Goal: Task Accomplishment & Management: Use online tool/utility

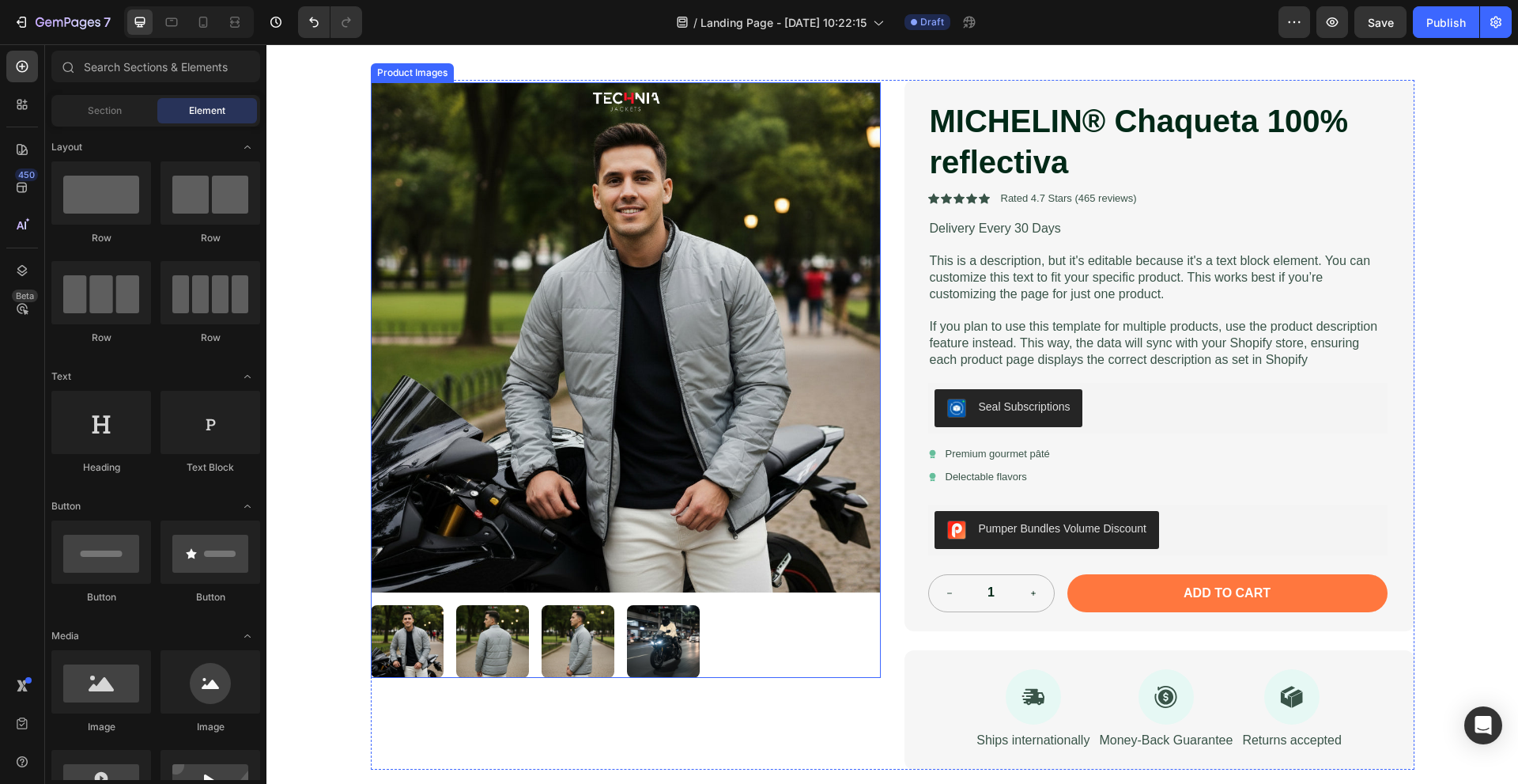
scroll to position [158, 0]
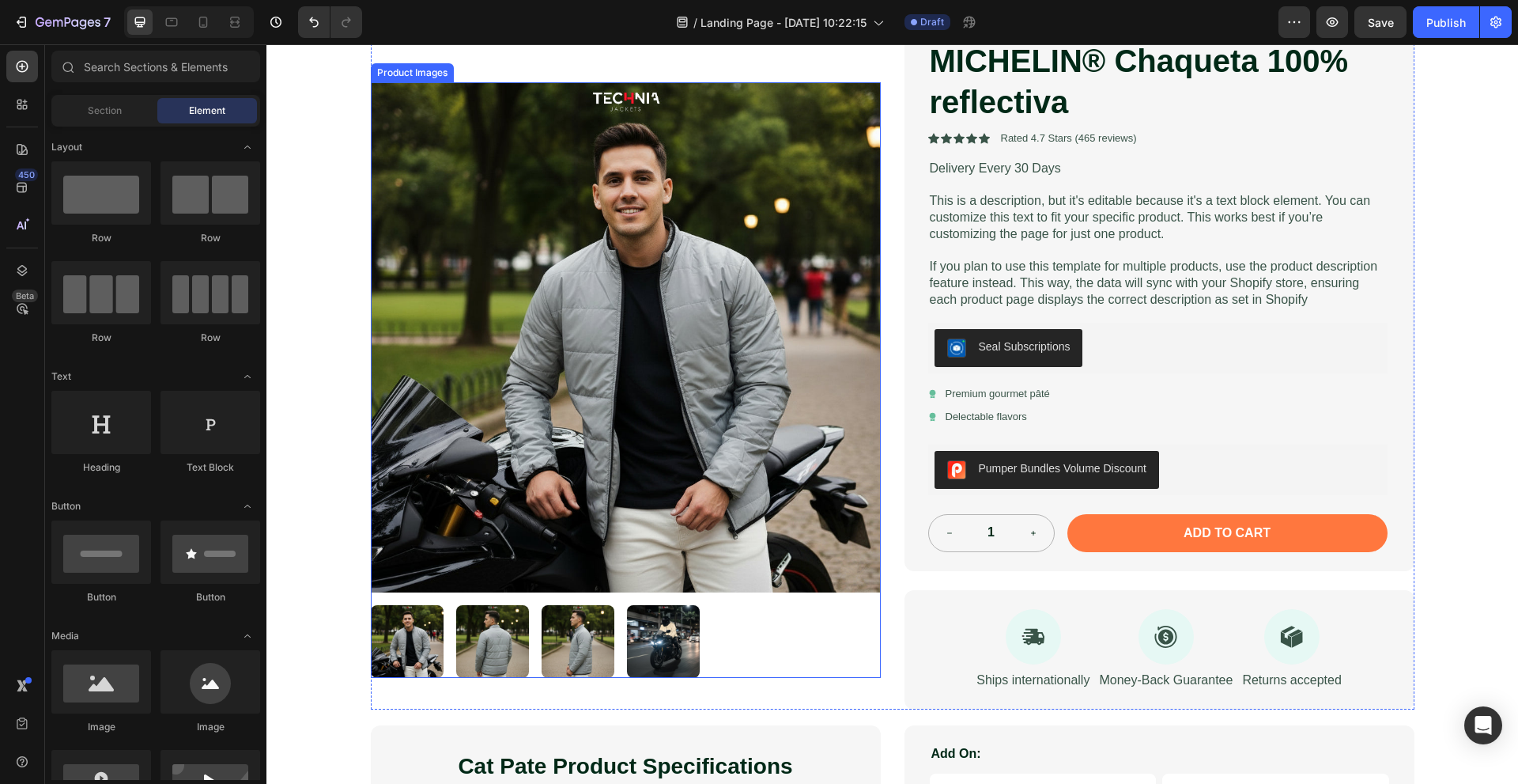
click at [795, 636] on div at bounding box center [625, 641] width 510 height 73
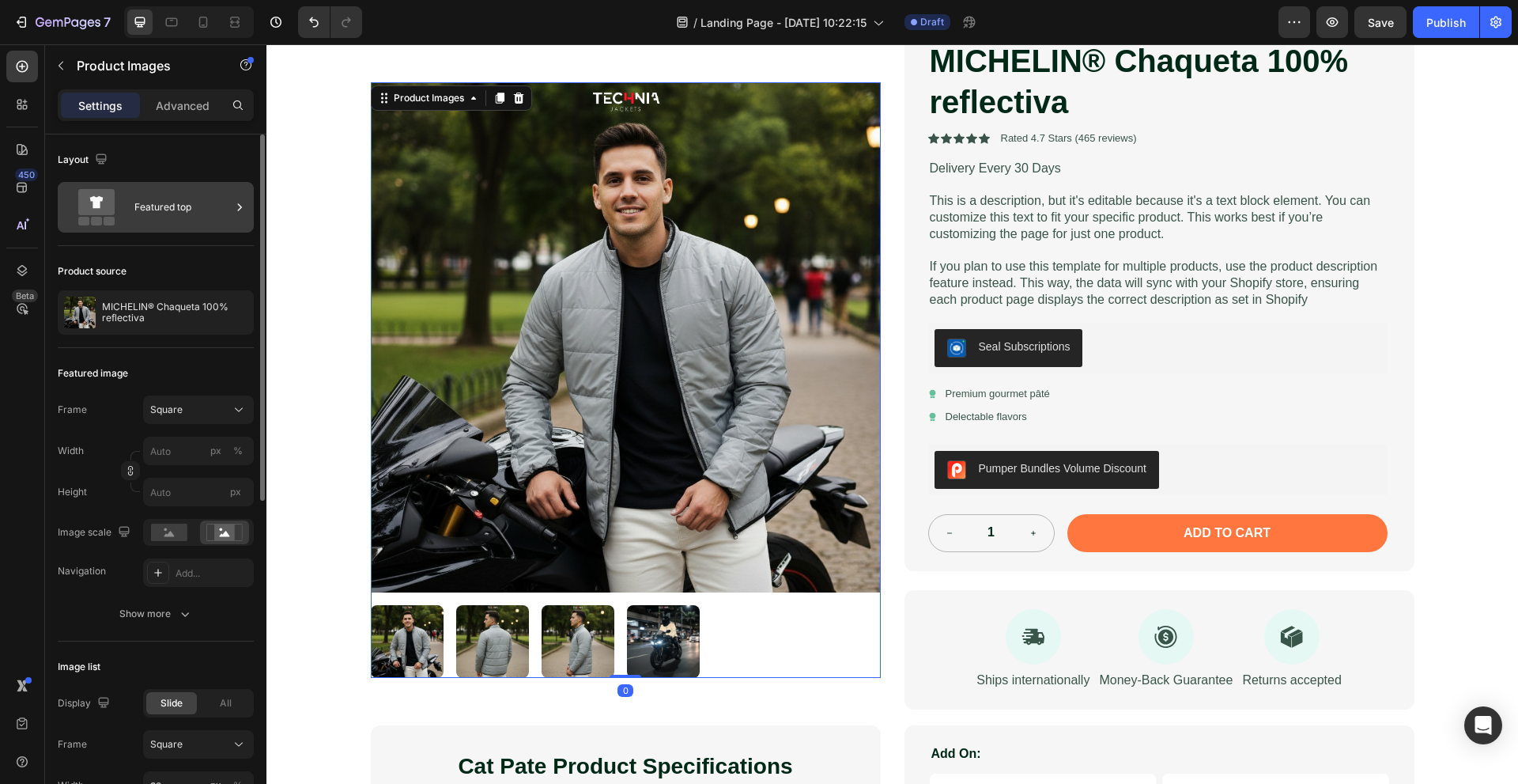
click at [202, 217] on div "Featured top" at bounding box center [182, 207] width 96 height 36
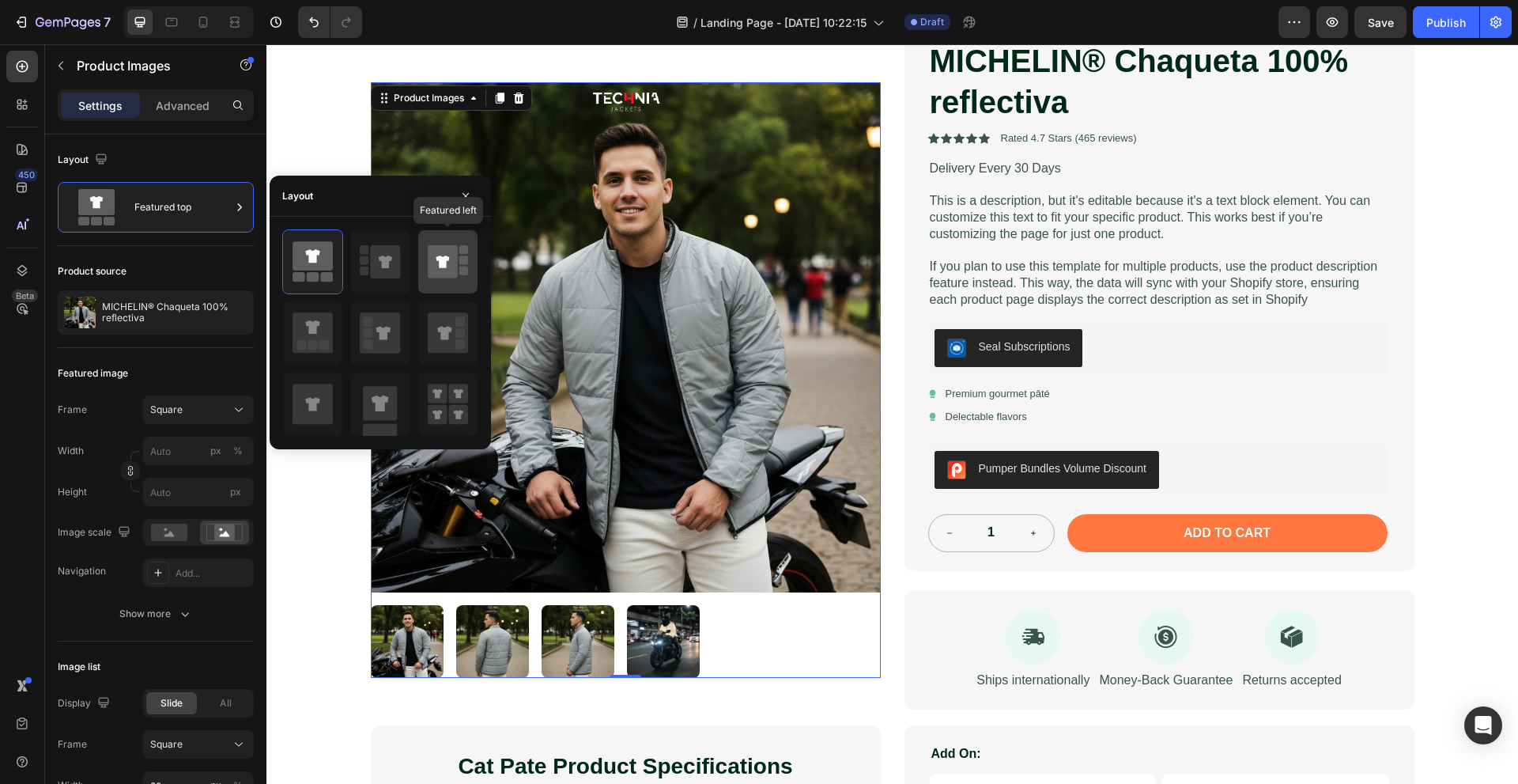
click at [465, 276] on icon at bounding box center [447, 261] width 40 height 44
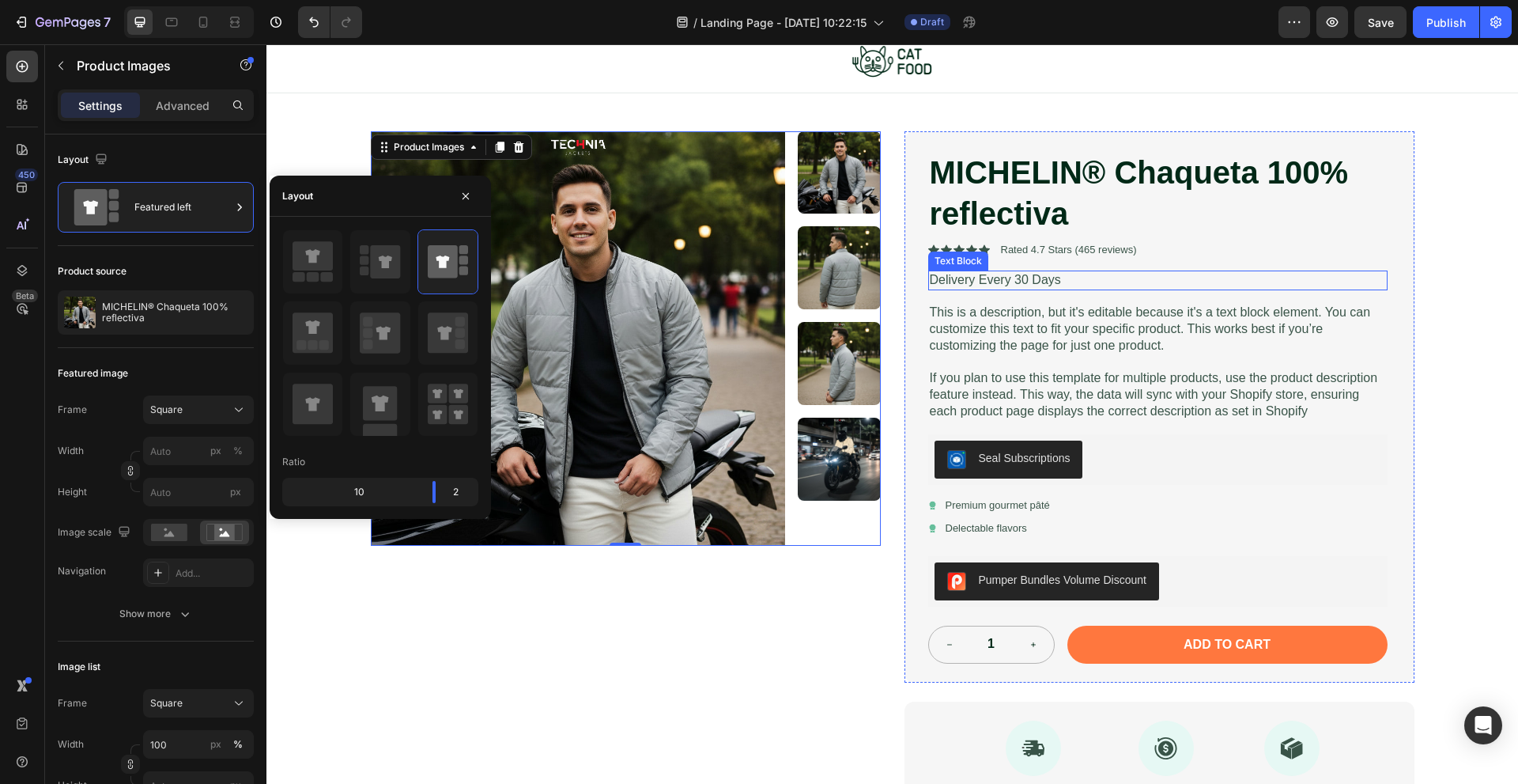
scroll to position [0, 0]
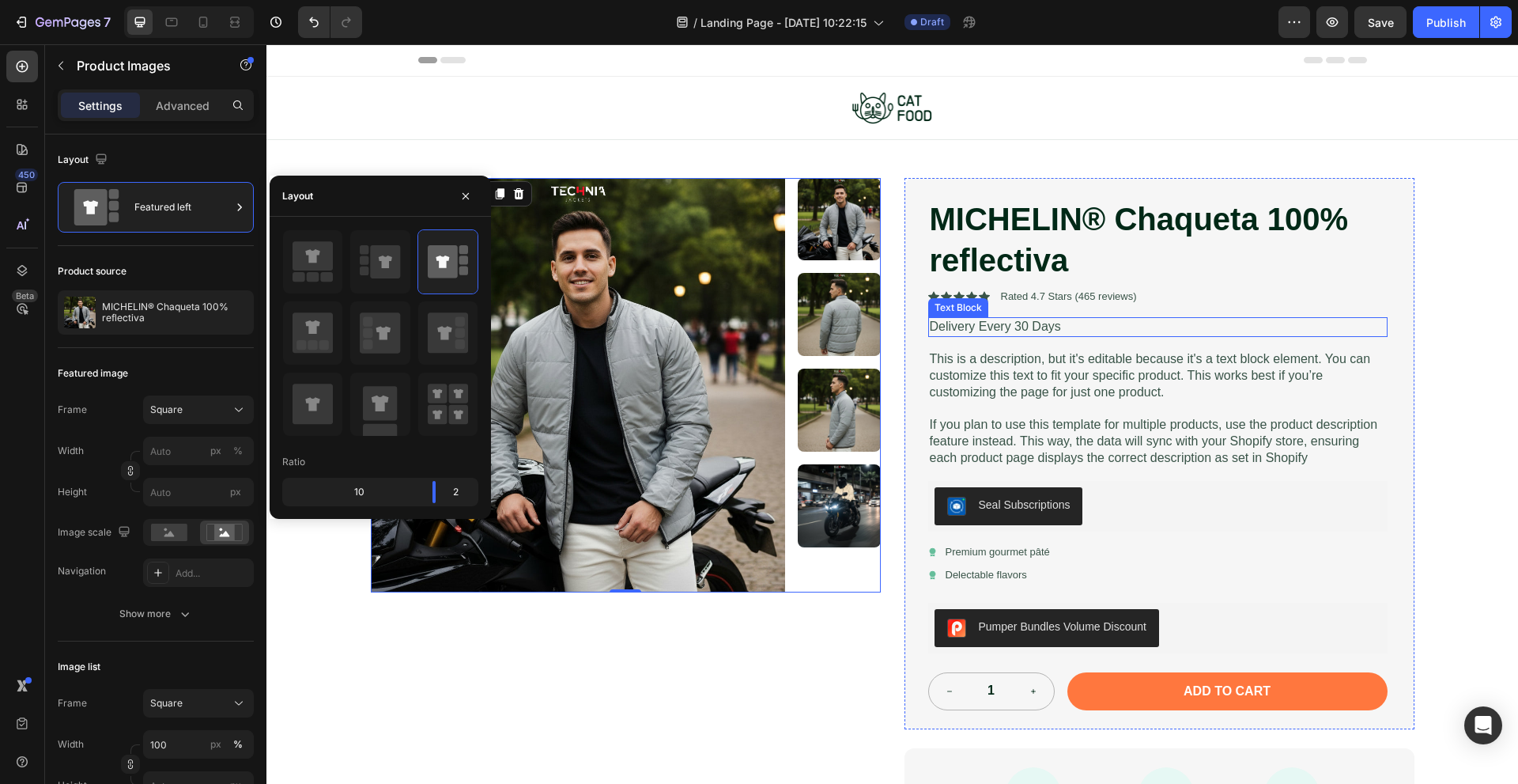
click at [1207, 299] on div "Icon Icon Icon Icon Icon Icon List Rated 4.7 Stars (465 reviews) Text Block Row" at bounding box center [1157, 296] width 460 height 17
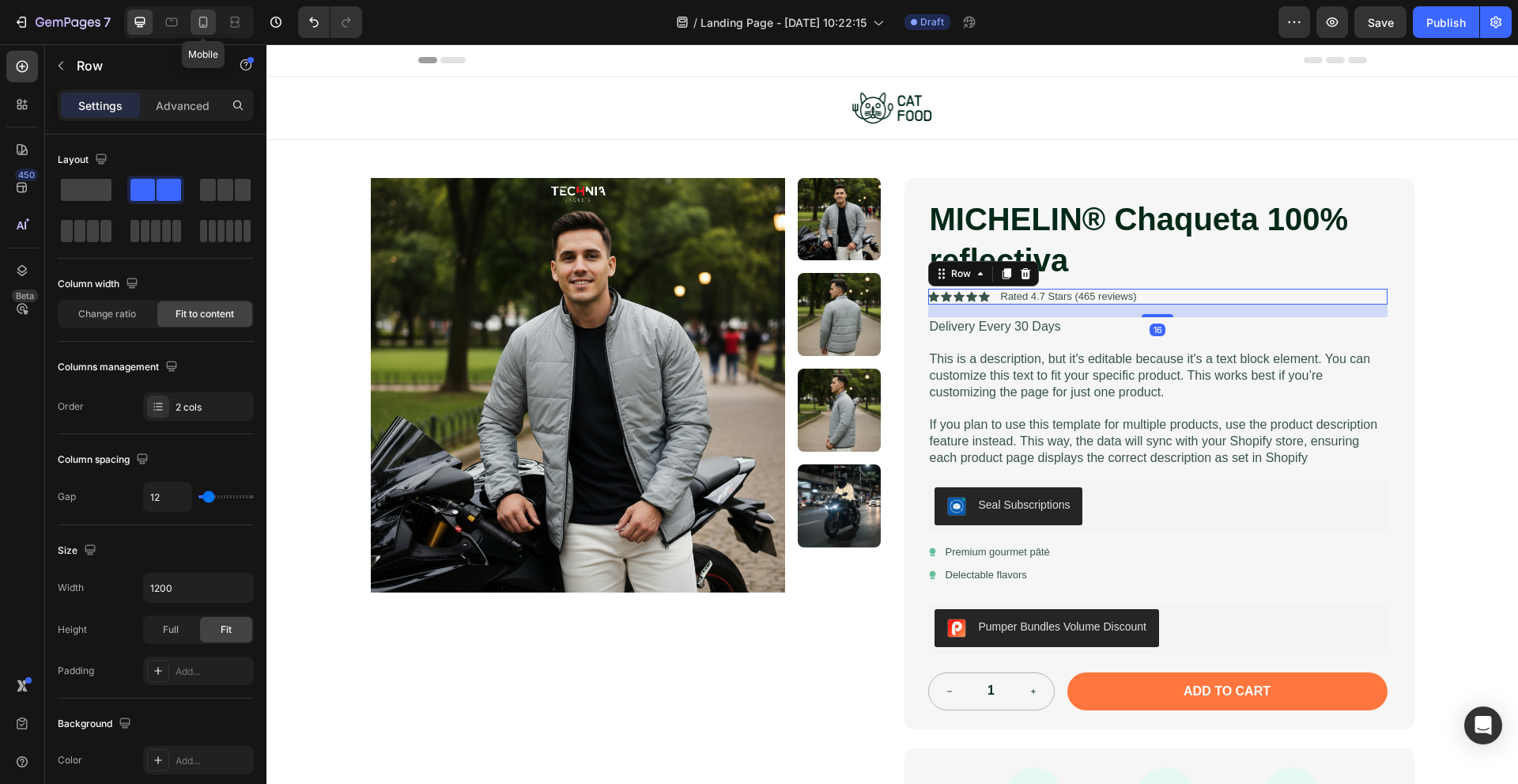
click at [207, 13] on div at bounding box center [203, 23] width 25 height 25
type input "100%"
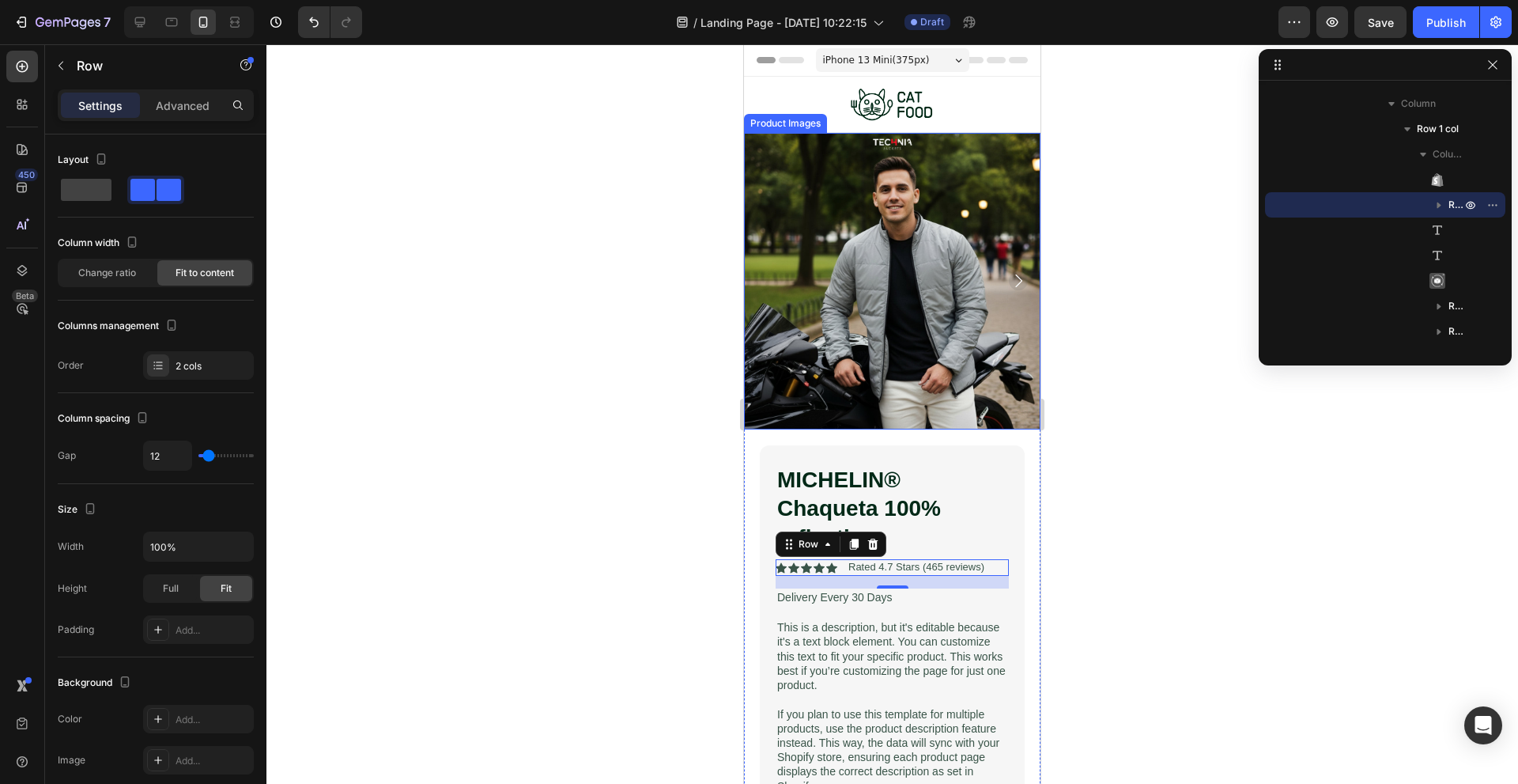
click at [1009, 272] on icon "Carousel Next Arrow" at bounding box center [1018, 280] width 19 height 19
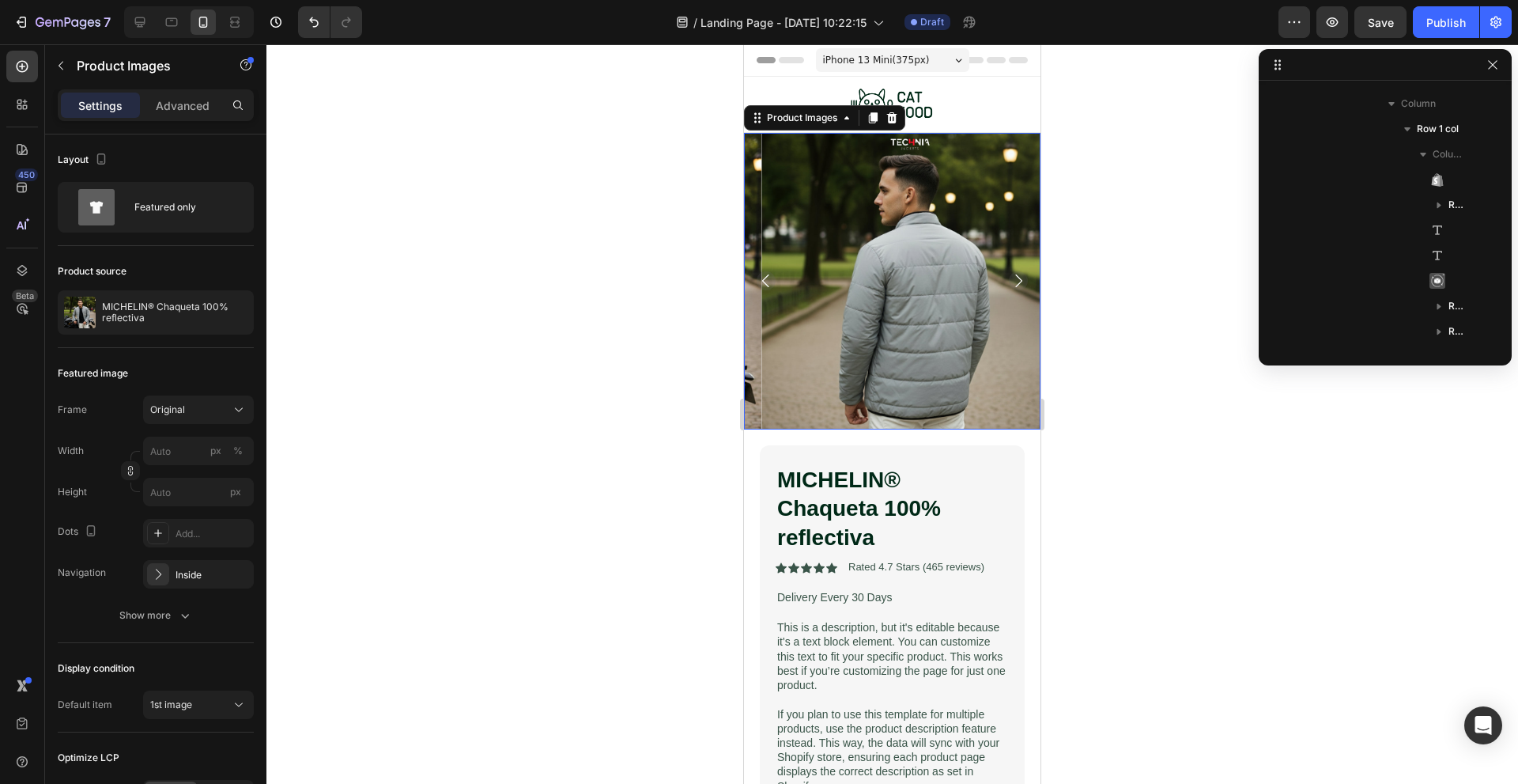
scroll to position [72, 0]
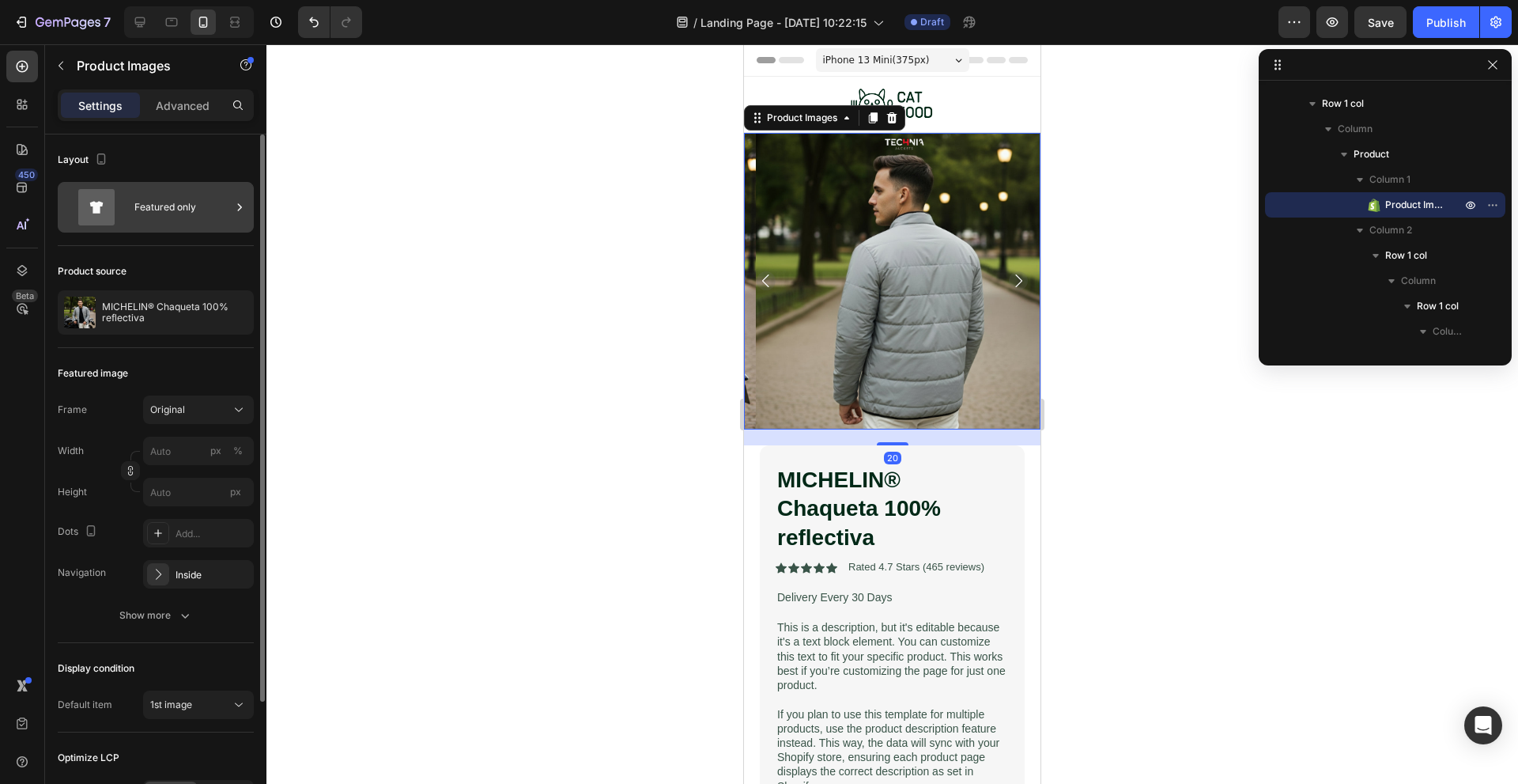
click at [183, 223] on div "Featured only" at bounding box center [182, 207] width 96 height 36
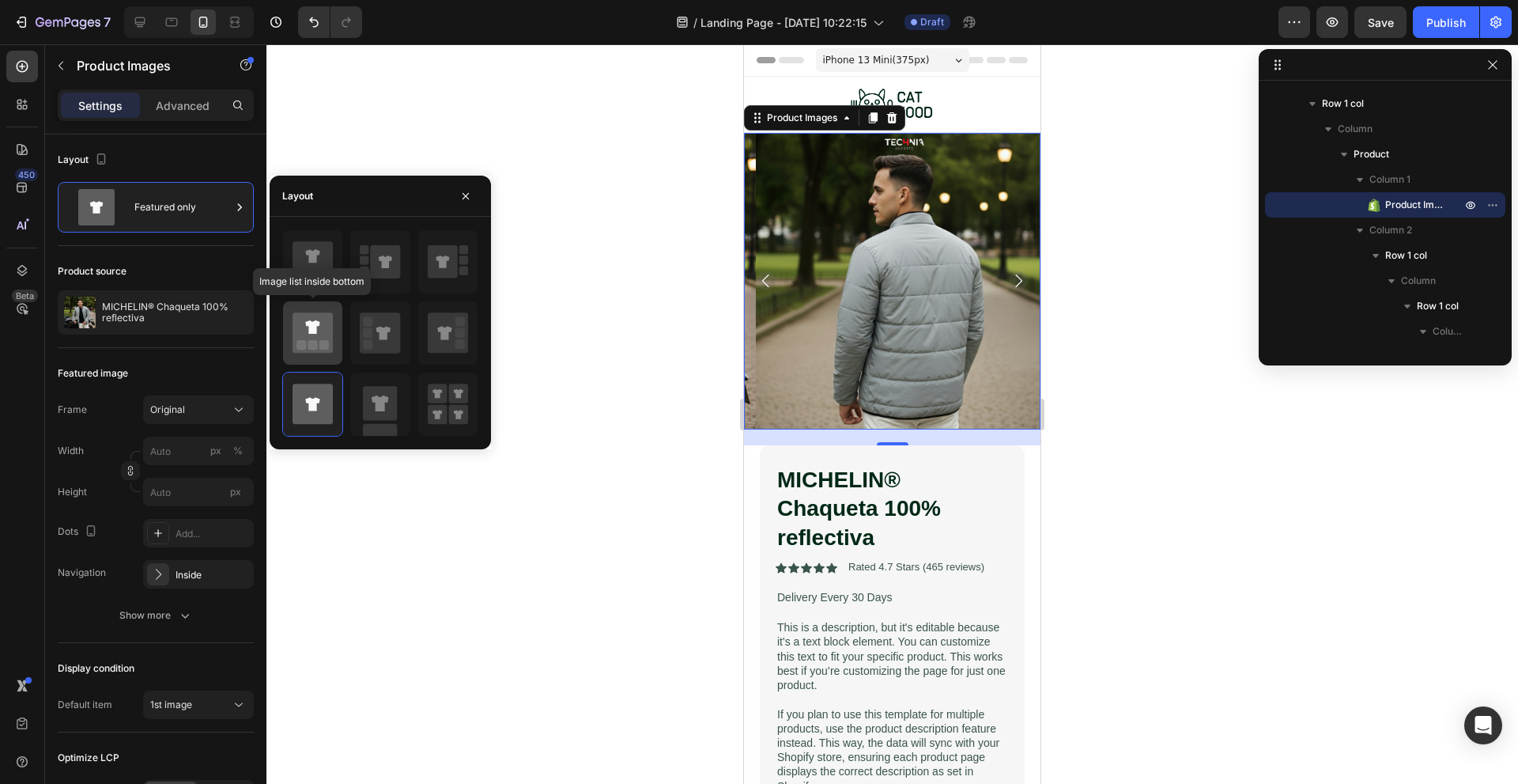
click at [307, 326] on icon at bounding box center [313, 332] width 40 height 40
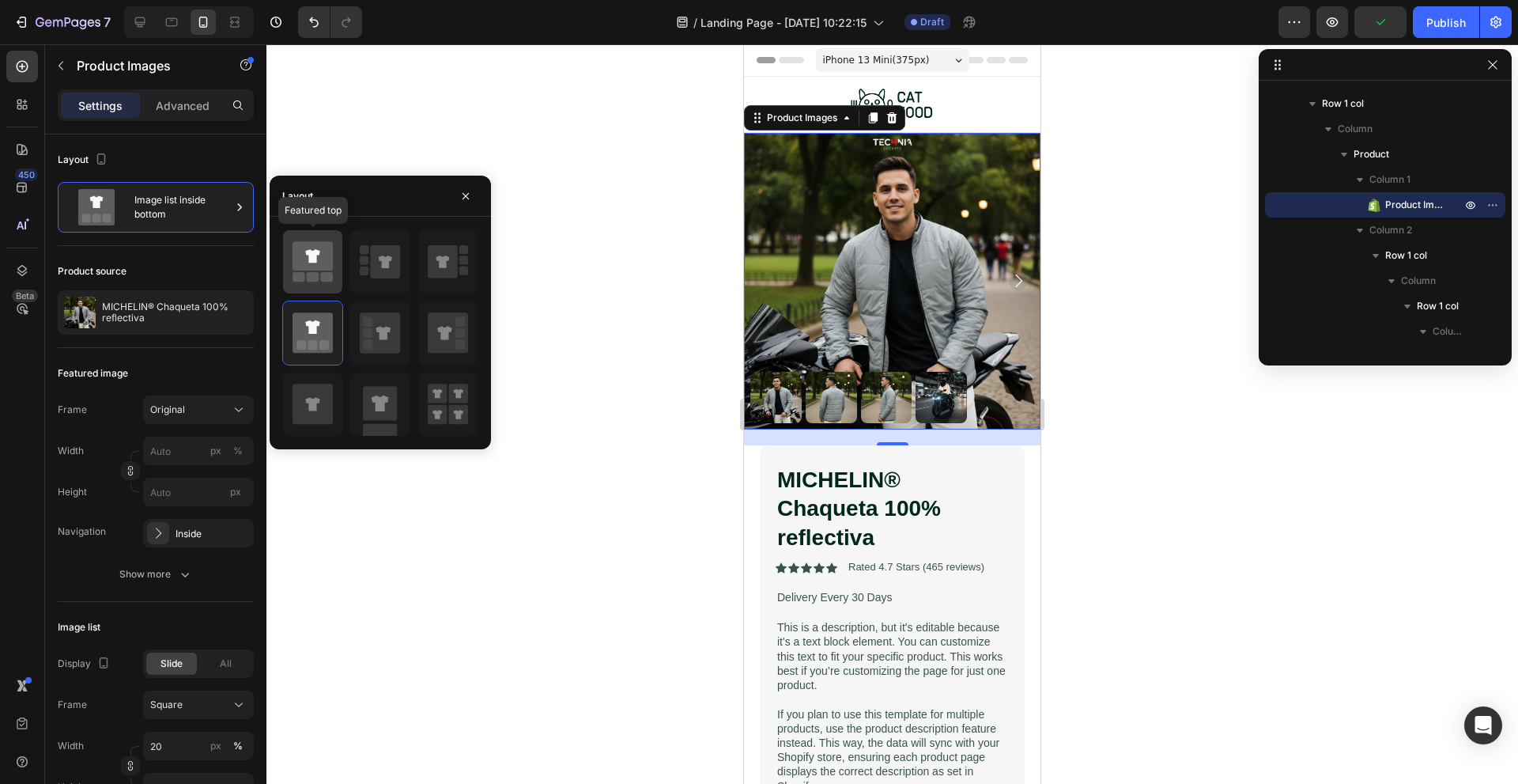
click at [297, 261] on icon at bounding box center [313, 256] width 40 height 29
type input "0"
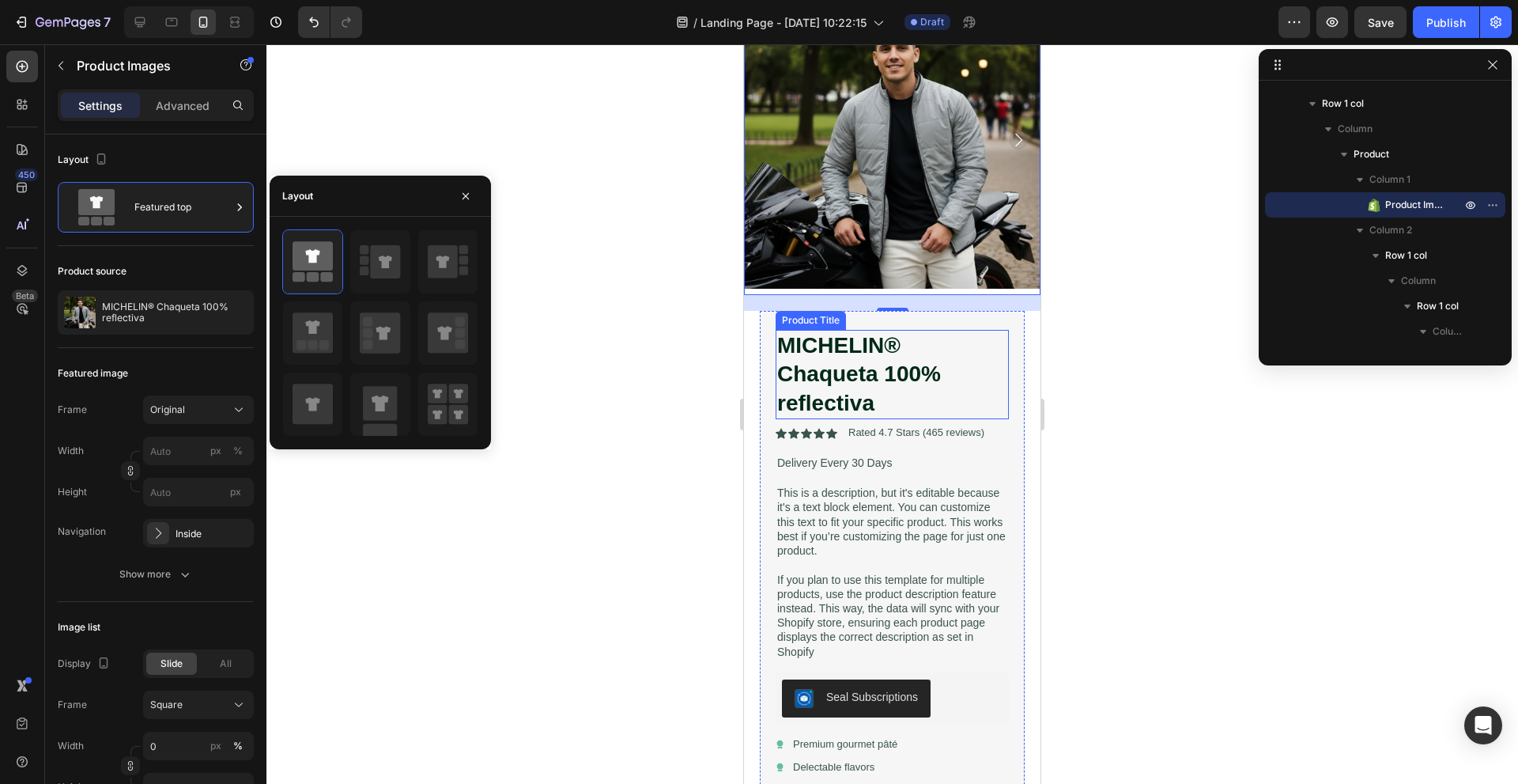
scroll to position [158, 0]
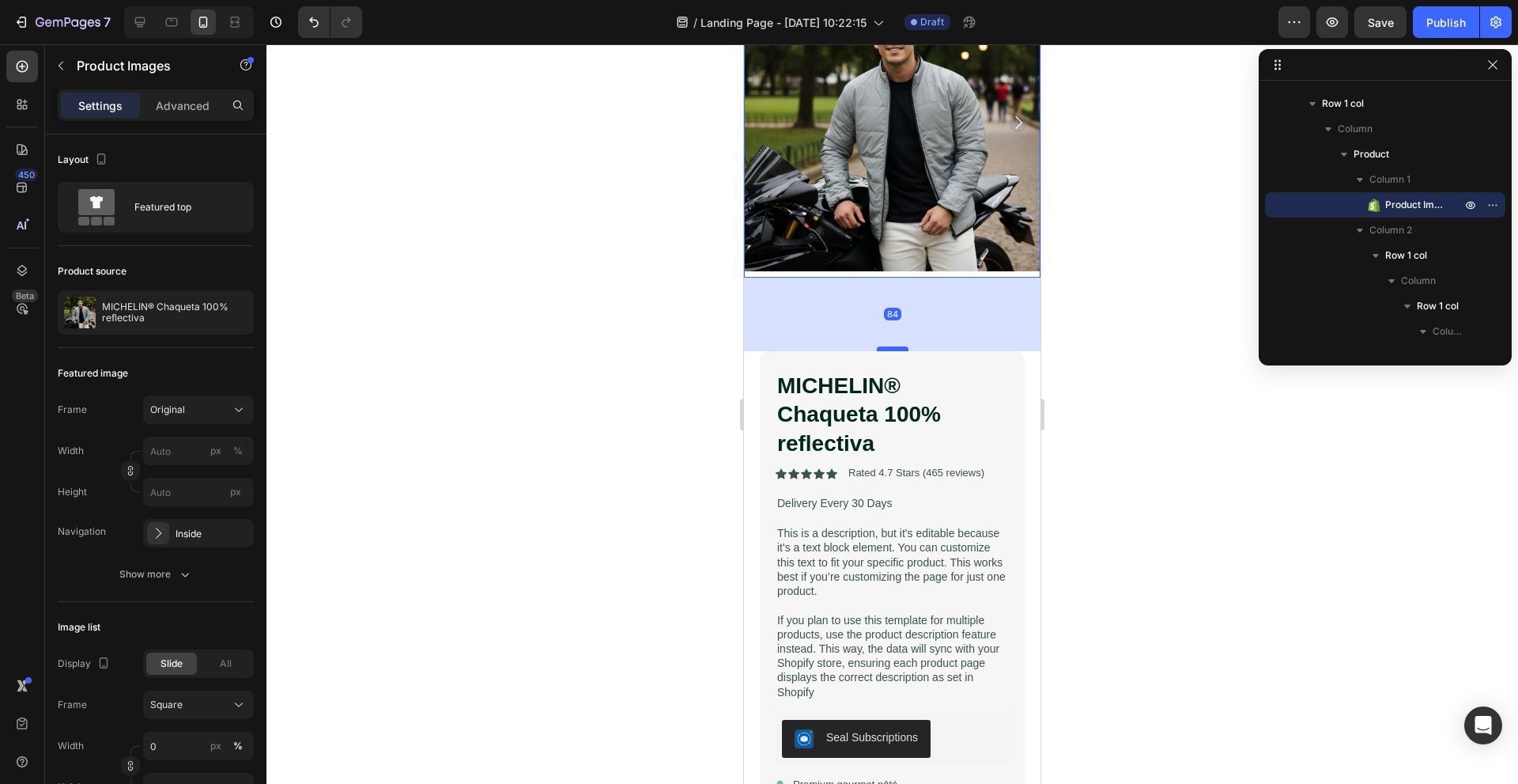
drag, startPoint x: 890, startPoint y: 280, endPoint x: 896, endPoint y: 346, distance: 66.3
click at [896, 346] on div at bounding box center [893, 348] width 31 height 5
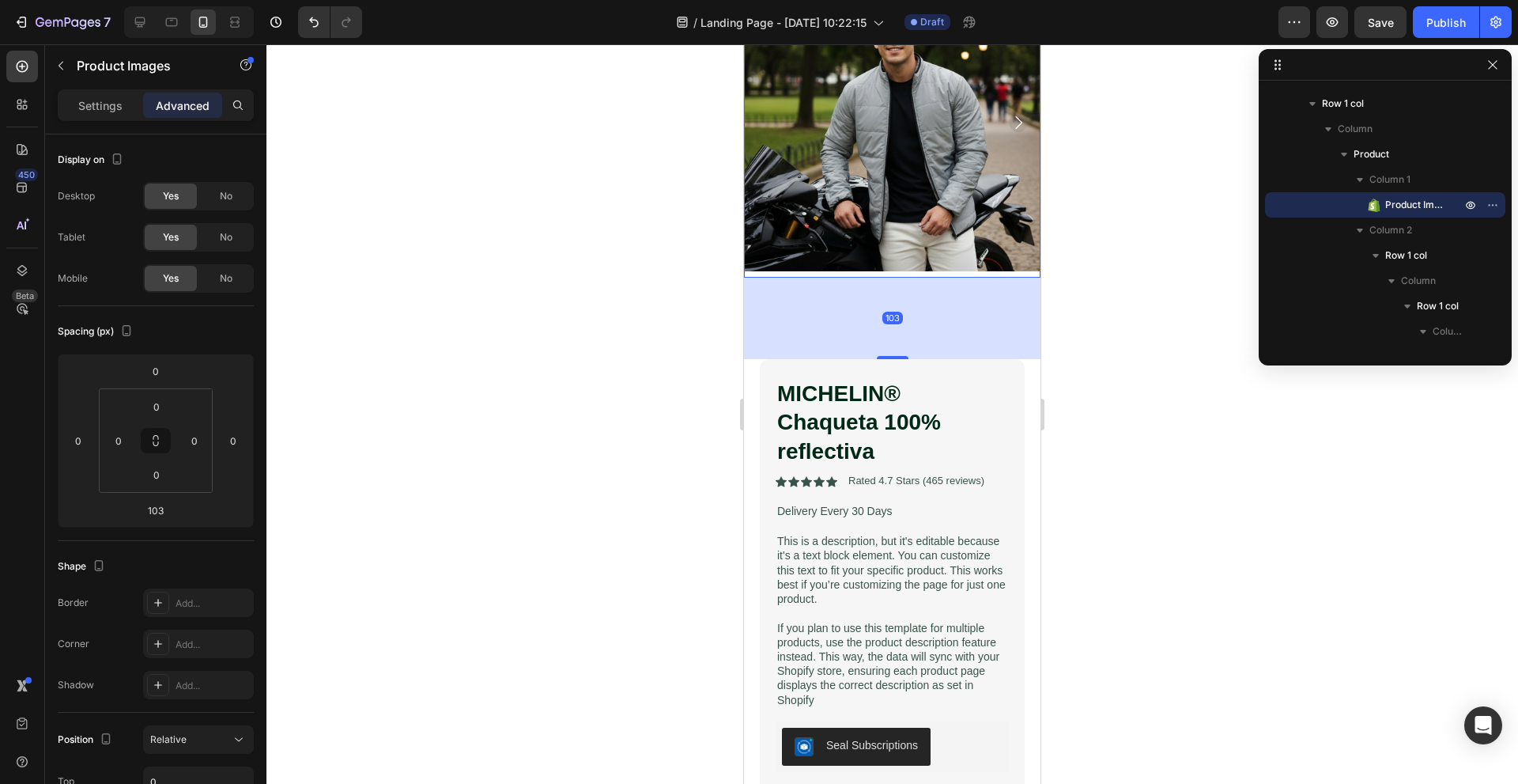
click at [864, 213] on img at bounding box center [892, 122] width 297 height 297
click at [853, 173] on img at bounding box center [892, 122] width 297 height 297
click at [98, 103] on p "Settings" at bounding box center [100, 105] width 44 height 17
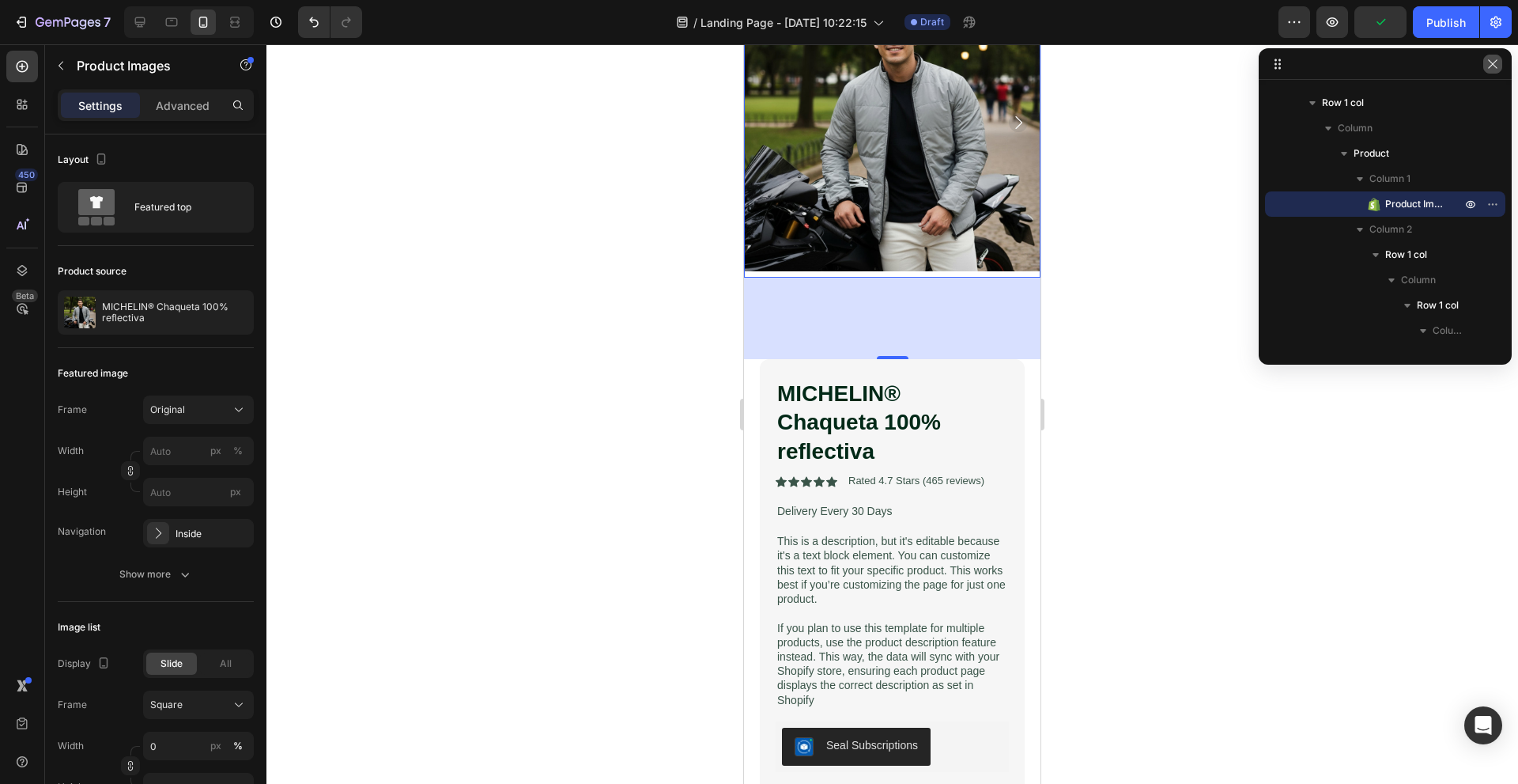
click at [1495, 62] on icon "button" at bounding box center [1492, 64] width 9 height 9
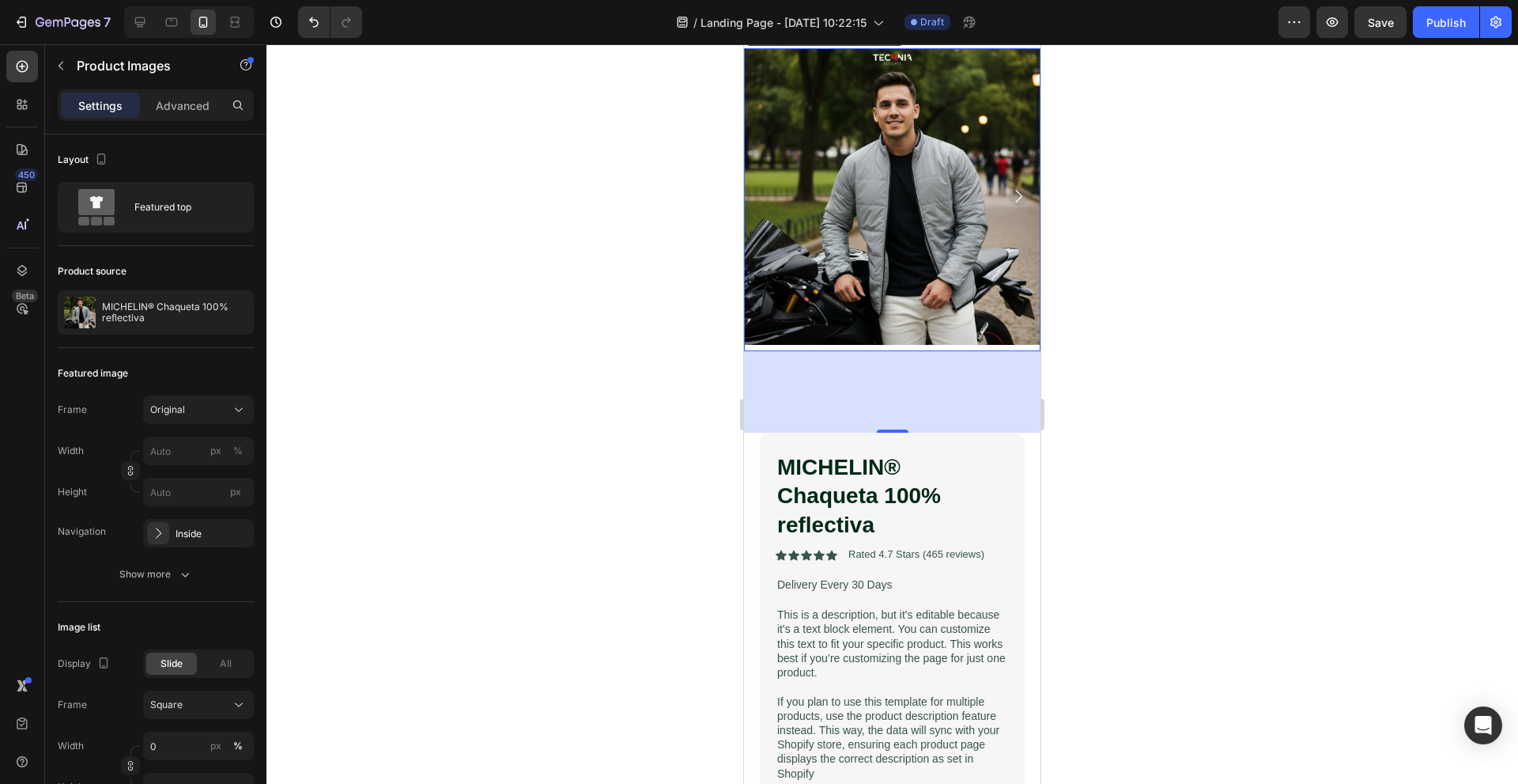
scroll to position [0, 0]
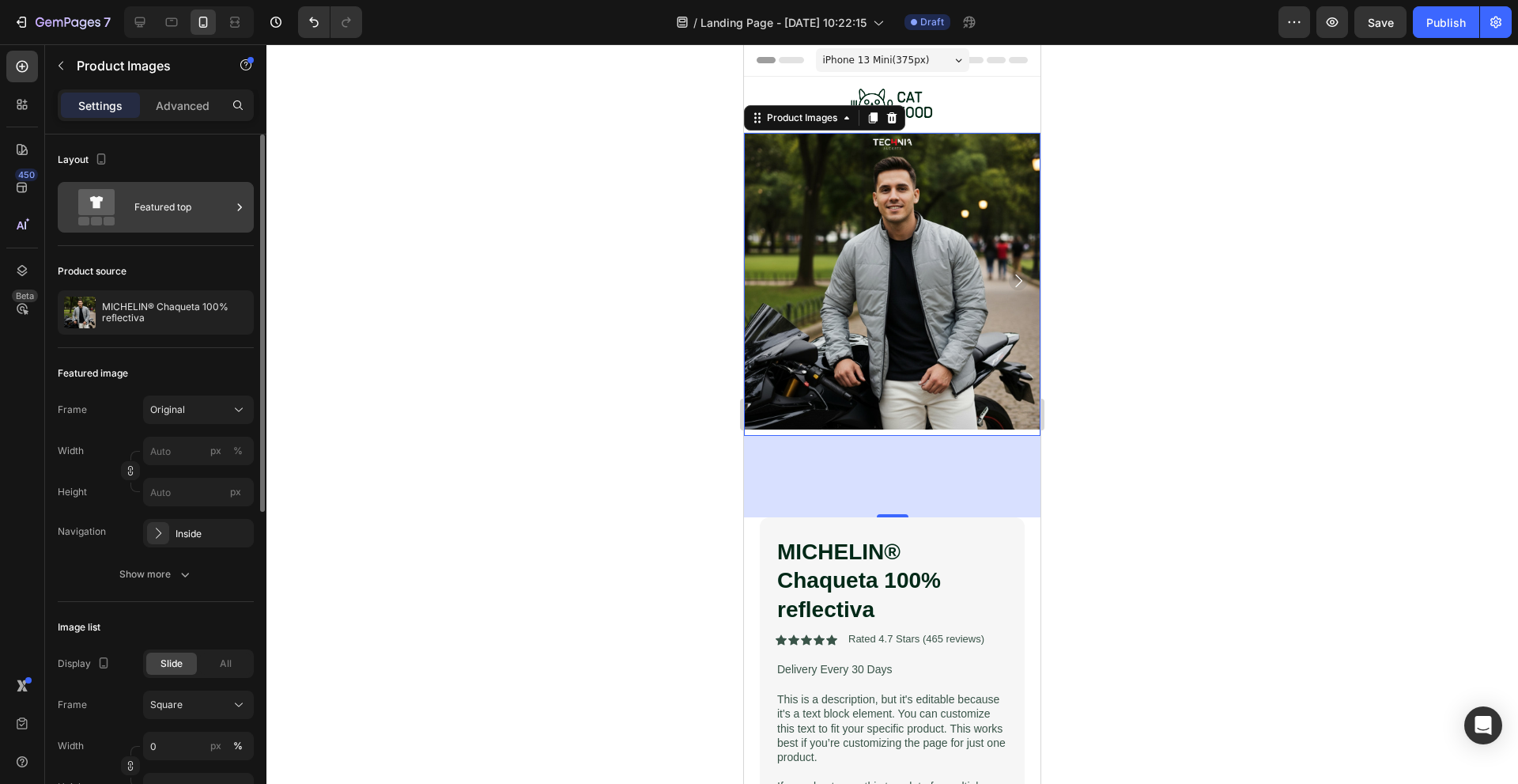
click at [137, 204] on div "Featured top" at bounding box center [182, 207] width 96 height 36
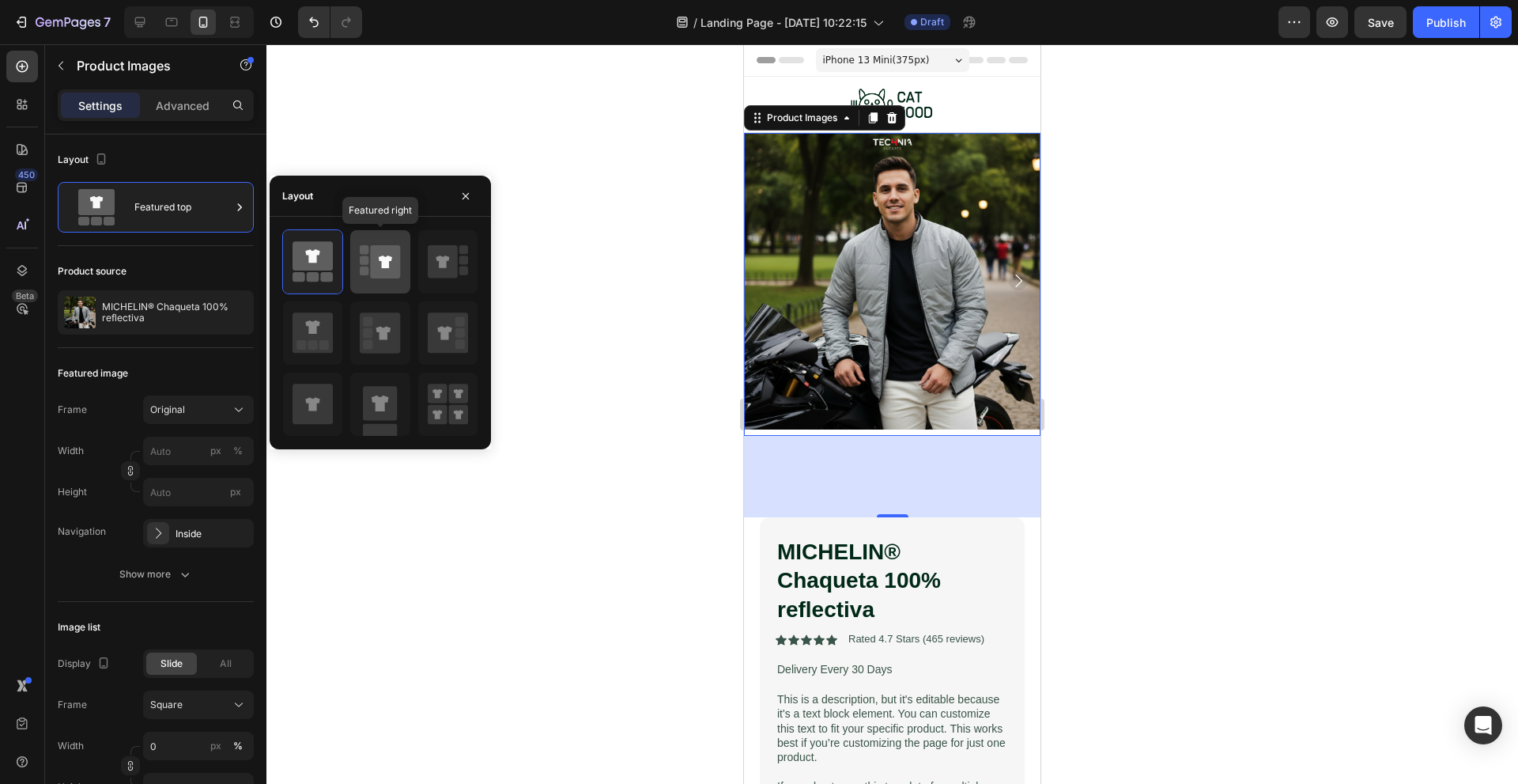
click at [384, 264] on icon at bounding box center [385, 262] width 14 height 13
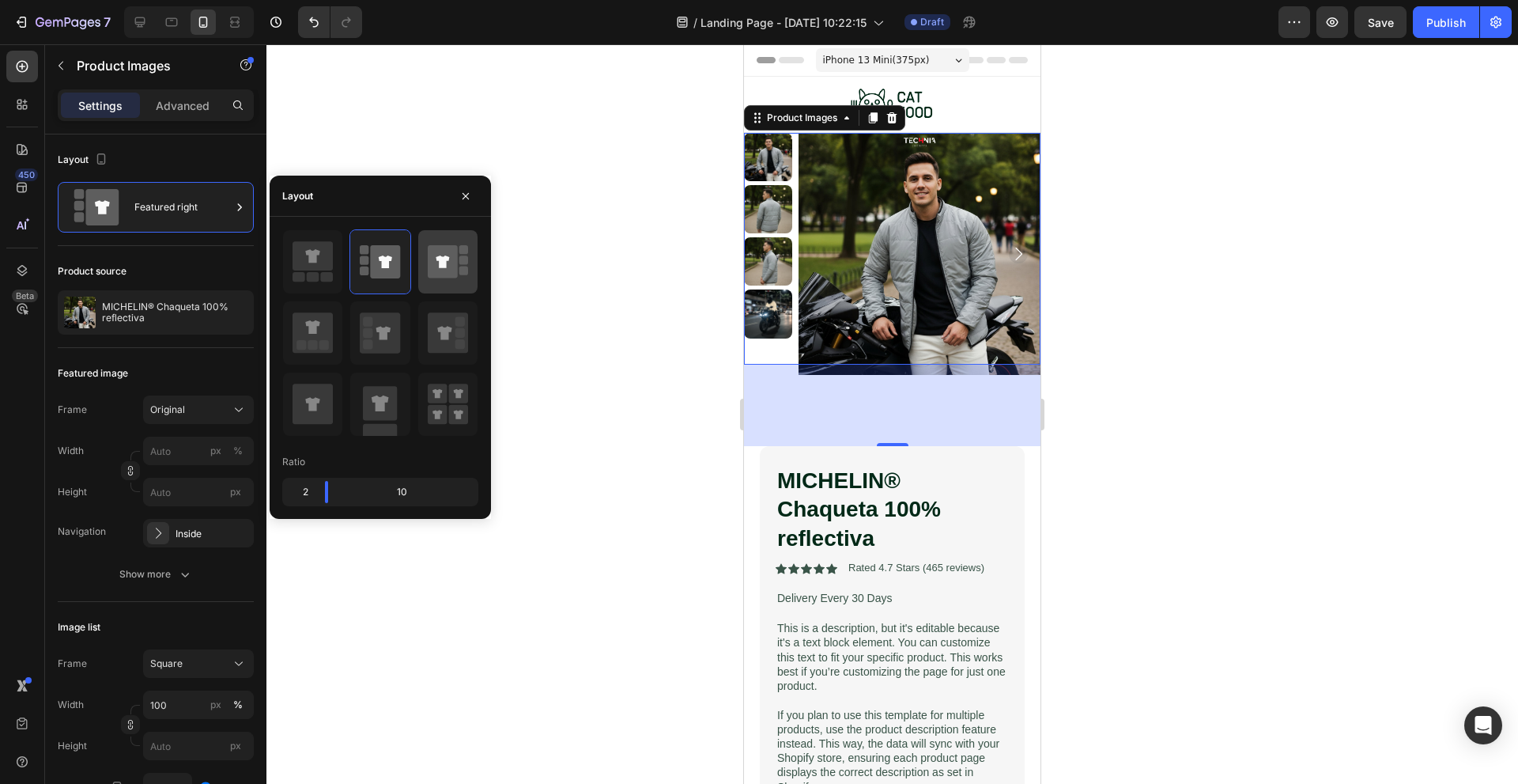
click at [439, 256] on icon at bounding box center [442, 262] width 30 height 33
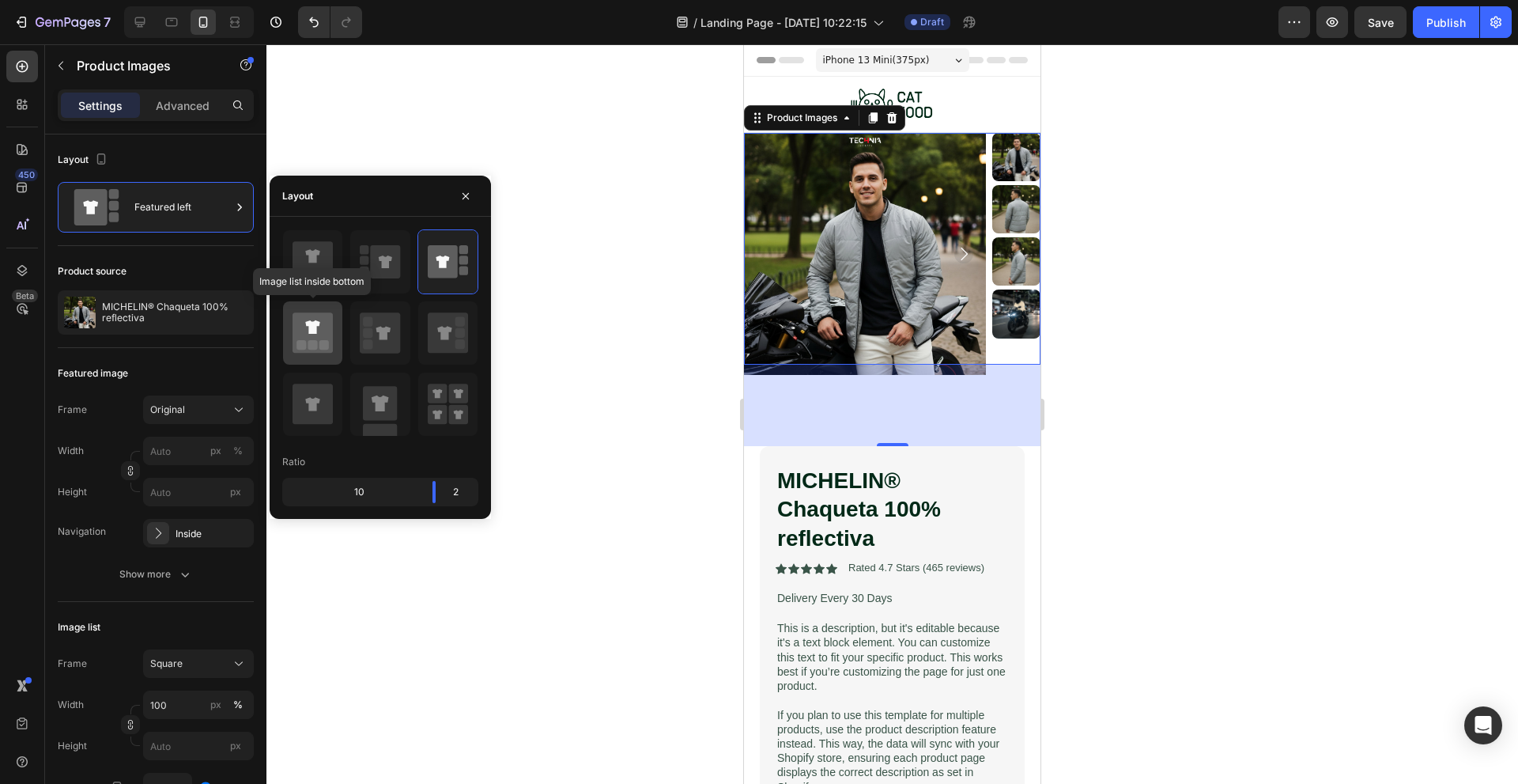
click at [314, 334] on icon at bounding box center [313, 332] width 40 height 40
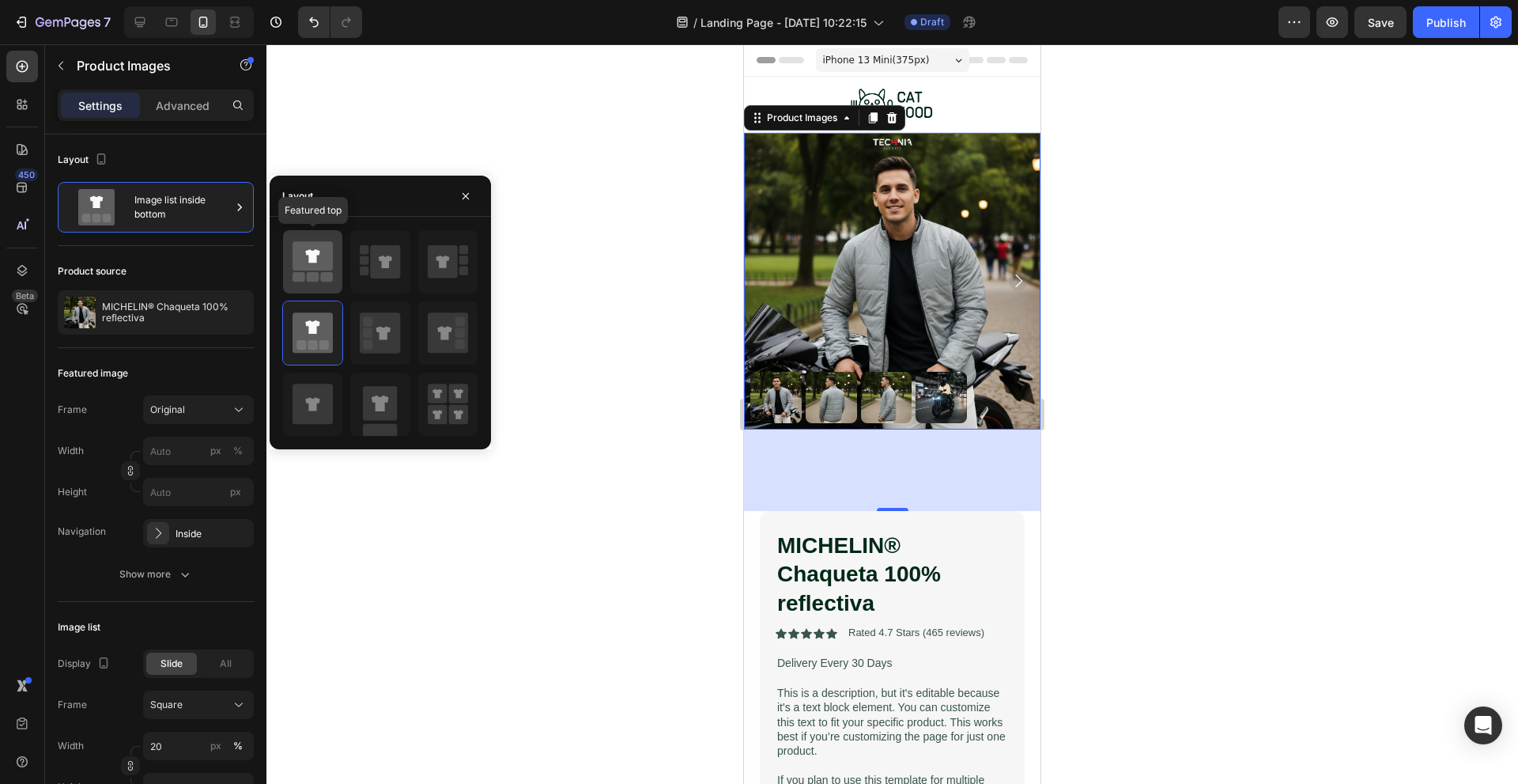
click at [326, 280] on rect at bounding box center [327, 277] width 13 height 10
type input "0"
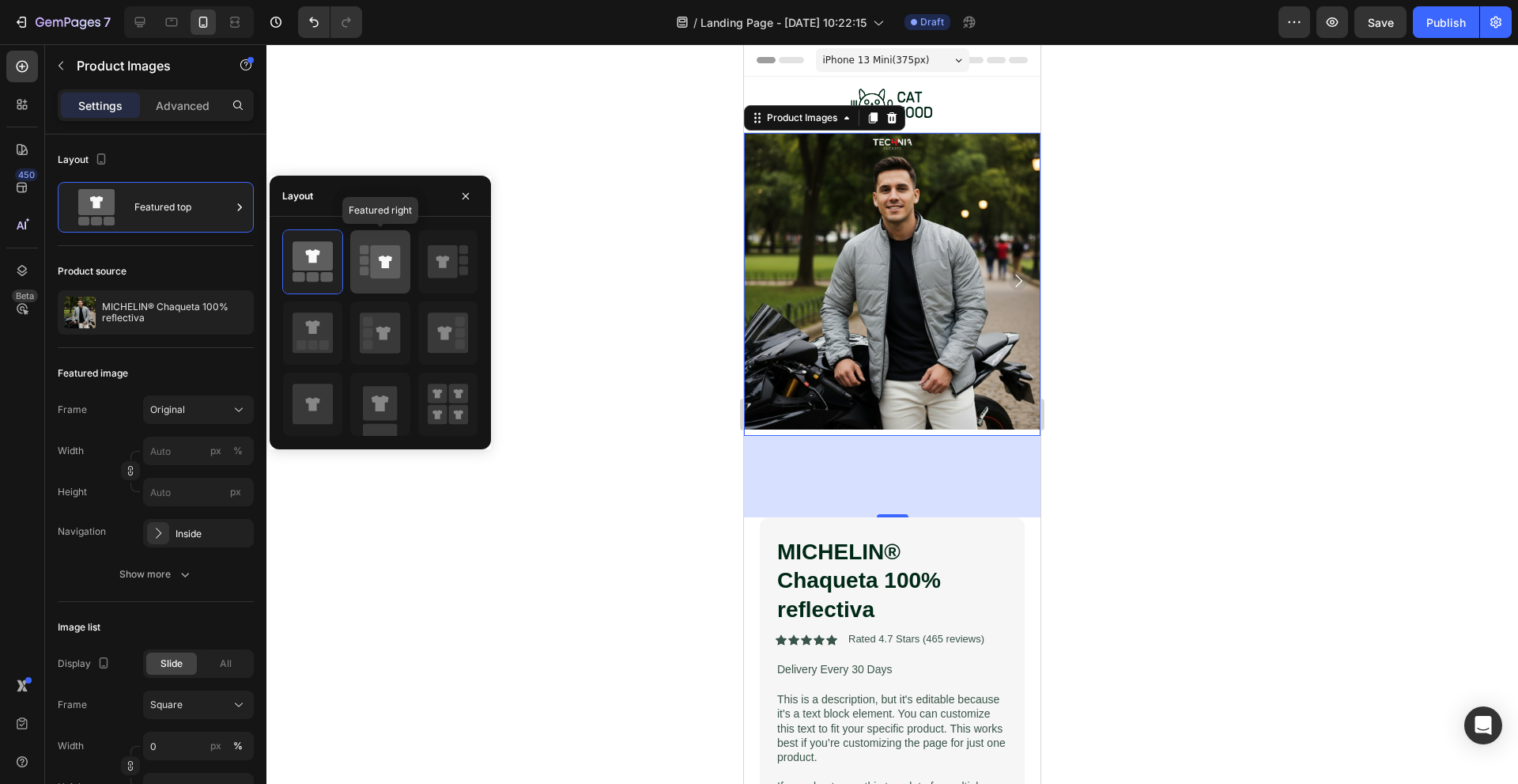
click at [381, 282] on icon at bounding box center [379, 261] width 40 height 44
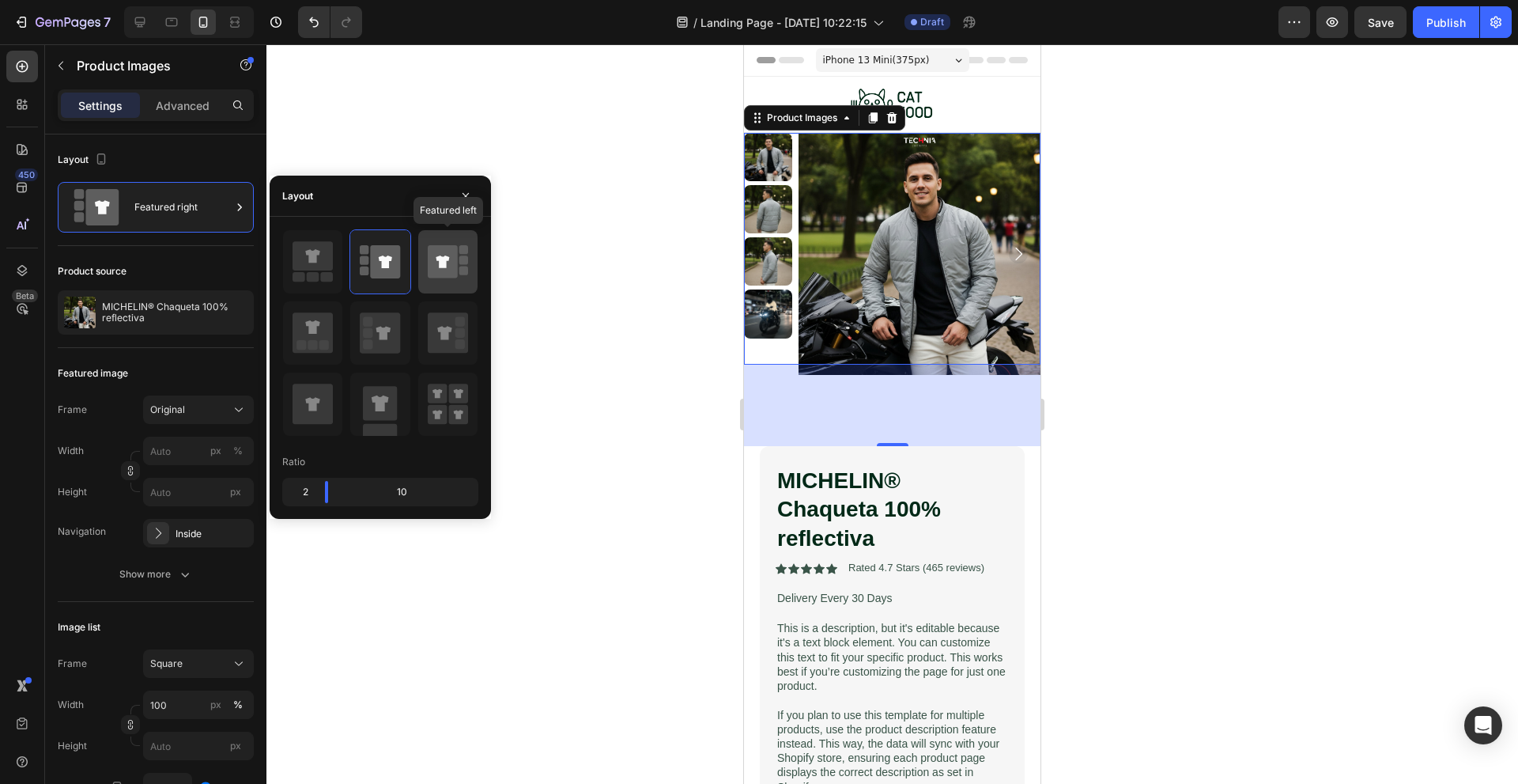
click at [458, 267] on icon at bounding box center [447, 261] width 40 height 44
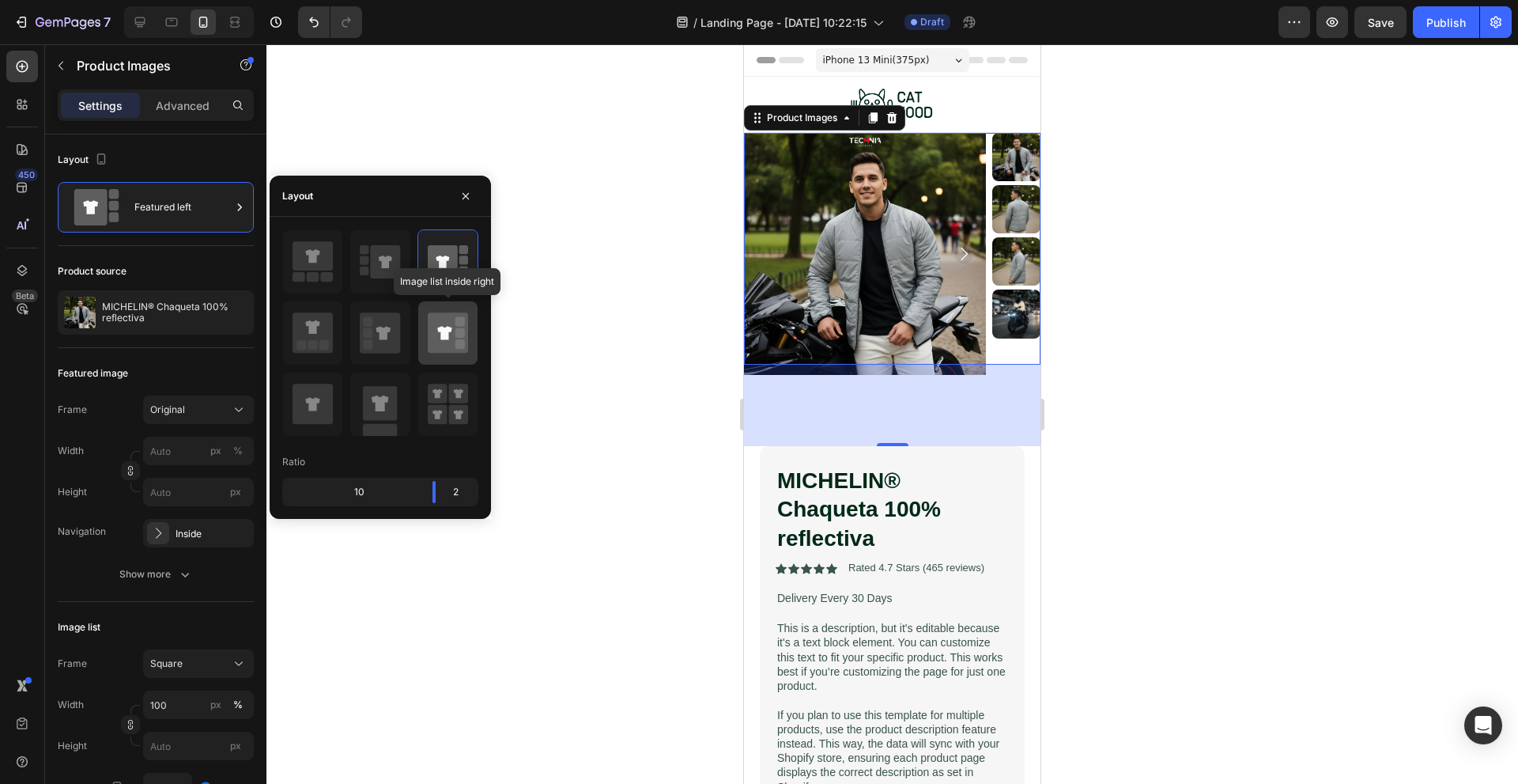
click at [435, 346] on icon at bounding box center [447, 332] width 40 height 40
type input "20"
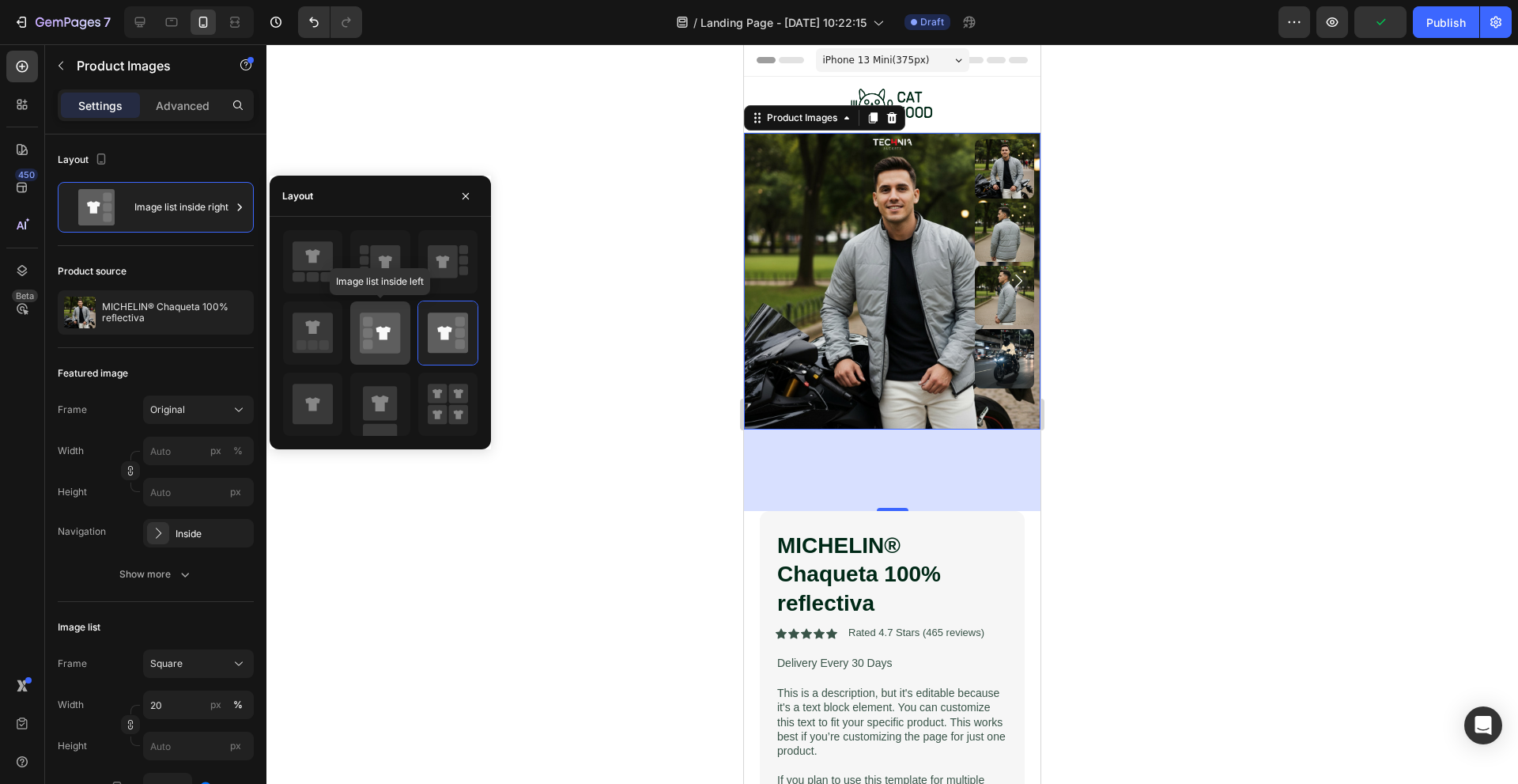
click at [374, 318] on icon at bounding box center [379, 332] width 40 height 40
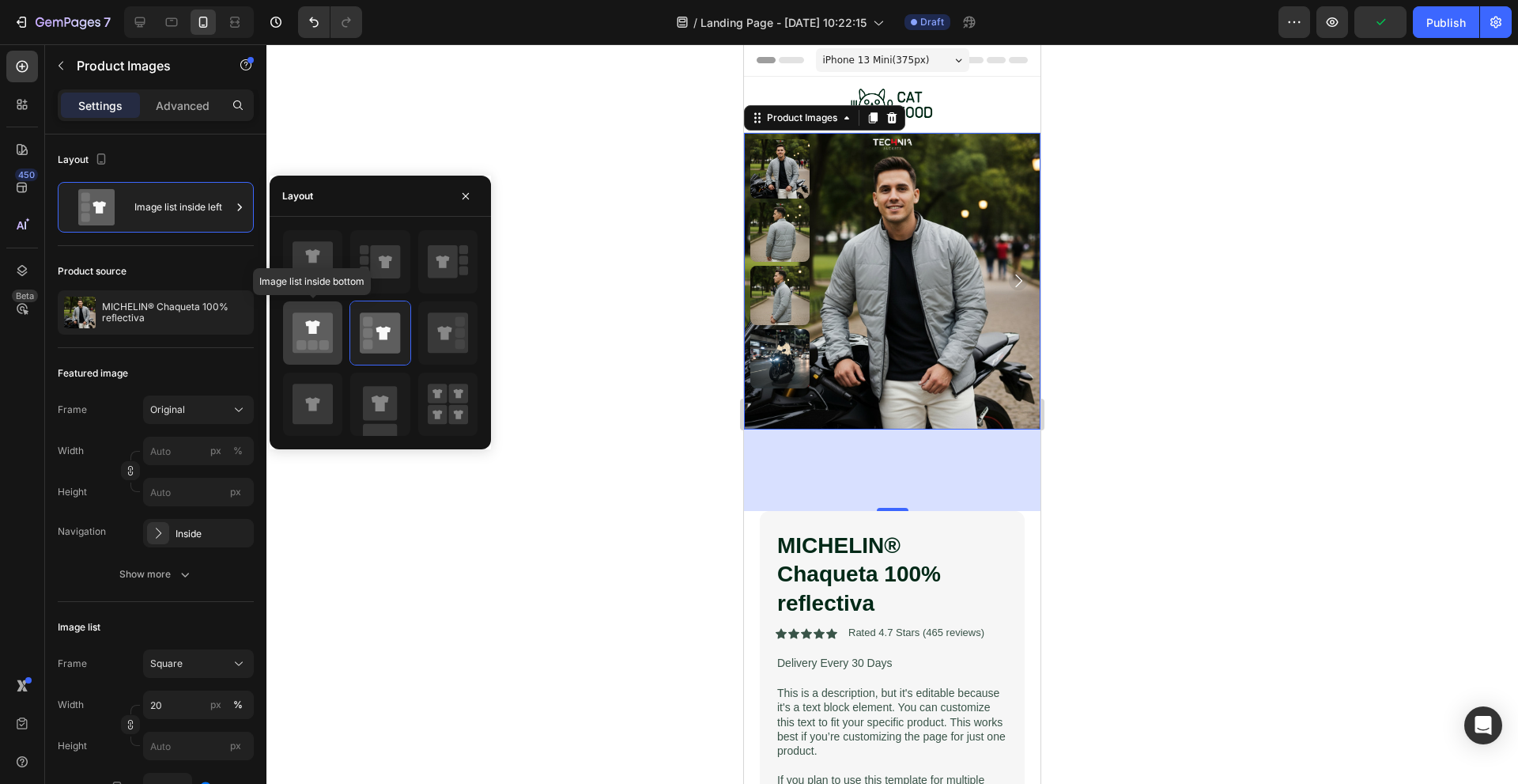
click at [323, 323] on icon at bounding box center [313, 332] width 40 height 40
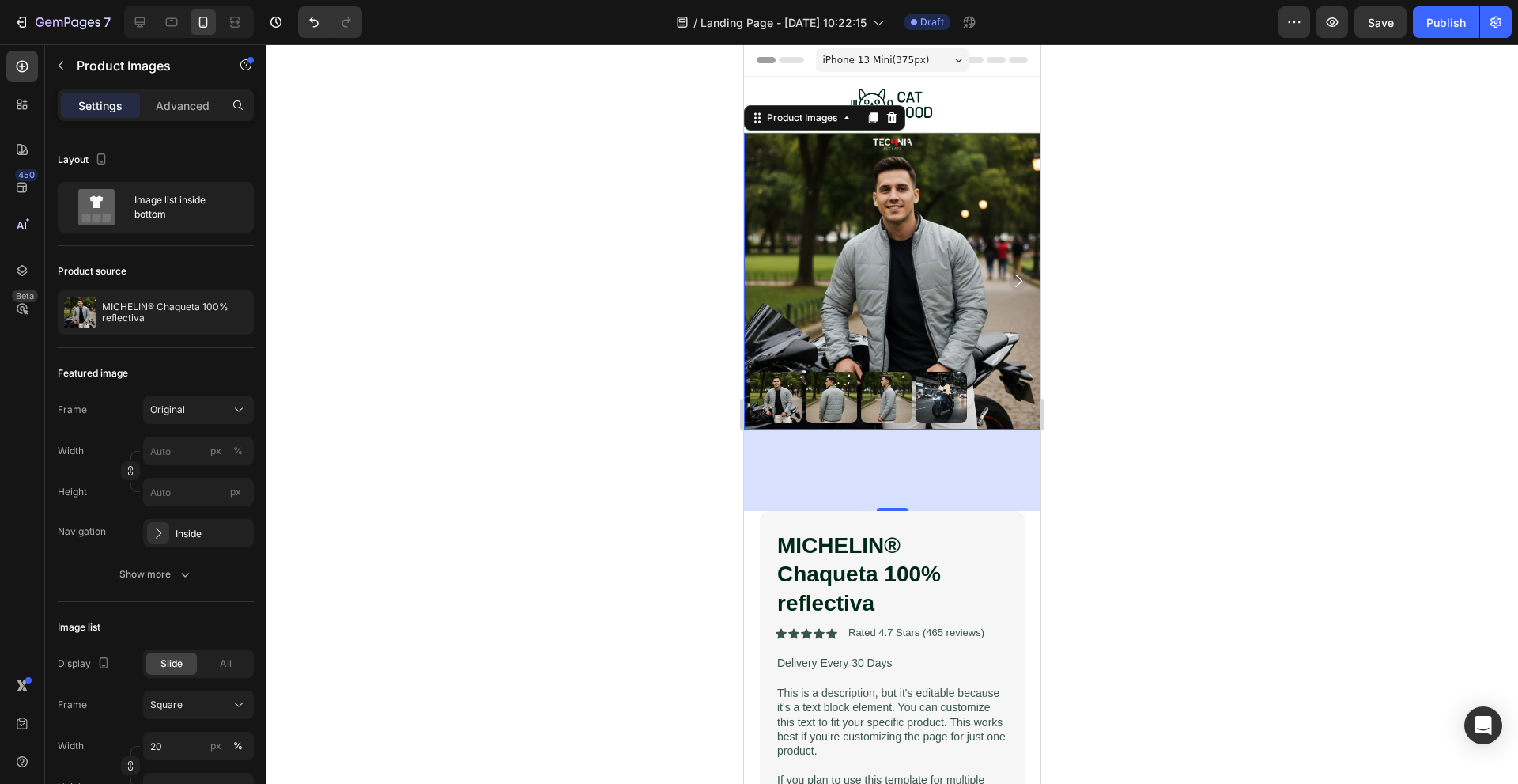
click at [829, 379] on img at bounding box center [831, 397] width 51 height 51
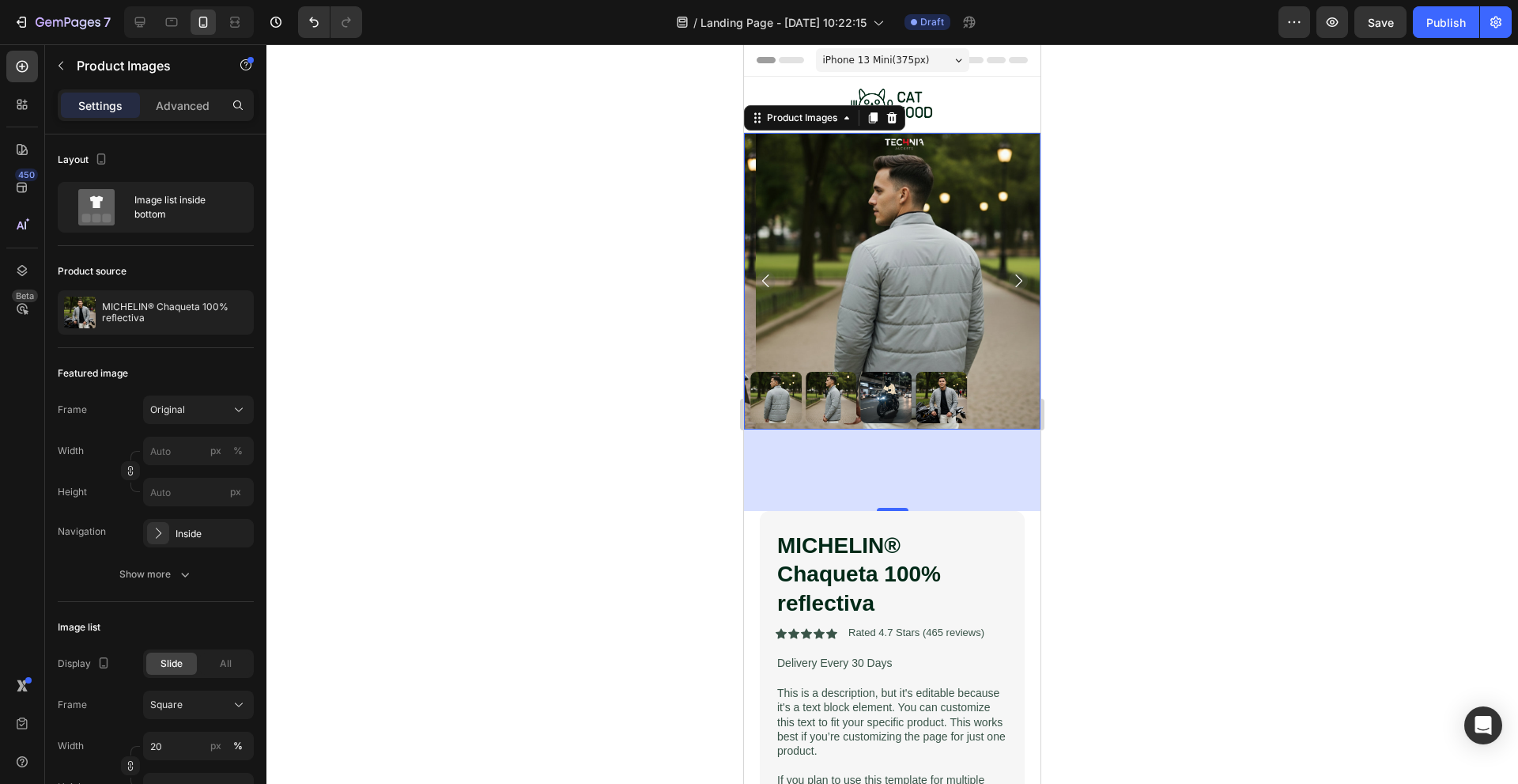
click at [825, 386] on img at bounding box center [831, 397] width 51 height 51
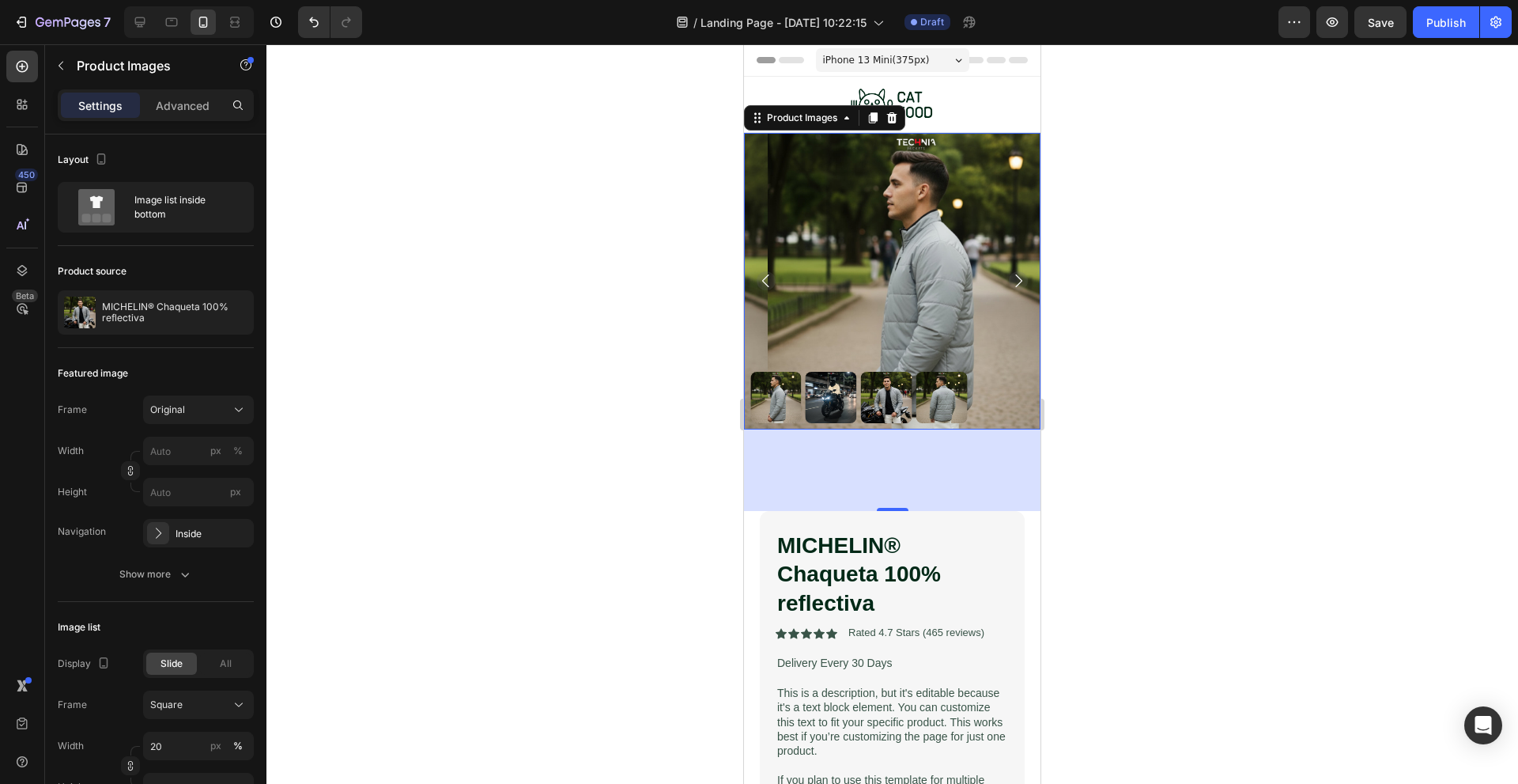
click at [844, 386] on img at bounding box center [831, 397] width 51 height 51
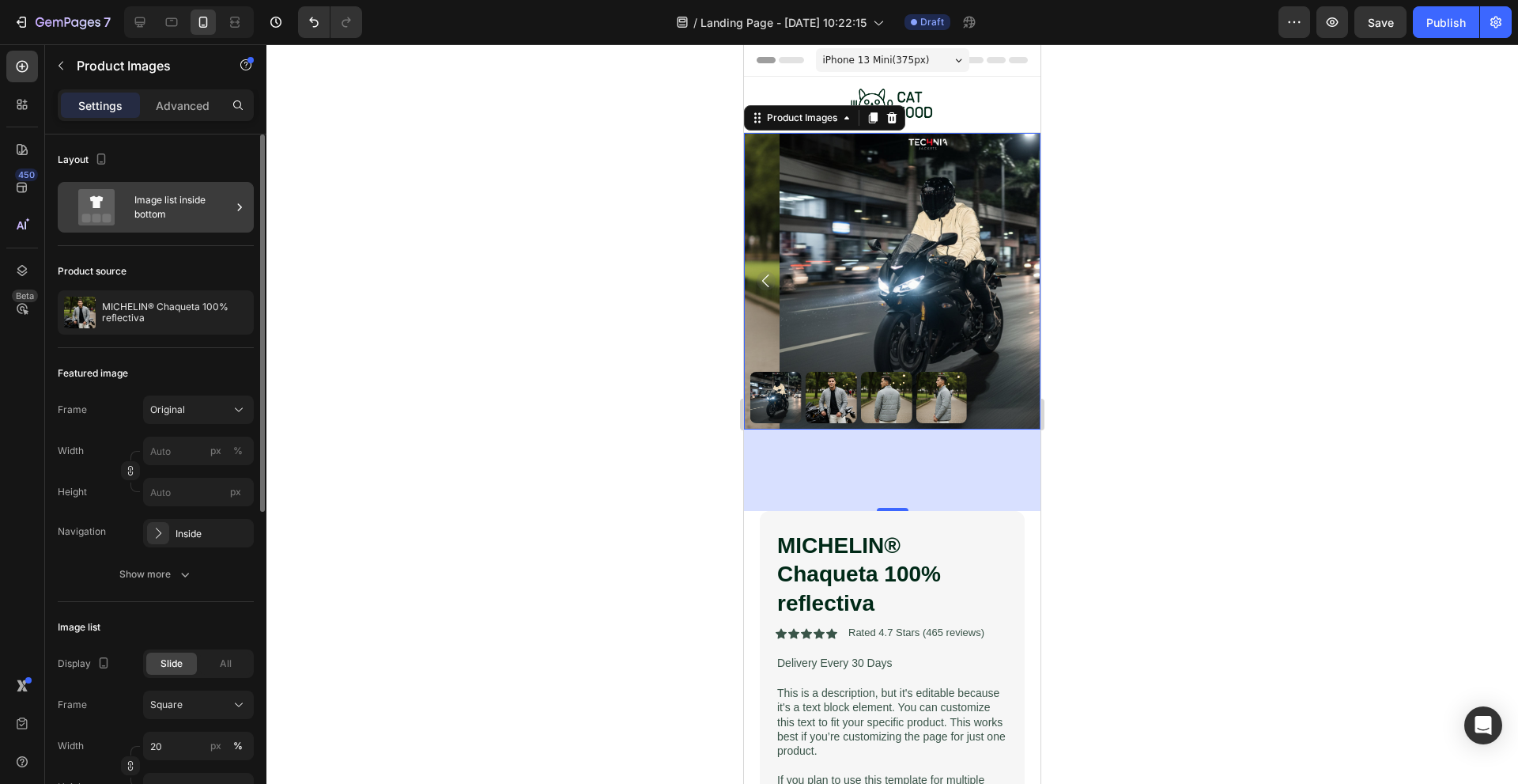
click at [206, 215] on div "Image list inside bottom" at bounding box center [182, 207] width 96 height 36
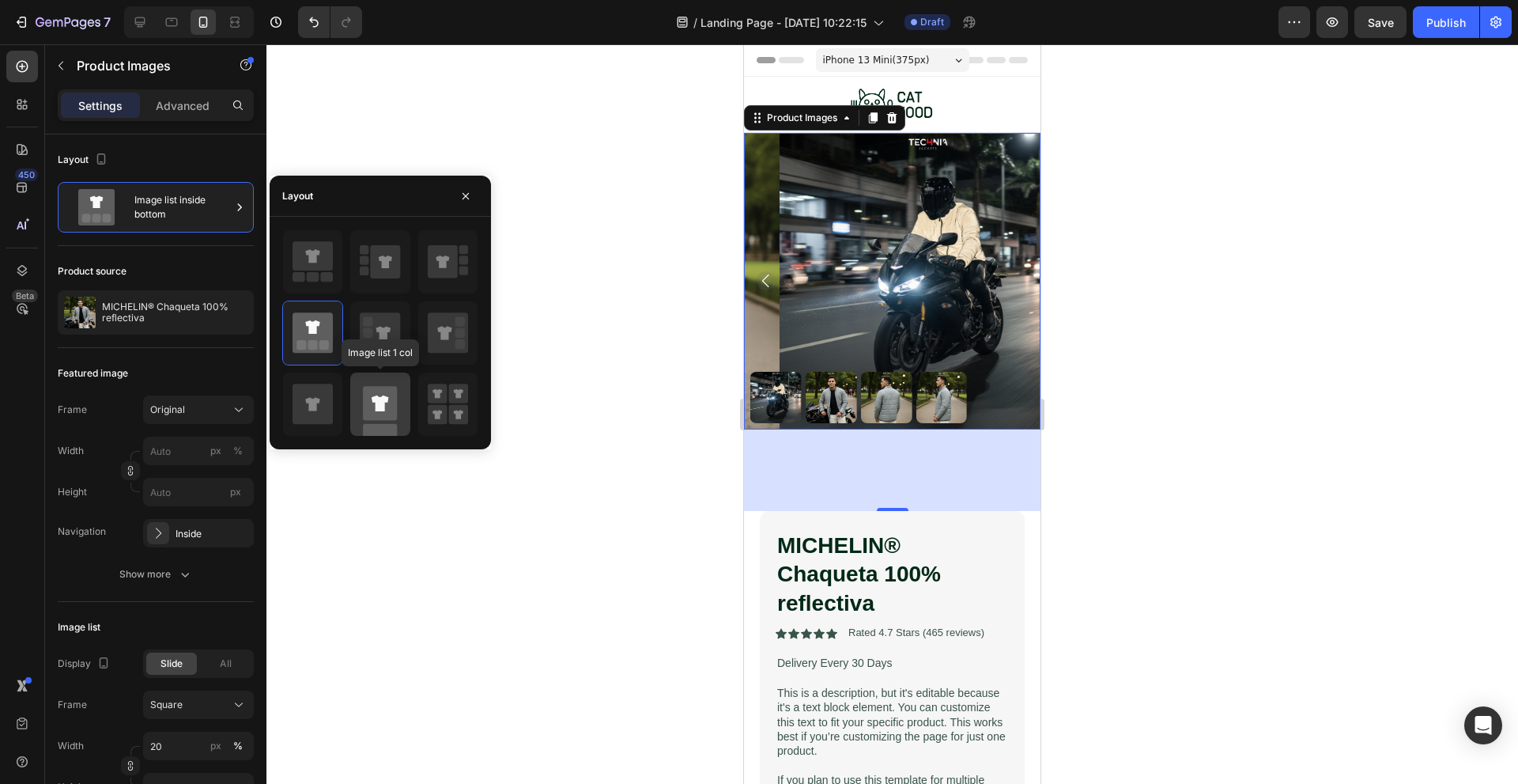
click at [388, 400] on icon at bounding box center [380, 403] width 18 height 16
type input "100"
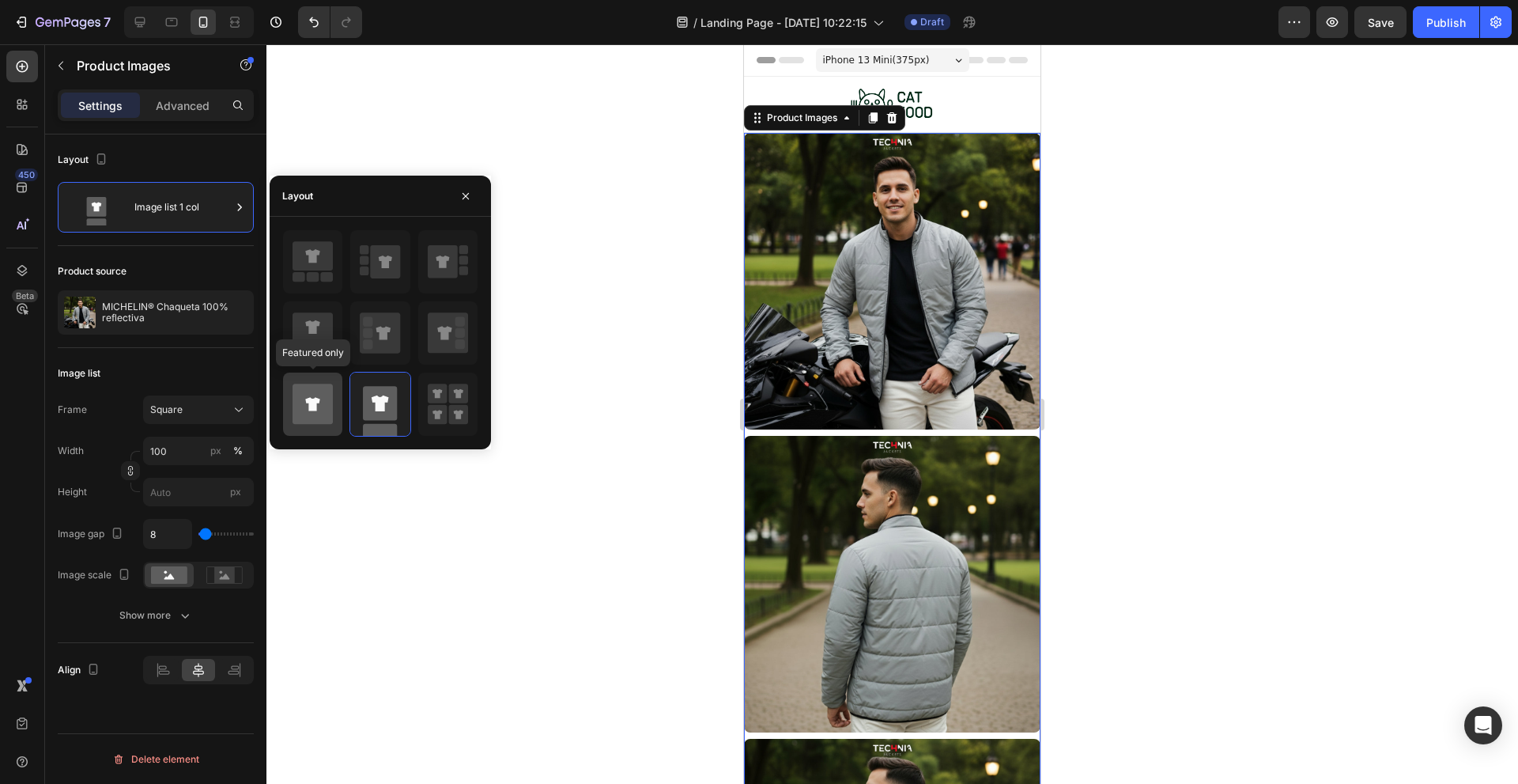
click at [326, 404] on icon at bounding box center [313, 403] width 40 height 40
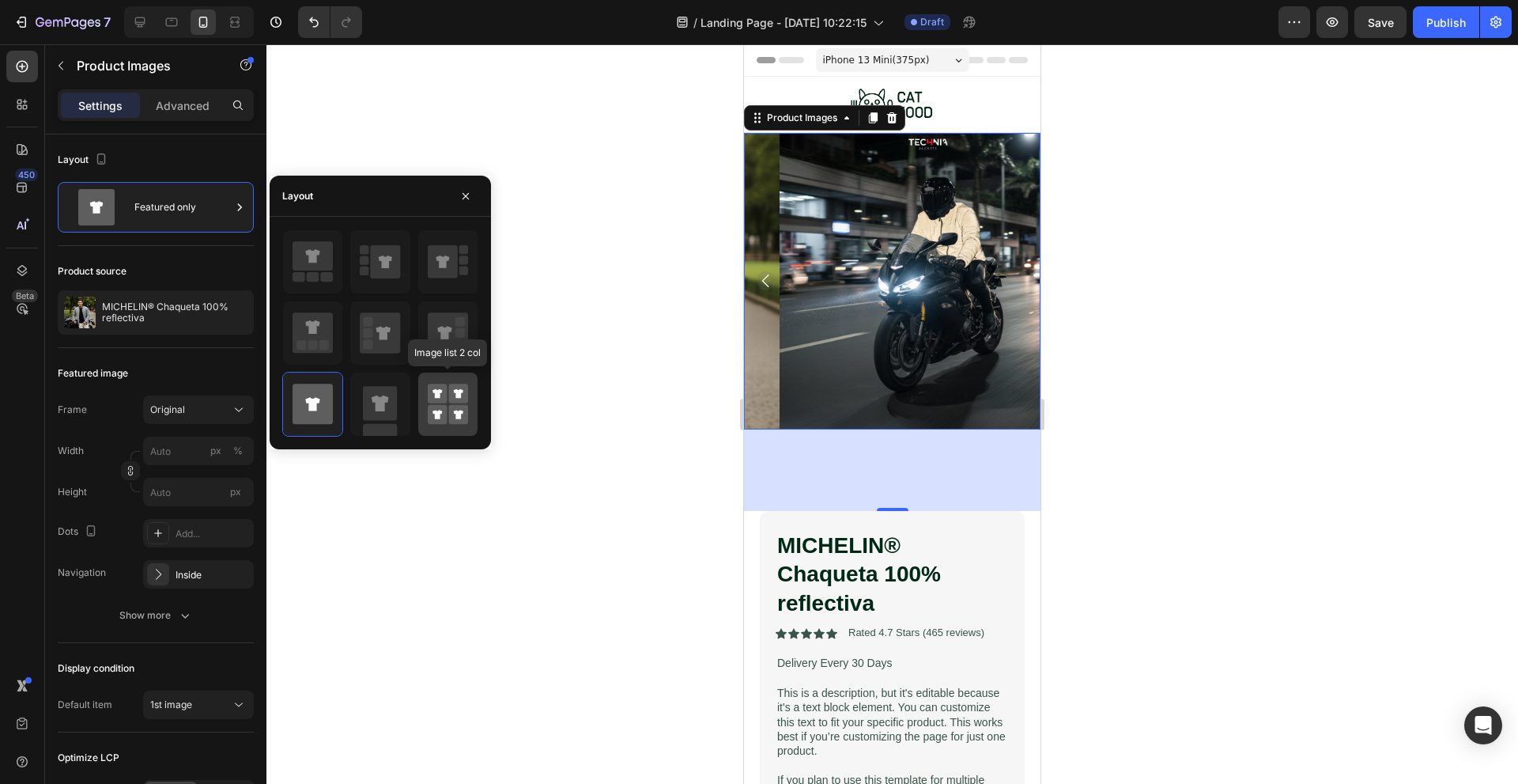
click at [444, 403] on icon at bounding box center [447, 404] width 40 height 44
type input "50"
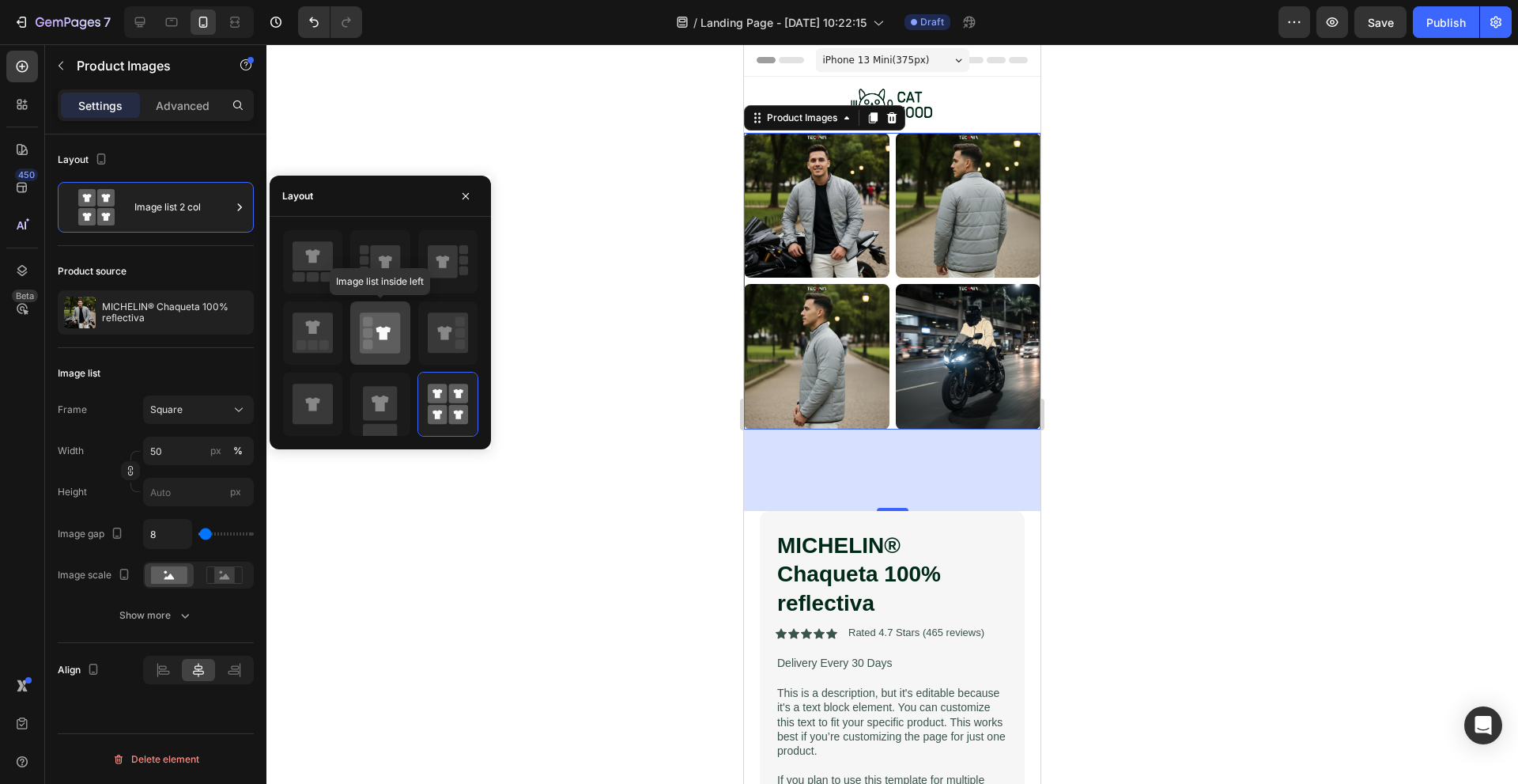
click at [366, 326] on icon at bounding box center [379, 332] width 40 height 40
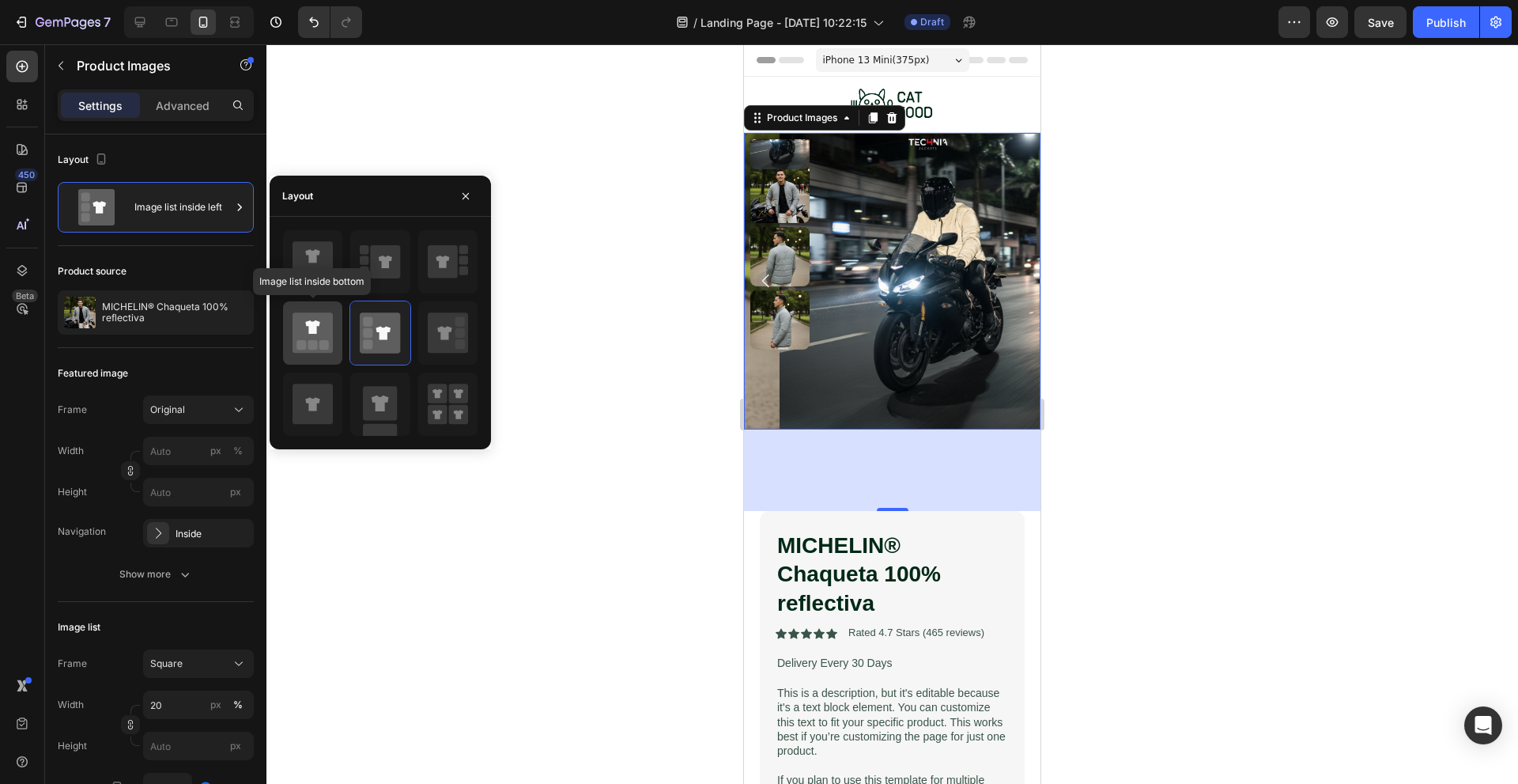
click at [314, 335] on icon at bounding box center [313, 332] width 40 height 40
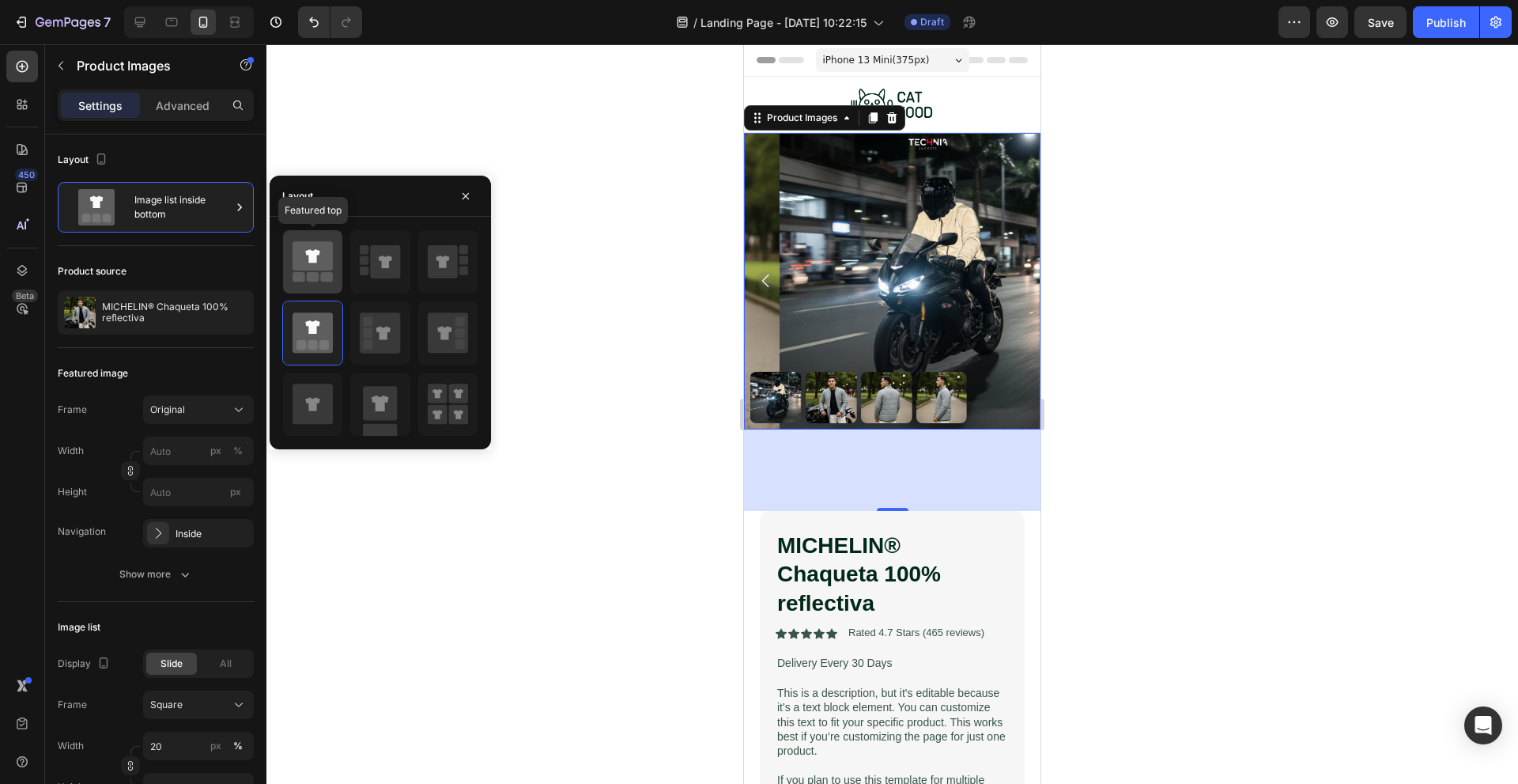
click at [314, 263] on icon at bounding box center [312, 256] width 15 height 14
type input "0"
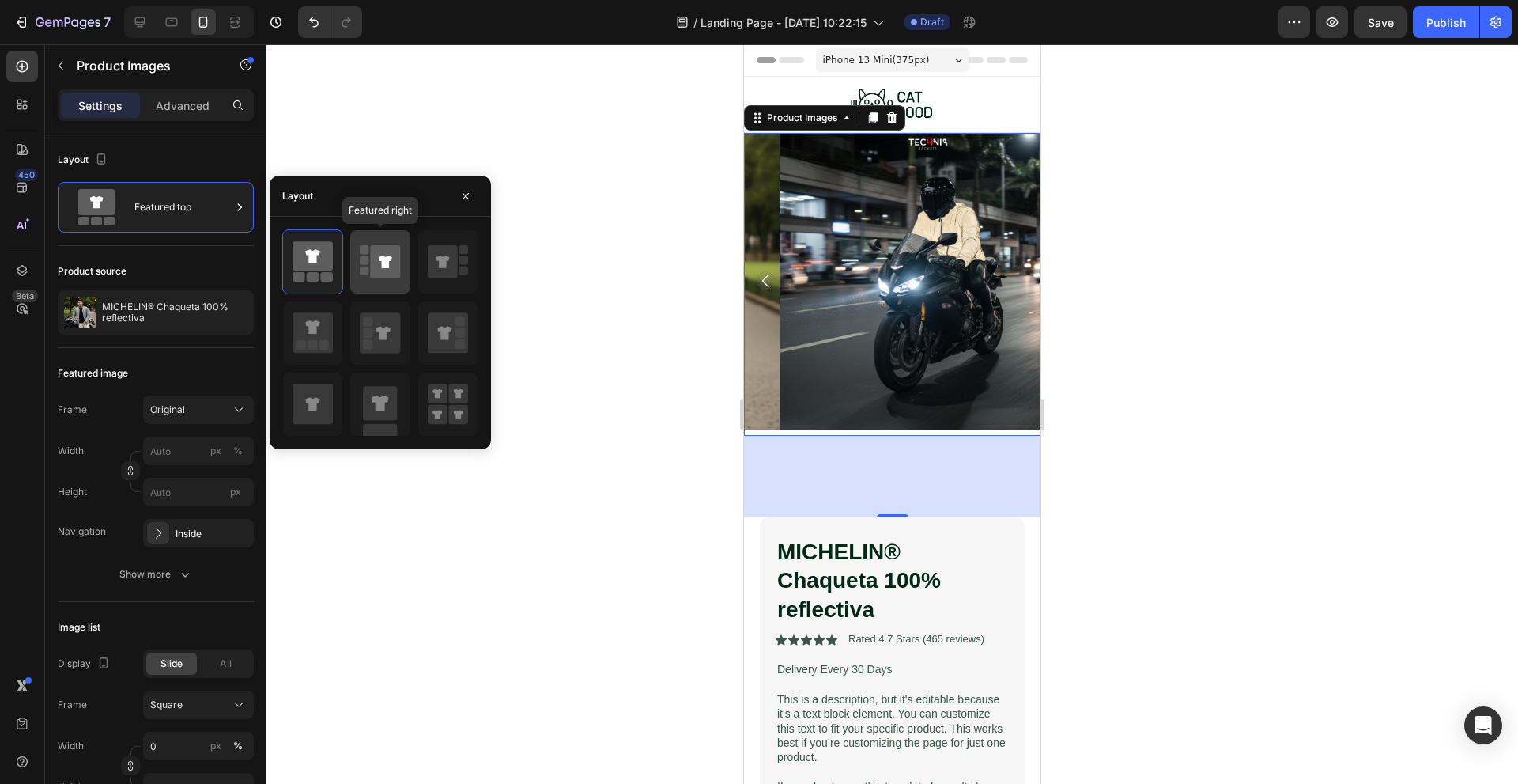
click at [373, 270] on icon at bounding box center [385, 262] width 30 height 33
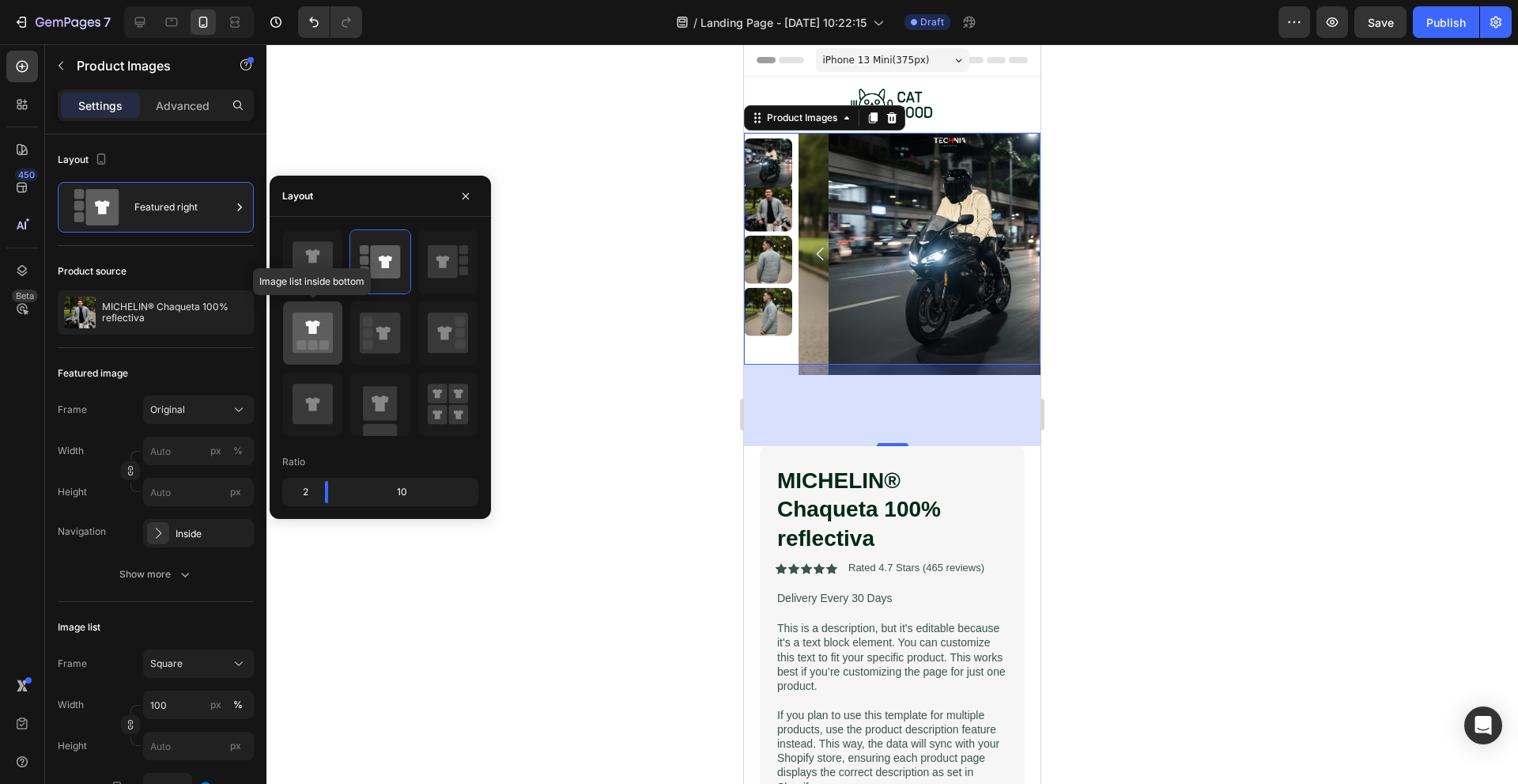
click at [309, 348] on rect at bounding box center [314, 345] width 10 height 10
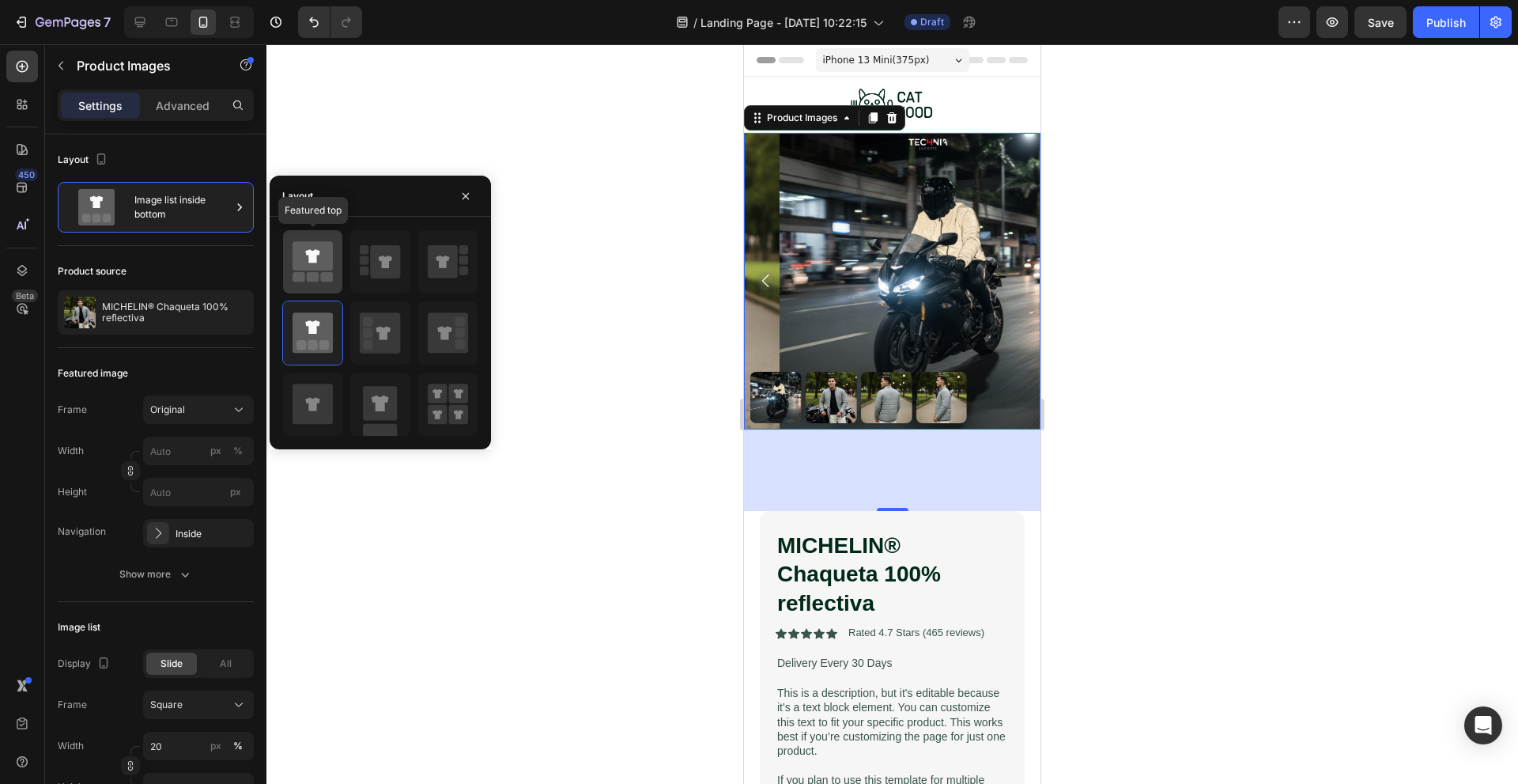
click at [325, 282] on icon at bounding box center [313, 261] width 40 height 44
type input "0"
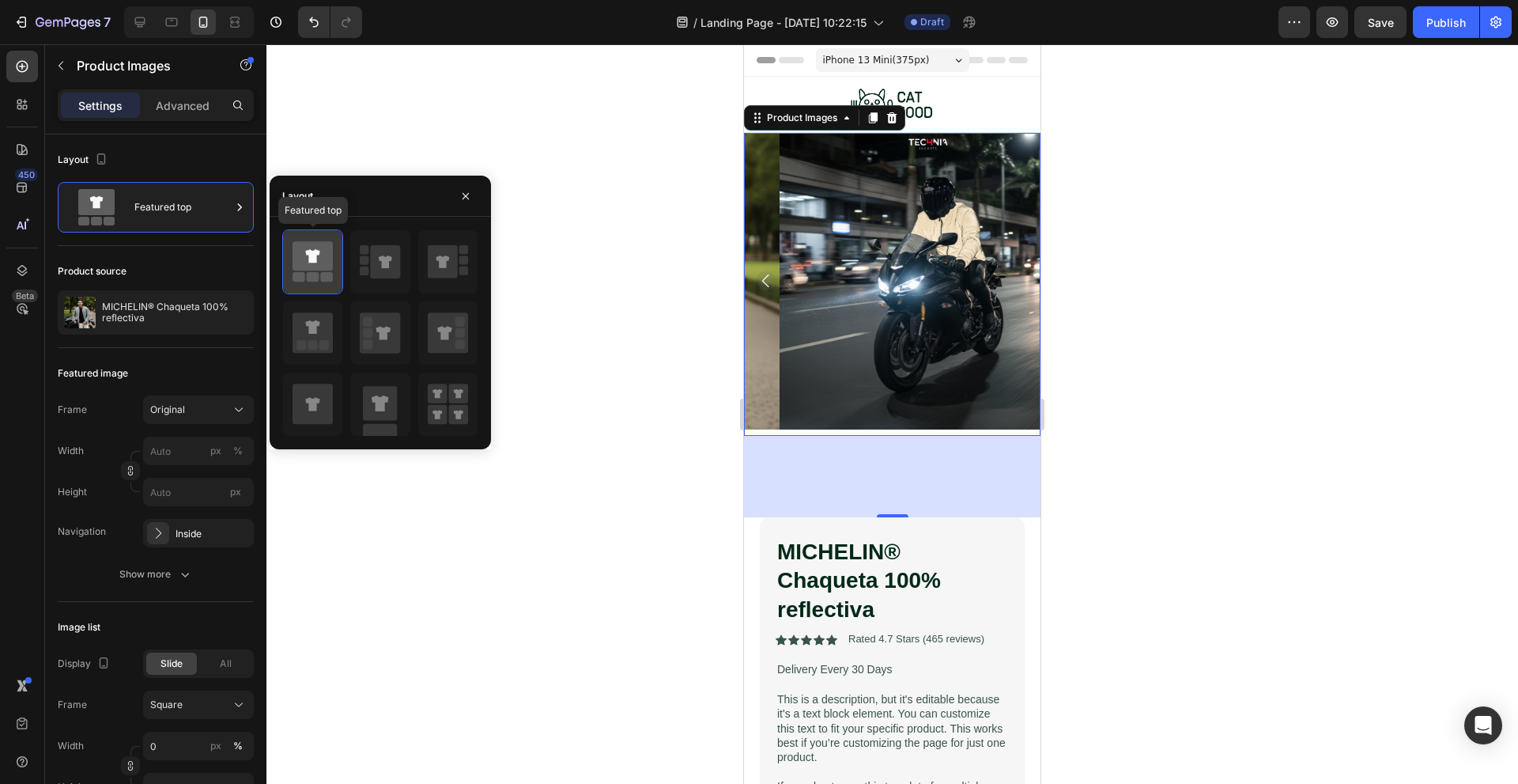
click at [325, 282] on icon at bounding box center [313, 261] width 40 height 44
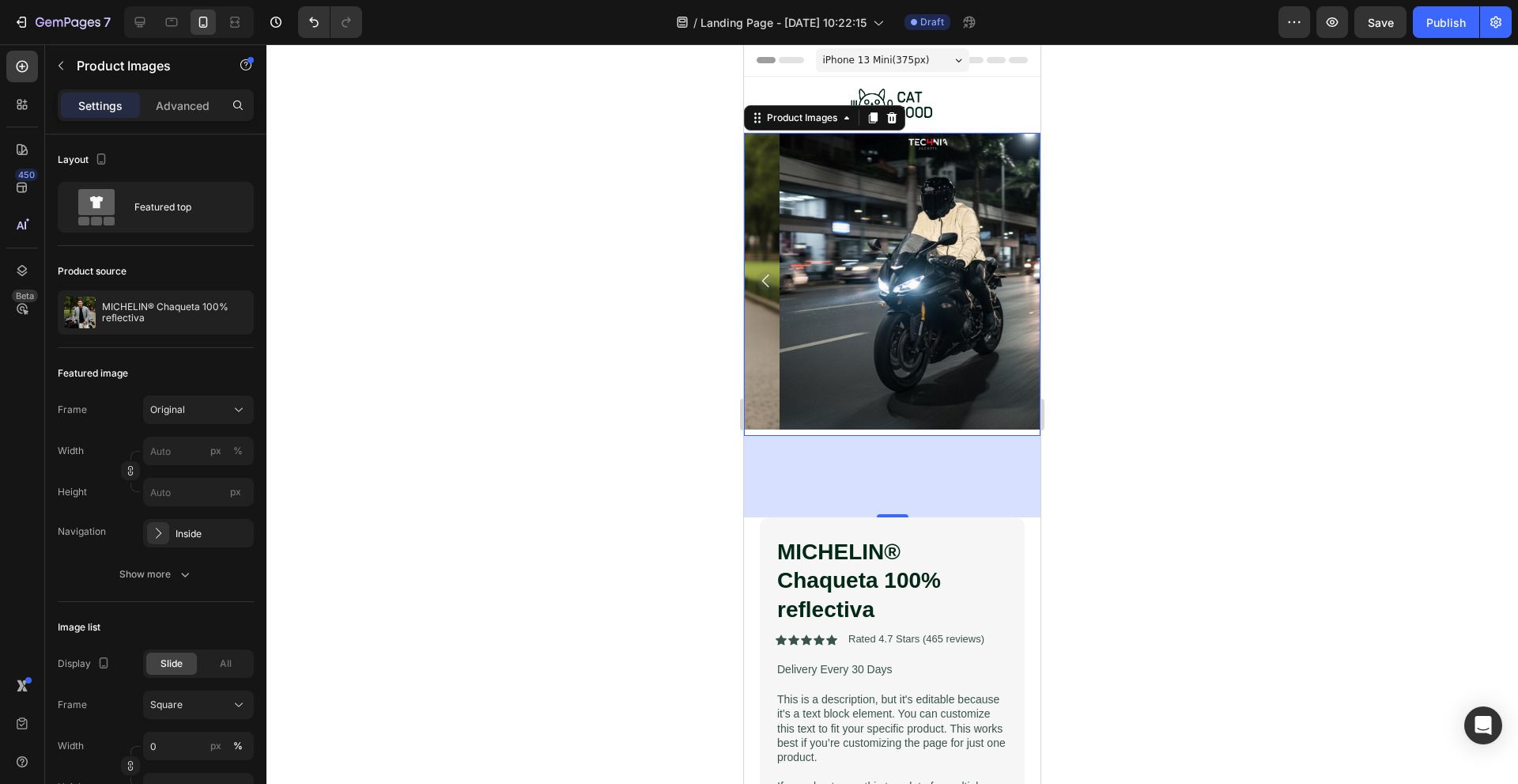
click at [594, 315] on div at bounding box center [892, 414] width 1251 height 739
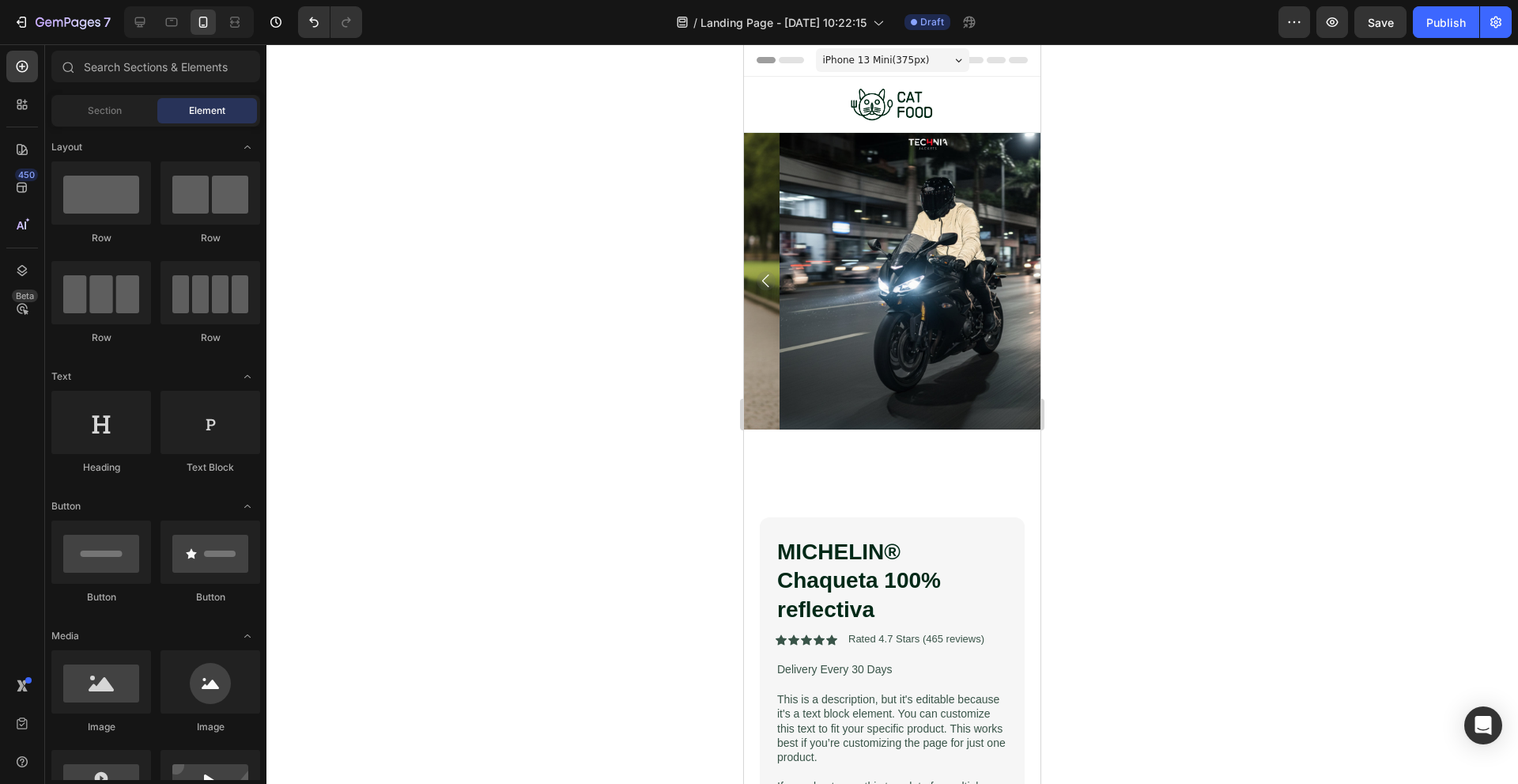
click at [853, 272] on img at bounding box center [928, 281] width 297 height 297
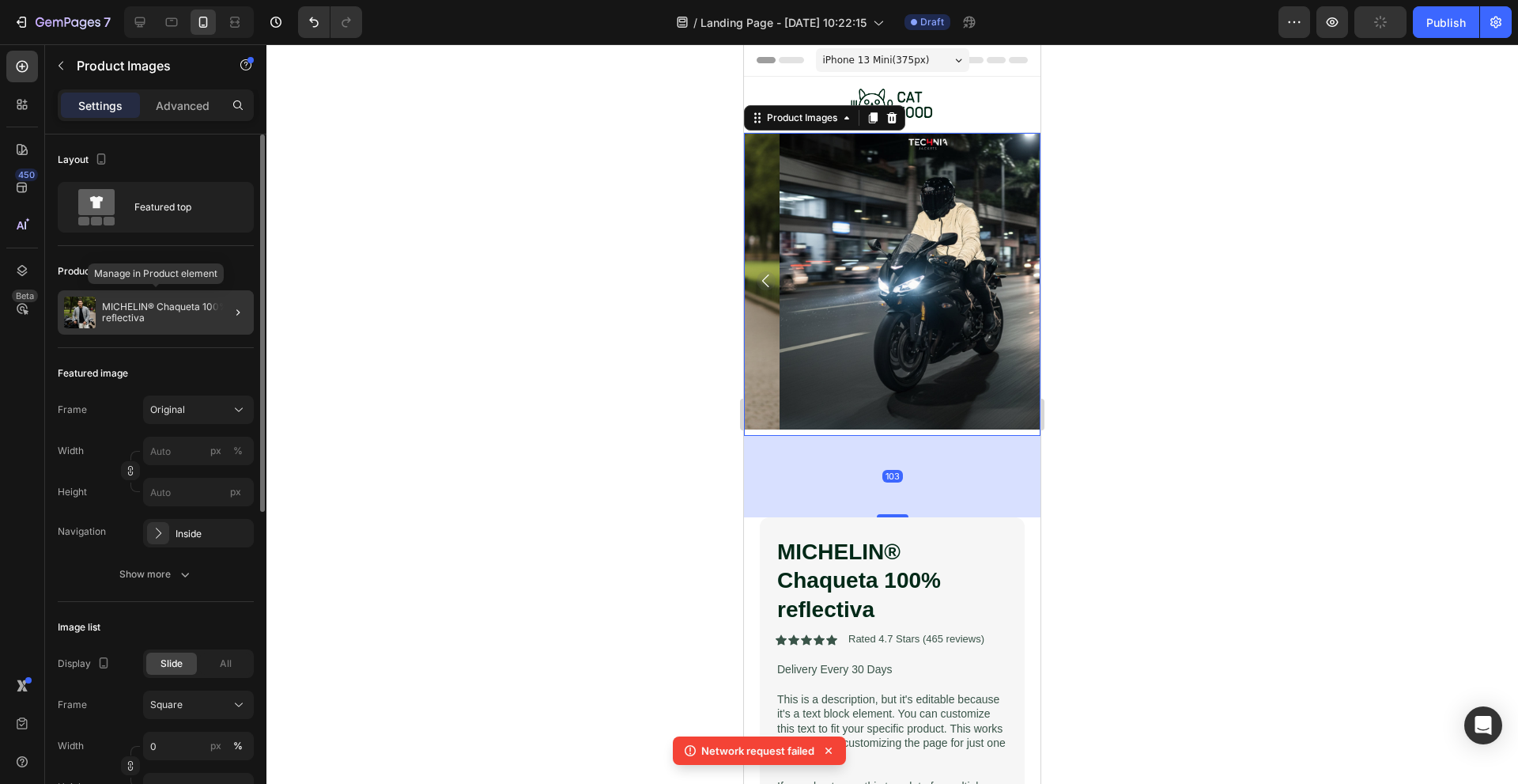
click at [172, 311] on p "MICHELIN® Chaqueta 100% reflectiva" at bounding box center [174, 312] width 145 height 23
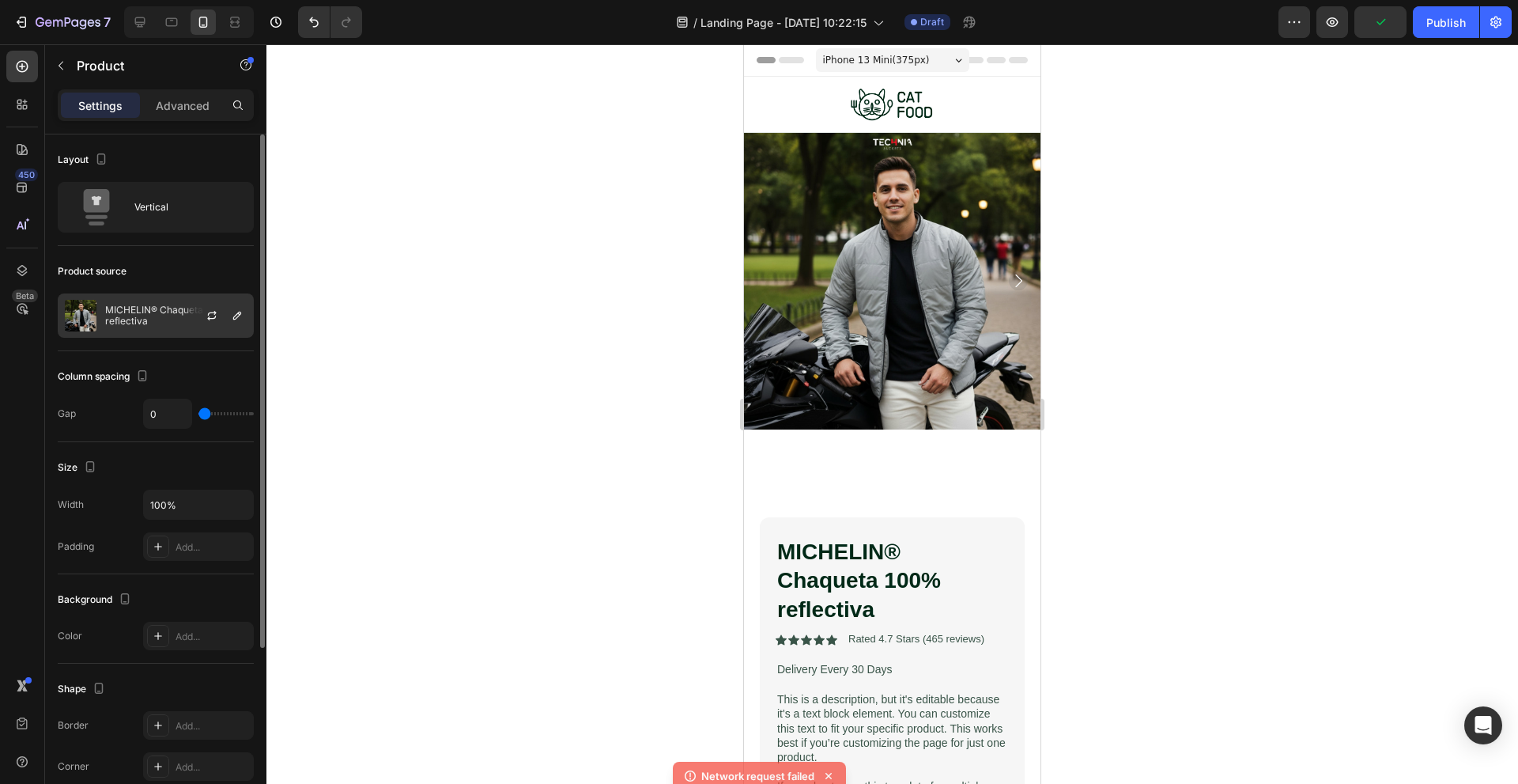
drag, startPoint x: 193, startPoint y: 318, endPoint x: 186, endPoint y: 325, distance: 9.9
click at [186, 325] on div at bounding box center [218, 316] width 70 height 43
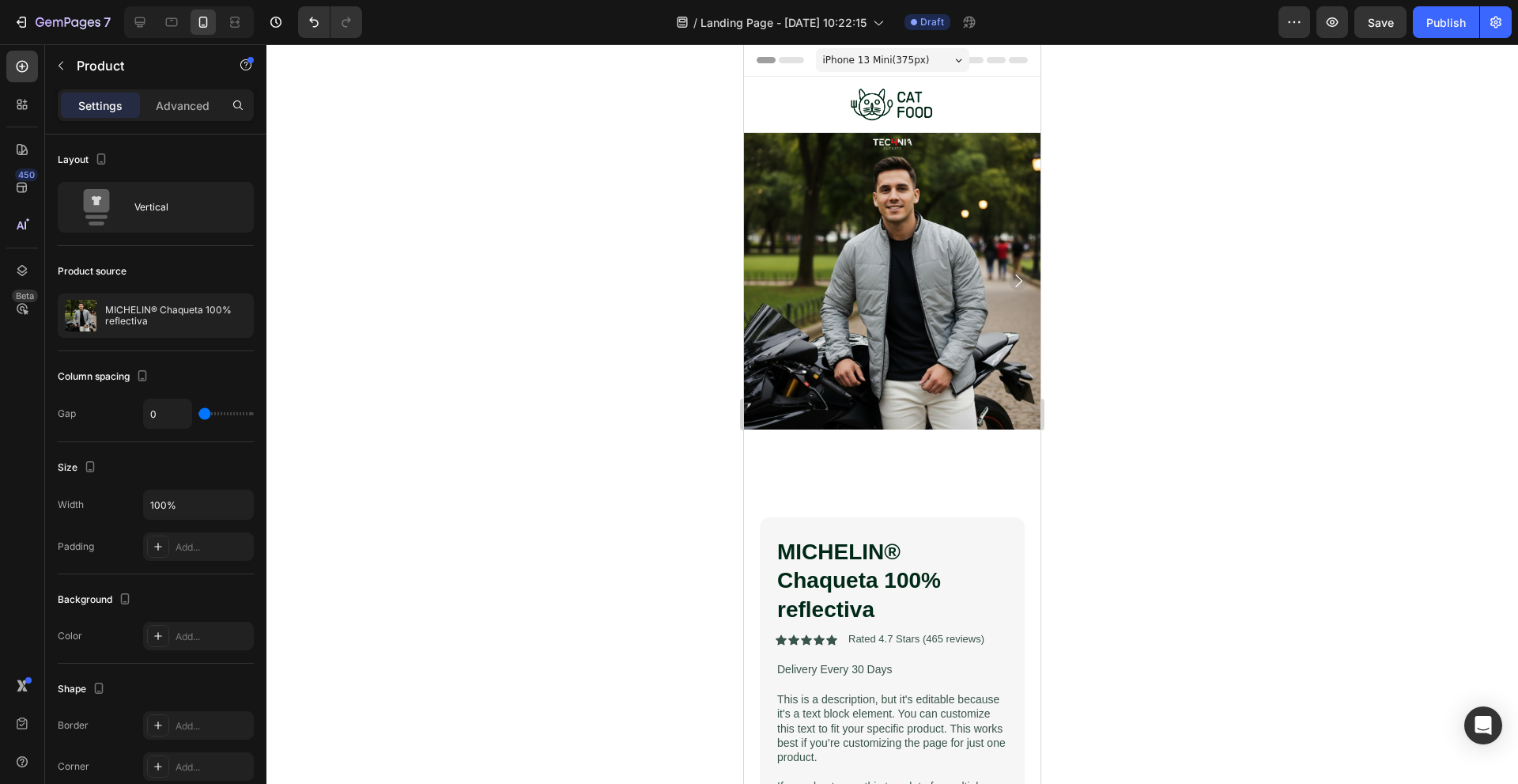
click at [575, 415] on div at bounding box center [892, 414] width 1251 height 739
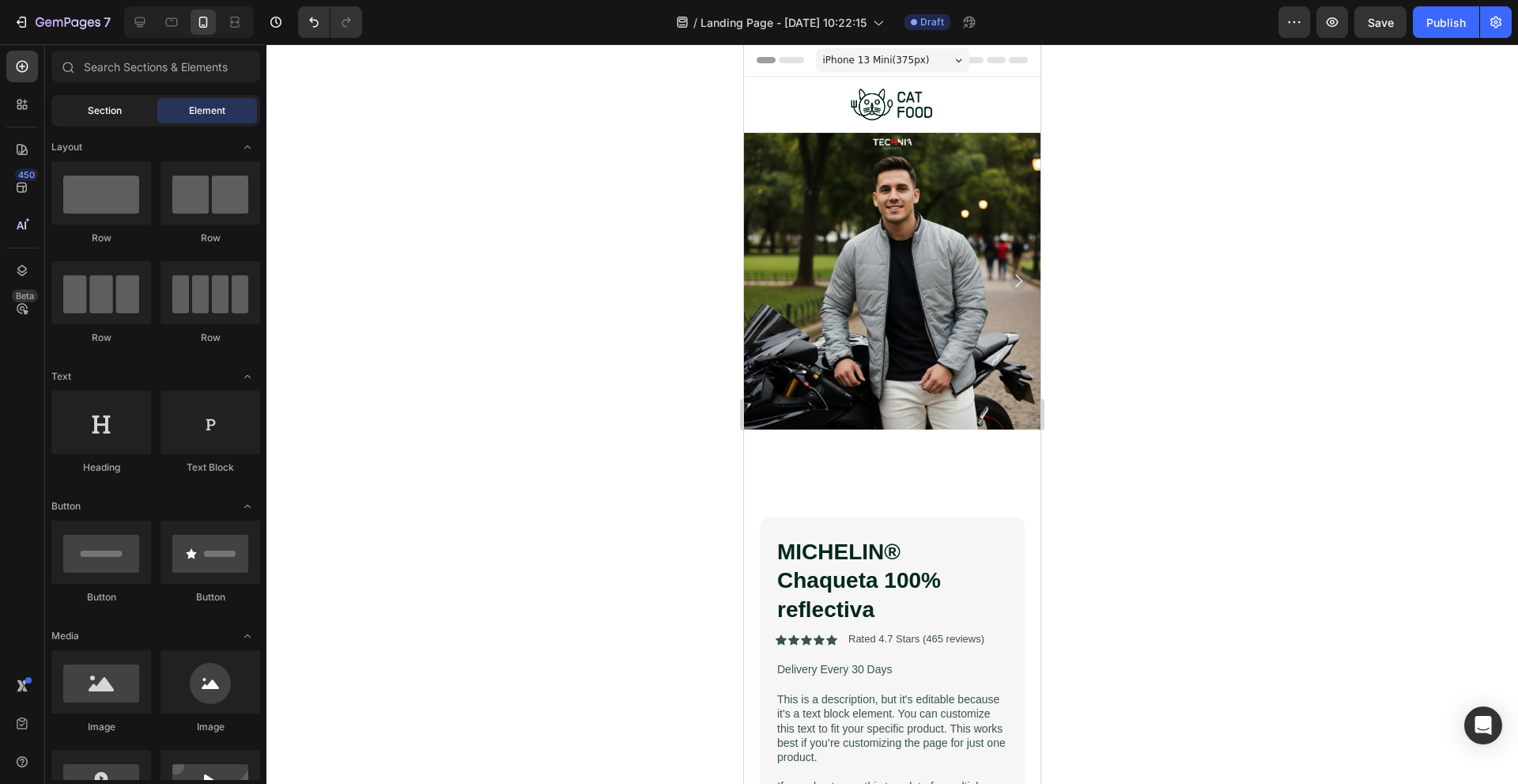
click at [96, 100] on div "Section" at bounding box center [105, 111] width 100 height 25
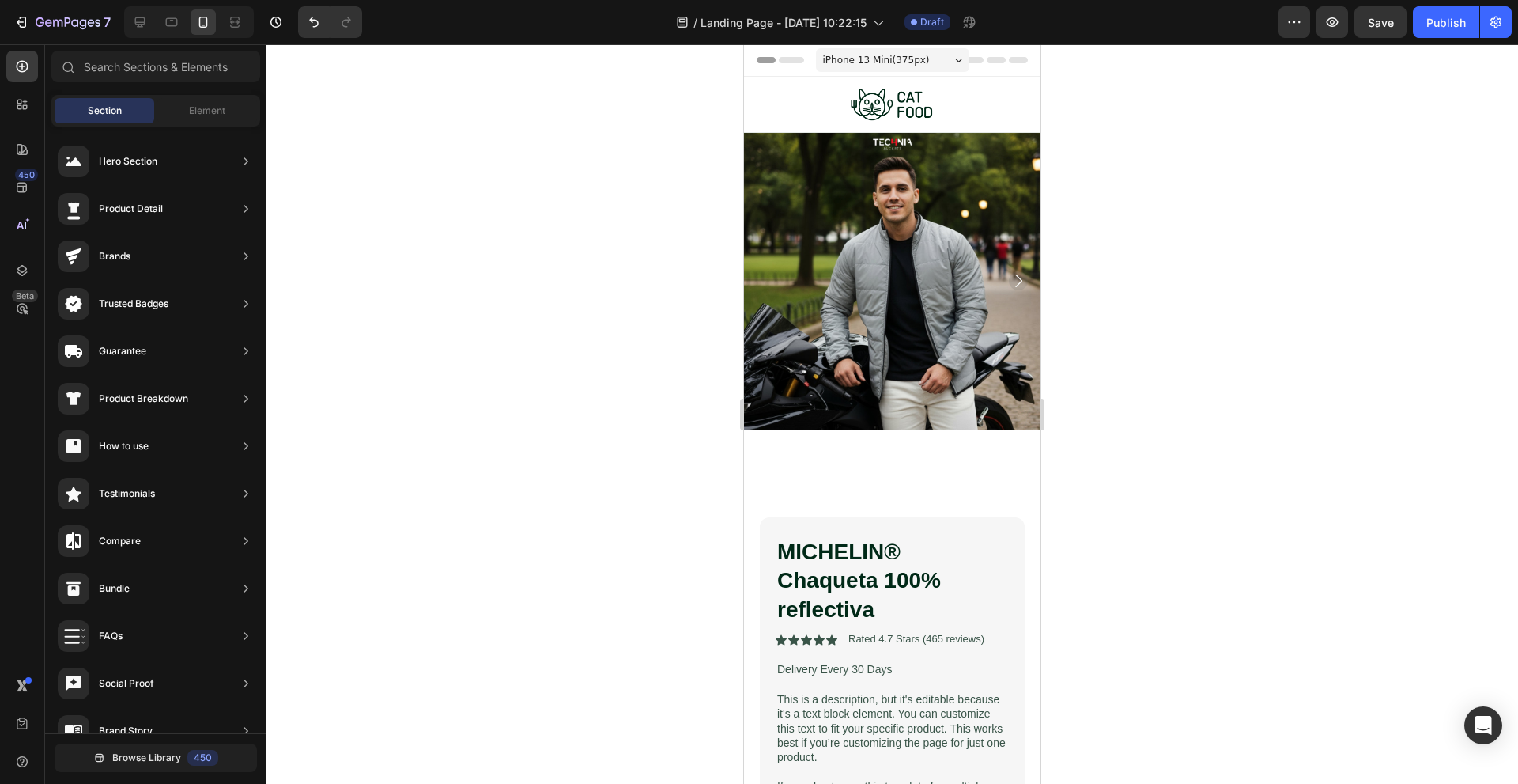
click at [596, 235] on div at bounding box center [892, 414] width 1251 height 739
click at [885, 241] on img at bounding box center [892, 281] width 297 height 297
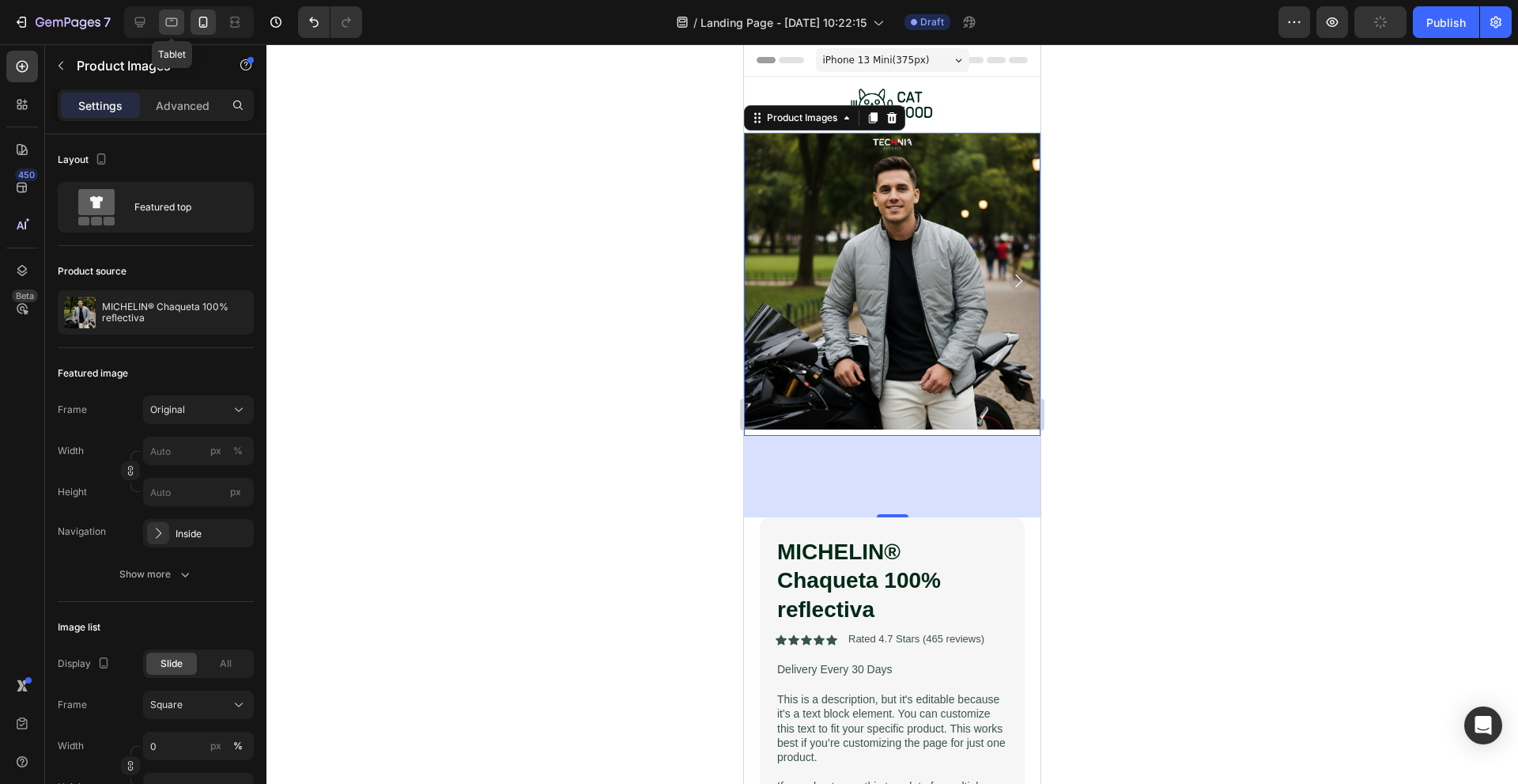
click at [165, 21] on icon at bounding box center [171, 23] width 16 height 16
type input "16"
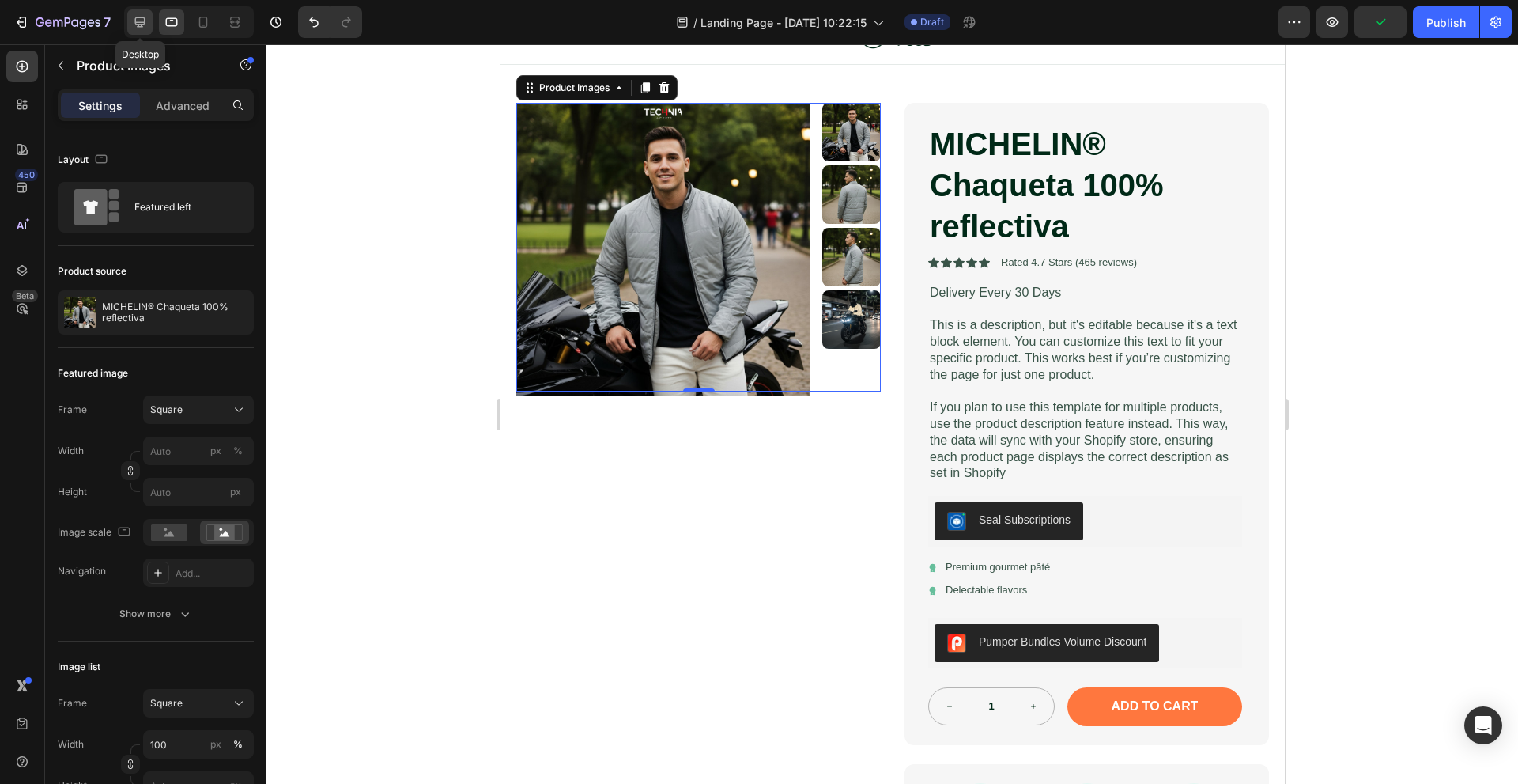
scroll to position [78, 0]
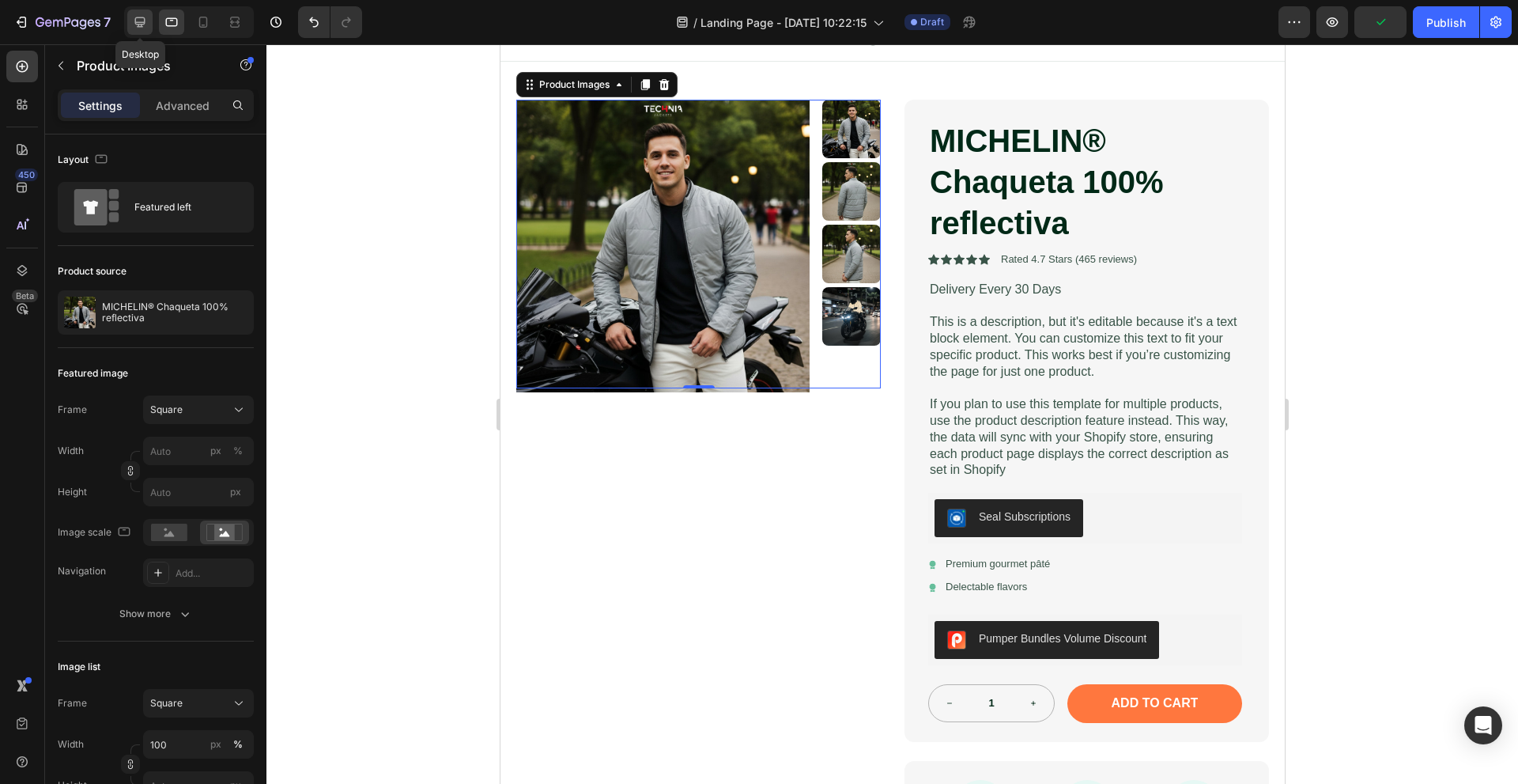
click at [133, 23] on icon at bounding box center [140, 23] width 16 height 16
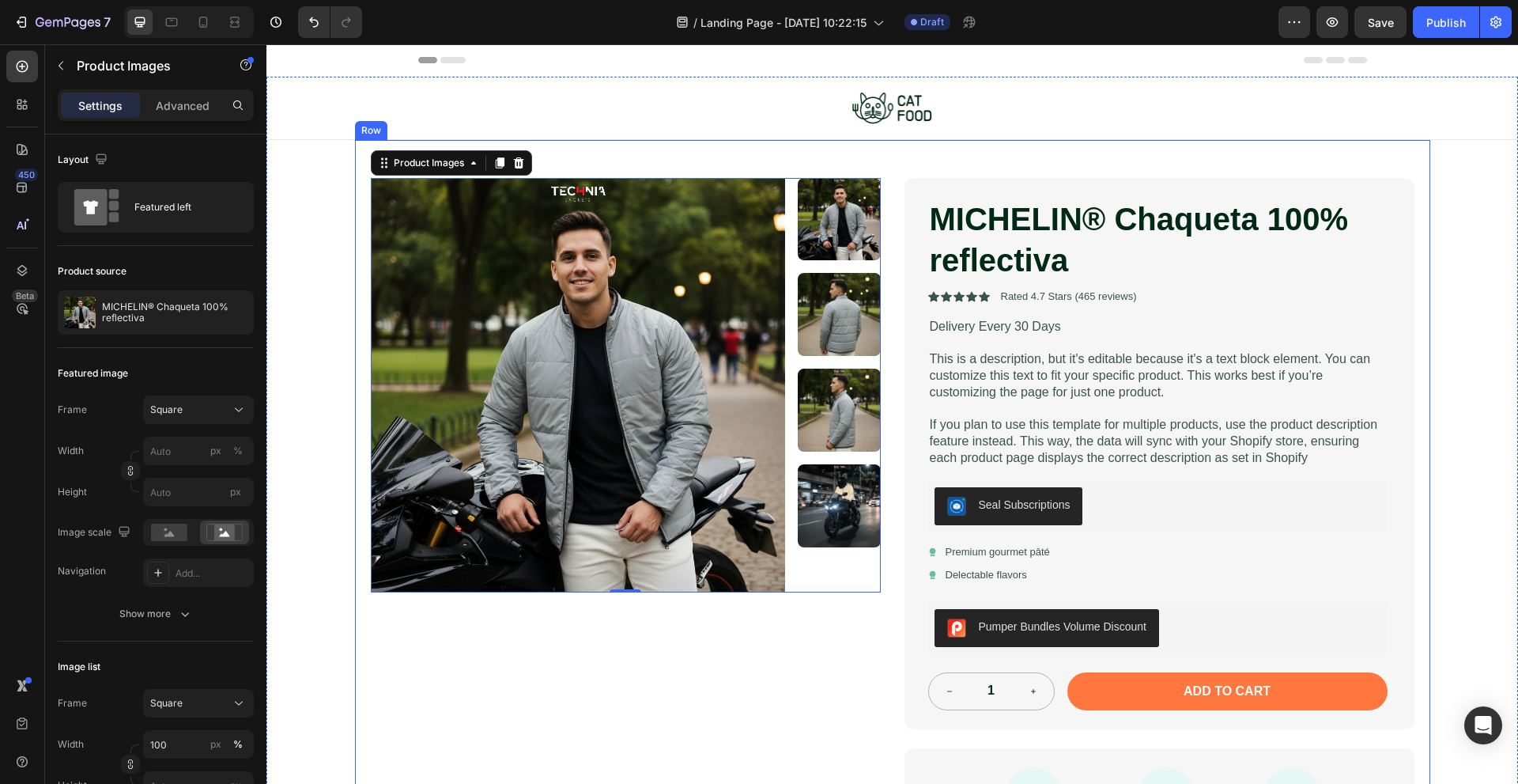
click at [862, 134] on div "Image Row" at bounding box center [892, 108] width 1251 height 64
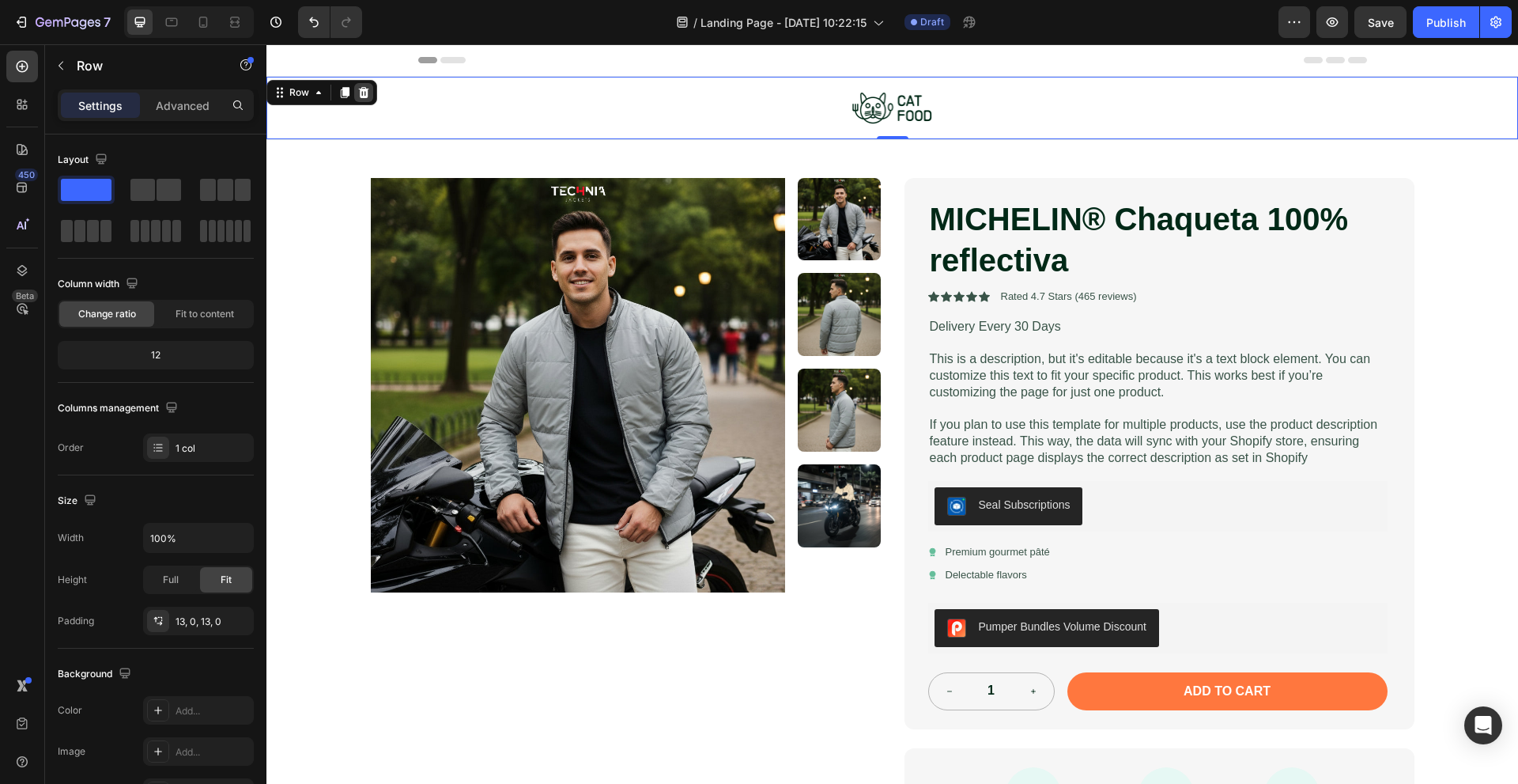
click at [367, 92] on icon at bounding box center [364, 92] width 10 height 11
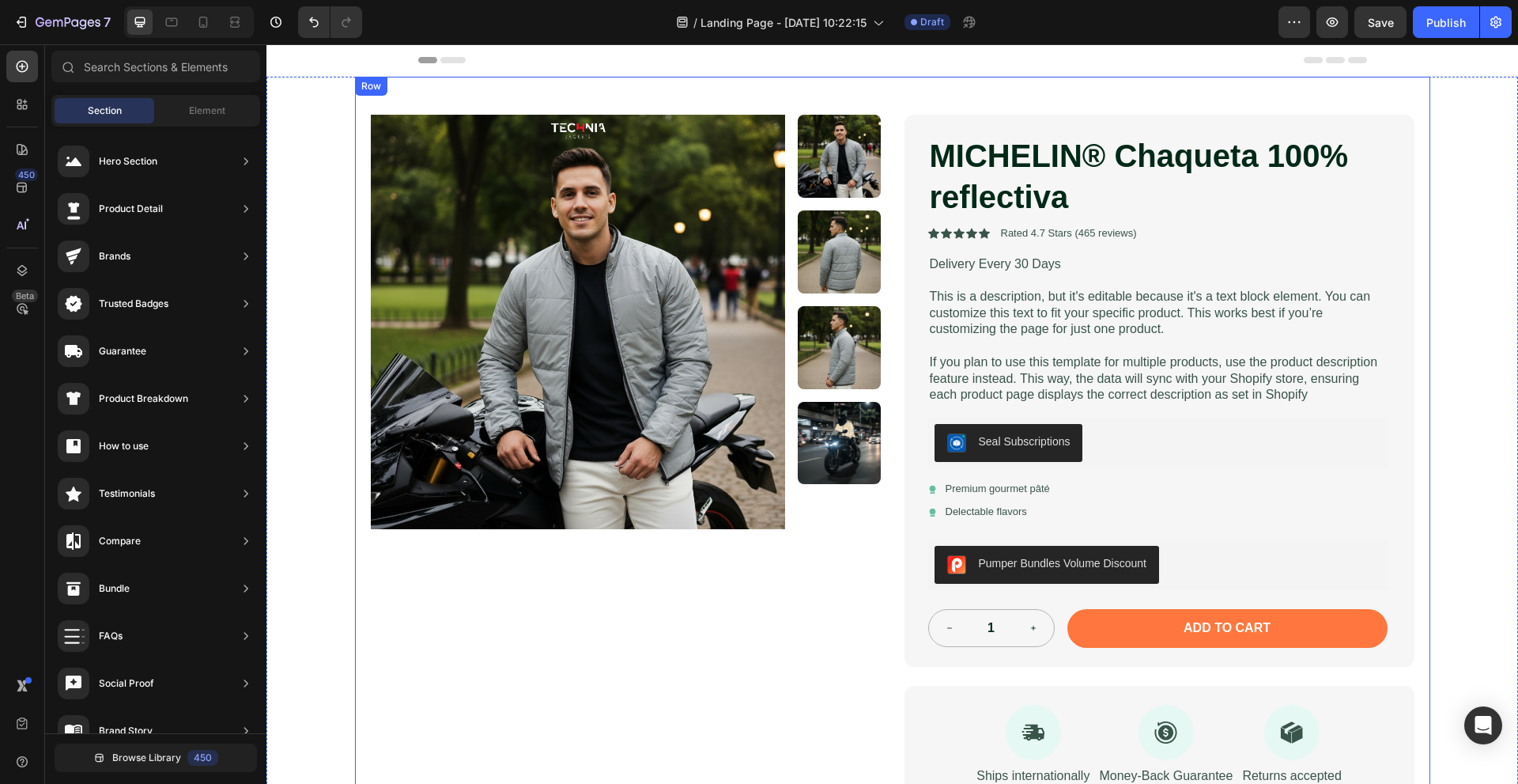
click at [698, 86] on div "Product Images MICHELIN® Chaqueta 100% reflectiva Product Title Icon Icon Icon …" at bounding box center [892, 448] width 1075 height 744
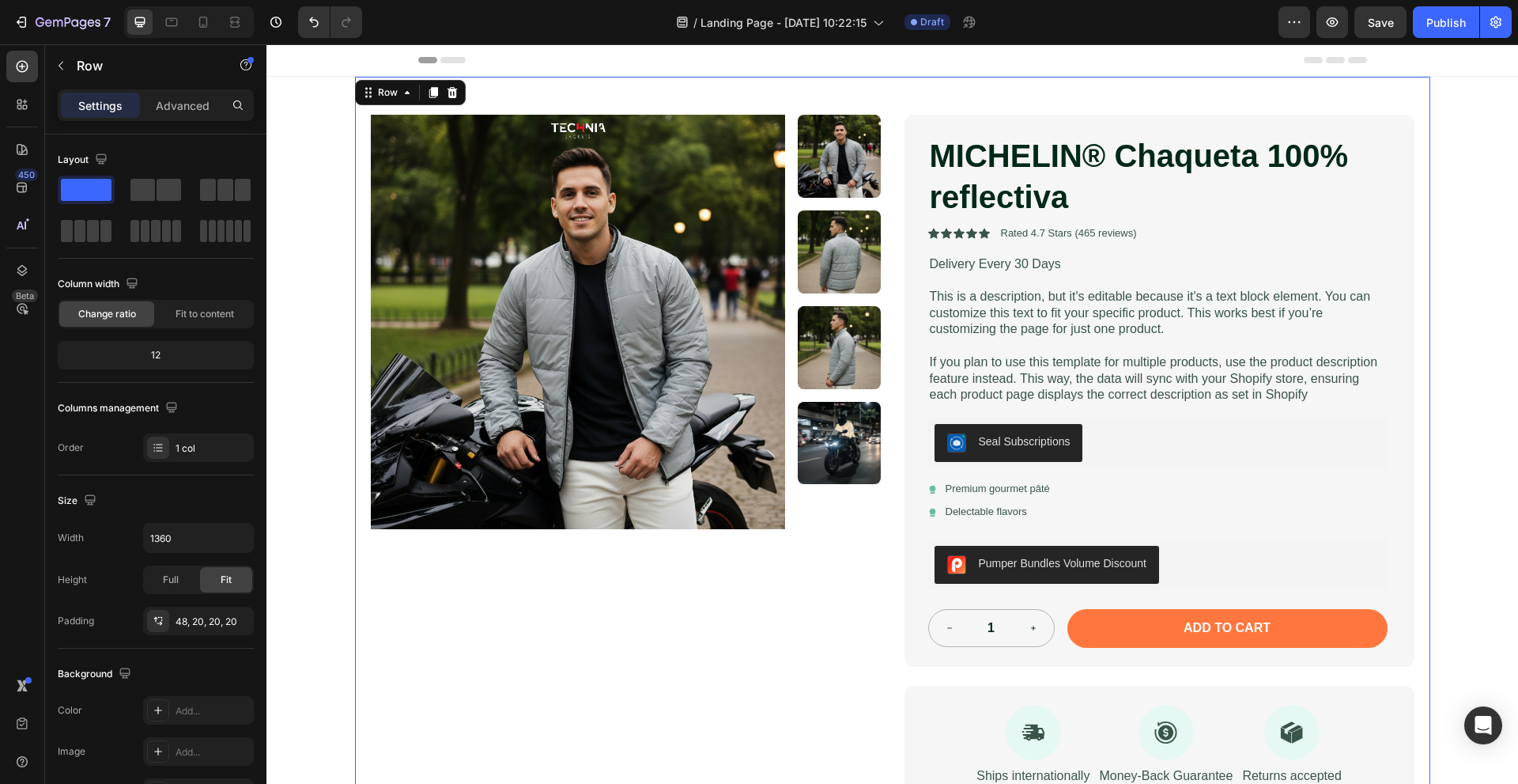
click at [554, 97] on div "Product Images MICHELIN® Chaqueta 100% reflectiva Product Title Icon Icon Icon …" at bounding box center [892, 448] width 1075 height 744
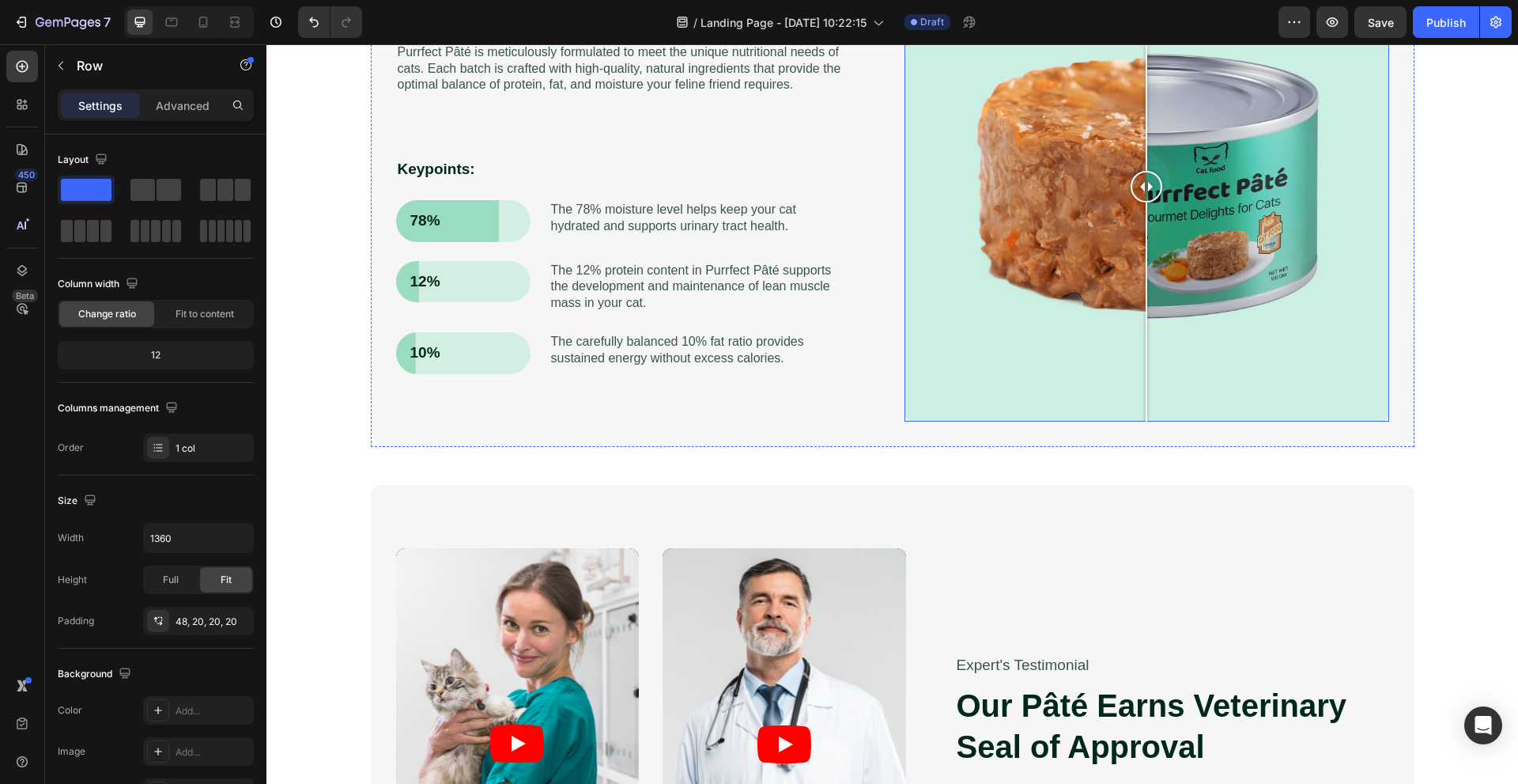
scroll to position [1028, 0]
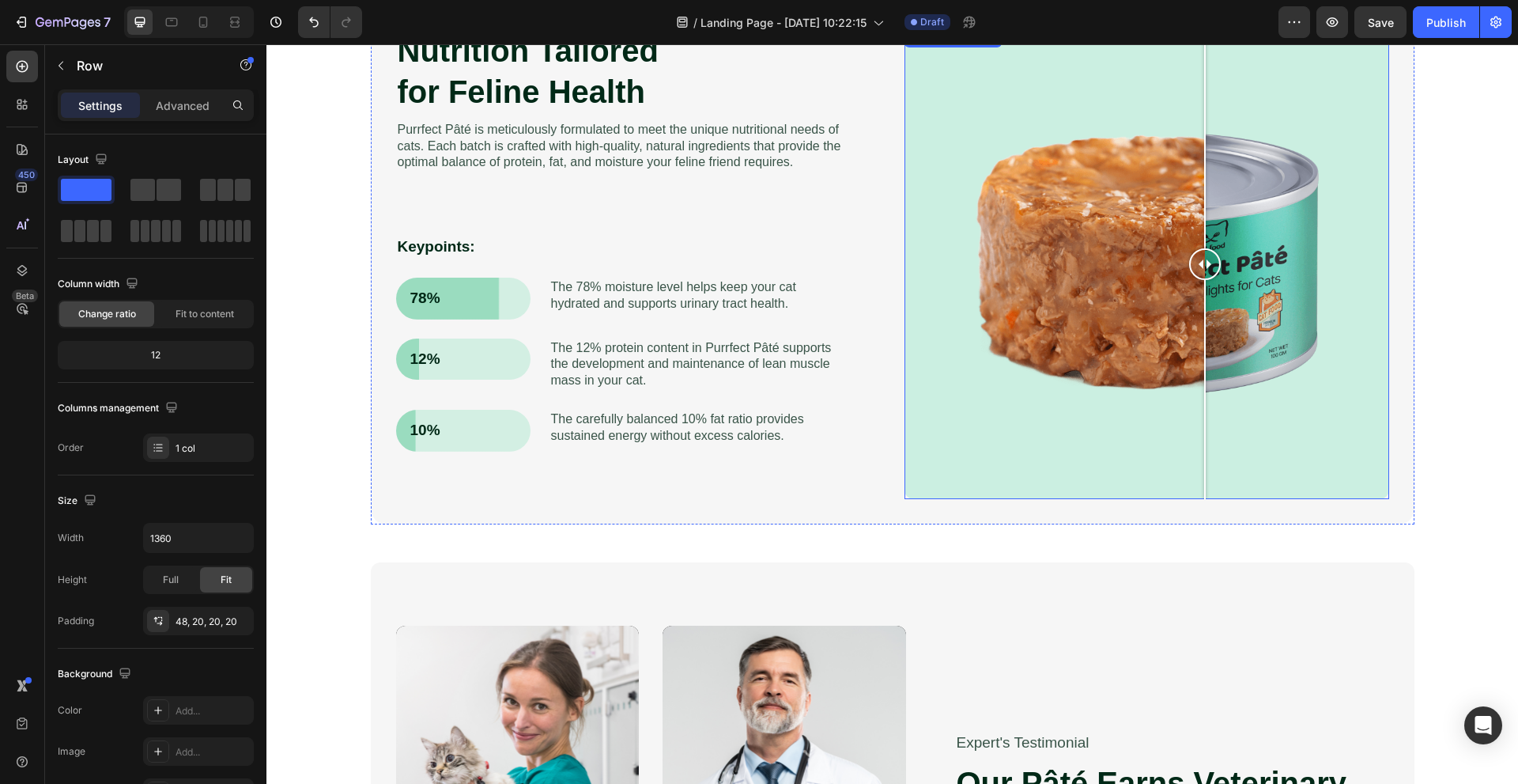
drag, startPoint x: 1146, startPoint y: 266, endPoint x: 1044, endPoint y: 551, distance: 302.7
click at [1221, 345] on div at bounding box center [1204, 264] width 31 height 471
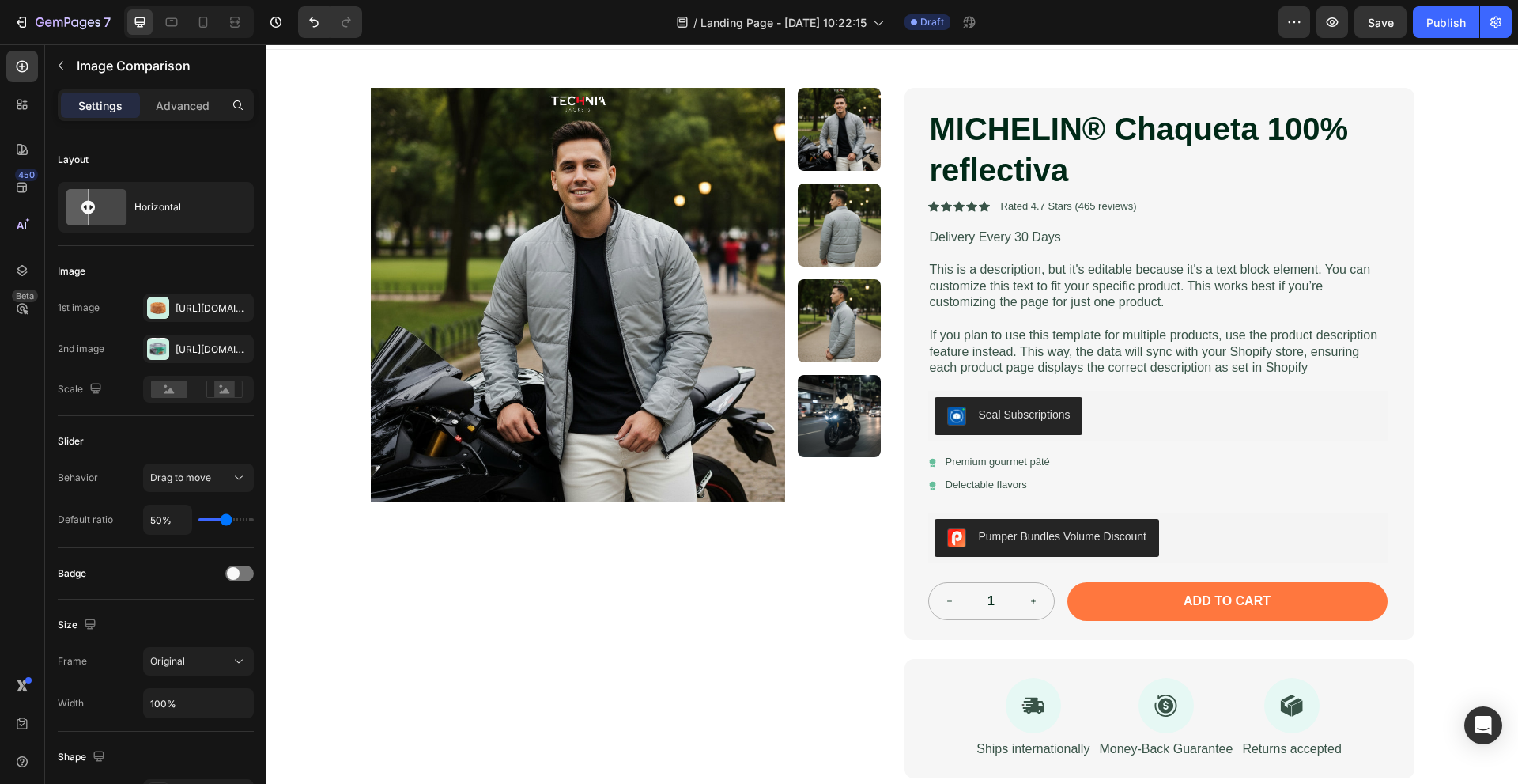
scroll to position [0, 0]
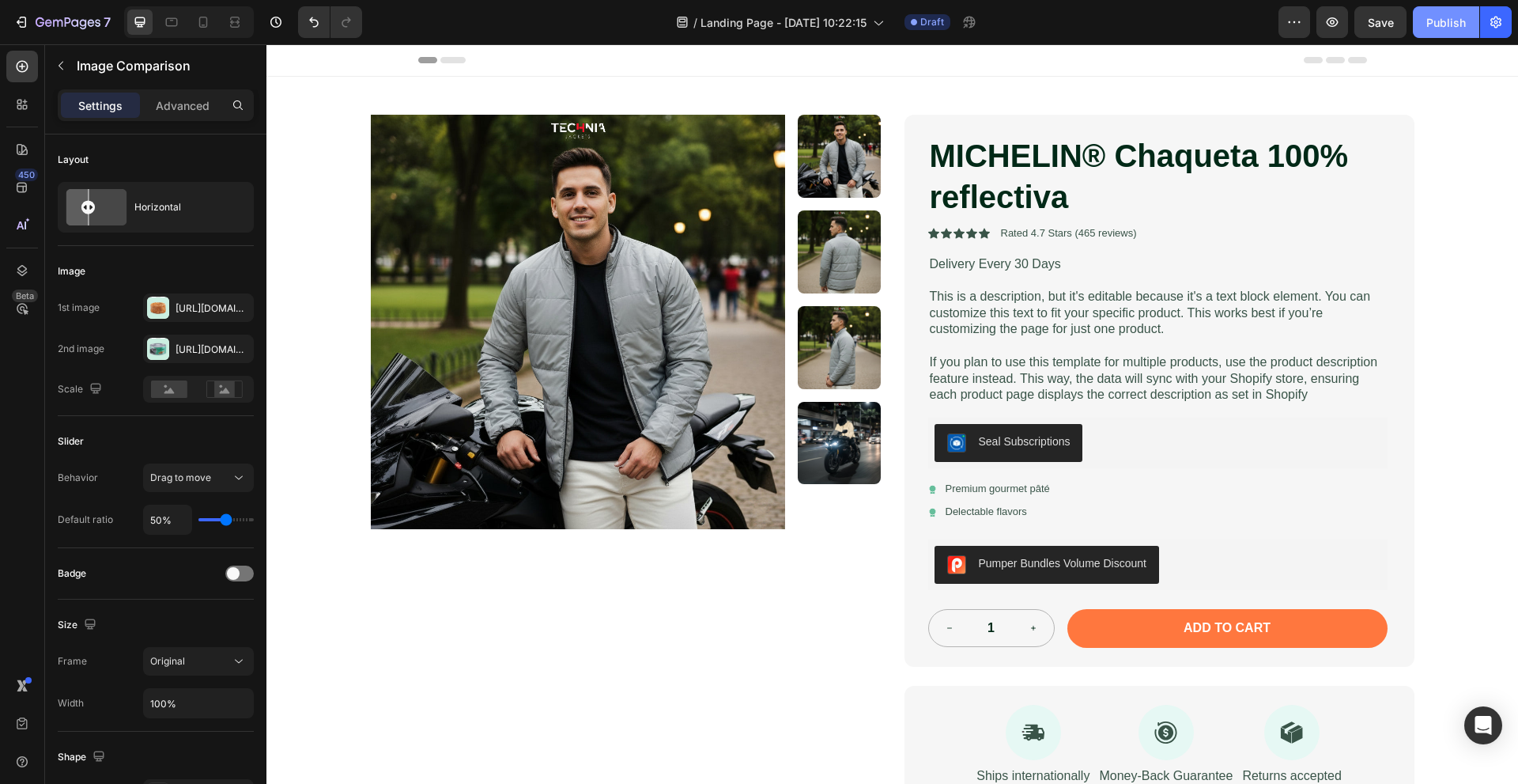
click at [1445, 16] on div "Publish" at bounding box center [1446, 23] width 39 height 17
click at [1340, 19] on icon "button" at bounding box center [1332, 23] width 16 height 16
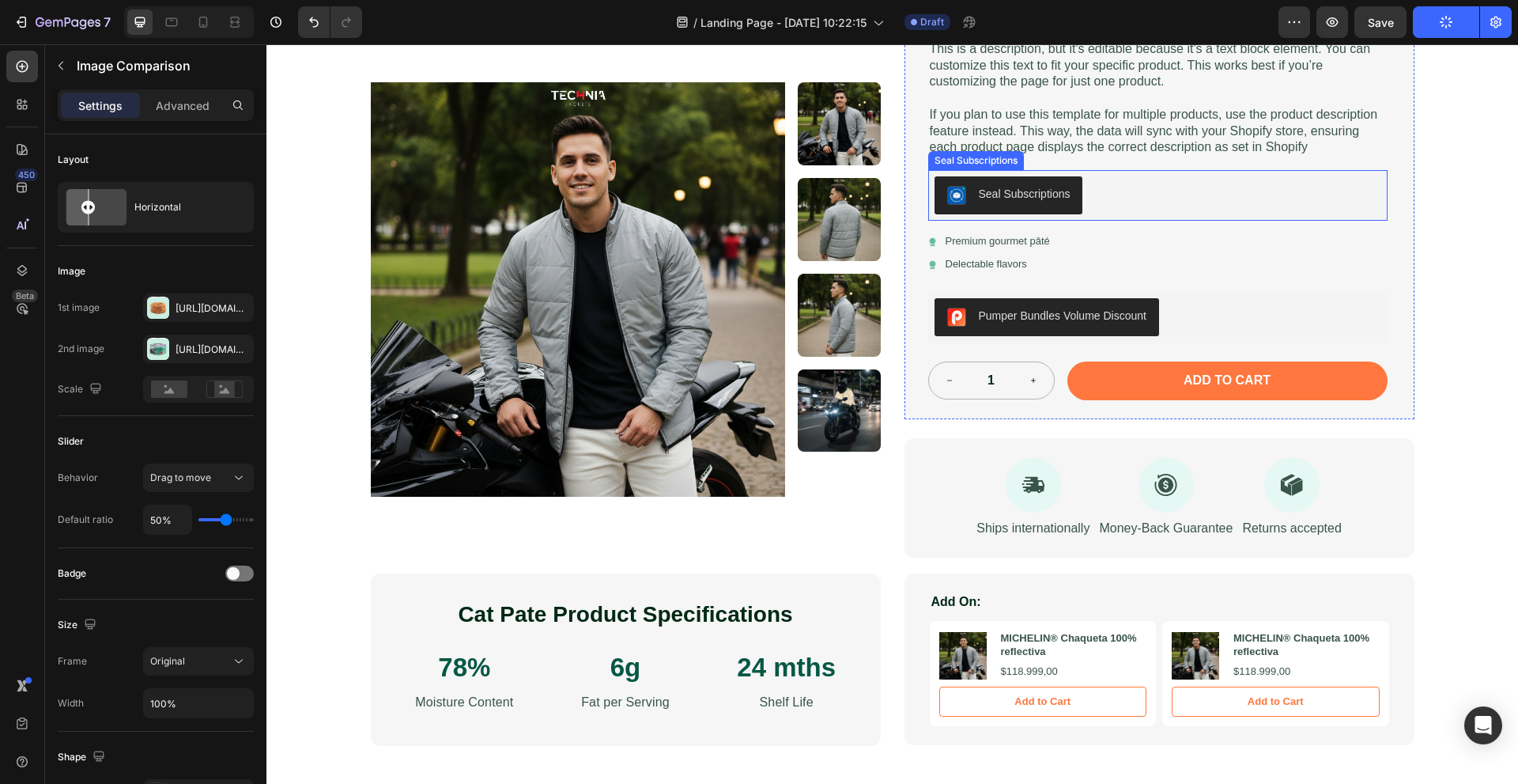
scroll to position [79, 0]
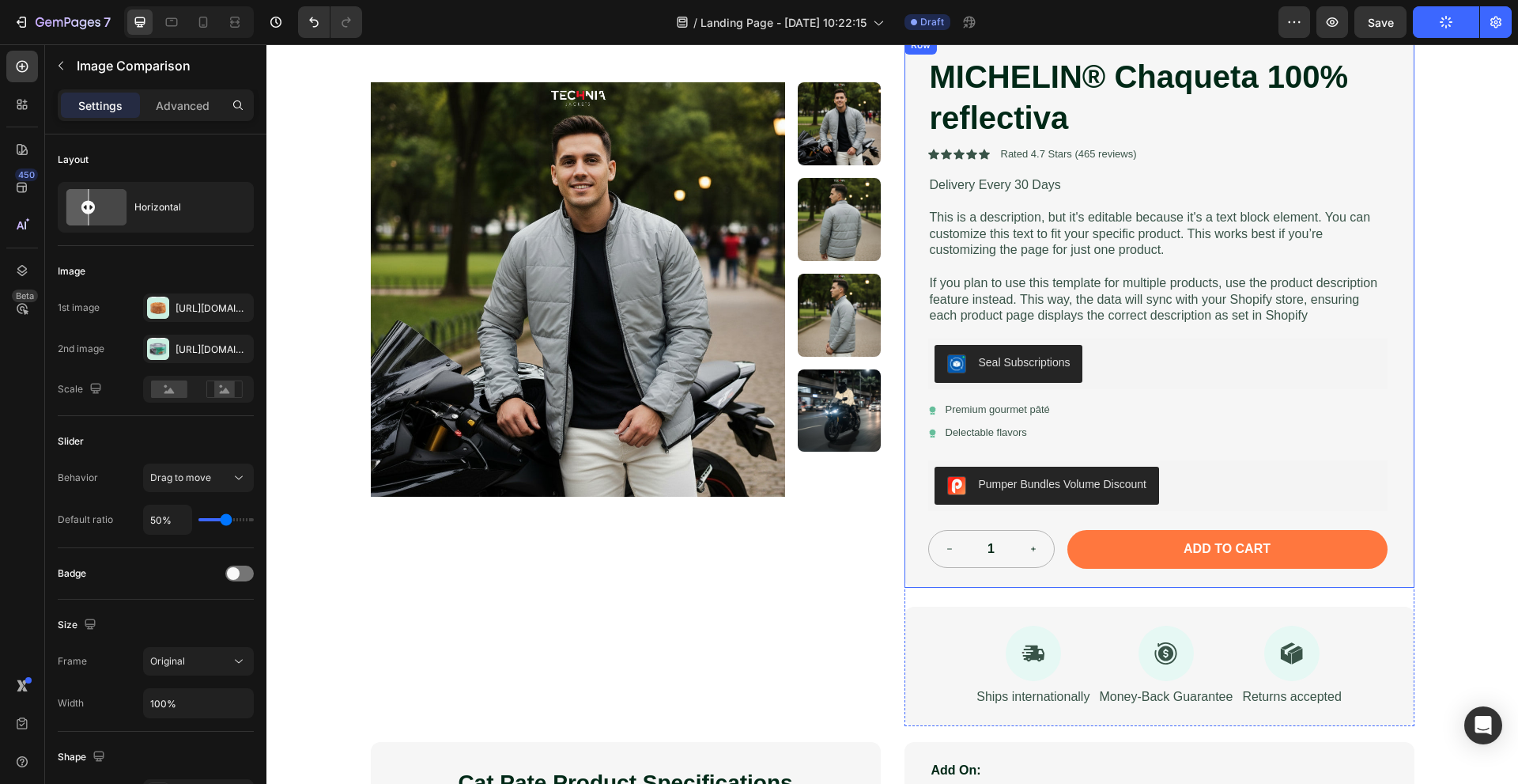
drag, startPoint x: 1636, startPoint y: 65, endPoint x: 485, endPoint y: 378, distance: 1192.8
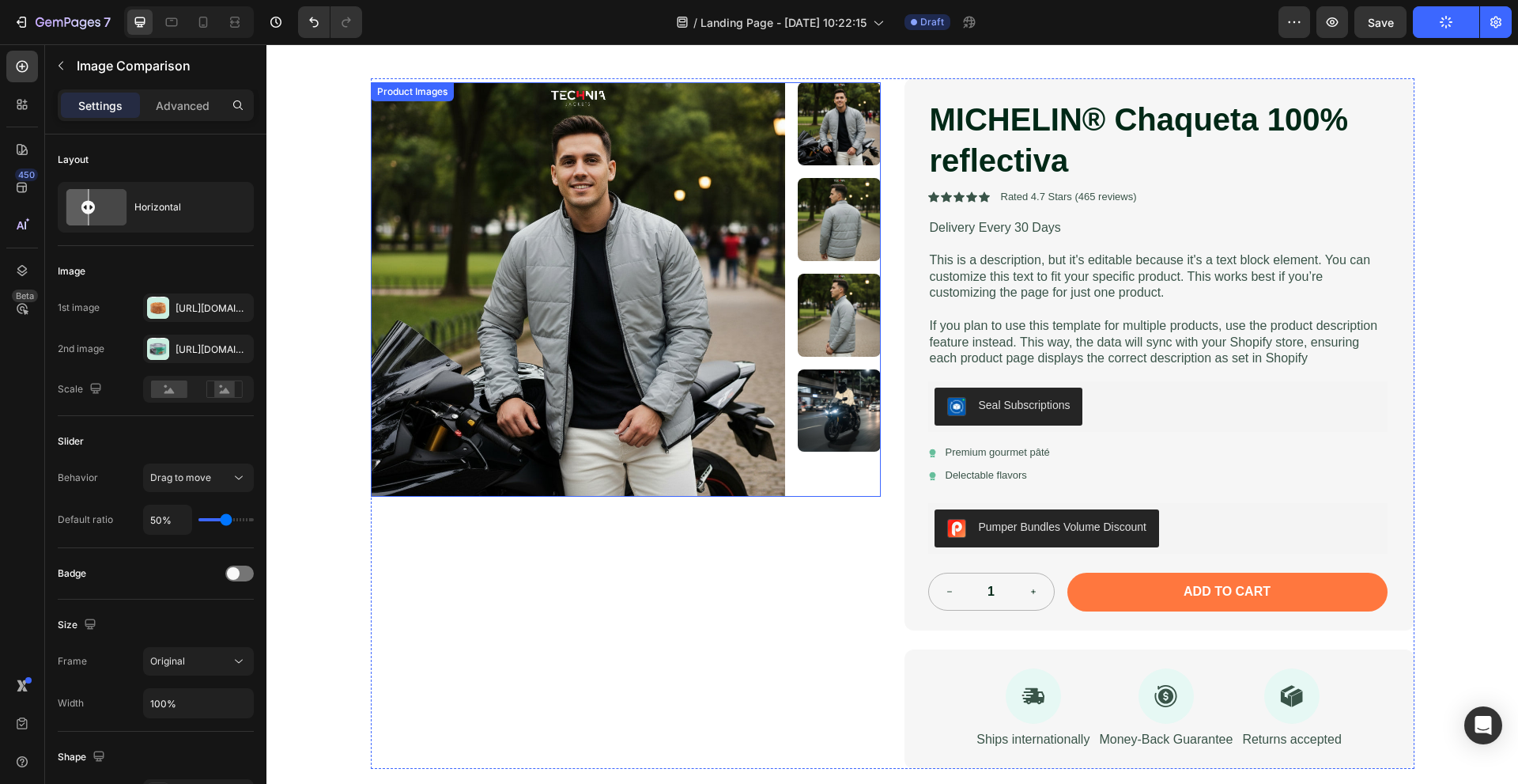
scroll to position [0, 0]
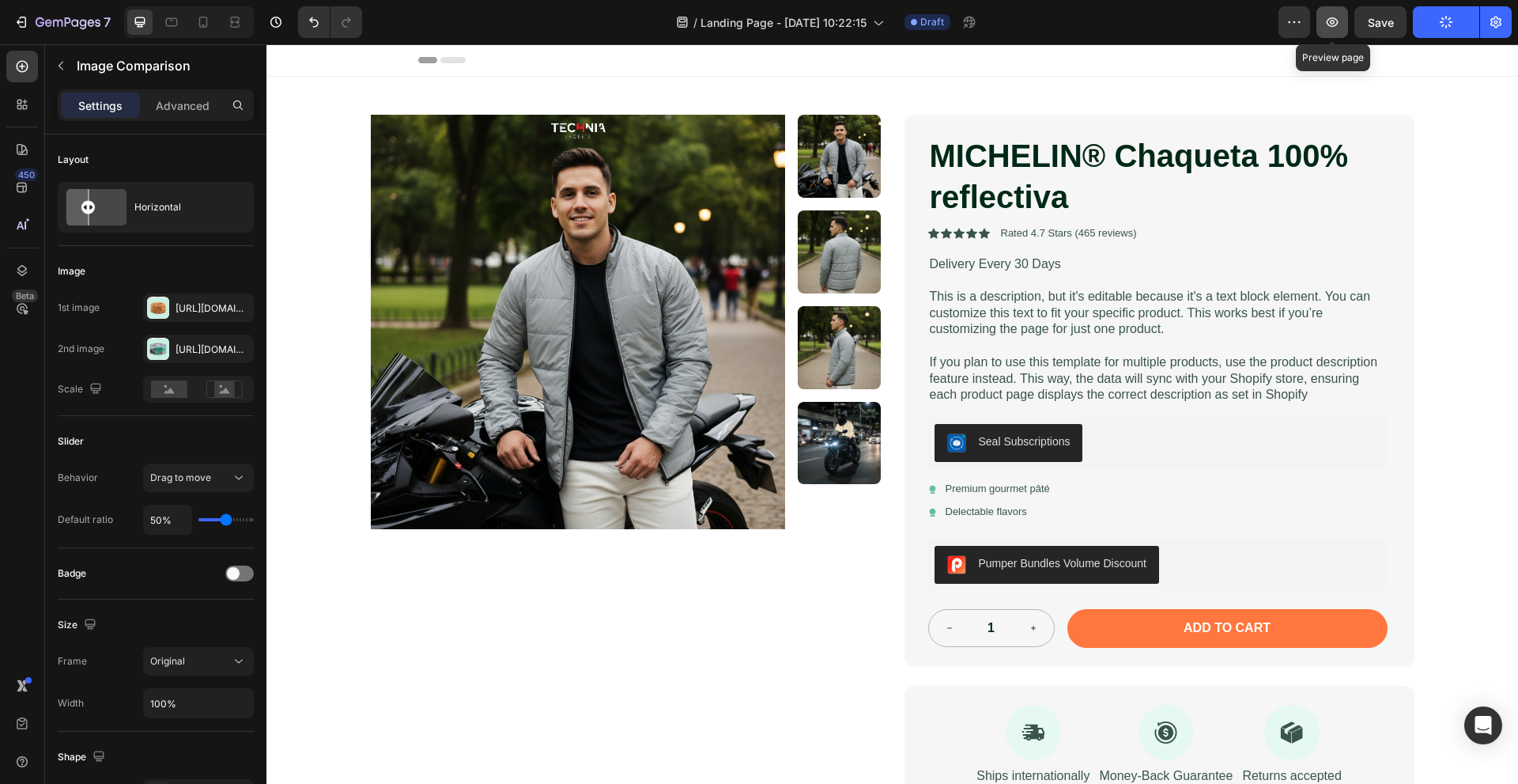
click at [1327, 24] on icon "button" at bounding box center [1332, 23] width 16 height 16
click at [1496, 30] on button "button" at bounding box center [1495, 22] width 31 height 31
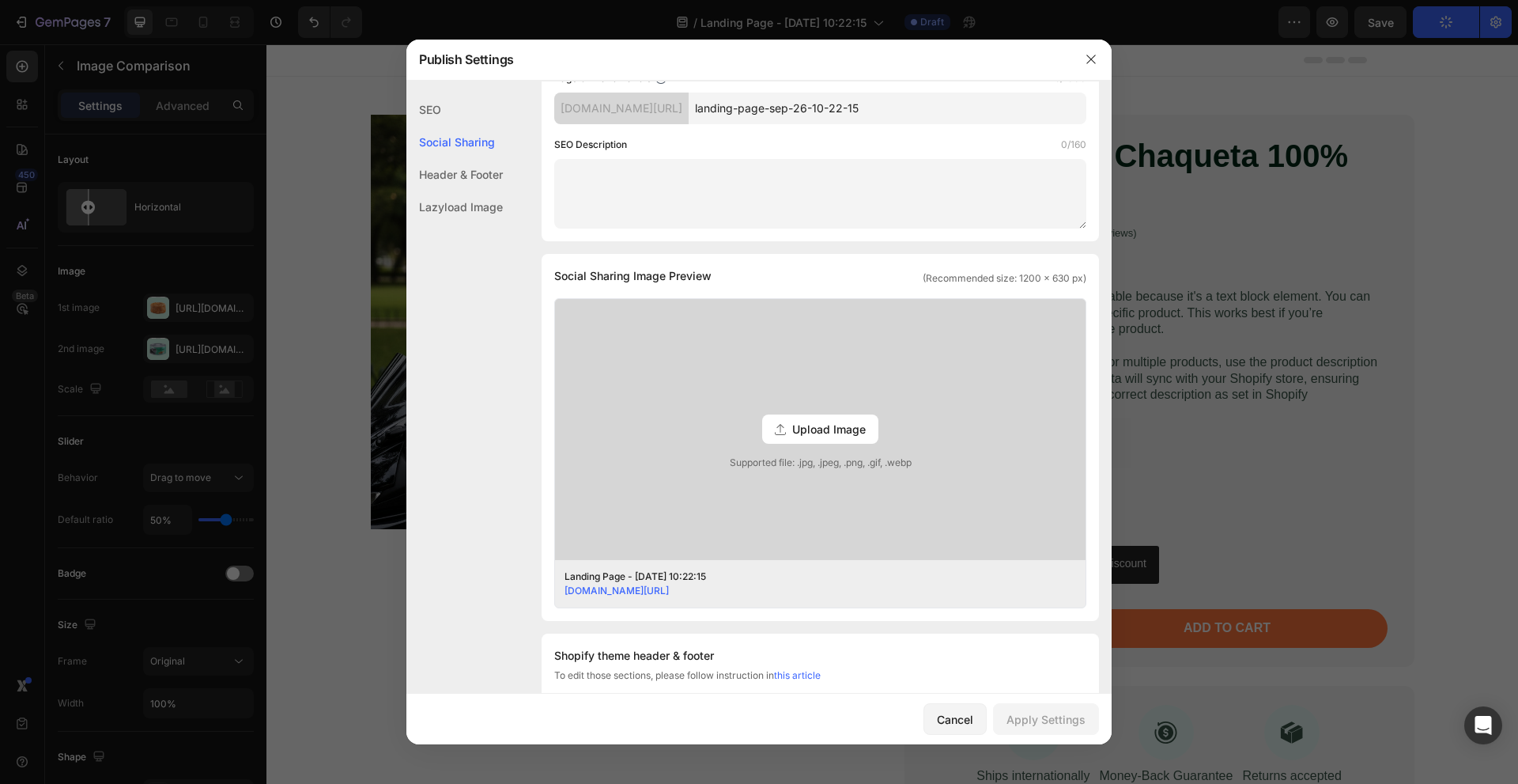
scroll to position [237, 0]
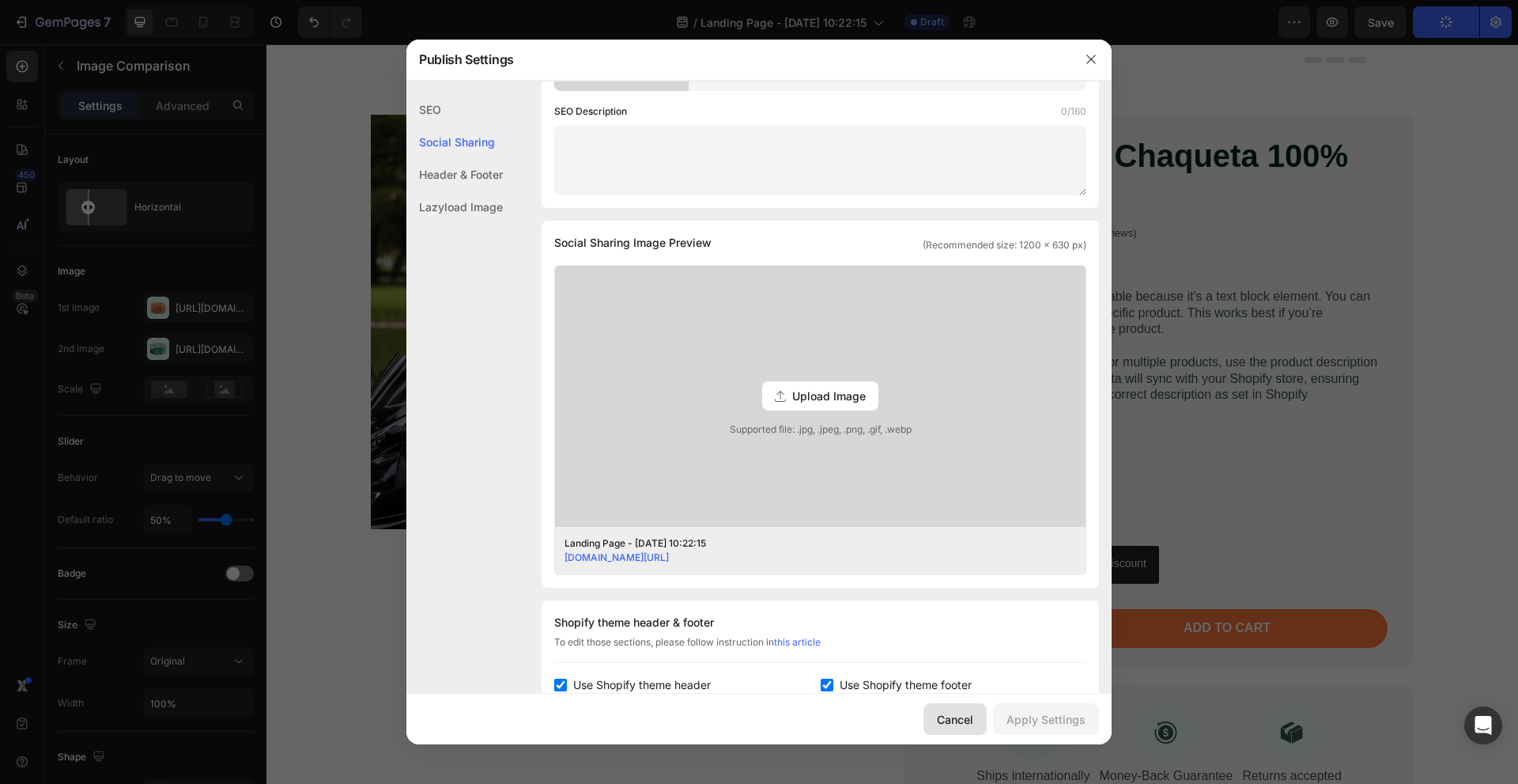
click at [937, 707] on button "Cancel" at bounding box center [955, 718] width 64 height 31
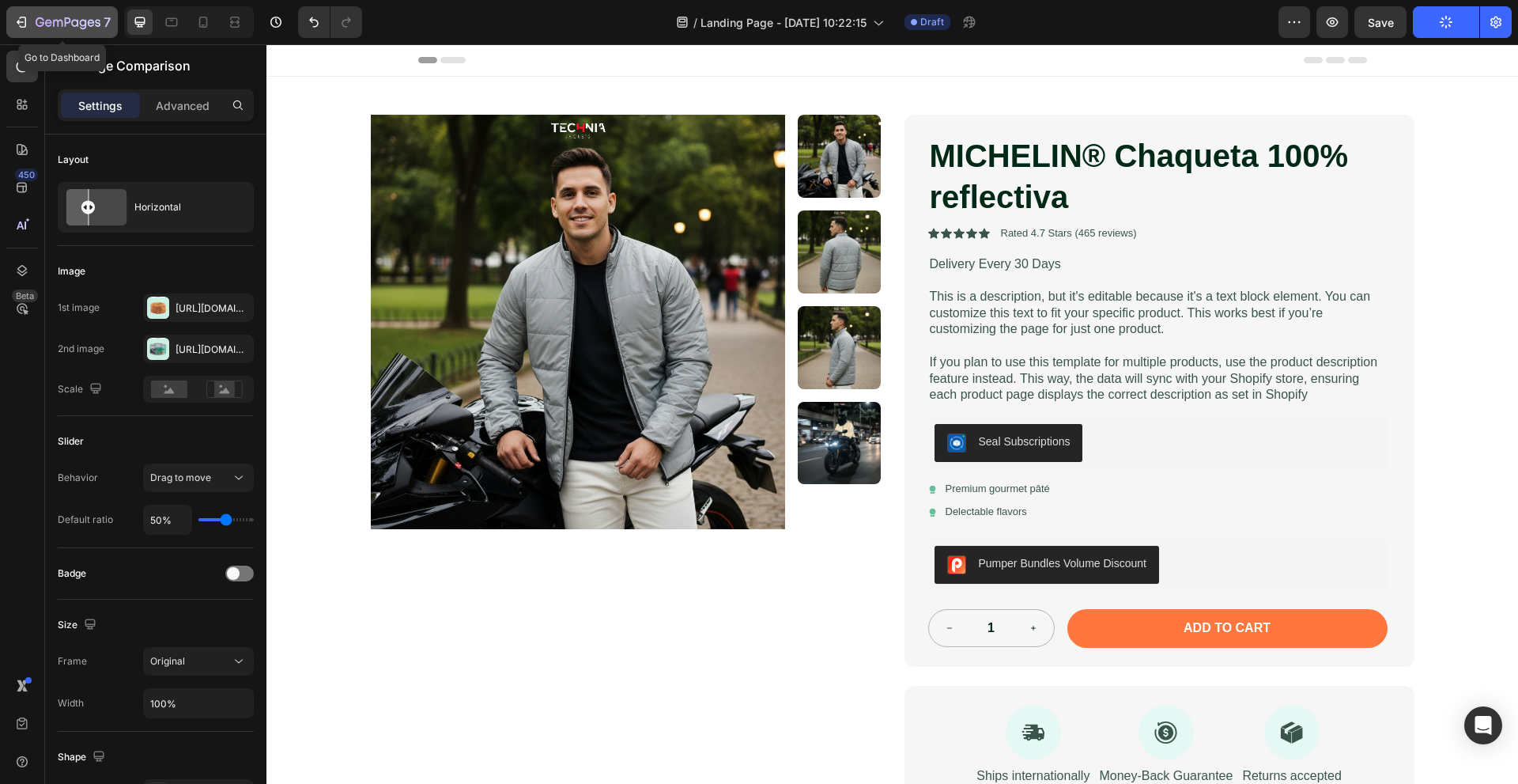
click at [22, 19] on icon "button" at bounding box center [22, 23] width 16 height 16
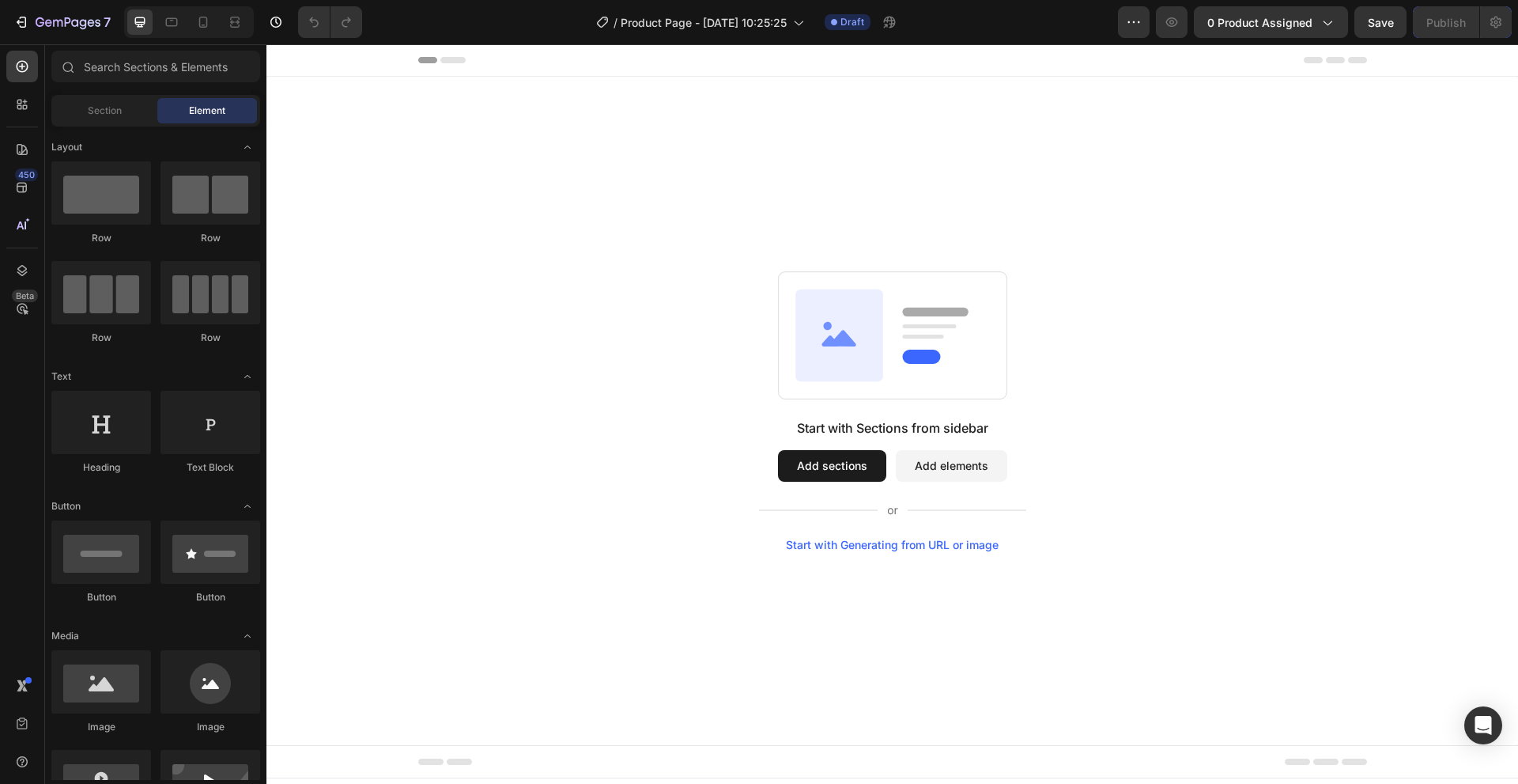
click at [921, 466] on button "Add elements" at bounding box center [952, 466] width 112 height 31
click at [959, 448] on div "Start with Sections from sidebar Add sections Add elements Start with Generatin…" at bounding box center [893, 485] width 268 height 133
click at [8, 105] on div at bounding box center [22, 104] width 31 height 31
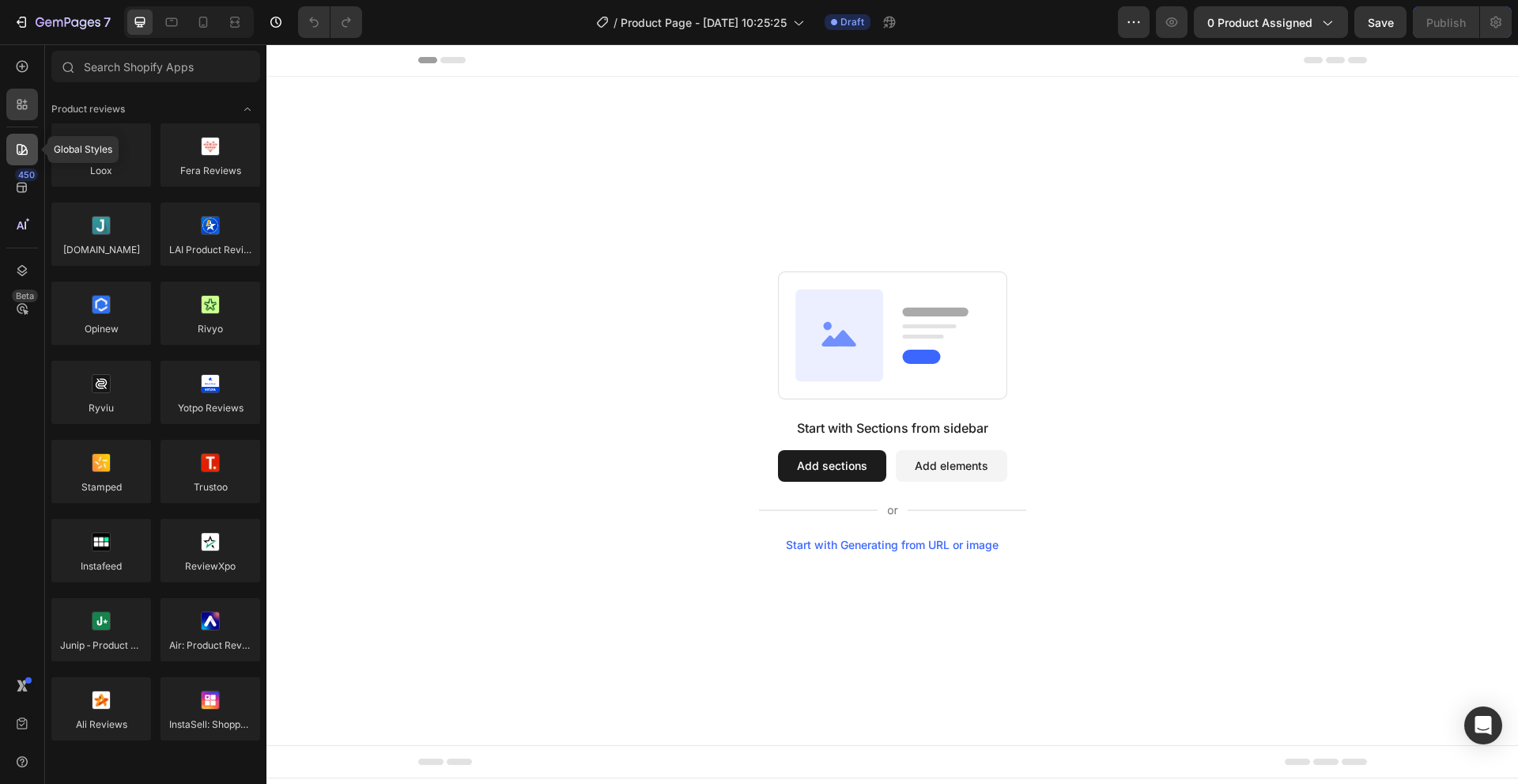
click at [29, 158] on div at bounding box center [22, 149] width 31 height 31
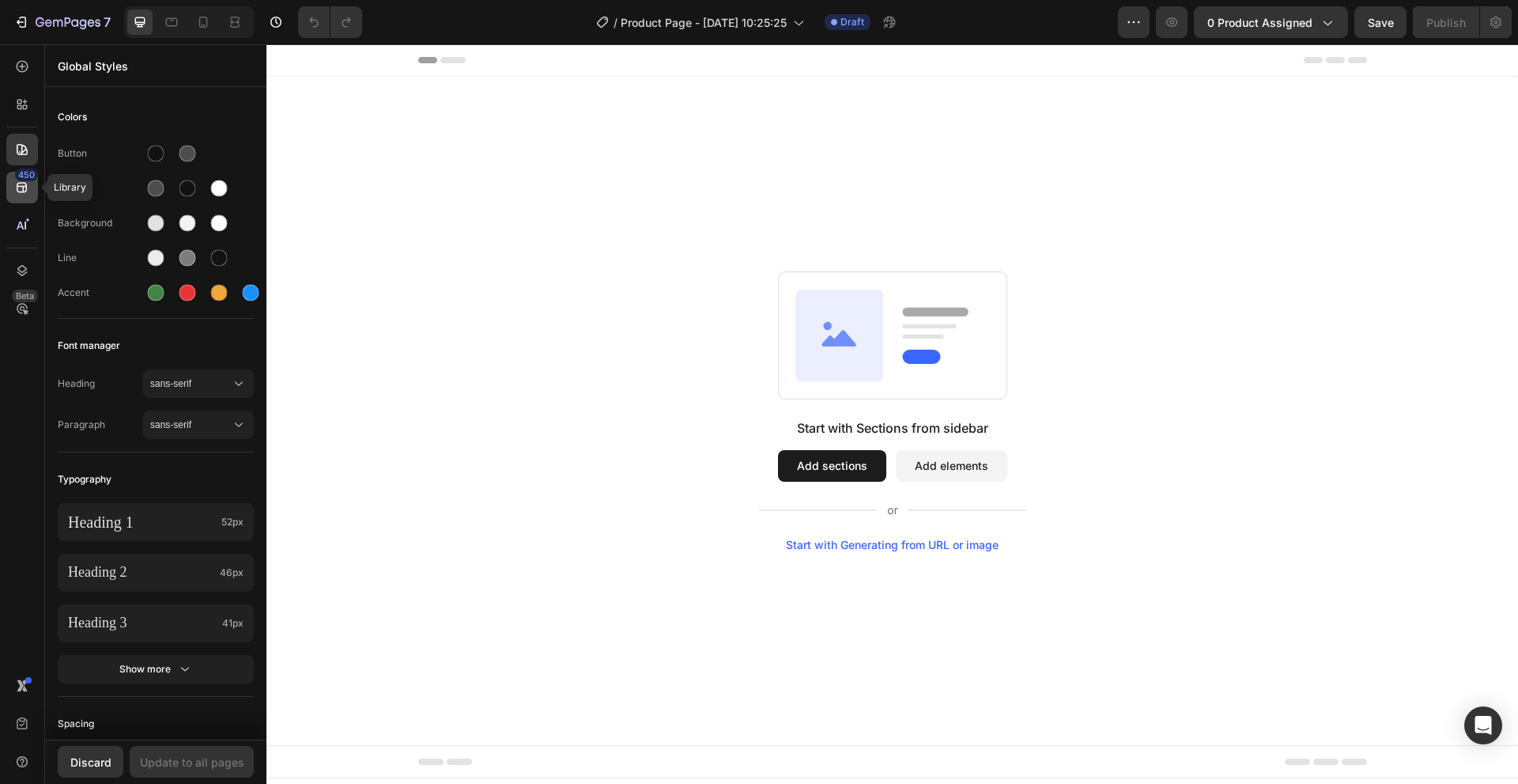
click at [24, 194] on icon at bounding box center [23, 187] width 16 height 16
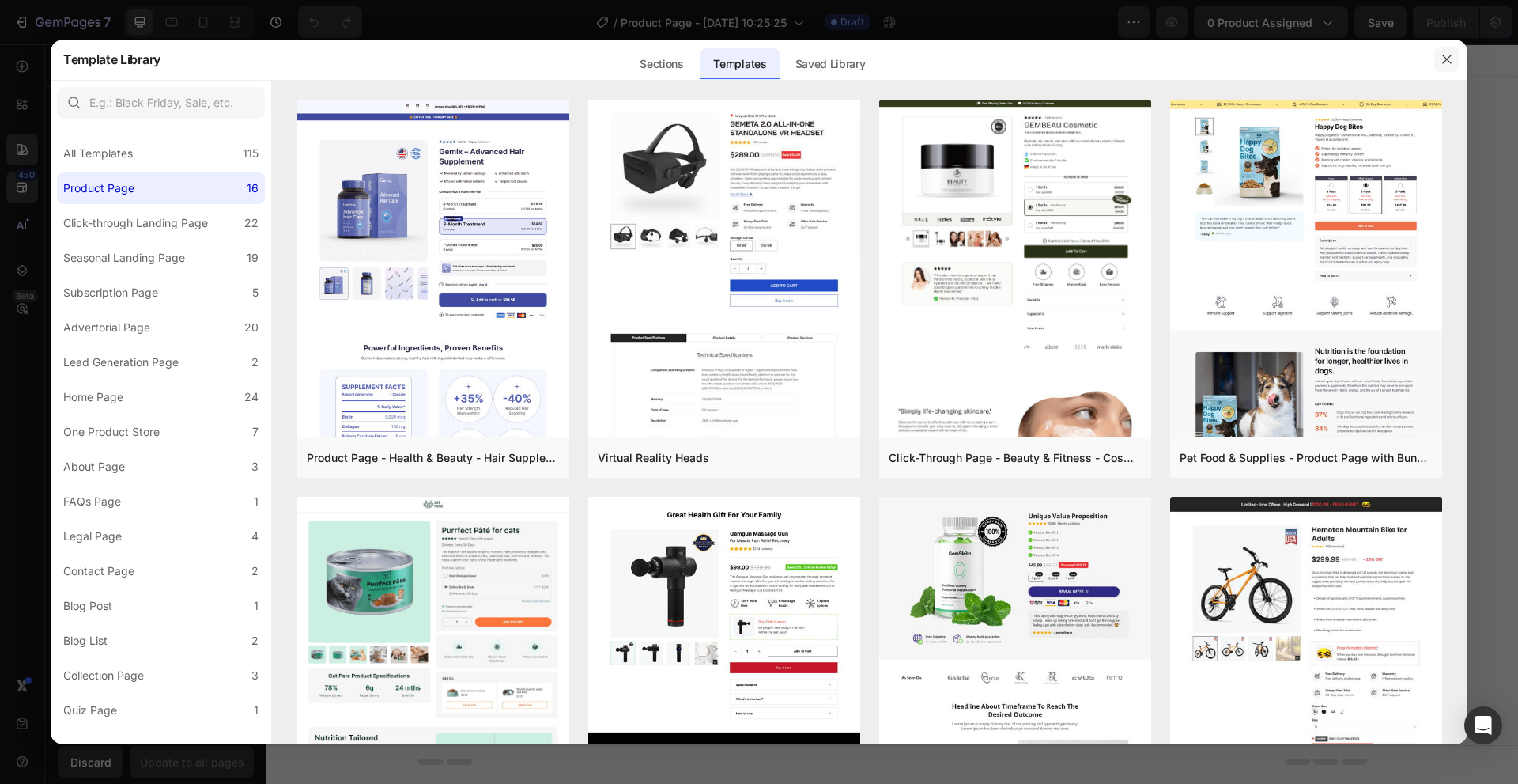
click at [1447, 63] on icon "button" at bounding box center [1446, 59] width 13 height 13
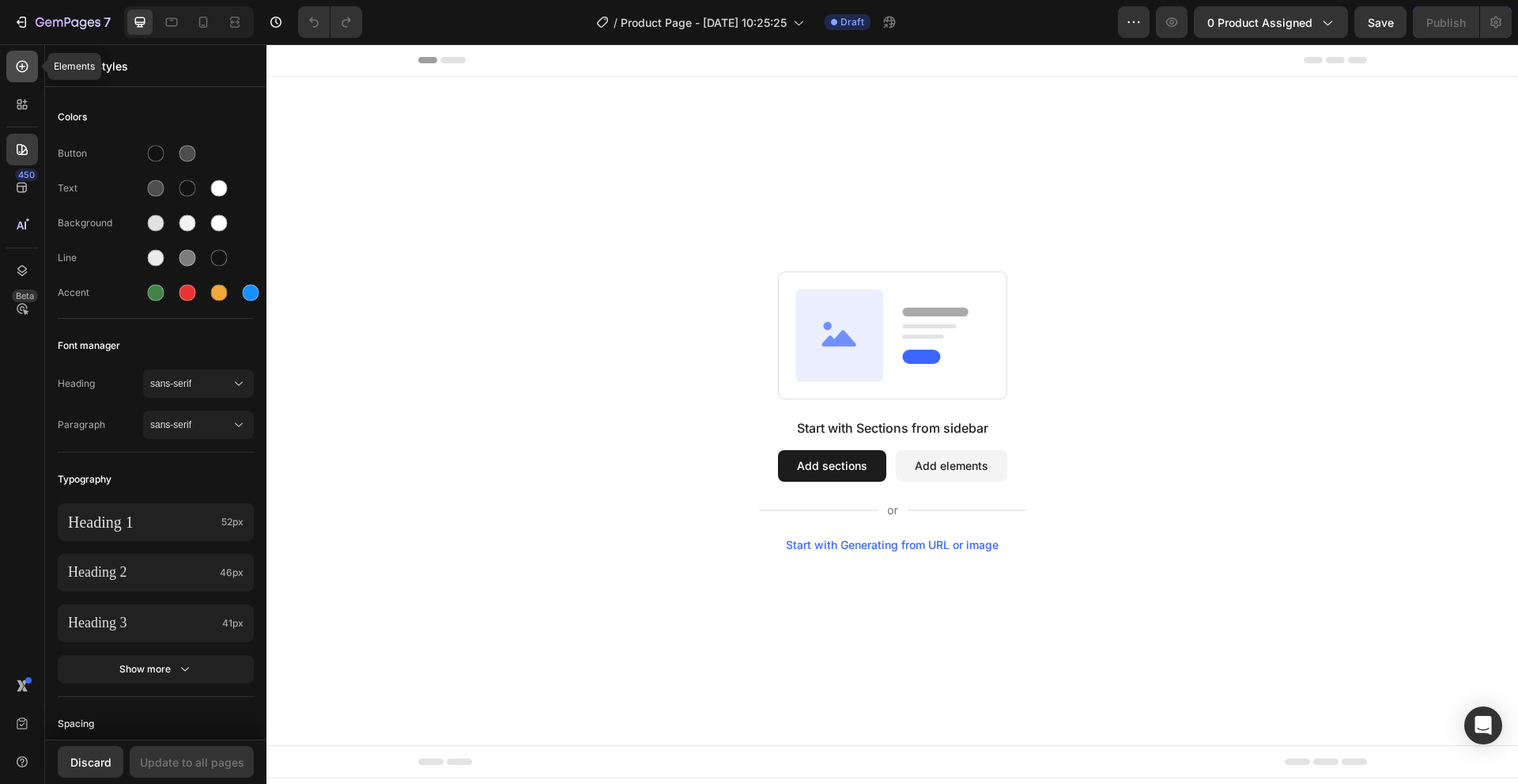
click at [21, 67] on icon at bounding box center [23, 67] width 16 height 16
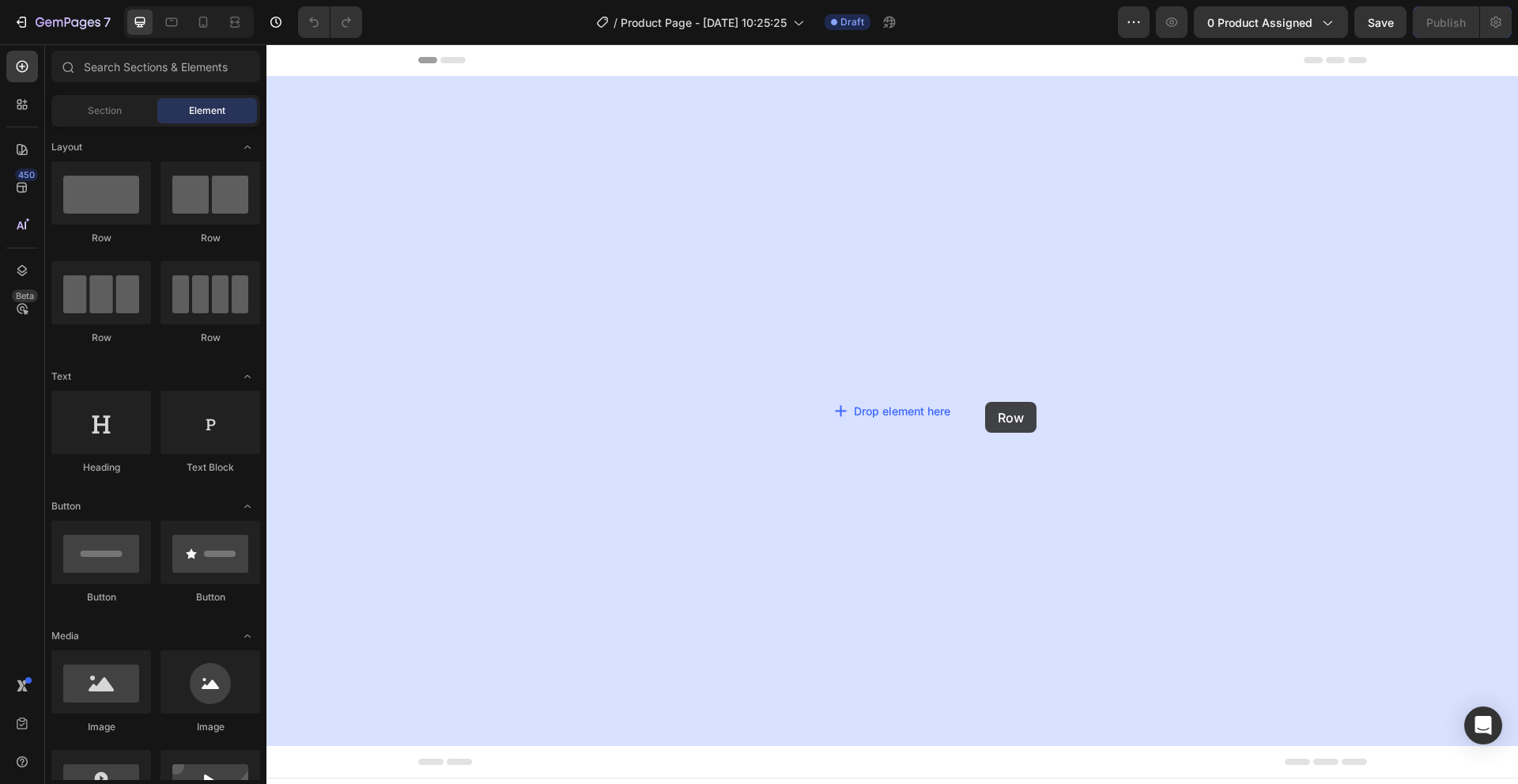
drag, startPoint x: 466, startPoint y: 269, endPoint x: 976, endPoint y: 396, distance: 525.6
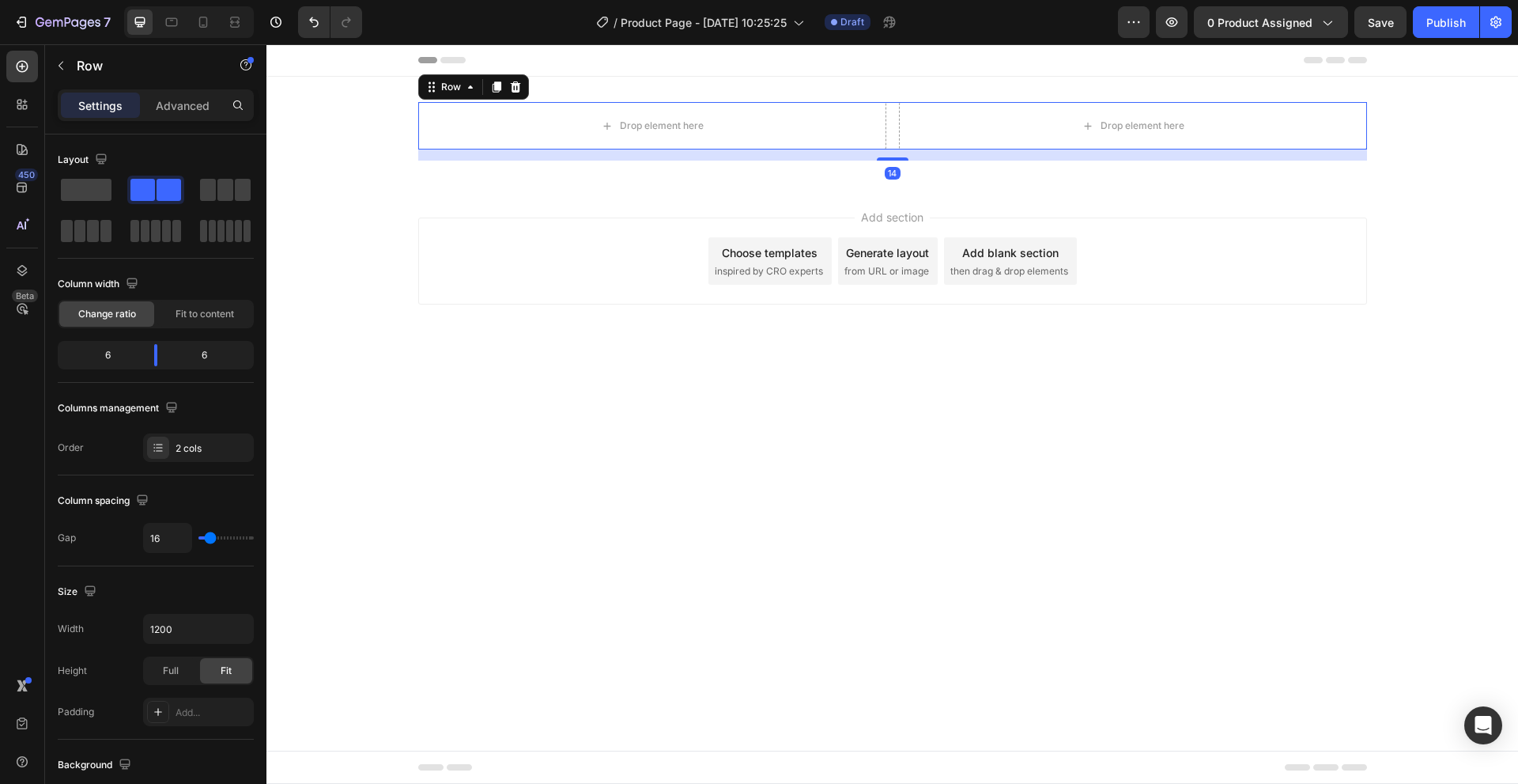
drag, startPoint x: 888, startPoint y: 161, endPoint x: 927, endPoint y: 159, distance: 39.1
click at [927, 149] on div "14" at bounding box center [893, 149] width 949 height 0
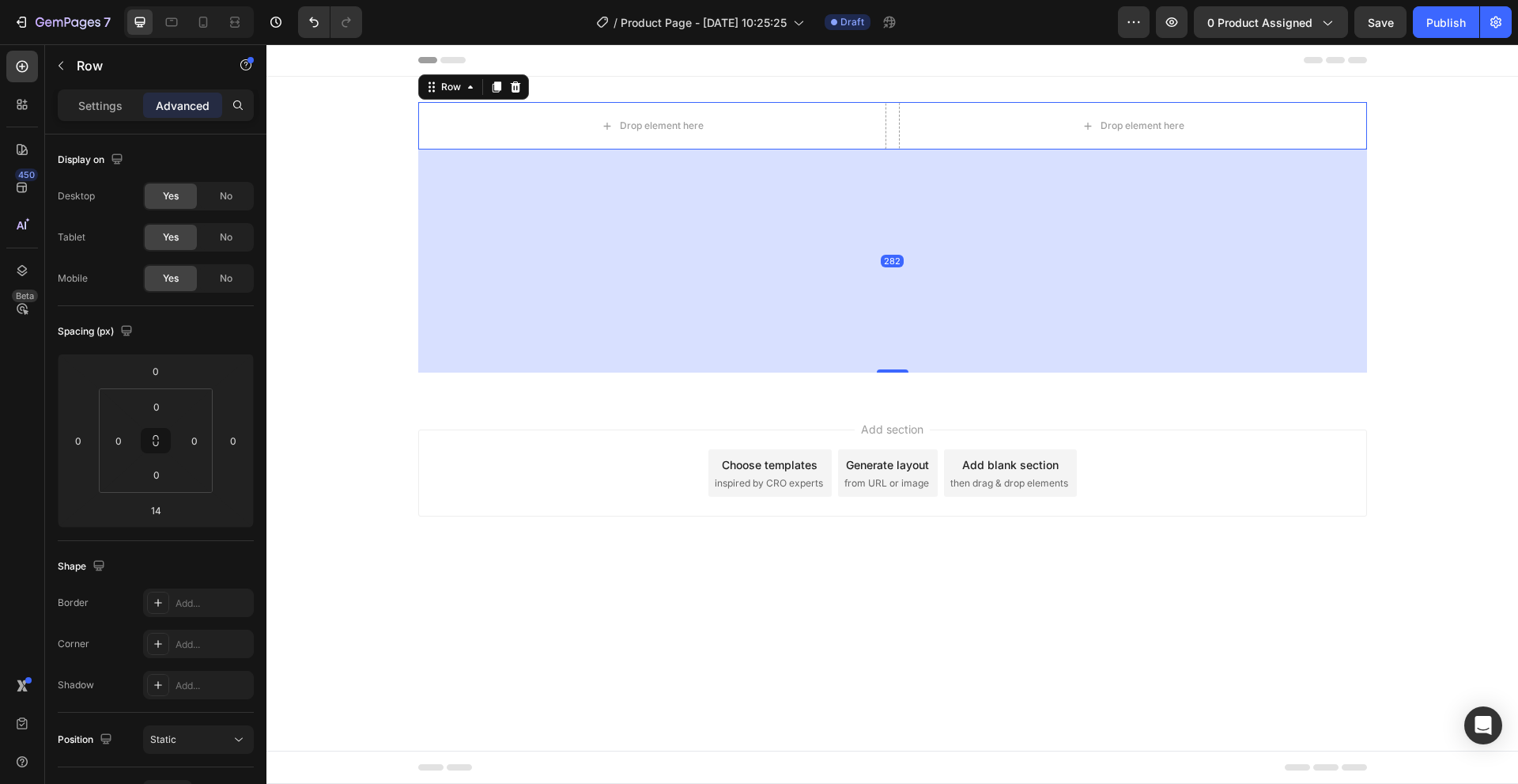
drag, startPoint x: 894, startPoint y: 158, endPoint x: 915, endPoint y: 369, distance: 212.0
click at [915, 149] on div "282" at bounding box center [893, 149] width 949 height 0
type input "282"
click at [911, 361] on div "282" at bounding box center [893, 261] width 949 height 223
click at [515, 86] on icon at bounding box center [514, 86] width 10 height 11
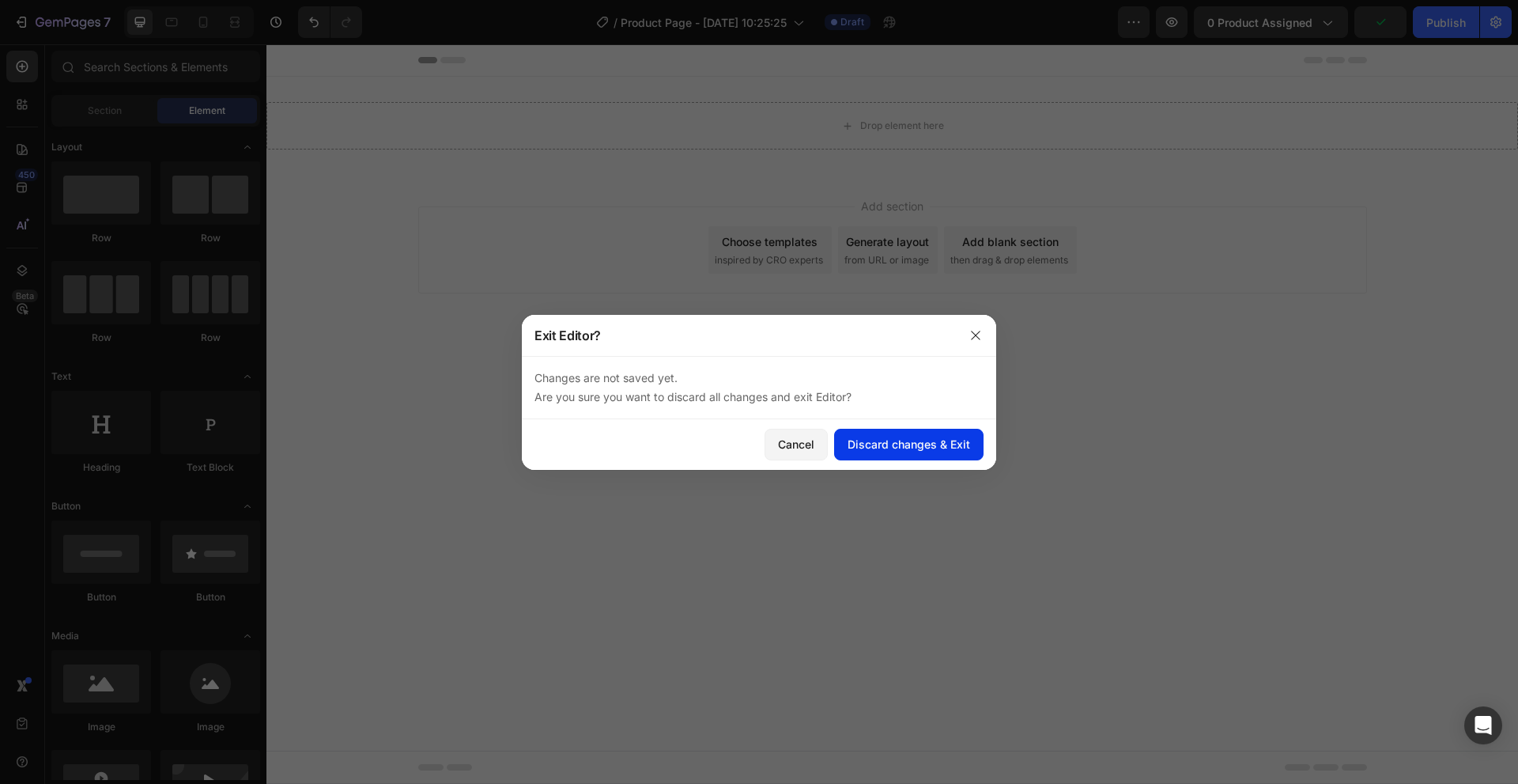
click at [885, 448] on div "Discard changes & Exit" at bounding box center [908, 444] width 122 height 17
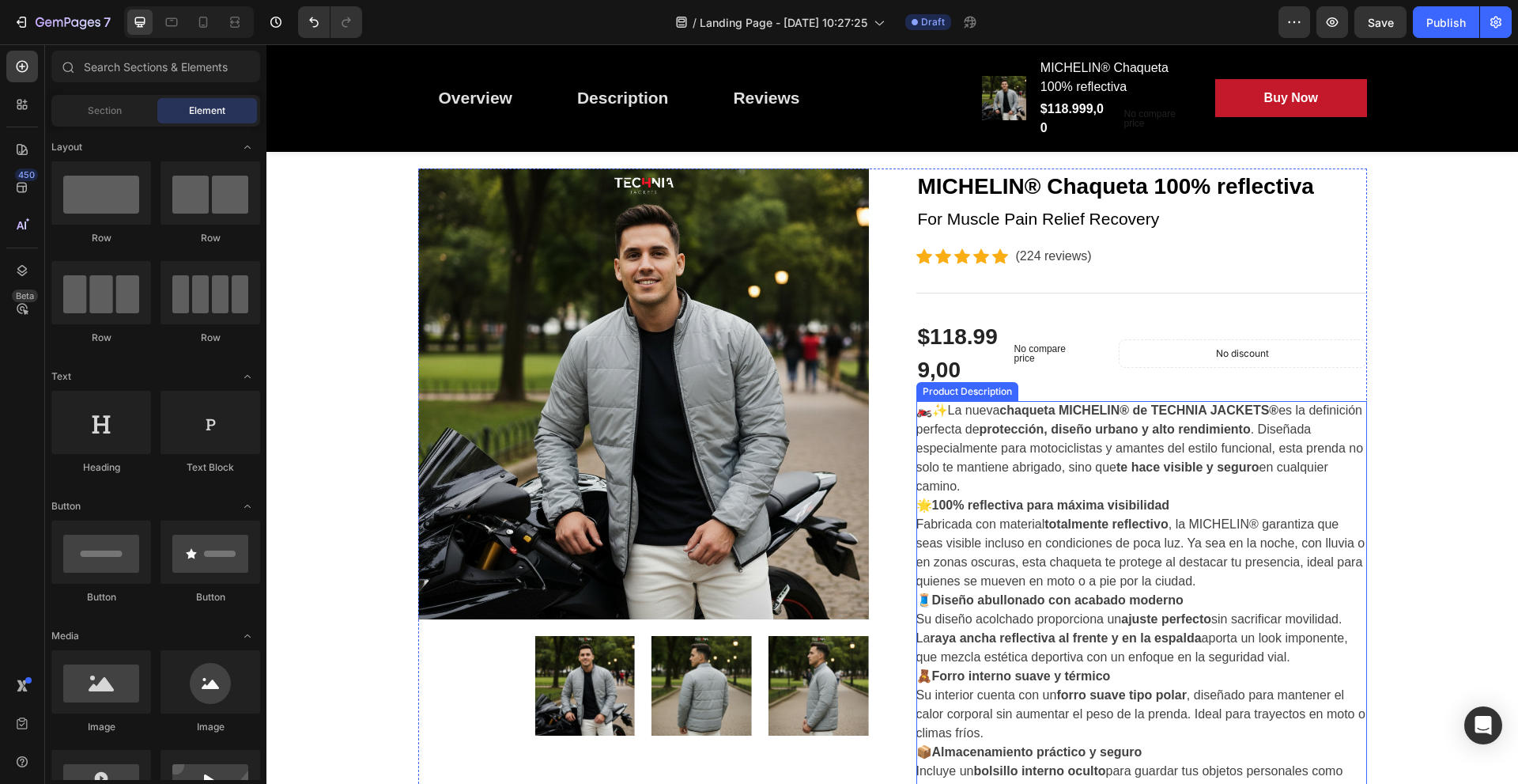
scroll to position [158, 0]
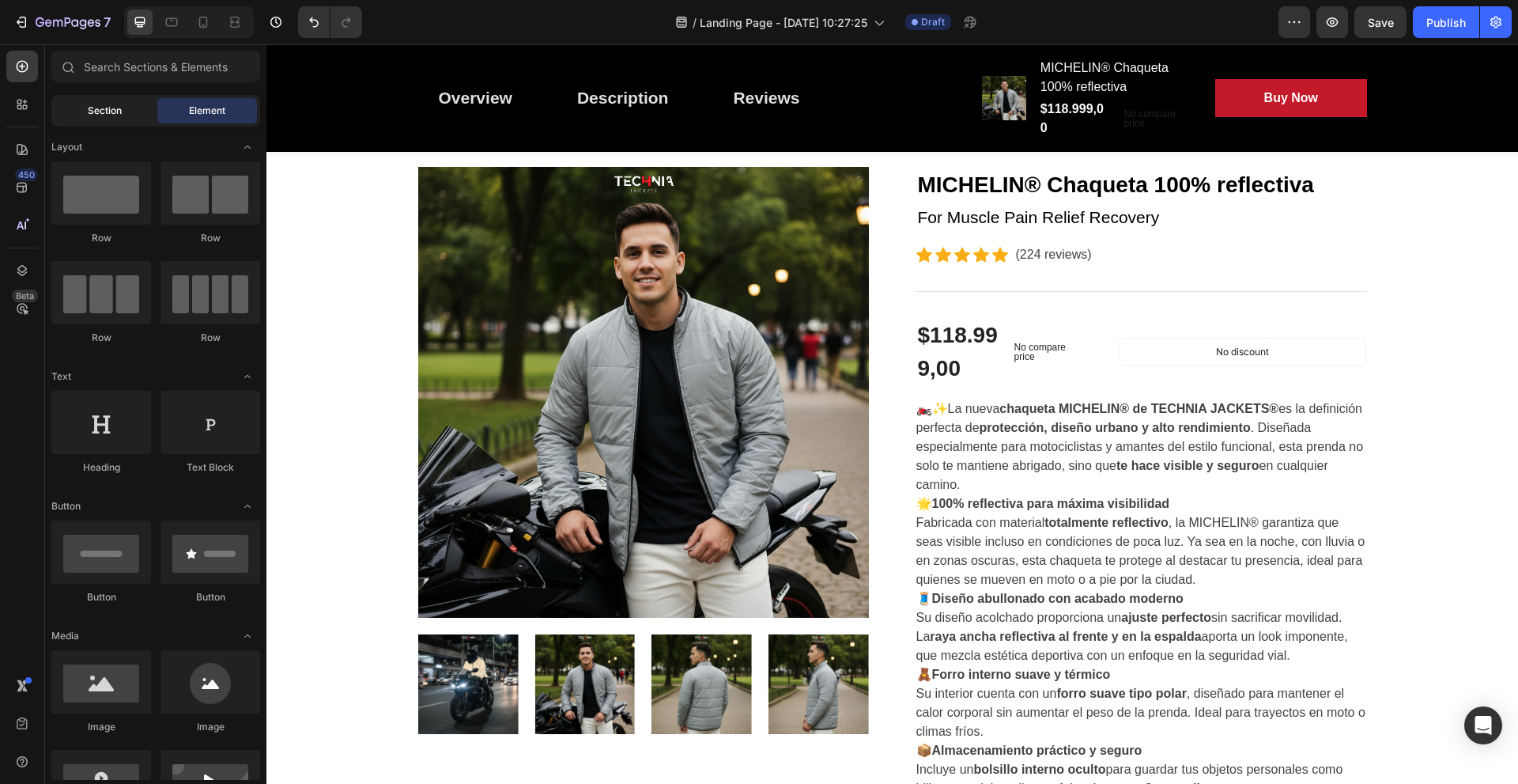
click at [132, 102] on div "Section" at bounding box center [105, 111] width 100 height 25
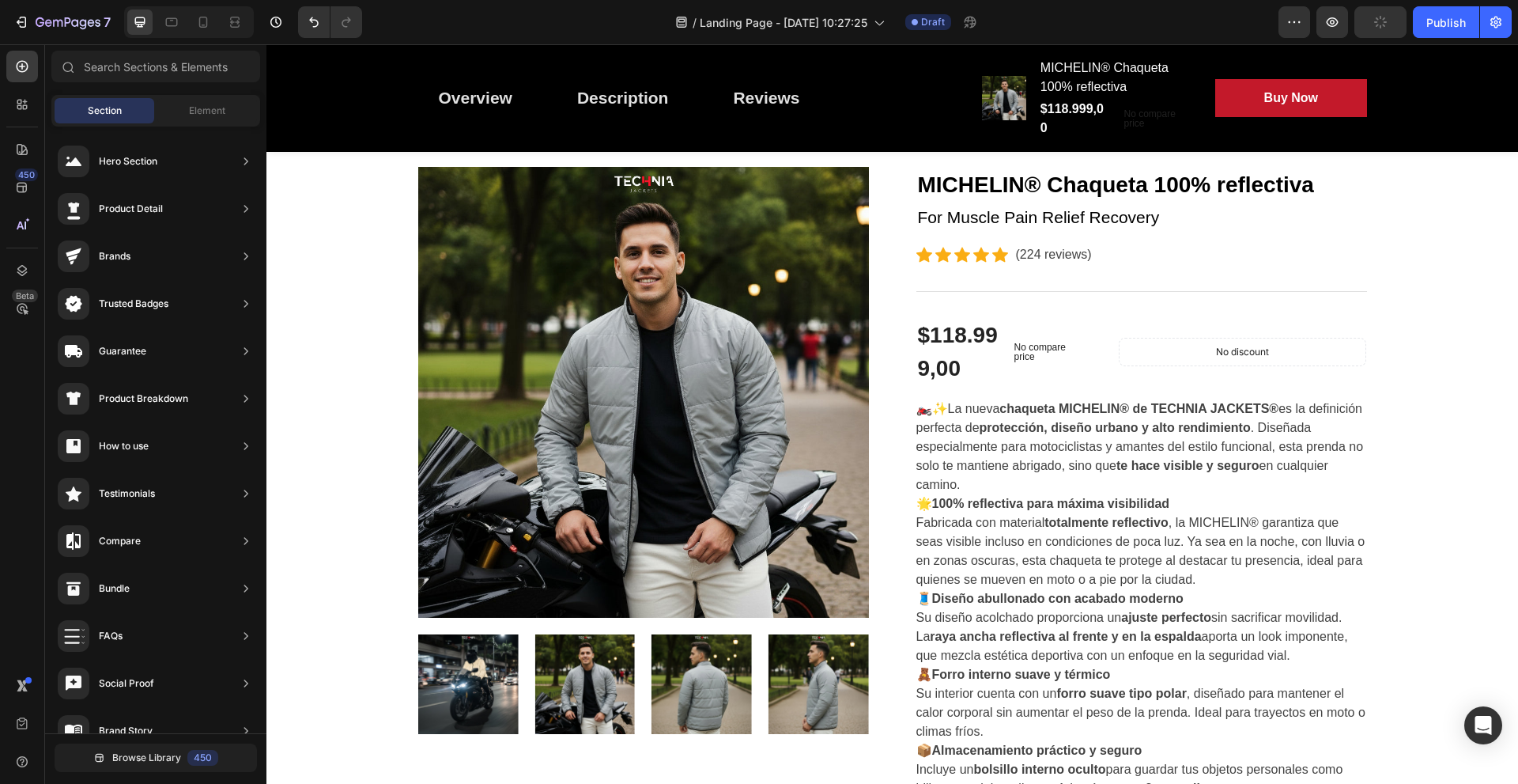
click at [641, 288] on img at bounding box center [644, 392] width 451 height 451
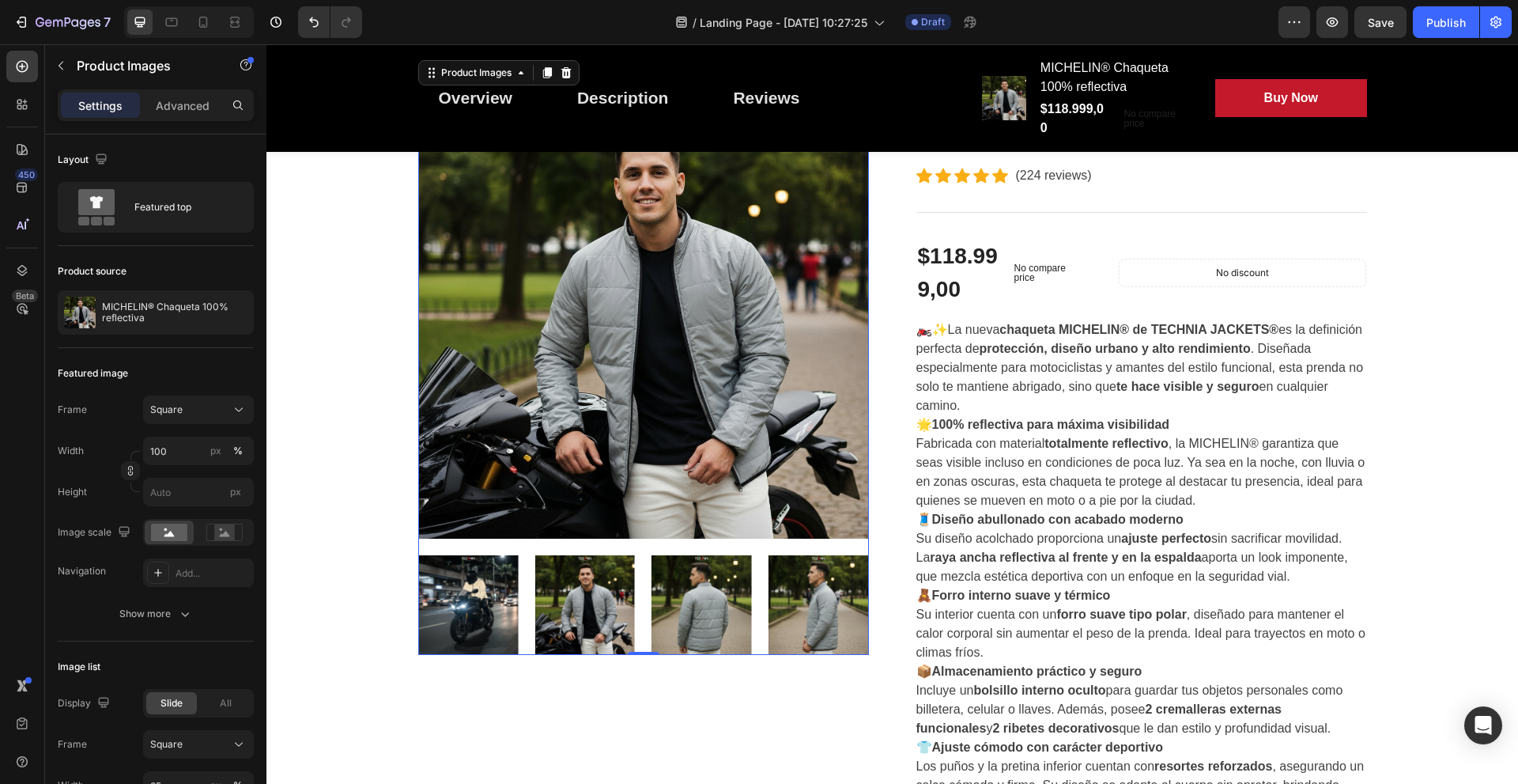
scroll to position [0, 0]
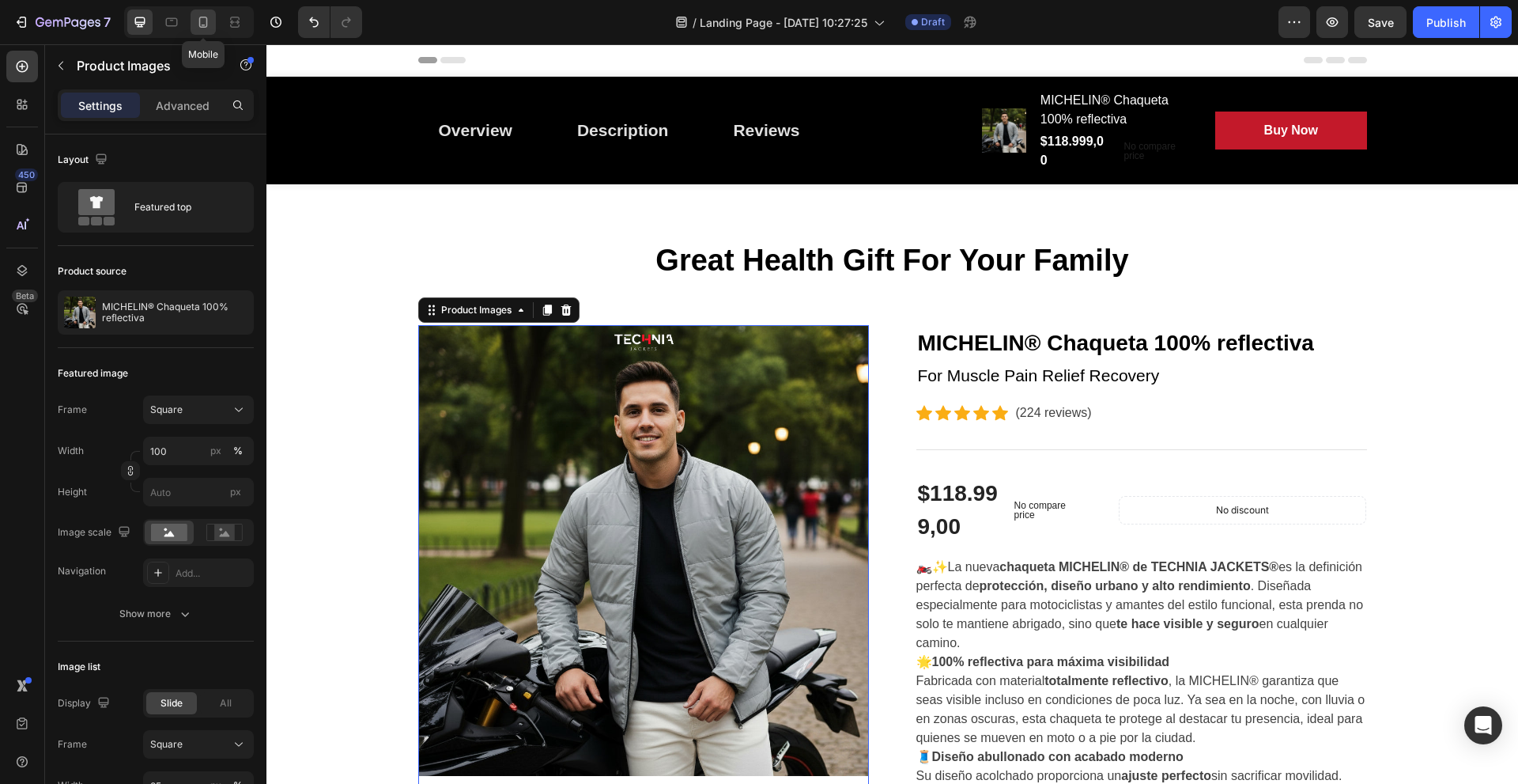
click at [191, 17] on div at bounding box center [203, 23] width 25 height 25
type input "12"
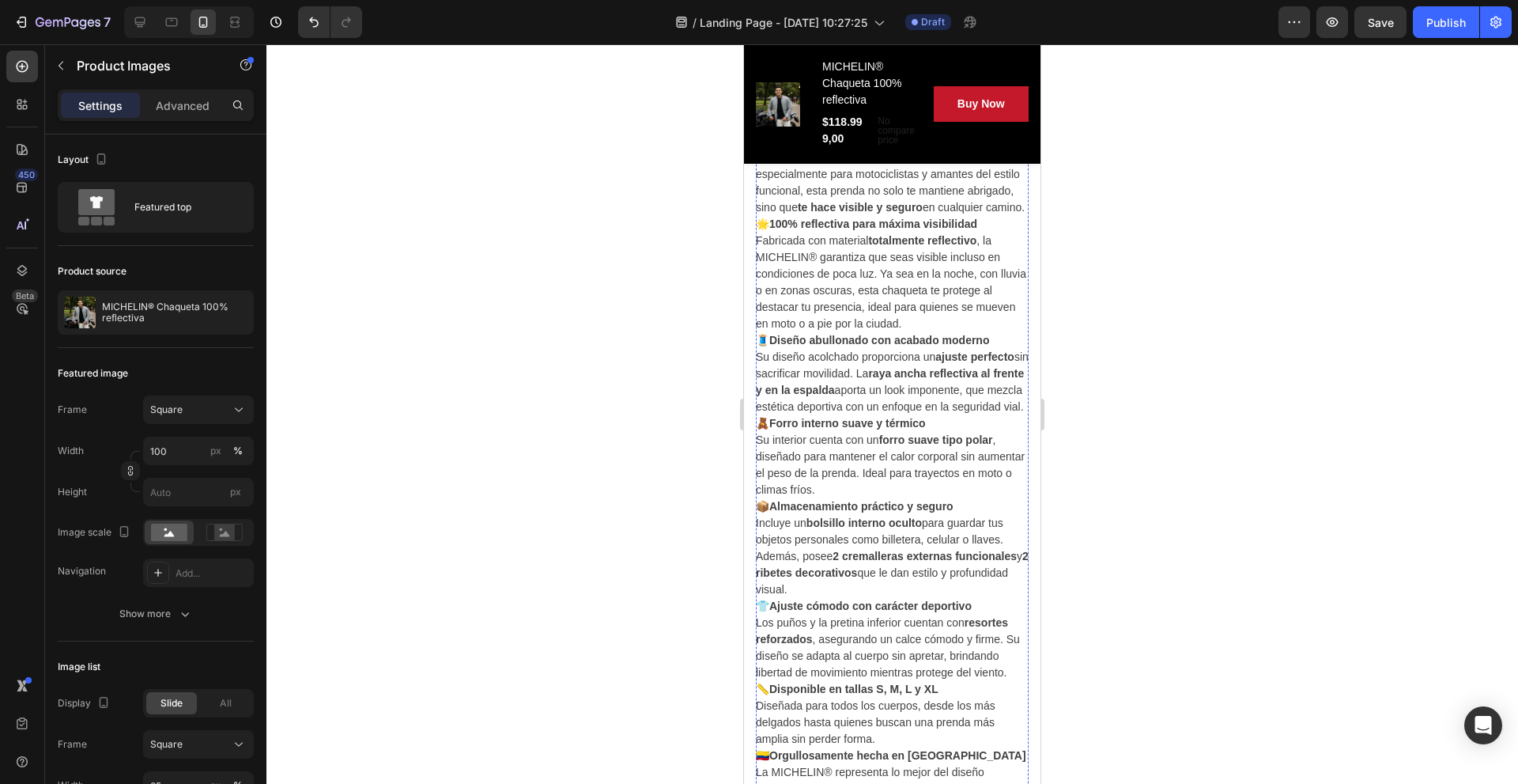
scroll to position [949, 0]
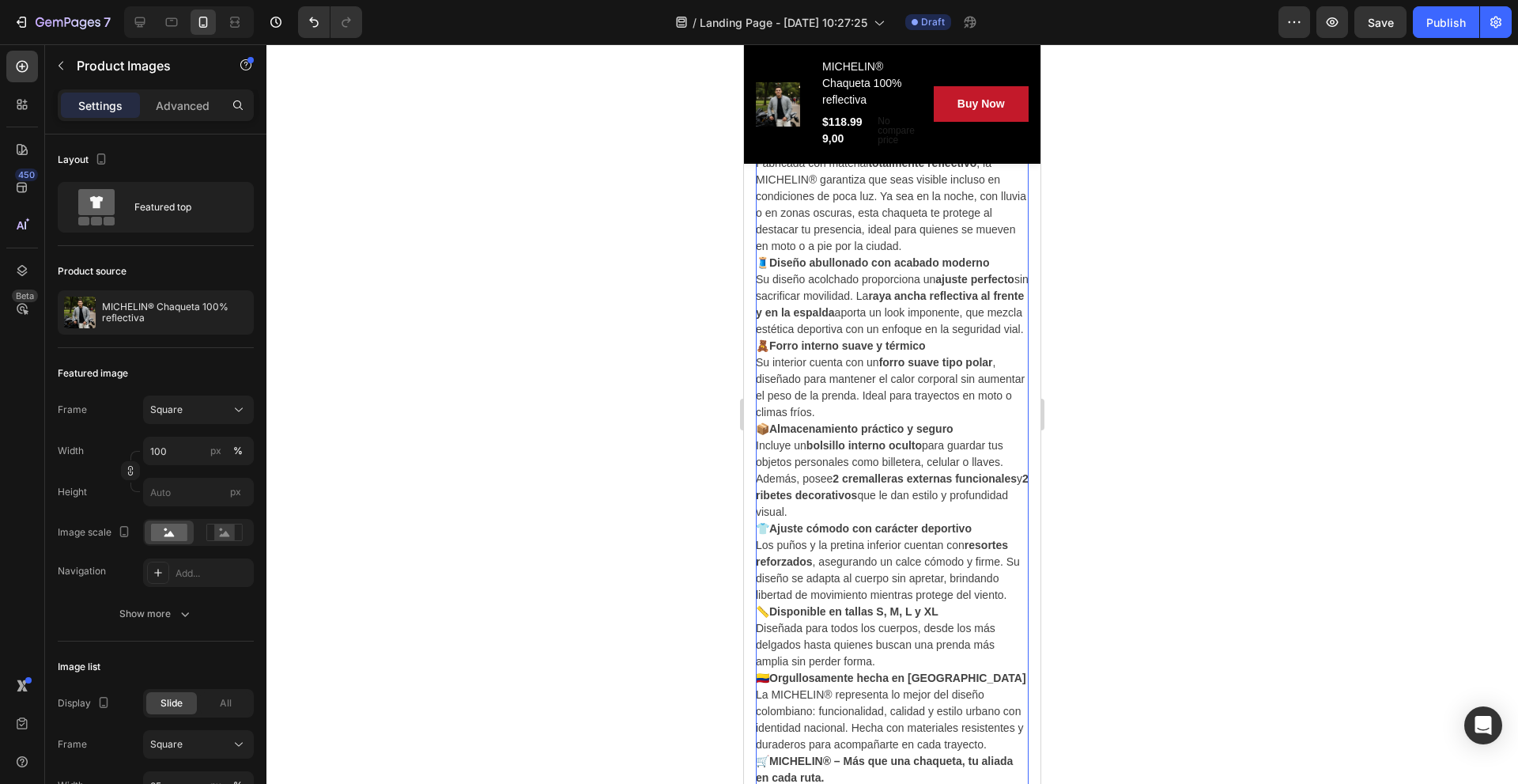
click at [825, 130] on div "$118.999,00" at bounding box center [842, 130] width 44 height 36
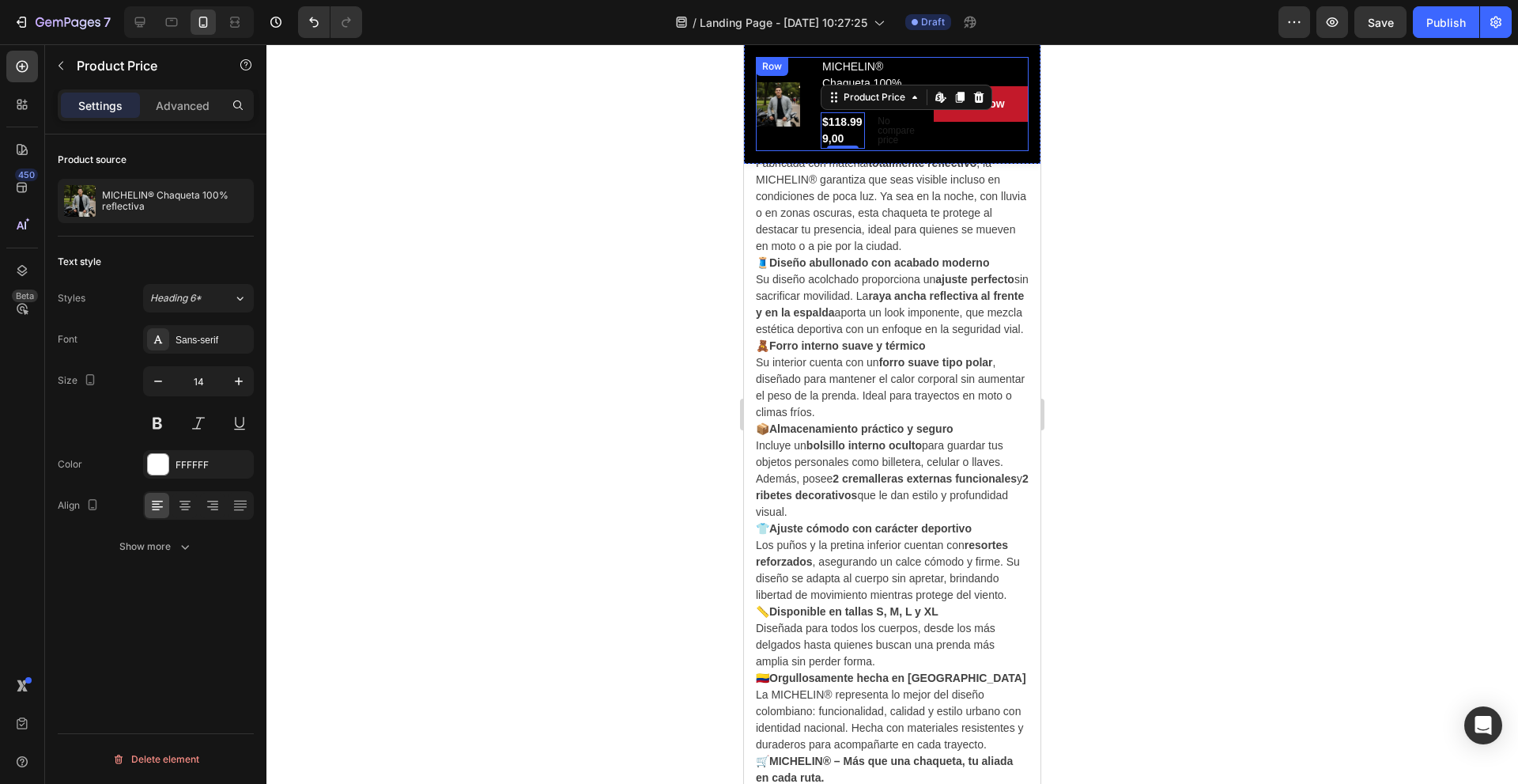
click at [775, 147] on div "Product Images" at bounding box center [784, 104] width 57 height 94
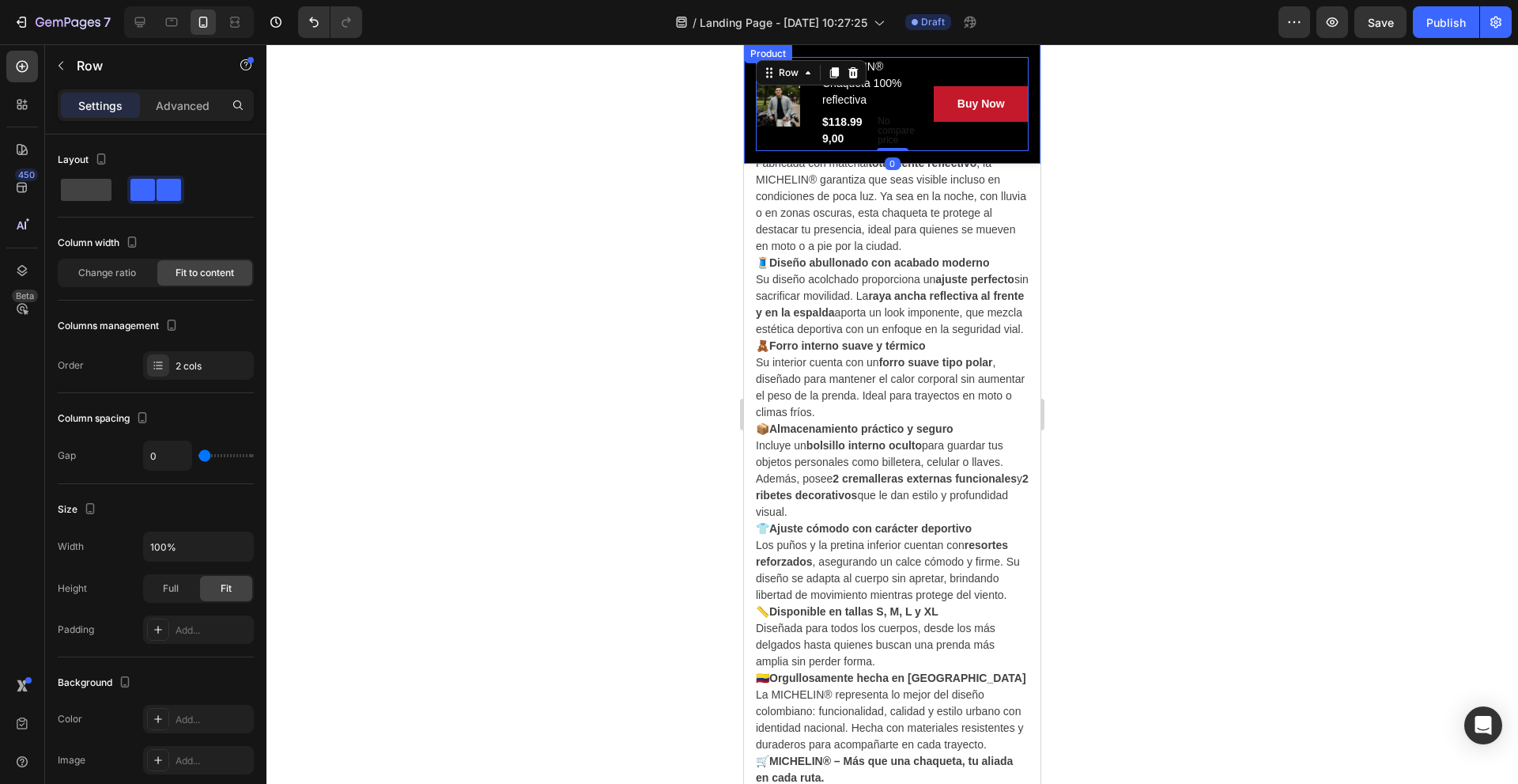
click at [768, 159] on div "Overview Button Description Button Reviews Button Row Product Images MICHELIN® …" at bounding box center [892, 104] width 297 height 120
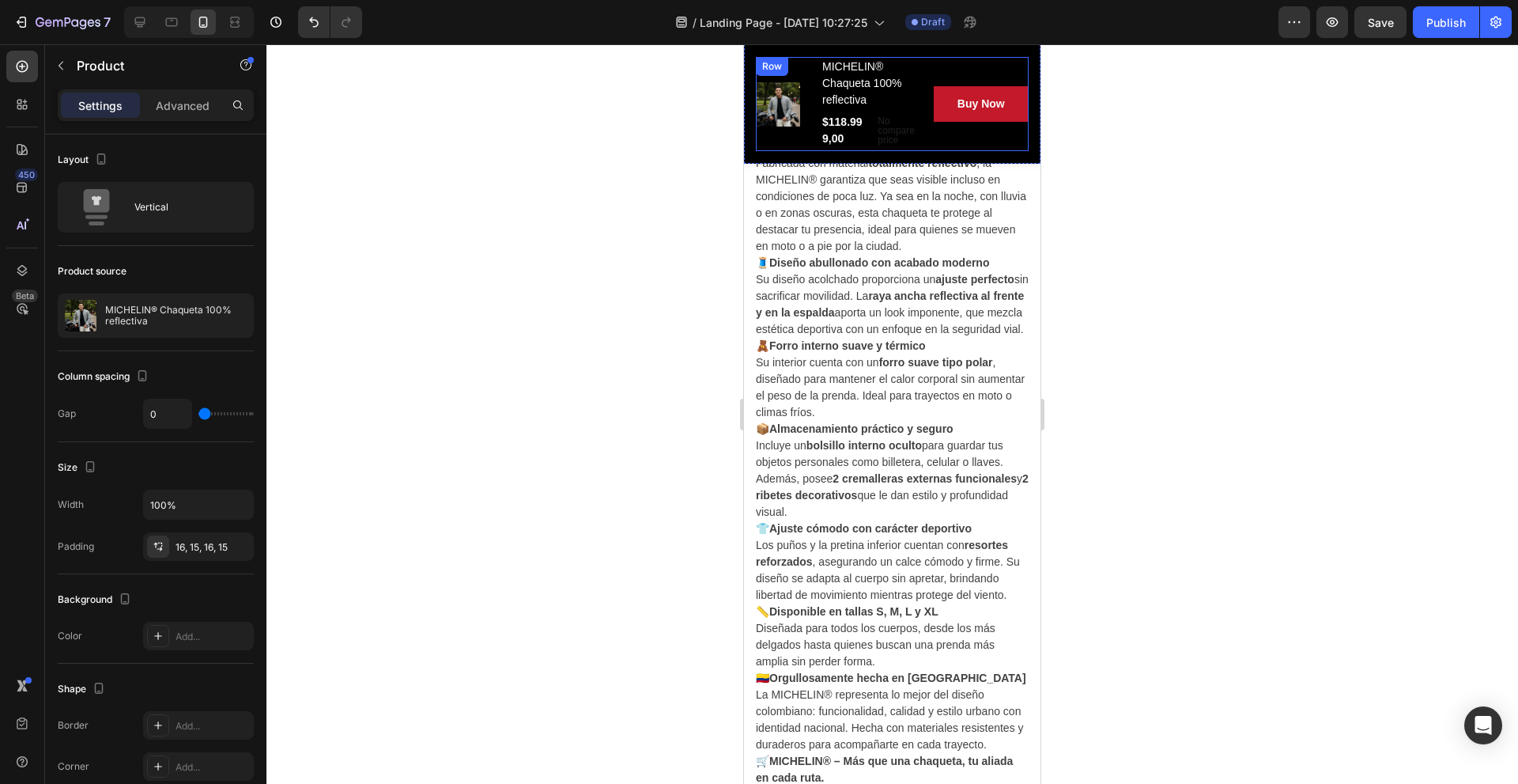
click at [775, 150] on div "Product Images" at bounding box center [784, 104] width 57 height 94
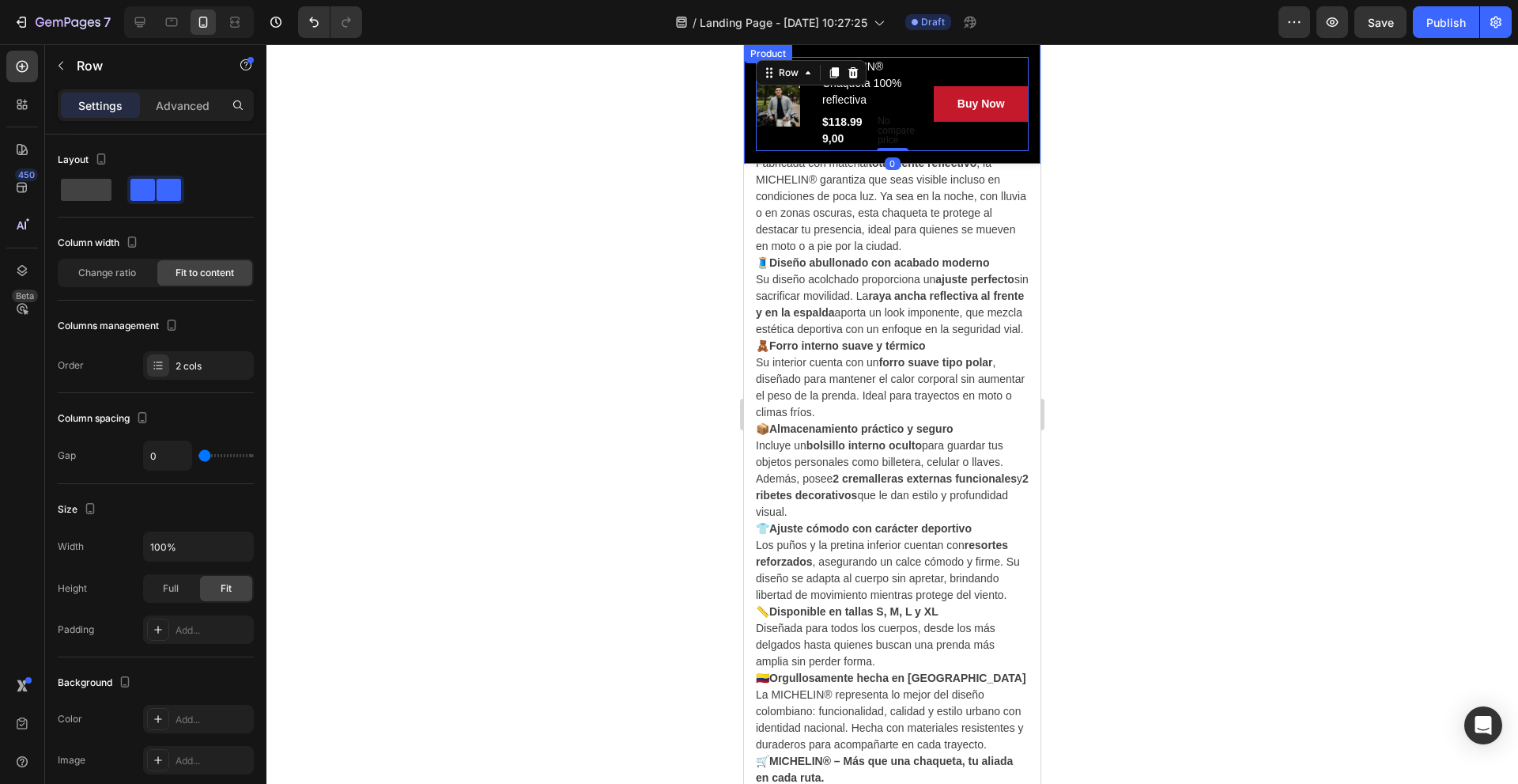
click at [771, 154] on div "Overview Button Description Button Reviews Button Row Product Images MICHELIN® …" at bounding box center [892, 104] width 297 height 120
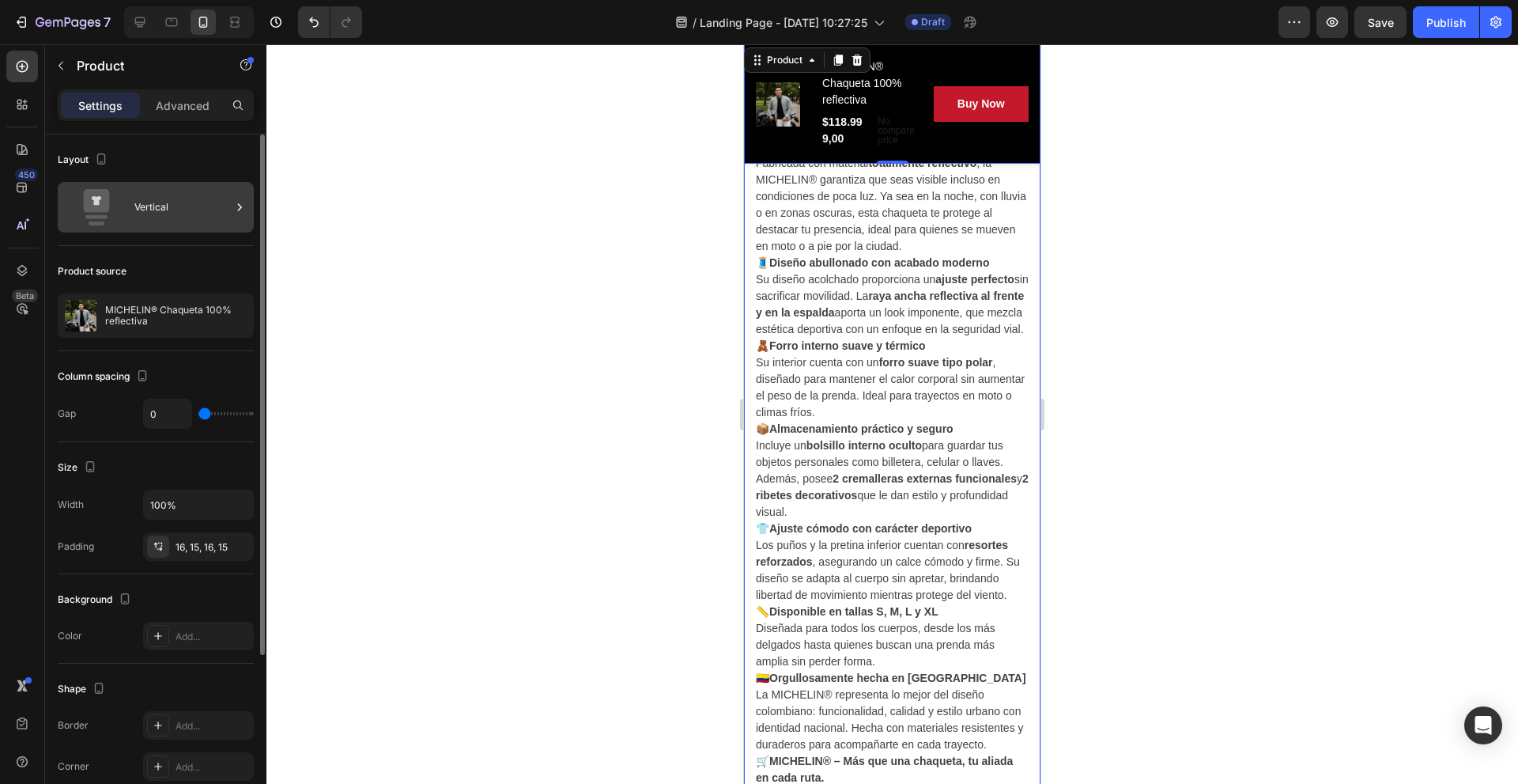
click at [186, 218] on div "Vertical" at bounding box center [182, 207] width 96 height 36
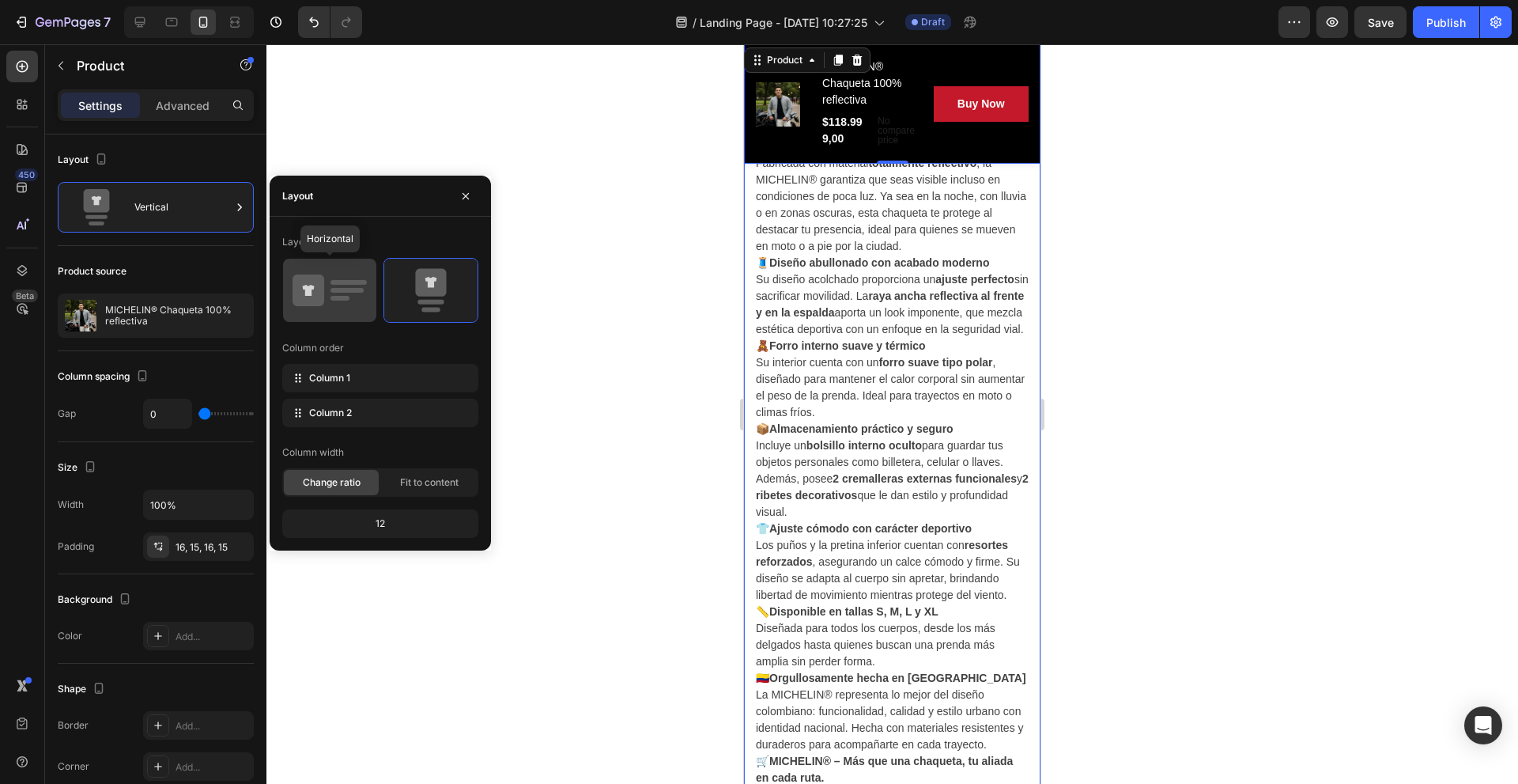
click at [351, 298] on icon at bounding box center [330, 290] width 74 height 44
type input "12"
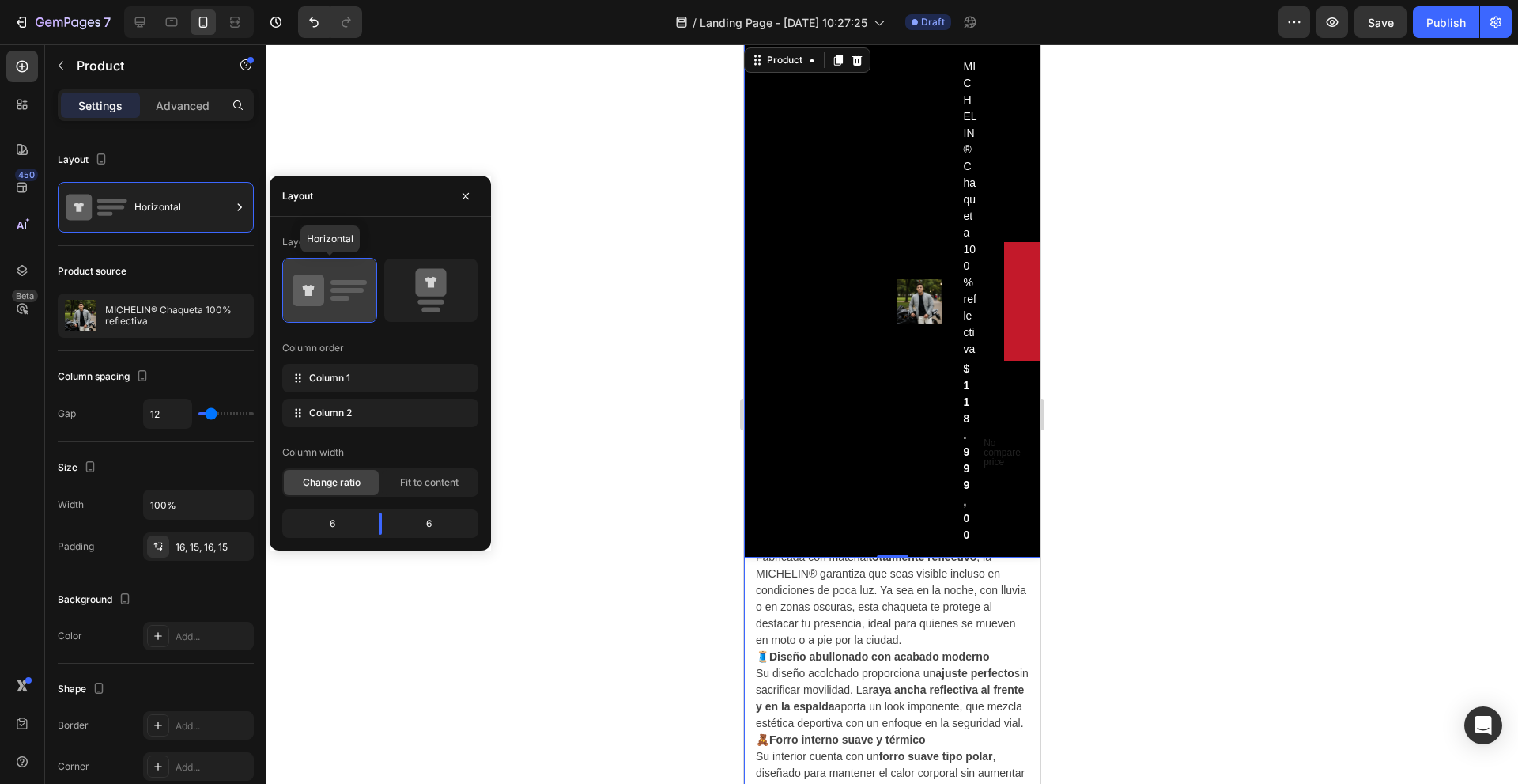
scroll to position [1459, 0]
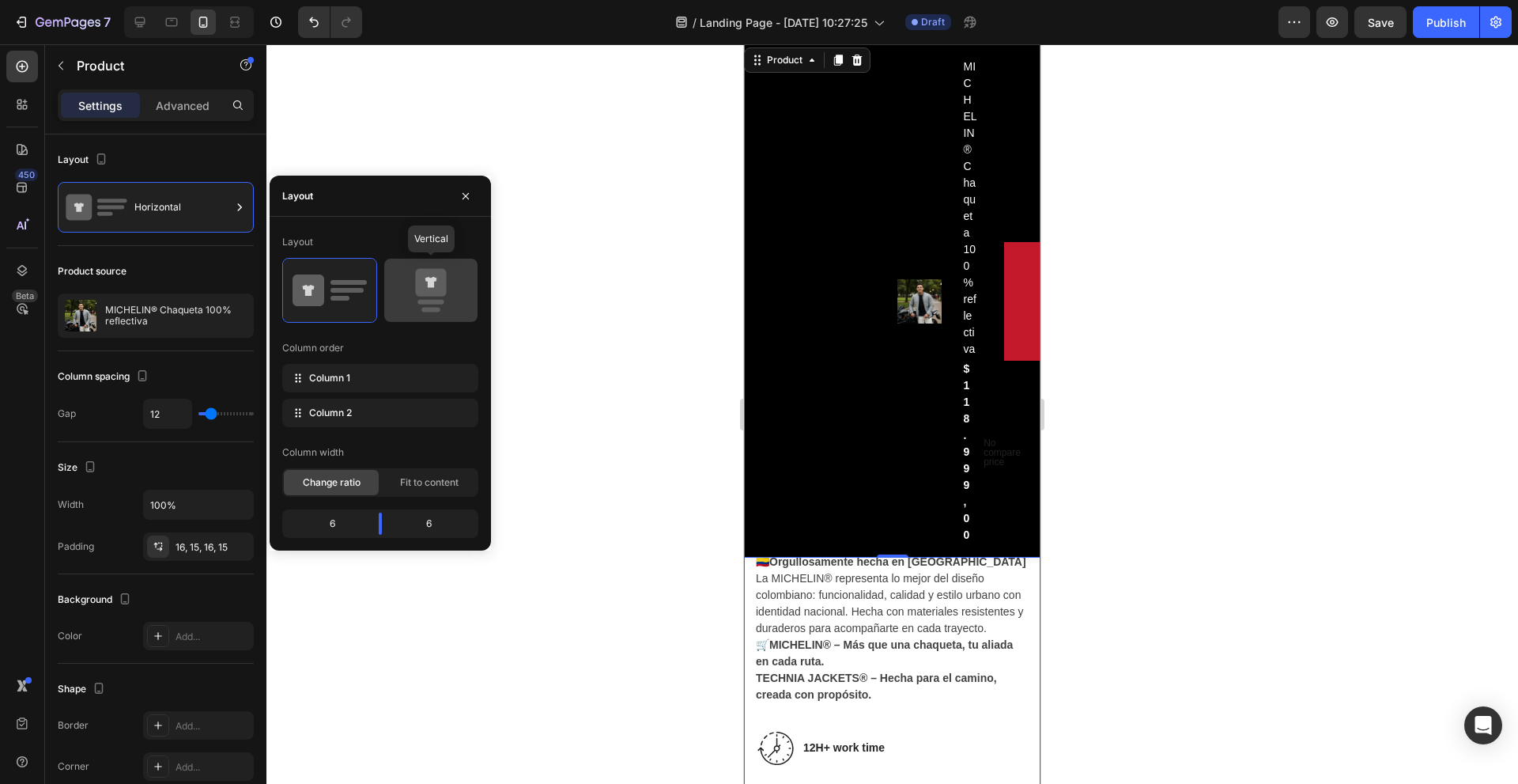
click at [434, 297] on icon at bounding box center [431, 290] width 74 height 44
type input "0"
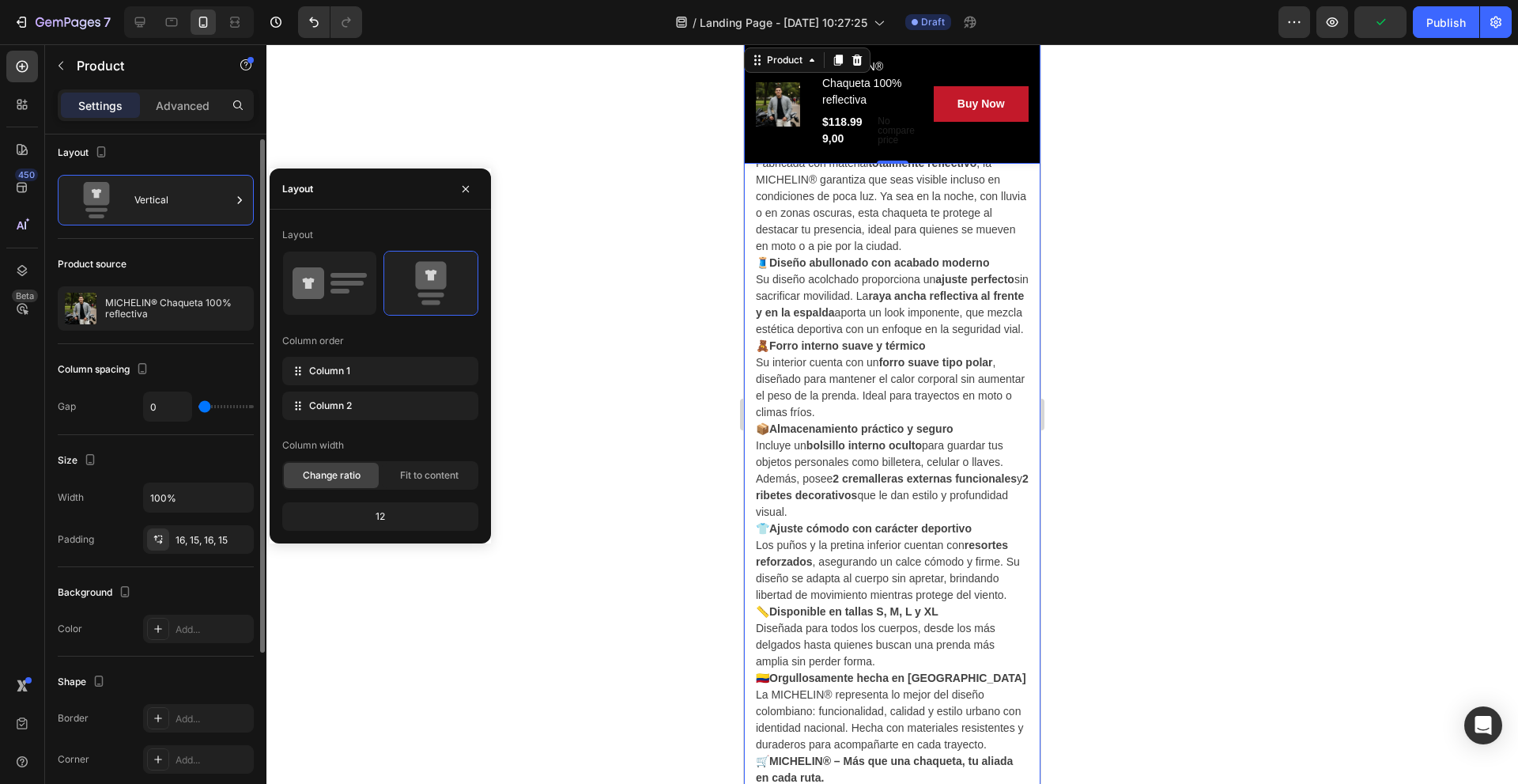
scroll to position [0, 0]
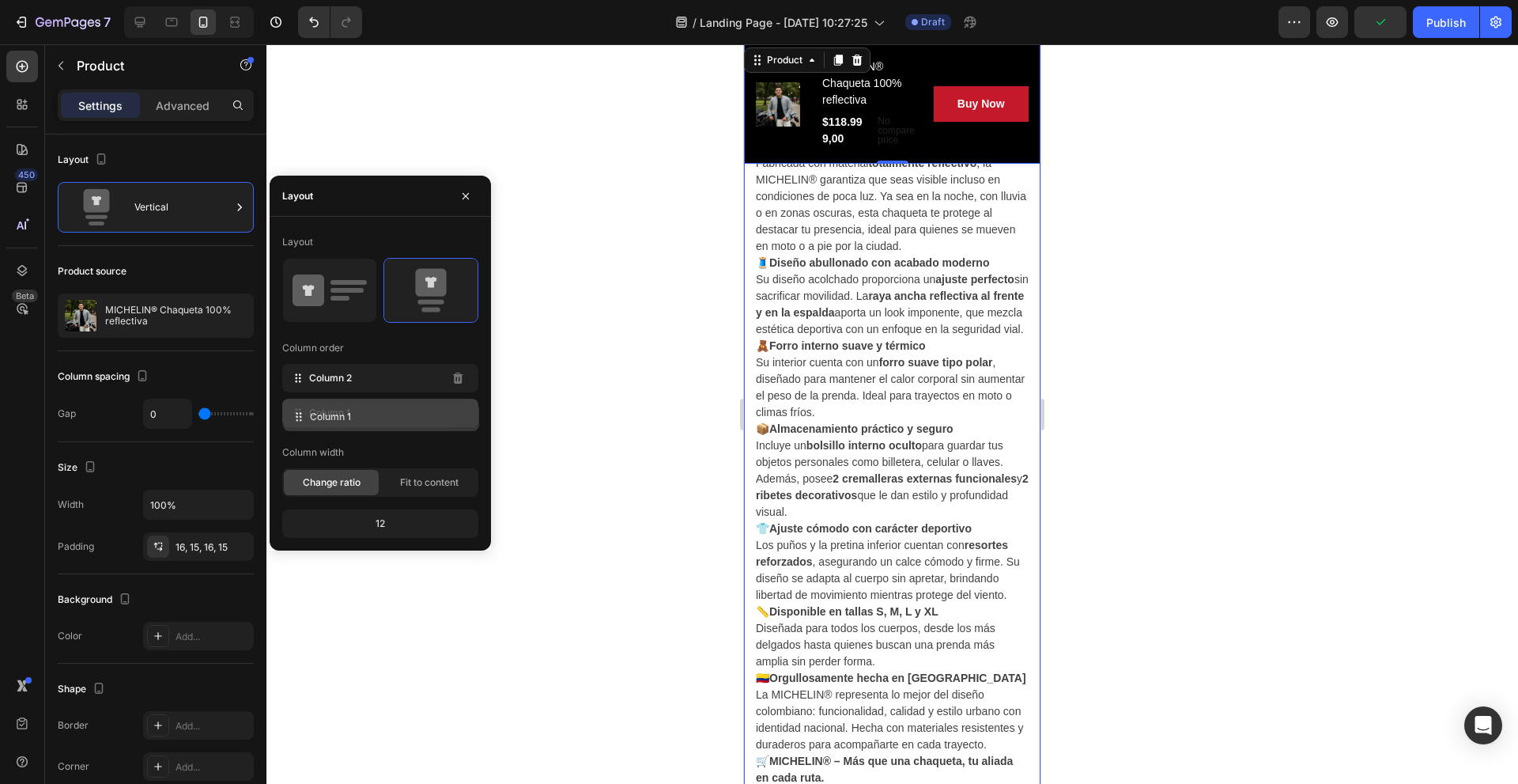
drag, startPoint x: 300, startPoint y: 392, endPoint x: 298, endPoint y: 414, distance: 22.1
drag, startPoint x: 298, startPoint y: 414, endPoint x: 297, endPoint y: 380, distance: 34.0
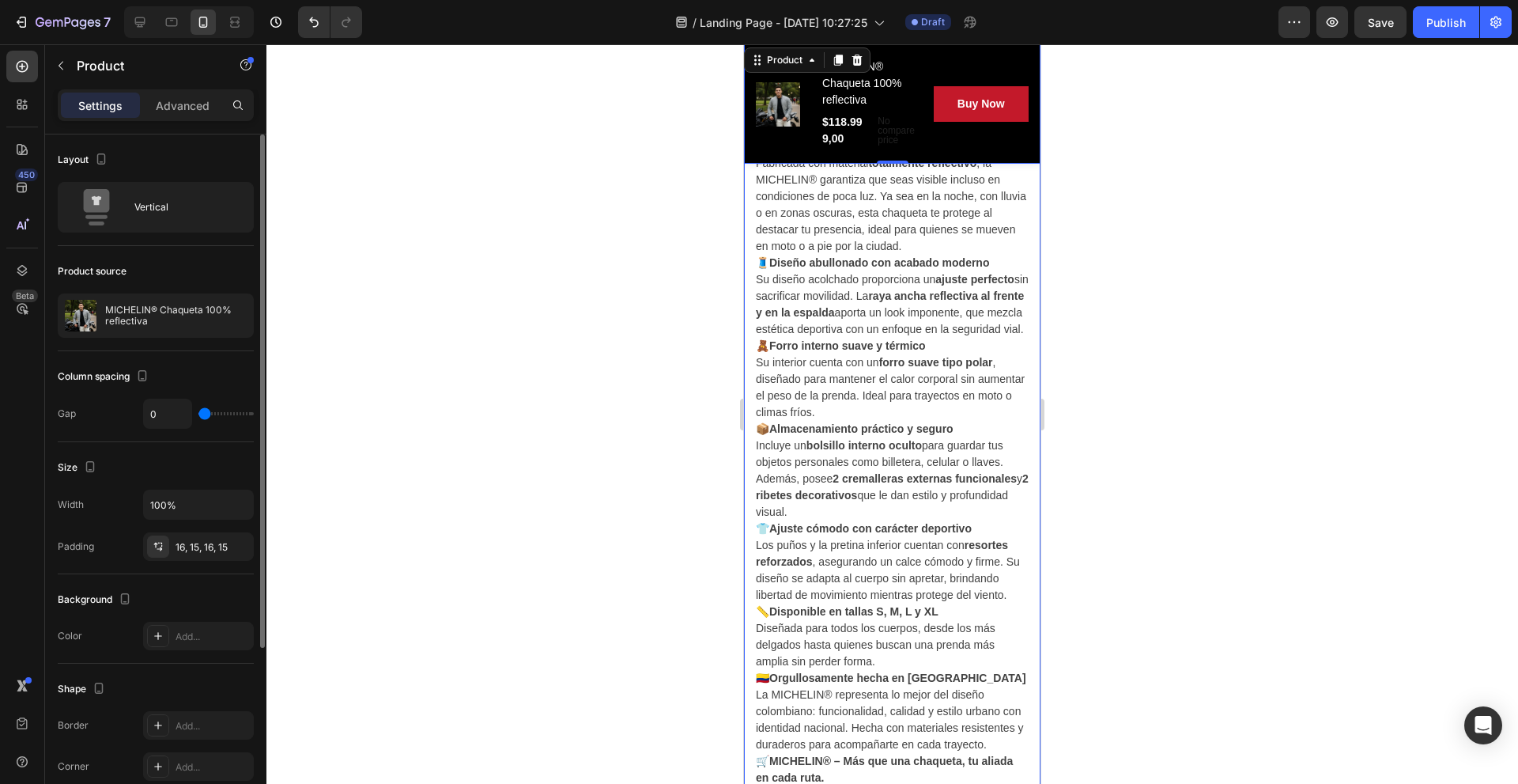
click at [175, 470] on div "Size" at bounding box center [156, 467] width 196 height 25
click at [170, 321] on p "MICHELIN® Chaqueta 100% reflectiva" at bounding box center [175, 316] width 141 height 23
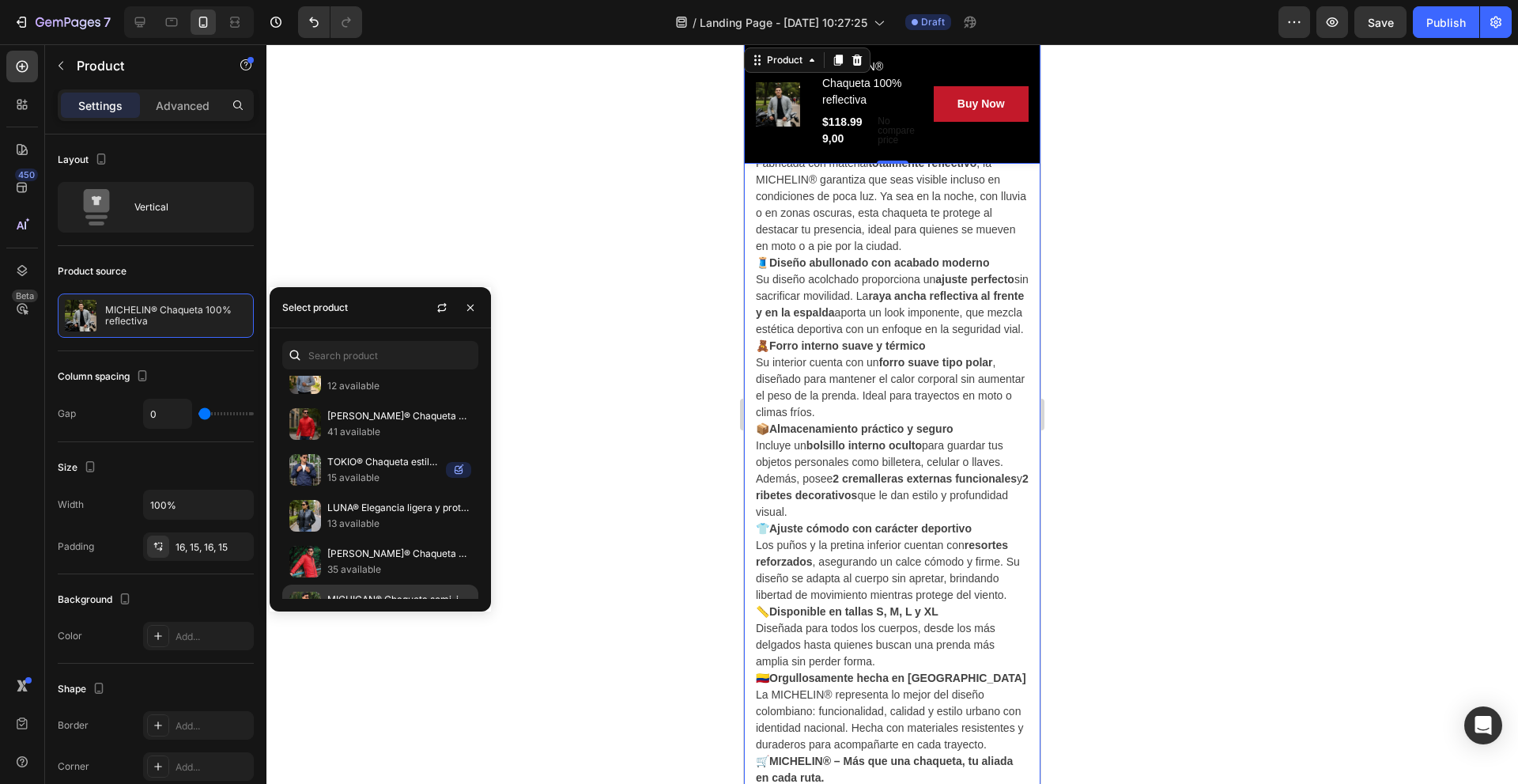
scroll to position [373, 0]
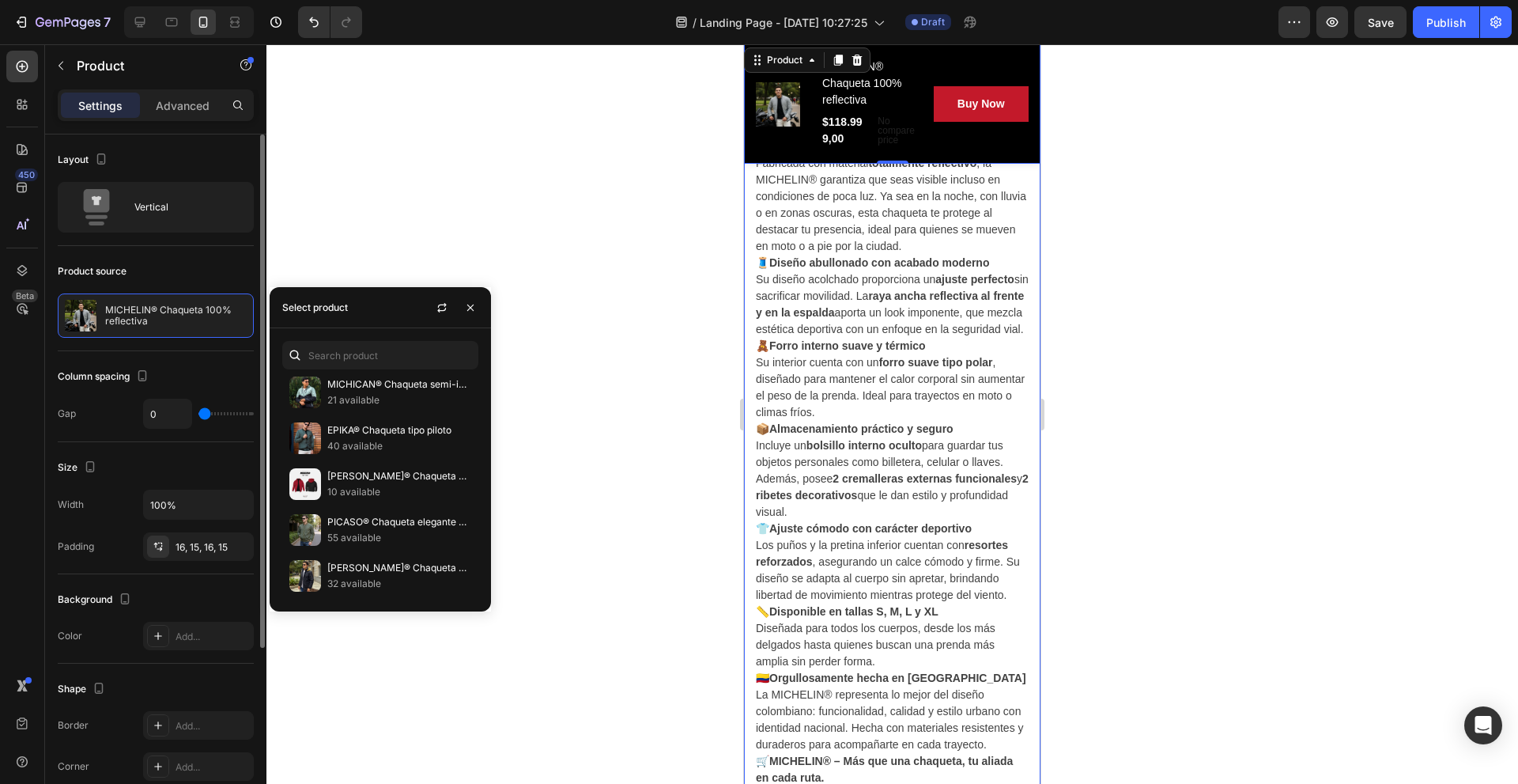
click at [186, 466] on div "Size" at bounding box center [156, 467] width 196 height 25
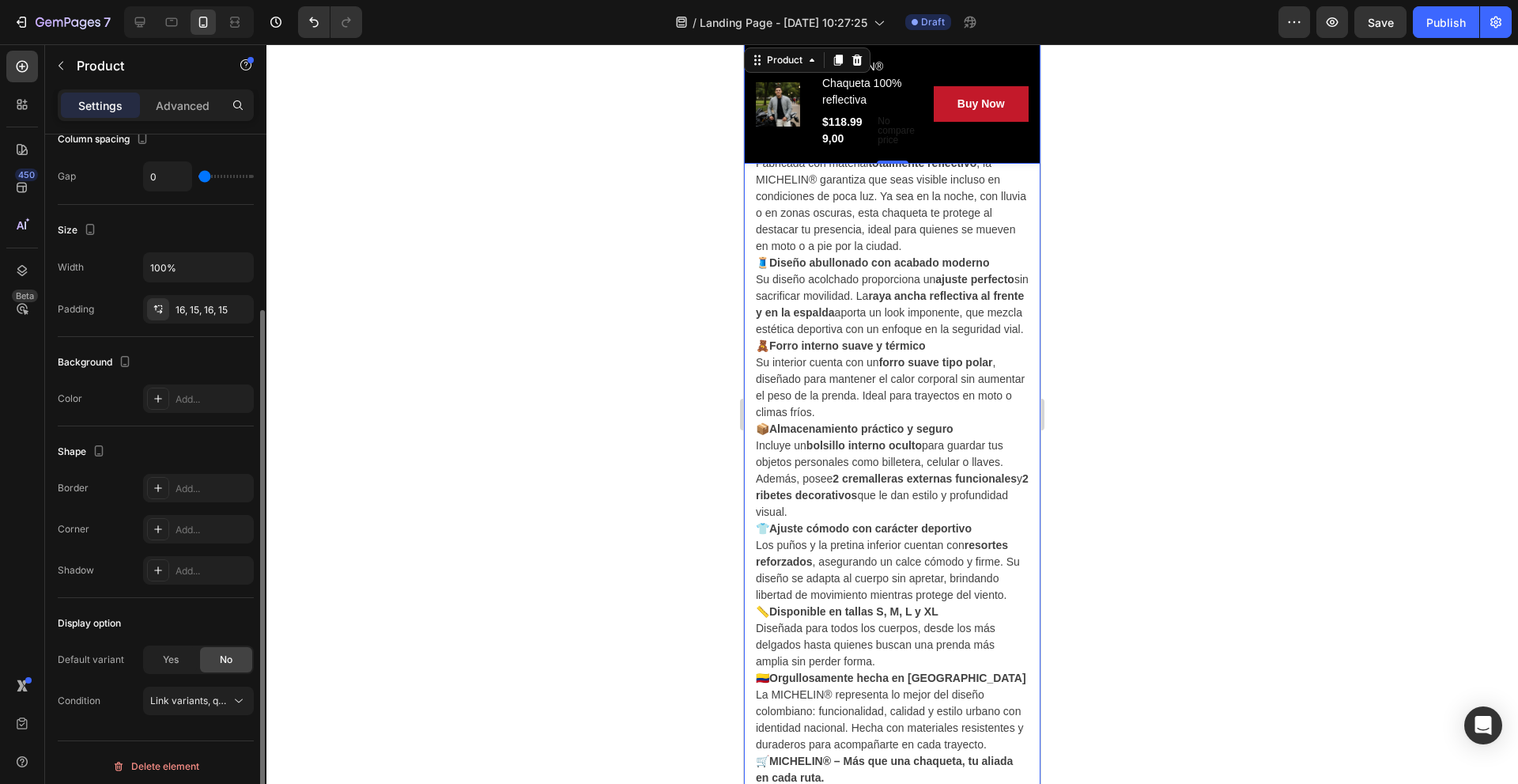
scroll to position [0, 0]
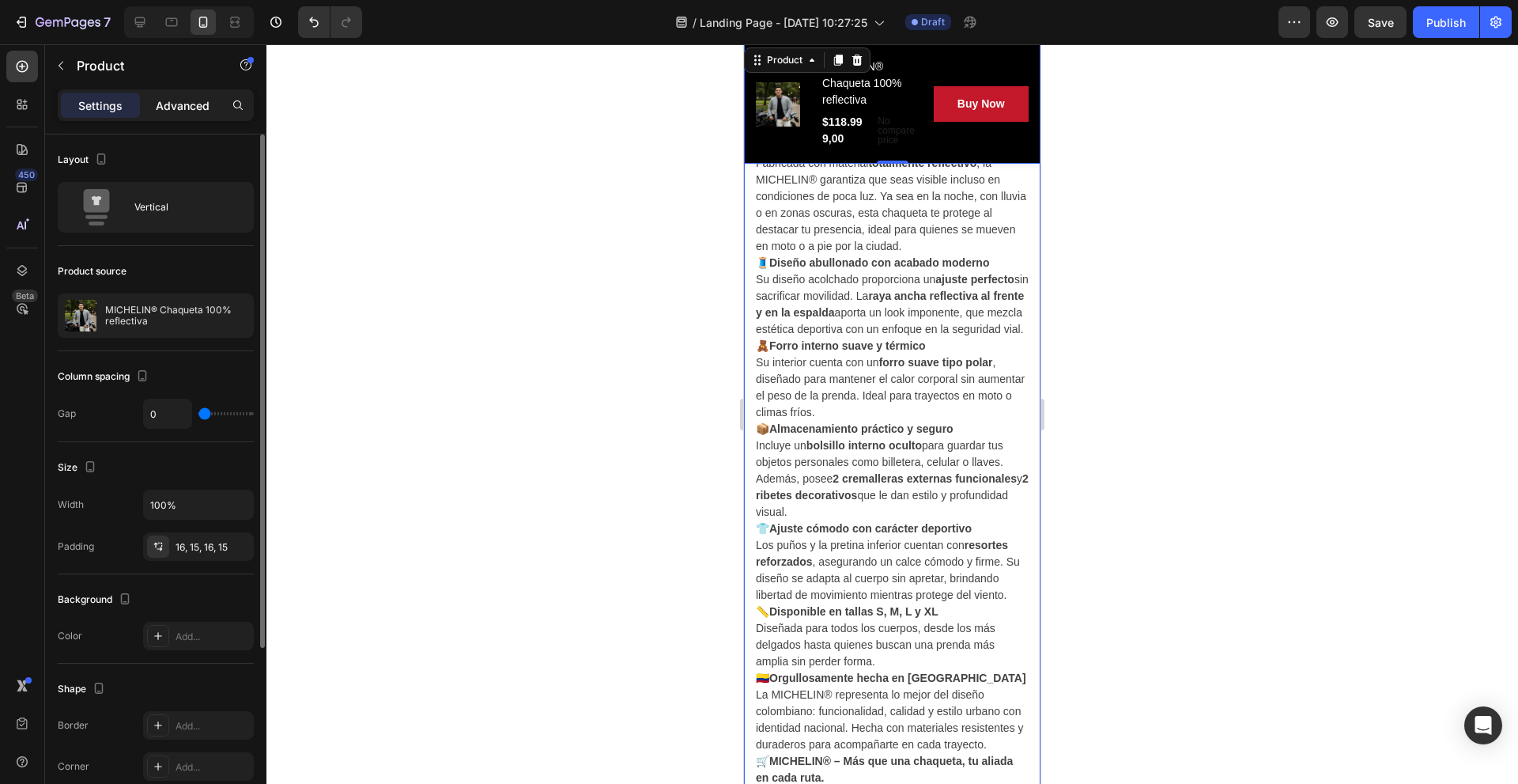
click at [197, 101] on p "Advanced" at bounding box center [182, 105] width 54 height 17
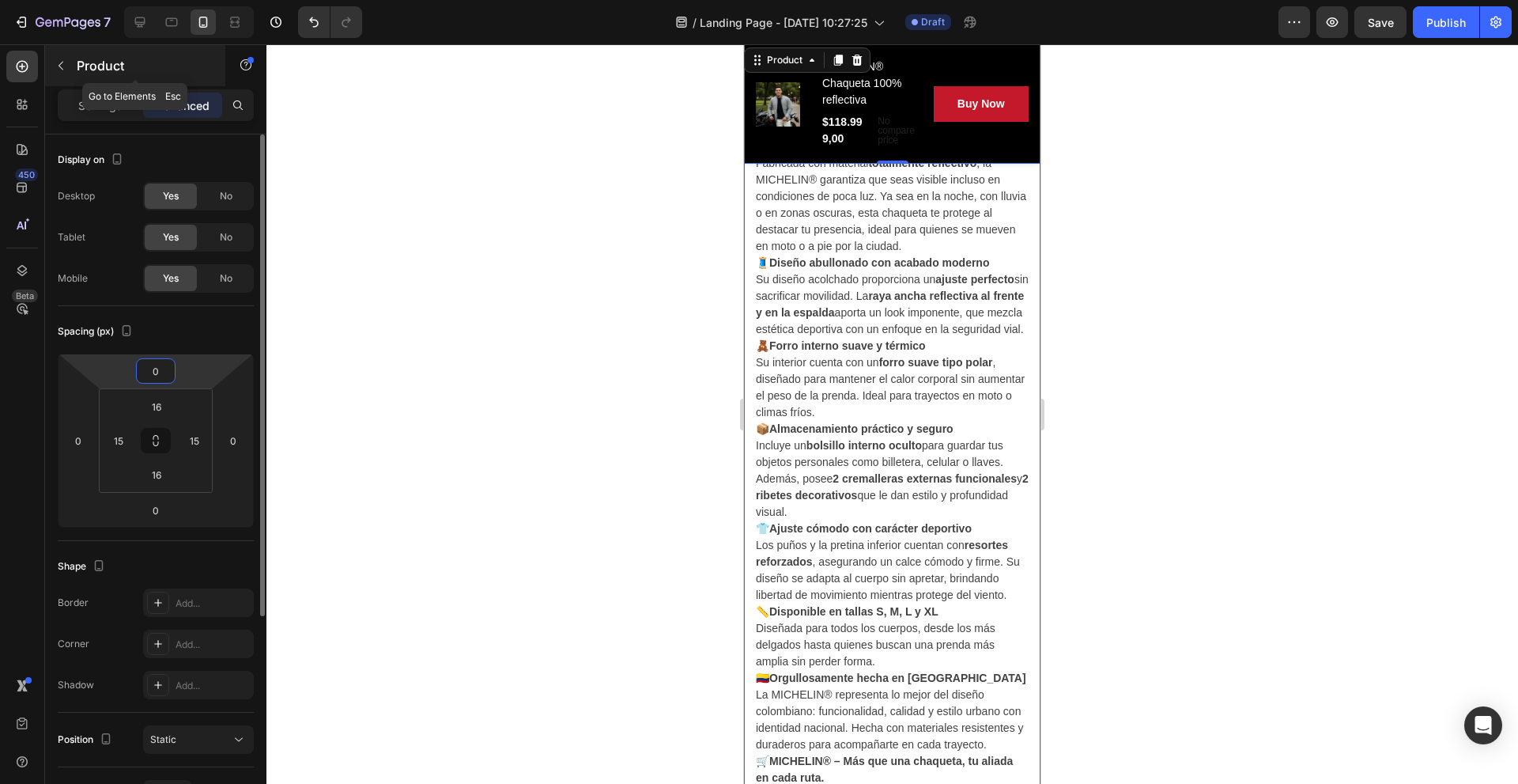
click at [79, 67] on p "Product" at bounding box center [143, 65] width 134 height 19
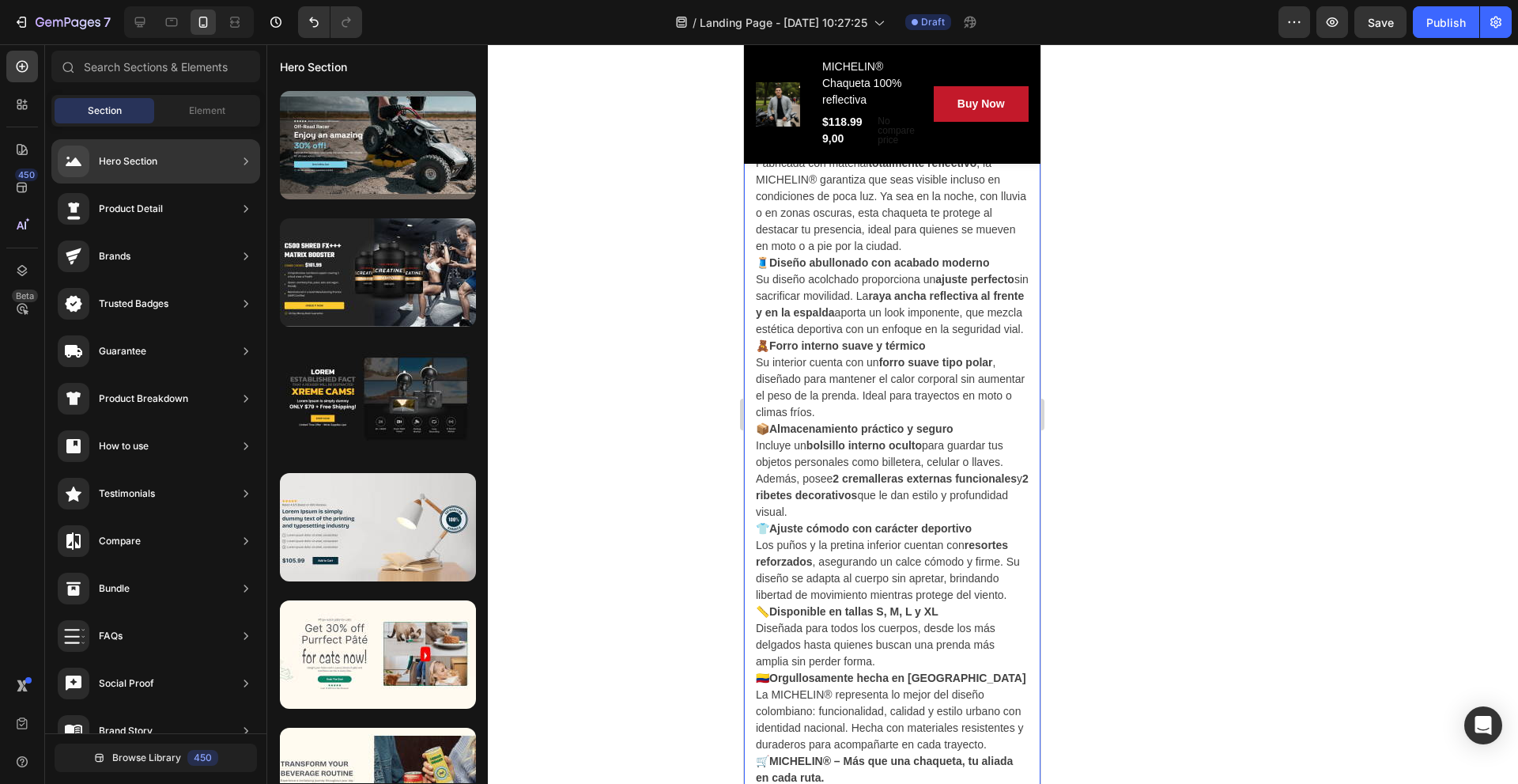
click at [518, 219] on div at bounding box center [892, 414] width 1251 height 739
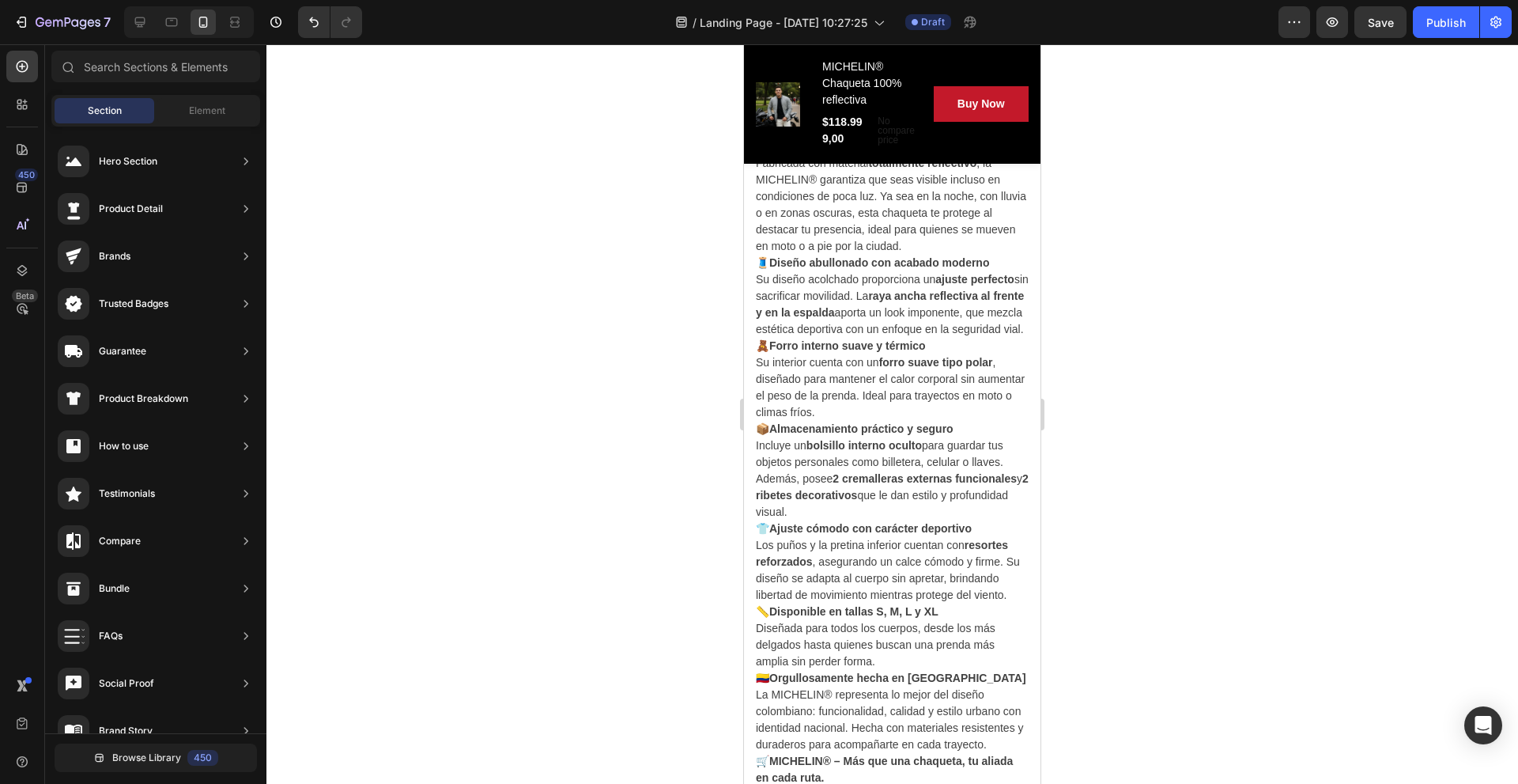
drag, startPoint x: 1371, startPoint y: 15, endPoint x: 1444, endPoint y: 77, distance: 95.8
click at [1433, 0] on div "7 / Landing Page - Sep 26, 10:27:25 Draft Preview Save Publish 450 Beta Section…" at bounding box center [759, 0] width 1518 height 0
click at [1504, 33] on button "button" at bounding box center [1495, 22] width 31 height 31
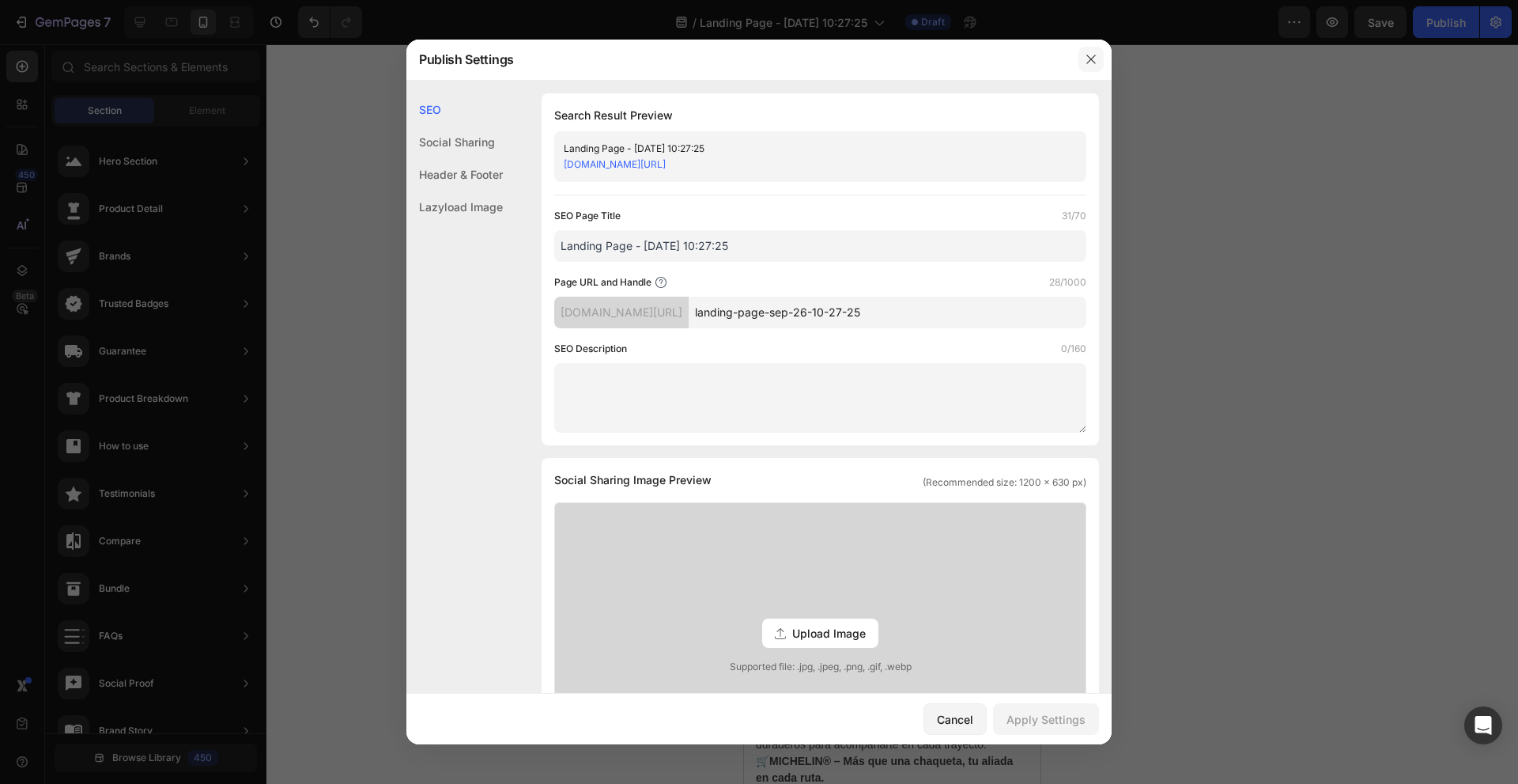
click at [1100, 60] on button "button" at bounding box center [1092, 60] width 25 height 25
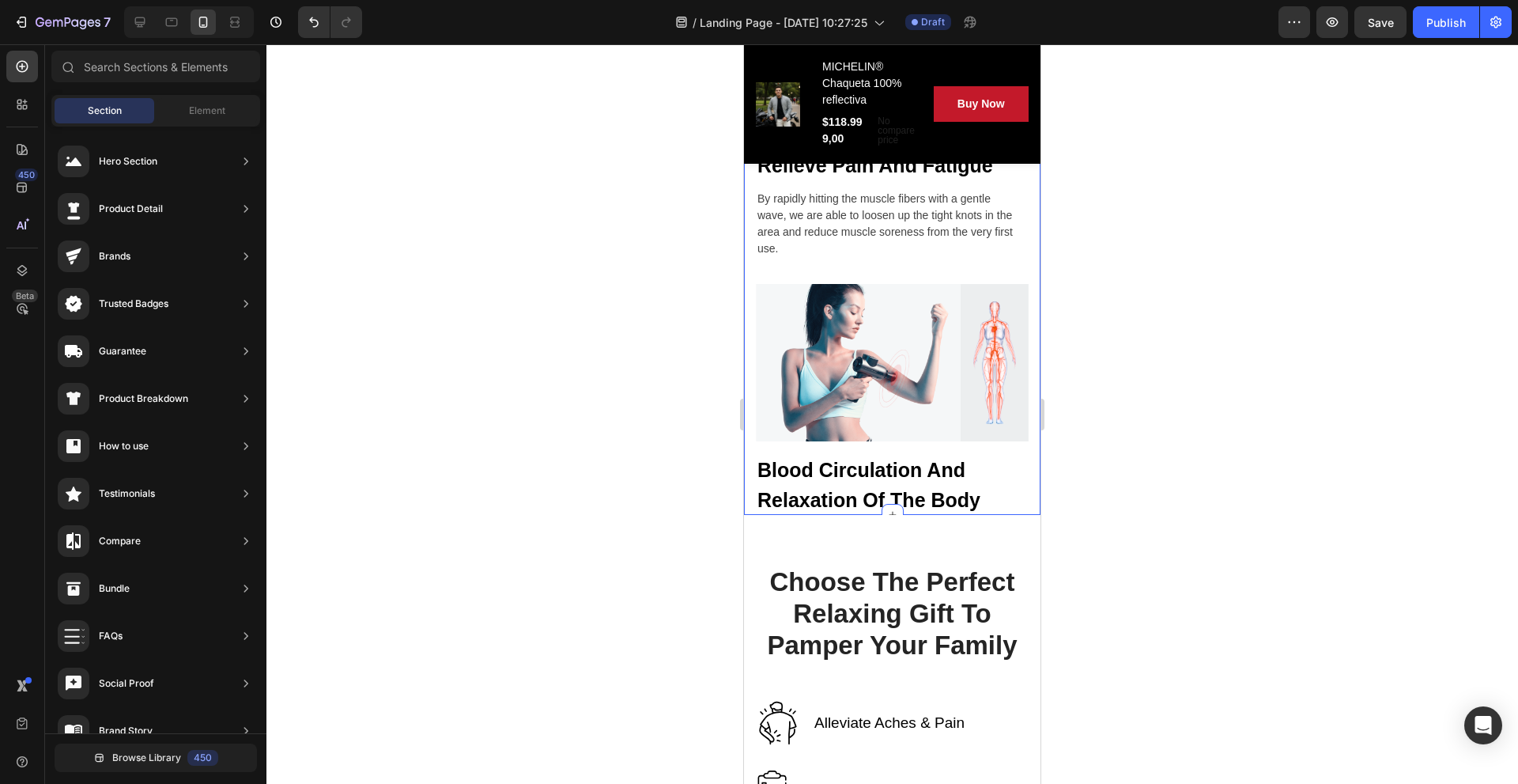
scroll to position [3321, 0]
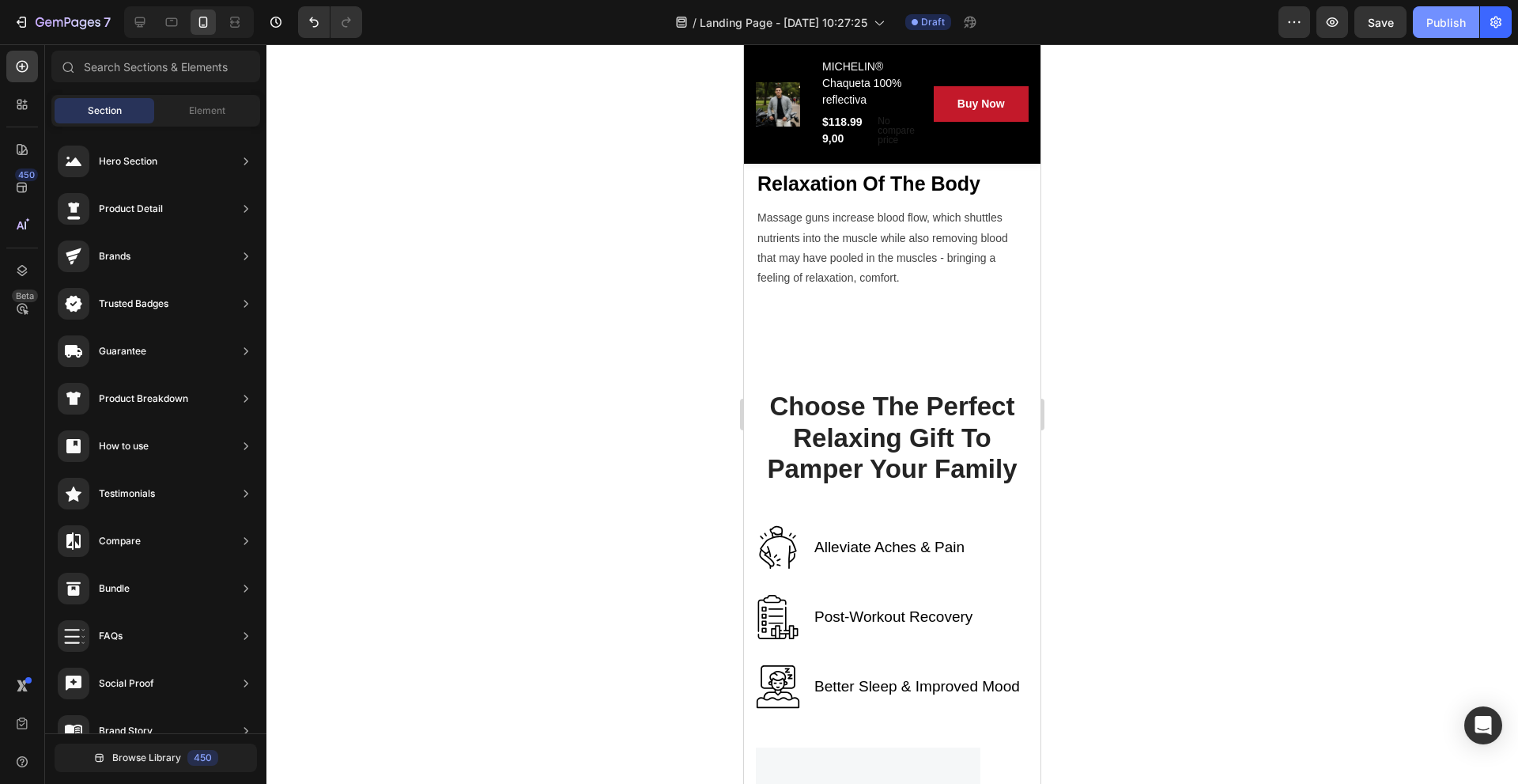
click at [1470, 24] on button "Publish" at bounding box center [1446, 22] width 67 height 31
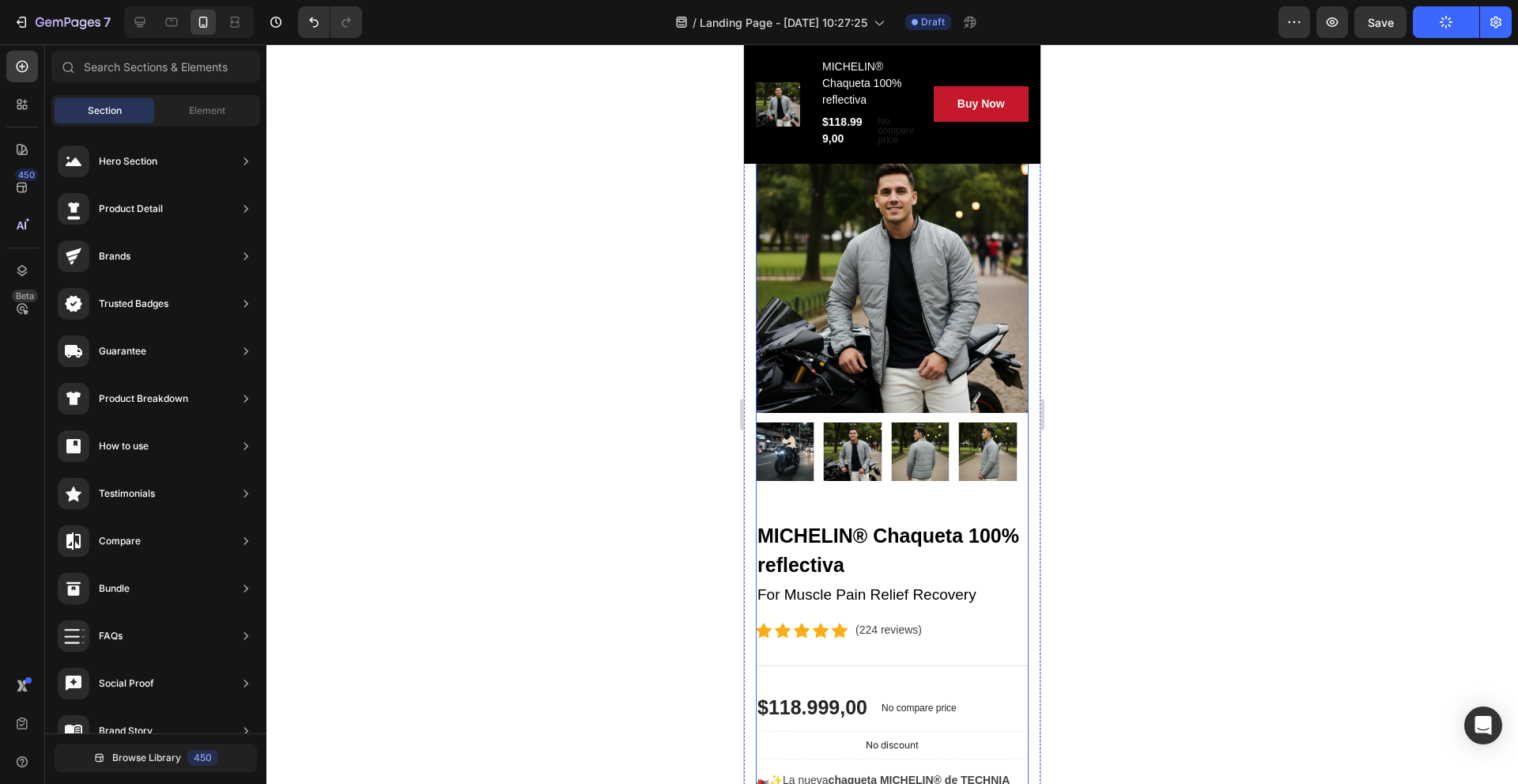
scroll to position [0, 0]
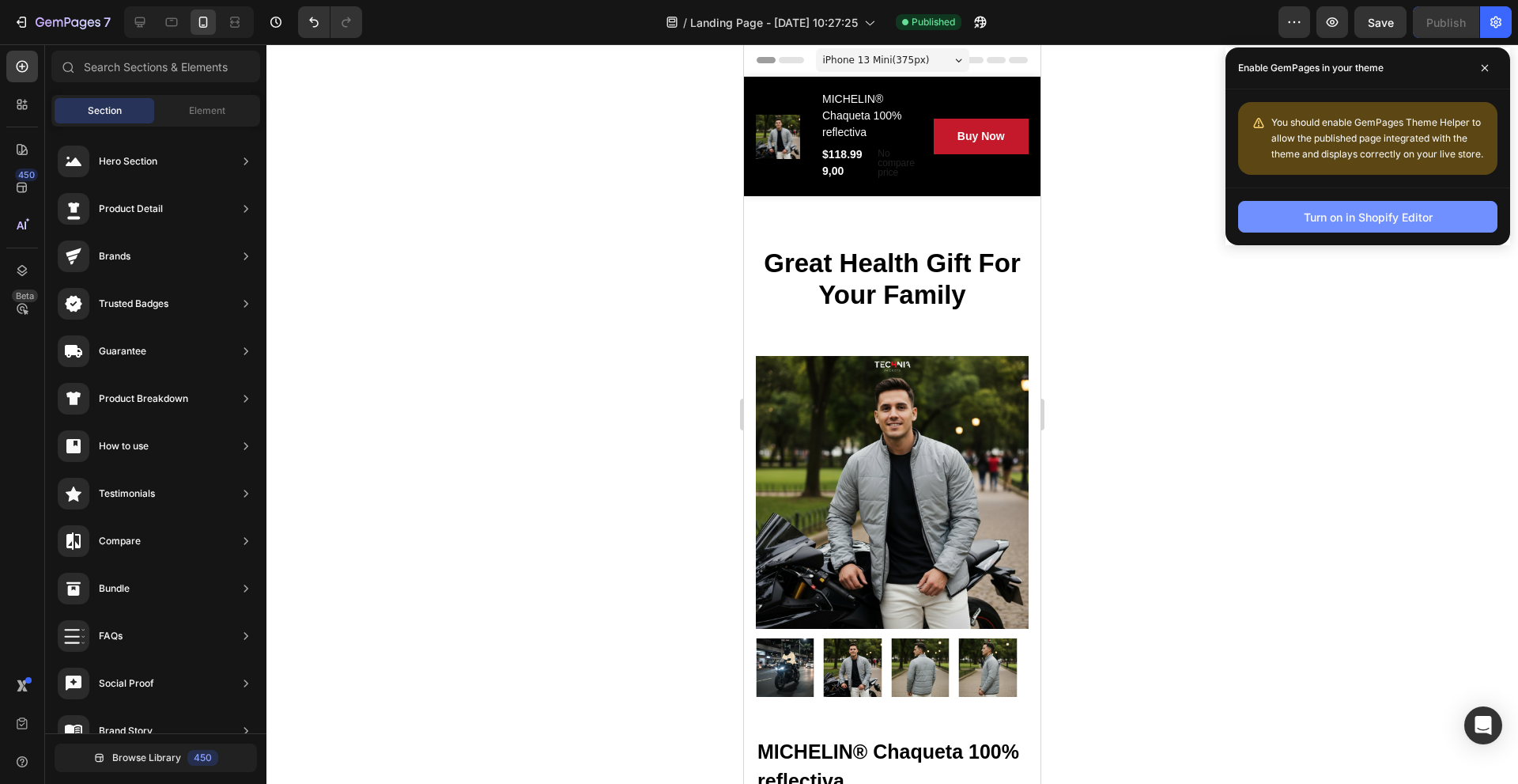
click at [1405, 220] on div "Turn on in Shopify Editor" at bounding box center [1368, 217] width 129 height 17
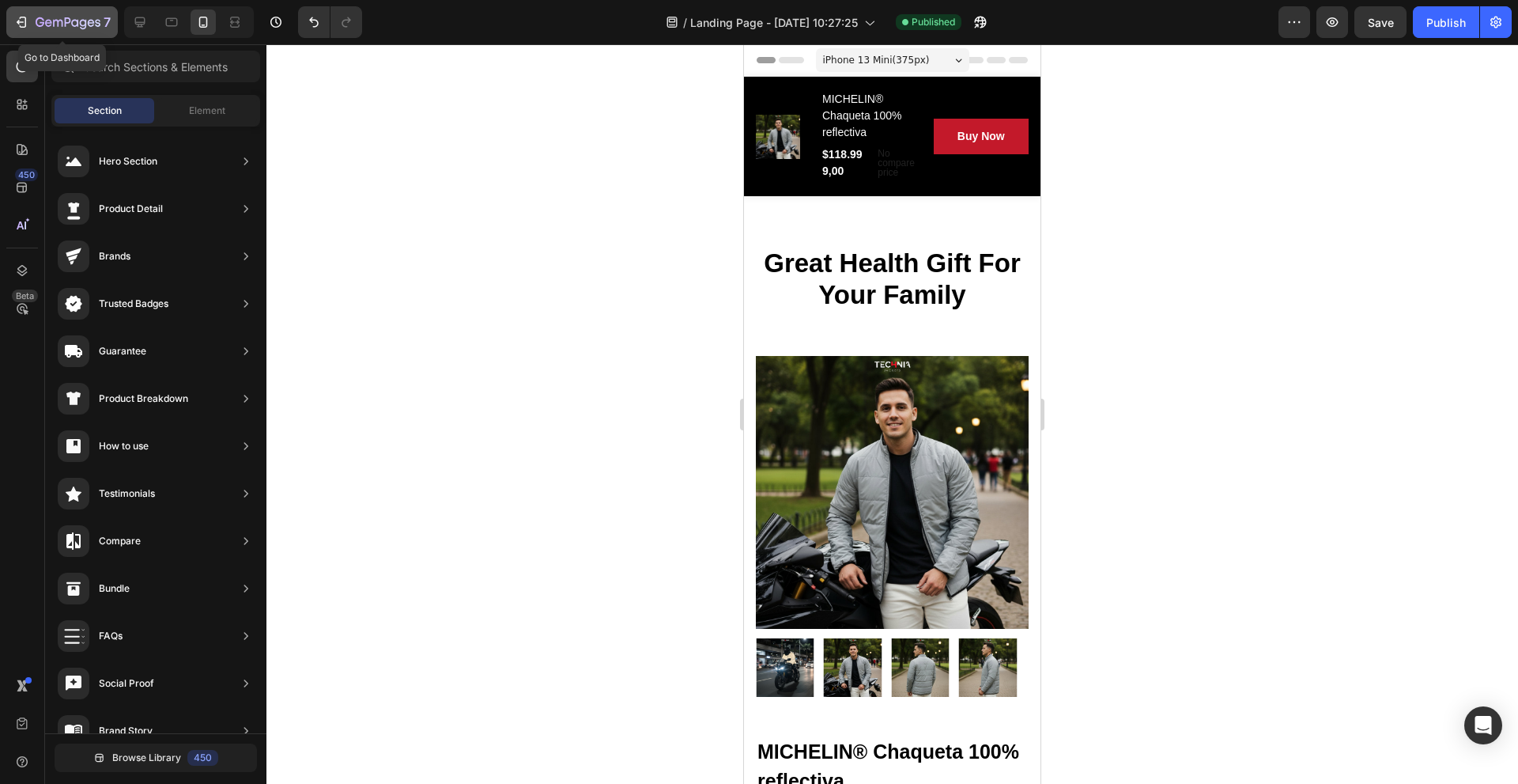
click at [32, 26] on div "7" at bounding box center [62, 22] width 97 height 19
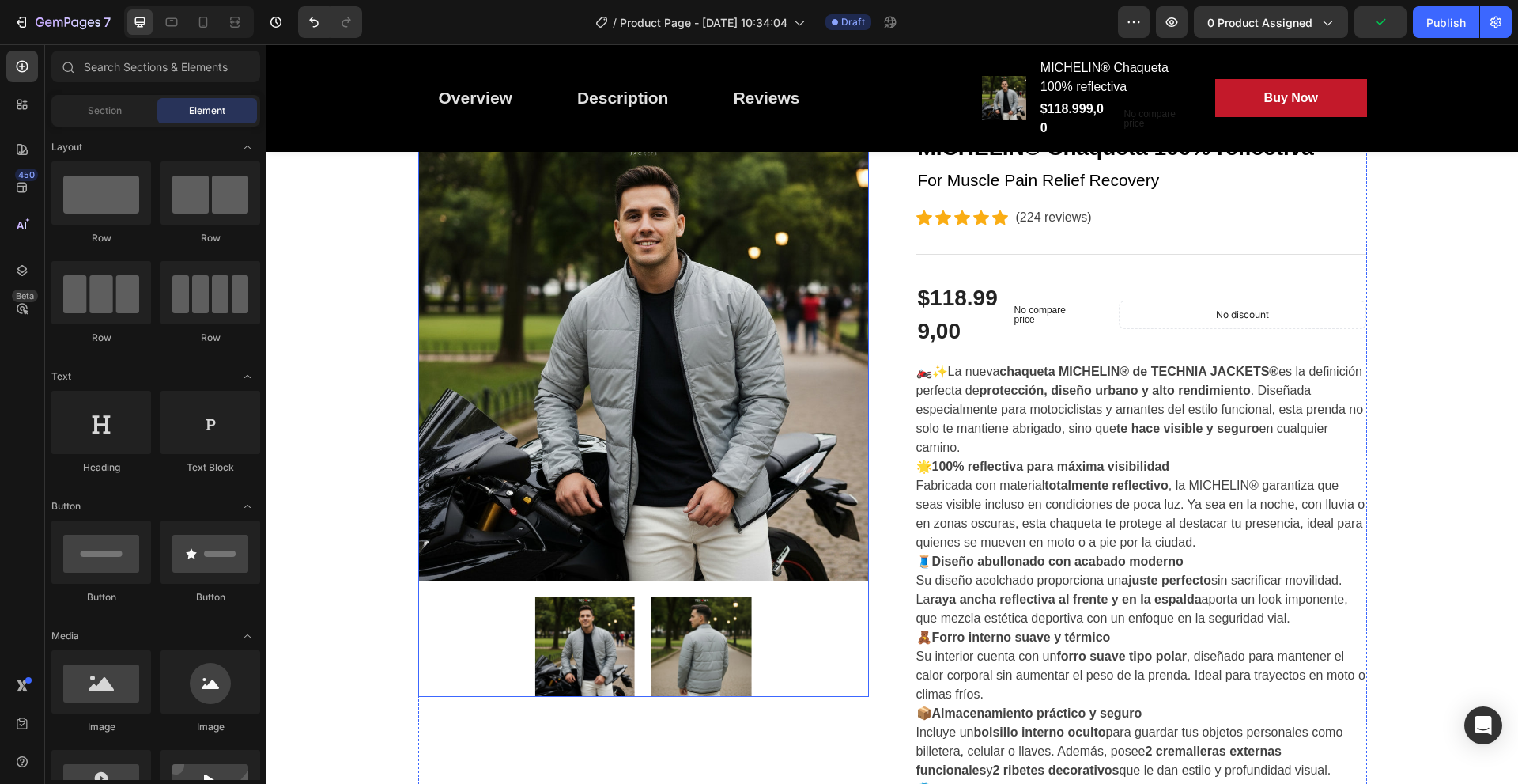
scroll to position [237, 0]
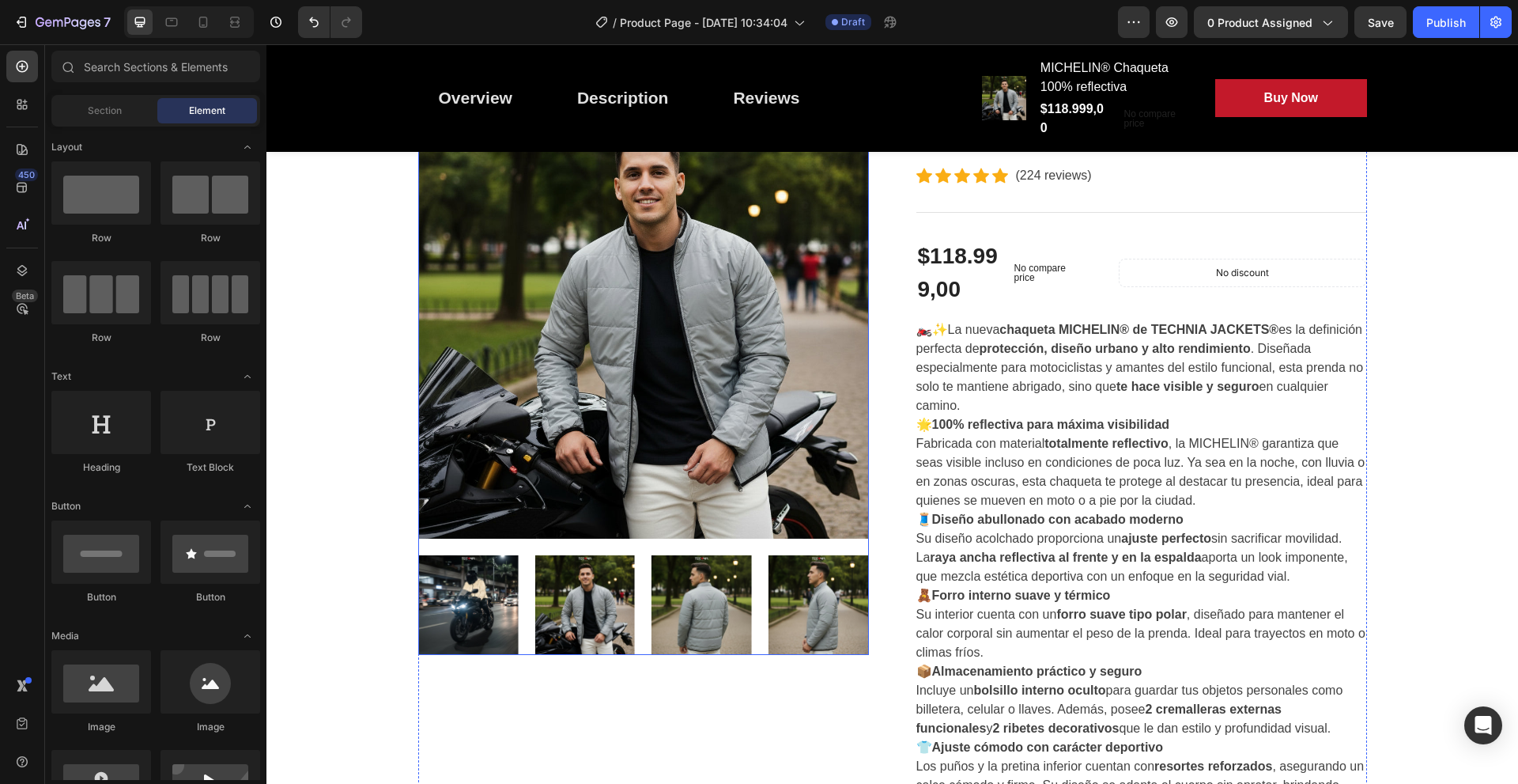
click at [690, 363] on img at bounding box center [644, 314] width 451 height 451
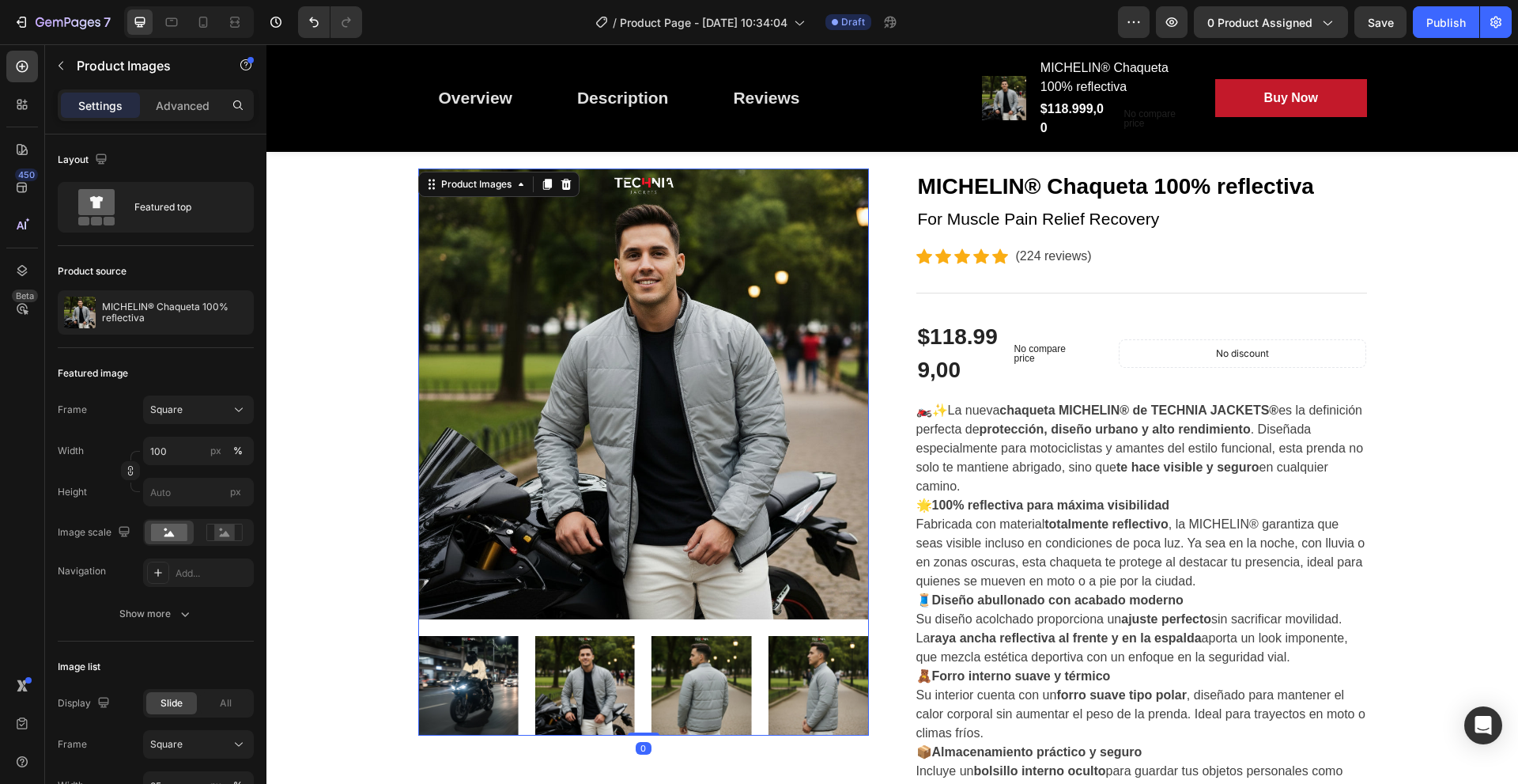
scroll to position [0, 0]
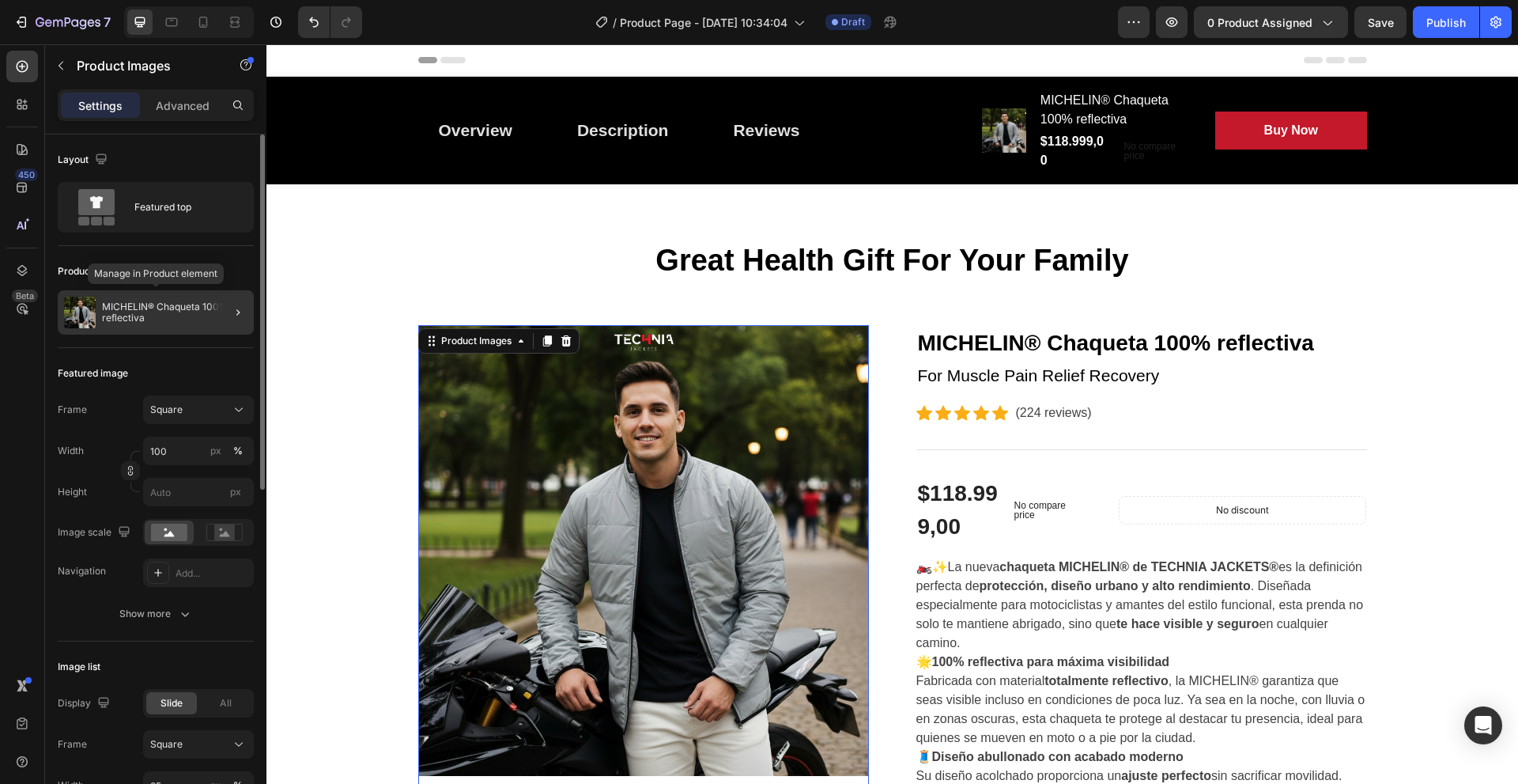
click at [180, 297] on div "MICHELIN® Chaqueta 100% reflectiva" at bounding box center [156, 312] width 196 height 44
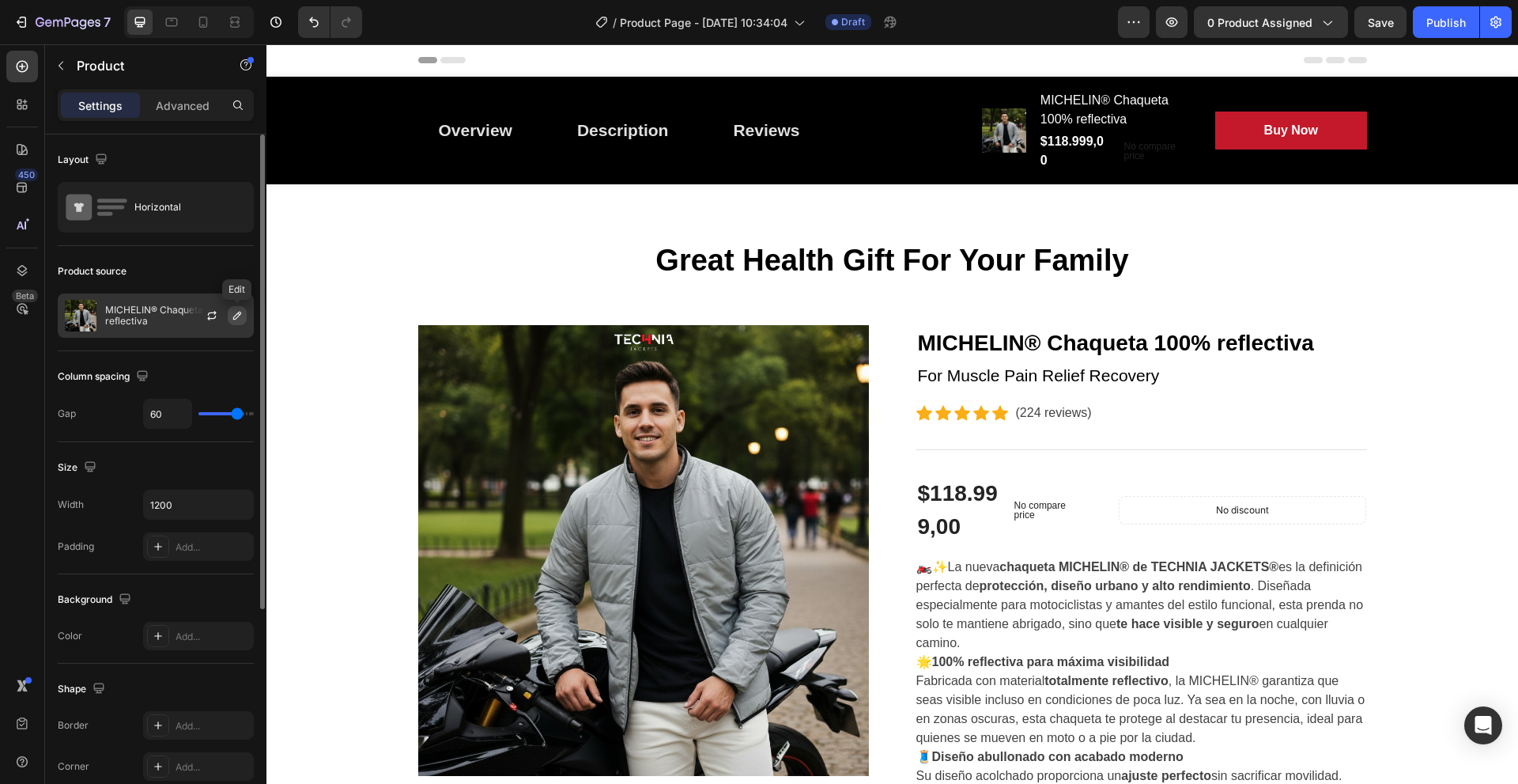
click at [239, 315] on icon "button" at bounding box center [237, 315] width 13 height 13
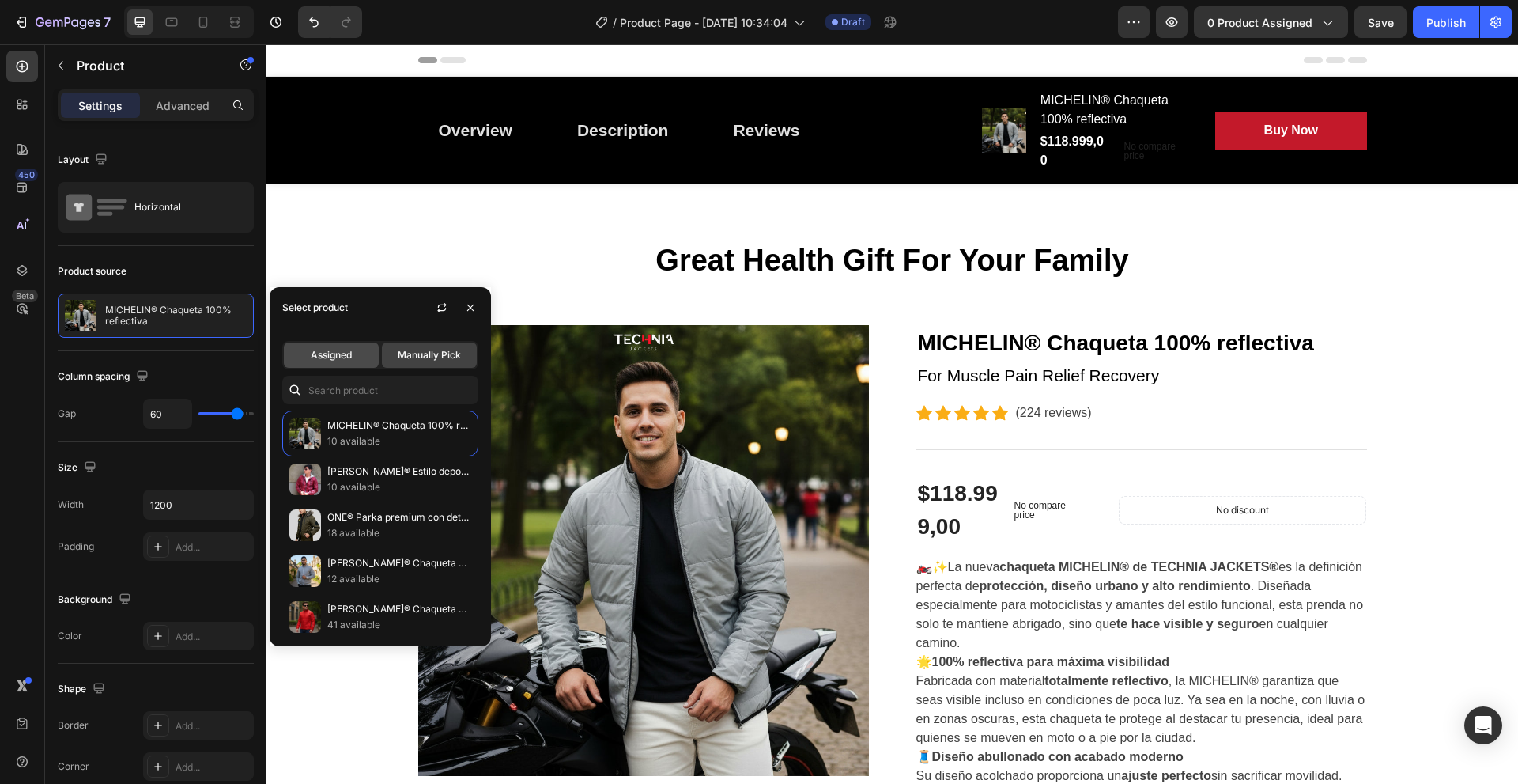
click at [353, 354] on div "Assigned" at bounding box center [331, 355] width 95 height 25
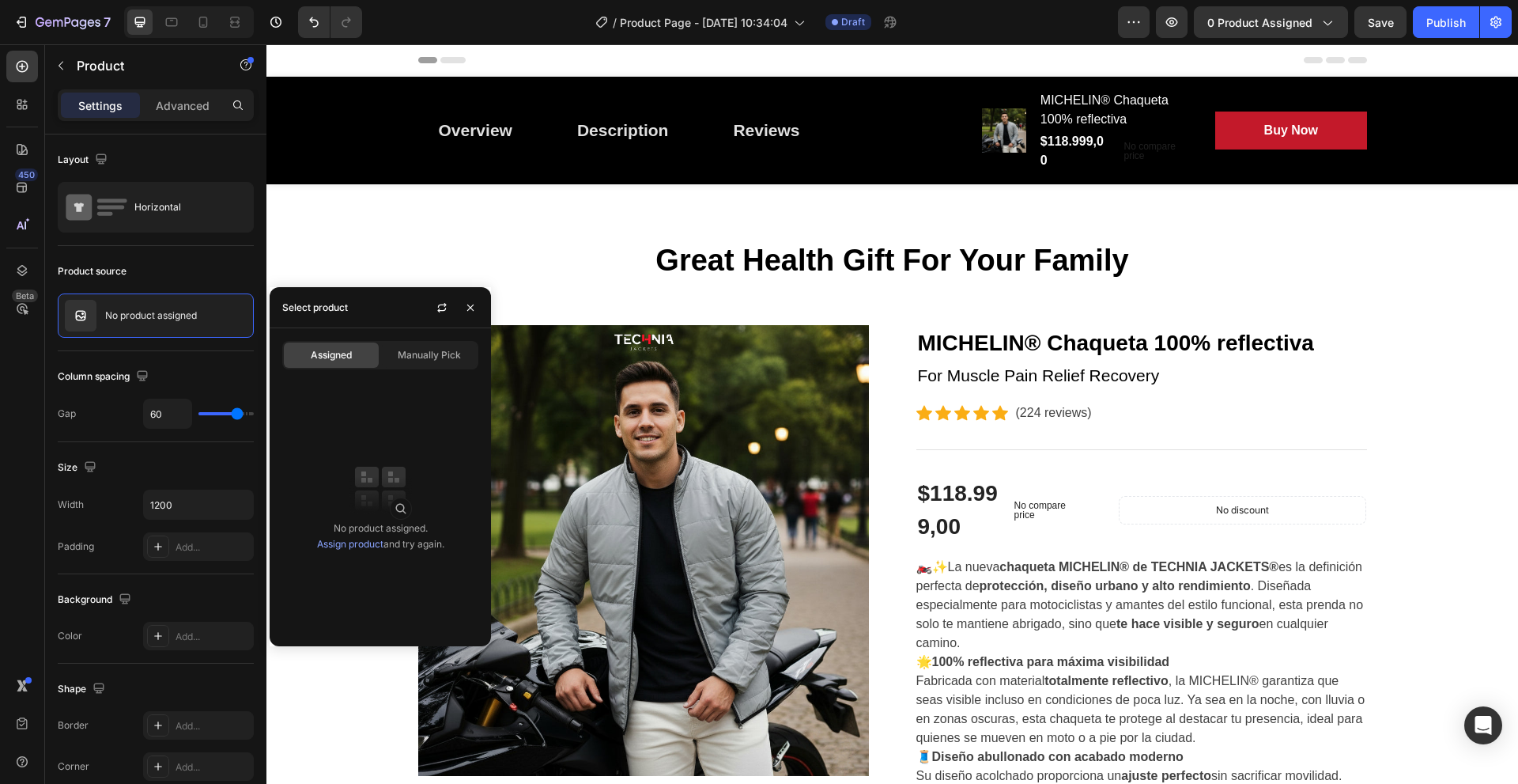
click at [354, 543] on link "Assign product" at bounding box center [351, 544] width 67 height 12
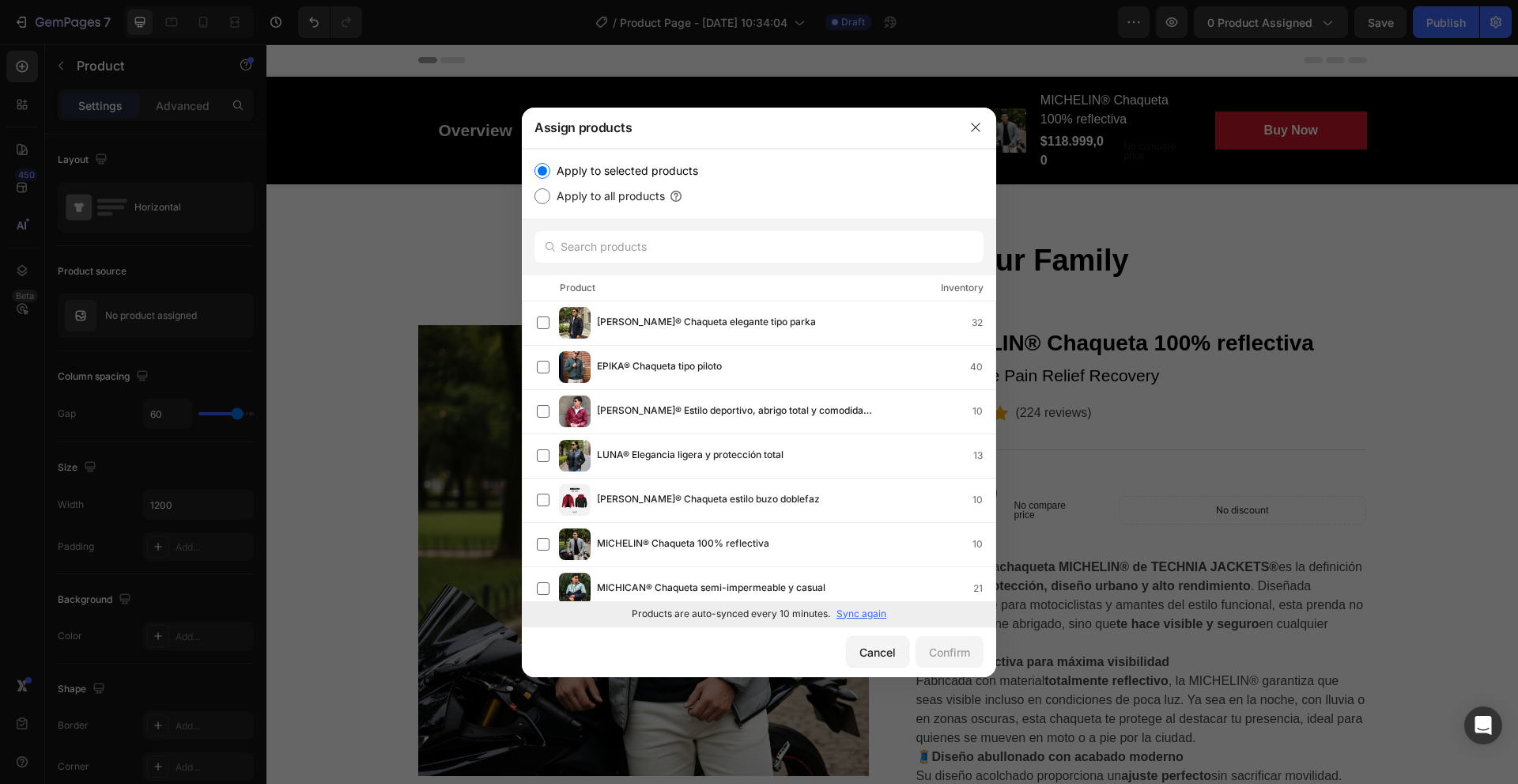
click at [616, 203] on label "Apply to all products" at bounding box center [608, 195] width 115 height 19
click at [551, 203] on input "Apply to all products" at bounding box center [542, 196] width 16 height 16
radio input "true"
click at [946, 657] on div "Confirm" at bounding box center [950, 652] width 41 height 17
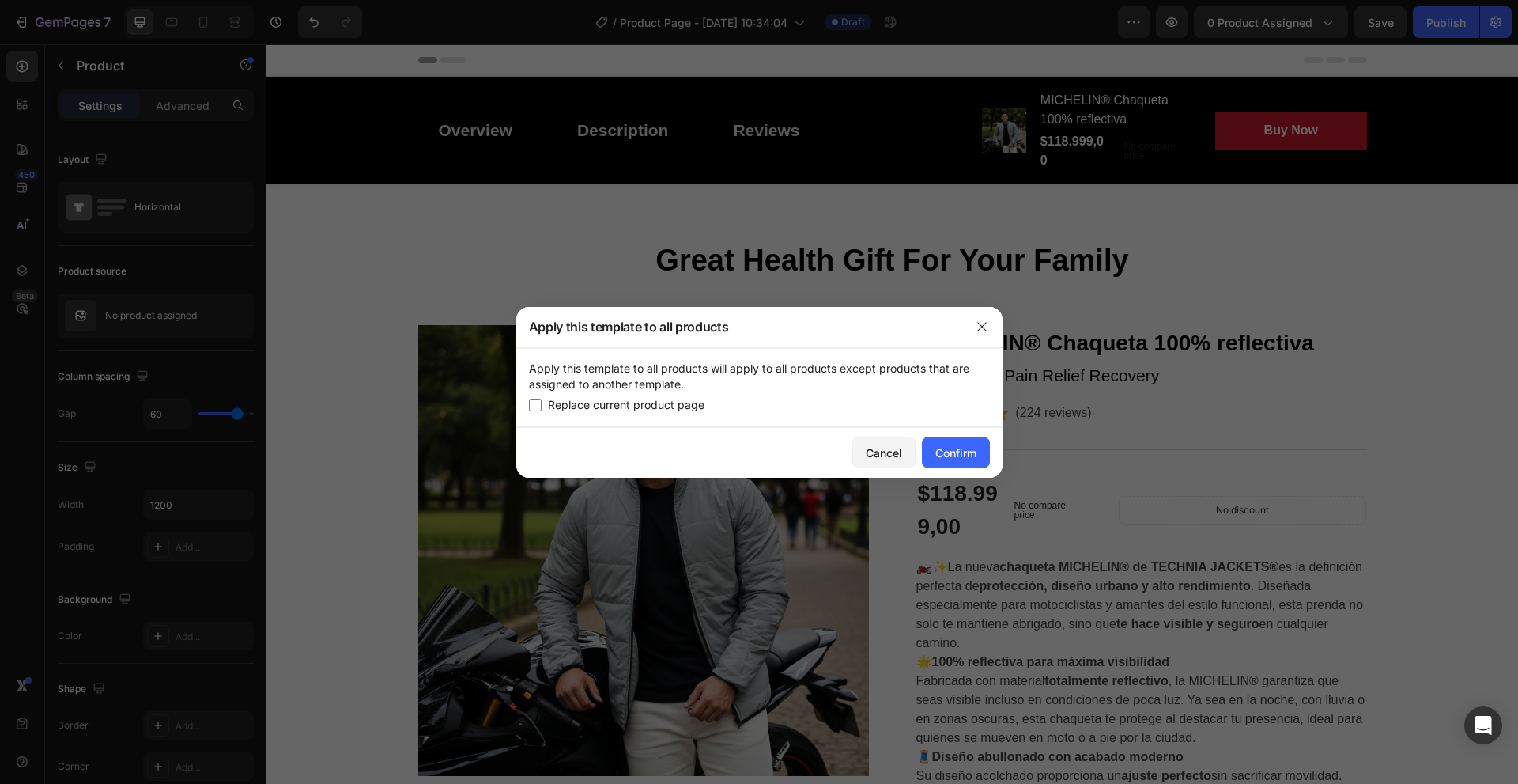
click at [665, 408] on span "Replace current product page" at bounding box center [626, 404] width 157 height 19
checkbox input "true"
click at [955, 455] on div "Confirm" at bounding box center [955, 452] width 41 height 17
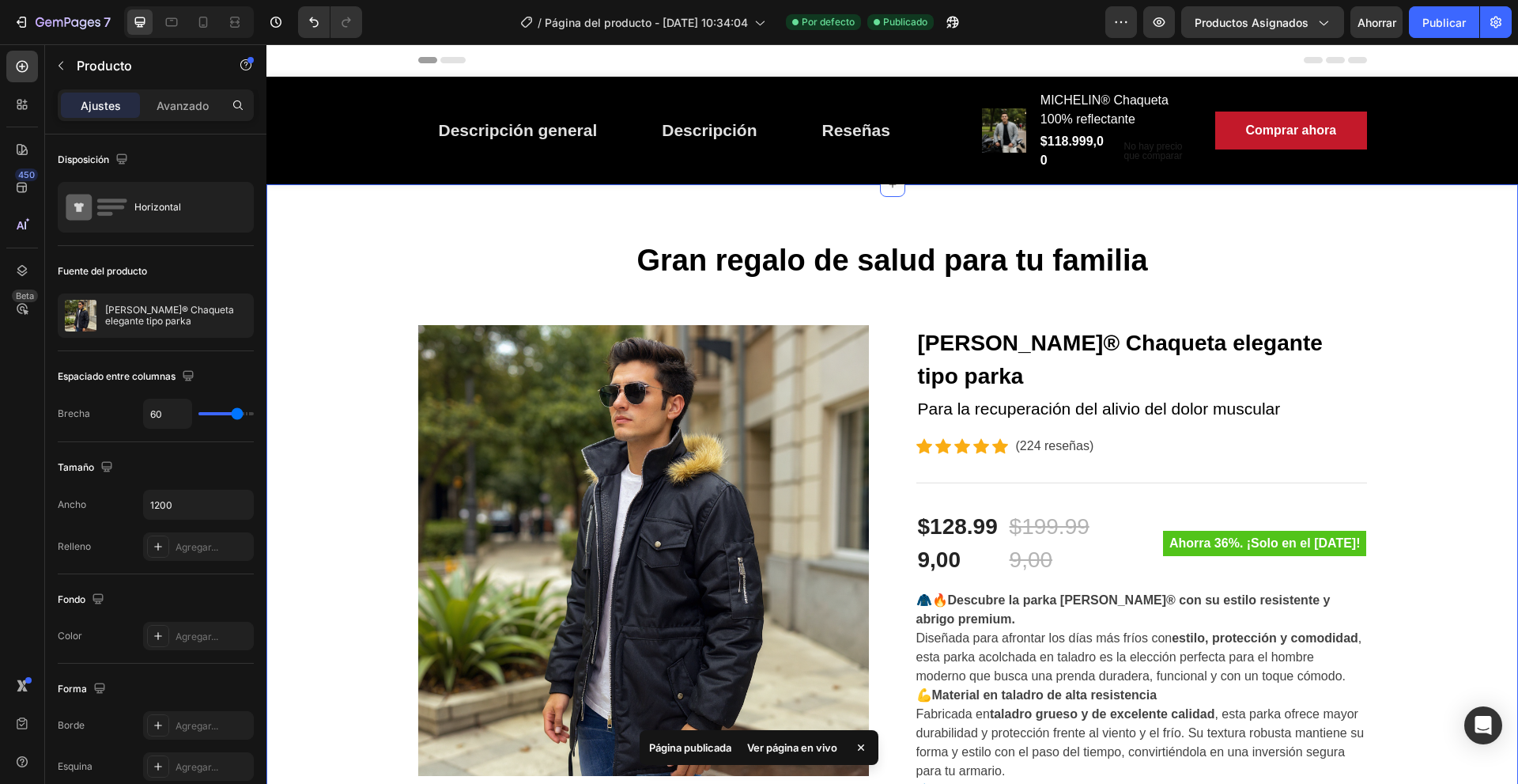
scroll to position [317, 0]
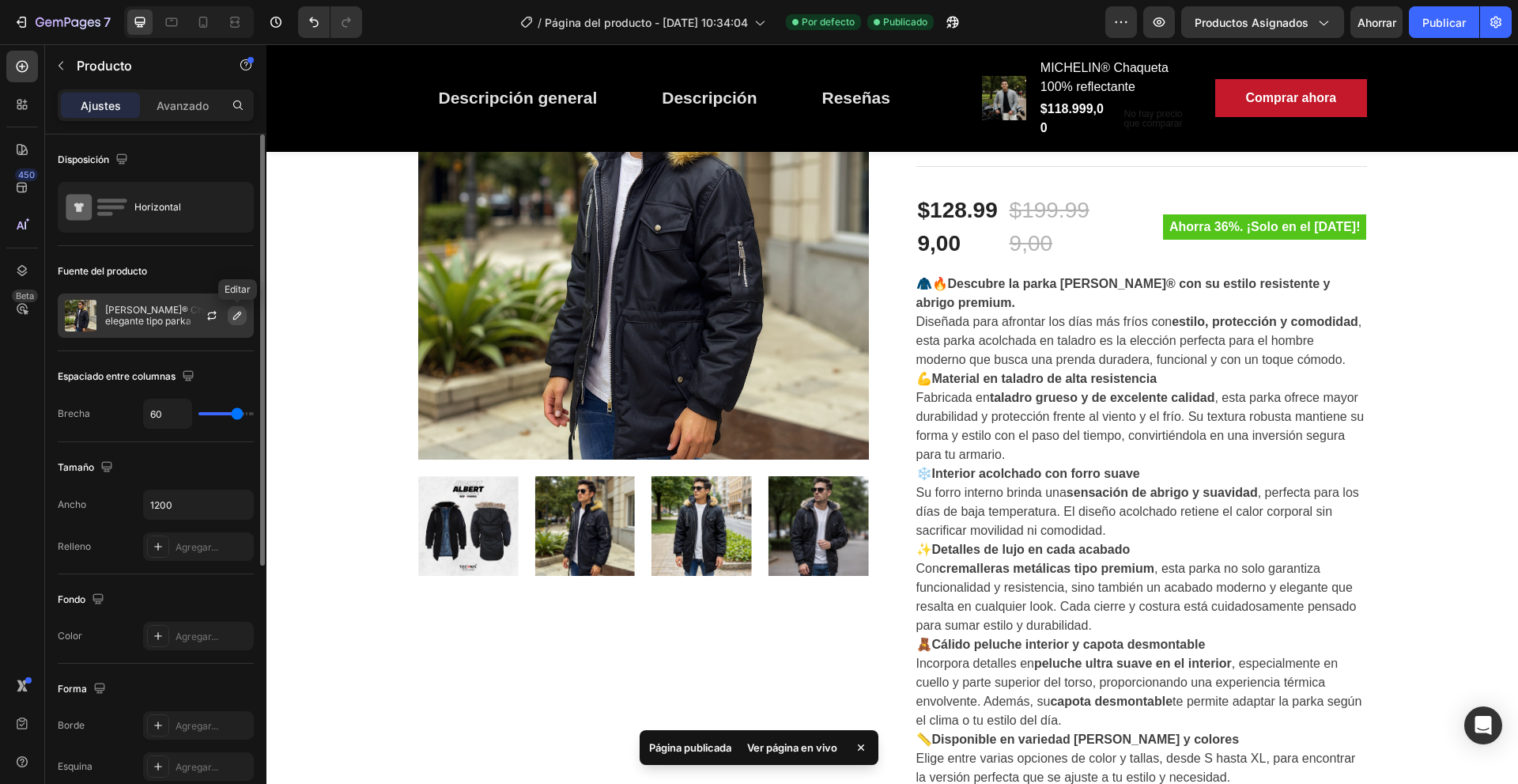
click at [240, 320] on icon "button" at bounding box center [237, 315] width 13 height 13
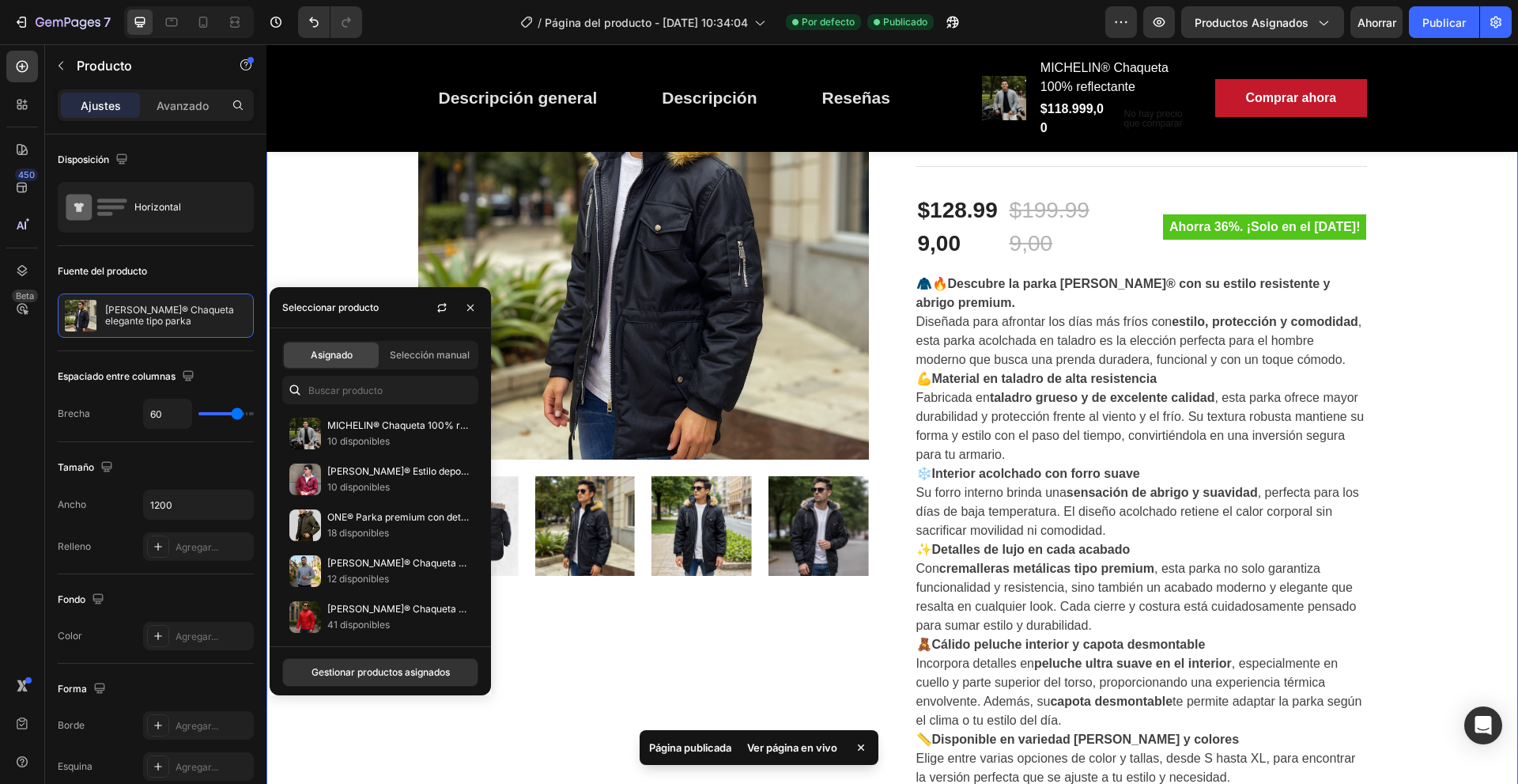
click at [350, 167] on div "Gran regalo de salud para tu familia Título Fila Imágenes del producto ALBERT® …" at bounding box center [892, 748] width 1228 height 1647
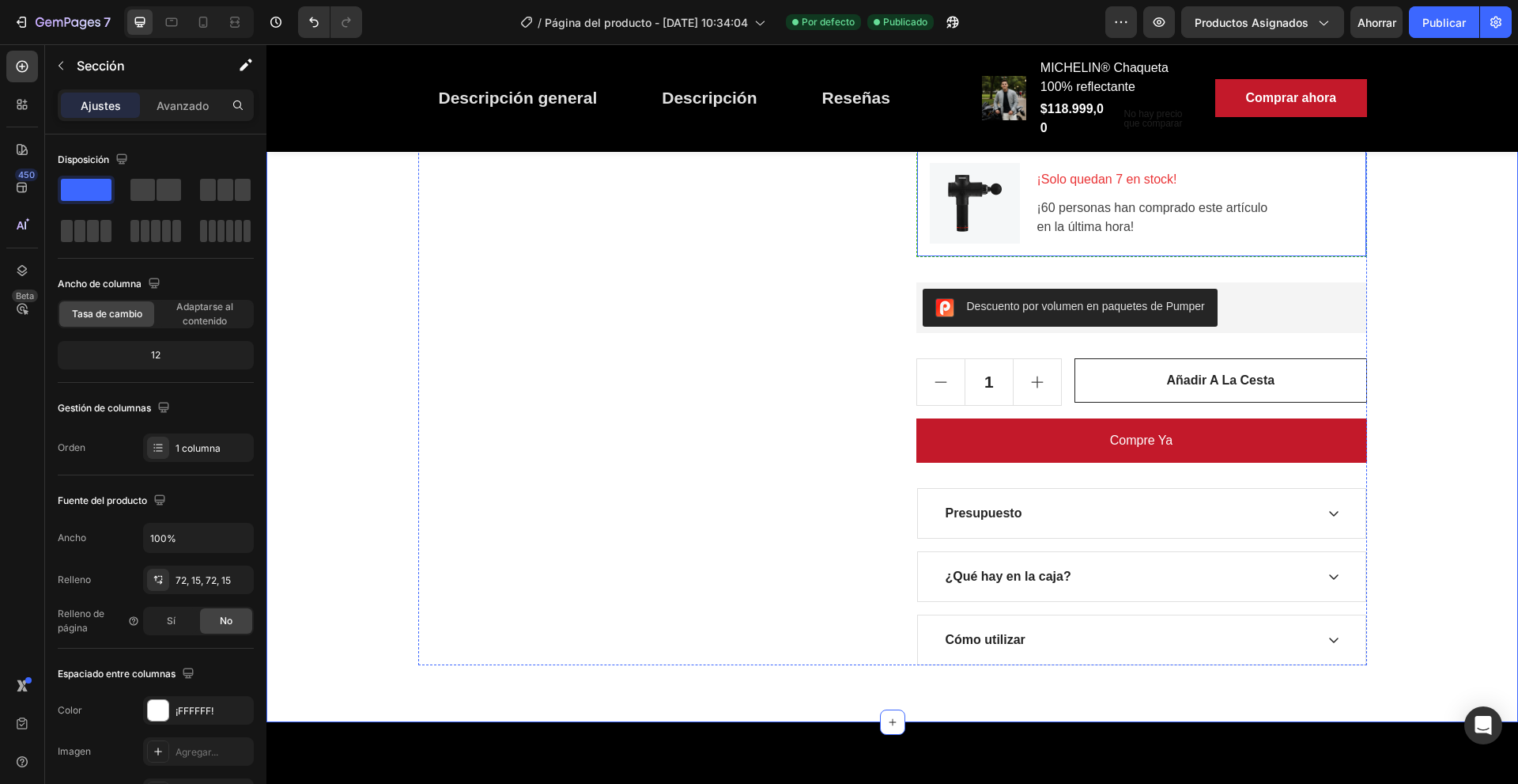
scroll to position [1107, 0]
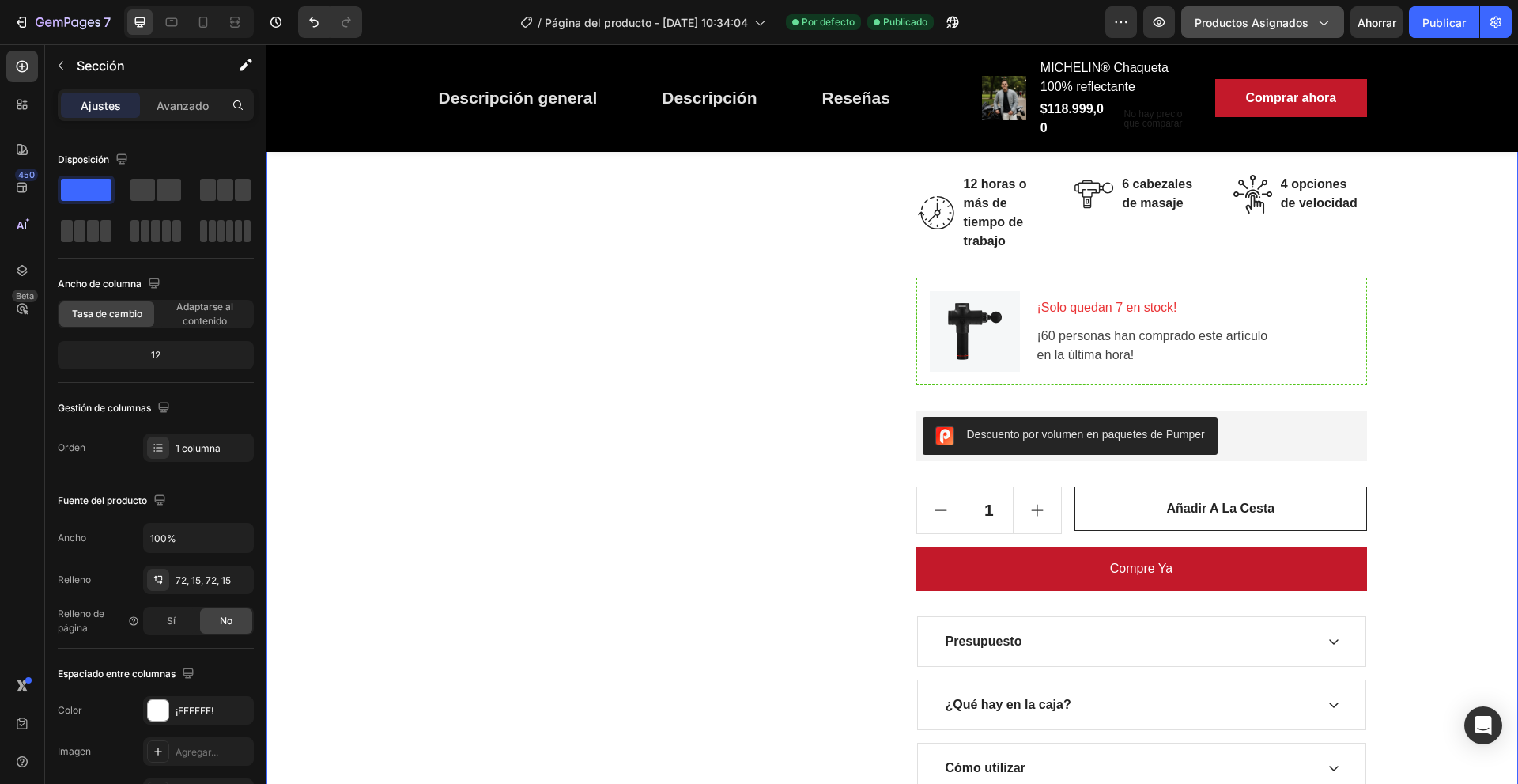
click at [1238, 29] on span "Productos asignados" at bounding box center [1251, 23] width 114 height 17
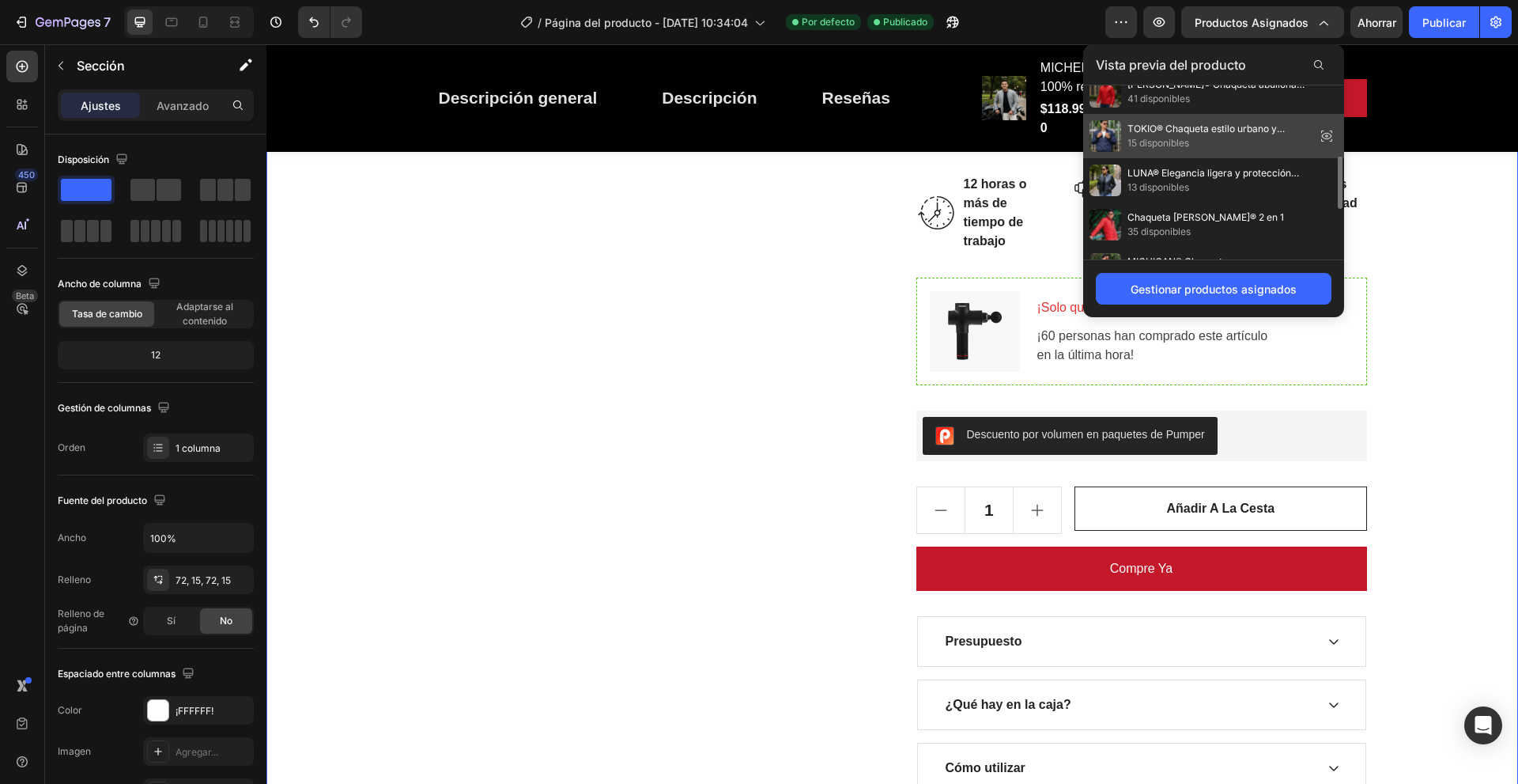
scroll to position [402, 0]
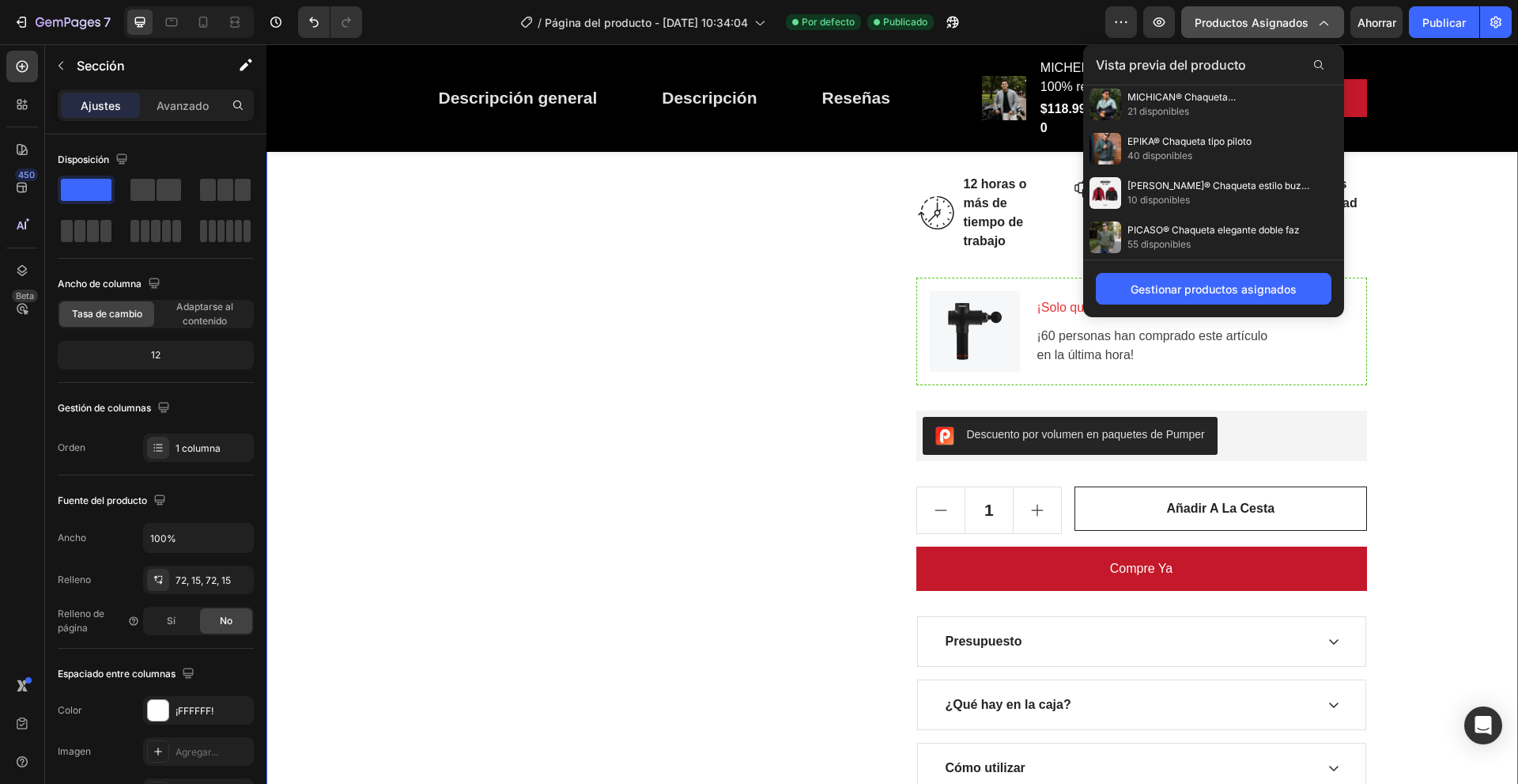
click at [1270, 22] on font "Productos asignados" at bounding box center [1251, 23] width 114 height 14
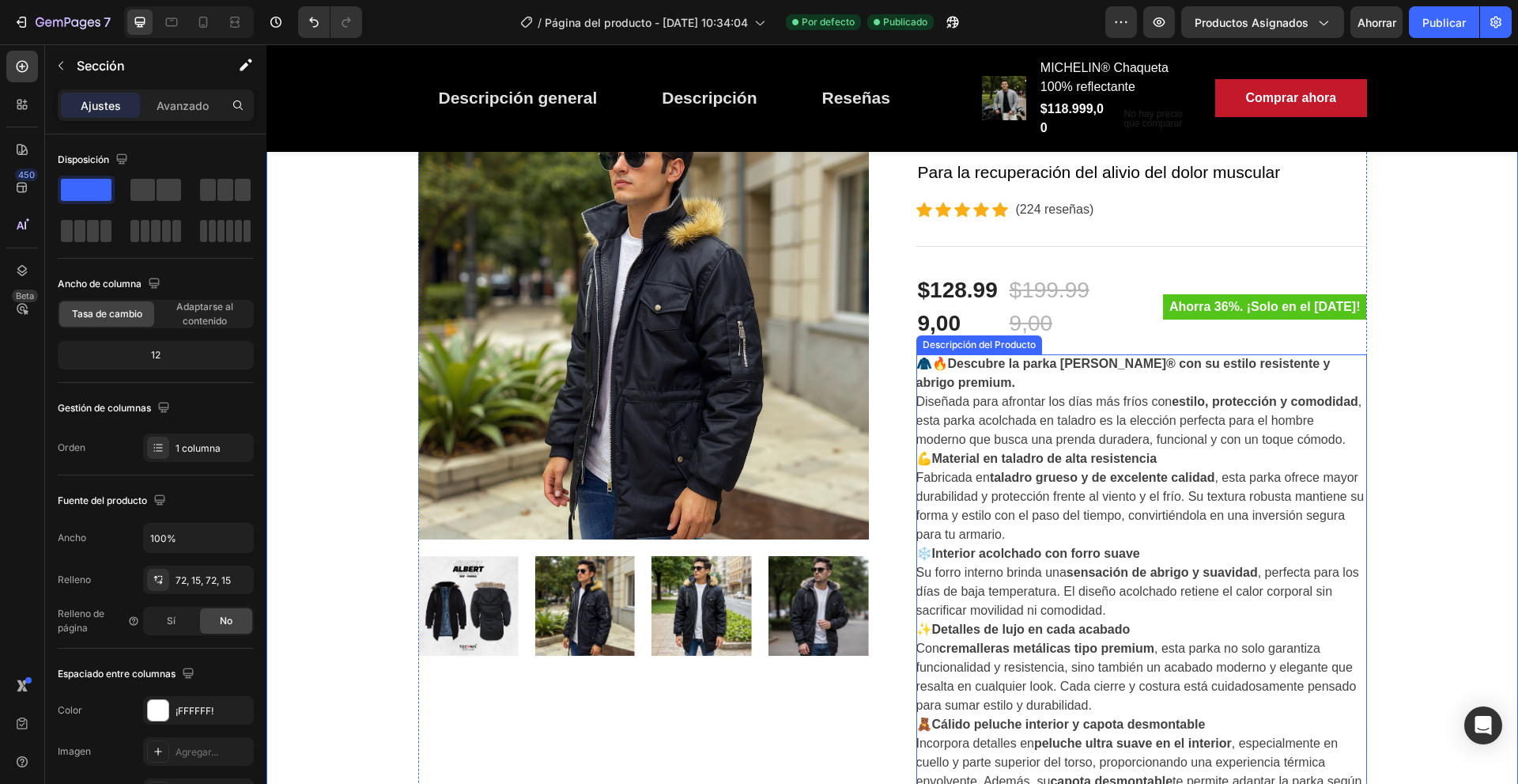
scroll to position [237, 0]
click at [22, 132] on div "450 Beta" at bounding box center [22, 361] width 31 height 619
click at [18, 149] on icon at bounding box center [22, 149] width 11 height 11
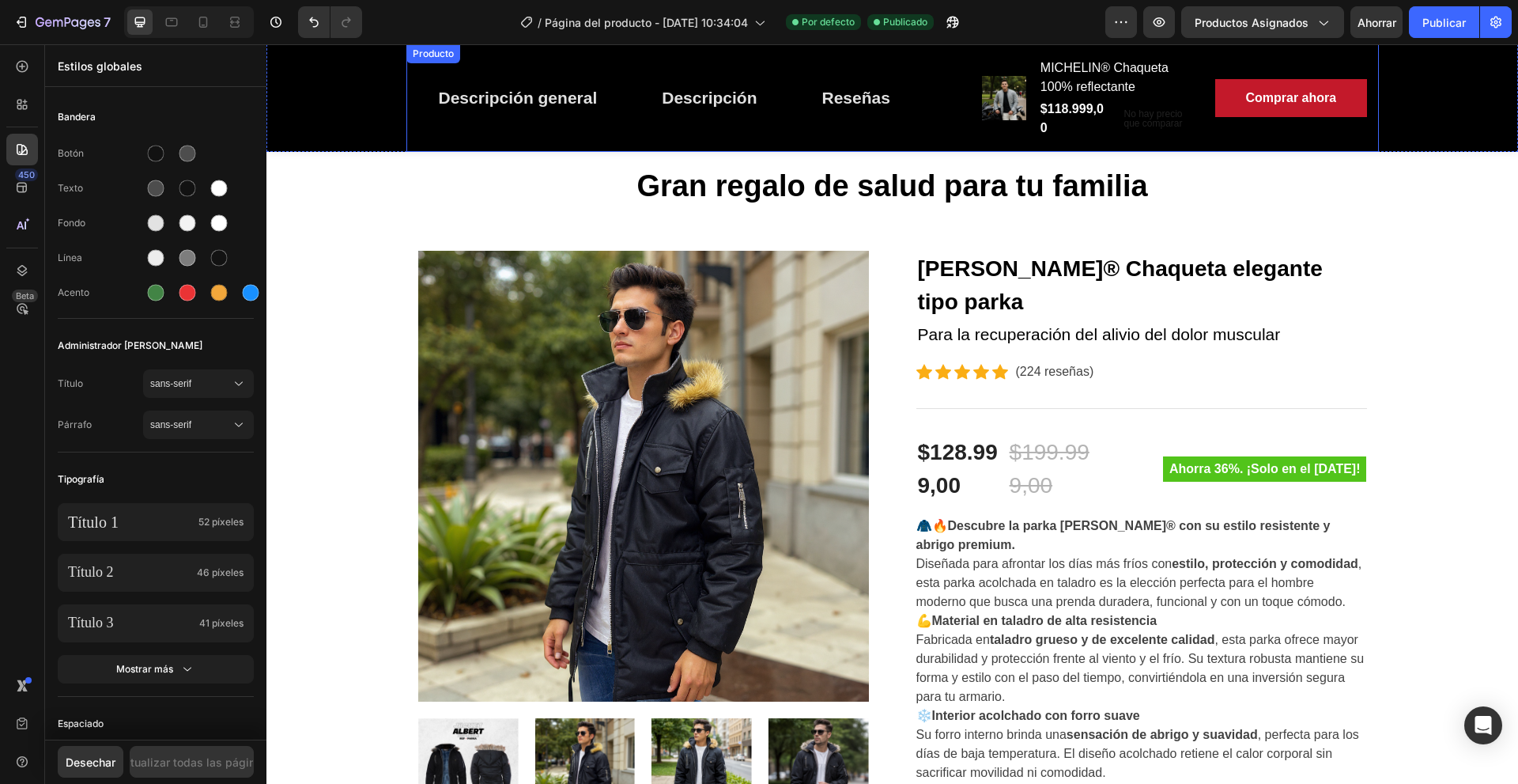
scroll to position [0, 0]
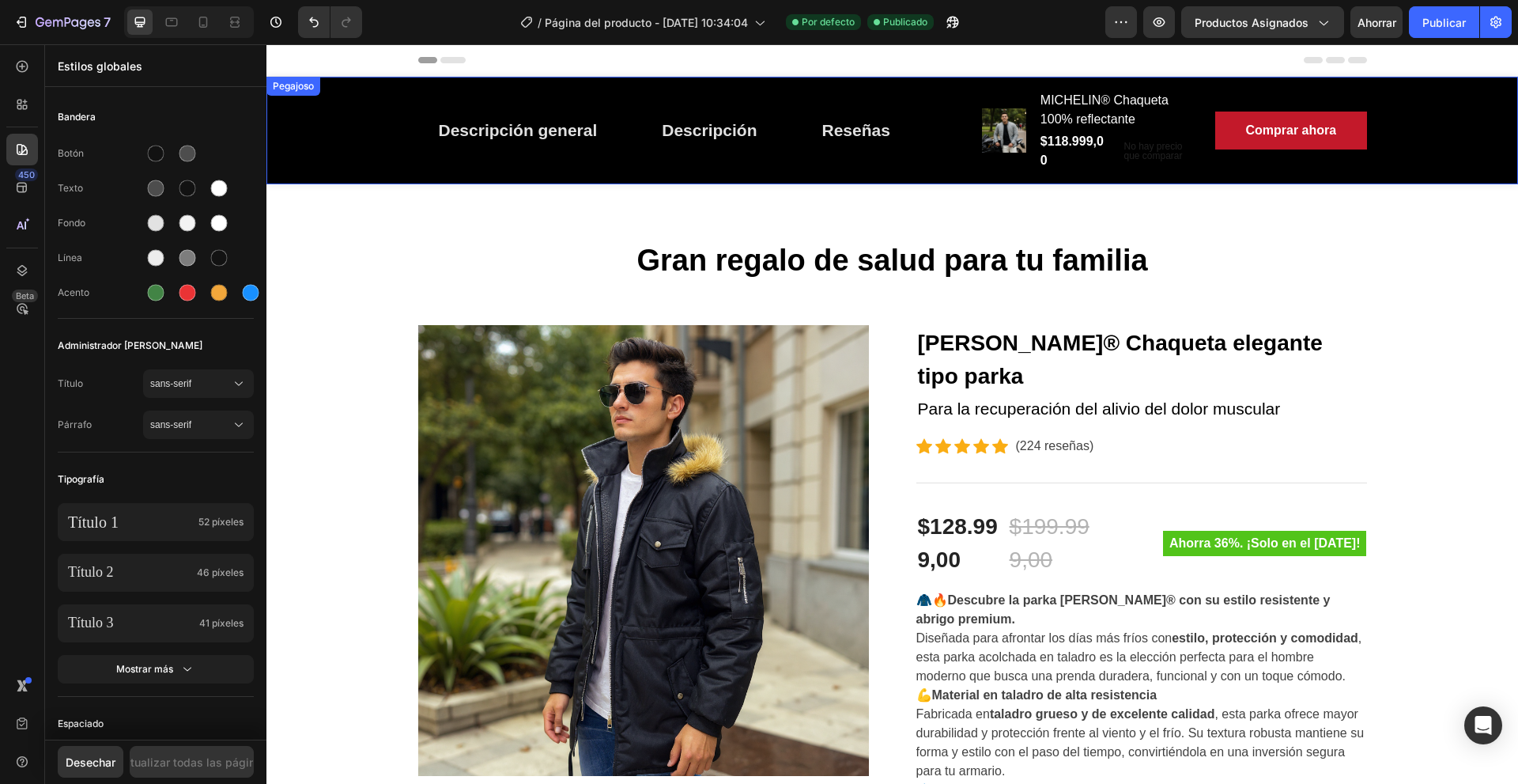
click at [311, 127] on div "Descripción general Botón Descripción Botón Reseñas Botón Fila Imágenes del pro…" at bounding box center [892, 130] width 1251 height 108
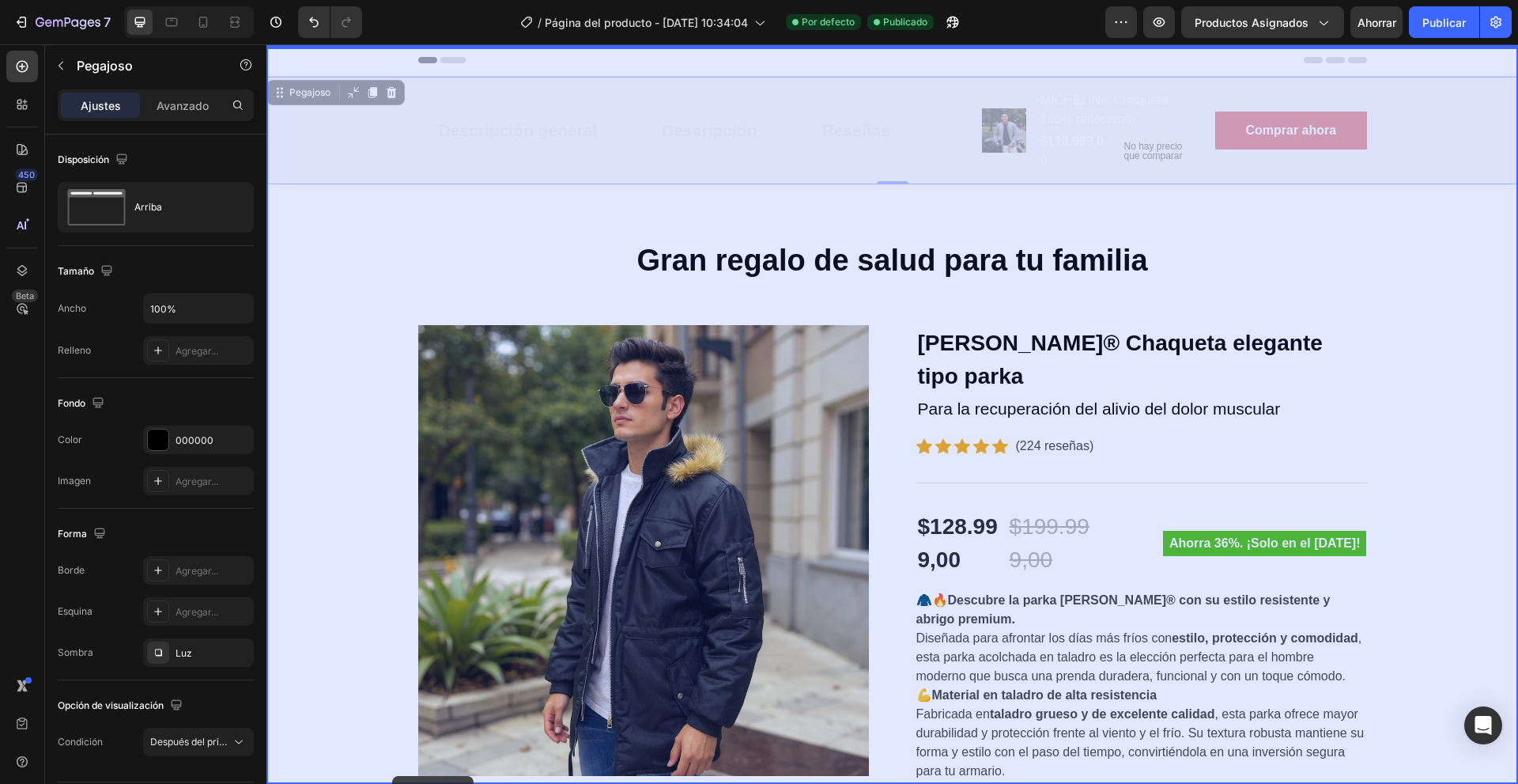
drag, startPoint x: 297, startPoint y: 93, endPoint x: 396, endPoint y: 703, distance: 618.0
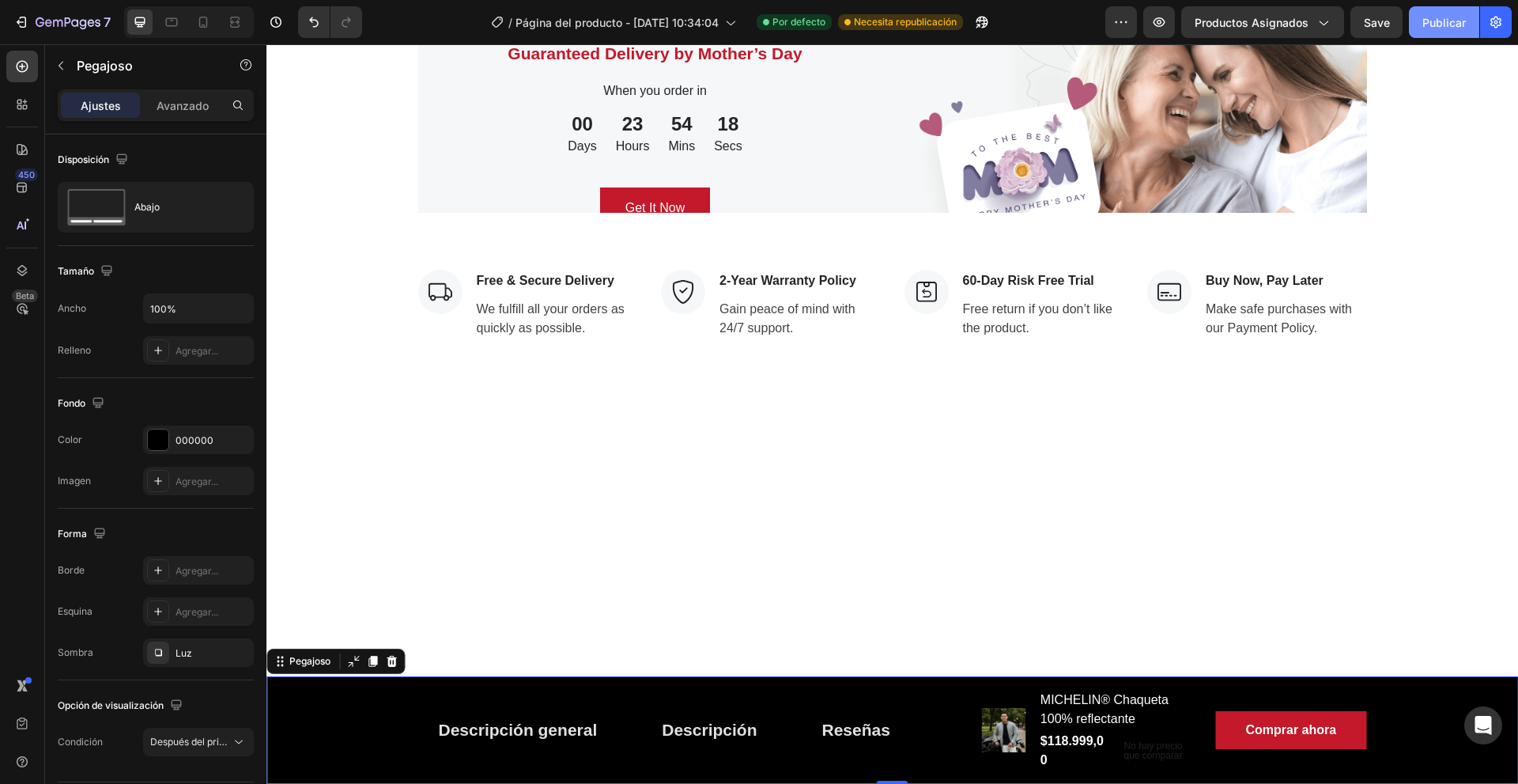
scroll to position [3672, 0]
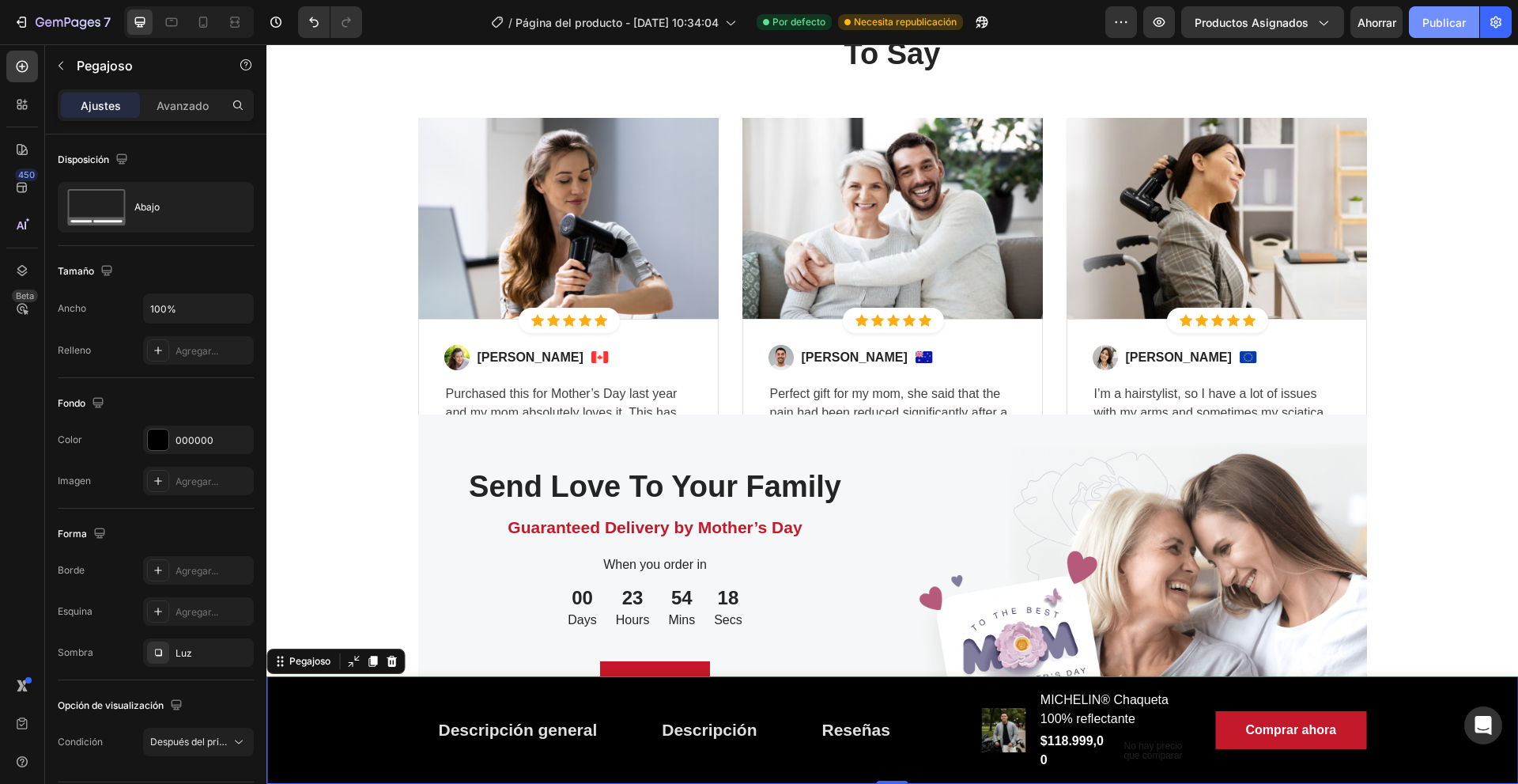
click at [1434, 12] on button "Publicar" at bounding box center [1445, 22] width 71 height 31
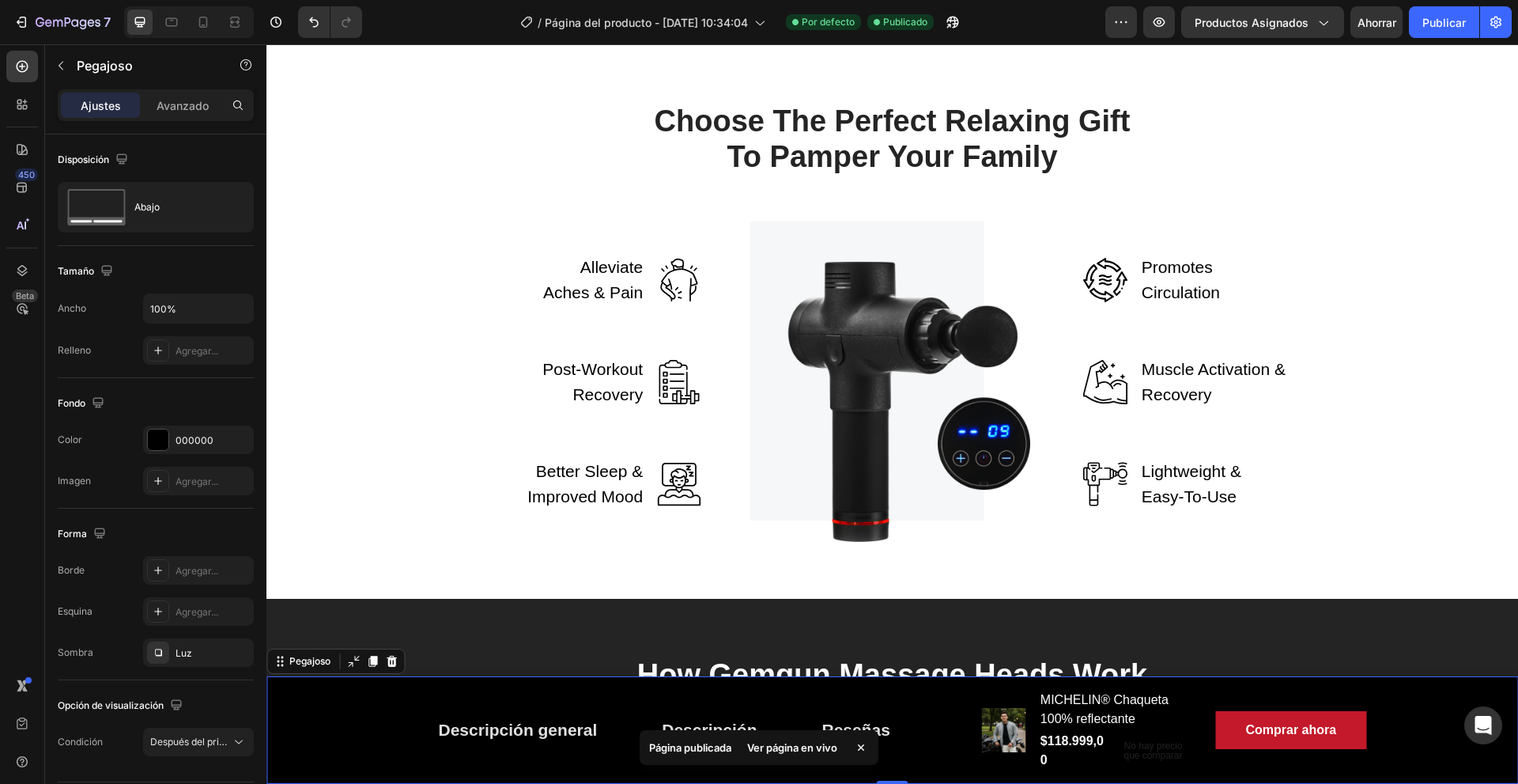
scroll to position [2597, 0]
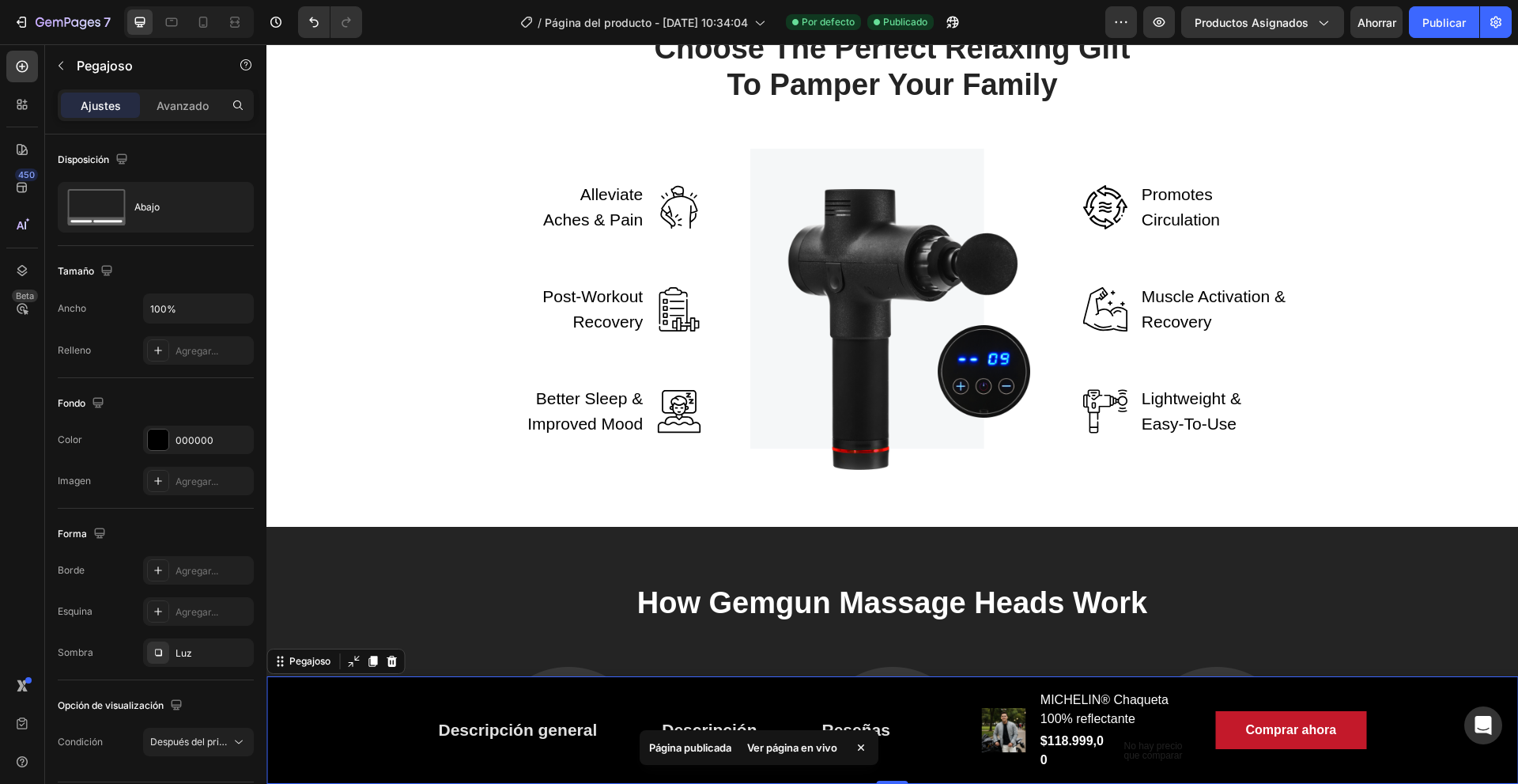
click at [789, 751] on font "Ver página en vivo" at bounding box center [792, 747] width 90 height 13
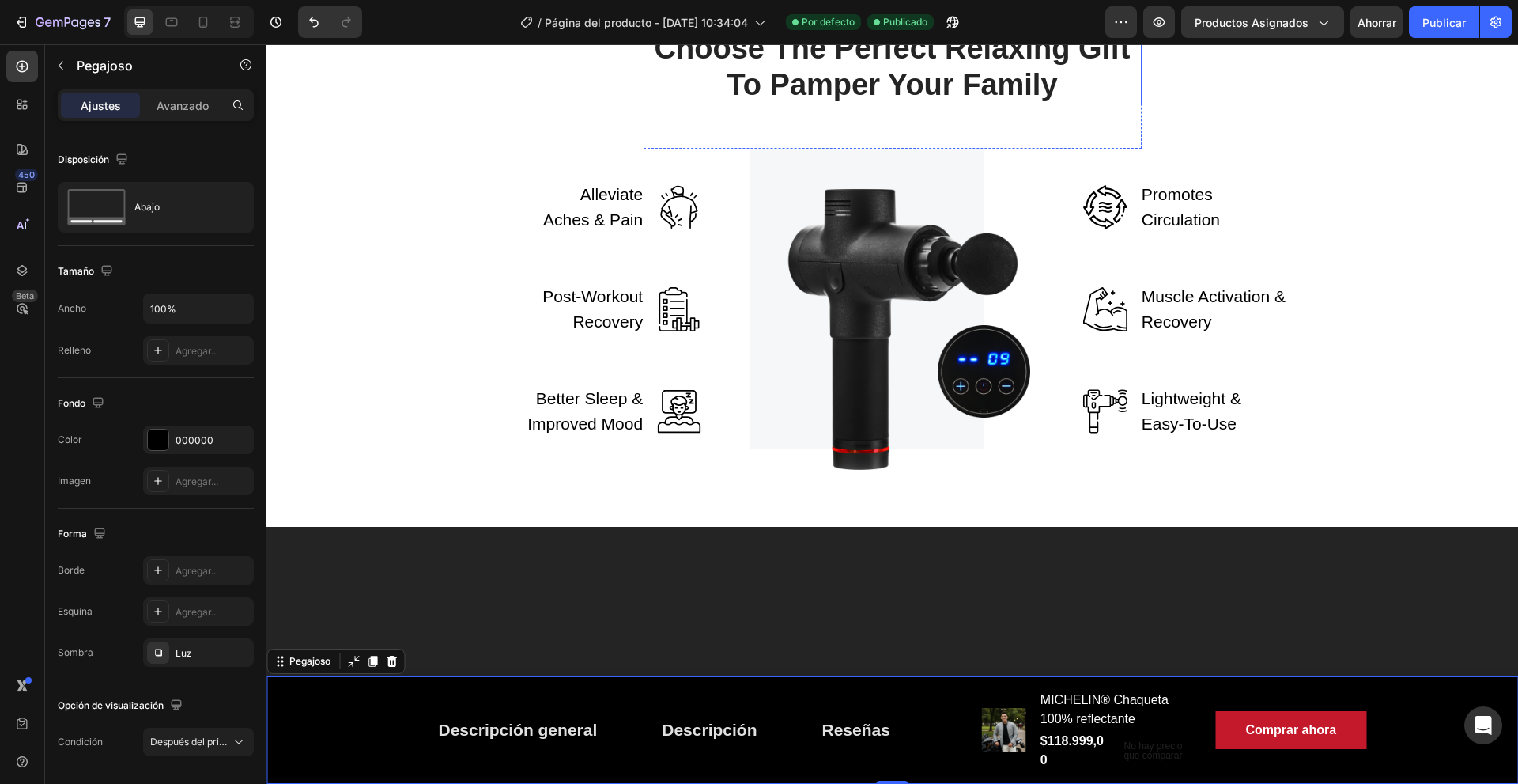
scroll to position [2201, 0]
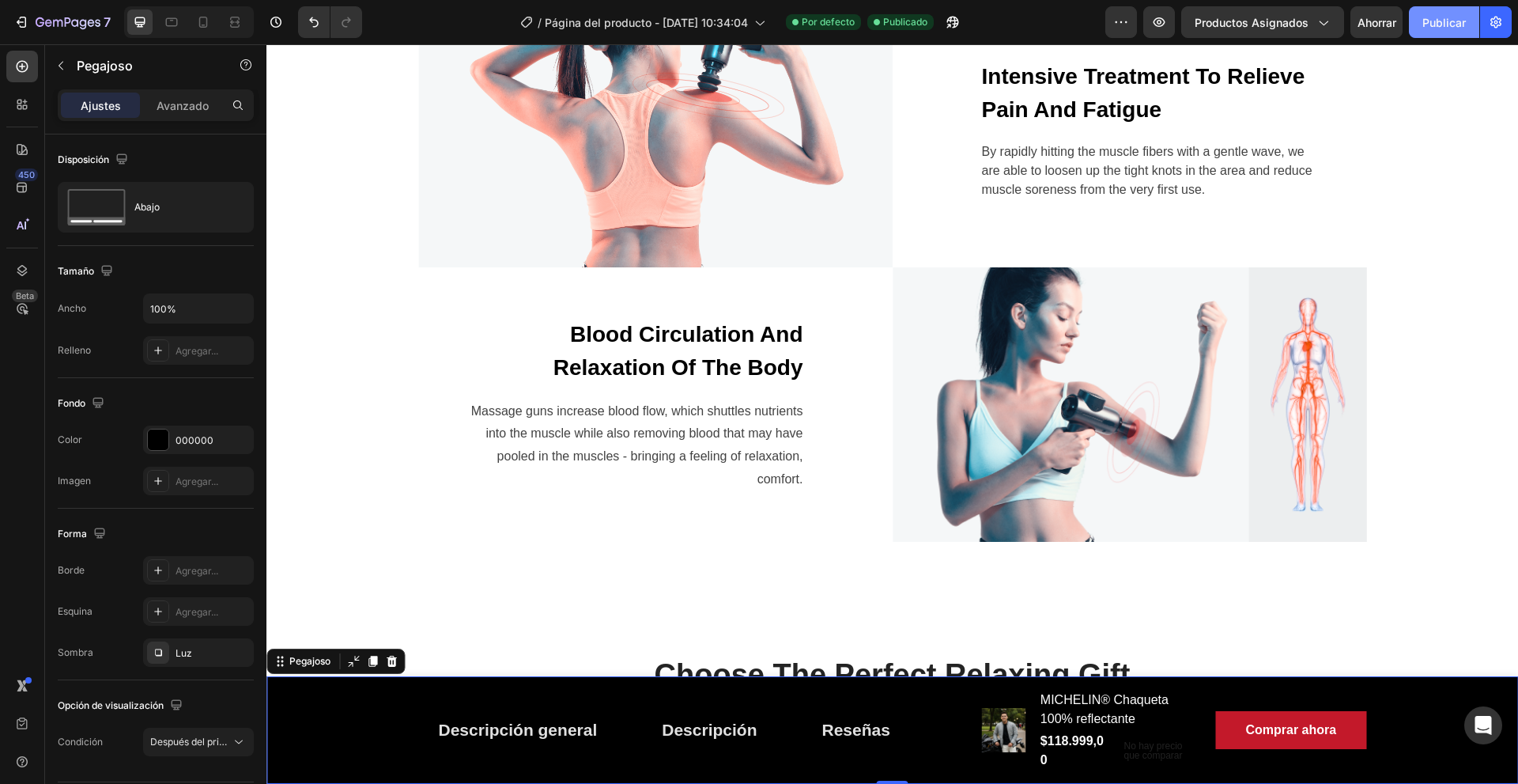
click at [1424, 27] on font "Publicar" at bounding box center [1444, 23] width 43 height 14
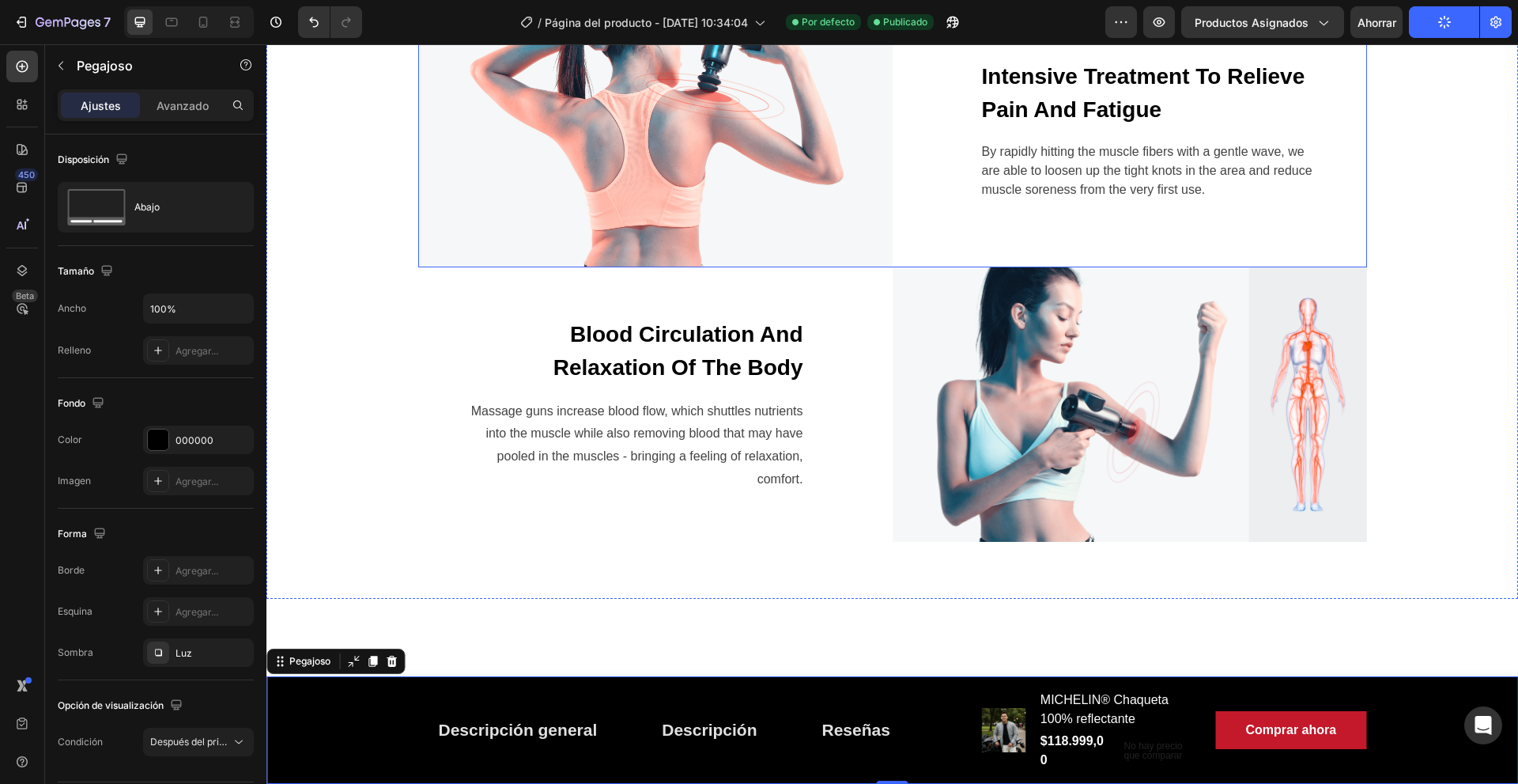
scroll to position [1727, 0]
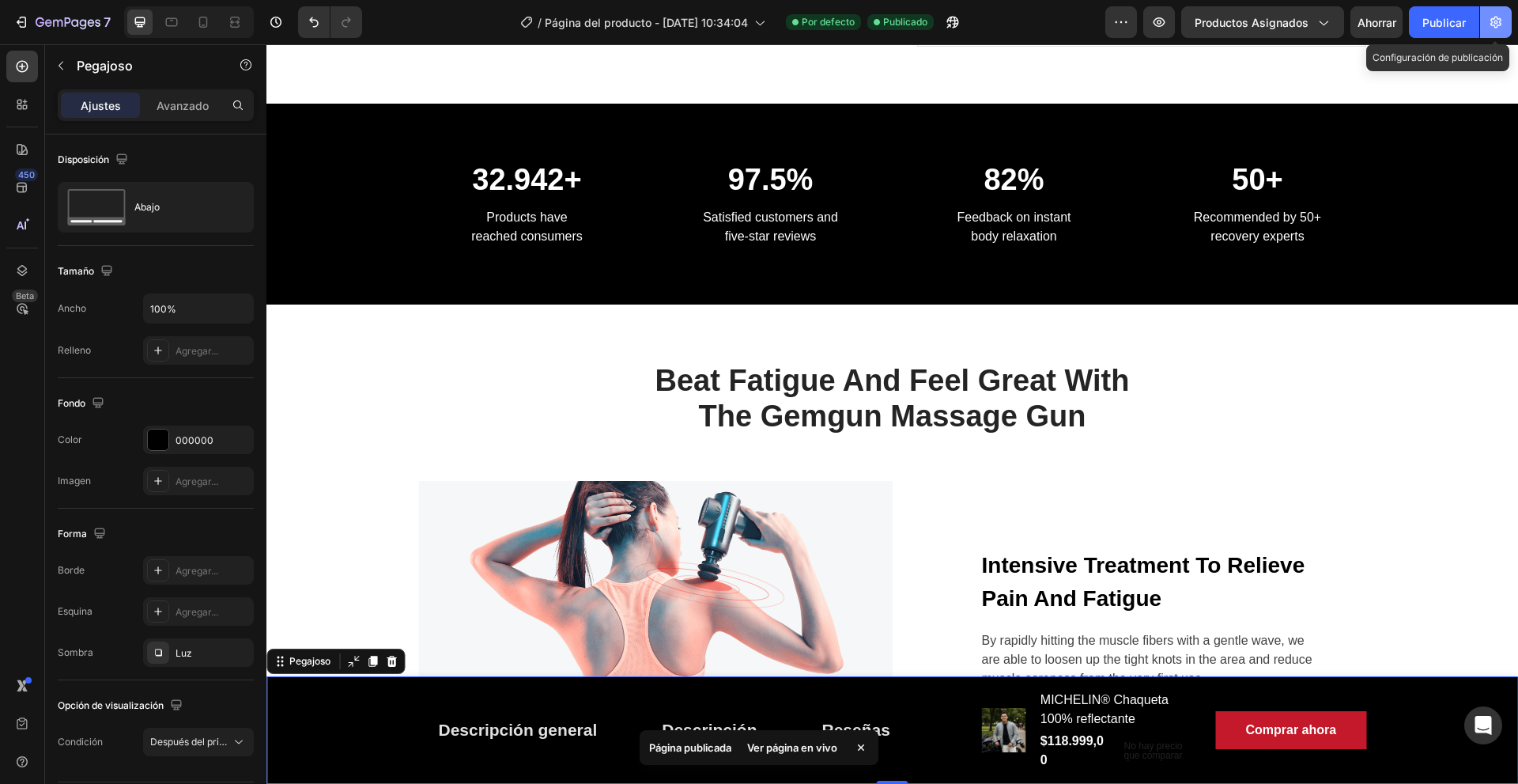
click at [1502, 23] on icon "button" at bounding box center [1495, 23] width 16 height 16
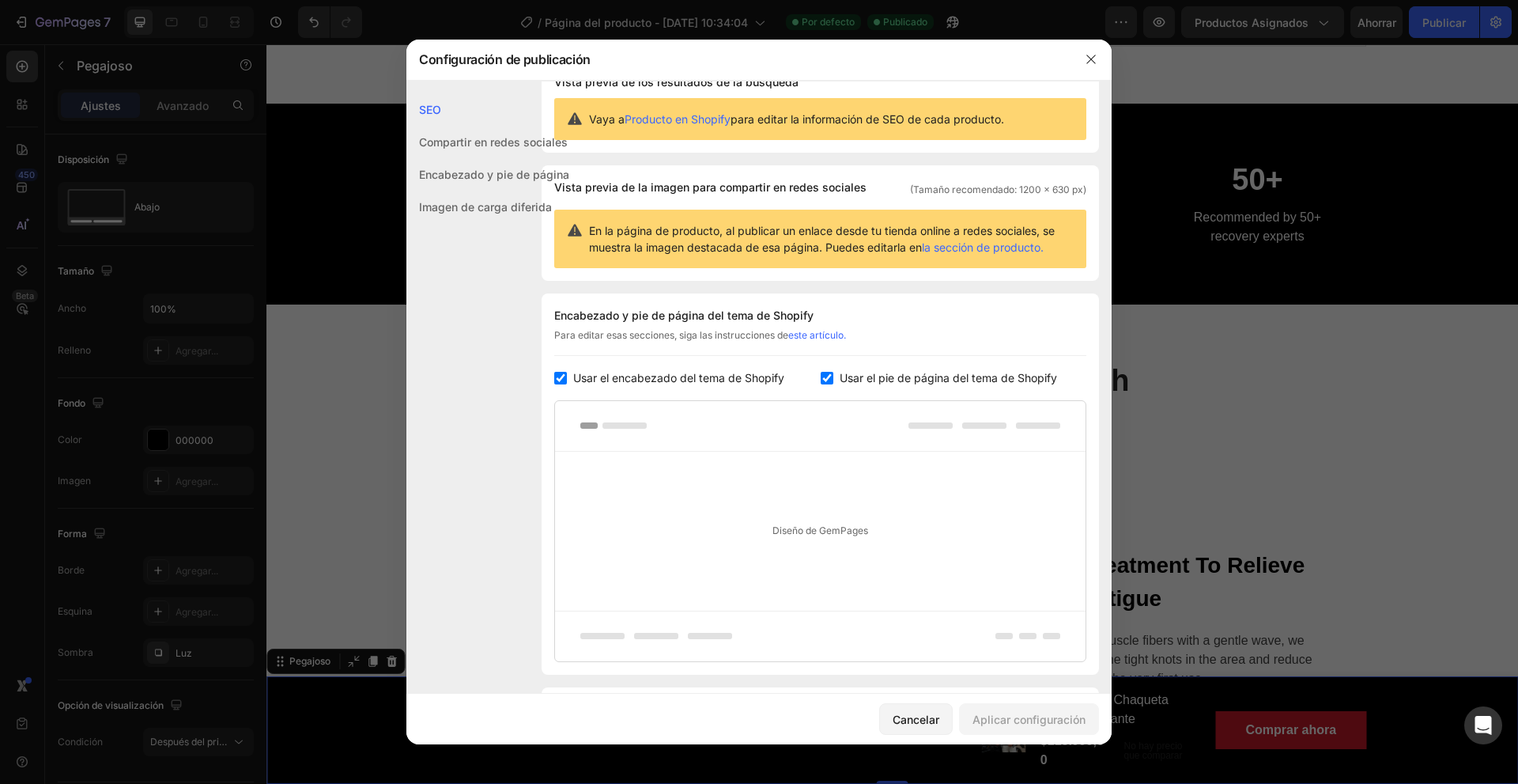
scroll to position [130, 0]
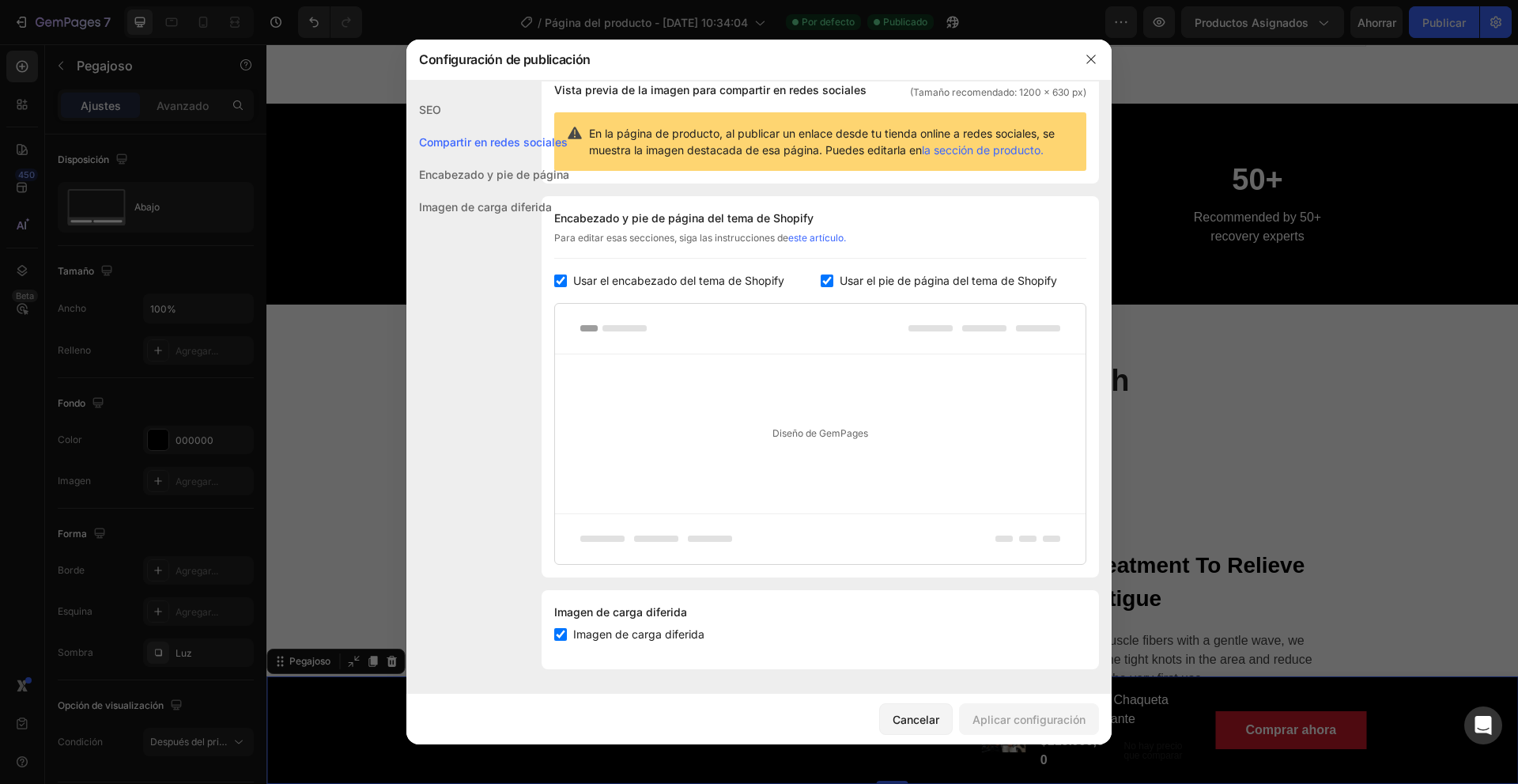
drag, startPoint x: 933, startPoint y: 719, endPoint x: 588, endPoint y: 272, distance: 564.7
click at [631, 329] on div "Configuración de publicación SEO Compartir en redes sociales Encabezado y pie d…" at bounding box center [759, 392] width 706 height 706
click at [532, 171] on font "Encabezado y pie de página" at bounding box center [494, 174] width 150 height 14
click at [503, 206] on font "Imagen de carga diferida" at bounding box center [486, 207] width 133 height 14
click at [514, 170] on font "Encabezado y pie de página" at bounding box center [494, 174] width 150 height 14
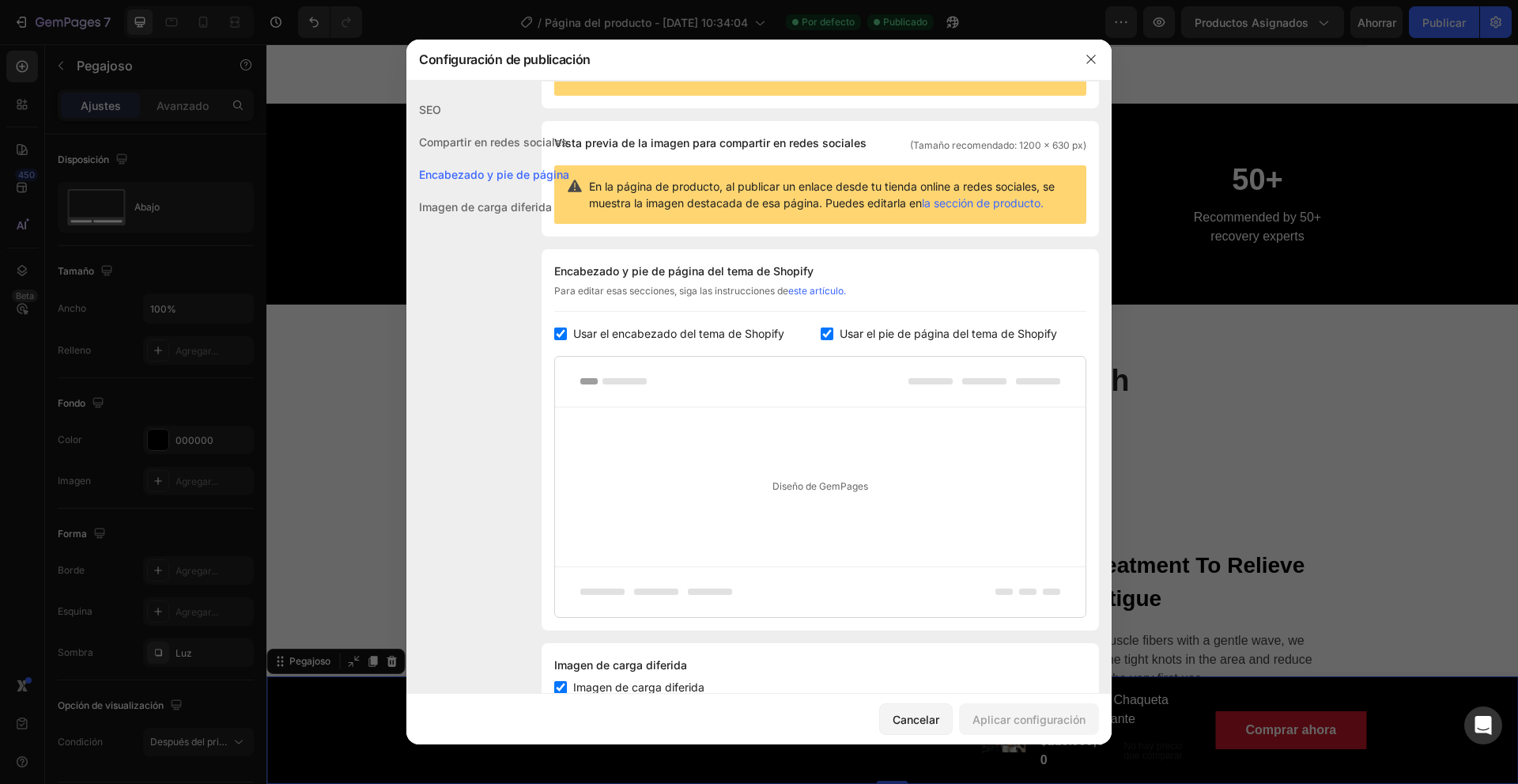
scroll to position [0, 0]
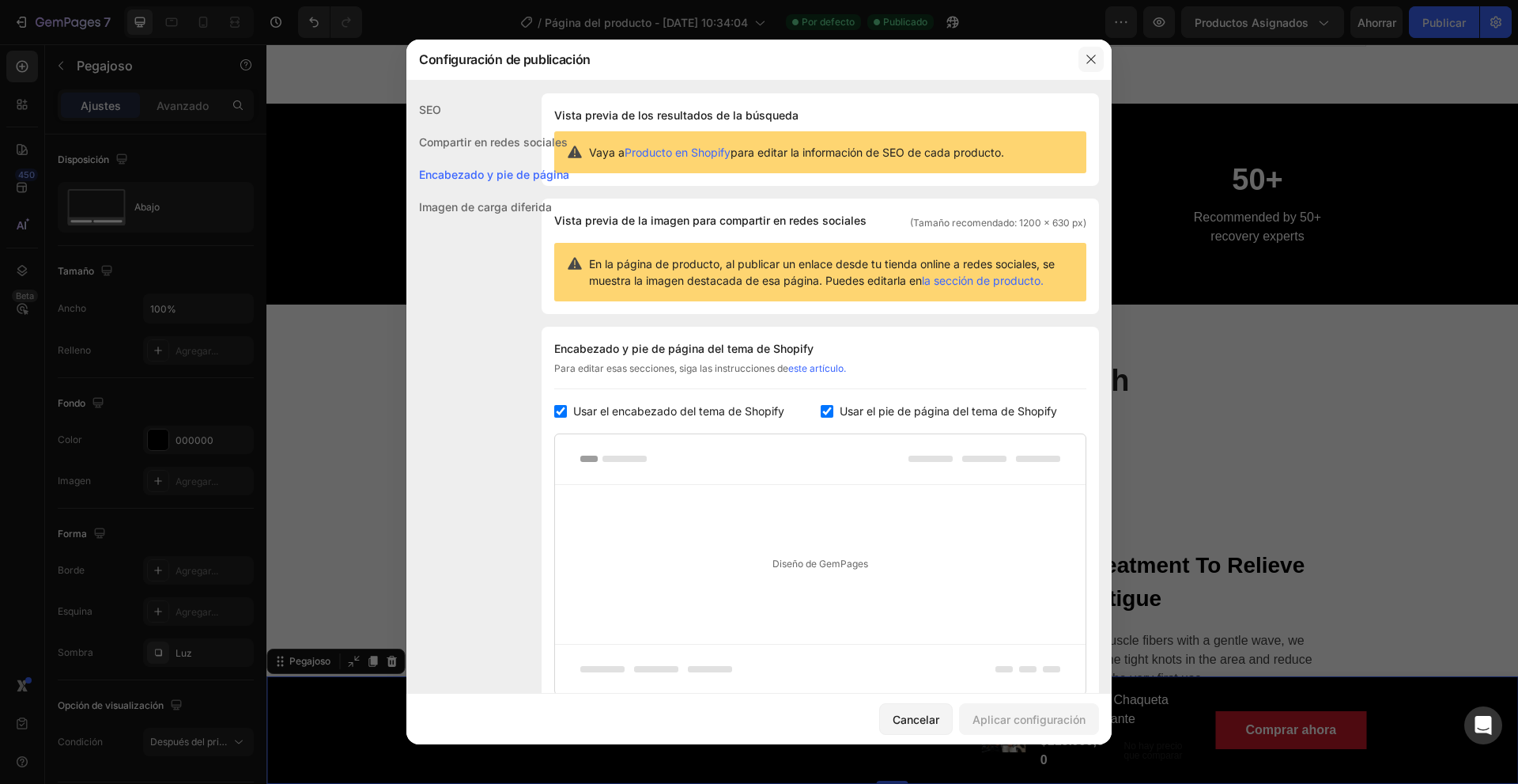
click at [1099, 56] on button "button" at bounding box center [1092, 60] width 25 height 25
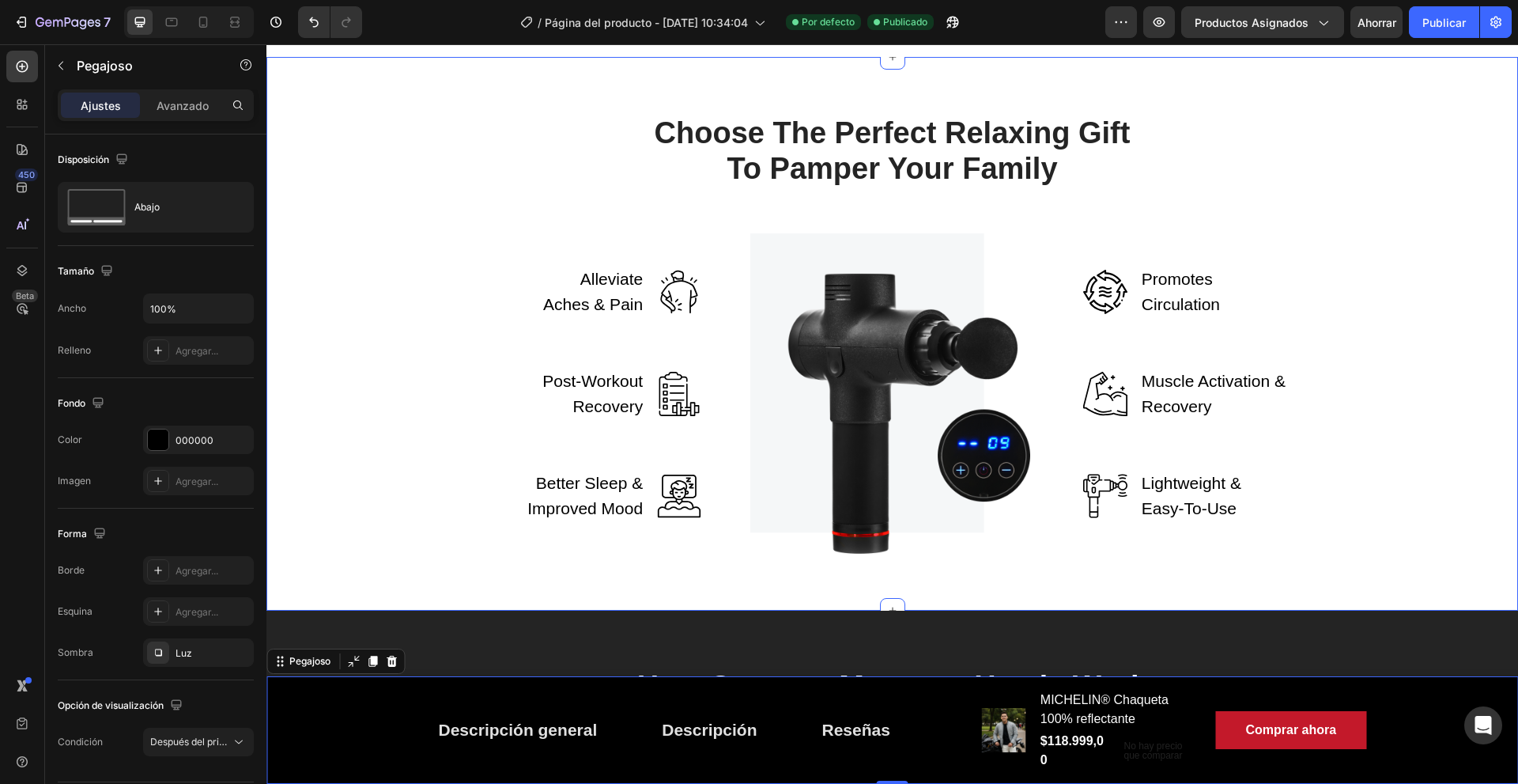
scroll to position [2597, 0]
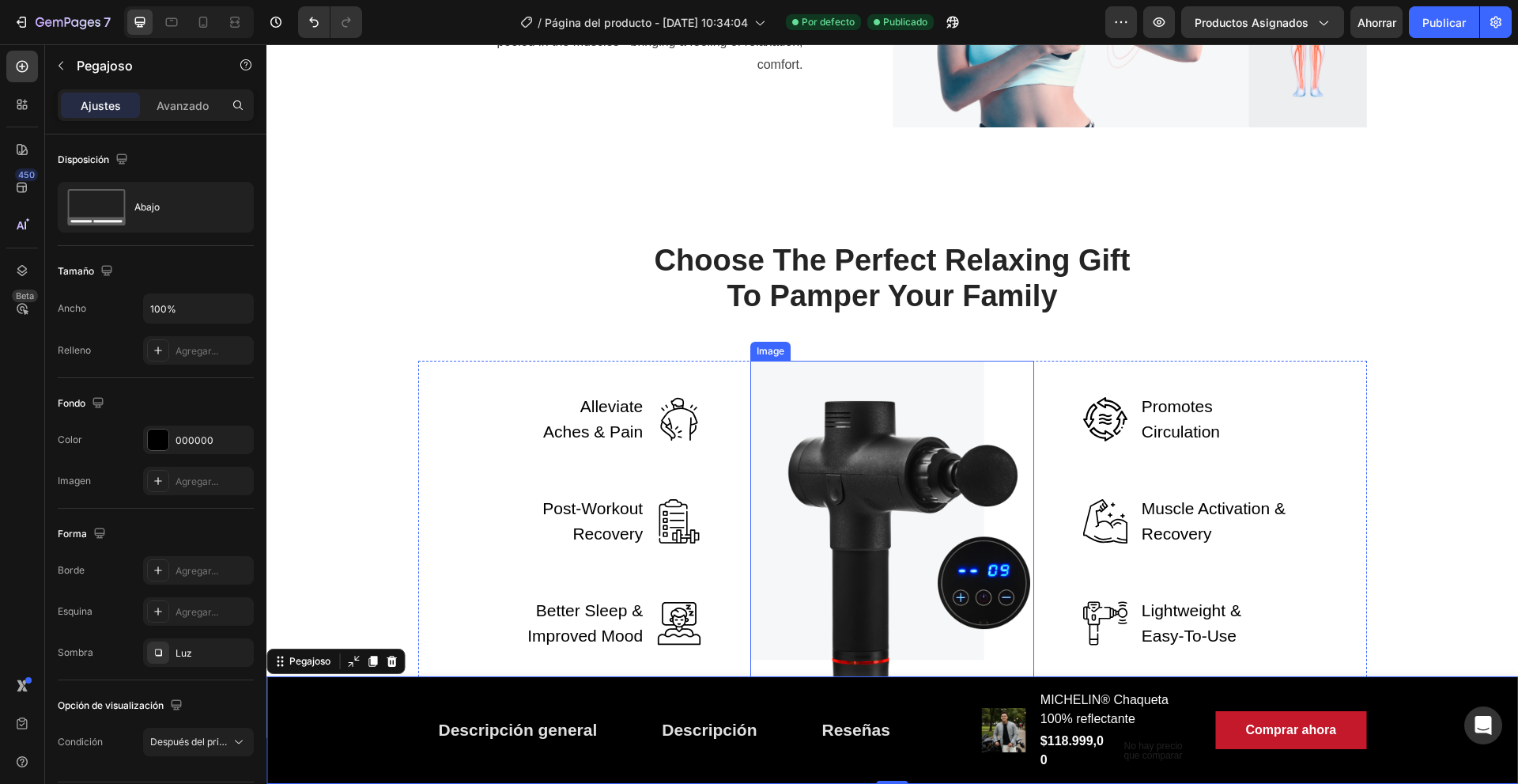
click at [865, 388] on img at bounding box center [893, 520] width 284 height 320
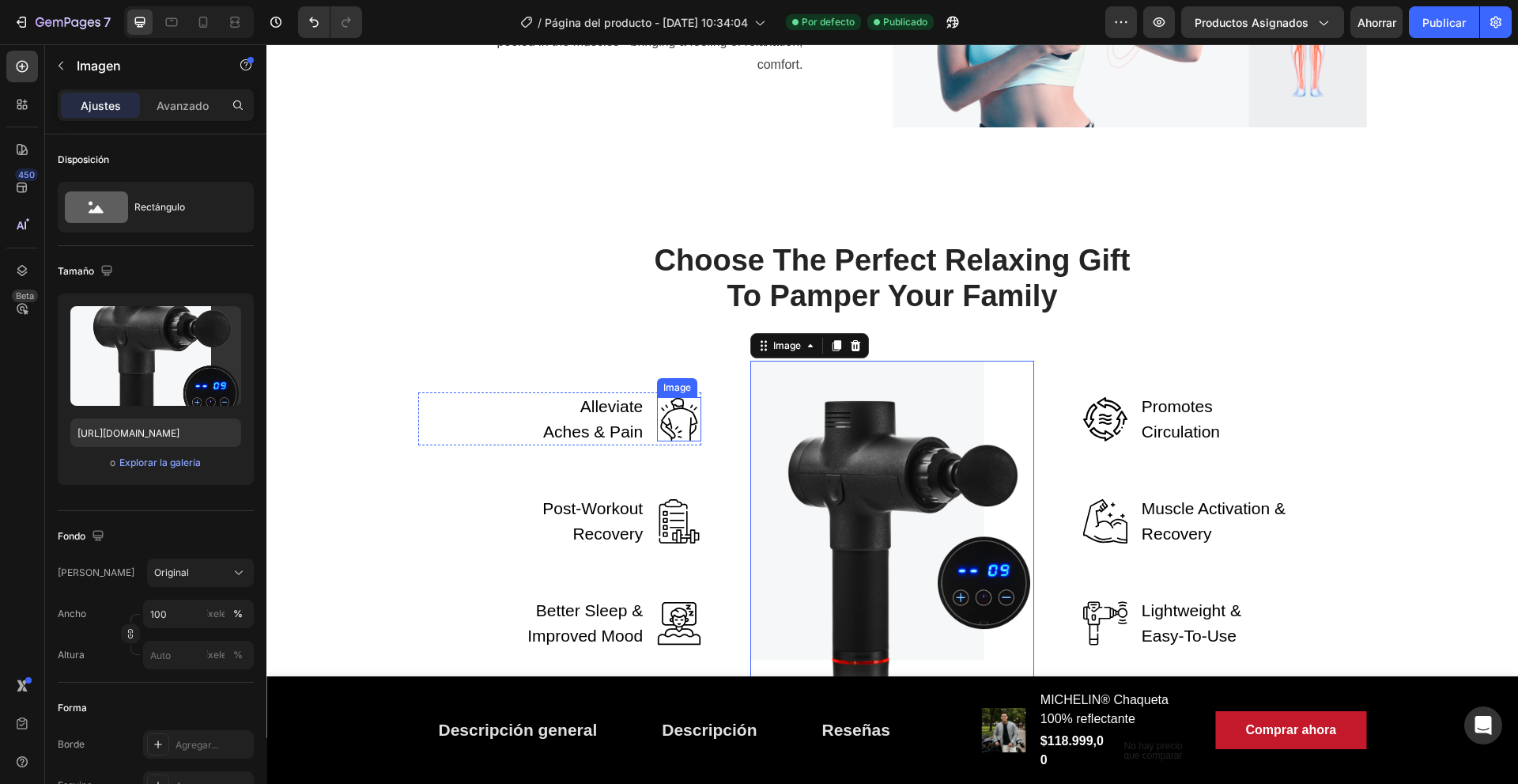
click at [669, 407] on img at bounding box center [678, 418] width 44 height 44
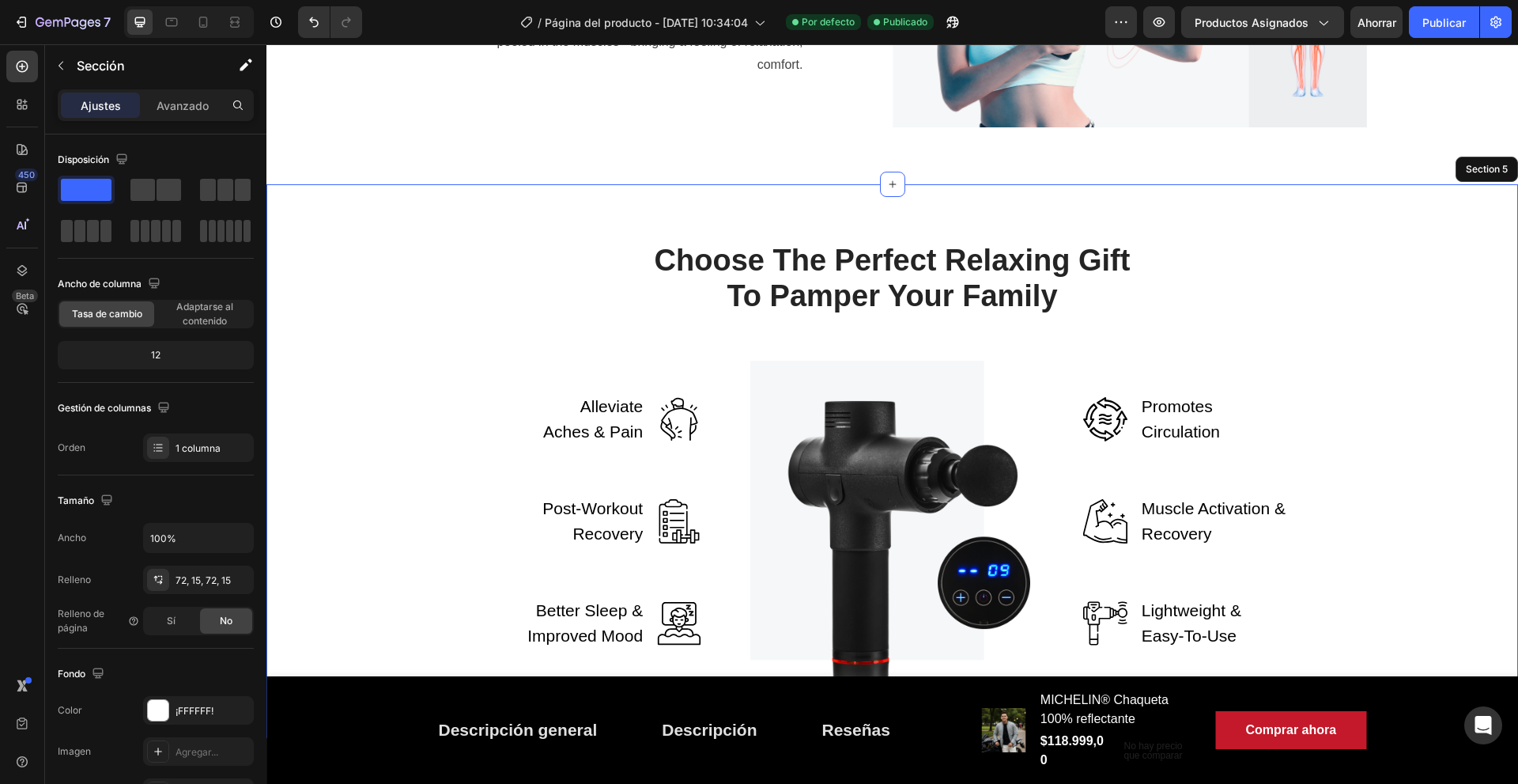
click at [1419, 242] on div "Choose The Perfect Relaxing Gift To Pamper Your Family Heading Row Alleviate Ac…" at bounding box center [892, 461] width 1228 height 440
click at [1460, 210] on div "Choose The Perfect Relaxing Gift To Pamper Your Family Heading Row Alleviate Ac…" at bounding box center [892, 462] width 1251 height 555
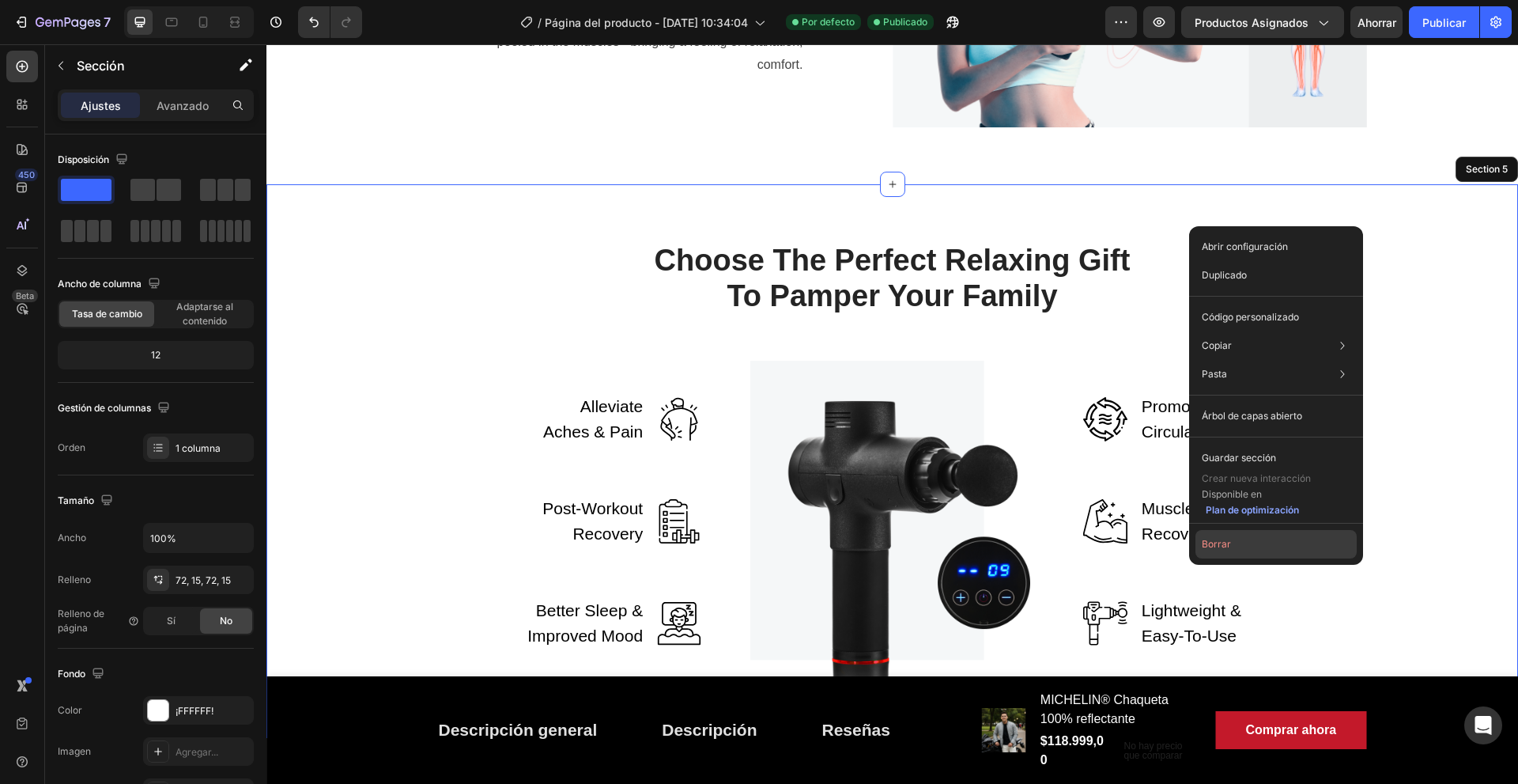
drag, startPoint x: 1238, startPoint y: 540, endPoint x: 961, endPoint y: 493, distance: 281.0
click at [1238, 540] on button "Borrar" at bounding box center [1276, 544] width 162 height 28
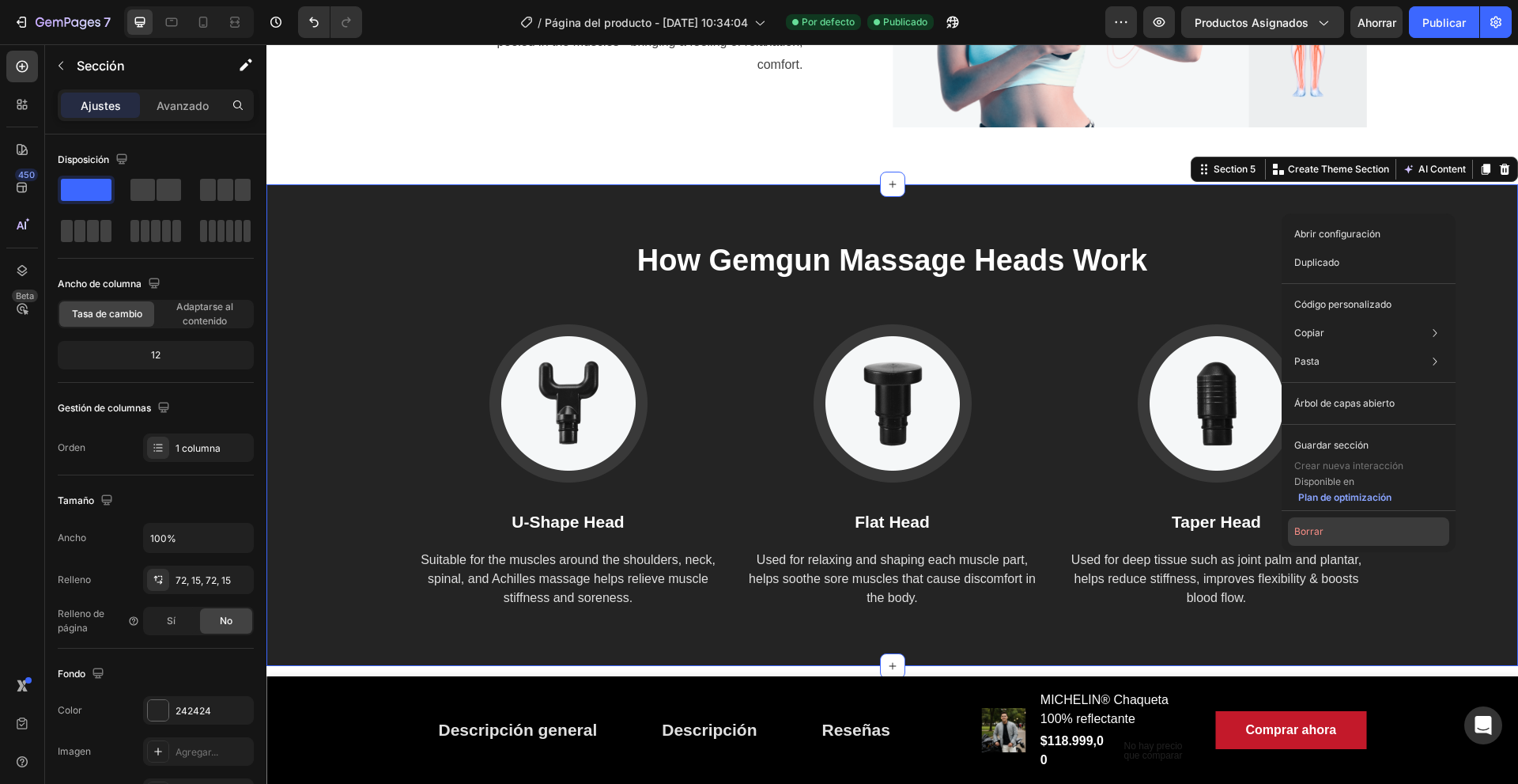
click at [1331, 534] on button "Borrar" at bounding box center [1368, 531] width 162 height 28
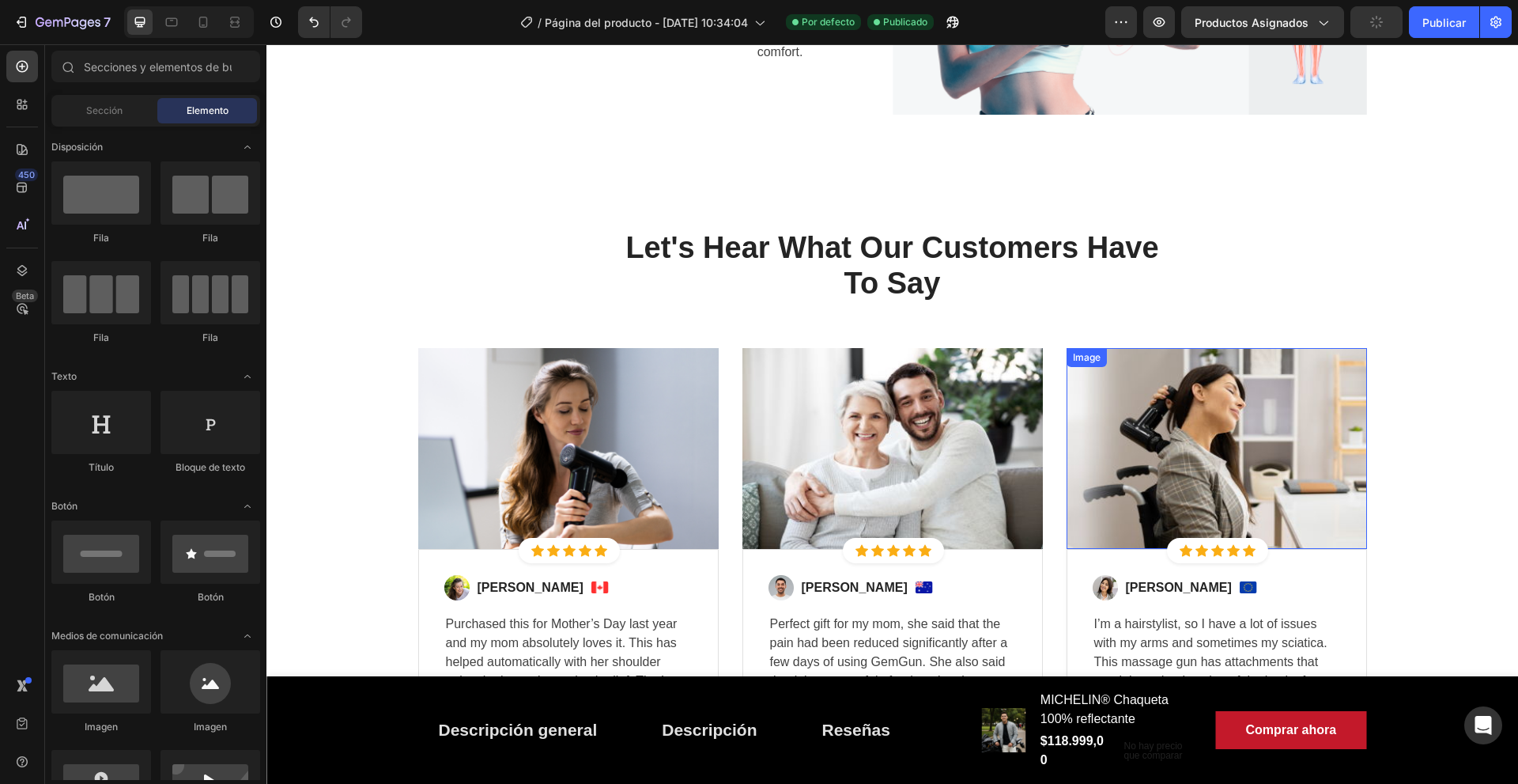
scroll to position [2564, 0]
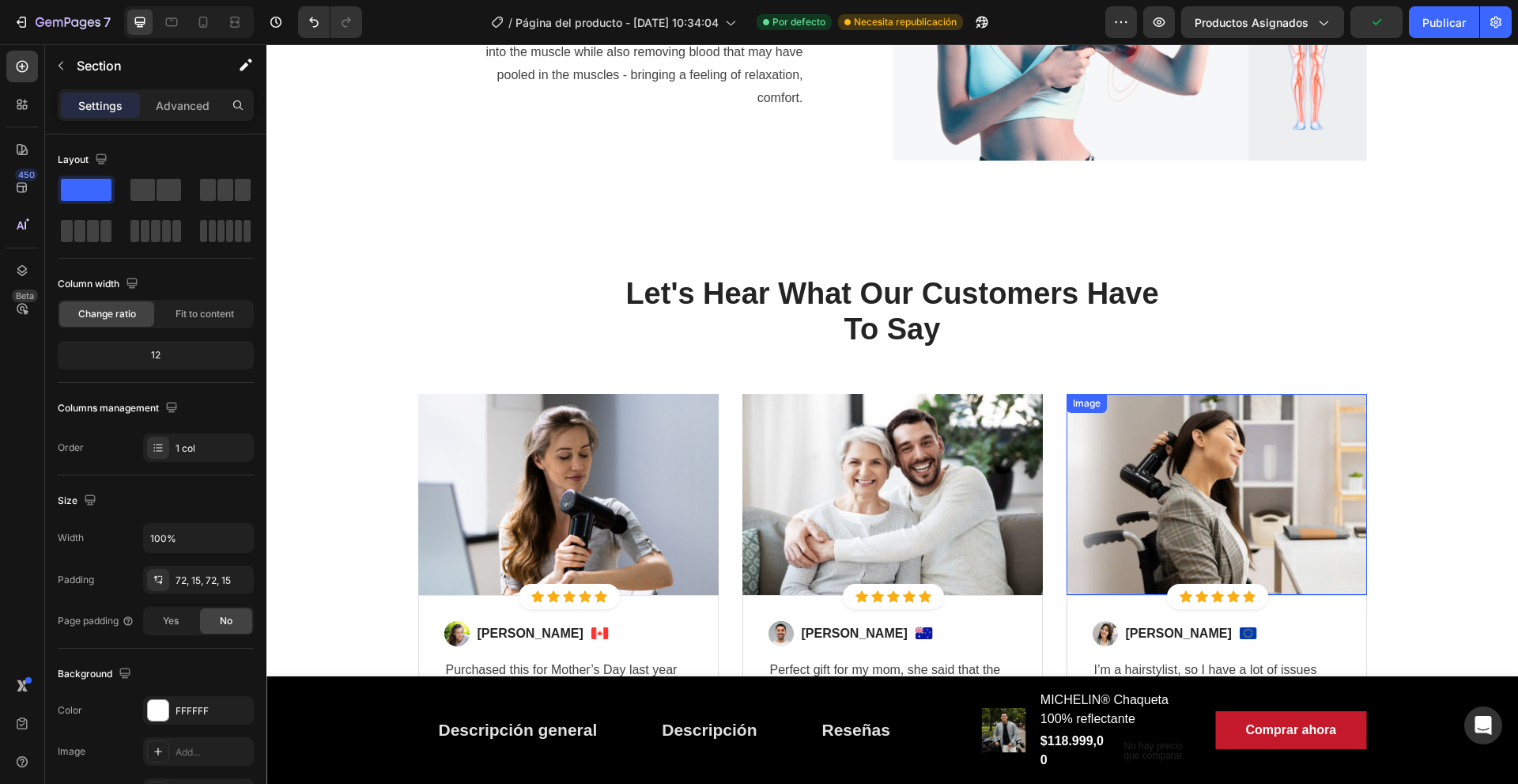
click at [1319, 301] on div "Let's Hear What Our Customers Have To Say Heading Row Image Icon Icon Icon Icon…" at bounding box center [892, 563] width 1228 height 576
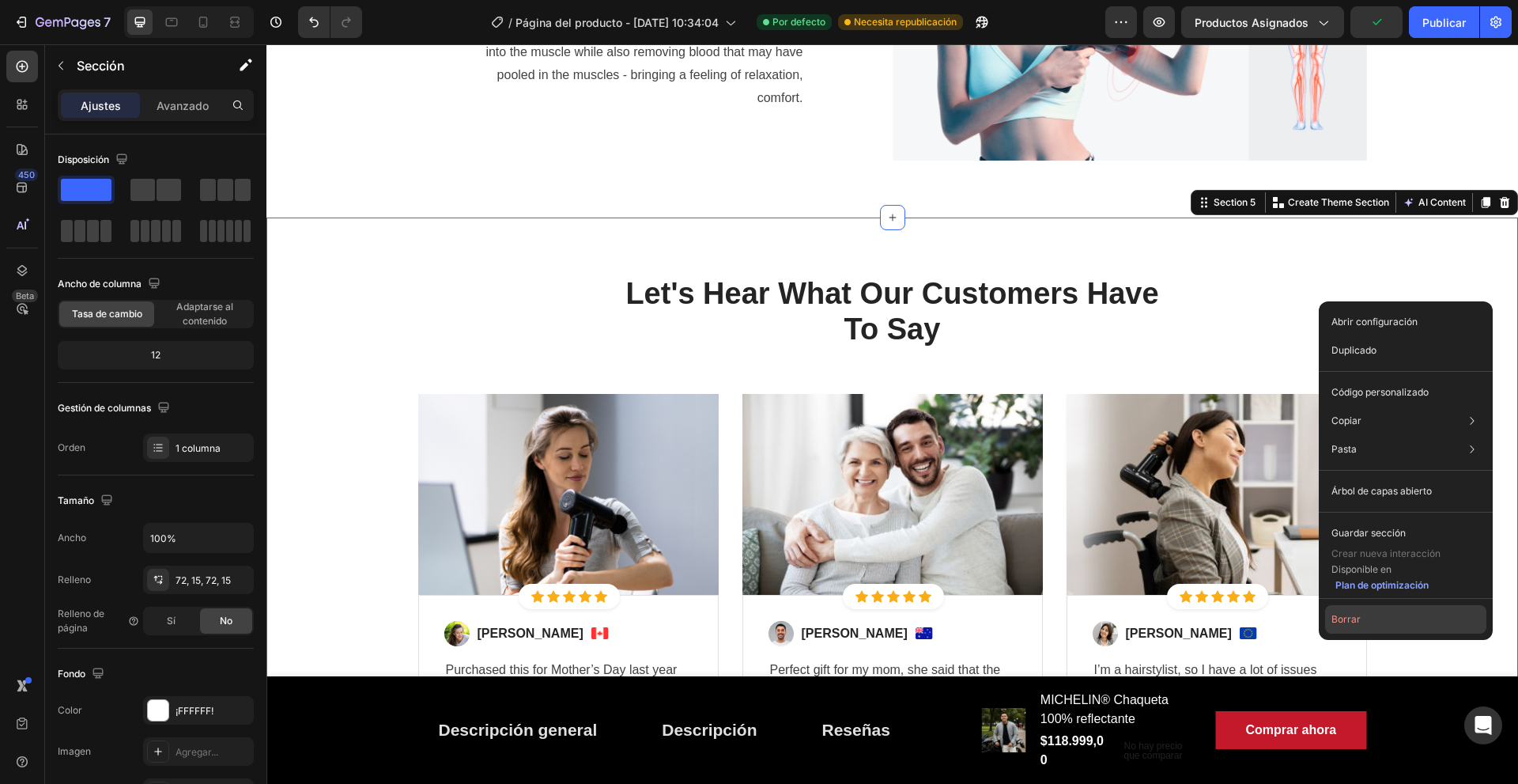
click at [1350, 622] on font "Borrar" at bounding box center [1347, 618] width 29 height 12
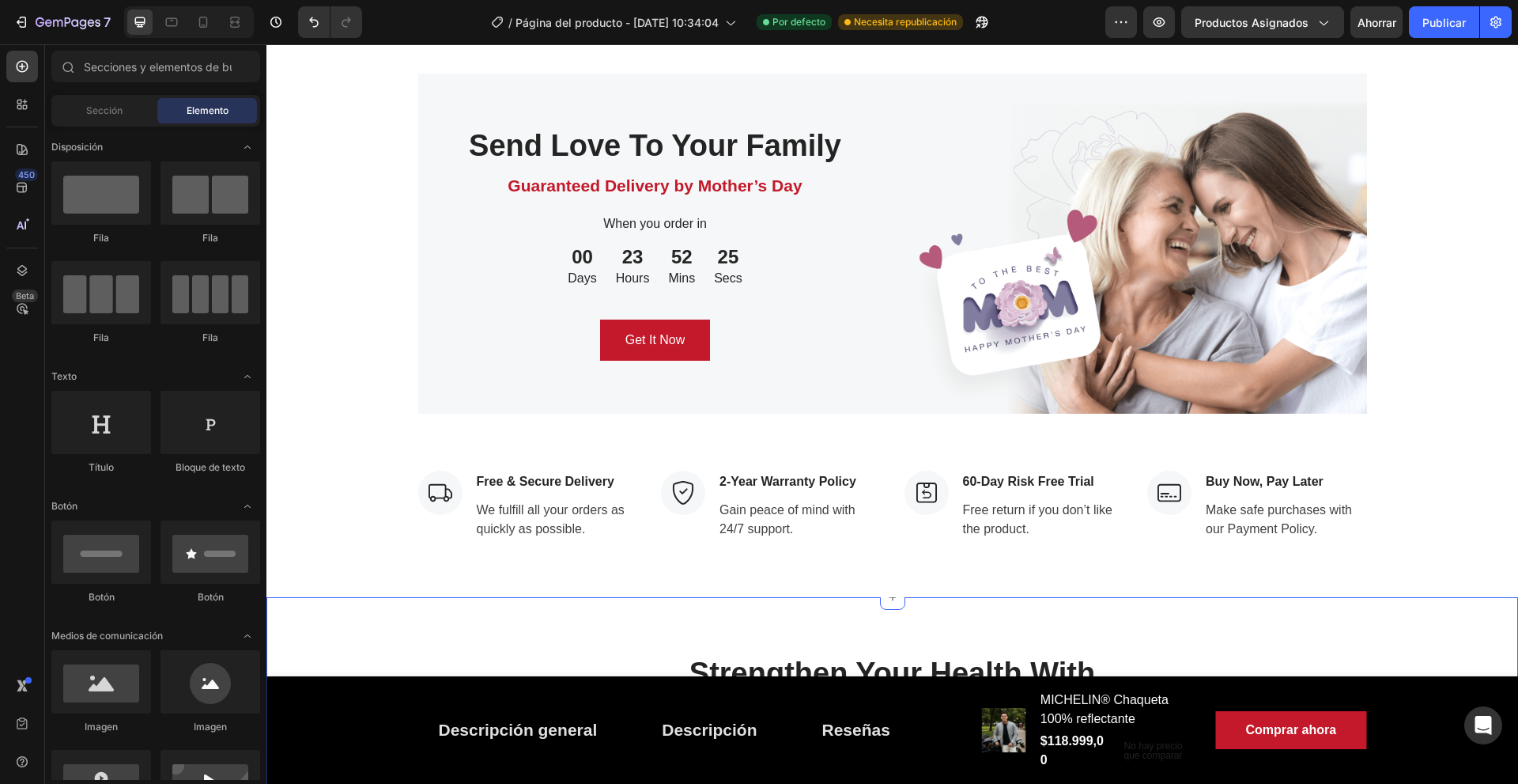
scroll to position [2642, 0]
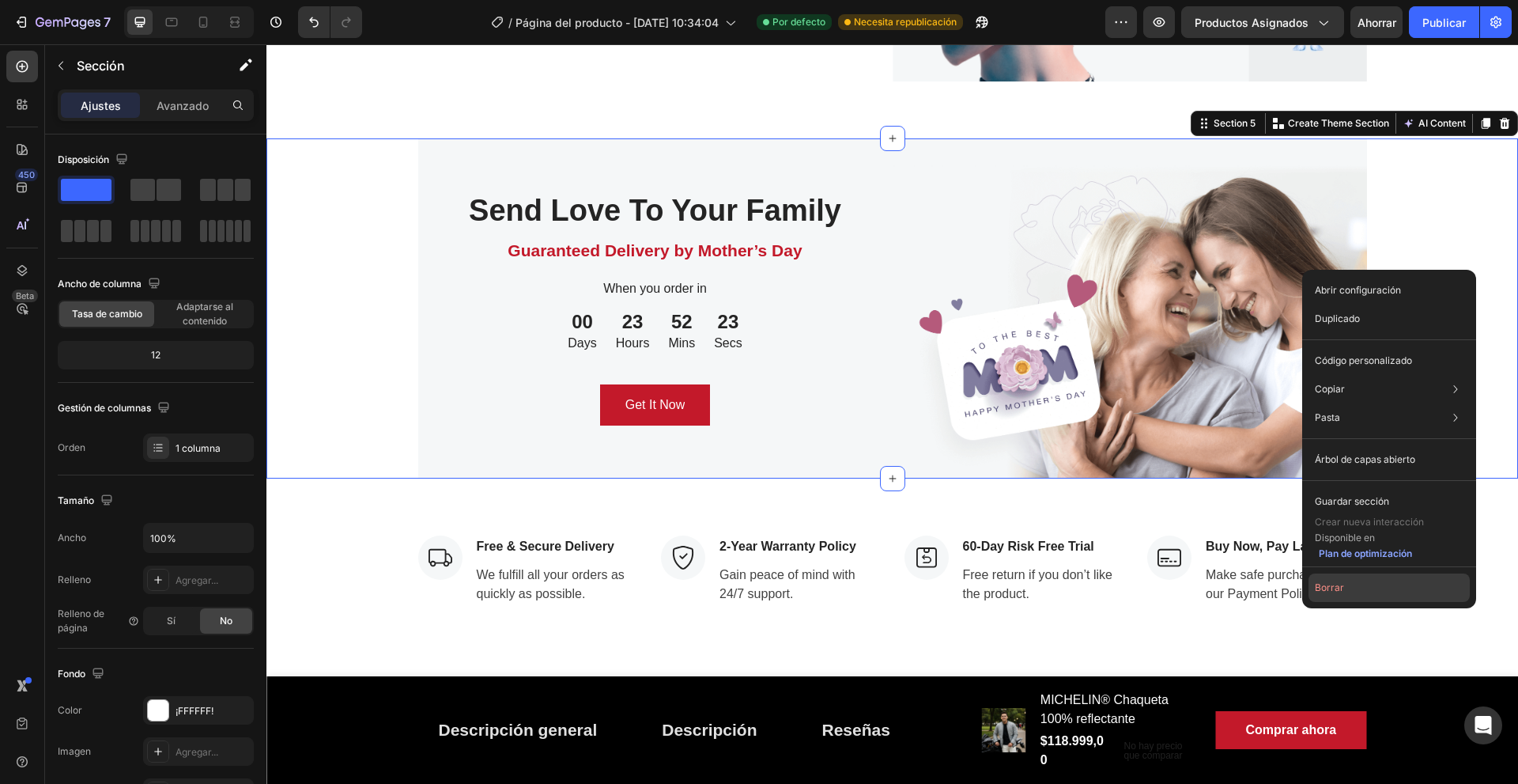
drag, startPoint x: 1377, startPoint y: 586, endPoint x: 1115, endPoint y: 530, distance: 267.9
click at [1377, 586] on button "Borrar" at bounding box center [1389, 587] width 162 height 28
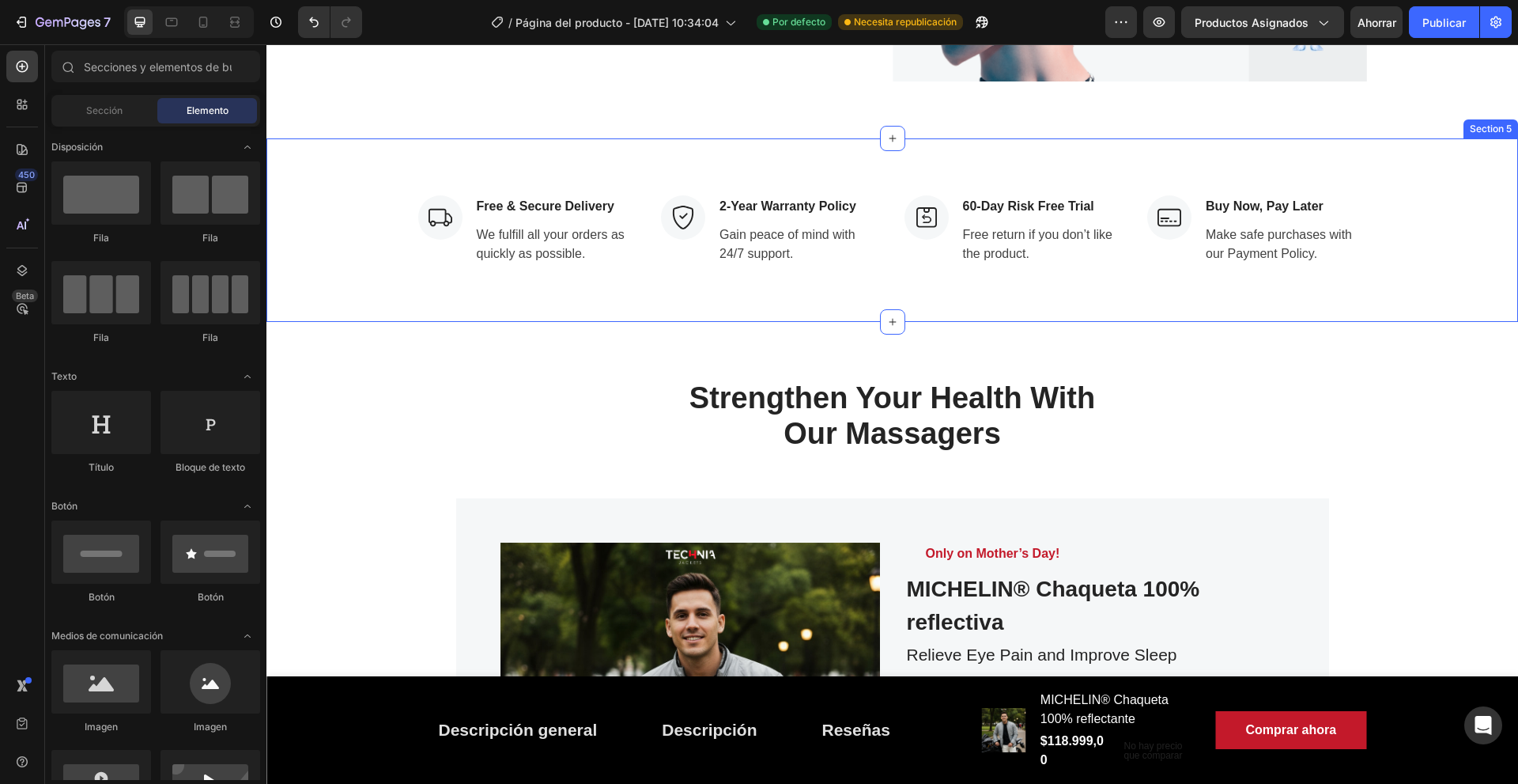
click at [1410, 246] on div "Image Free & Secure Delivery Text block We fulfill all your orders as quickly a…" at bounding box center [892, 229] width 1228 height 70
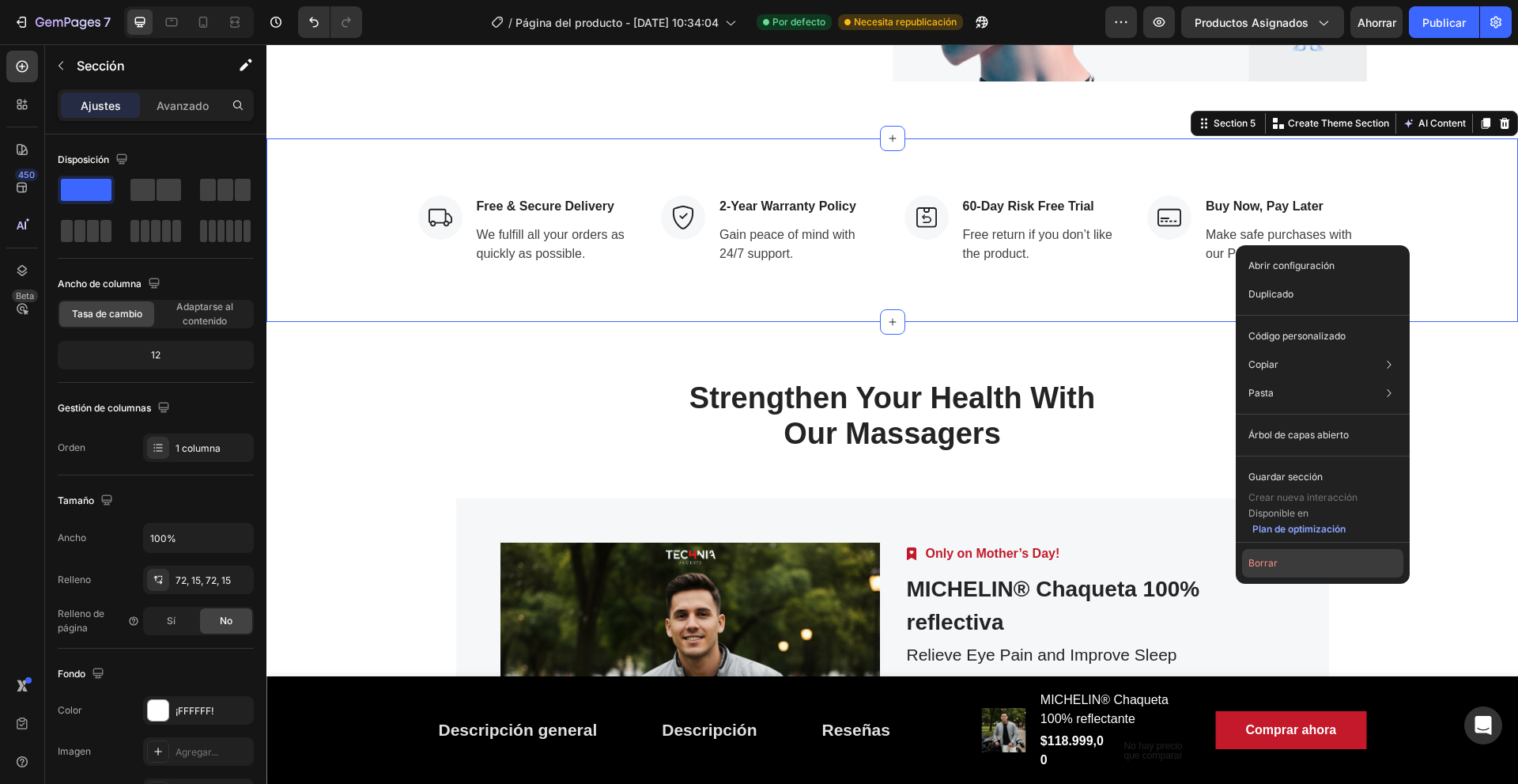
click at [1322, 566] on button "Borrar" at bounding box center [1323, 563] width 162 height 28
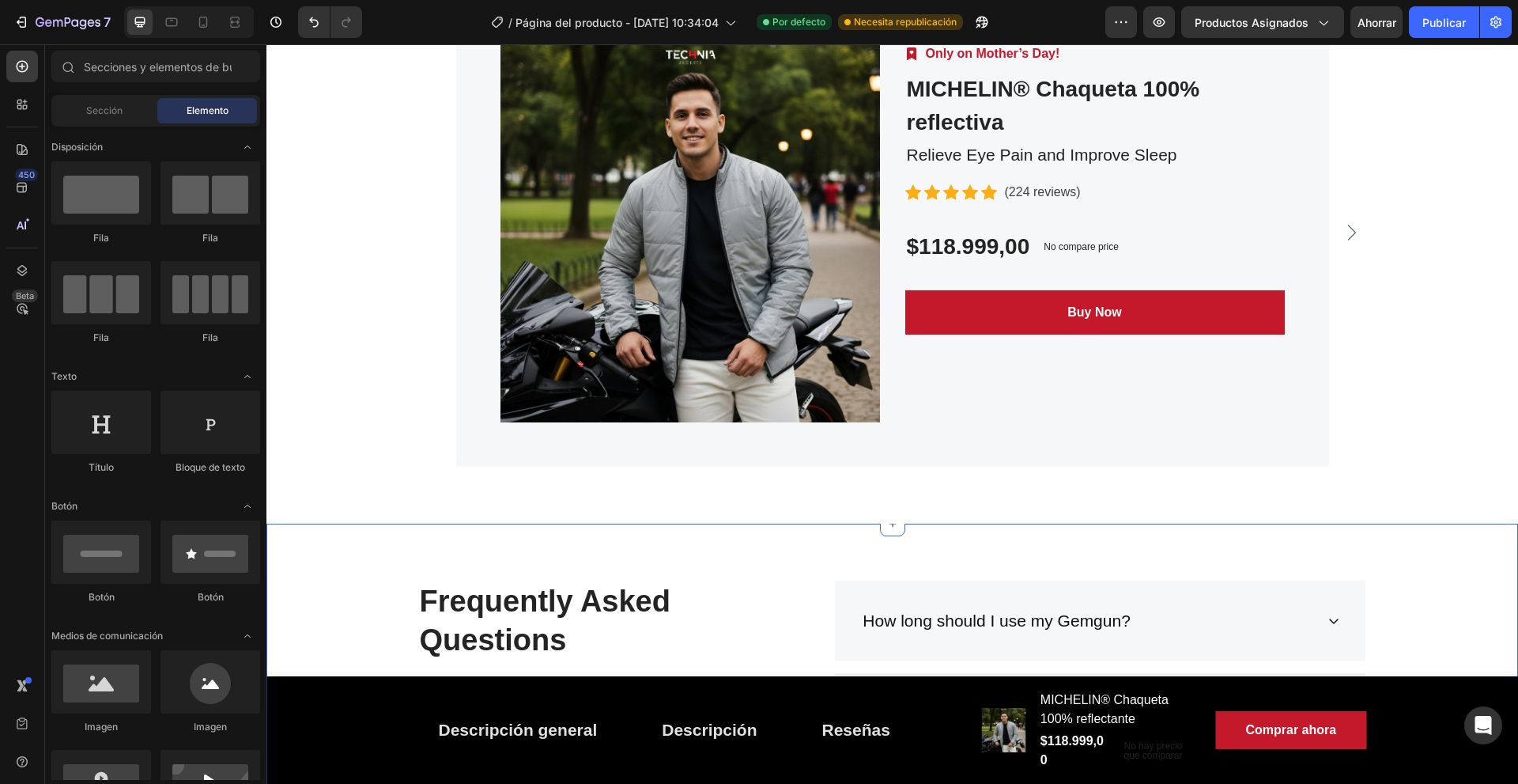
scroll to position [2564, 0]
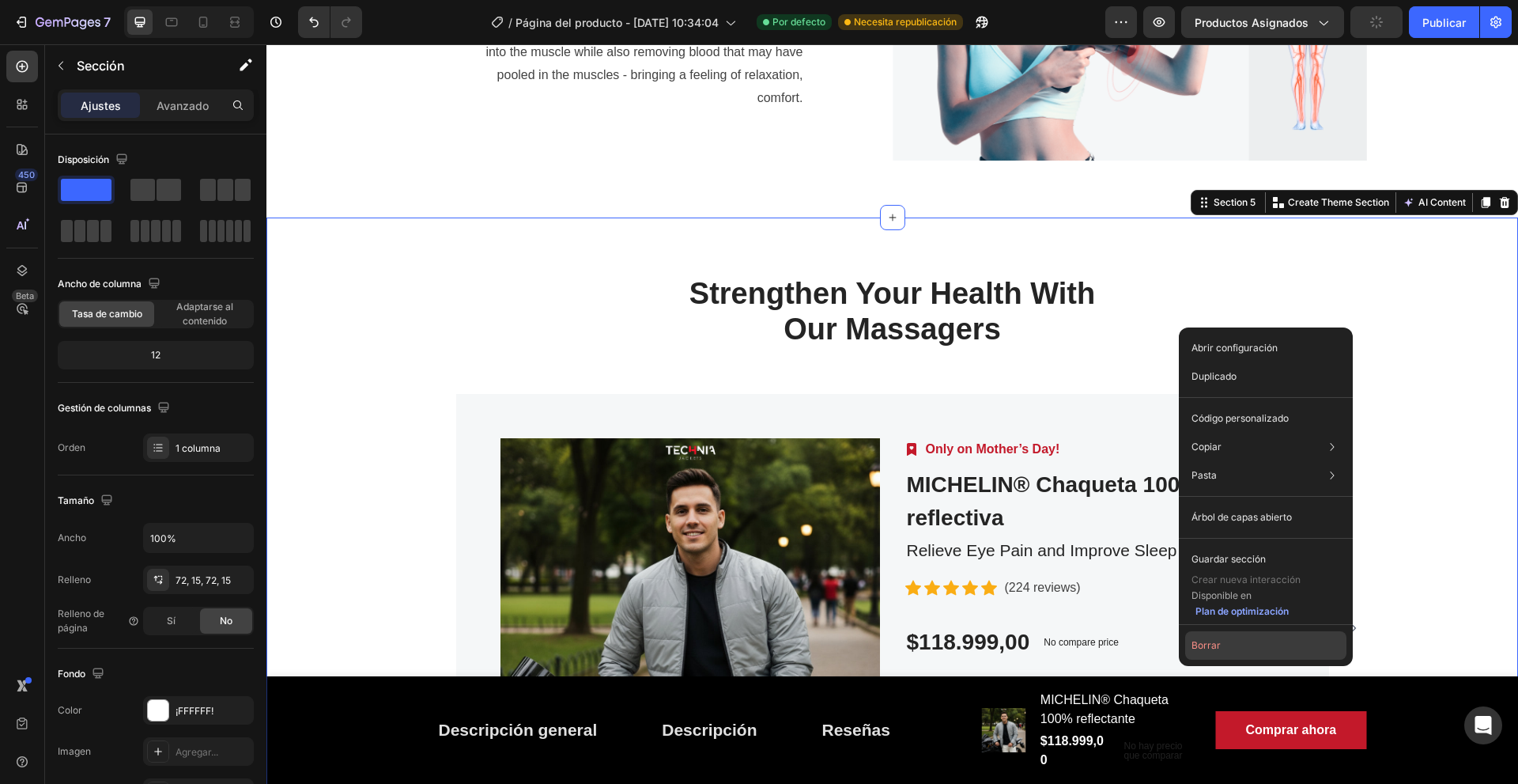
click at [1215, 645] on font "Borrar" at bounding box center [1206, 645] width 29 height 12
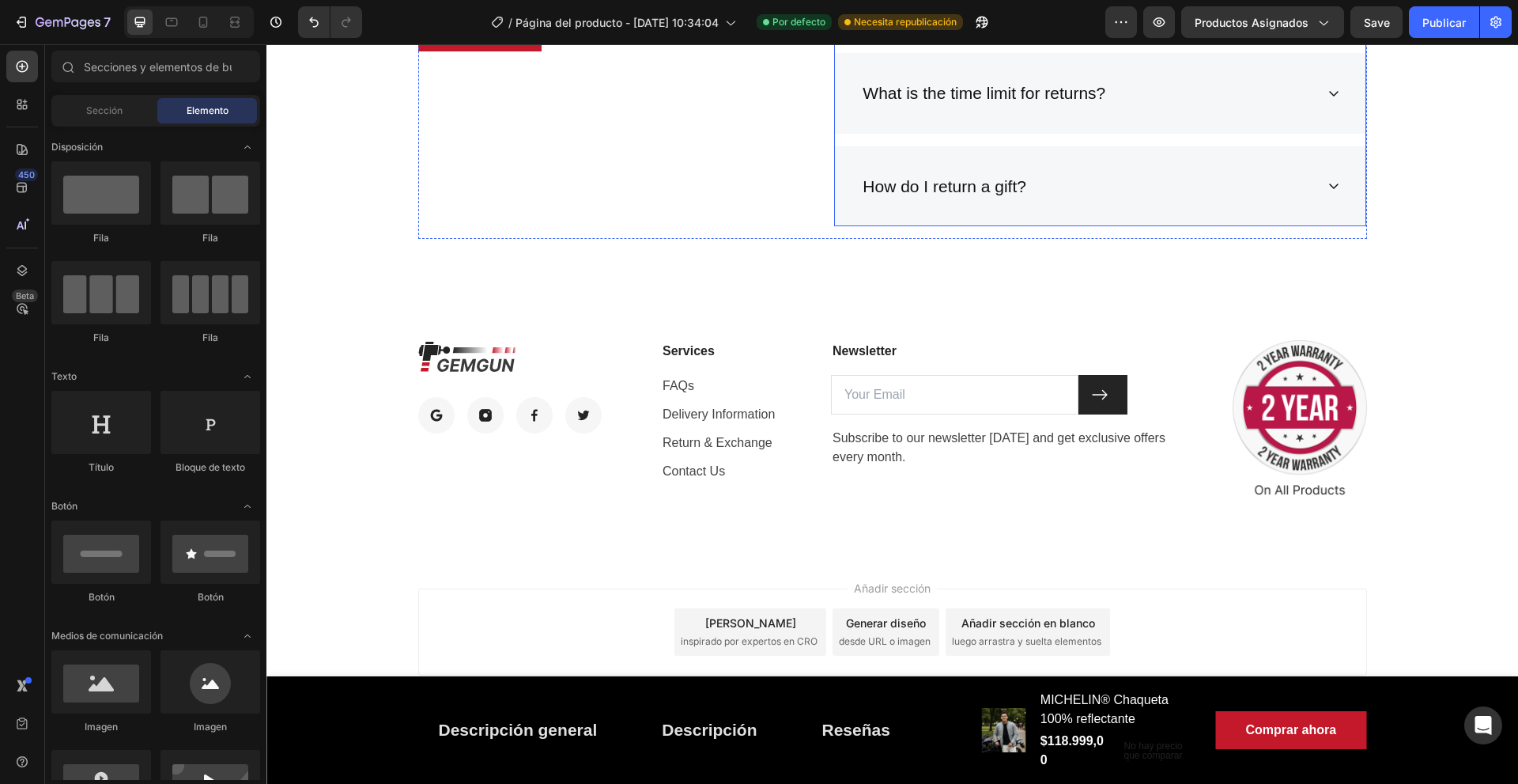
scroll to position [3250, 0]
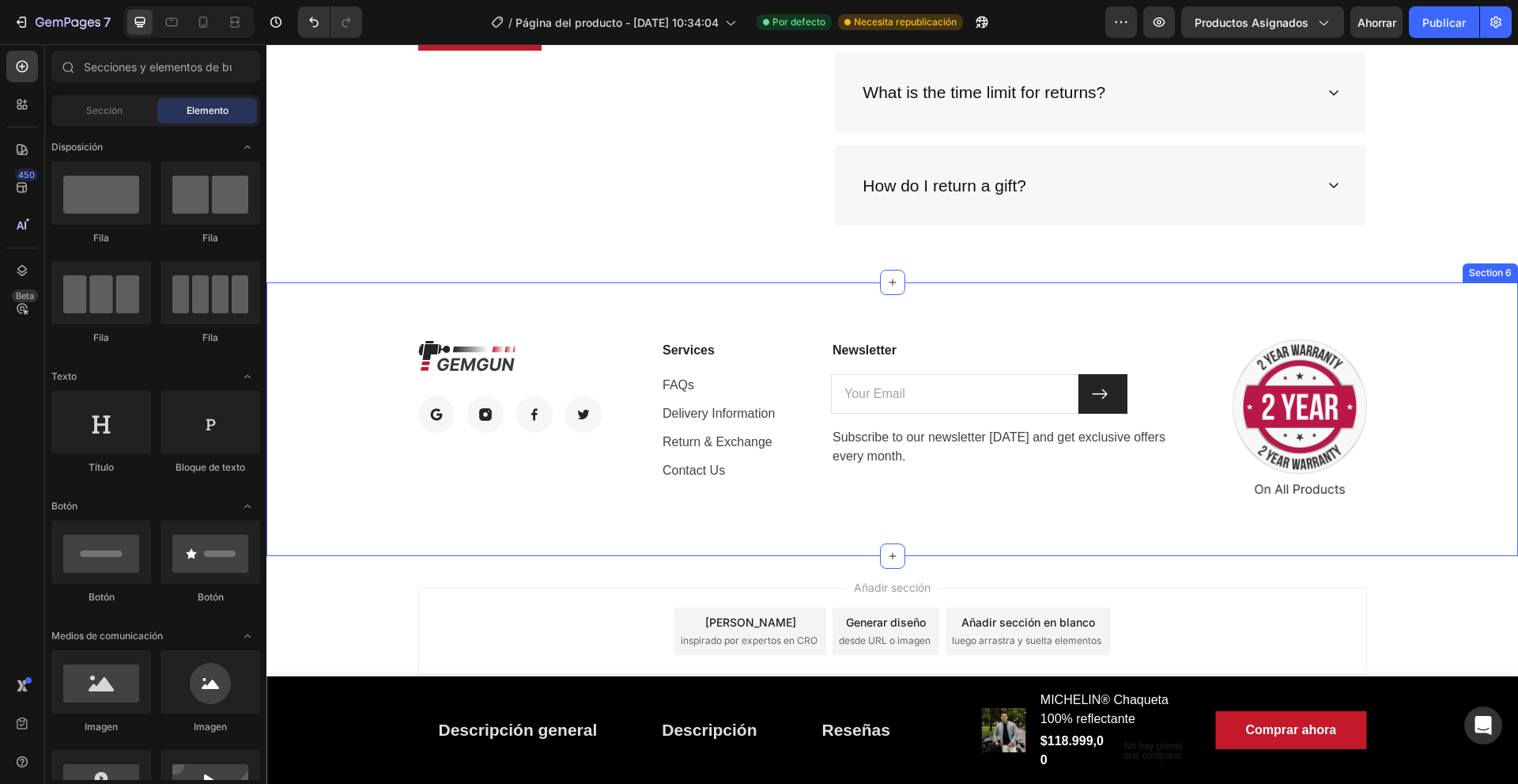
click at [1376, 307] on div "Image Image Image Image Image Row Services Text block FAQs Text block Delivery …" at bounding box center [892, 418] width 1251 height 273
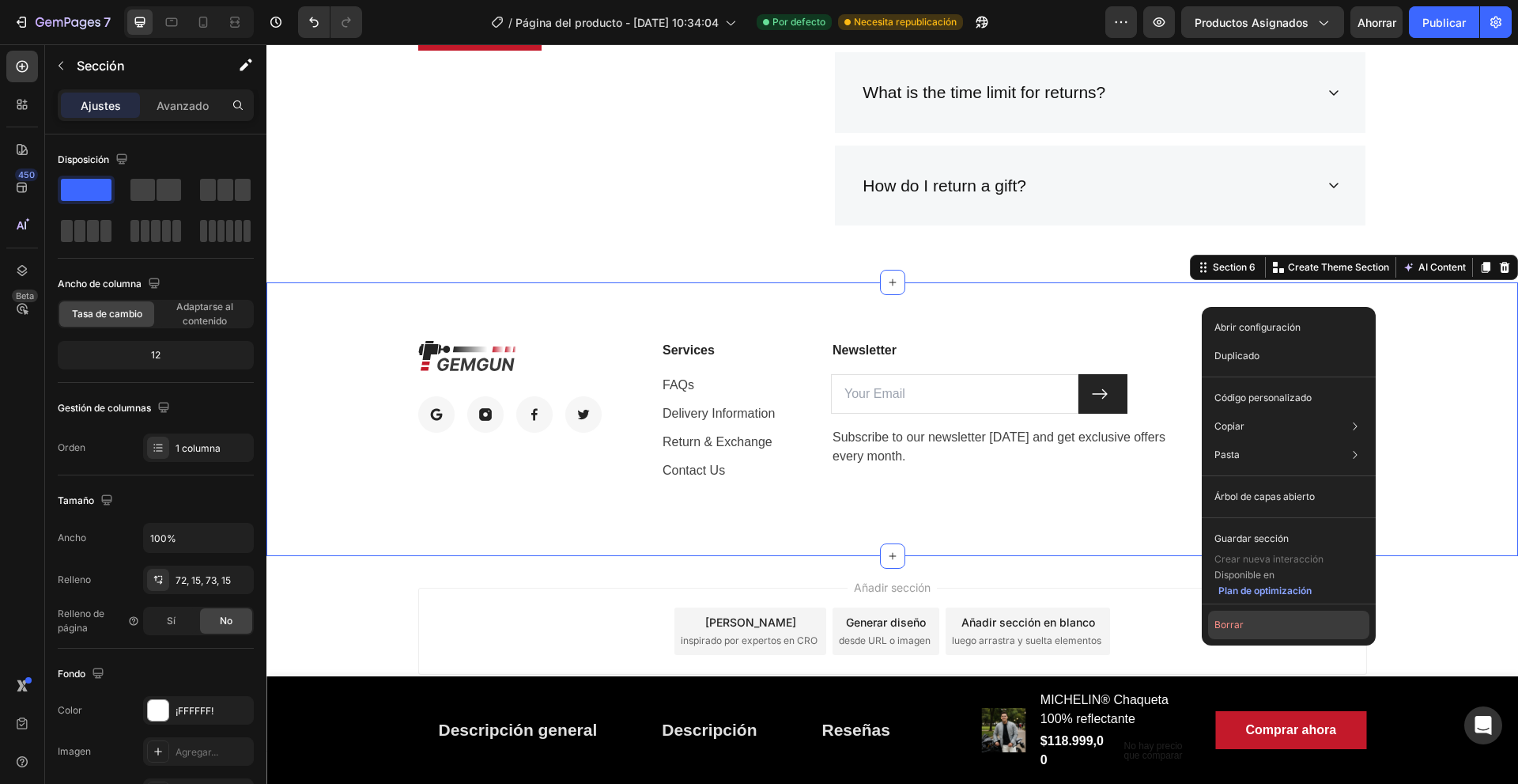
drag, startPoint x: 1306, startPoint y: 627, endPoint x: 1040, endPoint y: 581, distance: 269.9
click at [1306, 627] on button "Borrar" at bounding box center [1289, 624] width 162 height 28
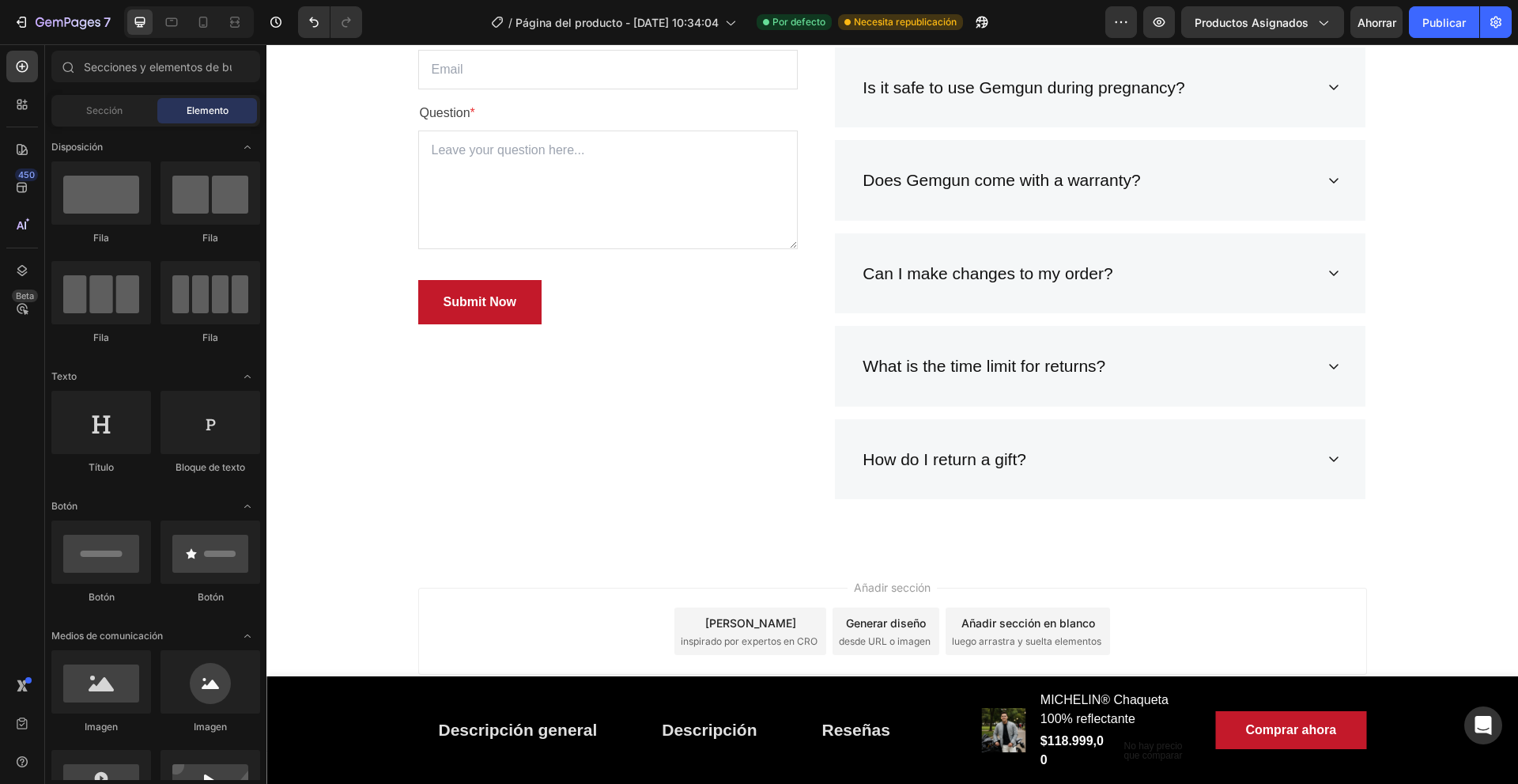
scroll to position [2976, 0]
click at [1256, 628] on div "Añadir sección Elija plantillas inspirado por expertos en CRO Generar diseño de…" at bounding box center [893, 630] width 949 height 87
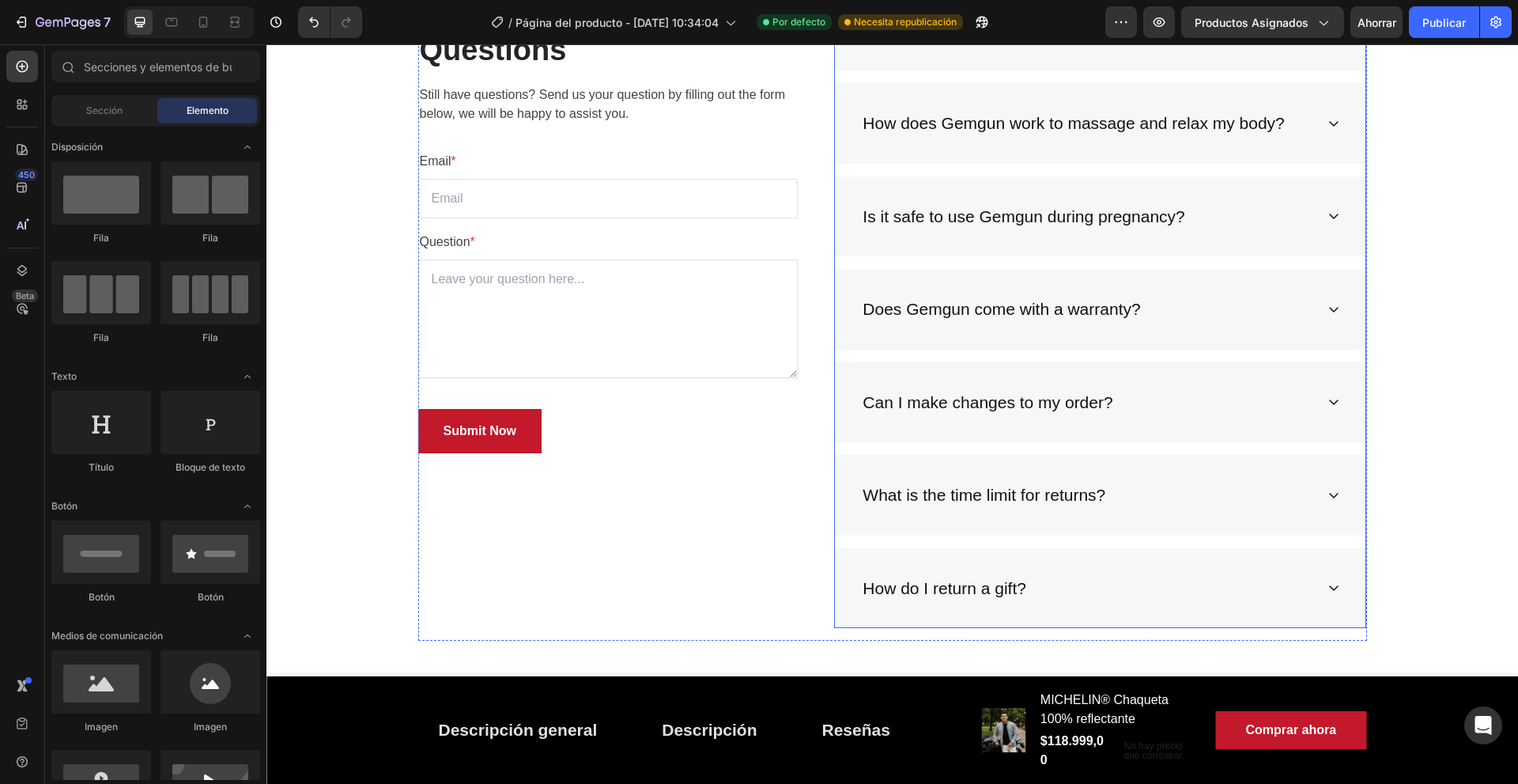
scroll to position [2739, 0]
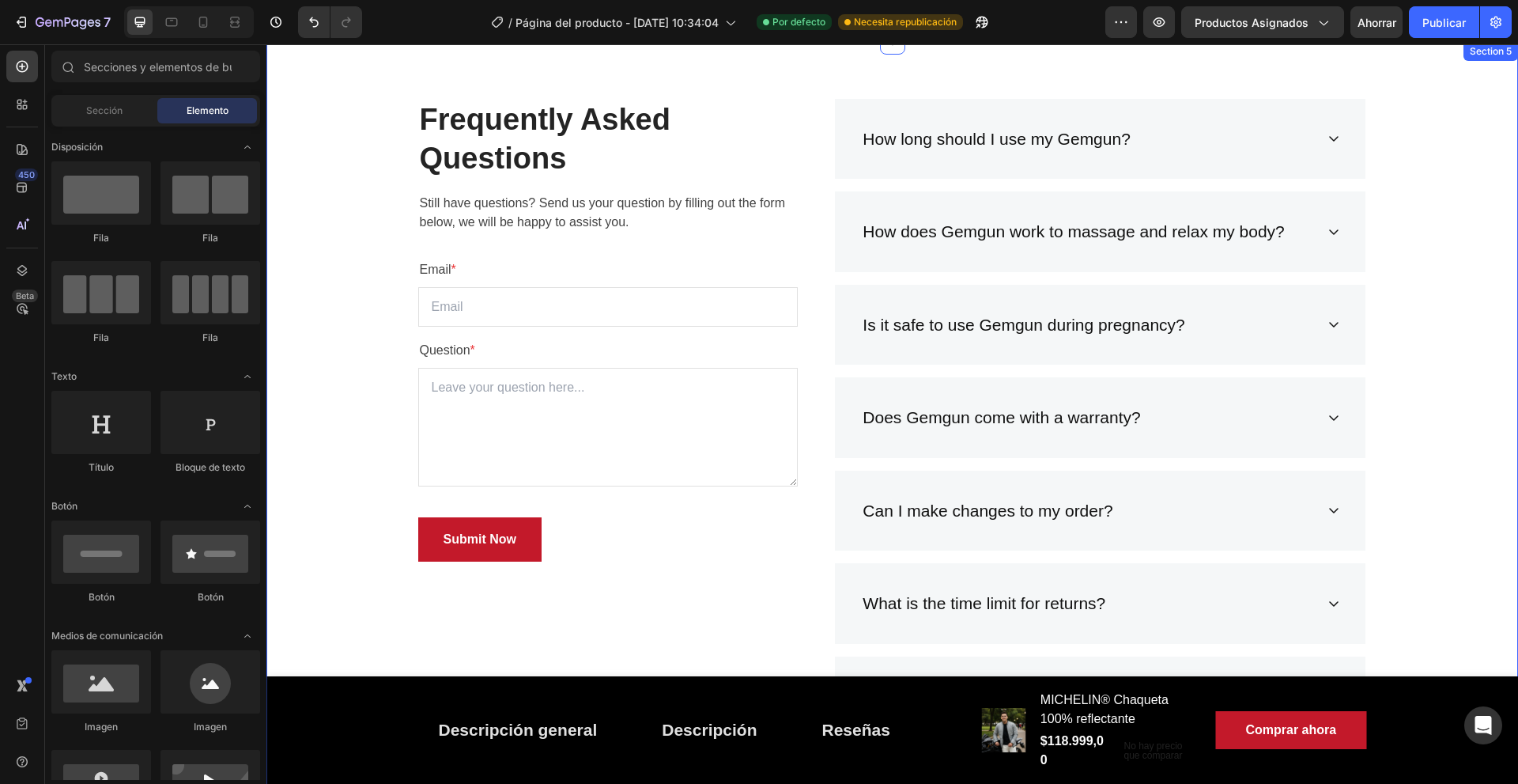
click at [1418, 321] on div "Frequently Asked Questions Heading Still have questions? Send us your question …" at bounding box center [892, 430] width 1228 height 663
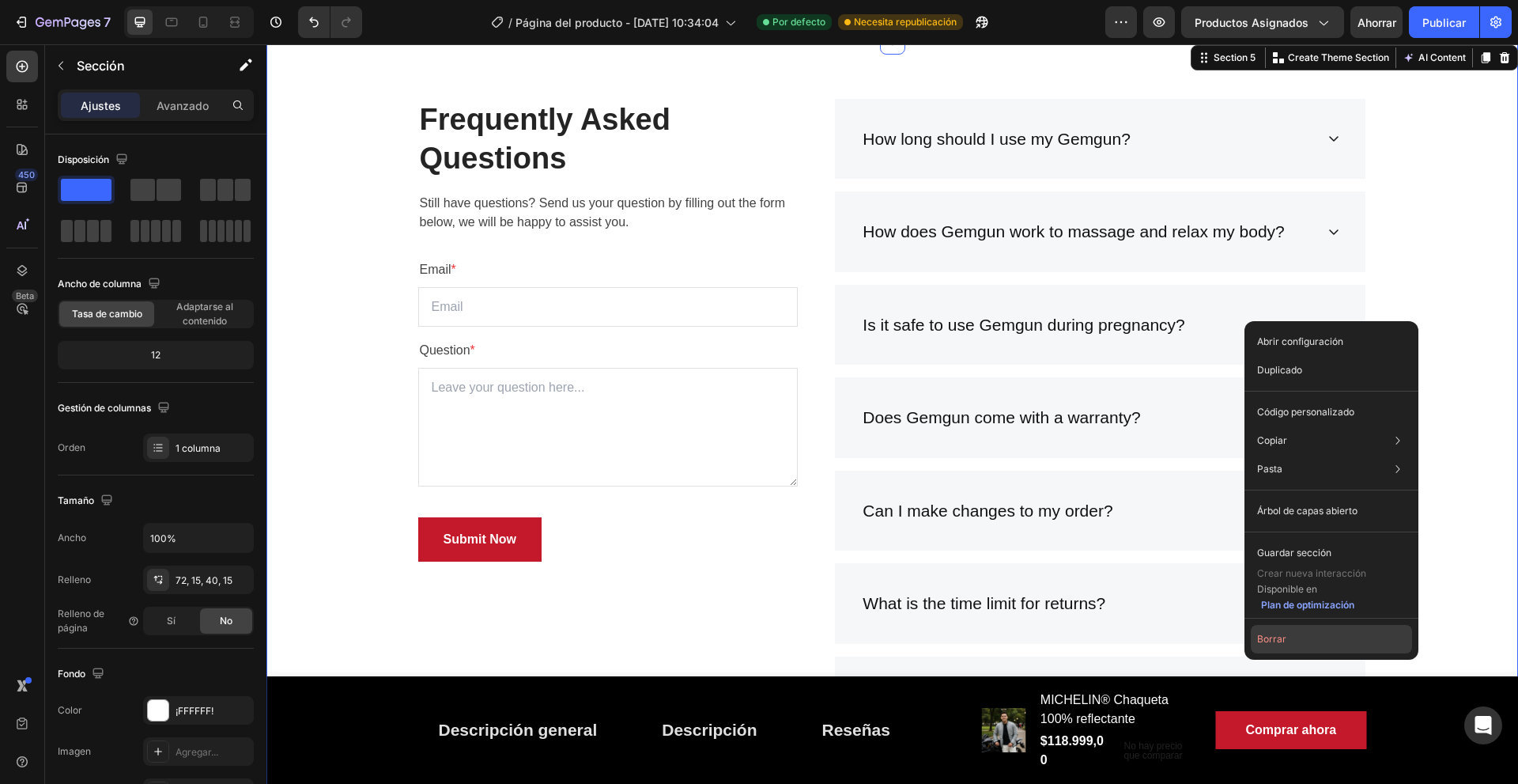
click at [1321, 637] on button "Borrar" at bounding box center [1331, 638] width 162 height 28
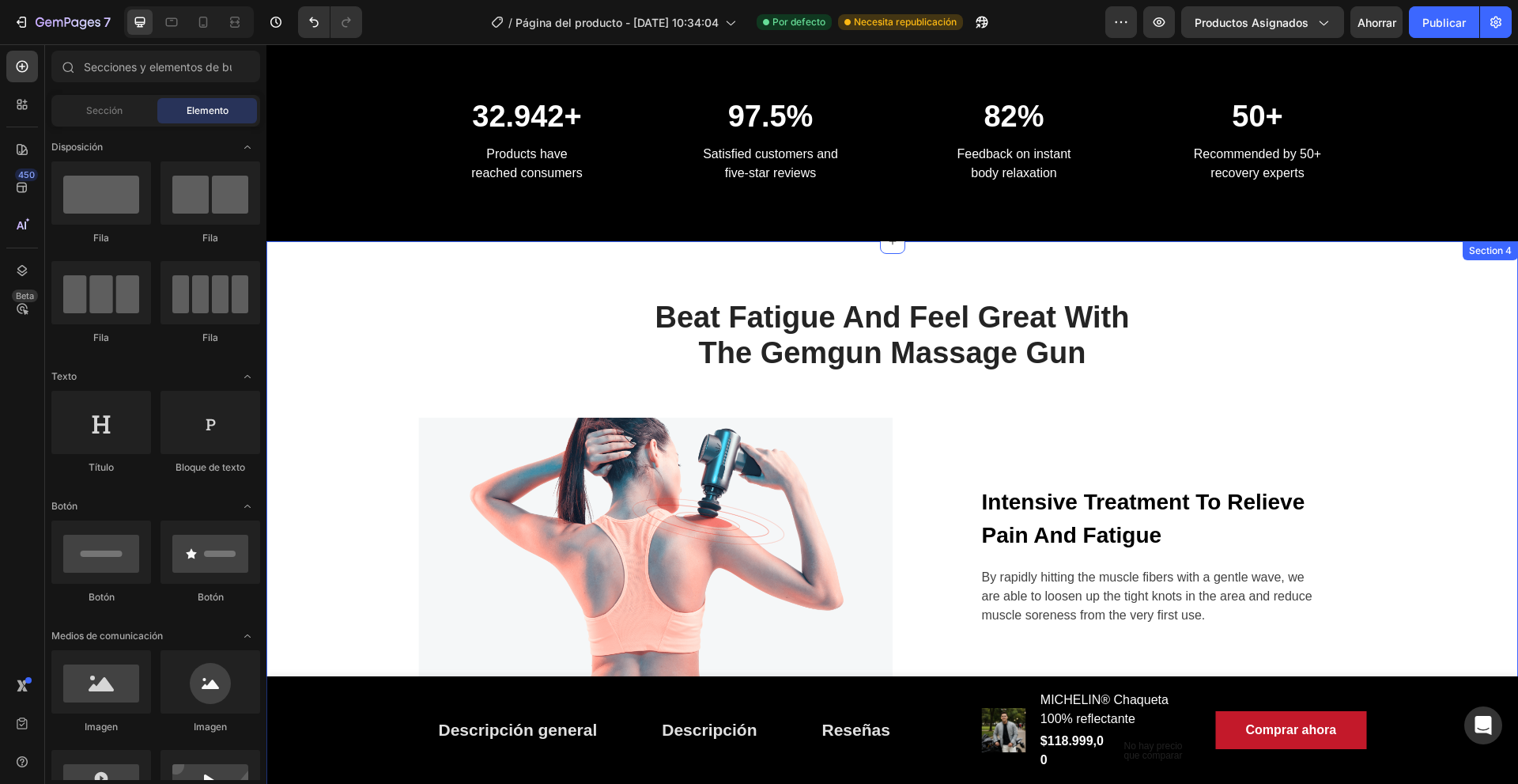
scroll to position [1750, 0]
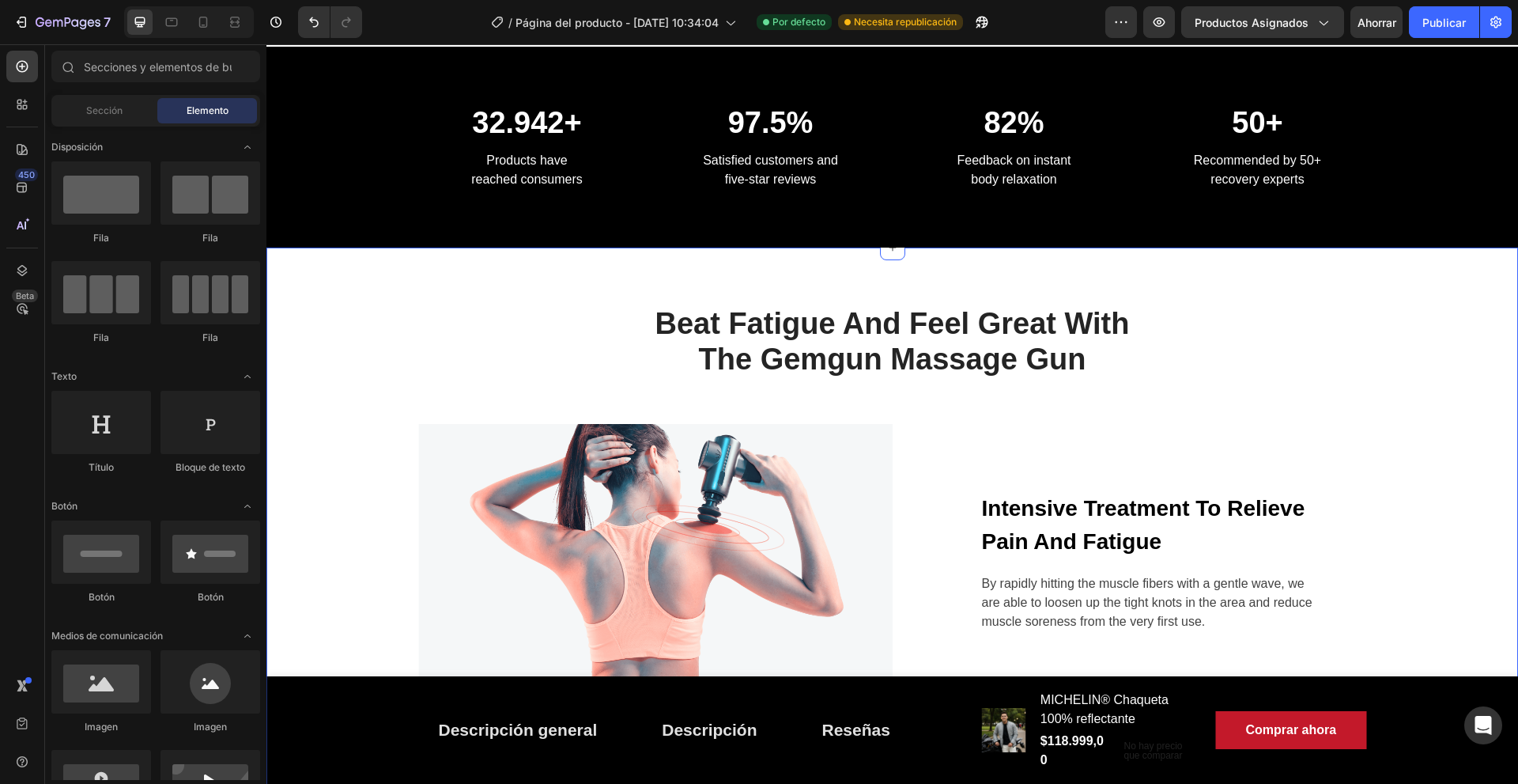
click at [1402, 415] on div "Beat Fatigue And Feel Great With The Gemgun Massage Gun Heading Row Image Inten…" at bounding box center [892, 639] width 1228 height 669
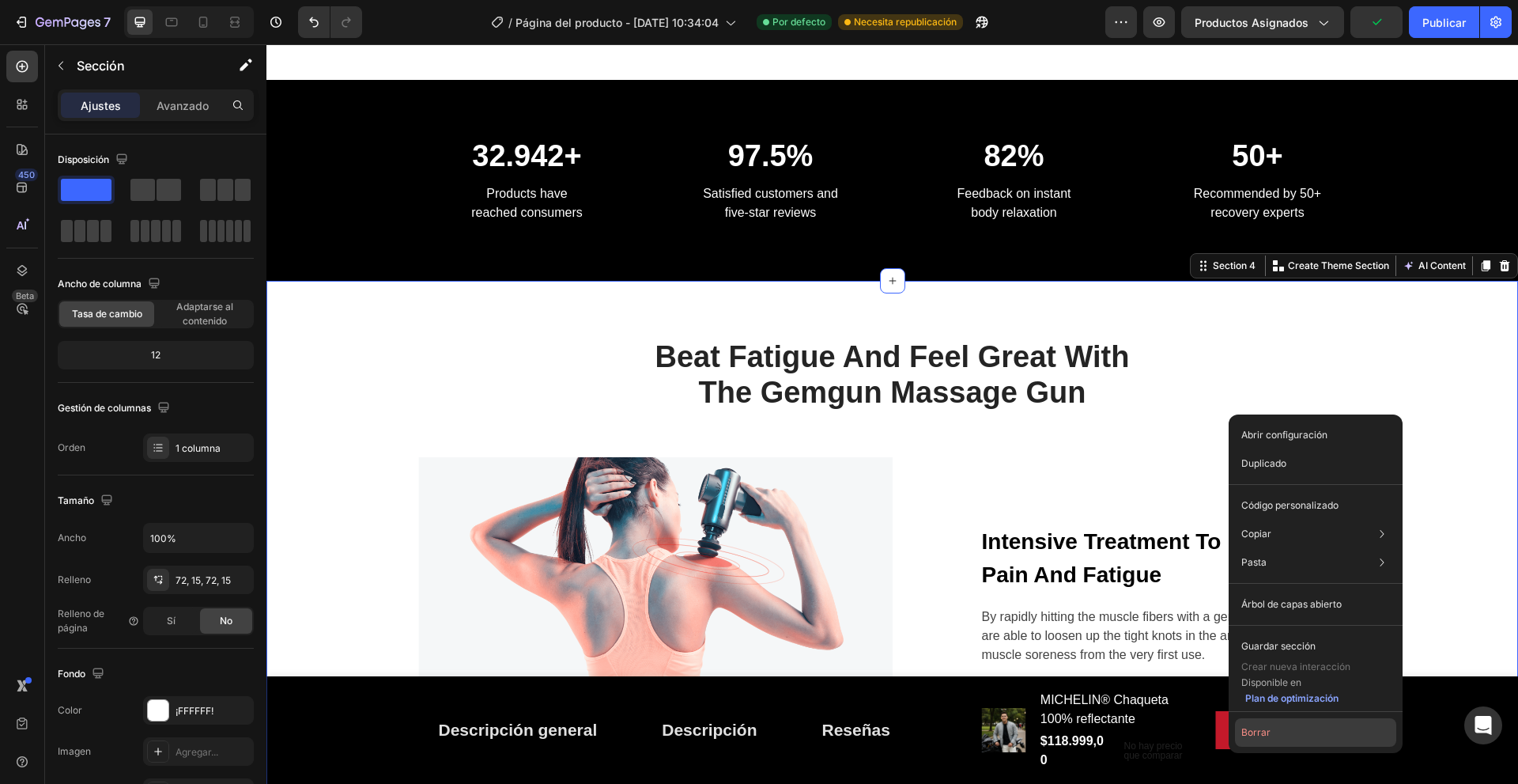
click at [1271, 735] on button "Borrar" at bounding box center [1315, 732] width 162 height 28
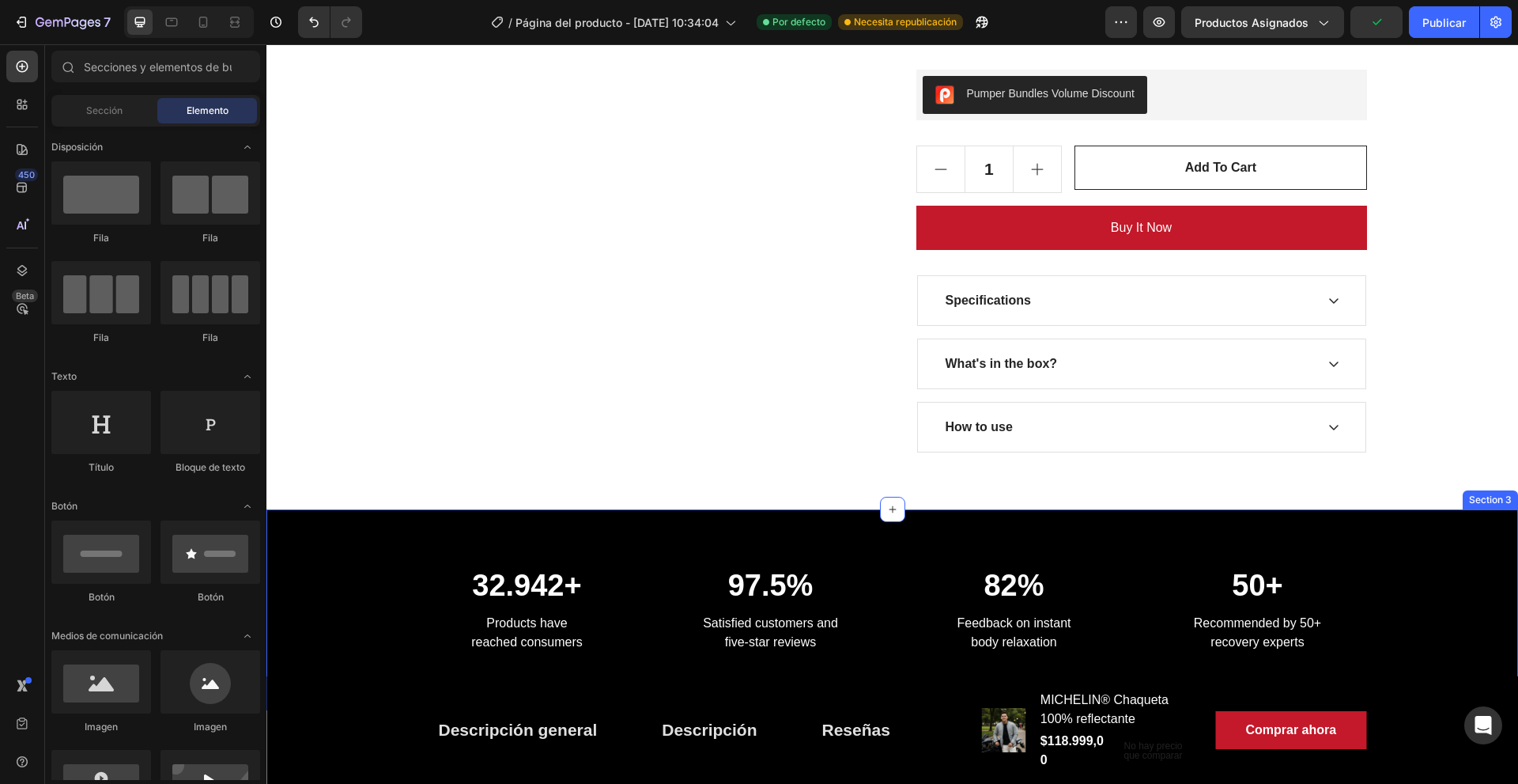
scroll to position [1284, 0]
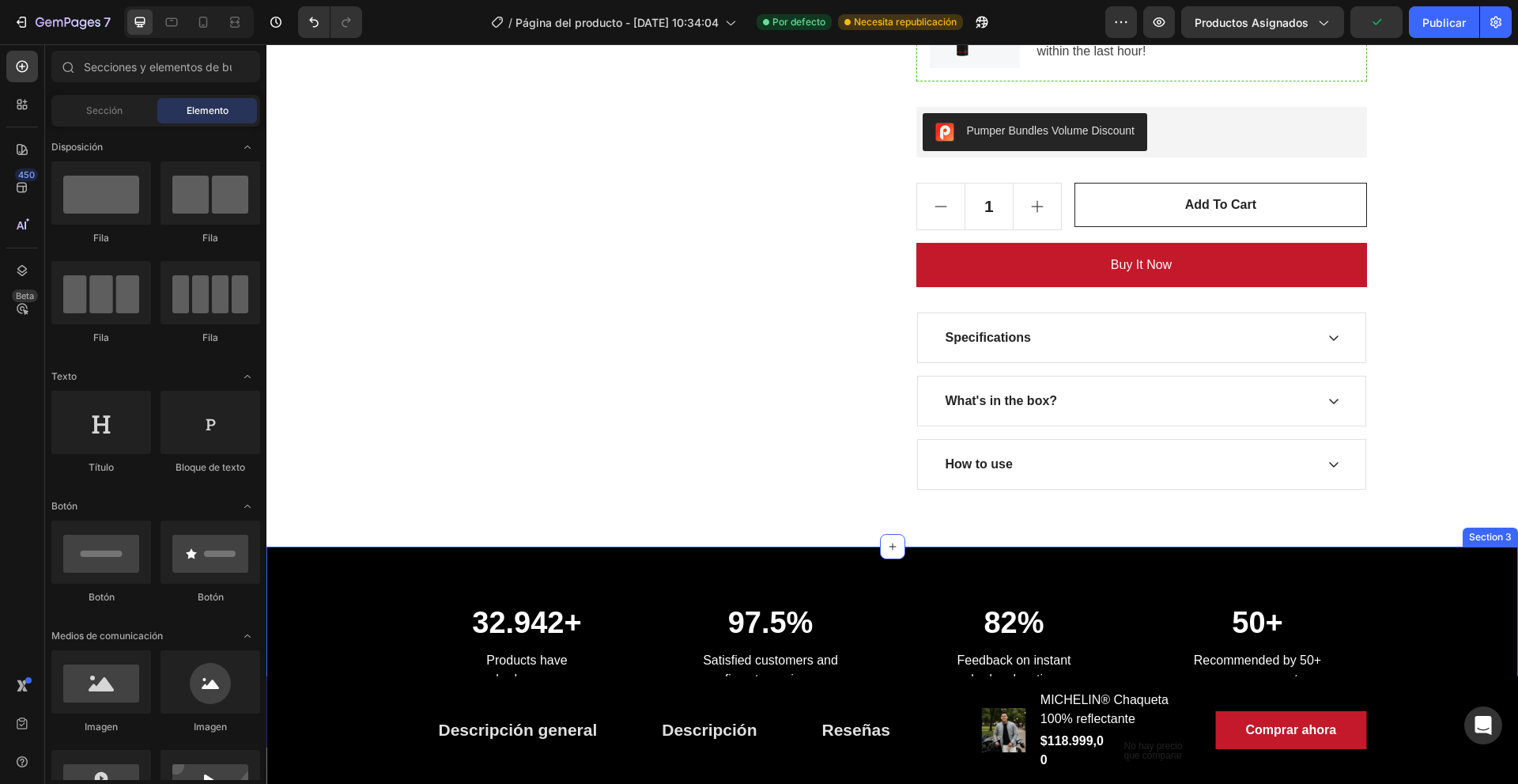
click at [1394, 569] on div "32.942+ Heading Products have reached consumers Text block 97.5% Heading Satisf…" at bounding box center [892, 647] width 1251 height 201
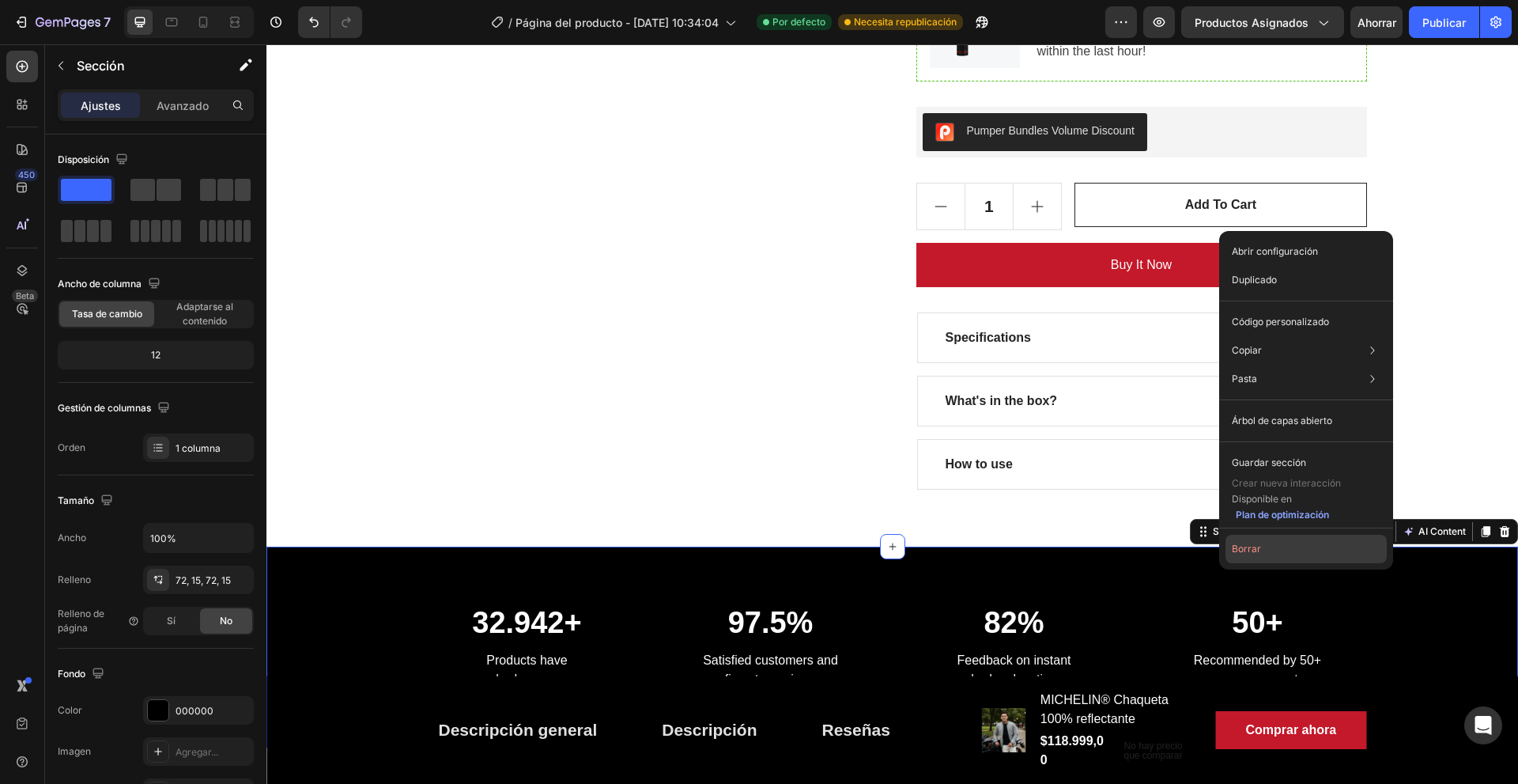
click at [1331, 560] on button "Borrar" at bounding box center [1306, 548] width 162 height 28
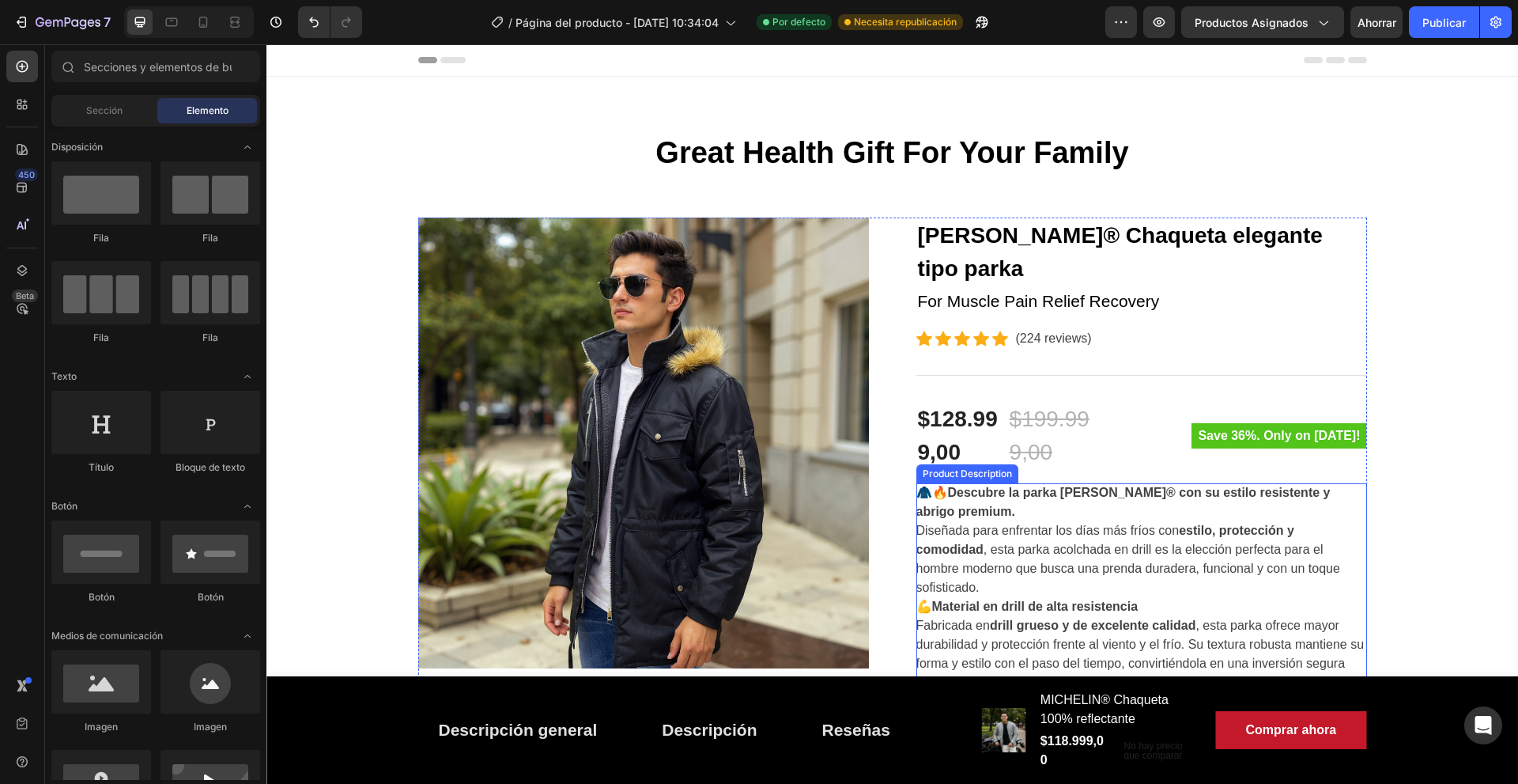
scroll to position [395, 0]
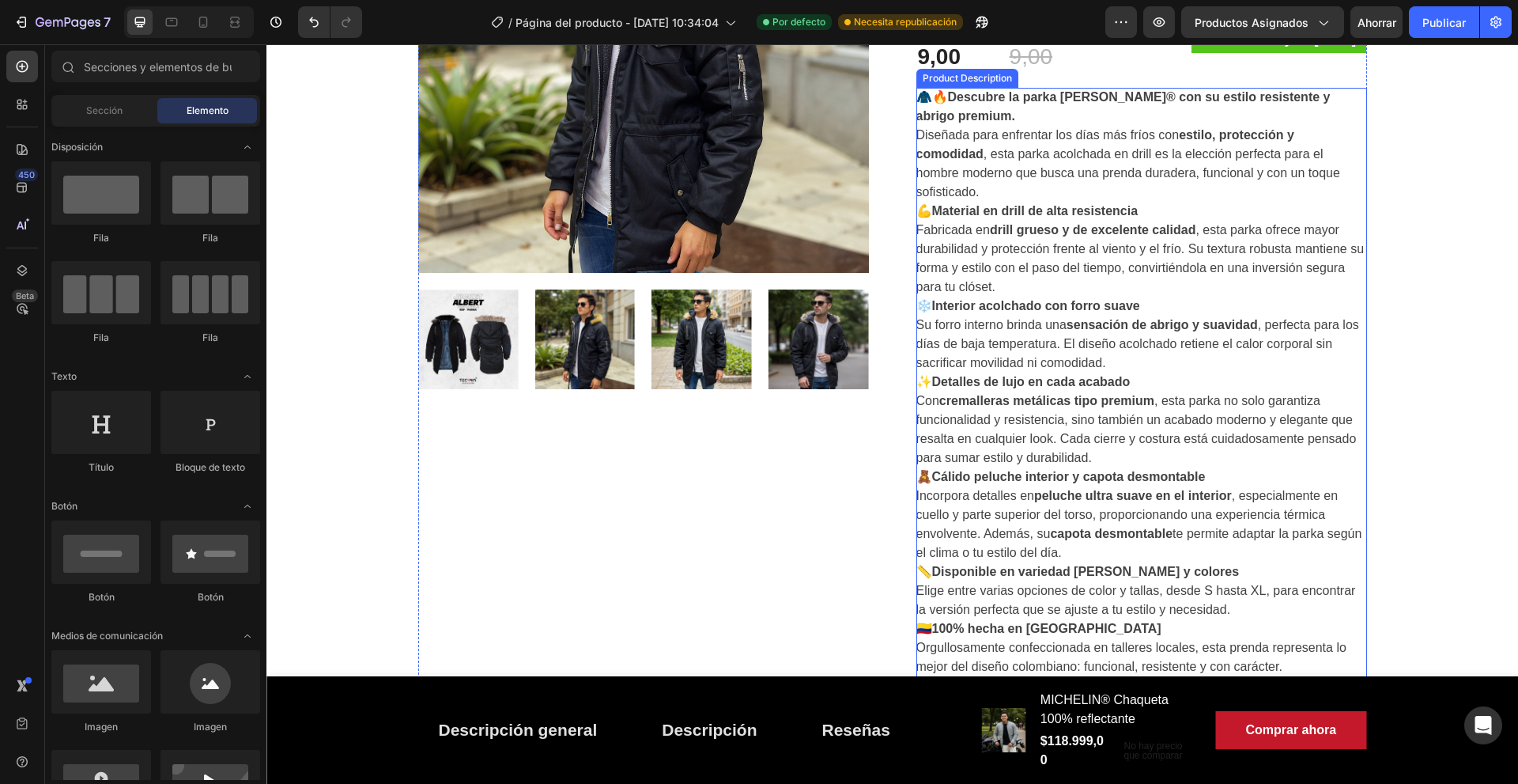
click at [1132, 414] on div "🧥🔥 Descubre la parka Albert® con su estilo resistente y abrigo premium. Diseñad…" at bounding box center [1142, 429] width 451 height 683
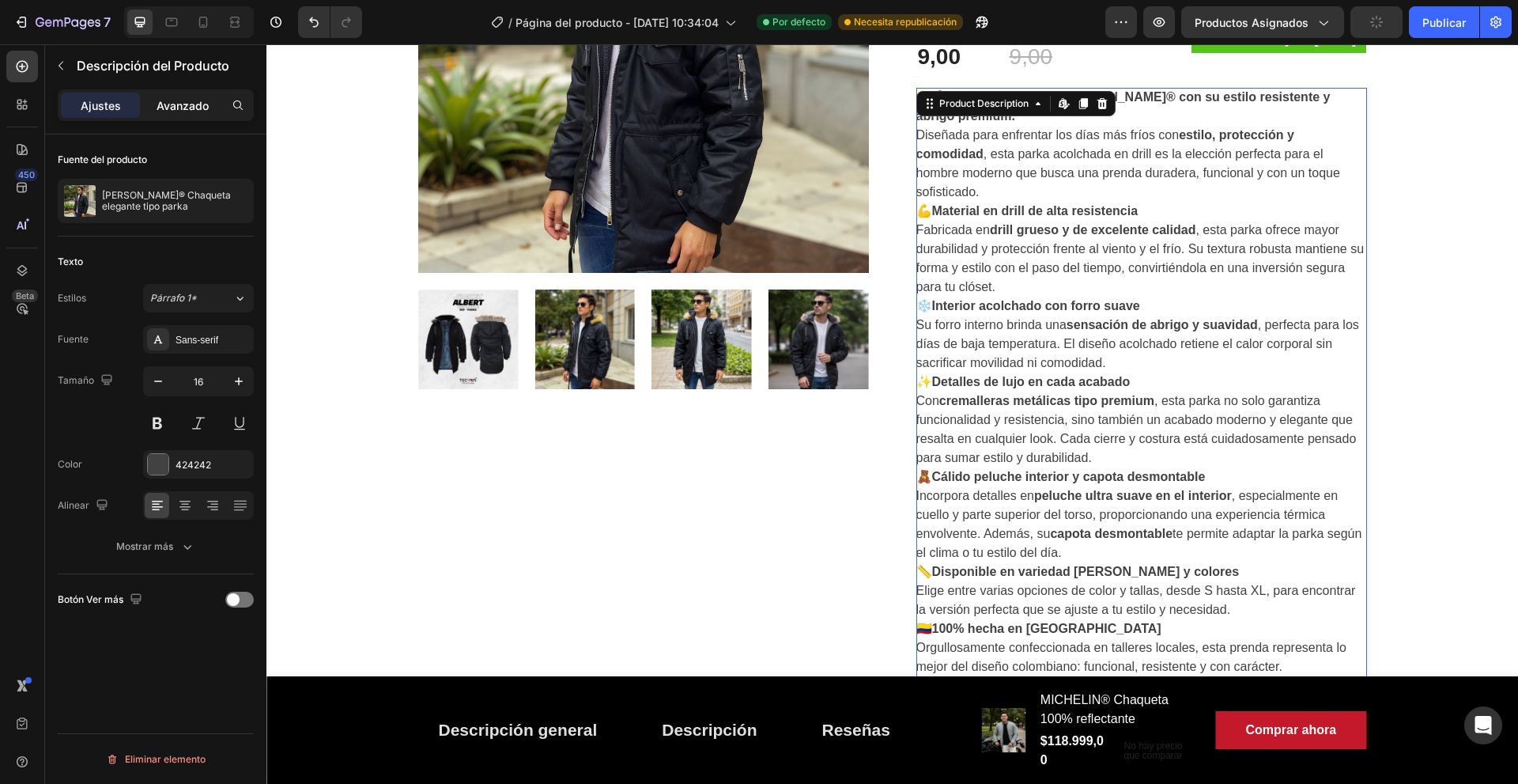
drag, startPoint x: 179, startPoint y: 114, endPoint x: 187, endPoint y: 111, distance: 8.5
click at [179, 114] on div "Avanzado" at bounding box center [182, 105] width 79 height 25
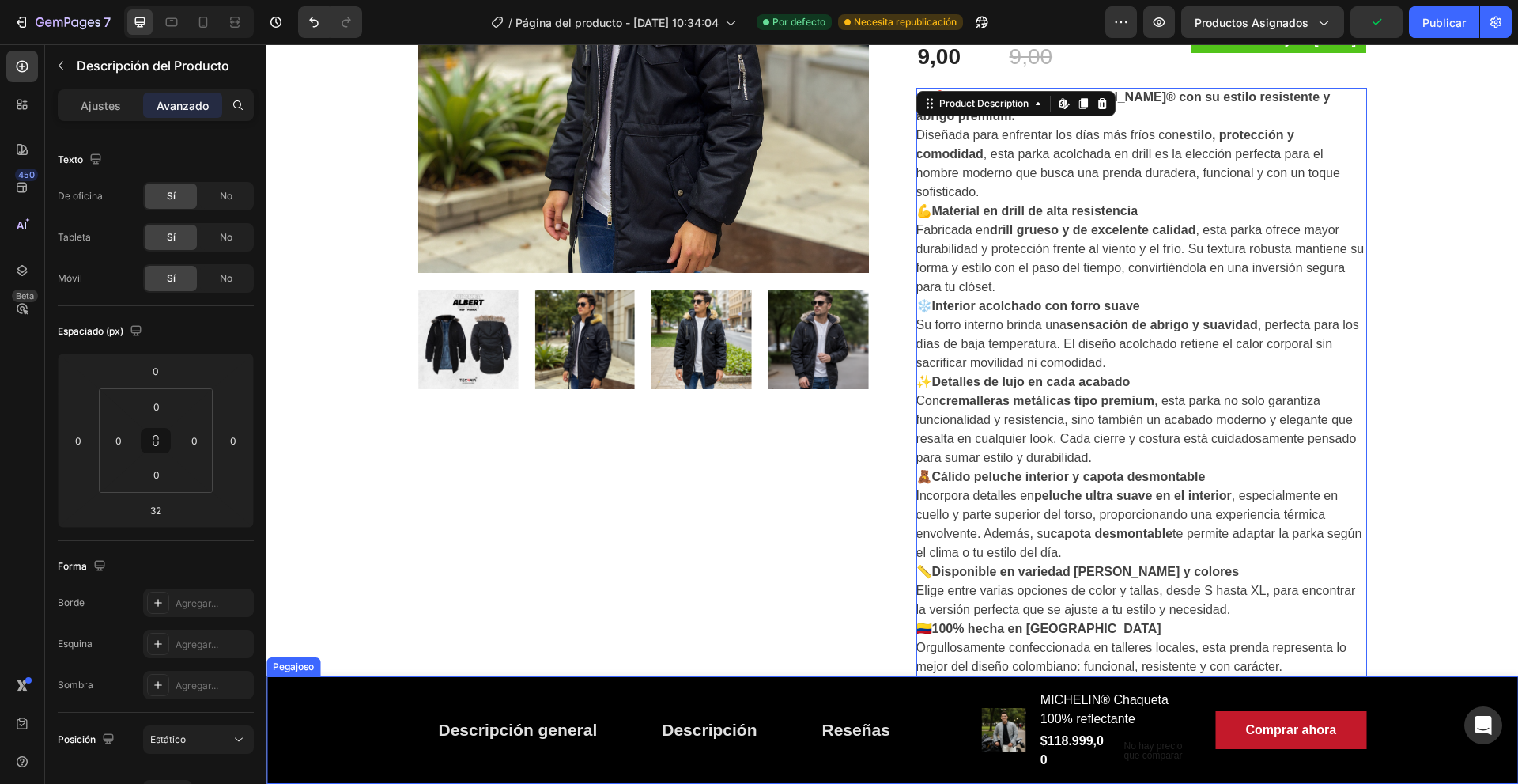
click at [323, 697] on div "Descripción general Botón Descripción Botón Reseñas Botón Fila Imágenes del pro…" at bounding box center [892, 730] width 1251 height 108
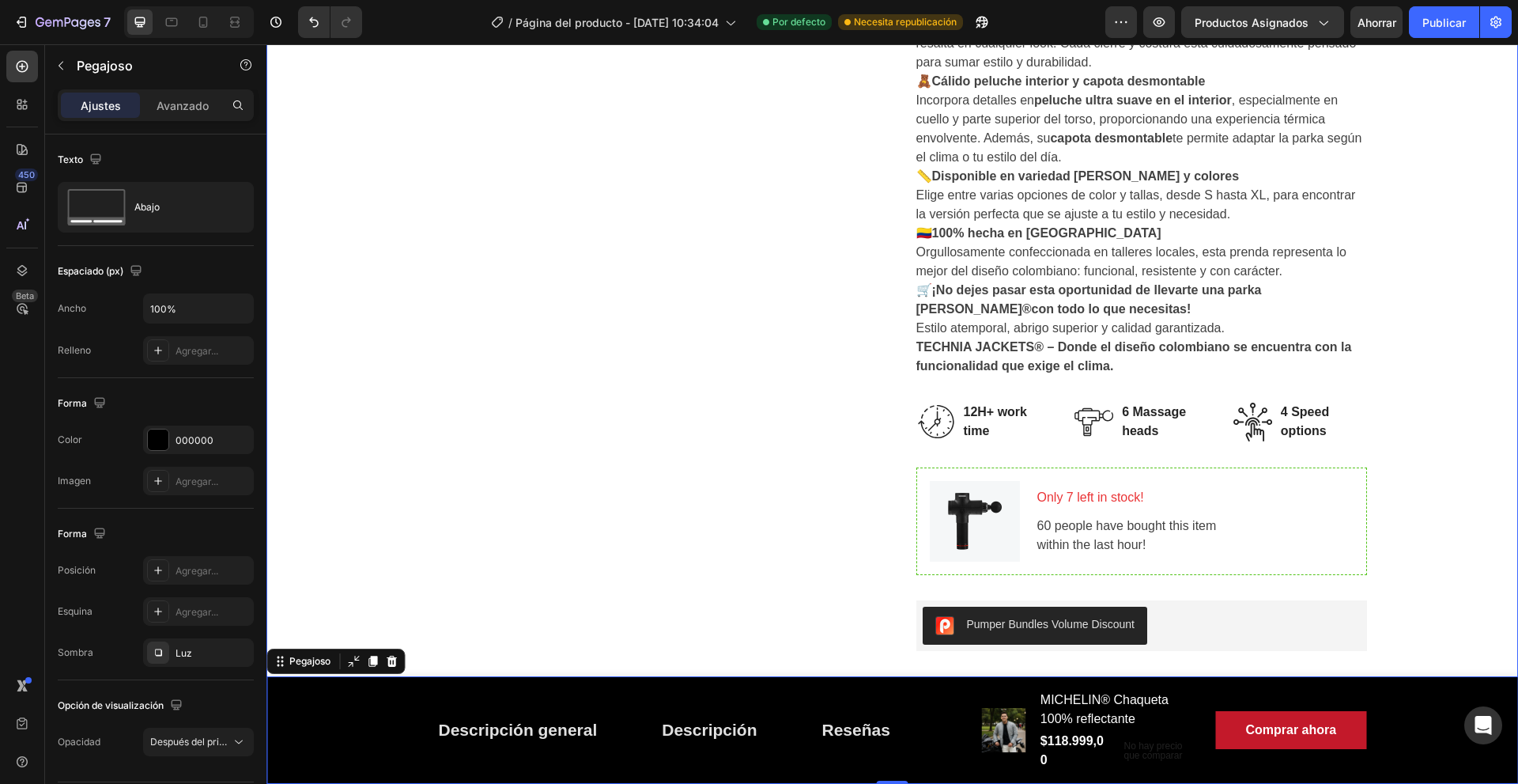
scroll to position [1242, 0]
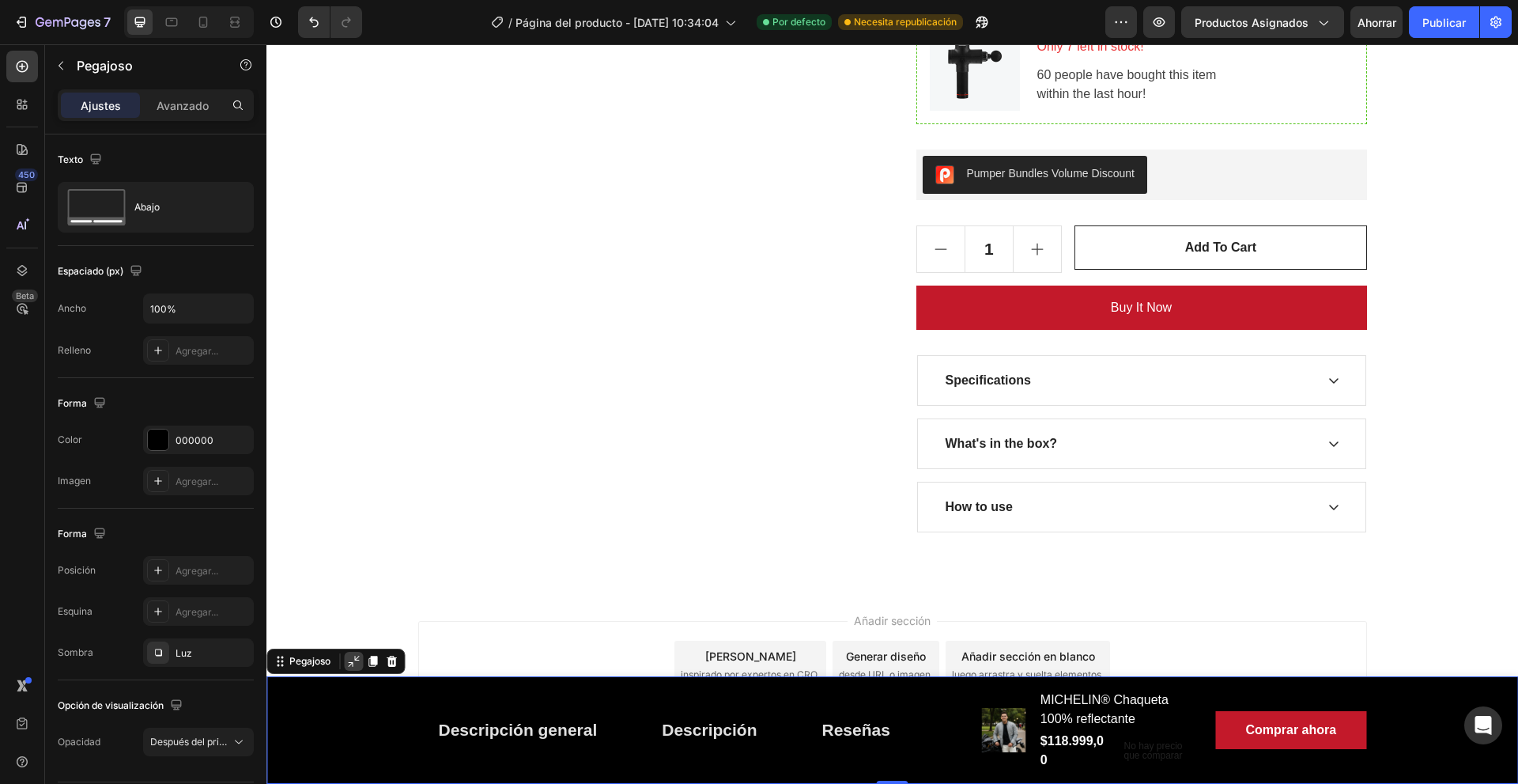
click at [350, 657] on icon at bounding box center [353, 661] width 13 height 13
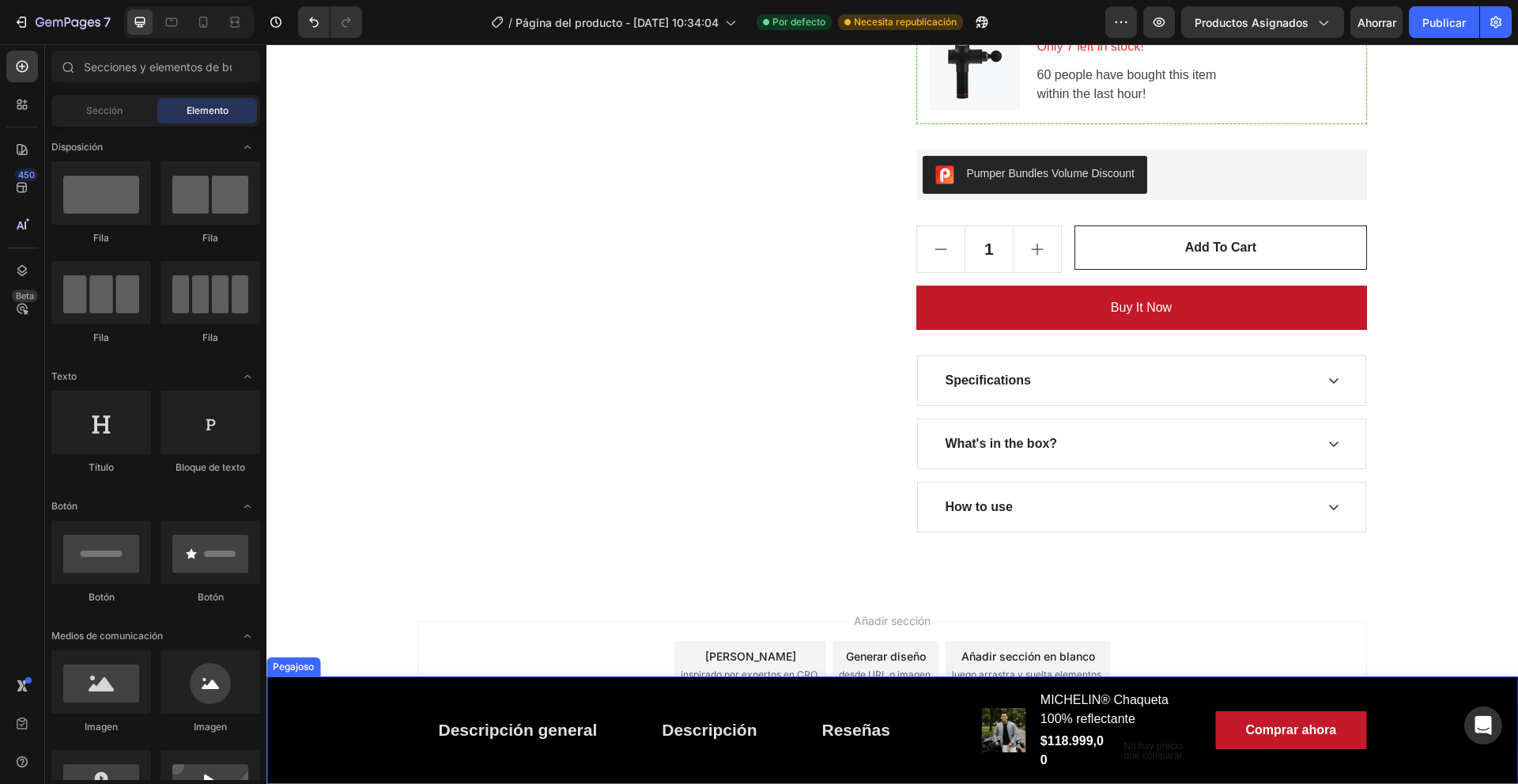
click at [351, 709] on div "Descripción general Botón Descripción Botón Reseñas Botón Fila Imágenes del pro…" at bounding box center [892, 730] width 1251 height 108
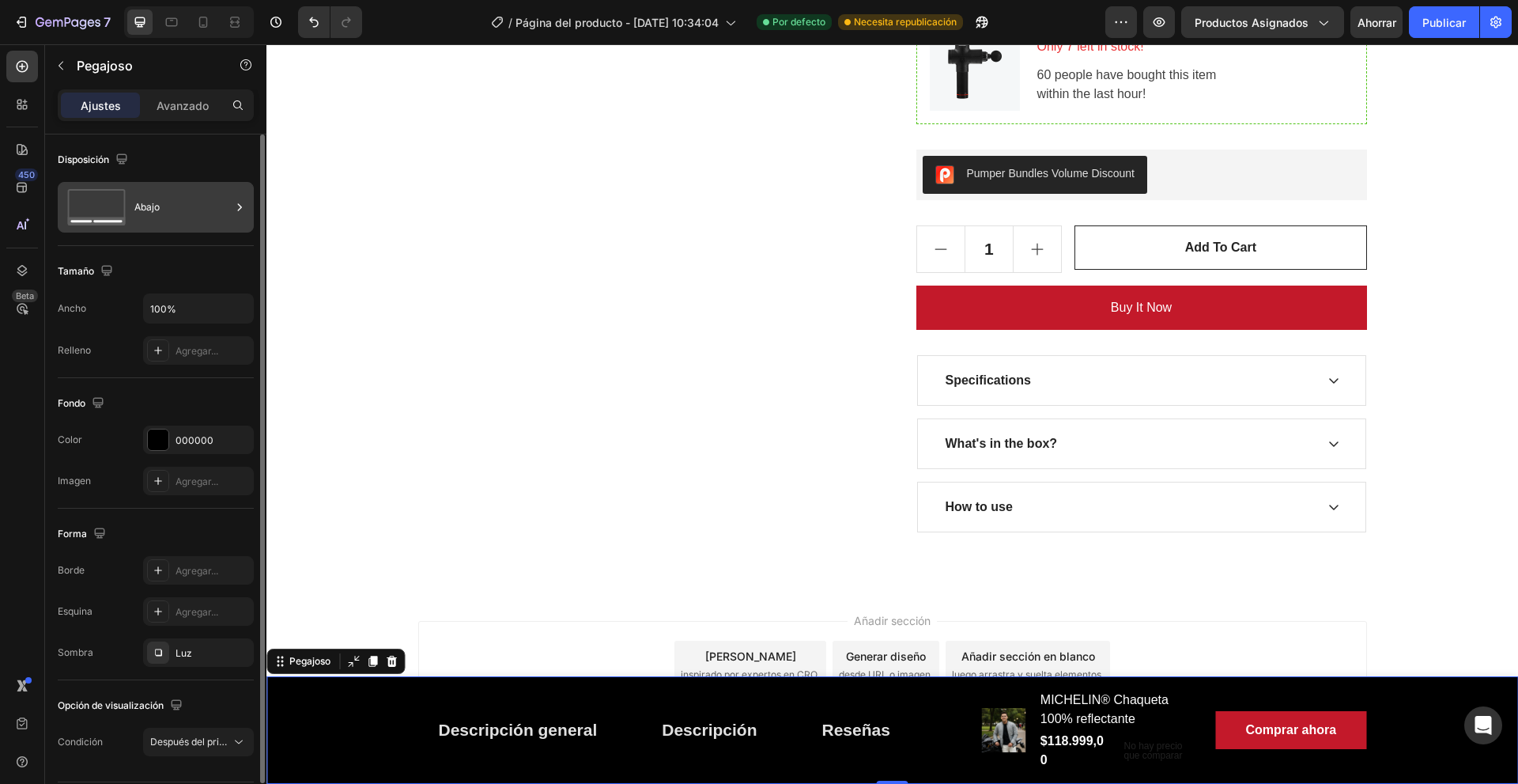
click at [165, 211] on div "Abajo" at bounding box center [182, 207] width 96 height 36
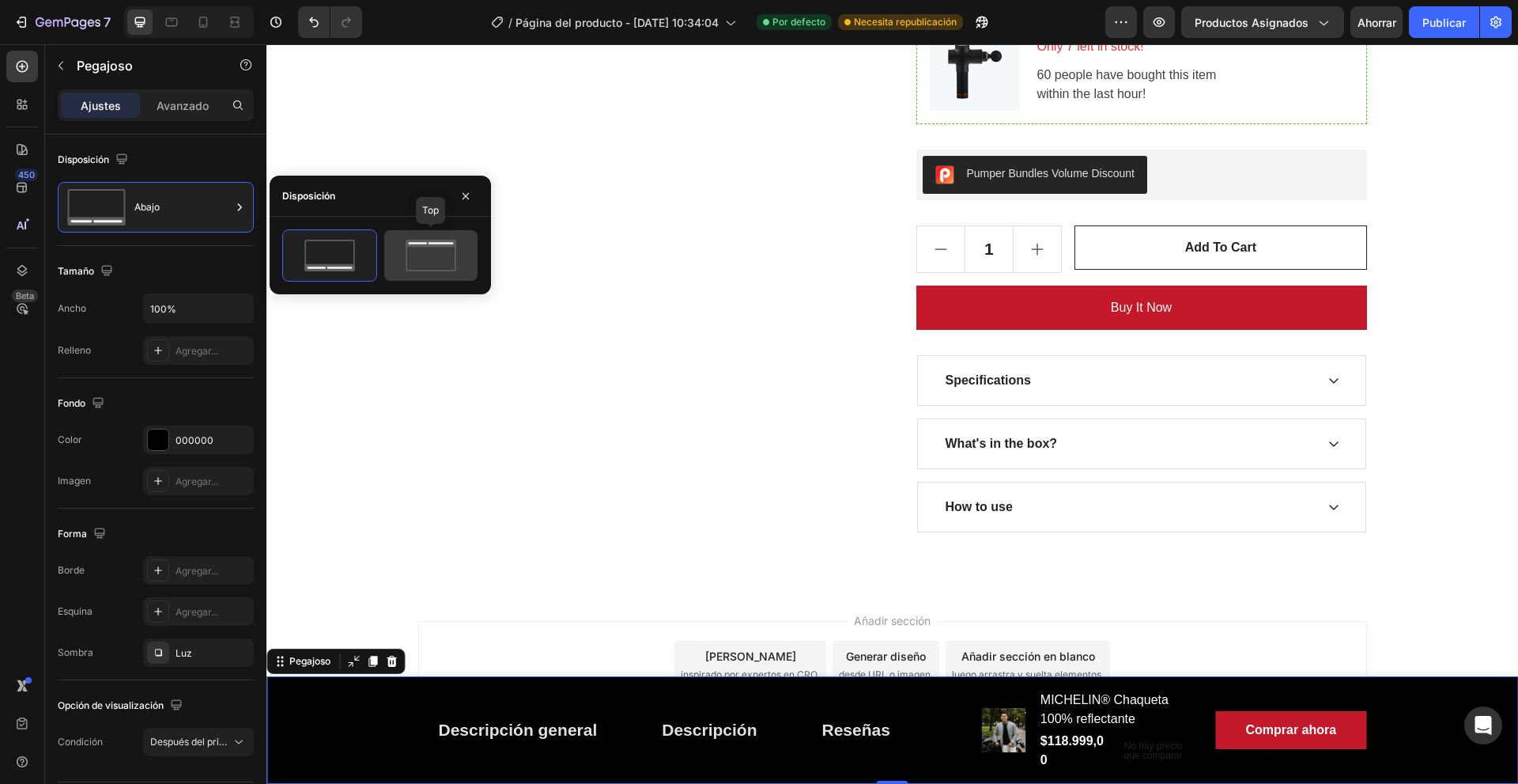
click at [420, 256] on icon at bounding box center [431, 255] width 74 height 31
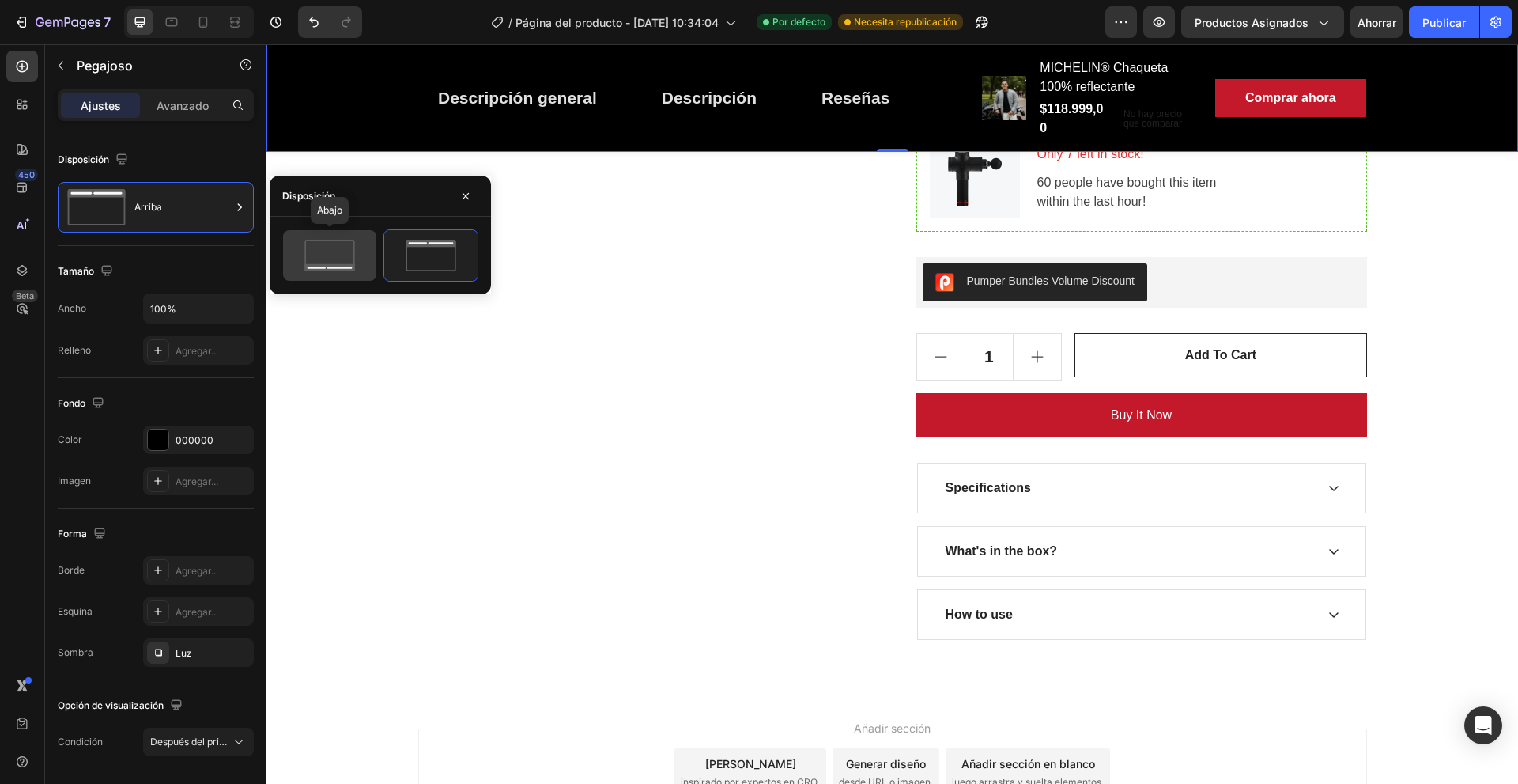
click at [343, 252] on icon at bounding box center [330, 255] width 74 height 31
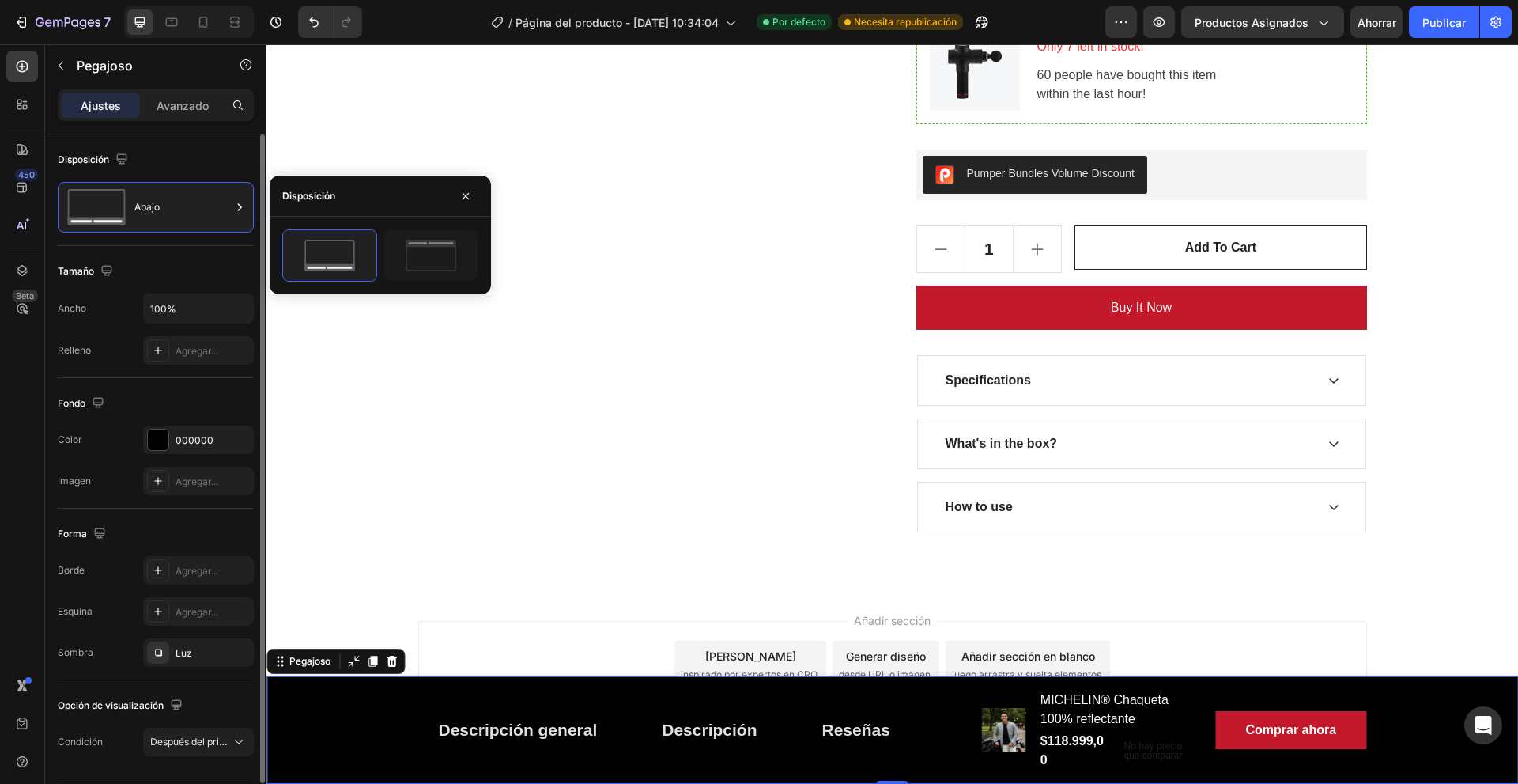
click at [158, 265] on div "Tamaño" at bounding box center [156, 271] width 196 height 25
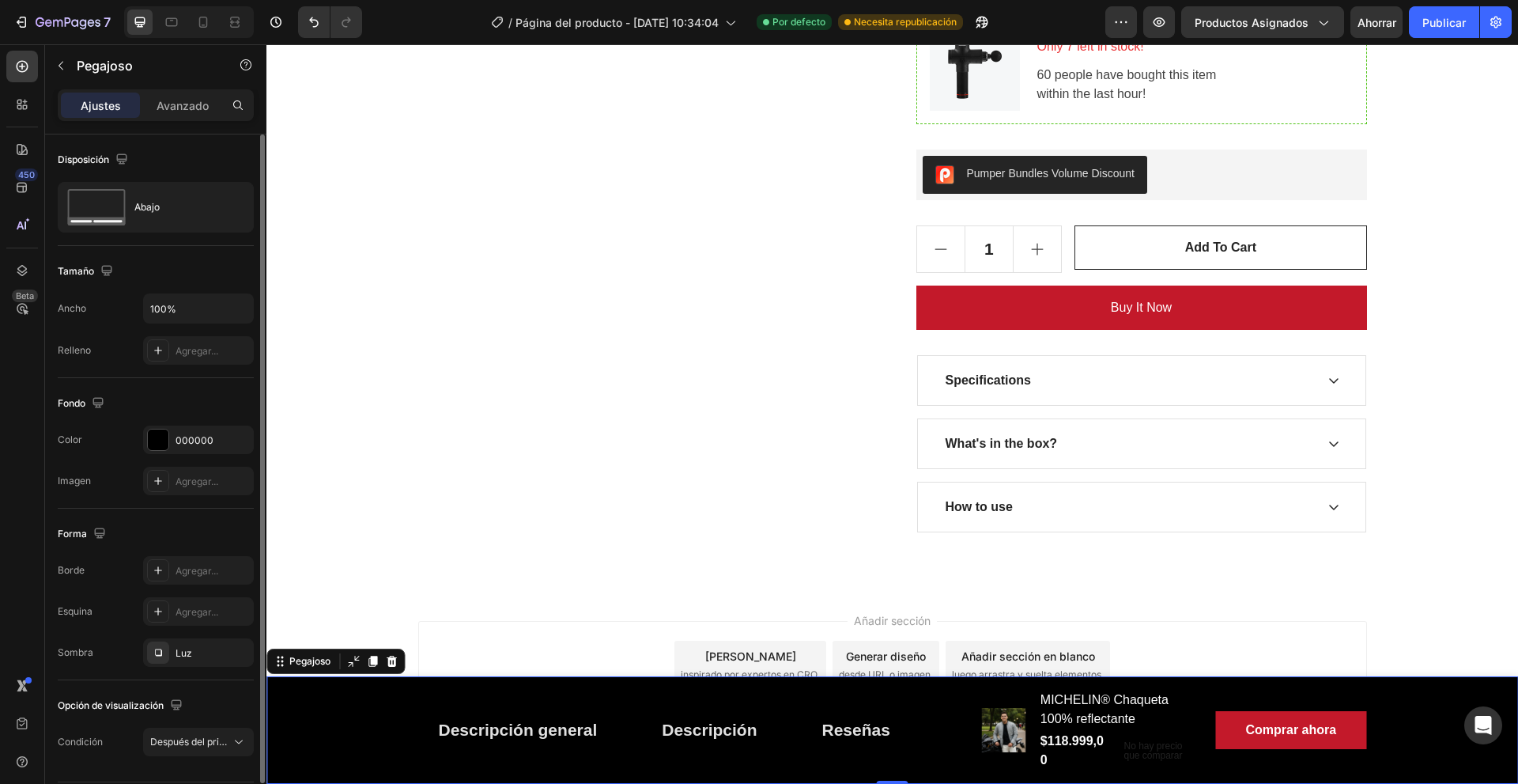
scroll to position [48, 0]
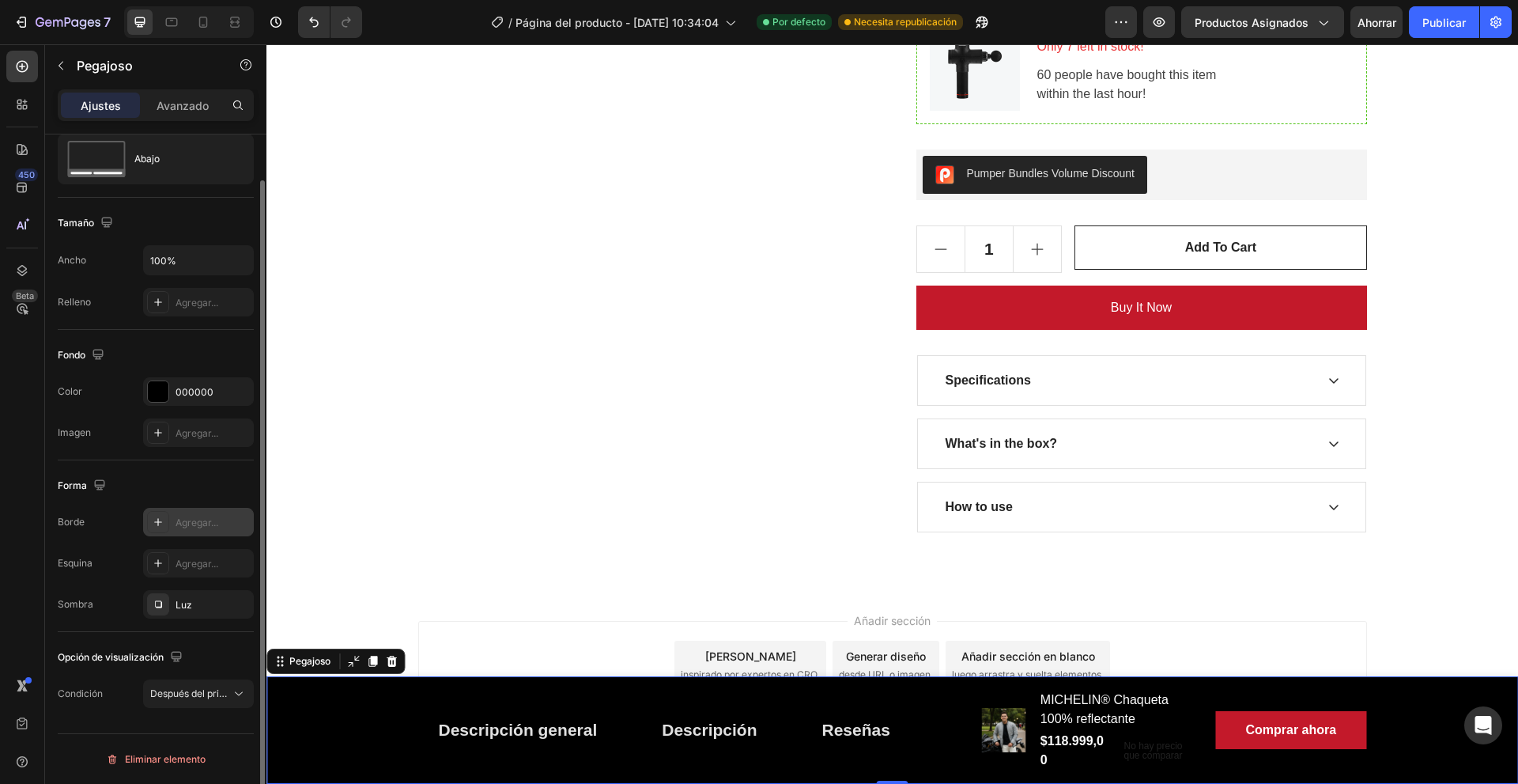
click at [161, 530] on div at bounding box center [158, 521] width 23 height 23
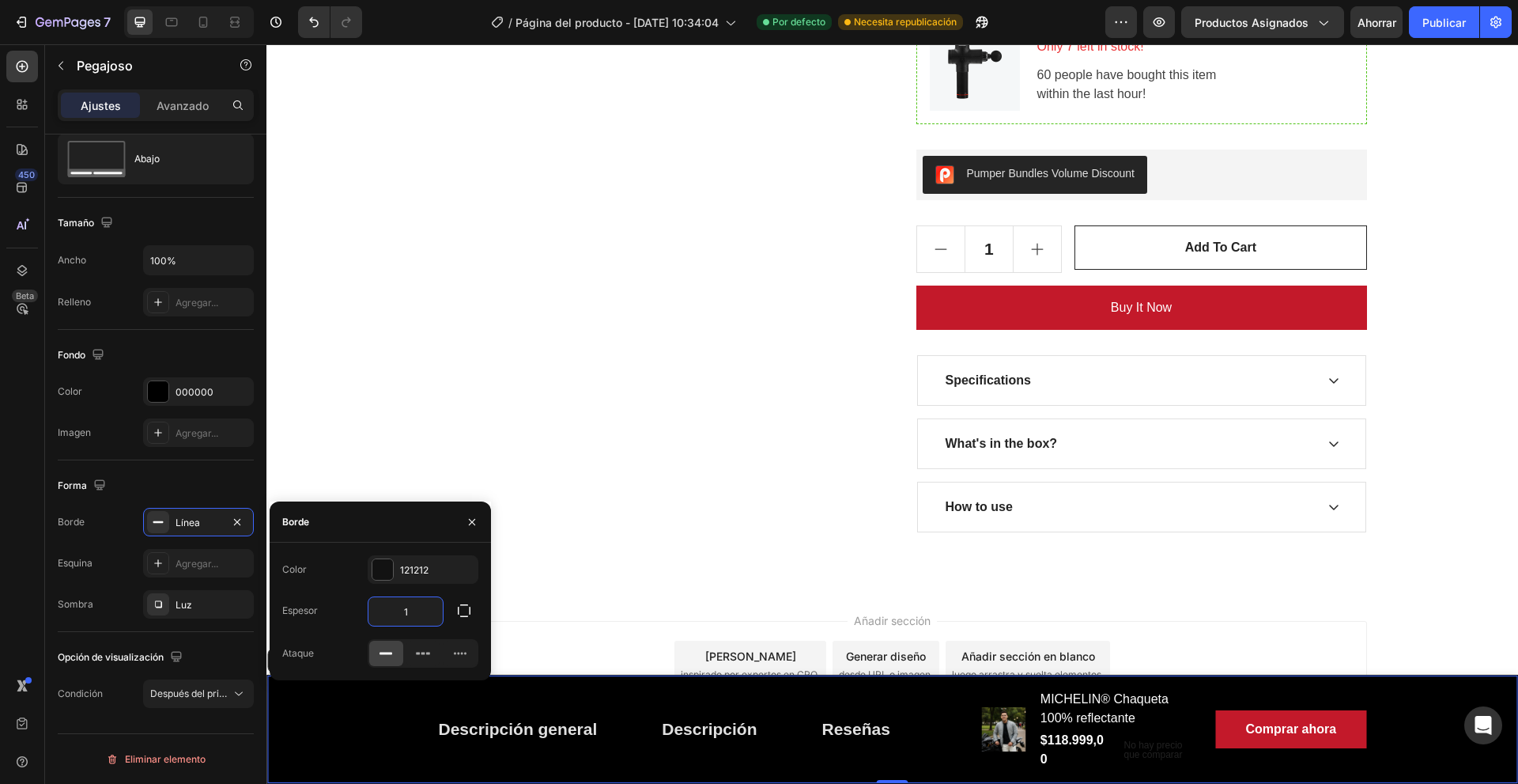
click at [415, 608] on input "1" at bounding box center [406, 611] width 74 height 28
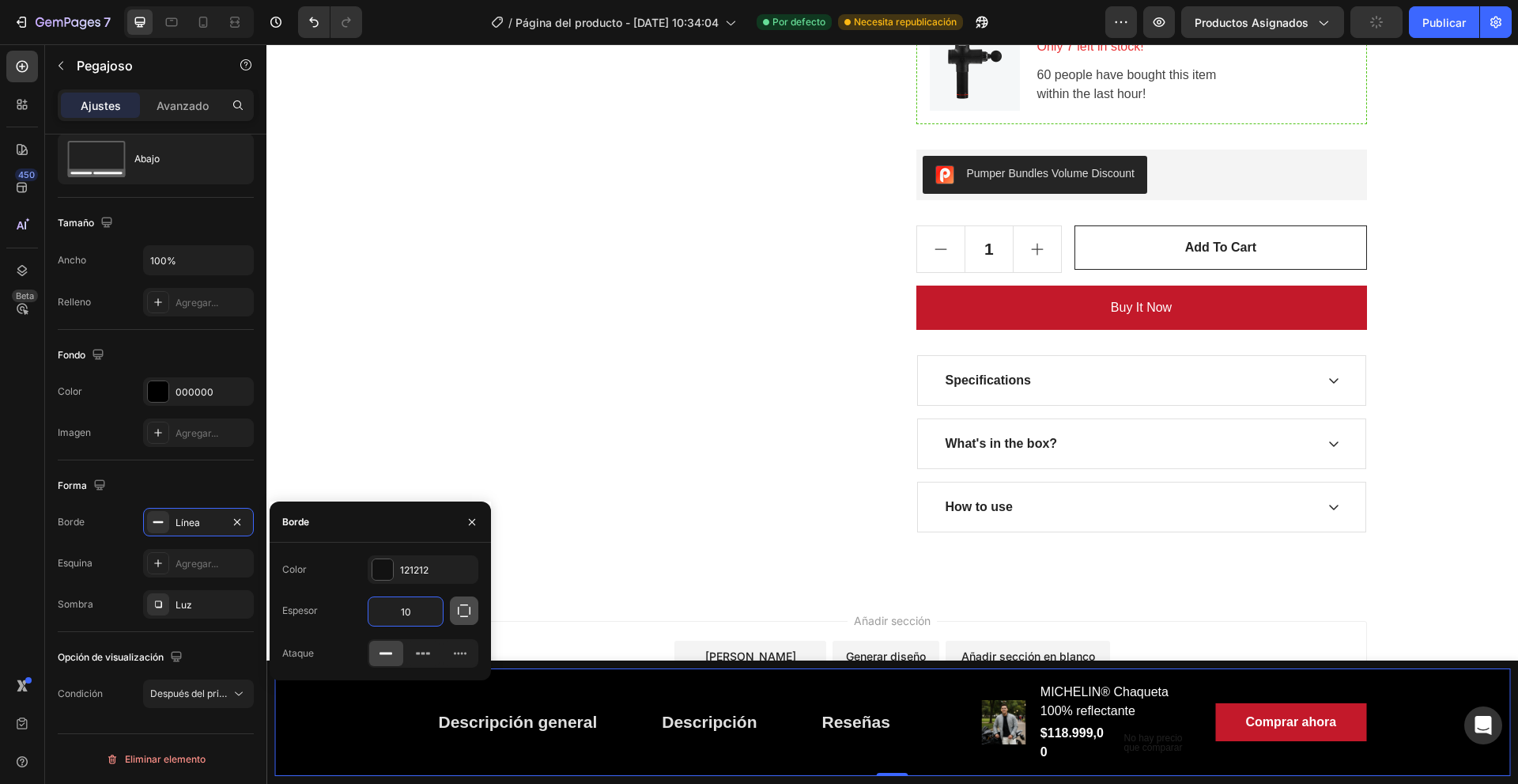
type input "10"
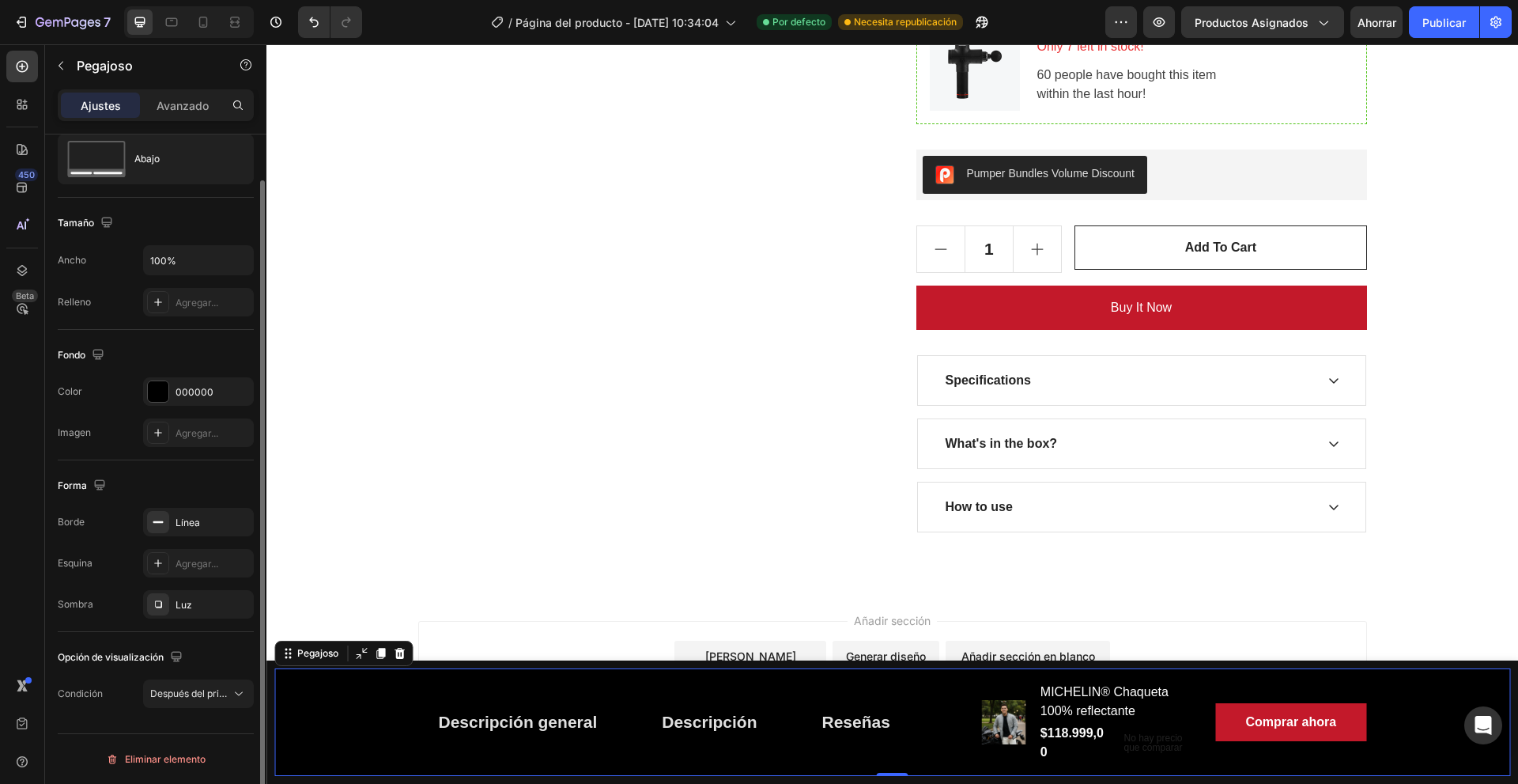
click at [220, 485] on div "Forma" at bounding box center [156, 485] width 196 height 25
click at [222, 483] on div "Forma" at bounding box center [156, 485] width 196 height 25
click at [443, 620] on div "Añadir sección Elija plantillas inspirado por expertos en CRO Generar diseño de…" at bounding box center [893, 663] width 949 height 87
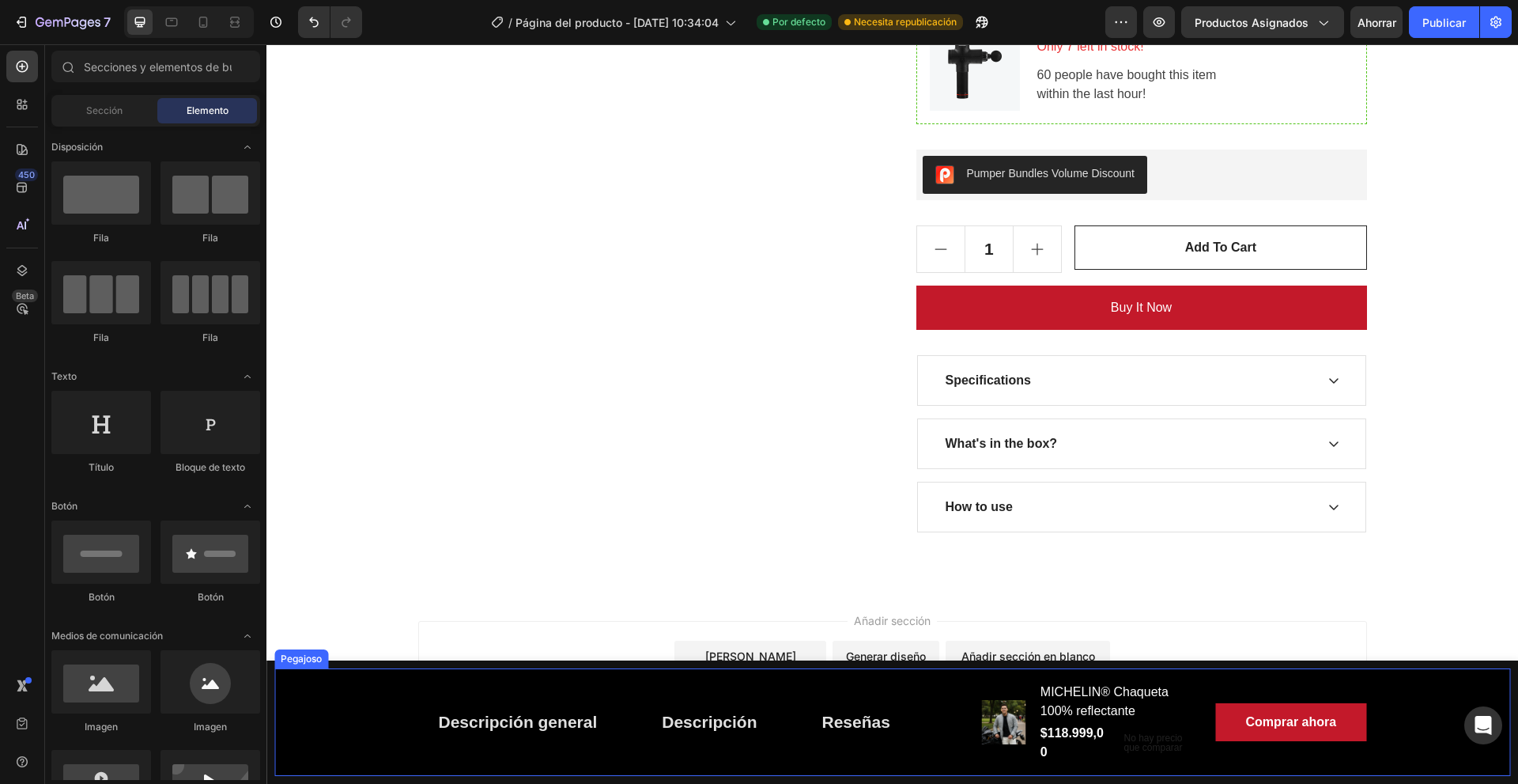
click at [346, 754] on div "Descripción general Botón Descripción Botón Reseñas Botón Fila Imágenes del pro…" at bounding box center [892, 722] width 1236 height 108
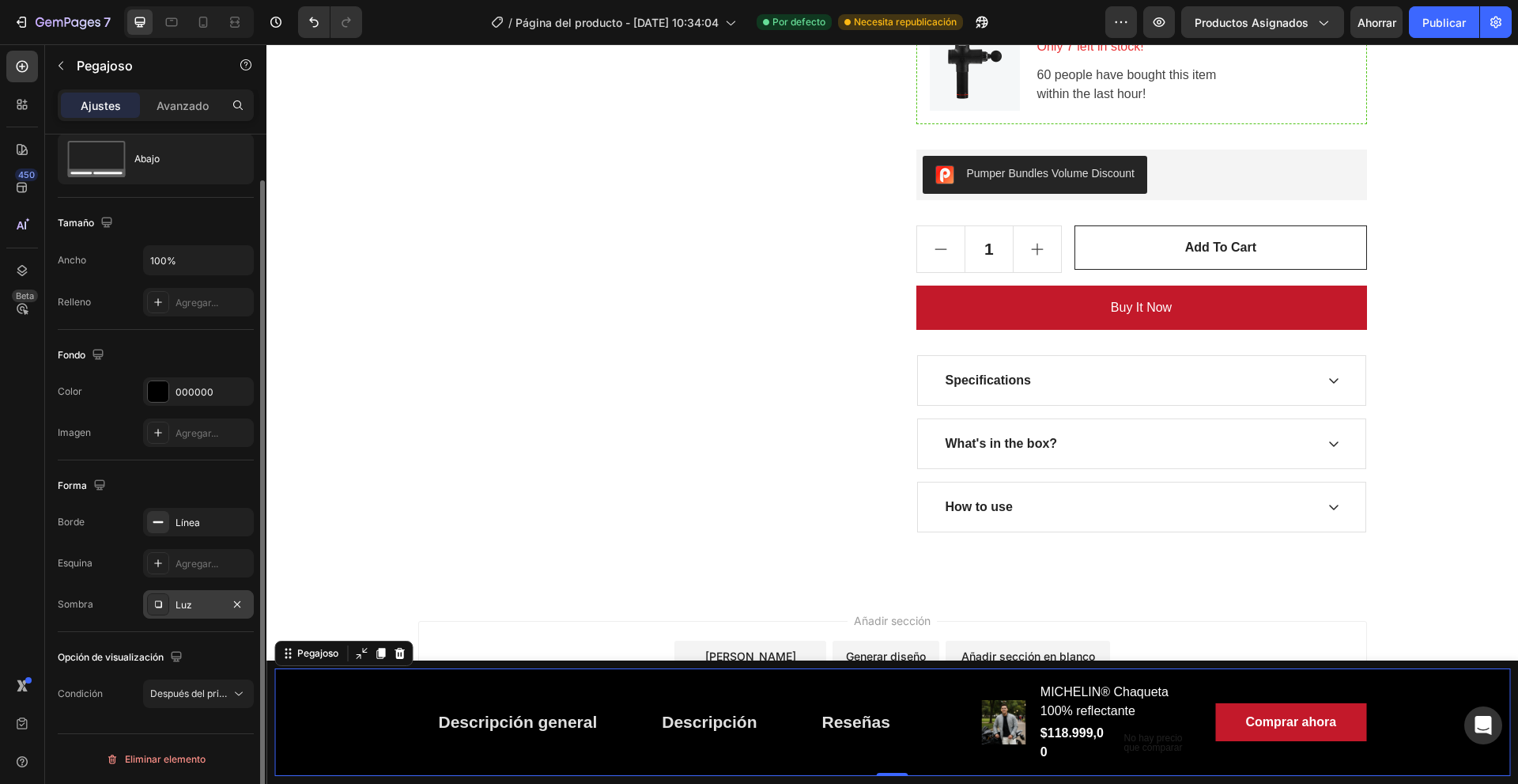
click at [186, 604] on font "Luz" at bounding box center [183, 605] width 17 height 12
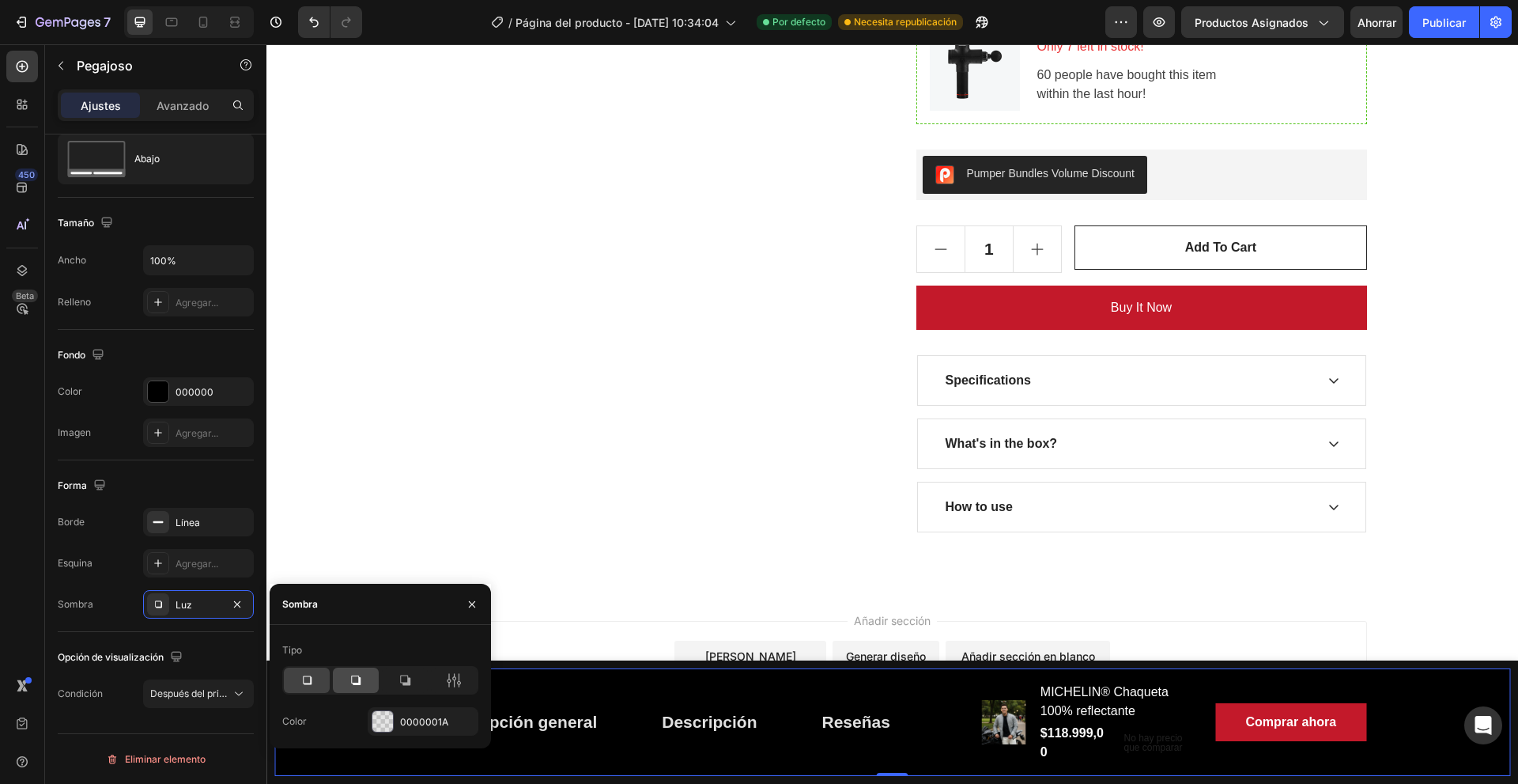
click at [358, 679] on icon at bounding box center [356, 680] width 16 height 16
click at [308, 677] on icon at bounding box center [307, 680] width 16 height 16
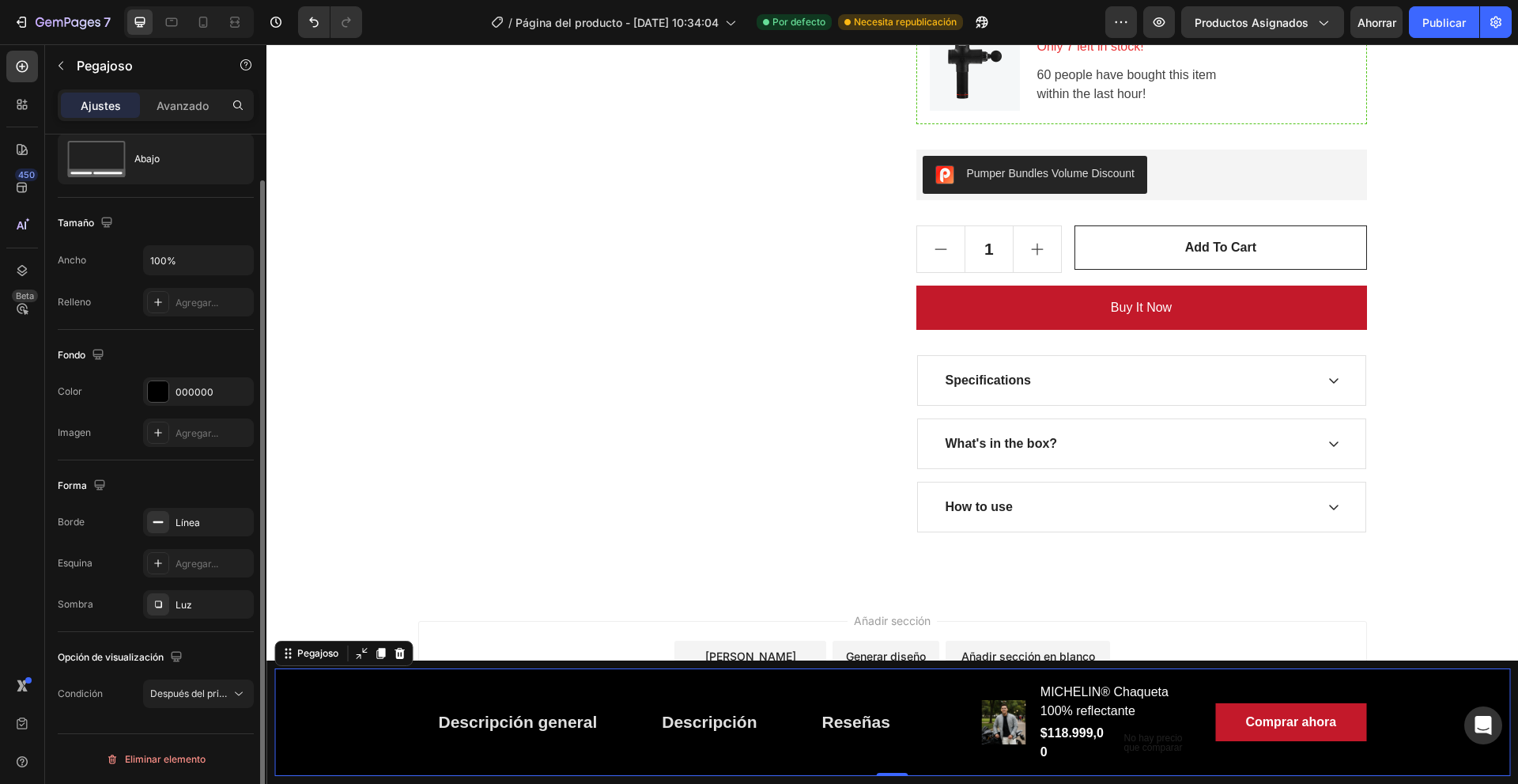
click at [112, 611] on div "Sombra Luz" at bounding box center [156, 604] width 196 height 28
click at [157, 696] on font "Después del primer botón del carrito" at bounding box center [231, 693] width 163 height 12
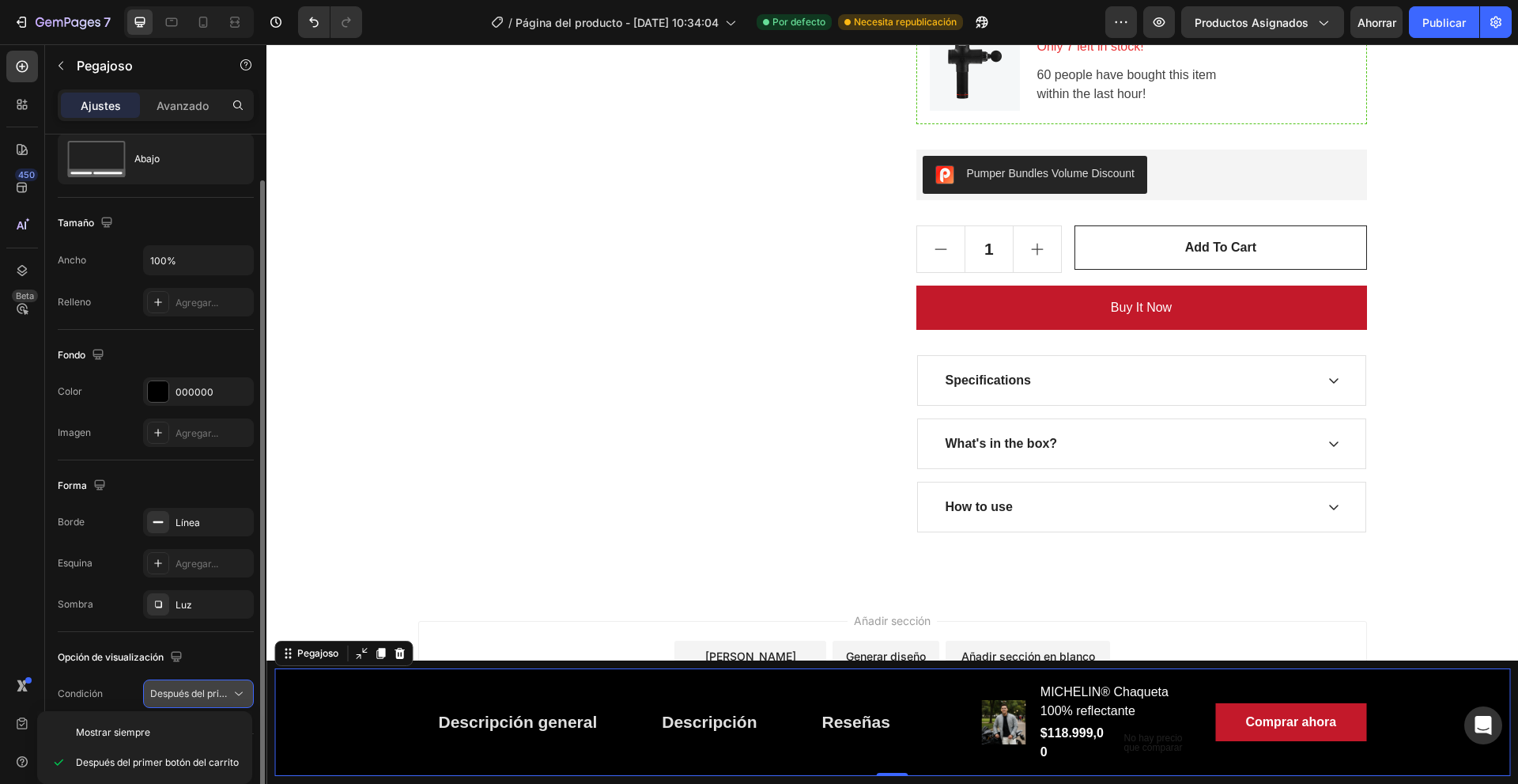
click at [155, 694] on font "Después del primer botón del carrito" at bounding box center [231, 693] width 163 height 12
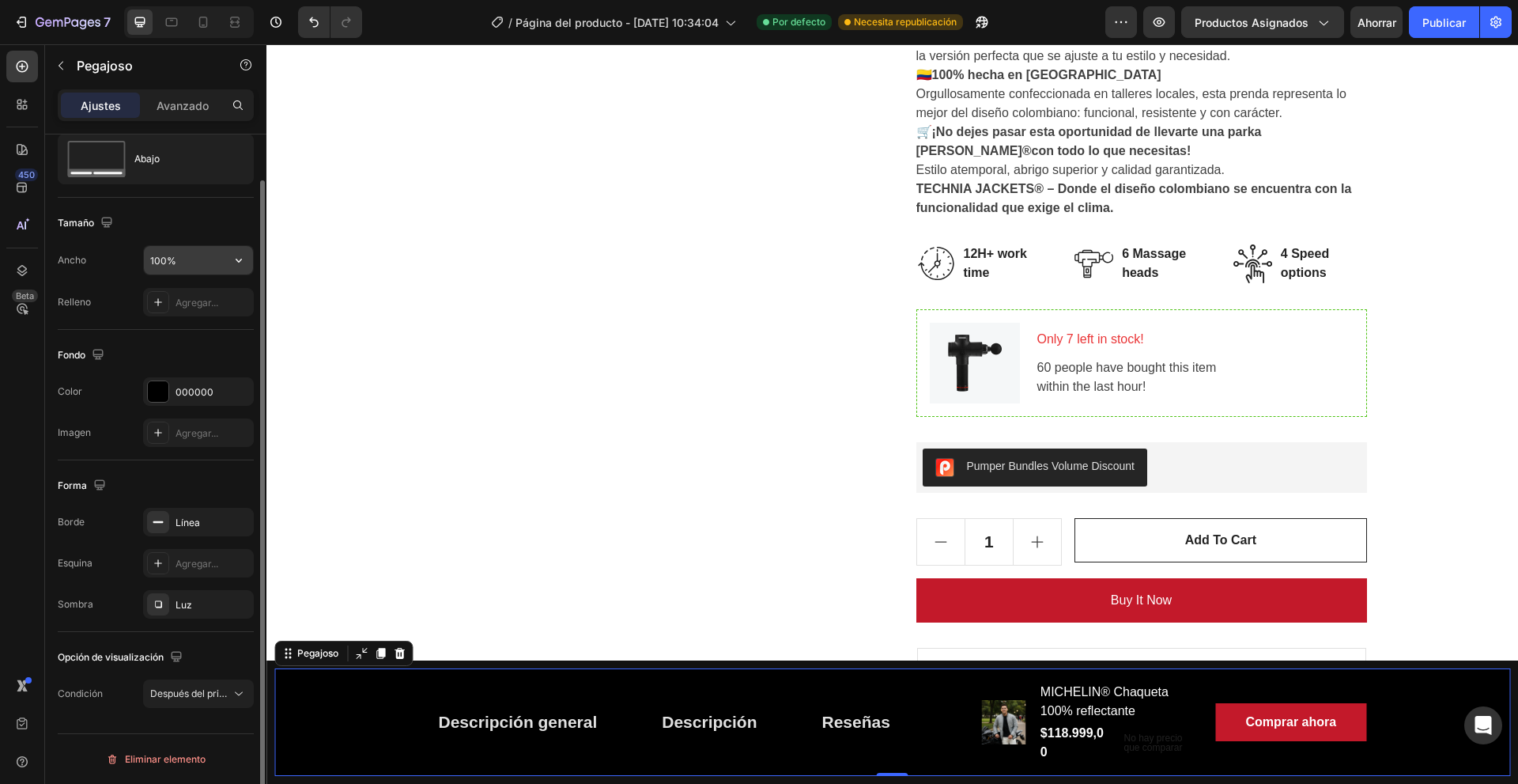
click at [203, 247] on input "100%" at bounding box center [198, 260] width 109 height 28
click at [199, 257] on input "100%" at bounding box center [198, 260] width 109 height 28
drag, startPoint x: 162, startPoint y: 260, endPoint x: 137, endPoint y: 252, distance: 26.2
click at [137, 254] on div "Ancho 100%" at bounding box center [156, 260] width 196 height 30
click at [203, 30] on div at bounding box center [203, 23] width 25 height 25
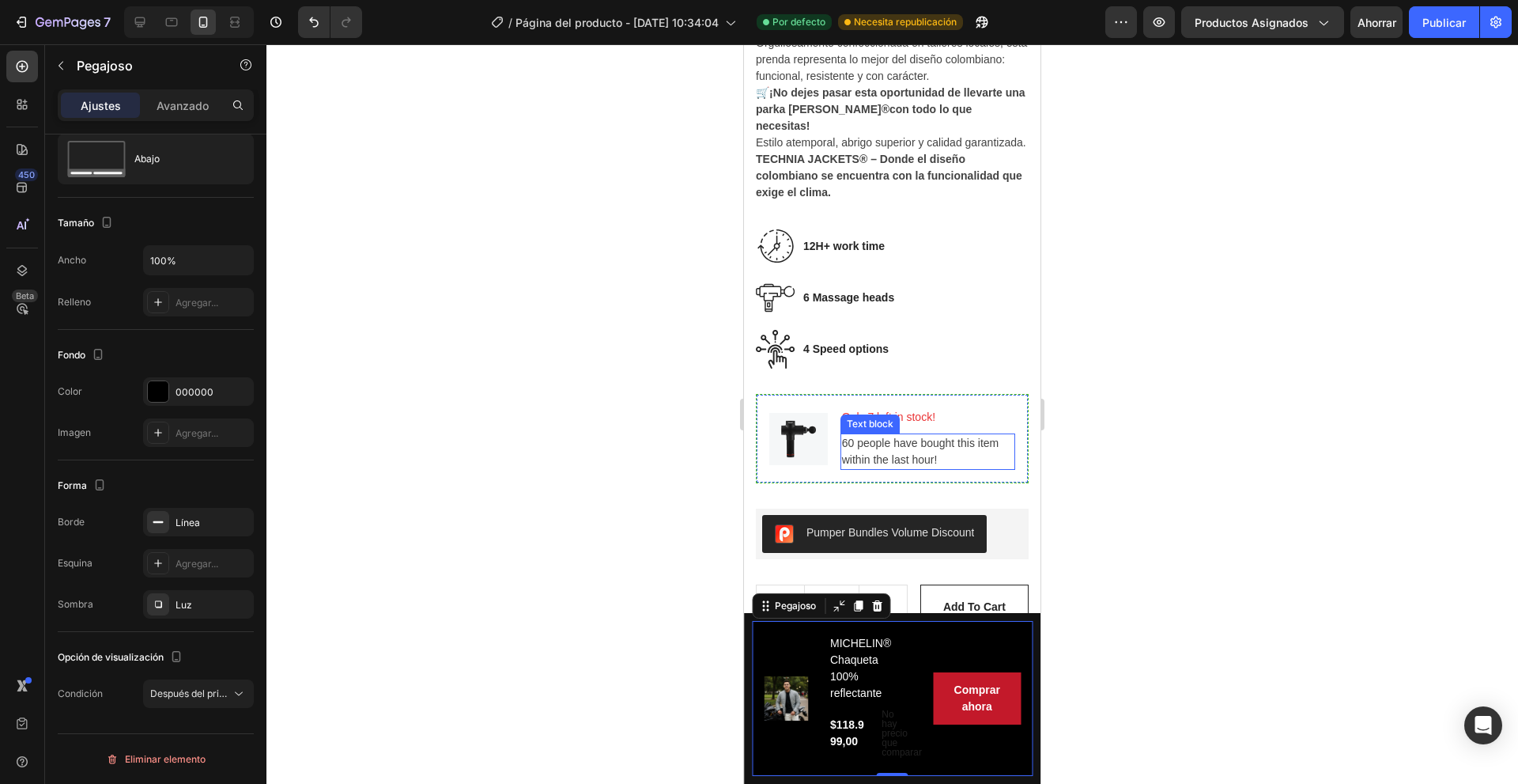
scroll to position [1013, 0]
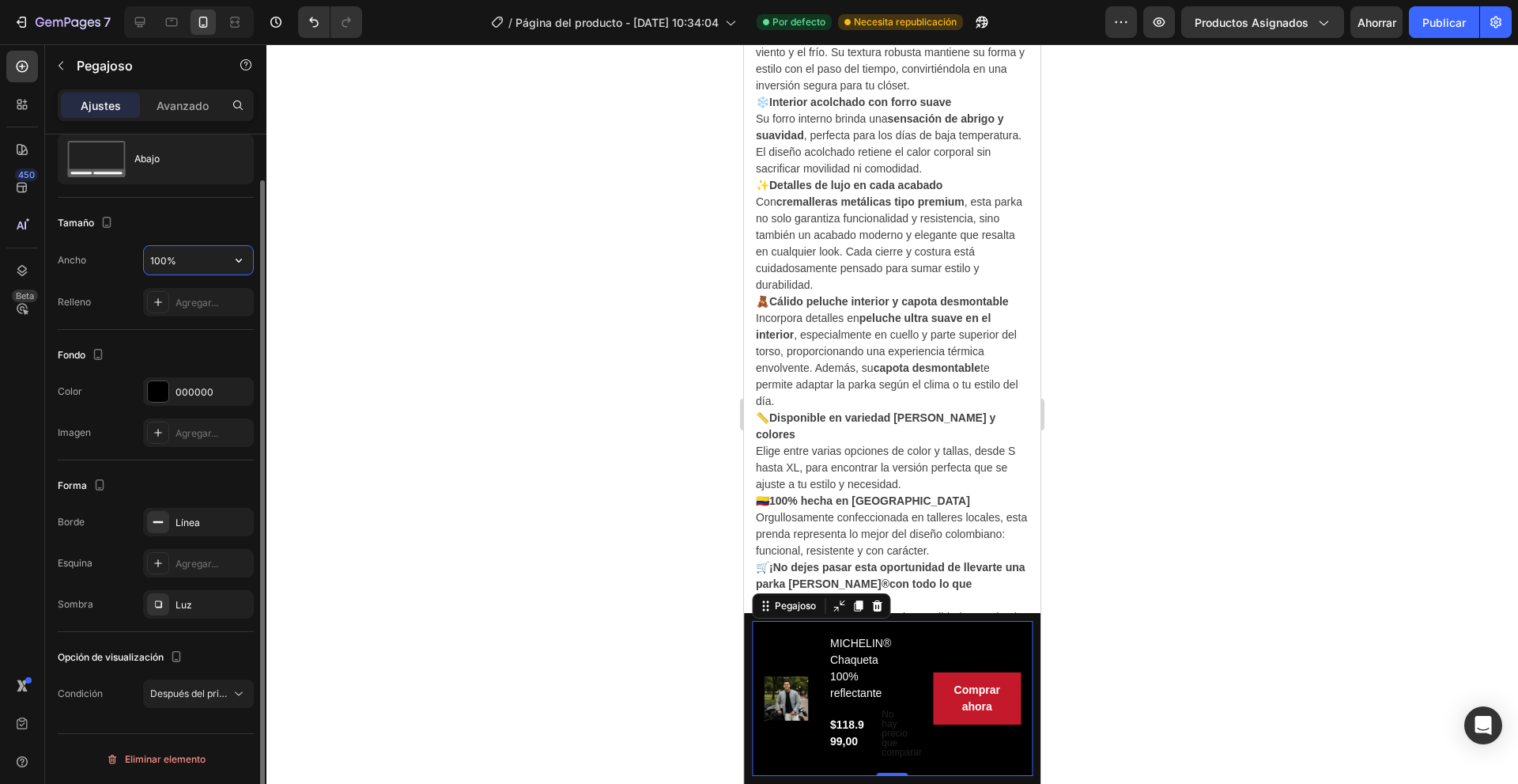
click at [145, 255] on input "100%" at bounding box center [198, 260] width 109 height 28
click at [145, 254] on input "100%" at bounding box center [198, 260] width 109 height 28
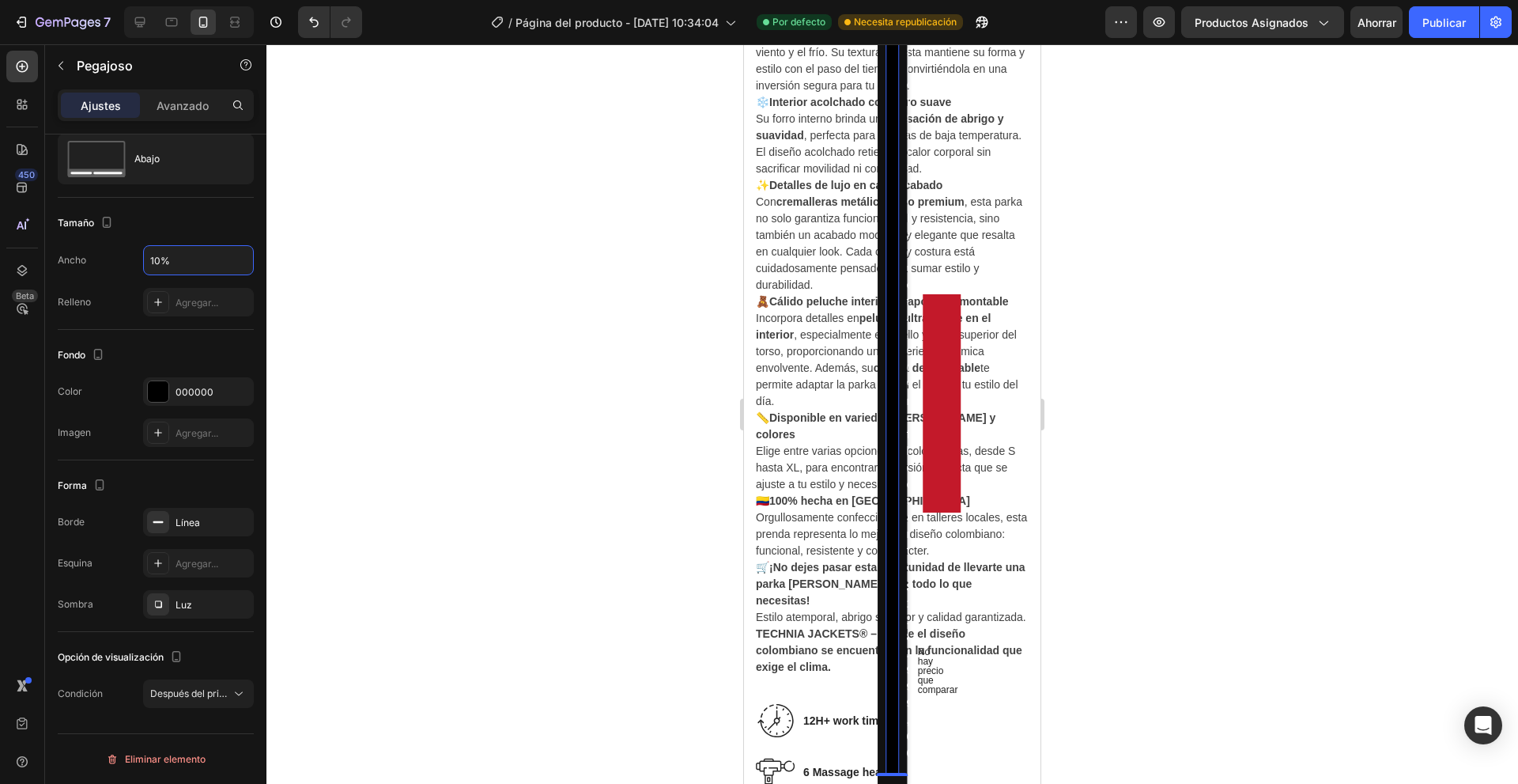
type input "100%"
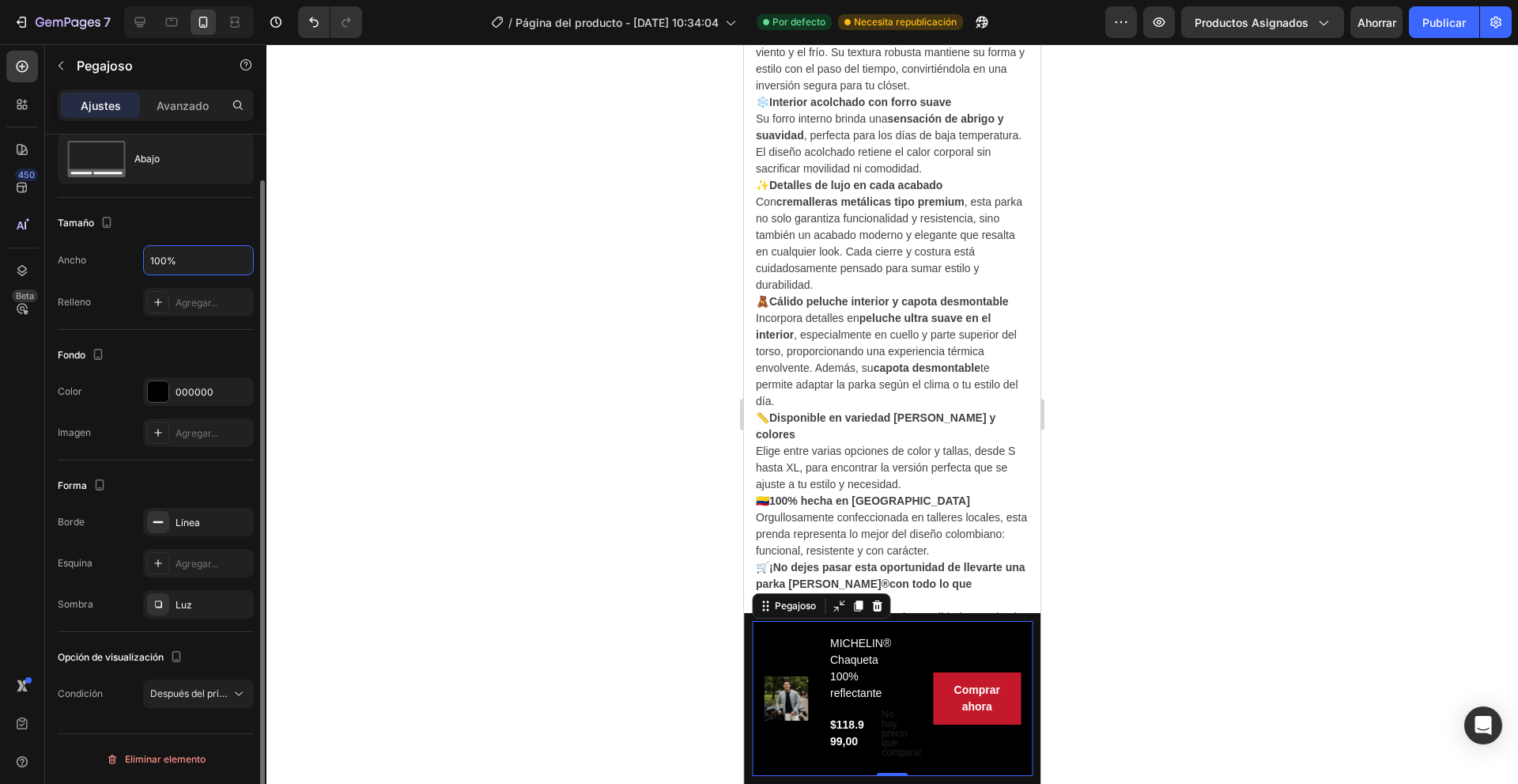
click at [196, 356] on div "Fondo" at bounding box center [156, 355] width 196 height 25
click at [183, 684] on button "Después del primer botón del carrito" at bounding box center [198, 693] width 111 height 28
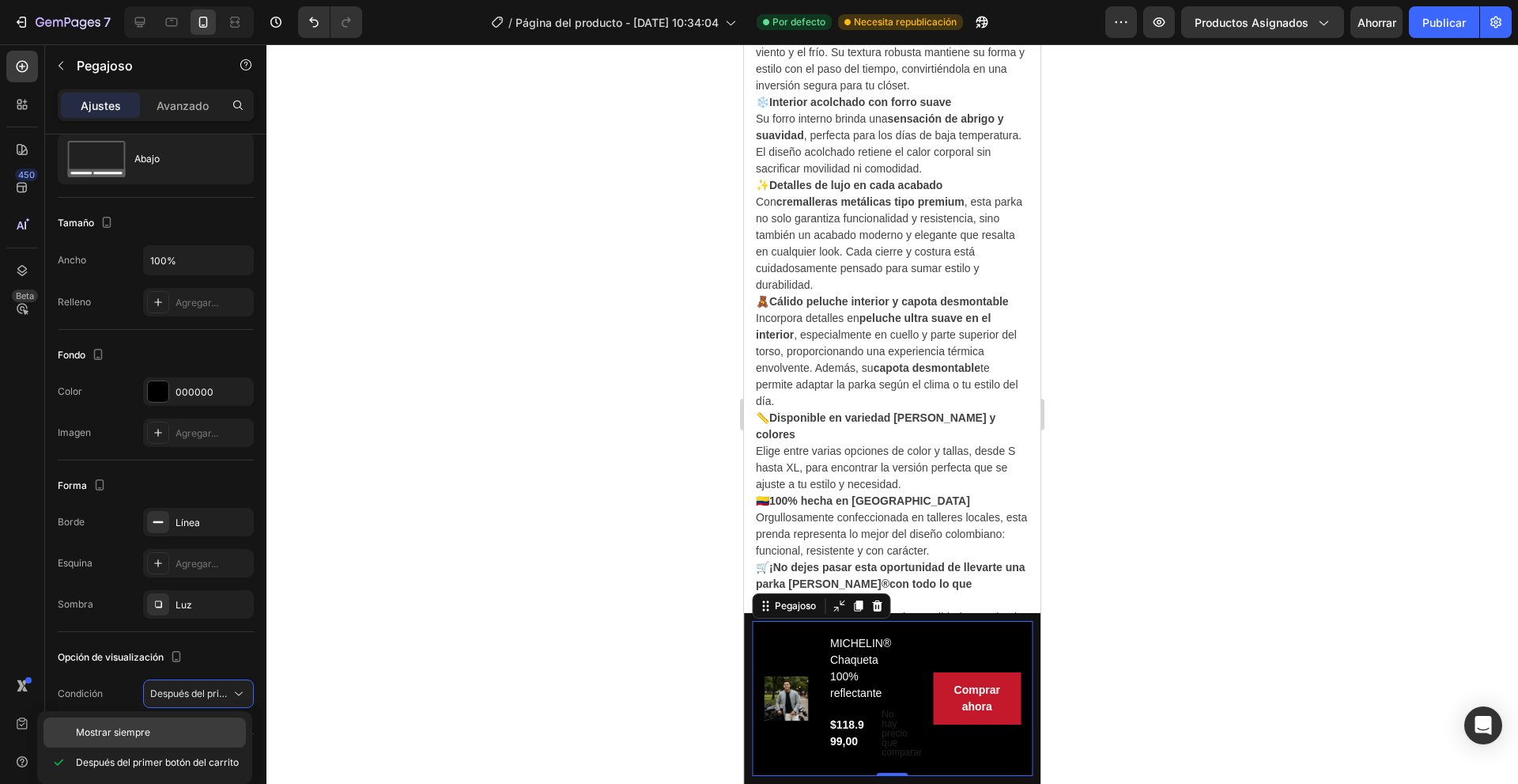
click at [164, 729] on p "Mostrar siempre" at bounding box center [157, 732] width 163 height 15
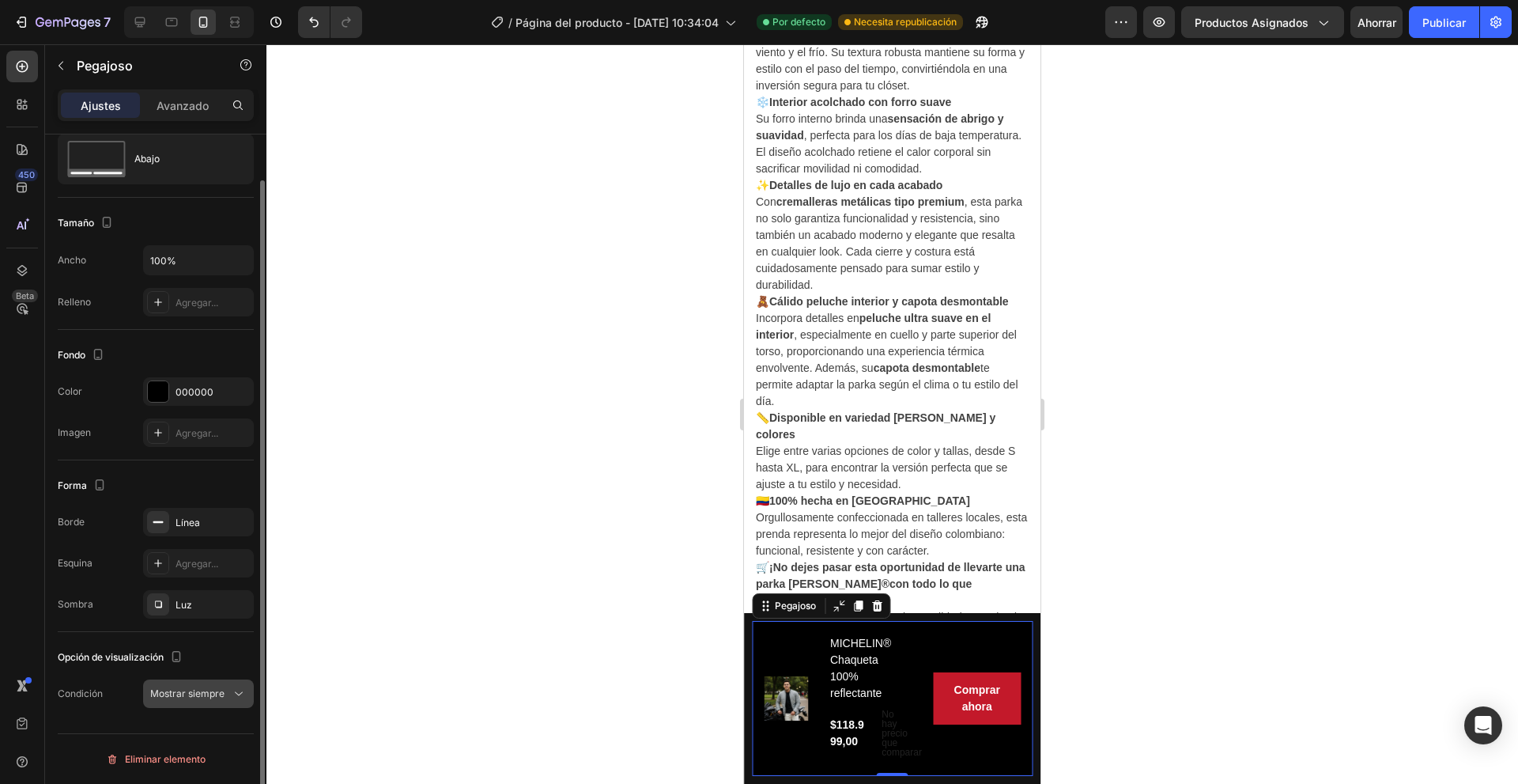
click at [204, 700] on span "Mostrar siempre" at bounding box center [187, 693] width 74 height 15
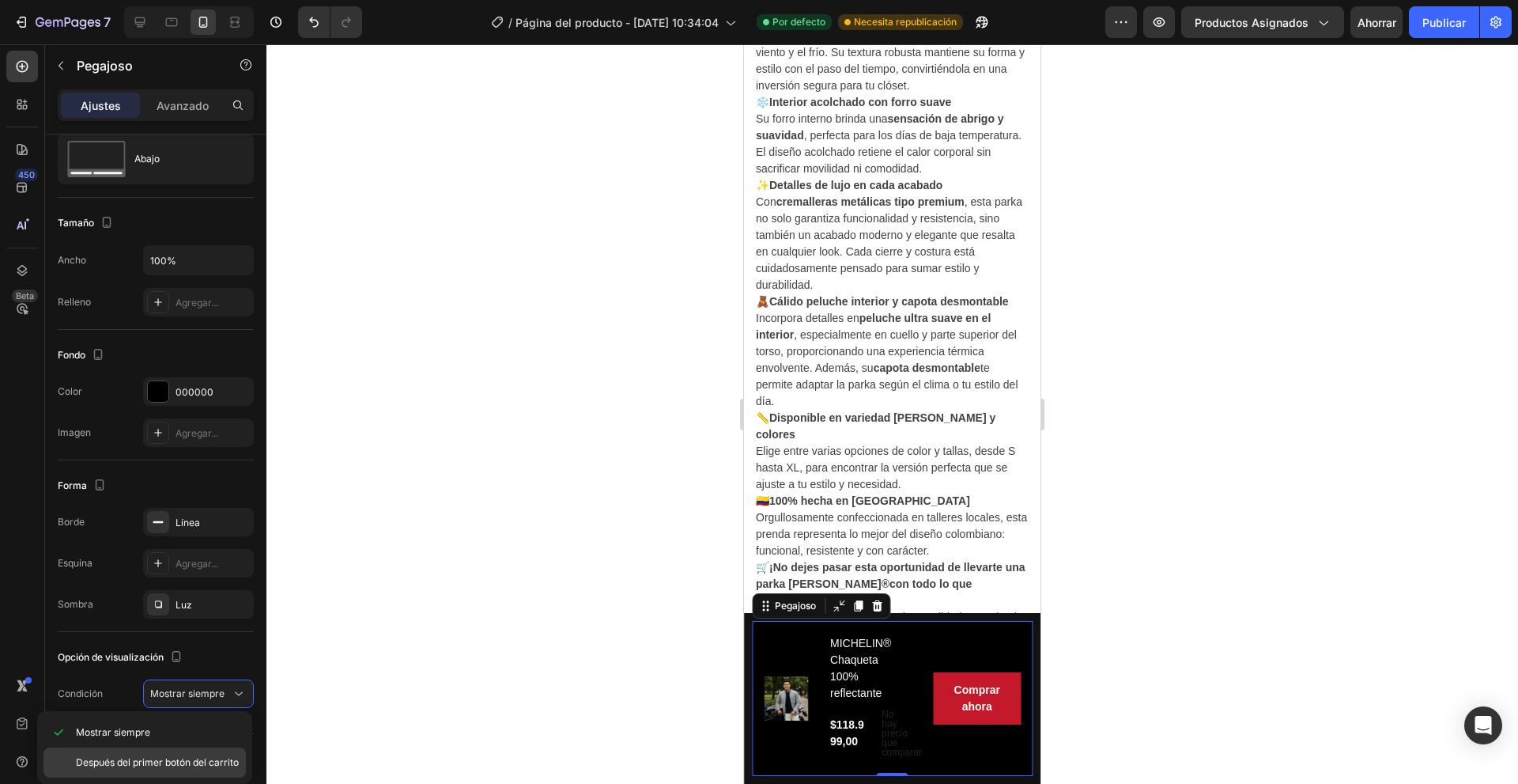
click at [195, 761] on font "Después del primer botón del carrito" at bounding box center [157, 761] width 163 height 12
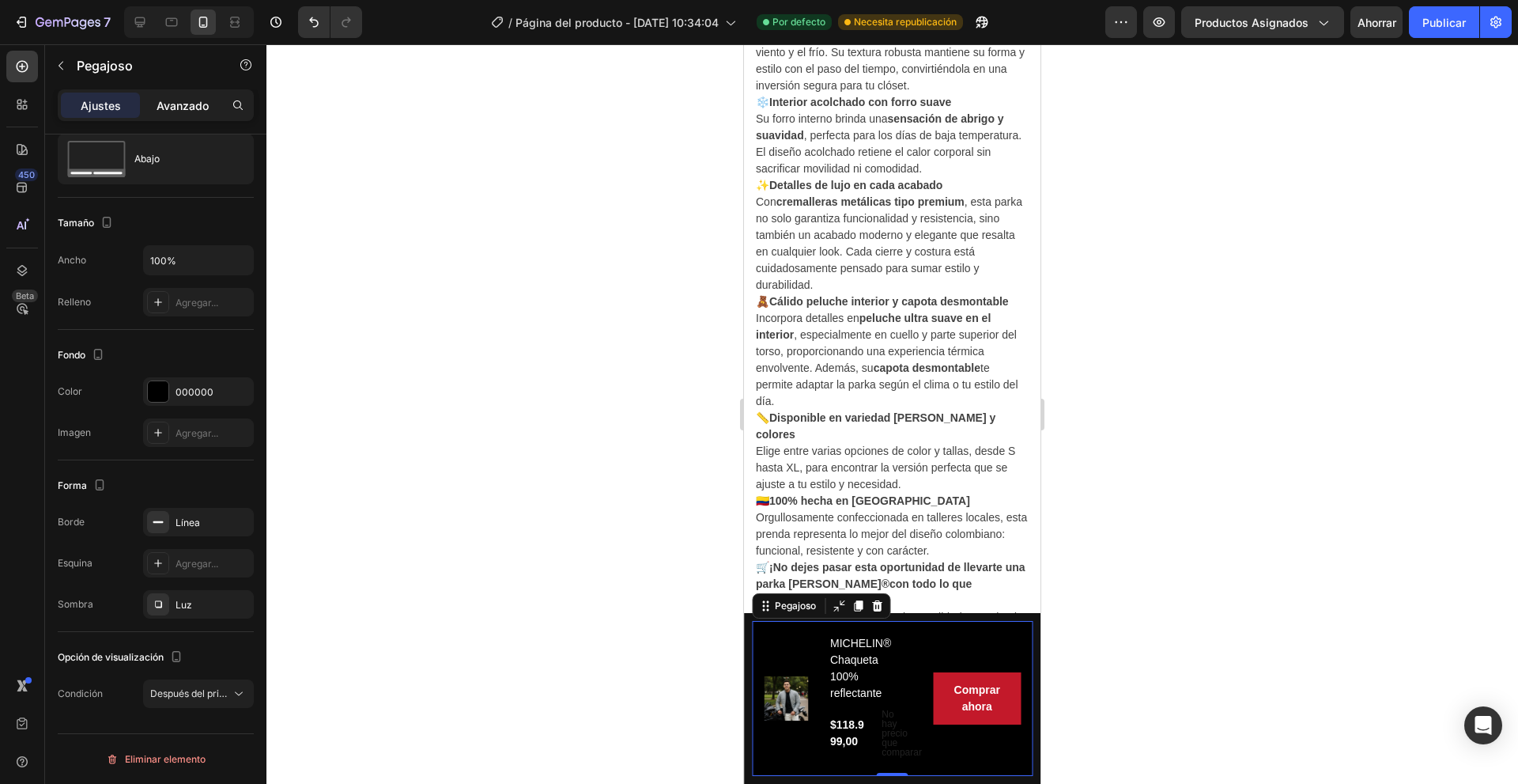
click at [208, 97] on div "Avanzado" at bounding box center [182, 105] width 79 height 25
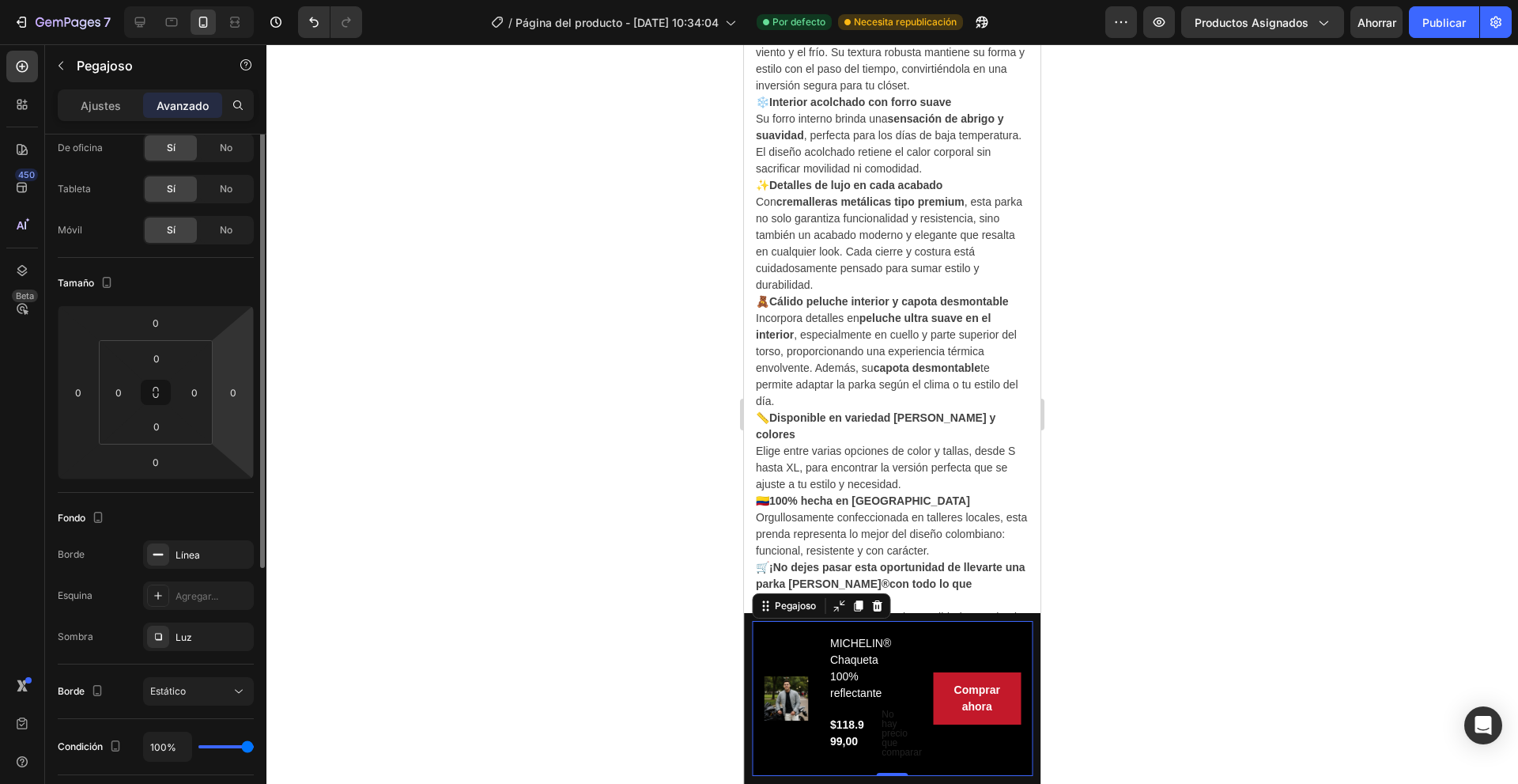
scroll to position [0, 0]
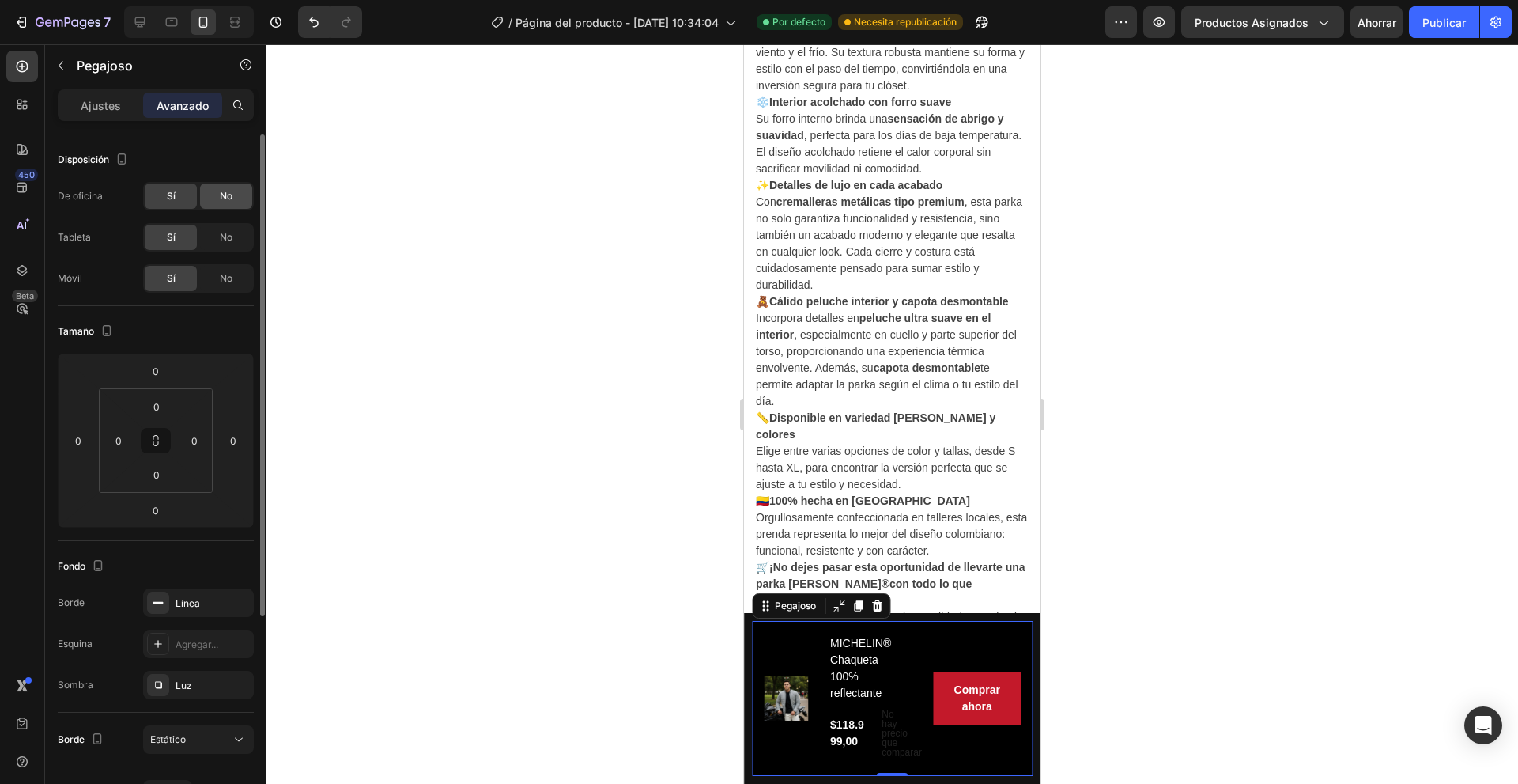
click at [226, 191] on font "No" at bounding box center [225, 196] width 13 height 12
click at [170, 186] on div "Sí" at bounding box center [171, 196] width 52 height 25
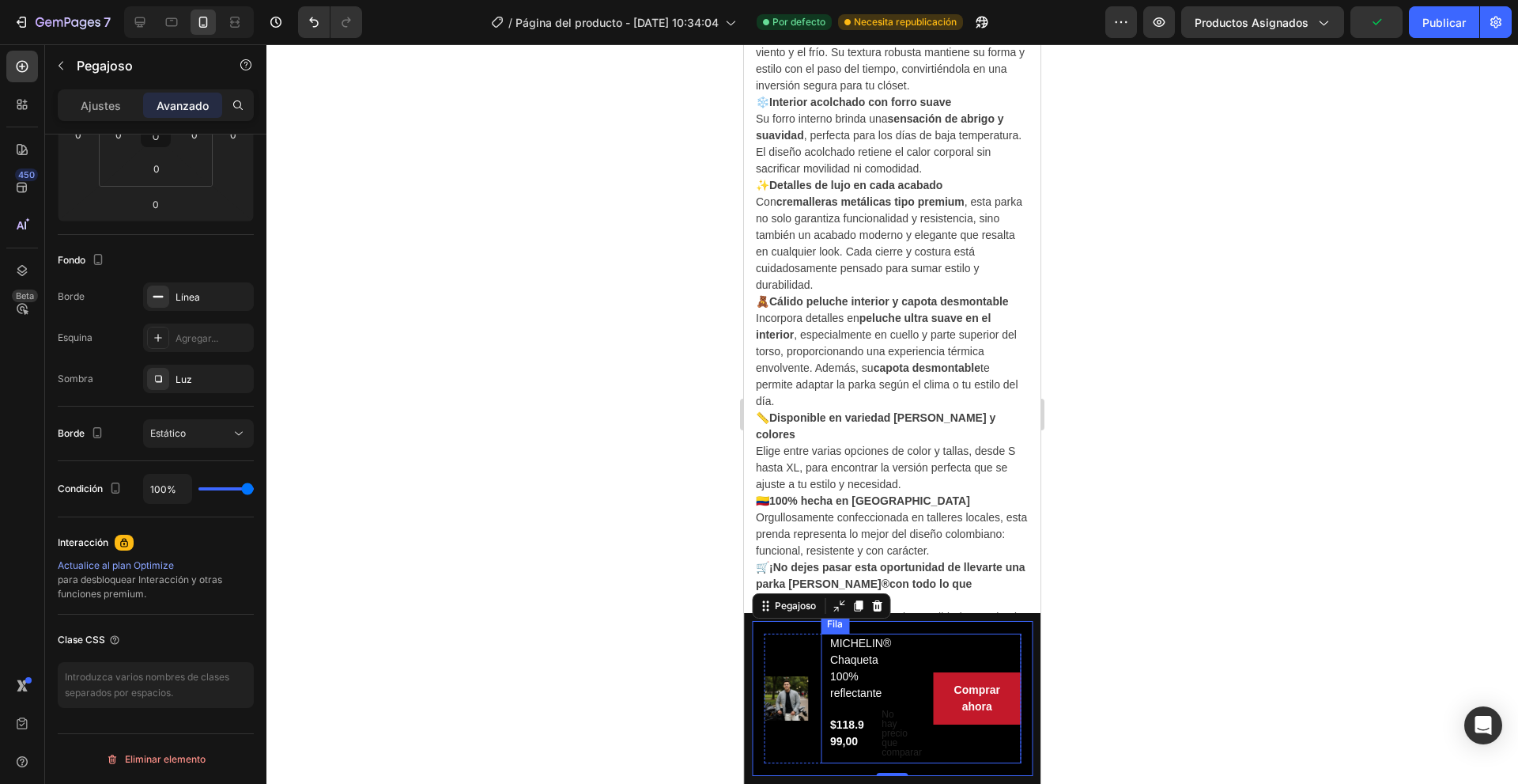
click at [870, 676] on h2 "MICHELIN® Chaqueta 100% reflectante" at bounding box center [868, 667] width 79 height 70
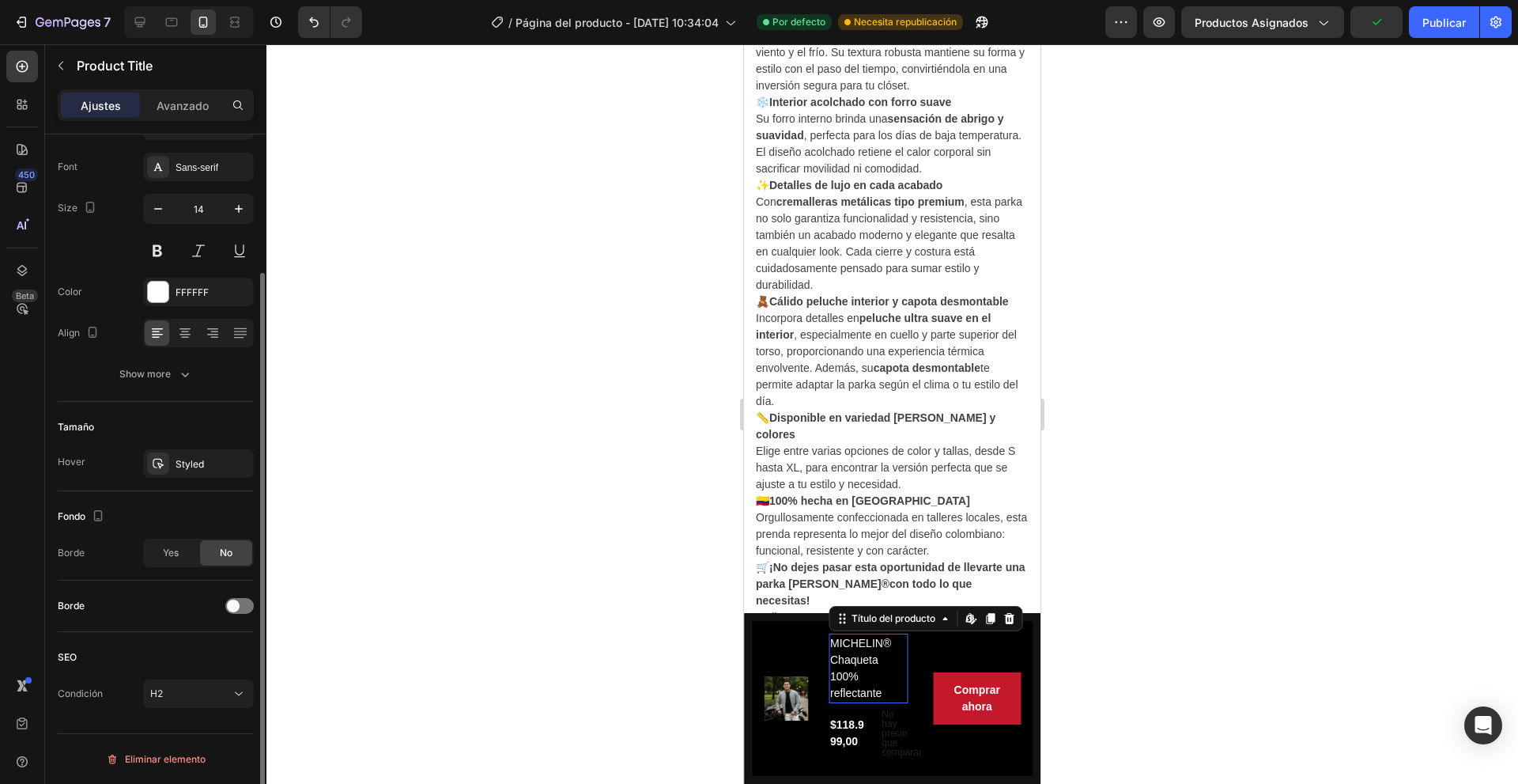
scroll to position [0, 0]
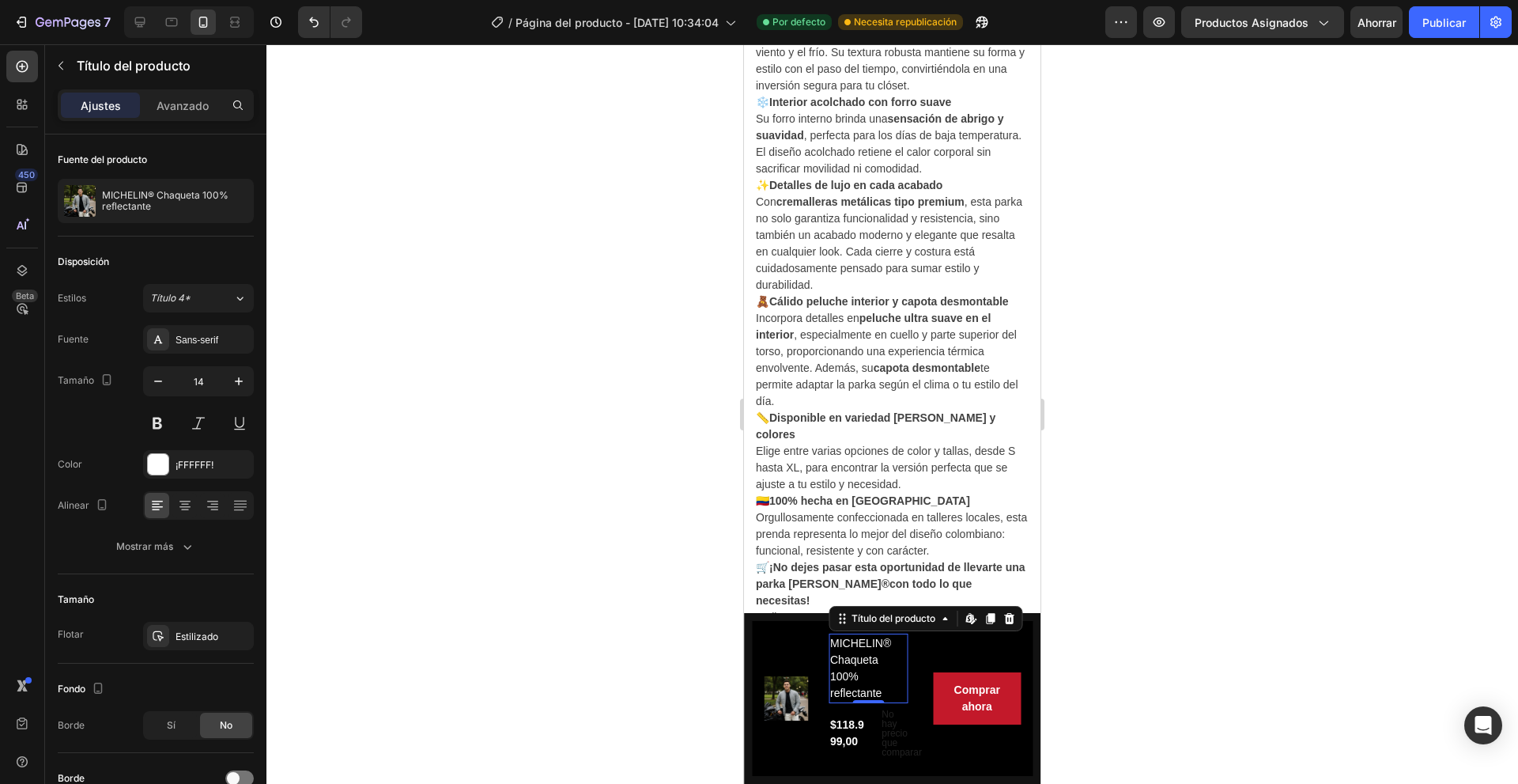
click at [638, 486] on div at bounding box center [892, 414] width 1251 height 739
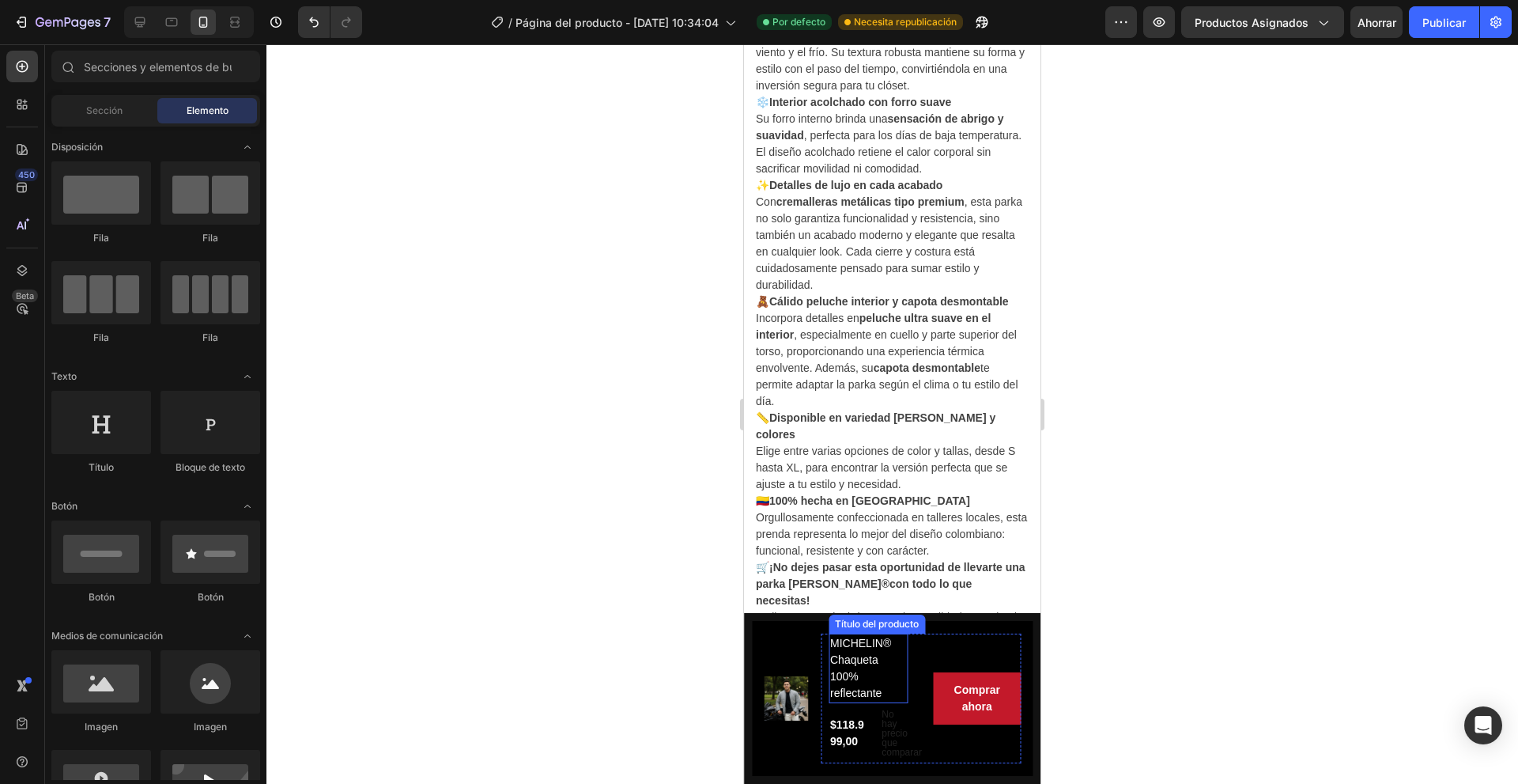
click at [870, 655] on font "MICHELIN® Chaqueta 100% reflectante" at bounding box center [860, 667] width 61 height 63
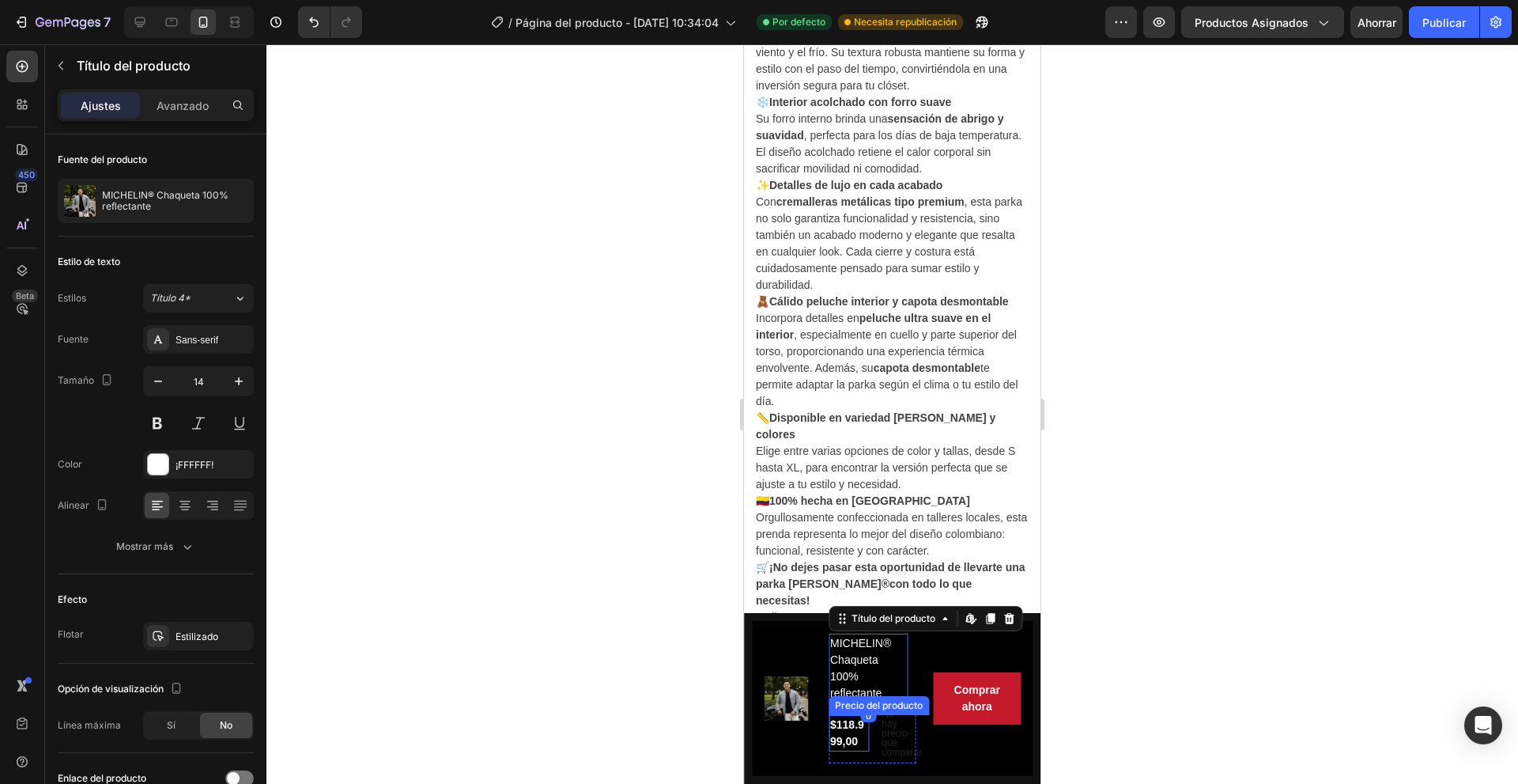
click at [840, 737] on font "$118.999,00" at bounding box center [847, 733] width 34 height 29
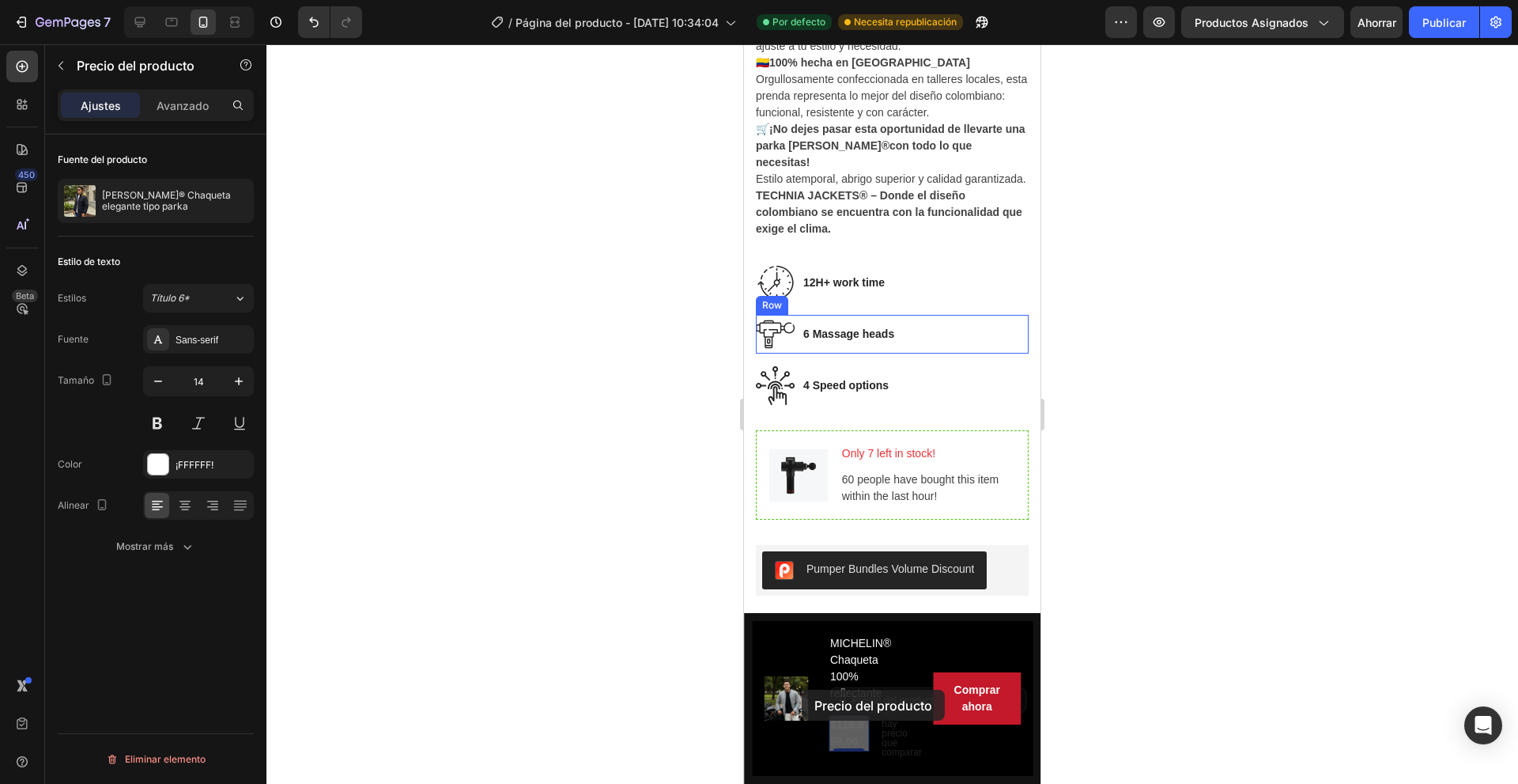
scroll to position [1494, 0]
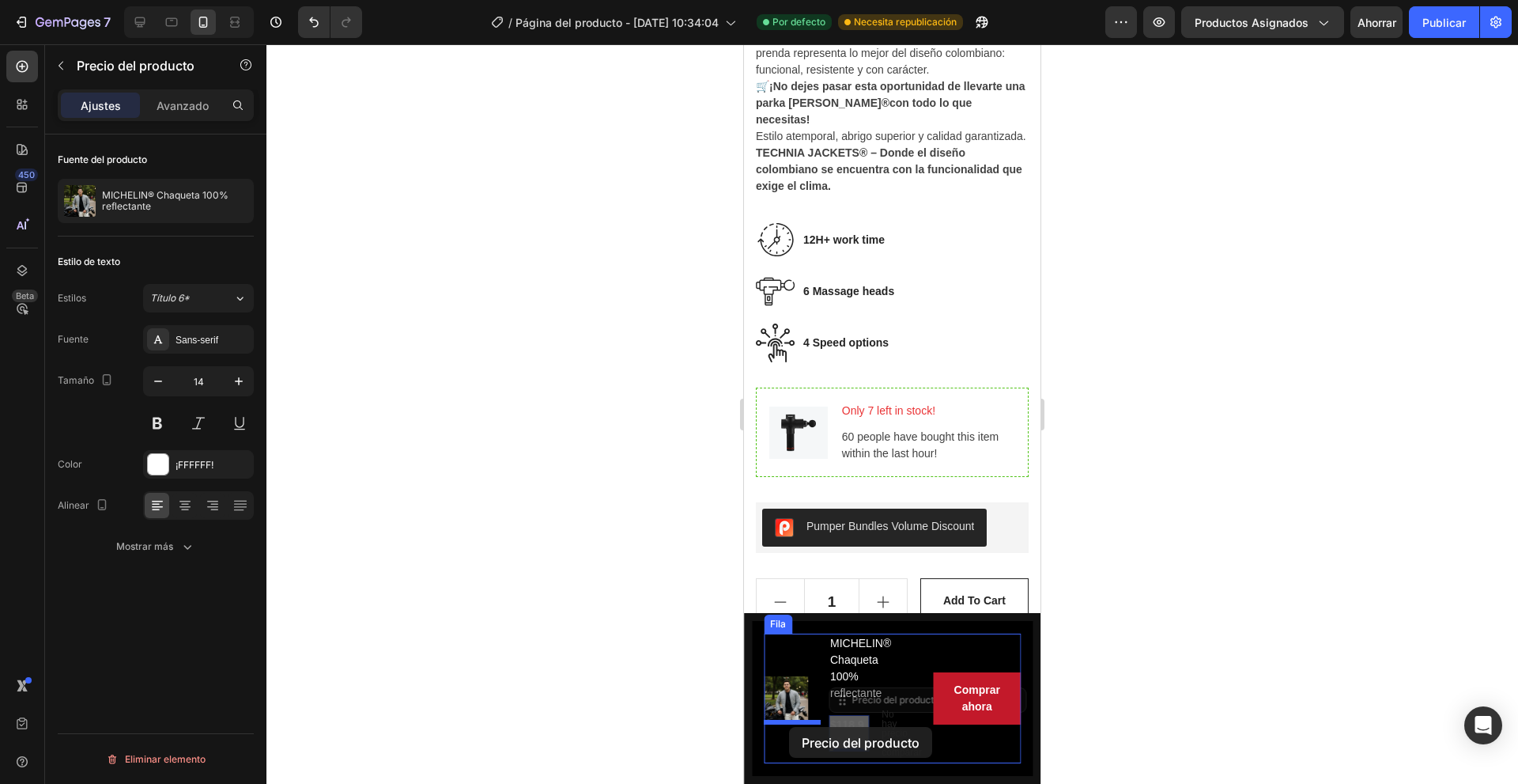
drag, startPoint x: 850, startPoint y: 730, endPoint x: 789, endPoint y: 726, distance: 61.1
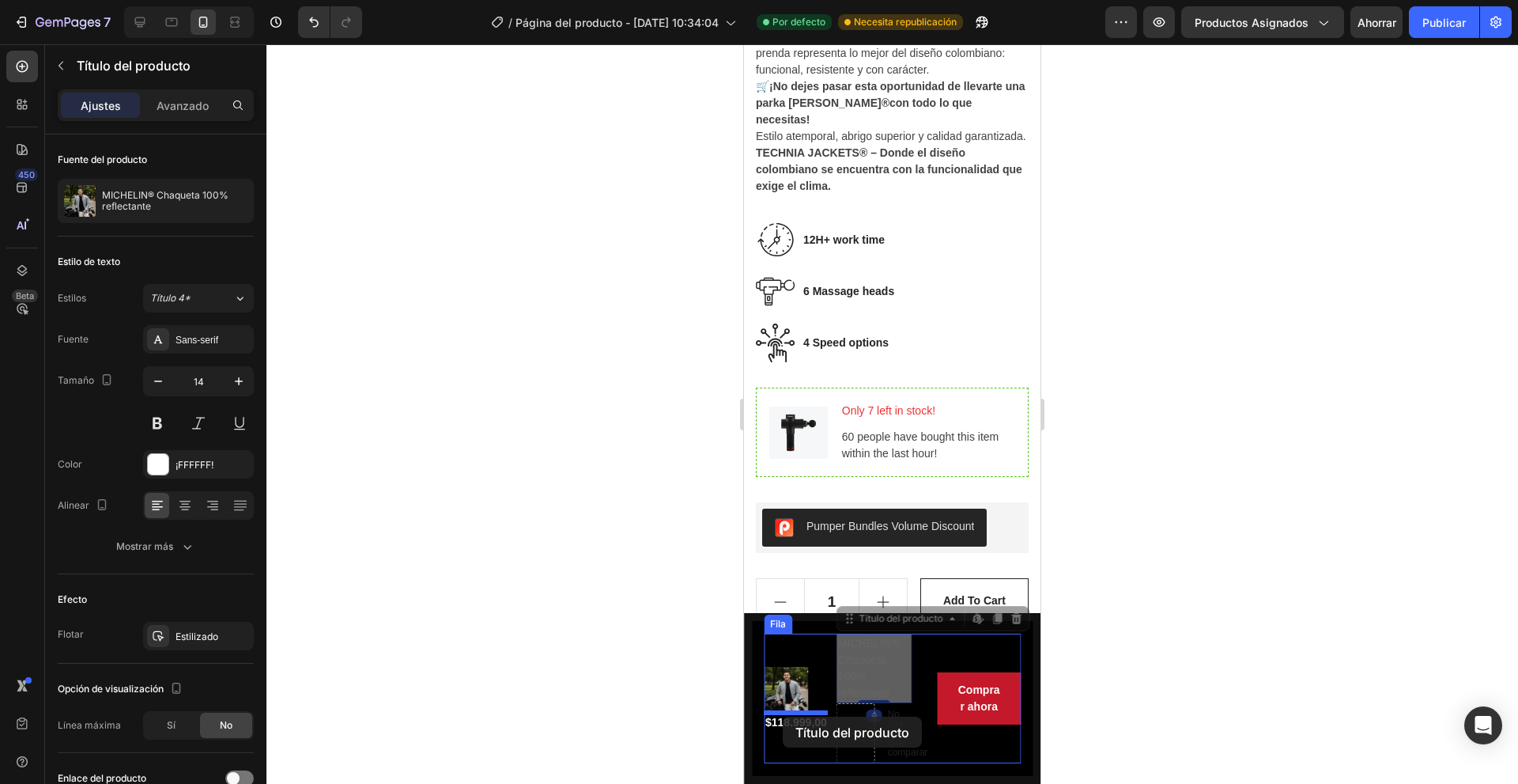
drag, startPoint x: 850, startPoint y: 649, endPoint x: 784, endPoint y: 715, distance: 93.3
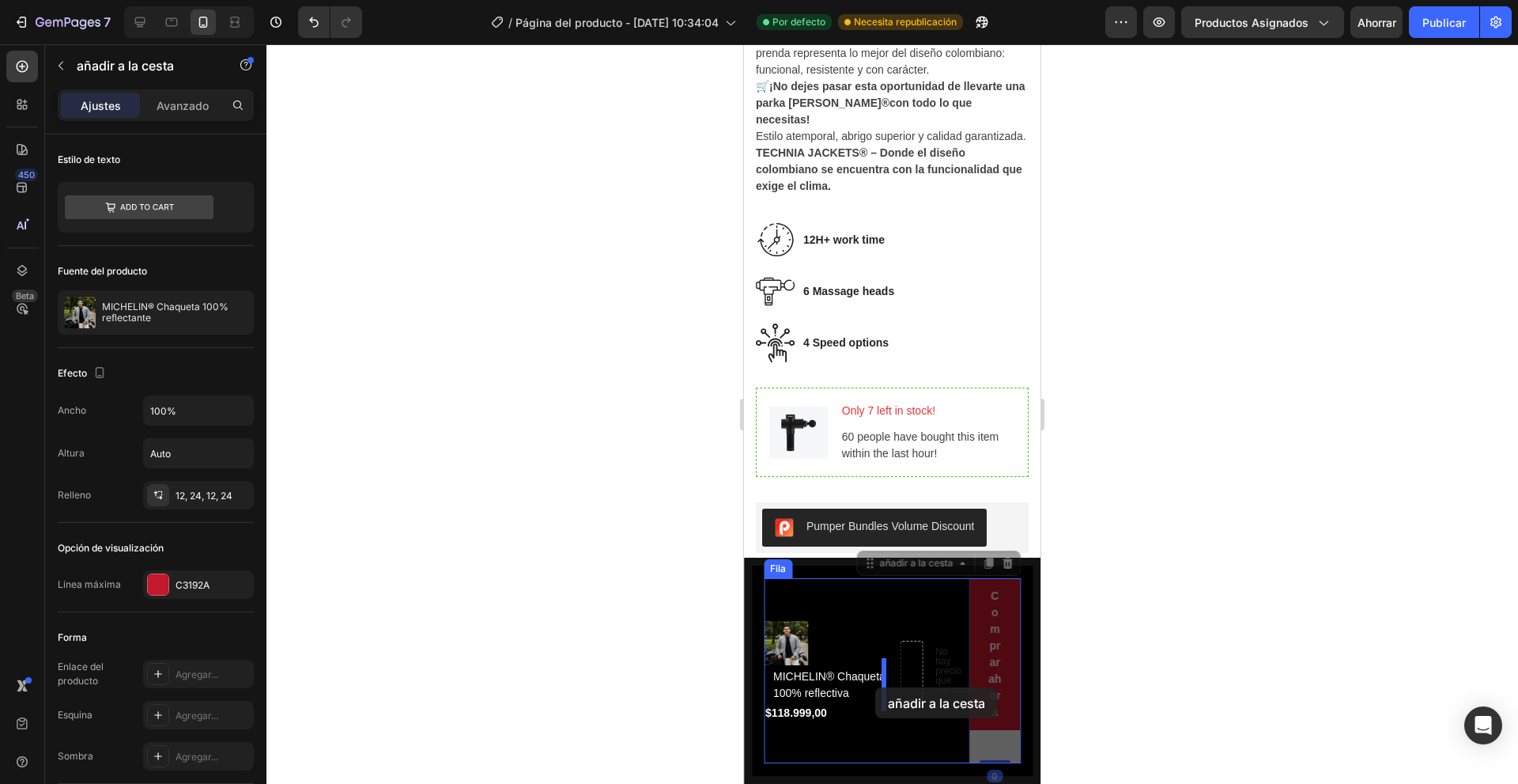
drag, startPoint x: 985, startPoint y: 657, endPoint x: 875, endPoint y: 687, distance: 114.0
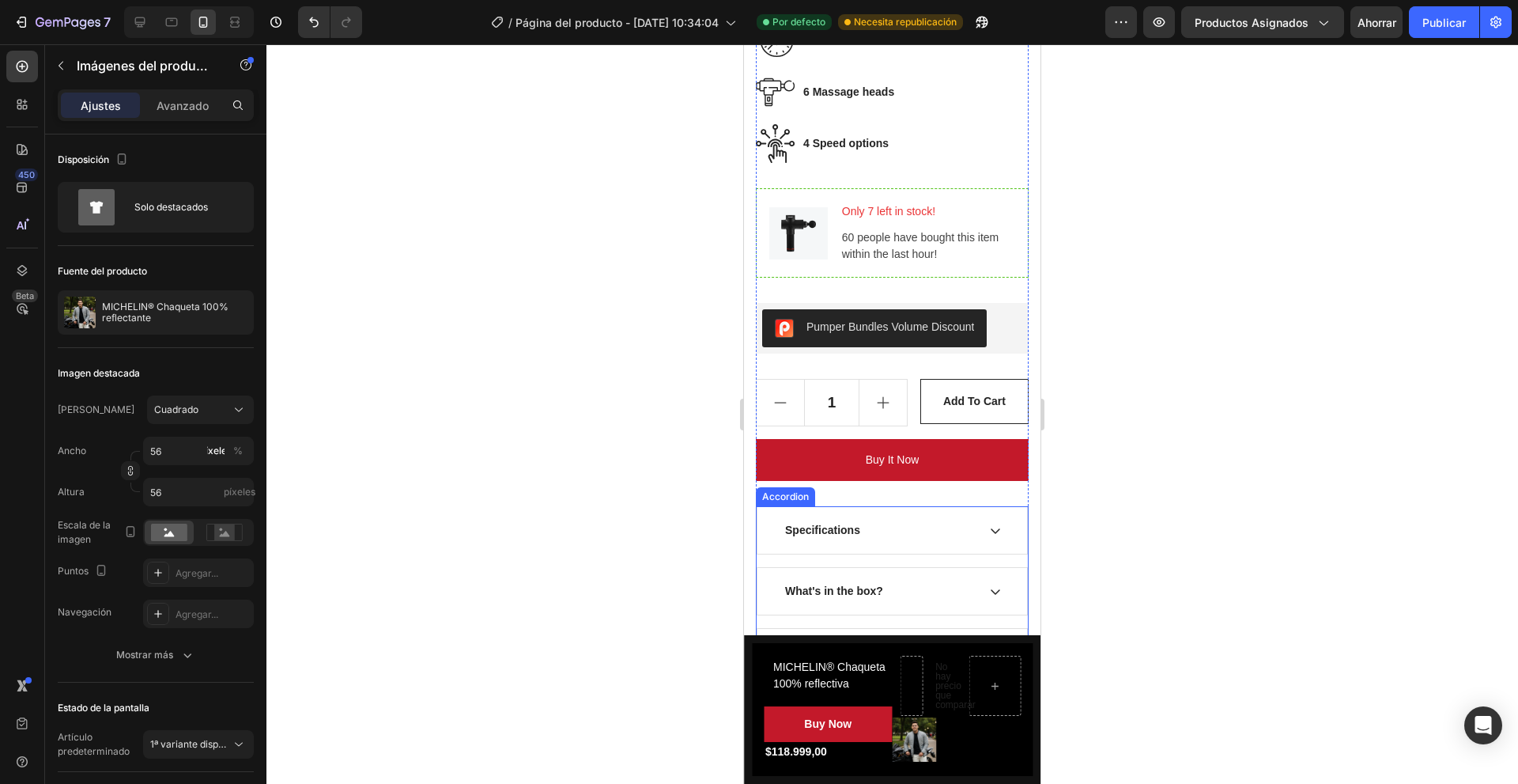
scroll to position [1930, 0]
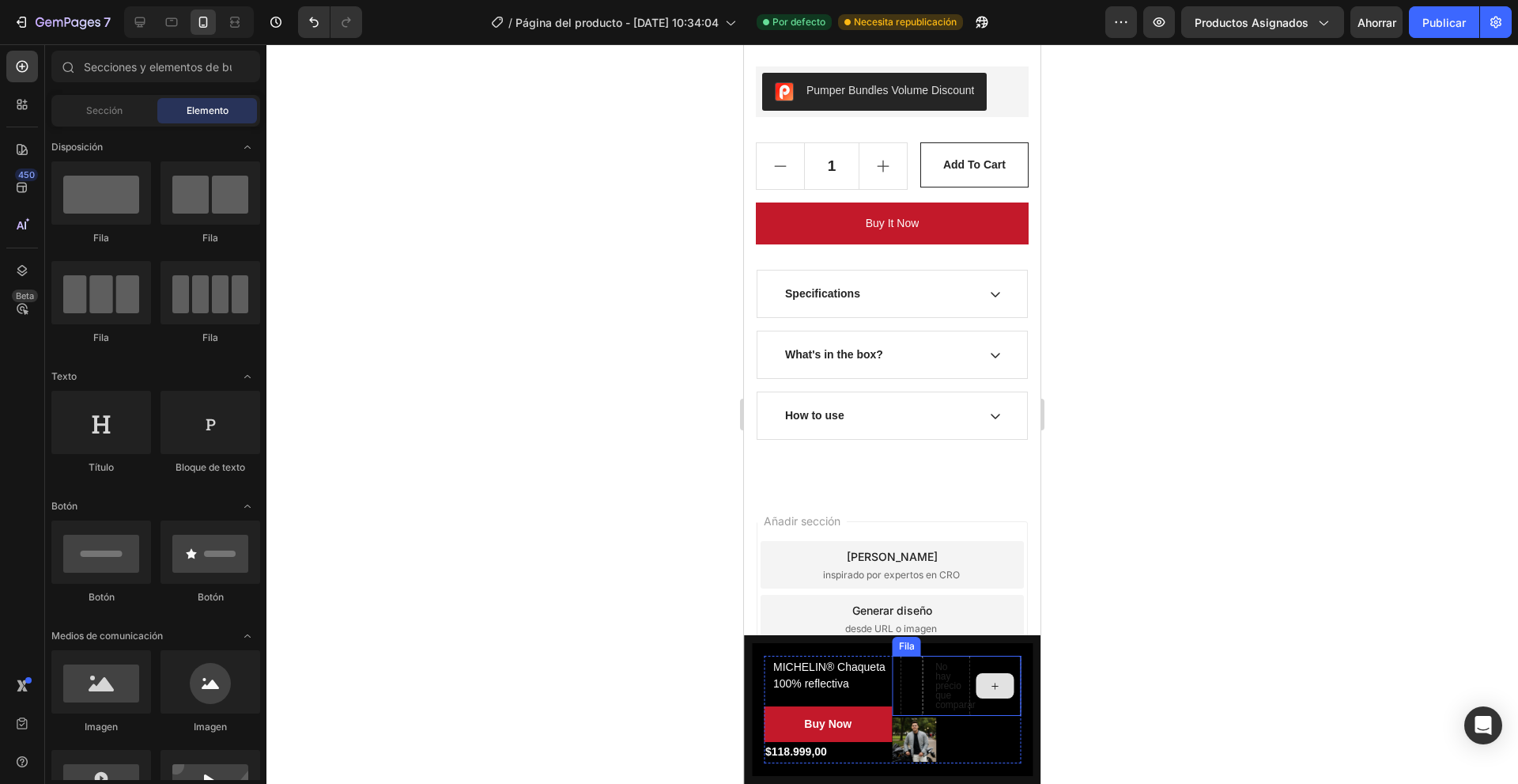
click at [976, 684] on div at bounding box center [995, 686] width 38 height 25
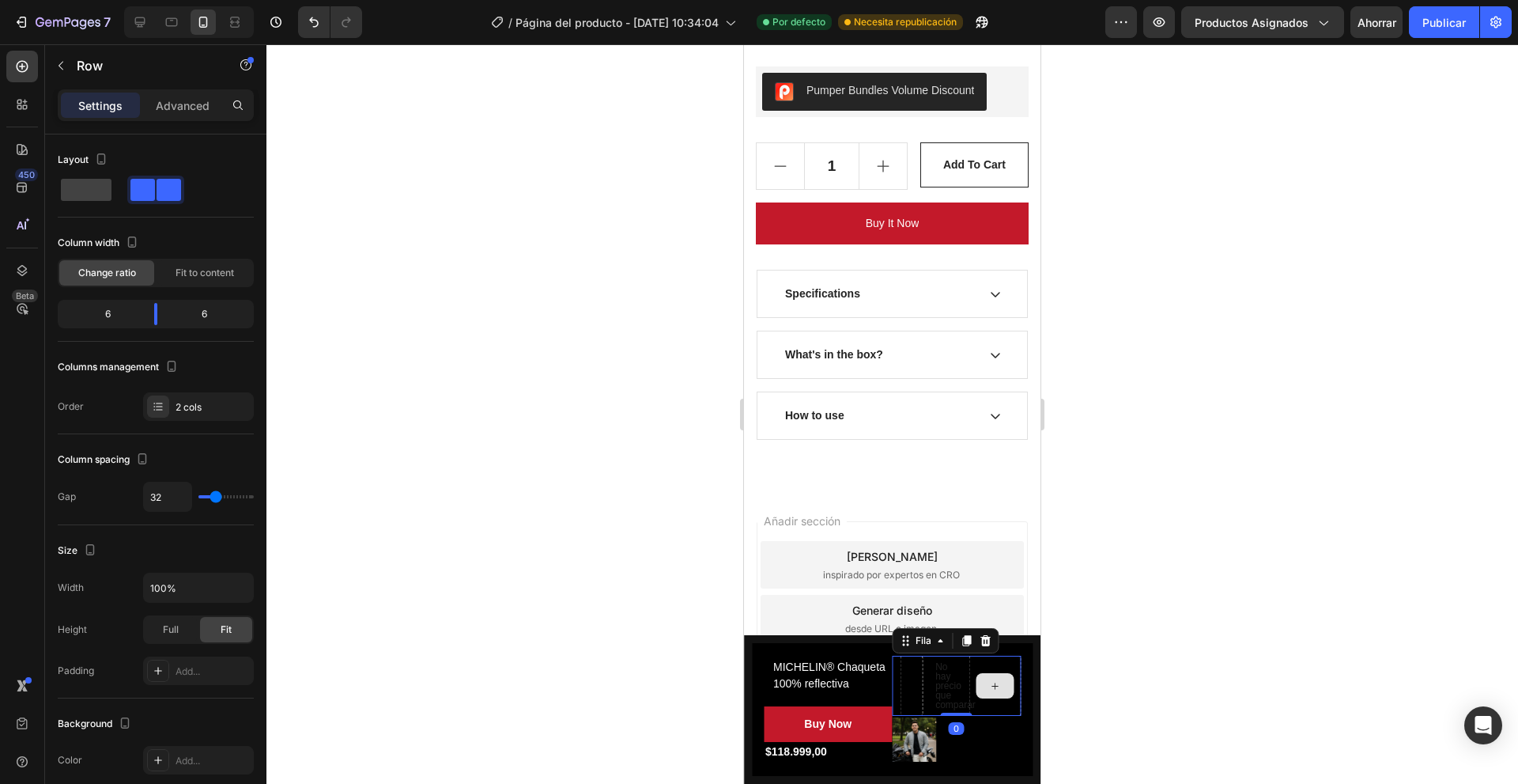
click at [969, 681] on div at bounding box center [995, 685] width 51 height 60
click at [980, 635] on icon at bounding box center [985, 640] width 10 height 11
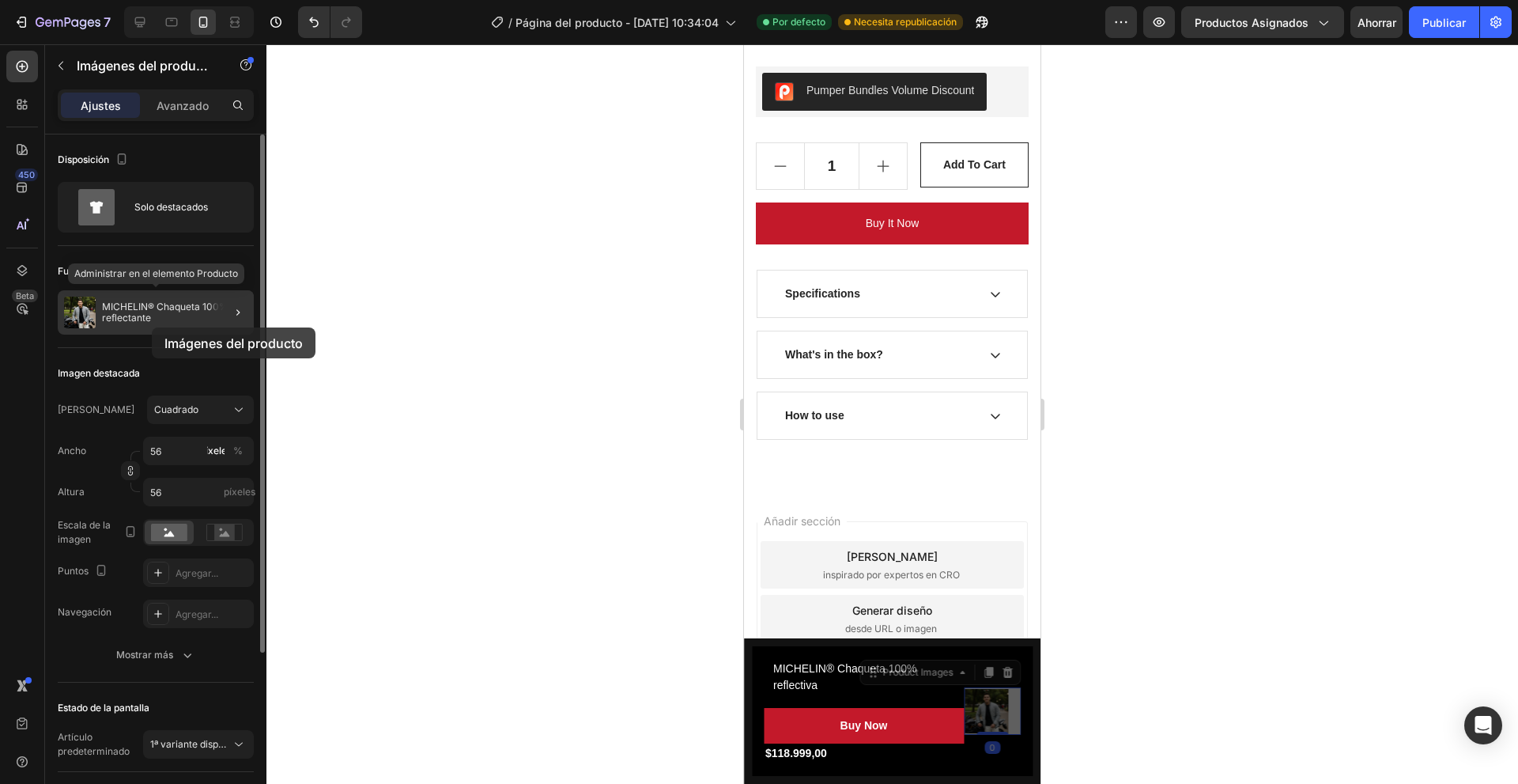
click at [152, 327] on div "MICHELIN® Chaqueta 100% reflectante" at bounding box center [156, 312] width 196 height 44
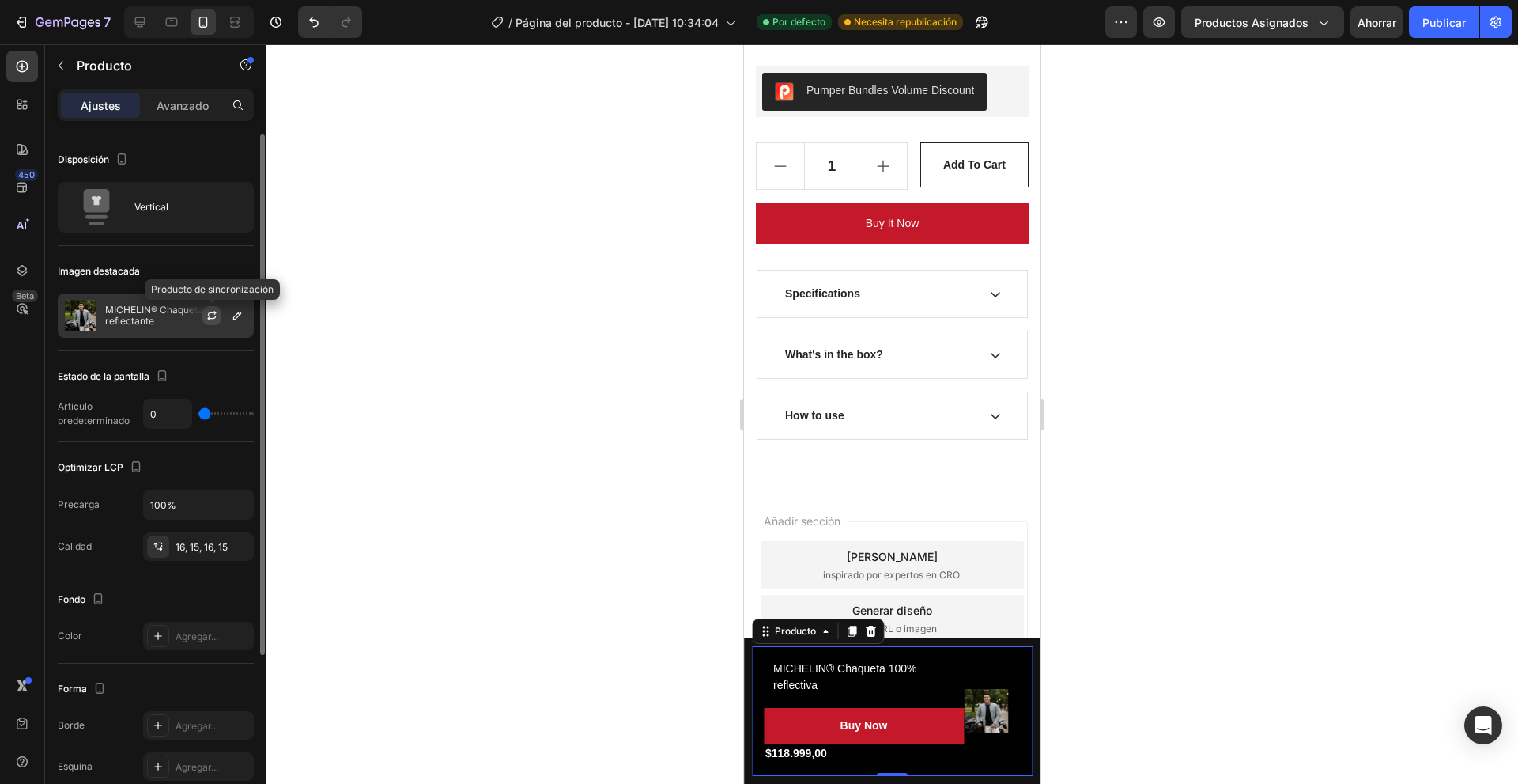
click at [213, 318] on icon "button" at bounding box center [212, 315] width 13 height 13
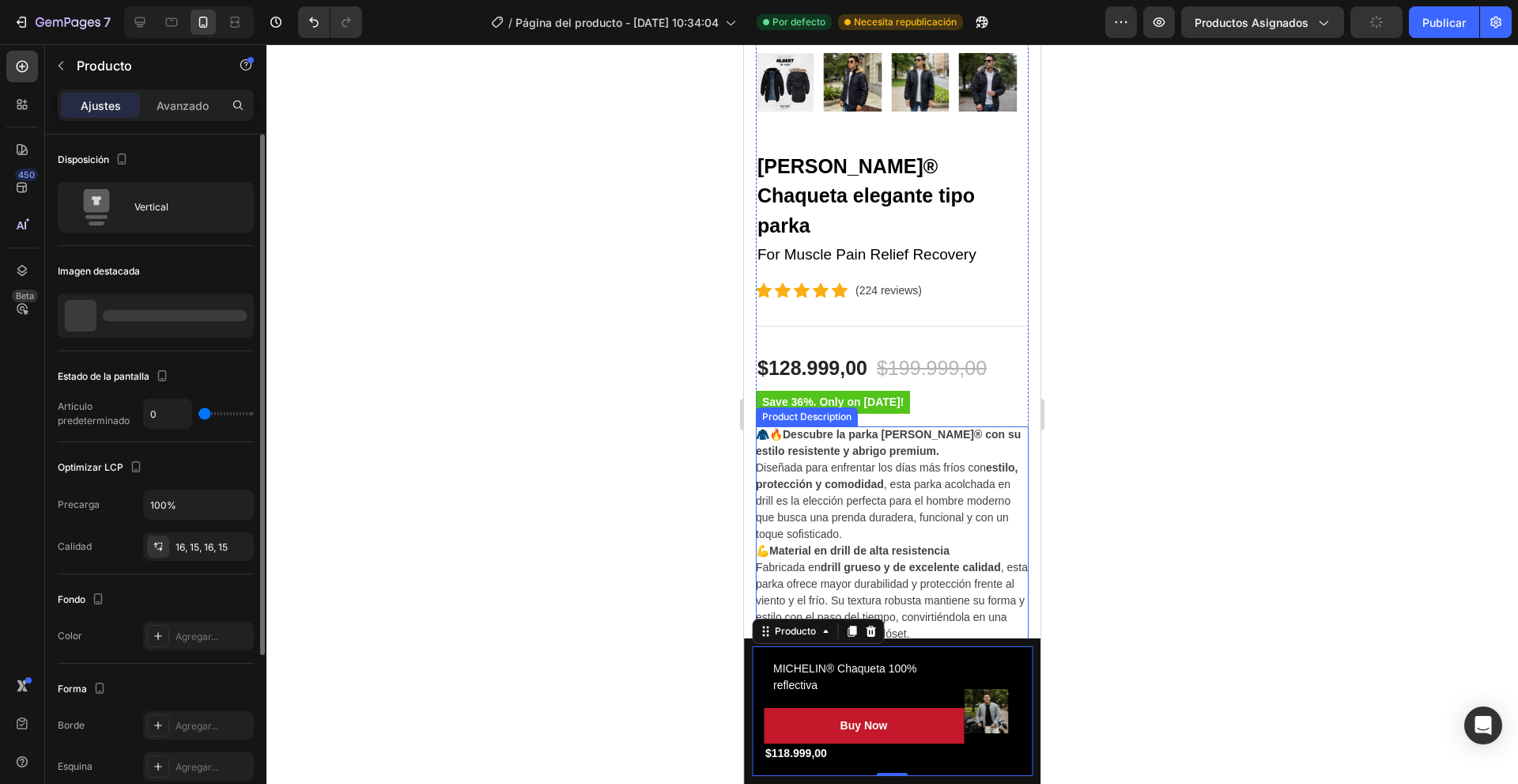
scroll to position [270, 0]
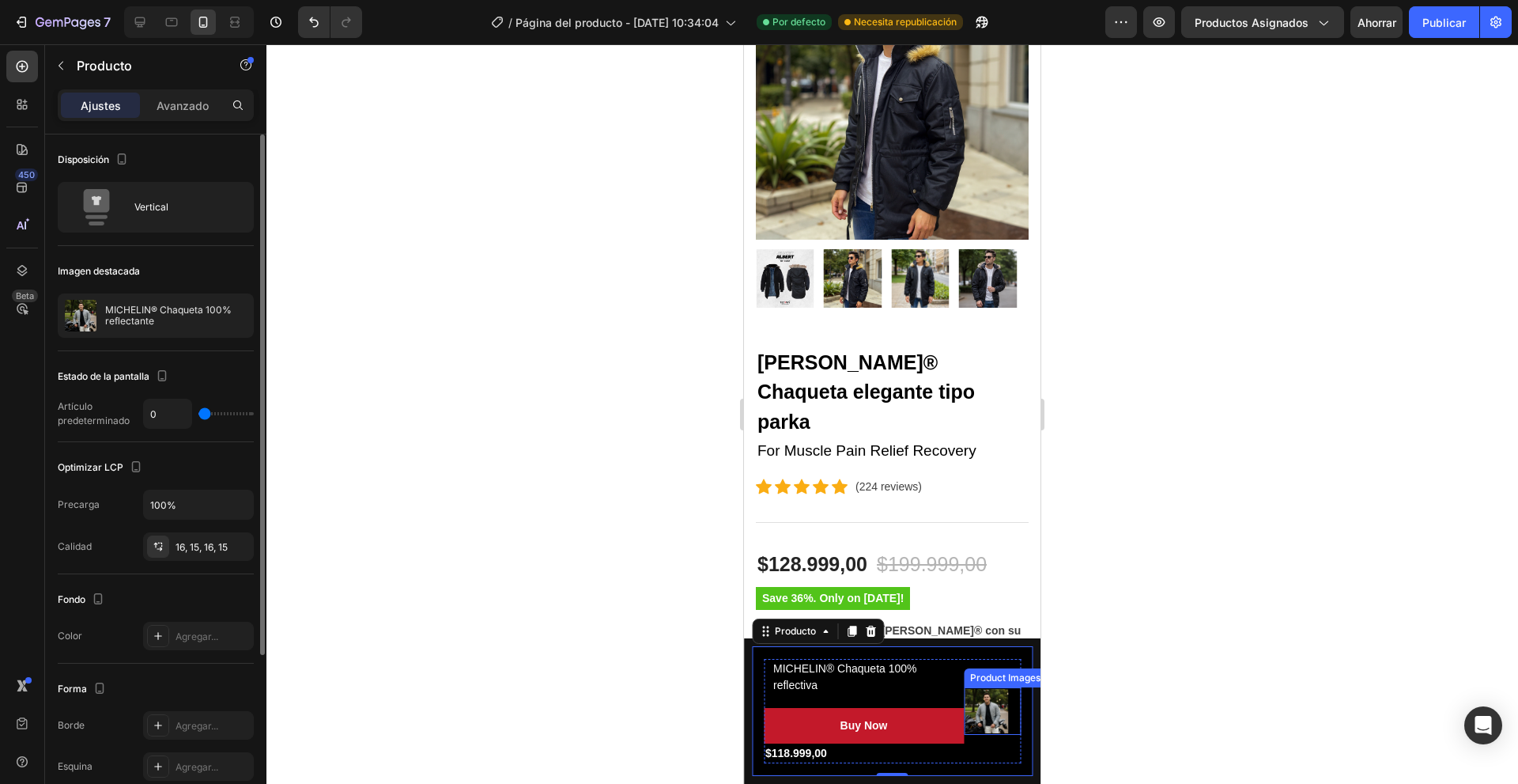
click at [968, 707] on img at bounding box center [986, 710] width 44 height 44
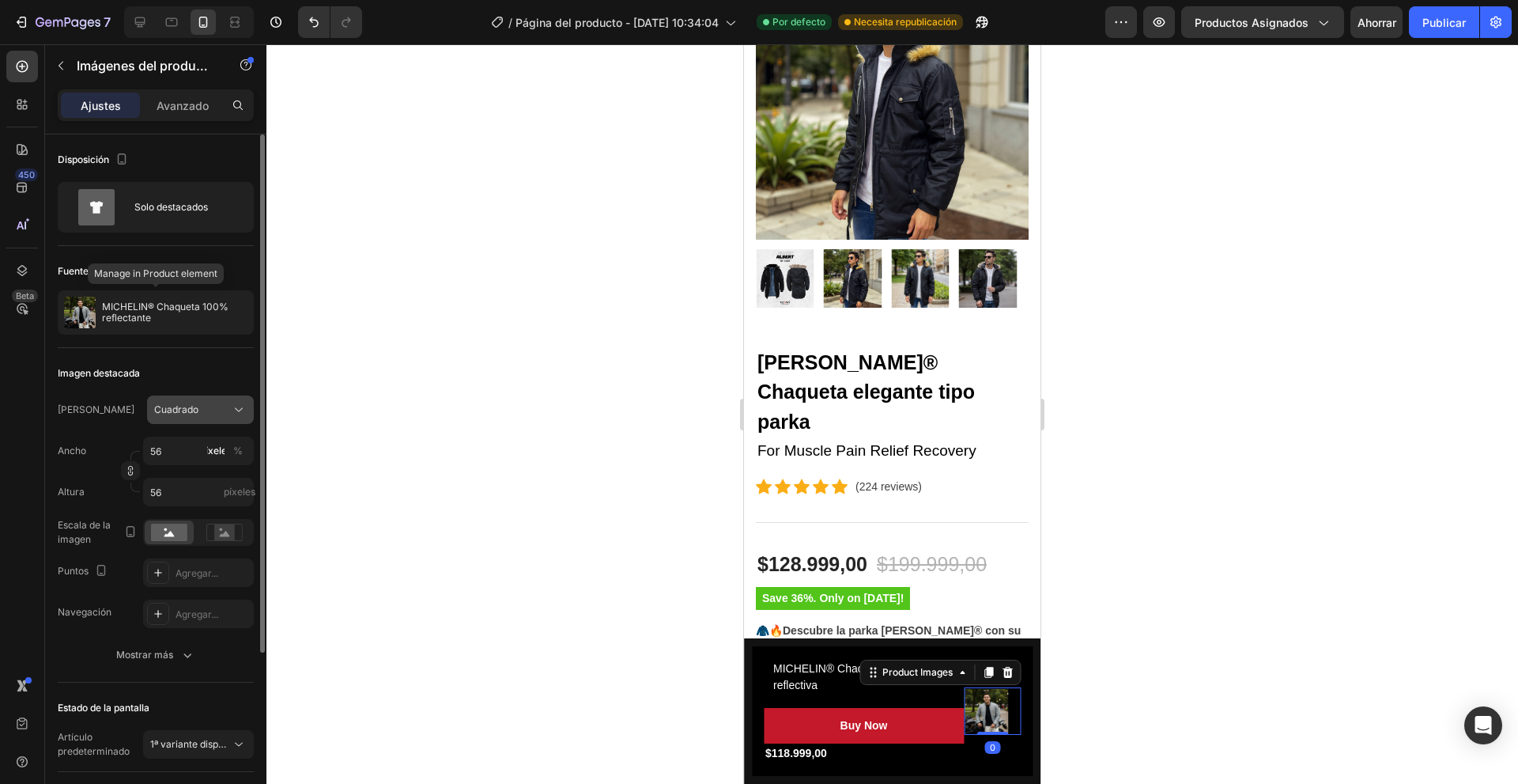
scroll to position [158, 0]
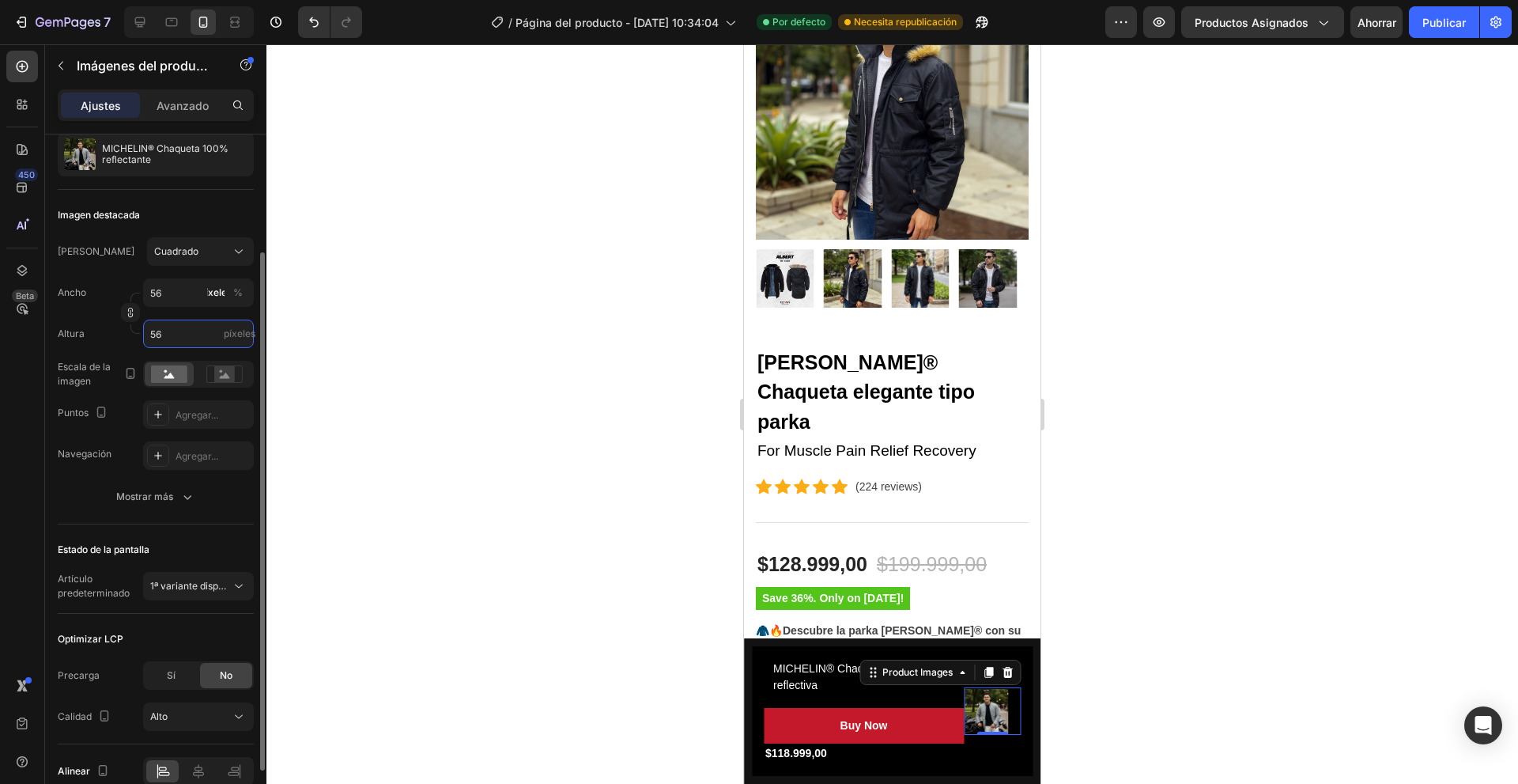
click at [167, 333] on input "56" at bounding box center [198, 333] width 111 height 28
type input "1"
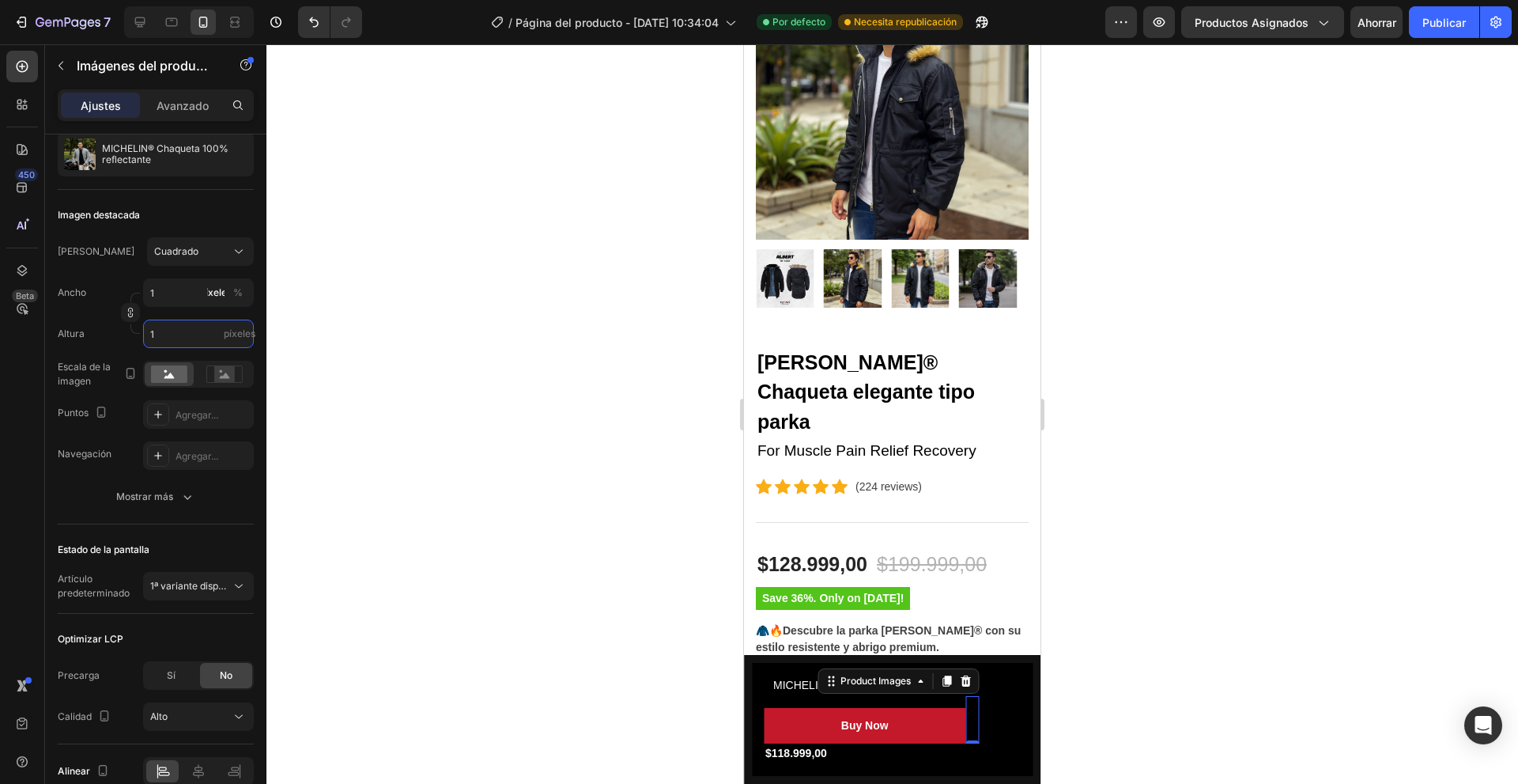
type input "10"
type input "100"
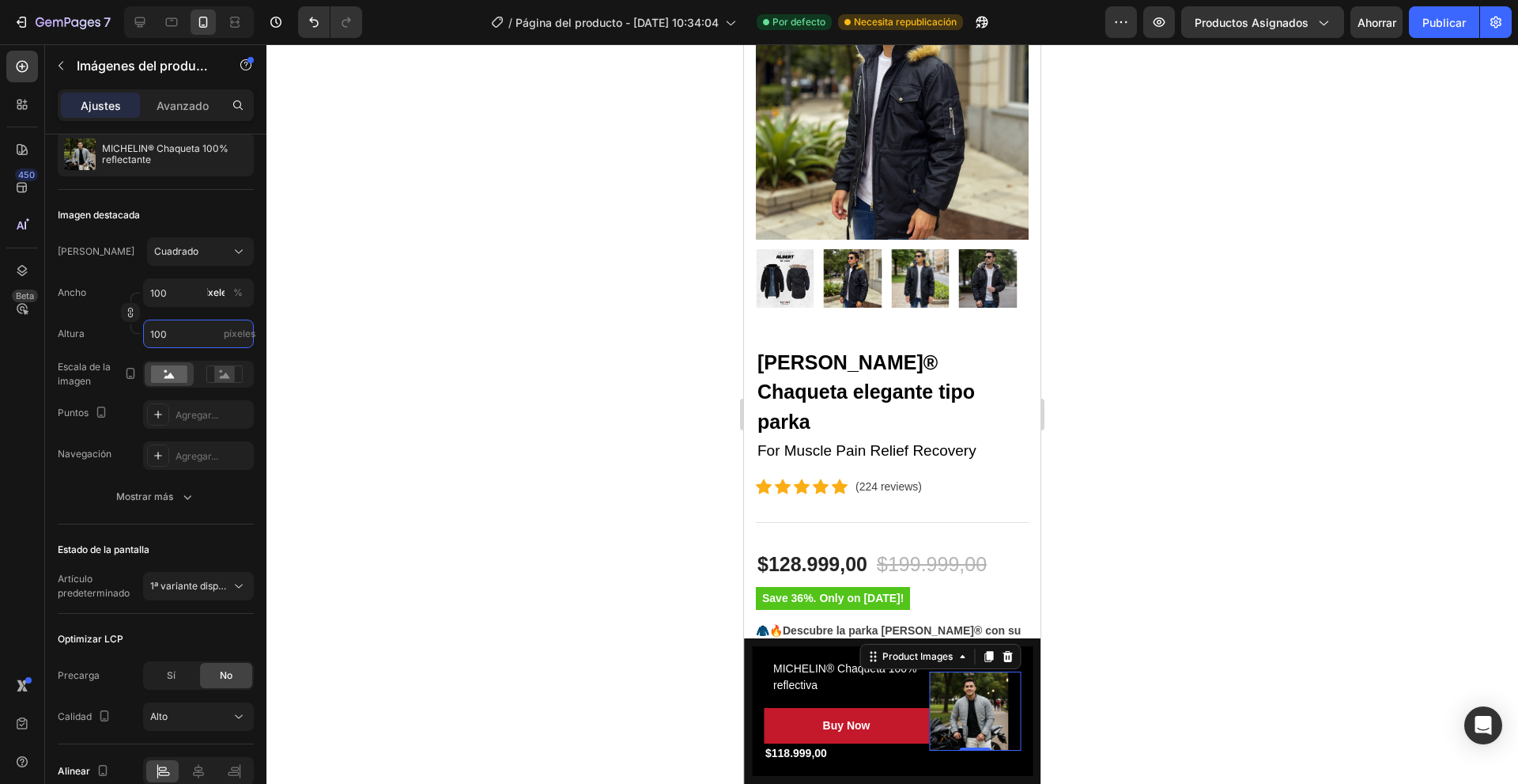
type input "100"
click at [171, 296] on input "100" at bounding box center [198, 292] width 111 height 28
click at [93, 433] on div "Marco Cuadrado Ancho 100 píxeles % Altura 100 píxeles Escala de la imagen Punto…" at bounding box center [156, 353] width 196 height 232
click at [227, 375] on icon at bounding box center [224, 375] width 10 height 6
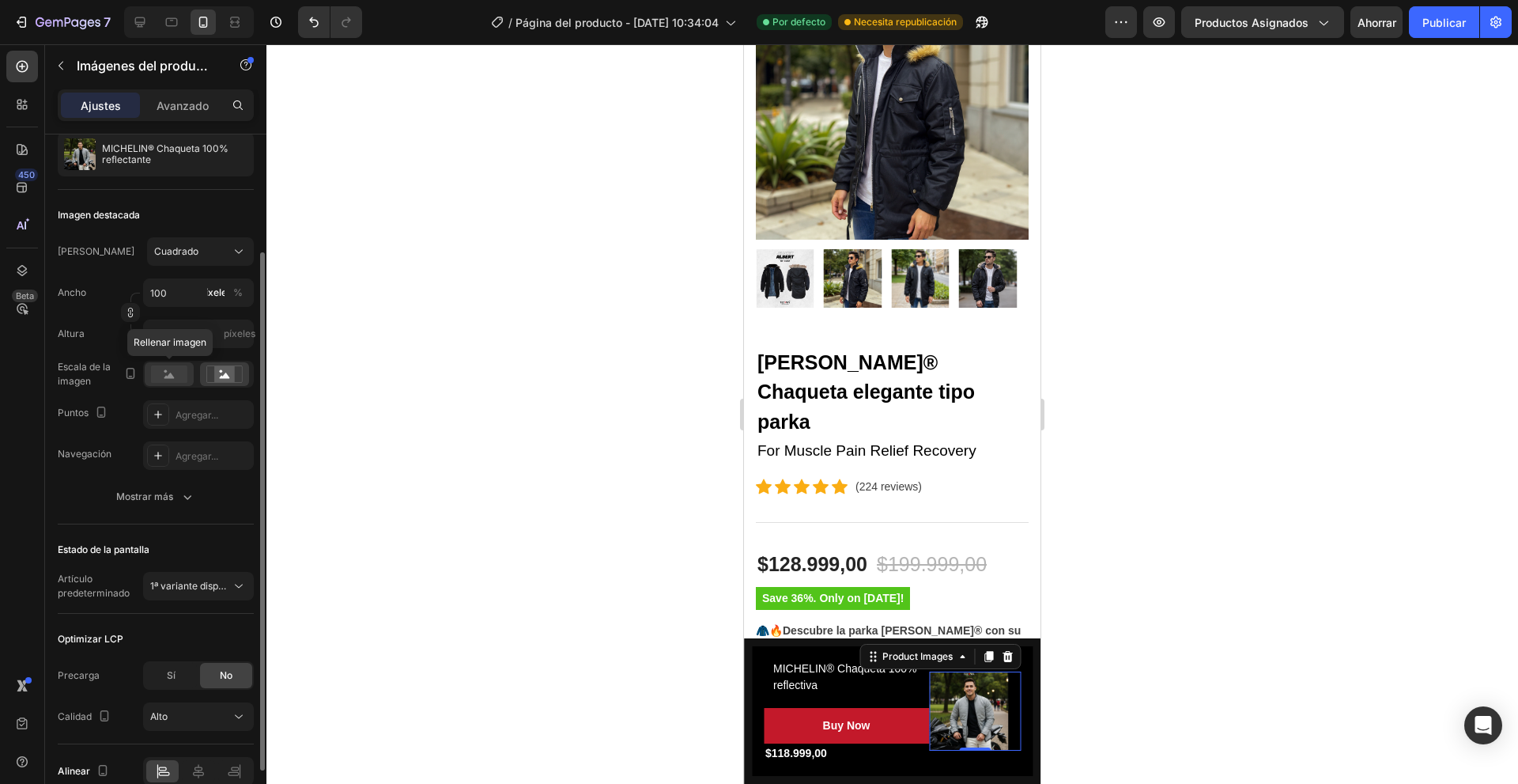
click at [170, 372] on rect at bounding box center [169, 374] width 36 height 18
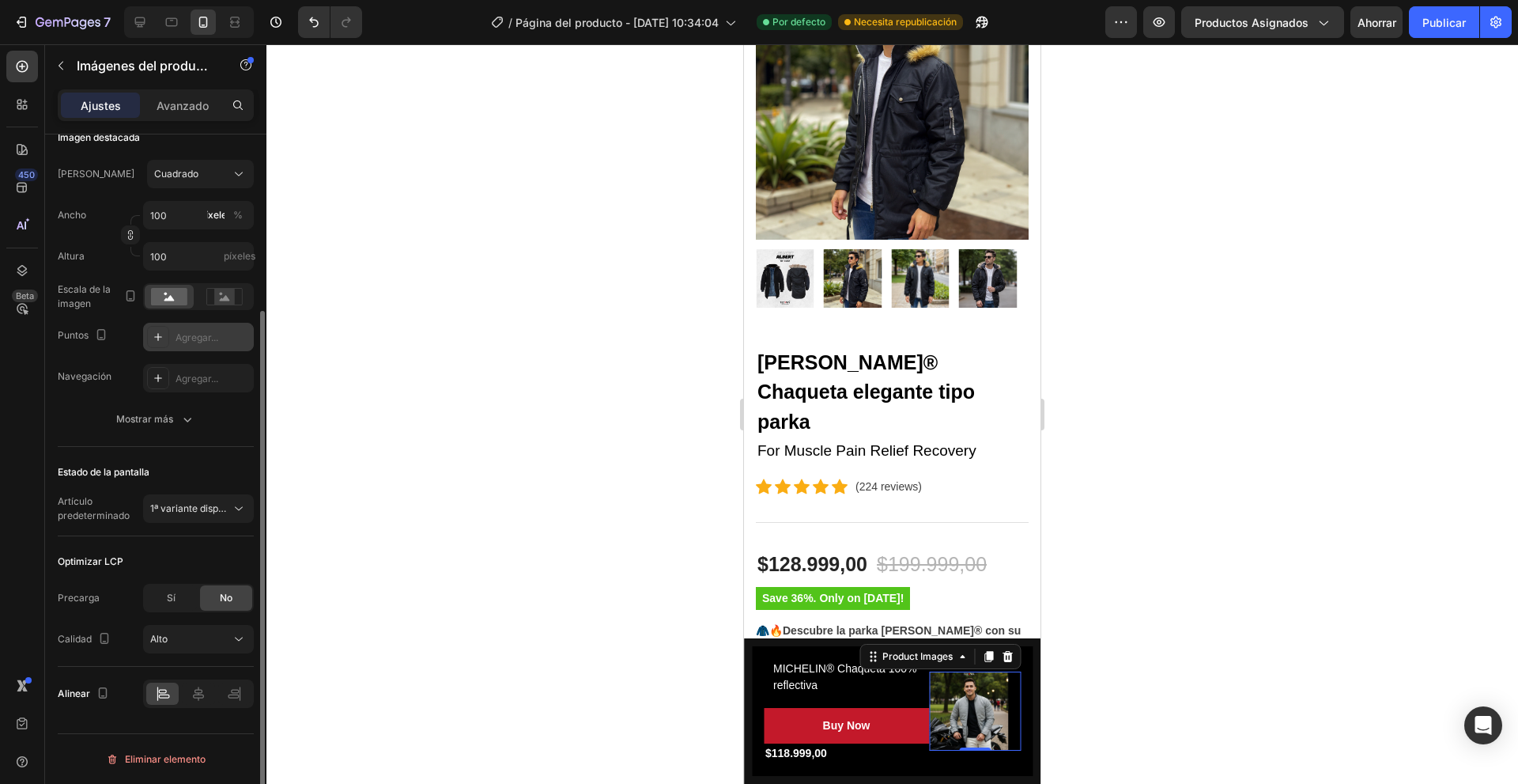
click at [176, 333] on font "Agregar..." at bounding box center [197, 337] width 43 height 12
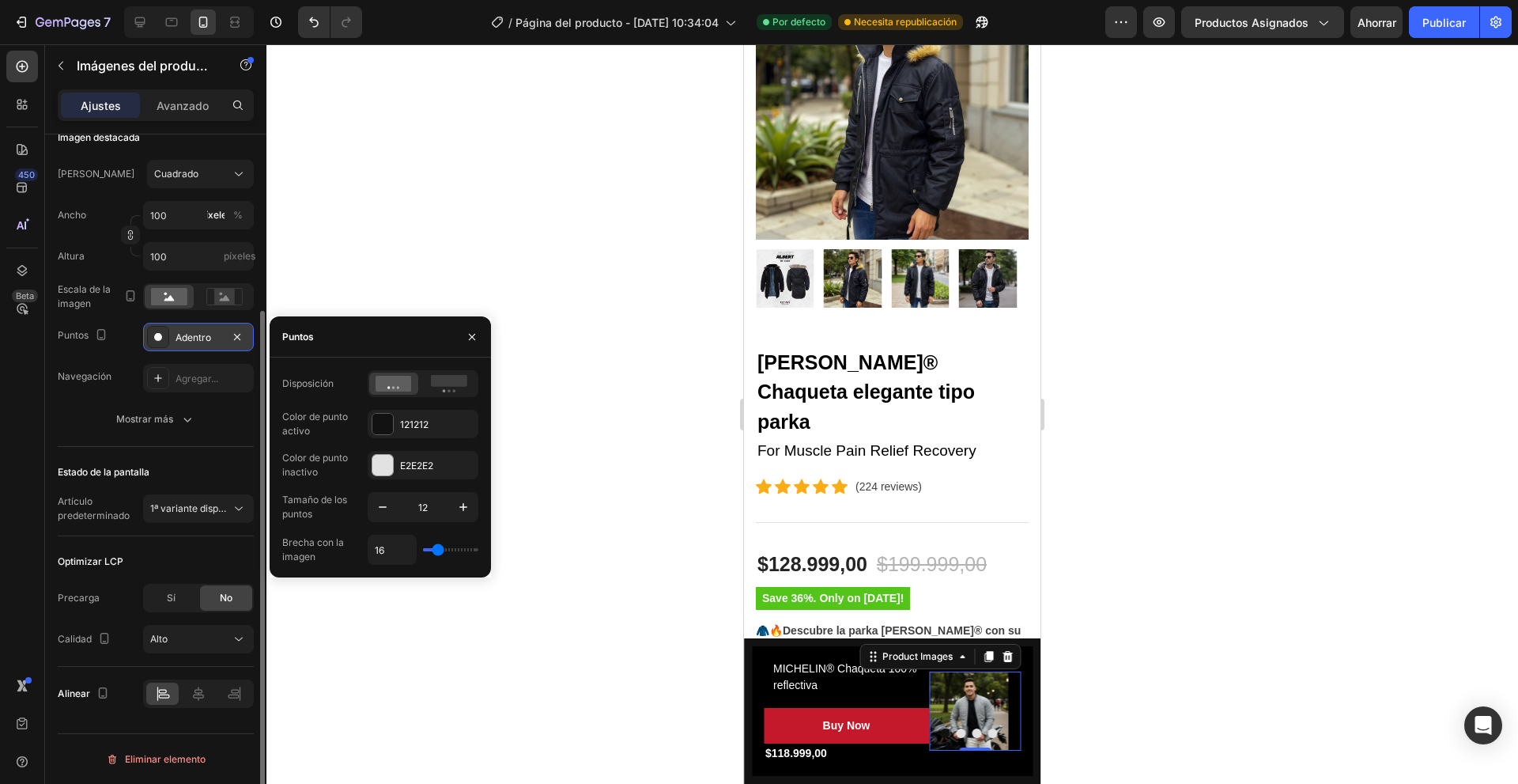
click at [108, 403] on div "Marco Cuadrado Ancho 100 píxeles % Altura 100 píxeles Escala de la imagen Punto…" at bounding box center [156, 296] width 196 height 273
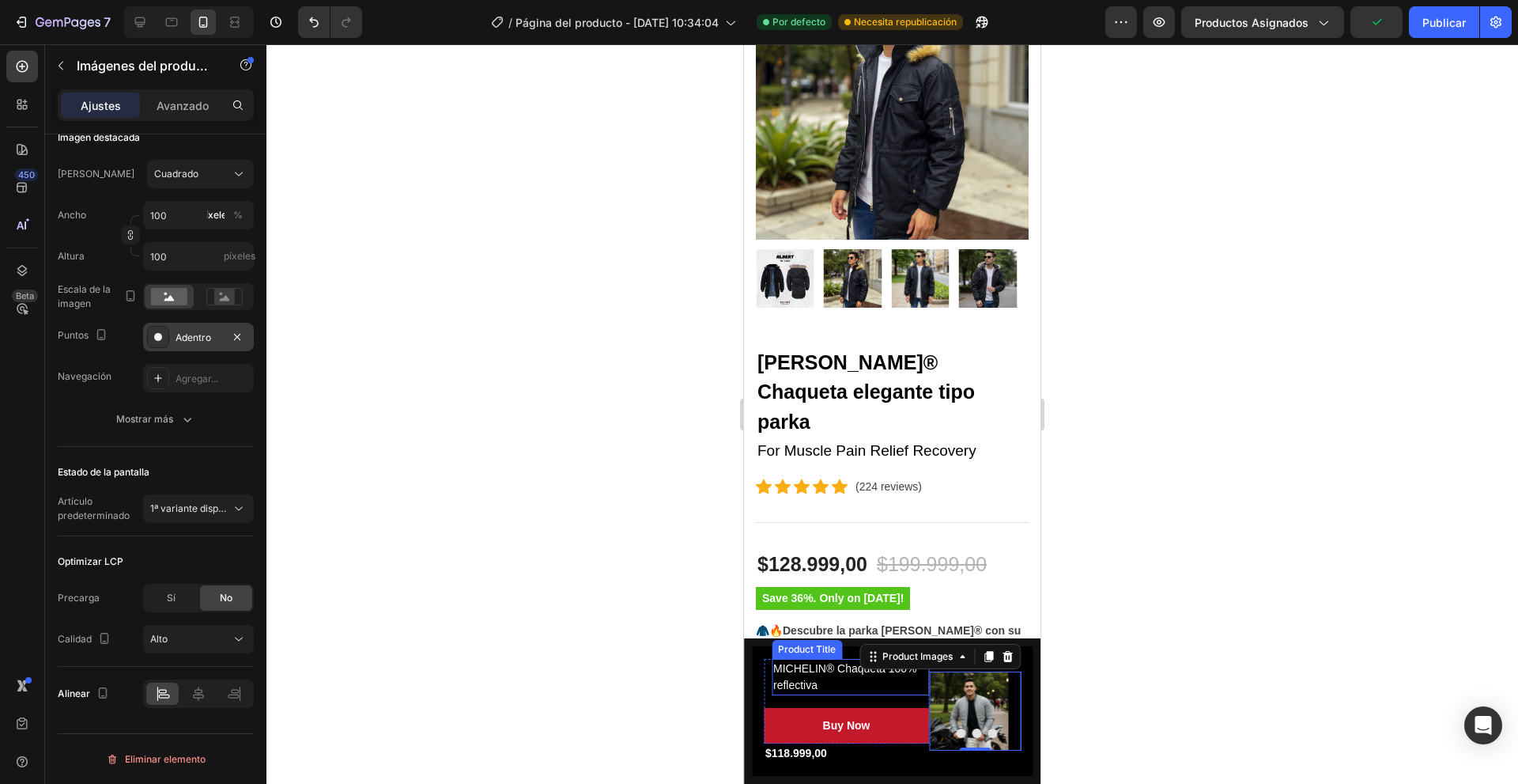
click at [822, 681] on h2 "MICHELIN® Chaqueta 100% reflectiva" at bounding box center [850, 676] width 158 height 36
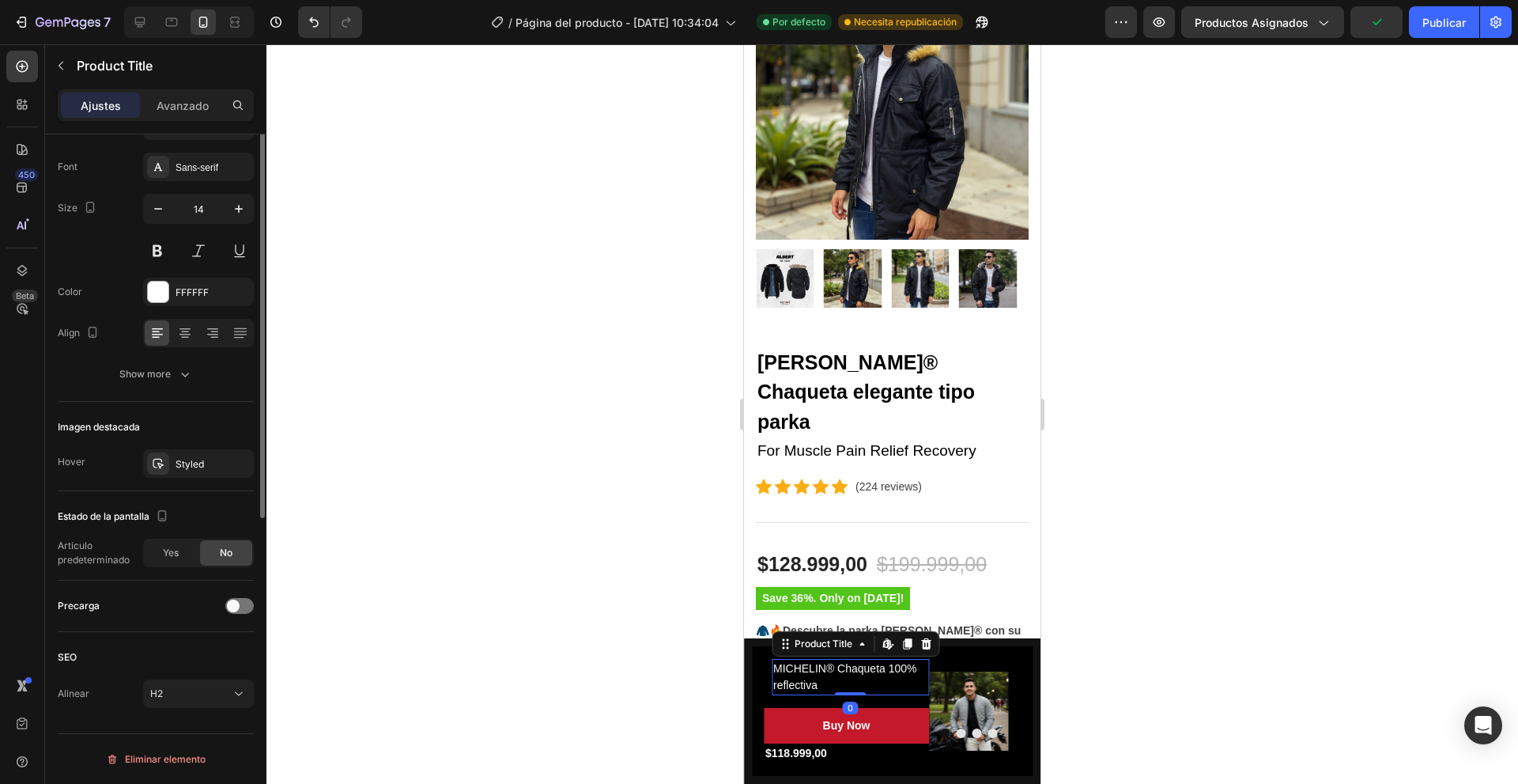
scroll to position [0, 0]
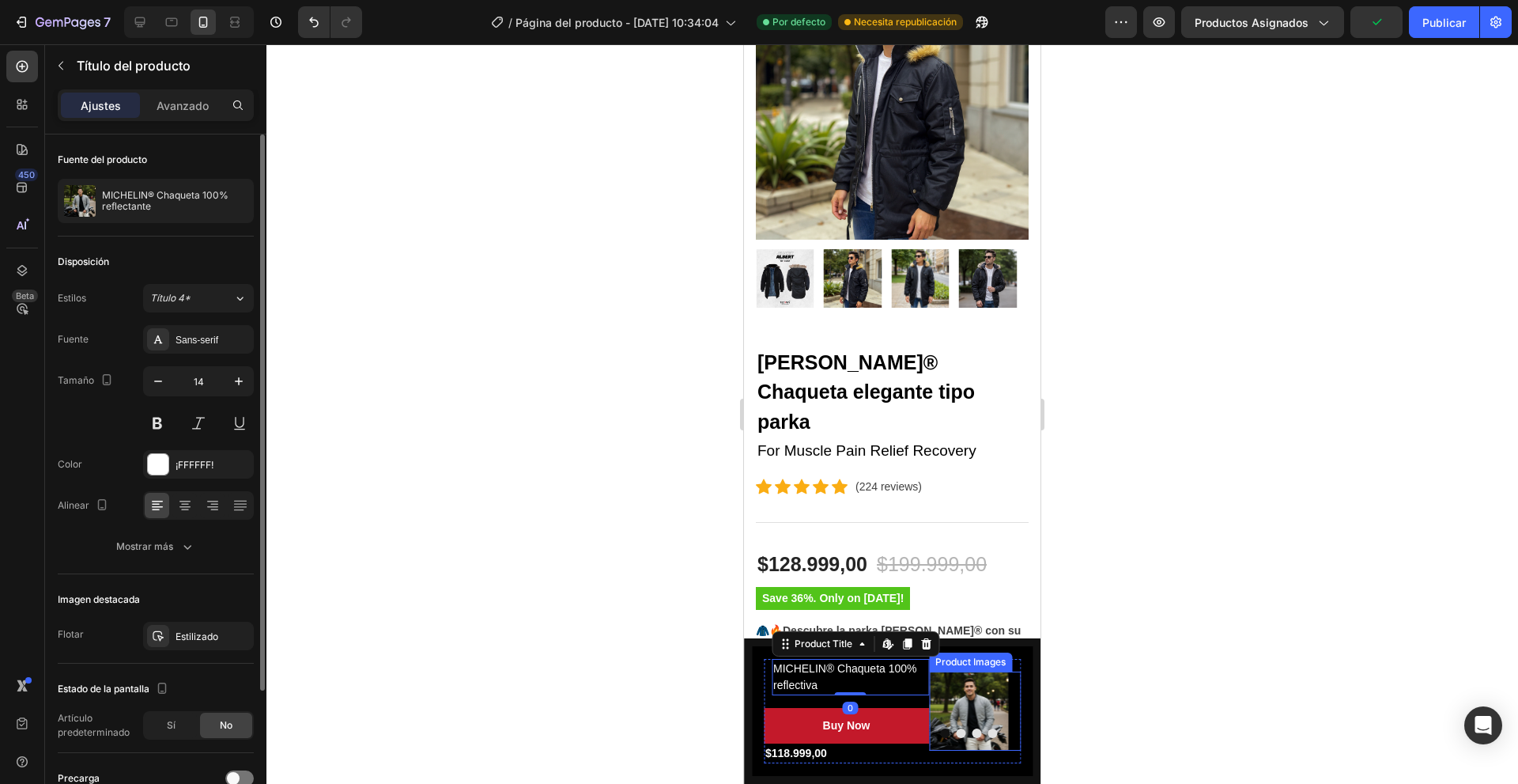
click at [972, 723] on img at bounding box center [968, 710] width 79 height 79
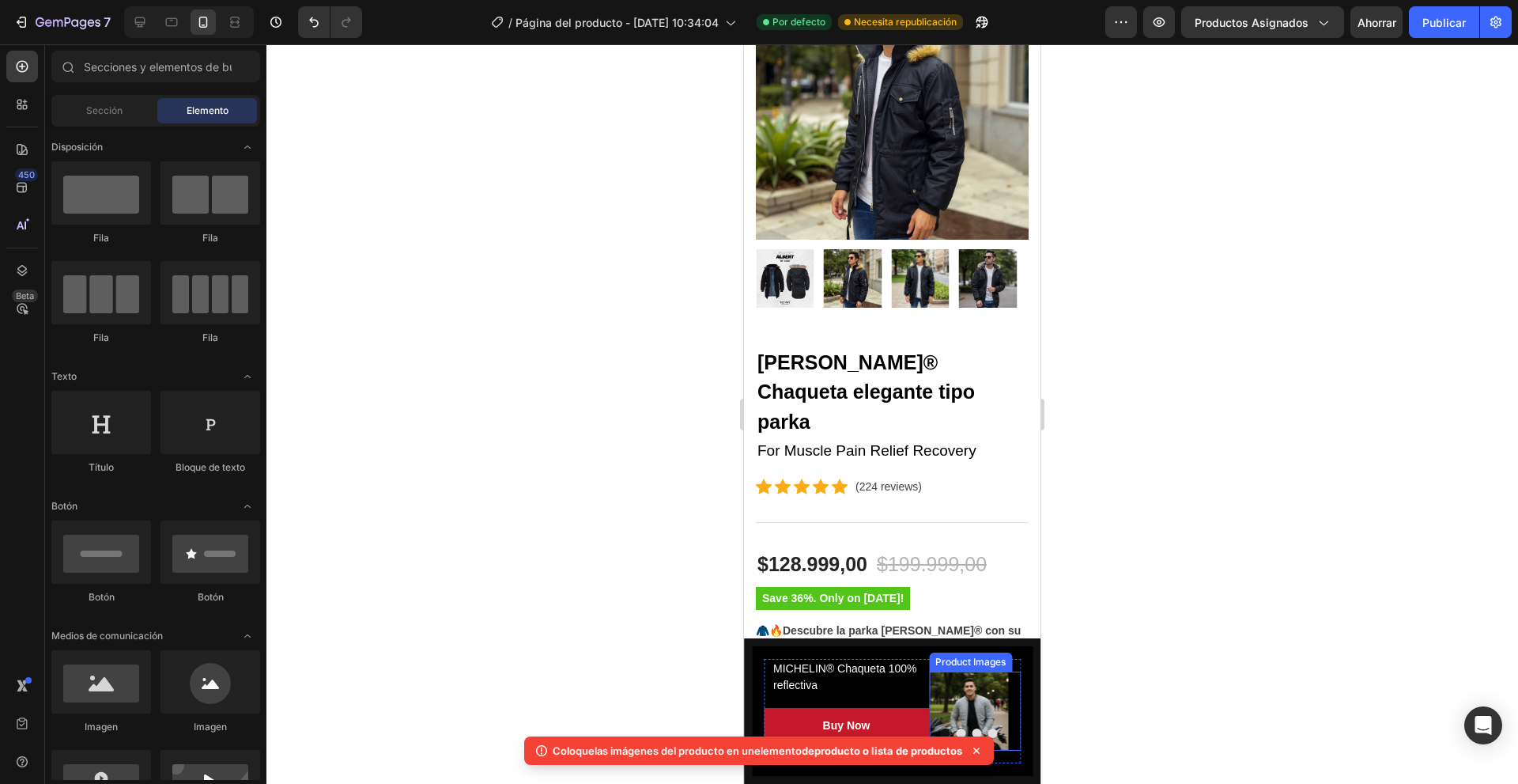
click at [942, 694] on img at bounding box center [968, 710] width 79 height 79
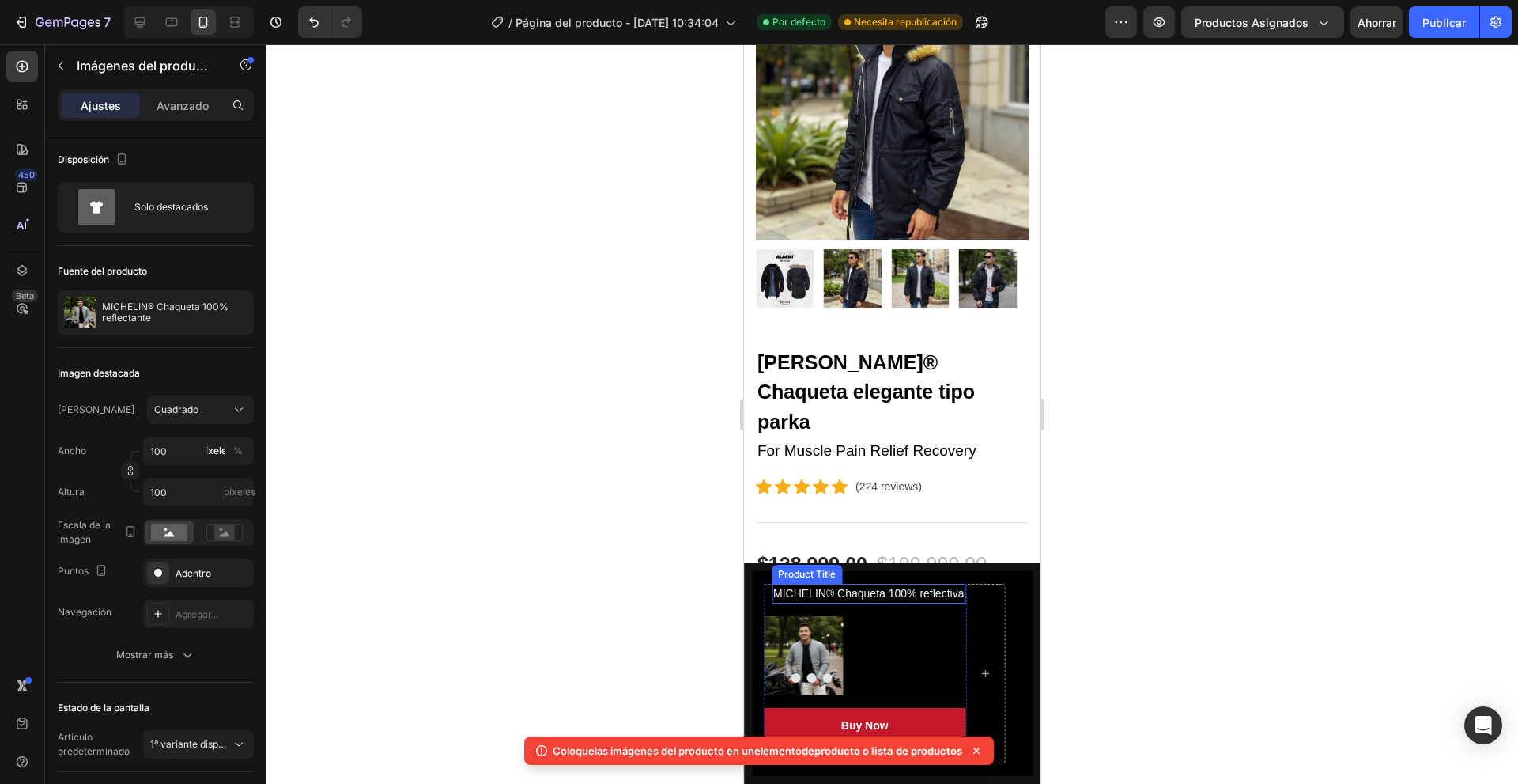
click at [833, 582] on div "Descripción general Botón Descripción Botón Reseñas Botón Fila MICHELIN® Chaque…" at bounding box center [892, 673] width 280 height 205
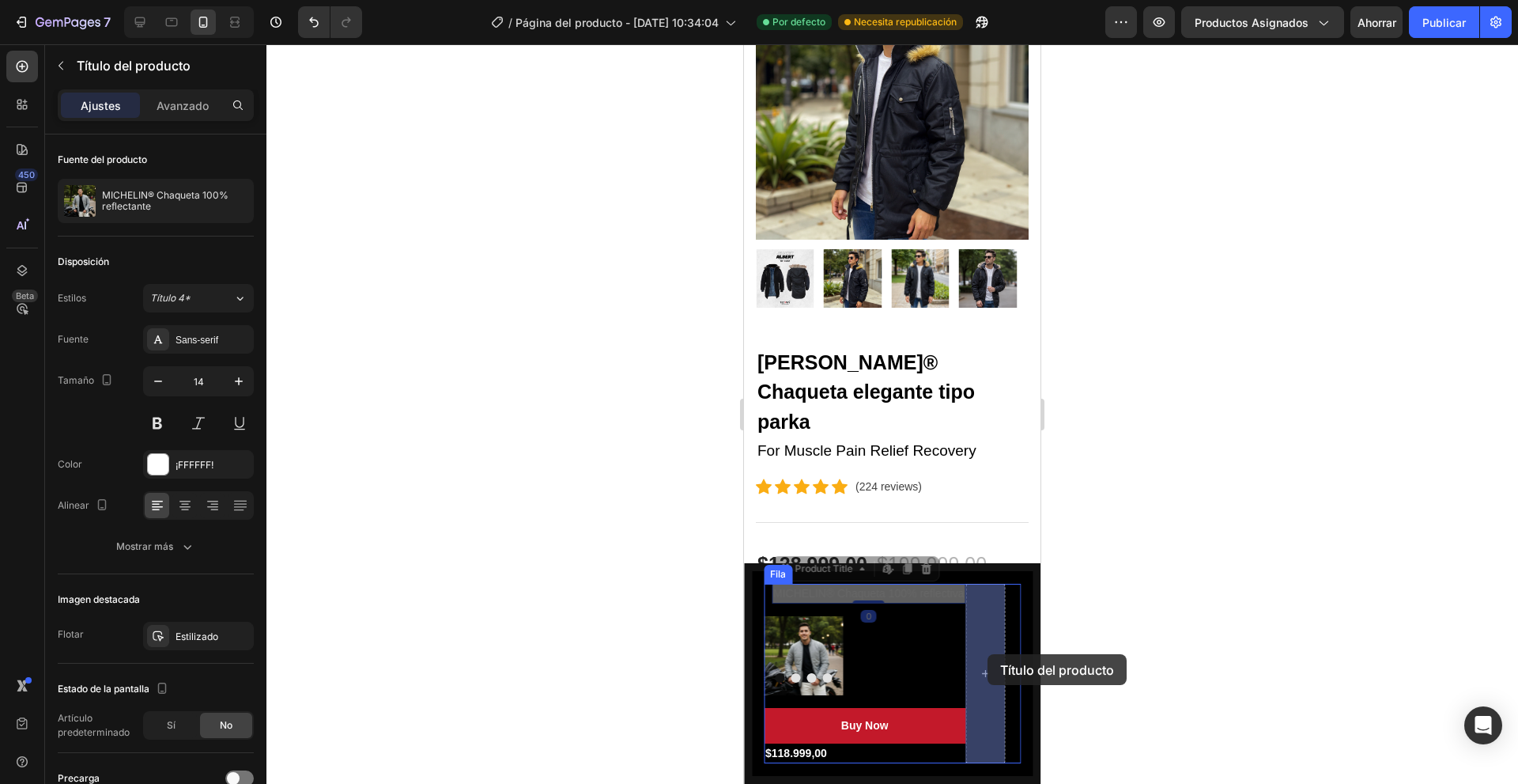
drag, startPoint x: 910, startPoint y: 604, endPoint x: 988, endPoint y: 654, distance: 92.6
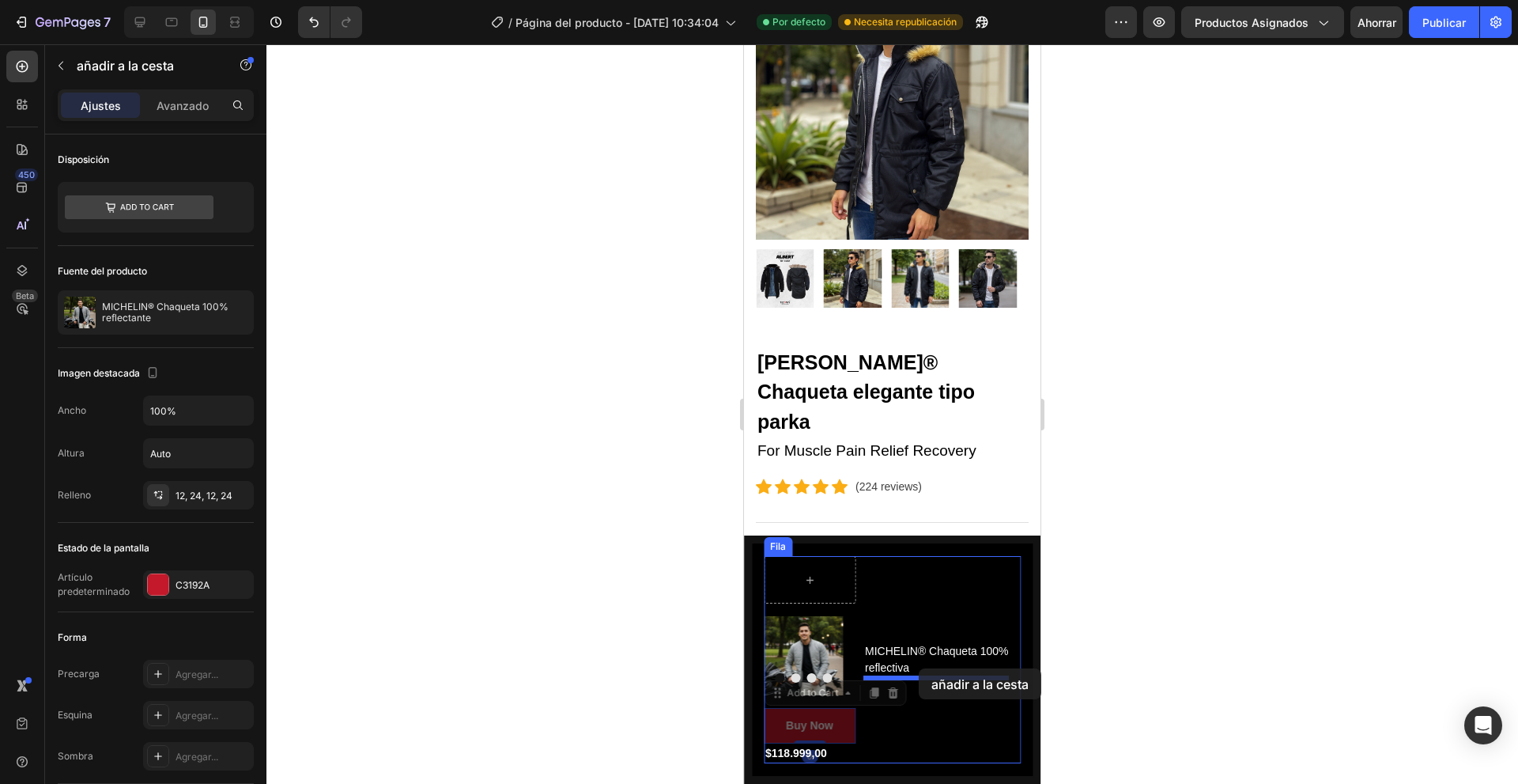
drag, startPoint x: 801, startPoint y: 714, endPoint x: 918, endPoint y: 669, distance: 125.4
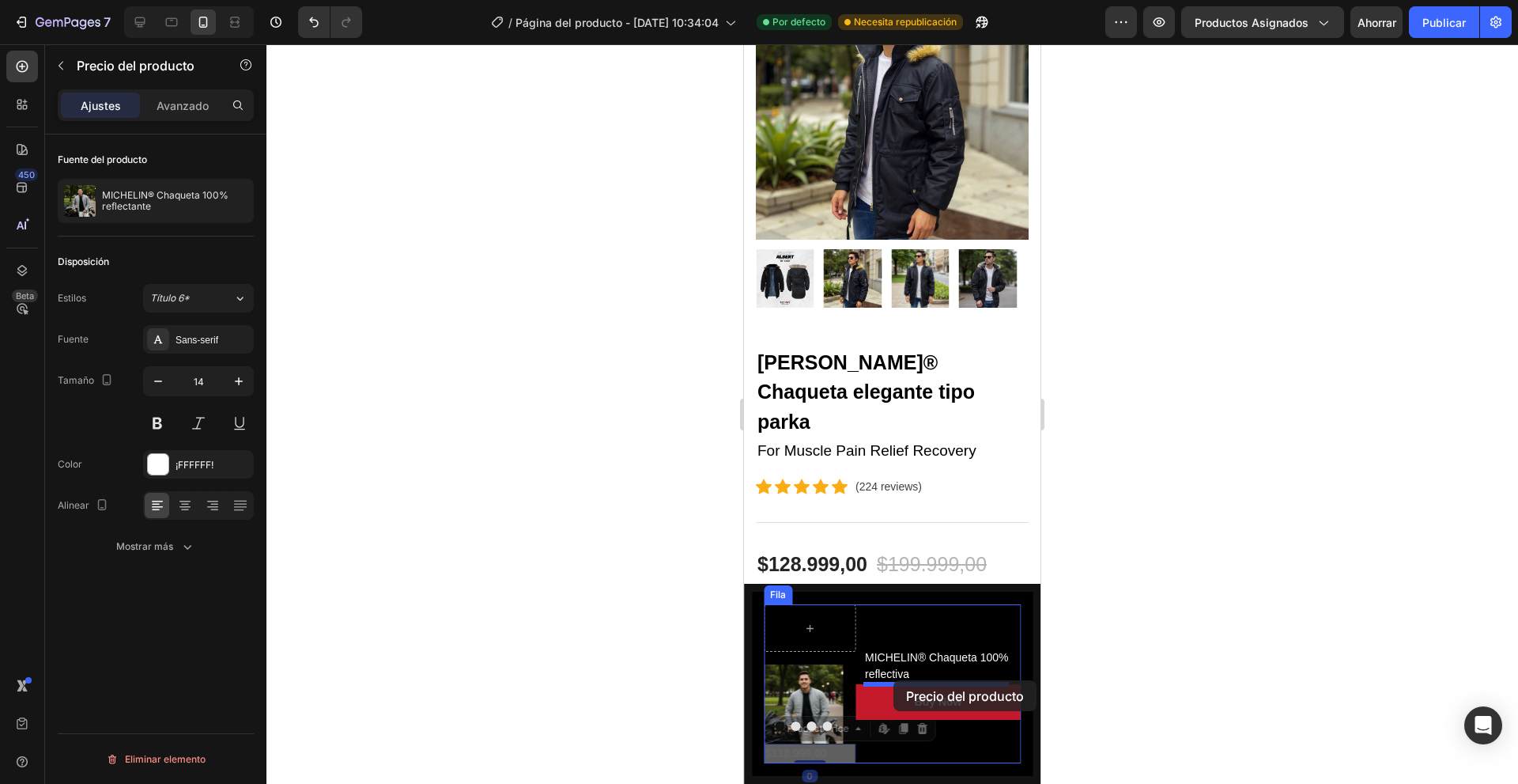
drag, startPoint x: 806, startPoint y: 748, endPoint x: 894, endPoint y: 680, distance: 111.2
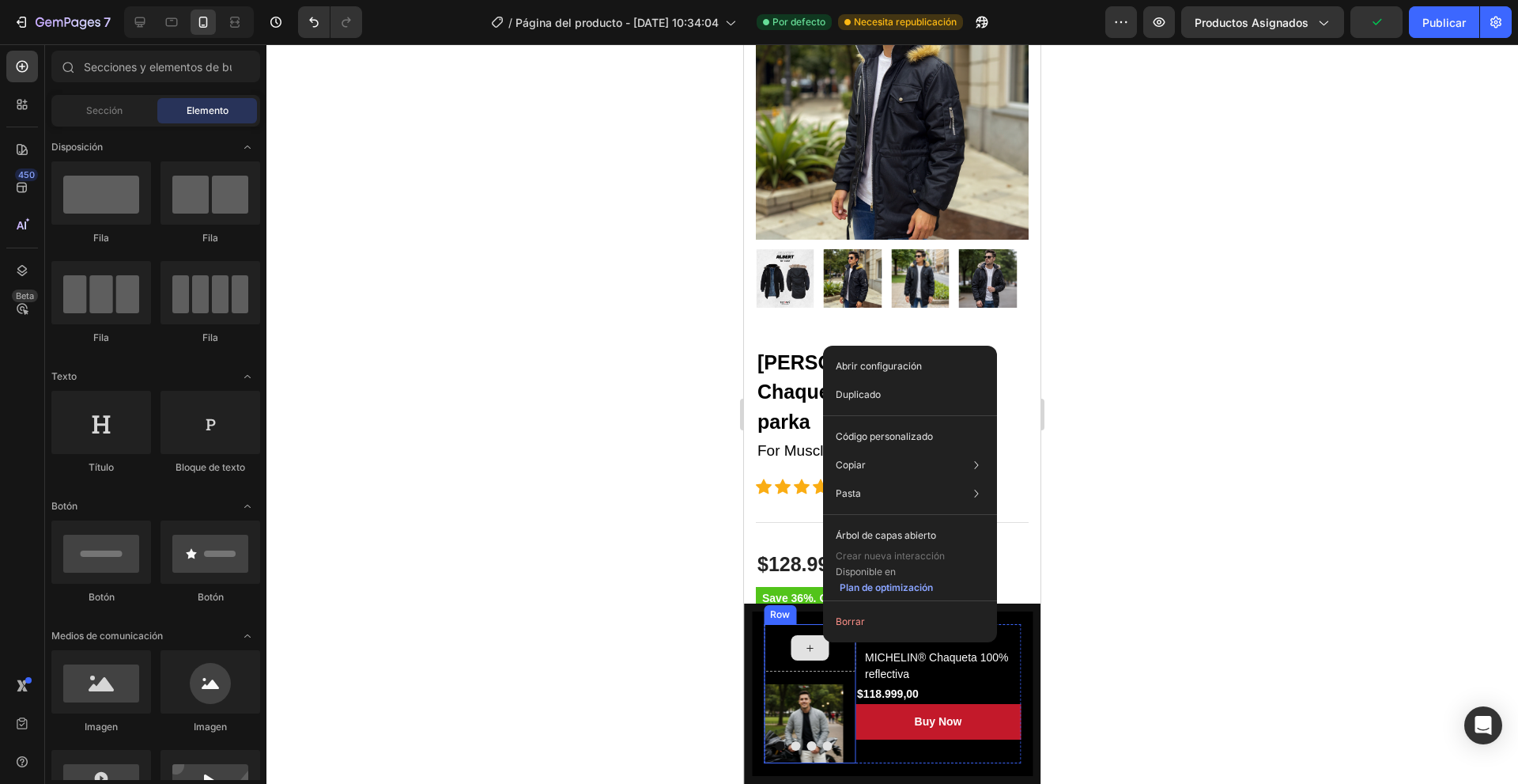
click at [776, 648] on div at bounding box center [809, 648] width 92 height 47
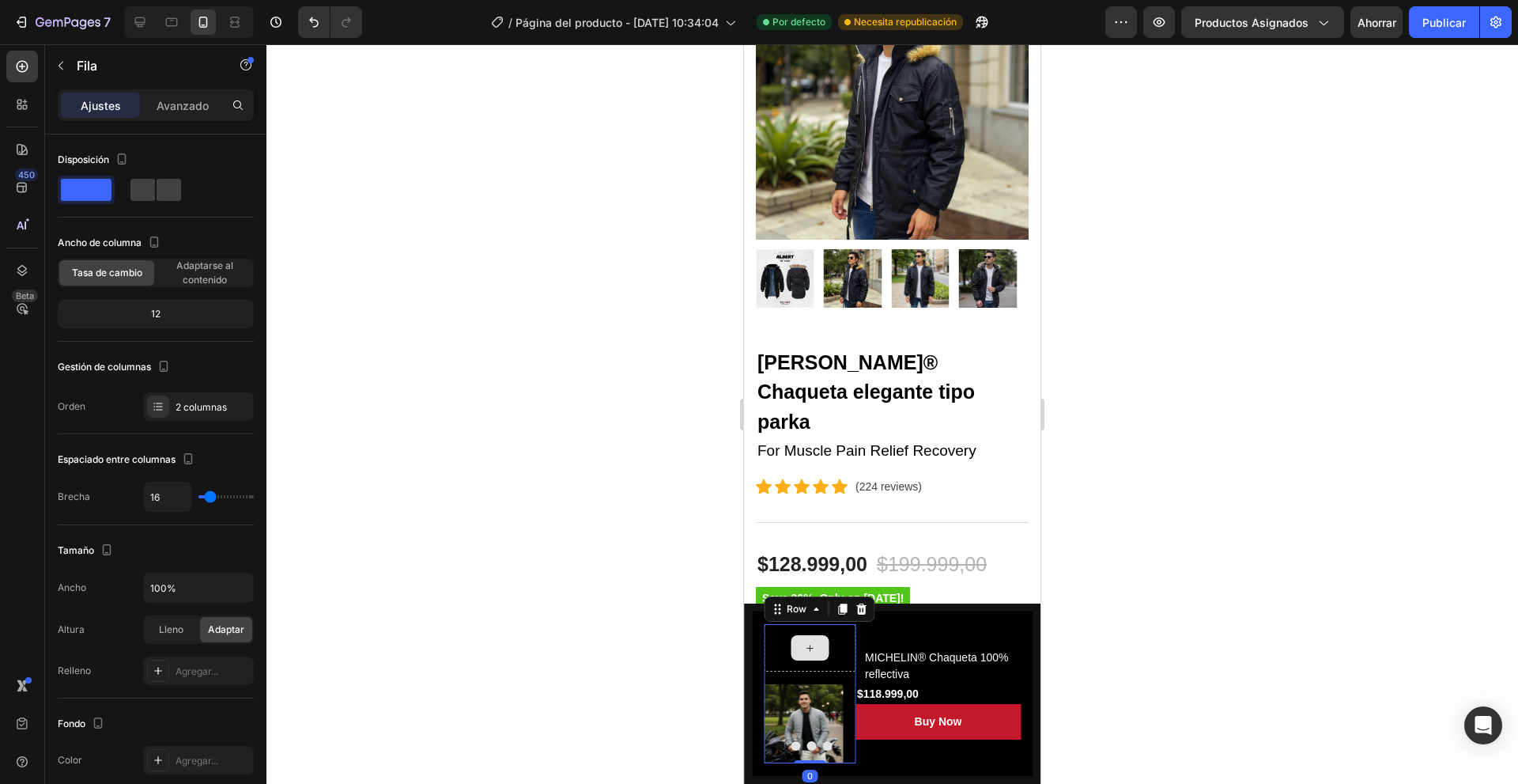
click at [851, 642] on div at bounding box center [809, 648] width 92 height 47
click at [861, 604] on icon at bounding box center [861, 609] width 10 height 11
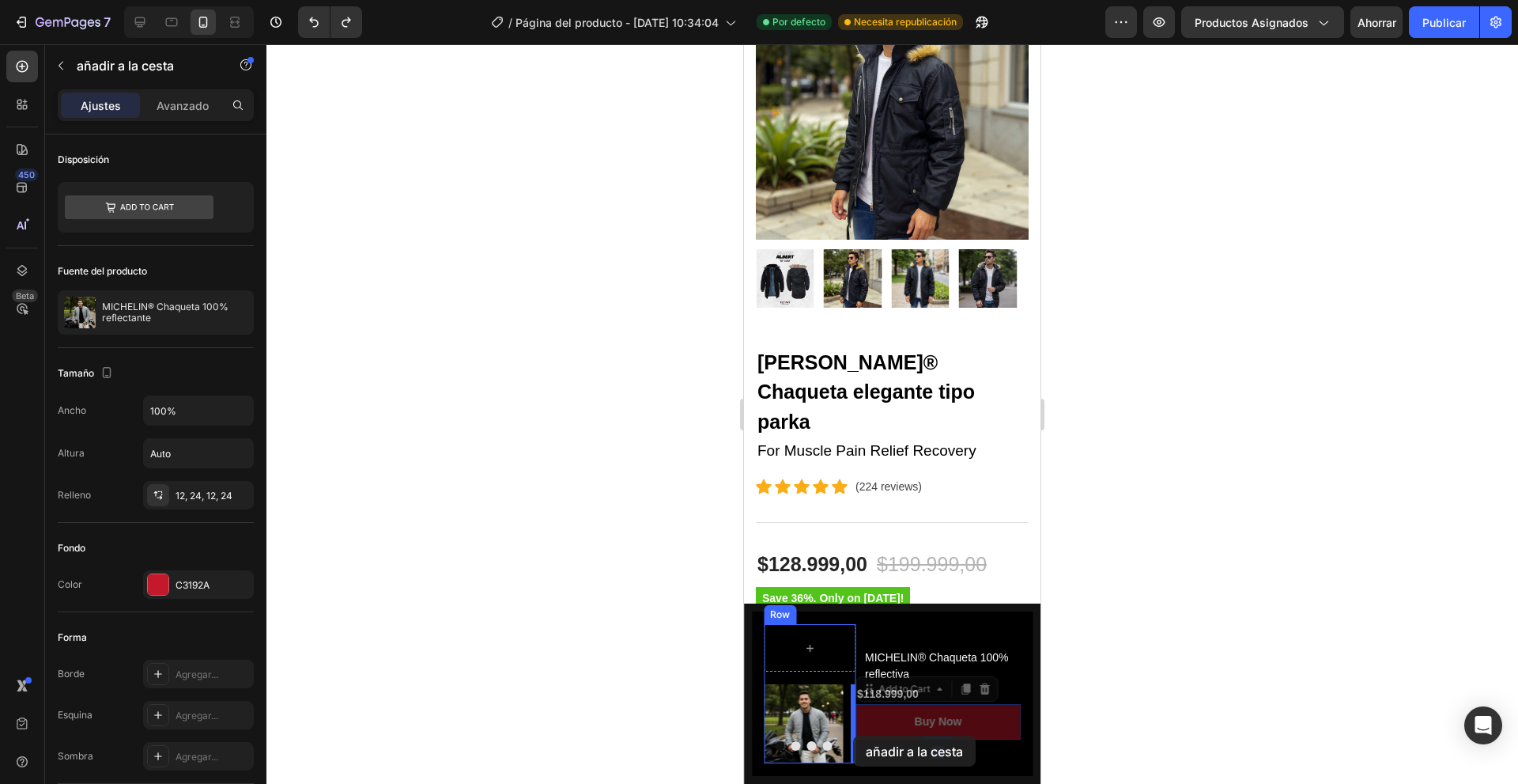
drag, startPoint x: 903, startPoint y: 739, endPoint x: 854, endPoint y: 735, distance: 49.2
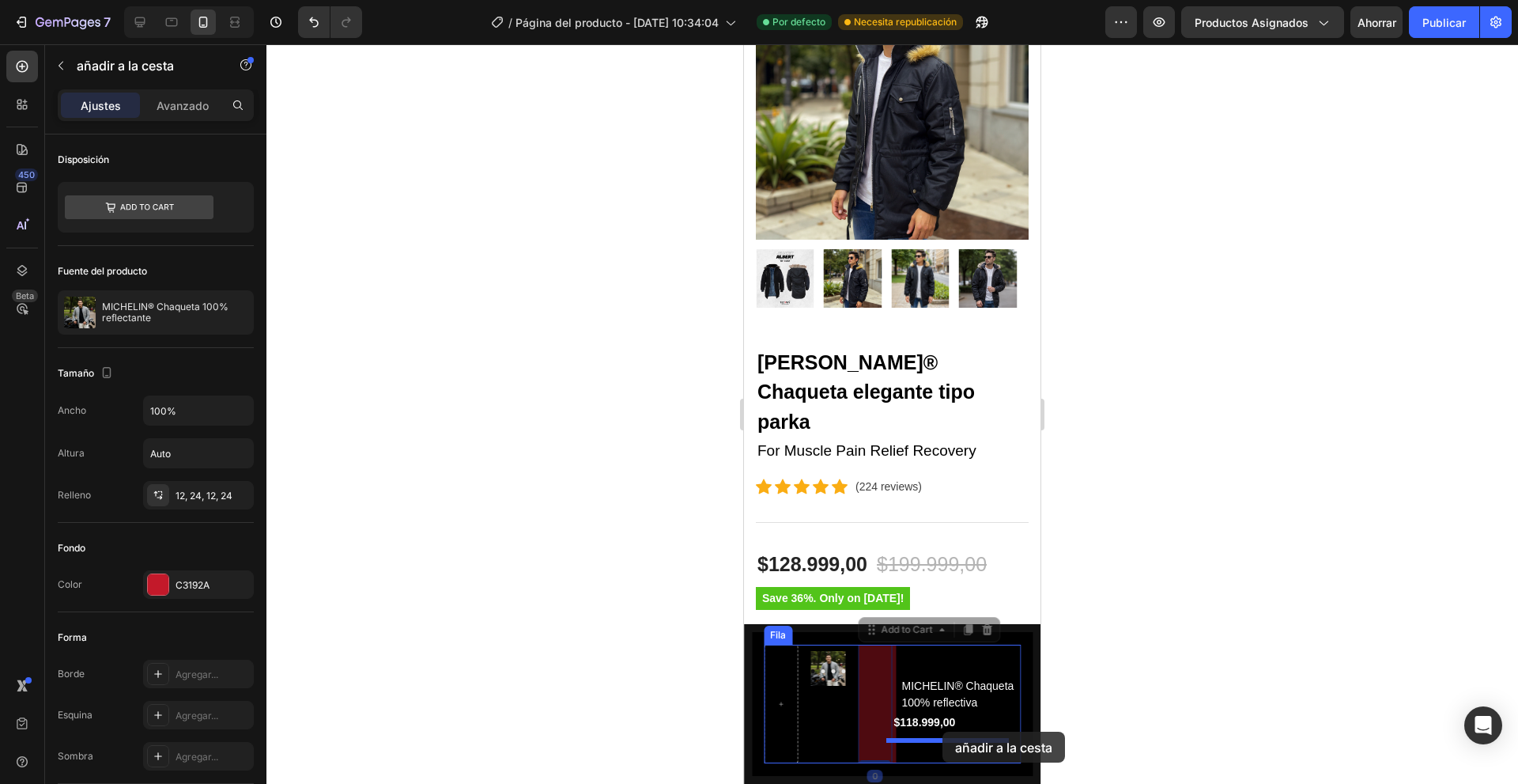
drag, startPoint x: 865, startPoint y: 686, endPoint x: 942, endPoint y: 731, distance: 89.2
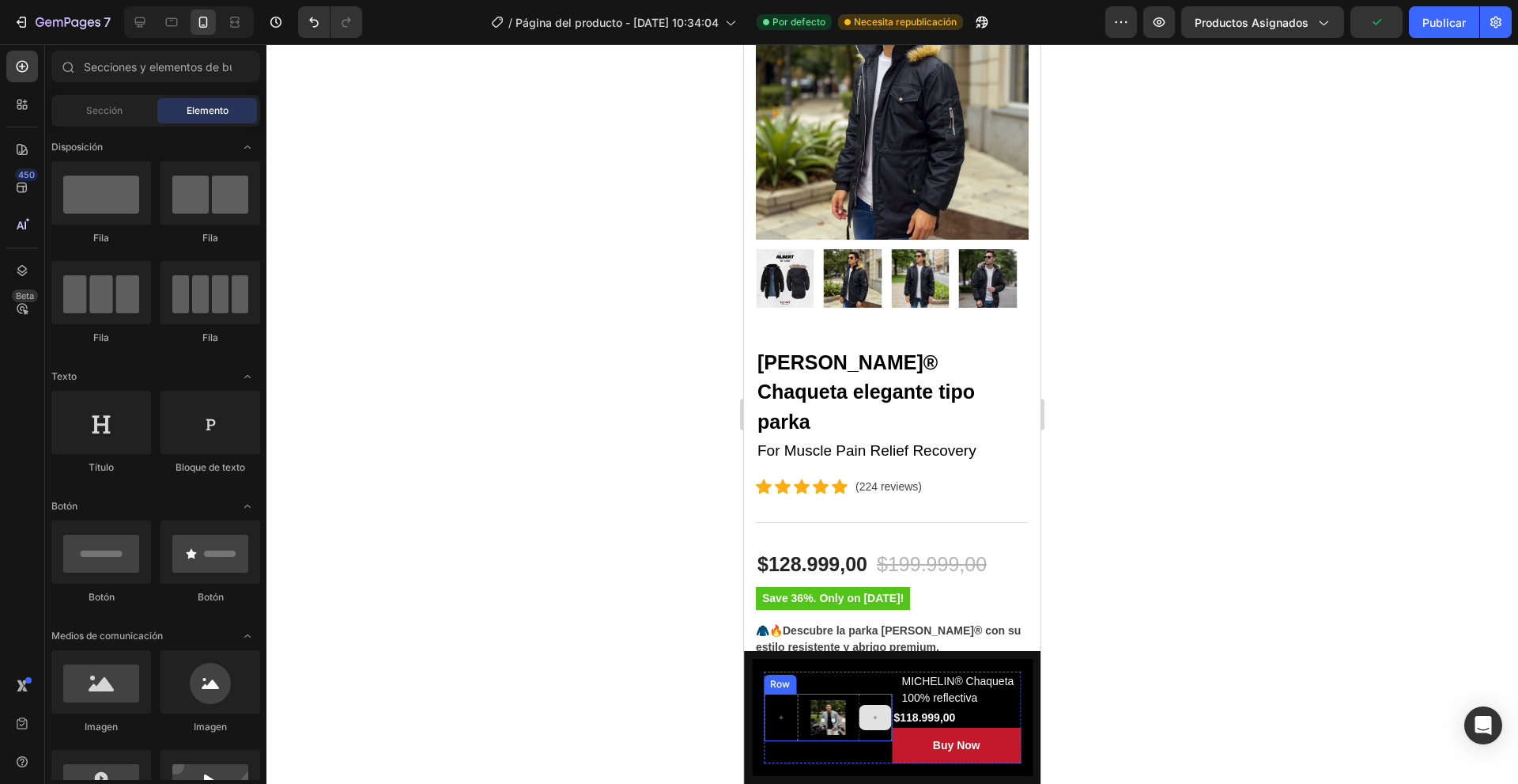
click at [872, 714] on icon at bounding box center [875, 717] width 8 height 14
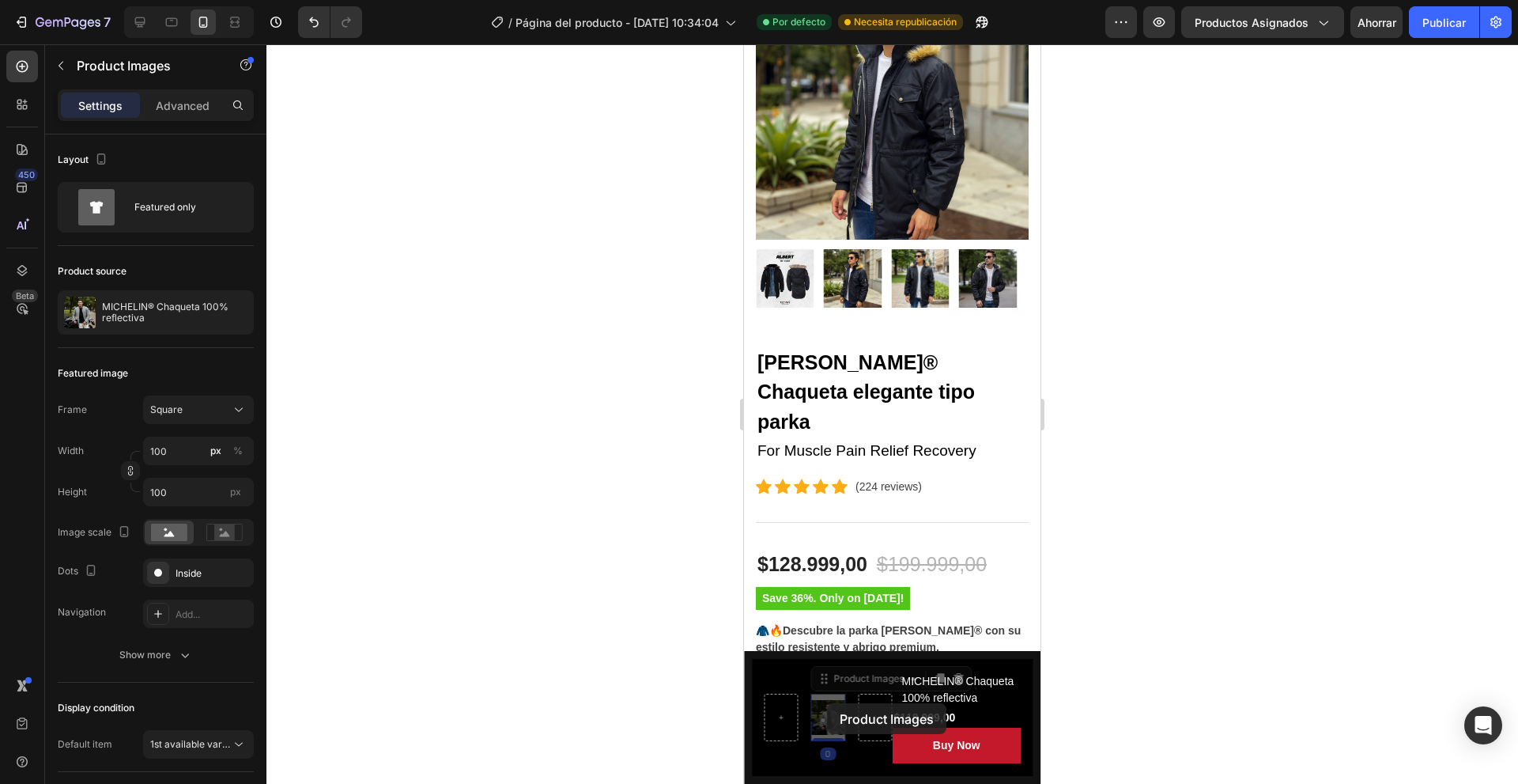
drag, startPoint x: 827, startPoint y: 703, endPoint x: 849, endPoint y: 710, distance: 23.1
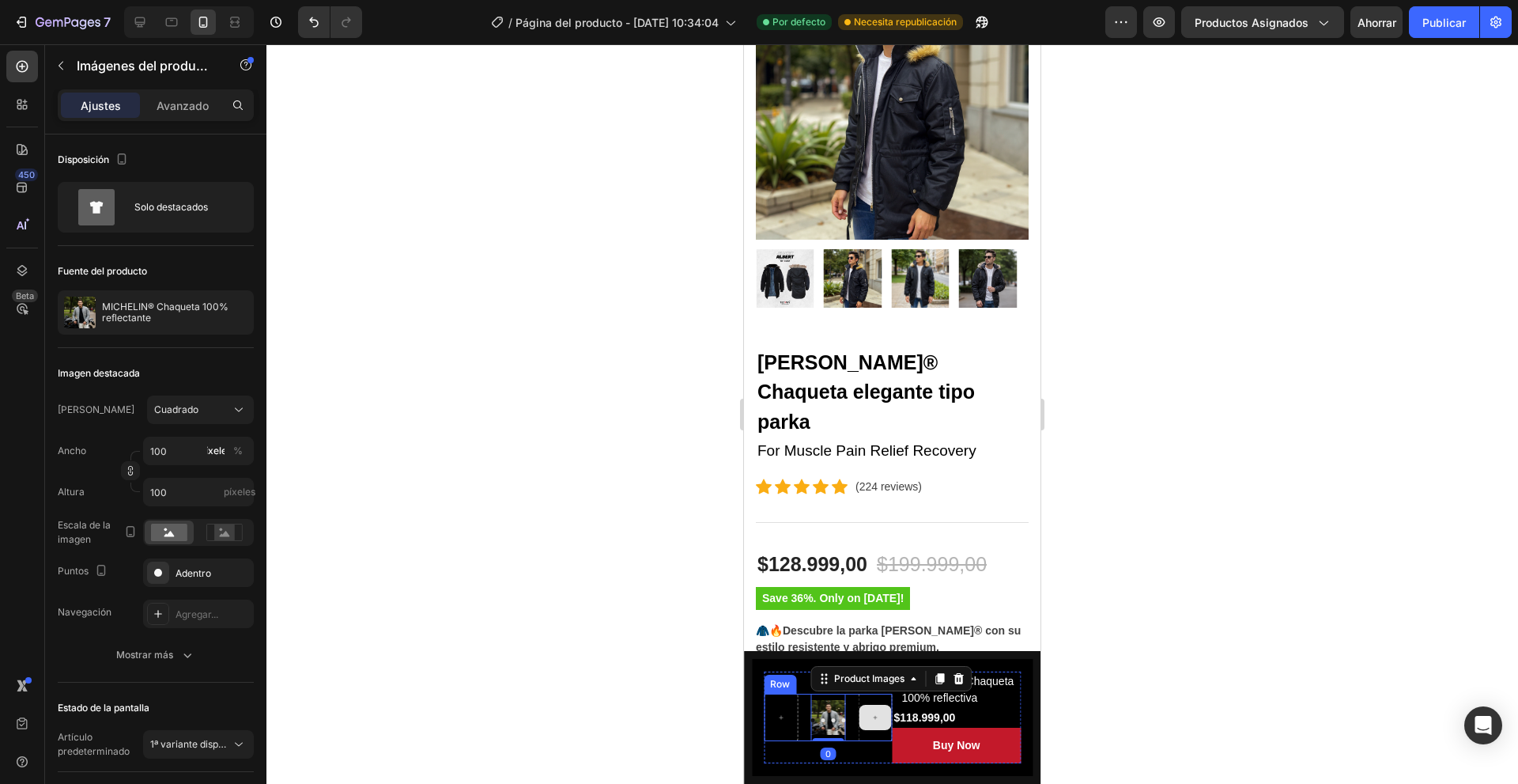
click at [866, 715] on div at bounding box center [875, 717] width 33 height 25
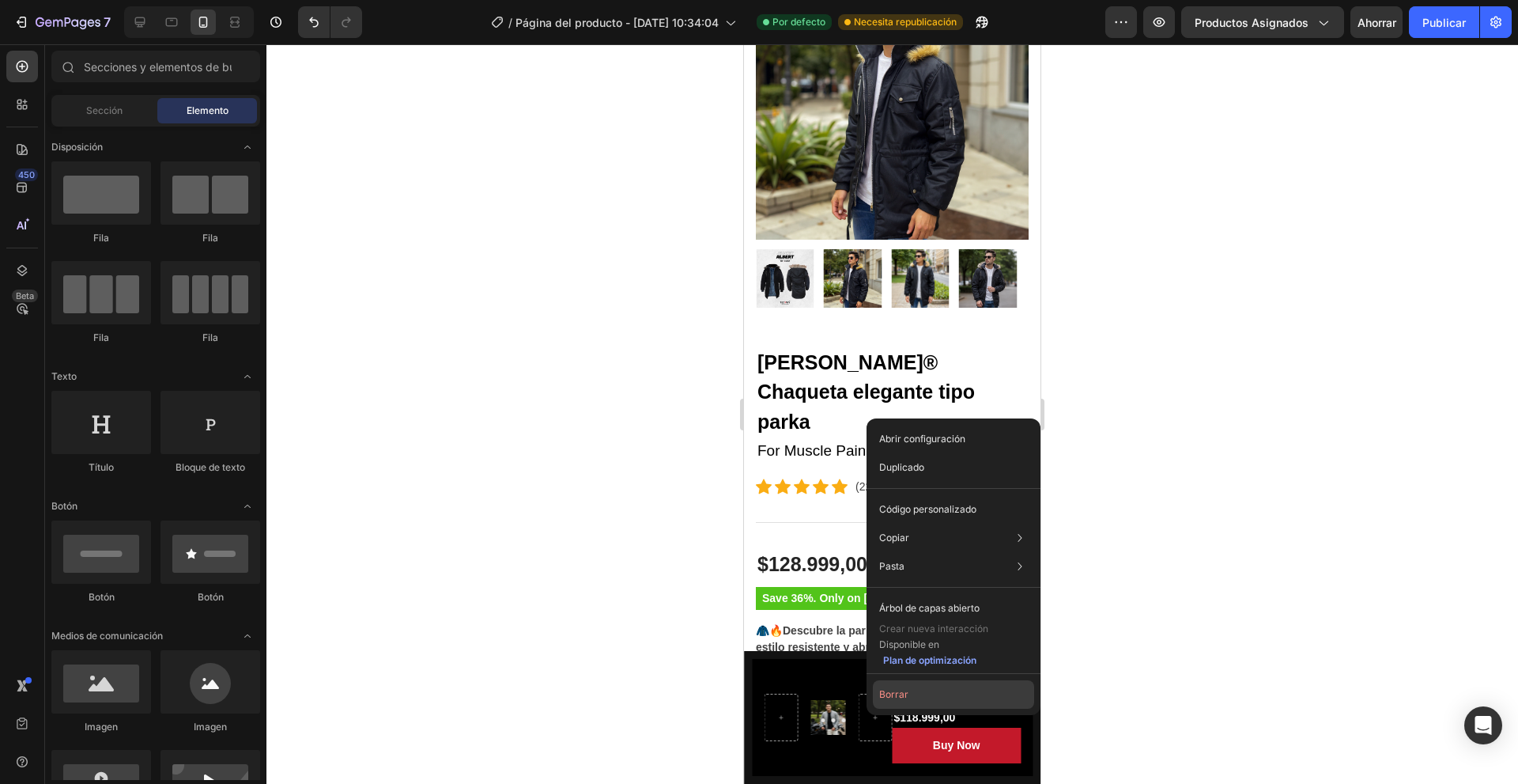
click at [905, 698] on font "Borrar" at bounding box center [894, 694] width 29 height 12
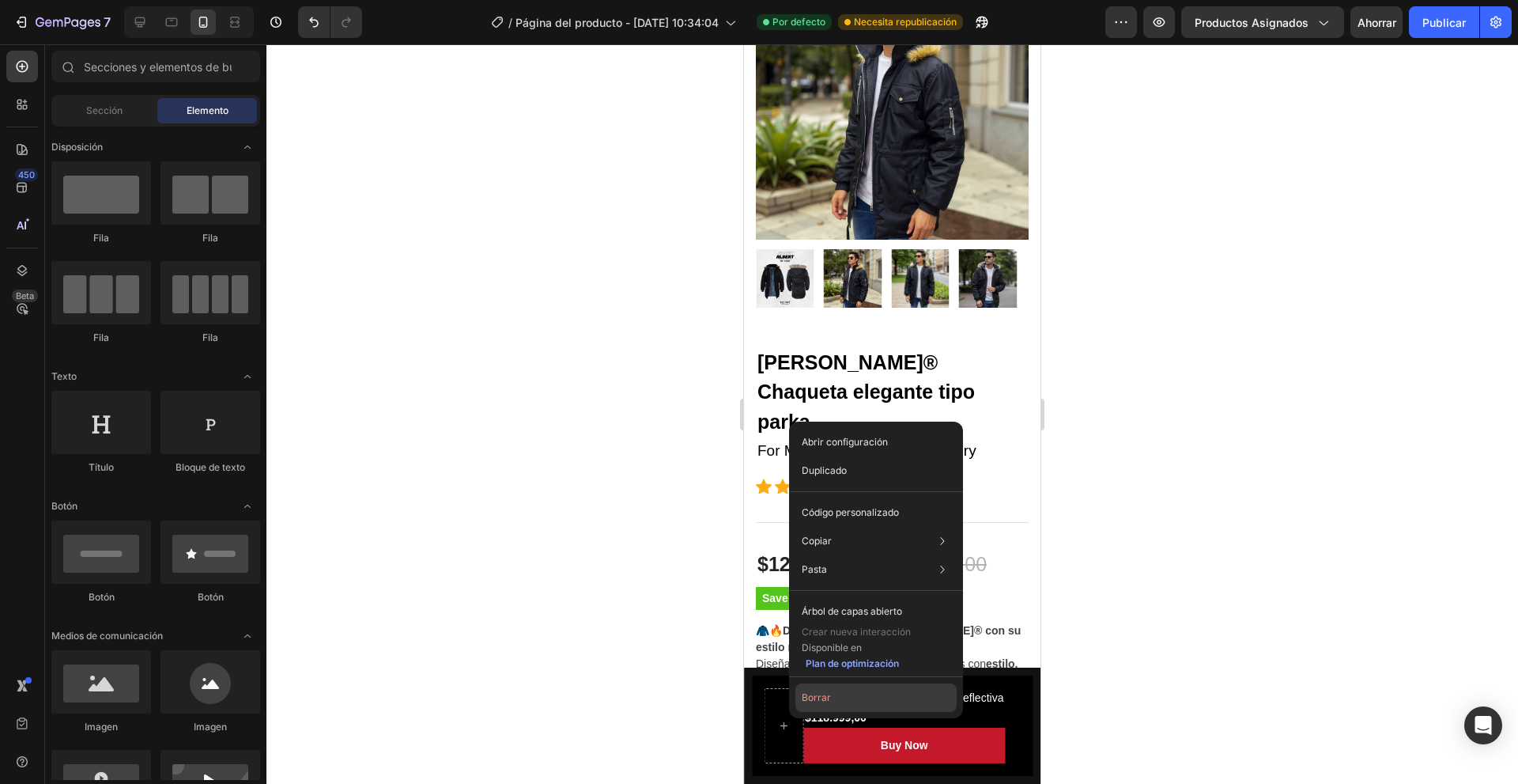
click at [833, 698] on button "Borrar" at bounding box center [876, 697] width 162 height 28
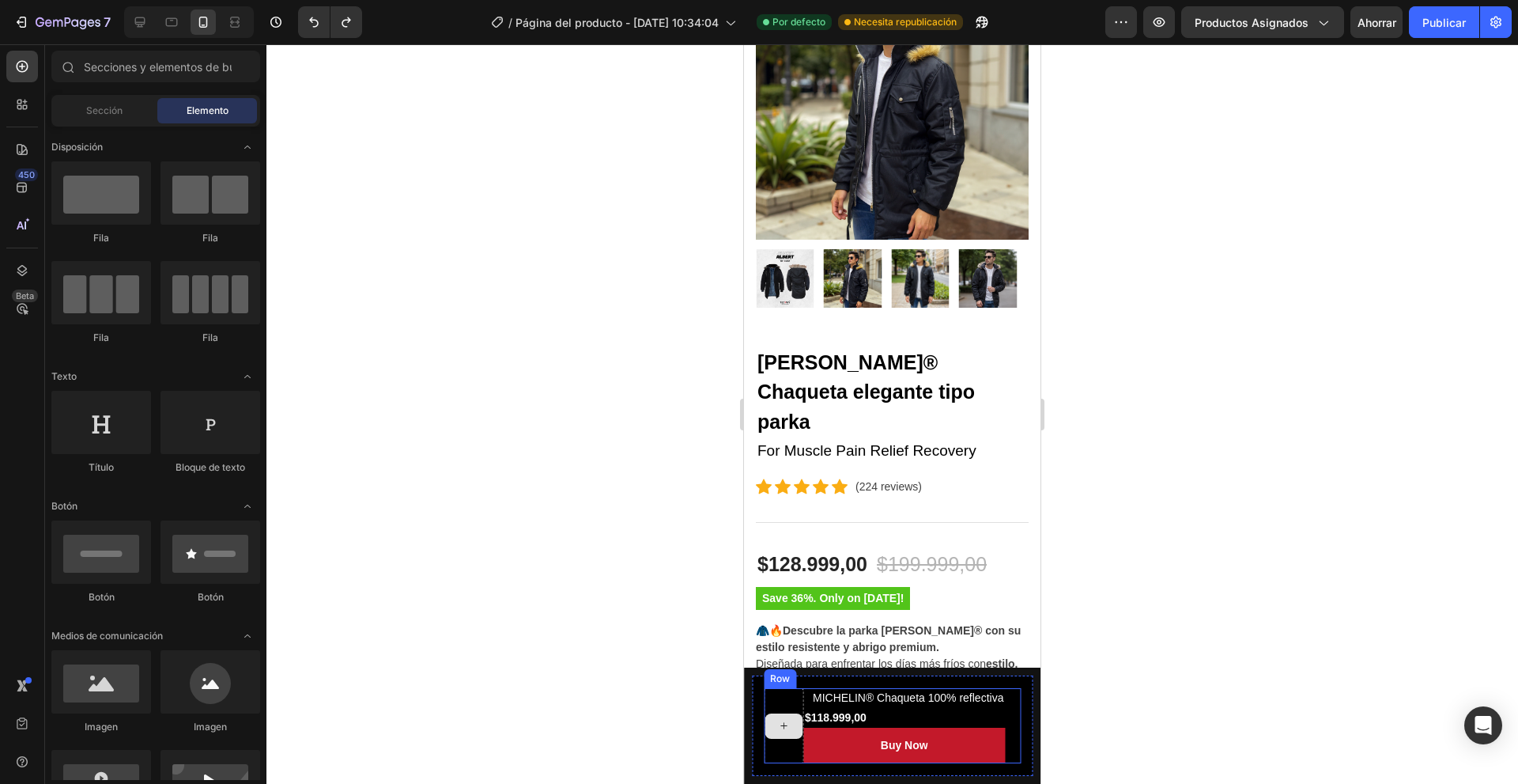
click at [788, 720] on icon at bounding box center [783, 725] width 13 height 14
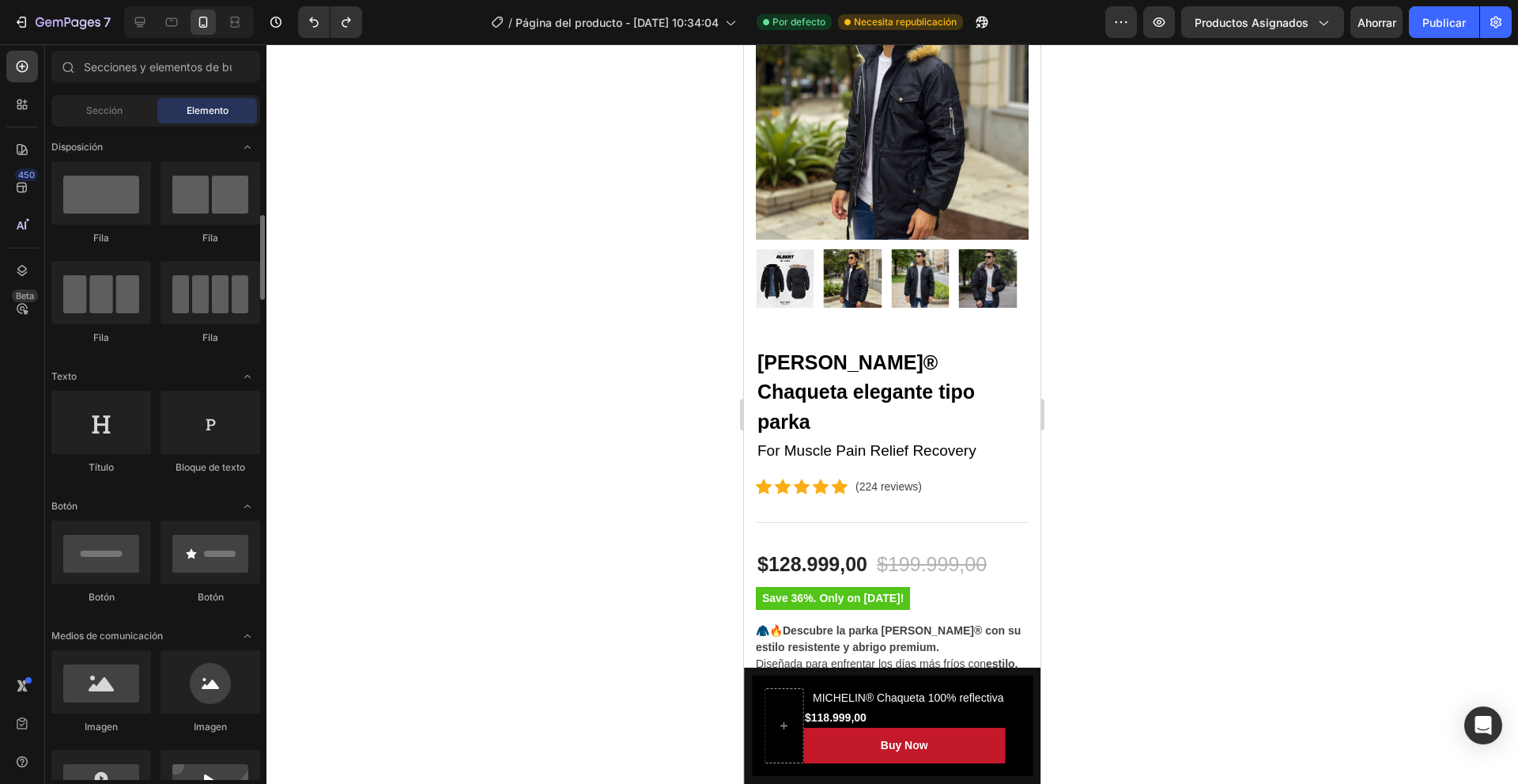
scroll to position [158, 0]
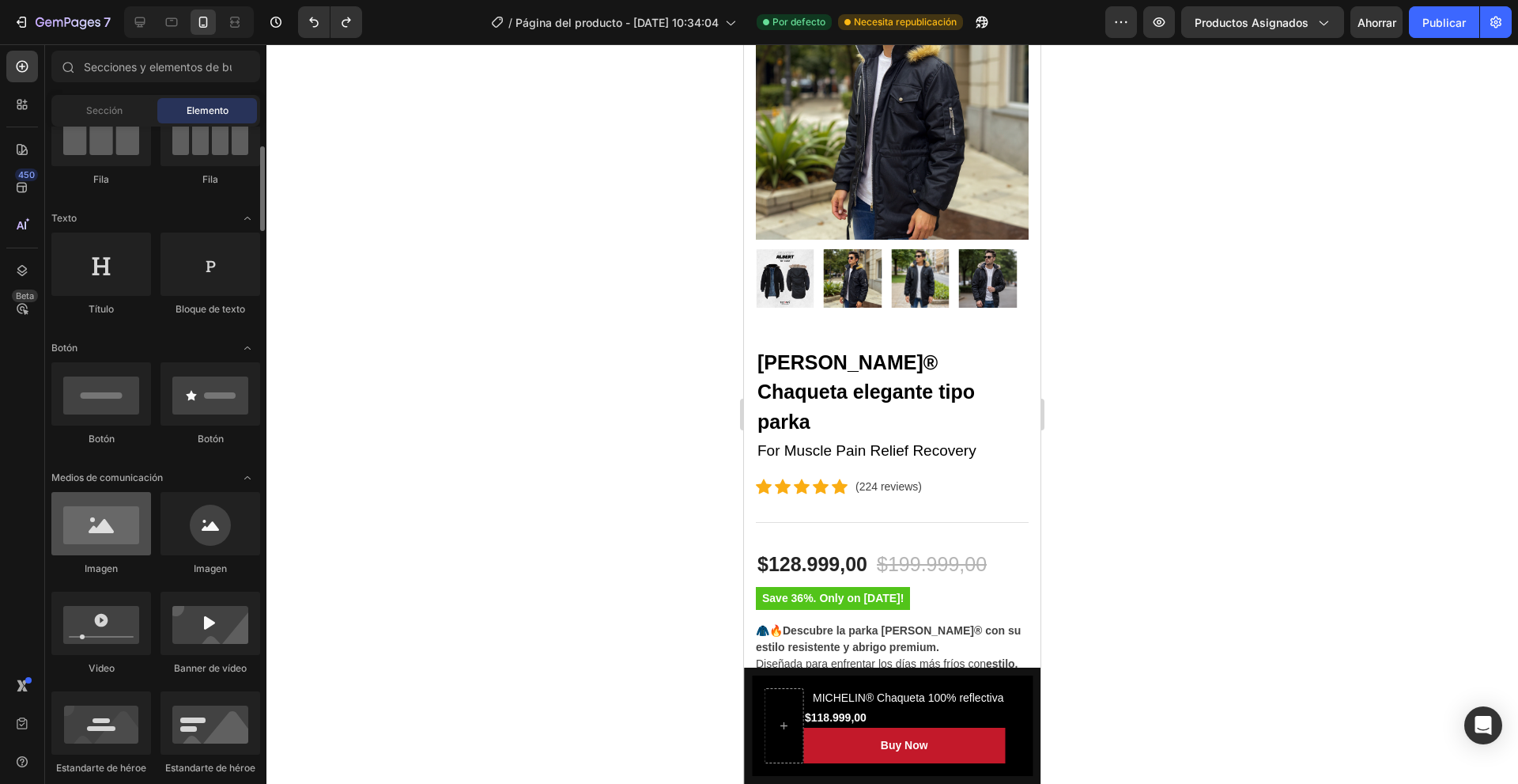
click at [107, 522] on div at bounding box center [101, 523] width 100 height 64
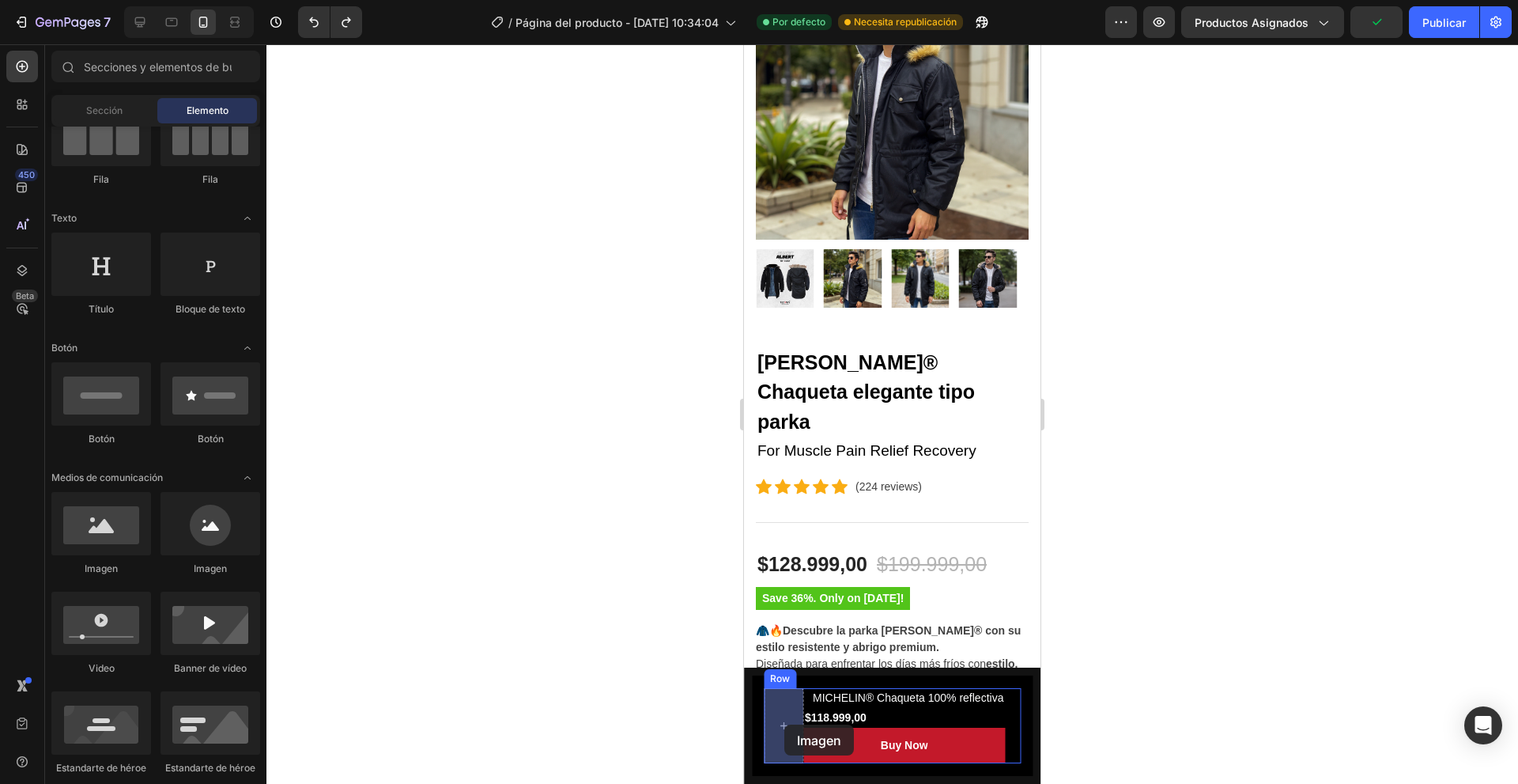
drag, startPoint x: 816, startPoint y: 570, endPoint x: 784, endPoint y: 724, distance: 157.3
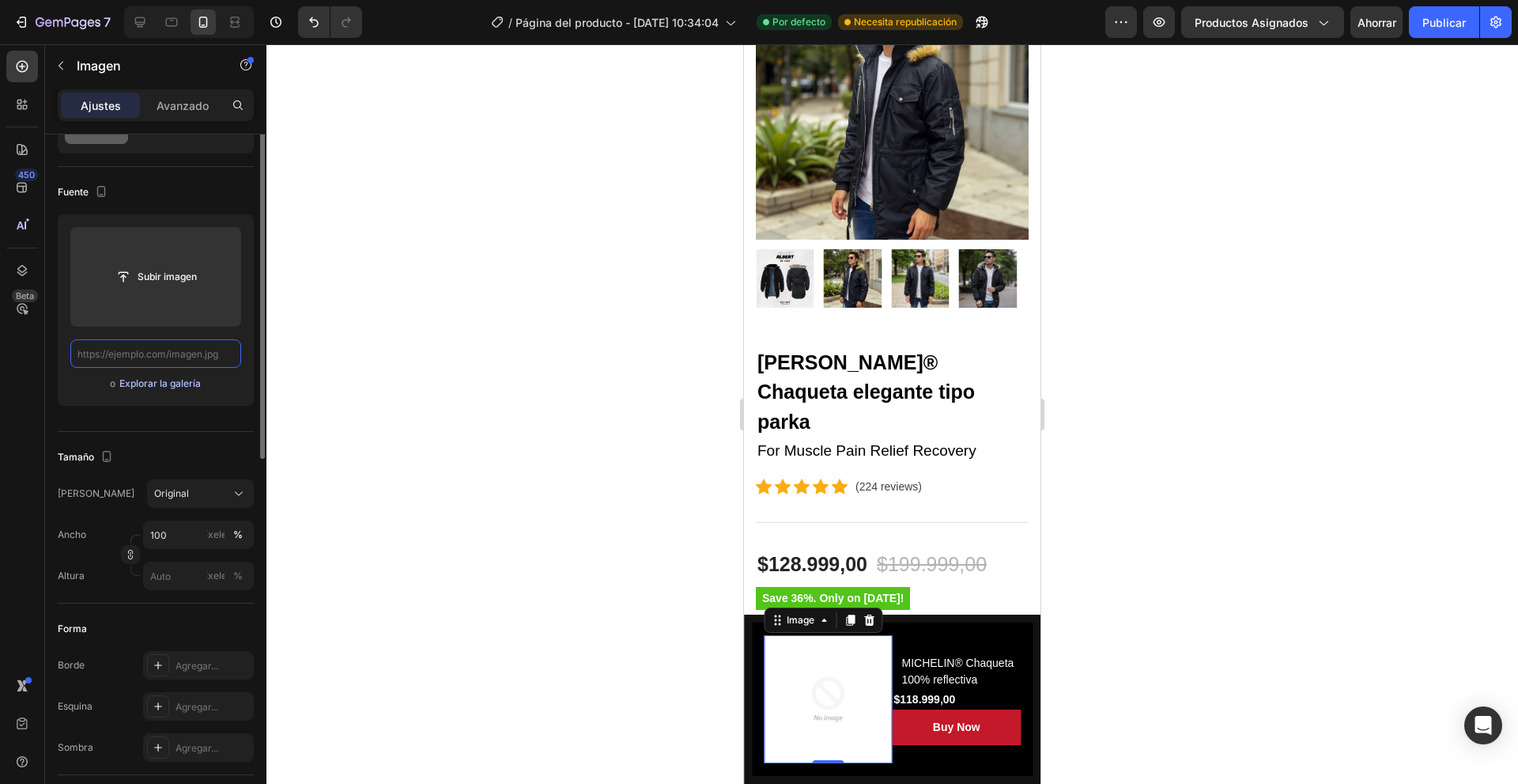
scroll to position [0, 0]
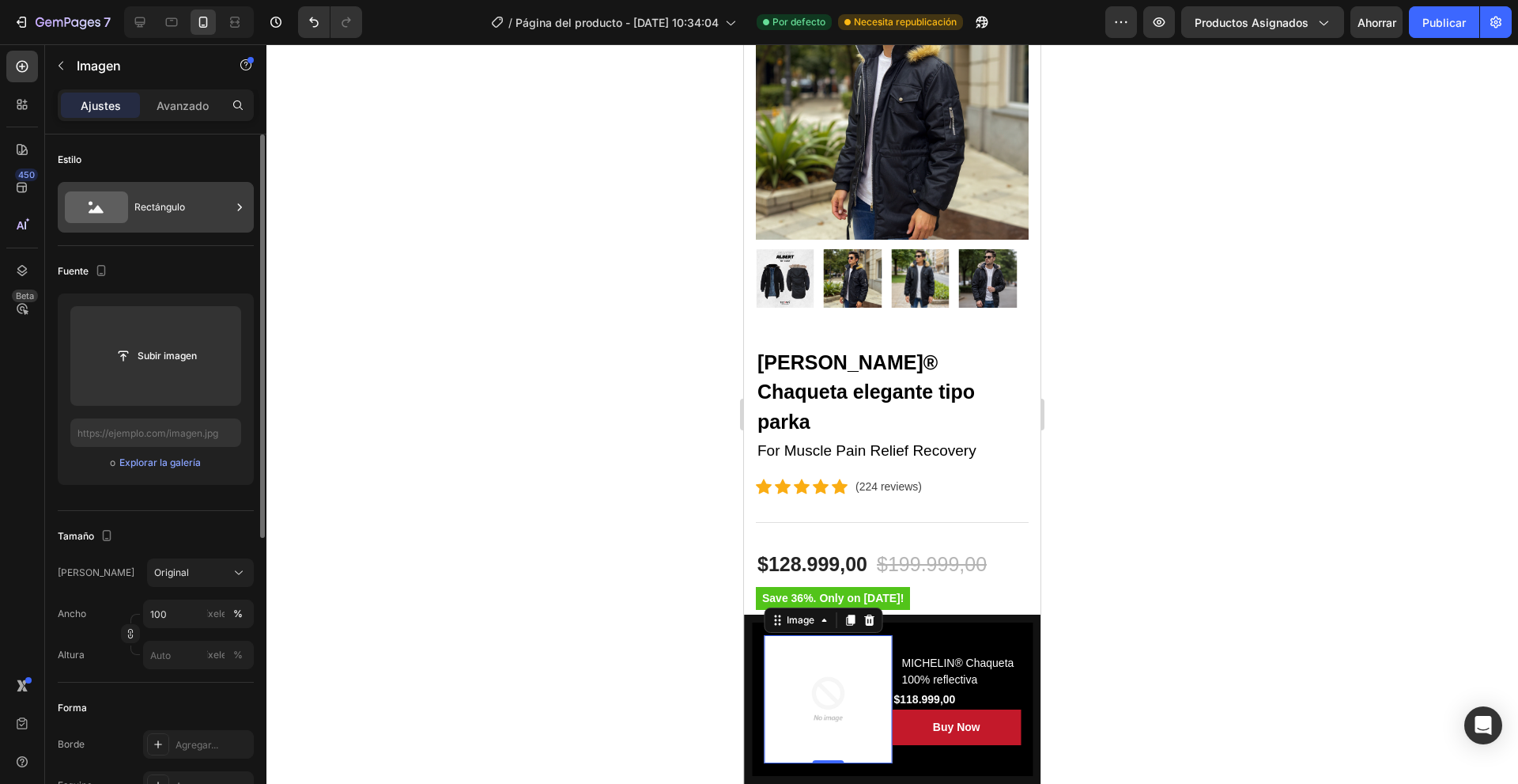
click at [178, 221] on div "Rectángulo" at bounding box center [182, 207] width 96 height 36
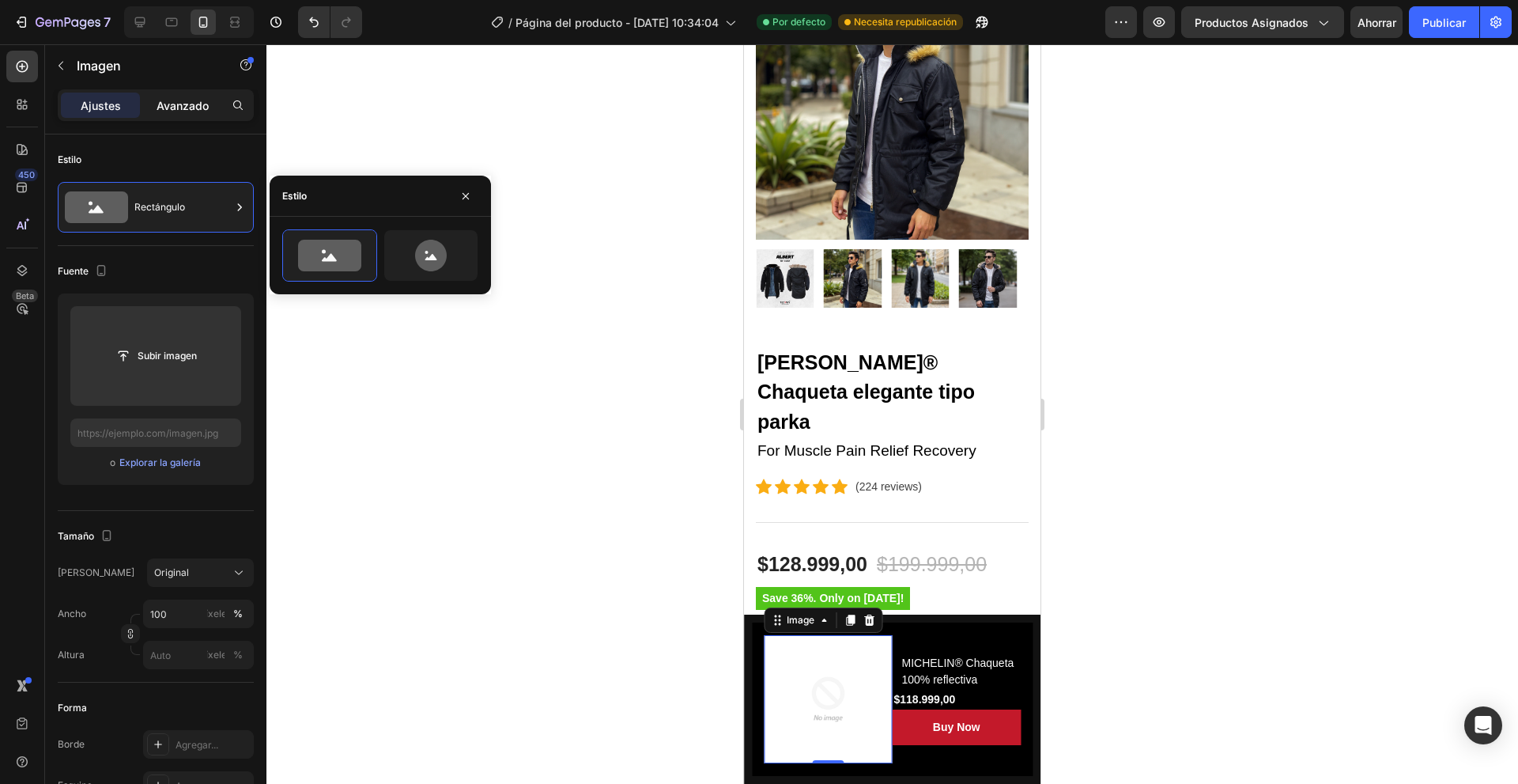
click at [186, 110] on font "Avanzado" at bounding box center [182, 106] width 52 height 14
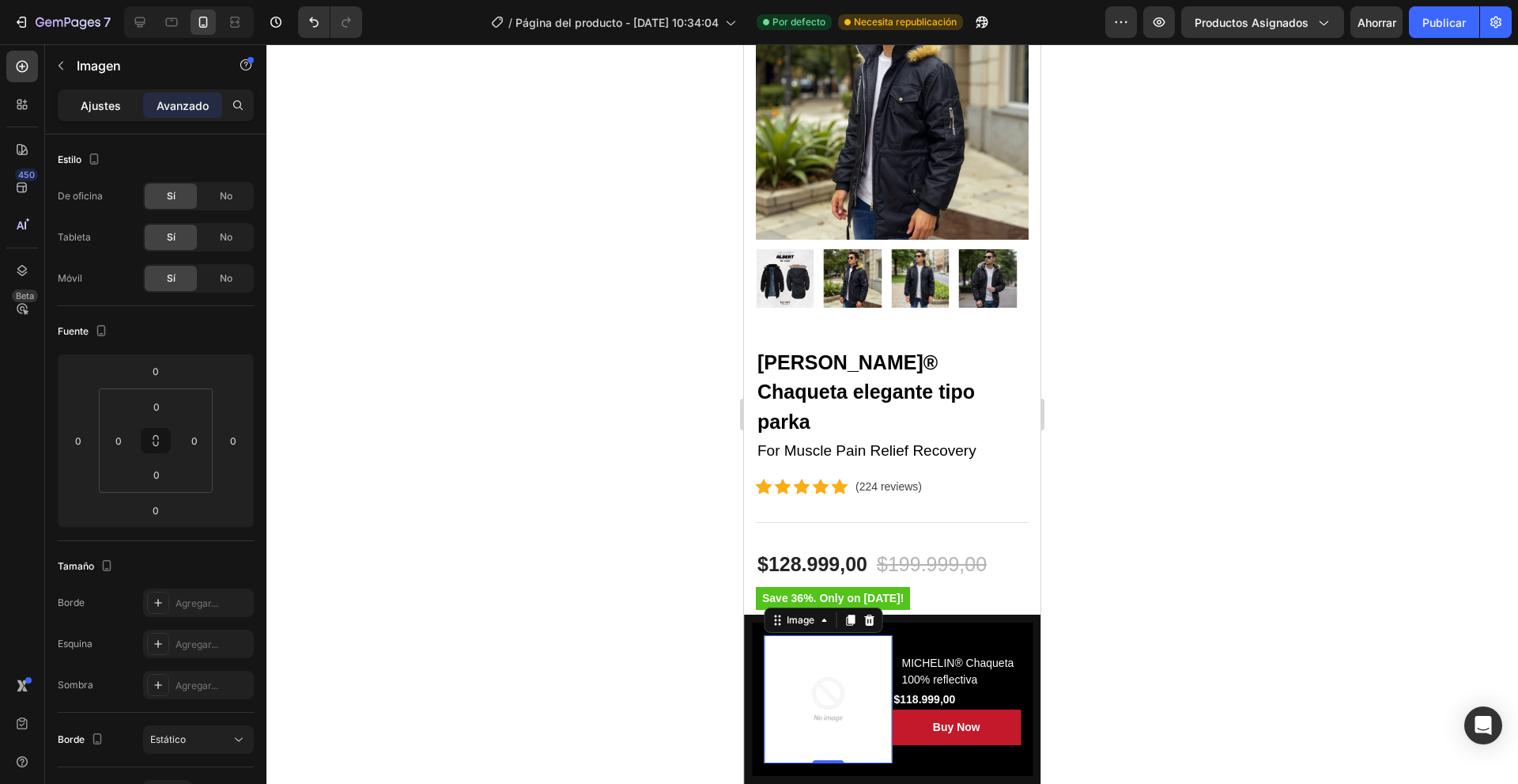
click at [101, 95] on div "Ajustes" at bounding box center [100, 105] width 79 height 25
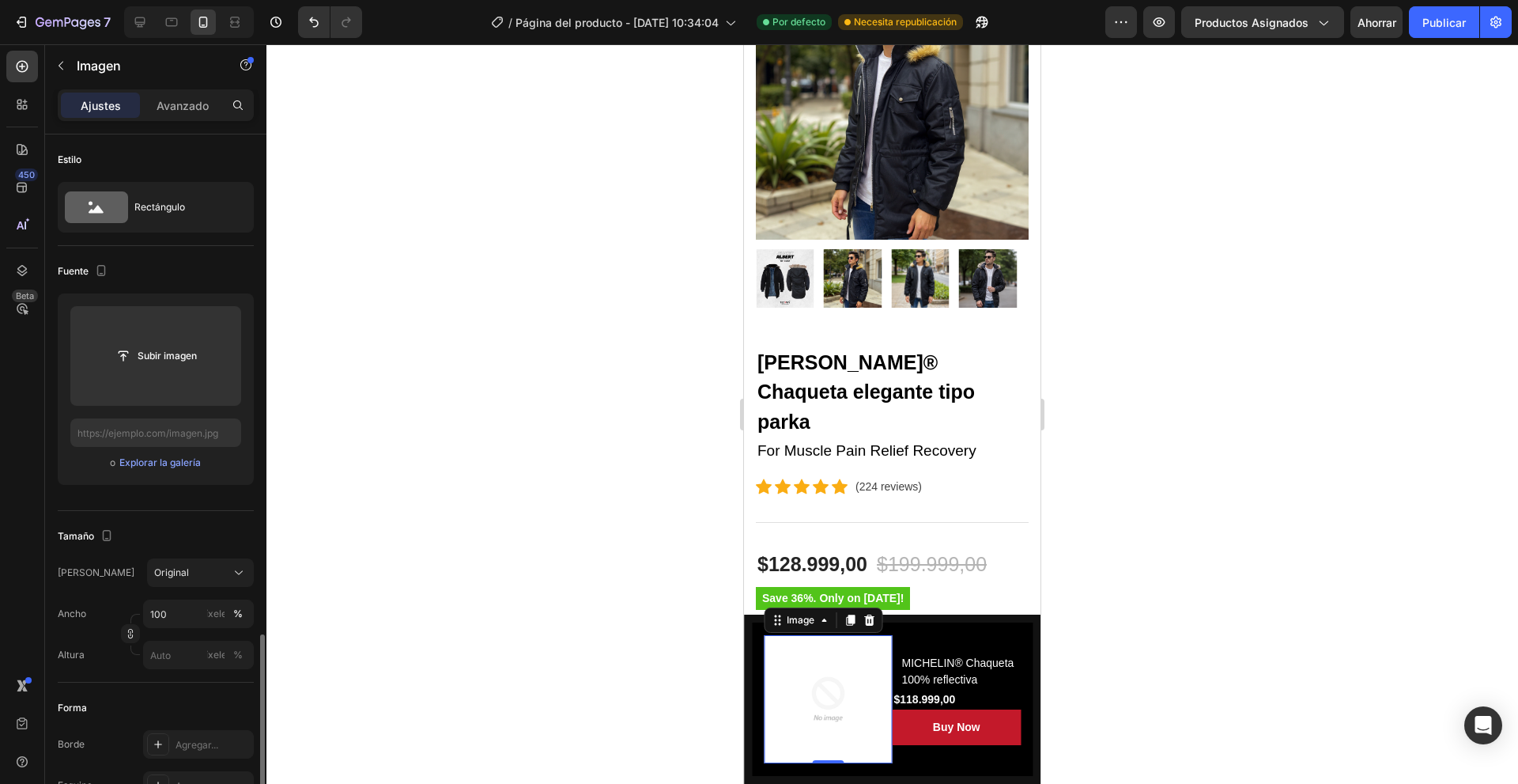
scroll to position [317, 0]
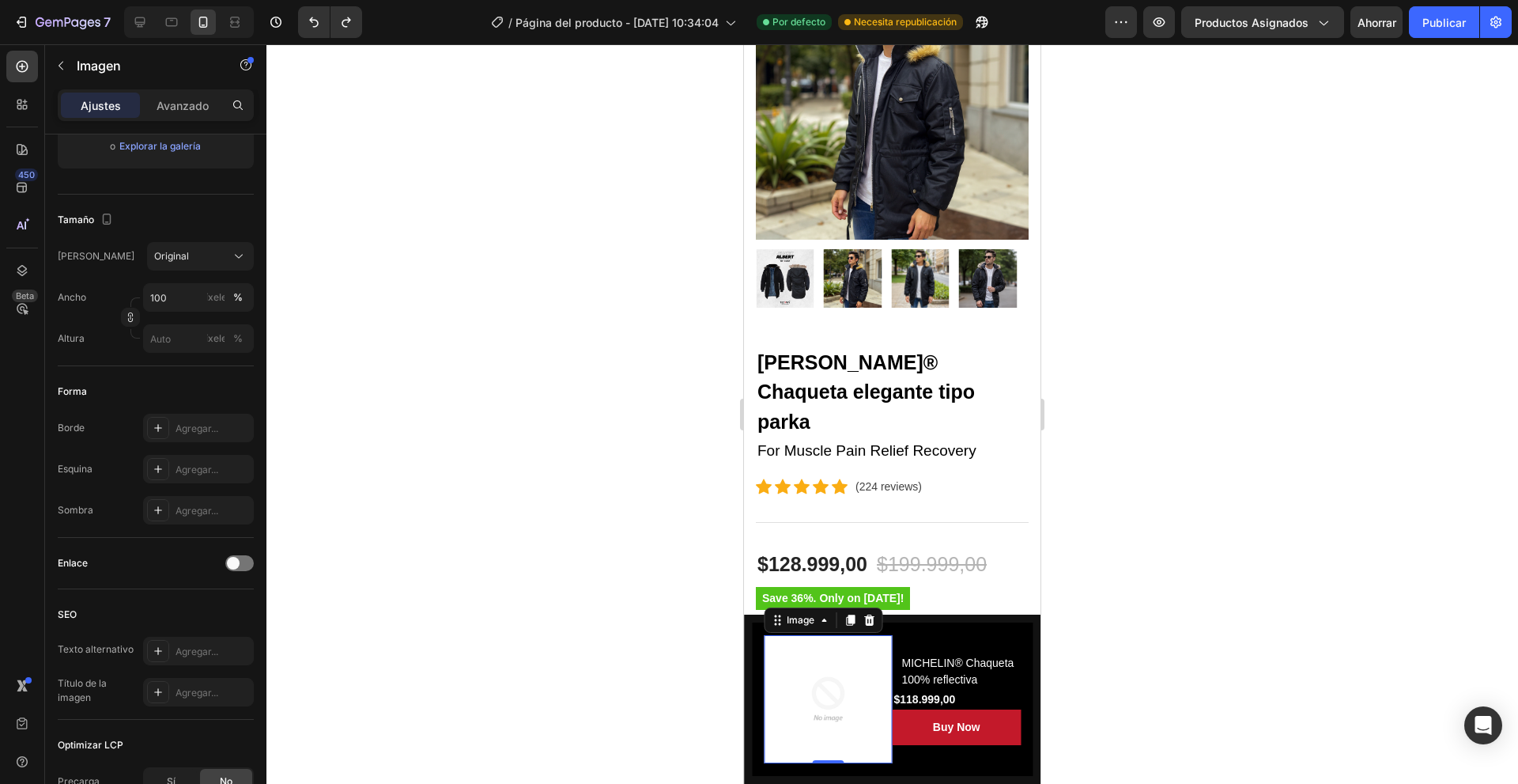
drag, startPoint x: 496, startPoint y: 473, endPoint x: 644, endPoint y: 479, distance: 148.1
click at [502, 474] on div at bounding box center [892, 414] width 1251 height 739
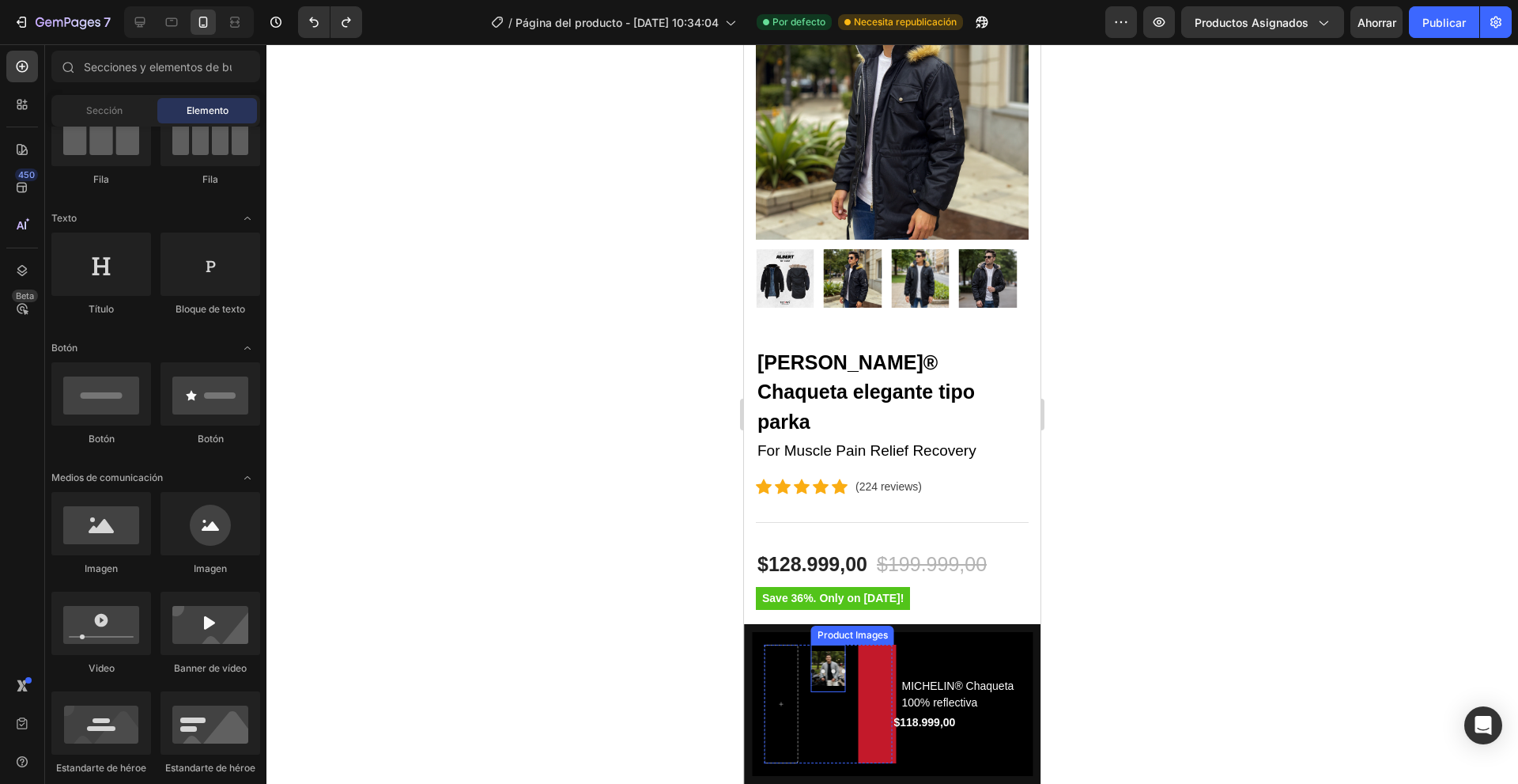
click at [820, 669] on button "Dot" at bounding box center [822, 671] width 4 height 4
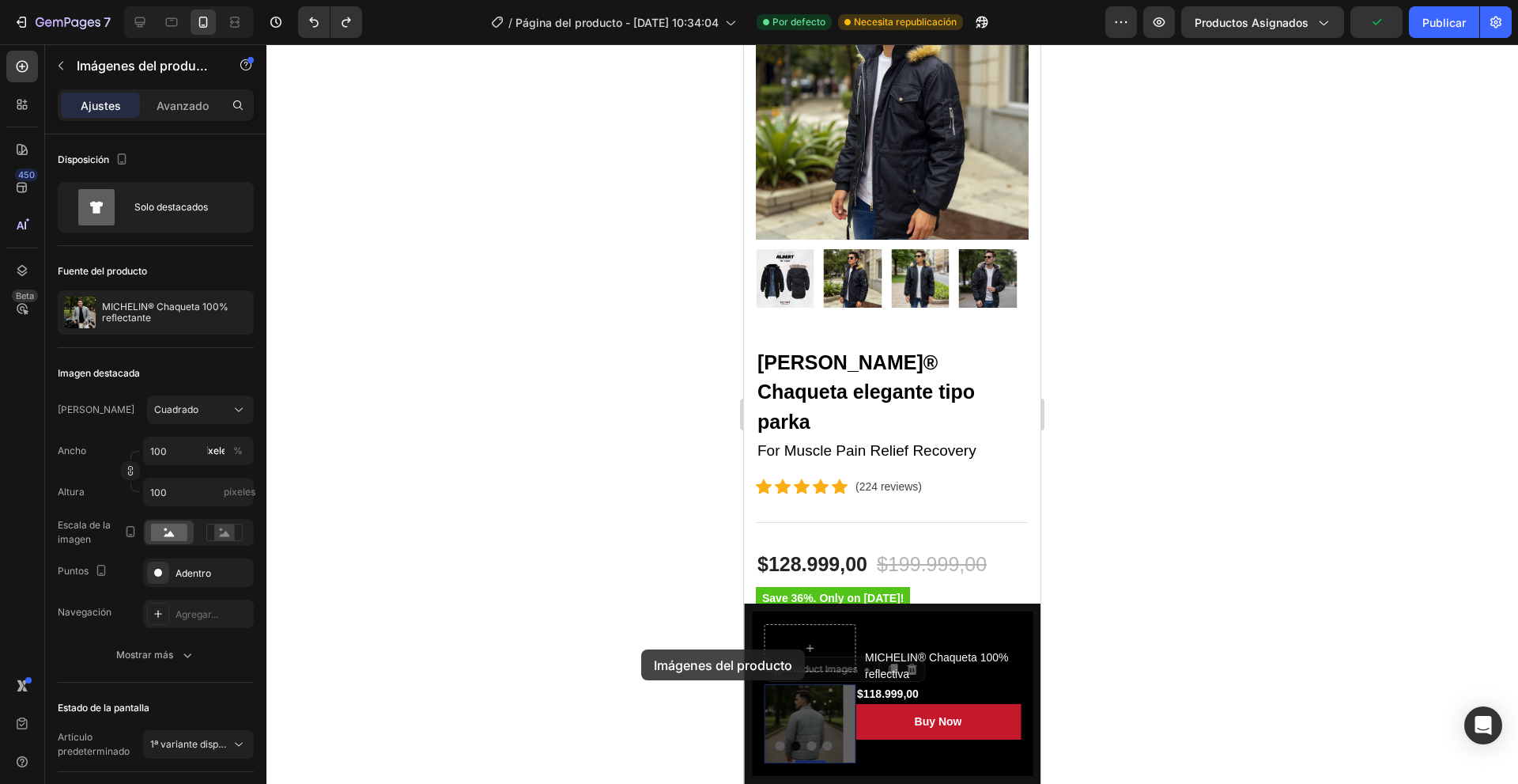
drag, startPoint x: 641, startPoint y: 649, endPoint x: 12, endPoint y: 637, distance: 629.1
click at [641, 649] on div at bounding box center [892, 414] width 1251 height 739
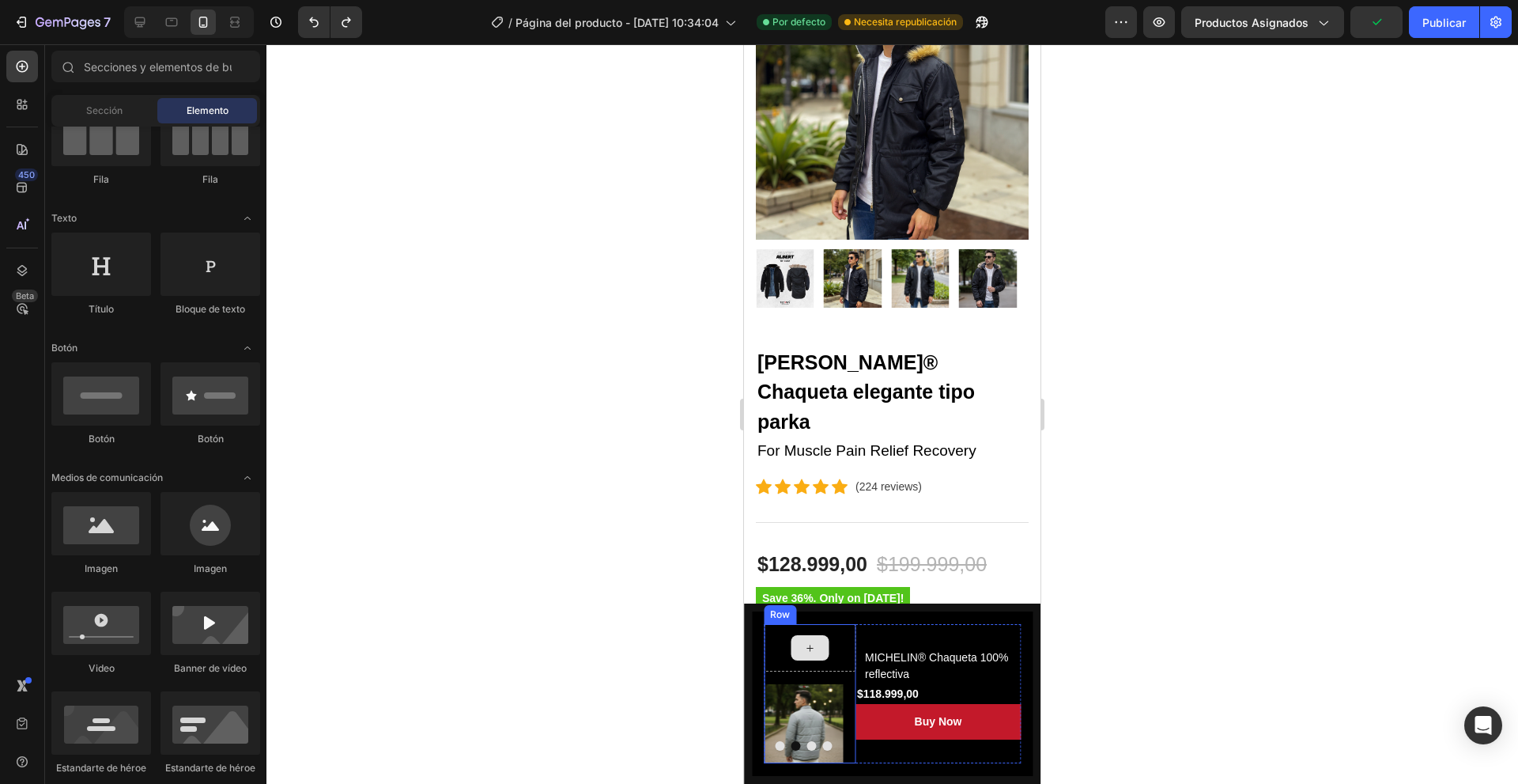
click at [814, 641] on div at bounding box center [809, 648] width 38 height 25
click at [108, 555] on div at bounding box center [101, 523] width 100 height 64
drag, startPoint x: 1300, startPoint y: 662, endPoint x: 798, endPoint y: 644, distance: 502.3
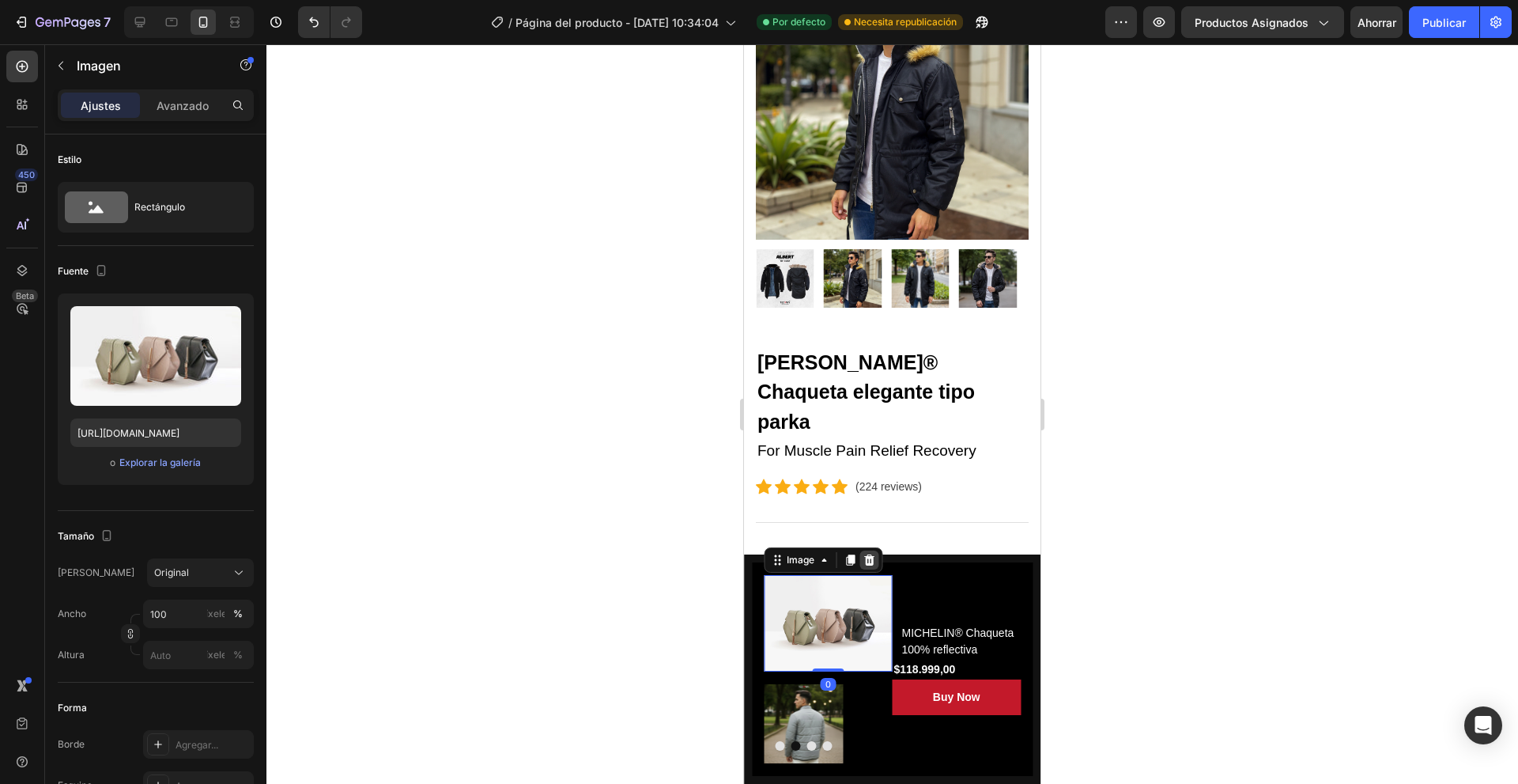
click at [874, 566] on icon at bounding box center [868, 560] width 13 height 13
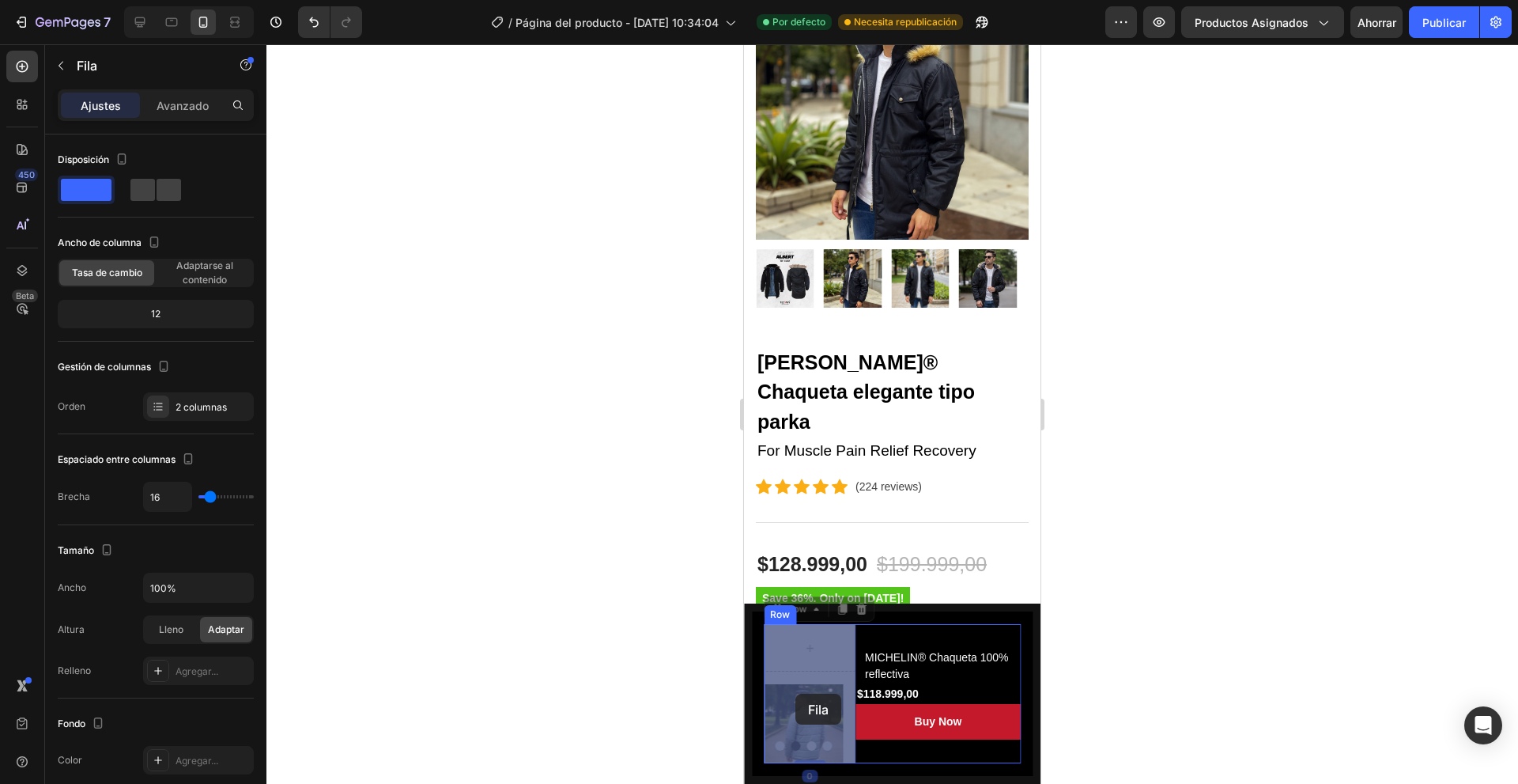
drag, startPoint x: 834, startPoint y: 638, endPoint x: 797, endPoint y: 689, distance: 63.0
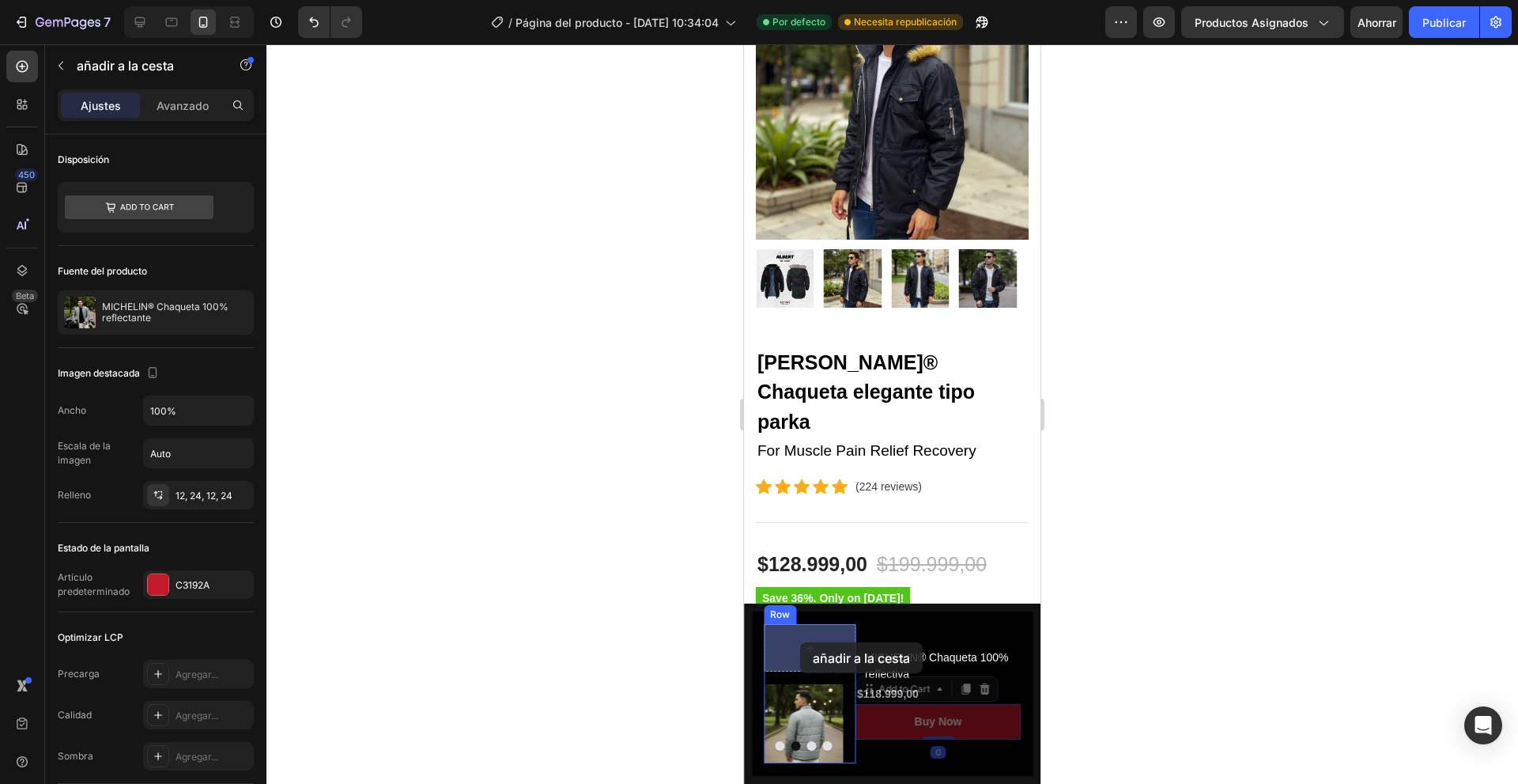
drag, startPoint x: 900, startPoint y: 714, endPoint x: 801, endPoint y: 642, distance: 122.4
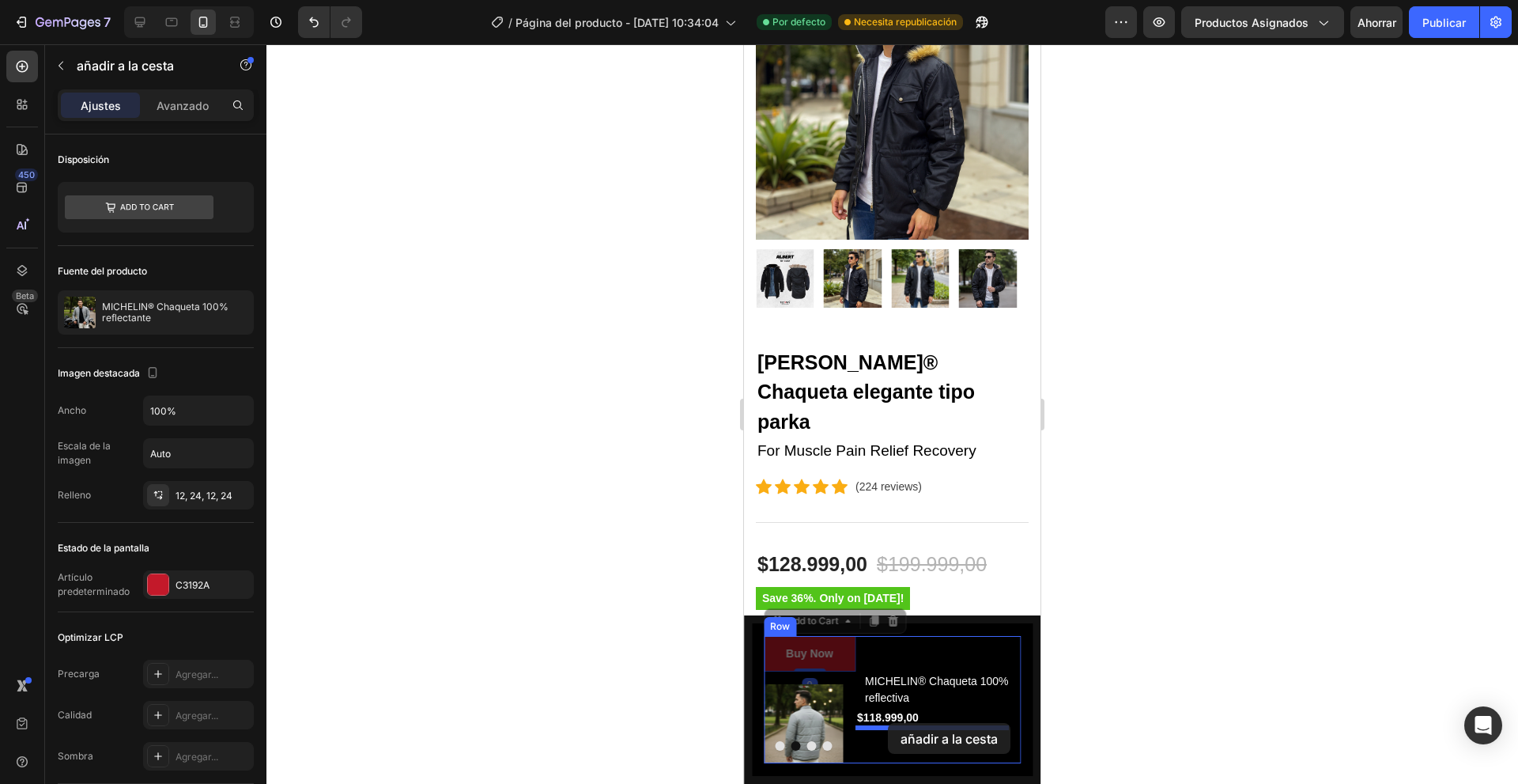
drag, startPoint x: 808, startPoint y: 640, endPoint x: 888, endPoint y: 722, distance: 114.6
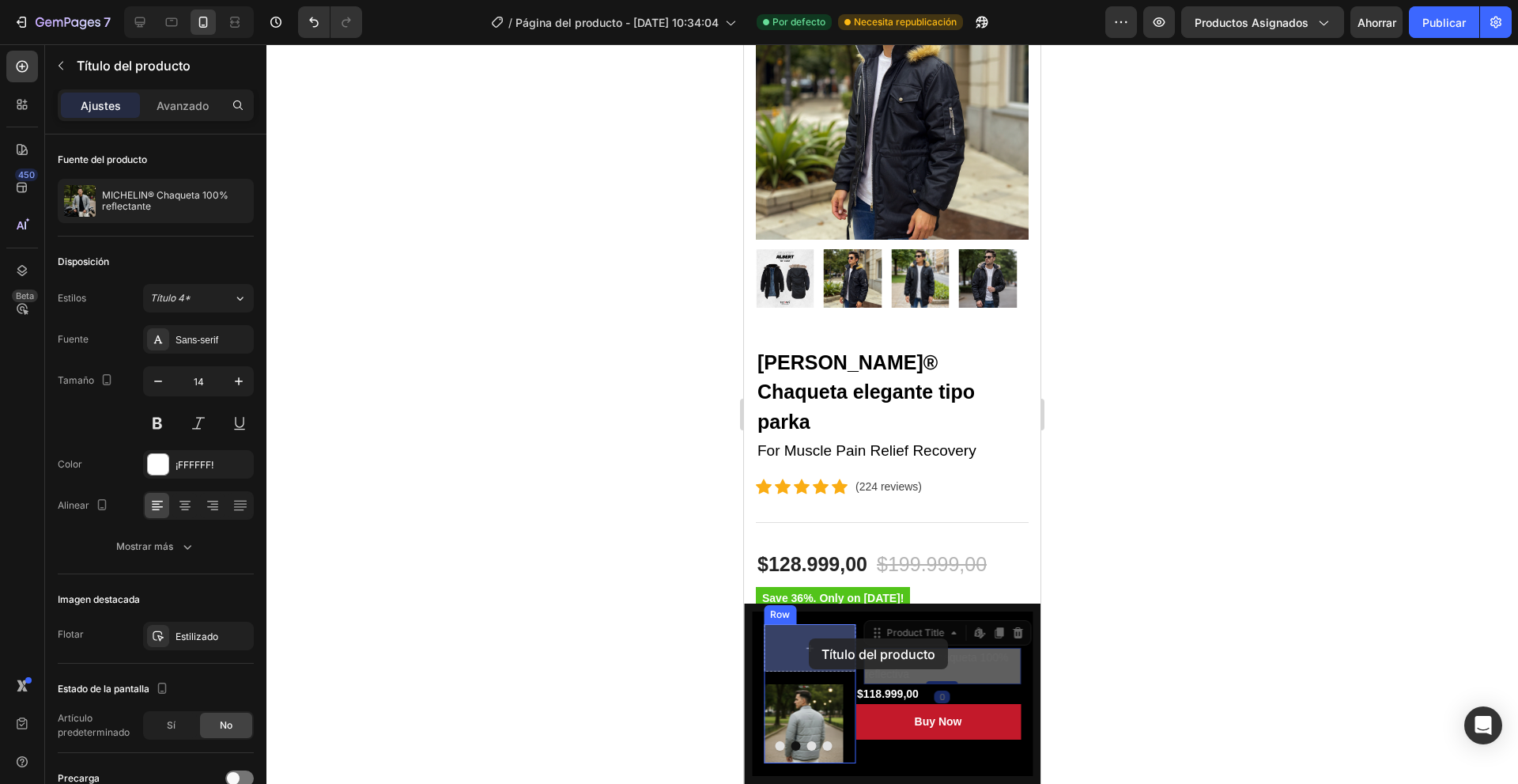
drag, startPoint x: 901, startPoint y: 662, endPoint x: 808, endPoint y: 638, distance: 96.0
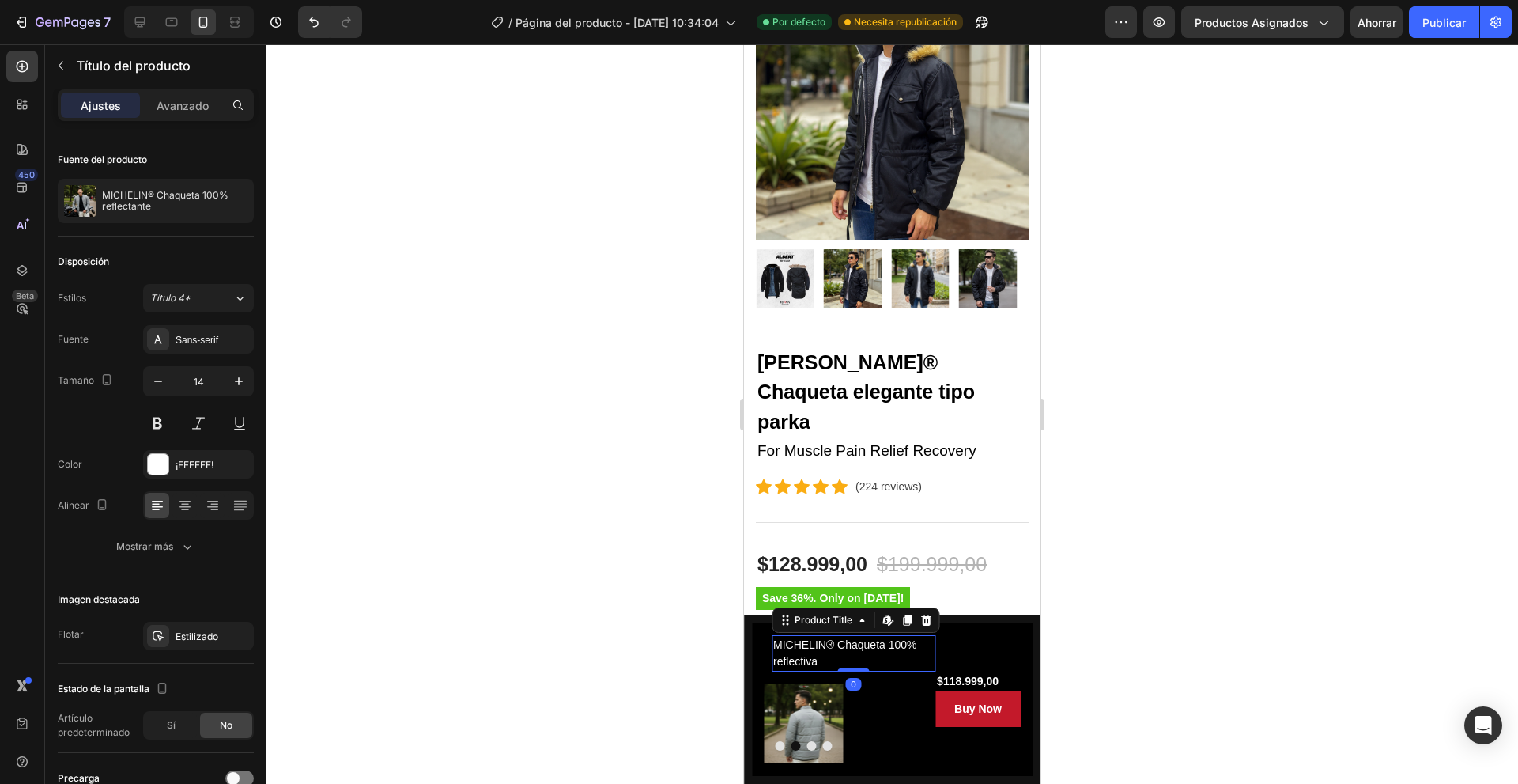
click at [606, 664] on div at bounding box center [892, 414] width 1251 height 739
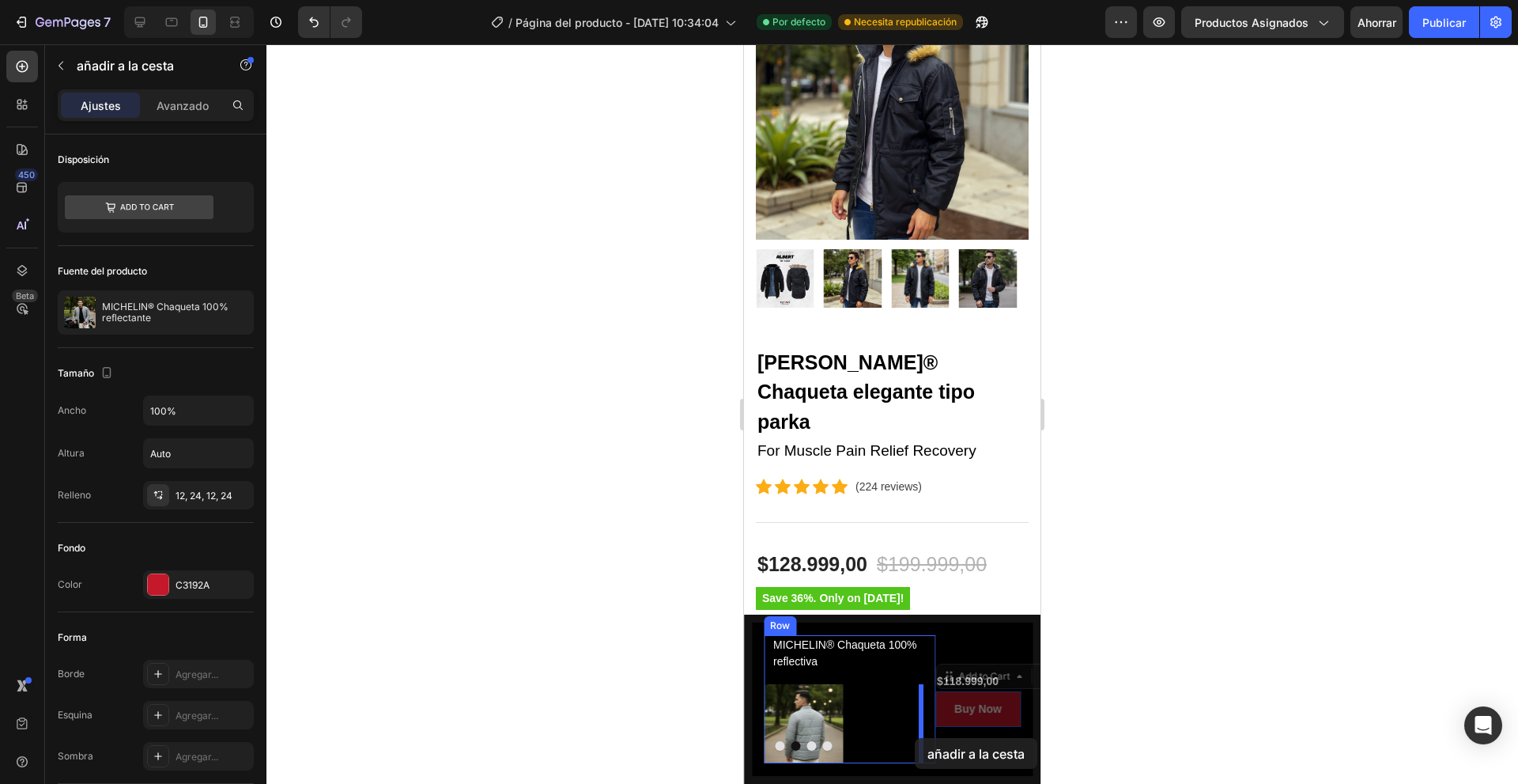
drag, startPoint x: 980, startPoint y: 706, endPoint x: 915, endPoint y: 738, distance: 72.4
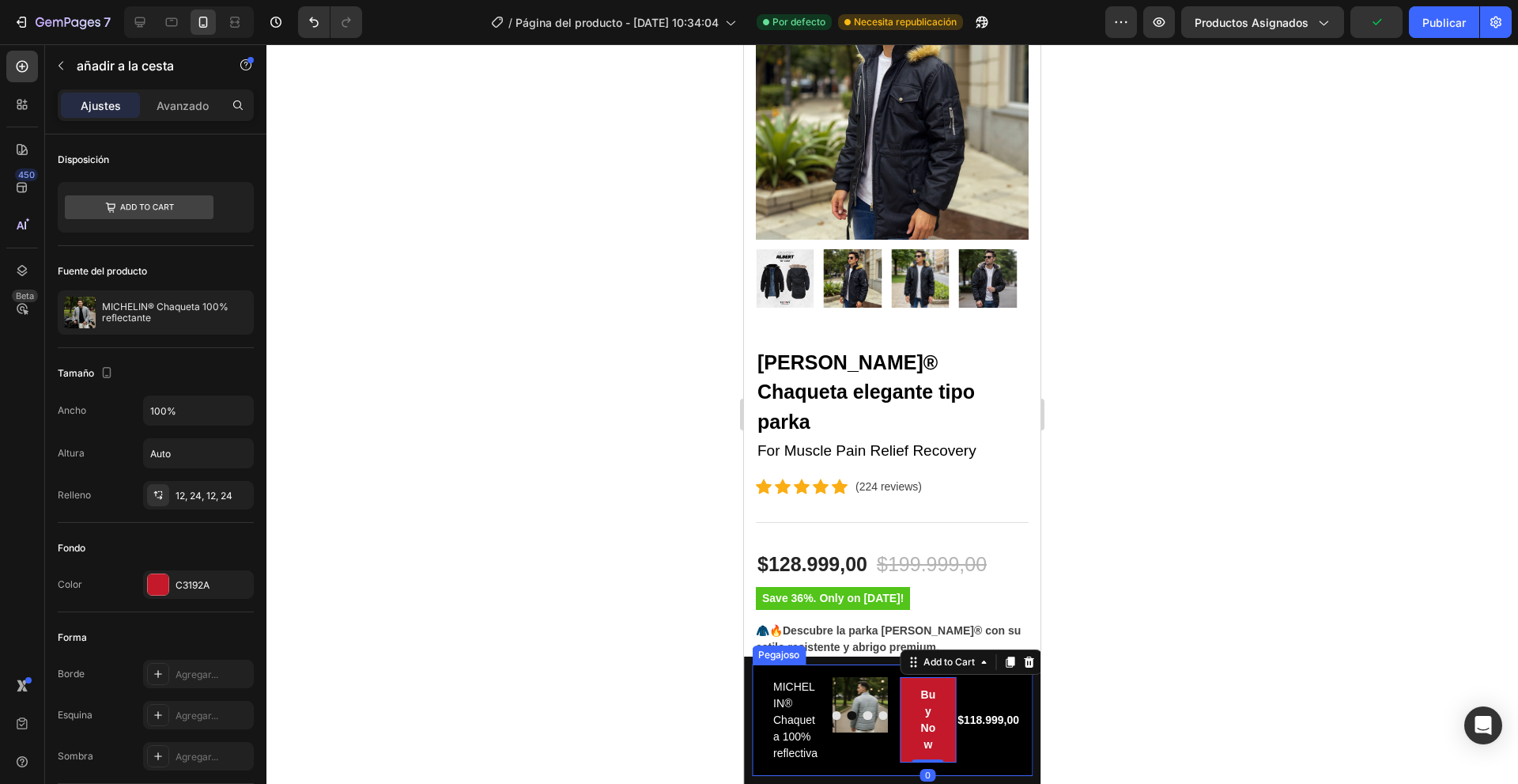
click at [1172, 684] on div at bounding box center [892, 414] width 1251 height 739
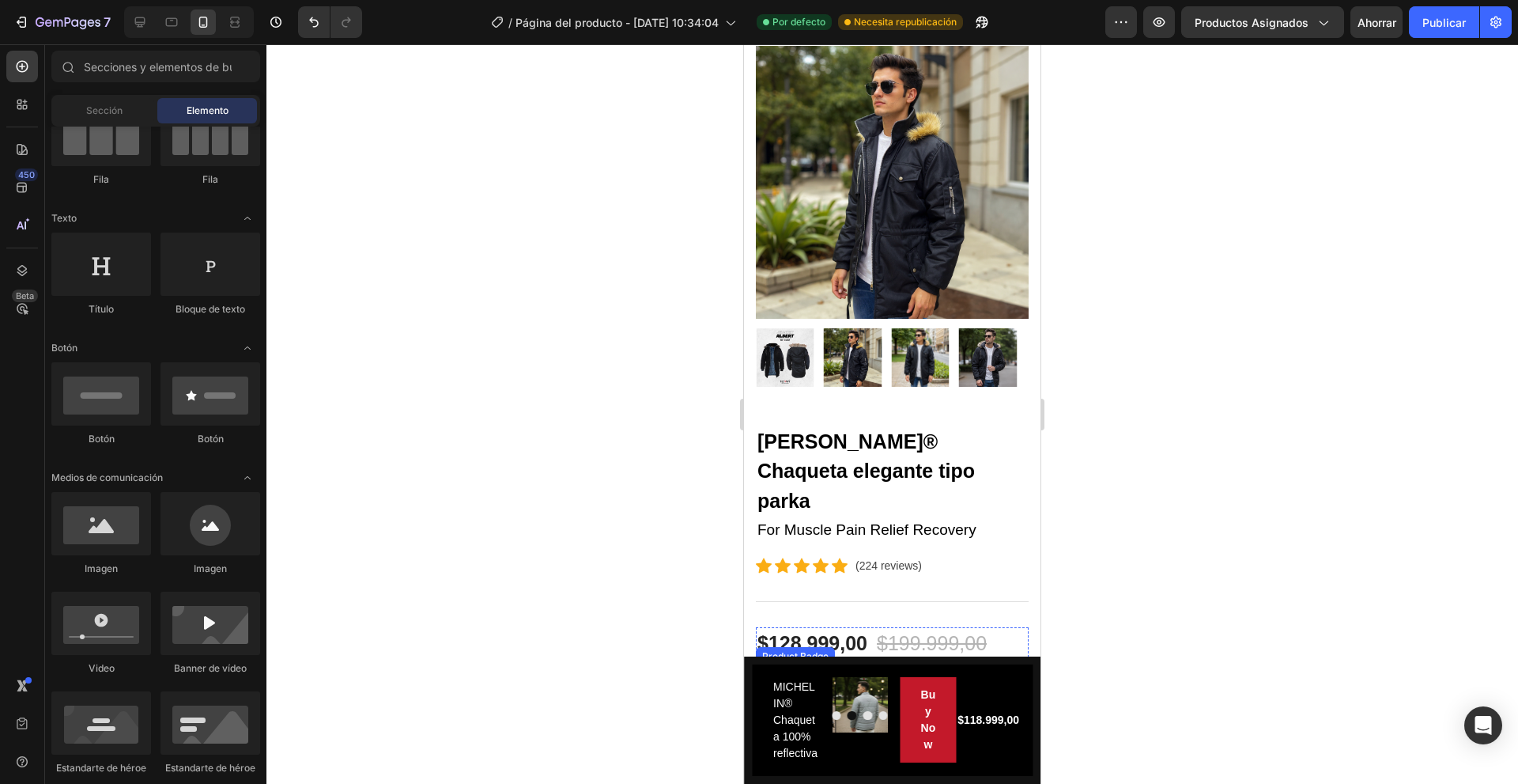
scroll to position [0, 0]
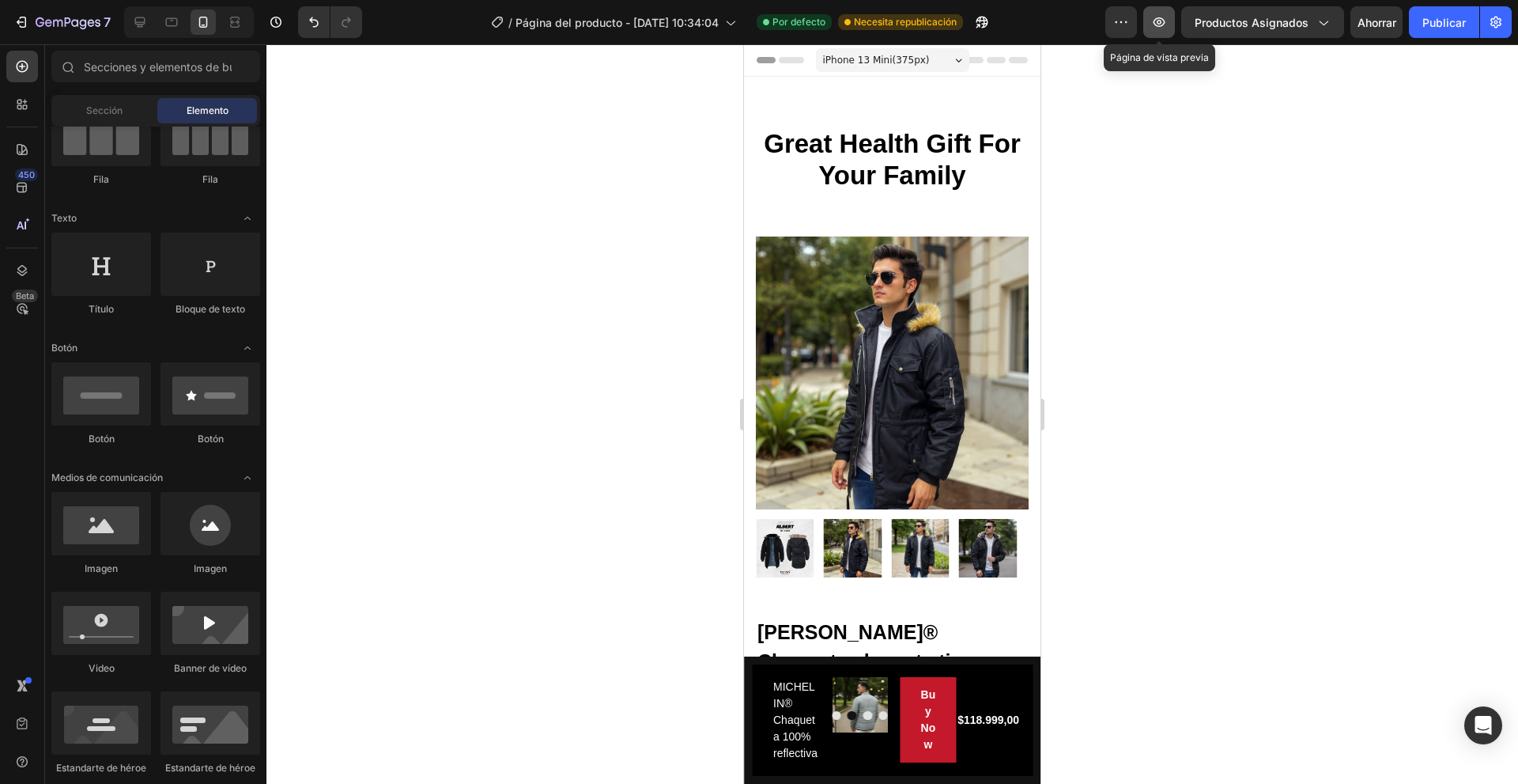
click at [1164, 19] on icon "button" at bounding box center [1159, 23] width 12 height 10
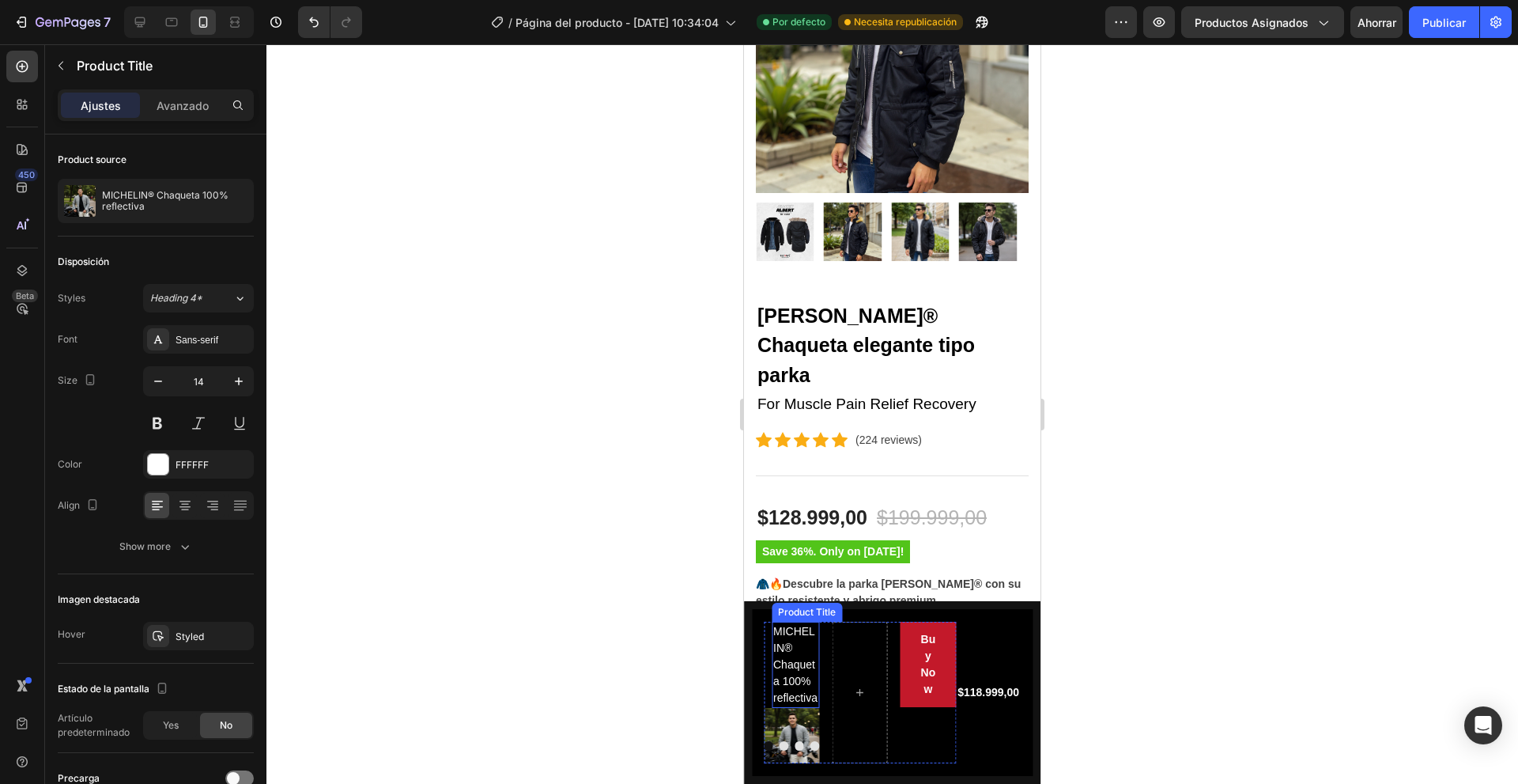
click at [804, 657] on h2 "MICHELIN® Chaqueta 100% reflectiva" at bounding box center [795, 664] width 47 height 86
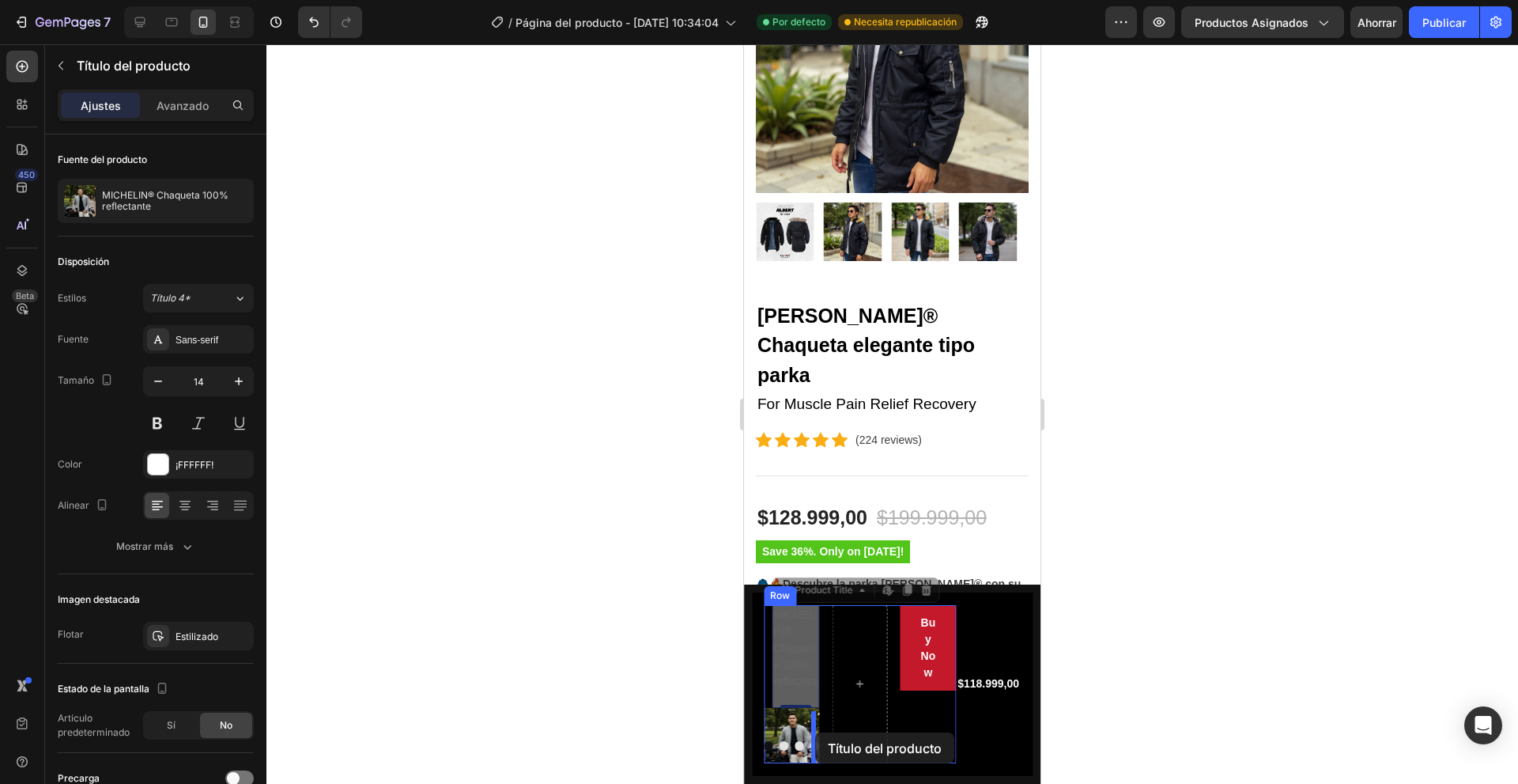
drag, startPoint x: 795, startPoint y: 659, endPoint x: 815, endPoint y: 732, distance: 75.7
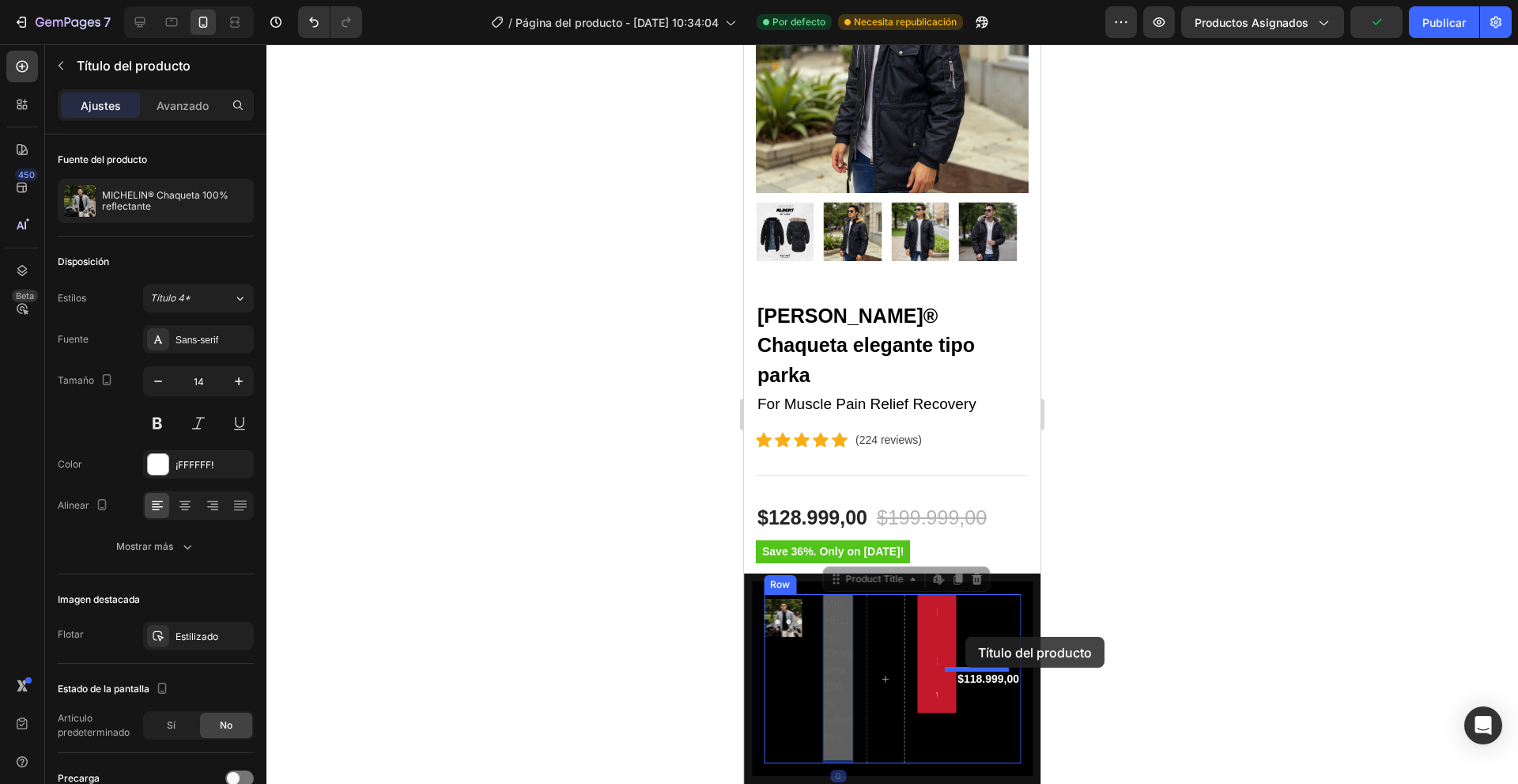
drag, startPoint x: 841, startPoint y: 677, endPoint x: 965, endPoint y: 636, distance: 130.6
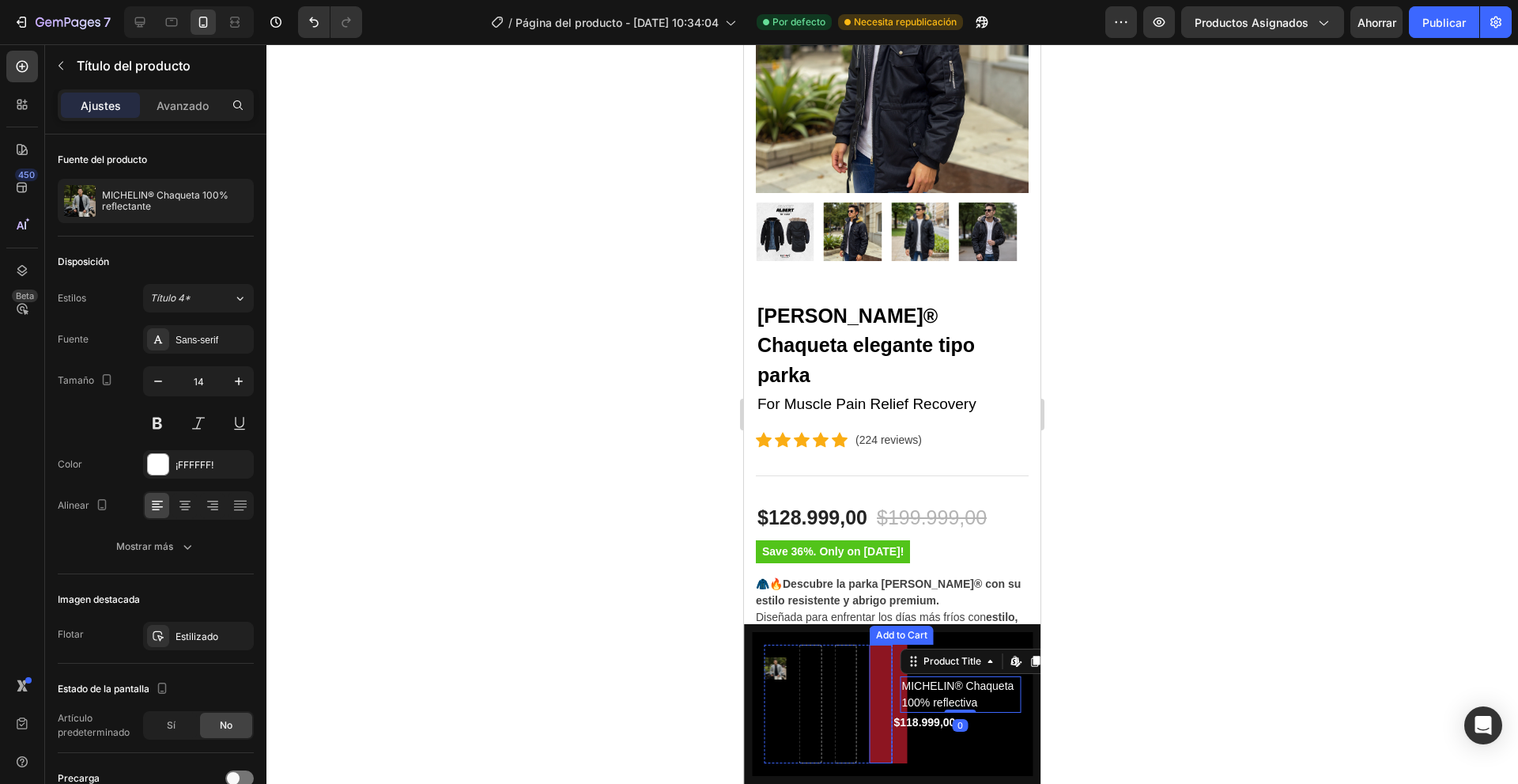
click at [874, 704] on button "Buy Now" at bounding box center [889, 704] width 38 height 119
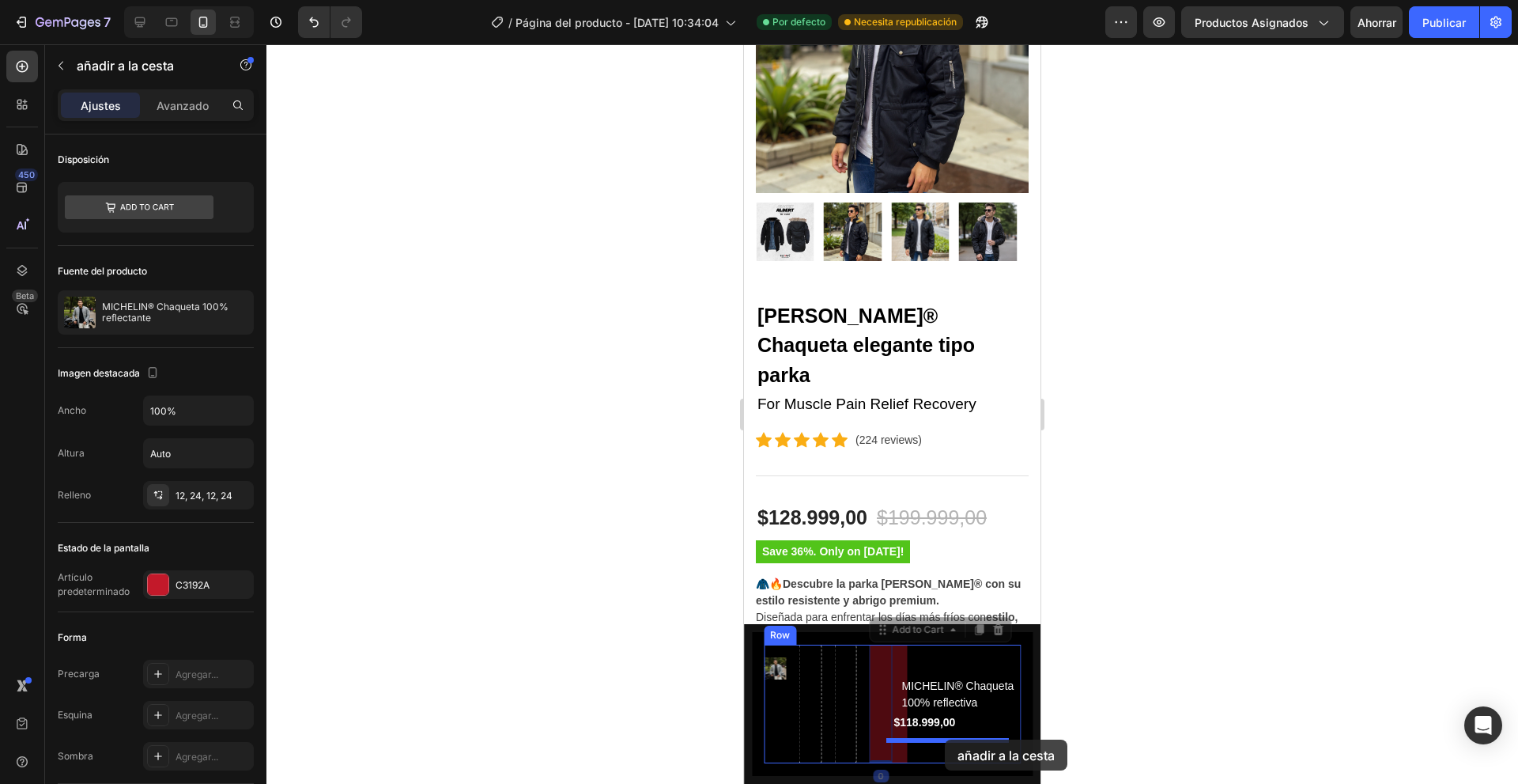
drag, startPoint x: 876, startPoint y: 699, endPoint x: 949, endPoint y: 744, distance: 85.8
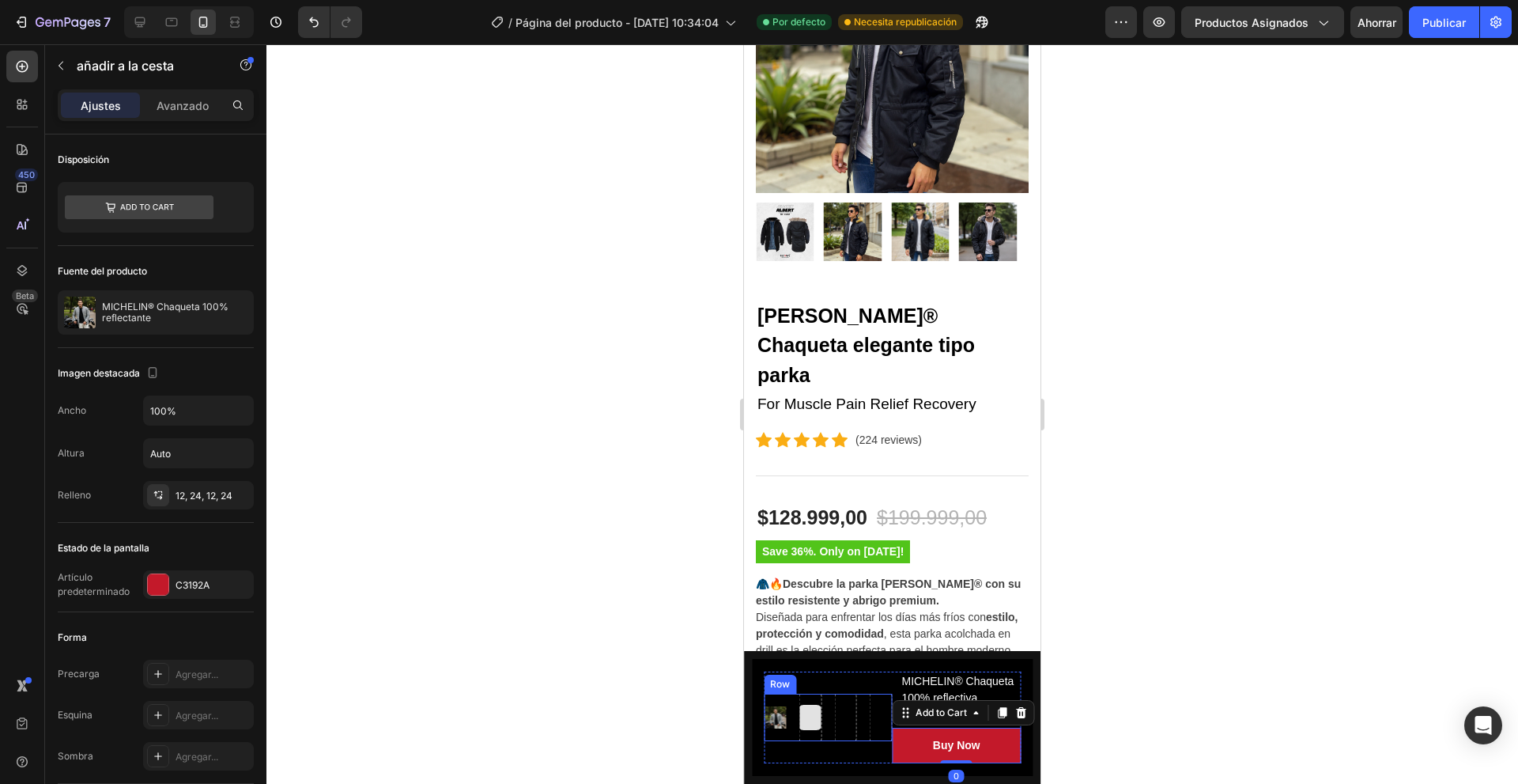
click at [811, 710] on div at bounding box center [810, 717] width 25 height 25
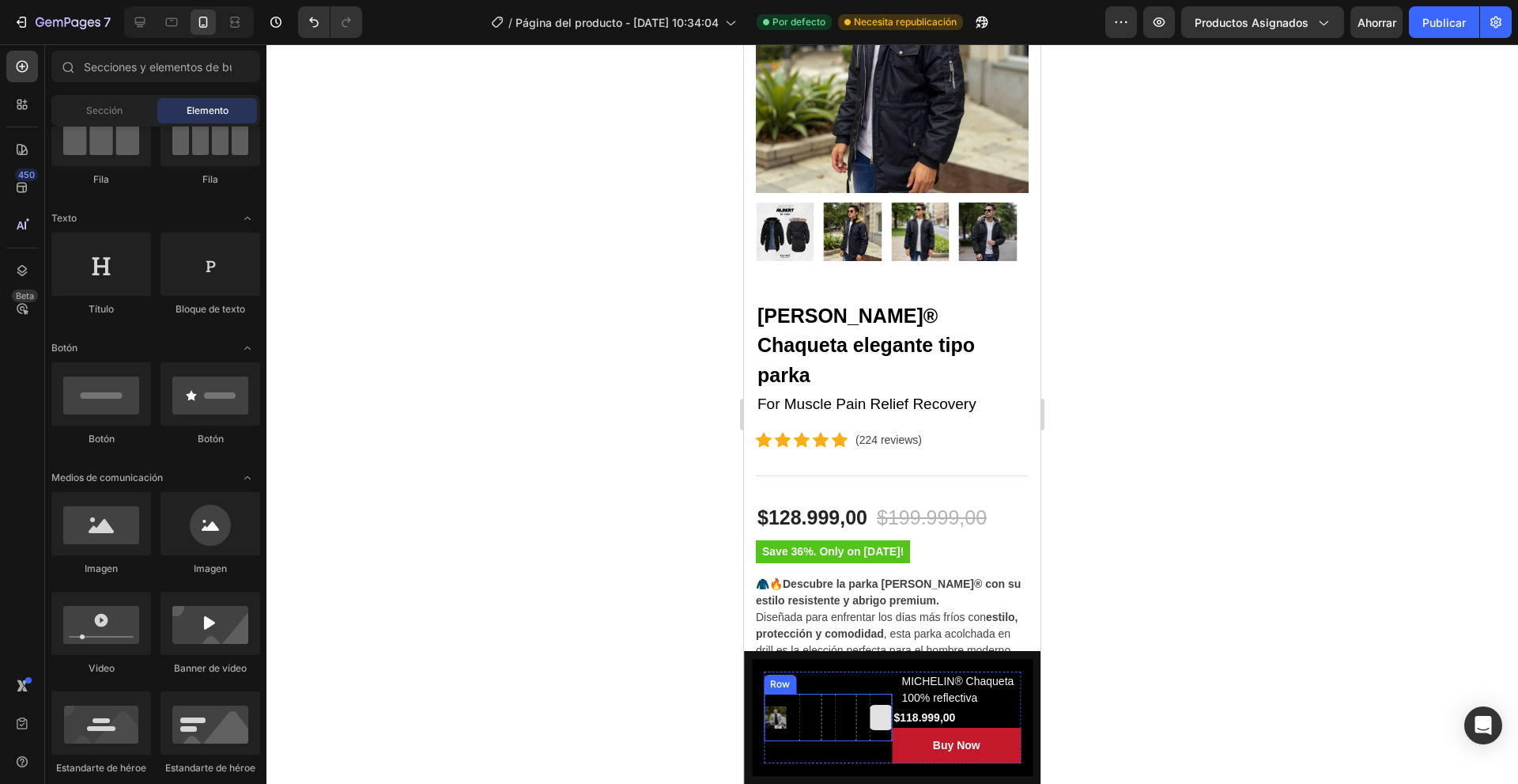
click at [874, 714] on div at bounding box center [881, 717] width 25 height 25
drag, startPoint x: 874, startPoint y: 712, endPoint x: 845, endPoint y: 699, distance: 31.8
drag, startPoint x: 842, startPoint y: 706, endPoint x: 841, endPoint y: 691, distance: 15.0
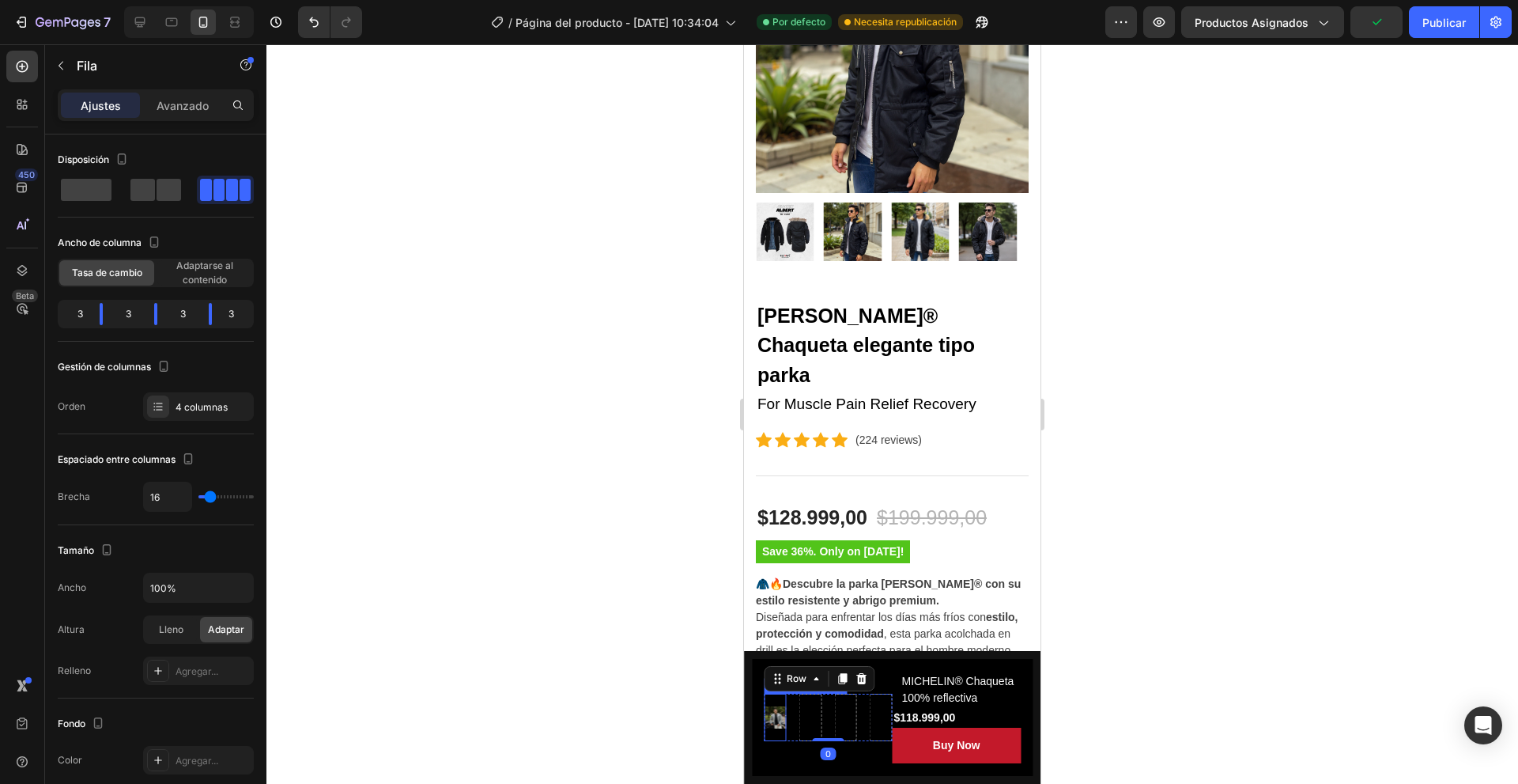
click at [776, 707] on img at bounding box center [774, 717] width 23 height 23
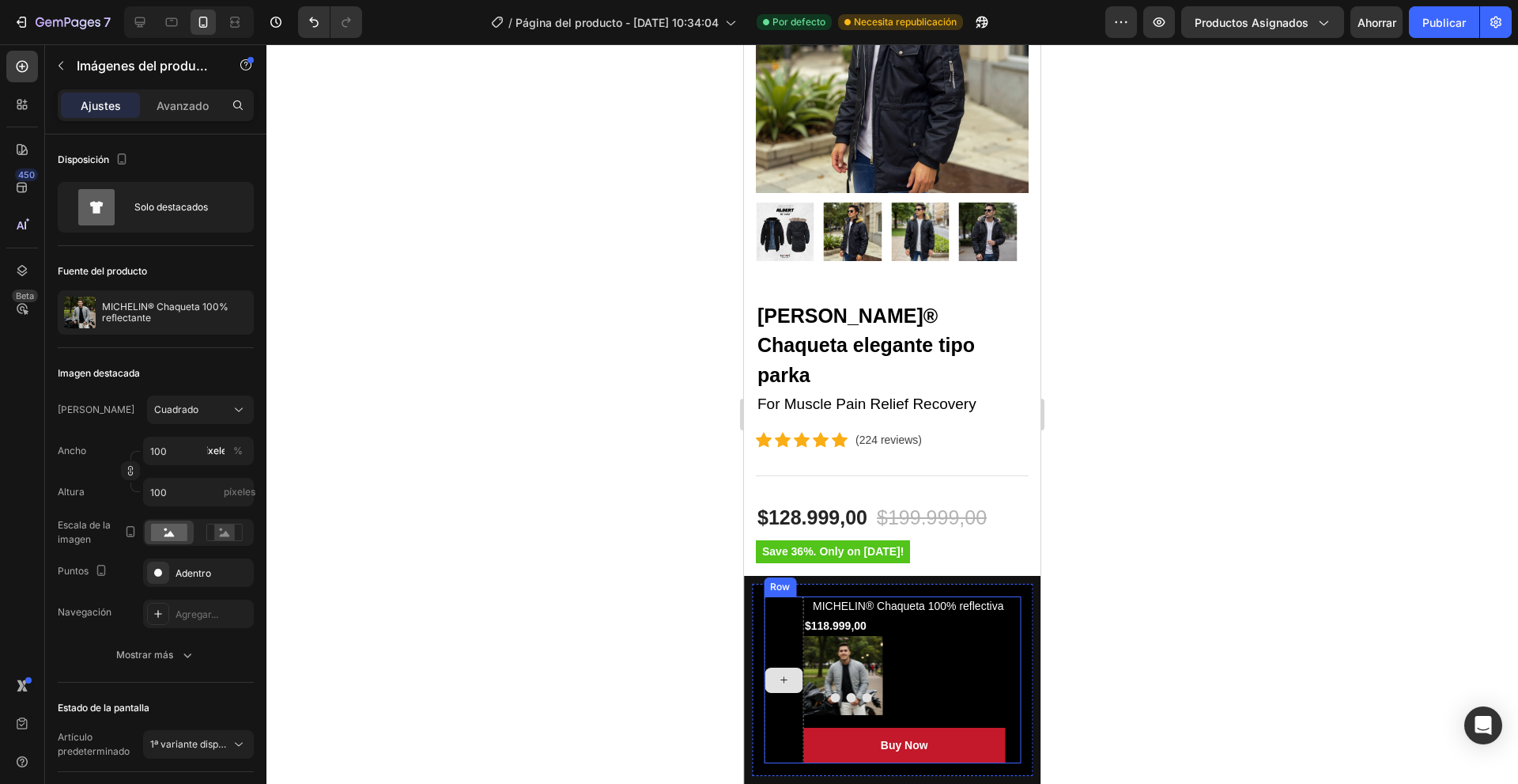
click at [787, 609] on div at bounding box center [783, 679] width 39 height 167
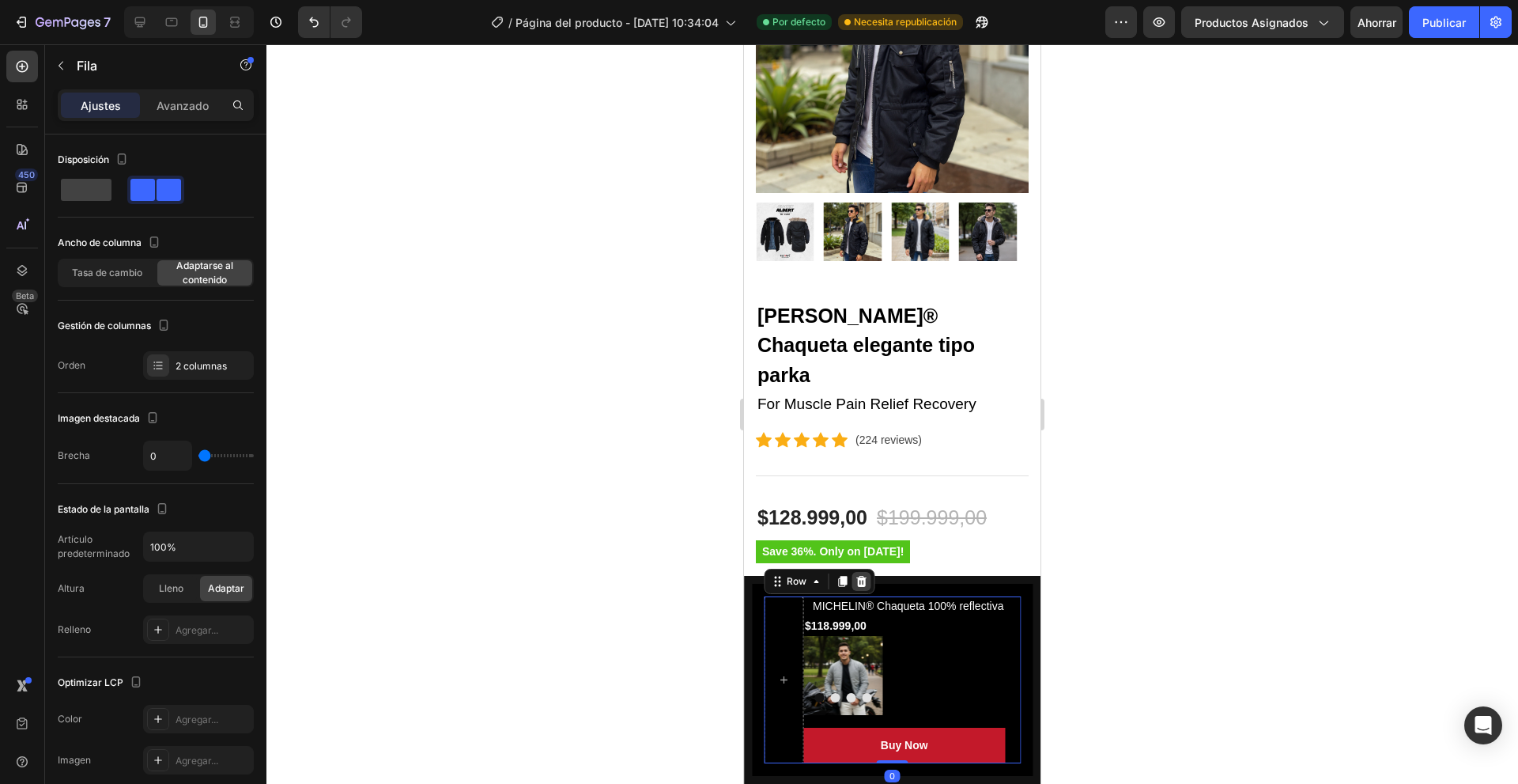
click at [859, 583] on icon at bounding box center [860, 581] width 13 height 13
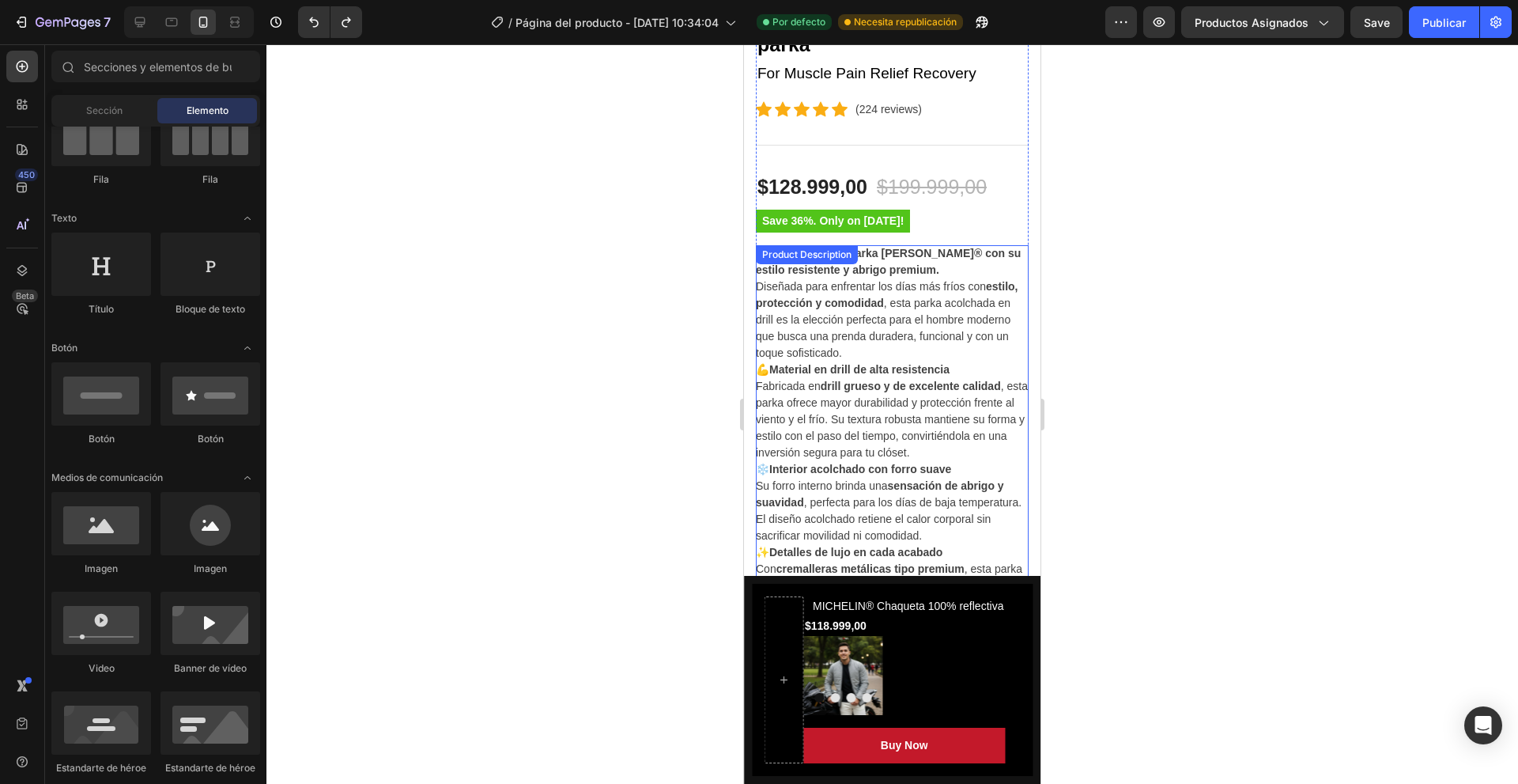
scroll to position [632, 0]
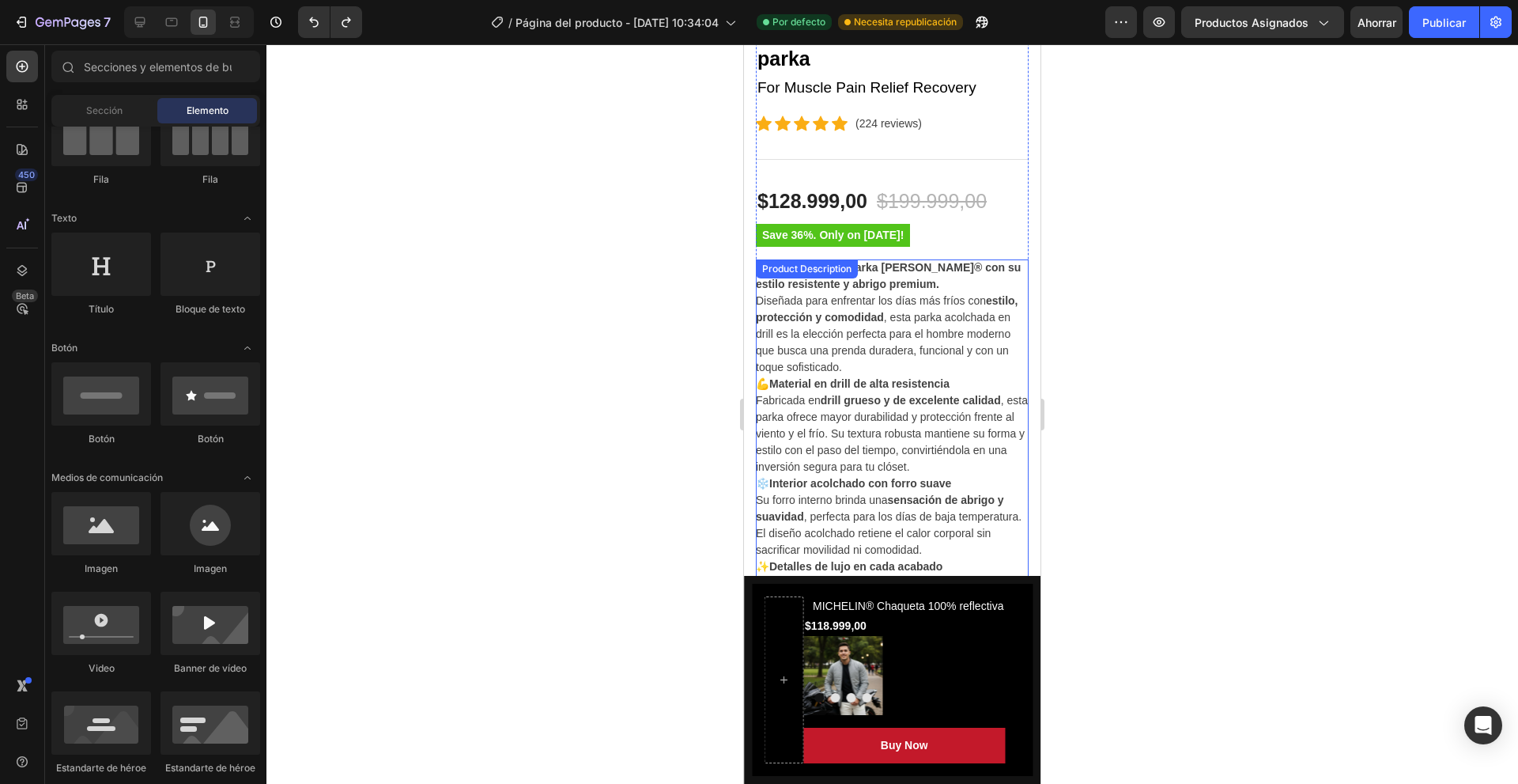
click at [853, 428] on p "💪 Material en drill de alta resistencia Fabricada en drill grueso y de excelent…" at bounding box center [892, 425] width 272 height 96
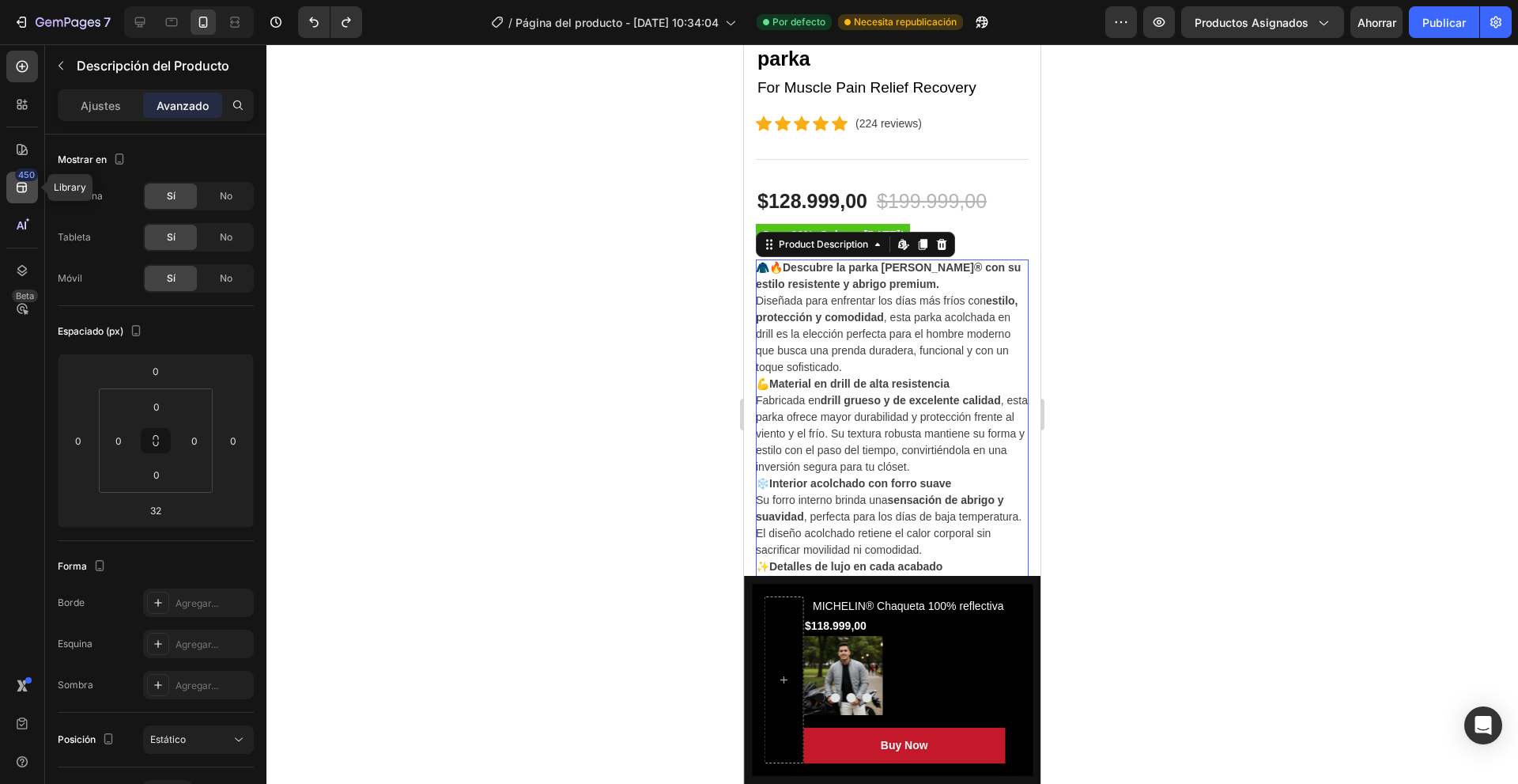
click at [29, 191] on icon at bounding box center [23, 187] width 16 height 16
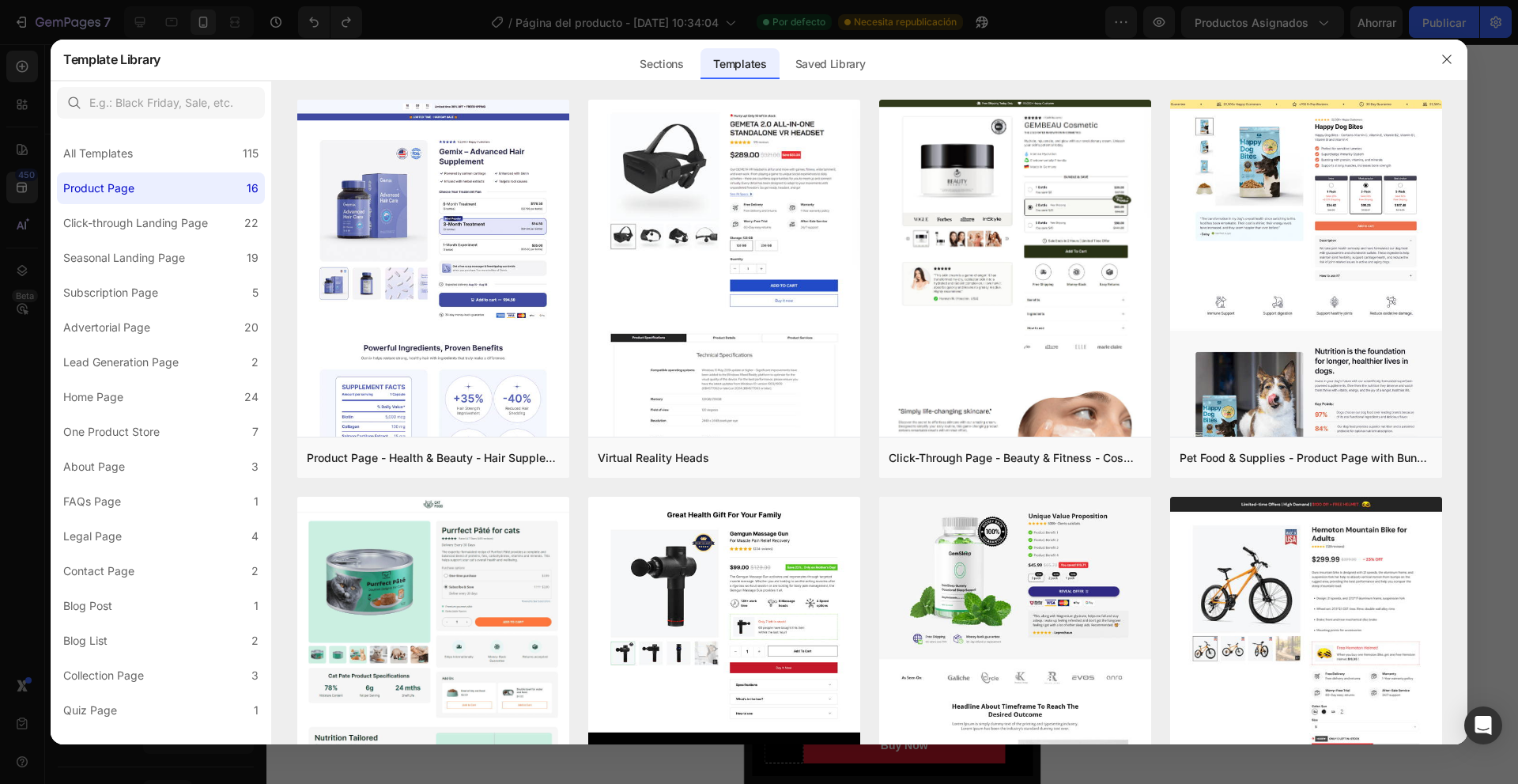
click at [23, 133] on div at bounding box center [759, 392] width 1518 height 784
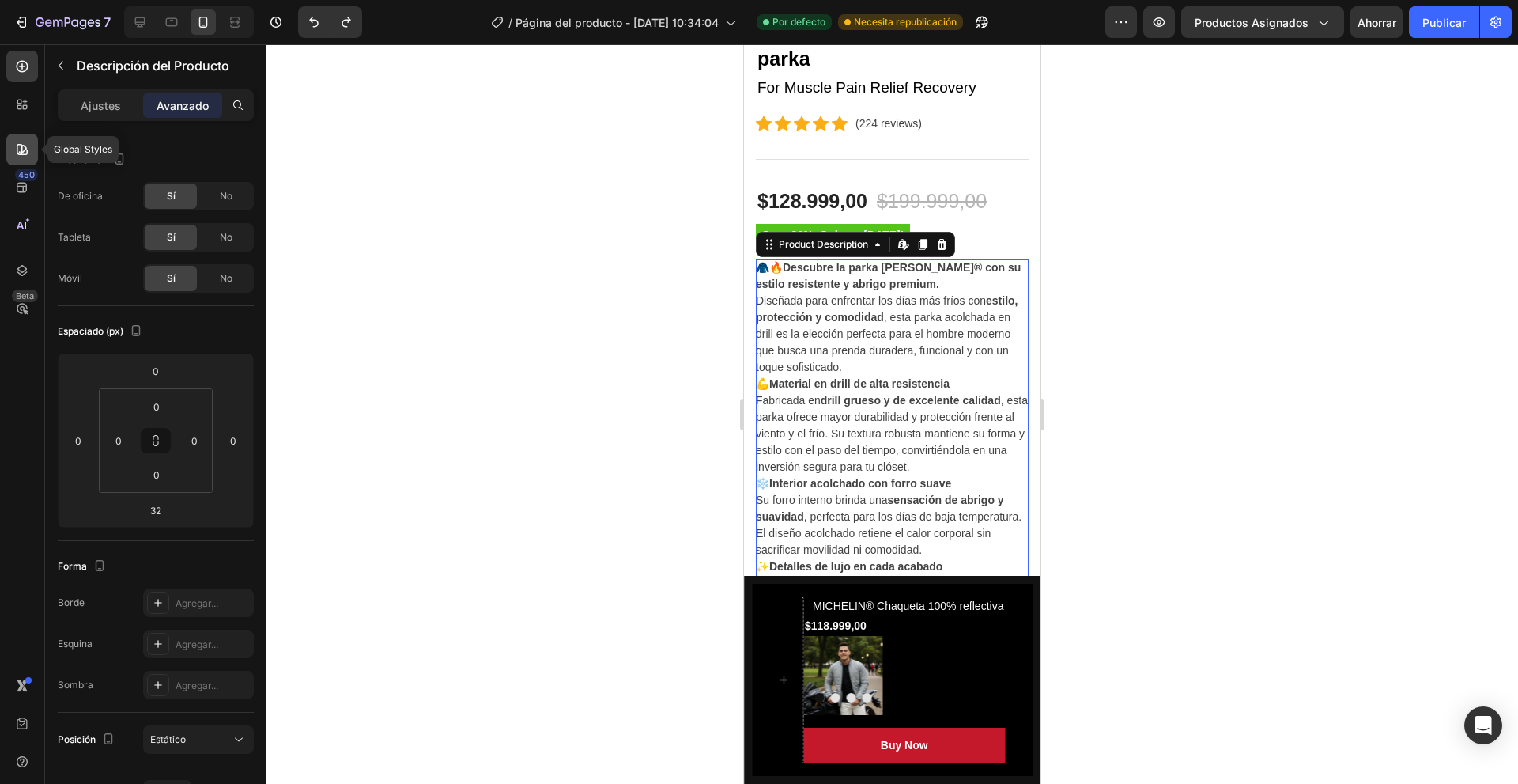
click at [30, 144] on div at bounding box center [22, 149] width 31 height 31
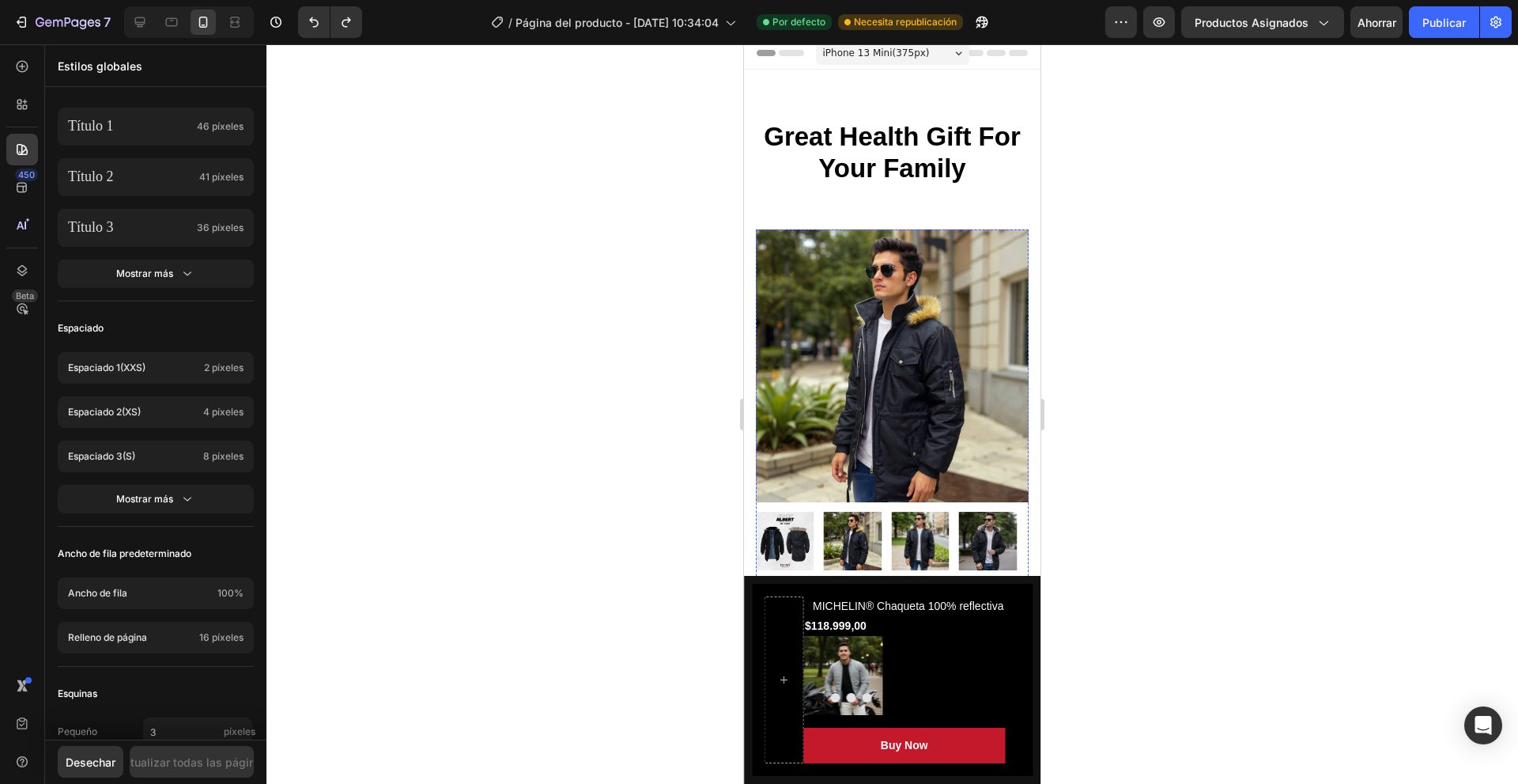
scroll to position [0, 0]
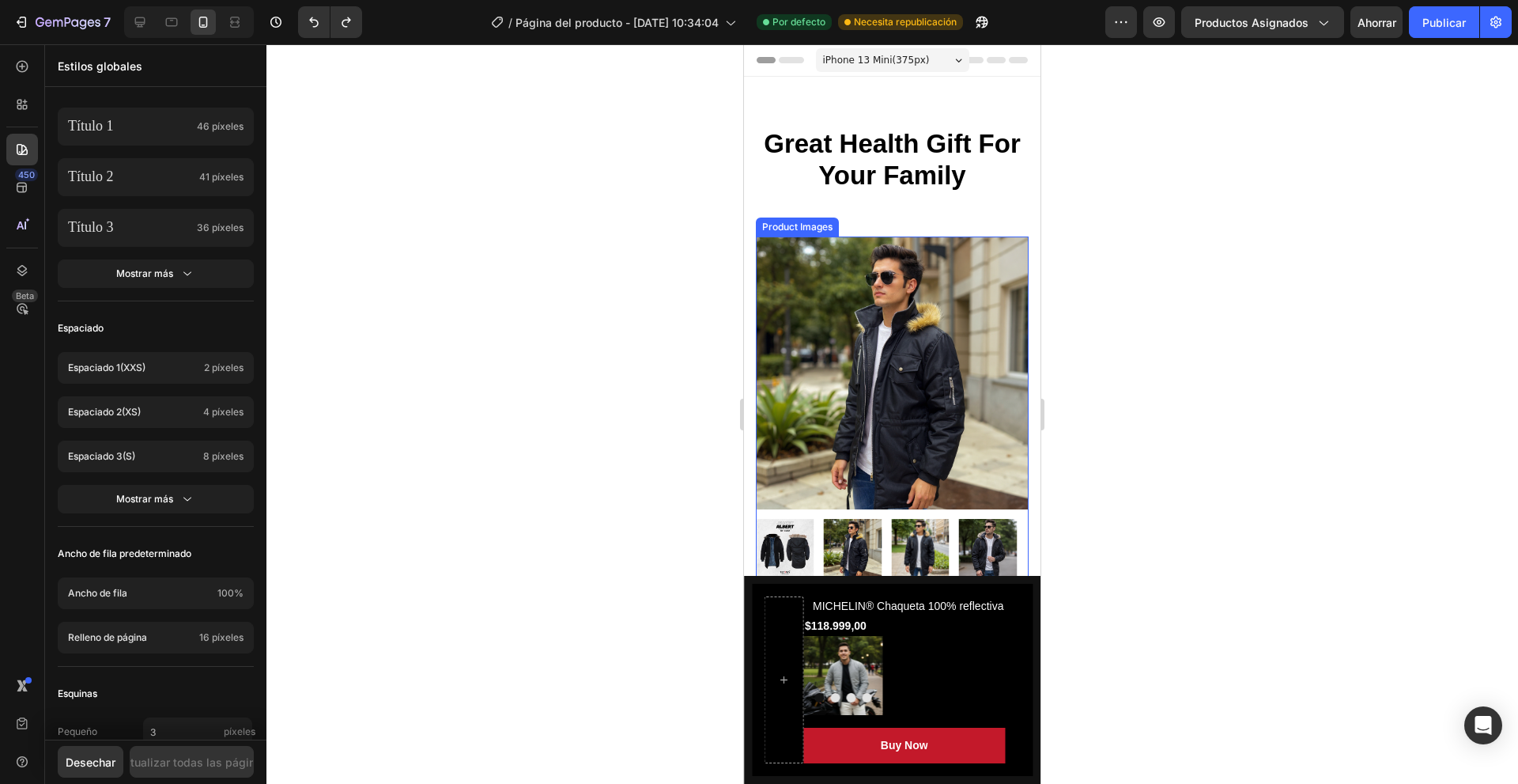
click at [795, 395] on img at bounding box center [892, 372] width 272 height 272
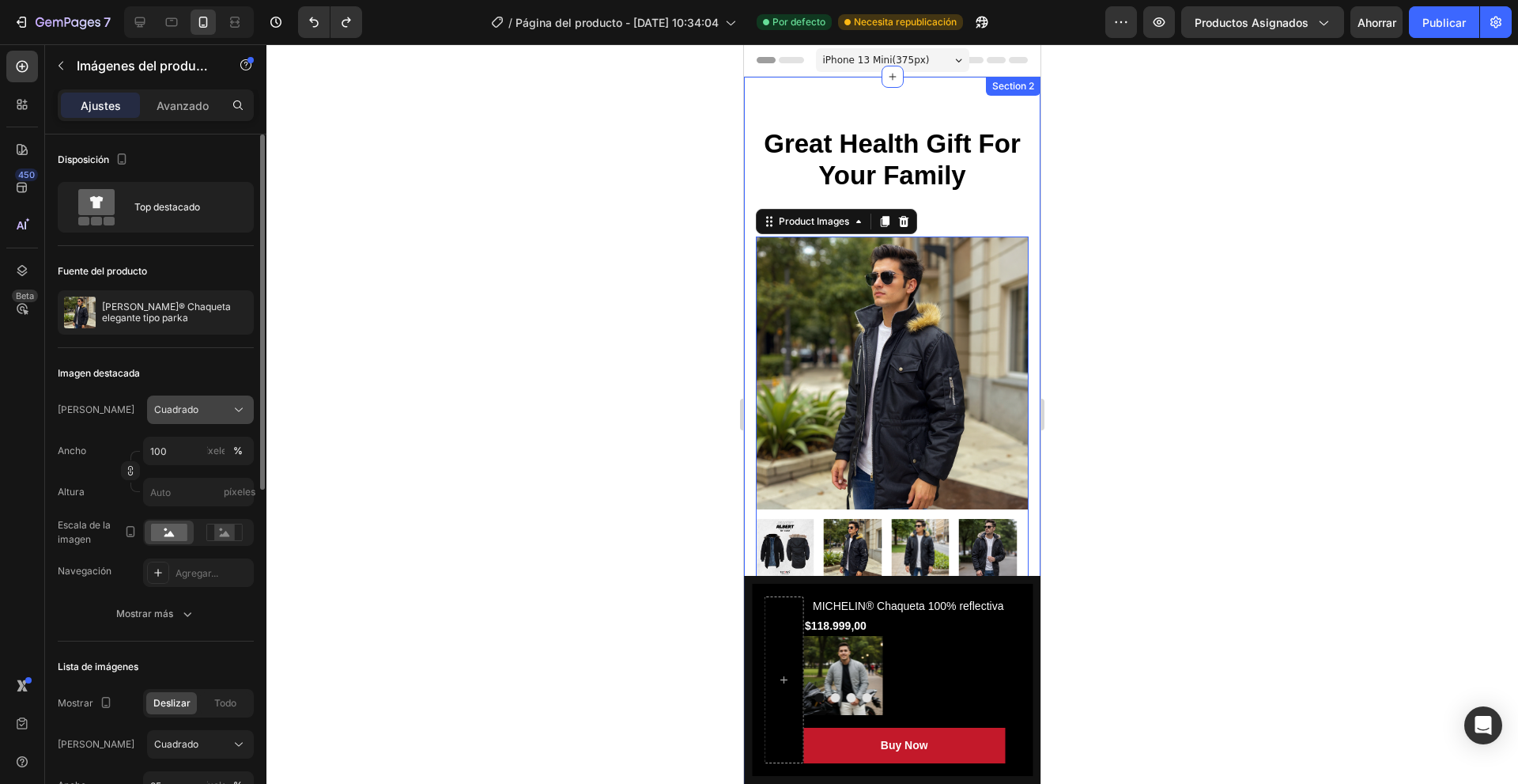
click at [204, 415] on div "Cuadrado" at bounding box center [190, 410] width 73 height 15
click at [215, 547] on div "Original" at bounding box center [187, 537] width 126 height 28
click at [210, 411] on div "Original" at bounding box center [190, 410] width 73 height 15
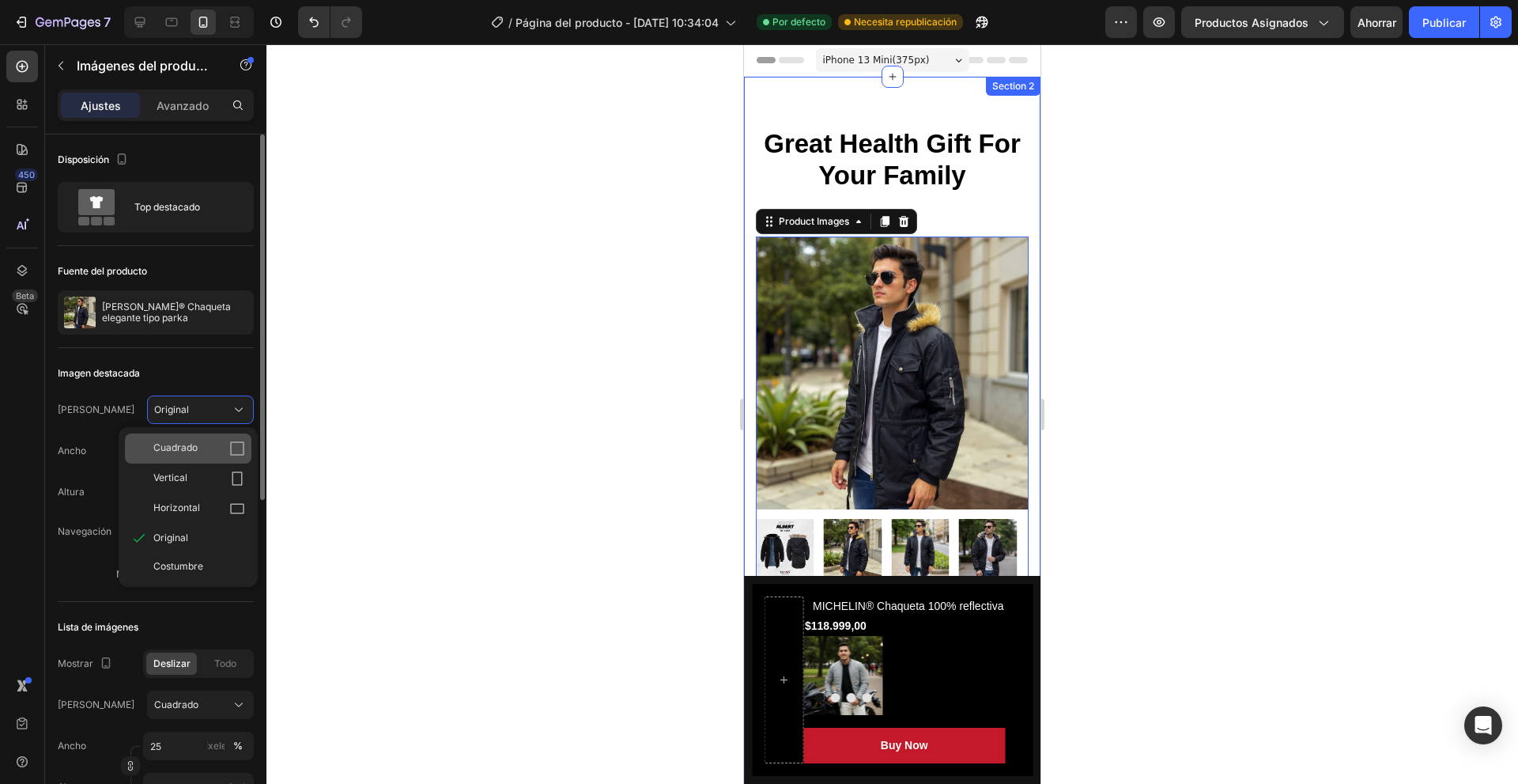
click at [202, 454] on div "Cuadrado" at bounding box center [200, 448] width 92 height 16
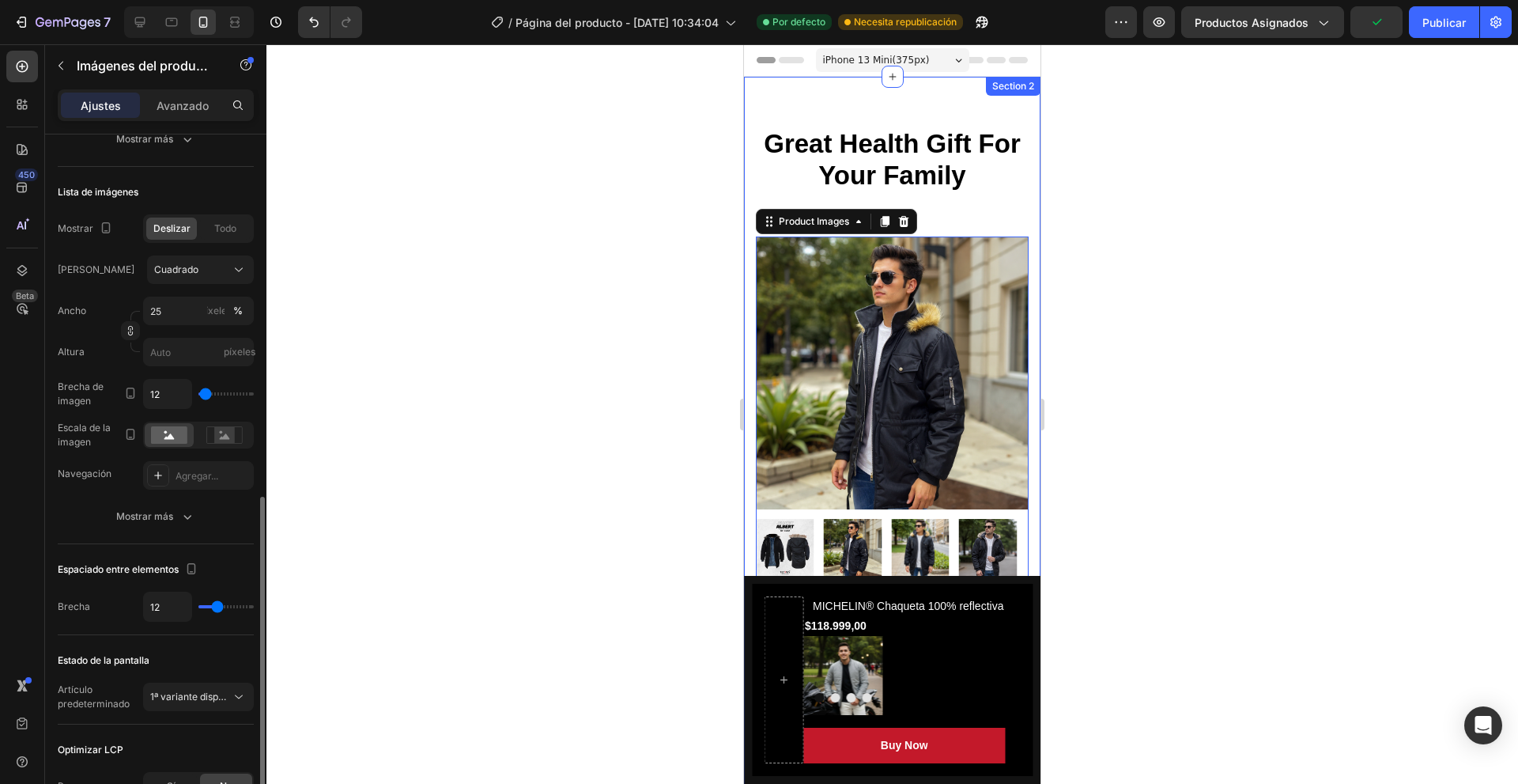
scroll to position [662, 0]
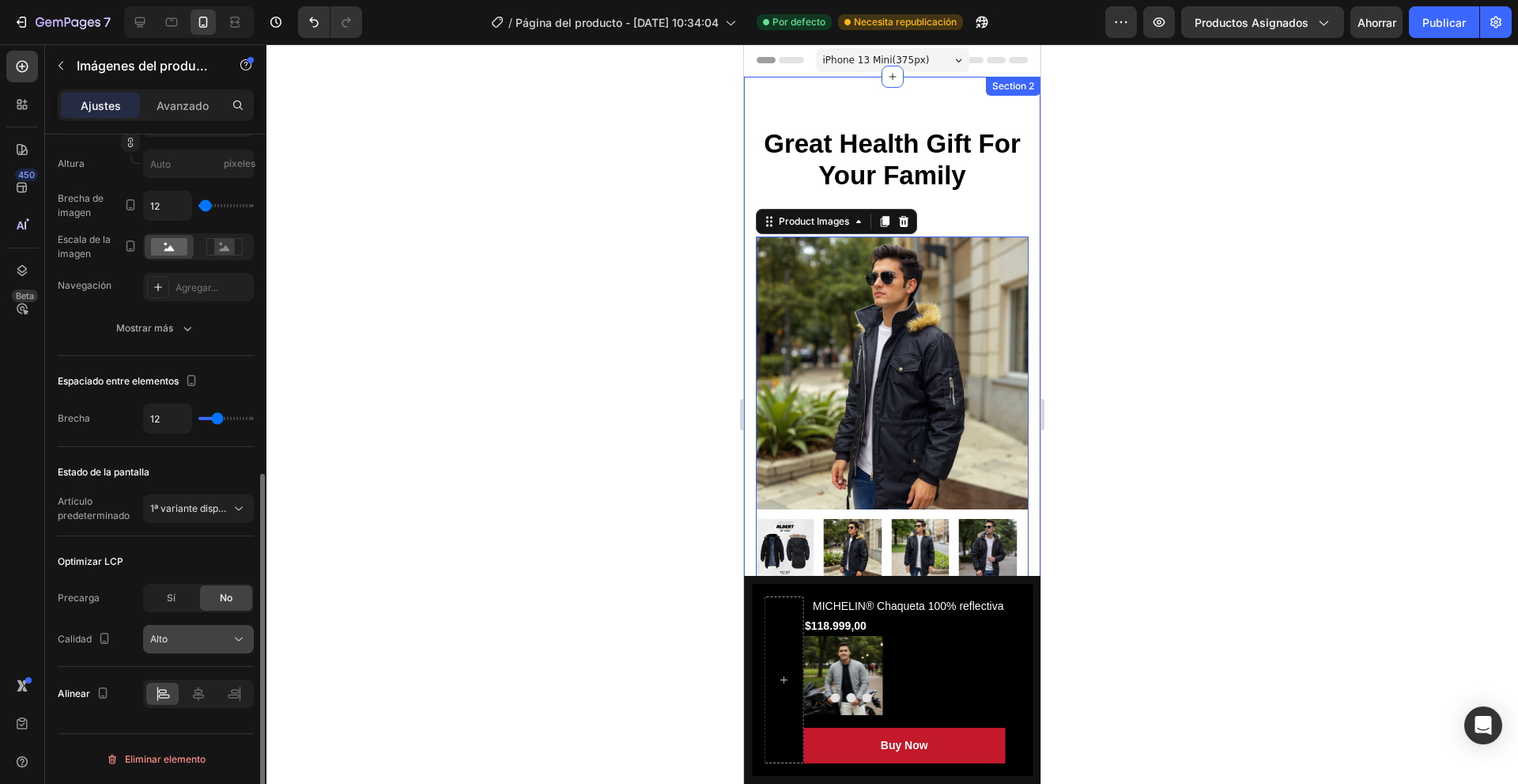
click at [216, 637] on div "Alto" at bounding box center [190, 639] width 80 height 15
click at [84, 597] on font "Precarga" at bounding box center [78, 598] width 42 height 12
click at [204, 687] on icon at bounding box center [198, 694] width 16 height 16
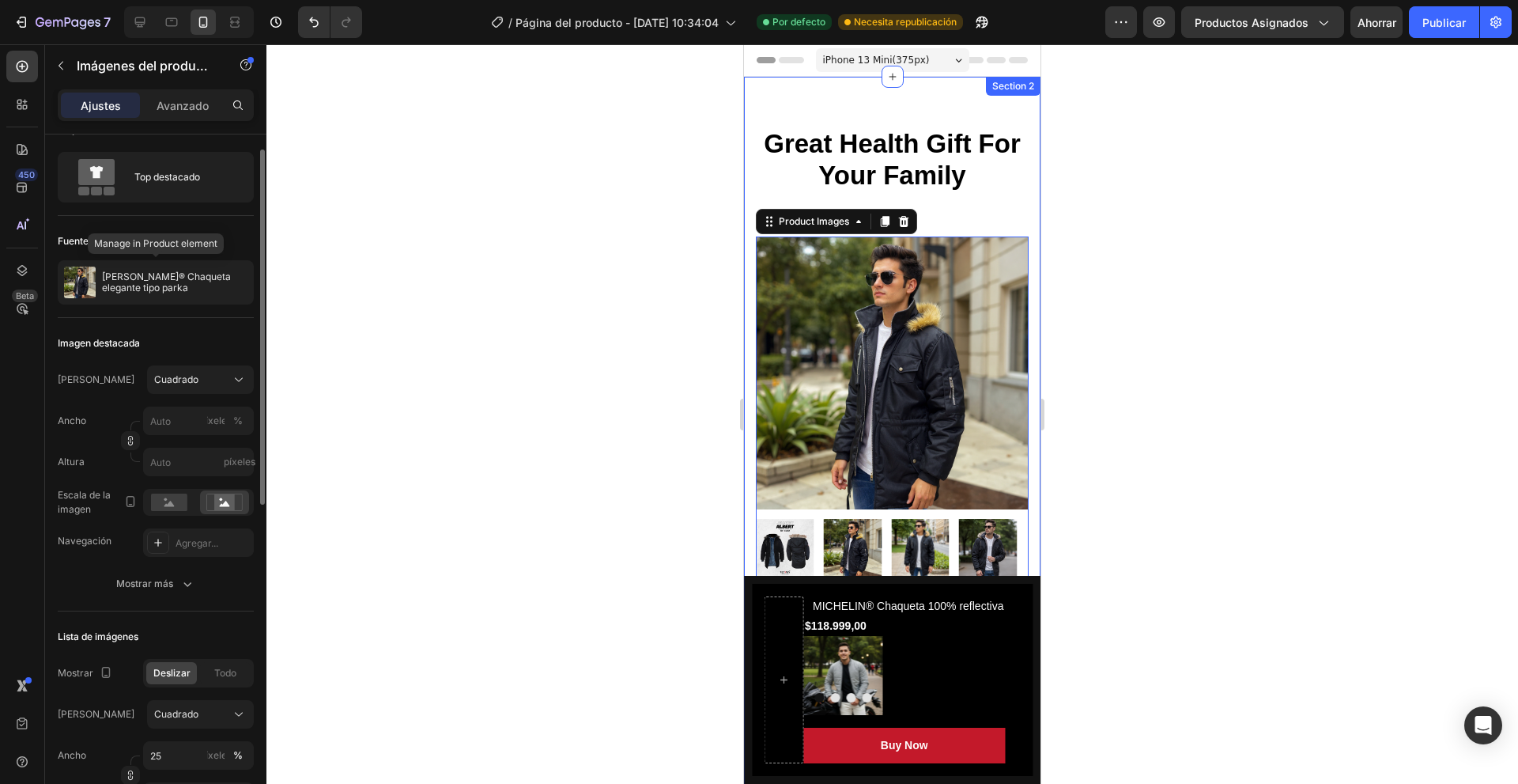
scroll to position [0, 0]
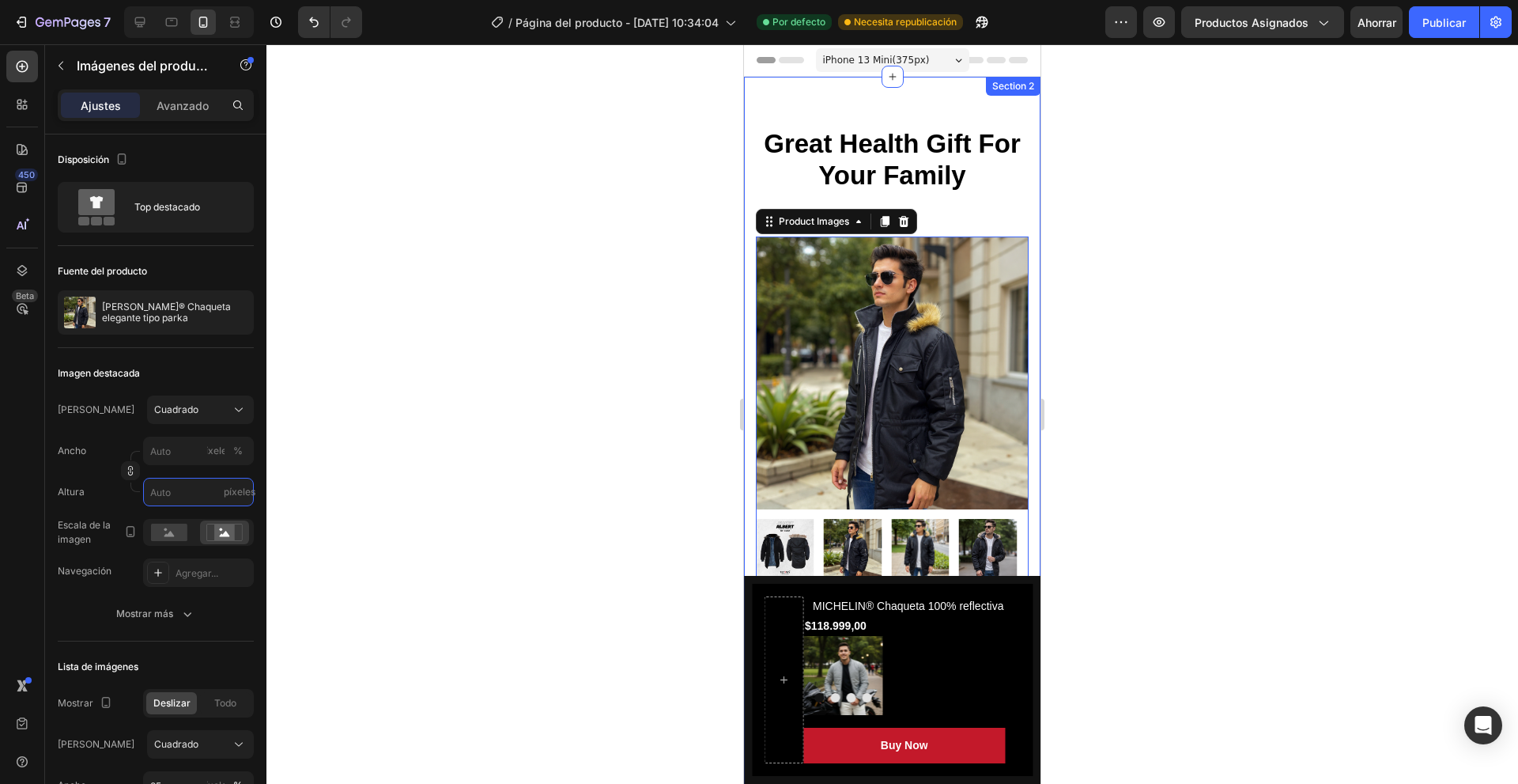
click at [223, 477] on input "píxeles" at bounding box center [198, 491] width 111 height 28
click at [211, 466] on div "Ancho píxeles % Altura píxeles" at bounding box center [156, 470] width 196 height 70
click at [198, 88] on div "Imágenes del producto" at bounding box center [135, 67] width 180 height 45
click at [193, 104] on font "Avanzado" at bounding box center [182, 106] width 52 height 14
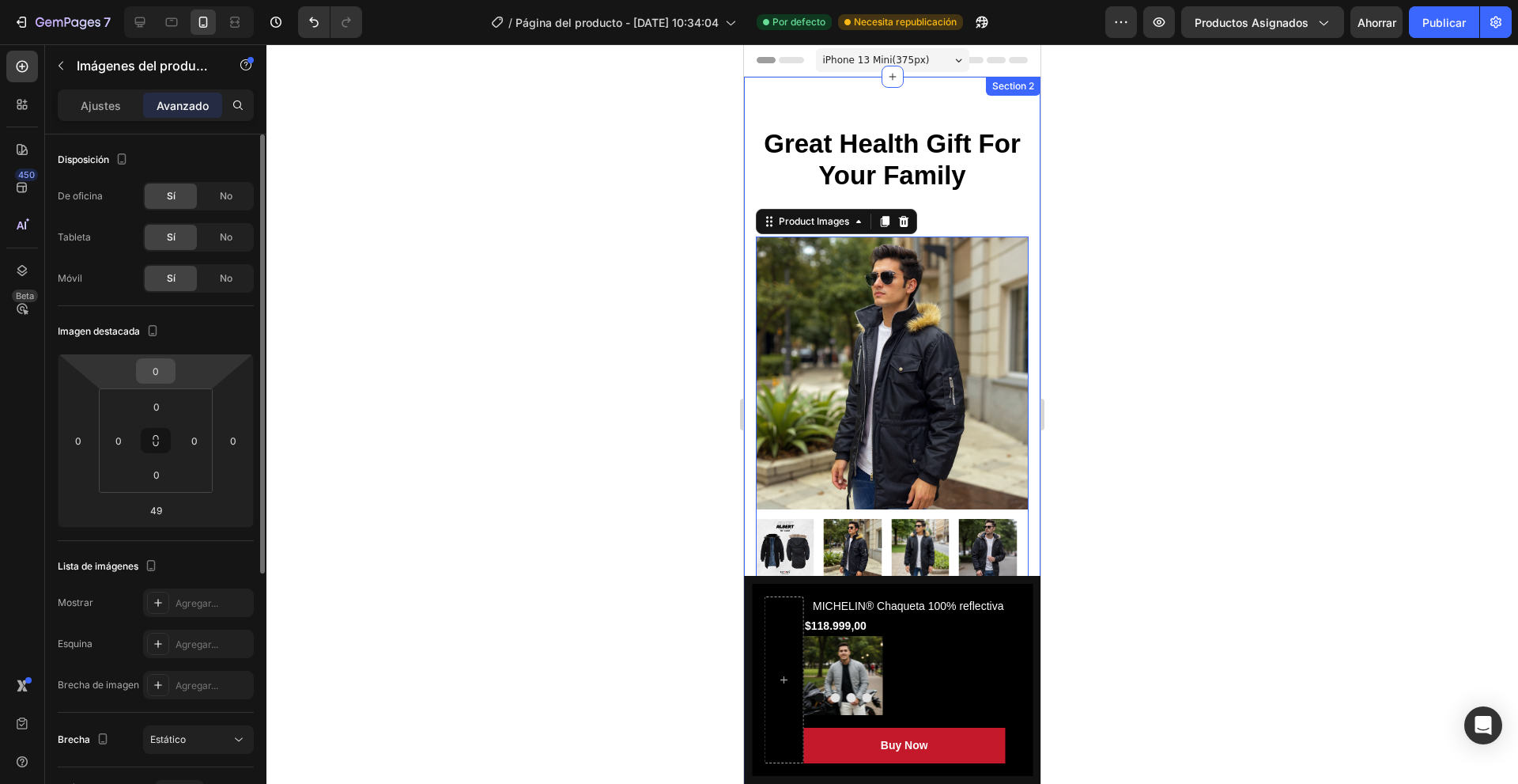
click at [146, 375] on input "0" at bounding box center [156, 370] width 31 height 24
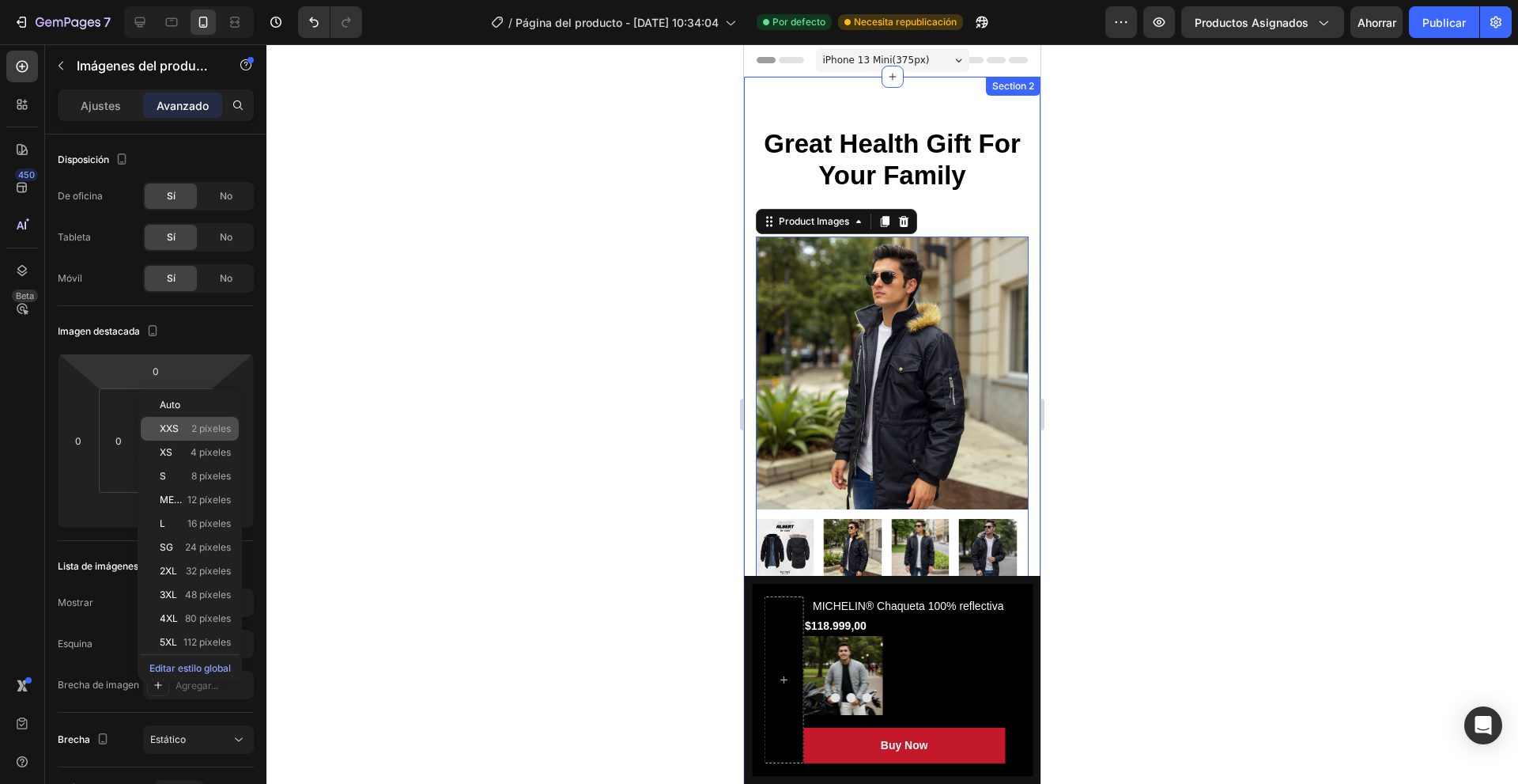
click at [191, 427] on font "2 píxeles" at bounding box center [211, 428] width 39 height 12
type input "2"
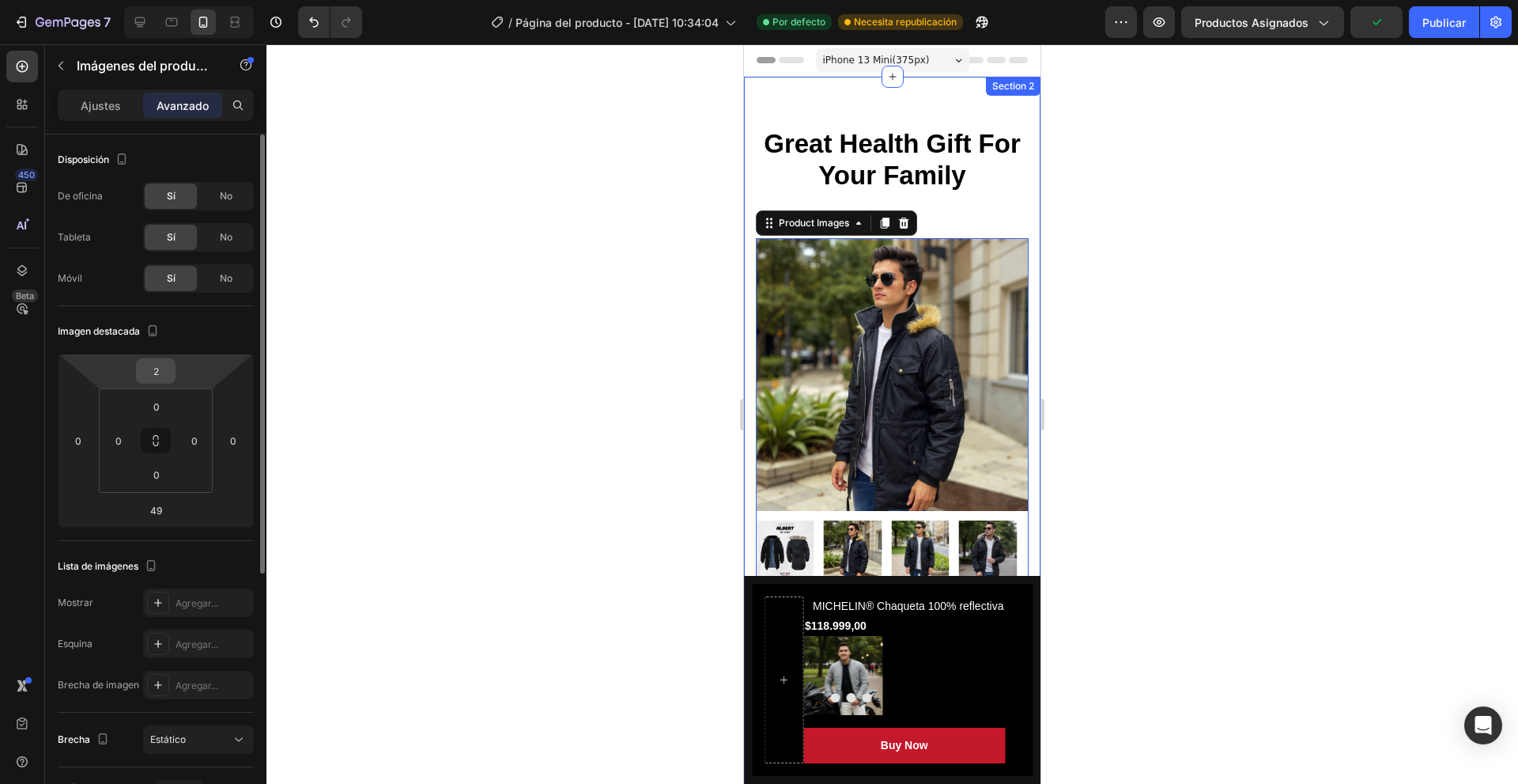
click at [141, 364] on input "2" at bounding box center [156, 370] width 31 height 24
click at [171, 374] on input "2" at bounding box center [156, 370] width 31 height 24
type input "0"
click at [202, 565] on div "Lista de imágenes" at bounding box center [156, 566] width 196 height 25
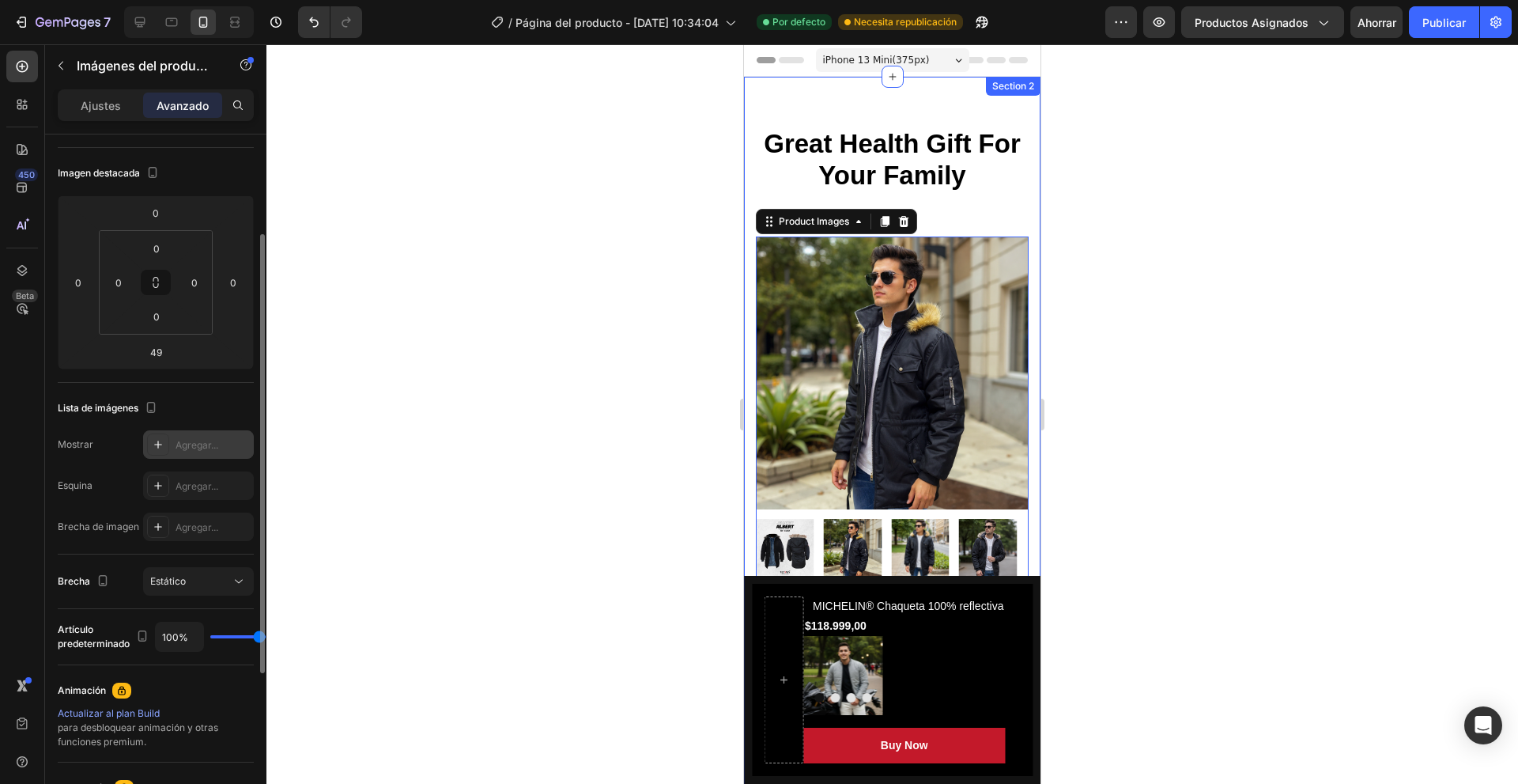
click at [194, 445] on font "Agregar..." at bounding box center [197, 445] width 43 height 12
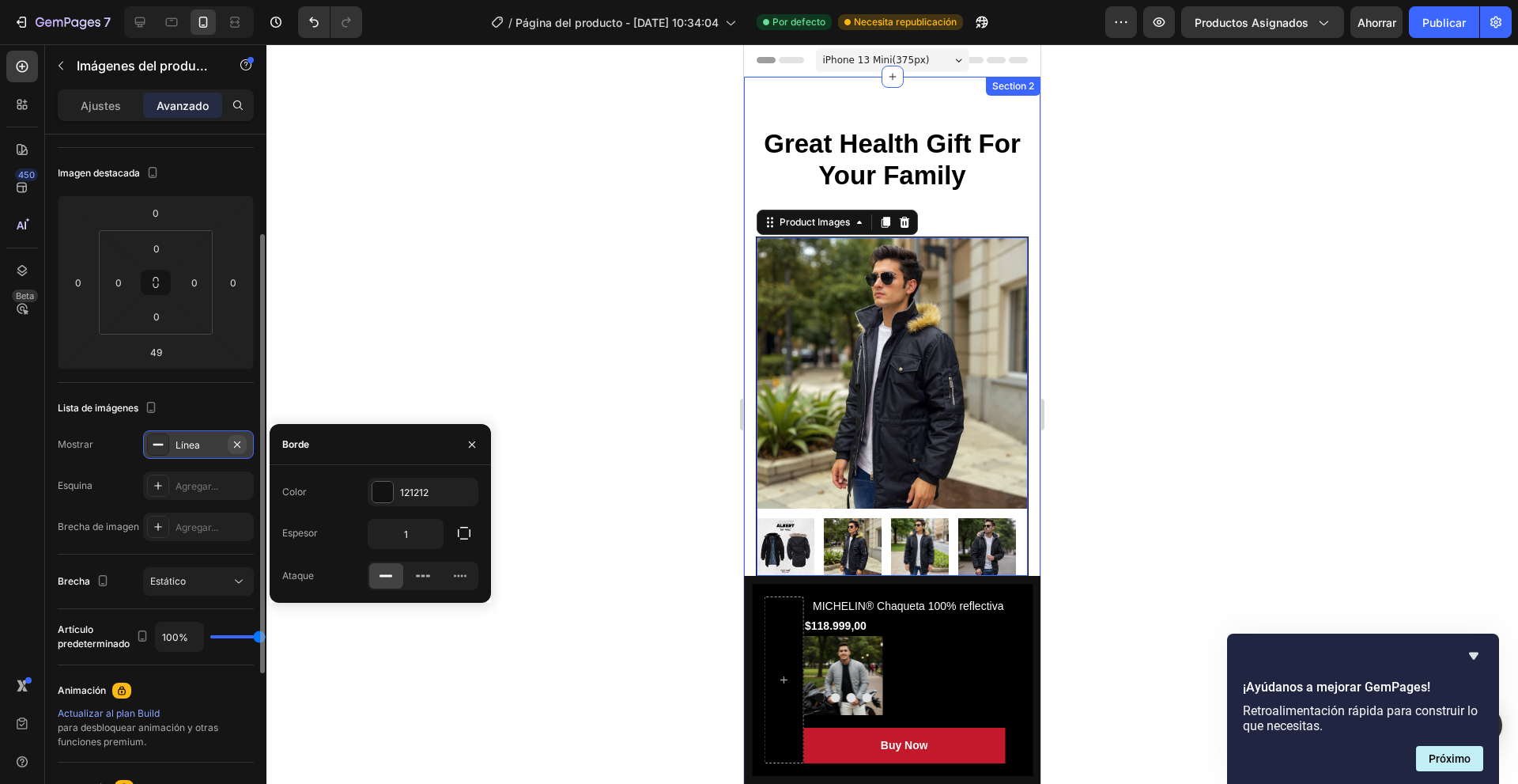
click at [241, 438] on icon "button" at bounding box center [237, 444] width 13 height 13
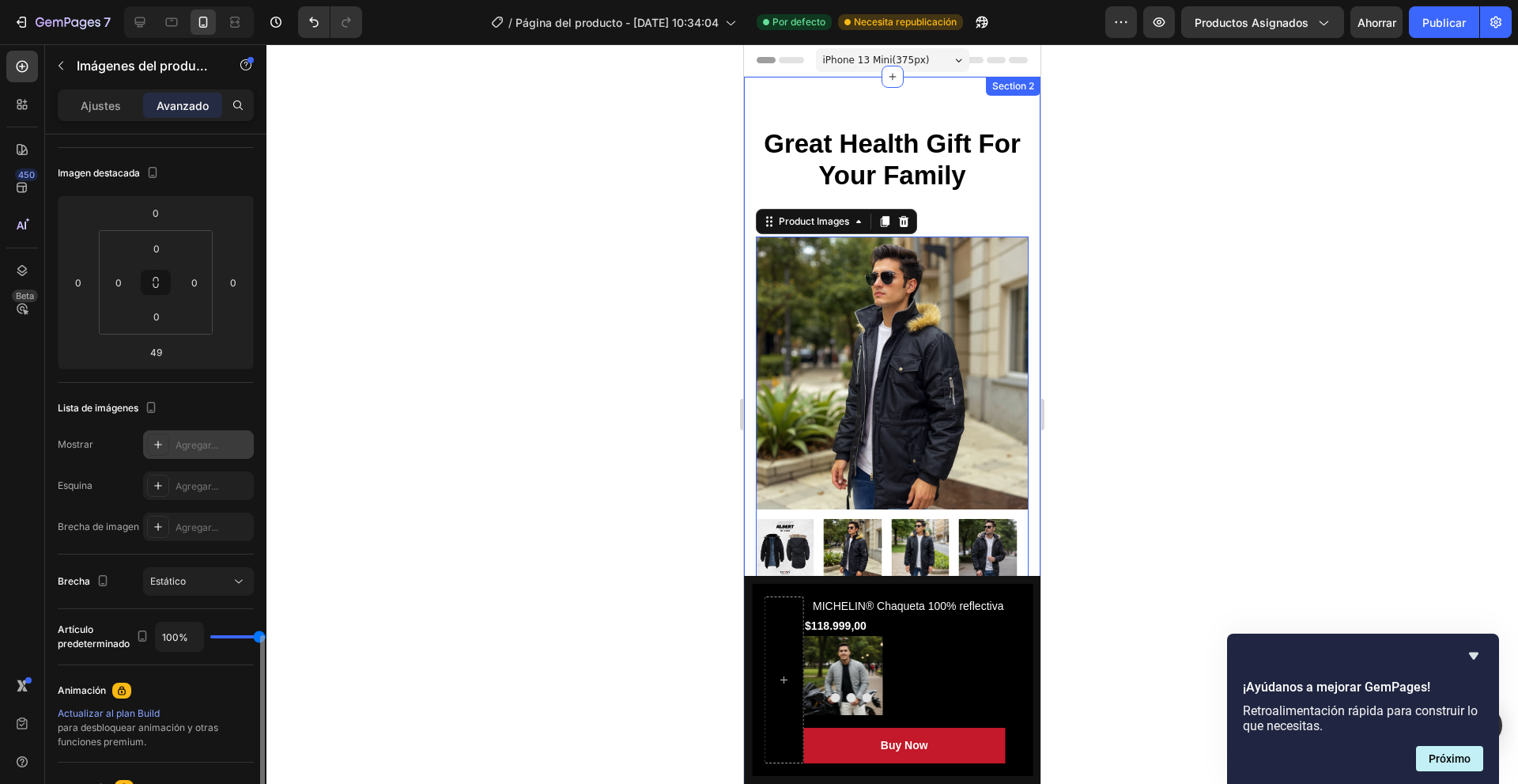
scroll to position [403, 0]
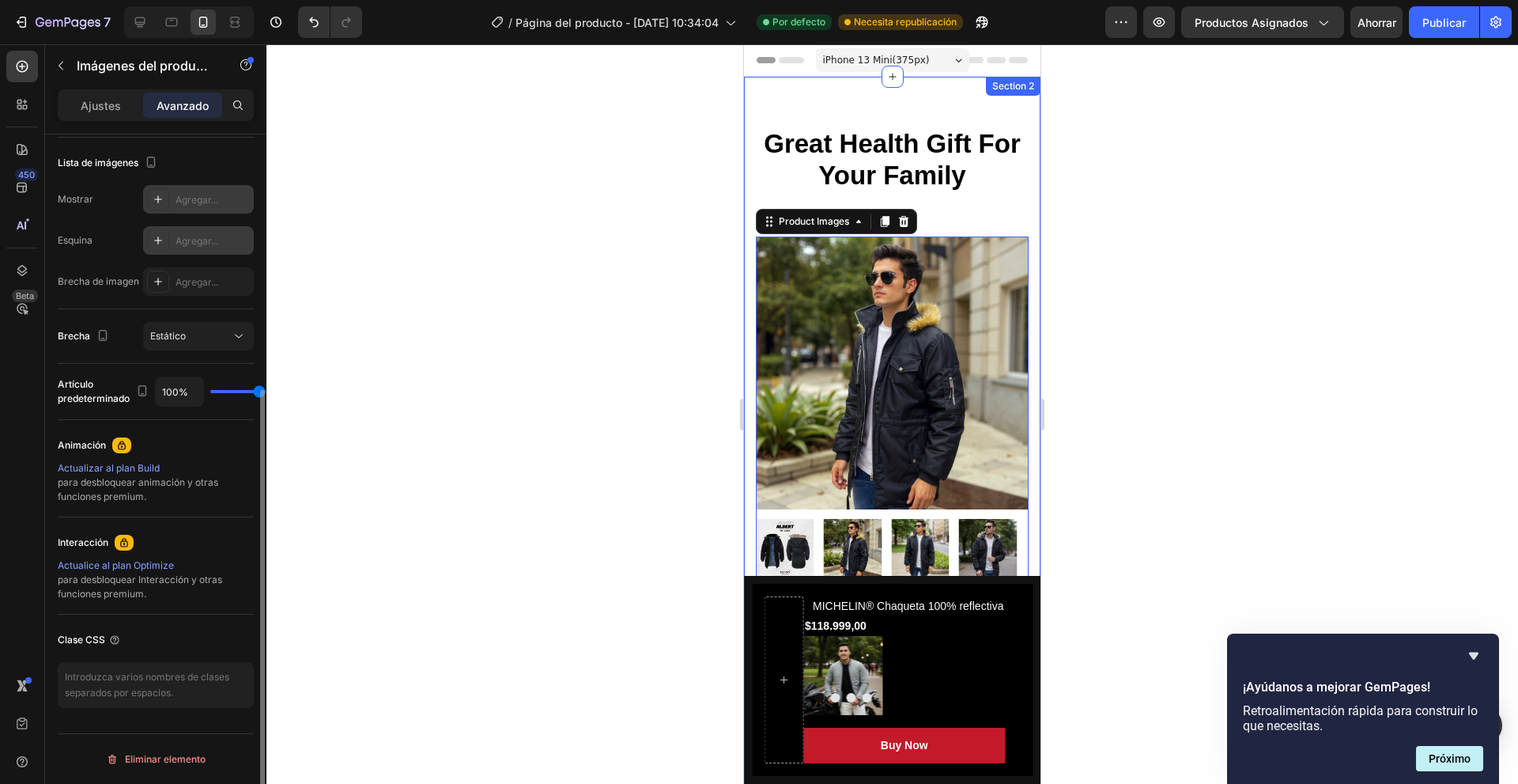
click at [194, 230] on div "Agregar..." at bounding box center [198, 240] width 111 height 28
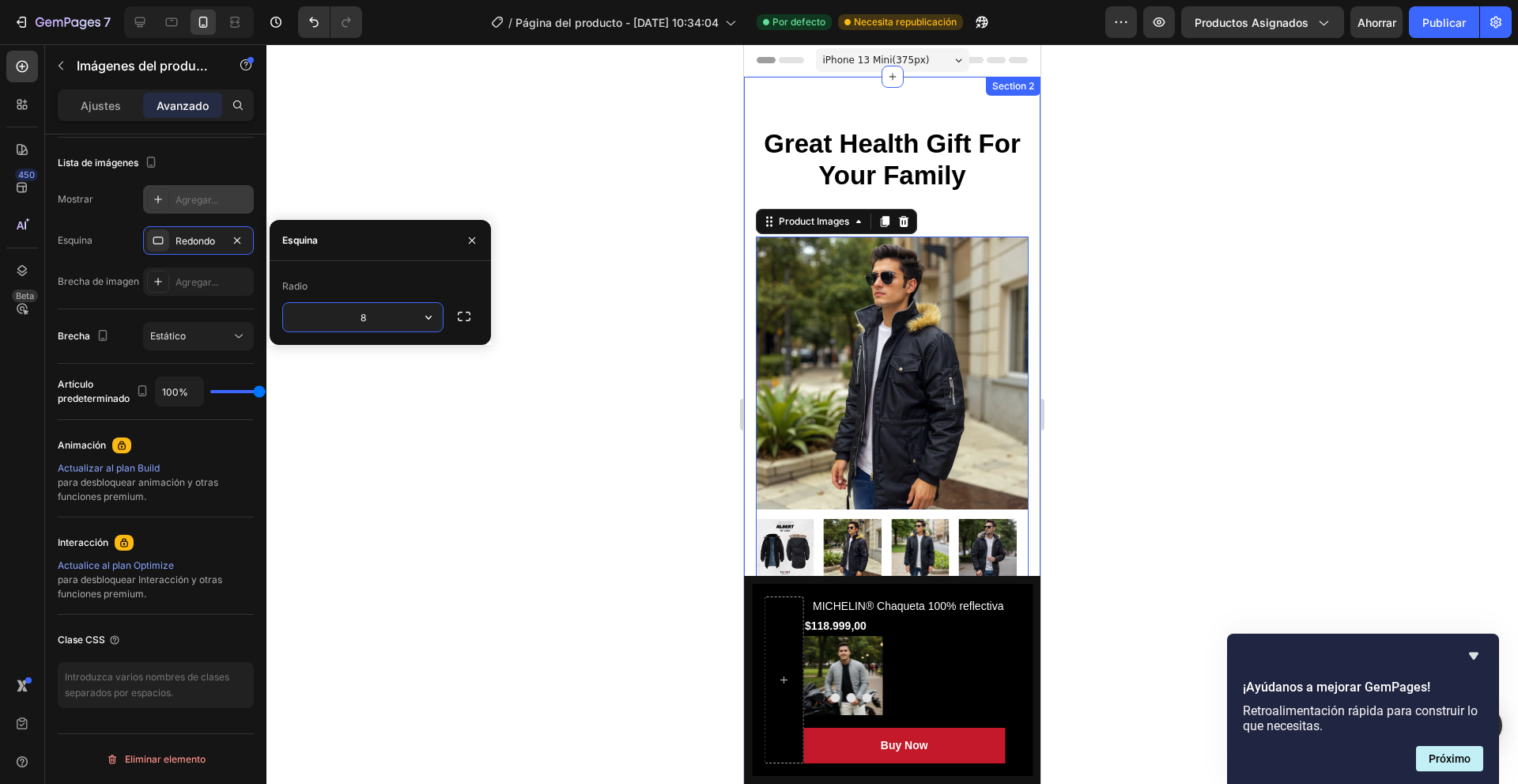
click at [394, 311] on input "8" at bounding box center [363, 317] width 160 height 28
drag, startPoint x: 394, startPoint y: 311, endPoint x: 292, endPoint y: 297, distance: 103.0
click at [292, 297] on div "Radio 8" at bounding box center [380, 303] width 196 height 59
type input "10"
click at [419, 421] on div at bounding box center [892, 414] width 1251 height 739
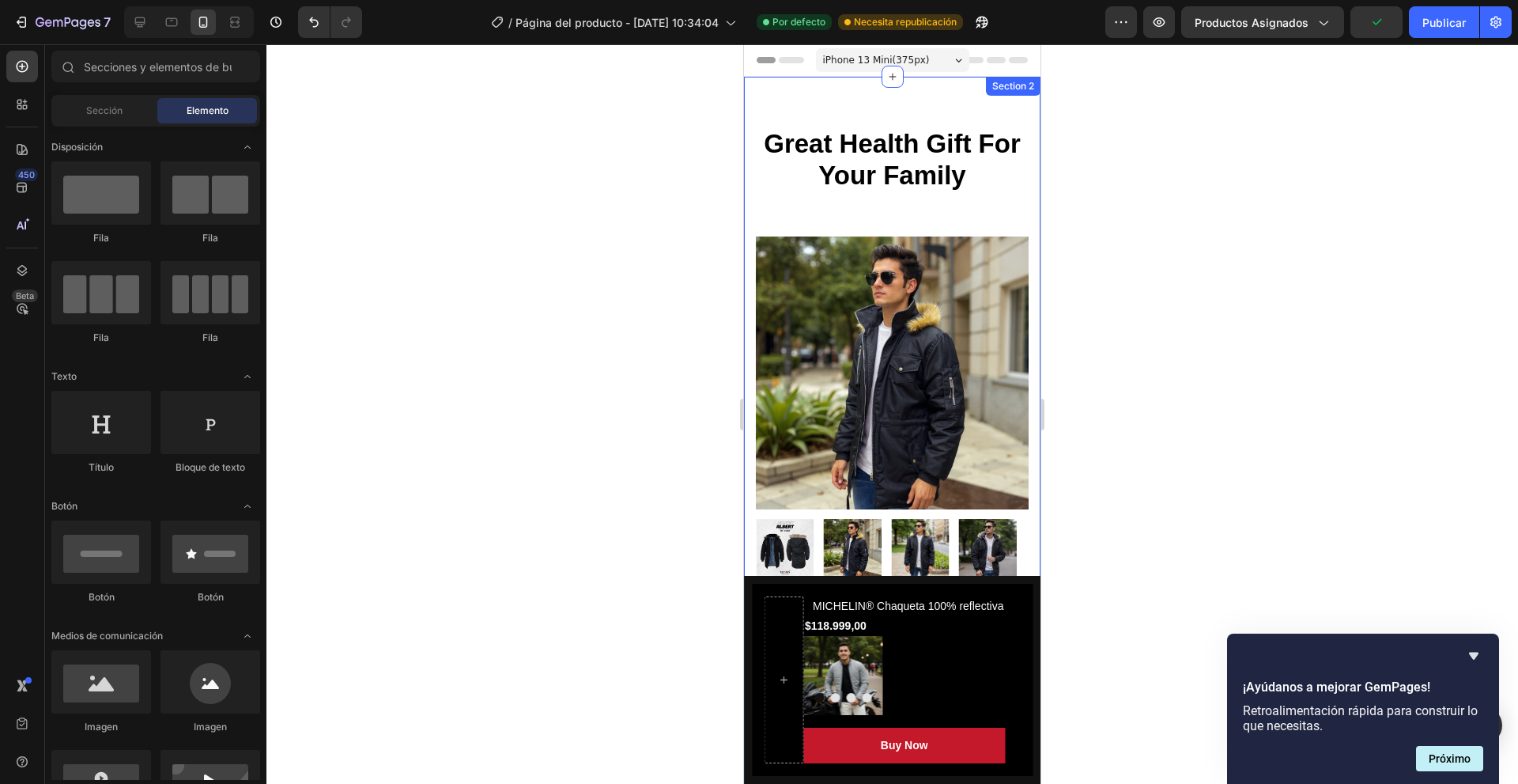
click at [537, 385] on div at bounding box center [892, 414] width 1251 height 739
click at [889, 385] on img at bounding box center [892, 372] width 272 height 272
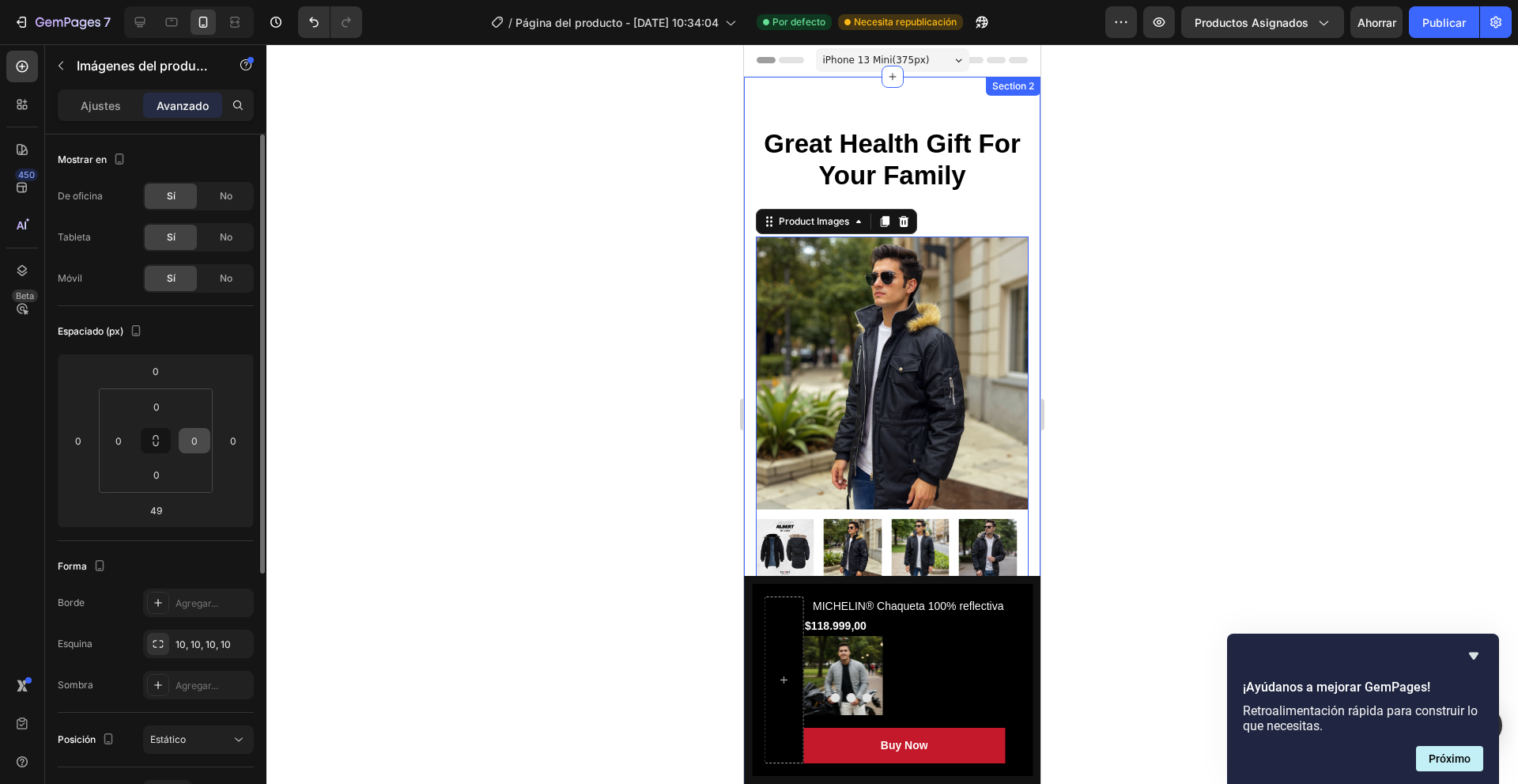
scroll to position [158, 0]
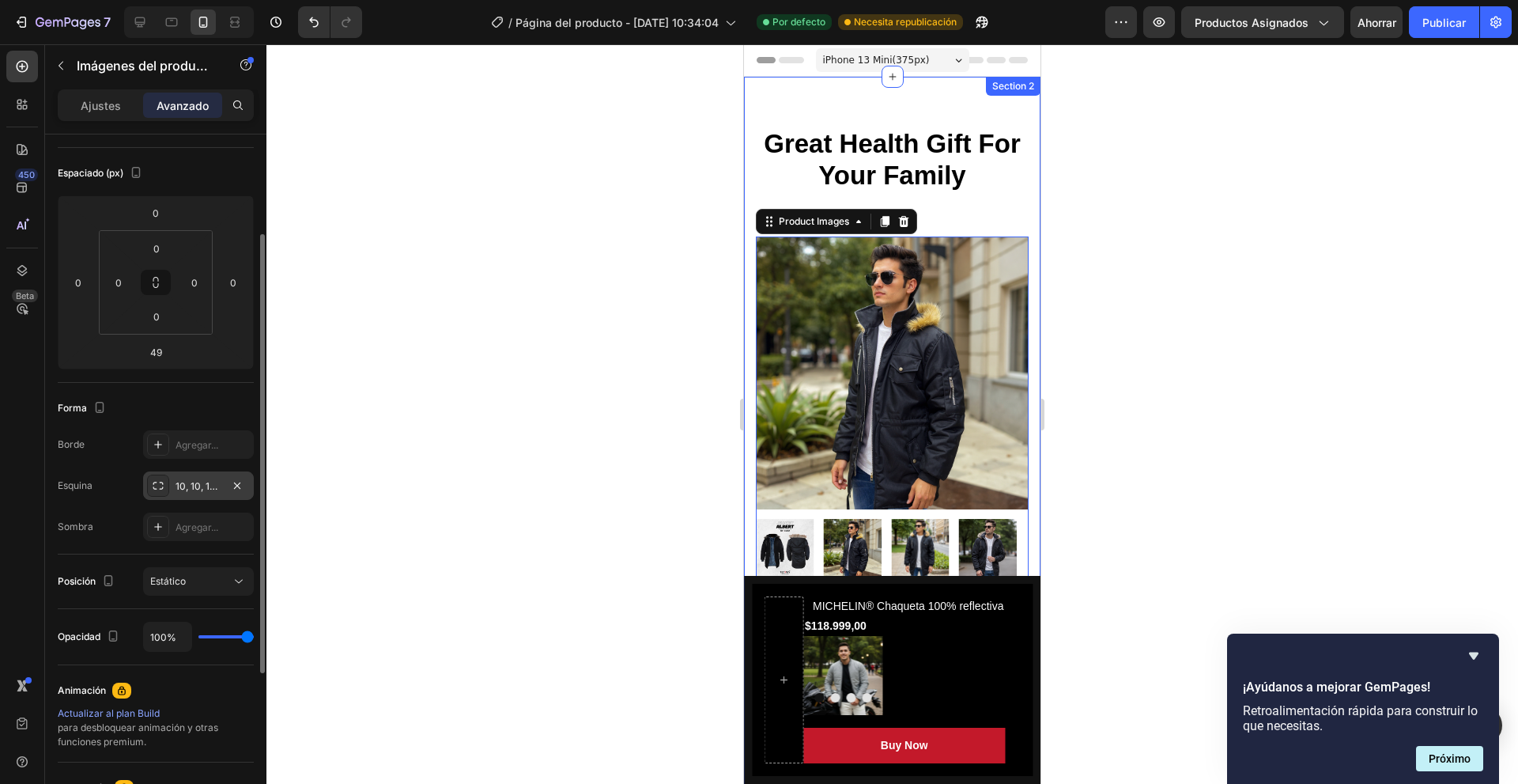
click at [199, 490] on font "10, 10, 10, 10" at bounding box center [203, 486] width 55 height 12
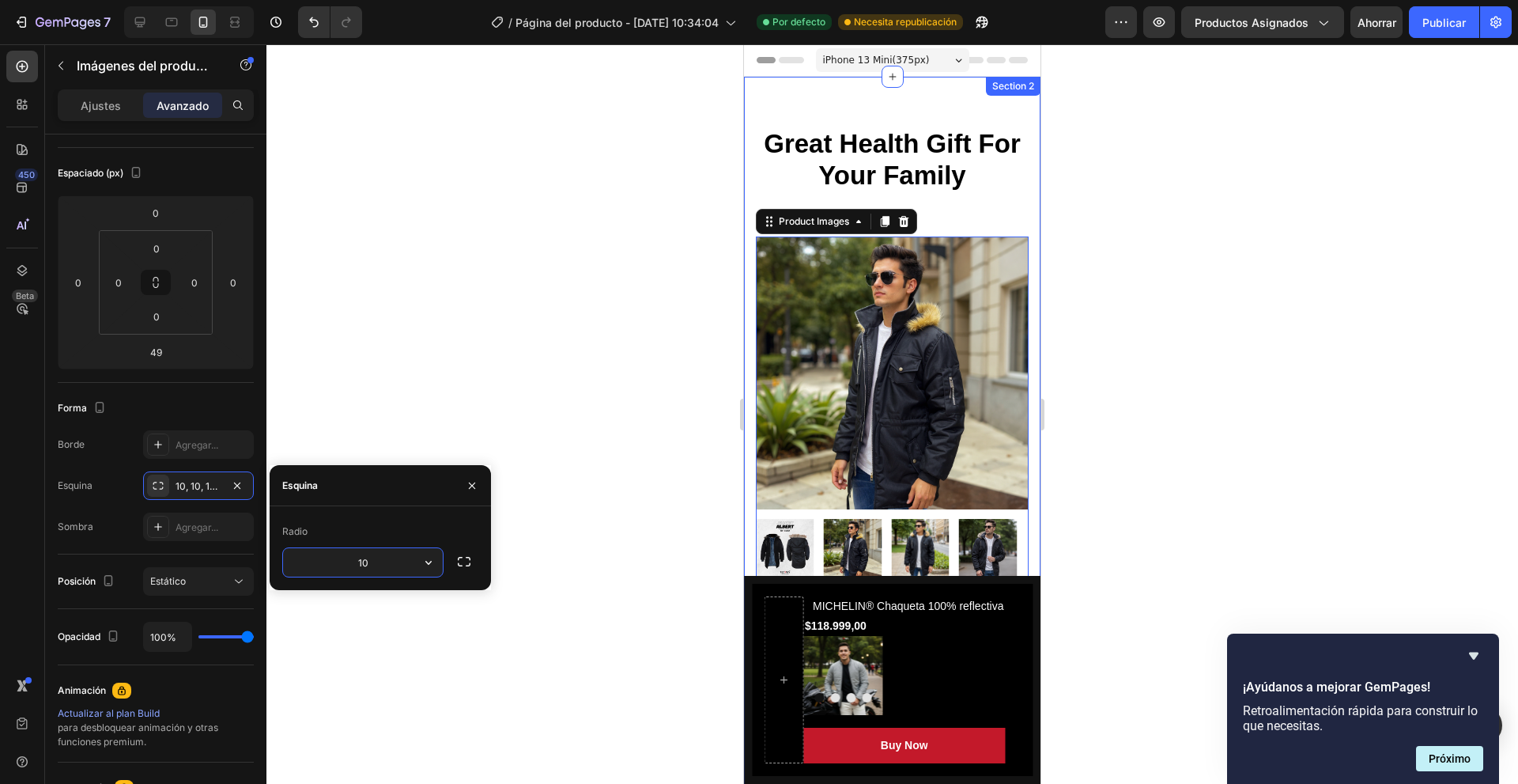
click at [412, 567] on input "10" at bounding box center [363, 562] width 160 height 28
click at [433, 567] on icon "button" at bounding box center [428, 563] width 16 height 16
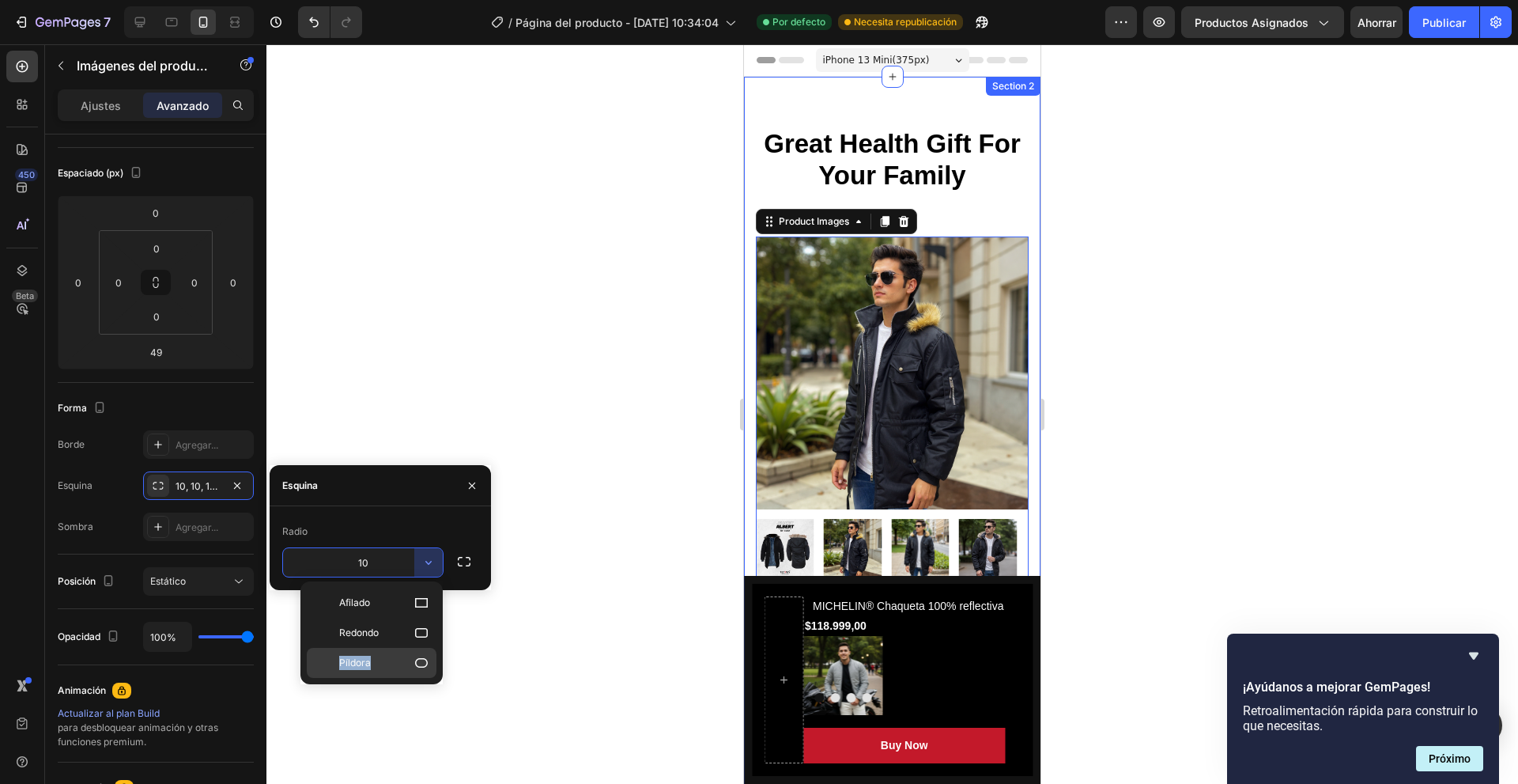
drag, startPoint x: 399, startPoint y: 620, endPoint x: 399, endPoint y: 657, distance: 37.0
click at [399, 657] on div "Afilado Redondo Píldora" at bounding box center [371, 632] width 129 height 90
click at [399, 657] on p "Píldora" at bounding box center [384, 662] width 90 height 16
type input "9999"
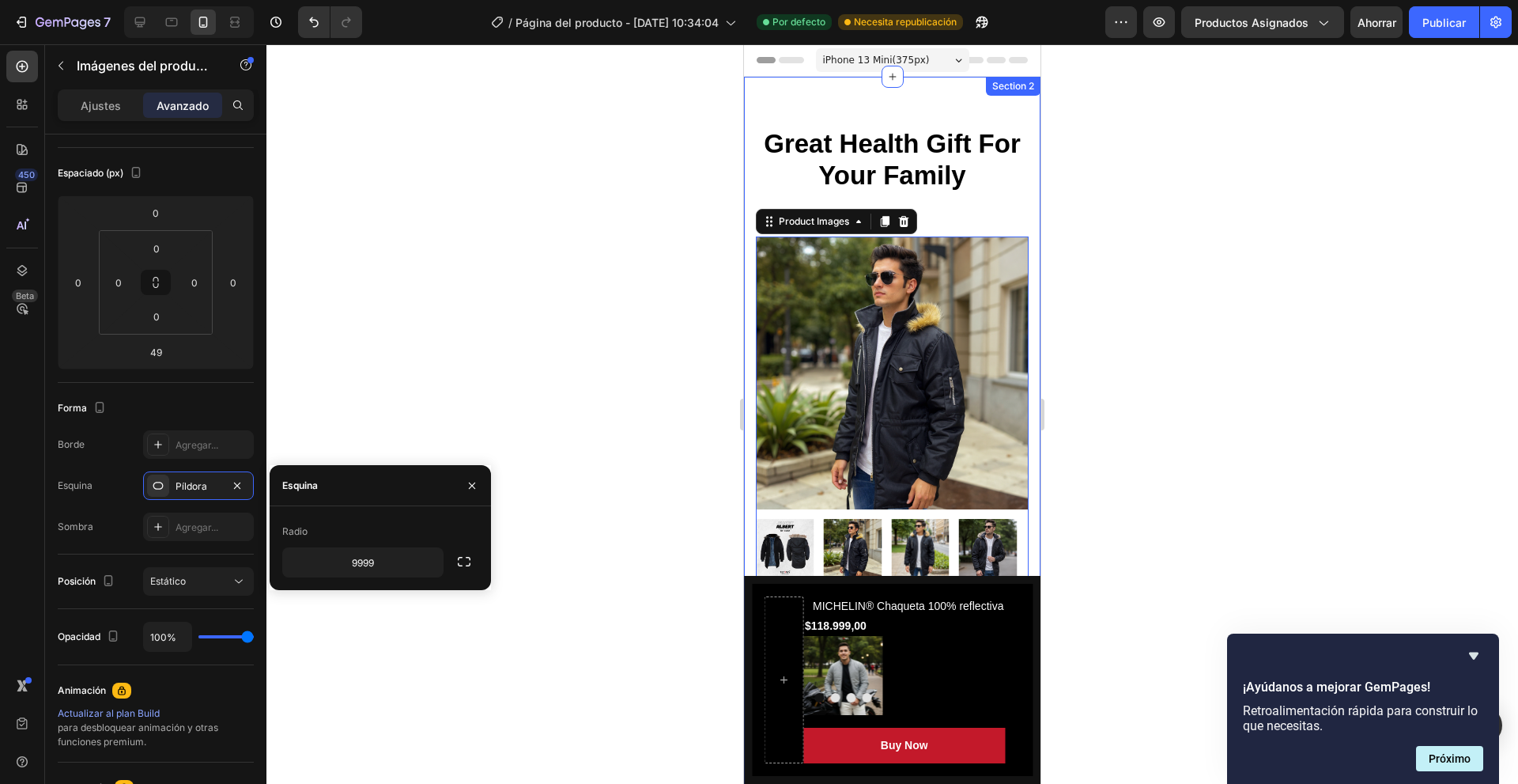
click at [407, 644] on div at bounding box center [892, 414] width 1251 height 739
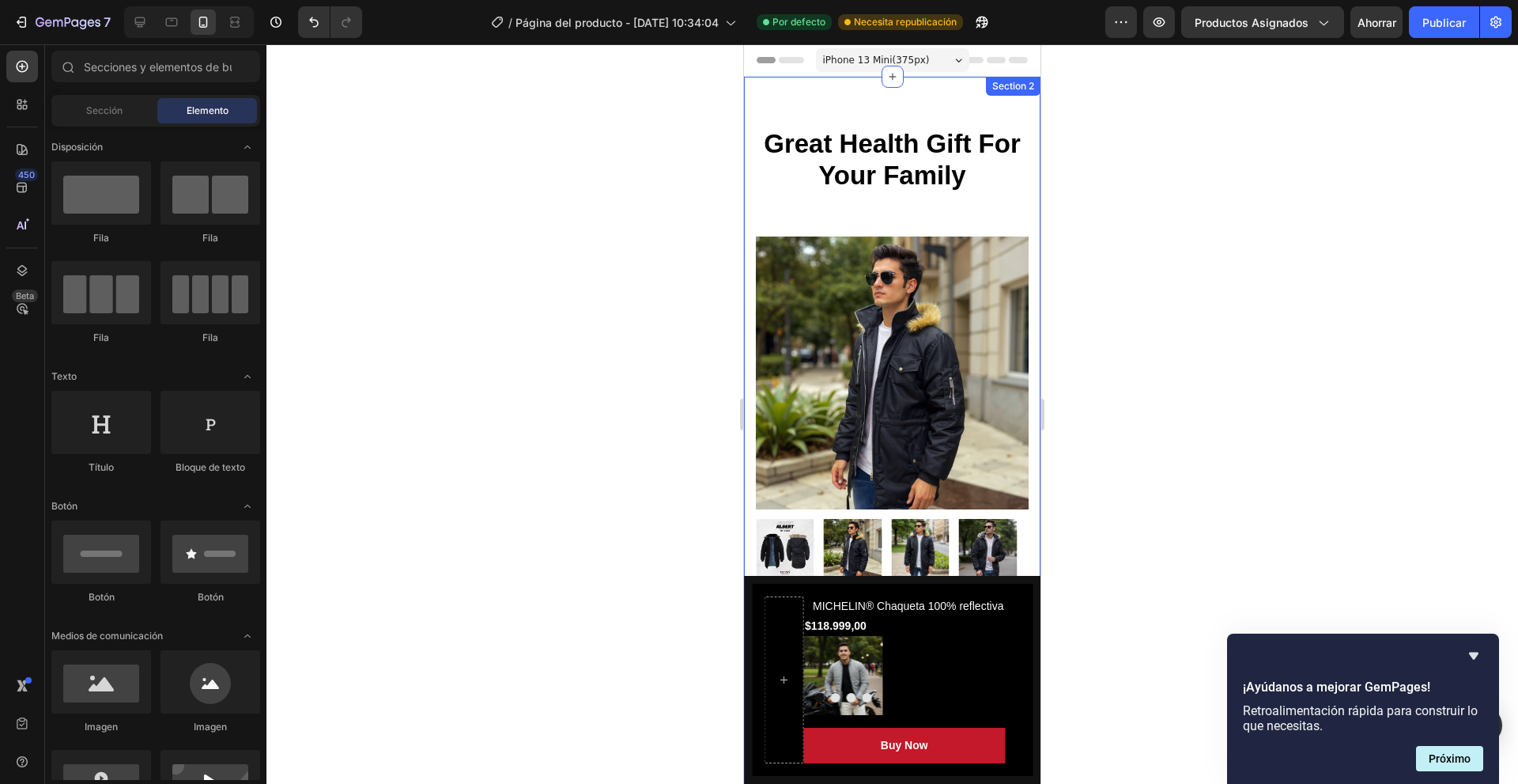
click at [768, 444] on img at bounding box center [892, 372] width 272 height 272
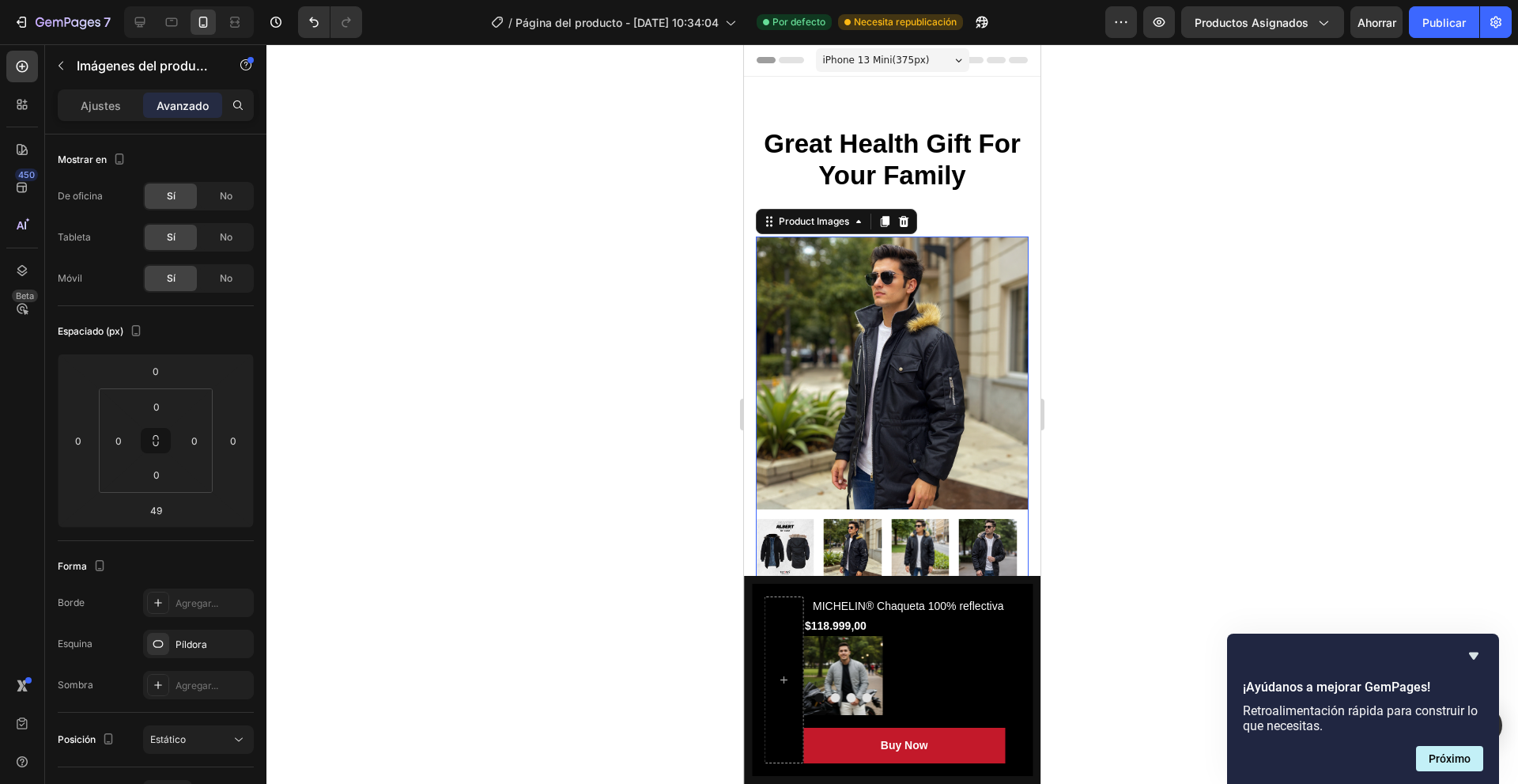
click at [837, 454] on img at bounding box center [892, 372] width 272 height 272
click at [838, 454] on img at bounding box center [892, 372] width 272 height 272
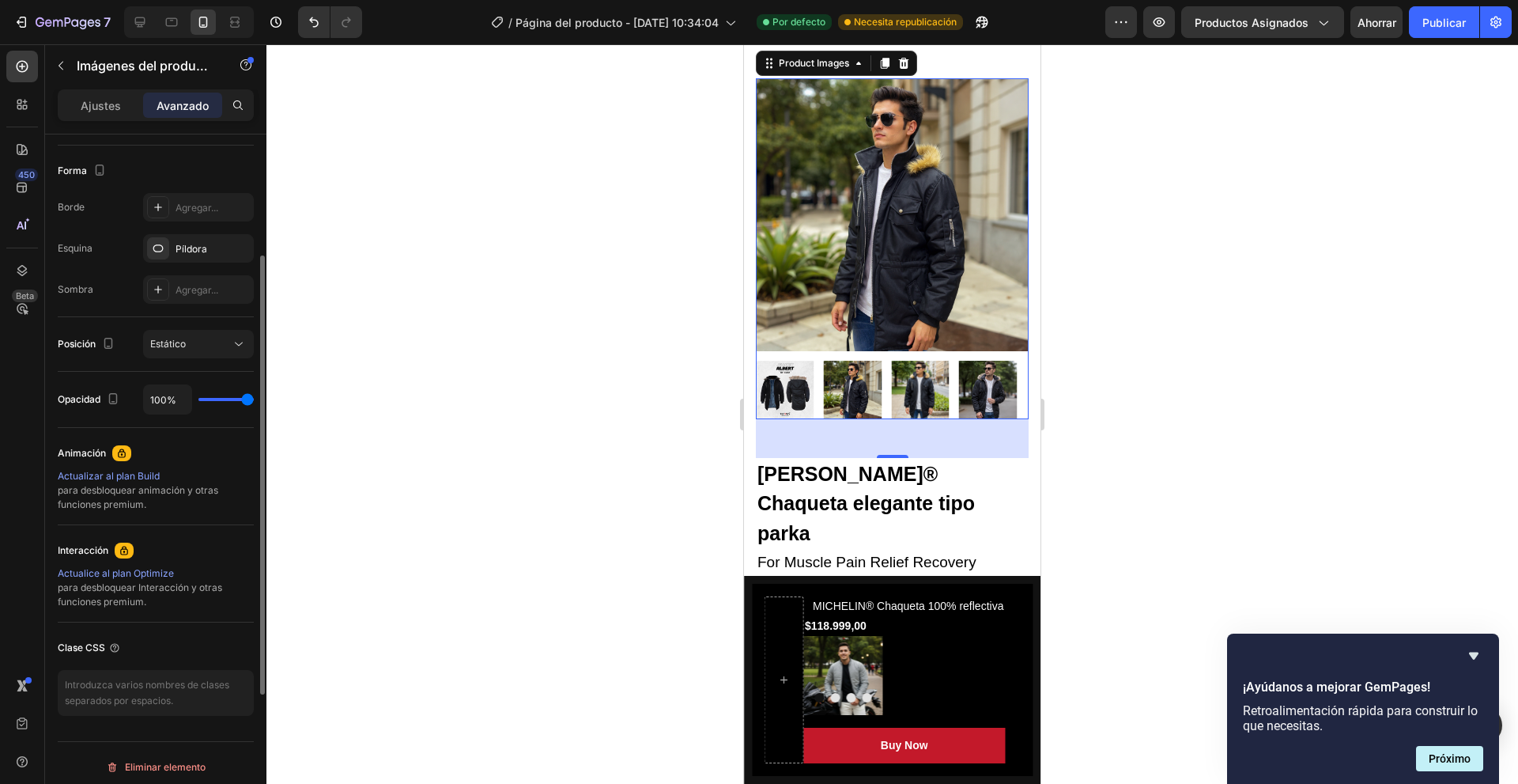
scroll to position [317, 0]
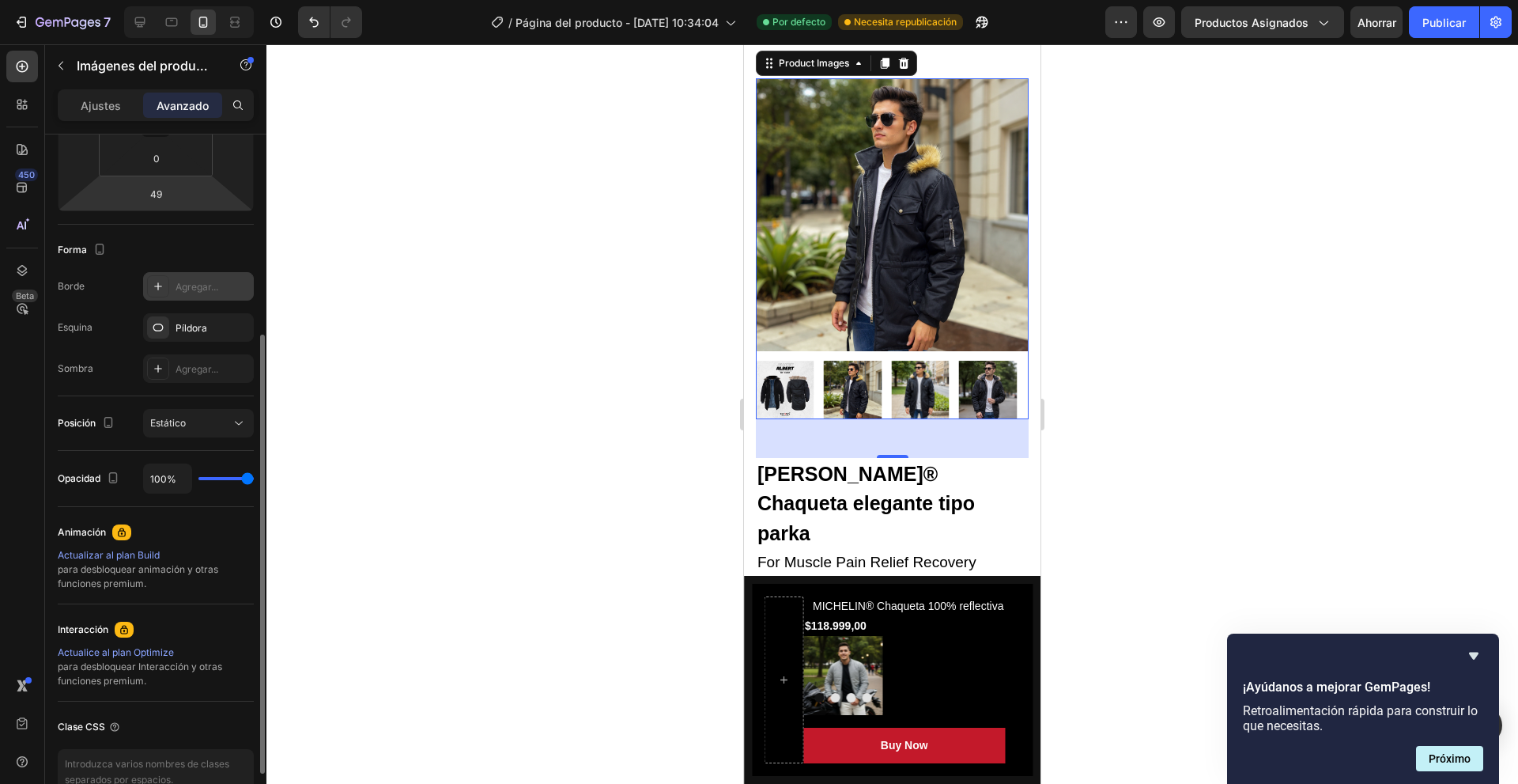
click at [190, 292] on font "Agregar..." at bounding box center [197, 286] width 43 height 12
click at [583, 336] on div at bounding box center [892, 414] width 1251 height 739
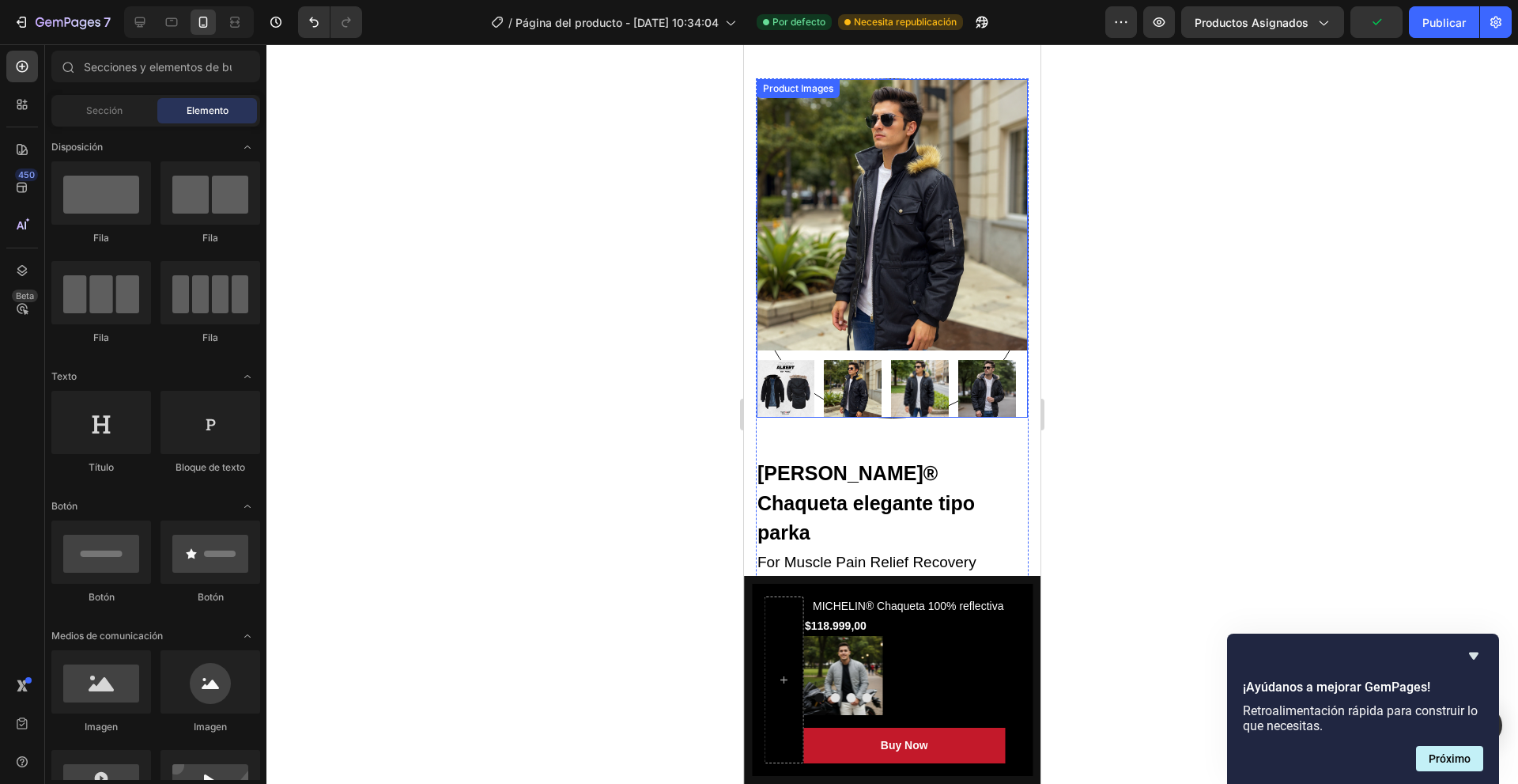
click at [872, 344] on div at bounding box center [892, 248] width 271 height 338
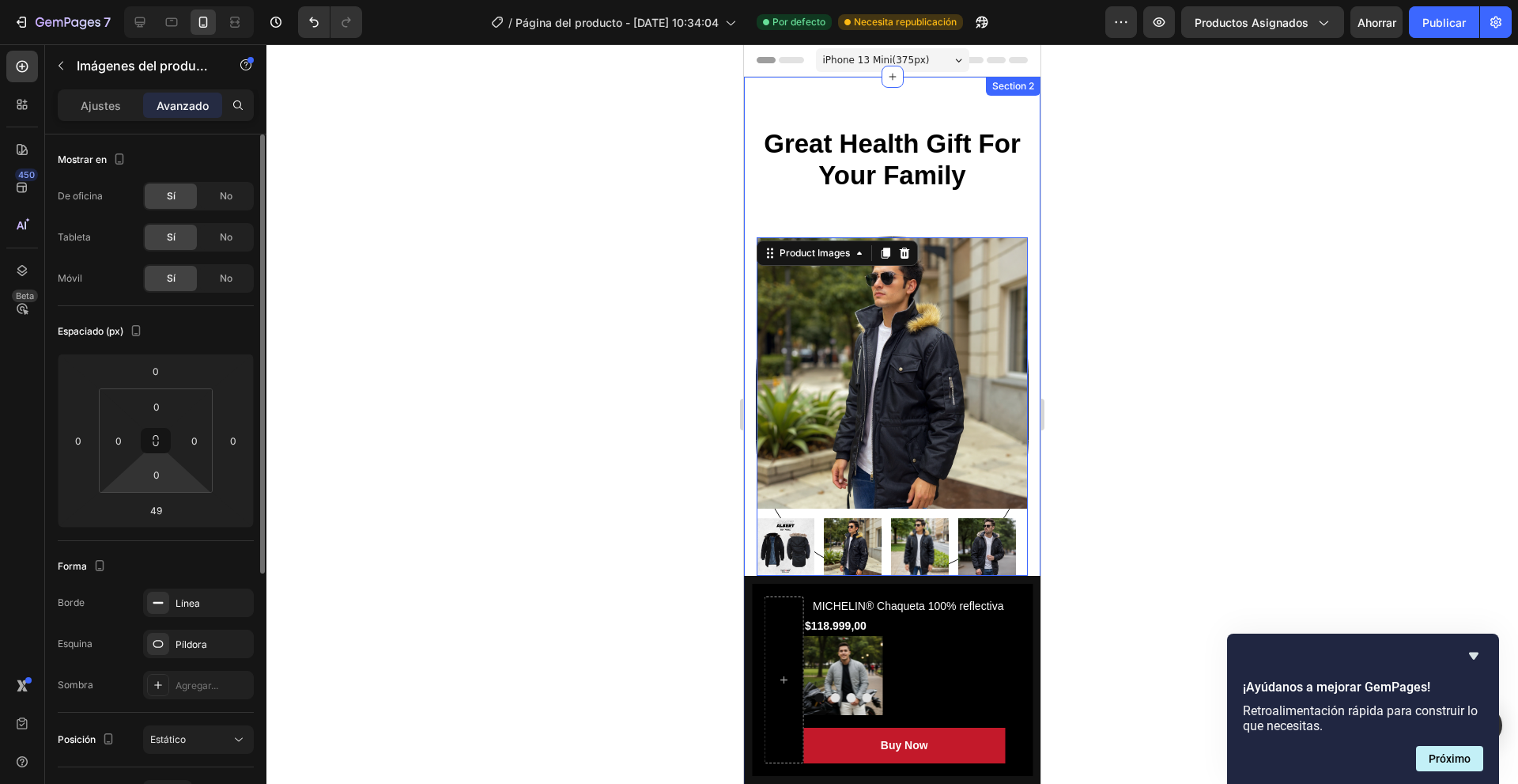
scroll to position [158, 0]
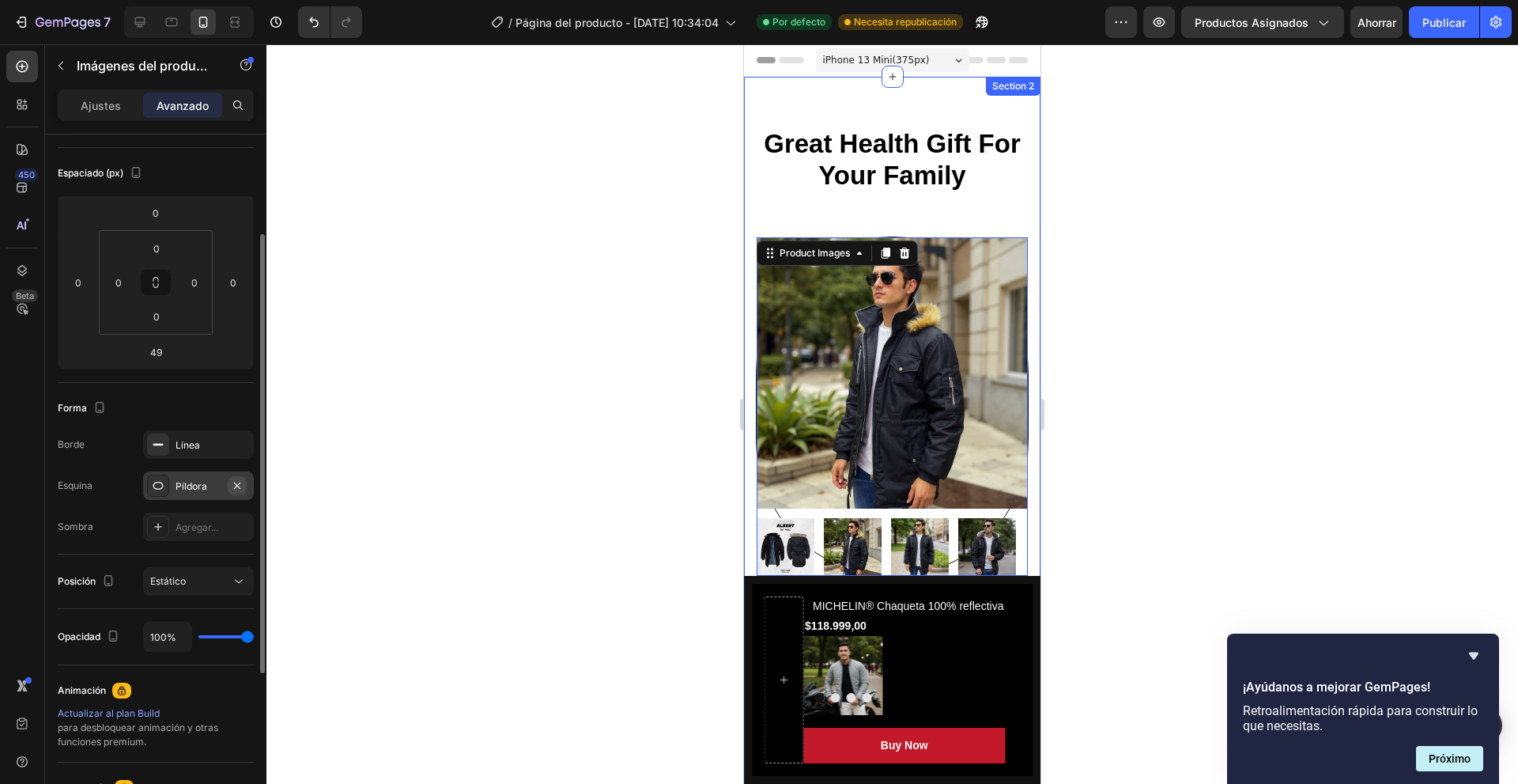
click at [242, 489] on icon "button" at bounding box center [237, 485] width 13 height 13
click at [384, 510] on div at bounding box center [892, 414] width 1251 height 739
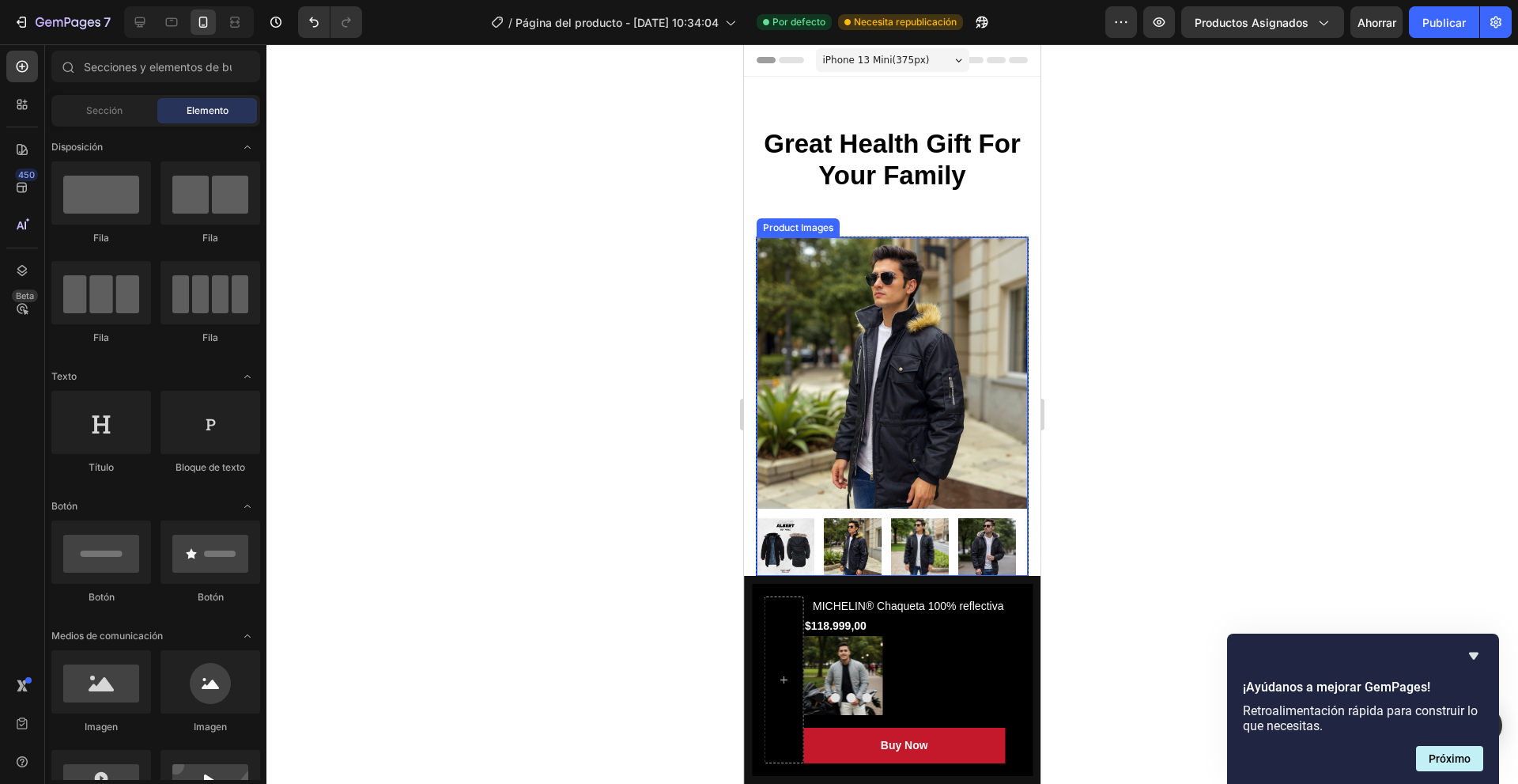
click at [810, 517] on img at bounding box center [785, 546] width 58 height 58
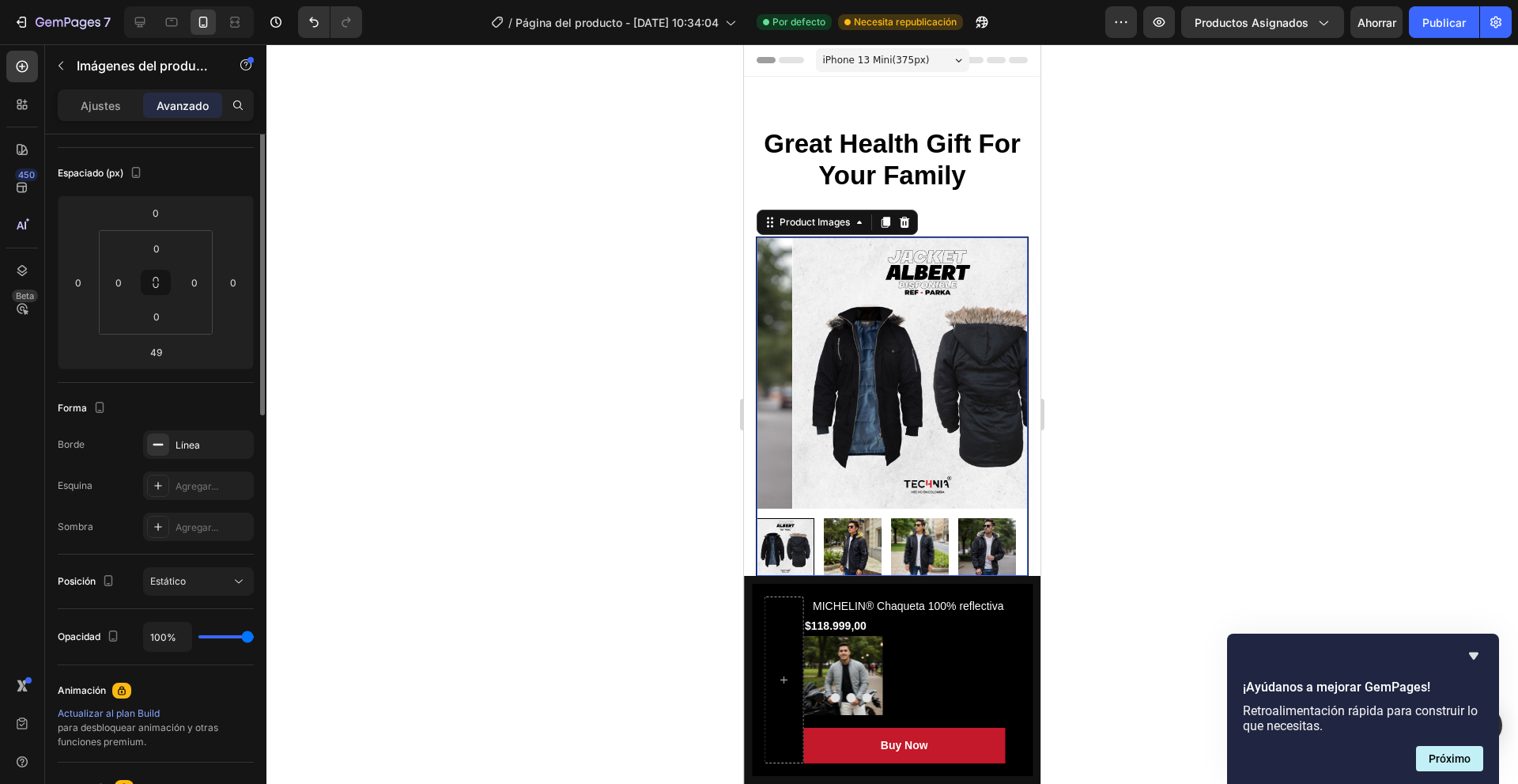
scroll to position [0, 0]
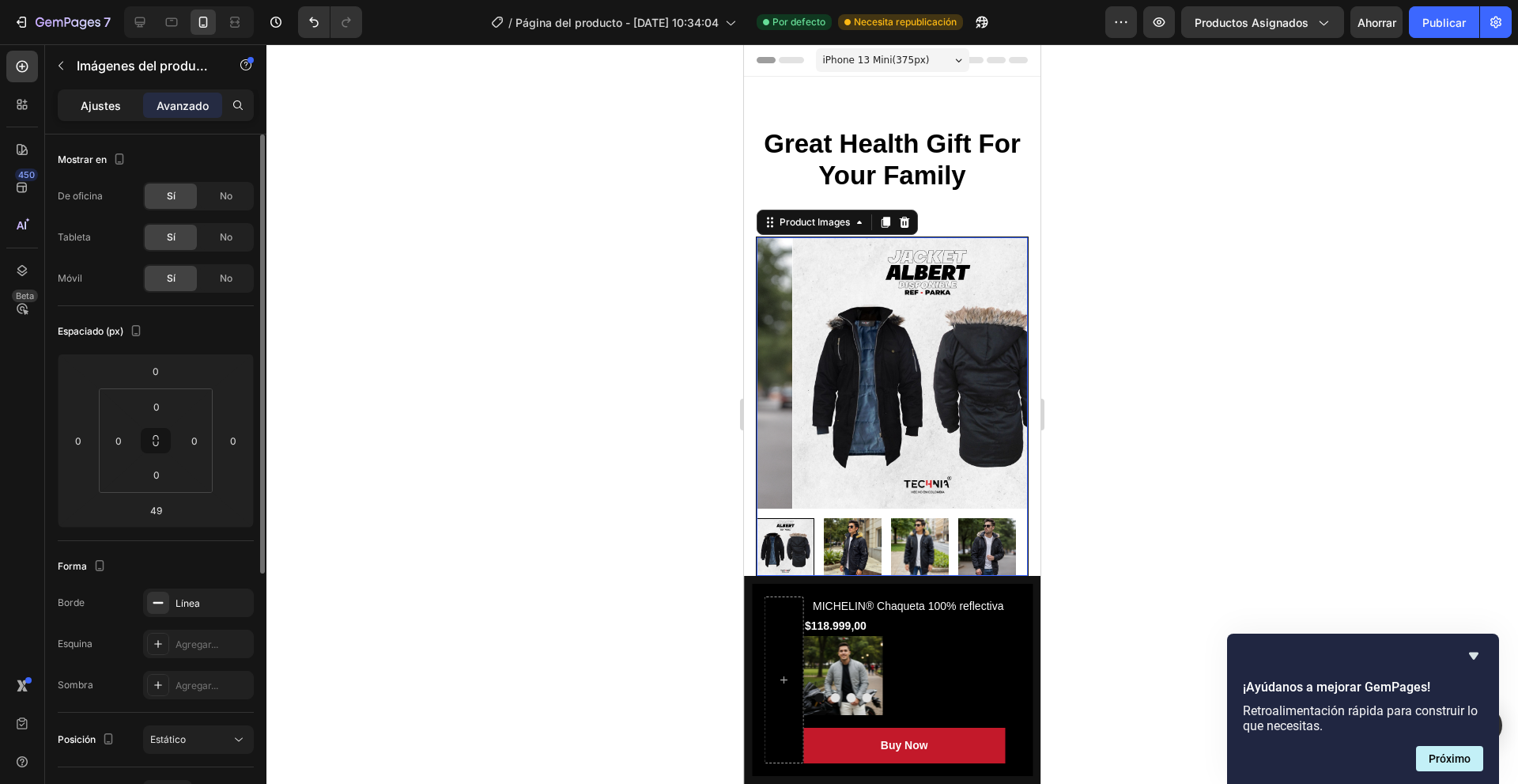
click at [118, 115] on div "Ajustes" at bounding box center [100, 105] width 79 height 25
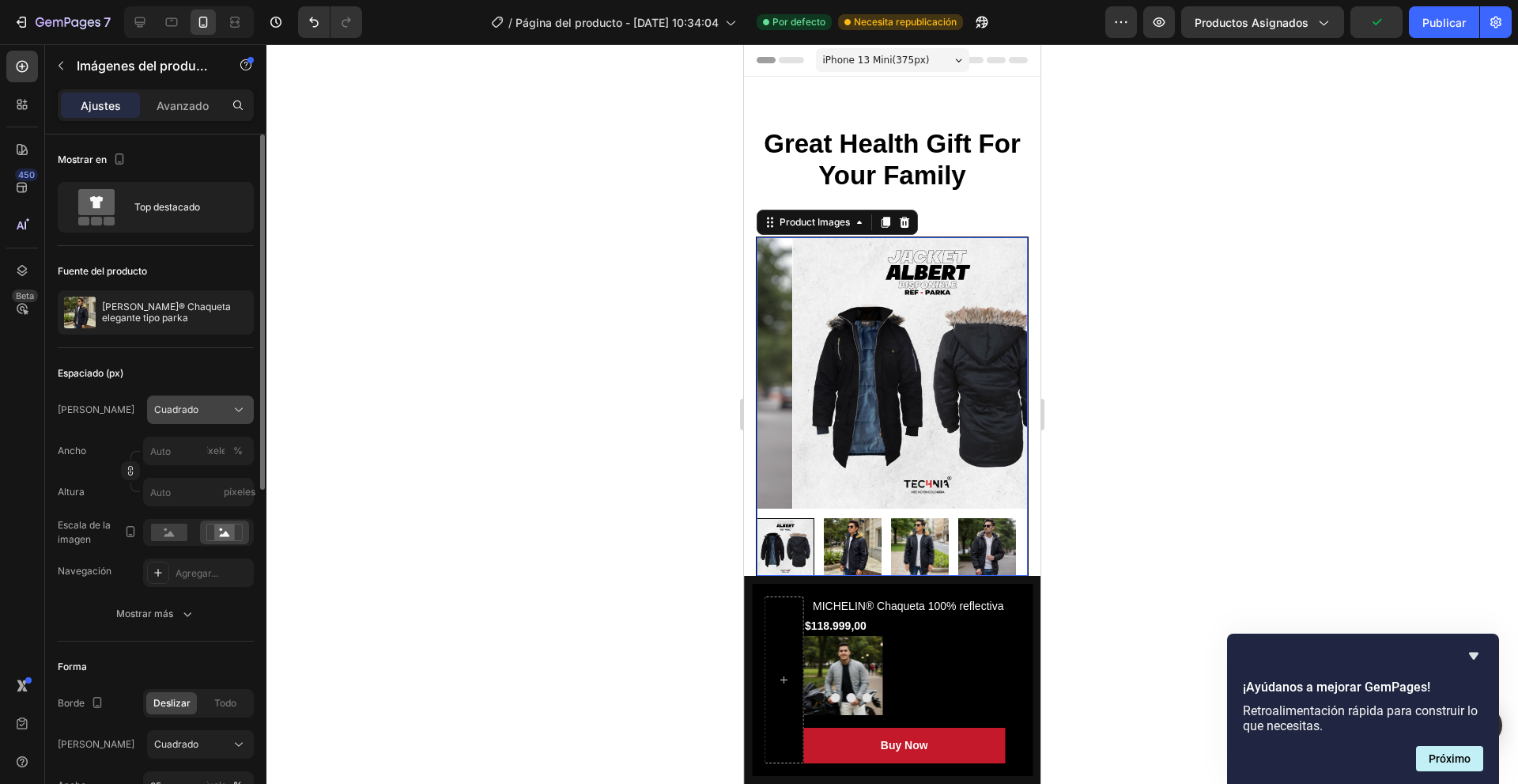
click at [159, 401] on button "Cuadrado" at bounding box center [200, 409] width 107 height 28
click at [212, 517] on div "Horizontal" at bounding box center [187, 508] width 126 height 30
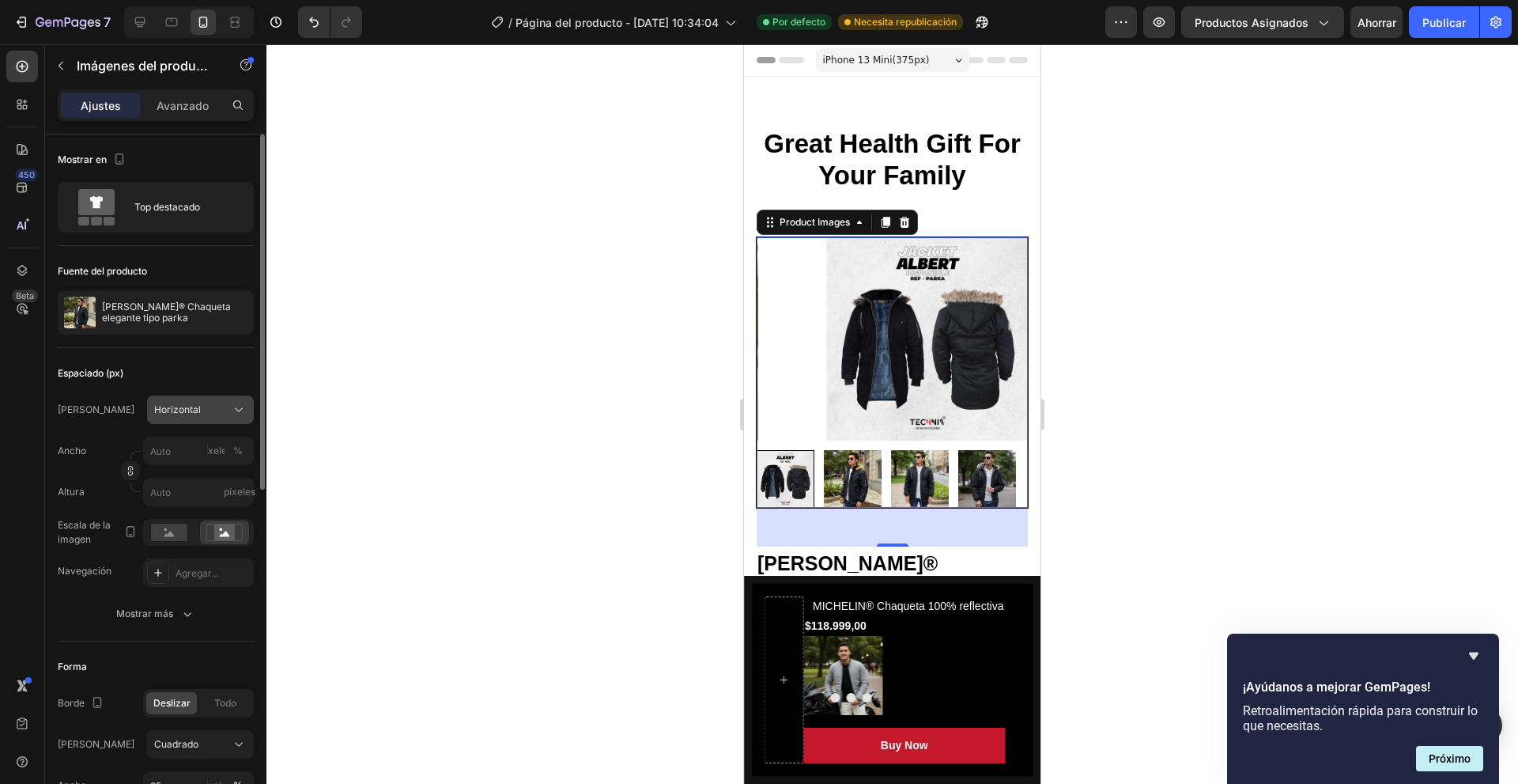
click at [204, 405] on div "Horizontal" at bounding box center [190, 410] width 73 height 15
click at [205, 470] on div "Vertical" at bounding box center [200, 478] width 92 height 16
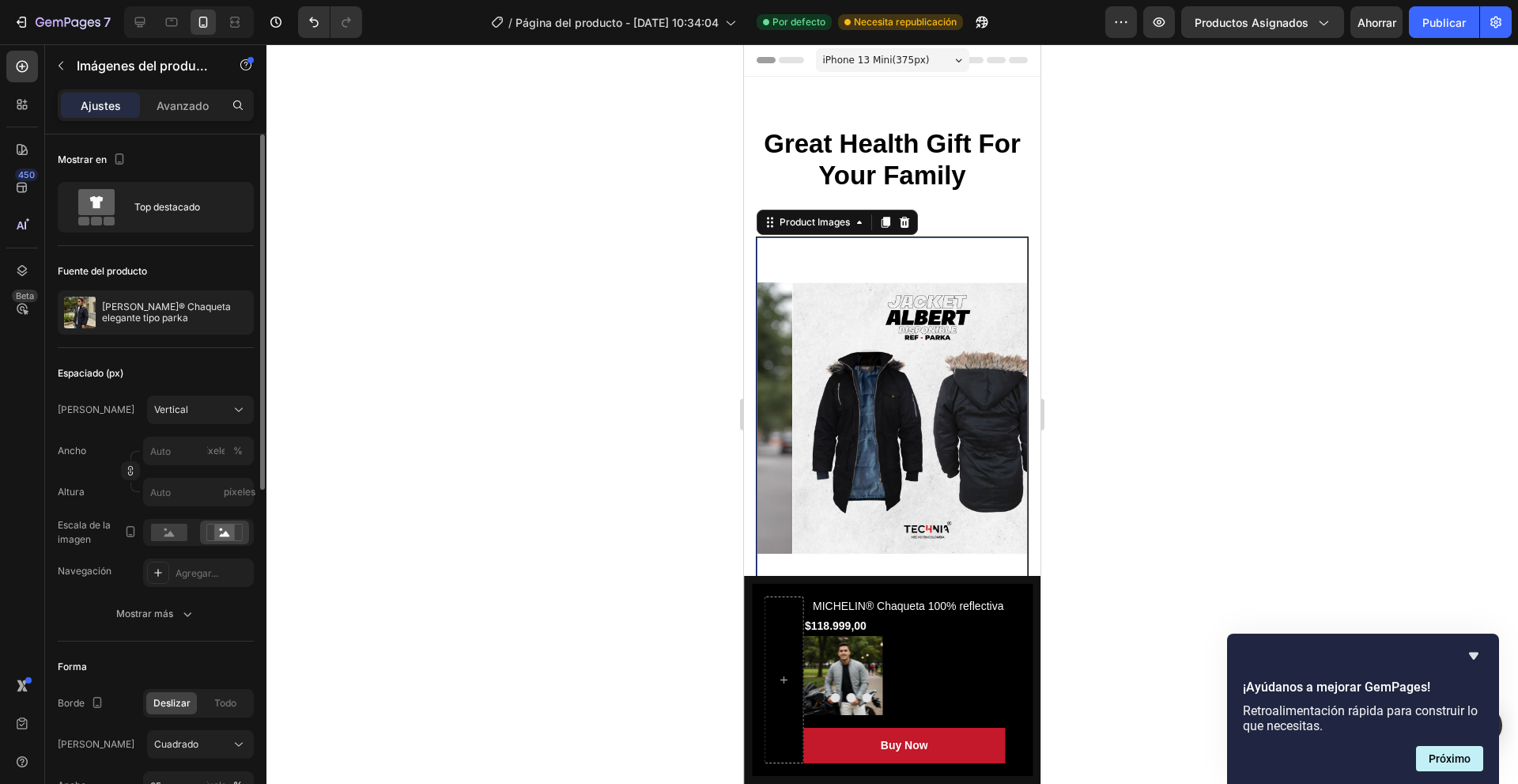
click at [201, 424] on div "Marco Vertical Ancho píxeles % Altura píxeles" at bounding box center [156, 450] width 196 height 111
click at [207, 418] on button "Vertical" at bounding box center [200, 409] width 107 height 28
click at [193, 532] on div "Original" at bounding box center [200, 537] width 92 height 15
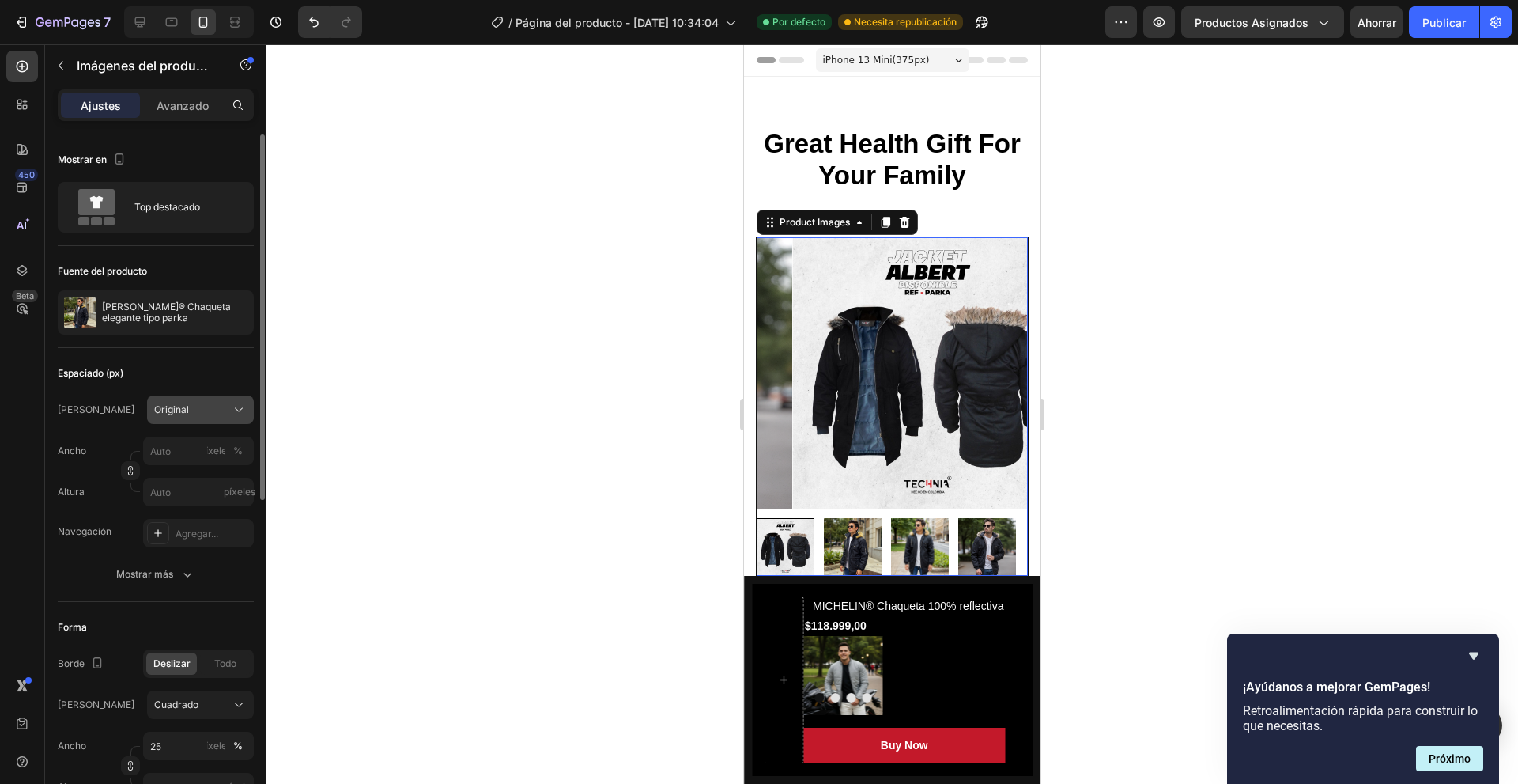
click at [207, 419] on button "Original" at bounding box center [200, 409] width 107 height 28
click at [96, 406] on div "Marco Original Cuadrado Vertical Horizontal Original Costumbre" at bounding box center [156, 409] width 196 height 28
drag, startPoint x: 147, startPoint y: 405, endPoint x: 157, endPoint y: 412, distance: 12.2
click at [149, 406] on button "Original" at bounding box center [200, 409] width 107 height 28
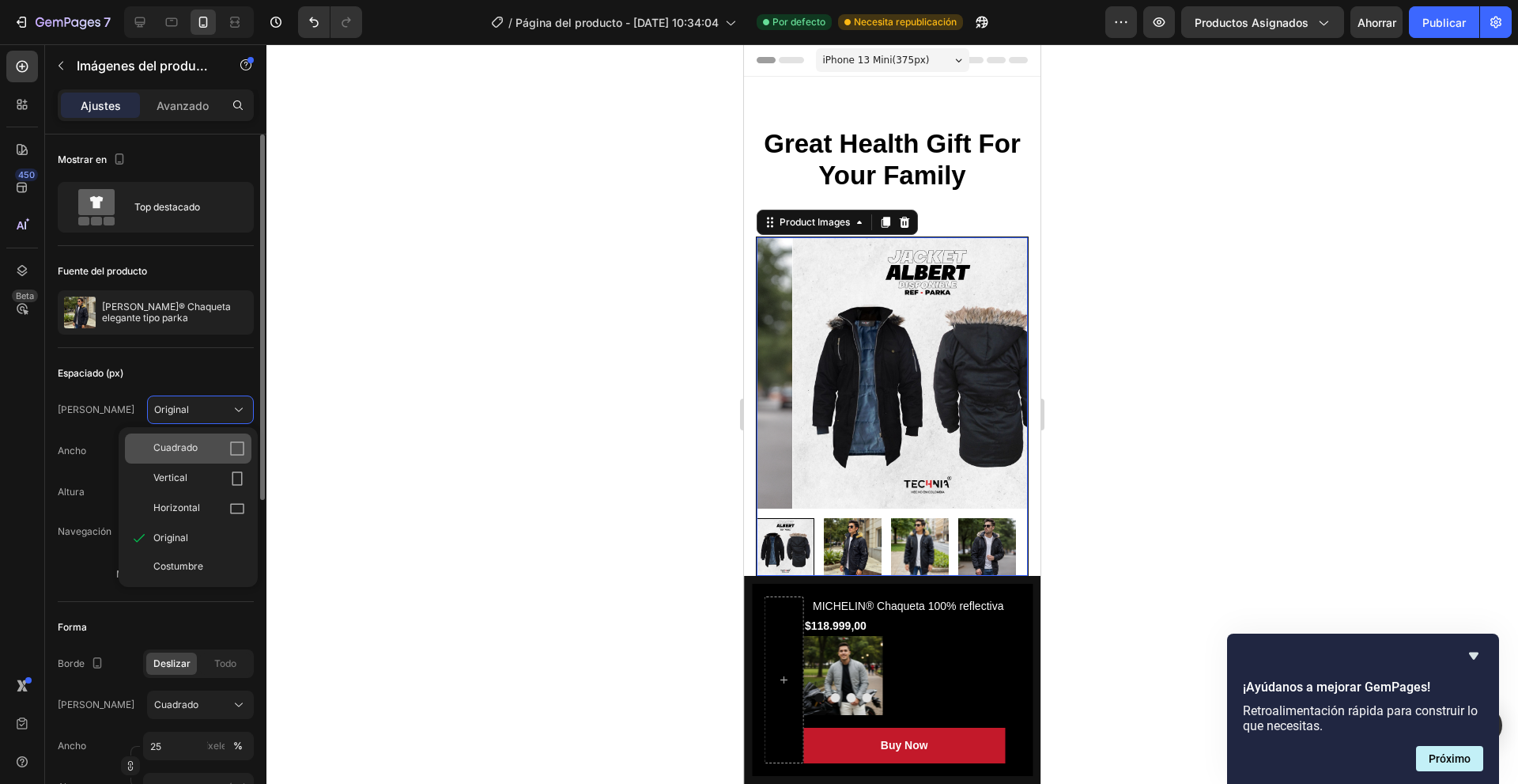
click at [168, 452] on font "Cuadrado" at bounding box center [175, 447] width 44 height 12
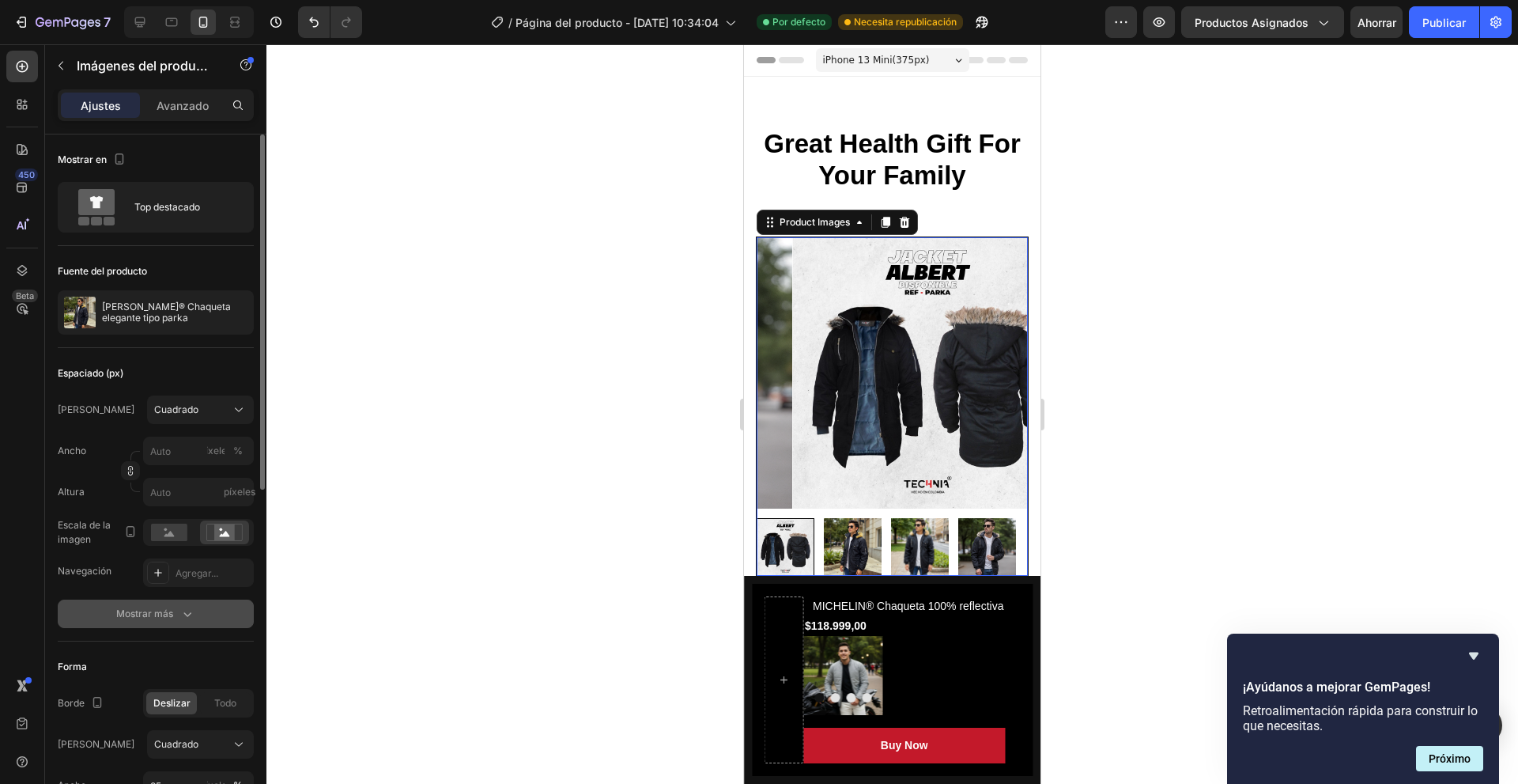
click at [159, 608] on font "Mostrar más" at bounding box center [145, 613] width 57 height 12
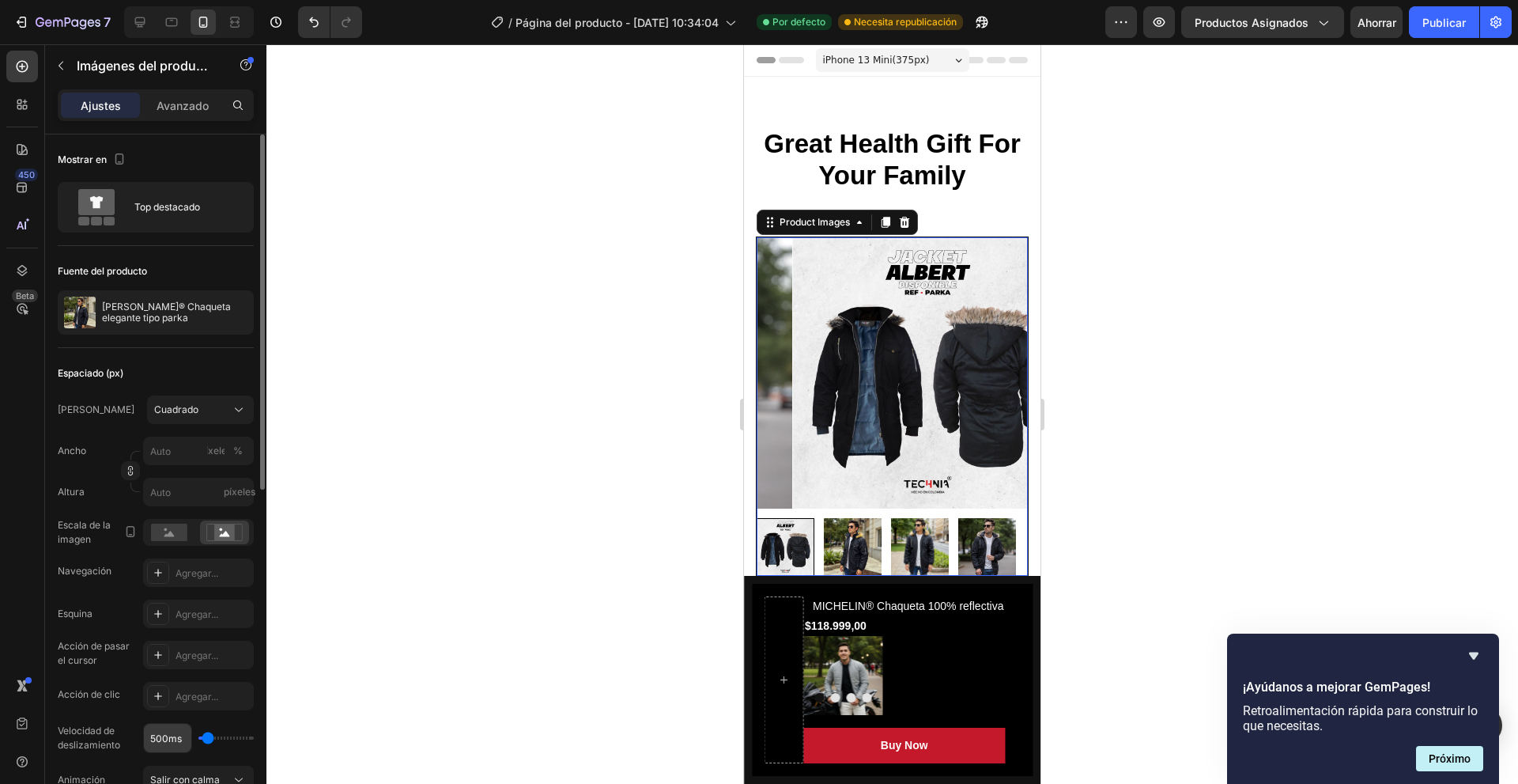
scroll to position [158, 0]
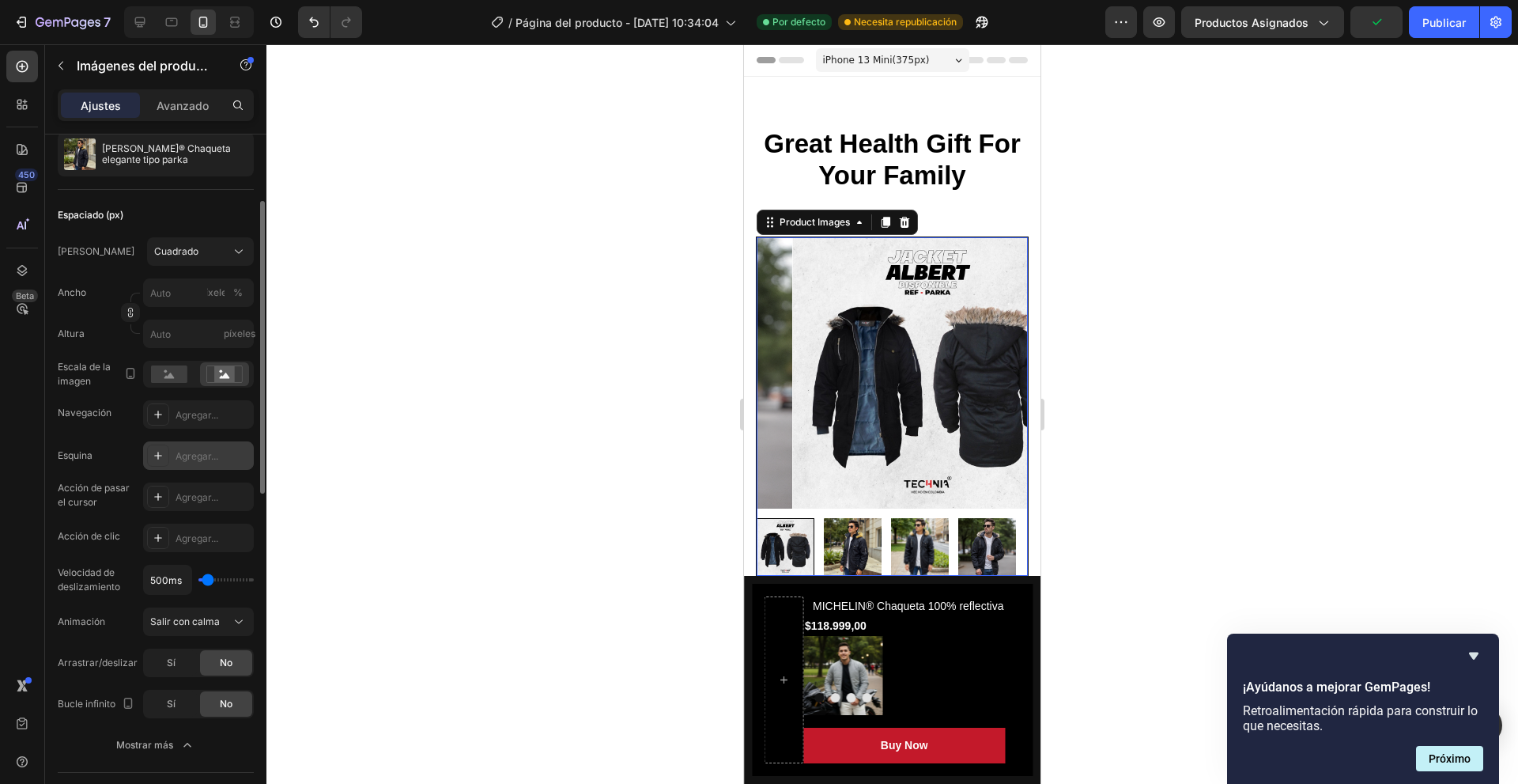
click at [182, 454] on font "Agregar..." at bounding box center [197, 456] width 43 height 12
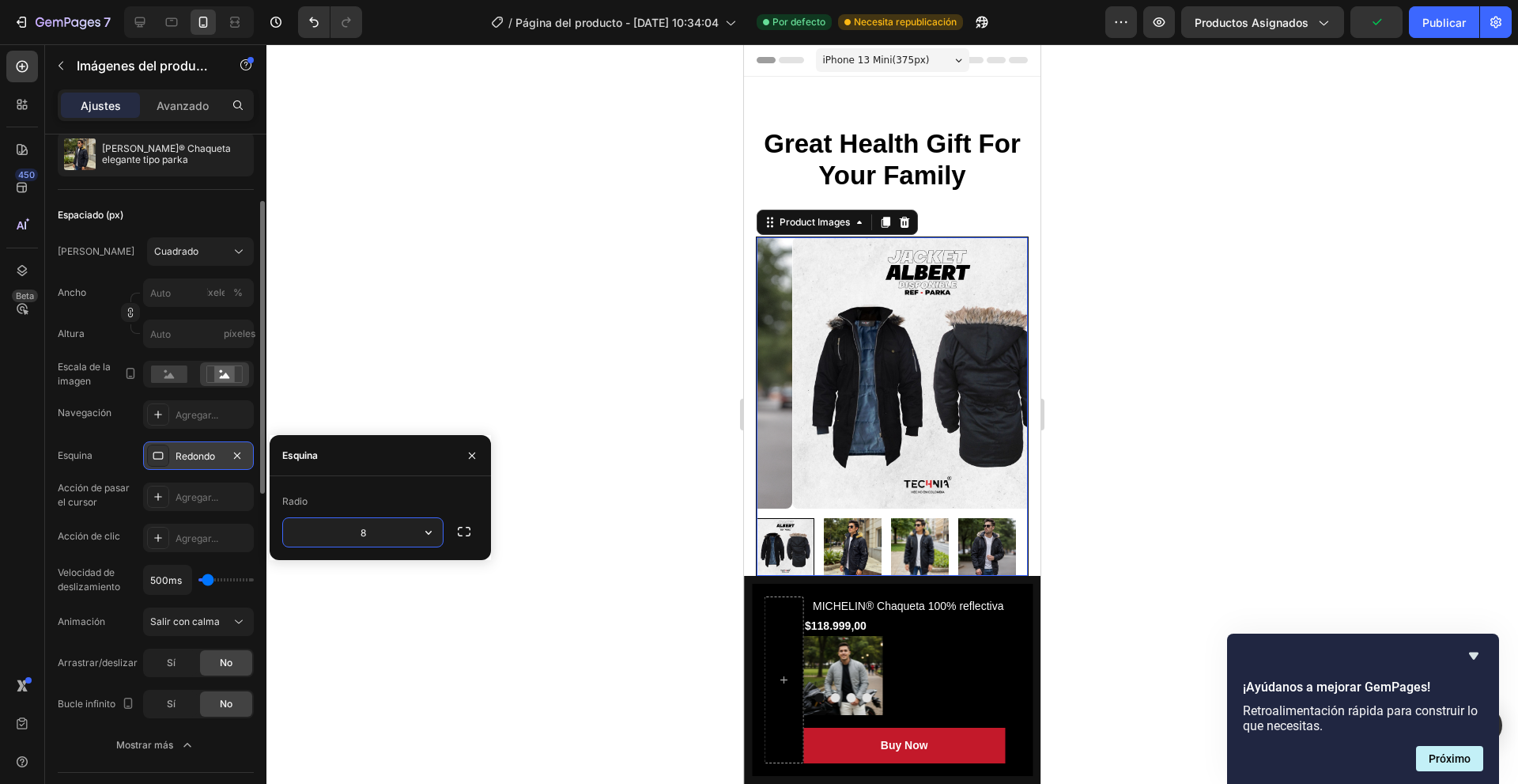
click at [370, 534] on input "8" at bounding box center [363, 531] width 160 height 28
drag, startPoint x: 393, startPoint y: 534, endPoint x: 245, endPoint y: 511, distance: 149.8
click at [246, 511] on div "450 Beta Secciones(18) Elementos(84) Sección Elemento Hero Section Product Deta…" at bounding box center [133, 414] width 267 height 739
type input "10"
click at [457, 314] on div at bounding box center [892, 414] width 1251 height 739
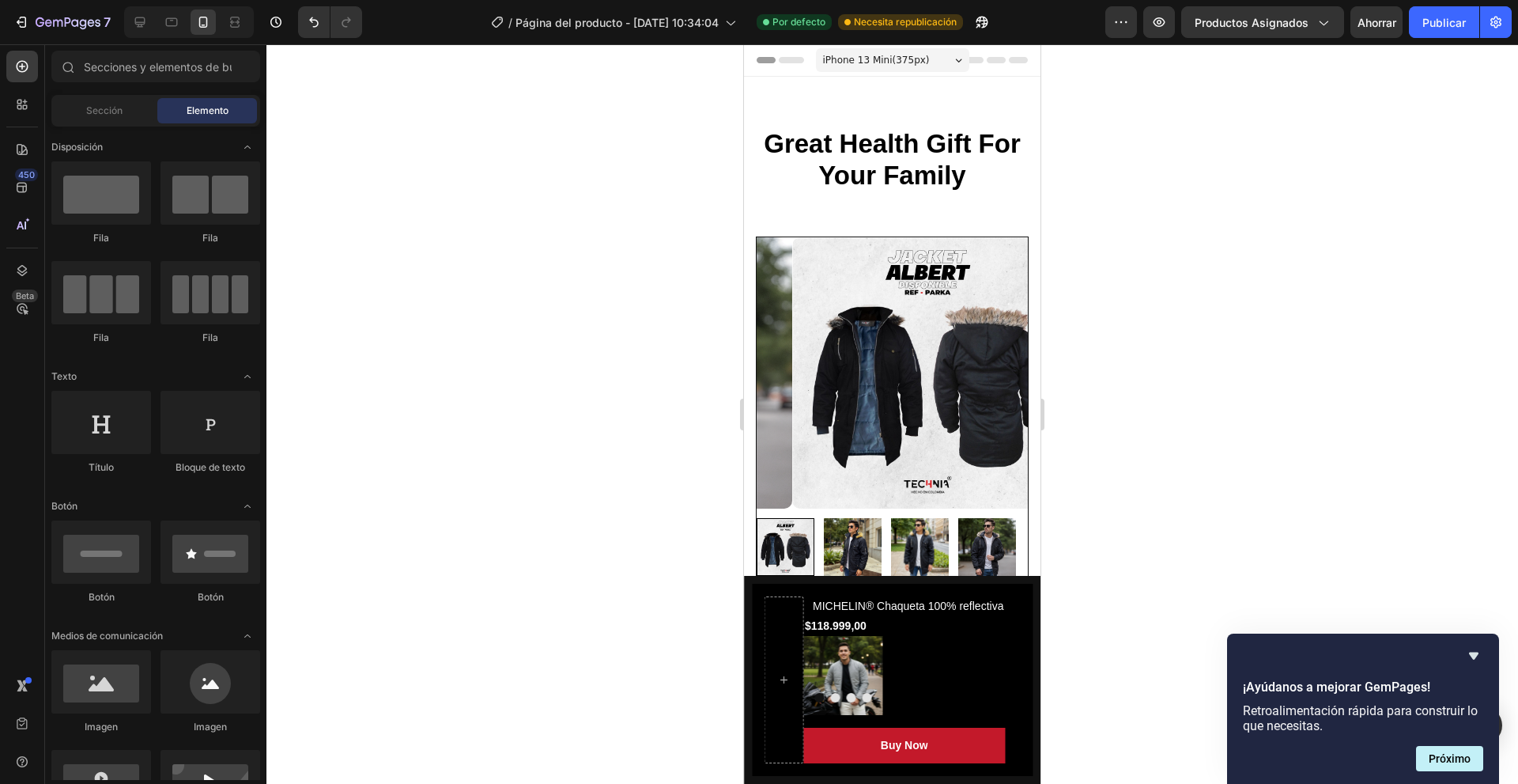
click at [497, 326] on div at bounding box center [892, 414] width 1251 height 739
click at [815, 380] on img at bounding box center [927, 372] width 271 height 271
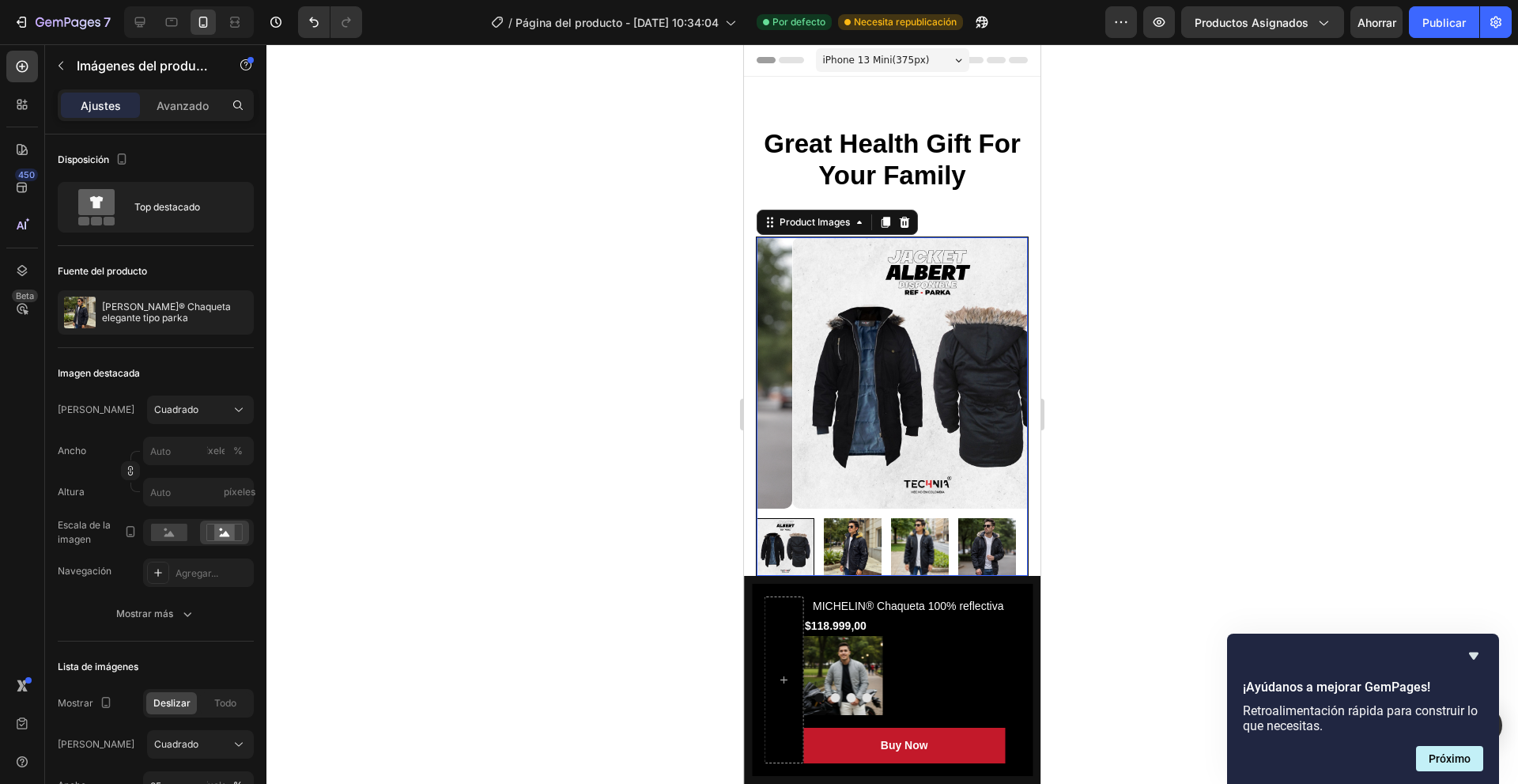
click at [179, 86] on div "Imágenes del producto" at bounding box center [135, 67] width 180 height 45
click at [181, 101] on font "Avanzado" at bounding box center [182, 106] width 52 height 14
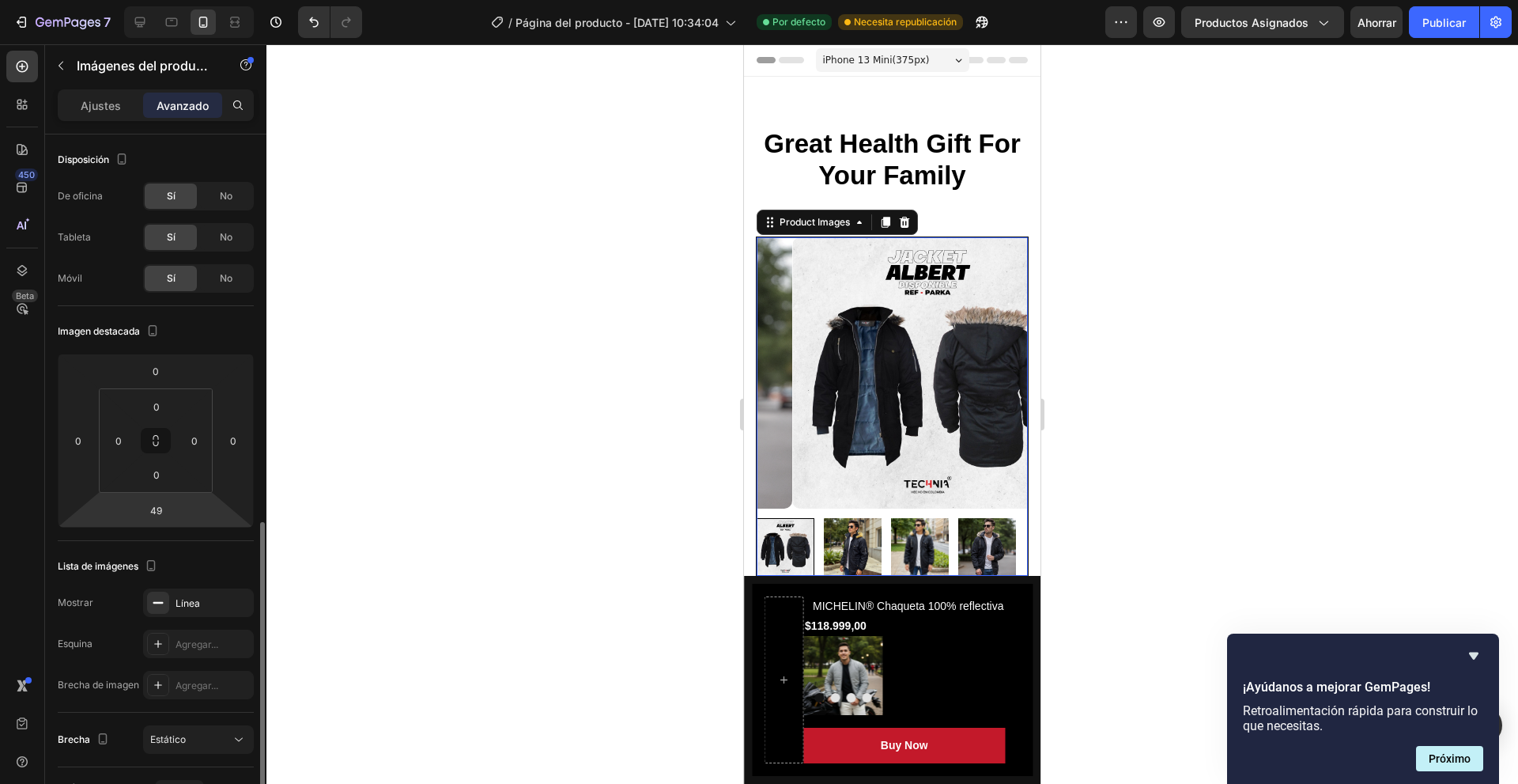
scroll to position [237, 0]
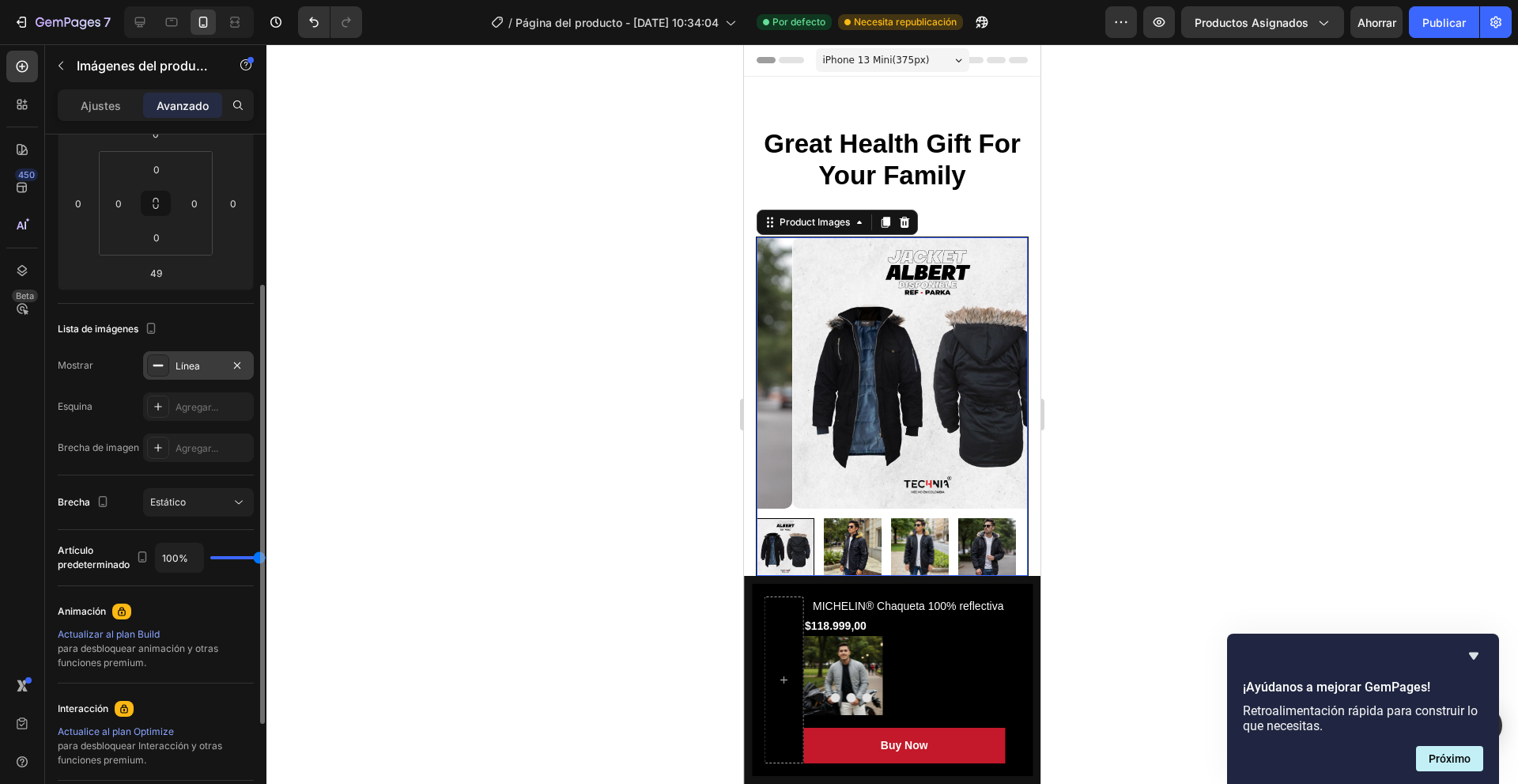
click at [223, 362] on div "Línea" at bounding box center [198, 365] width 111 height 28
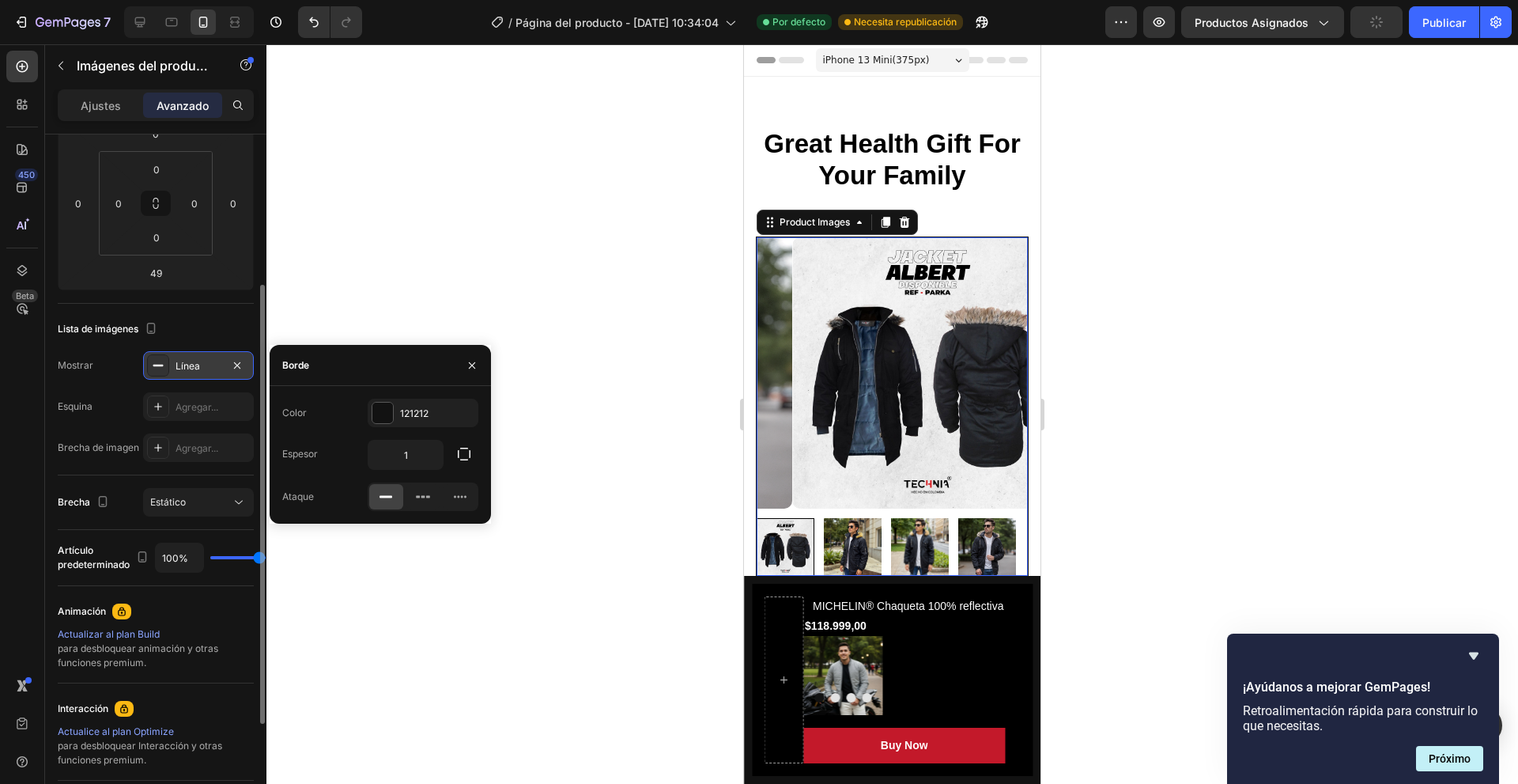
click at [248, 367] on div "Línea" at bounding box center [198, 365] width 111 height 28
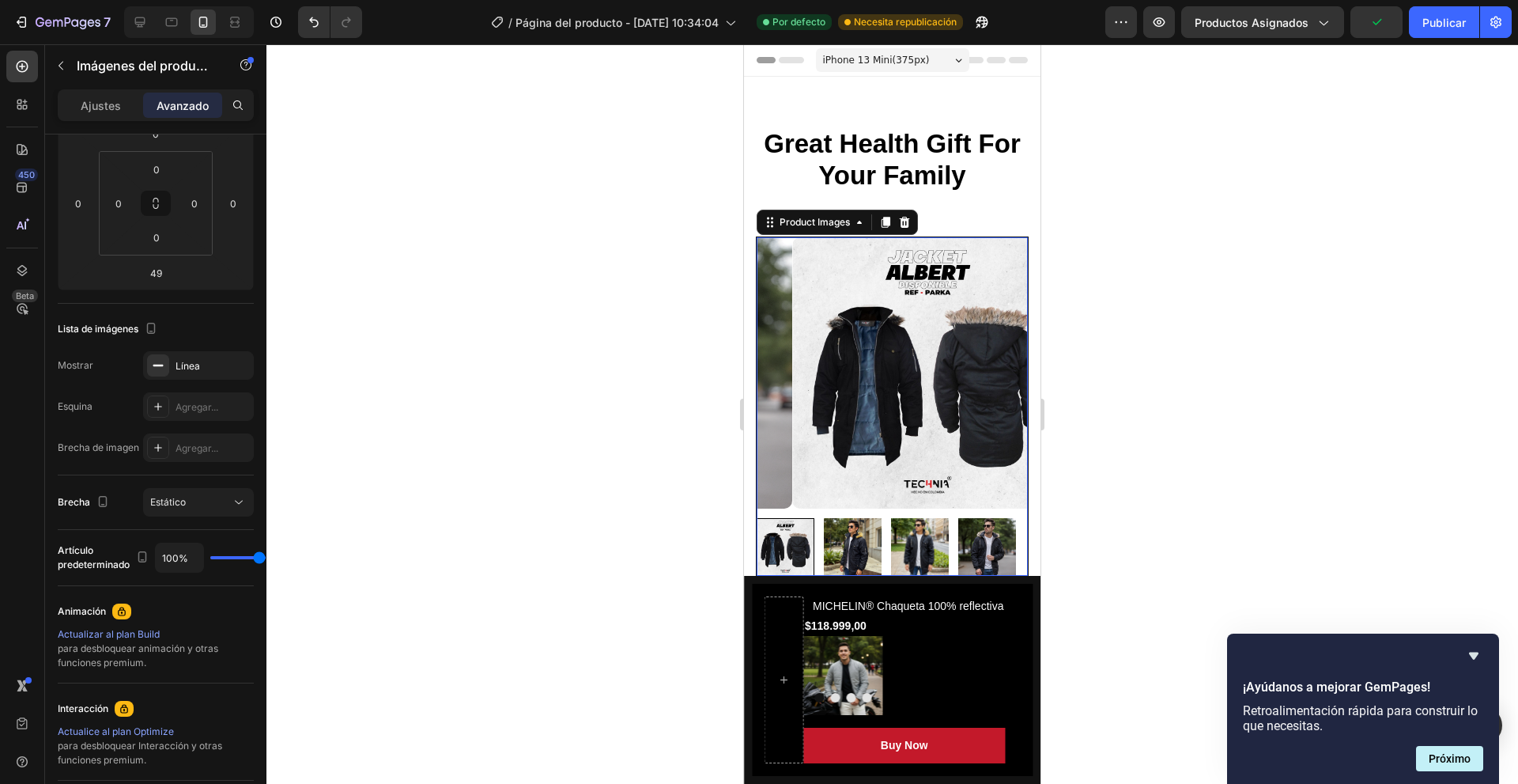
click at [328, 341] on div at bounding box center [892, 414] width 1251 height 739
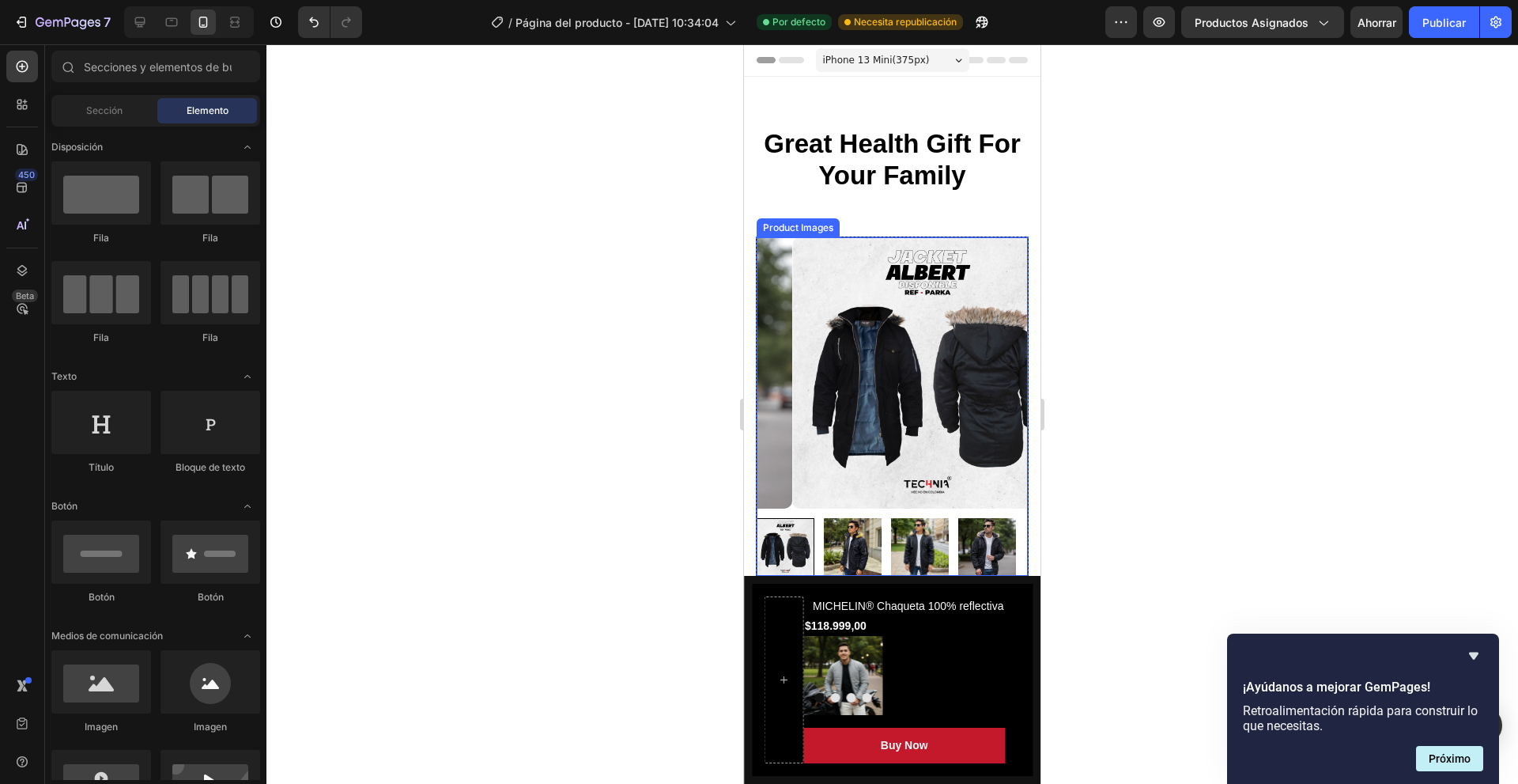
click at [824, 363] on img at bounding box center [927, 372] width 271 height 271
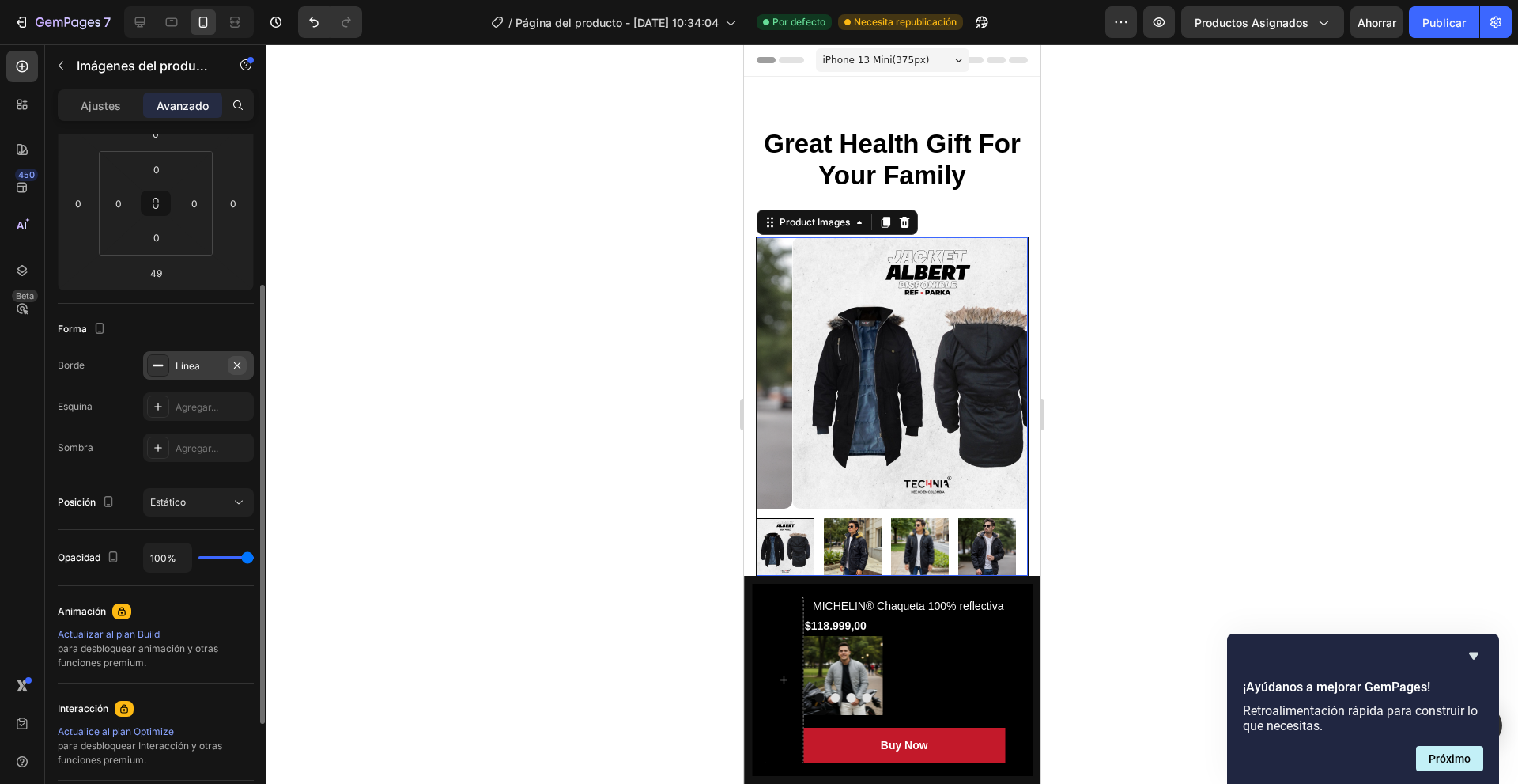
click at [239, 362] on icon "button" at bounding box center [237, 365] width 13 height 13
click at [97, 114] on div "Ajustes" at bounding box center [100, 105] width 79 height 25
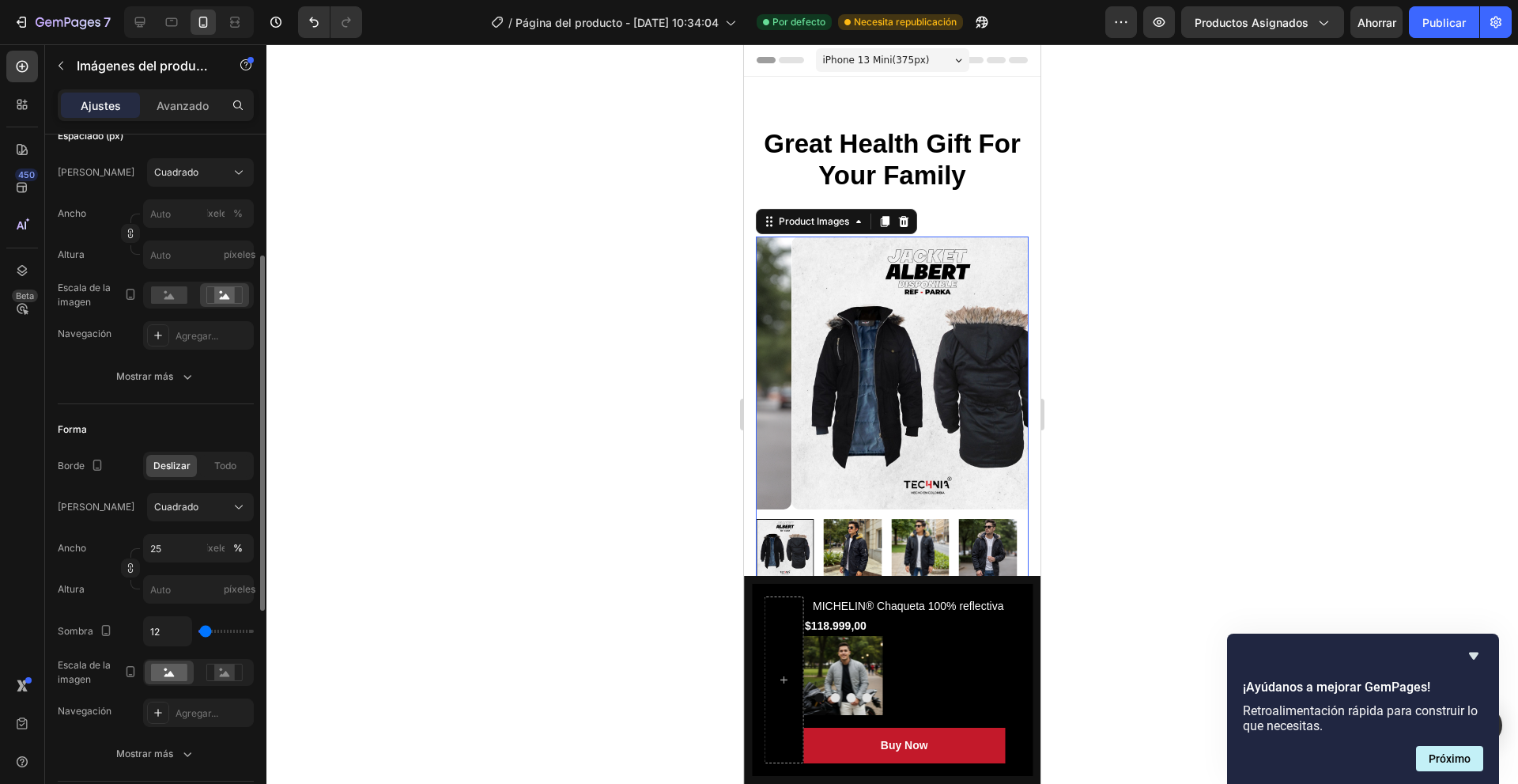
scroll to position [474, 0]
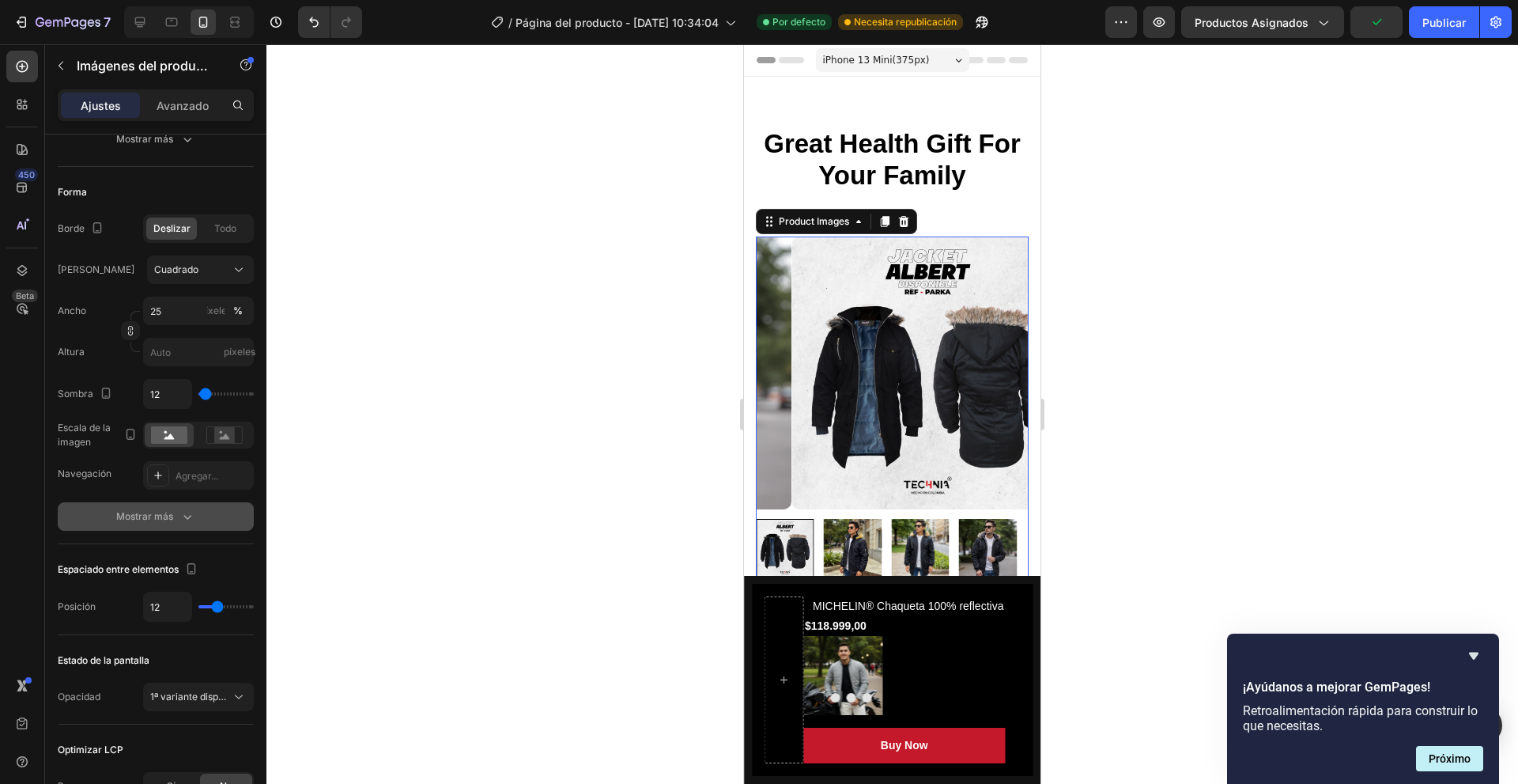
click at [166, 517] on font "Mostrar más" at bounding box center [145, 515] width 57 height 12
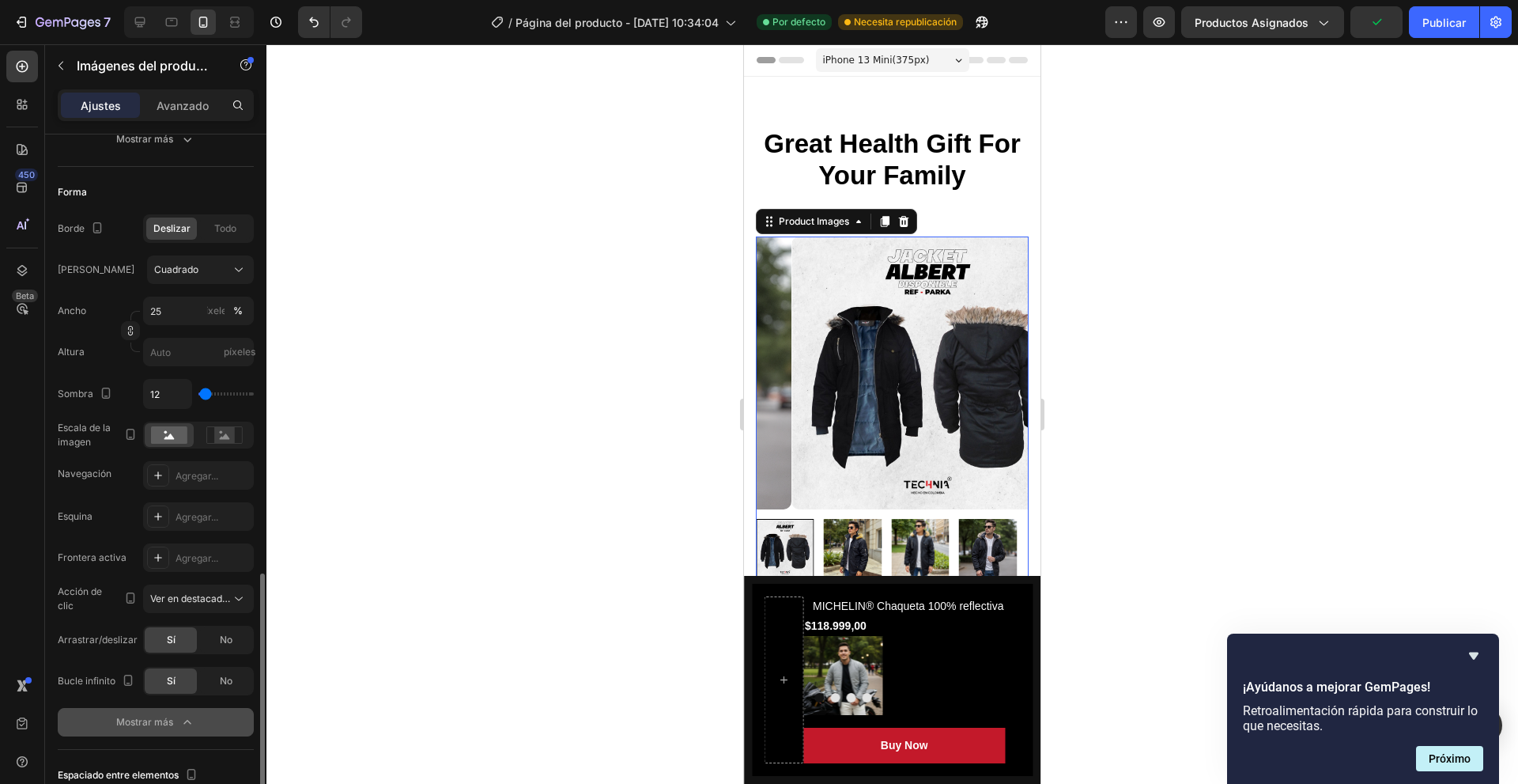
scroll to position [632, 0]
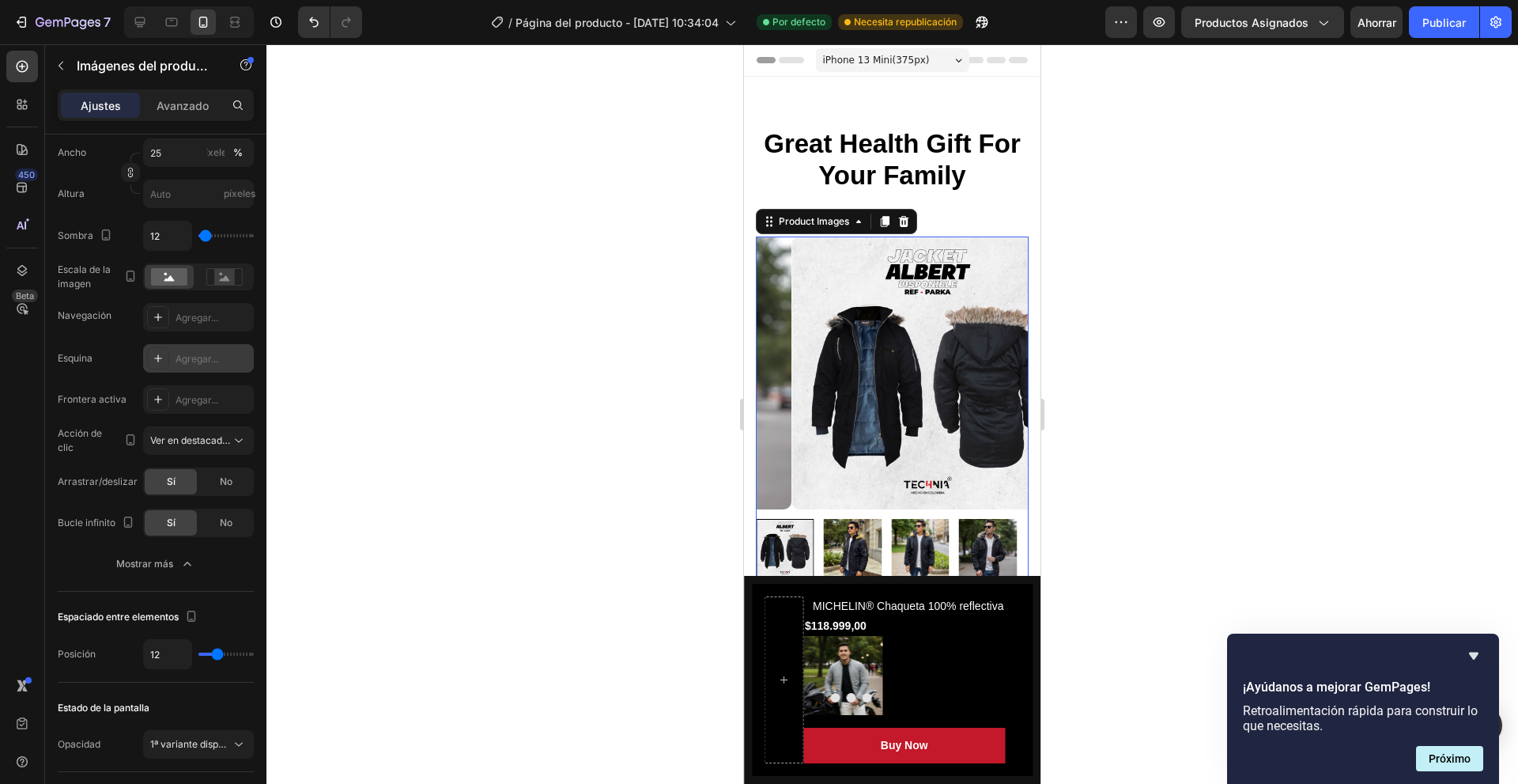
click at [198, 353] on font "Agregar..." at bounding box center [197, 359] width 43 height 12
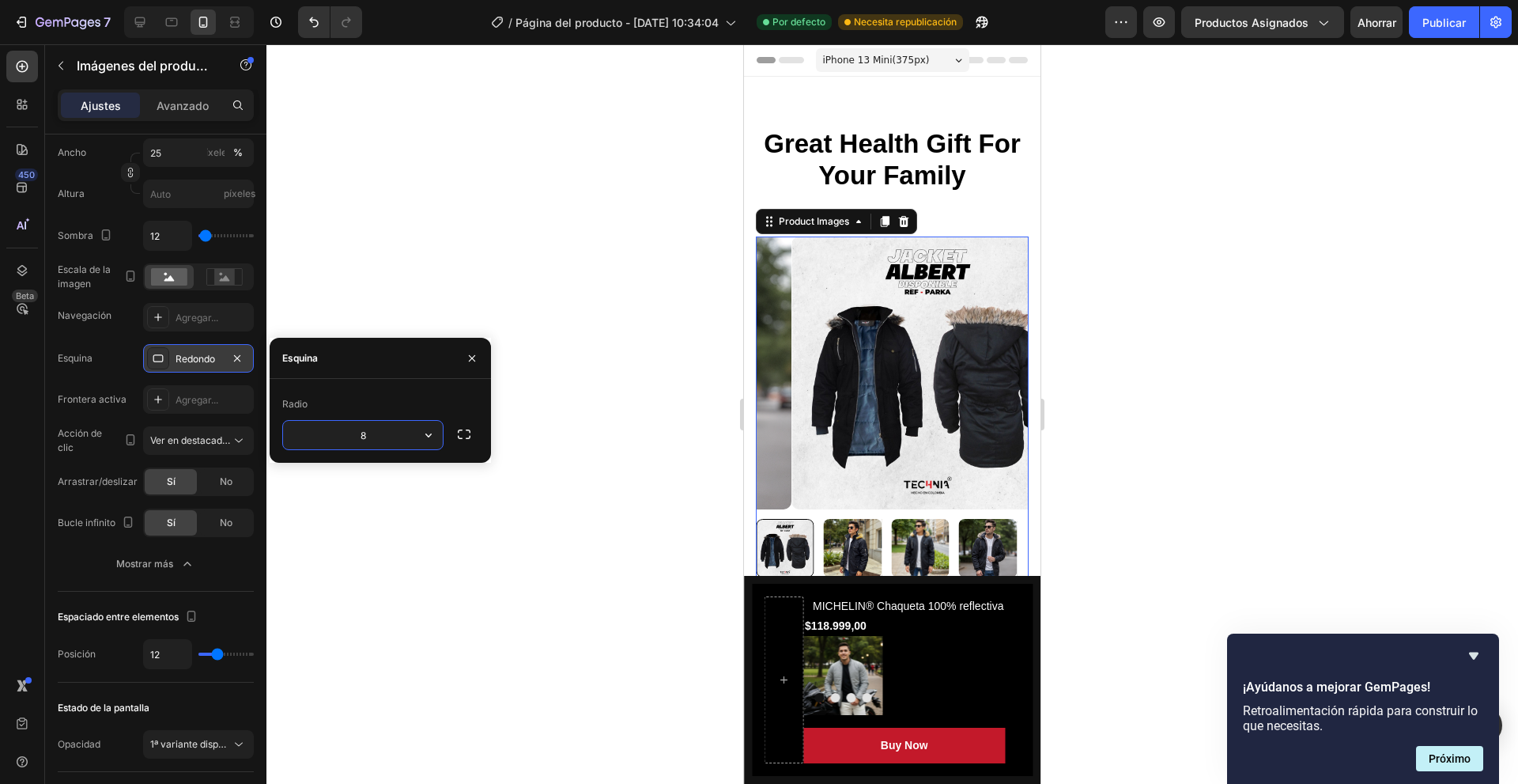
click at [371, 428] on input "8" at bounding box center [363, 434] width 160 height 28
drag, startPoint x: 371, startPoint y: 428, endPoint x: 305, endPoint y: 416, distance: 67.1
click at [305, 416] on div "Radio 8" at bounding box center [380, 420] width 196 height 59
type input "15"
click at [400, 511] on div at bounding box center [892, 414] width 1251 height 739
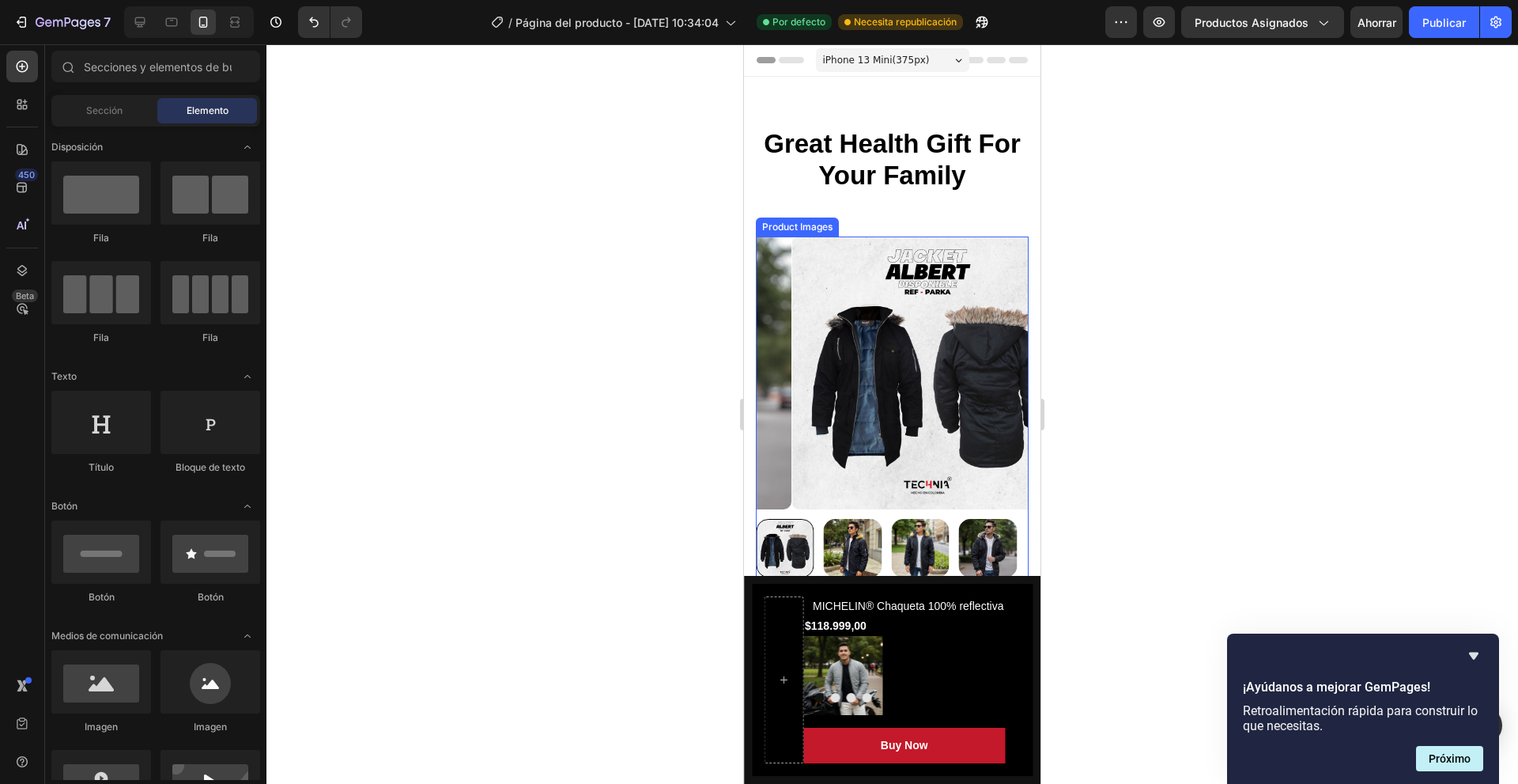
click at [830, 416] on img at bounding box center [928, 372] width 272 height 272
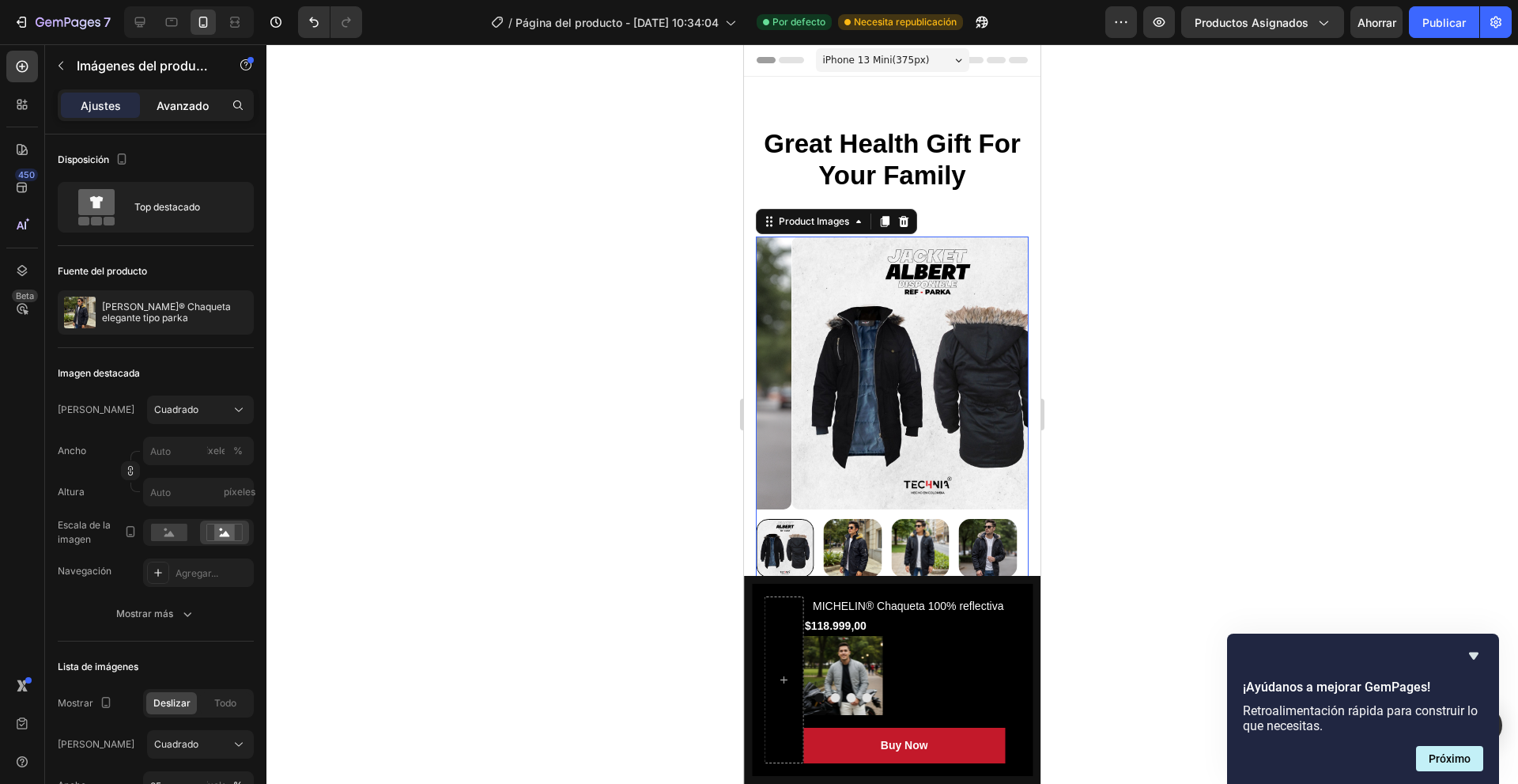
click at [194, 103] on font "Avanzado" at bounding box center [182, 106] width 52 height 14
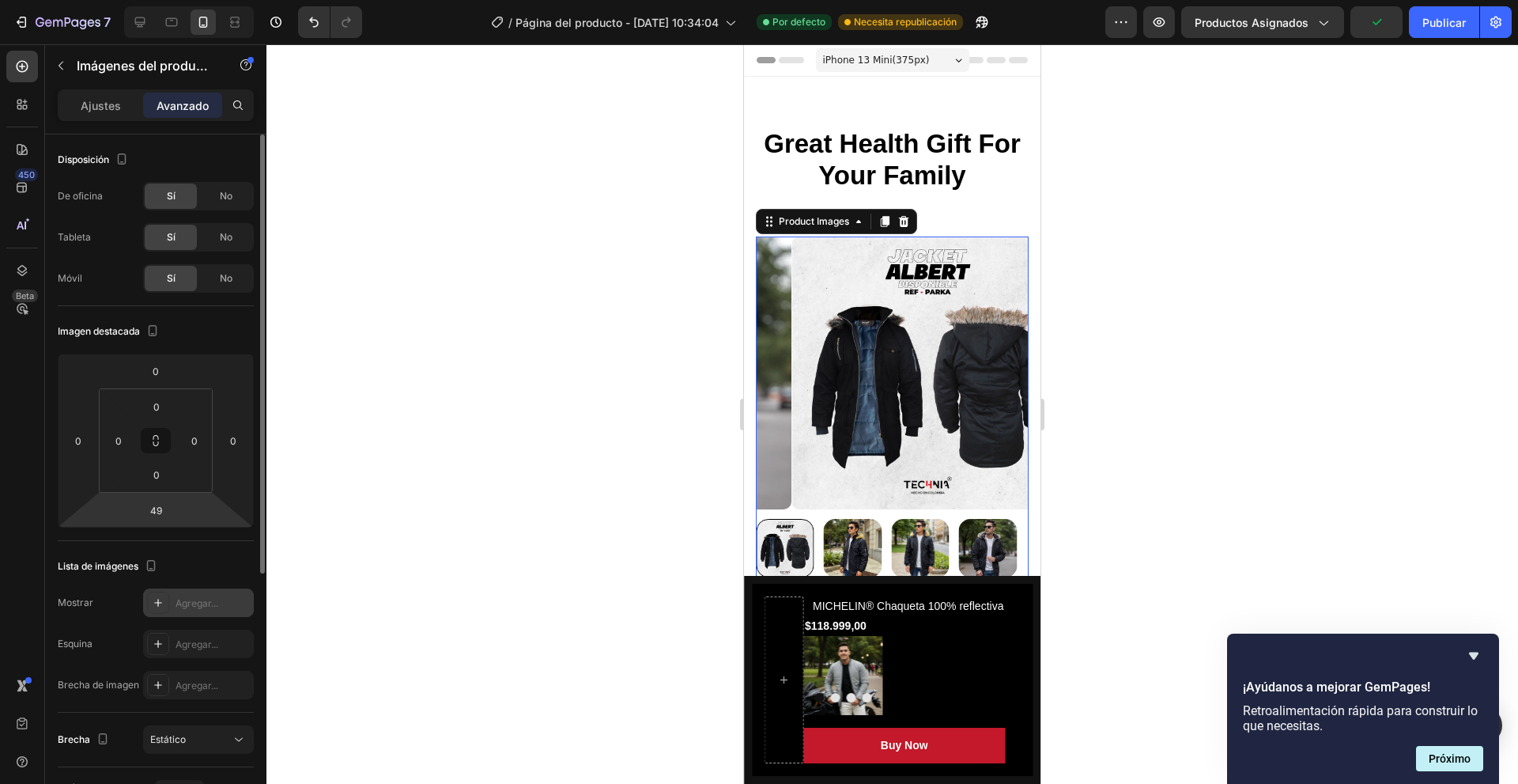
scroll to position [158, 0]
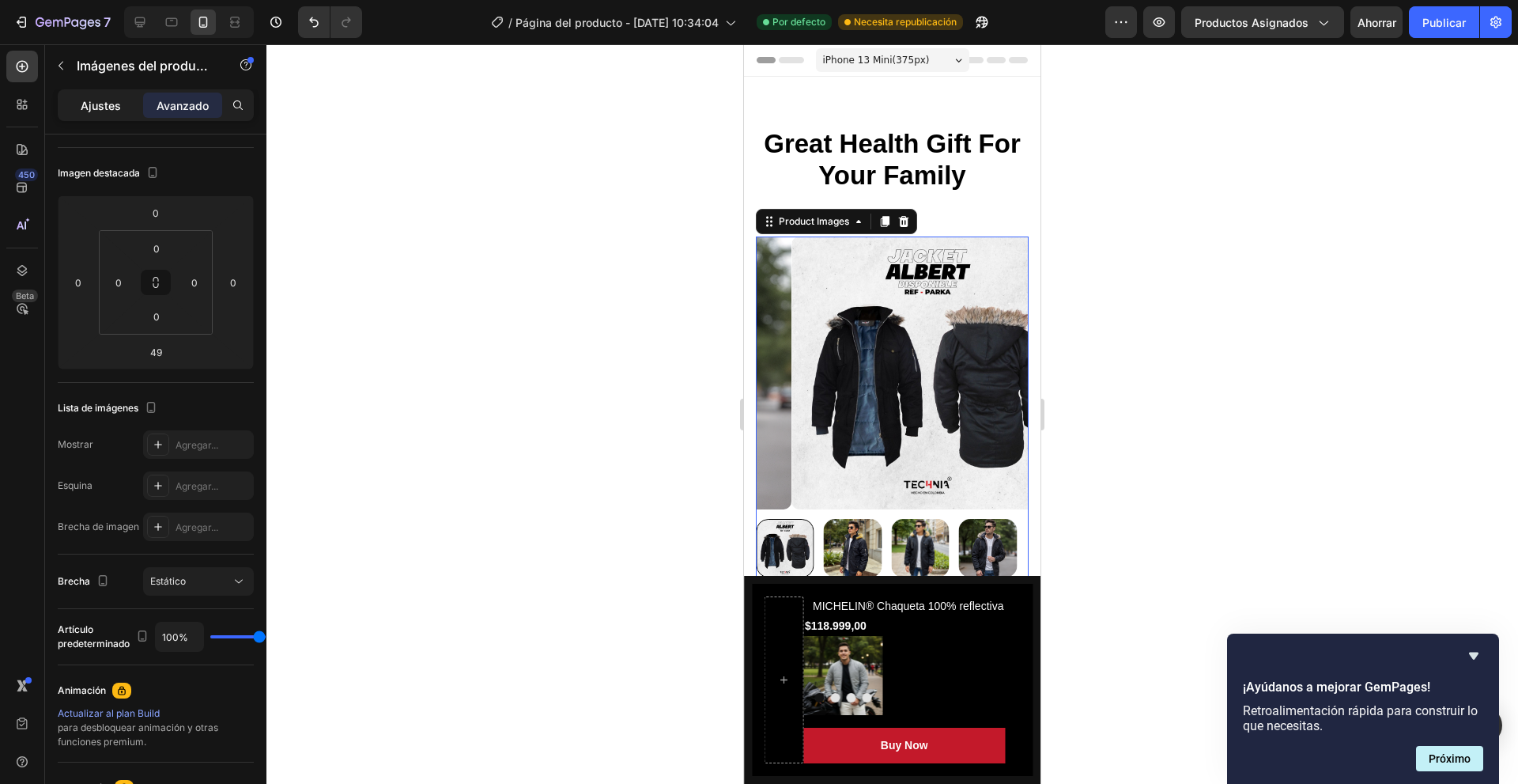
click at [120, 103] on font "Ajustes" at bounding box center [100, 106] width 40 height 14
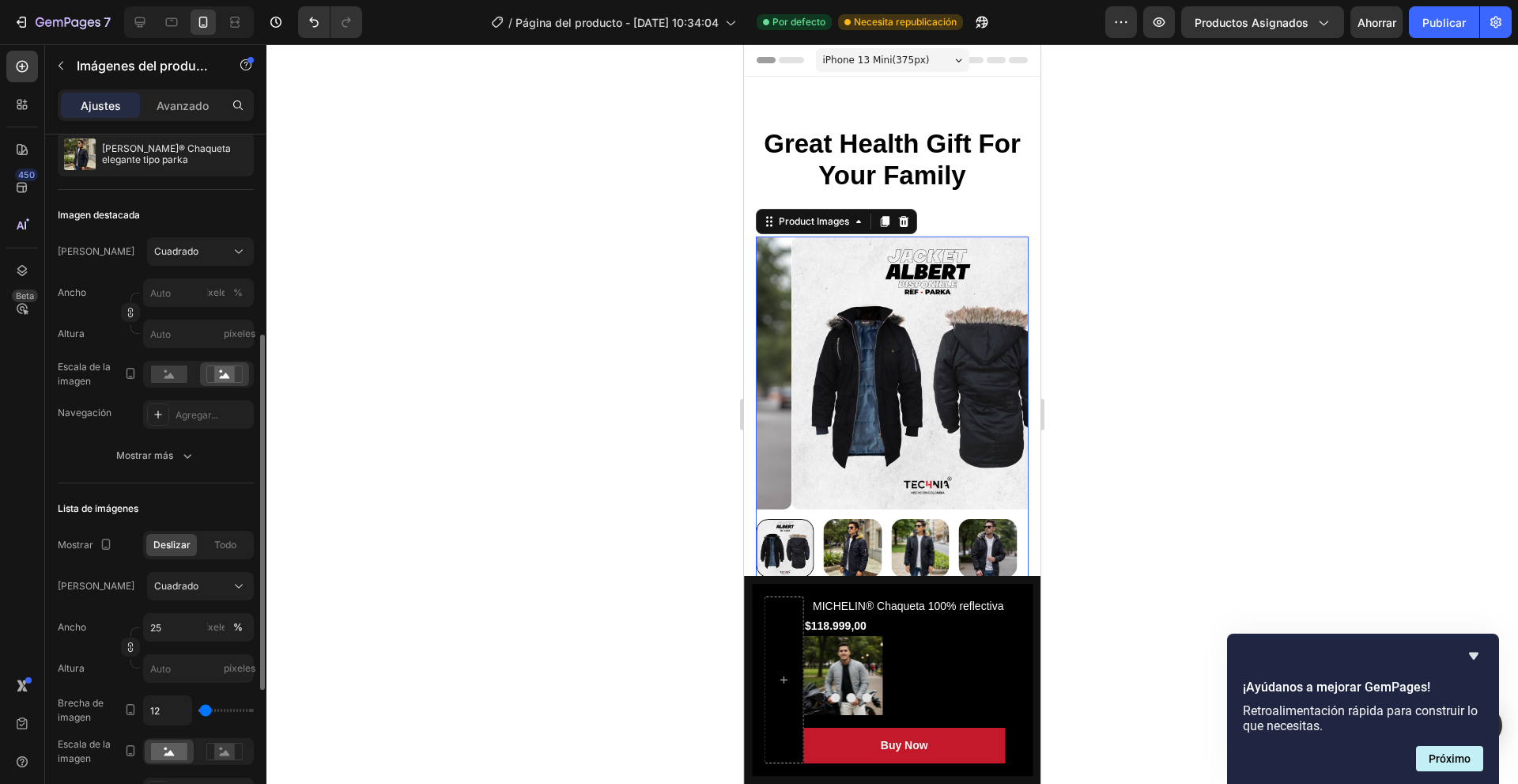
scroll to position [474, 0]
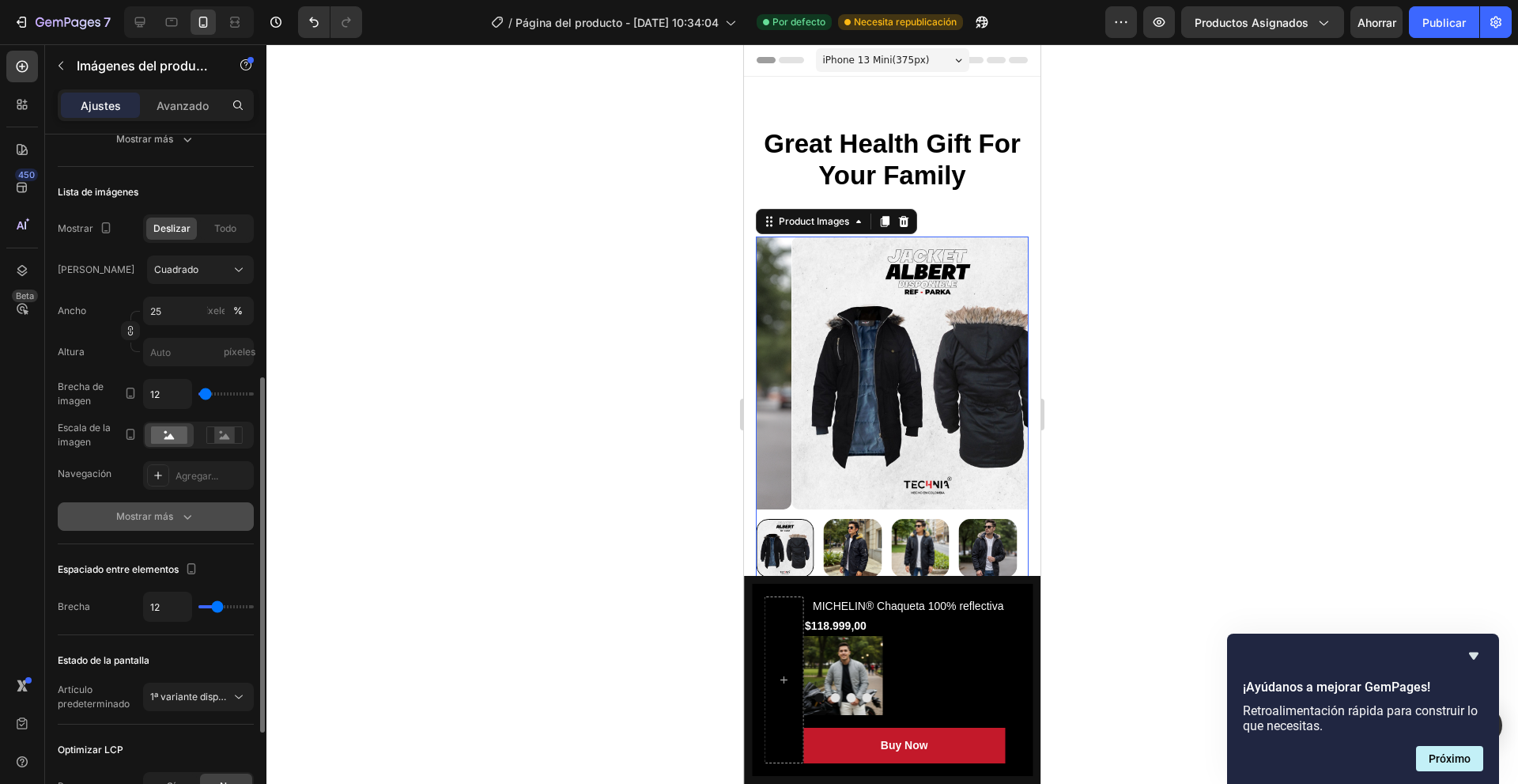
click at [173, 529] on button "Mostrar más" at bounding box center [156, 515] width 196 height 28
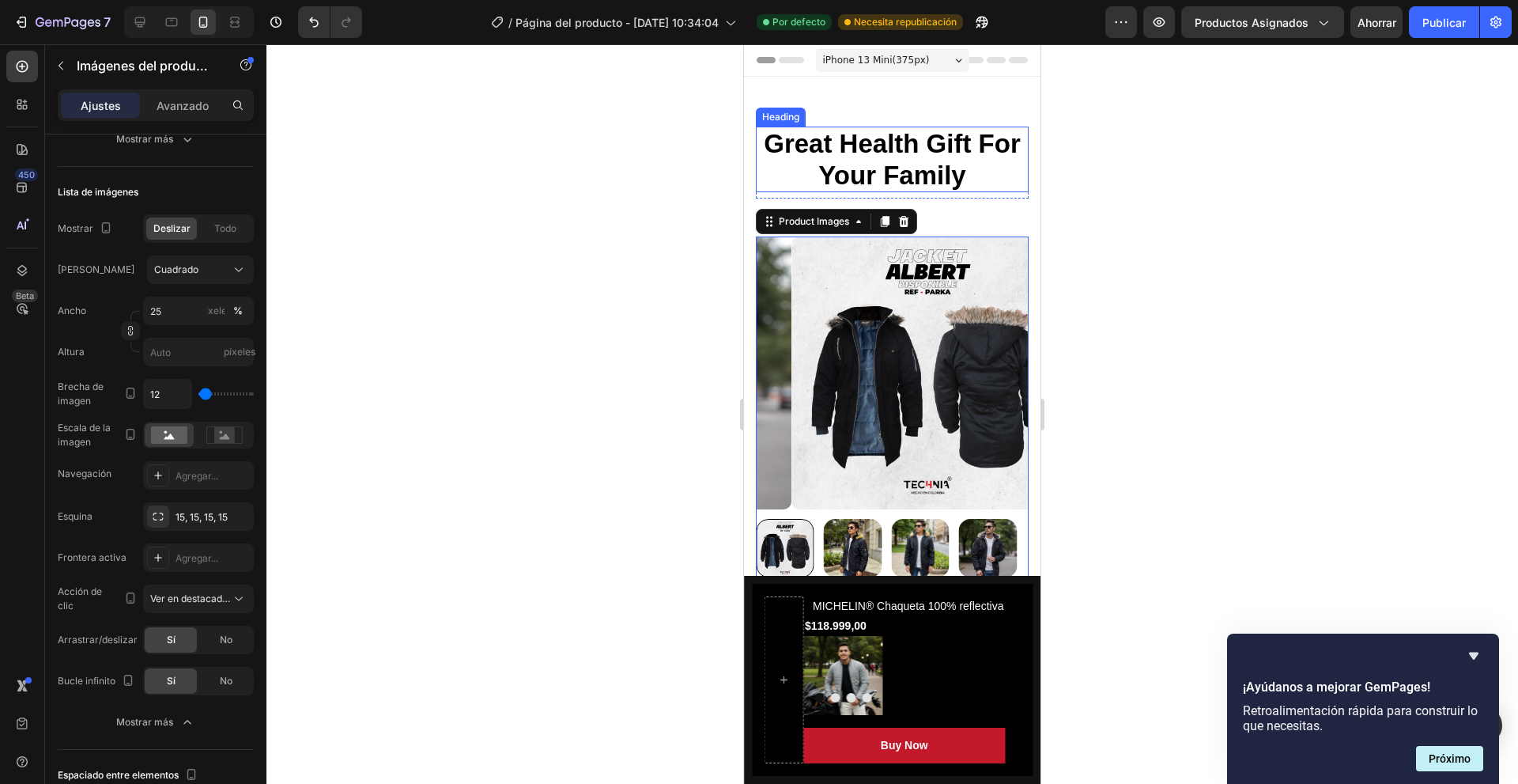
click at [959, 160] on p "Great Health Gift For Your Family" at bounding box center [892, 160] width 269 height 63
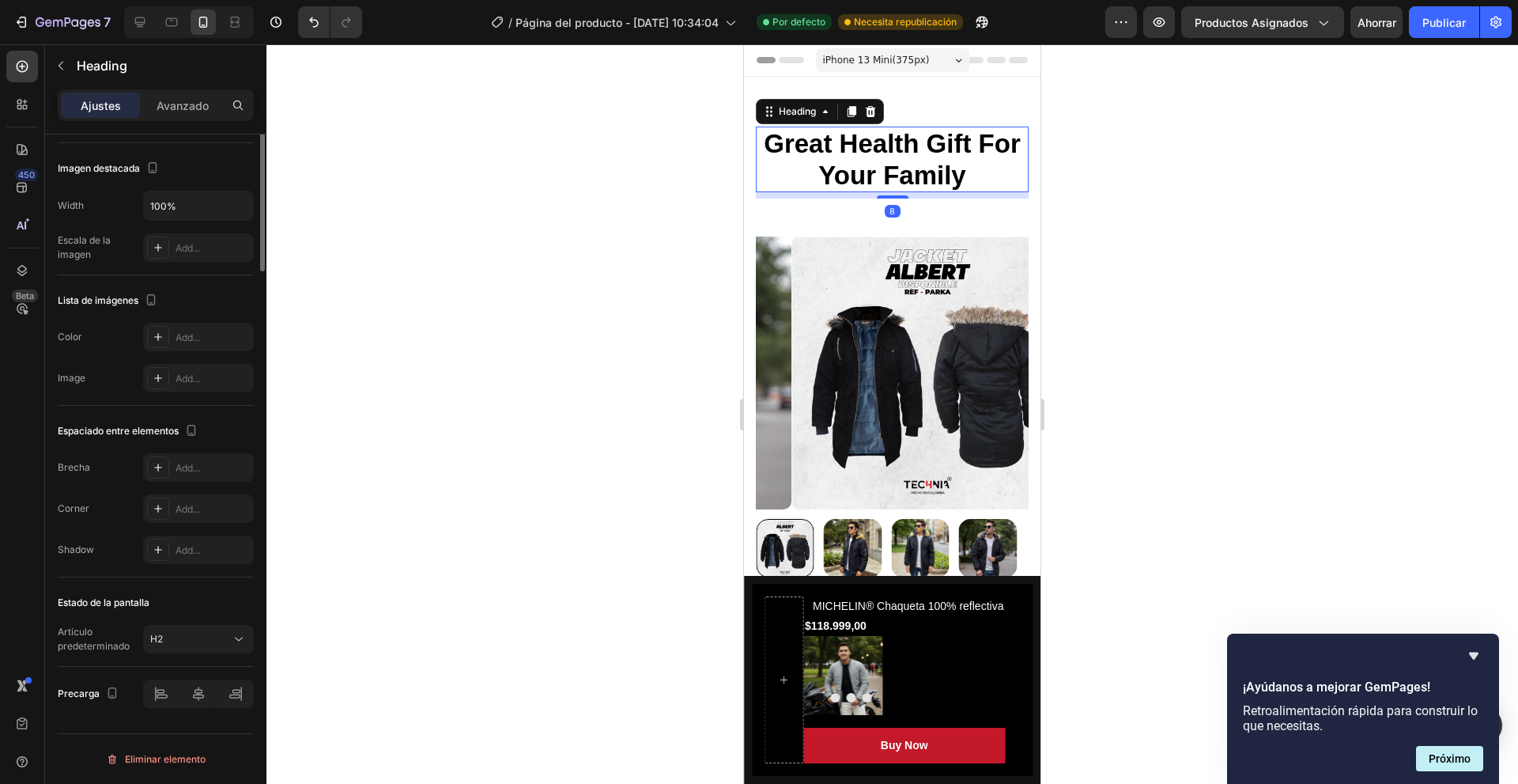
scroll to position [0, 0]
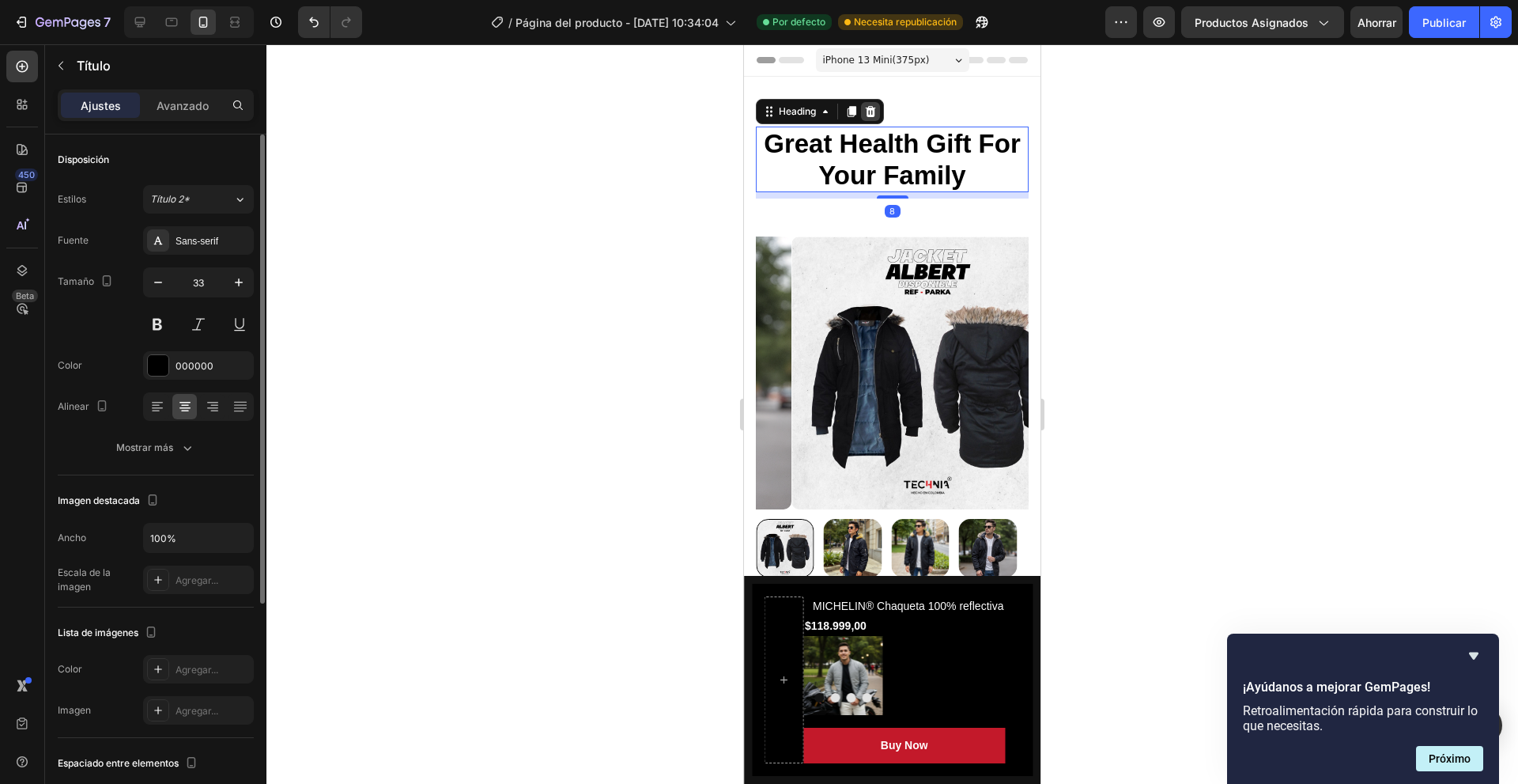
click at [865, 103] on div at bounding box center [870, 111] width 19 height 19
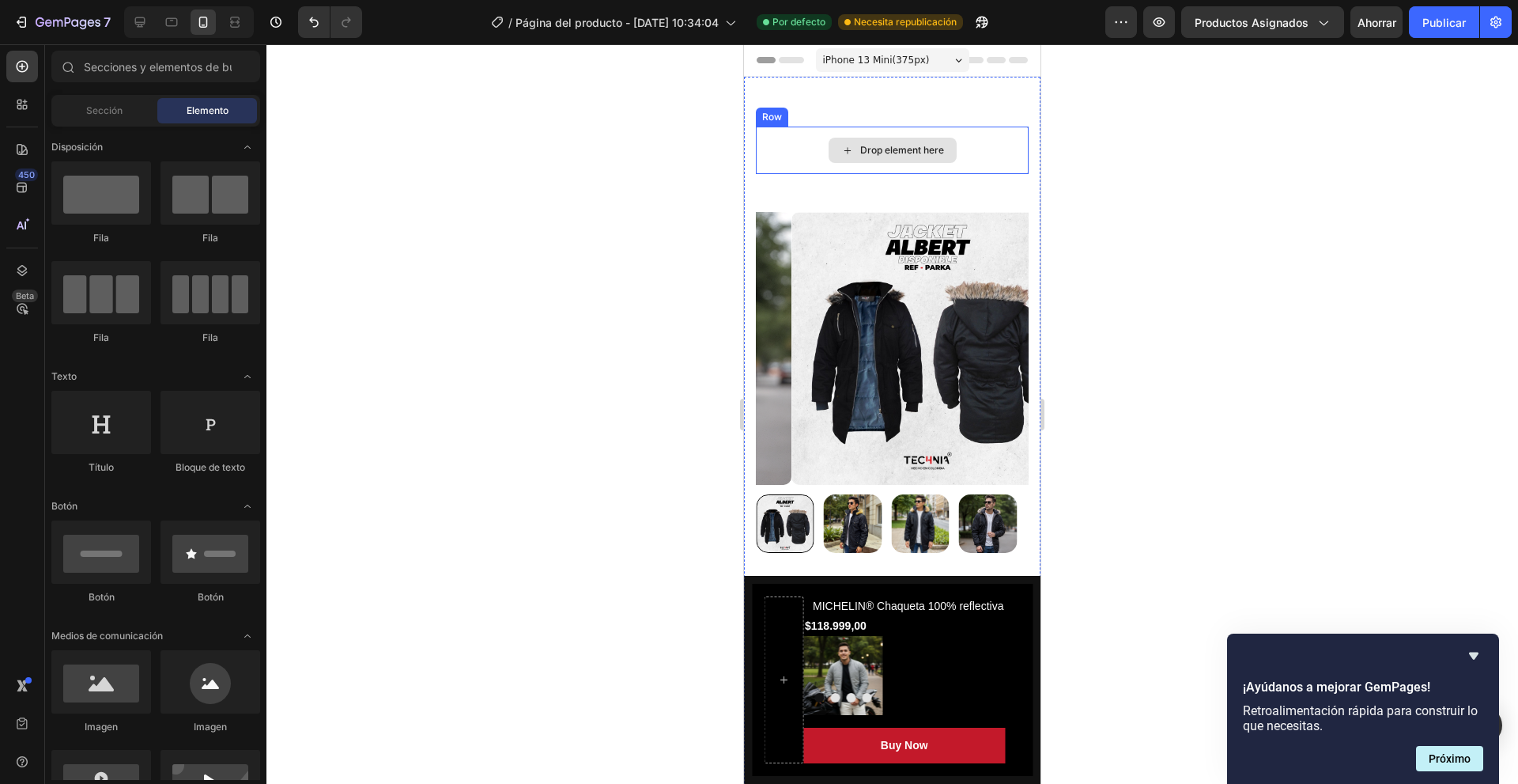
click at [902, 157] on div "Drop element here" at bounding box center [893, 150] width 128 height 25
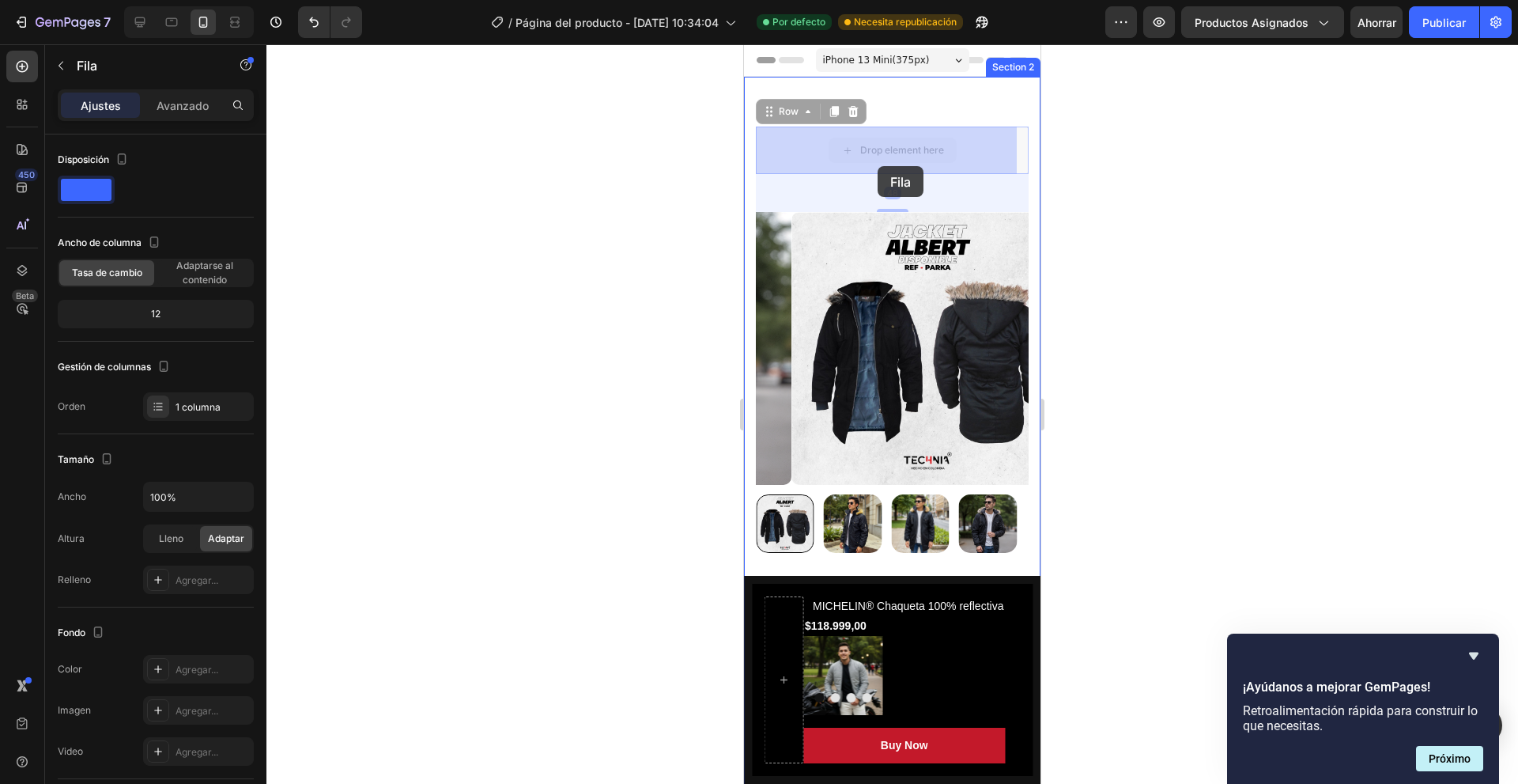
drag, startPoint x: 922, startPoint y: 126, endPoint x: 878, endPoint y: 166, distance: 59.5
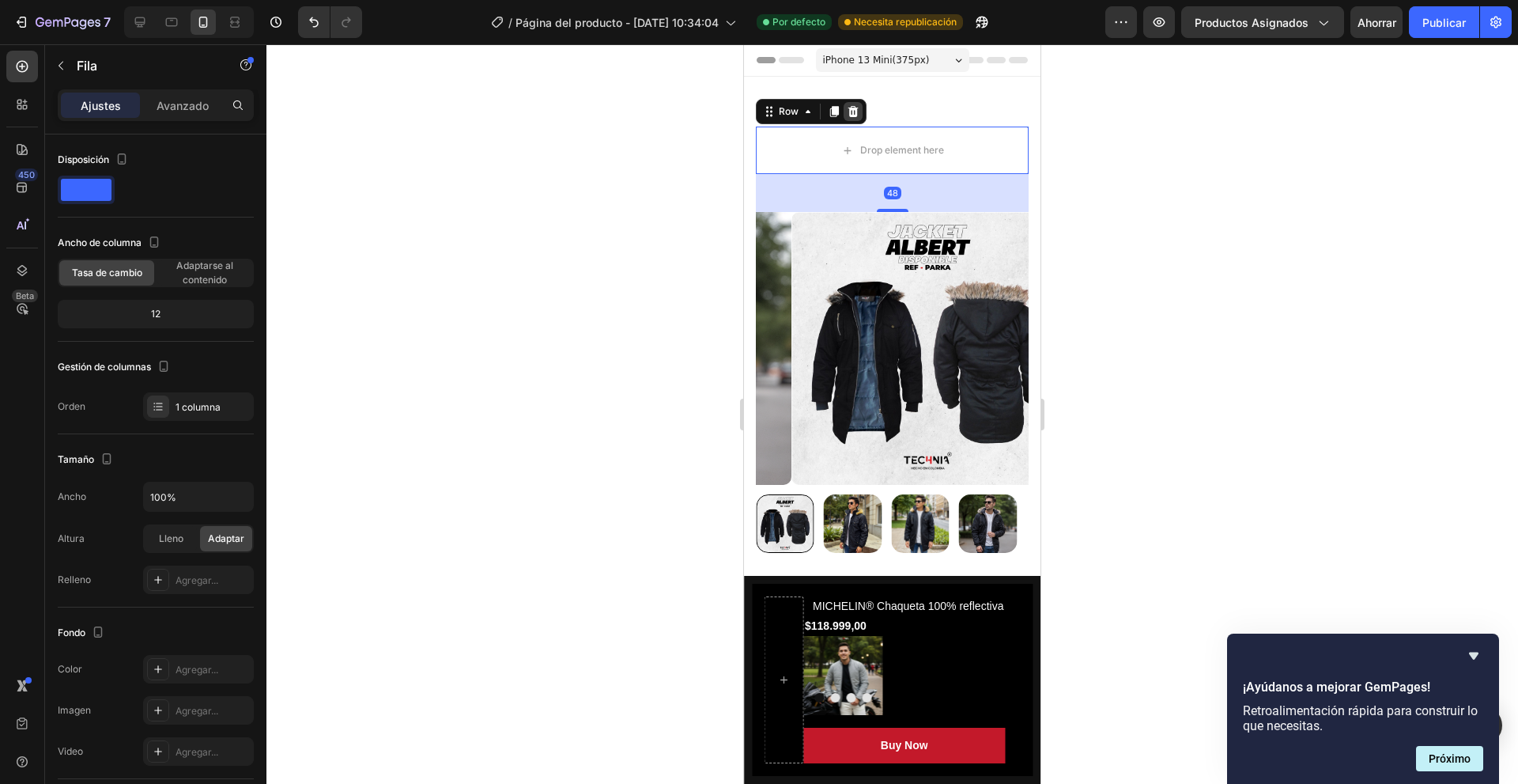
click at [854, 107] on icon at bounding box center [853, 111] width 13 height 13
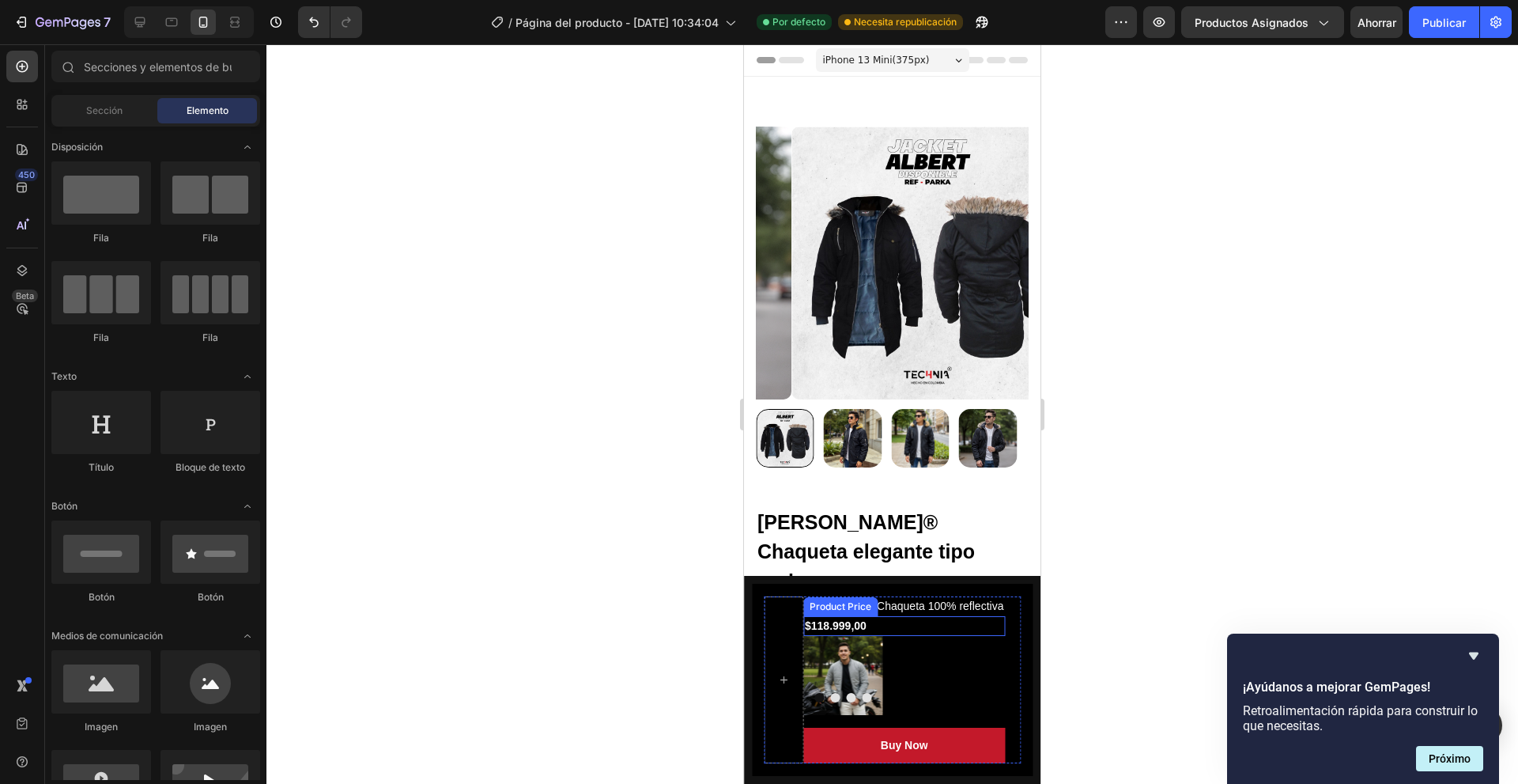
click at [785, 649] on div at bounding box center [783, 679] width 39 height 167
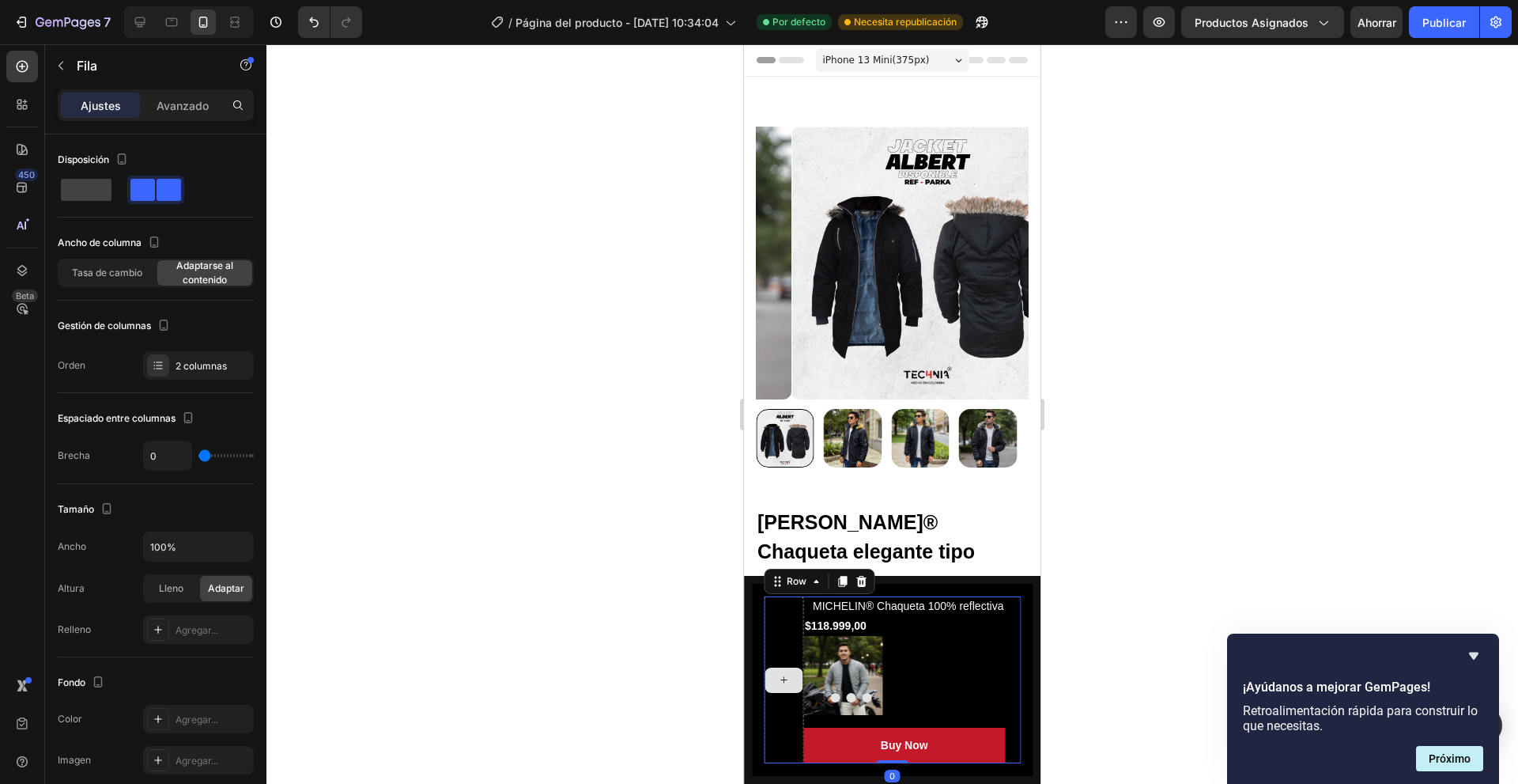
click at [785, 649] on div at bounding box center [783, 679] width 39 height 167
click at [785, 641] on div at bounding box center [783, 679] width 39 height 167
click at [775, 639] on div at bounding box center [783, 679] width 39 height 167
drag, startPoint x: 769, startPoint y: 639, endPoint x: 771, endPoint y: 649, distance: 10.2
click at [768, 644] on div at bounding box center [783, 679] width 39 height 167
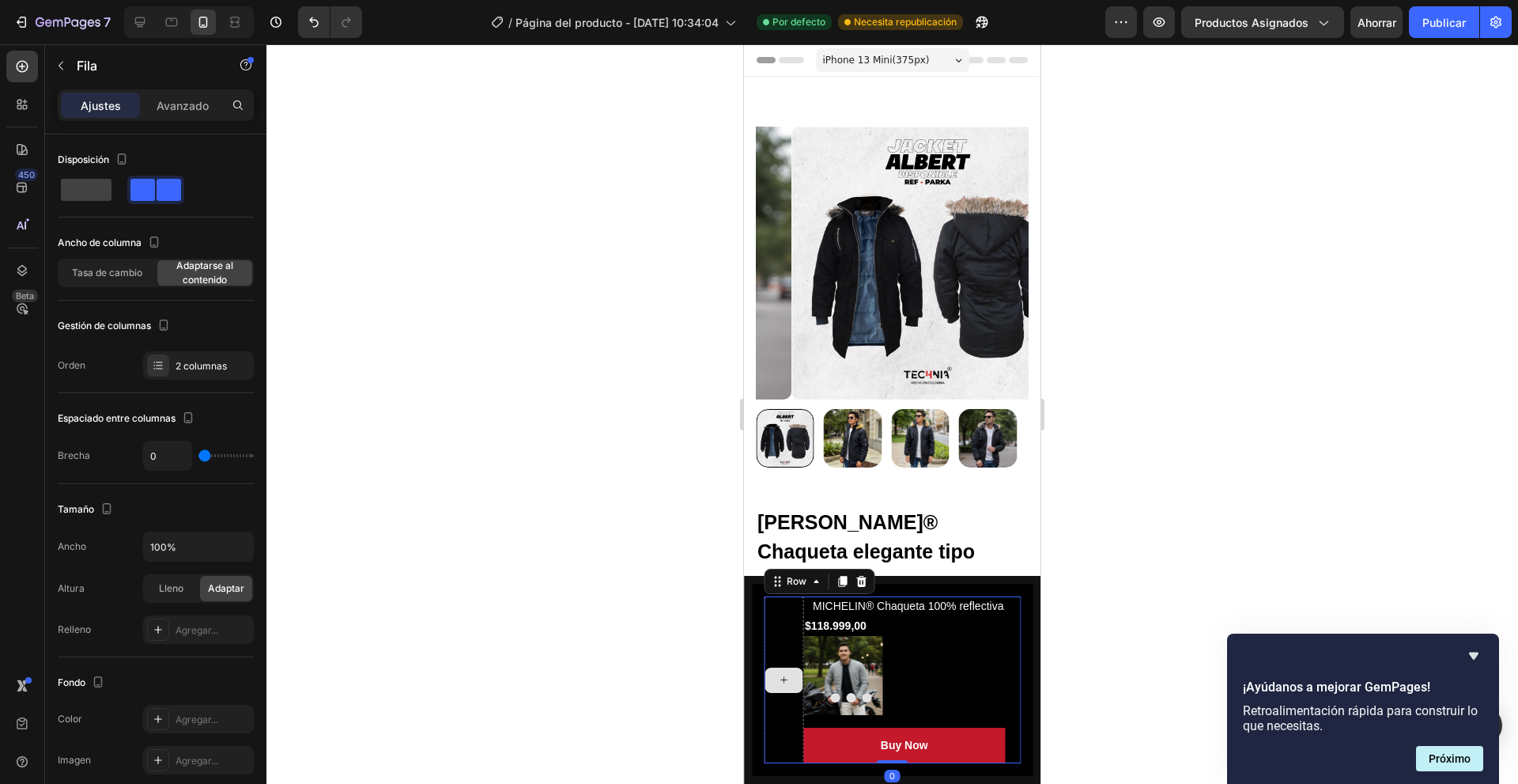
click at [800, 676] on div at bounding box center [783, 680] width 38 height 25
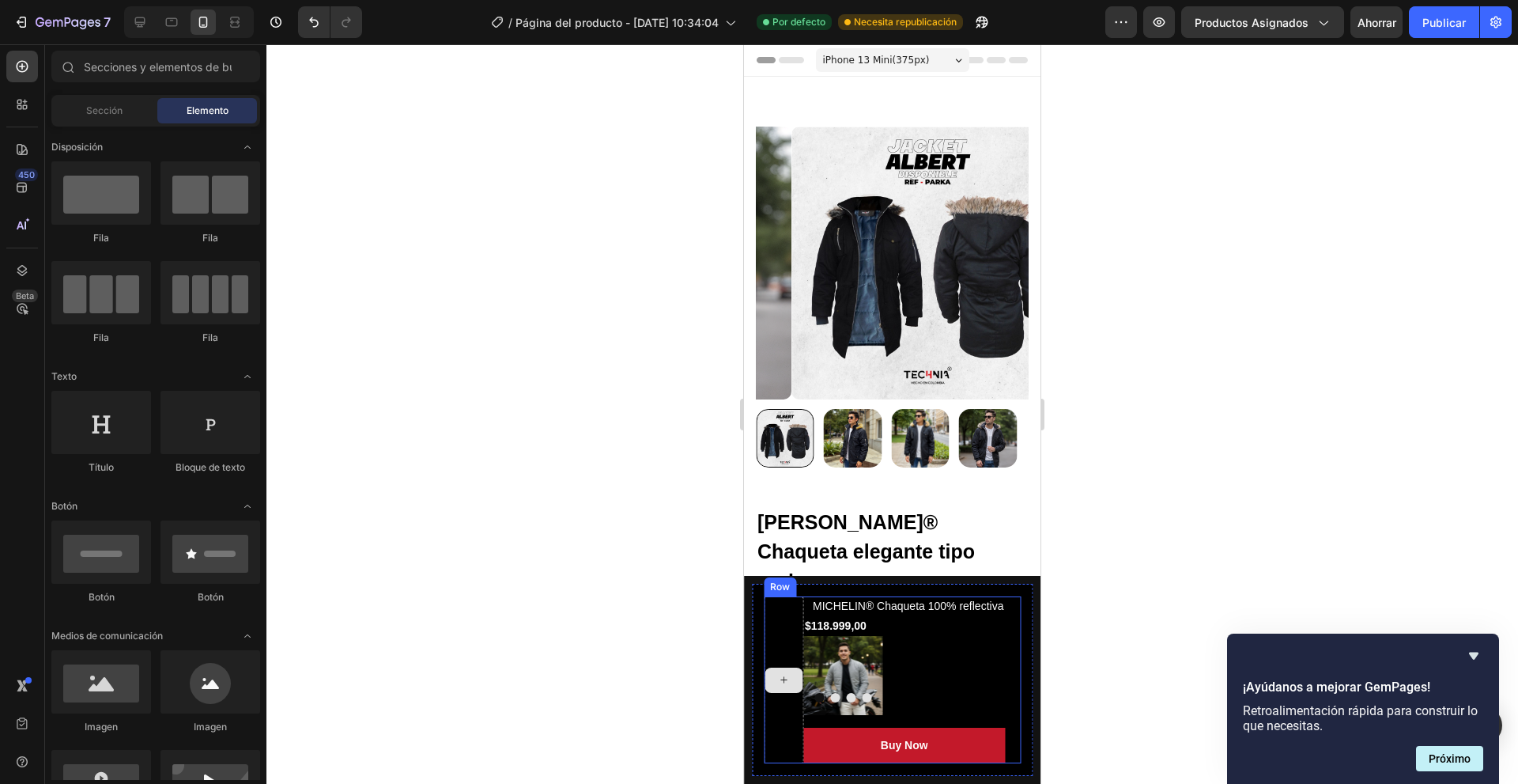
click at [797, 714] on div at bounding box center [783, 679] width 39 height 167
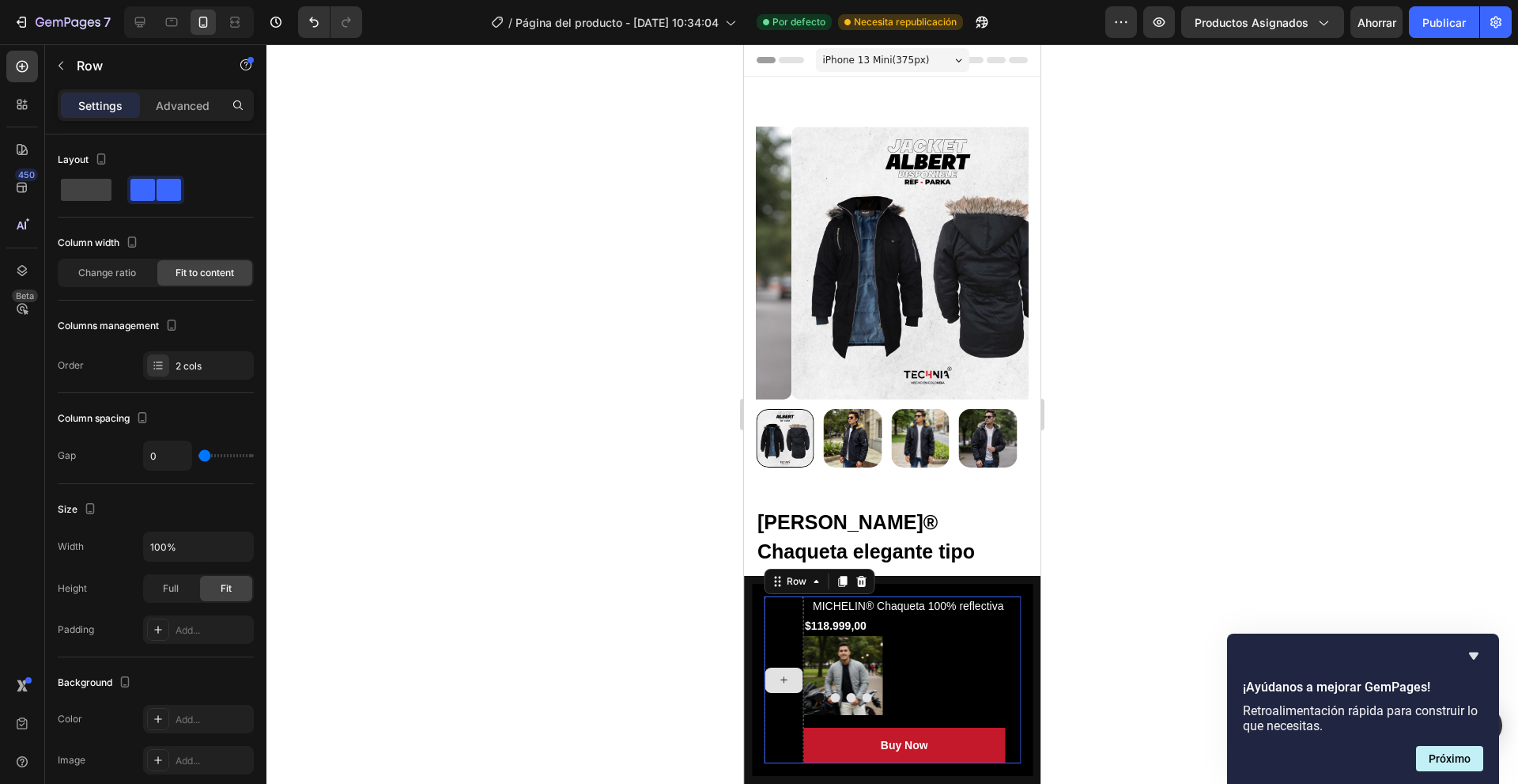
drag, startPoint x: 796, startPoint y: 714, endPoint x: 783, endPoint y: 718, distance: 13.6
click at [793, 717] on div at bounding box center [783, 679] width 39 height 167
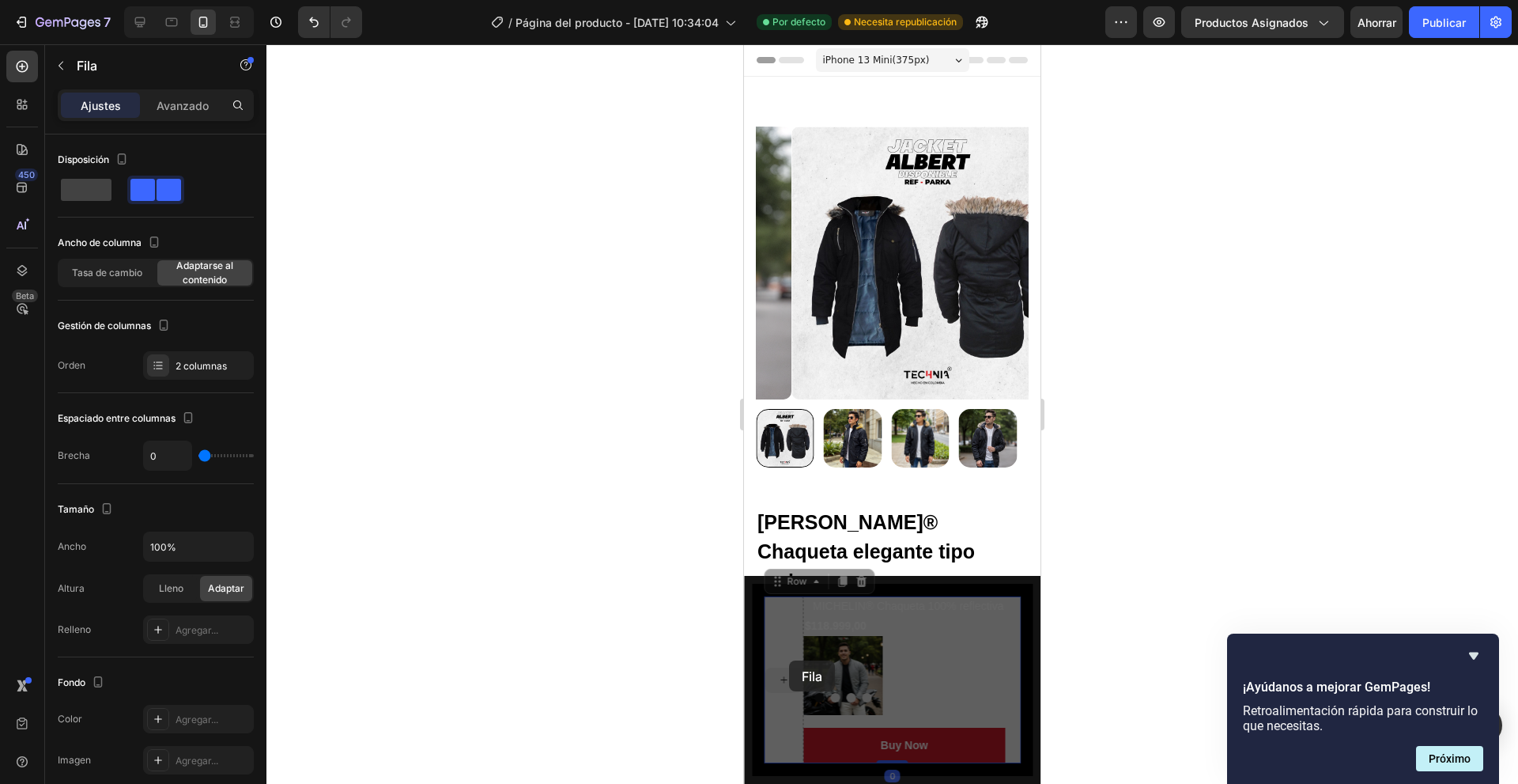
drag, startPoint x: 794, startPoint y: 611, endPoint x: 789, endPoint y: 661, distance: 50.2
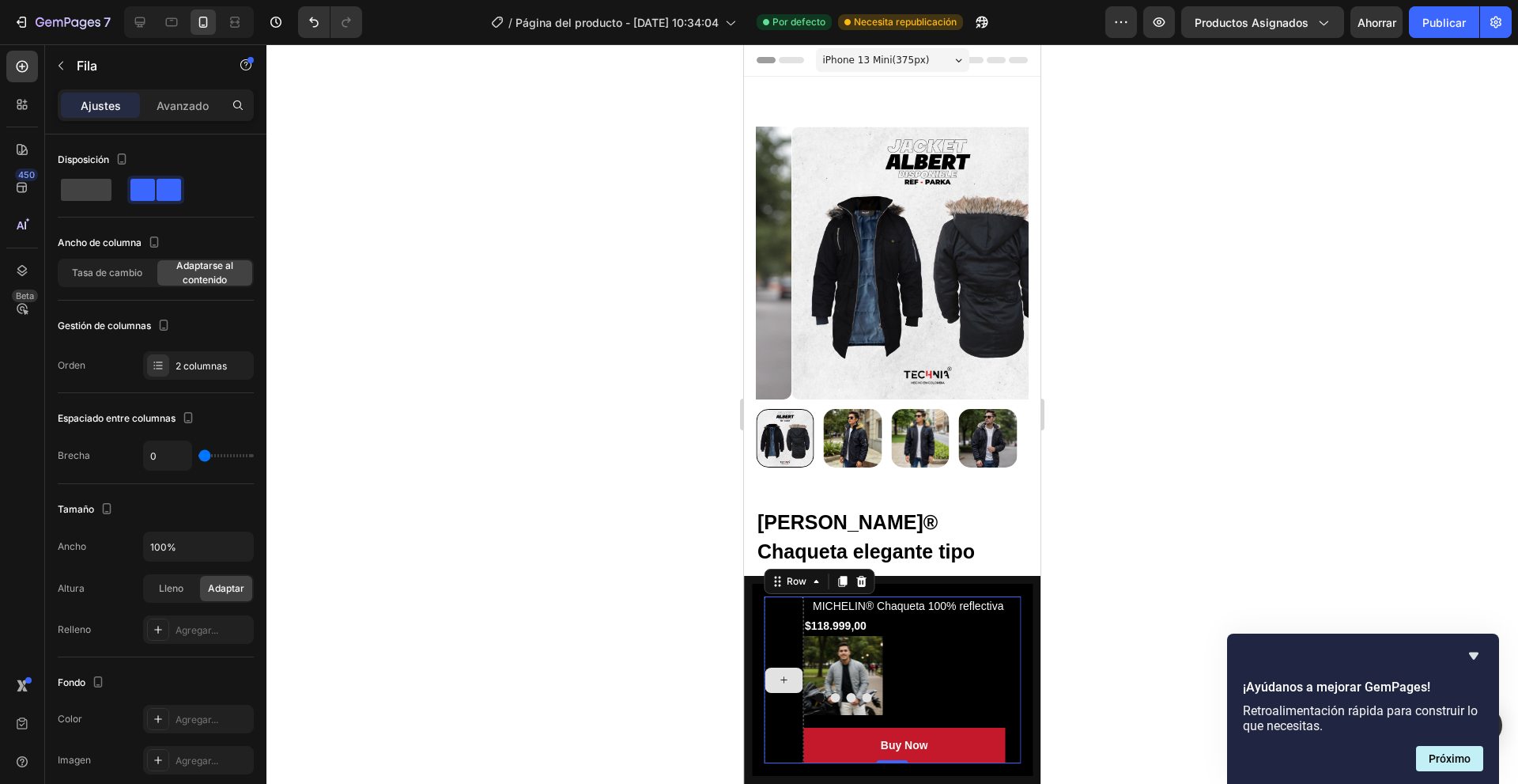
click at [791, 640] on div at bounding box center [783, 679] width 39 height 167
click at [782, 628] on div at bounding box center [783, 679] width 39 height 167
click at [801, 728] on div at bounding box center [783, 679] width 39 height 167
click at [861, 577] on icon at bounding box center [861, 580] width 10 height 11
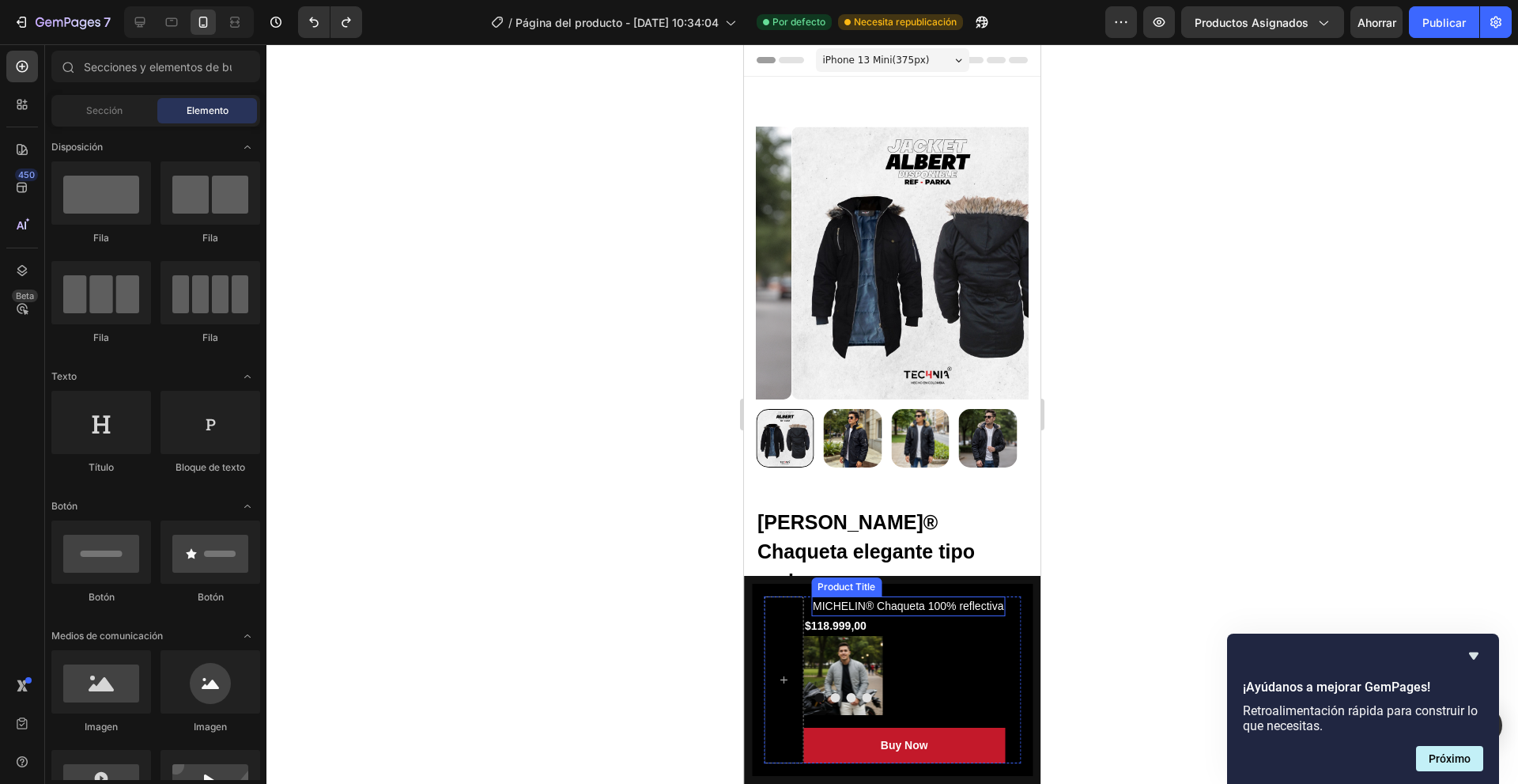
click at [838, 587] on div "Product Title" at bounding box center [846, 586] width 64 height 15
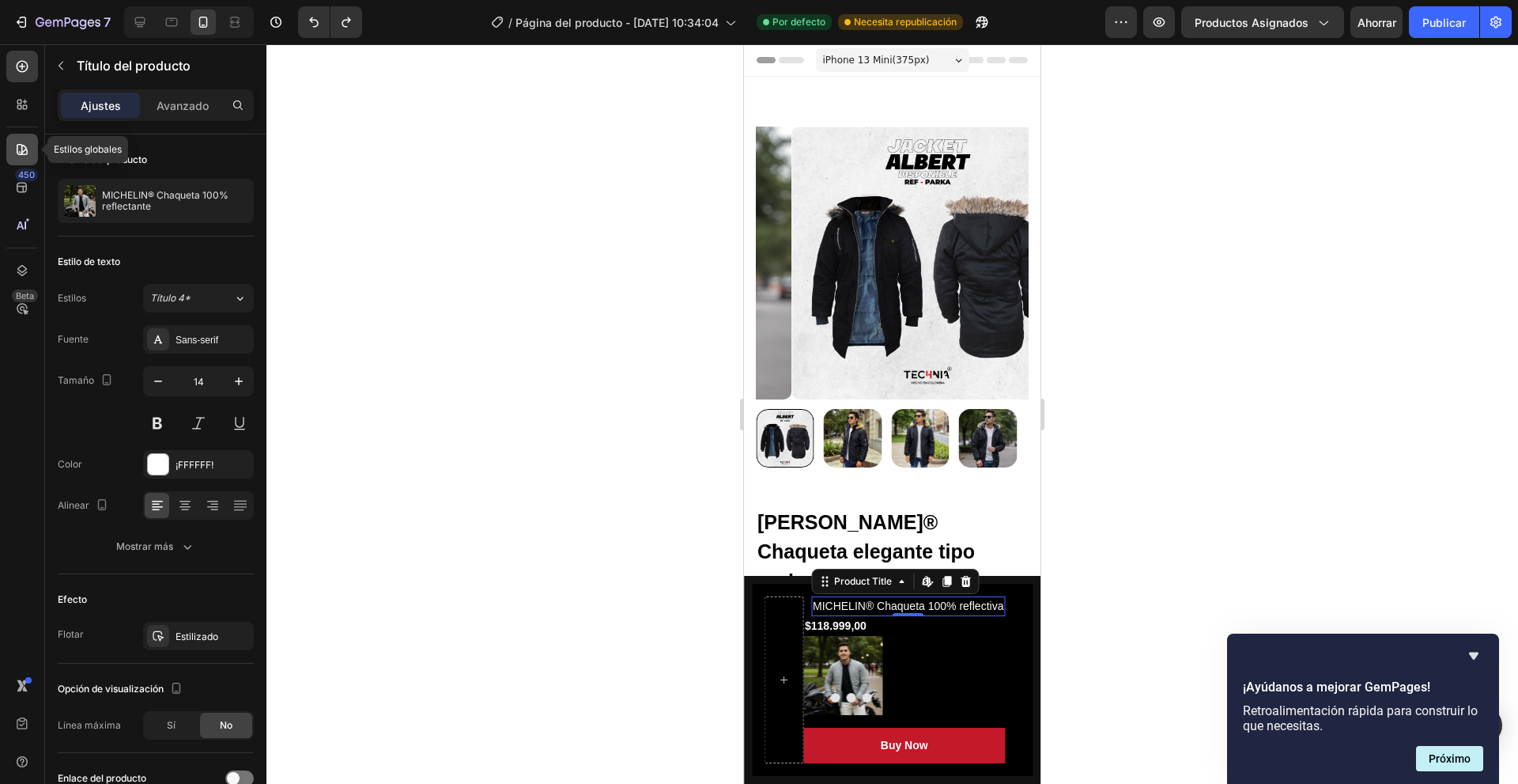
click at [24, 151] on icon at bounding box center [22, 149] width 11 height 11
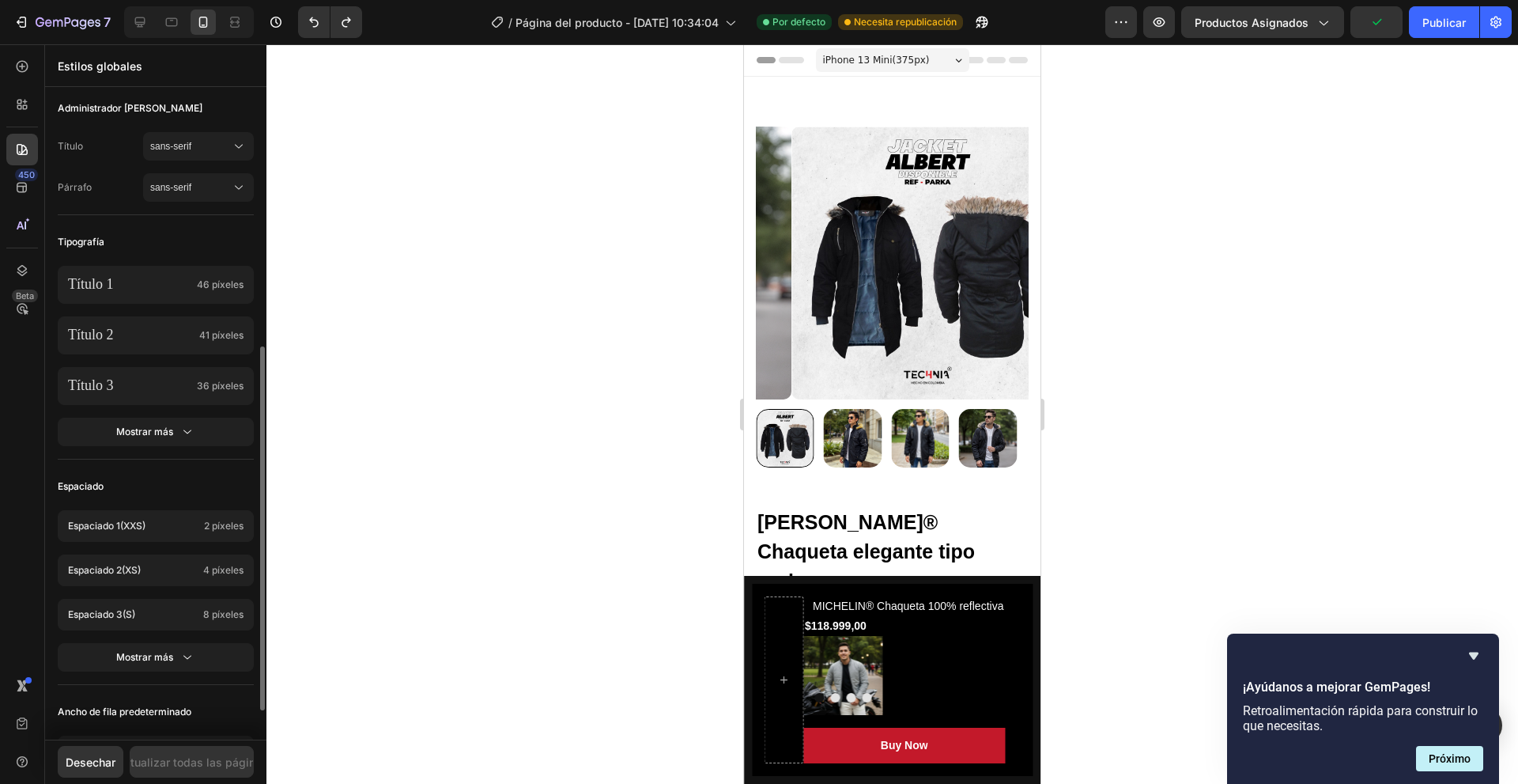
scroll to position [474, 0]
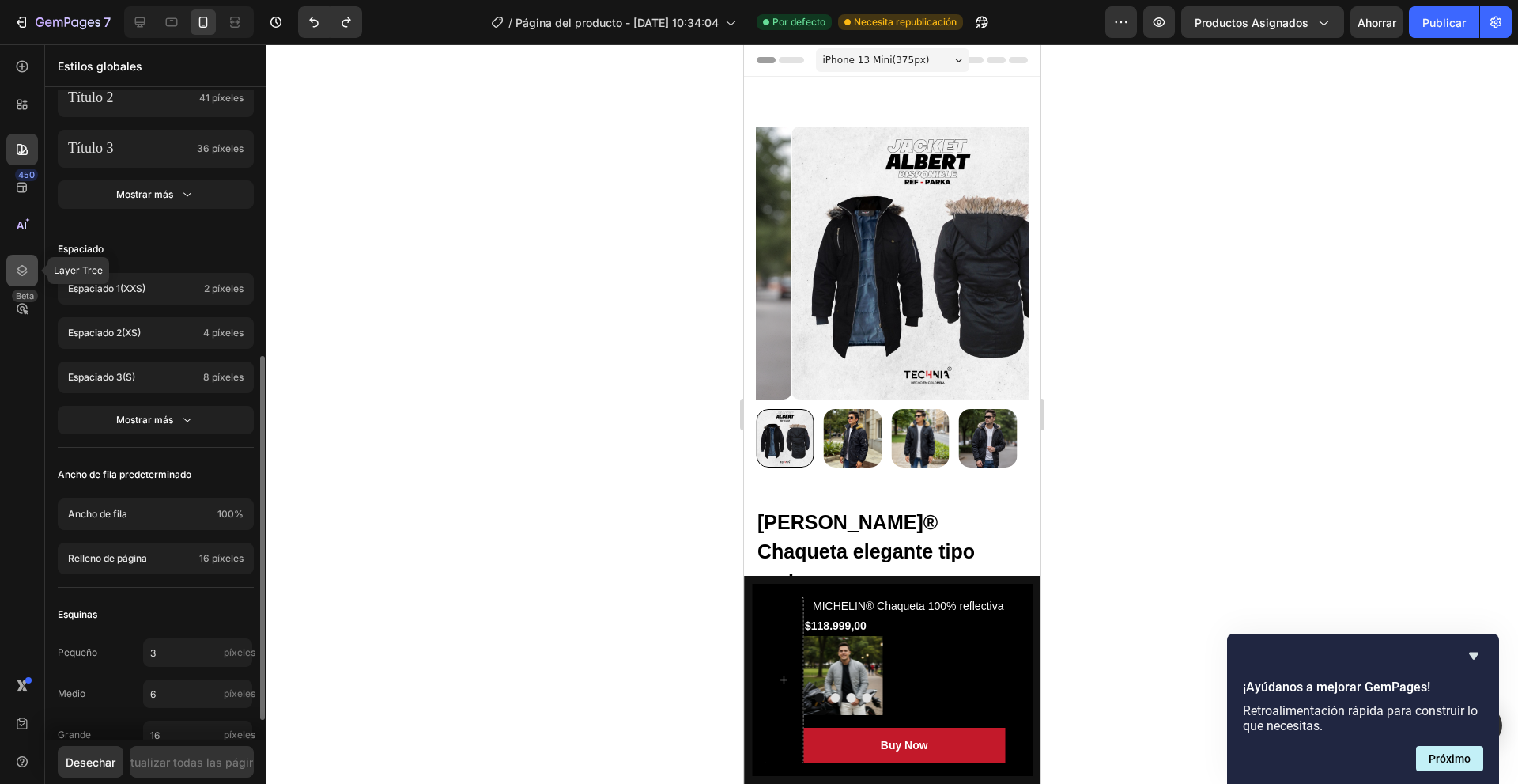
click at [23, 275] on icon at bounding box center [23, 270] width 10 height 11
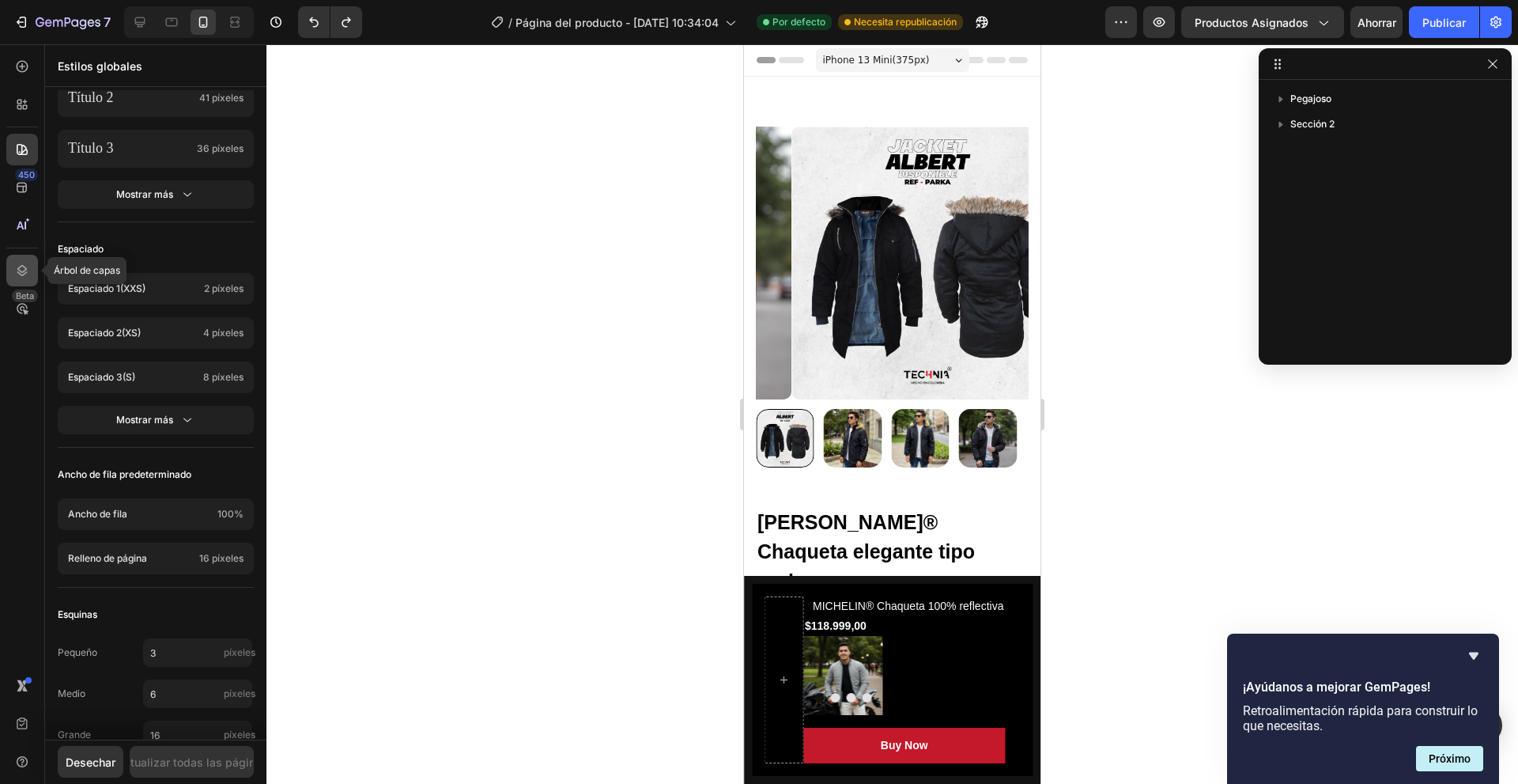
click at [23, 275] on icon at bounding box center [23, 270] width 10 height 11
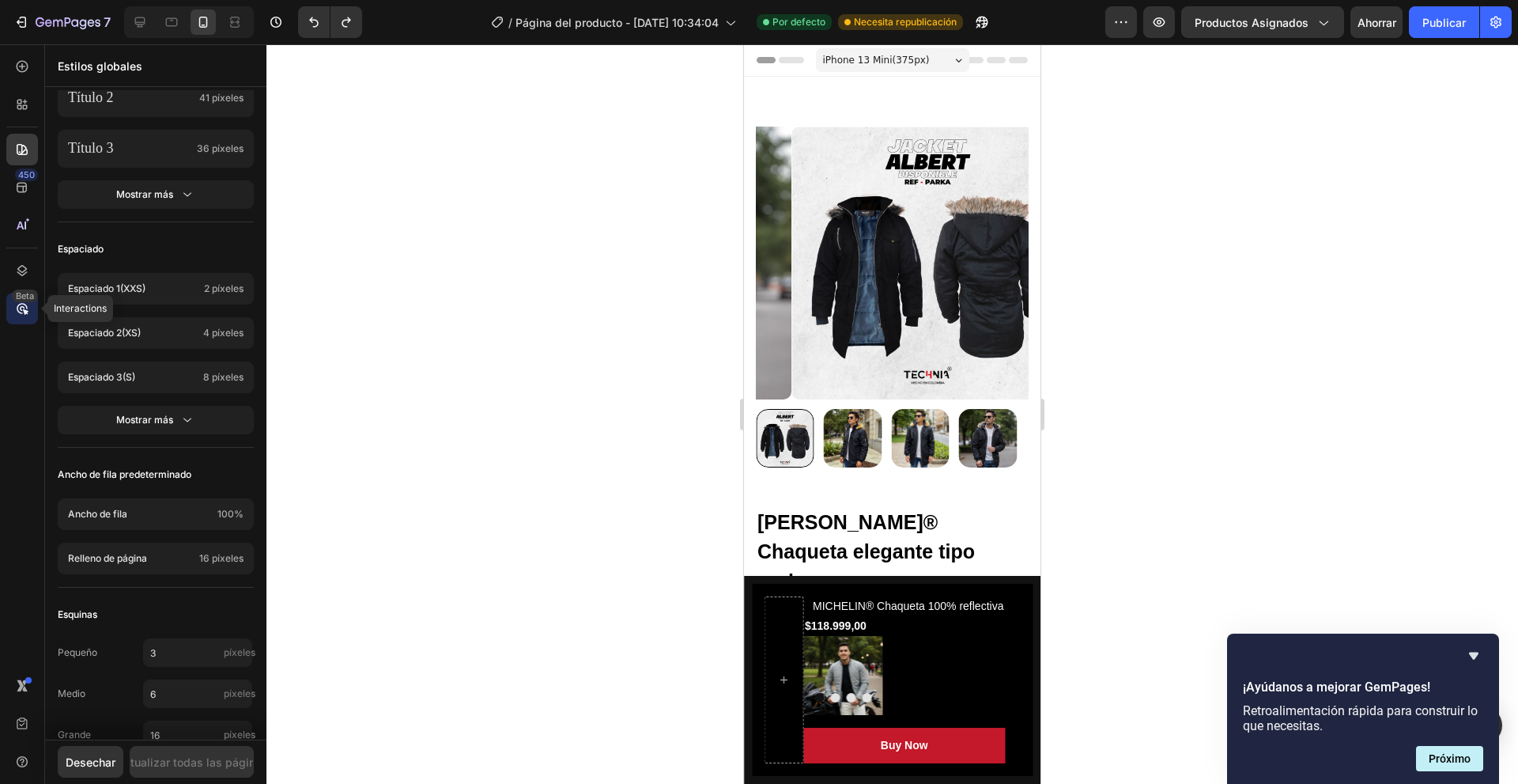
click at [27, 294] on font "Beta" at bounding box center [24, 295] width 19 height 11
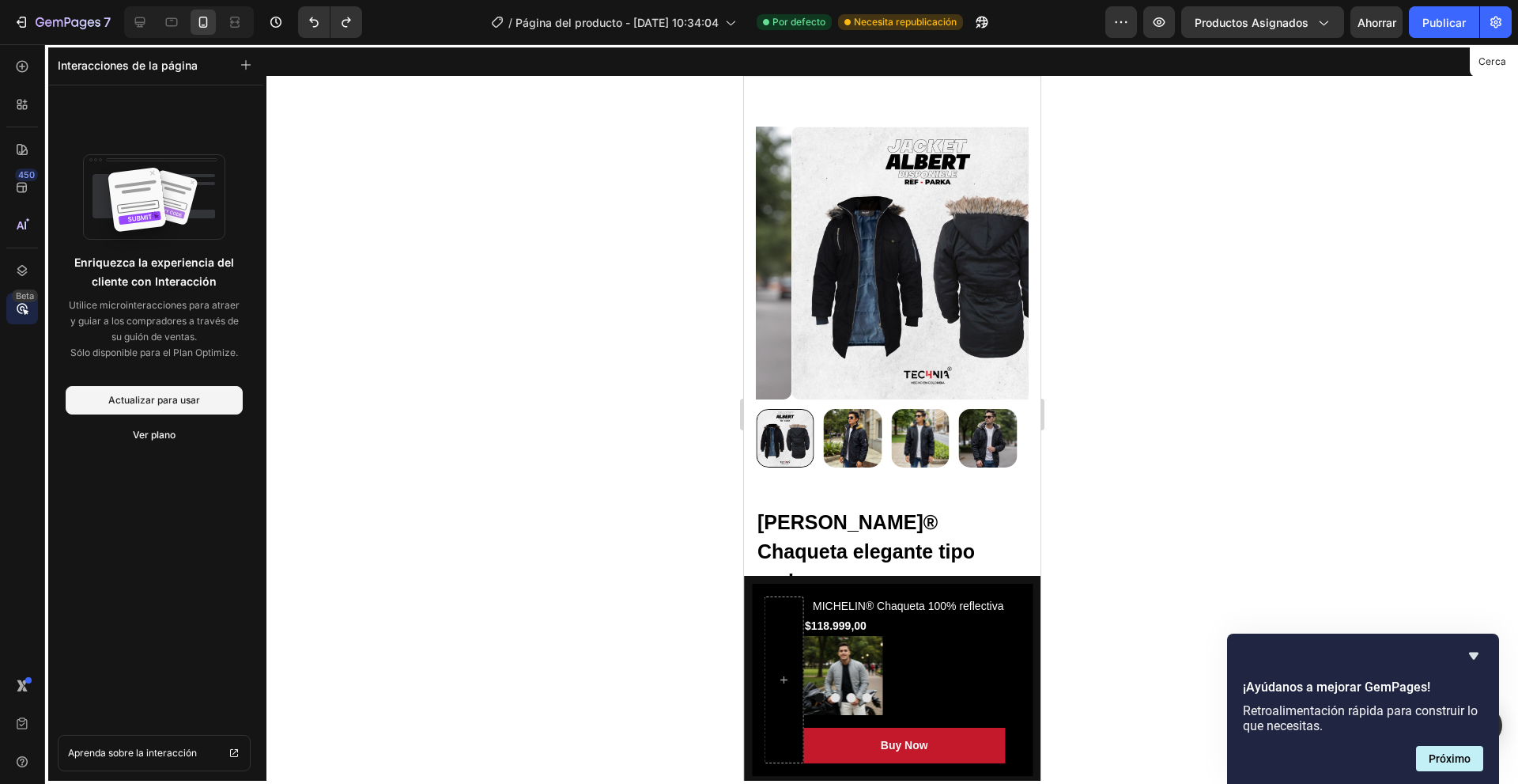
click at [20, 84] on div "450 Beta" at bounding box center [22, 361] width 31 height 619
click at [21, 106] on icon at bounding box center [20, 107] width 5 height 5
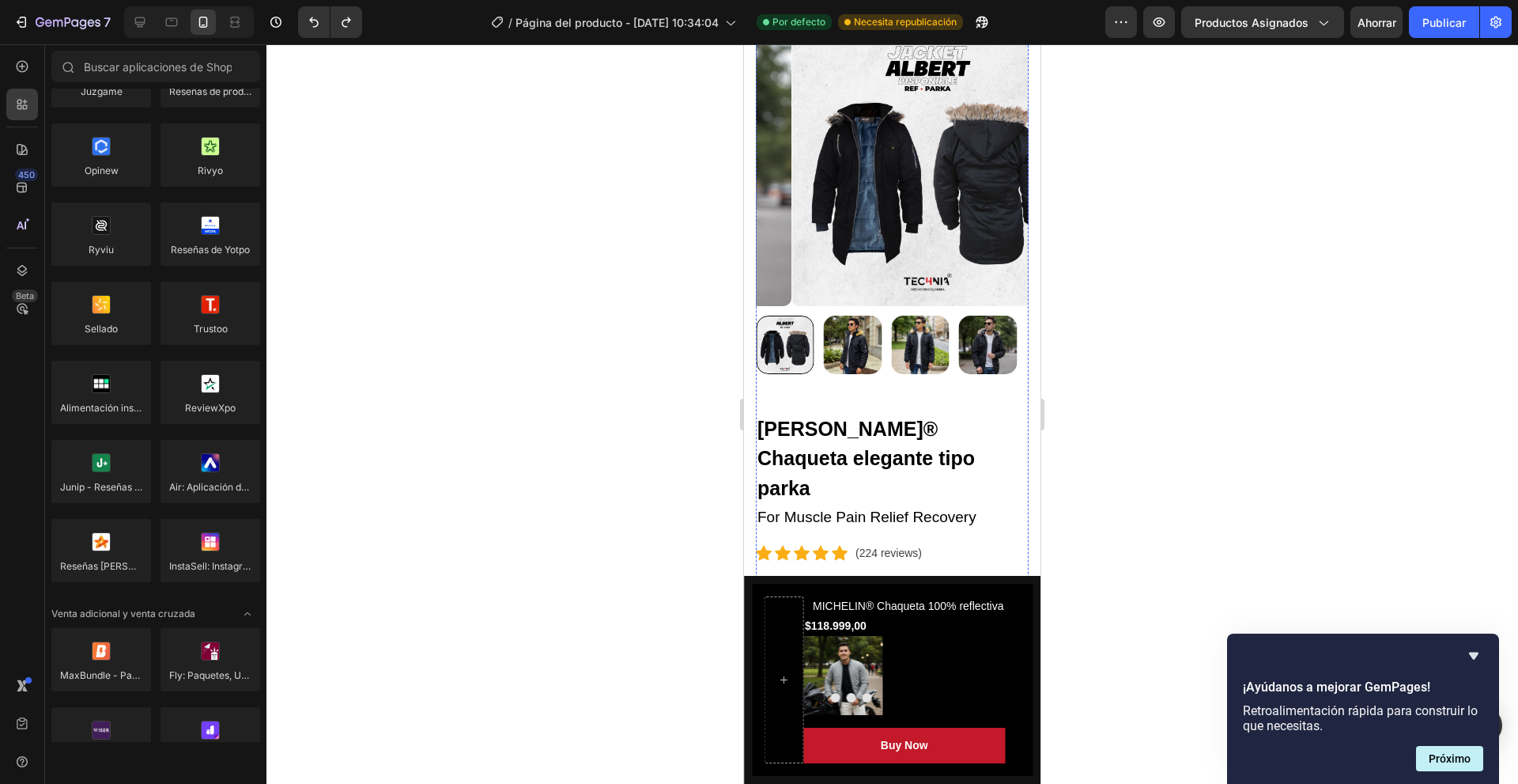
scroll to position [0, 0]
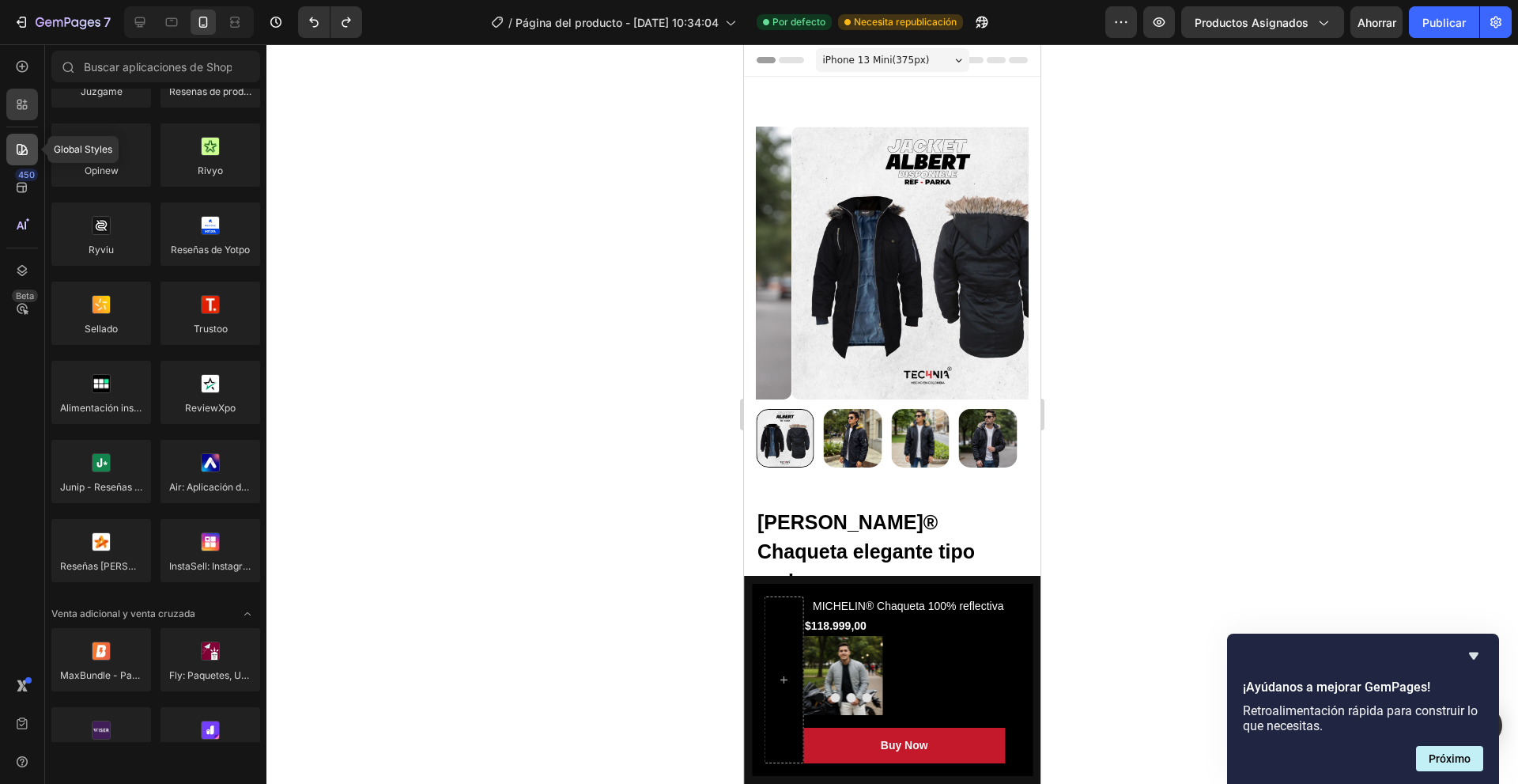
click at [10, 144] on div at bounding box center [22, 149] width 31 height 31
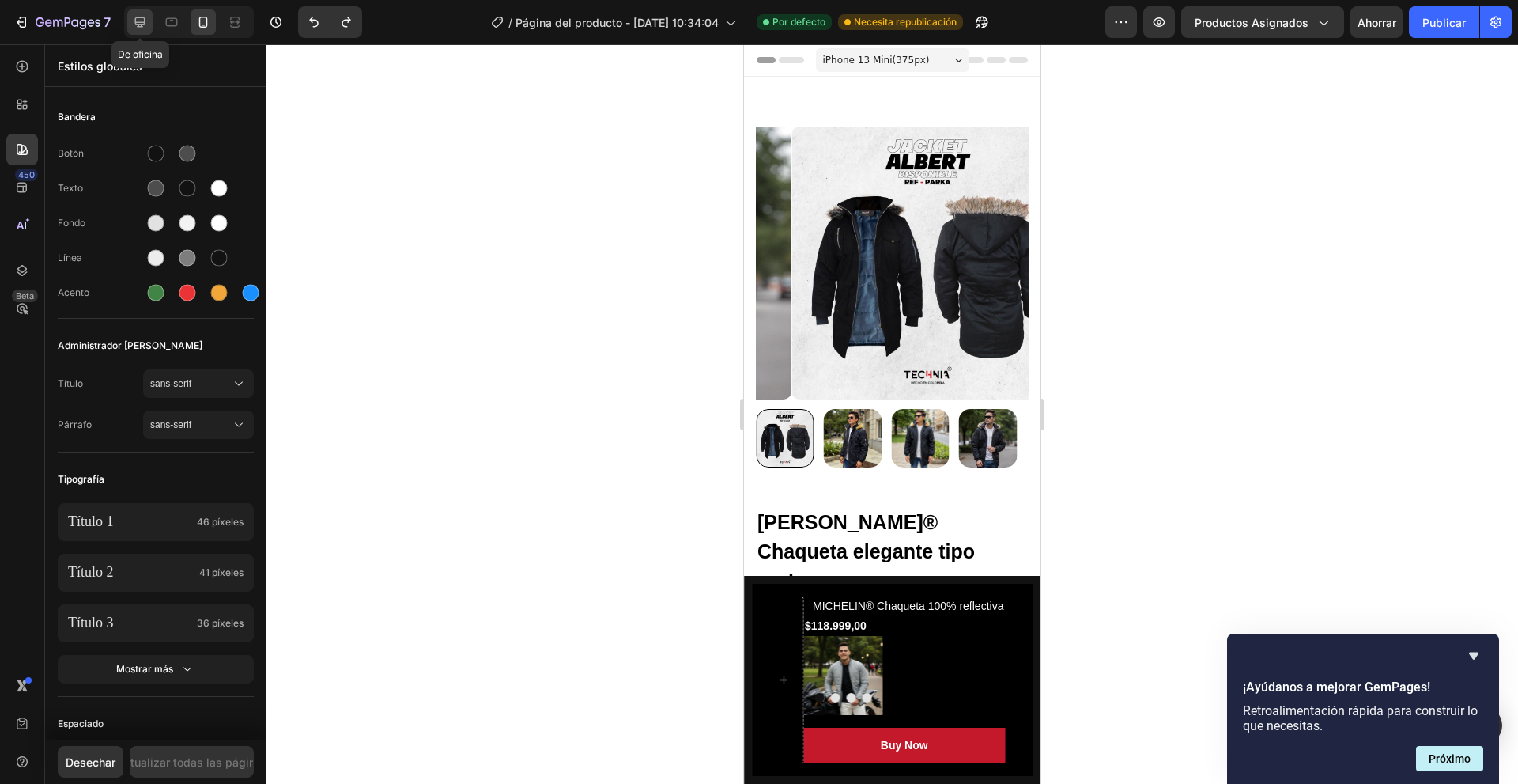
click at [144, 12] on div at bounding box center [140, 23] width 25 height 25
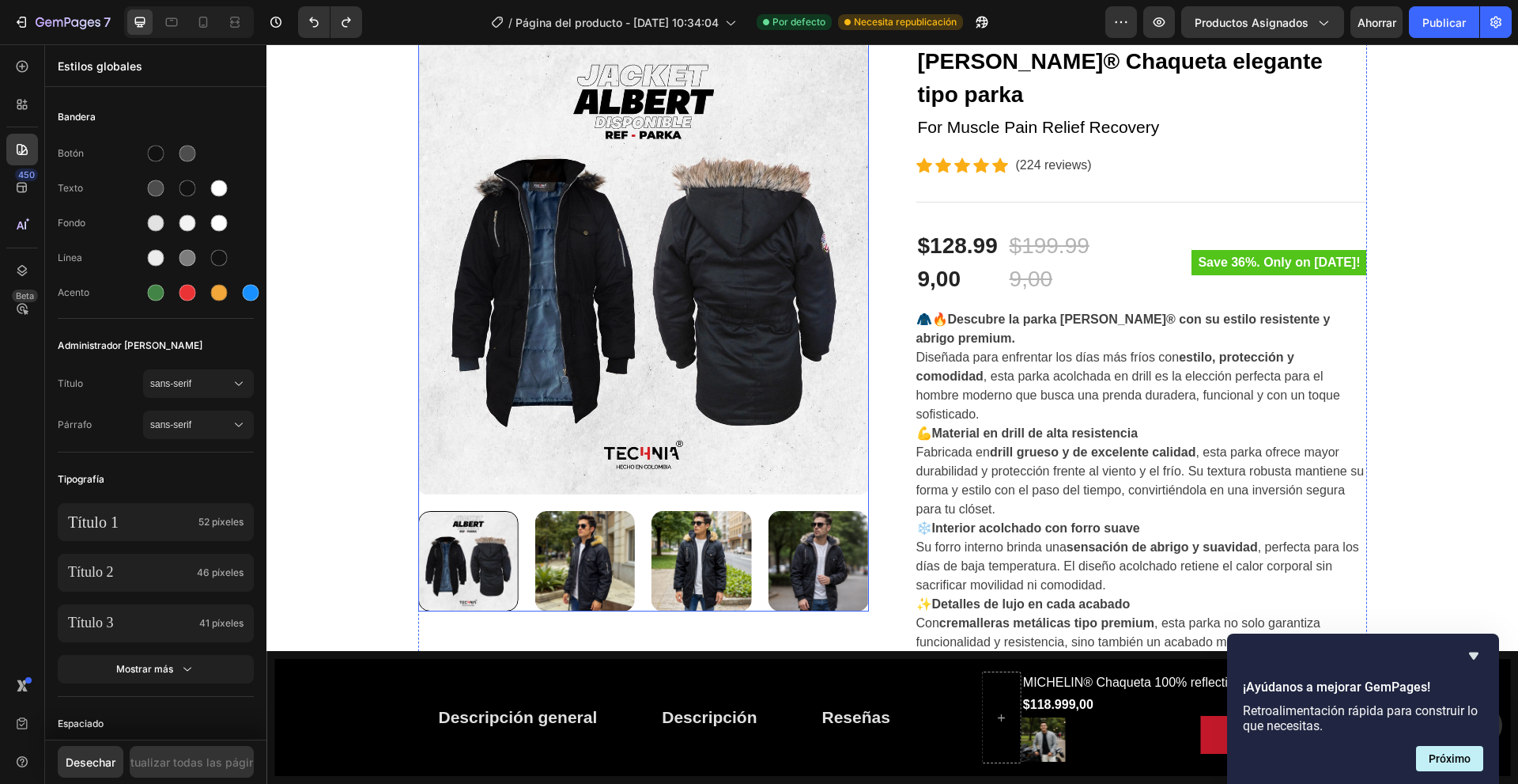
scroll to position [79, 0]
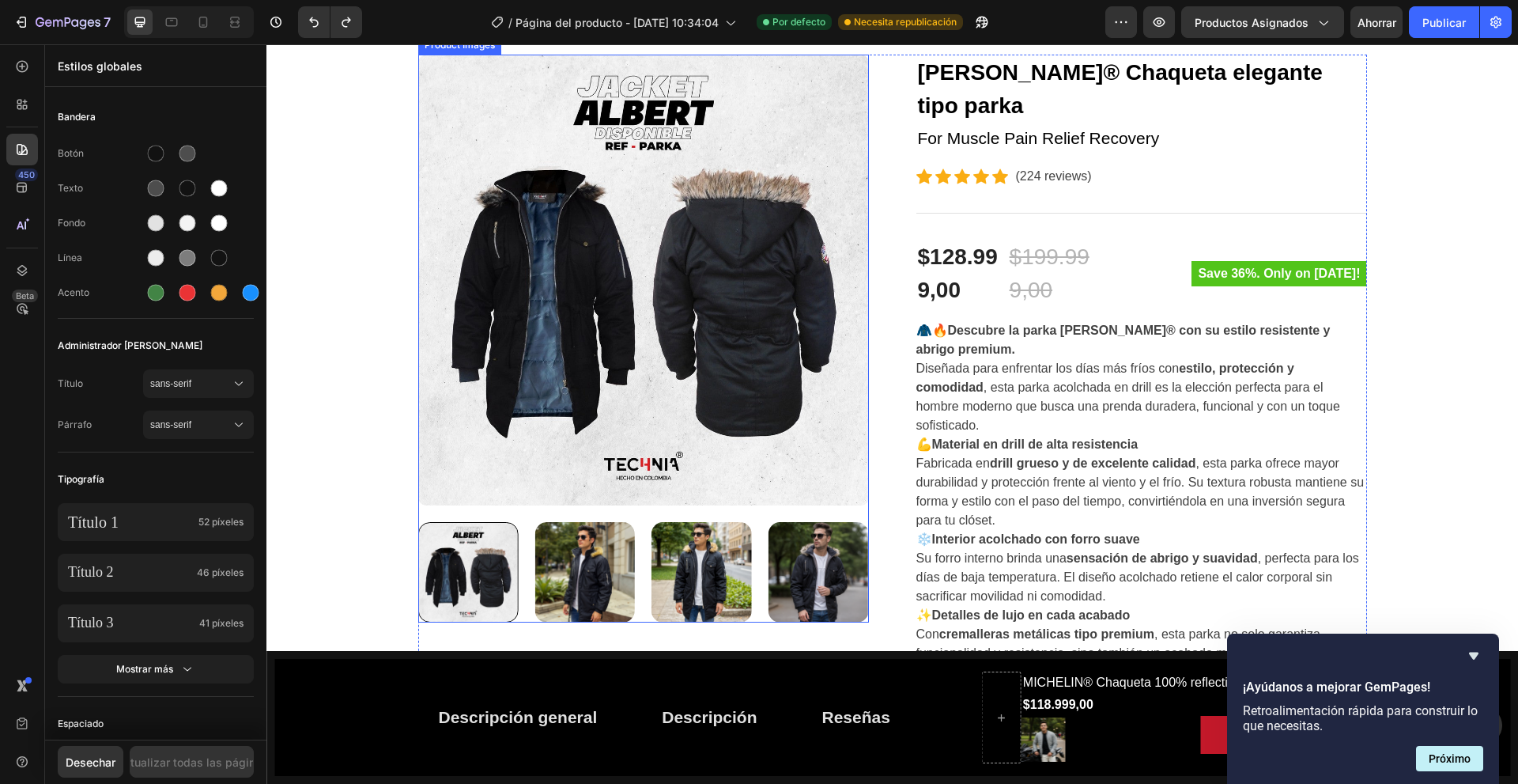
click at [641, 349] on div at bounding box center [644, 280] width 451 height 451
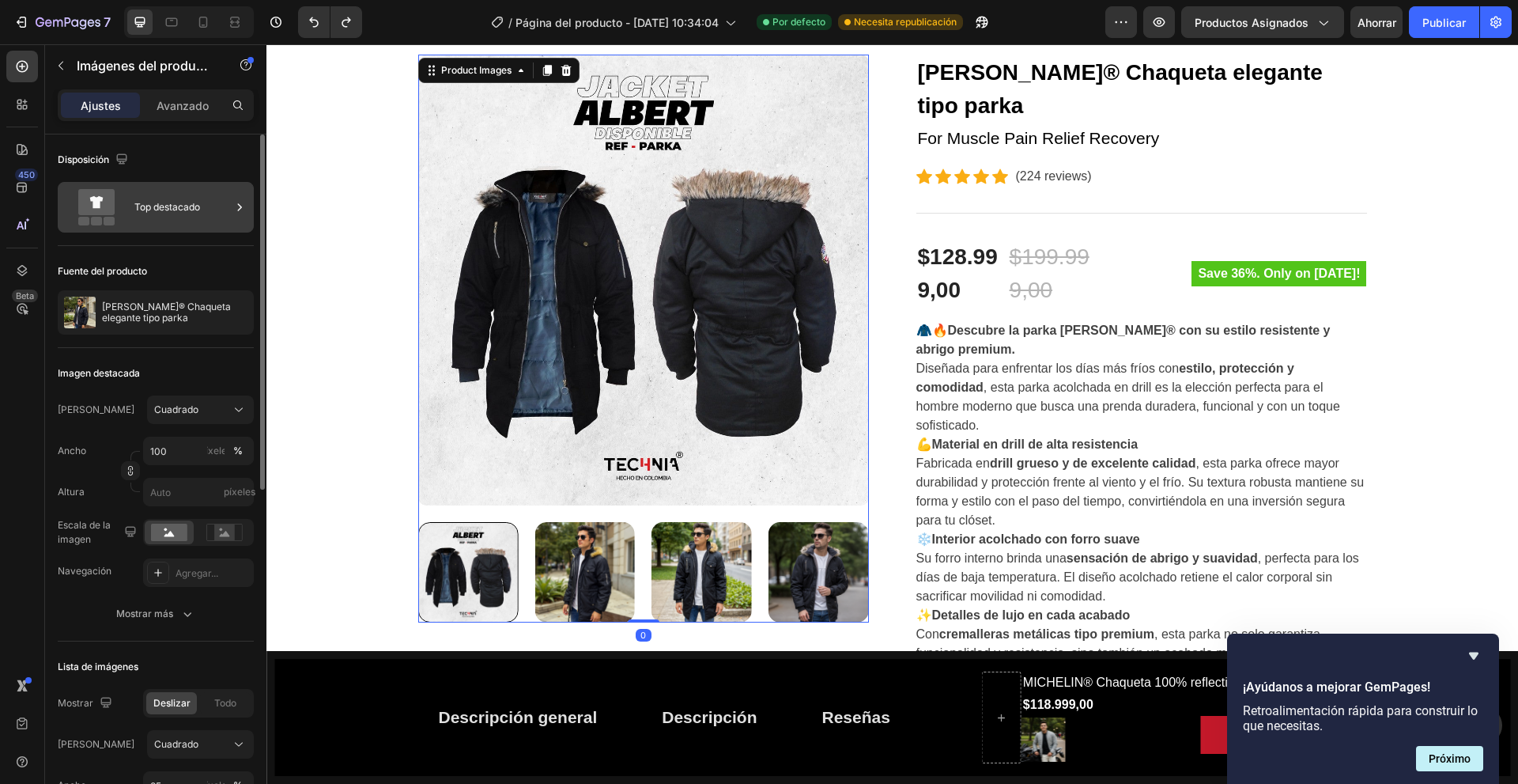
click at [173, 204] on font "Top destacado" at bounding box center [167, 207] width 66 height 12
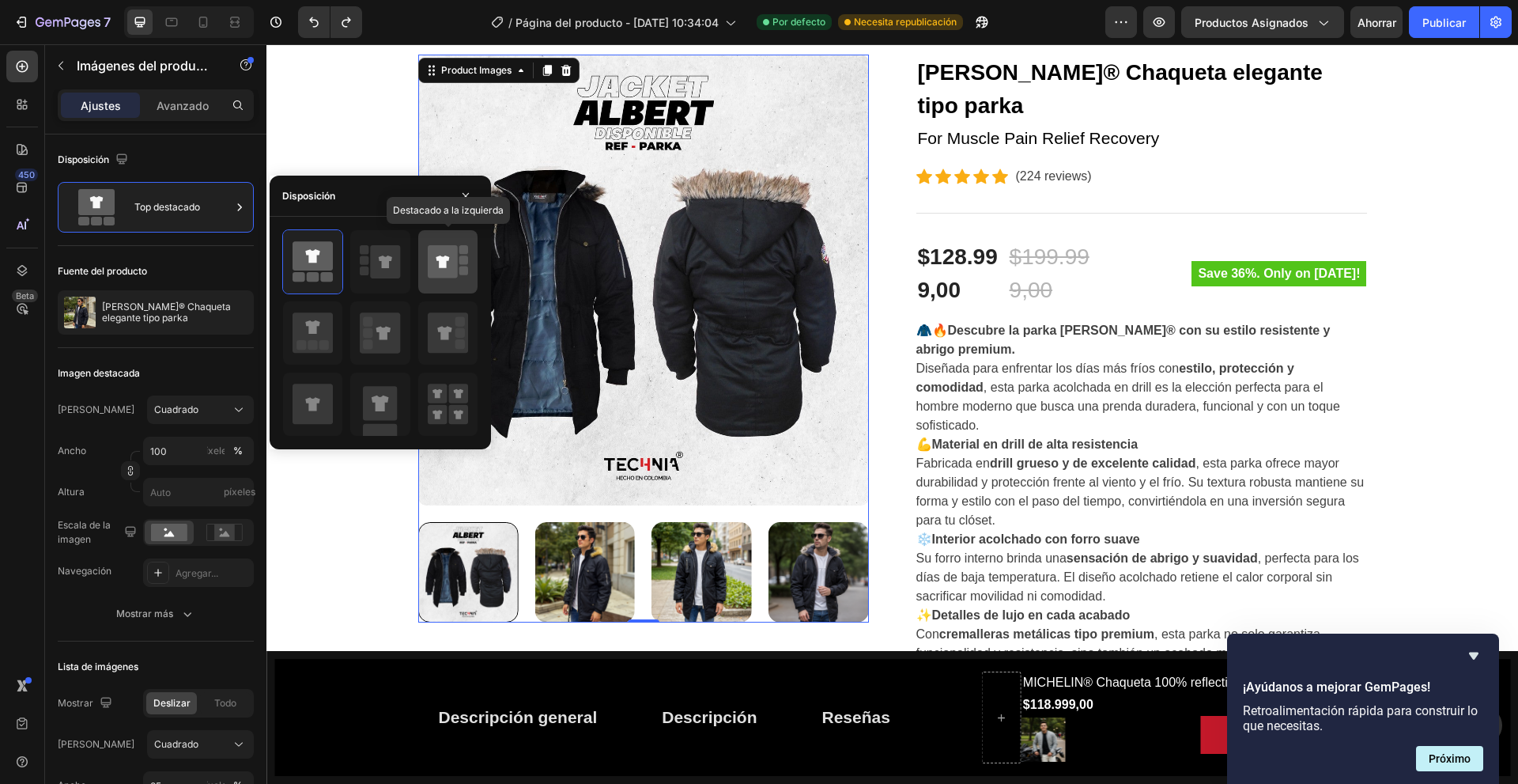
click at [460, 279] on icon at bounding box center [447, 261] width 40 height 44
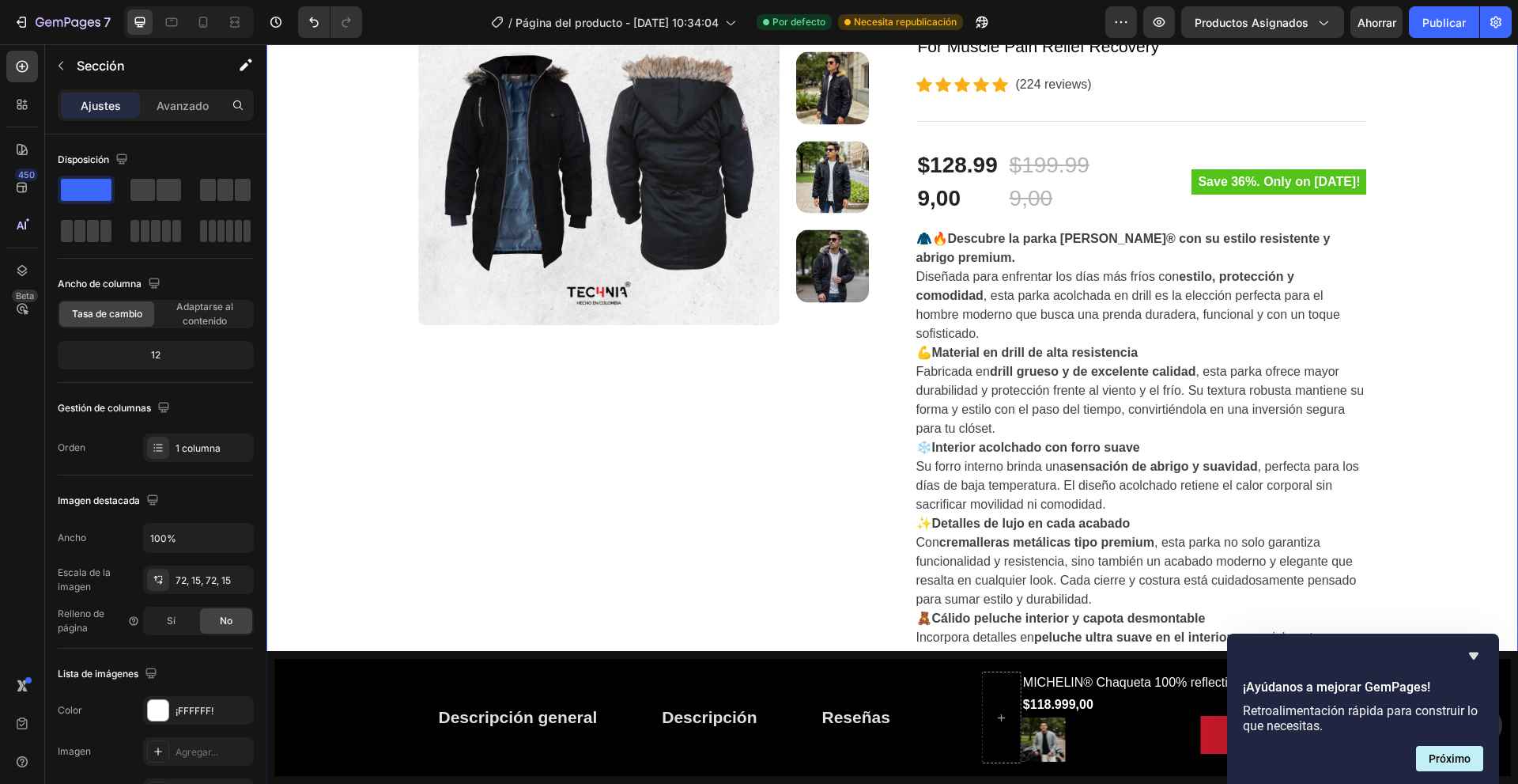
scroll to position [0, 0]
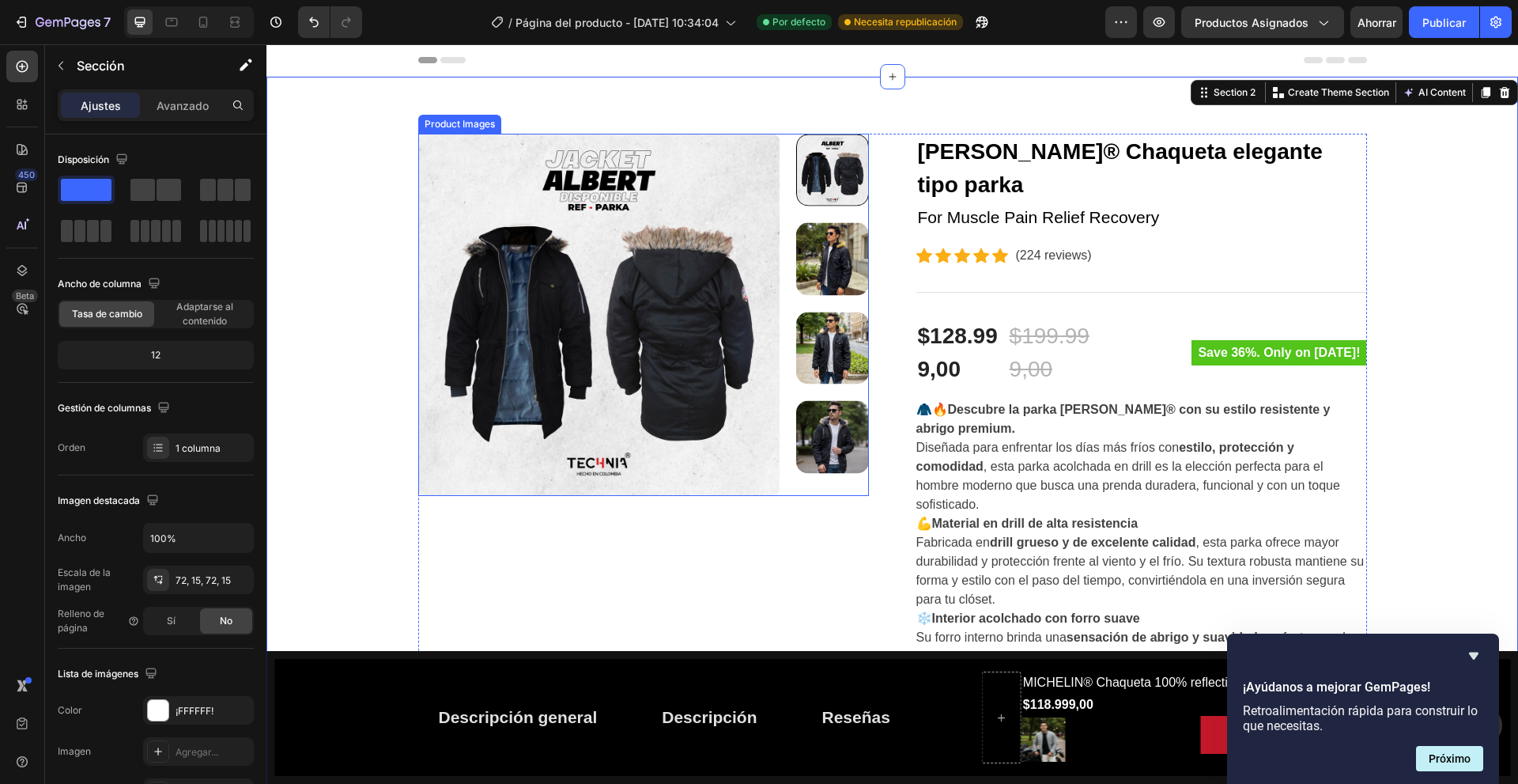
click at [686, 296] on img at bounding box center [600, 315] width 363 height 363
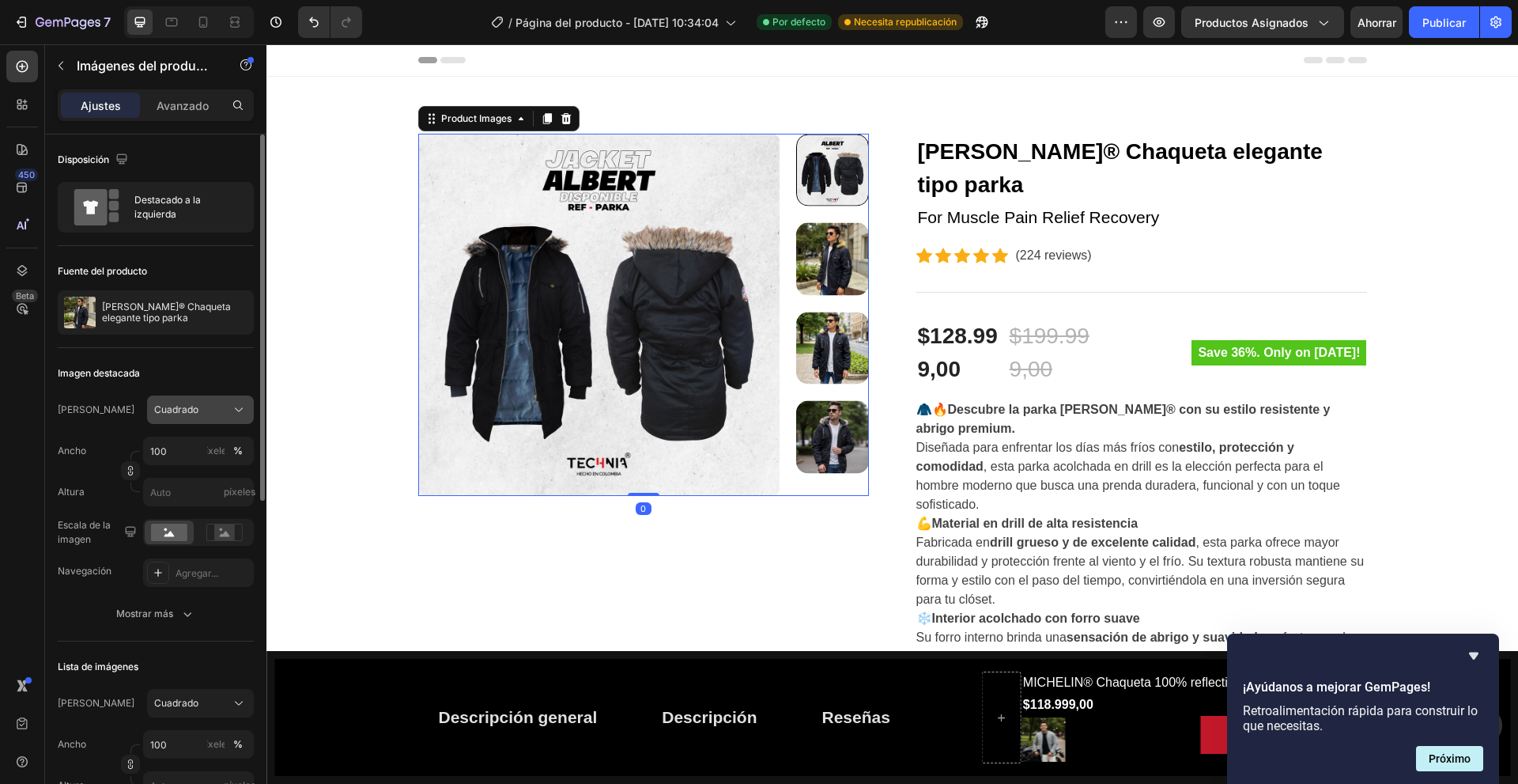
click at [197, 396] on div "Imagen destacada Marco Cuadrado Ancho 100 píxeles % Altura píxeles Escala de la…" at bounding box center [156, 494] width 196 height 293
click at [198, 408] on div "Cuadrado" at bounding box center [190, 410] width 73 height 15
click at [214, 487] on div "Vertical" at bounding box center [187, 478] width 126 height 30
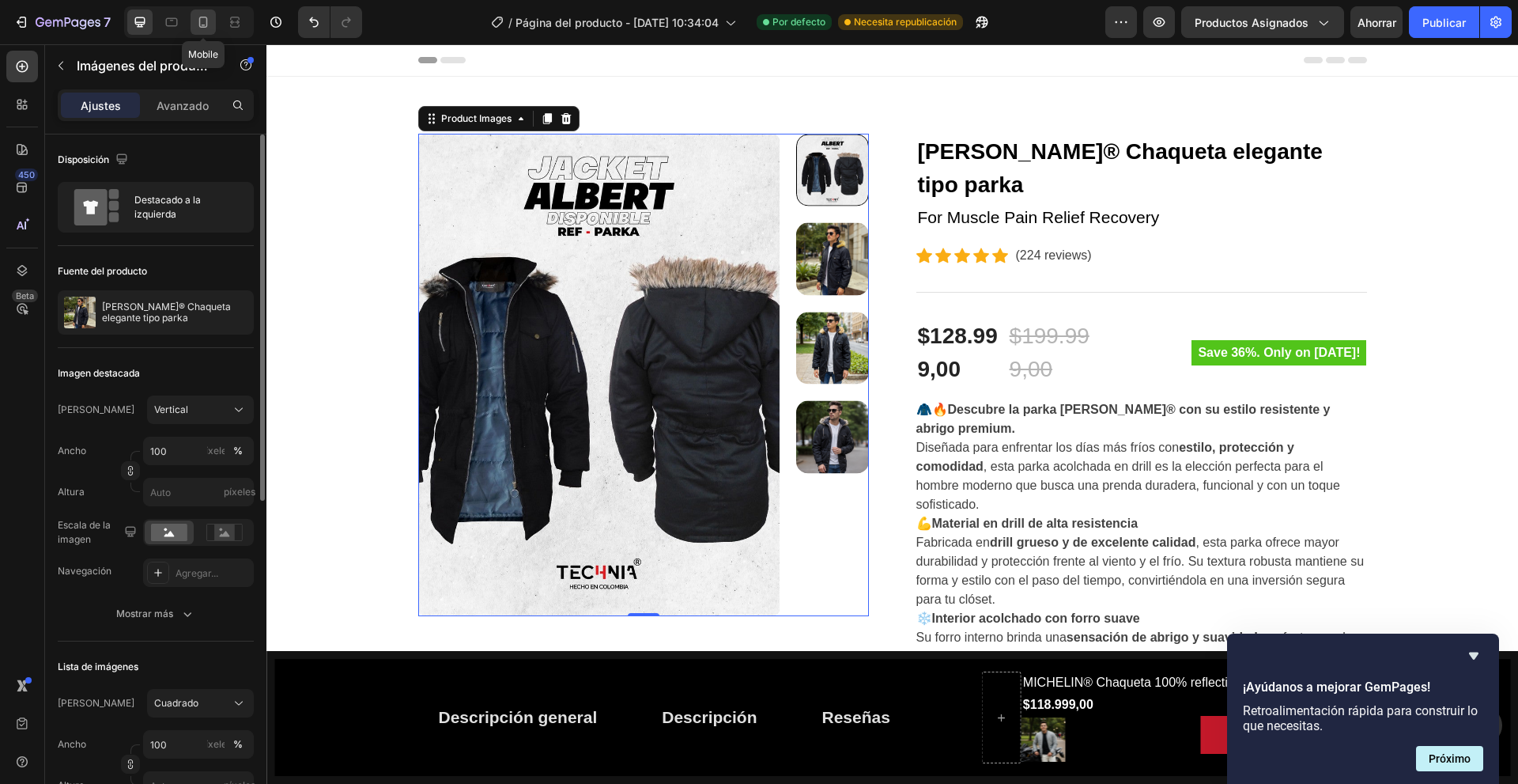
click at [200, 20] on icon at bounding box center [203, 22] width 9 height 11
type input "12"
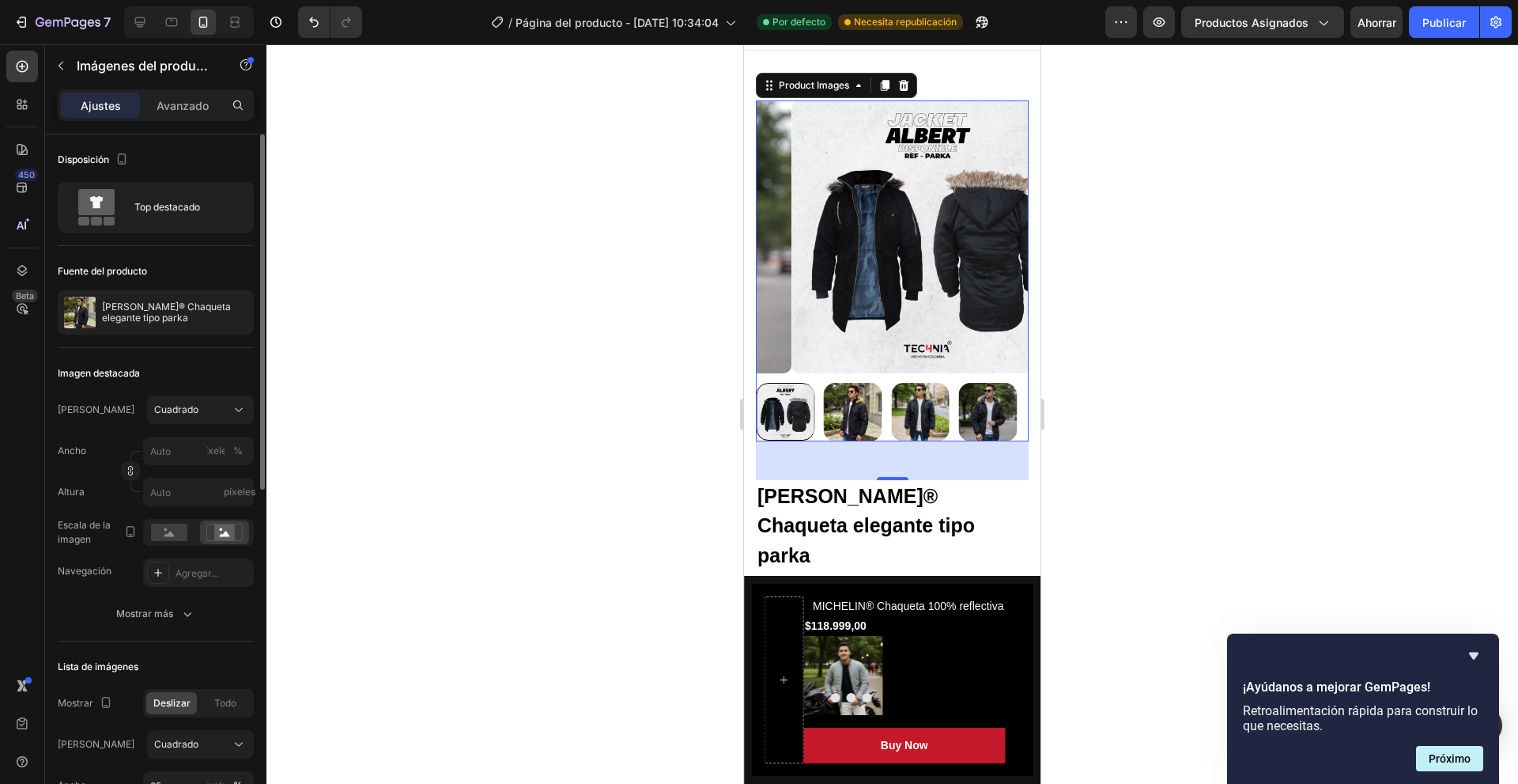
scroll to position [26, 0]
click at [209, 414] on div "Cuadrado" at bounding box center [190, 410] width 73 height 15
click at [196, 490] on div "Vertical" at bounding box center [187, 478] width 126 height 30
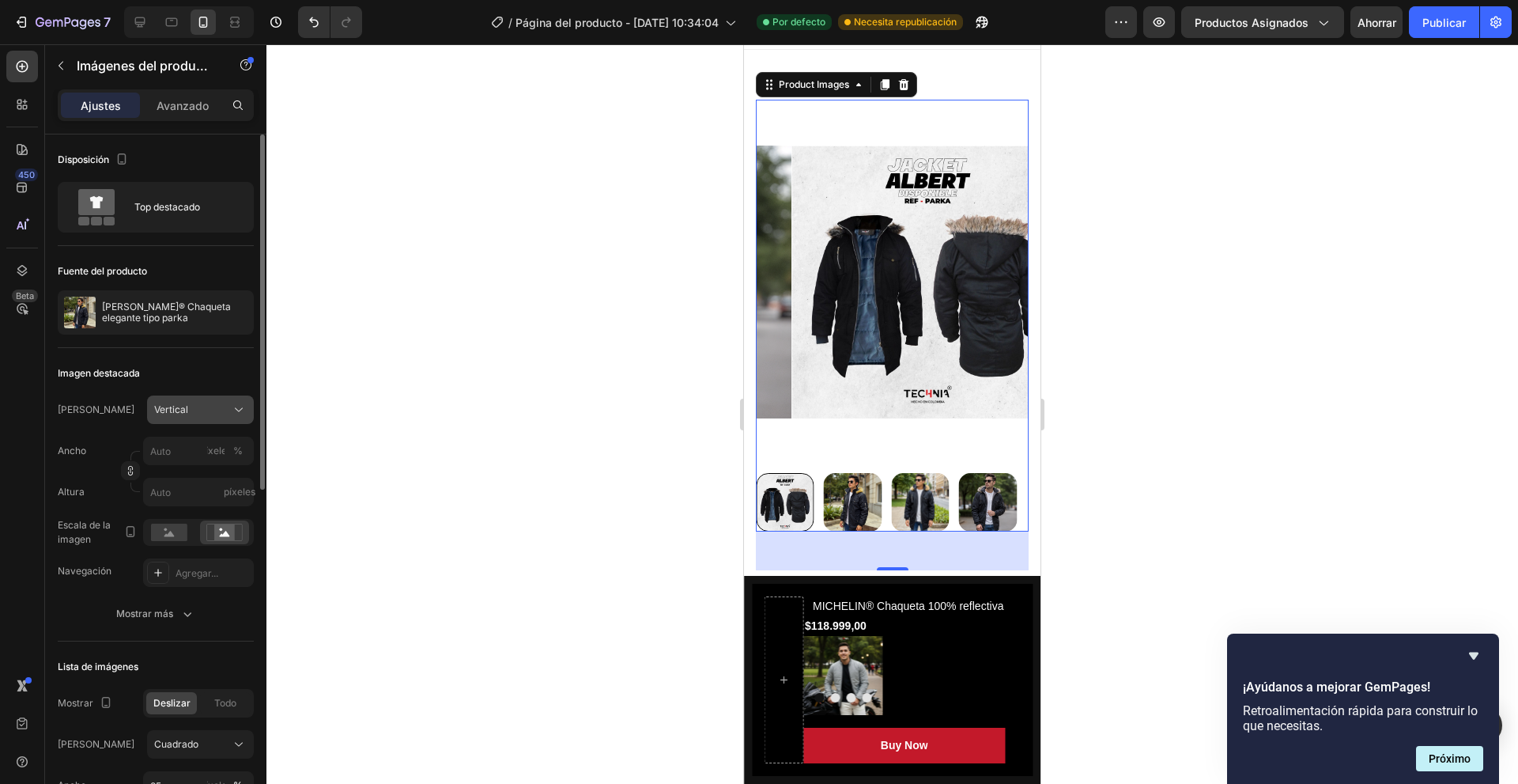
click at [203, 403] on div "Vertical" at bounding box center [190, 410] width 73 height 15
click at [858, 487] on img at bounding box center [854, 502] width 59 height 59
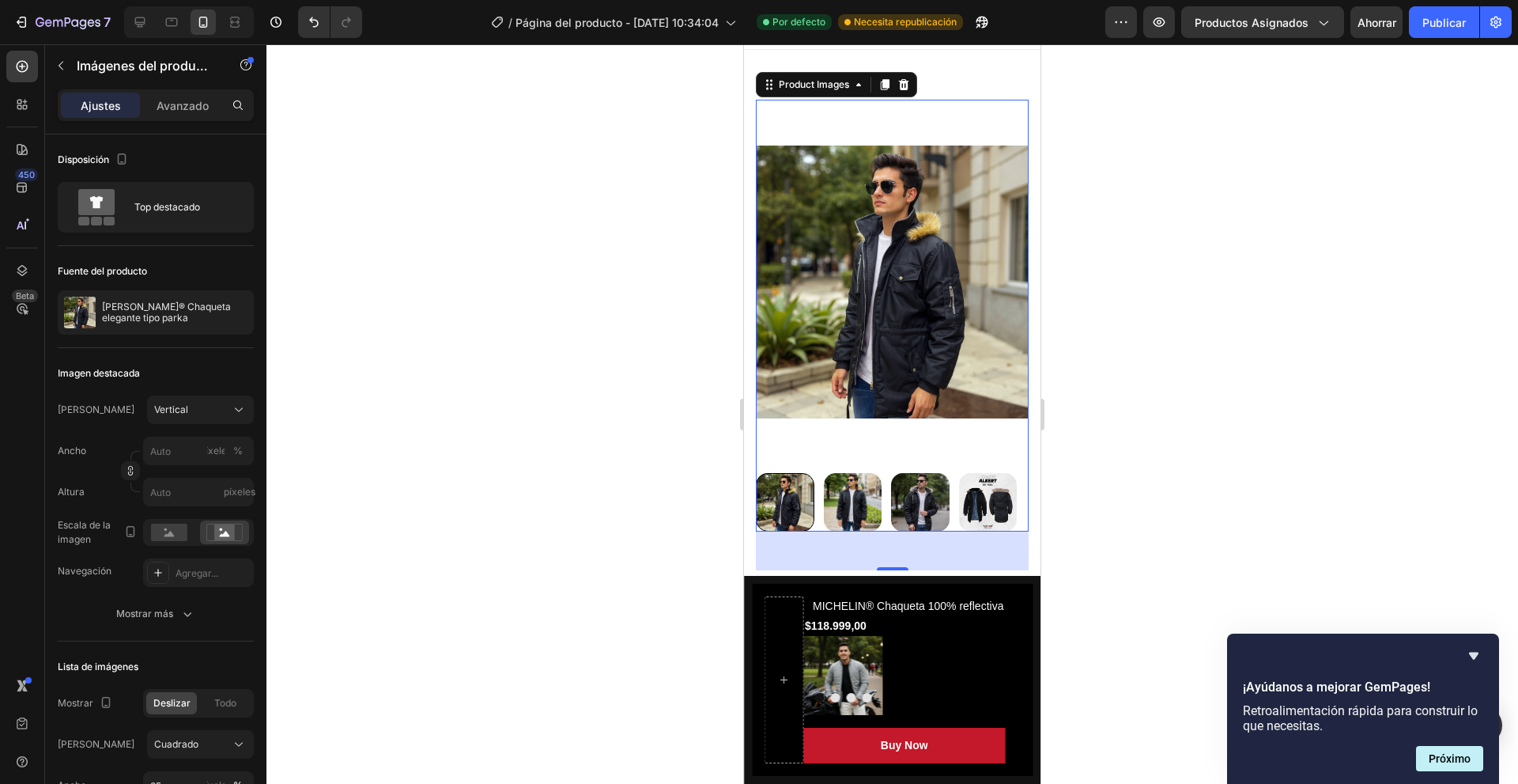
click at [923, 492] on img at bounding box center [920, 502] width 59 height 59
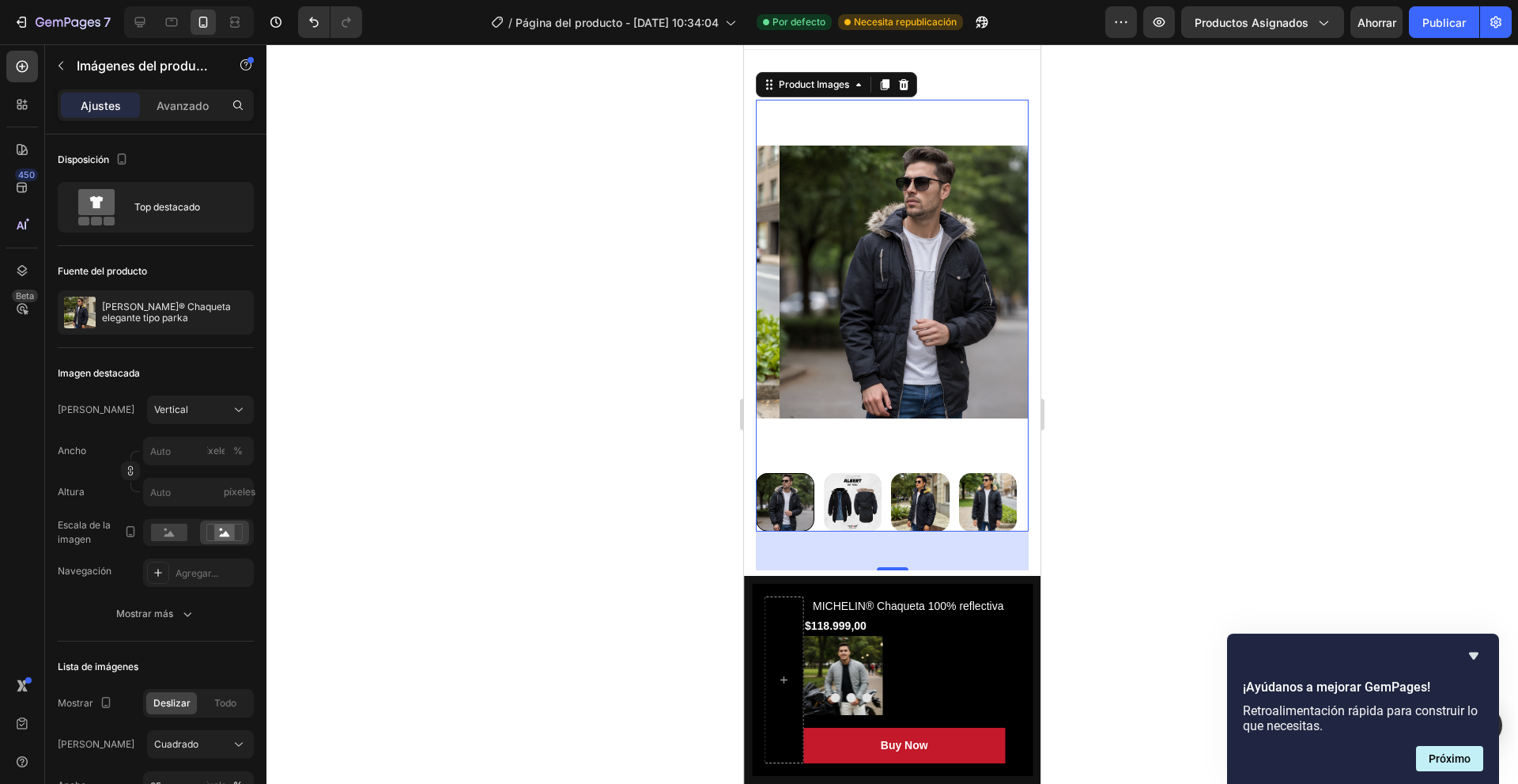
click at [919, 492] on img at bounding box center [920, 502] width 59 height 59
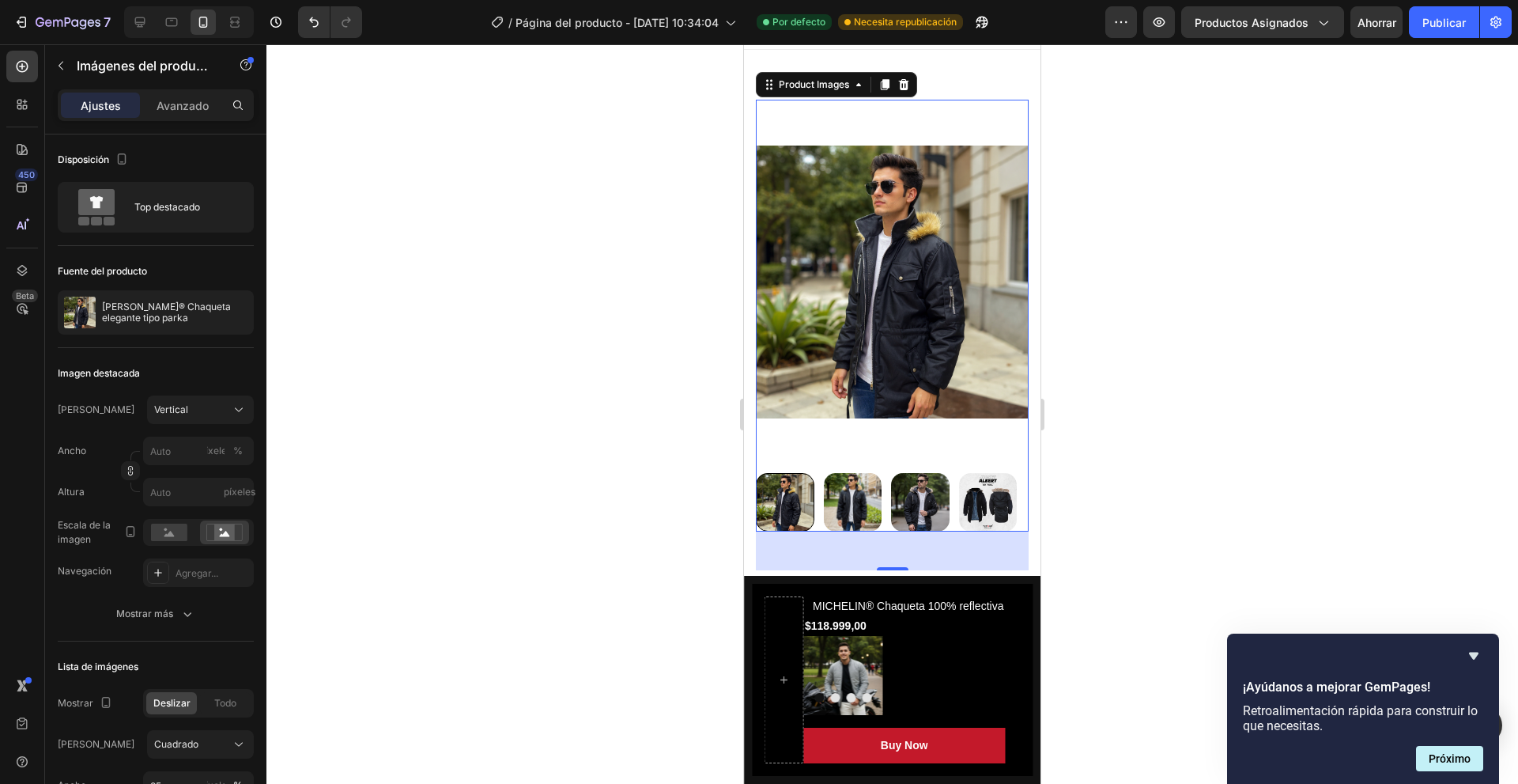
click at [921, 486] on img at bounding box center [920, 502] width 59 height 59
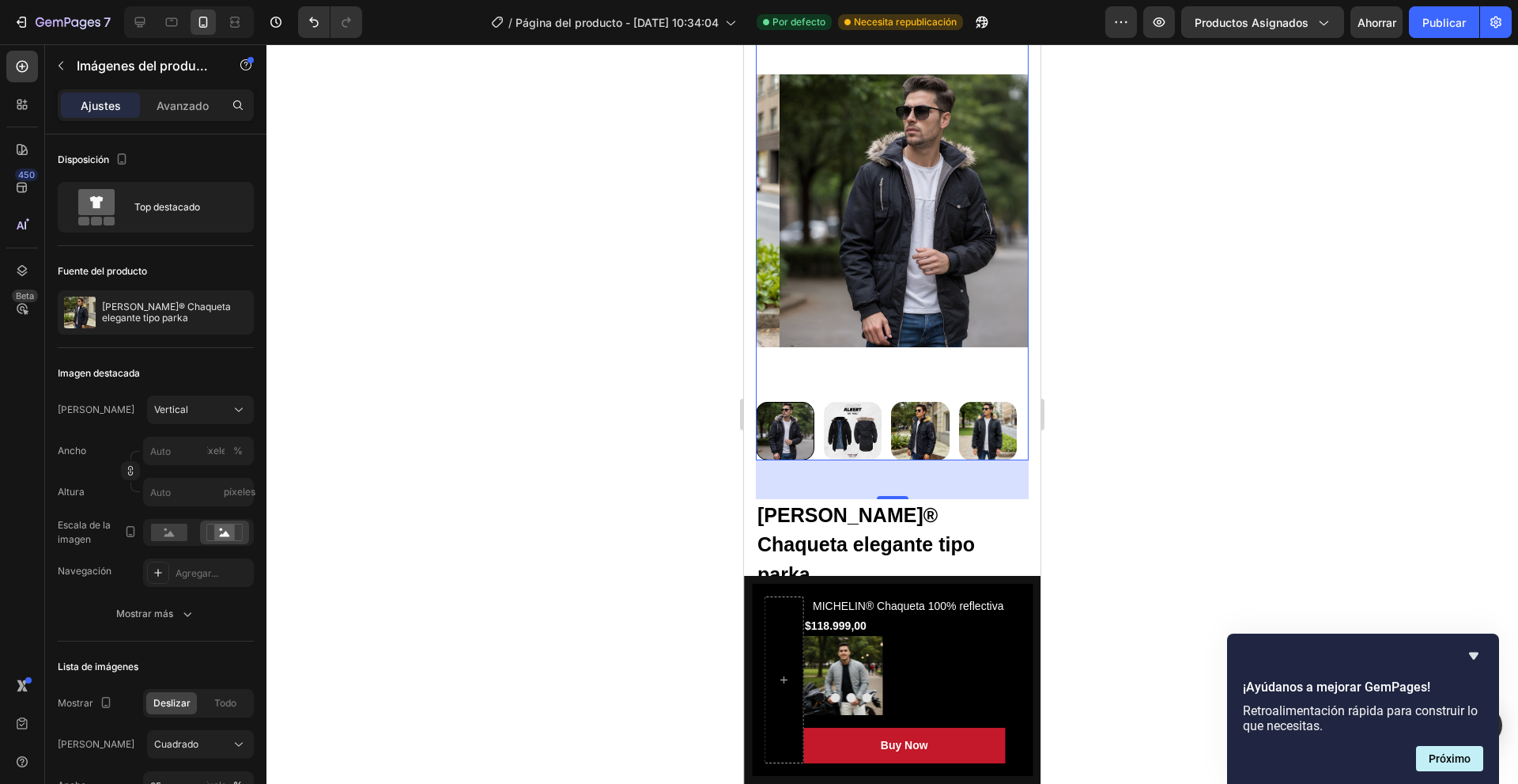
scroll to position [0, 0]
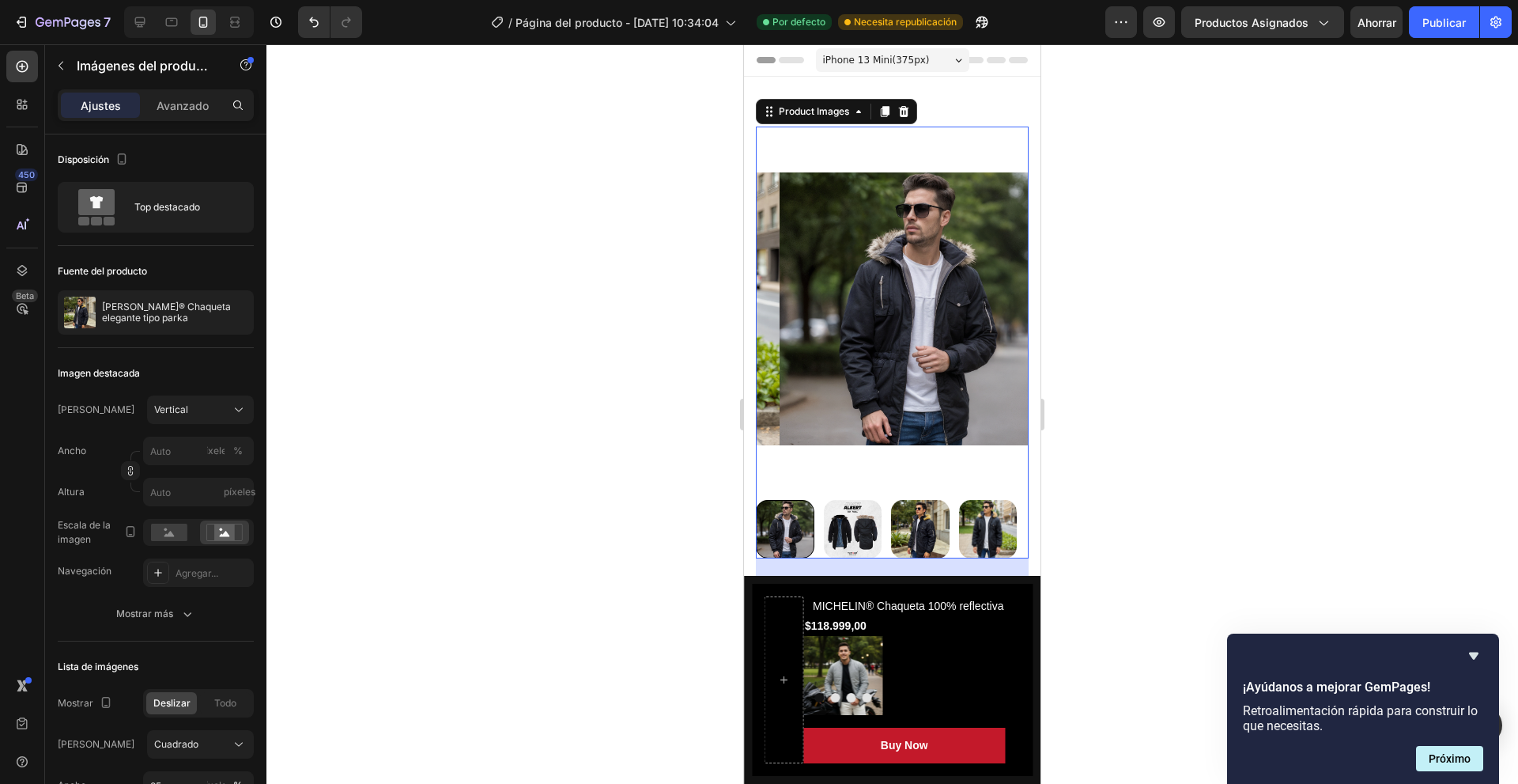
click at [874, 293] on img at bounding box center [916, 308] width 272 height 364
click at [177, 320] on p "ALBERT® Chaqueta elegante tipo parka" at bounding box center [174, 312] width 145 height 23
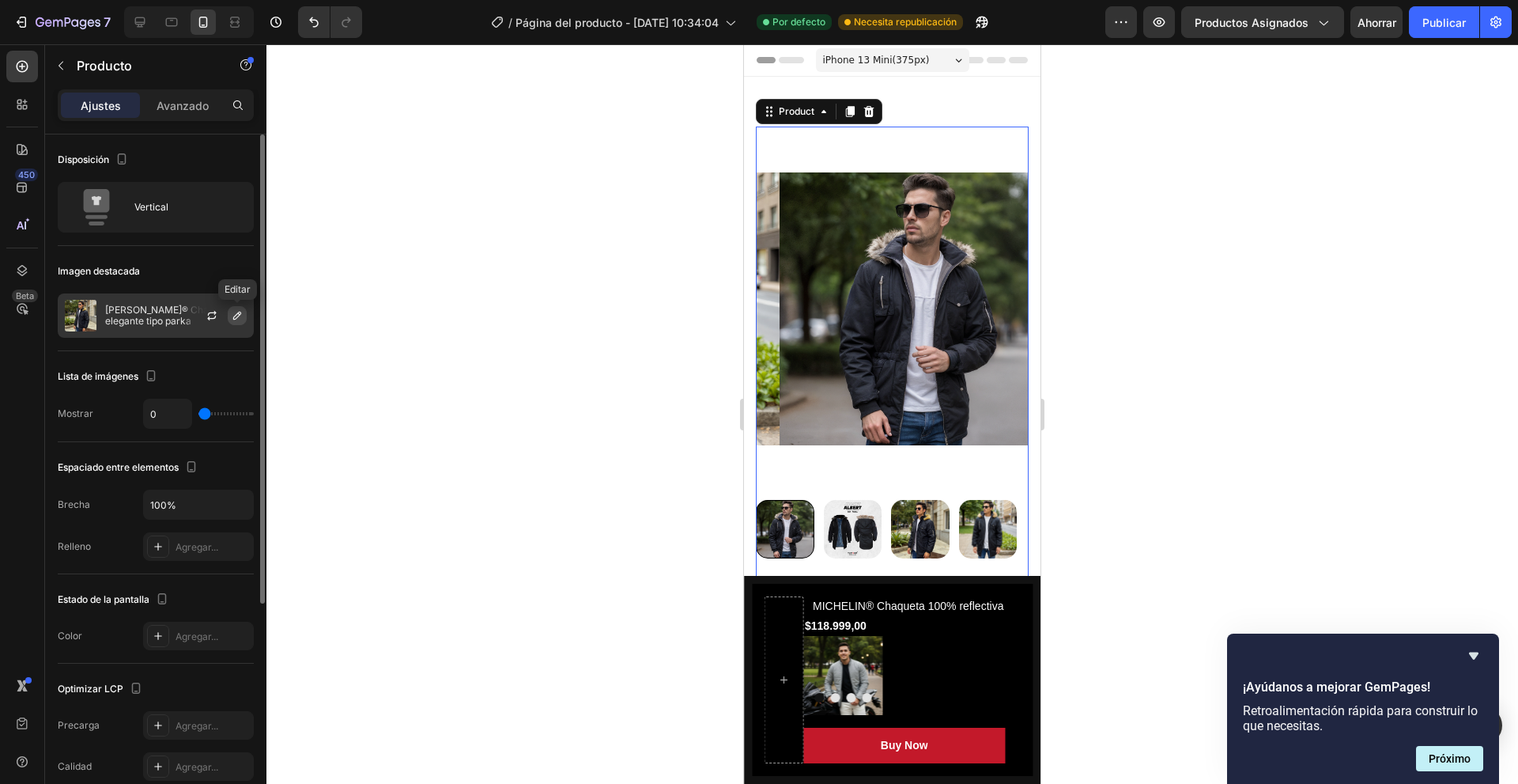
click at [234, 314] on icon "button" at bounding box center [237, 315] width 13 height 13
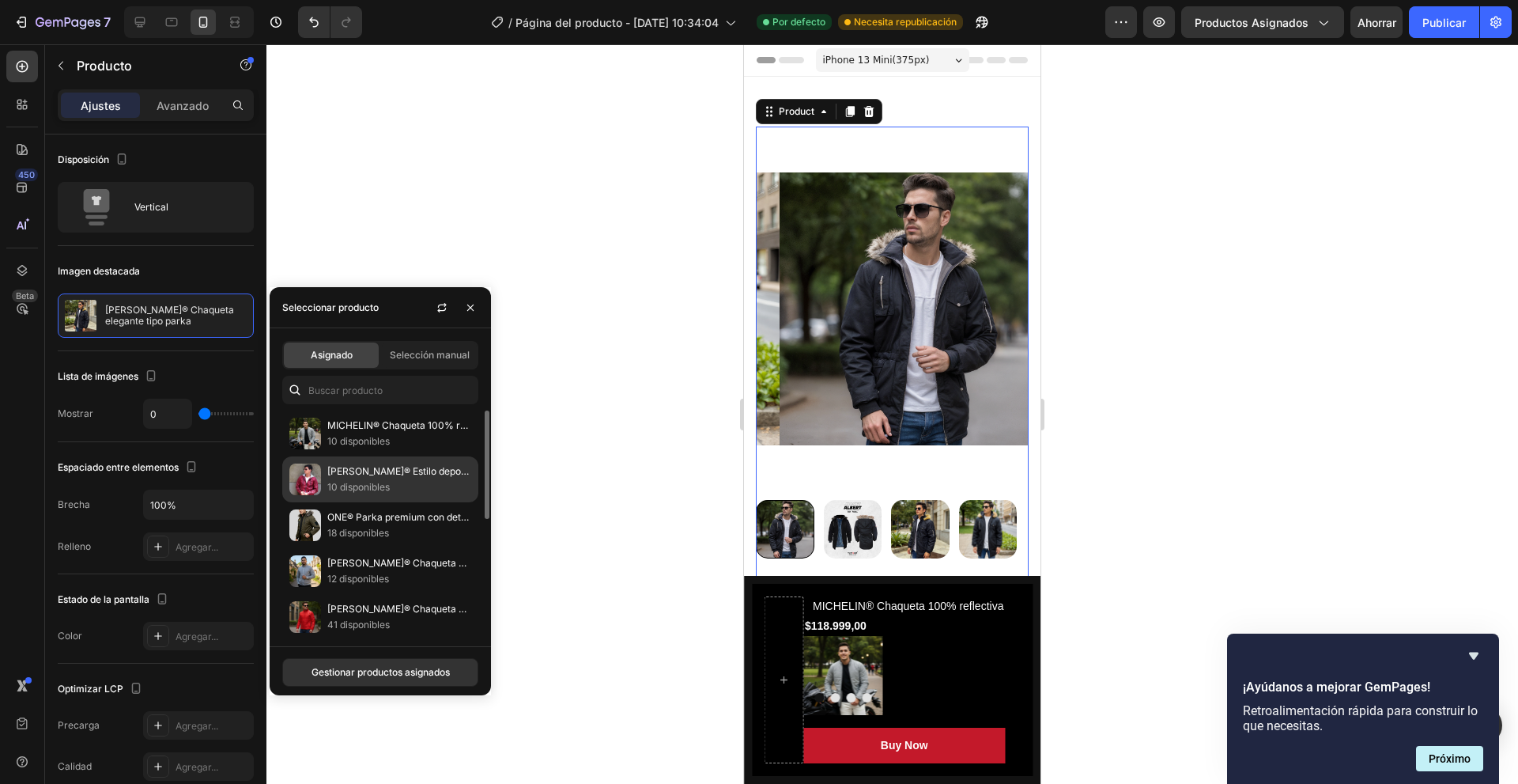
scroll to position [79, 0]
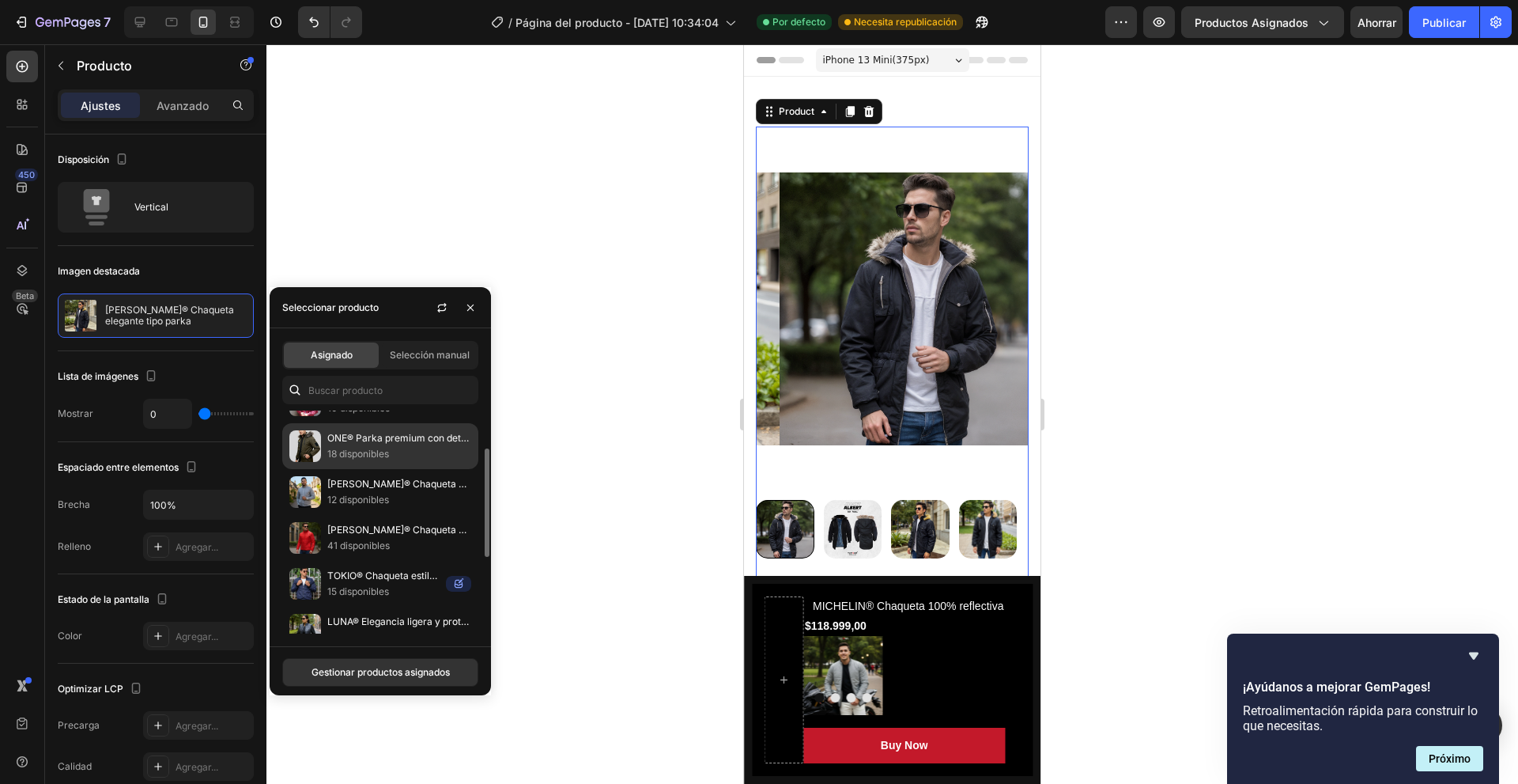
click at [393, 446] on p "18 disponibles" at bounding box center [399, 454] width 144 height 16
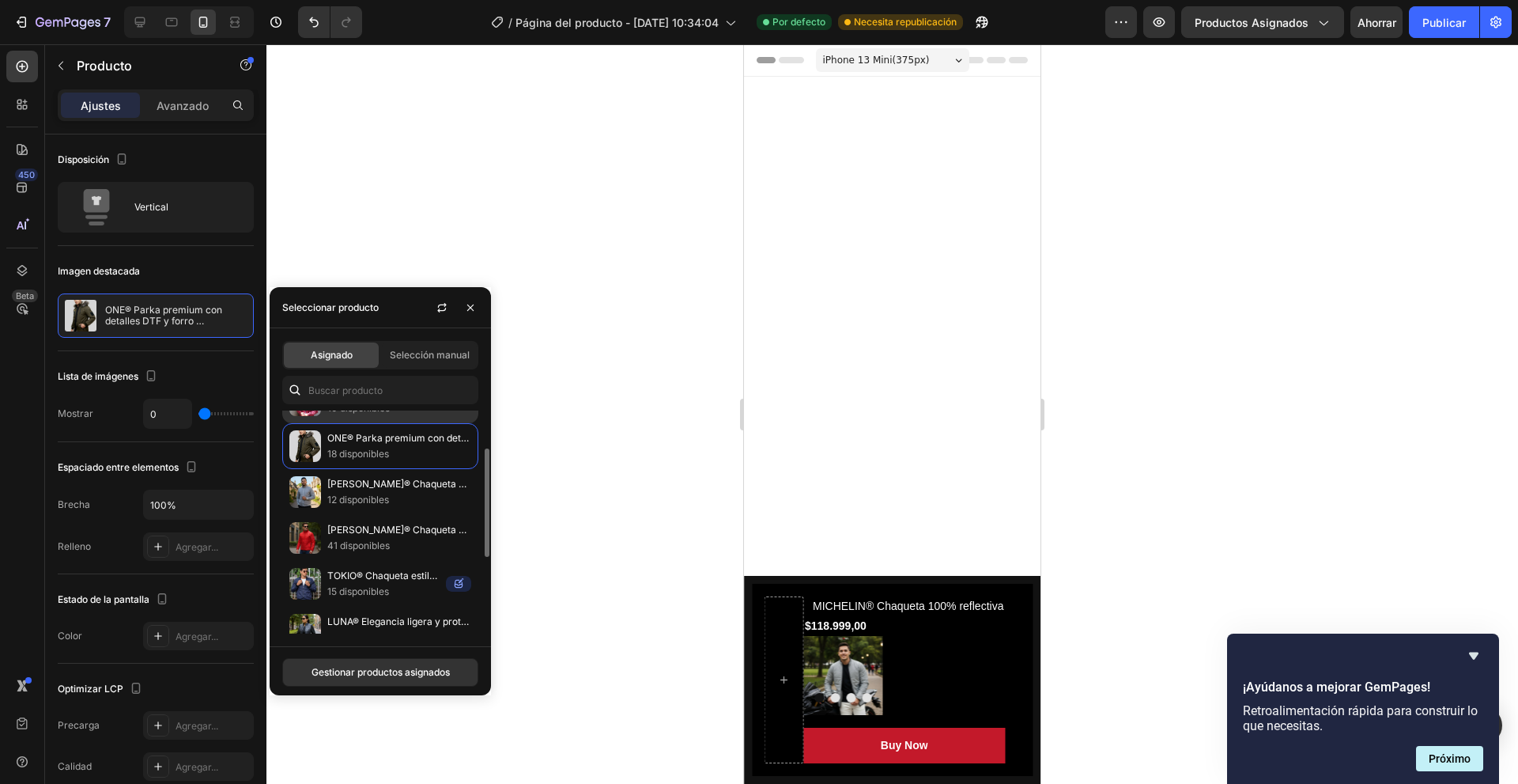
scroll to position [0, 0]
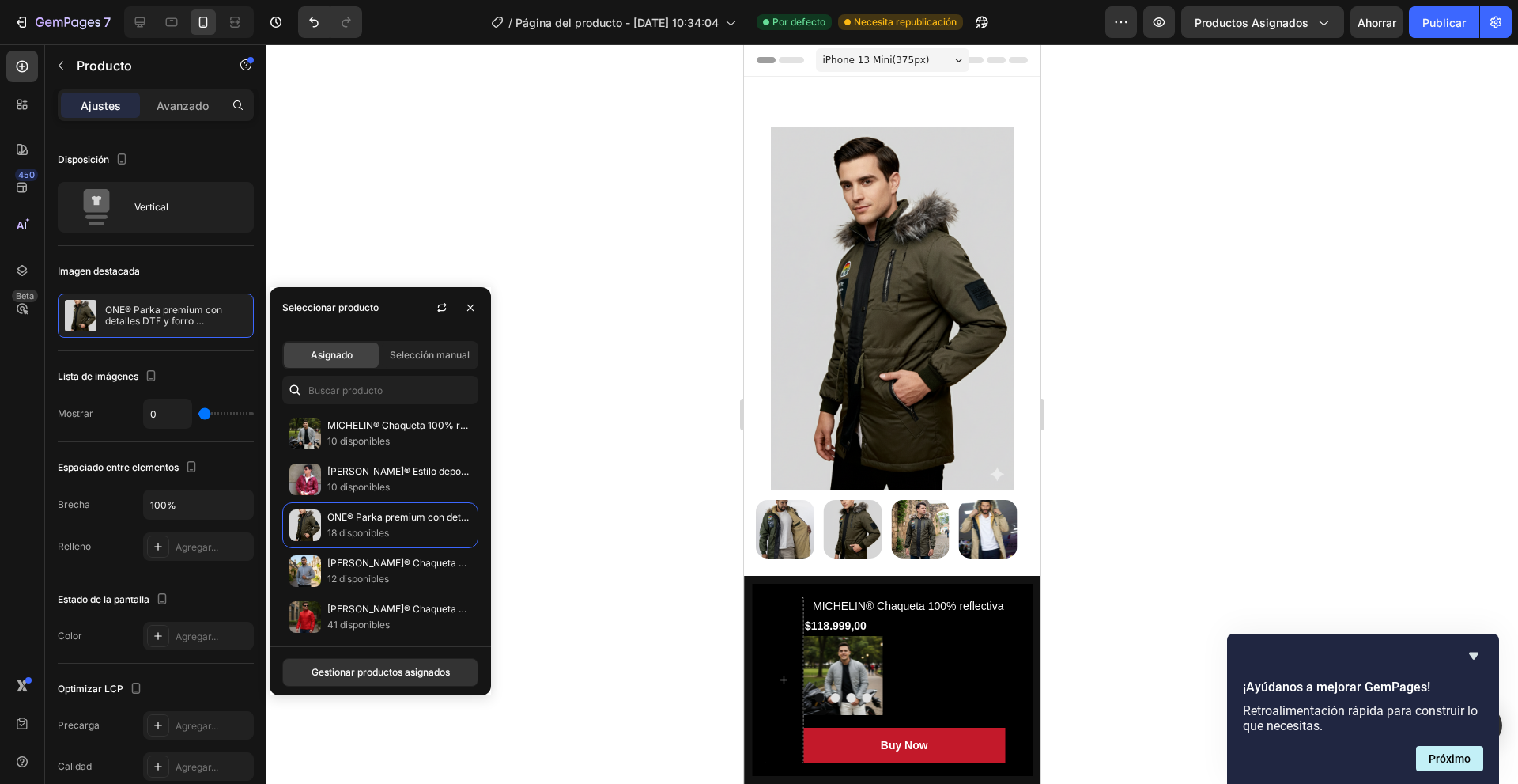
click at [410, 368] on div "Asignado Selección manual" at bounding box center [380, 355] width 196 height 28
click at [412, 358] on font "Selección manual" at bounding box center [429, 355] width 79 height 12
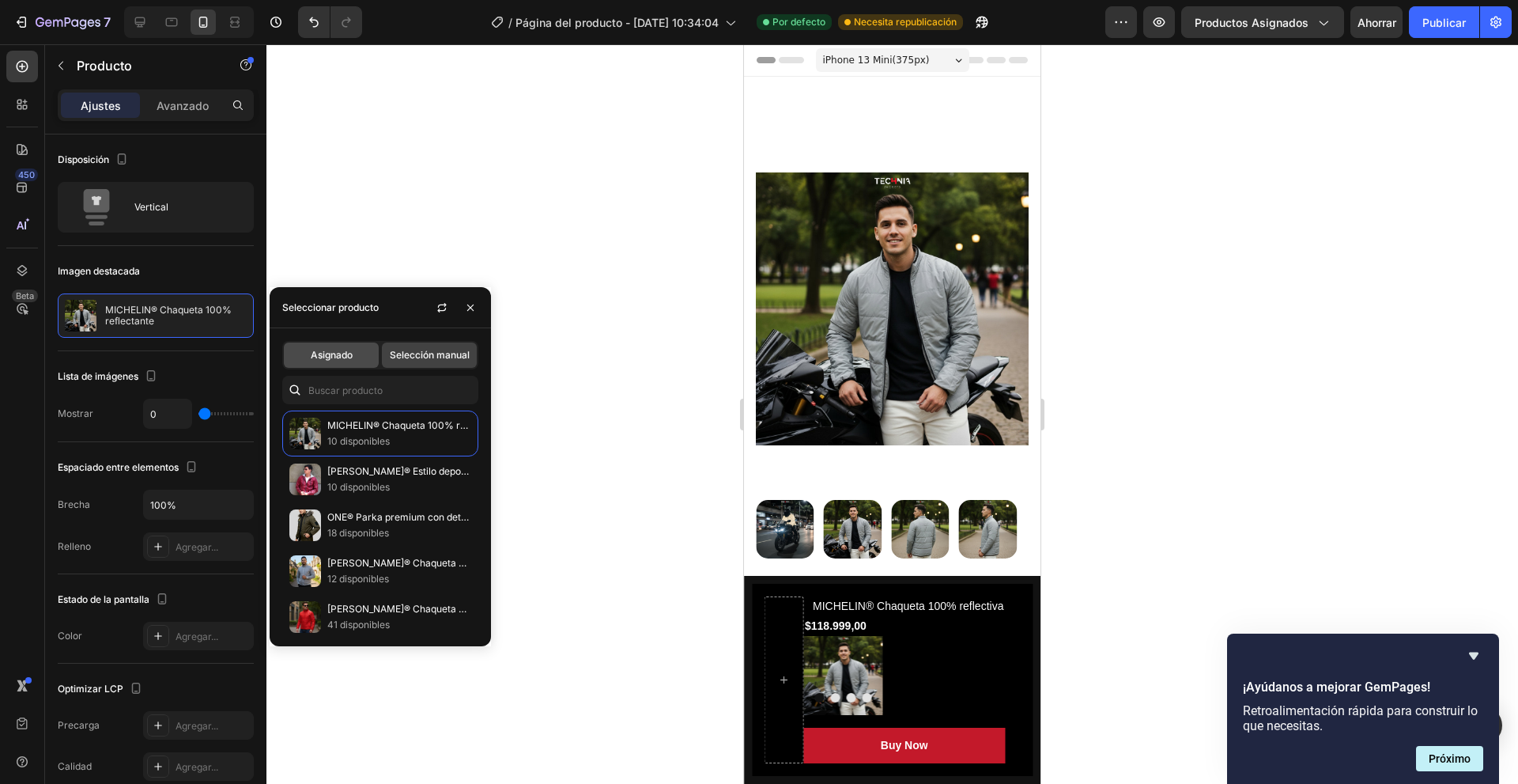
click at [338, 343] on div "Asignado" at bounding box center [331, 355] width 95 height 25
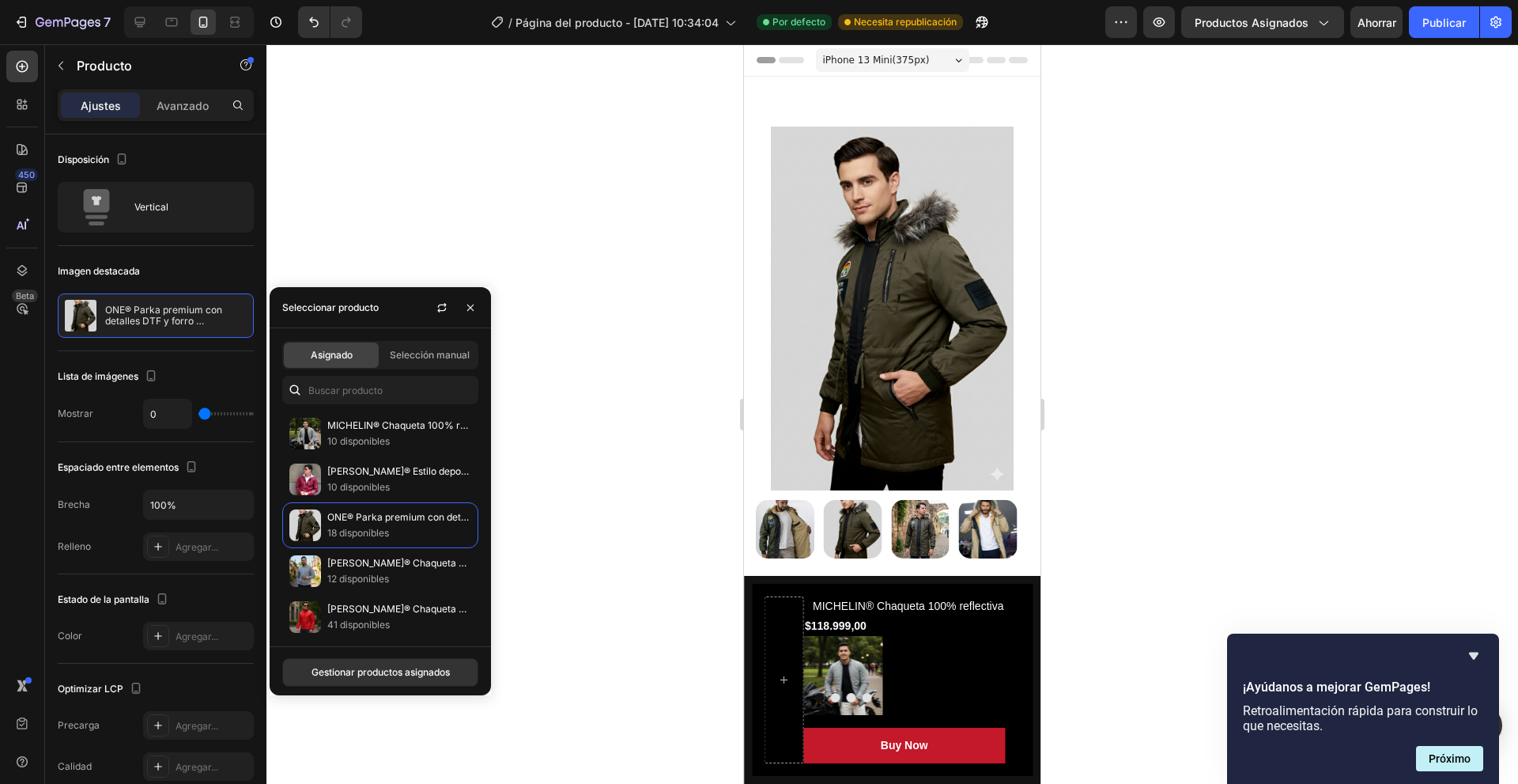
click at [584, 509] on div at bounding box center [892, 414] width 1251 height 739
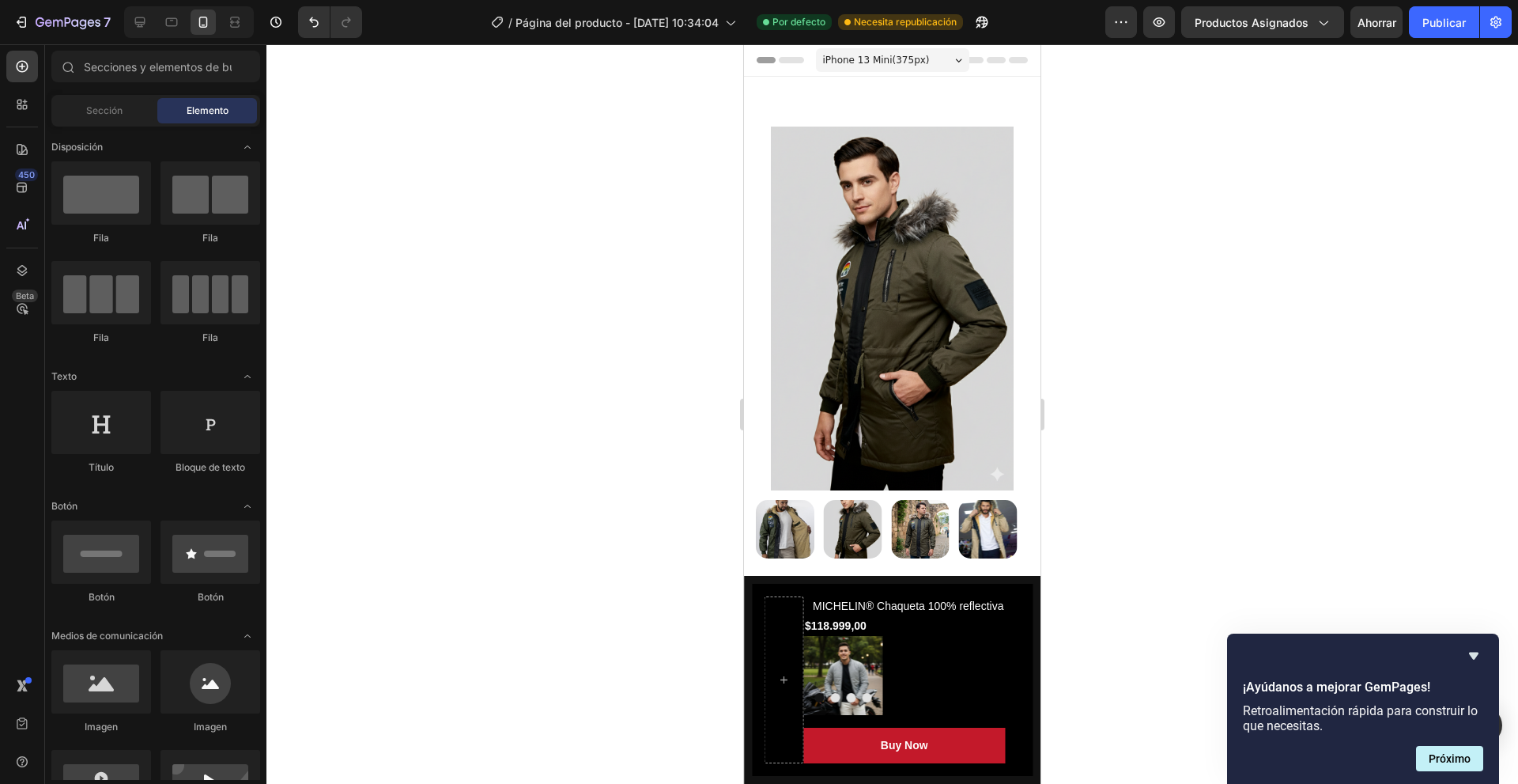
click at [824, 323] on img at bounding box center [892, 308] width 272 height 364
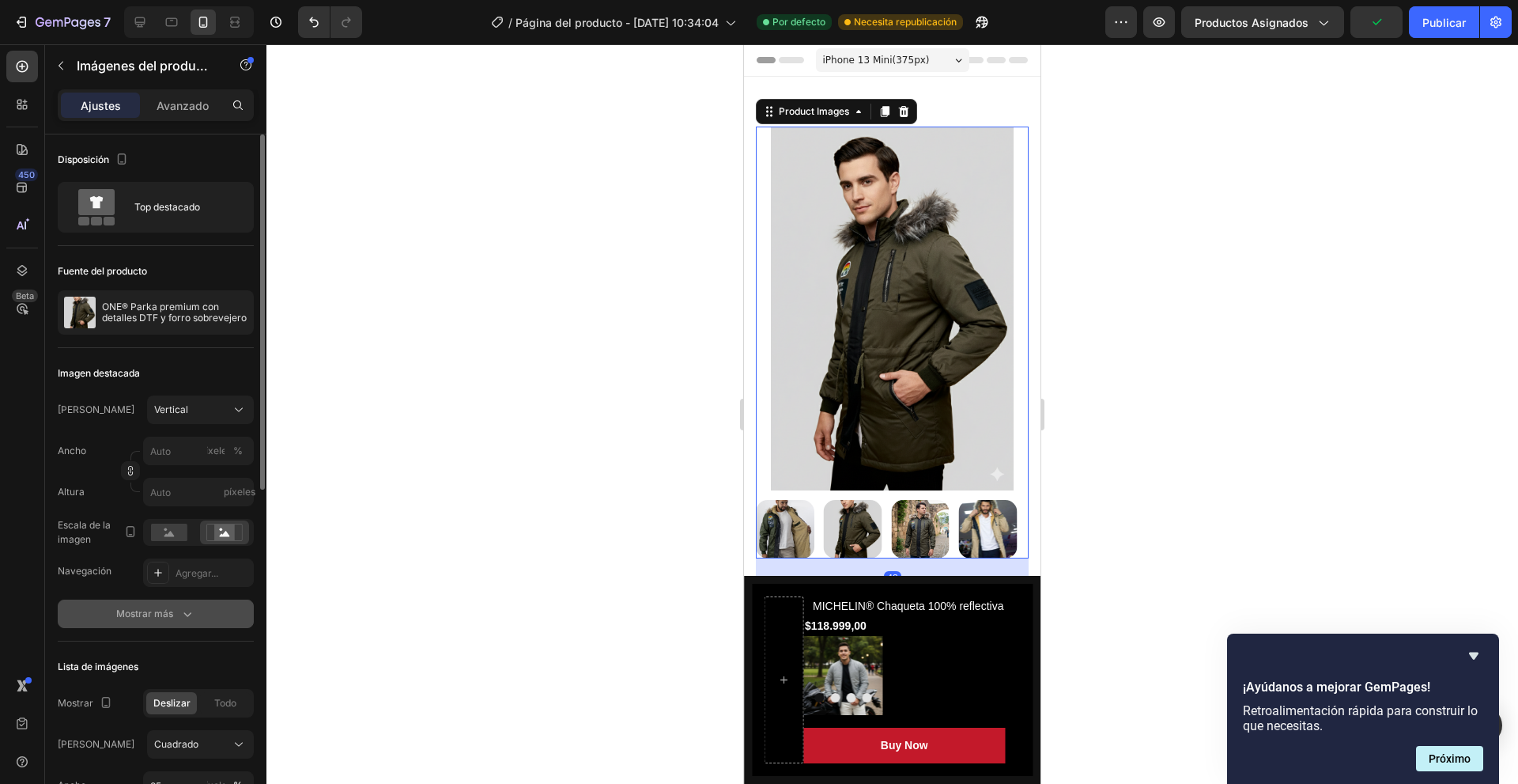
click at [151, 623] on button "Mostrar más" at bounding box center [156, 613] width 196 height 28
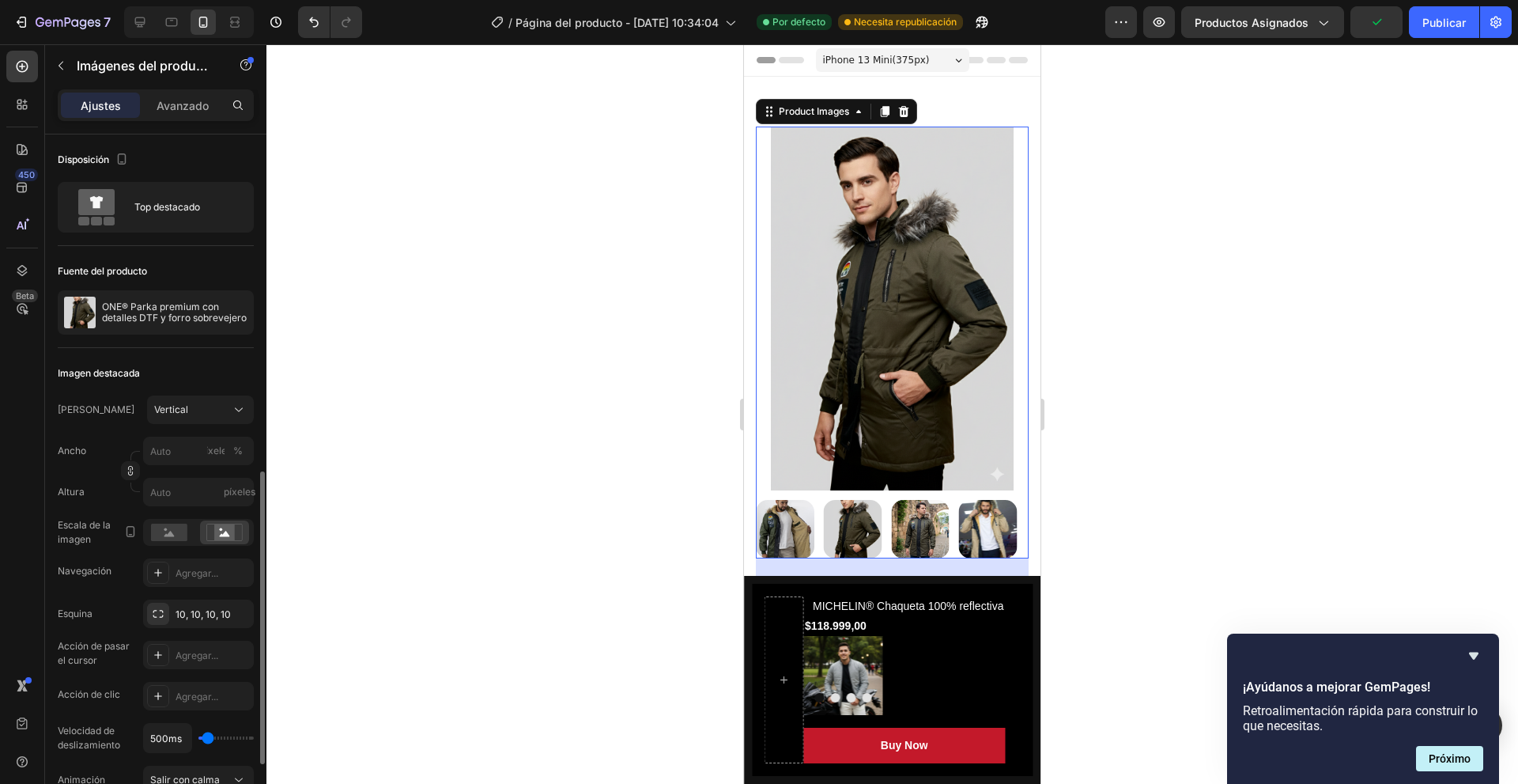
scroll to position [237, 0]
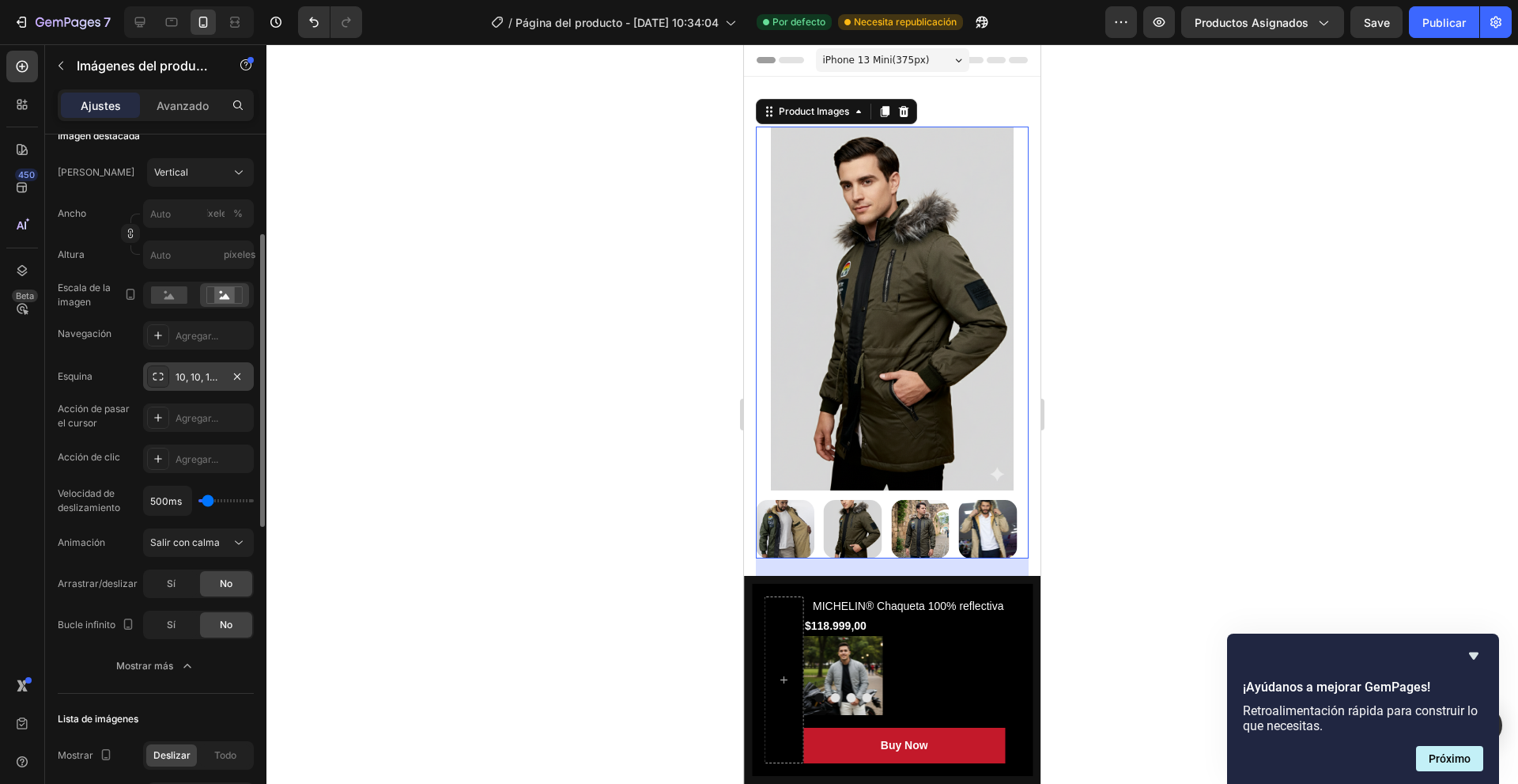
click at [194, 374] on font "10, 10, 10, 10" at bounding box center [203, 376] width 55 height 12
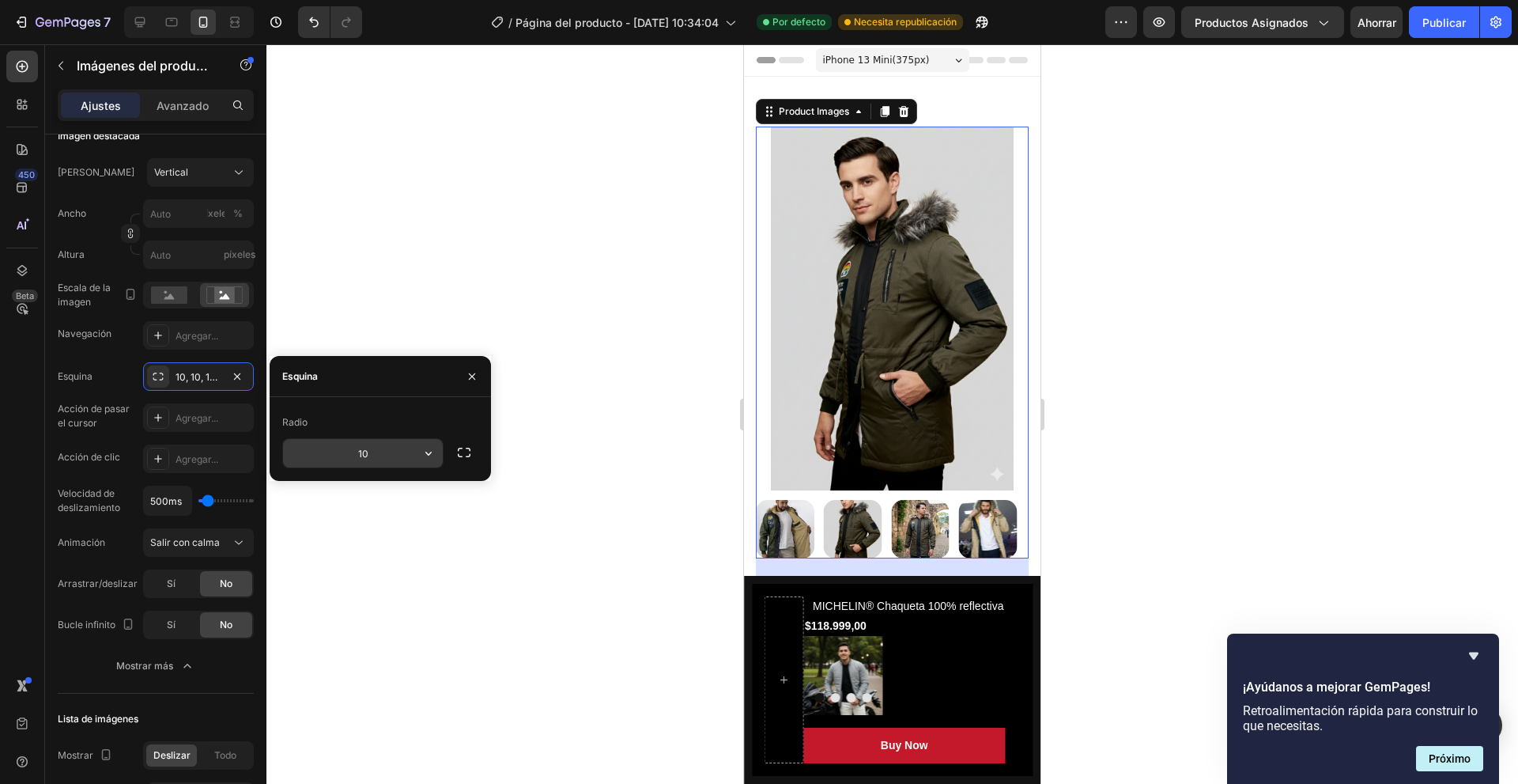
click at [398, 453] on input "10" at bounding box center [363, 453] width 160 height 28
click at [661, 497] on div at bounding box center [892, 414] width 1251 height 739
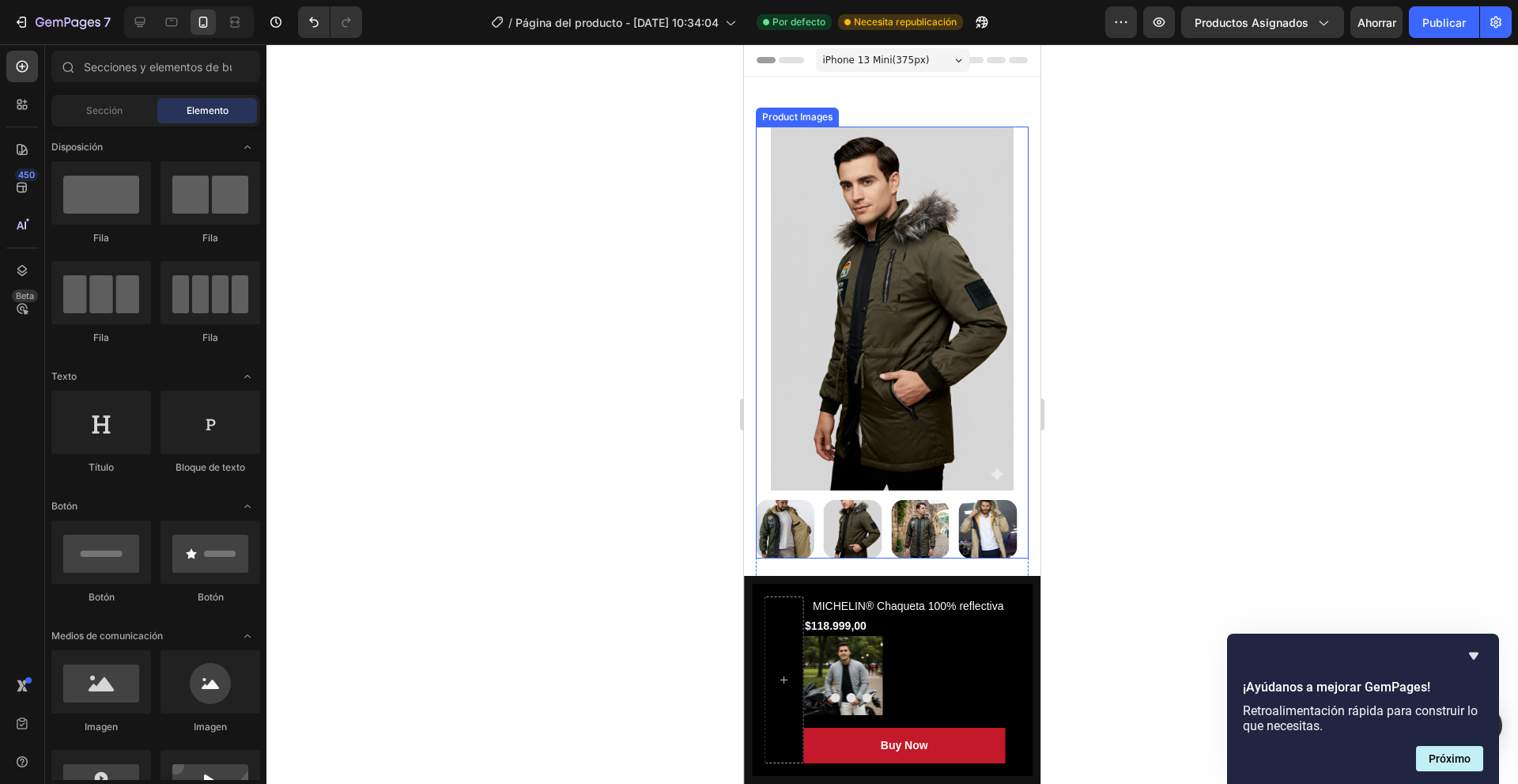
click at [806, 414] on img at bounding box center [892, 308] width 272 height 364
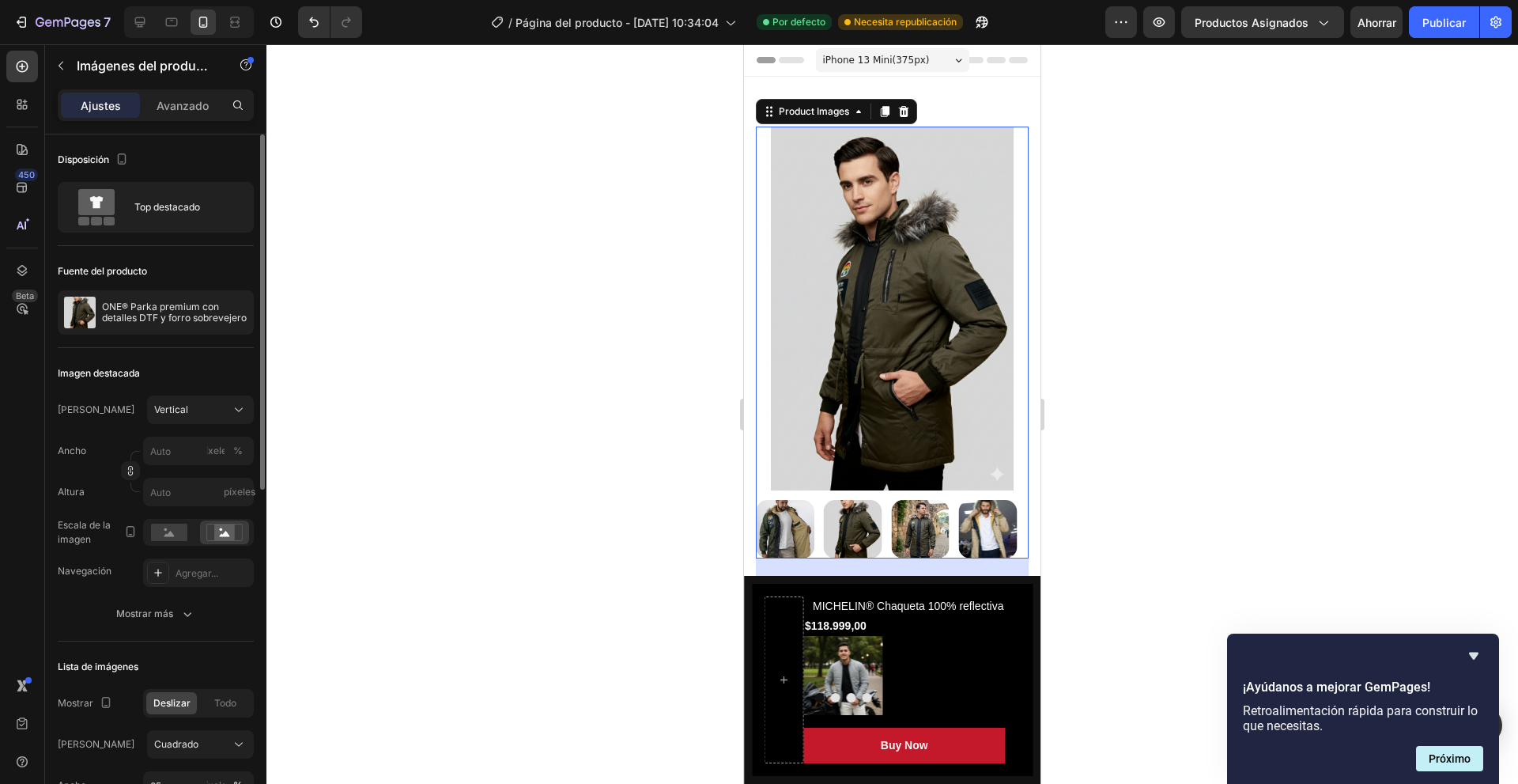
click at [151, 598] on div "Marco Vertical Ancho píxeles % Altura píxeles Escala de la imagen Navegación Ag…" at bounding box center [156, 511] width 196 height 232
click at [147, 607] on font "Mostrar más" at bounding box center [145, 613] width 57 height 15
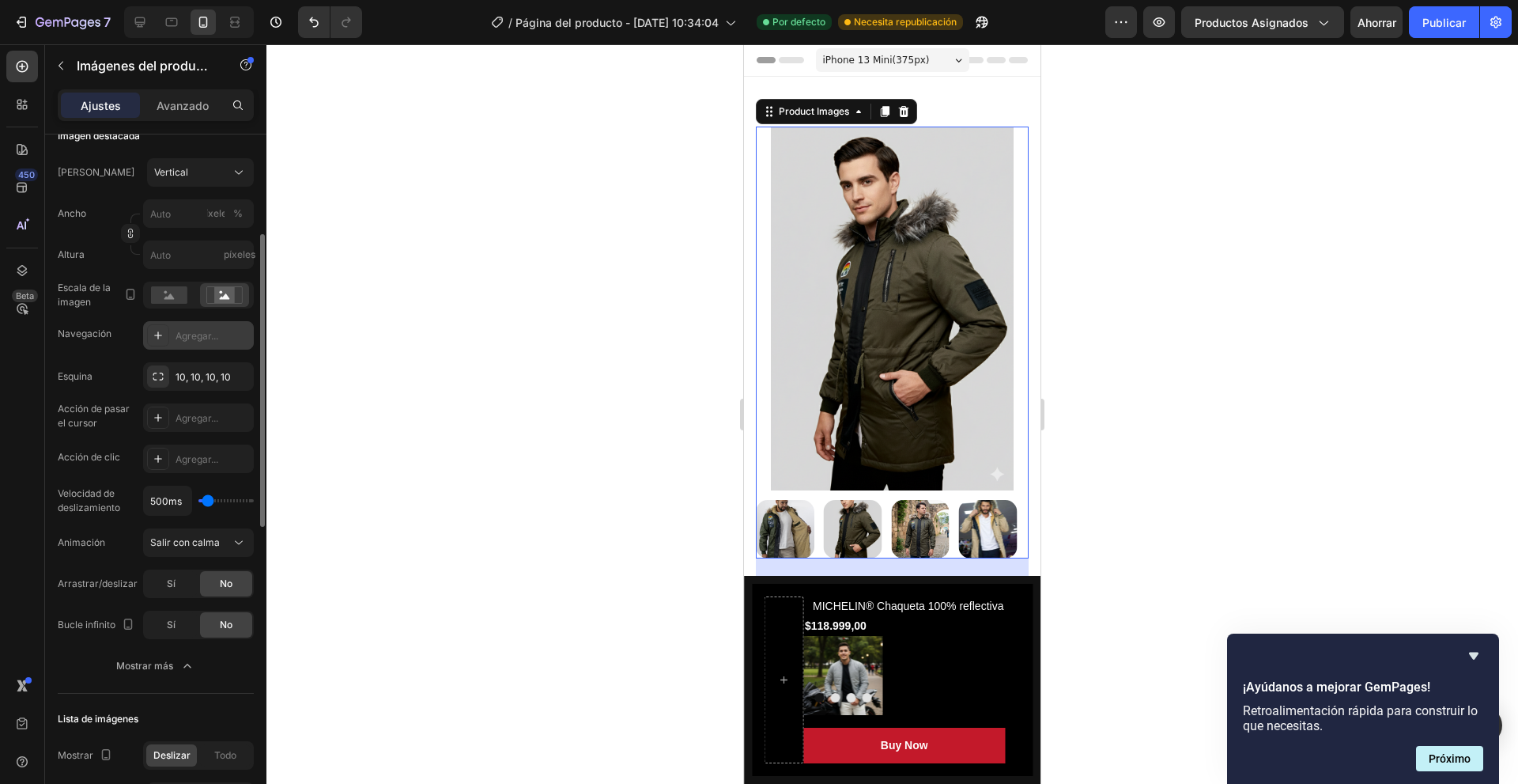
click at [220, 337] on div "Agregar..." at bounding box center [213, 336] width 74 height 15
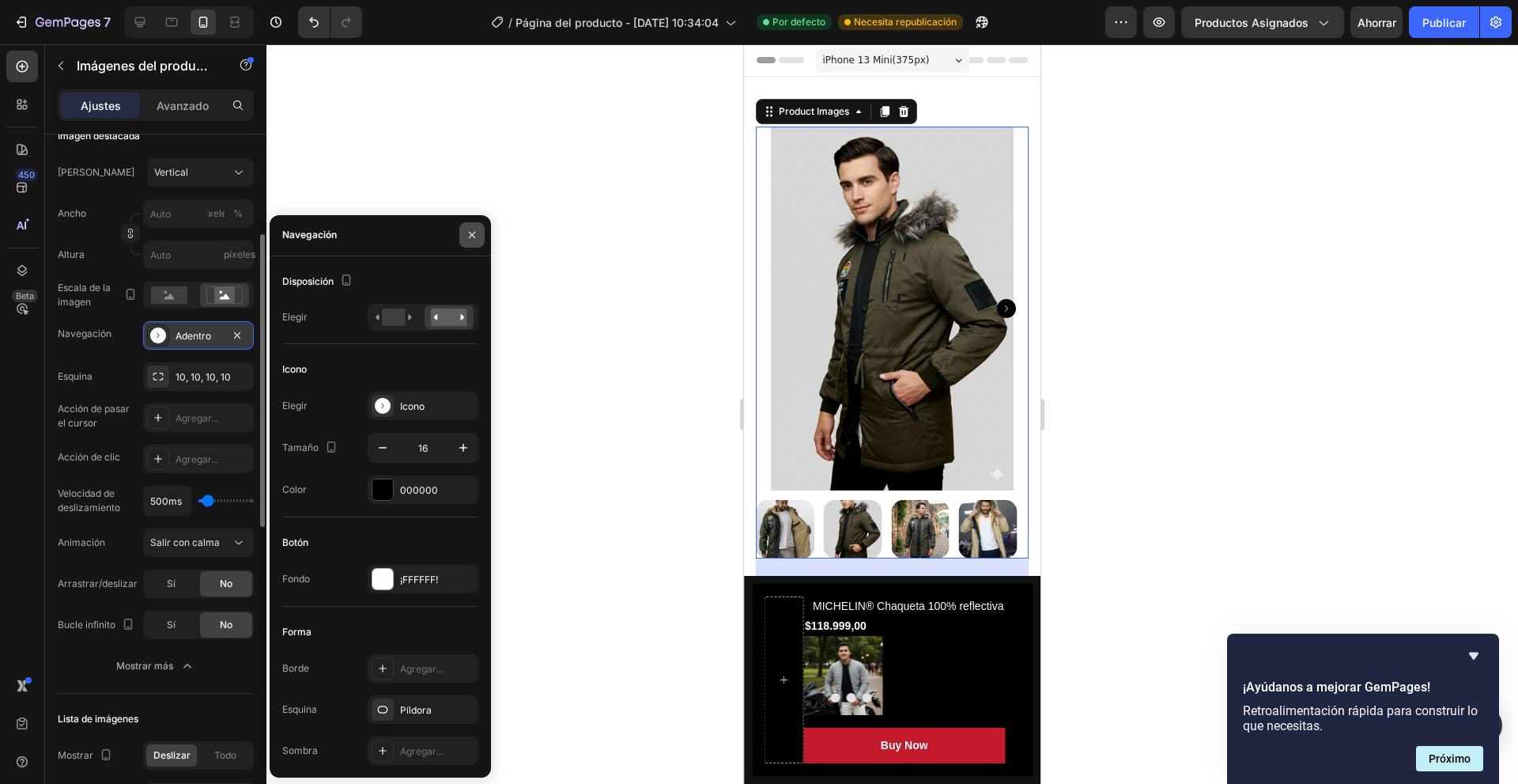
click at [476, 239] on icon "button" at bounding box center [471, 234] width 13 height 13
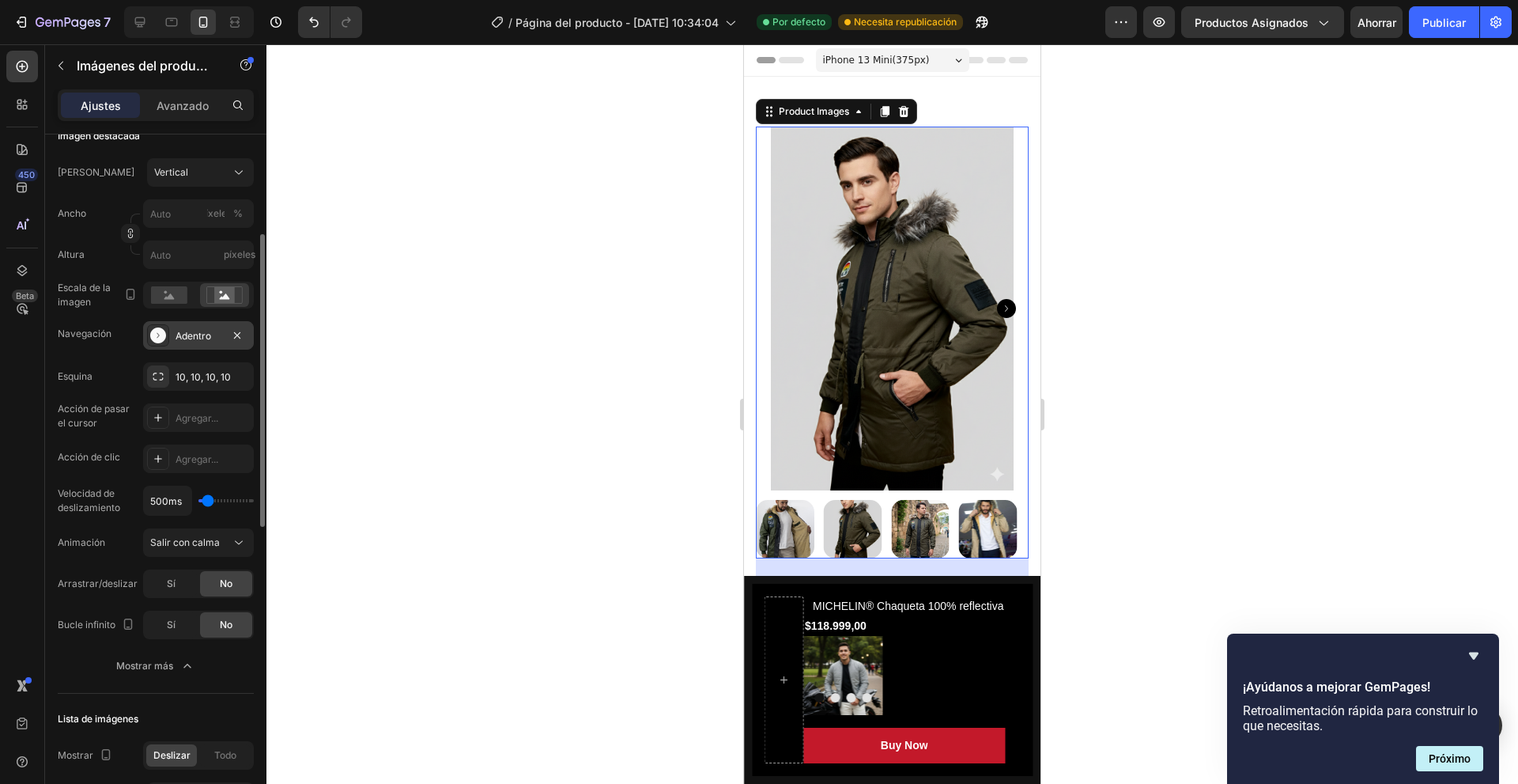
click at [501, 301] on div at bounding box center [892, 414] width 1251 height 739
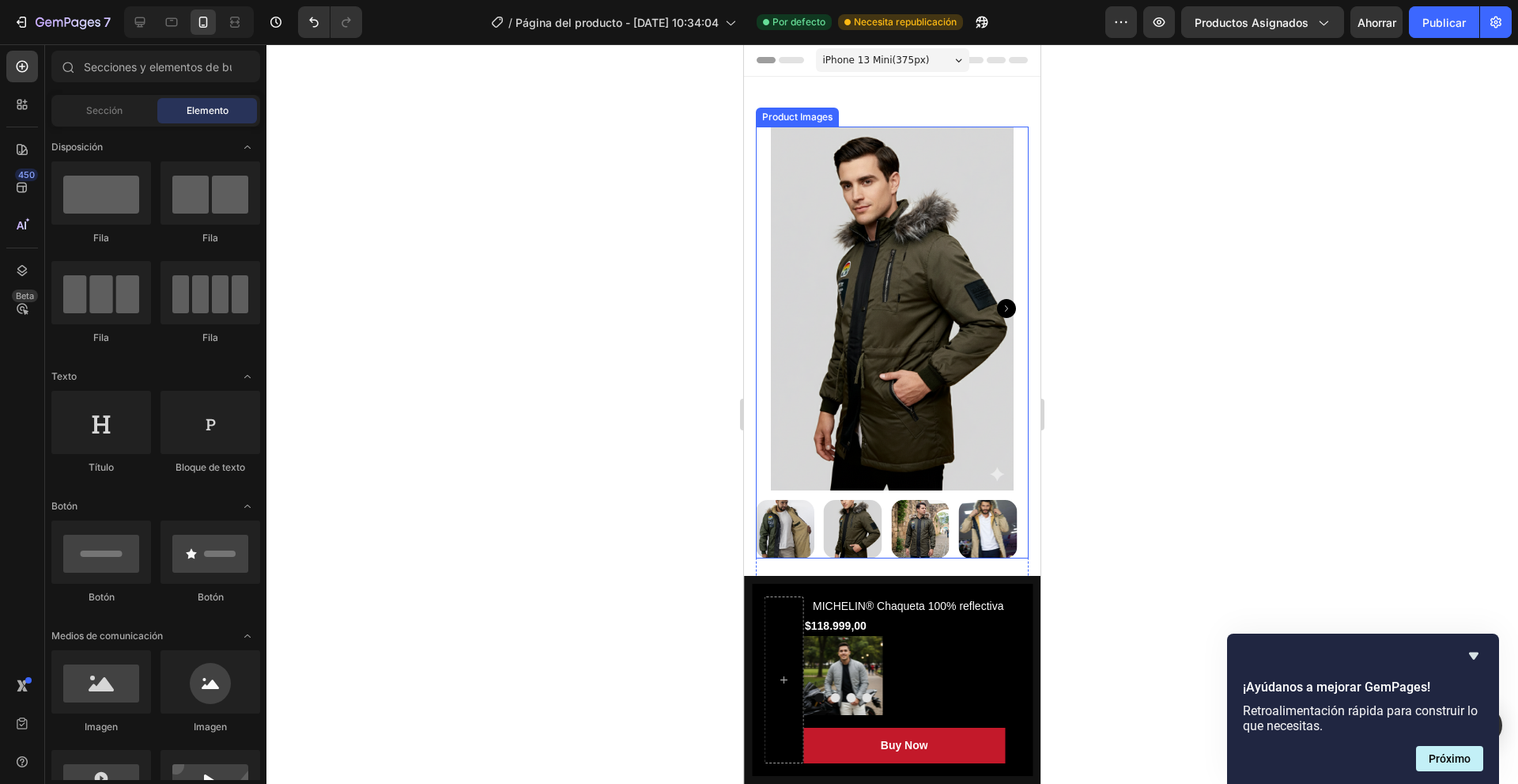
click at [997, 301] on icon "Carousel Next Arrow" at bounding box center [1005, 308] width 19 height 19
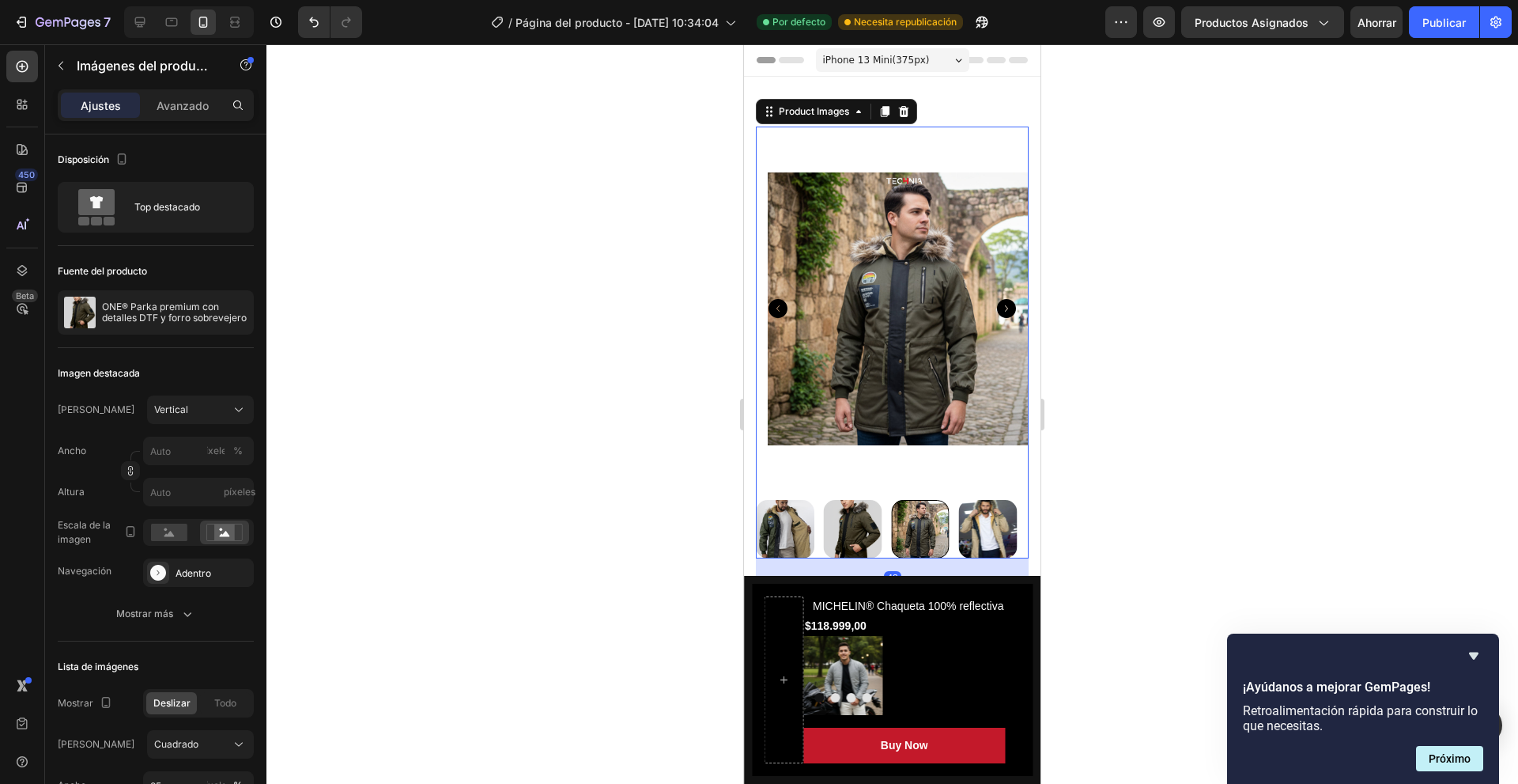
click at [937, 346] on img at bounding box center [904, 308] width 272 height 364
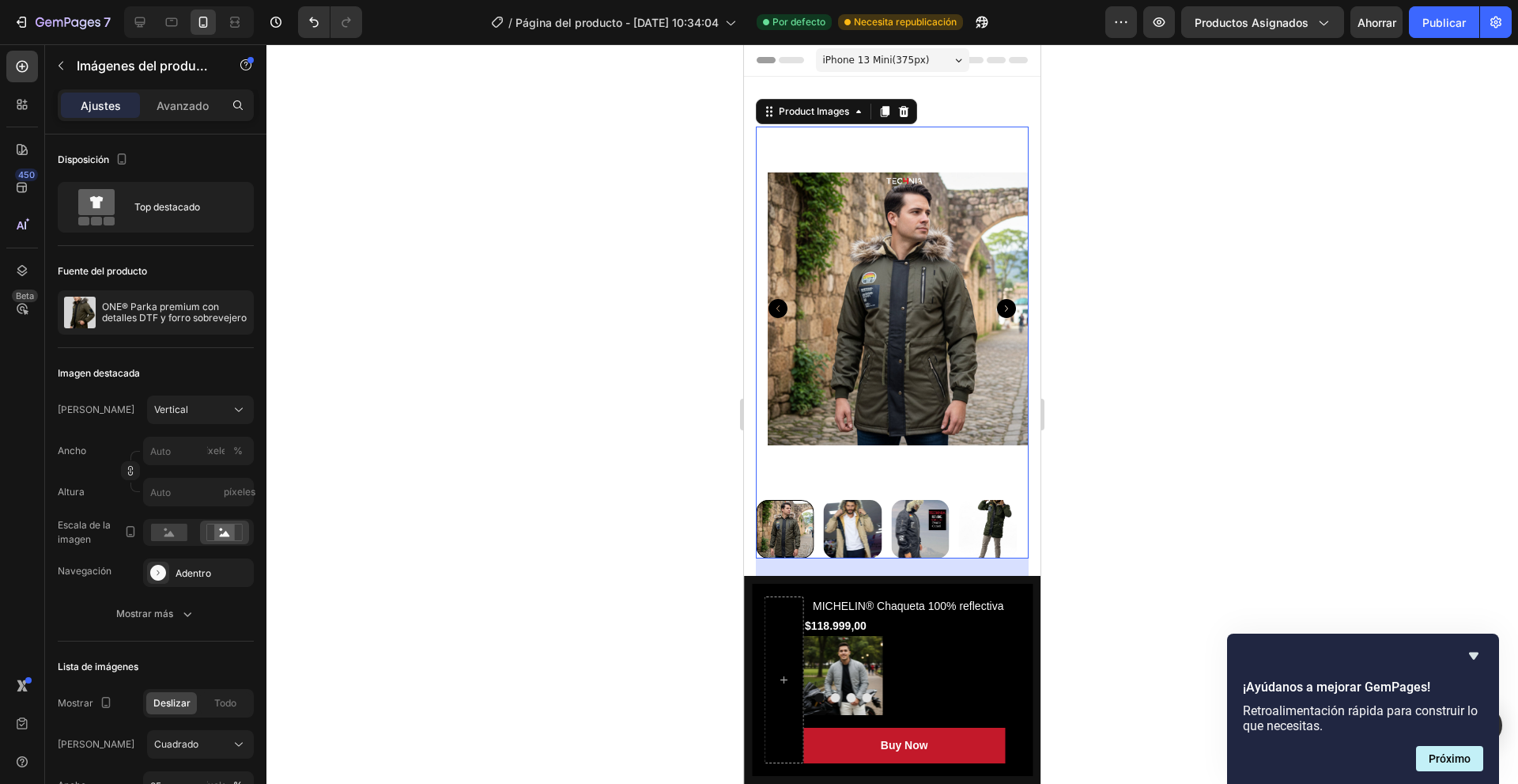
click at [783, 299] on icon "Carousel Back Arrow" at bounding box center [777, 308] width 19 height 19
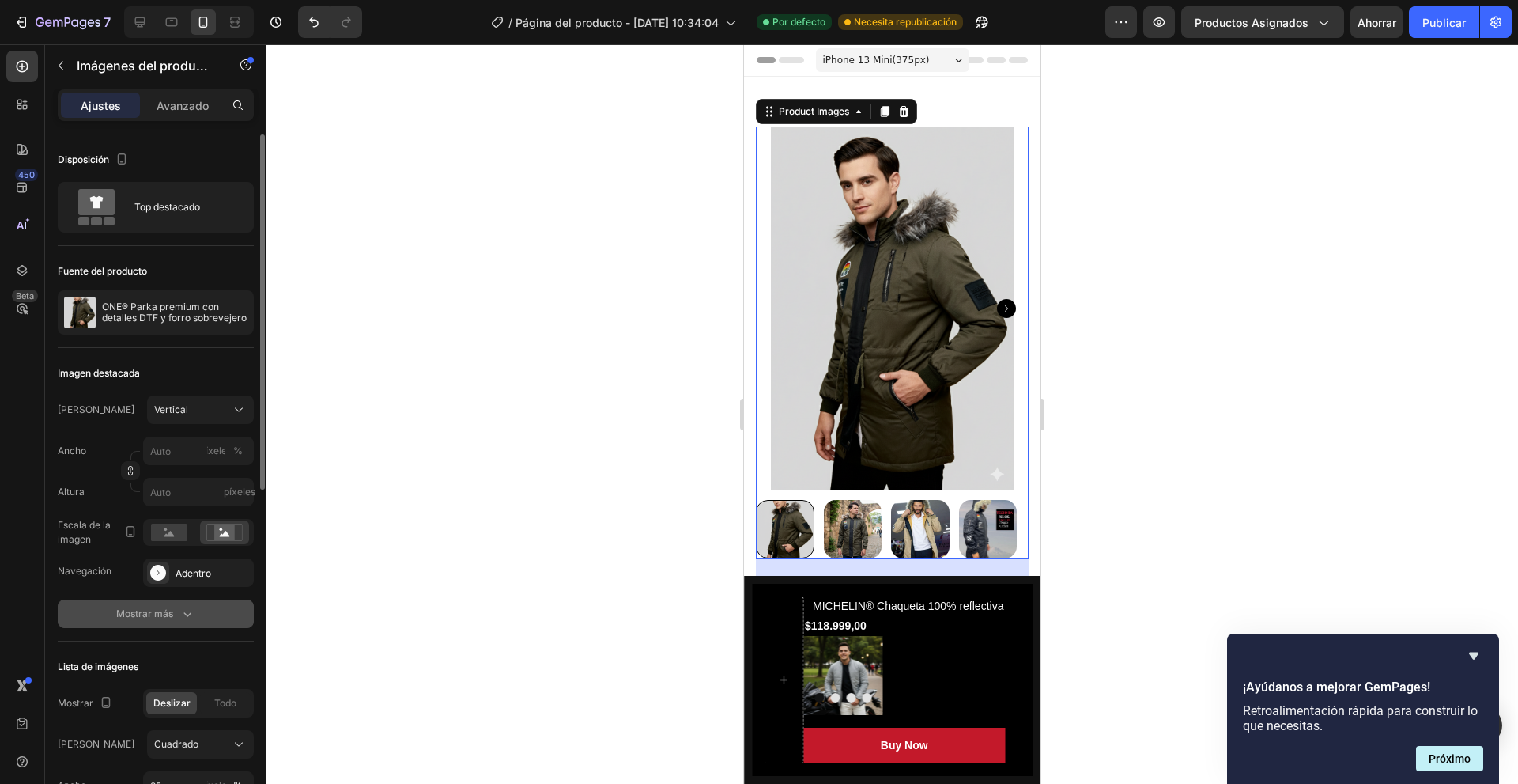
click at [138, 615] on font "Mostrar más" at bounding box center [145, 613] width 57 height 12
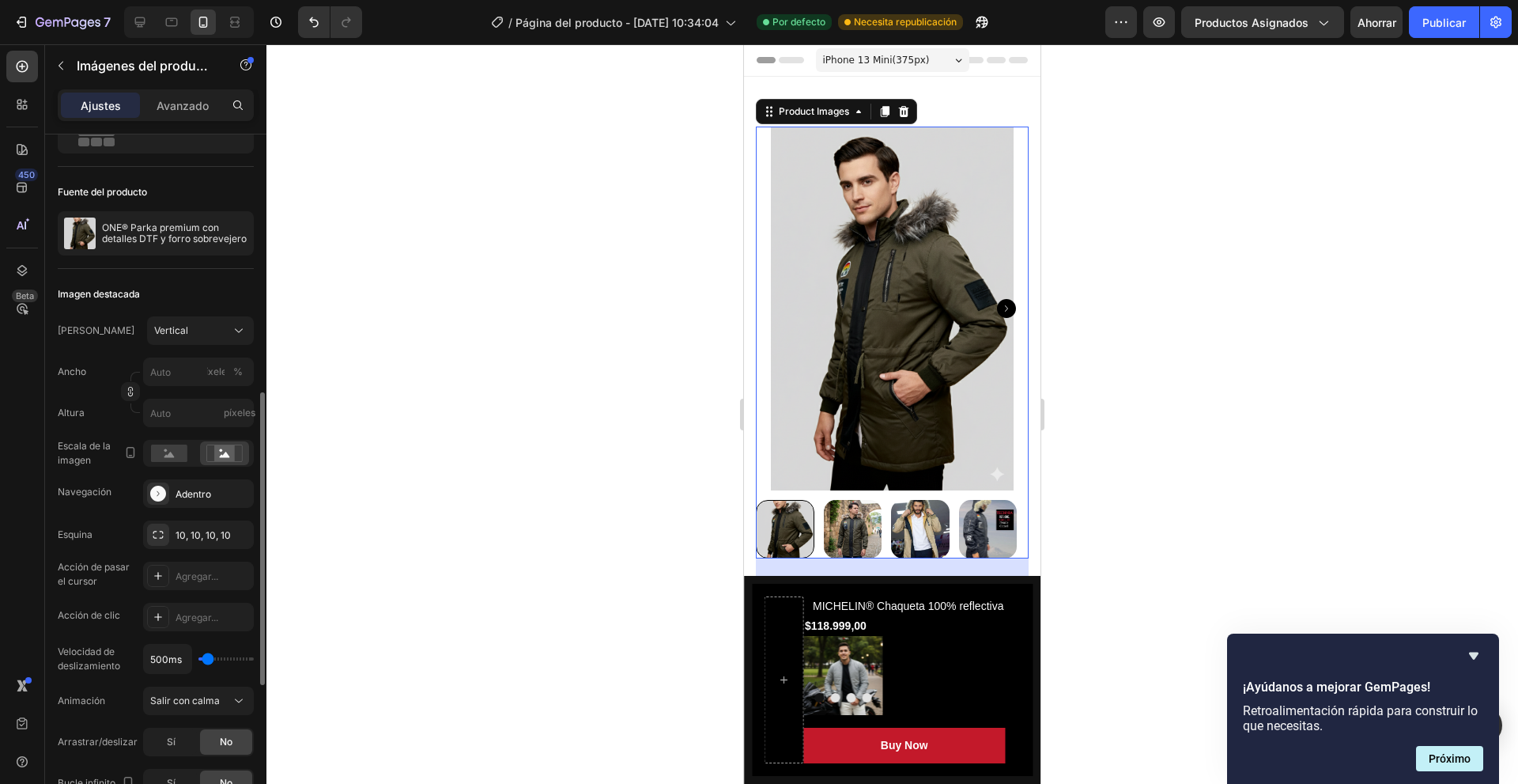
scroll to position [317, 0]
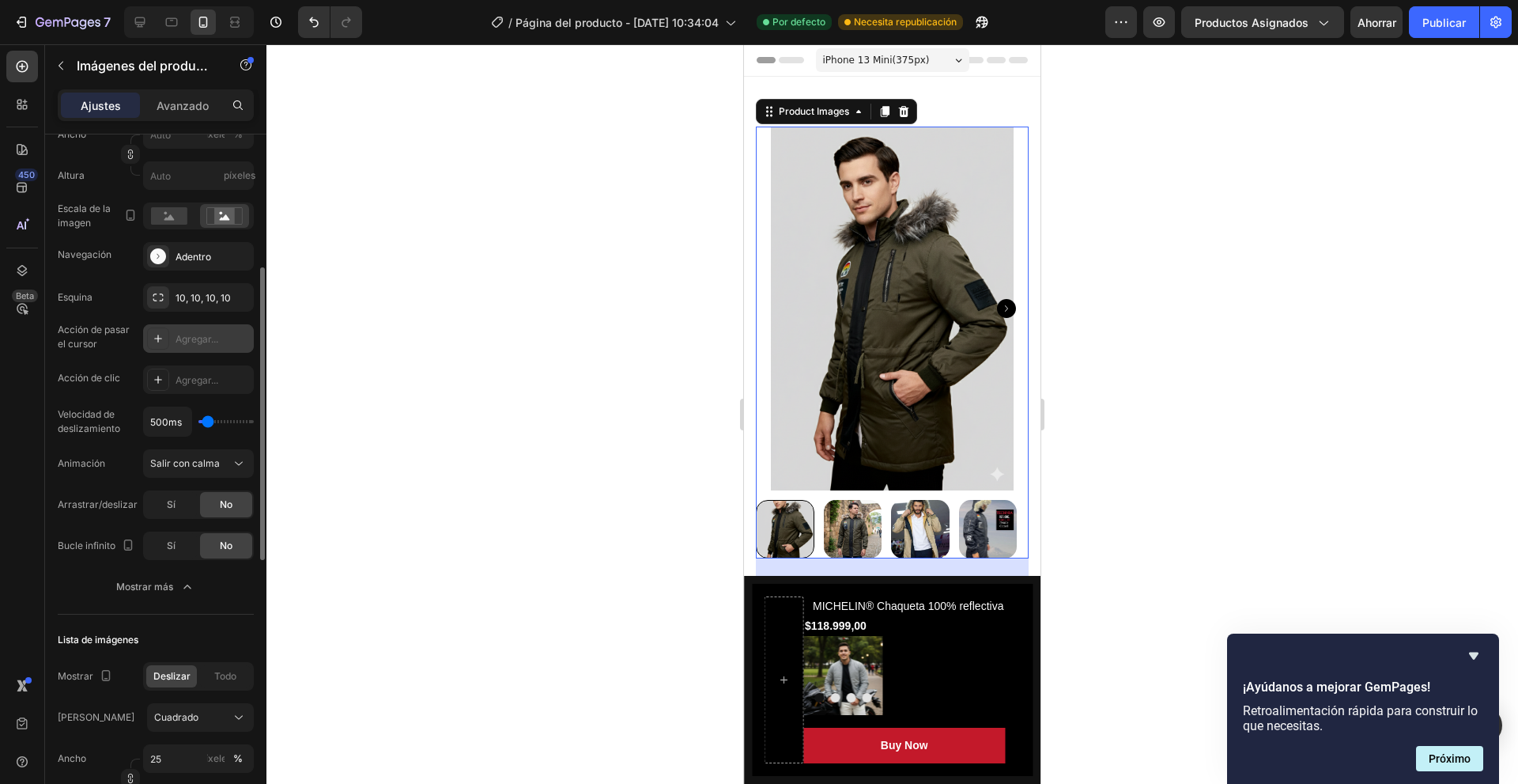
click at [179, 344] on font "Agregar..." at bounding box center [197, 339] width 43 height 12
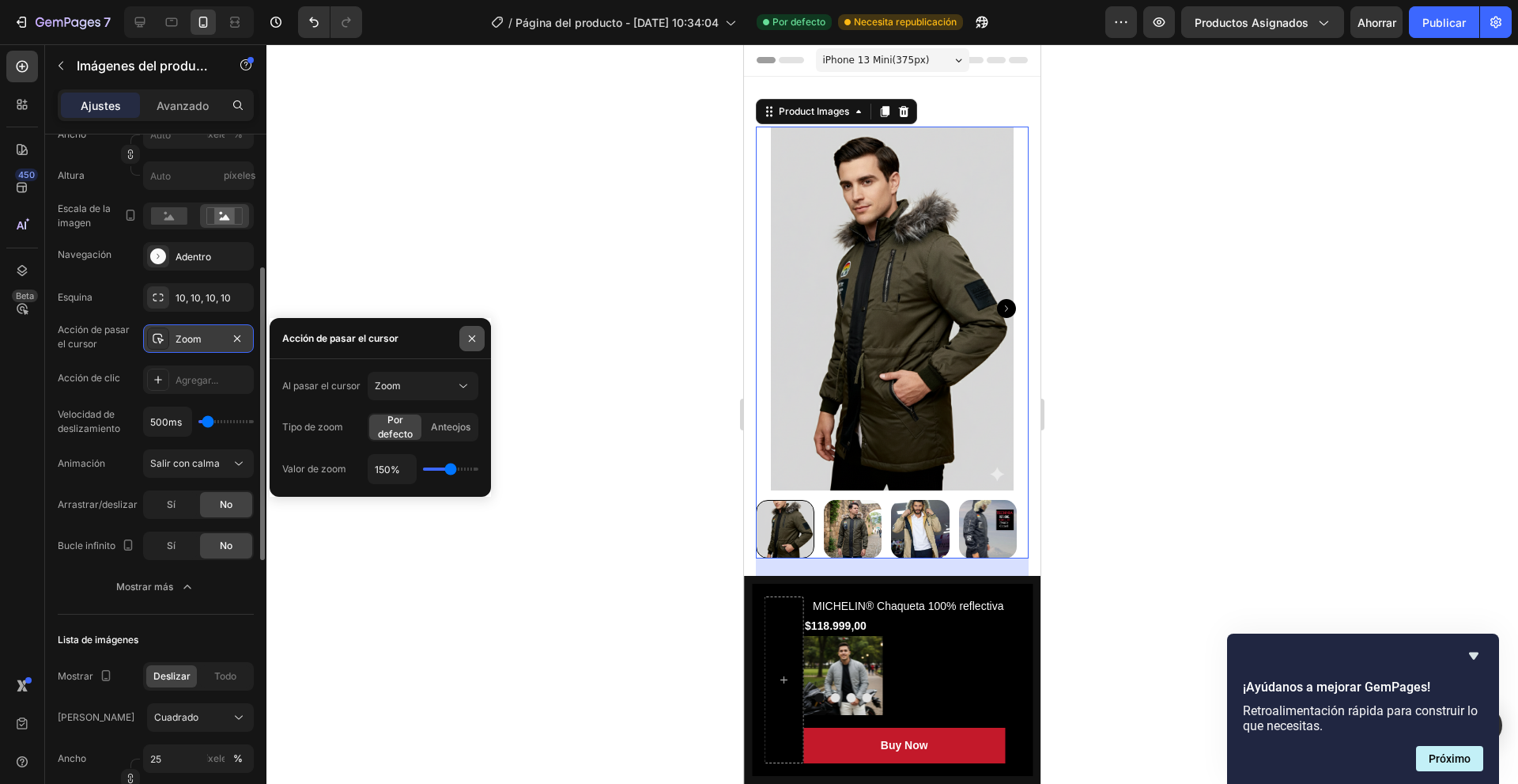
click at [473, 342] on icon "button" at bounding box center [471, 338] width 13 height 13
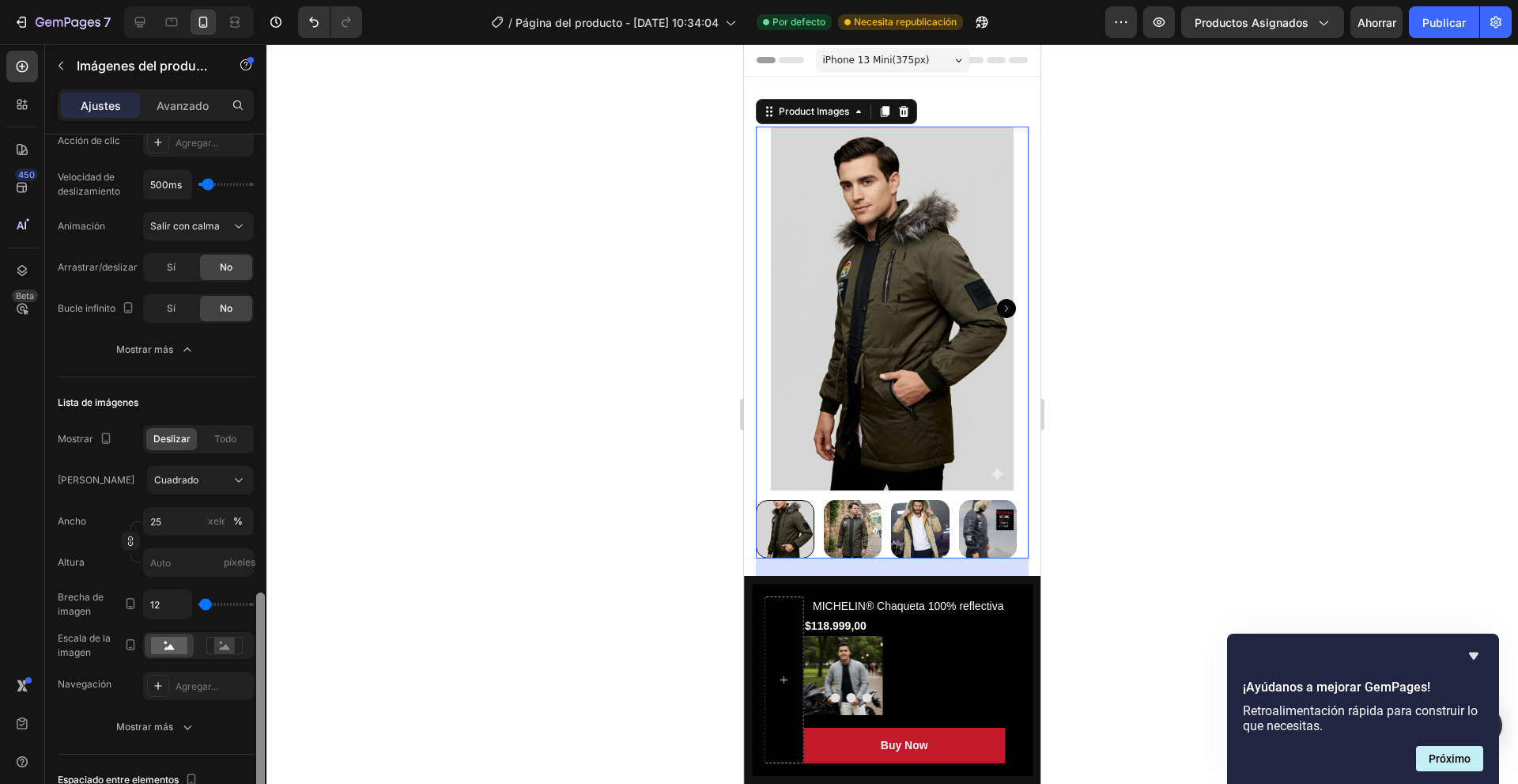
scroll to position [711, 0]
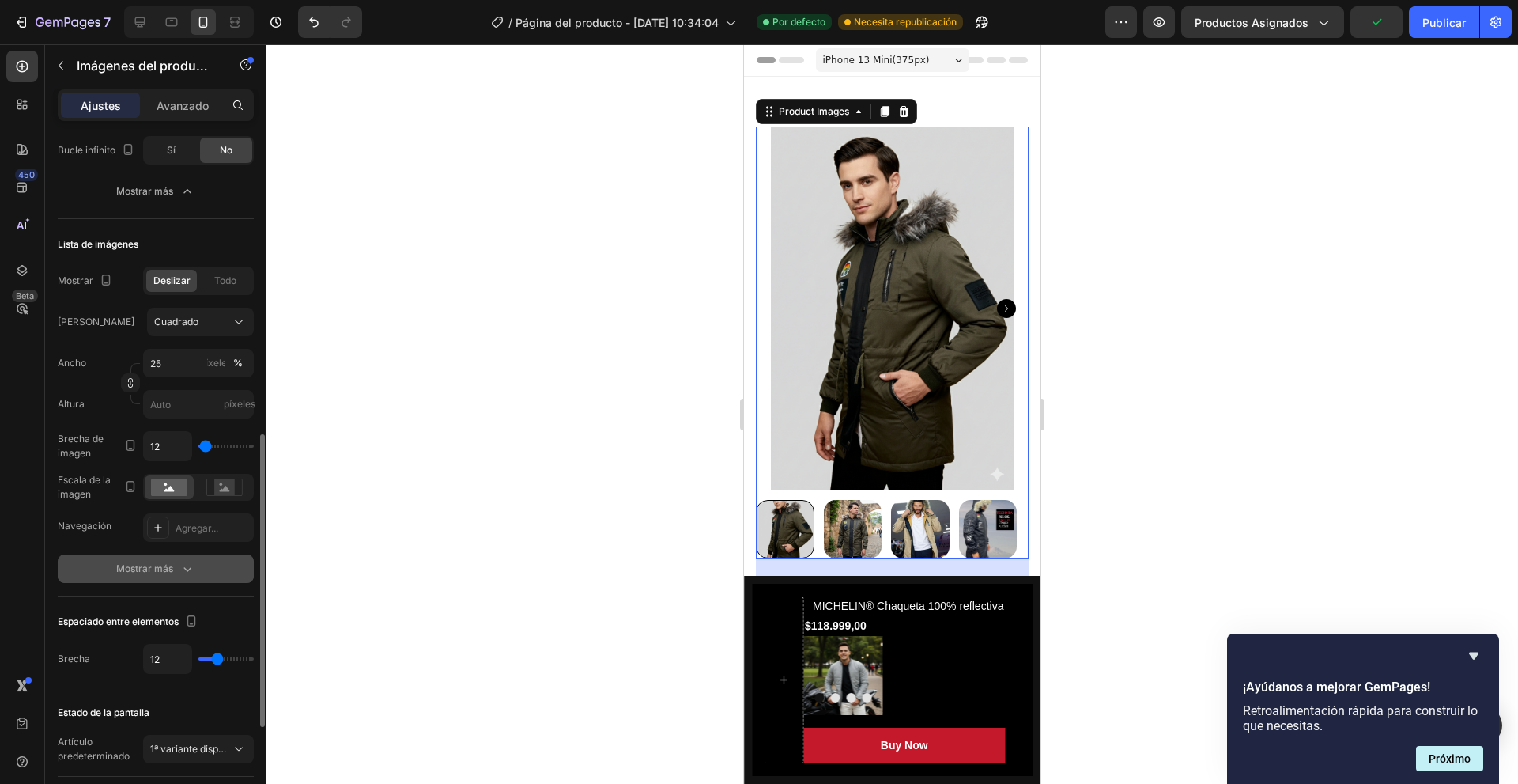
click at [169, 569] on font "Mostrar más" at bounding box center [145, 568] width 57 height 12
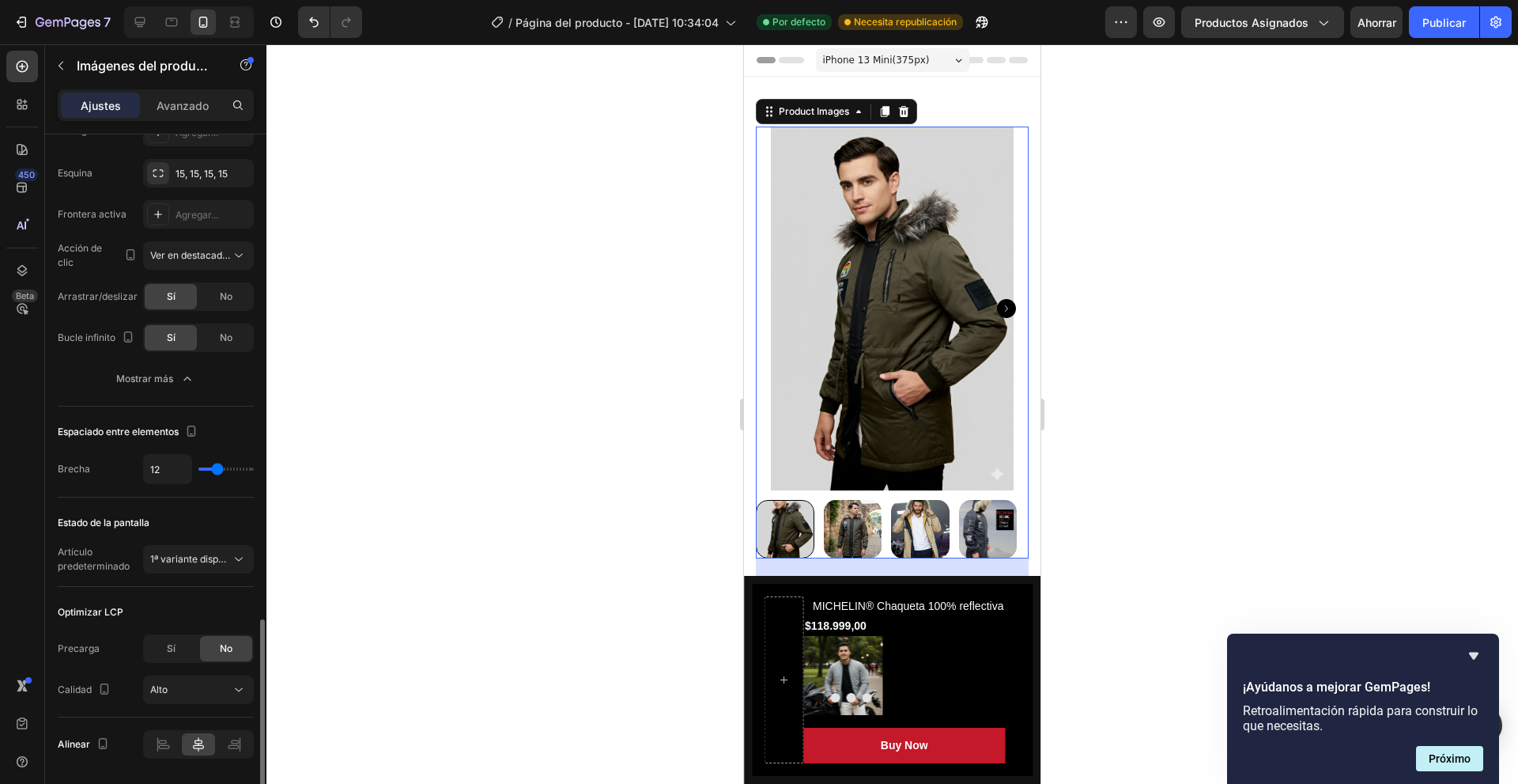
scroll to position [1157, 0]
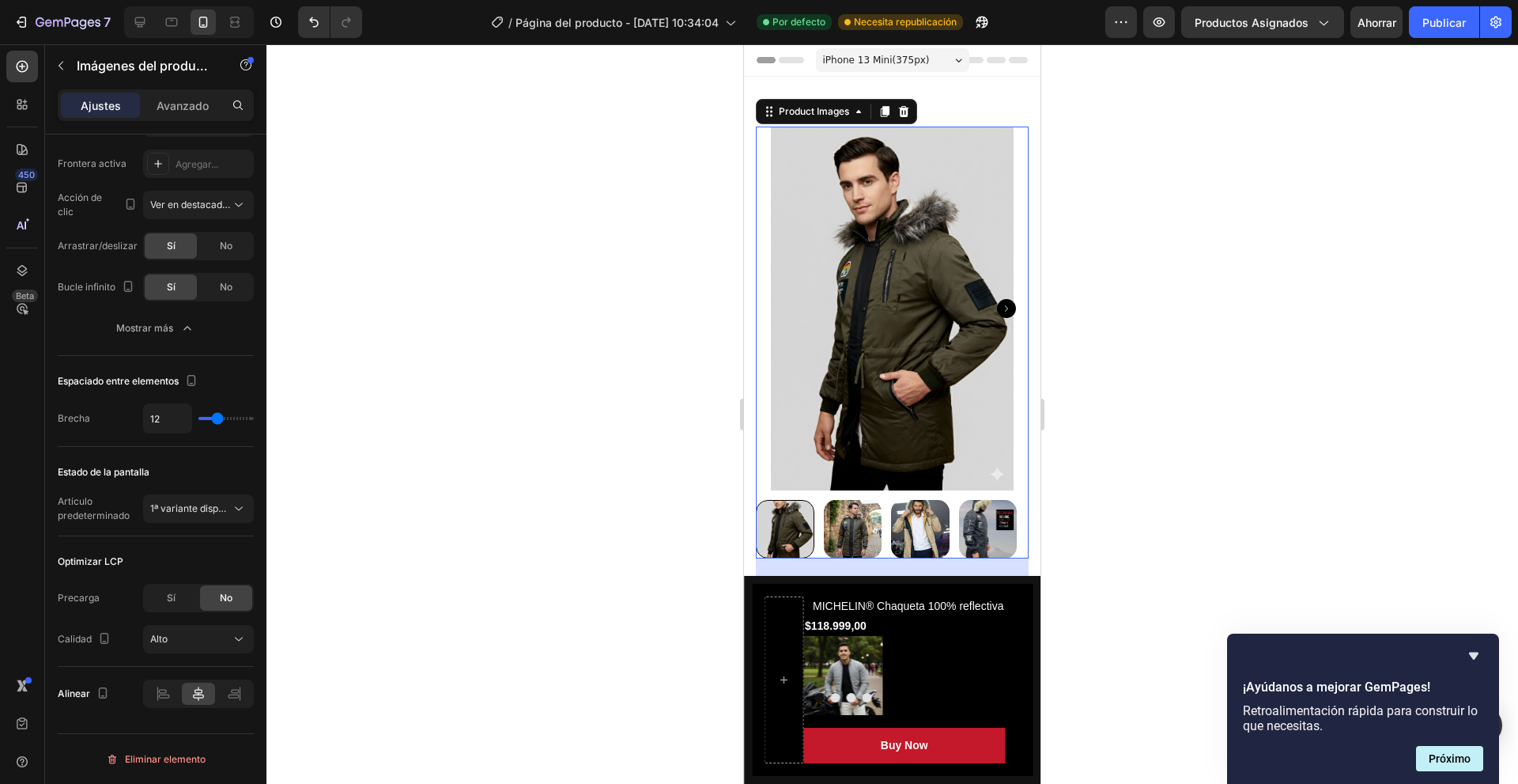
click at [829, 502] on img at bounding box center [854, 529] width 59 height 59
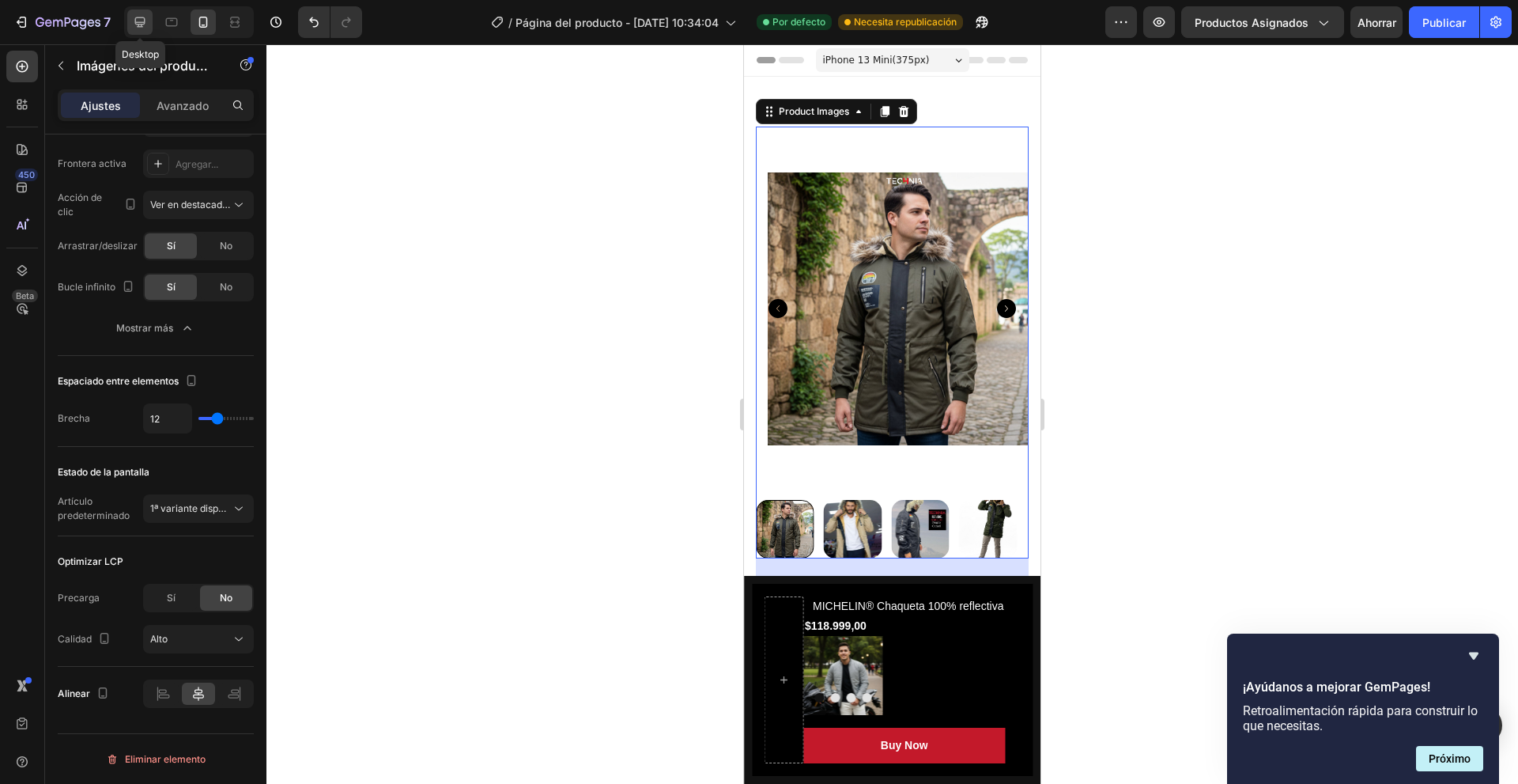
click at [136, 24] on icon at bounding box center [140, 23] width 10 height 10
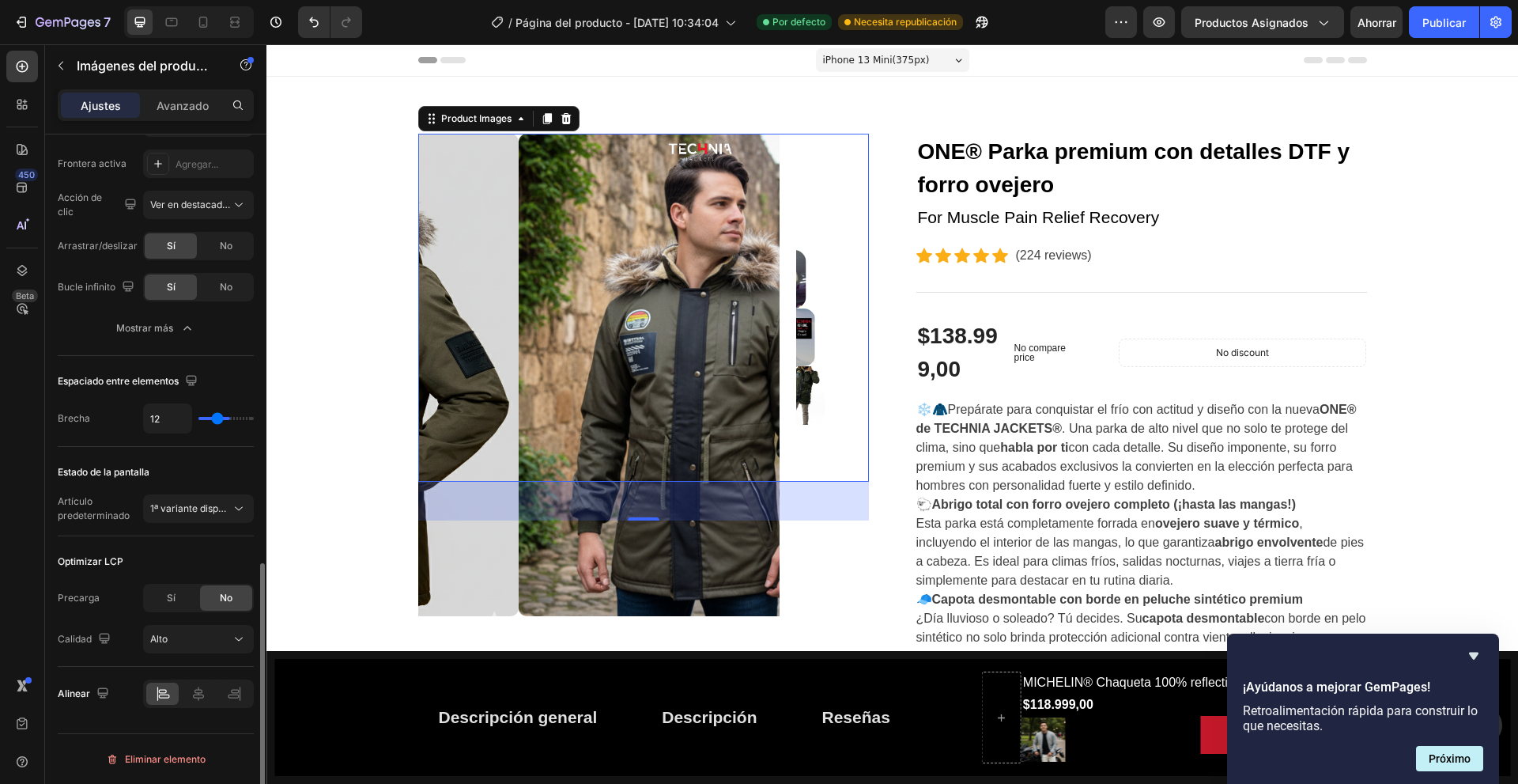
type input "100"
type input "21"
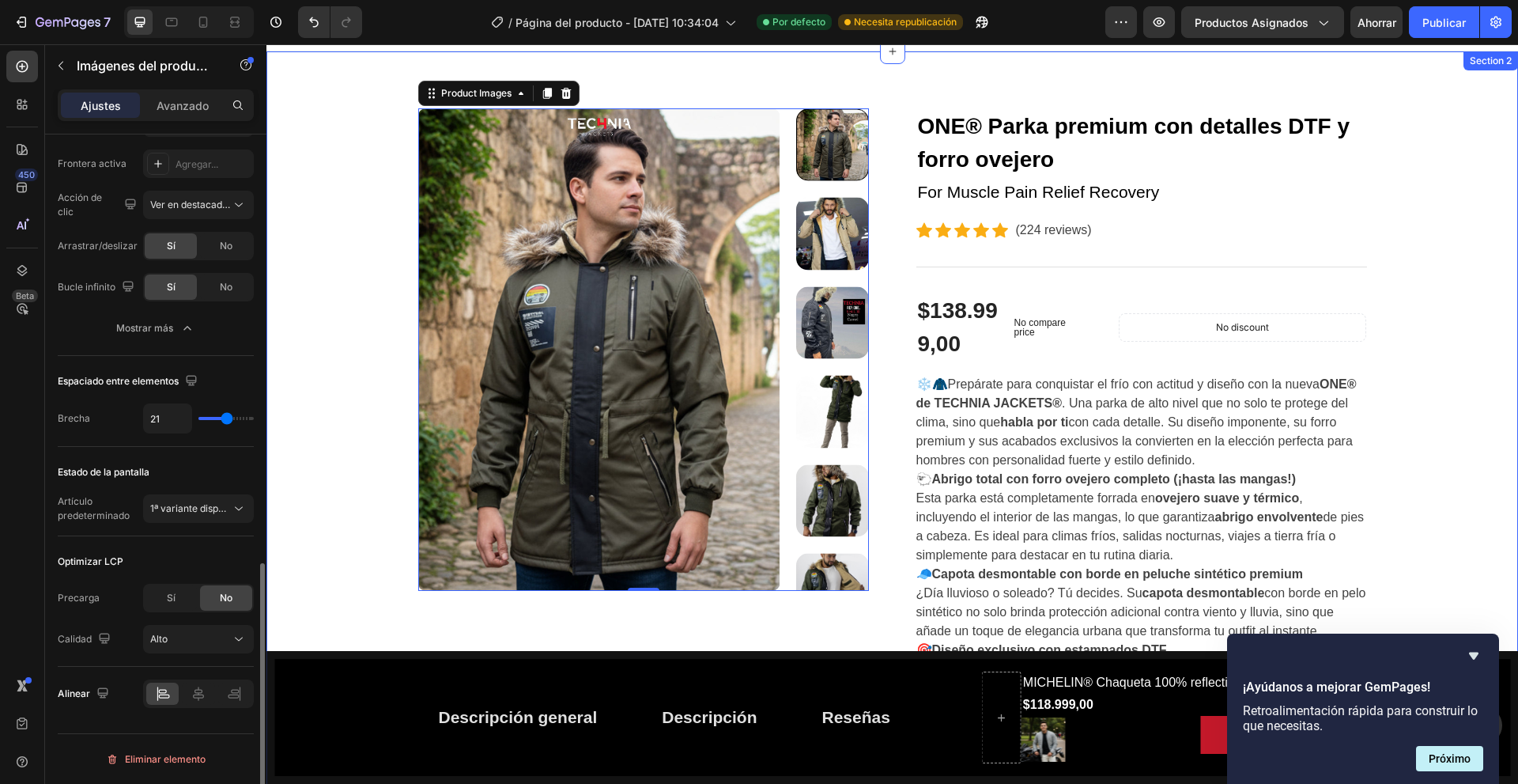
scroll to position [34, 0]
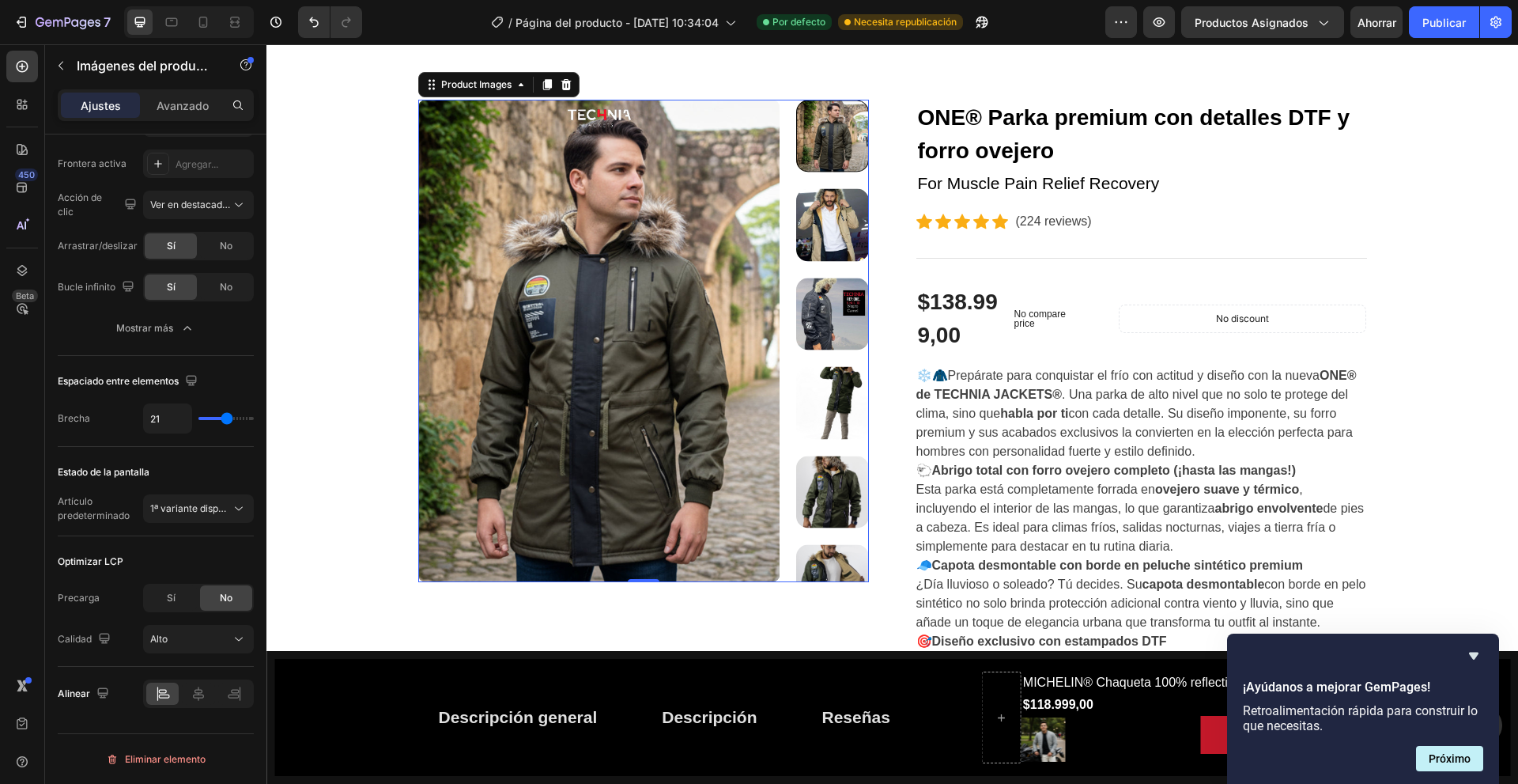
click at [820, 216] on img at bounding box center [832, 225] width 73 height 73
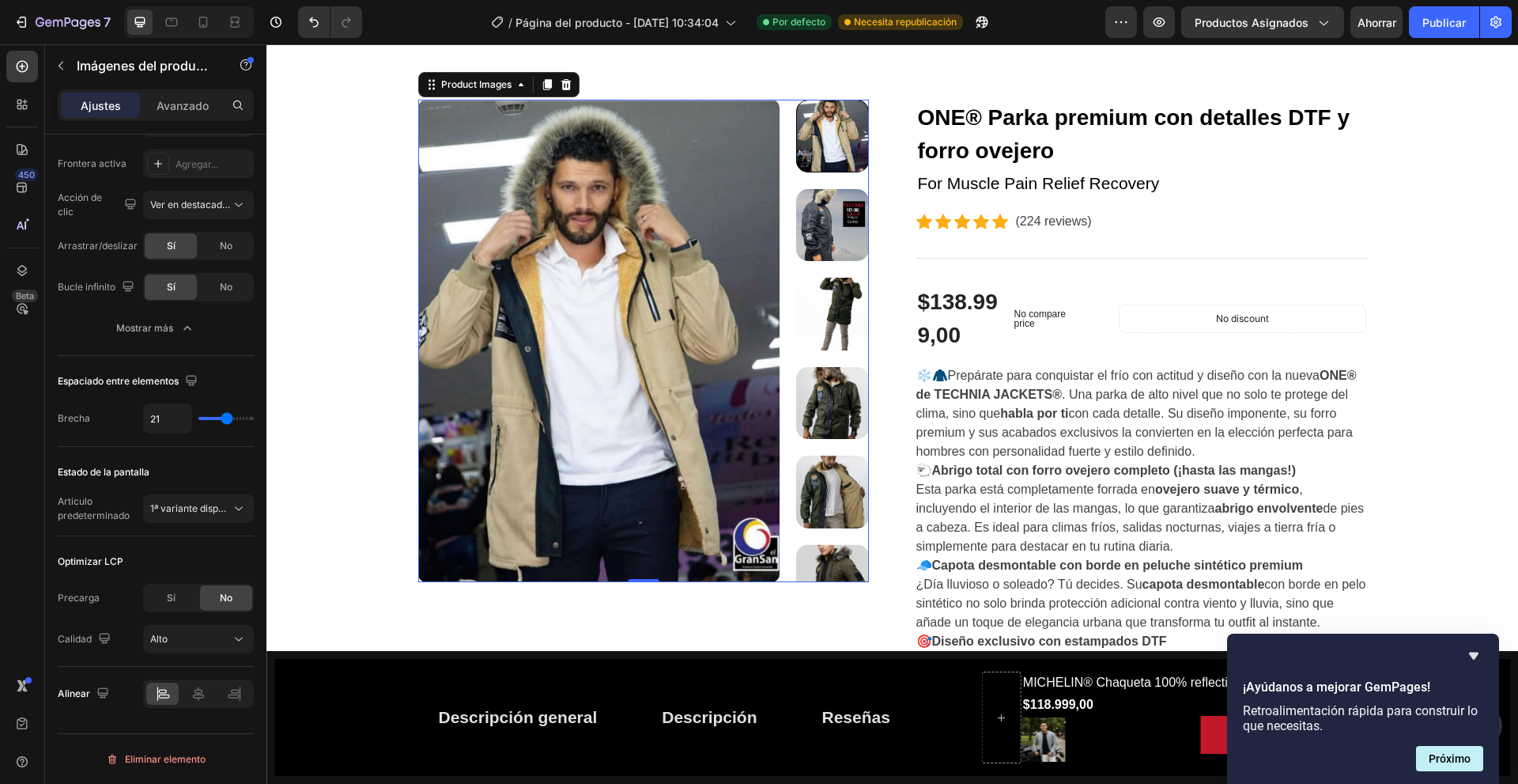
click at [847, 425] on img at bounding box center [832, 403] width 73 height 73
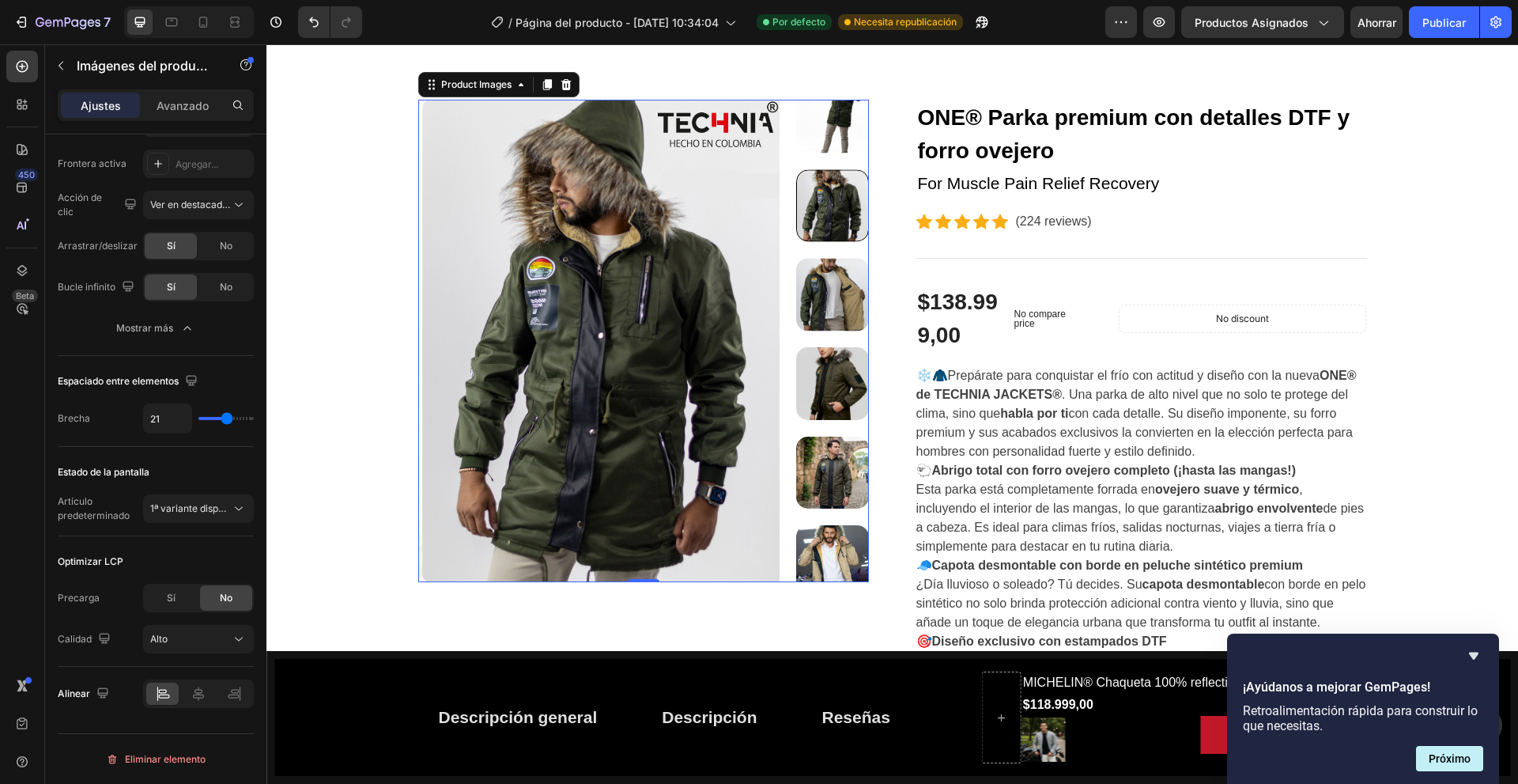
click at [840, 525] on img at bounding box center [832, 562] width 73 height 73
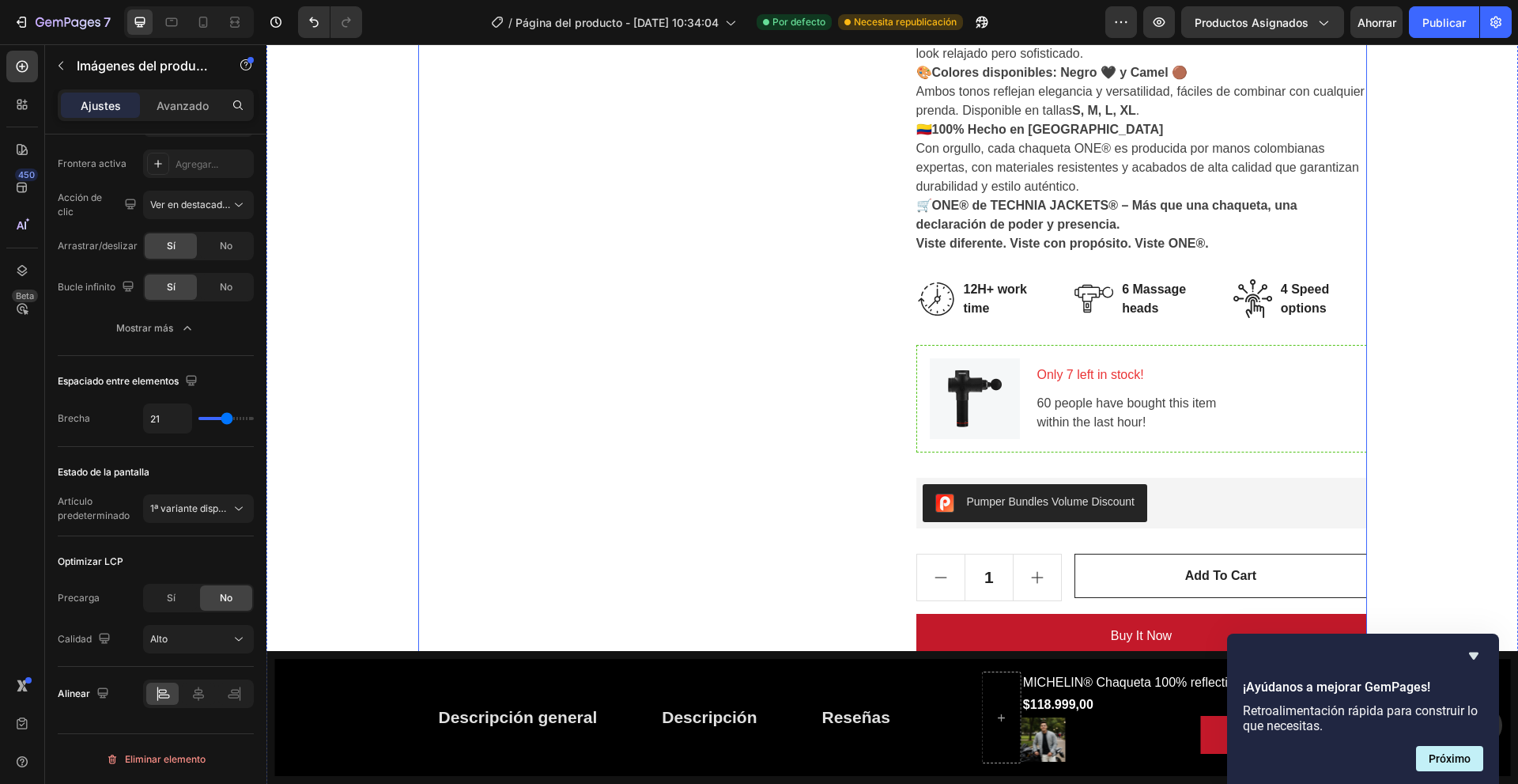
scroll to position [1028, 0]
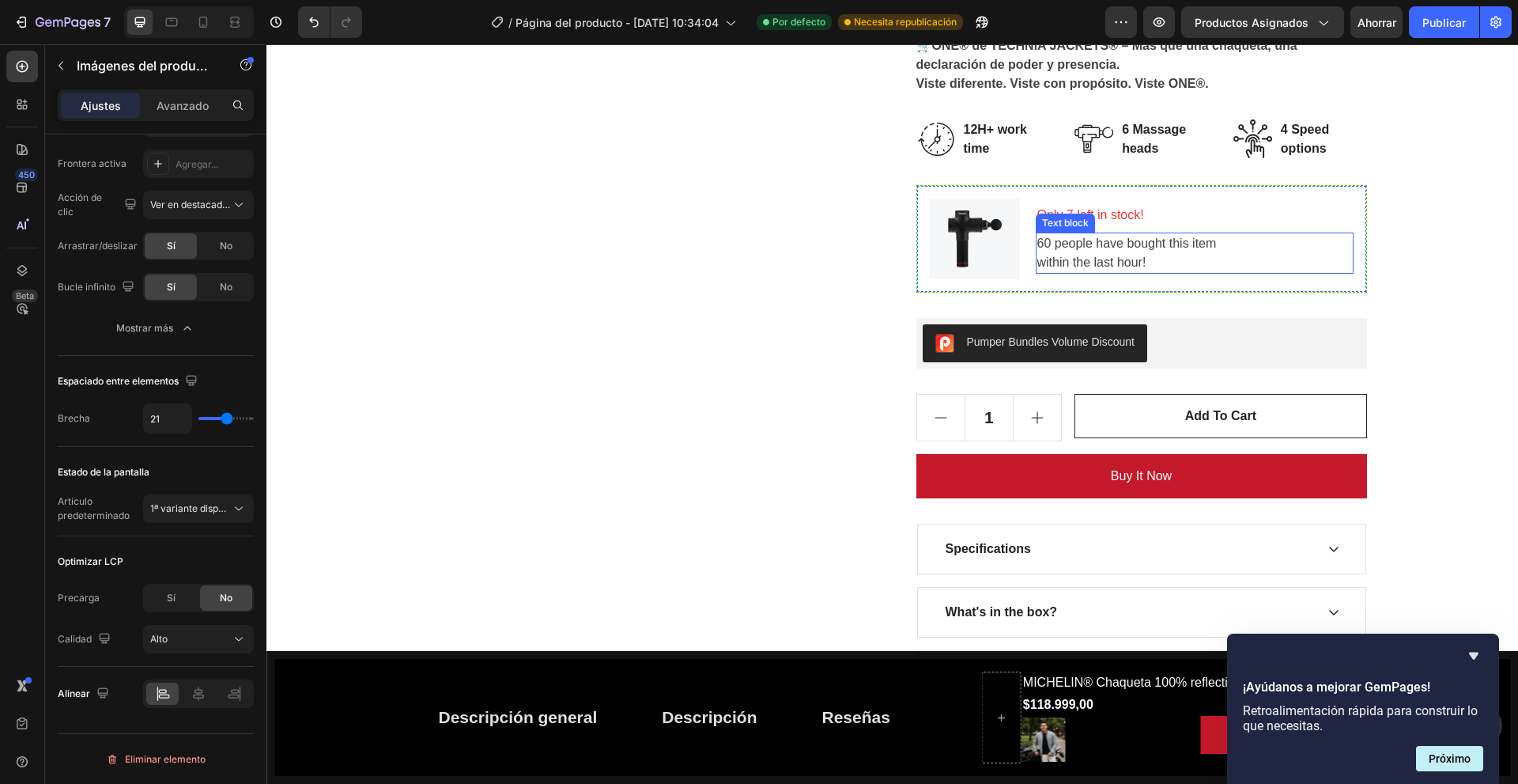
click at [1233, 272] on div "60 people have bought this item within the last hour!" at bounding box center [1195, 253] width 318 height 41
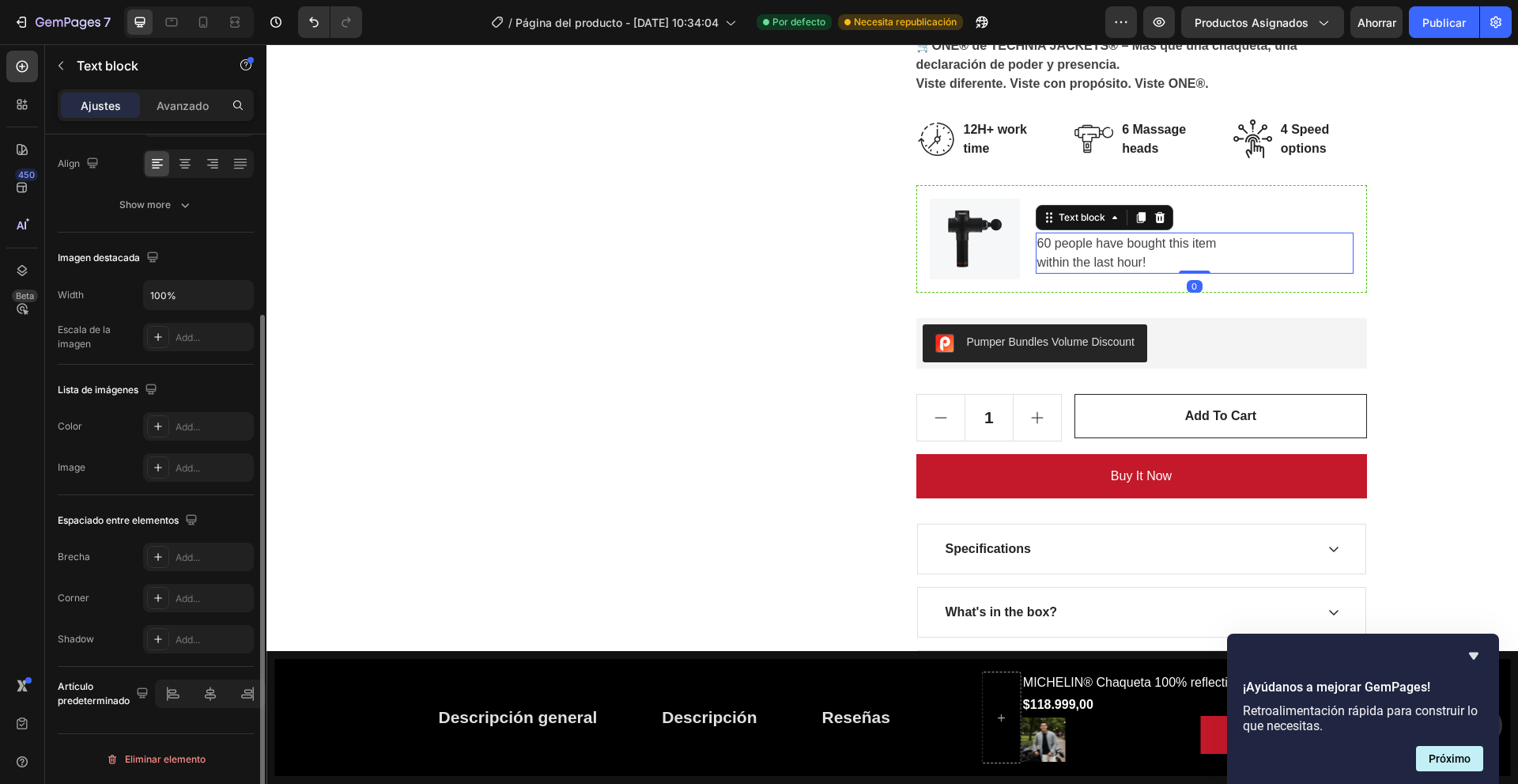
scroll to position [0, 0]
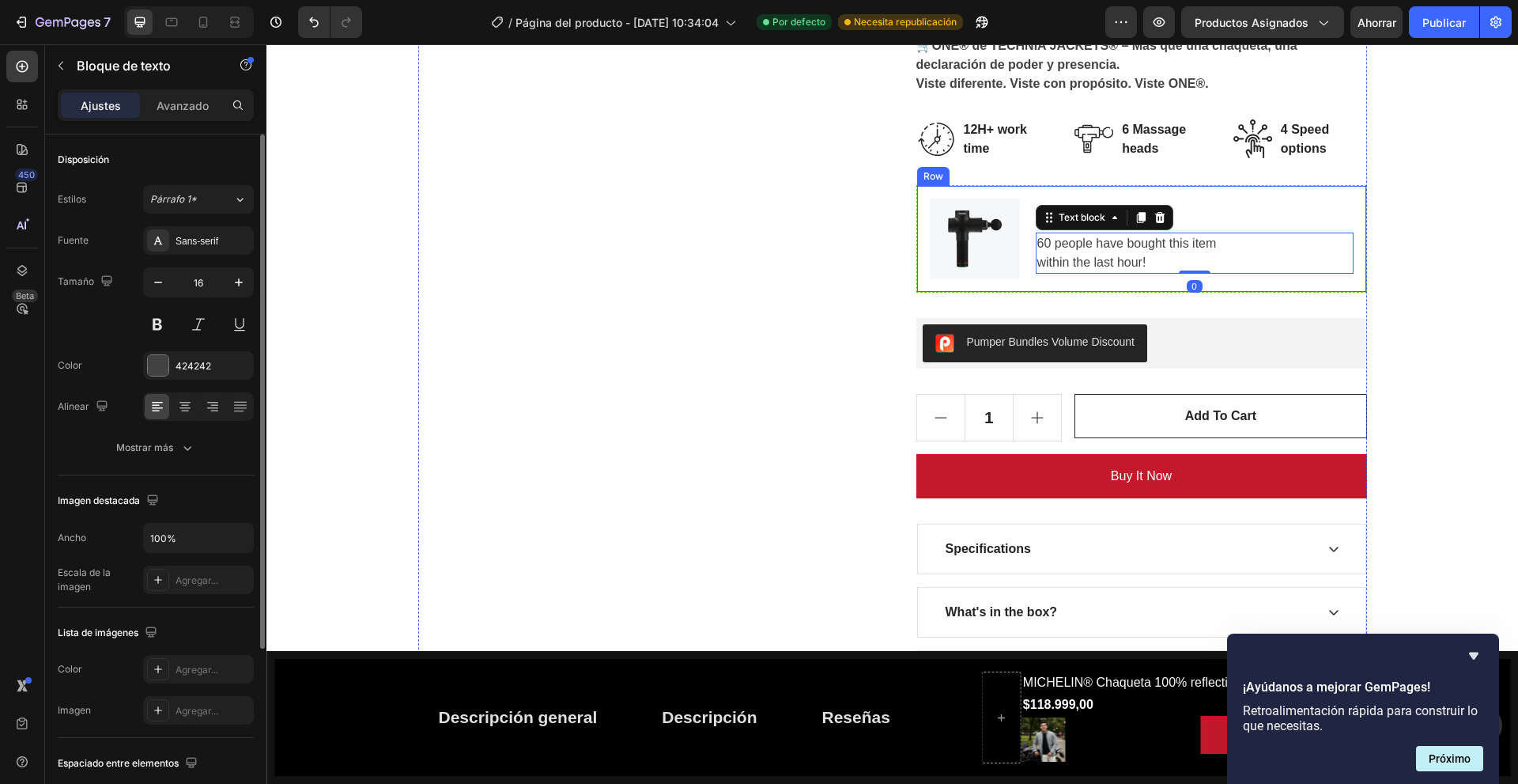
click at [1254, 230] on div "Only 7 left in stock! Text block 60 people have bought this item within the las…" at bounding box center [1195, 239] width 318 height 80
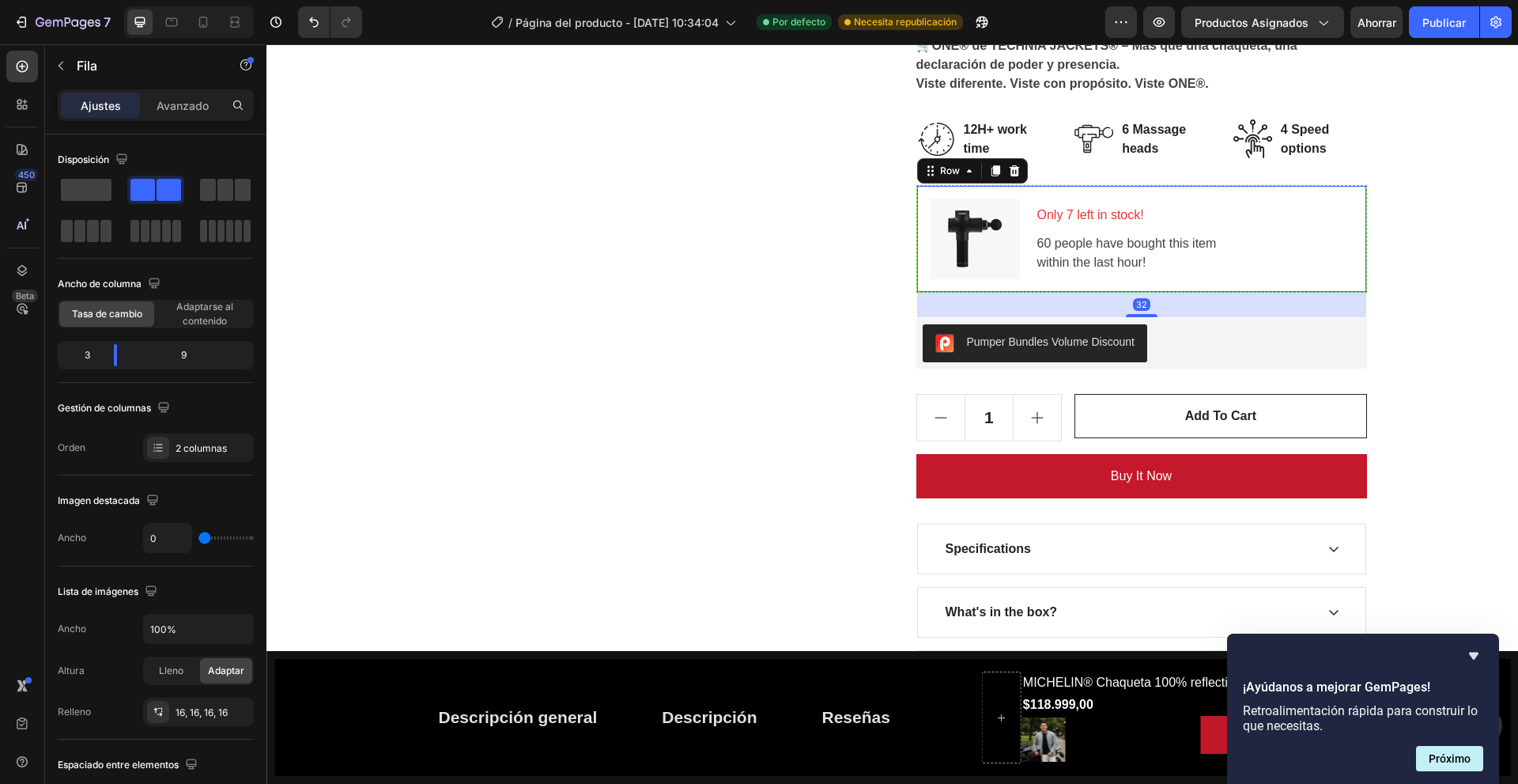
click at [1254, 215] on p "Only 7 left in stock!" at bounding box center [1195, 215] width 315 height 19
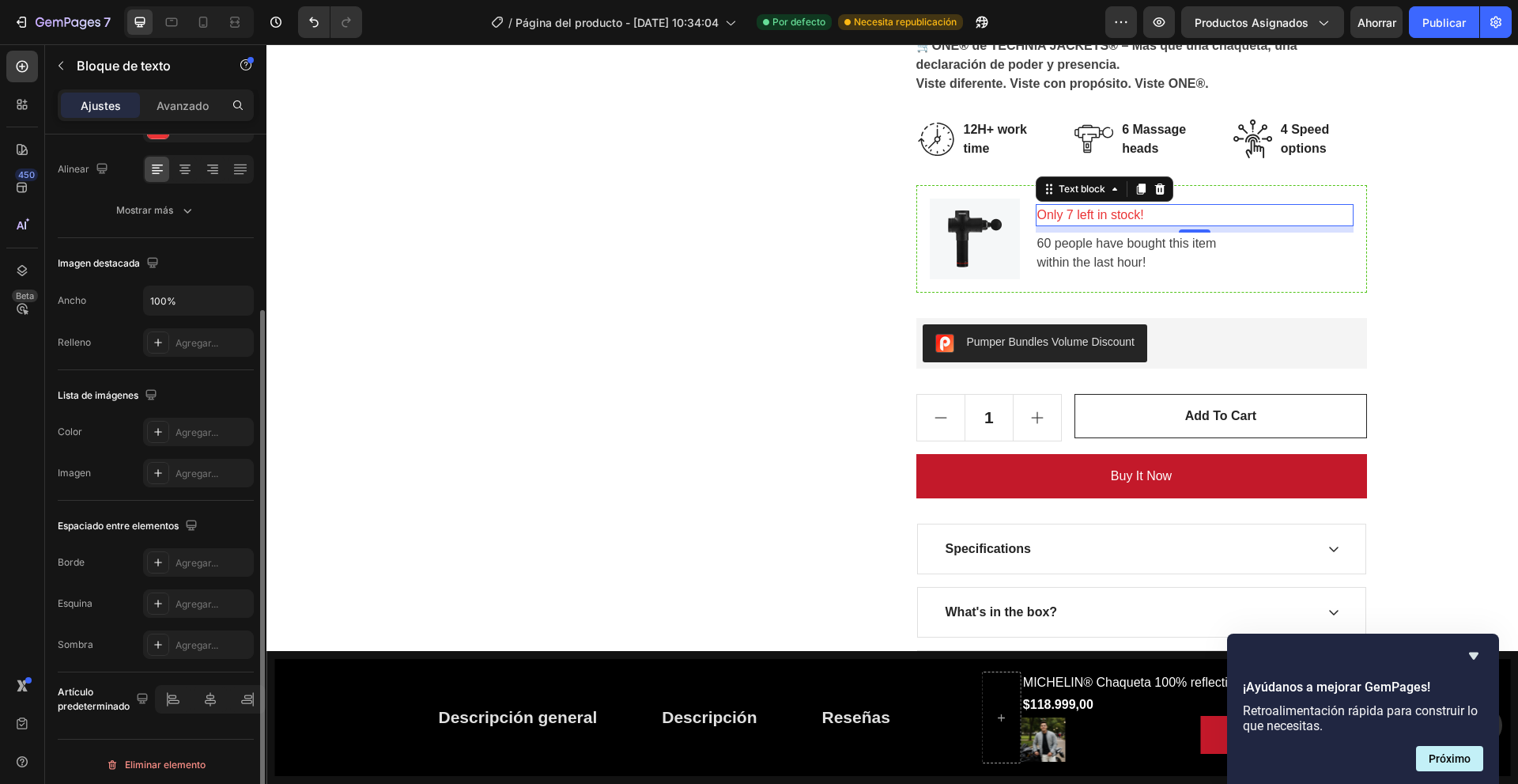
scroll to position [79, 0]
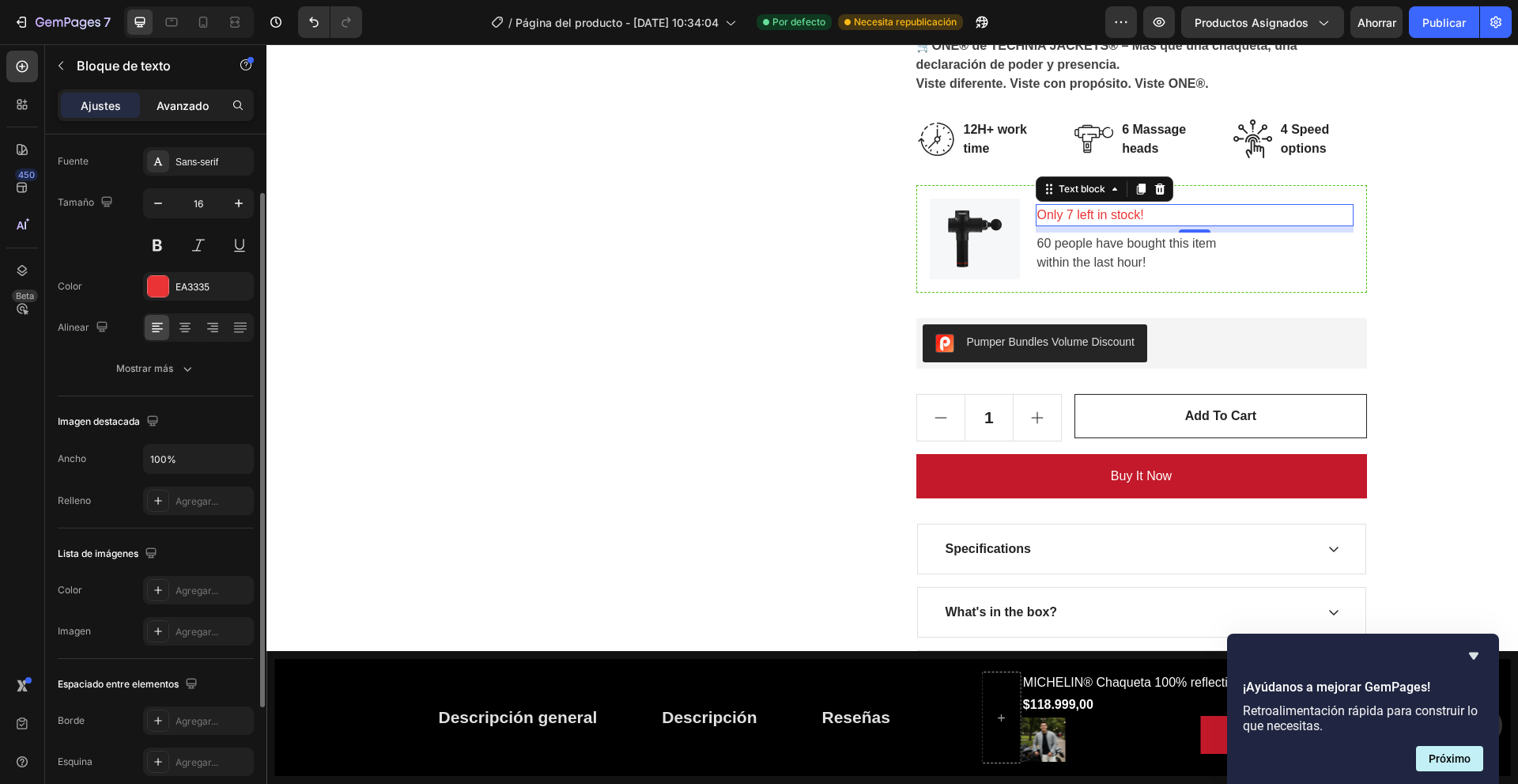
click at [175, 97] on p "Avanzado" at bounding box center [182, 105] width 52 height 17
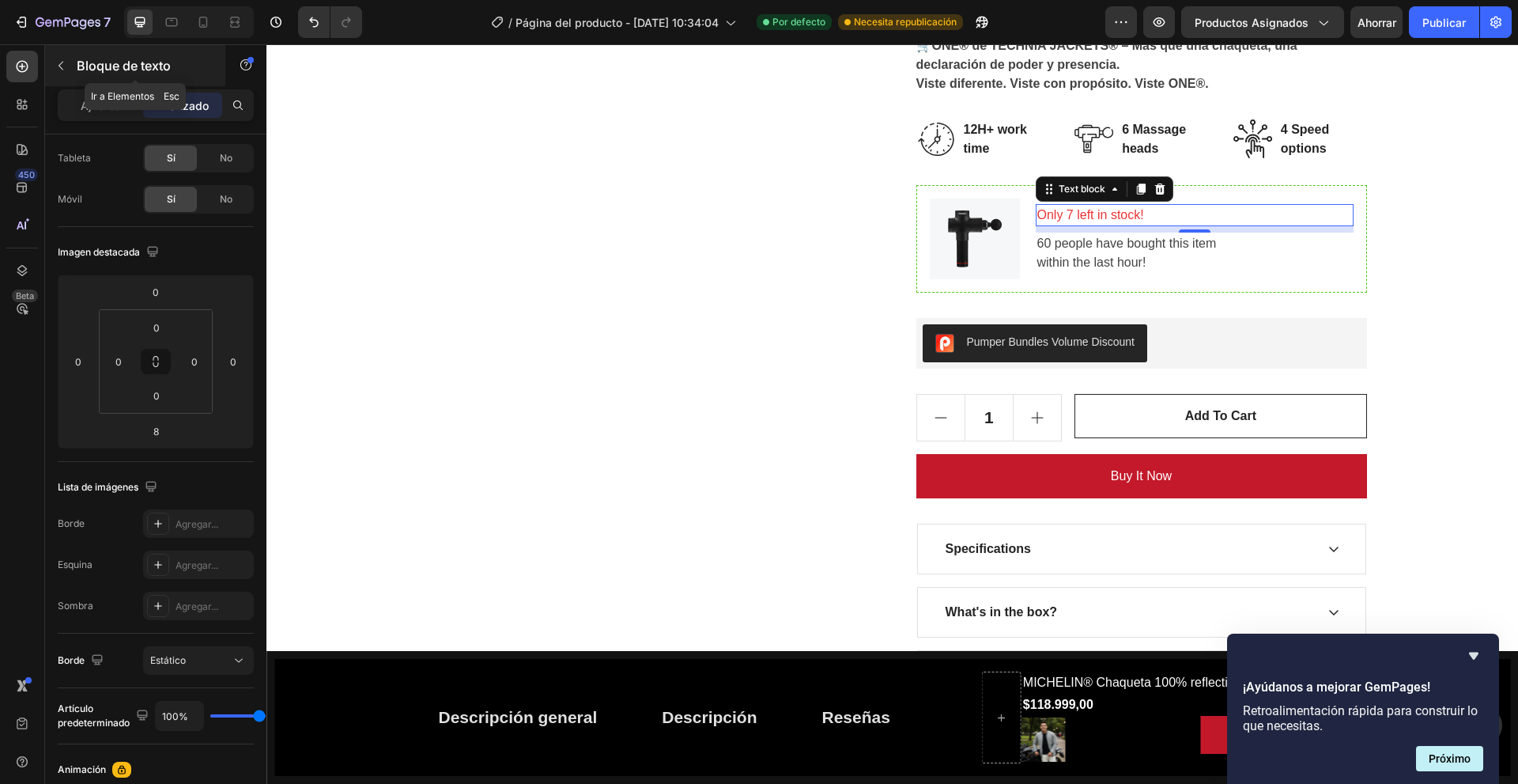
click at [90, 66] on font "Bloque de texto" at bounding box center [123, 66] width 94 height 16
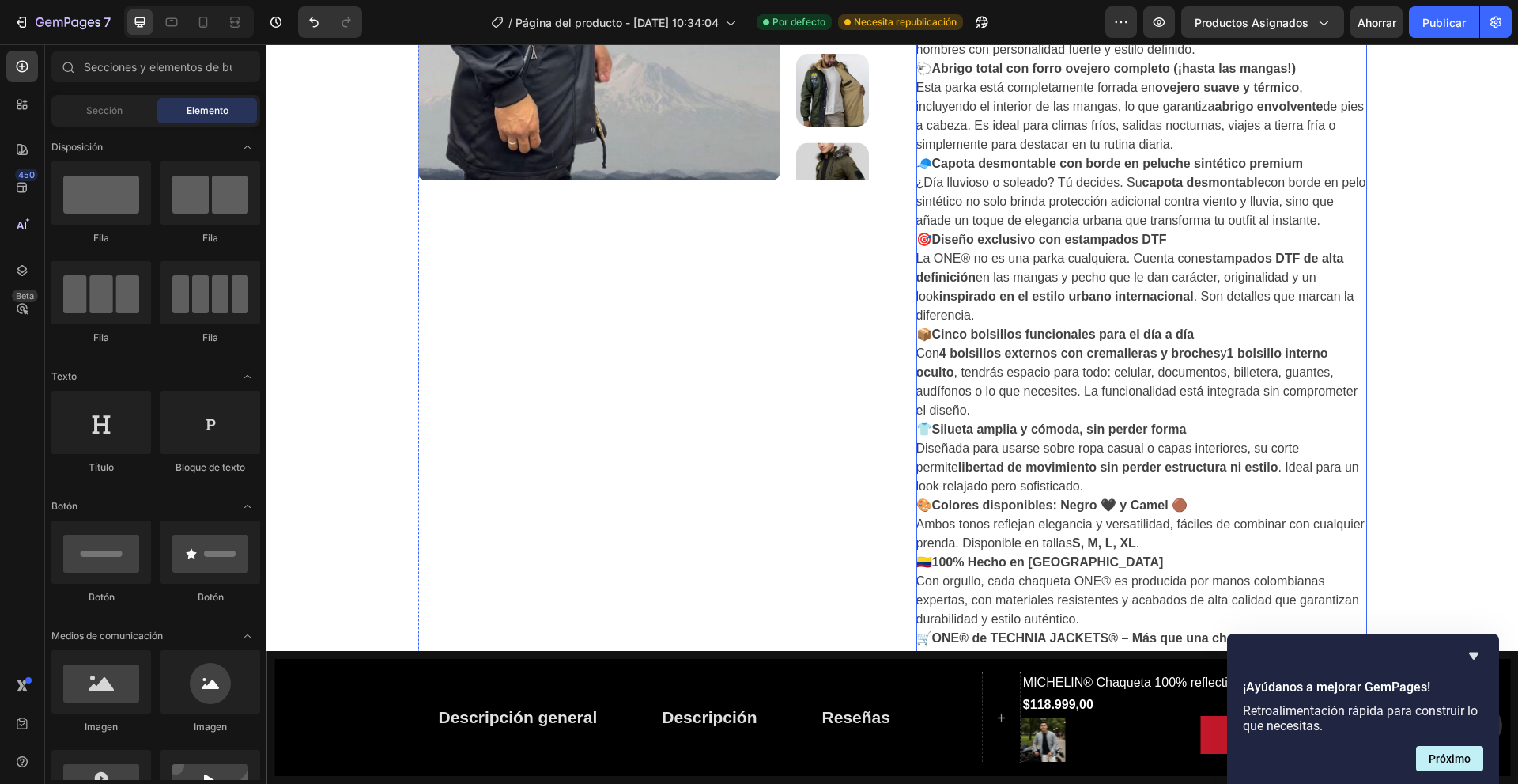
scroll to position [317, 0]
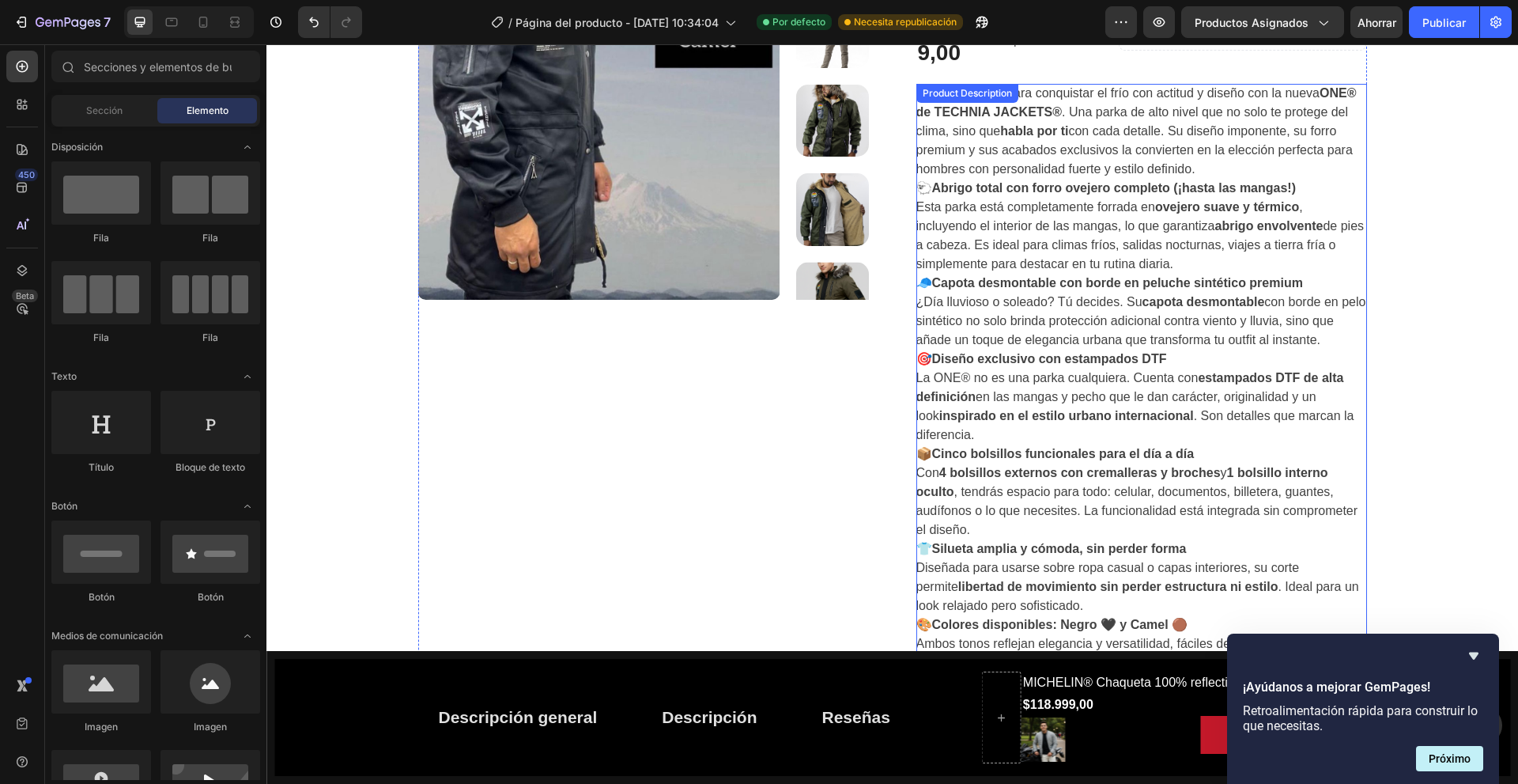
click at [1028, 363] on strong "Diseño exclusivo con estampados DTF" at bounding box center [1050, 359] width 235 height 14
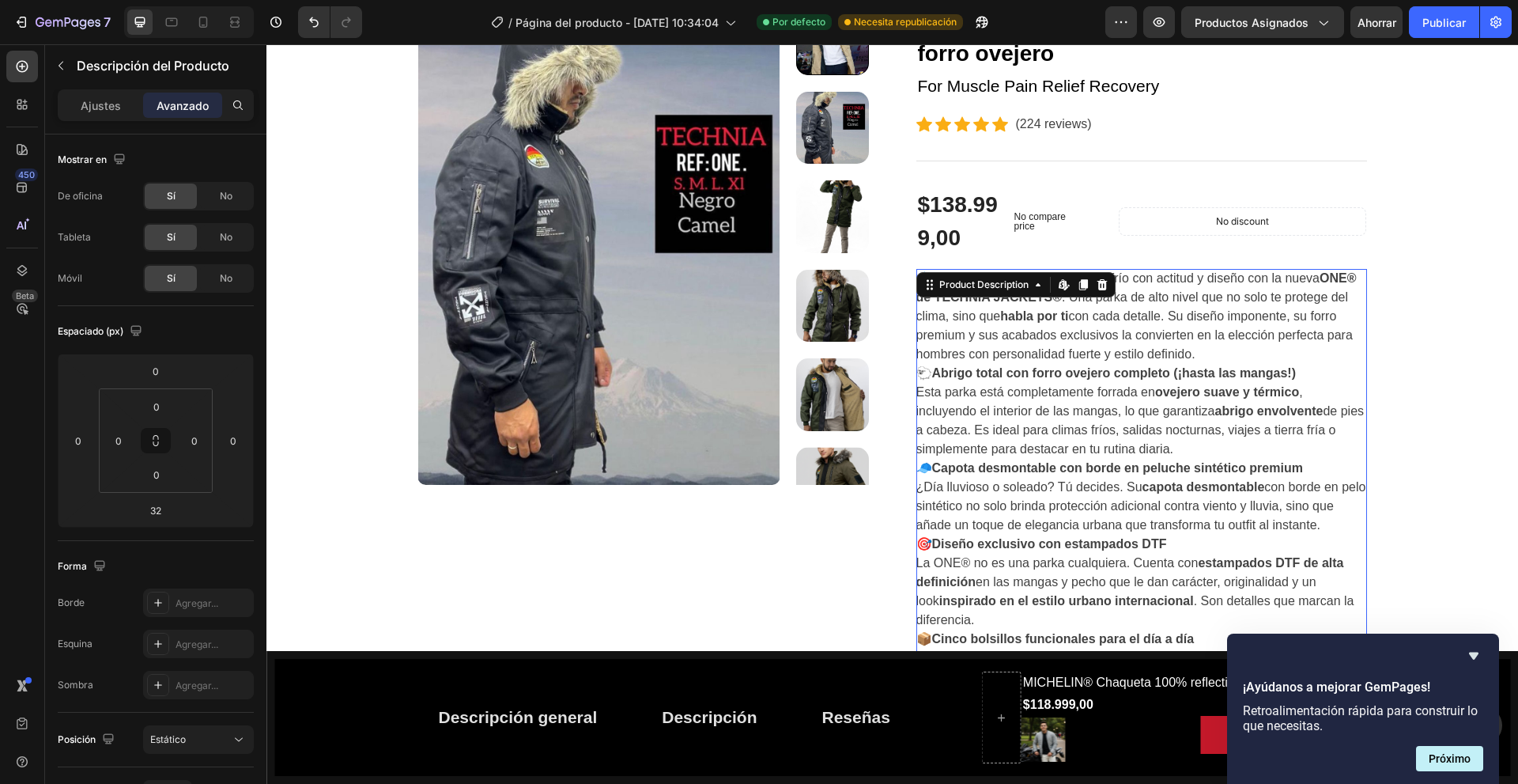
scroll to position [79, 0]
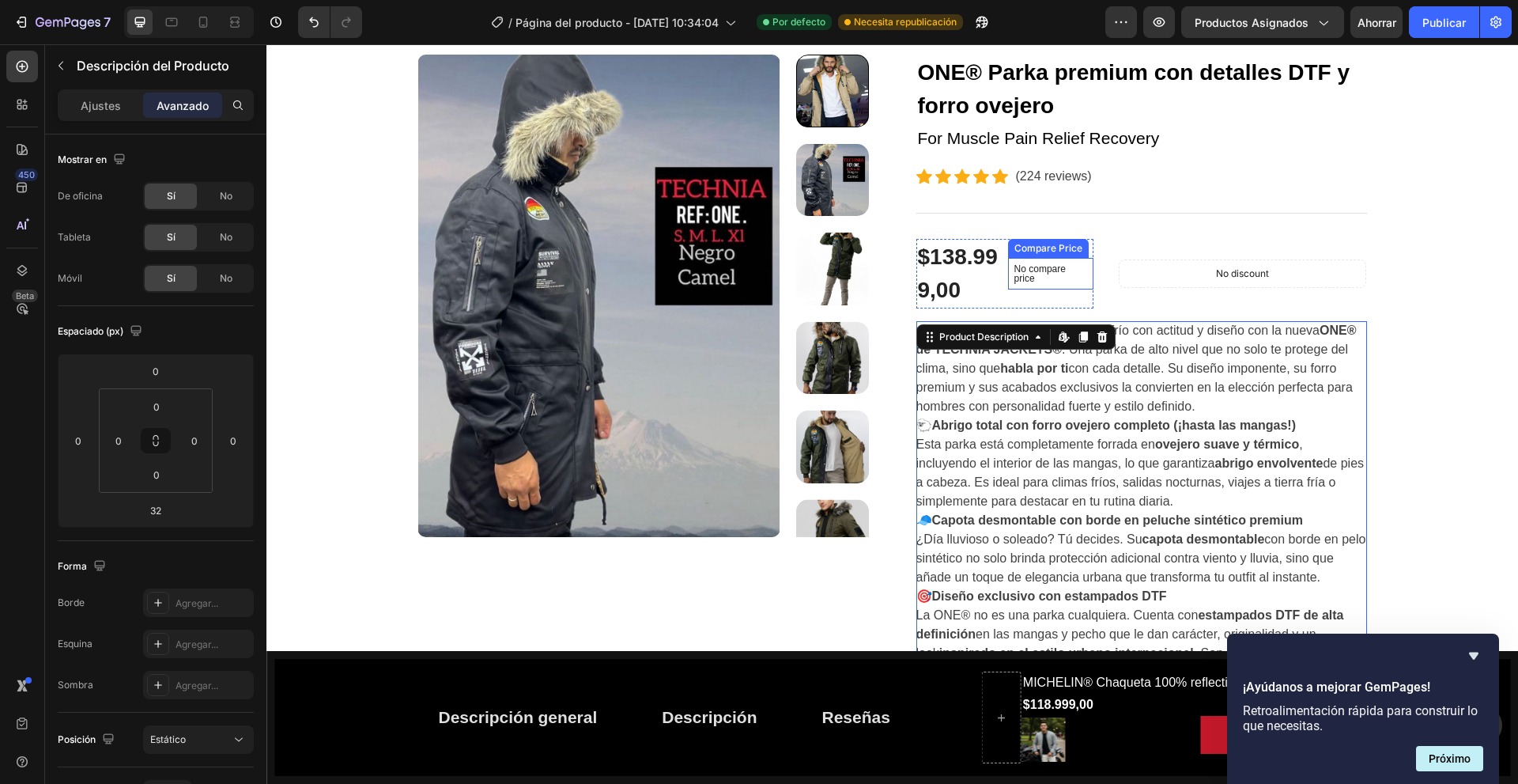
click at [1070, 270] on p "No compare price" at bounding box center [1051, 272] width 73 height 19
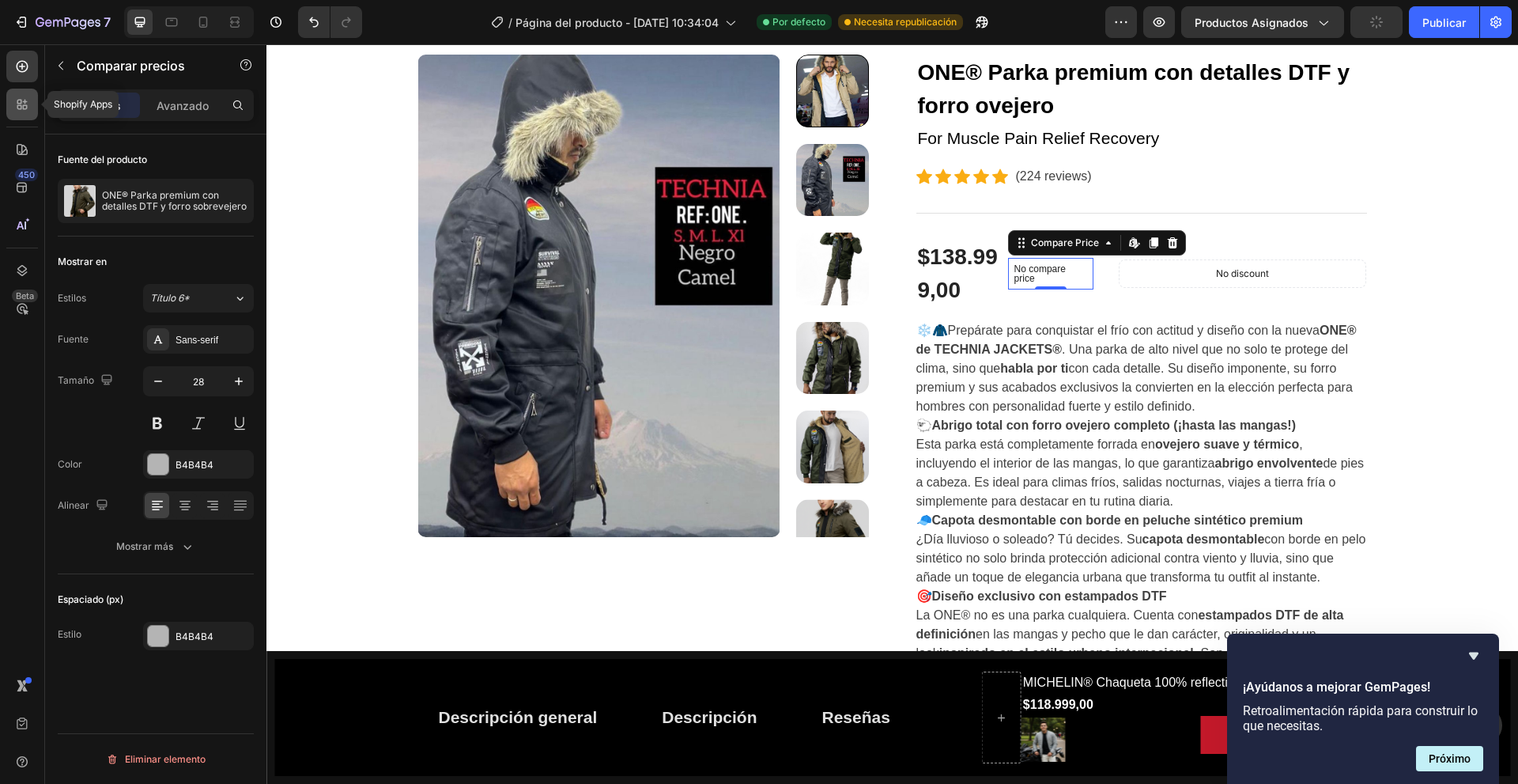
click at [8, 94] on div at bounding box center [22, 104] width 31 height 31
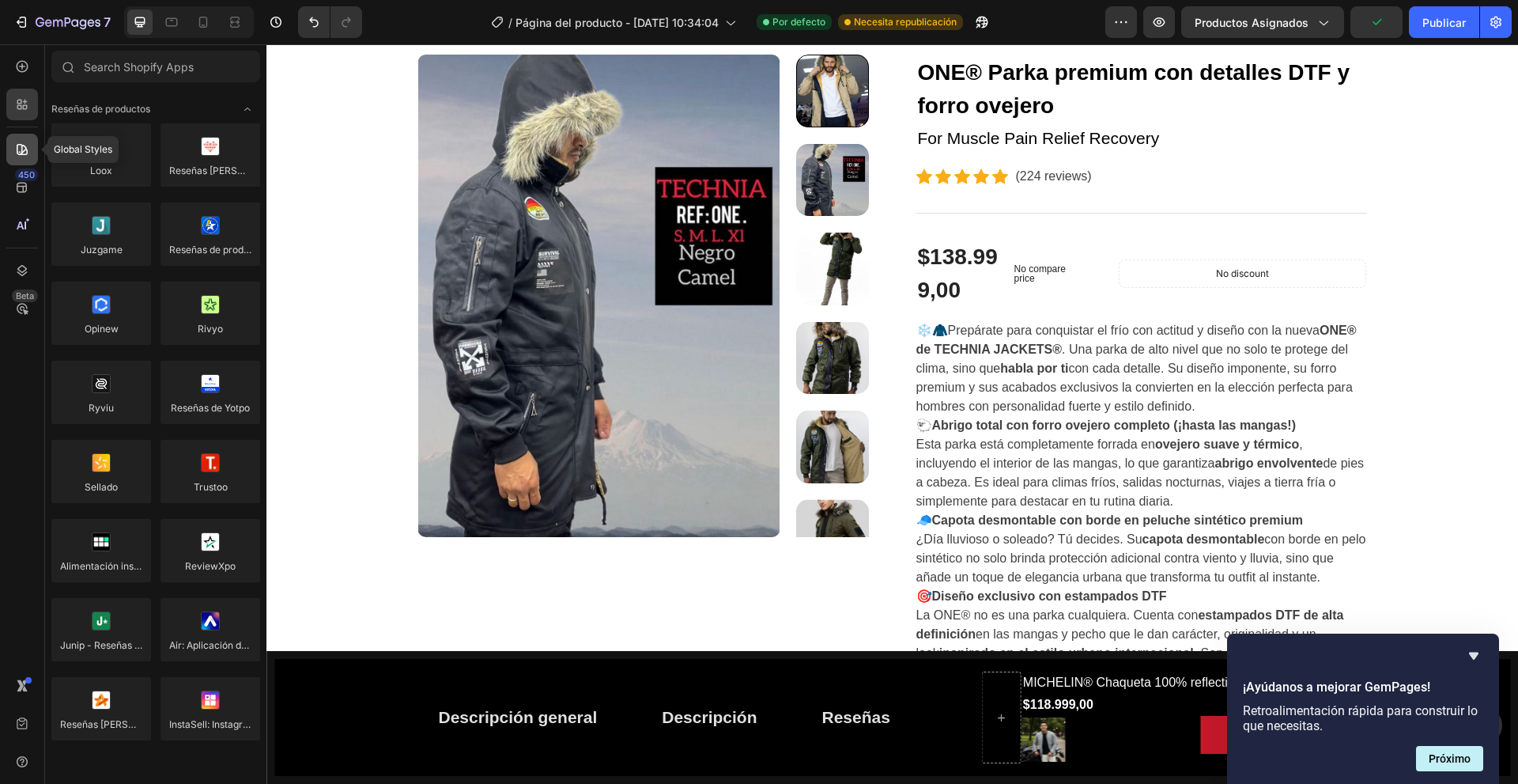
click at [27, 151] on icon at bounding box center [22, 149] width 11 height 11
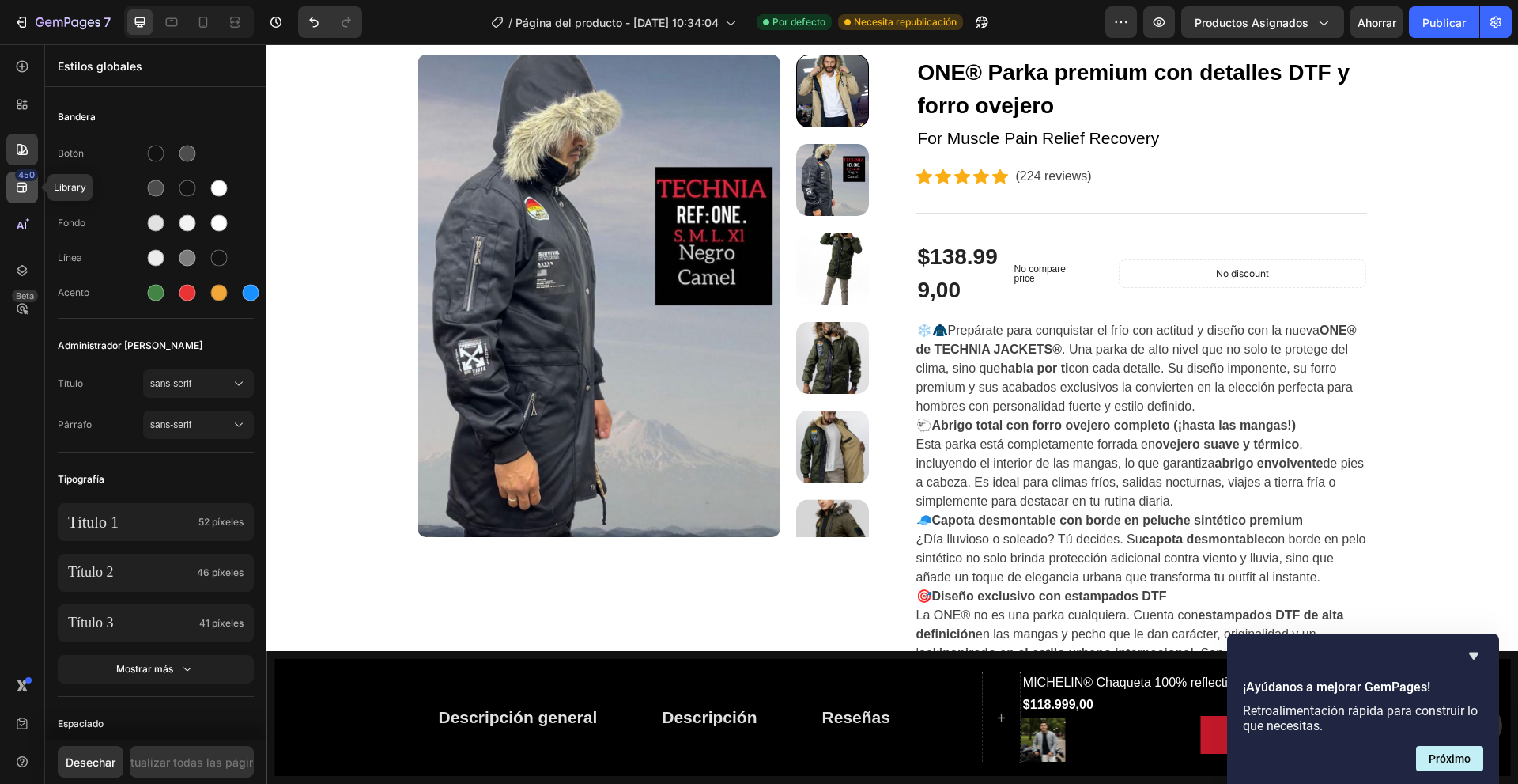
click at [12, 178] on div "450" at bounding box center [22, 187] width 31 height 31
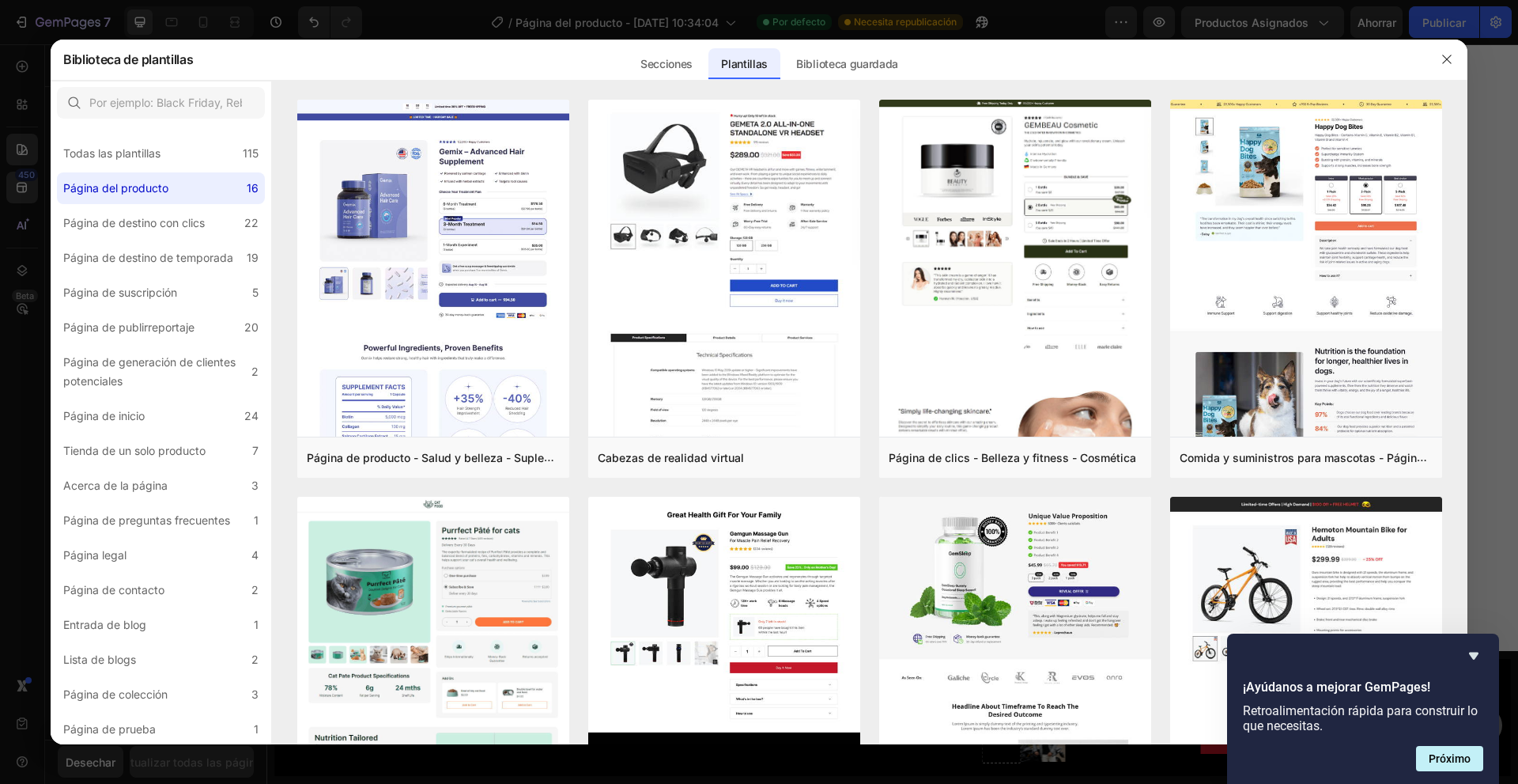
click at [19, 224] on div at bounding box center [759, 392] width 1518 height 784
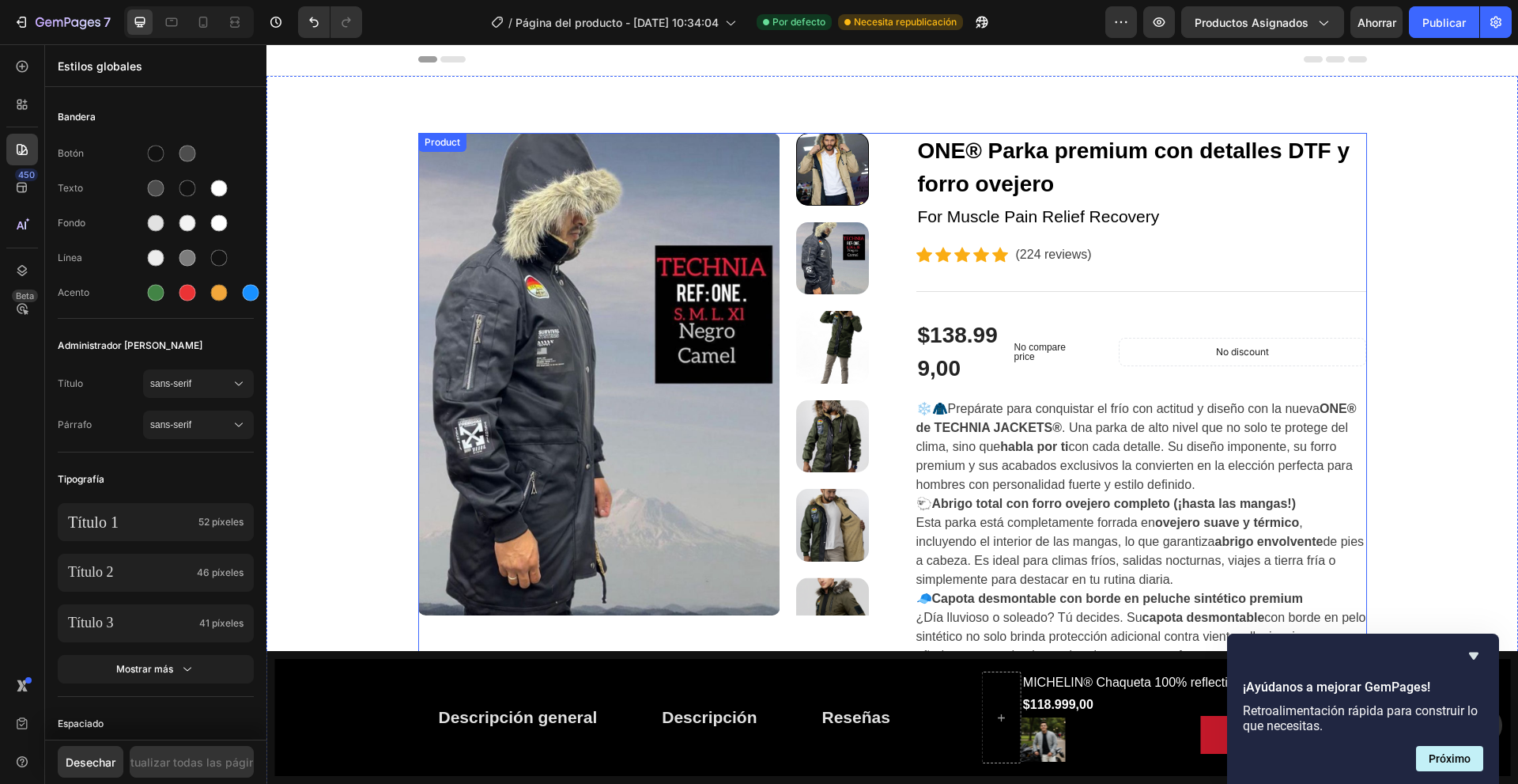
scroll to position [0, 0]
click at [1041, 279] on div "Title Line" at bounding box center [1142, 292] width 451 height 51
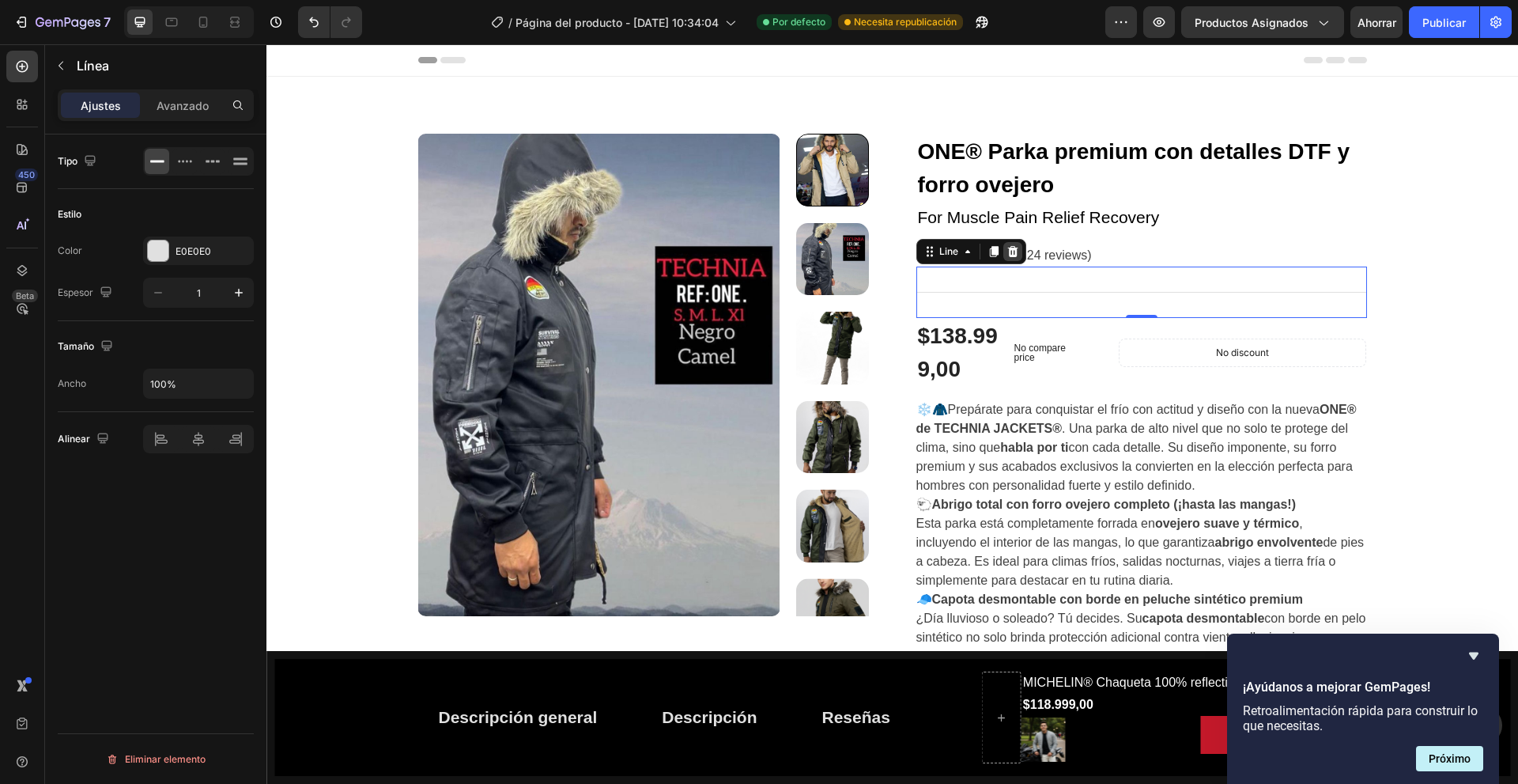
click at [1007, 248] on icon at bounding box center [1012, 250] width 10 height 11
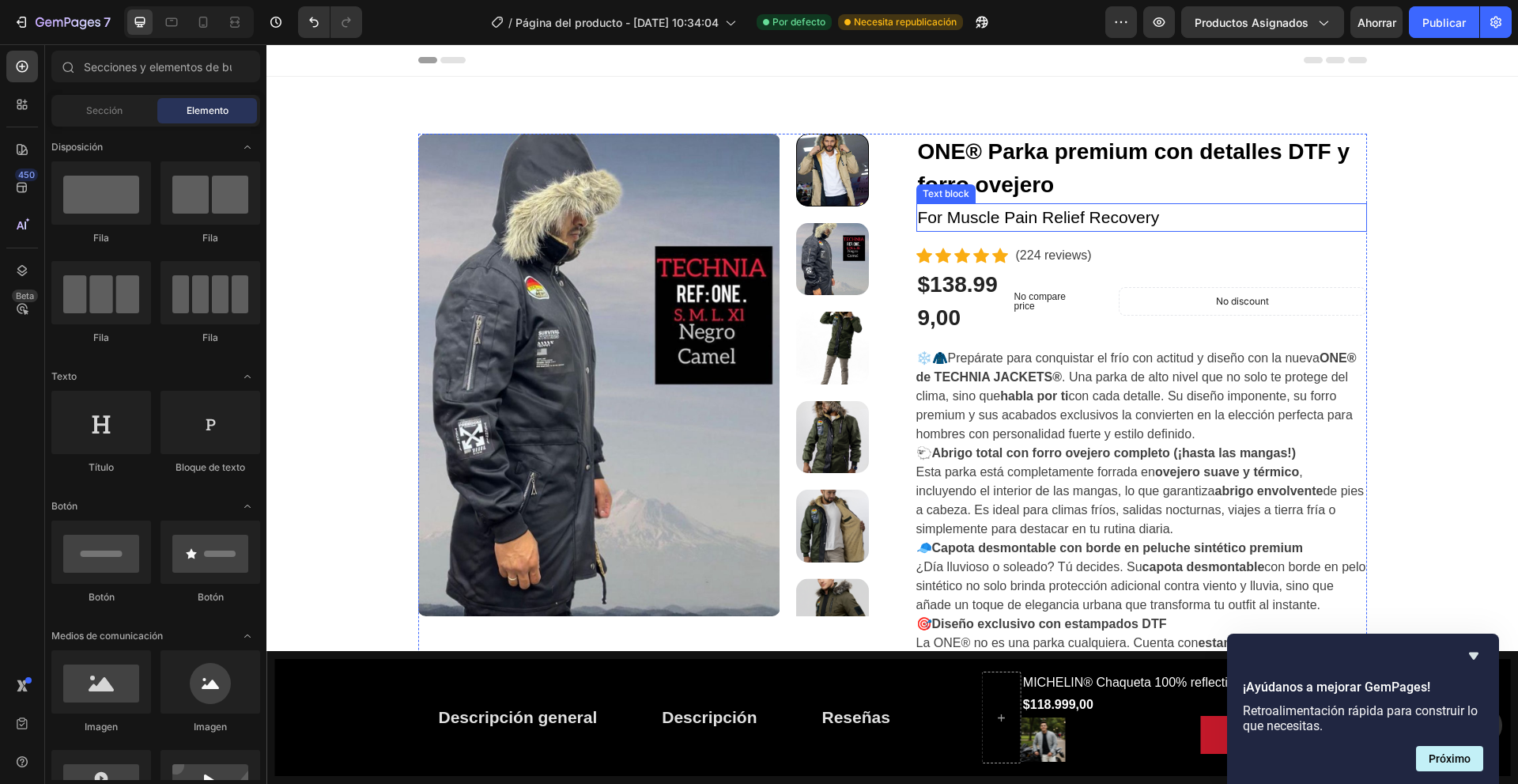
click at [1145, 221] on p "For Muscle Pain Relief Recovery" at bounding box center [1142, 218] width 448 height 25
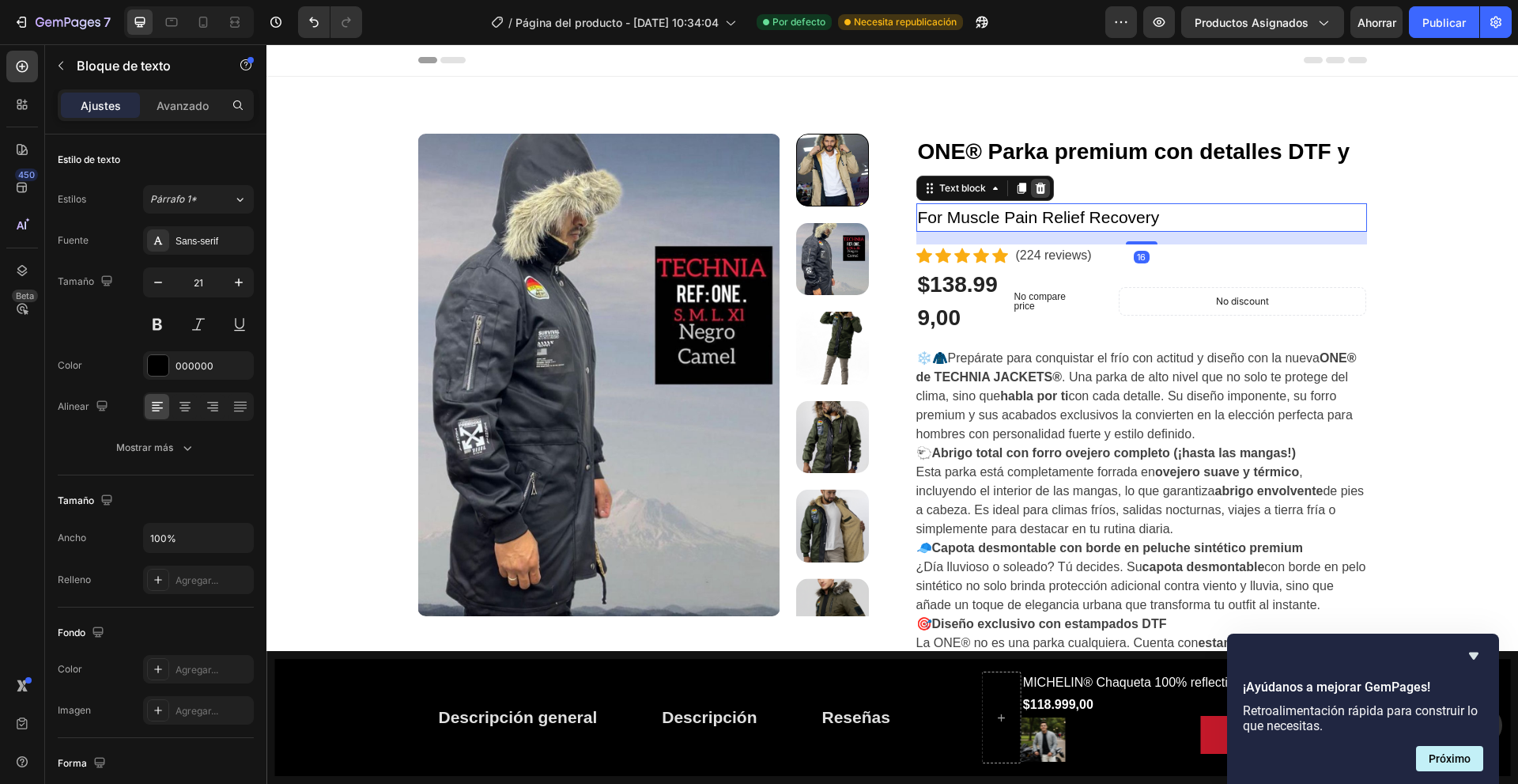
click at [1040, 190] on icon at bounding box center [1040, 188] width 13 height 13
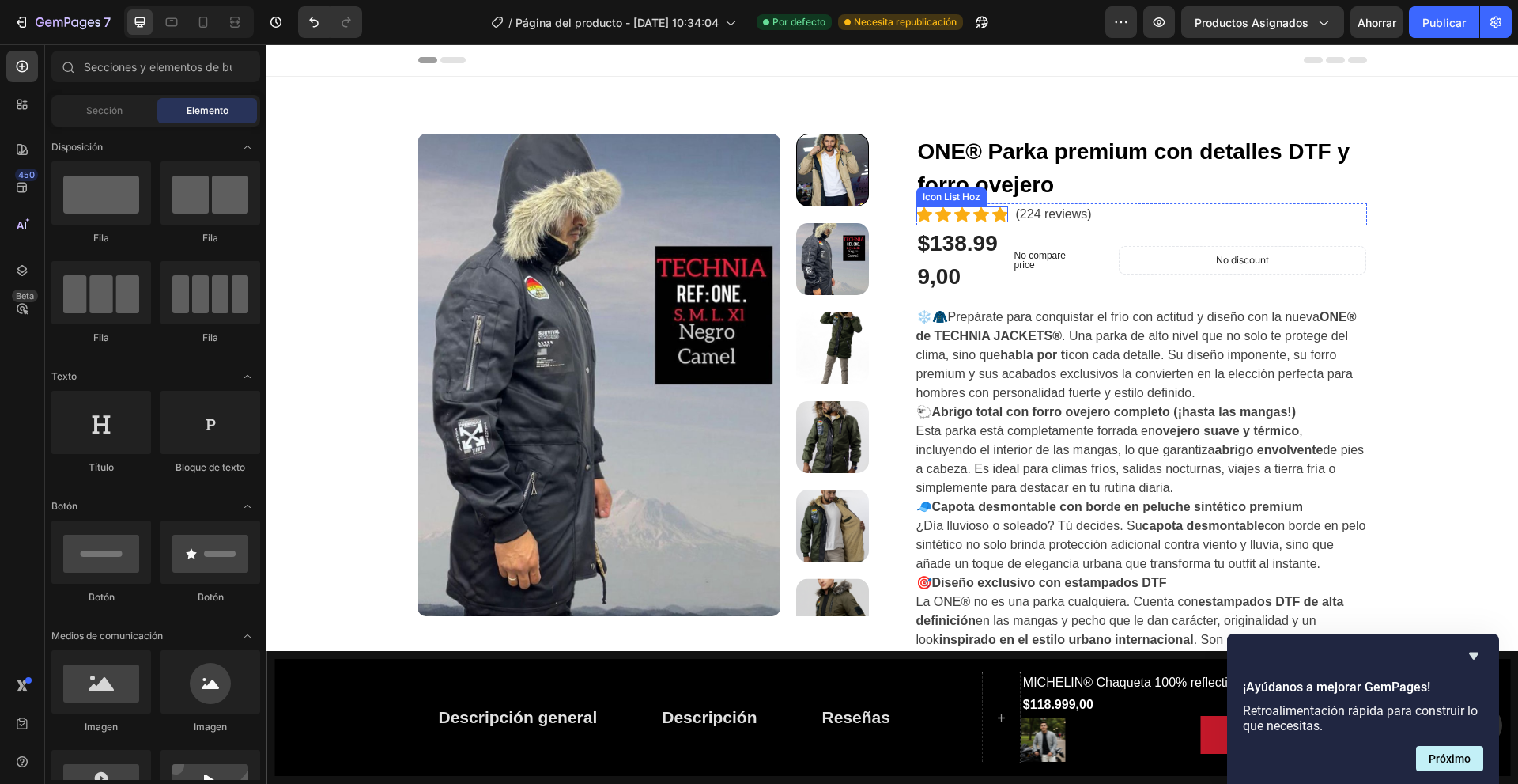
click at [964, 212] on div "Icon Icon Icon Icon Icon" at bounding box center [962, 215] width 92 height 16
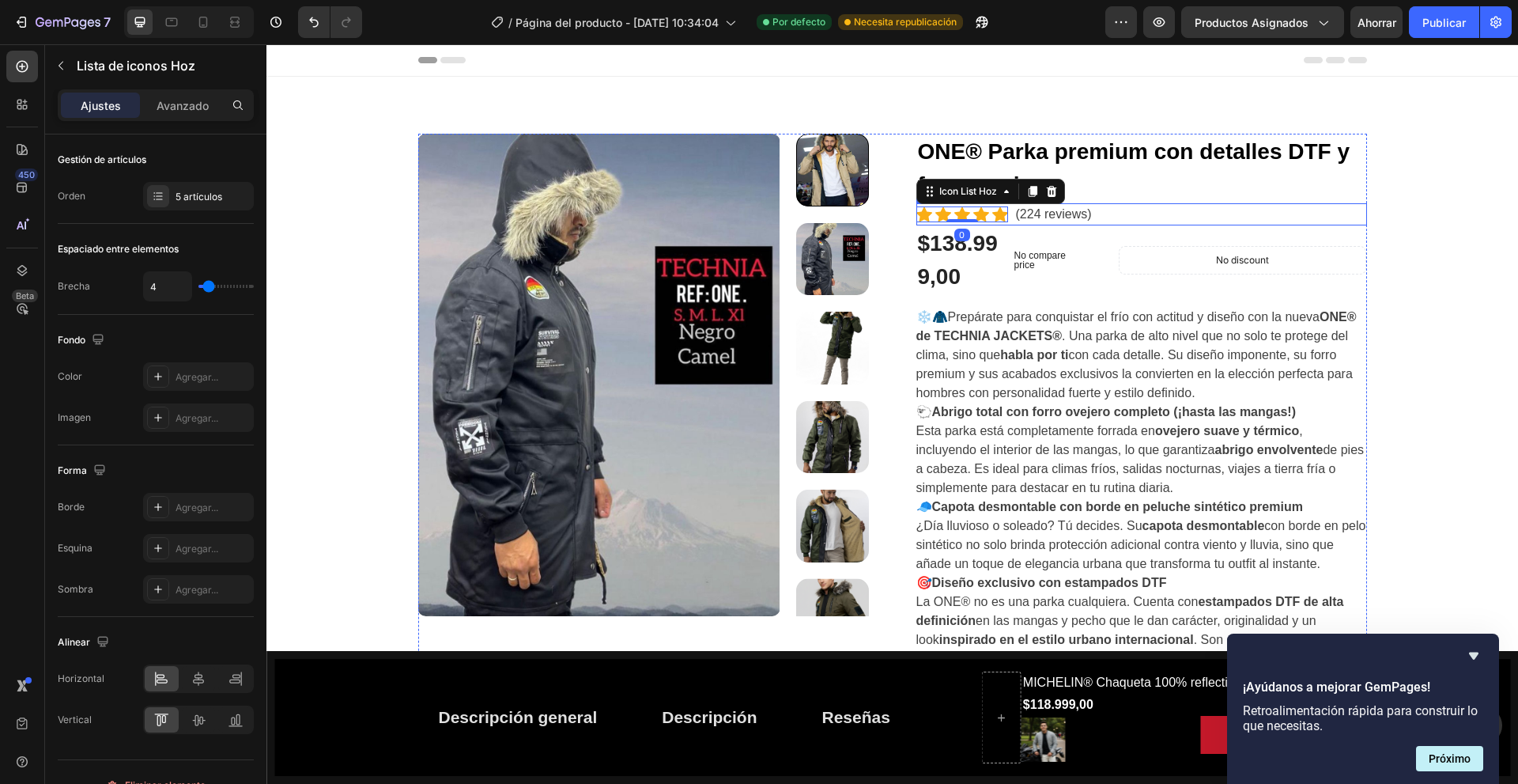
click at [1116, 210] on div "Icon Icon Icon Icon Icon Icon List Hoz 0 (224 reviews) Text block Row" at bounding box center [1142, 214] width 451 height 23
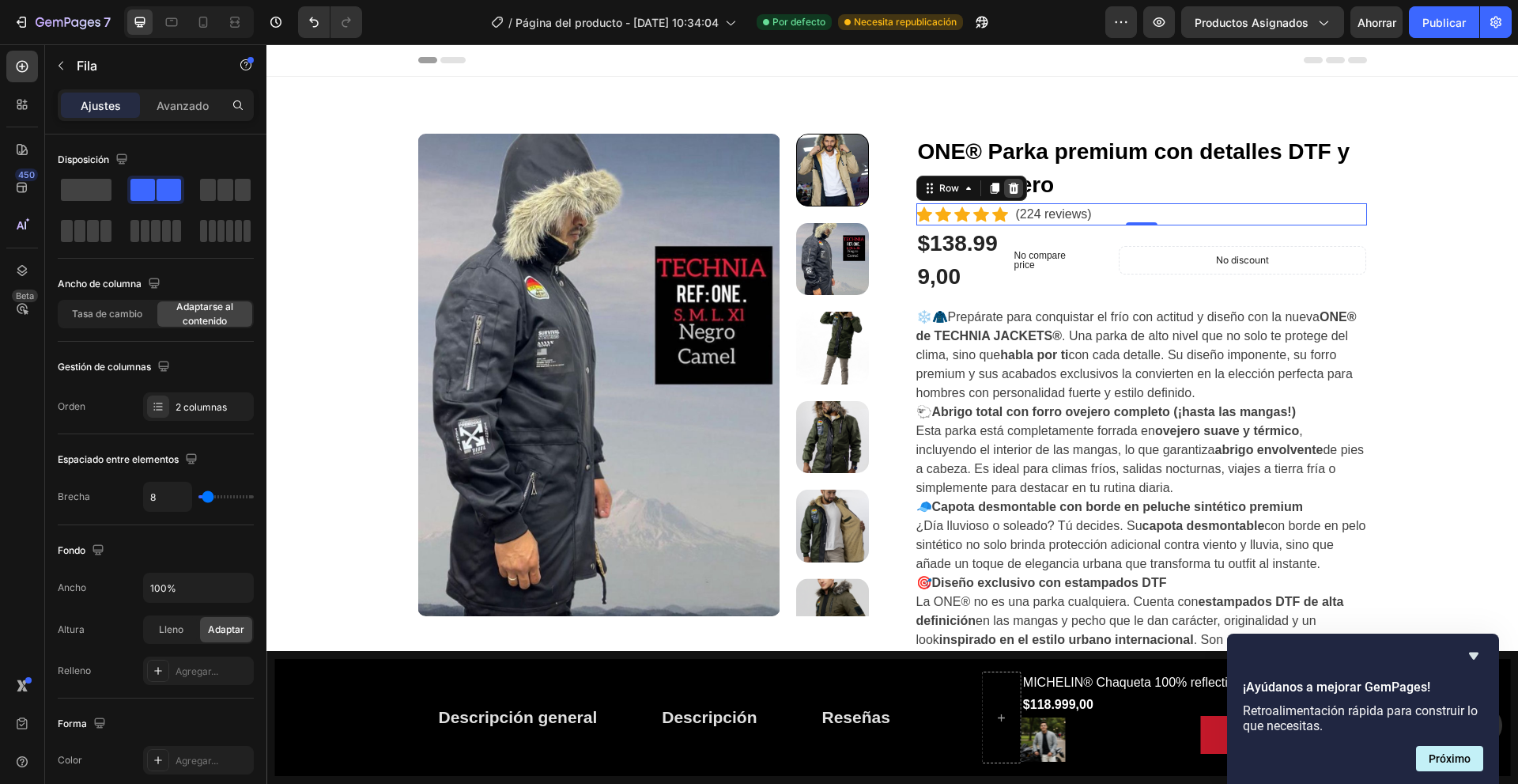
click at [1012, 192] on icon at bounding box center [1013, 188] width 13 height 13
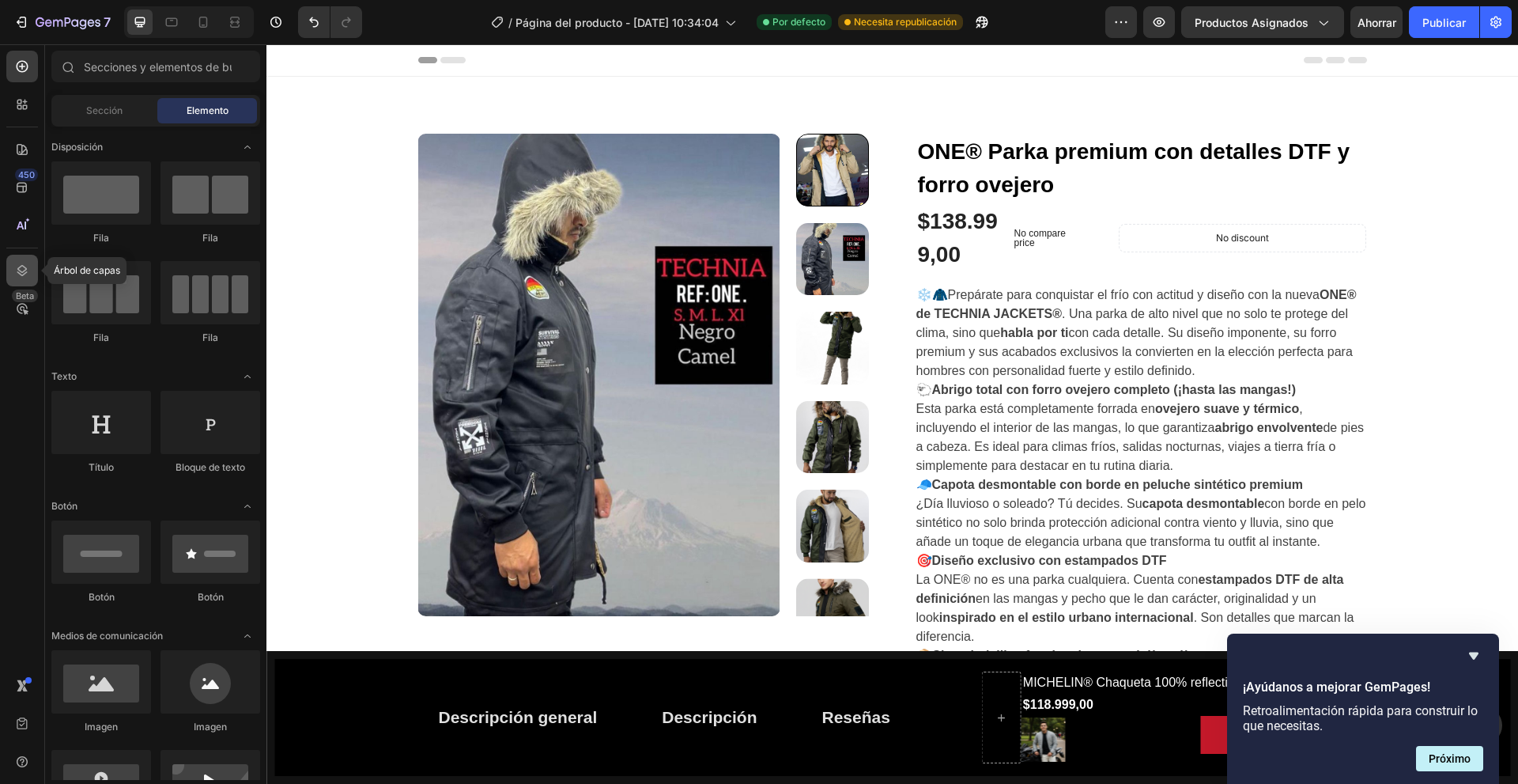
click at [37, 273] on div at bounding box center [22, 270] width 31 height 31
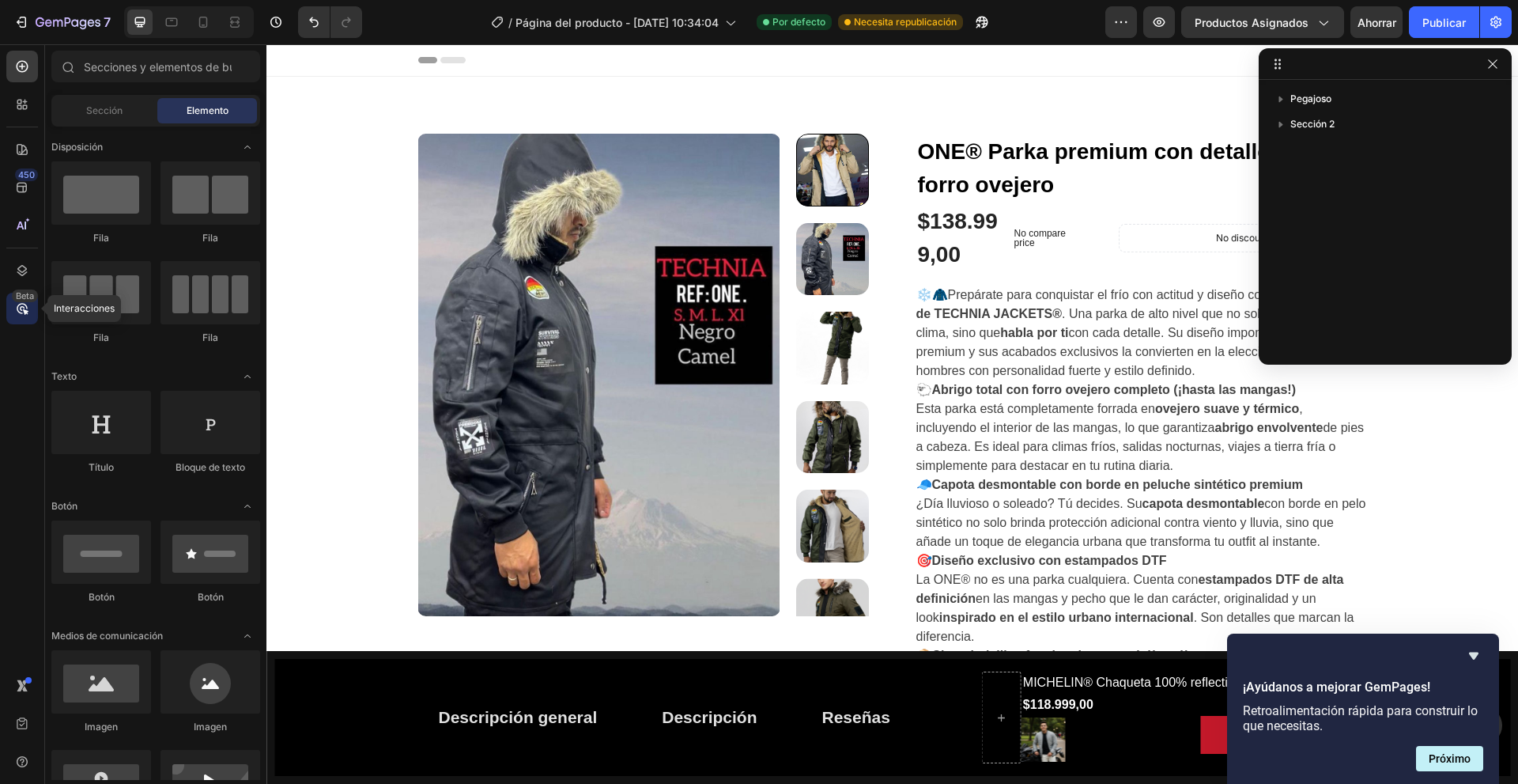
click at [16, 309] on icon at bounding box center [23, 309] width 16 height 16
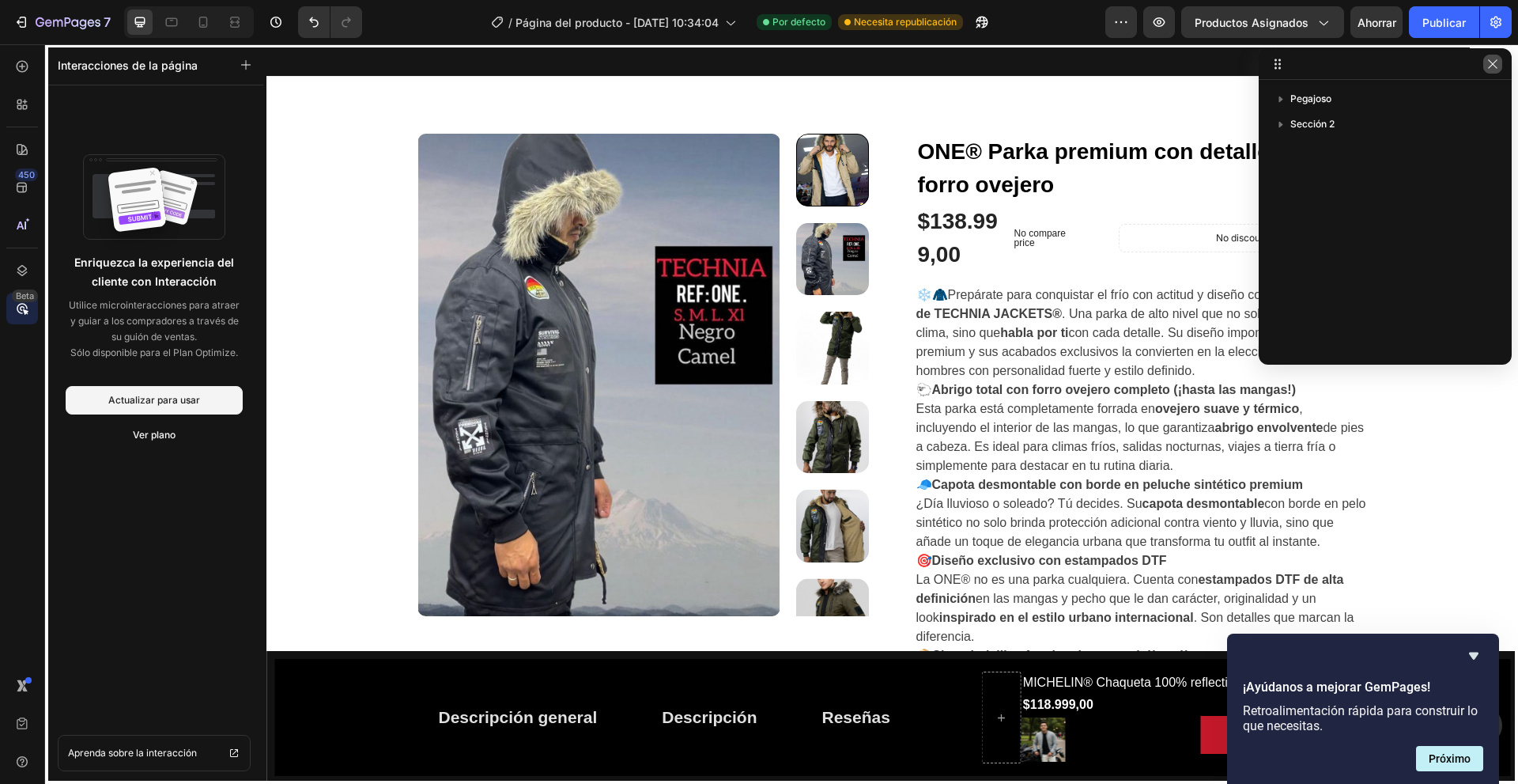
click at [1500, 65] on button "button" at bounding box center [1493, 64] width 19 height 19
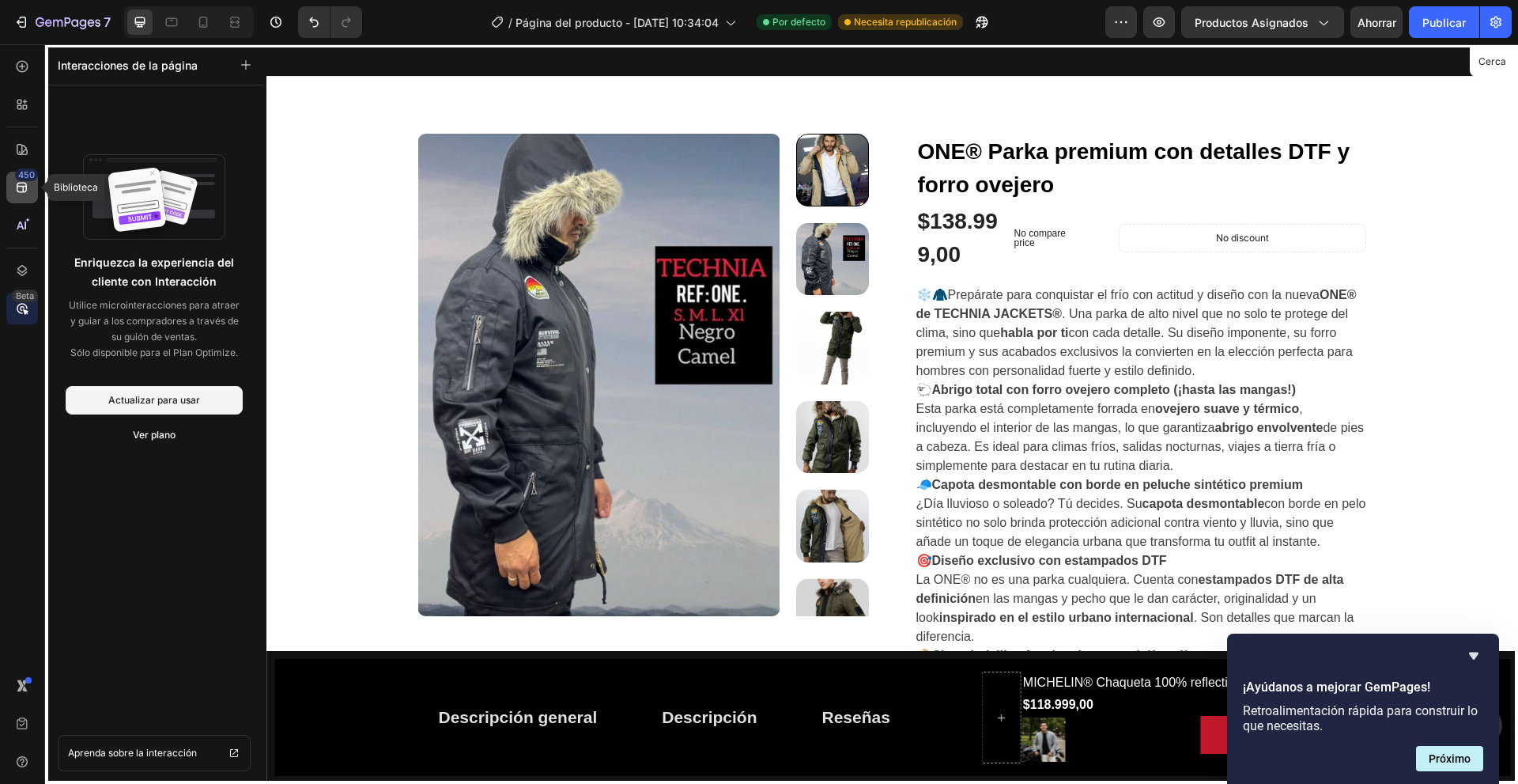
click at [26, 194] on icon at bounding box center [23, 187] width 16 height 16
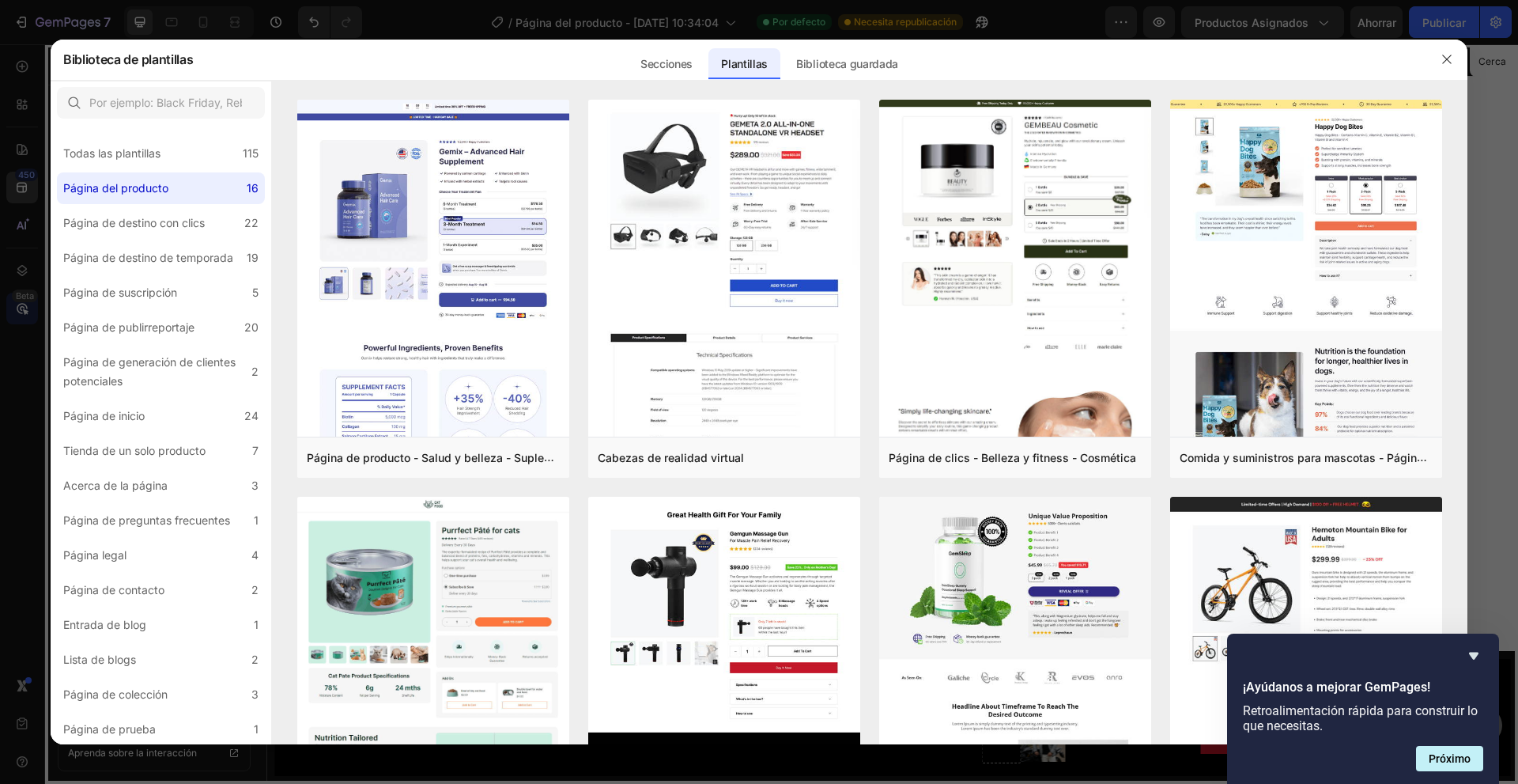
click at [1, 112] on div at bounding box center [759, 392] width 1518 height 784
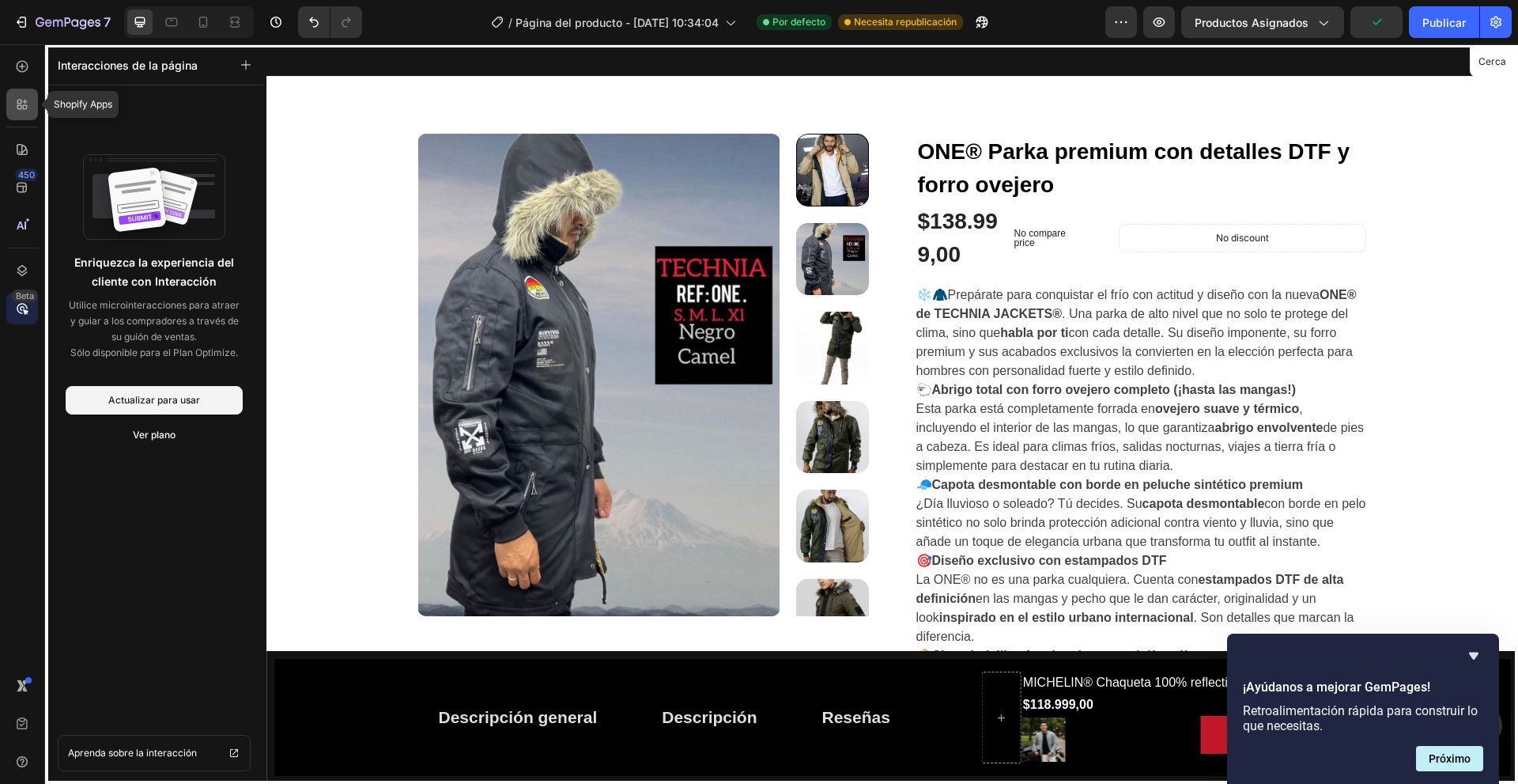
click at [24, 99] on icon at bounding box center [23, 104] width 16 height 16
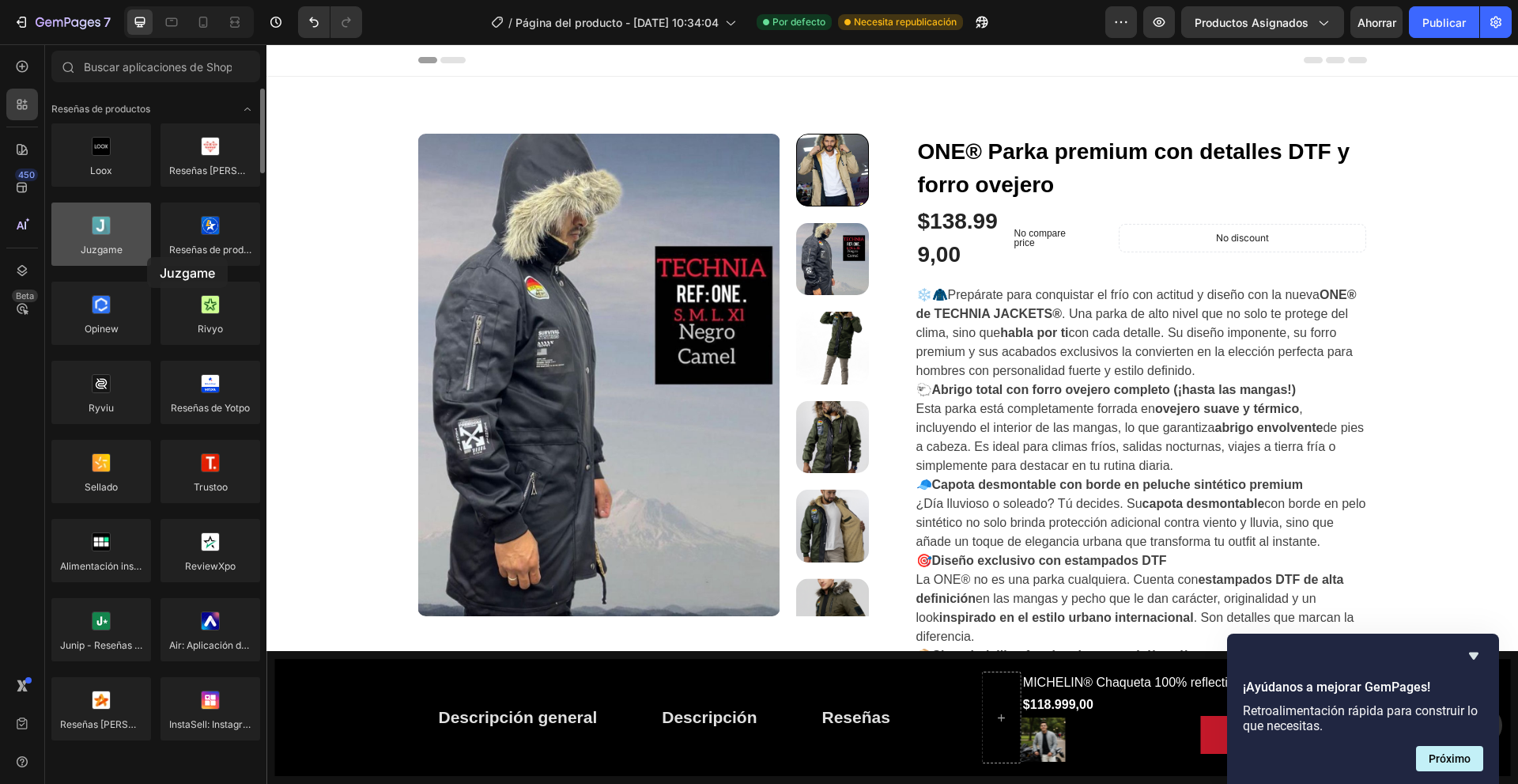
drag, startPoint x: 133, startPoint y: 249, endPoint x: 147, endPoint y: 257, distance: 16.1
click at [147, 257] on div at bounding box center [101, 234] width 100 height 64
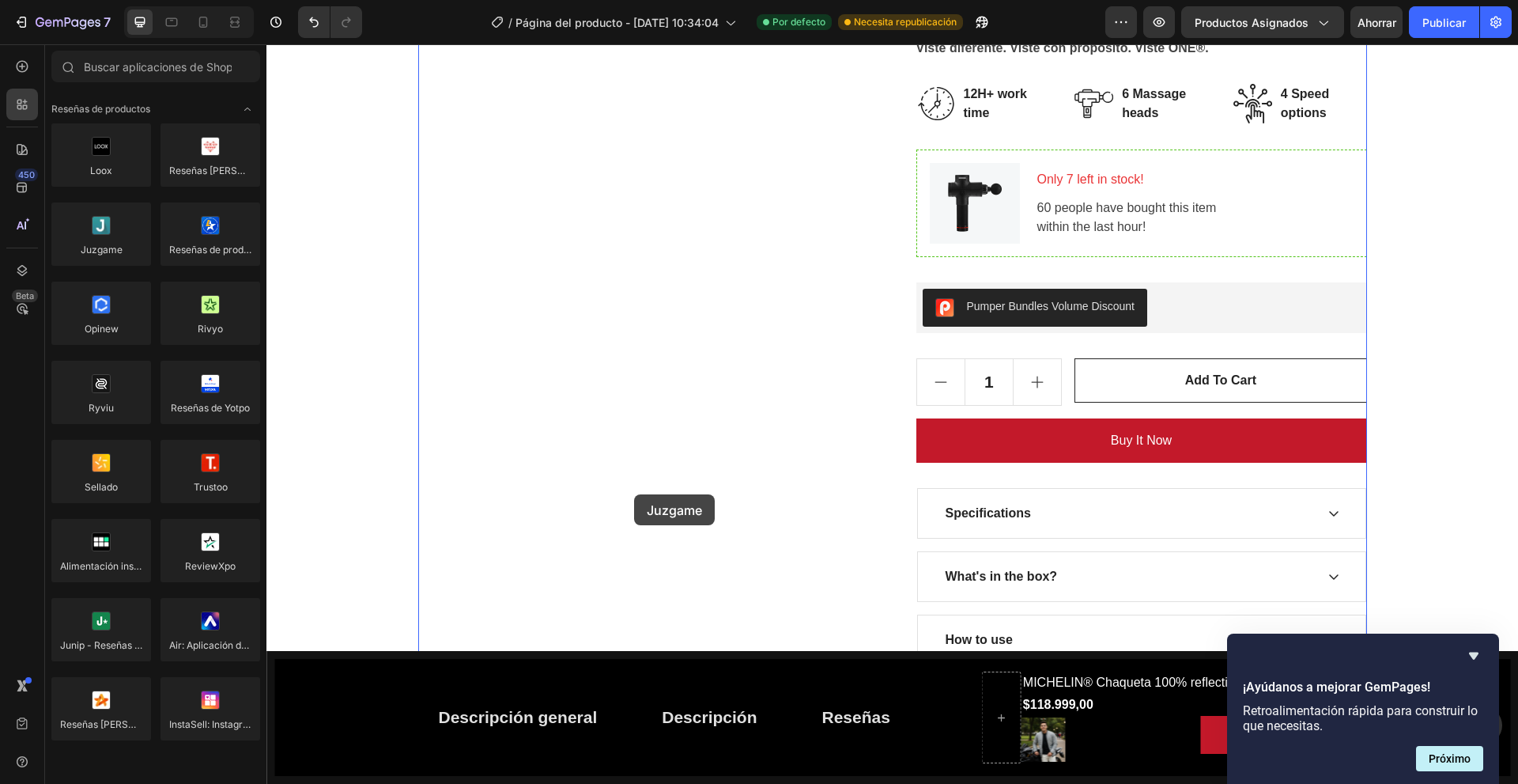
scroll to position [1115, 0]
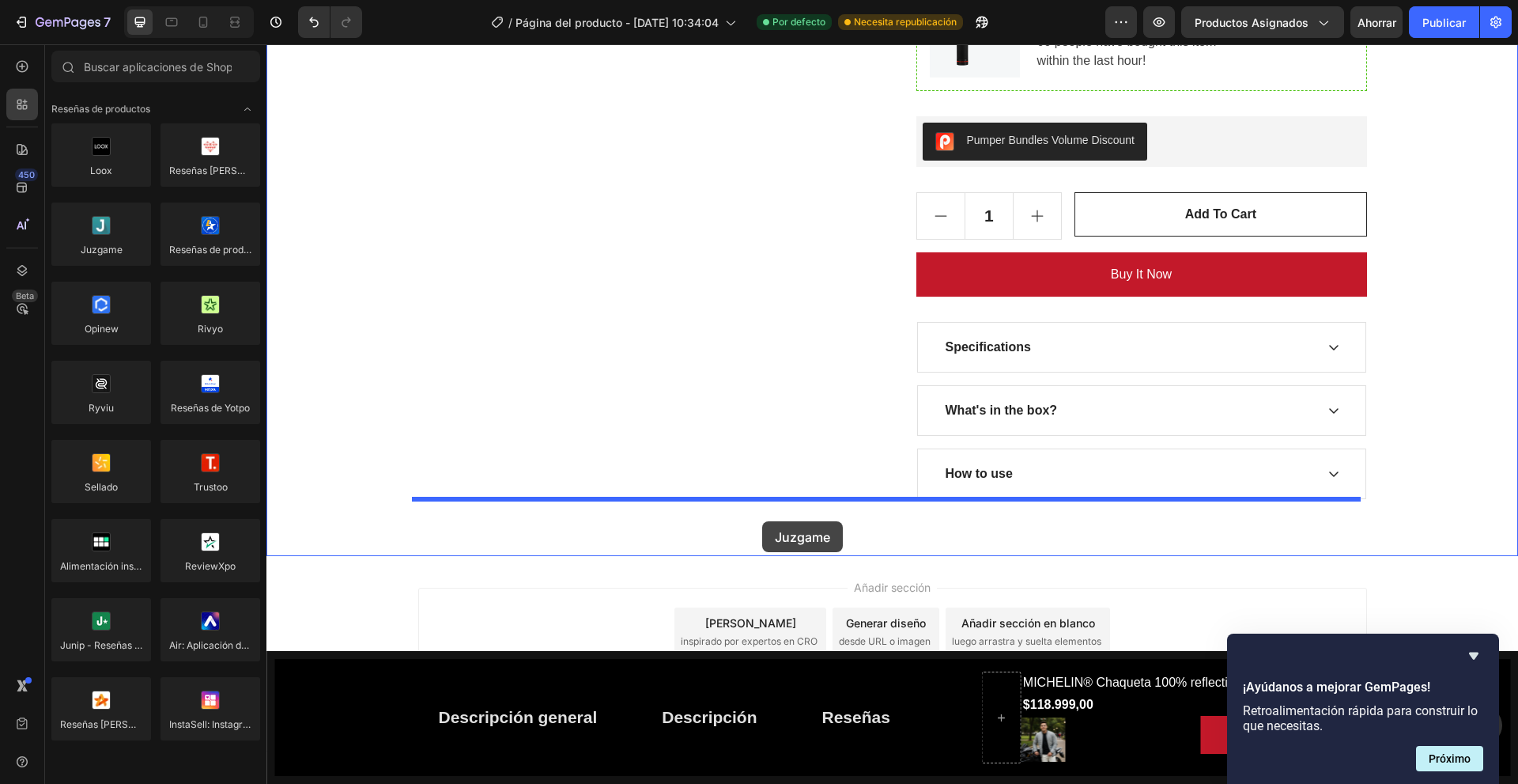
drag, startPoint x: 414, startPoint y: 309, endPoint x: 762, endPoint y: 521, distance: 407.5
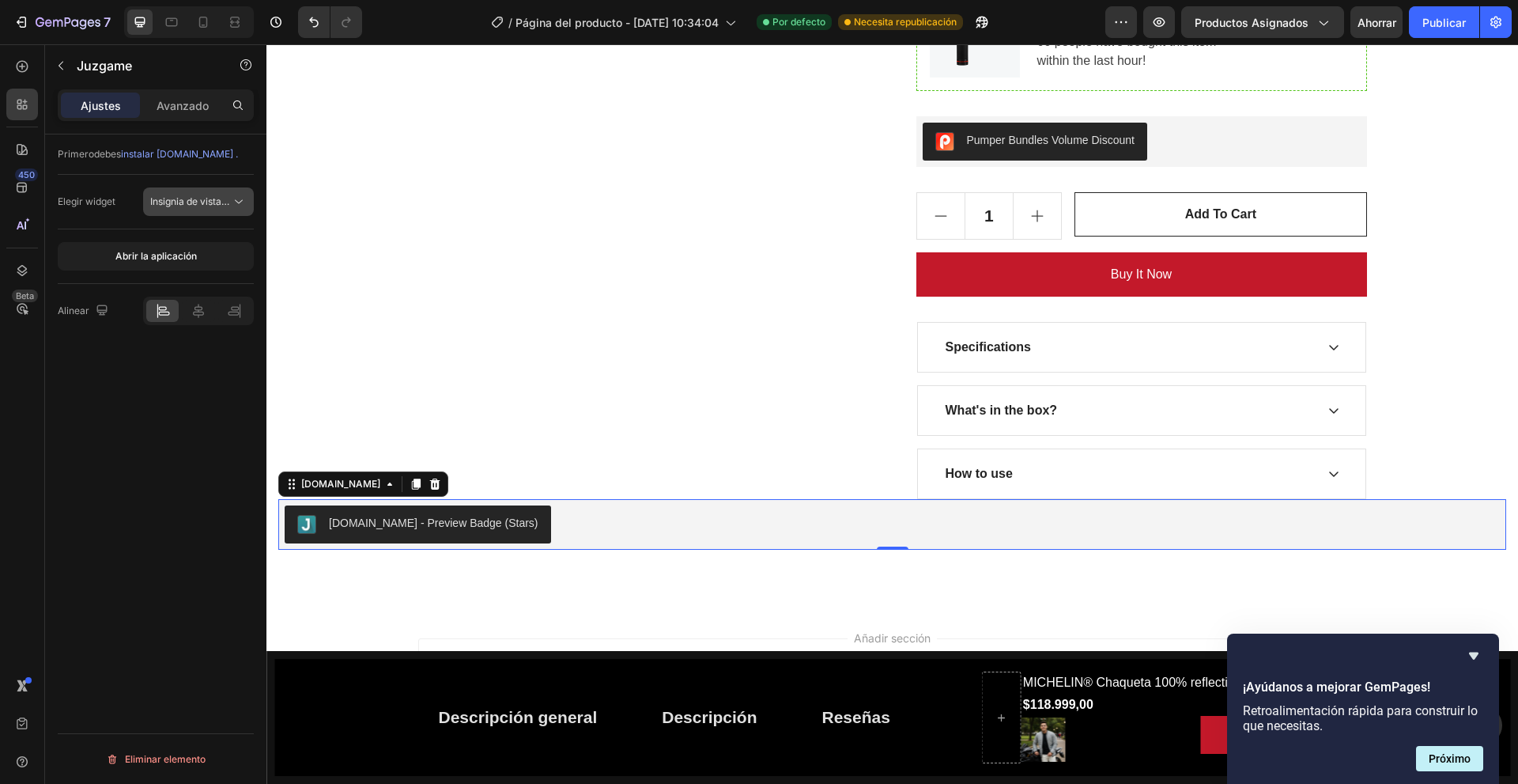
click at [187, 199] on font "Insignia de vista previa (Estrellas)" at bounding box center [224, 201] width 149 height 12
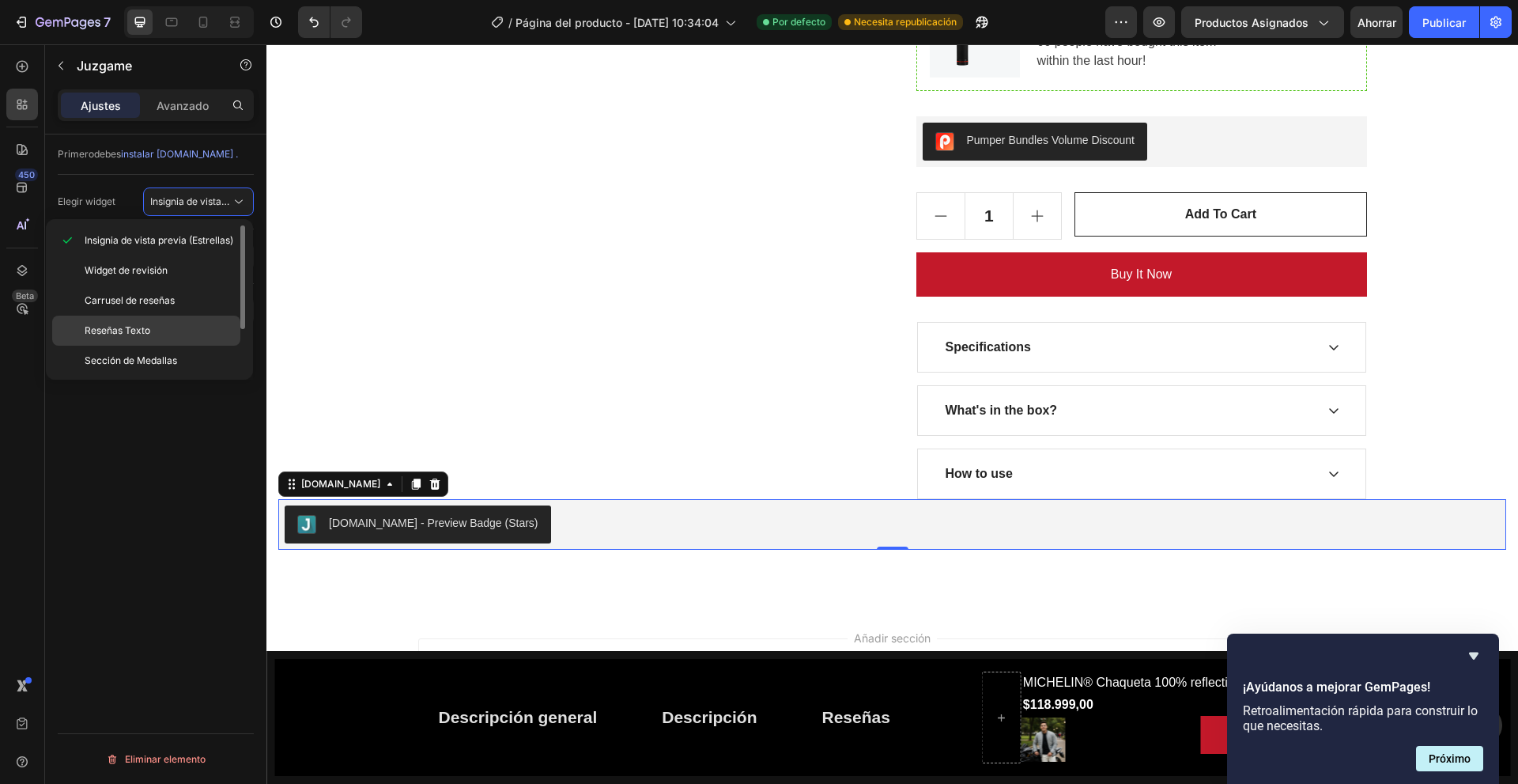
click at [175, 329] on p "Reseñas Texto" at bounding box center [159, 330] width 149 height 15
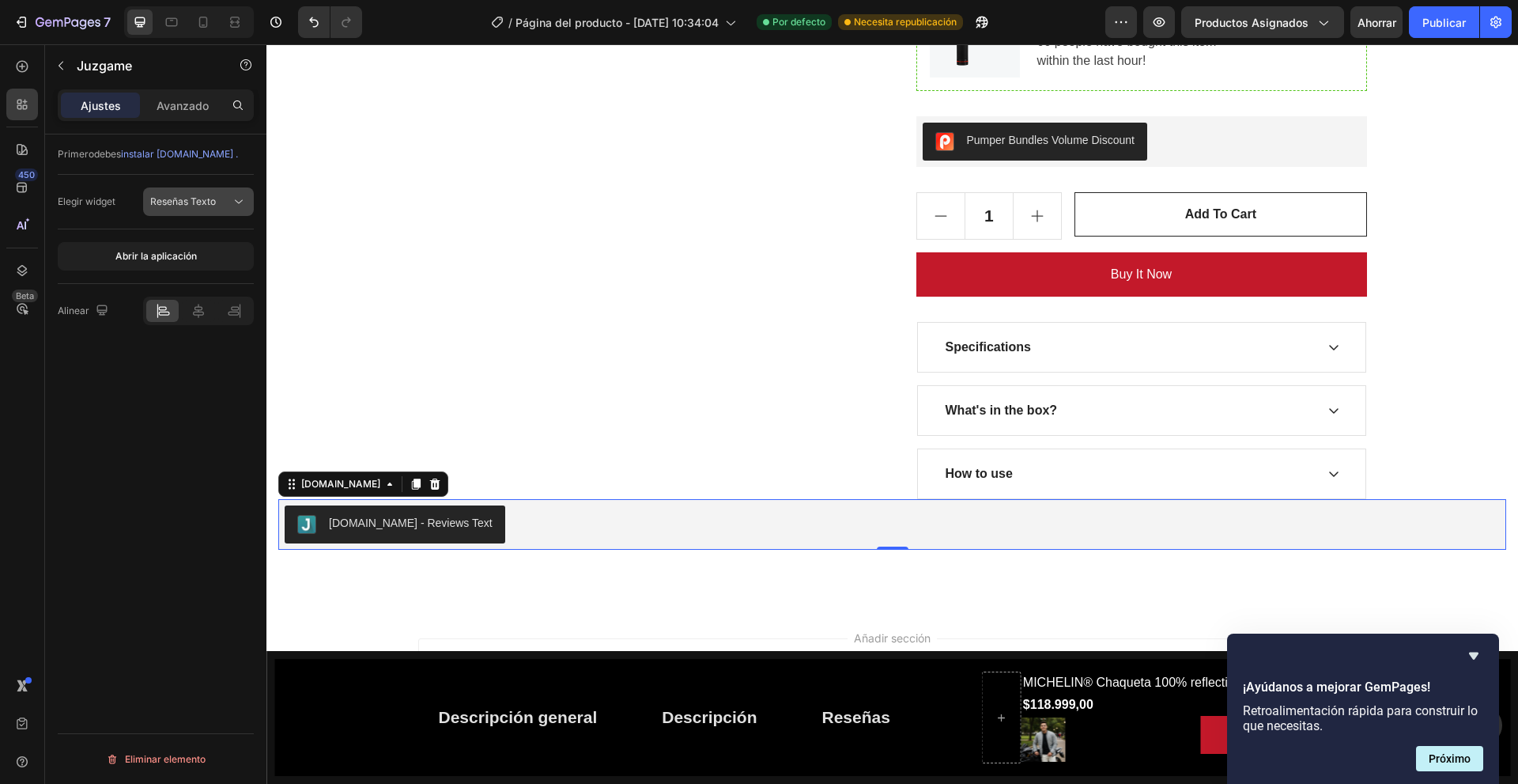
drag, startPoint x: 212, startPoint y: 188, endPoint x: 210, endPoint y: 208, distance: 20.1
click at [212, 190] on button "Reseñas Texto" at bounding box center [198, 201] width 111 height 28
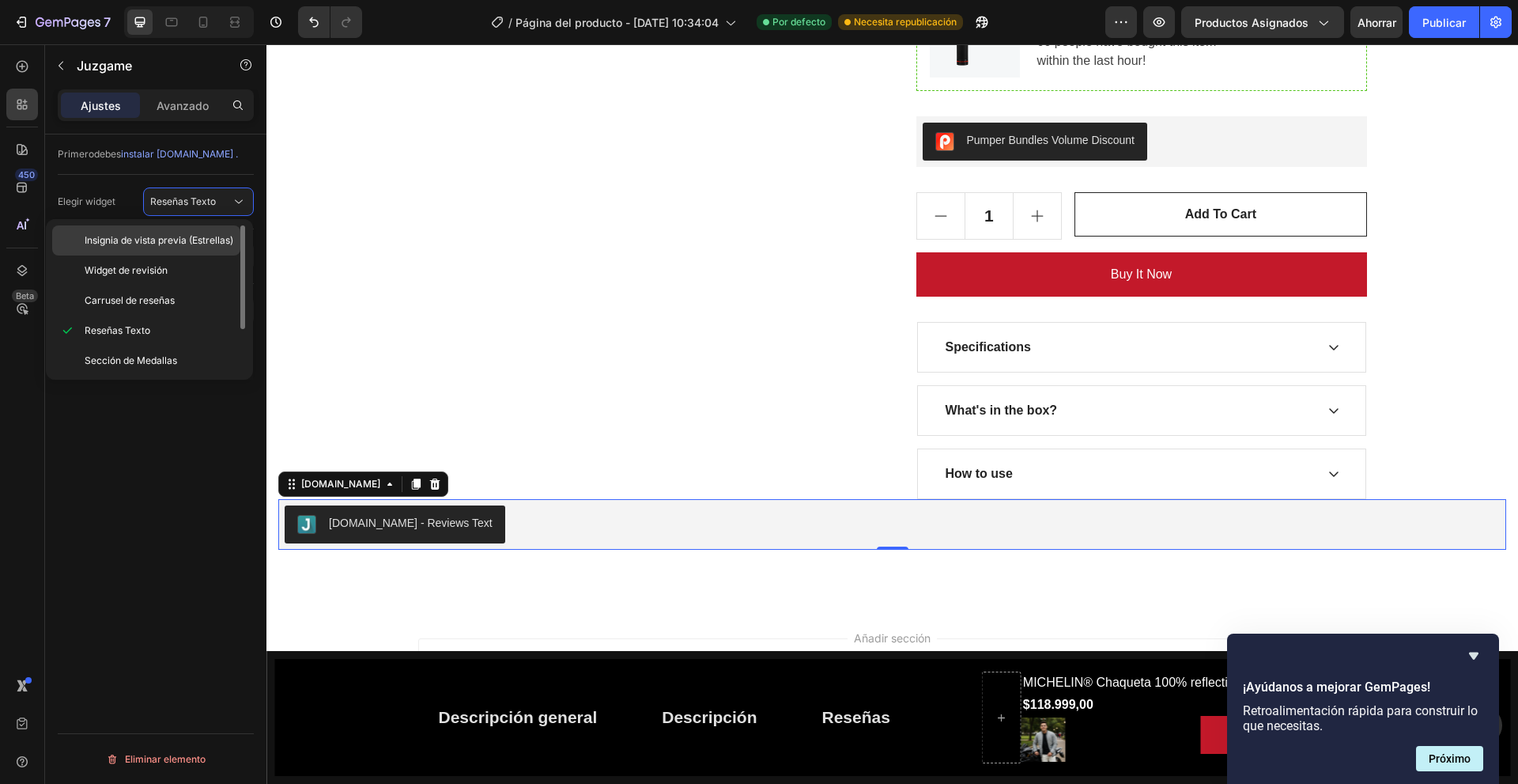
click at [201, 239] on font "Insignia de vista previa (Estrellas)" at bounding box center [159, 240] width 149 height 12
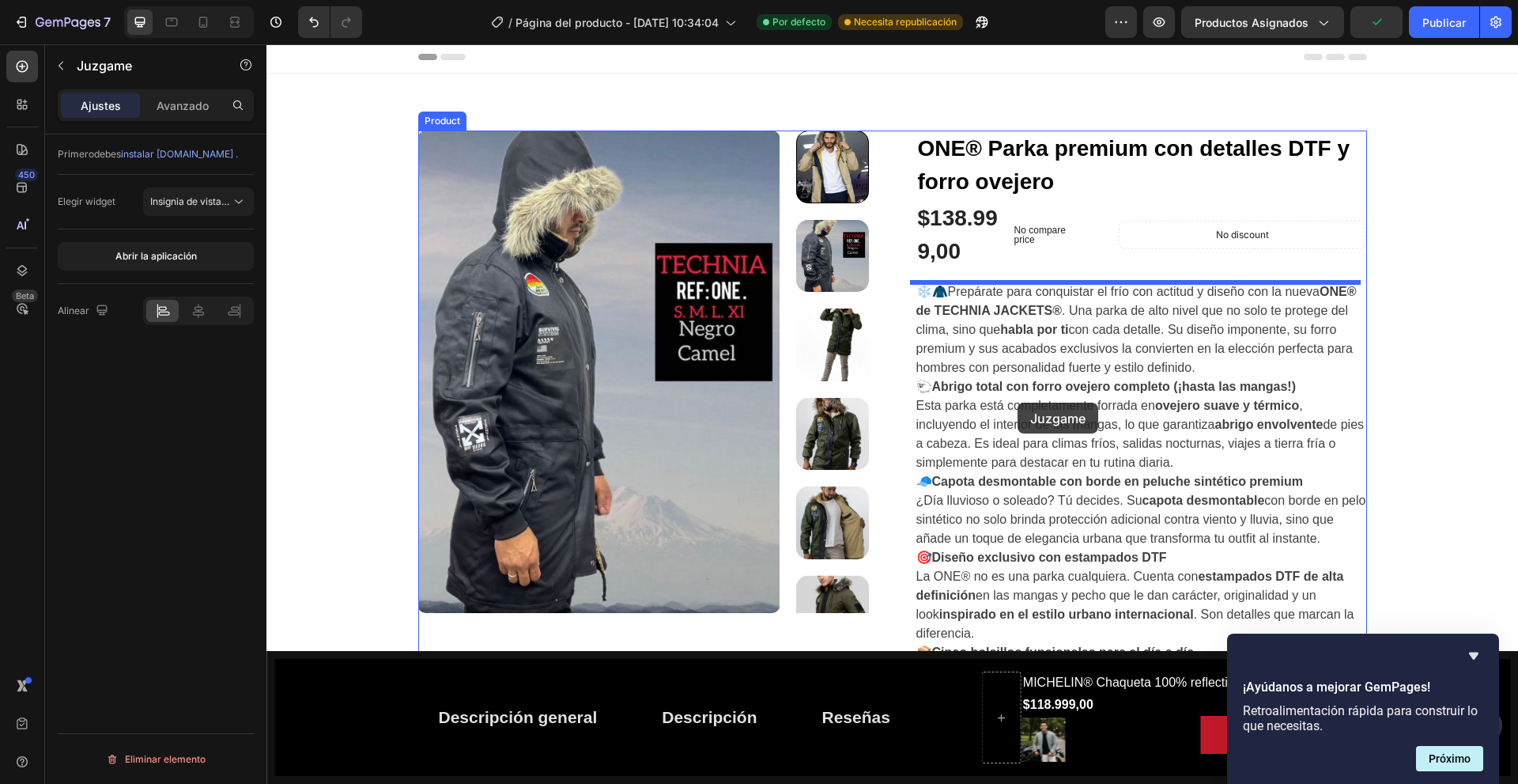
scroll to position [0, 0]
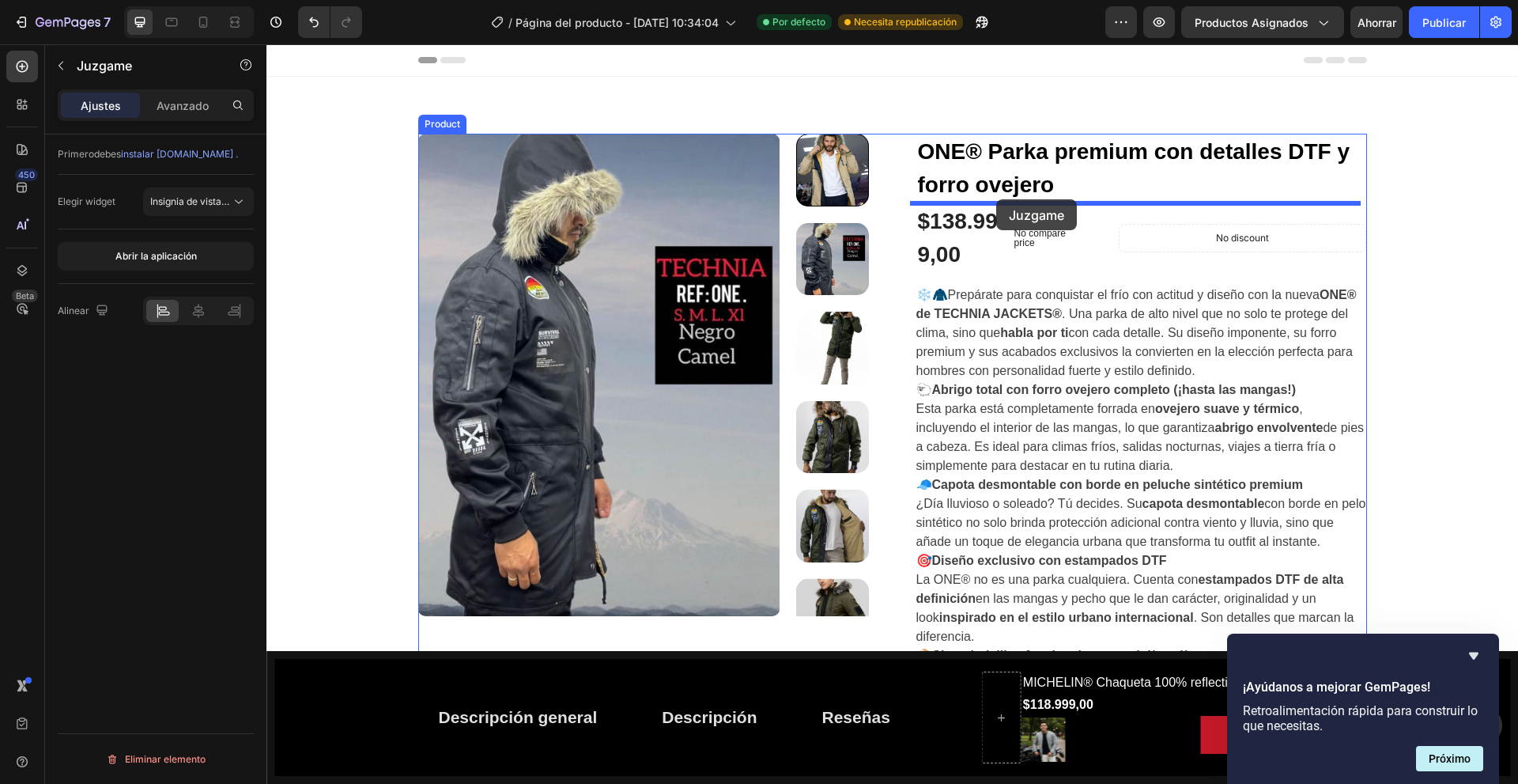
drag, startPoint x: 406, startPoint y: 514, endPoint x: 994, endPoint y: 203, distance: 665.2
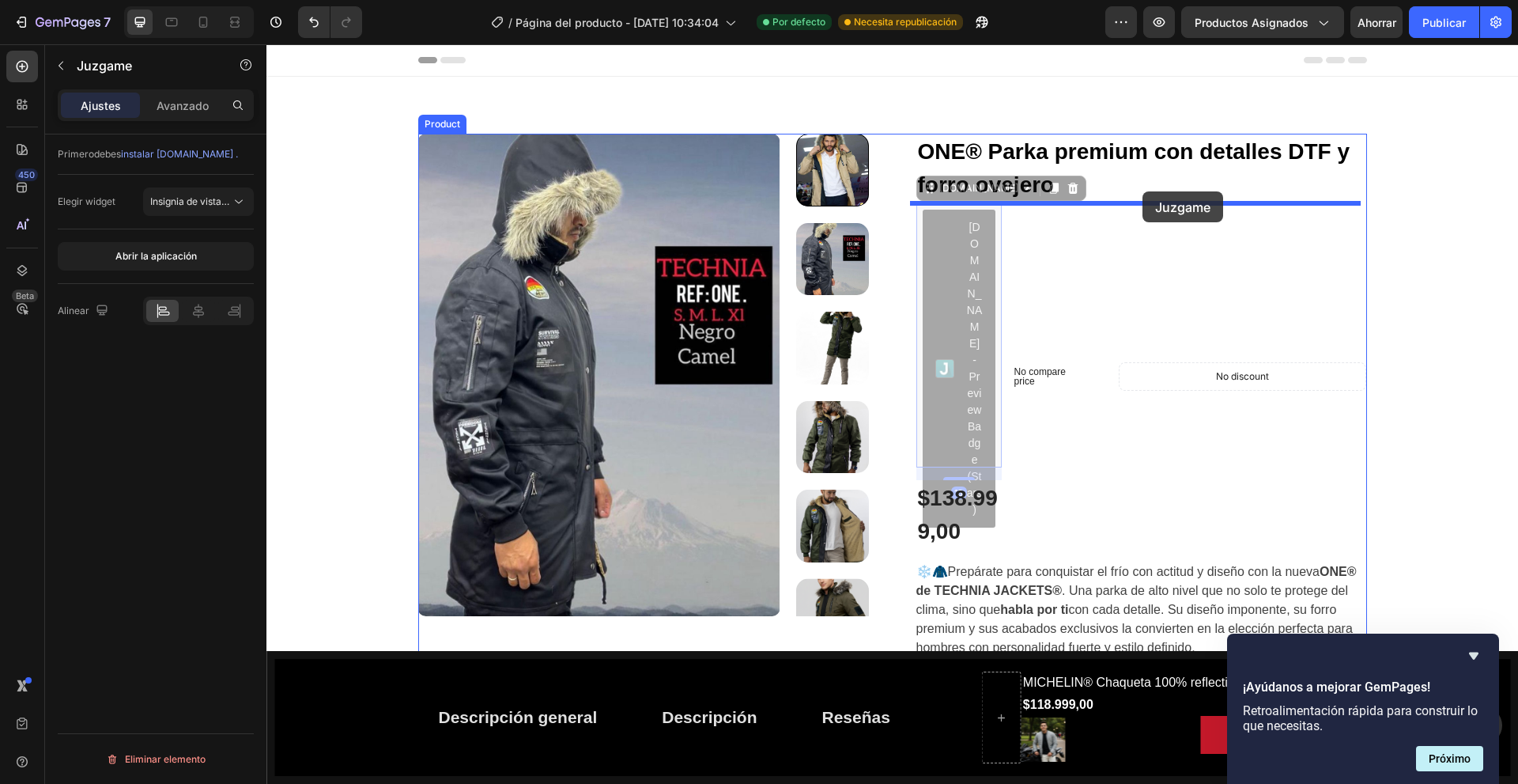
drag, startPoint x: 949, startPoint y: 296, endPoint x: 1143, endPoint y: 191, distance: 220.6
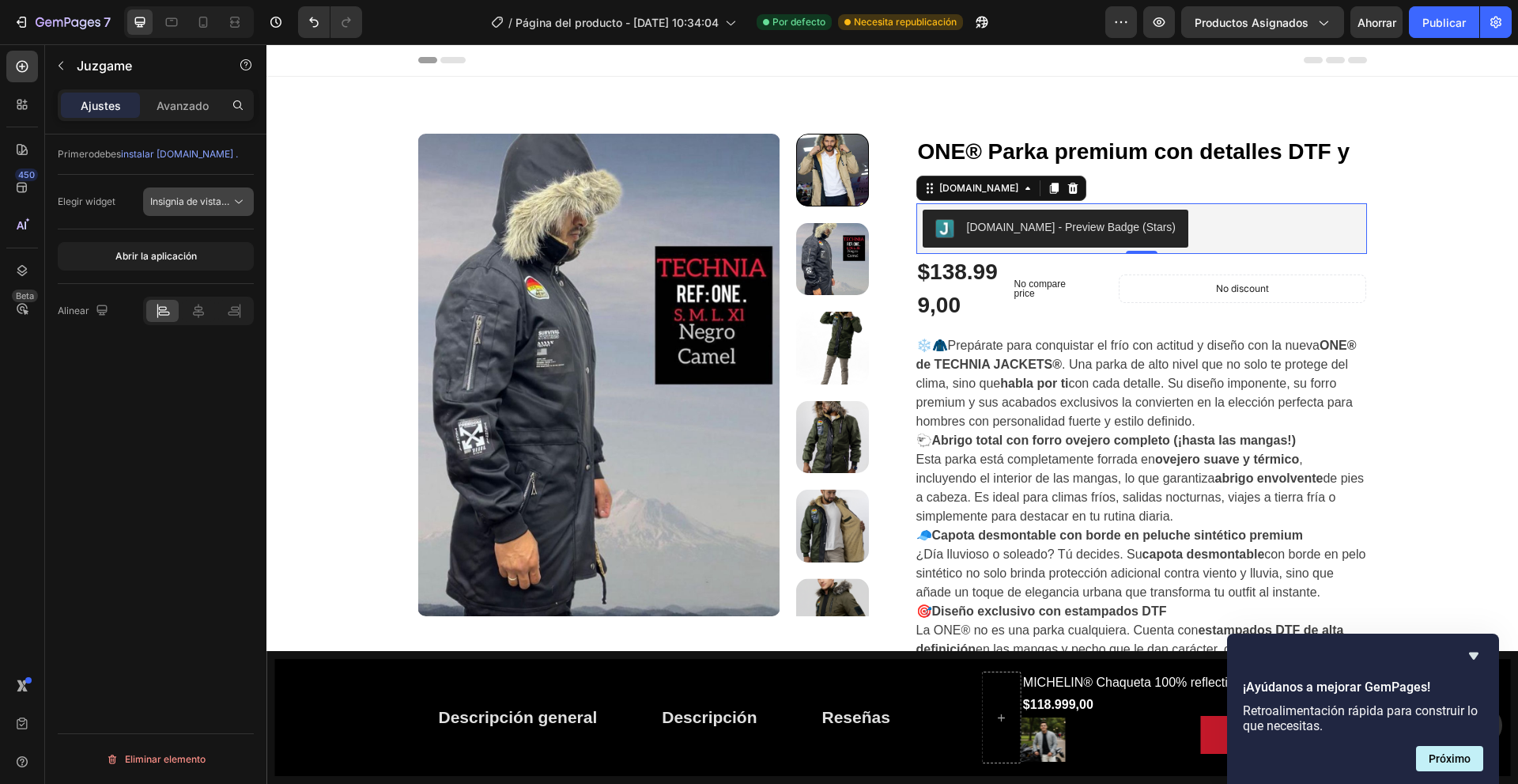
click at [237, 200] on icon at bounding box center [239, 202] width 16 height 16
click at [188, 537] on div "Primero debes instalar Judge.me . Elegir widget Insignia de vista previa (Estre…" at bounding box center [156, 481] width 221 height 694
click at [180, 260] on font "Abrir la aplicación" at bounding box center [156, 256] width 81 height 12
click at [177, 103] on font "Avanzado" at bounding box center [182, 106] width 52 height 14
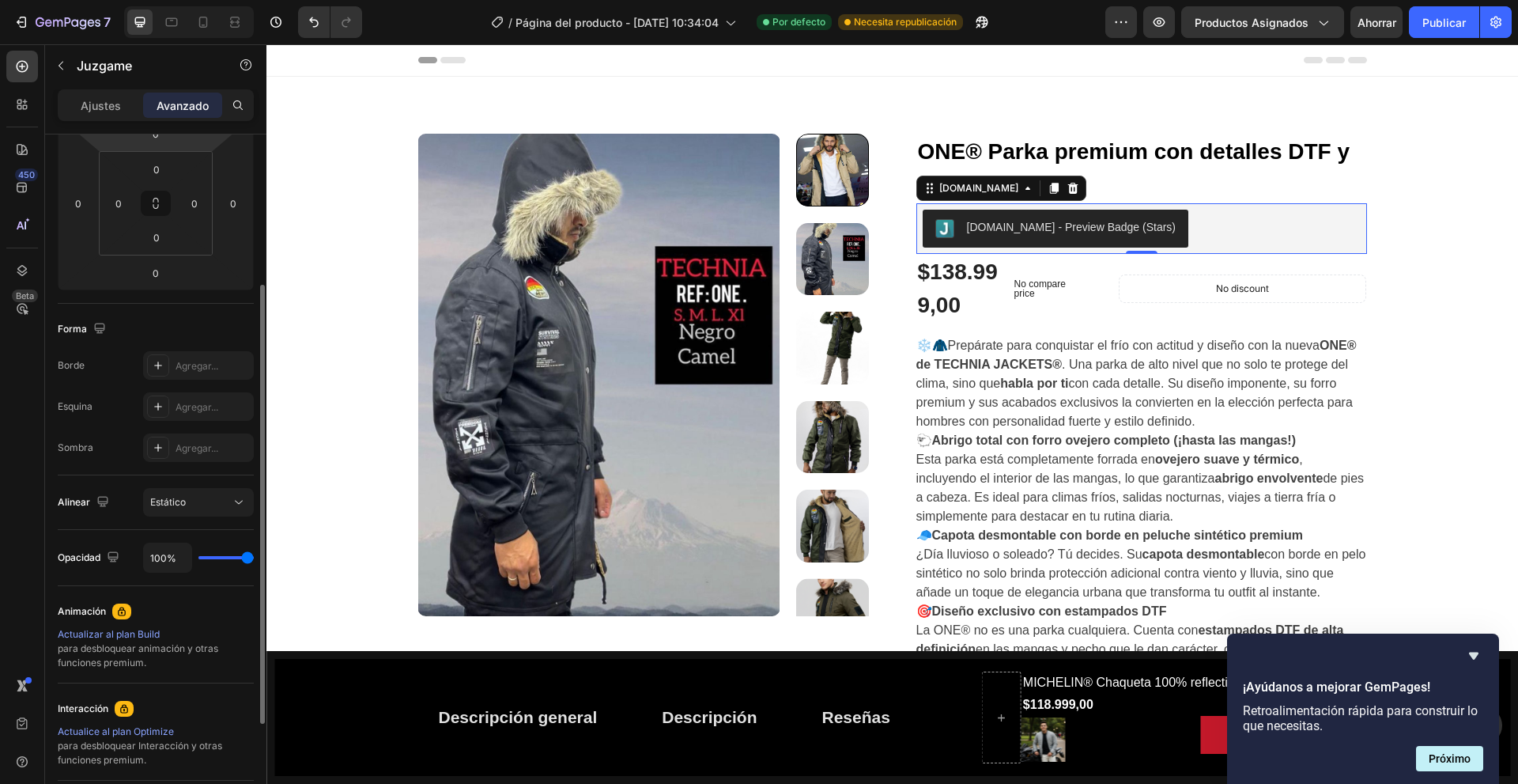
scroll to position [79, 0]
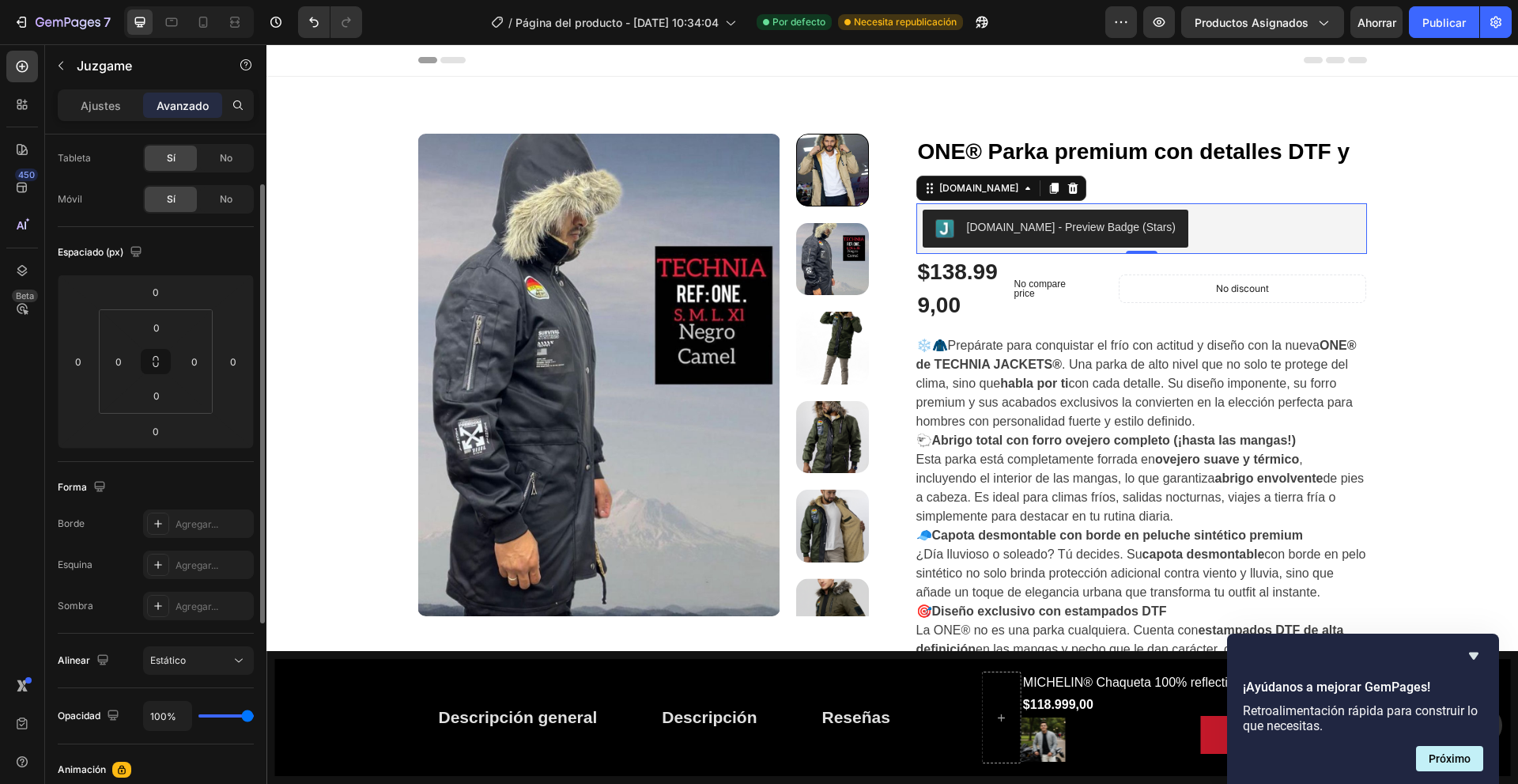
click at [105, 91] on div "Ajustes Avanzado" at bounding box center [156, 105] width 196 height 31
click at [101, 104] on font "Ajustes" at bounding box center [100, 106] width 40 height 14
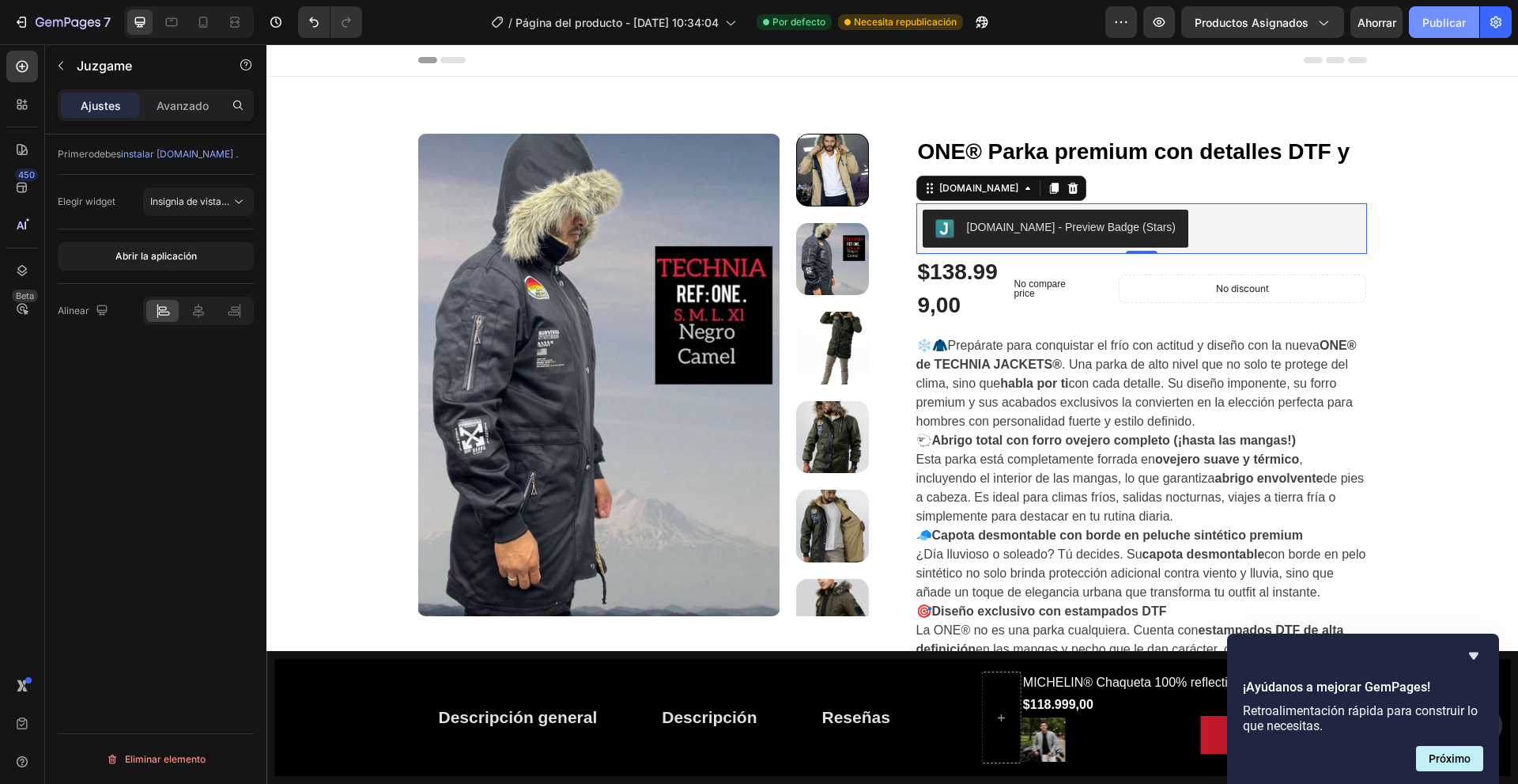
click at [1431, 20] on font "Publicar" at bounding box center [1444, 23] width 43 height 14
click at [1025, 356] on div "❄️🧥Prepárate para conquistar el frío con actitud y diseño con la nueva ONE® de …" at bounding box center [1142, 697] width 451 height 721
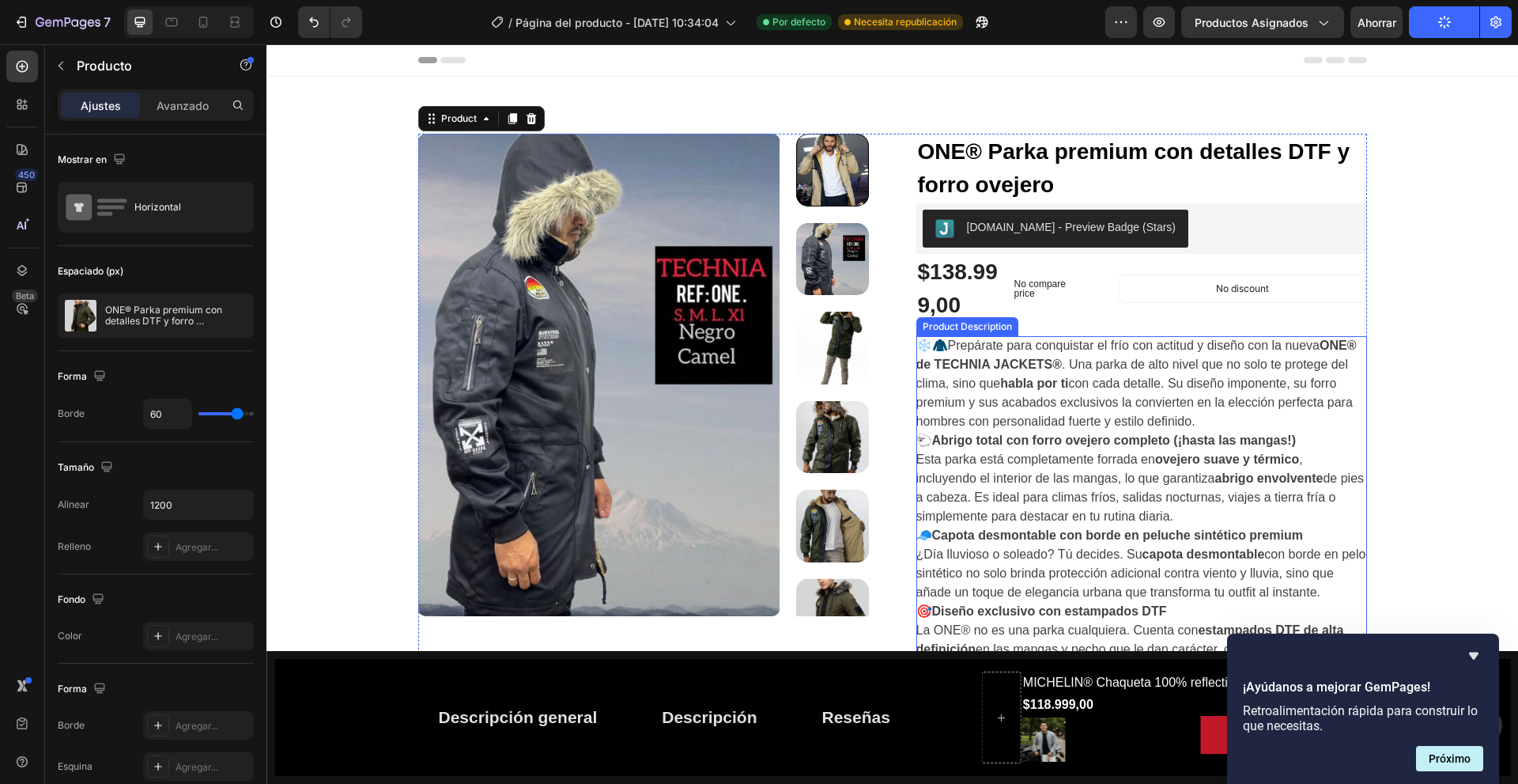
click at [1114, 346] on p "❄️🧥Prepárate para conquistar el frío con actitud y diseño con la nueva ONE® de …" at bounding box center [1136, 382] width 440 height 89
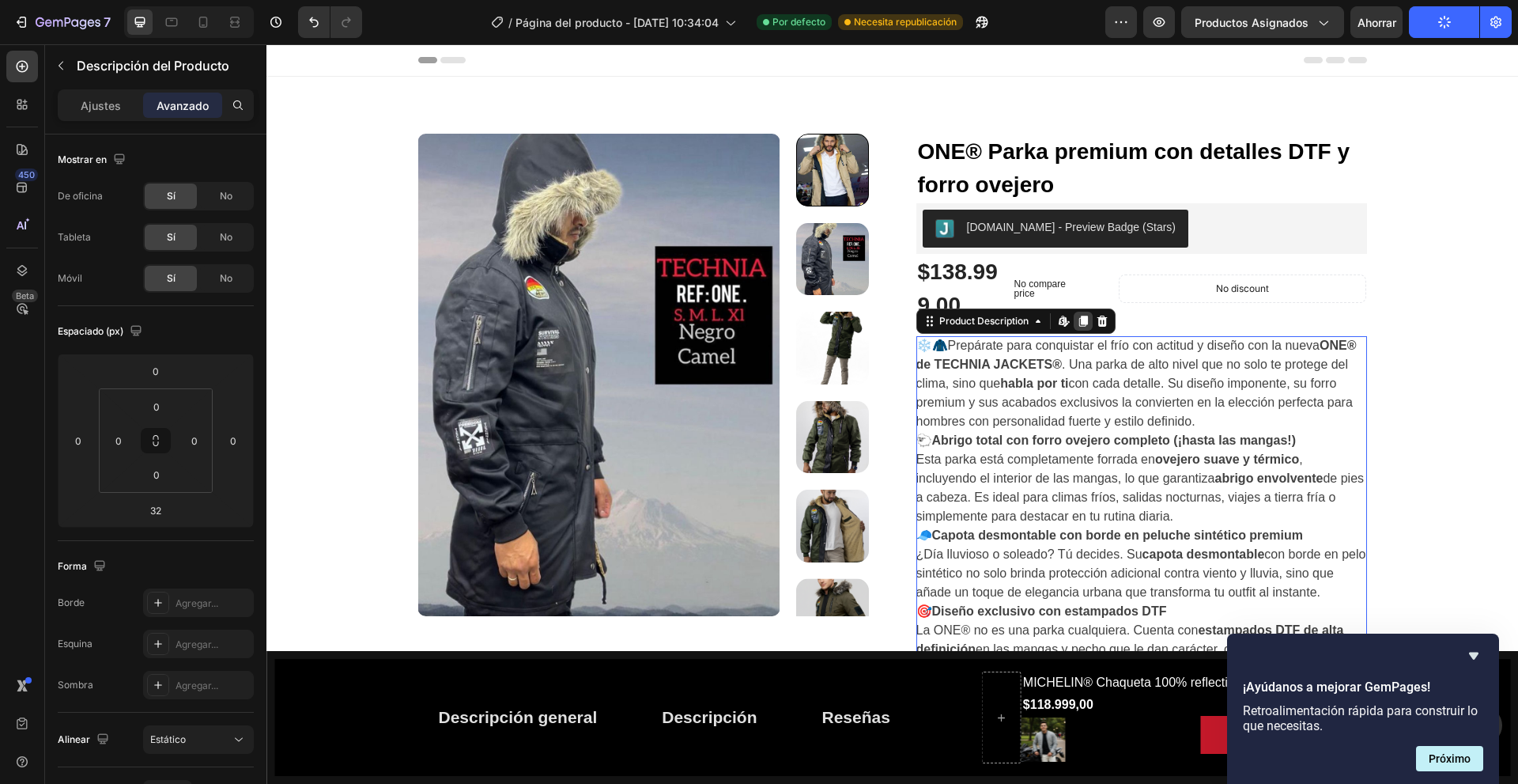
click at [1074, 317] on div at bounding box center [1083, 320] width 19 height 19
click at [1058, 318] on icon at bounding box center [1064, 320] width 13 height 13
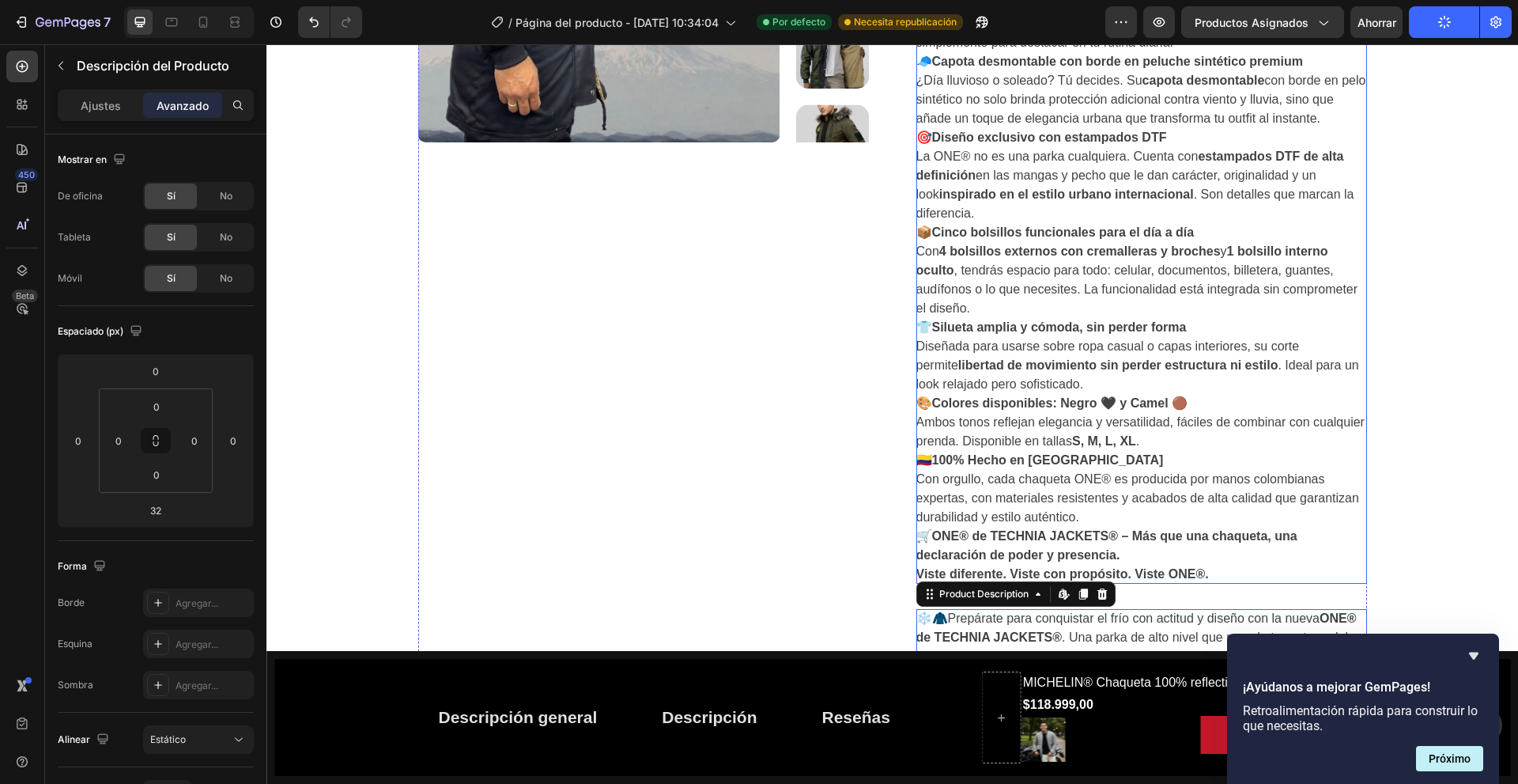
scroll to position [632, 0]
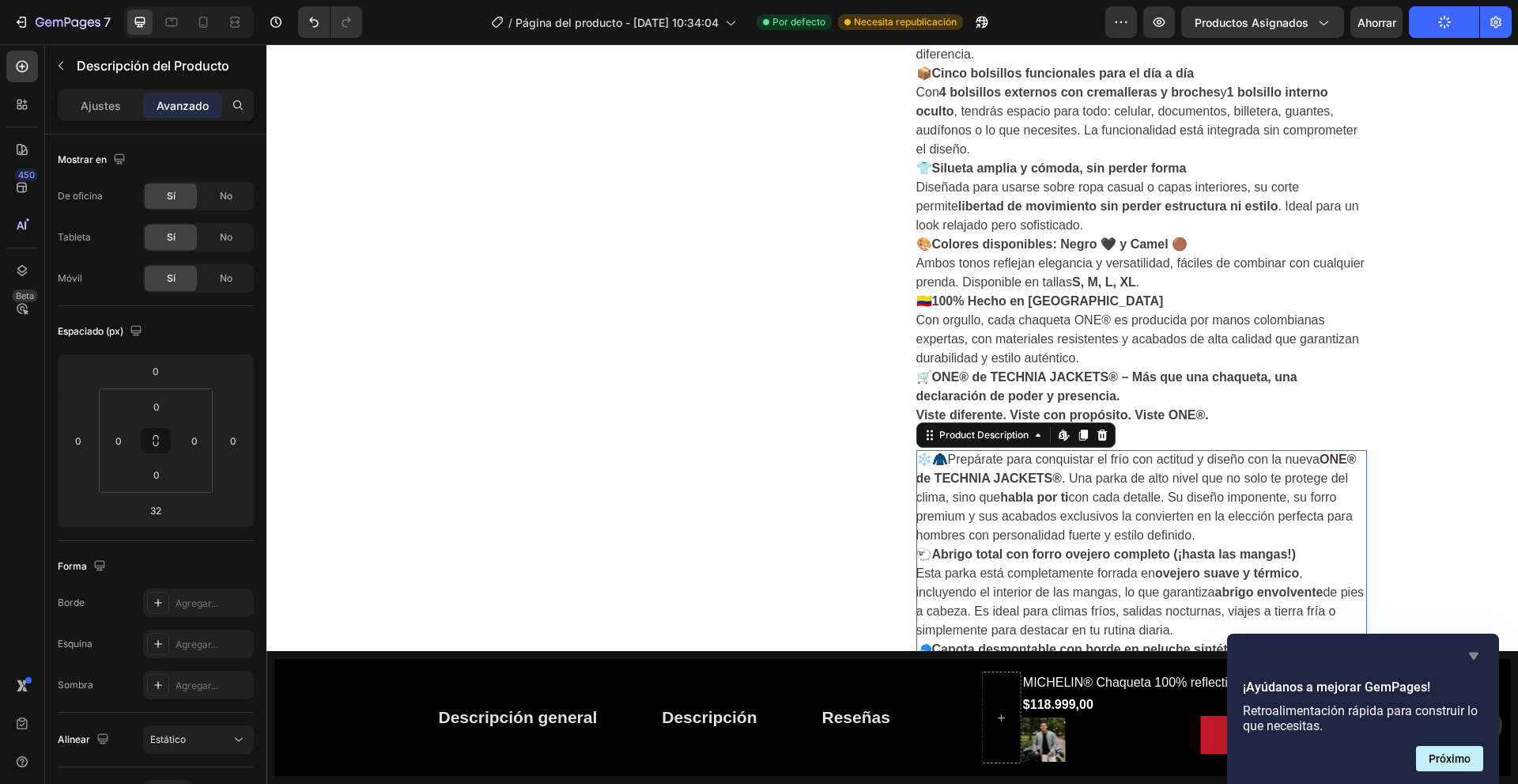
click at [1467, 657] on icon "Ocultar encuesta" at bounding box center [1473, 655] width 19 height 19
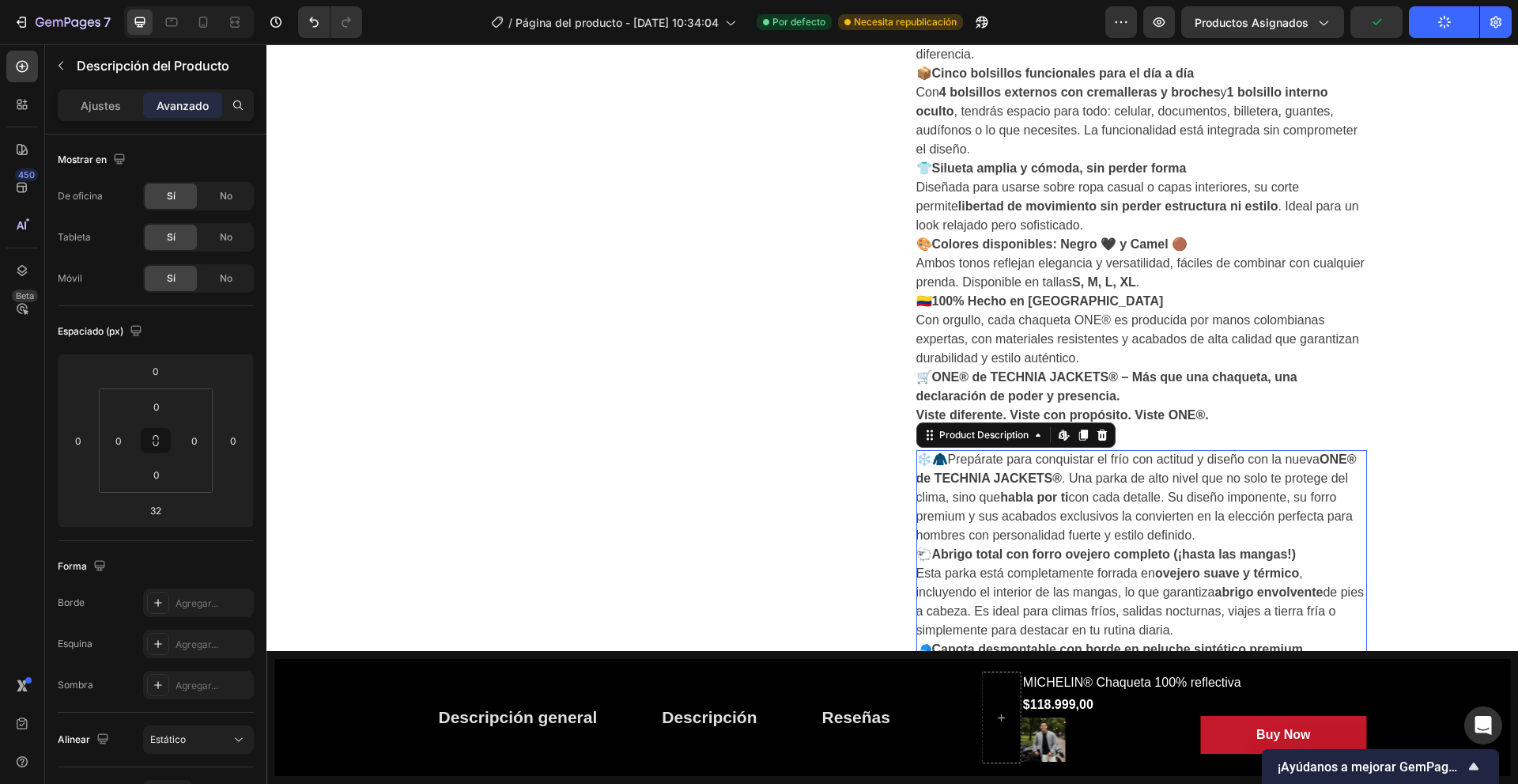
scroll to position [949, 0]
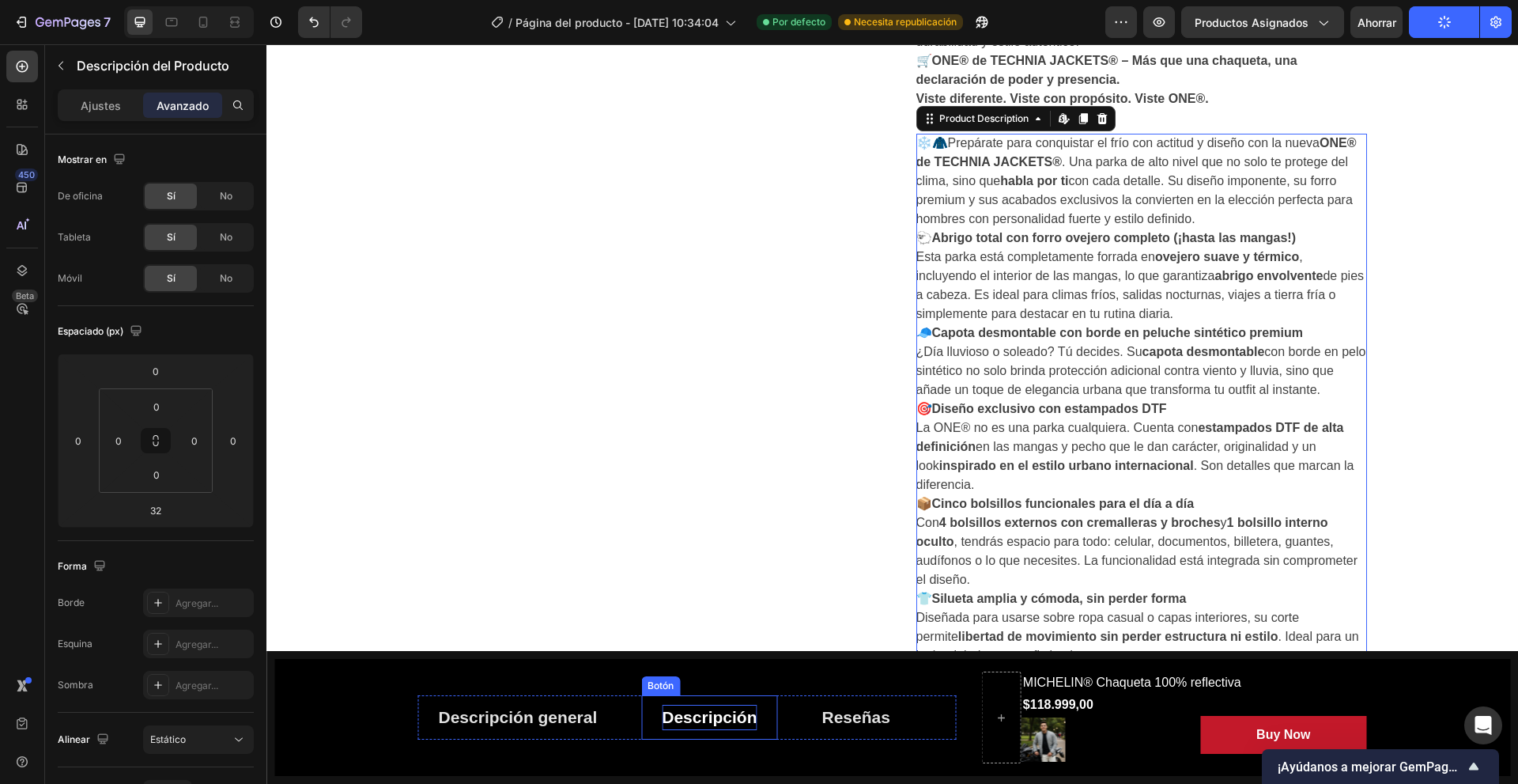
click at [686, 716] on font "Descripción" at bounding box center [709, 716] width 95 height 19
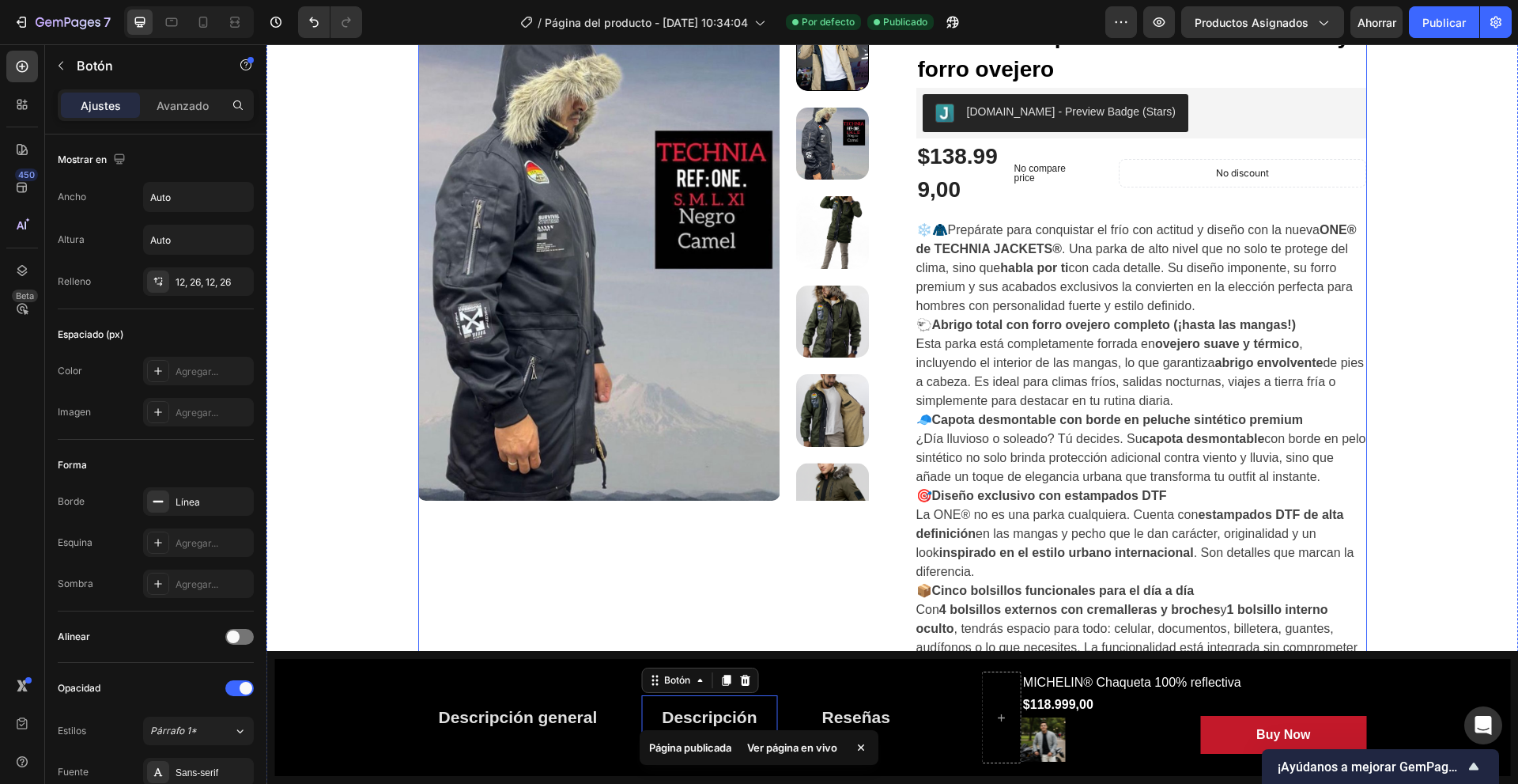
scroll to position [79, 0]
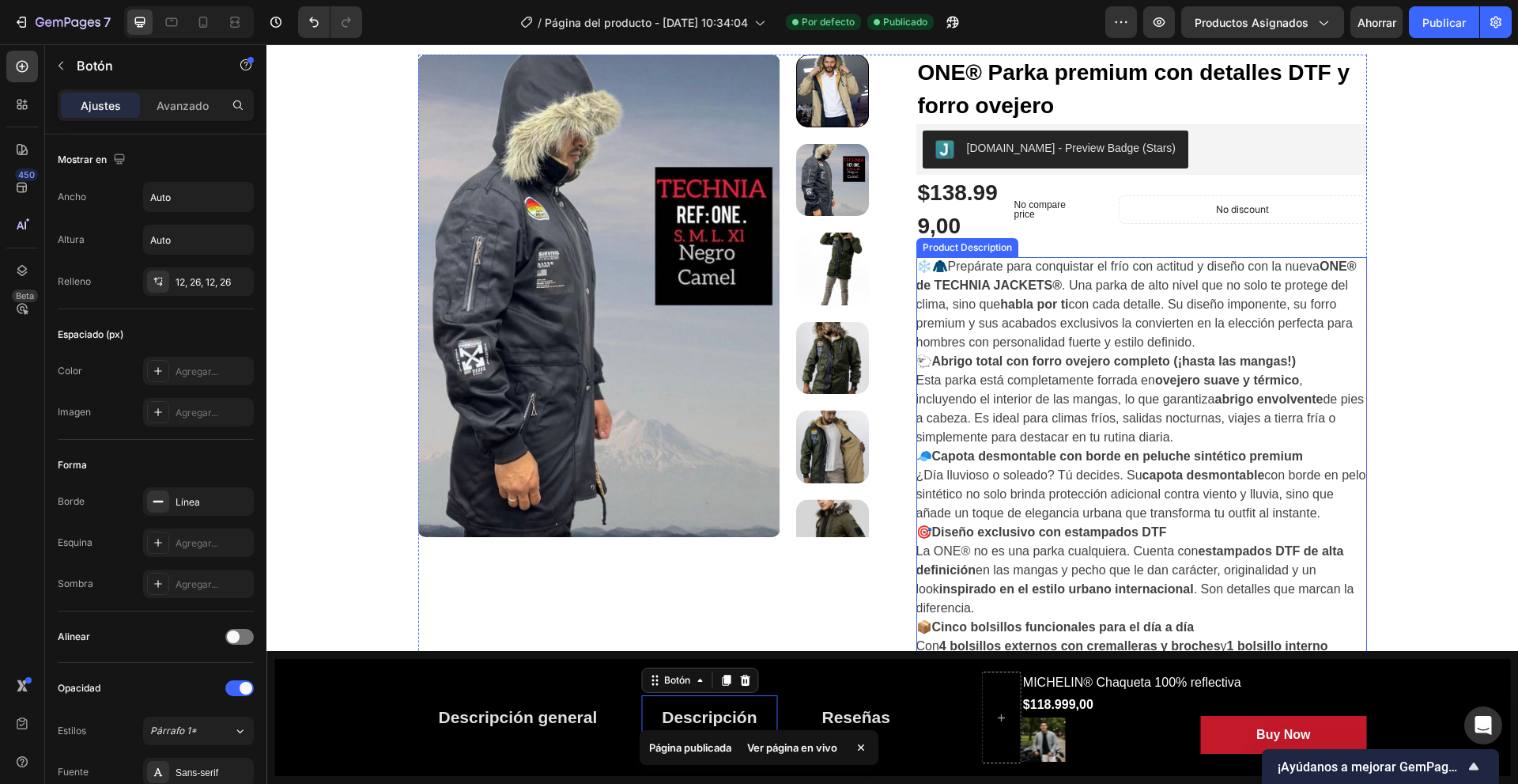
click at [1042, 450] on strong "Capota desmontable con borde en peluche sintético premium" at bounding box center [1117, 456] width 370 height 14
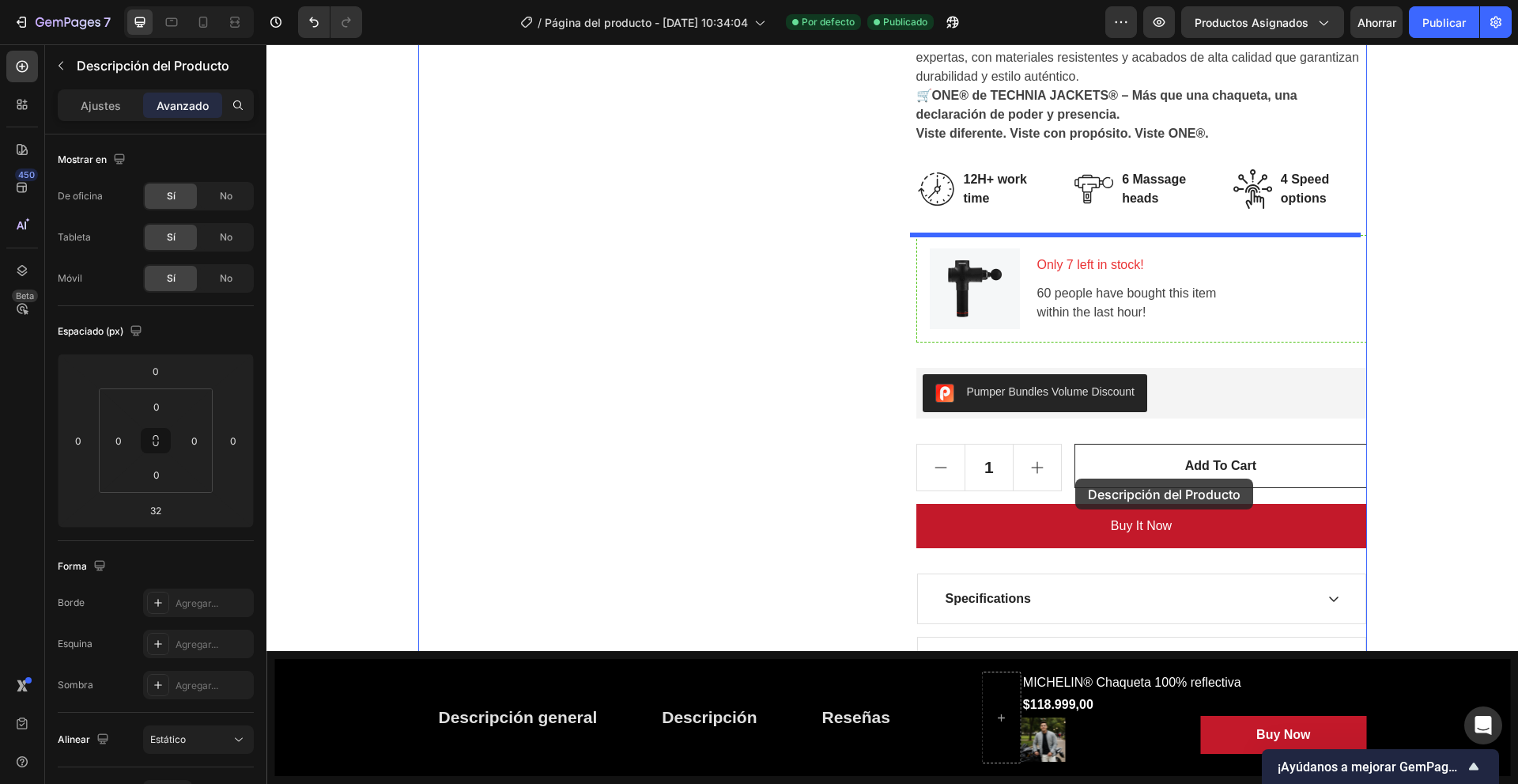
scroll to position [1912, 0]
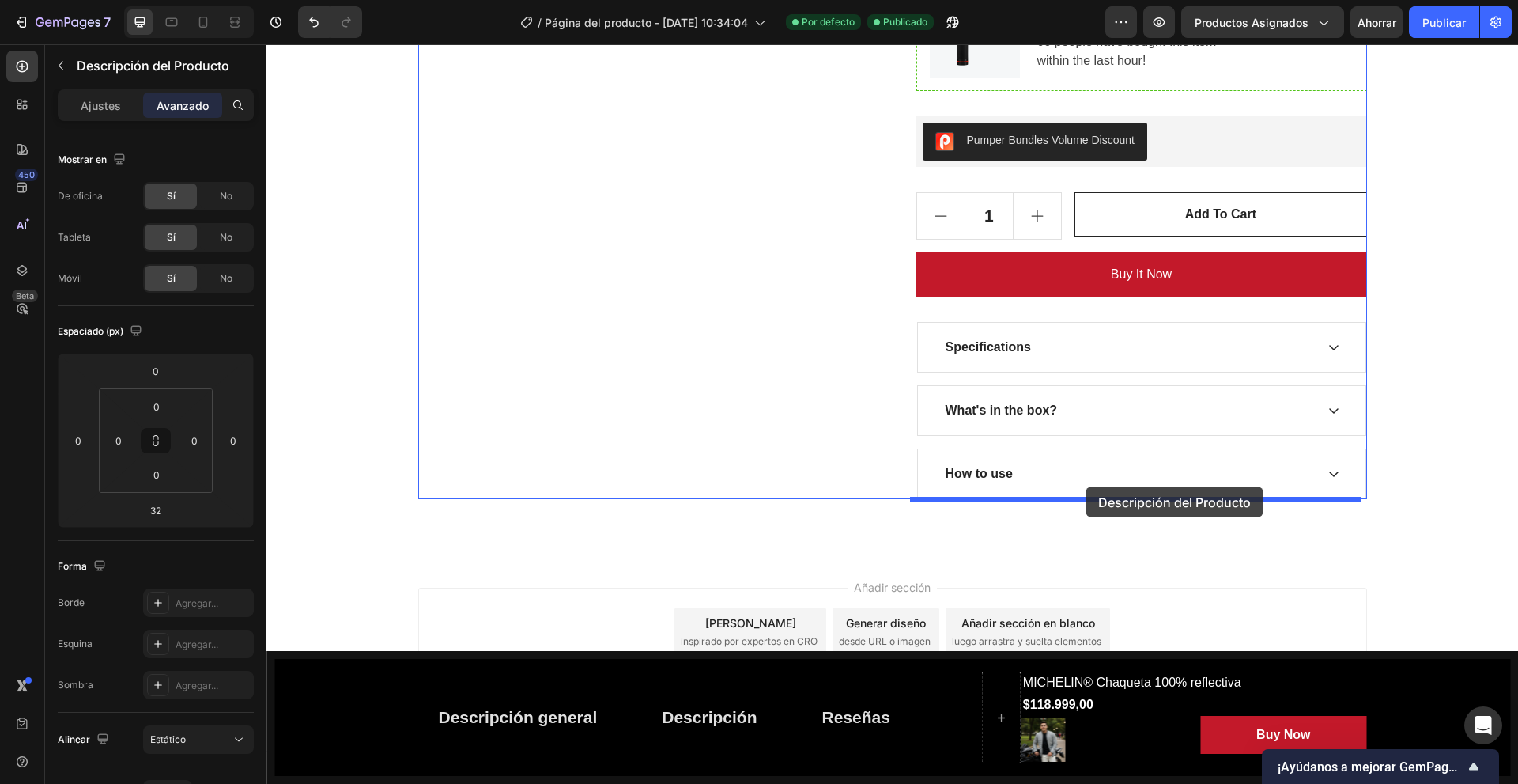
drag, startPoint x: 1044, startPoint y: 412, endPoint x: 1086, endPoint y: 486, distance: 85.1
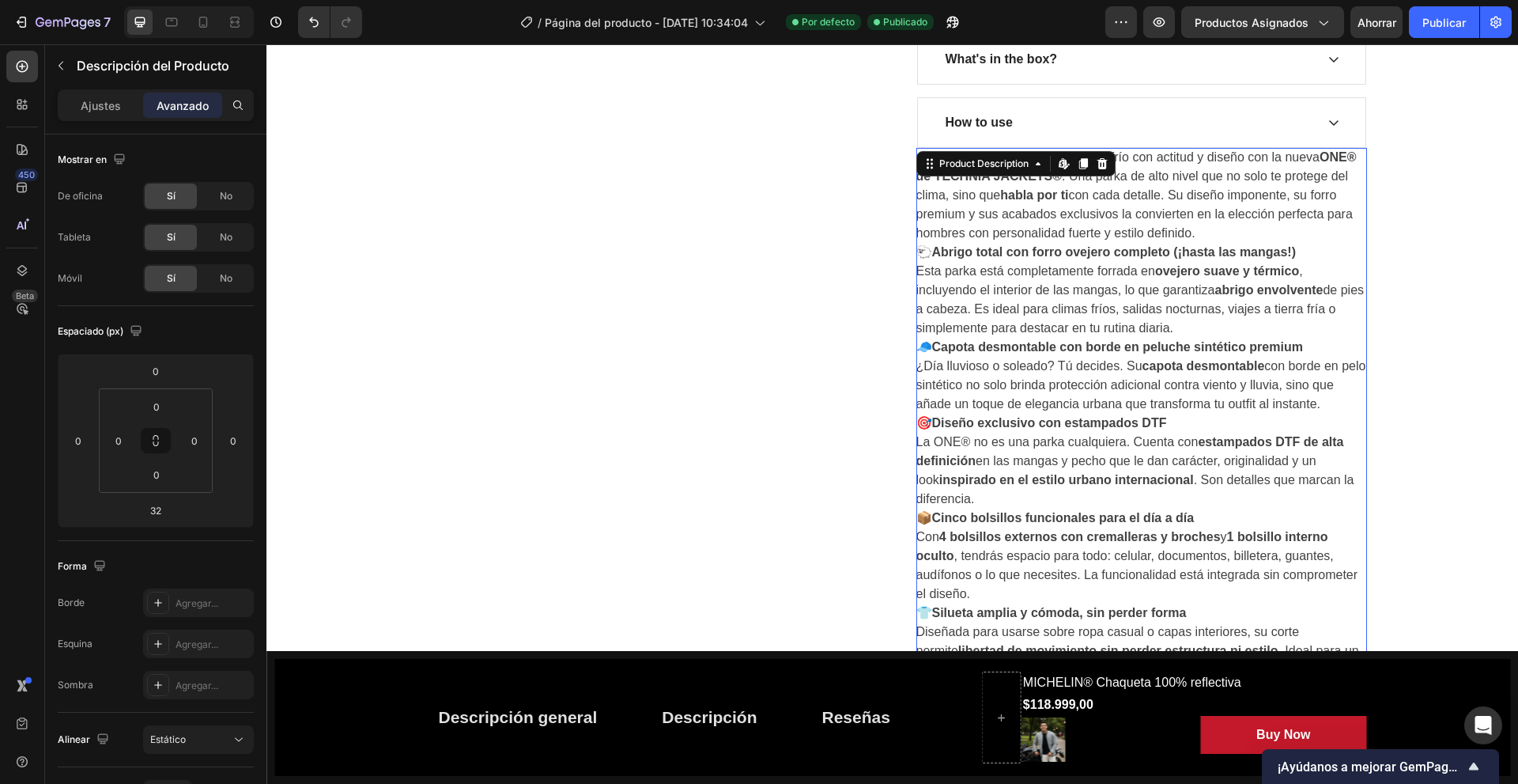
scroll to position [1200, 0]
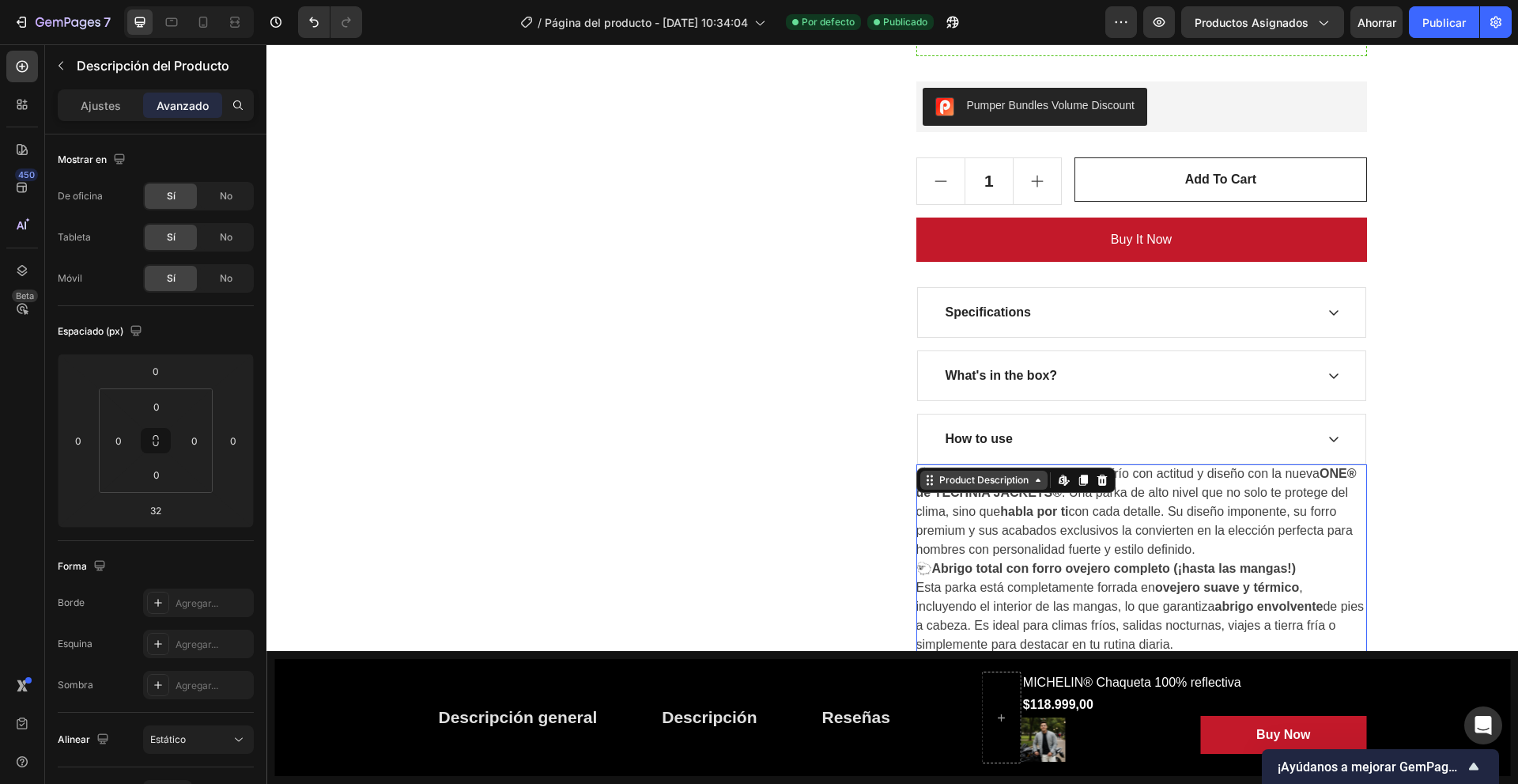
click at [969, 489] on div "Product Description" at bounding box center [984, 479] width 127 height 19
click at [802, 445] on div "Product Images" at bounding box center [644, 73] width 451 height 2278
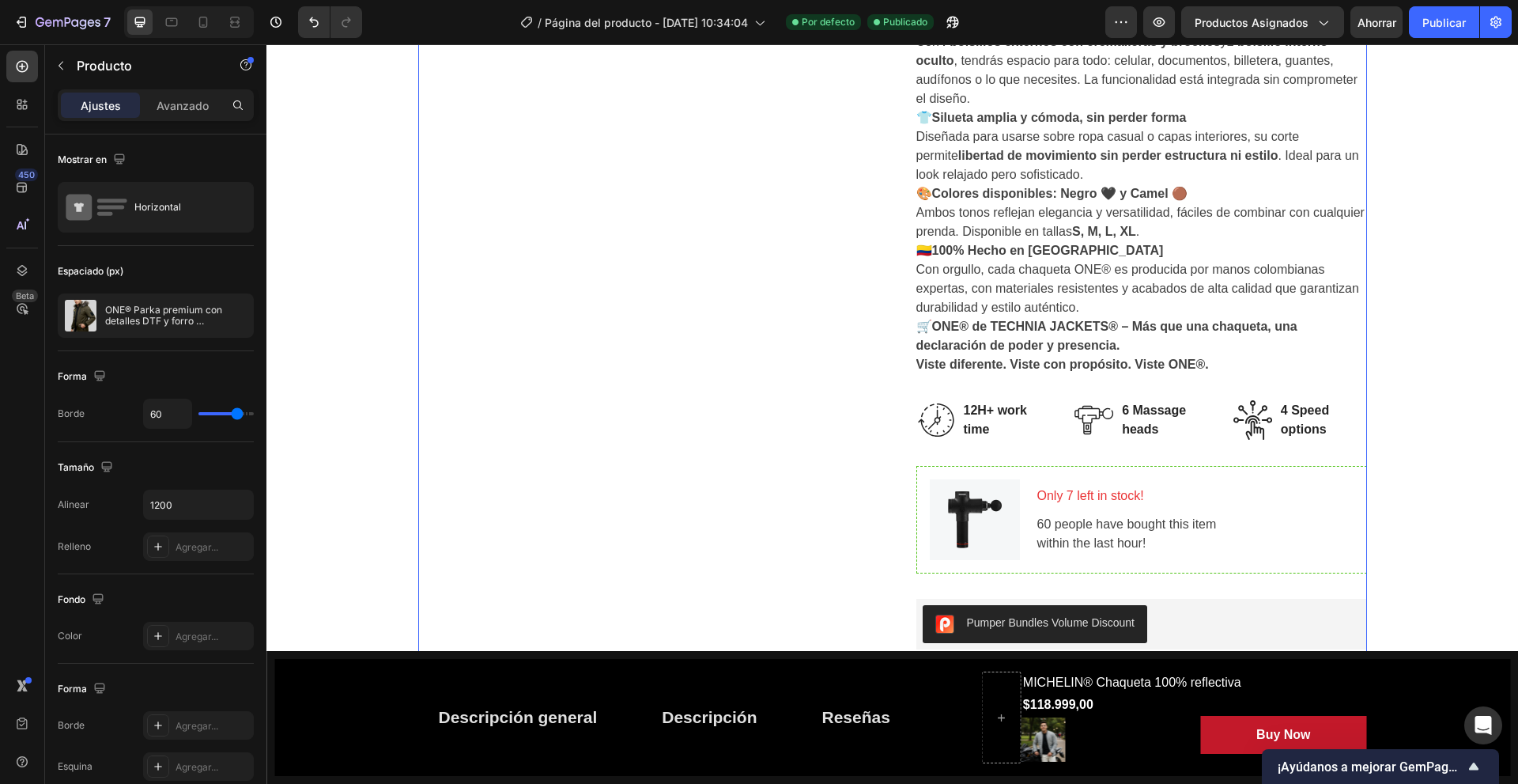
scroll to position [711, 0]
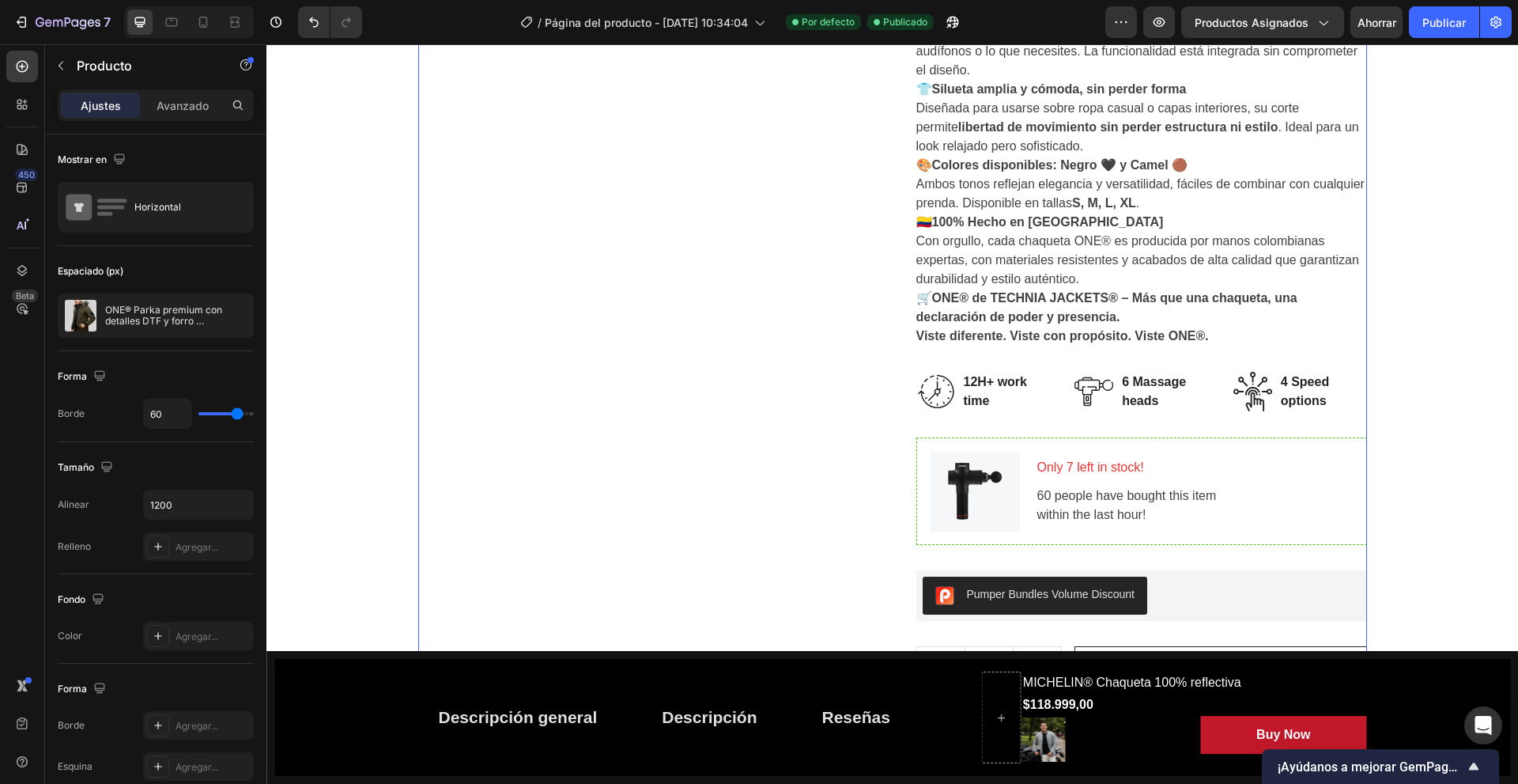
click at [1139, 348] on div "ONE® Parka premium con detalles DTF y forro ovejero Product Title Judge.me - Pr…" at bounding box center [1142, 561] width 451 height 2278
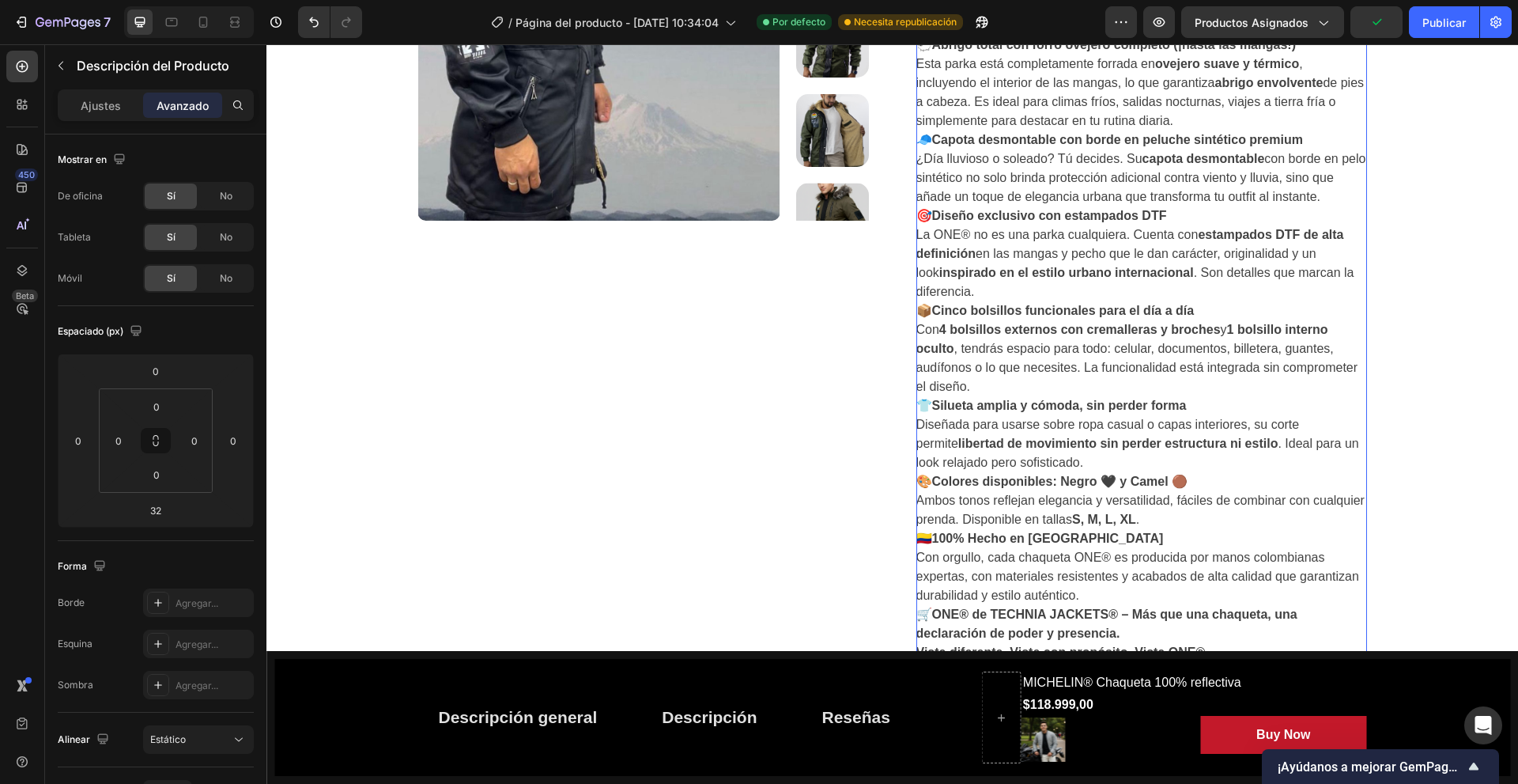
scroll to position [0, 0]
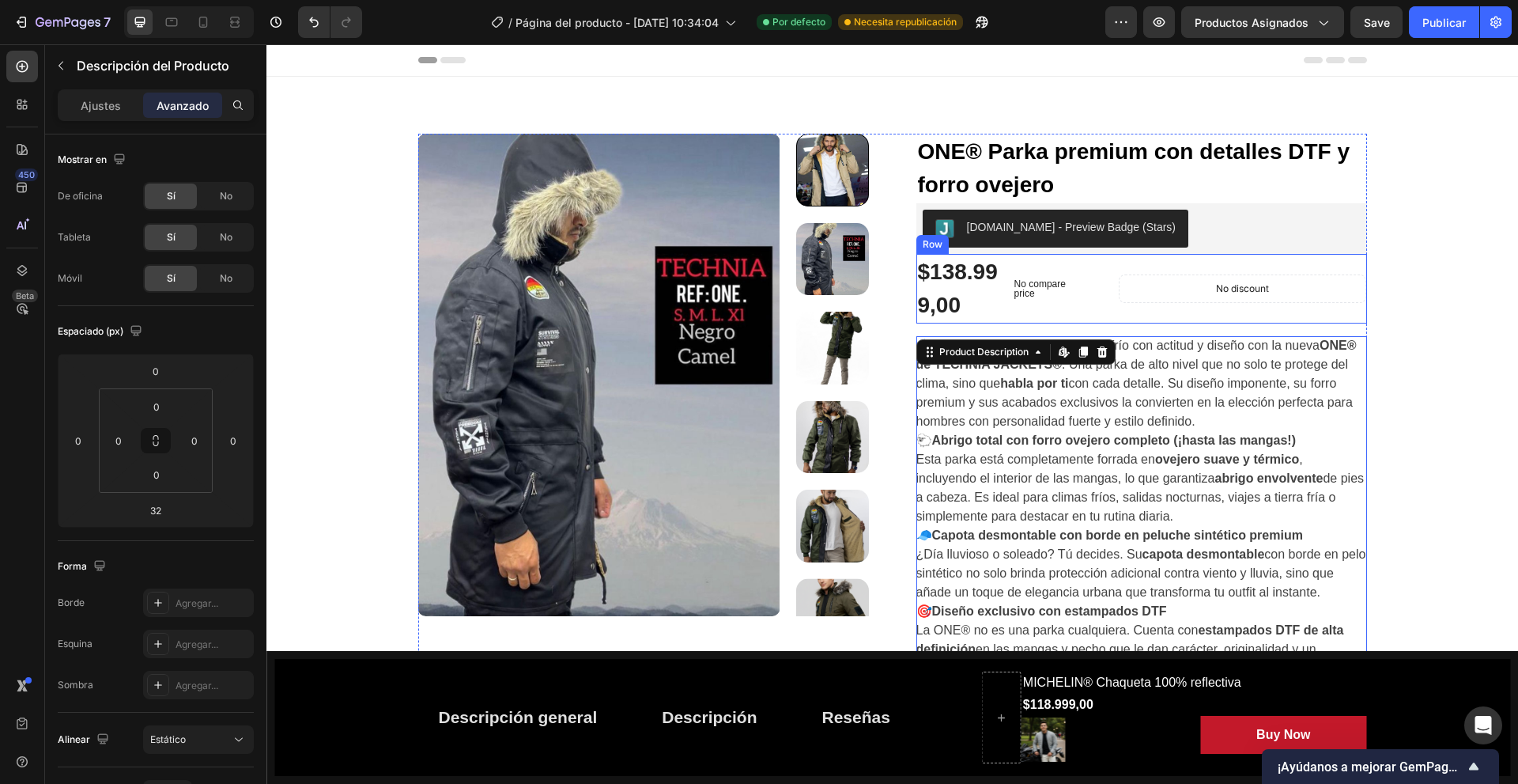
click at [1136, 318] on div "No discount Not be displayed when published Product Badge" at bounding box center [1243, 288] width 248 height 70
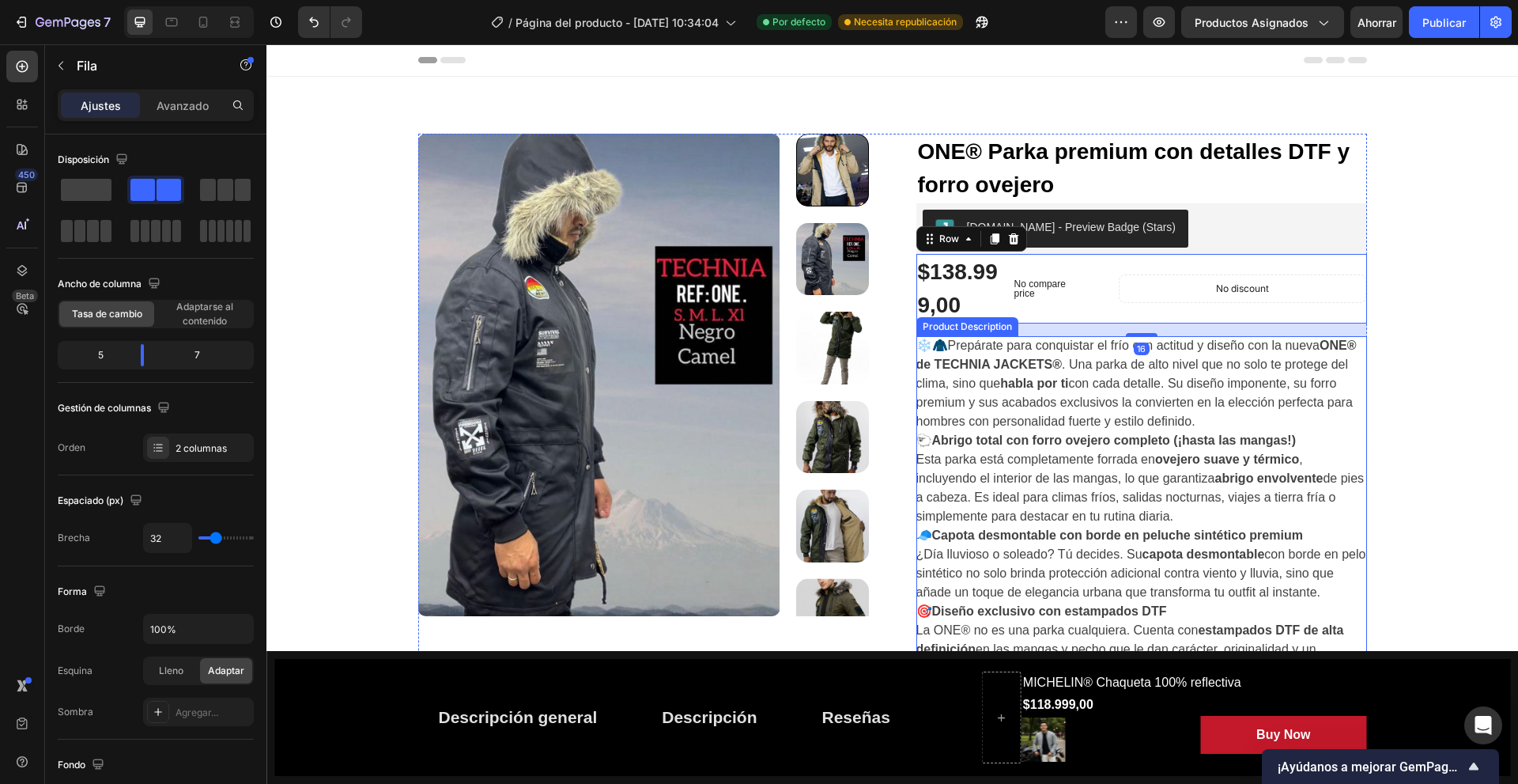
click at [1023, 465] on p "🐑 Abrigo total con forro ovejero completo (¡hasta las mangas!) Esta parka está …" at bounding box center [1140, 477] width 448 height 89
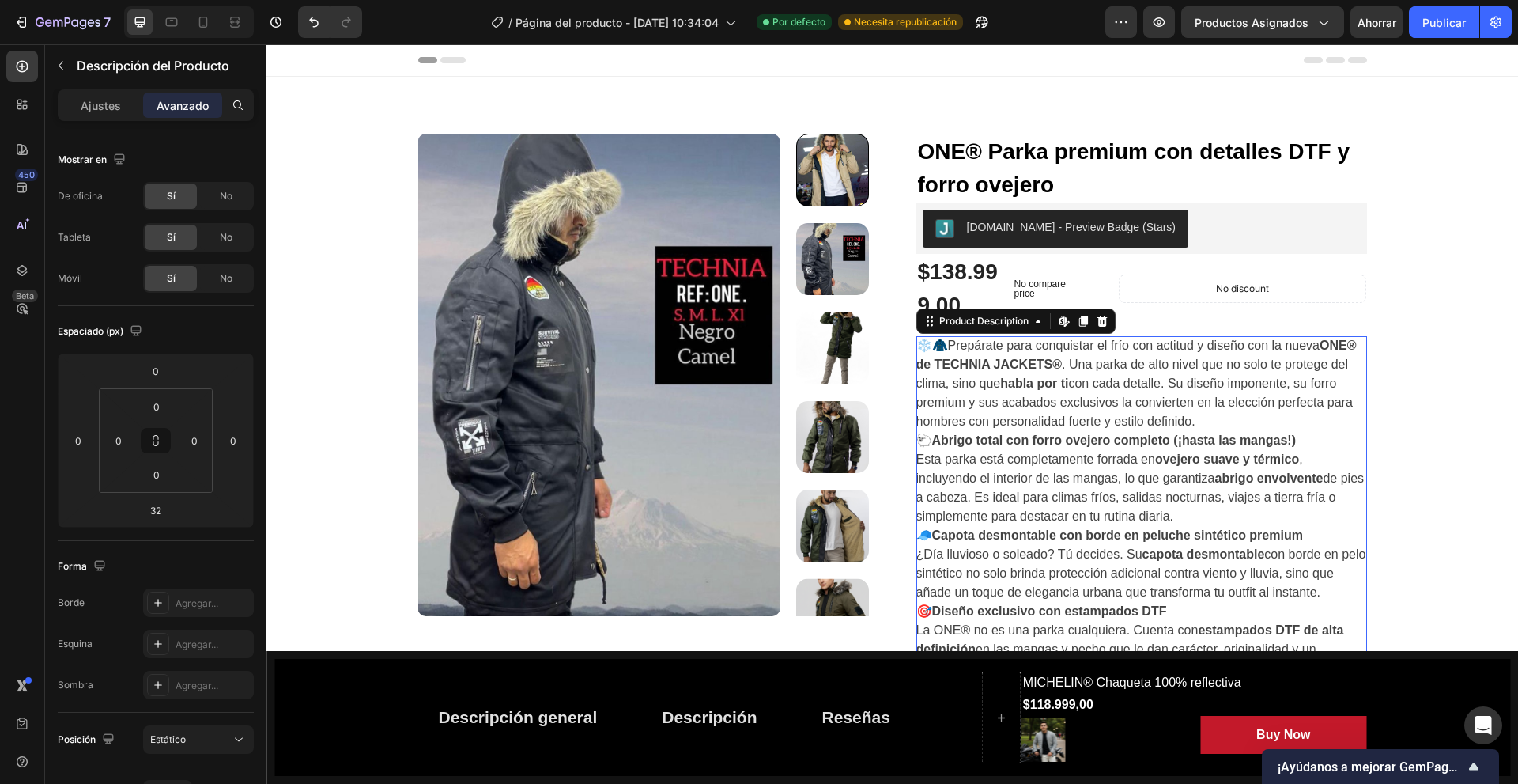
click at [1079, 470] on div "❄️🧥Prepárate para conquistar el frío con actitud y diseño con la nueva ONE® de …" at bounding box center [1142, 697] width 451 height 721
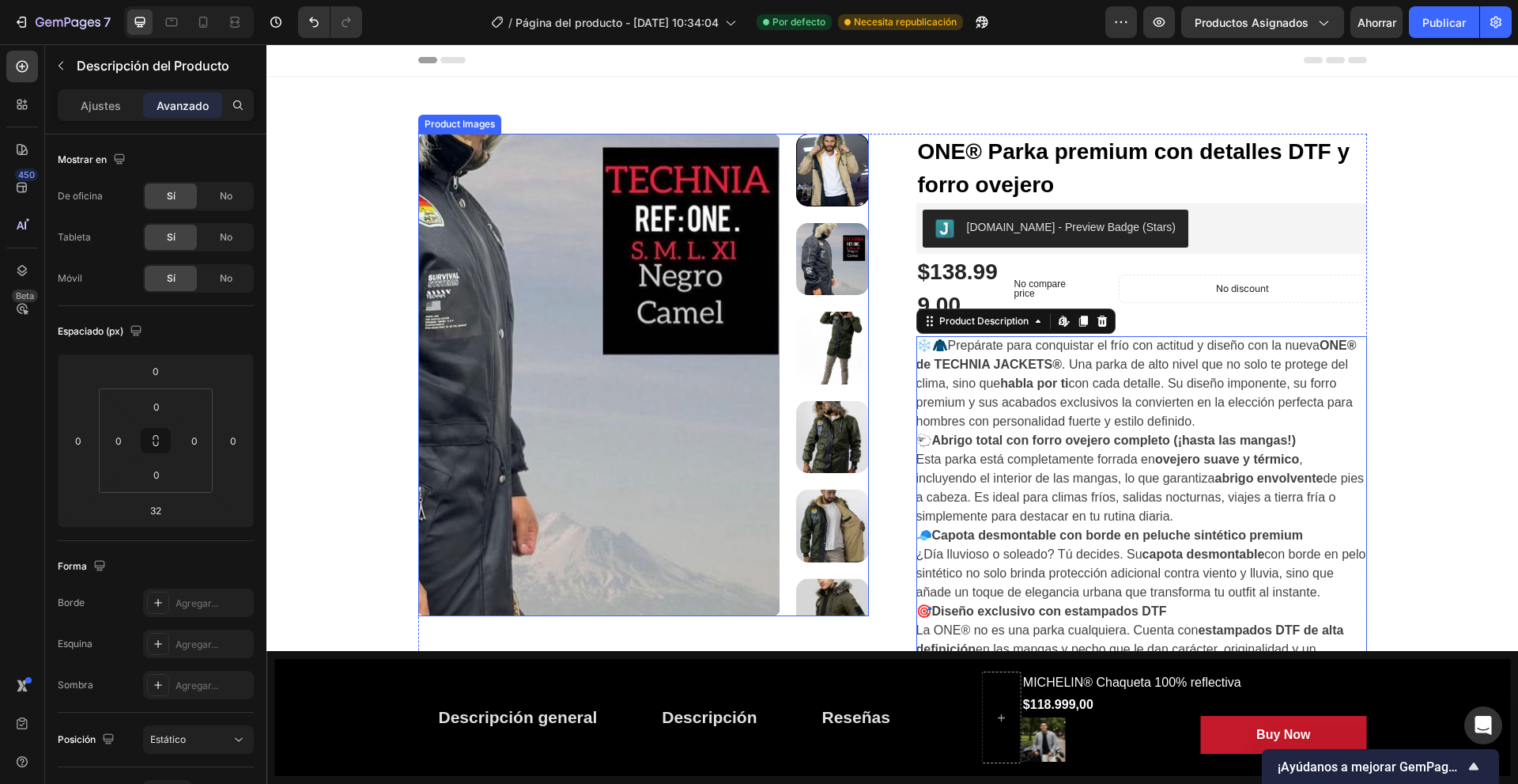
click at [746, 444] on img at bounding box center [600, 374] width 363 height 482
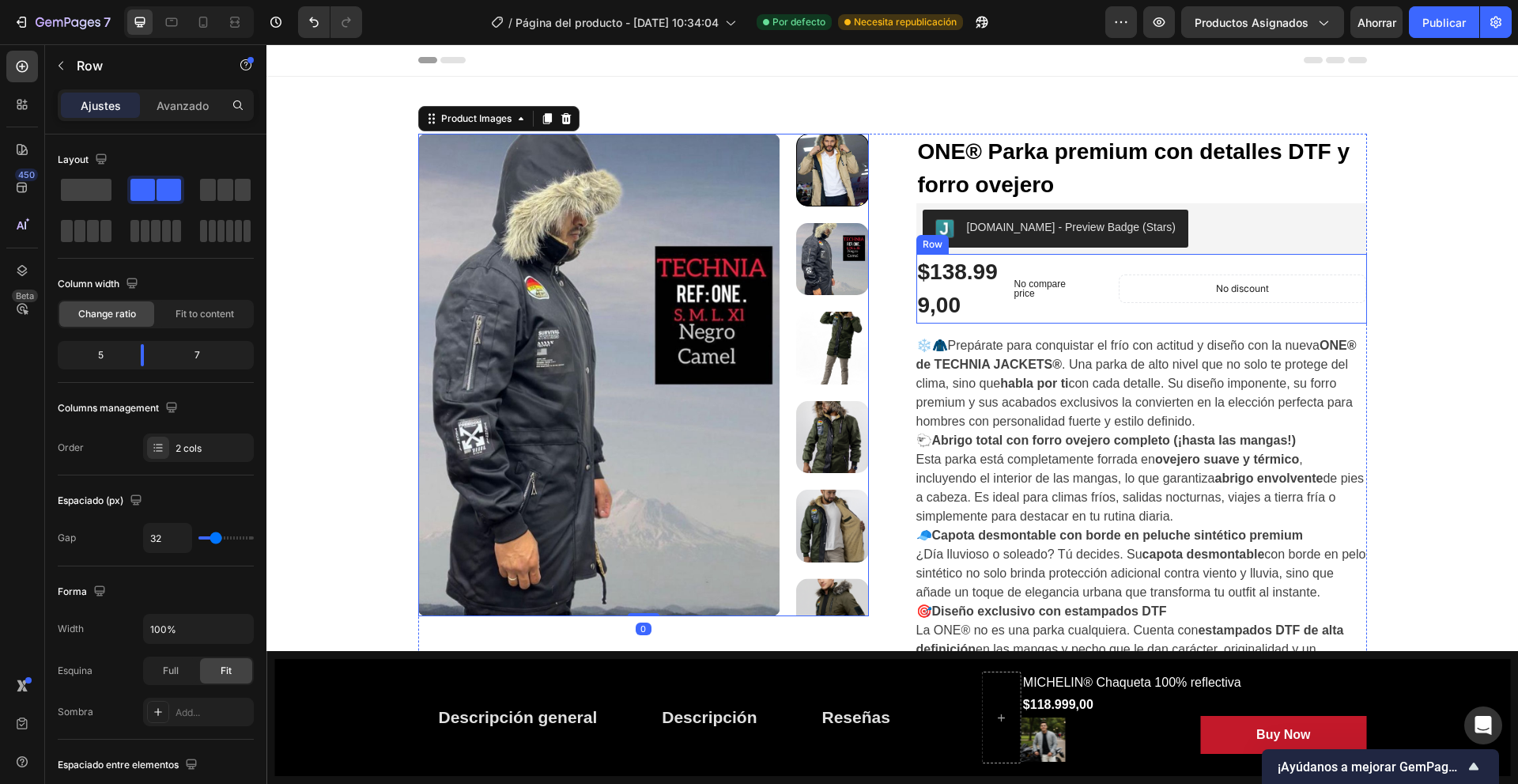
click at [1107, 312] on div "$138.999,00 Product Price Product Price No compare price Compare Price Row No d…" at bounding box center [1142, 288] width 451 height 70
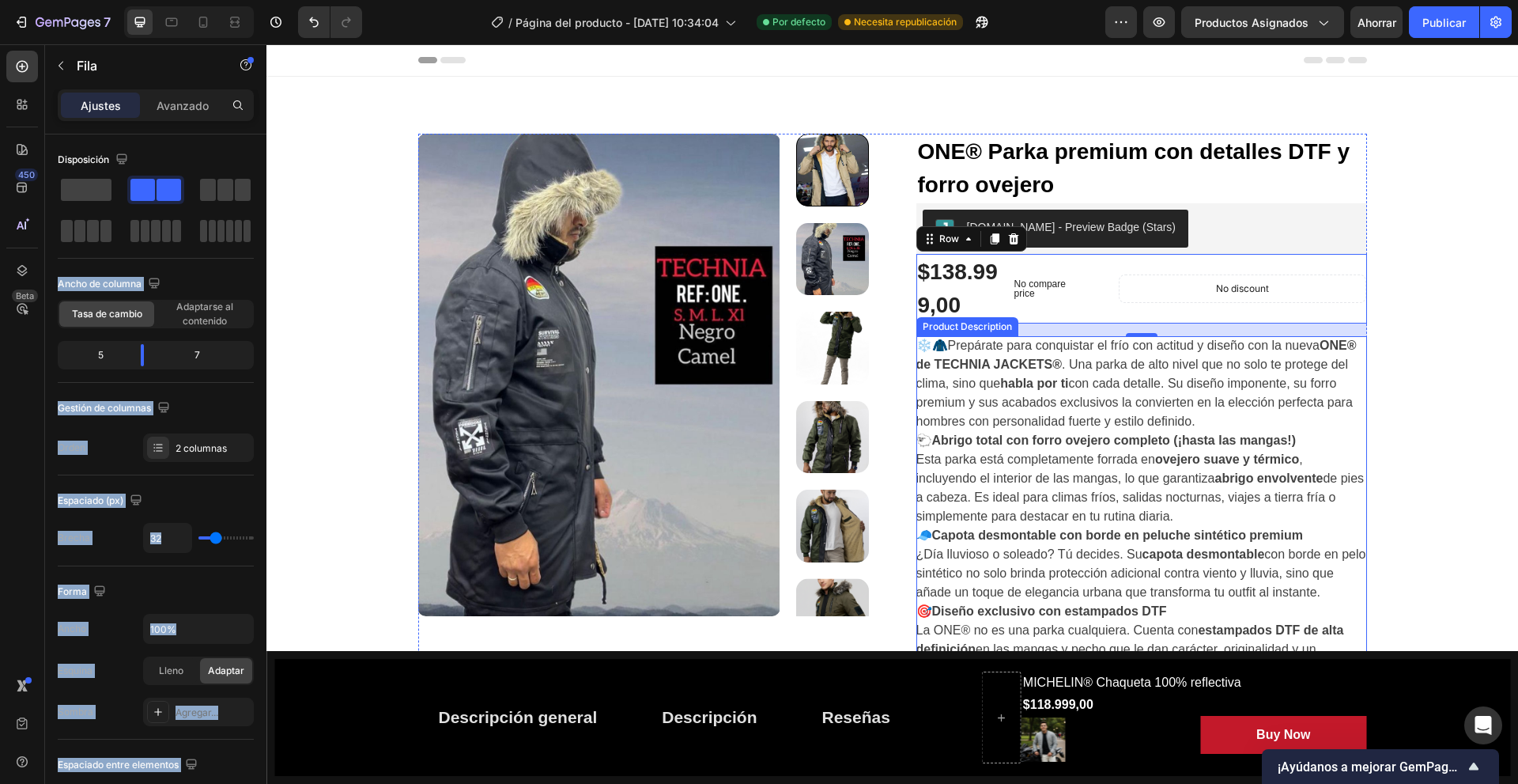
drag, startPoint x: 363, startPoint y: 239, endPoint x: 1083, endPoint y: 338, distance: 726.8
click at [93, 197] on span at bounding box center [86, 189] width 51 height 23
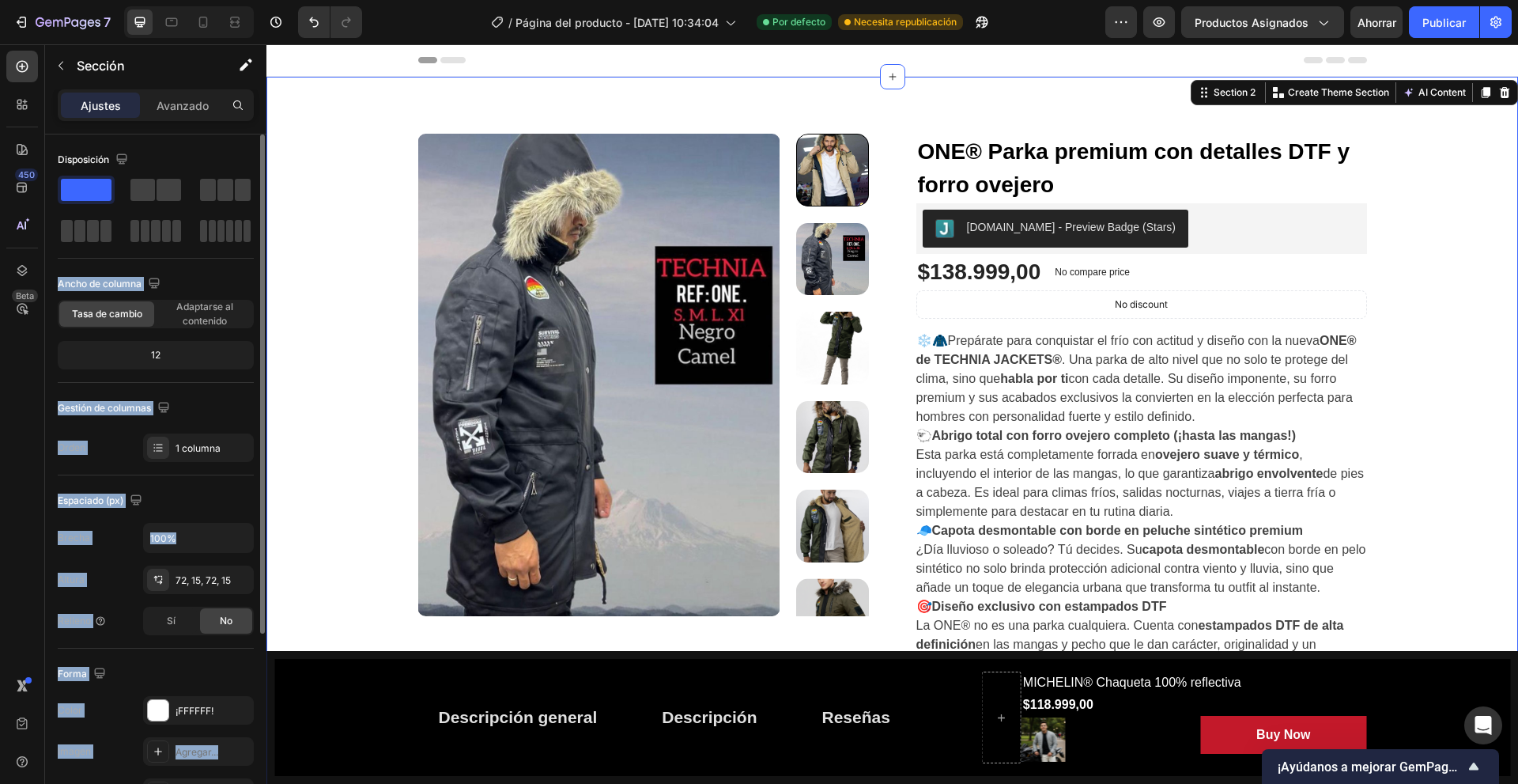
drag, startPoint x: 94, startPoint y: 183, endPoint x: 183, endPoint y: 281, distance: 132.4
click at [243, 248] on div "Disposición" at bounding box center [156, 203] width 196 height 112
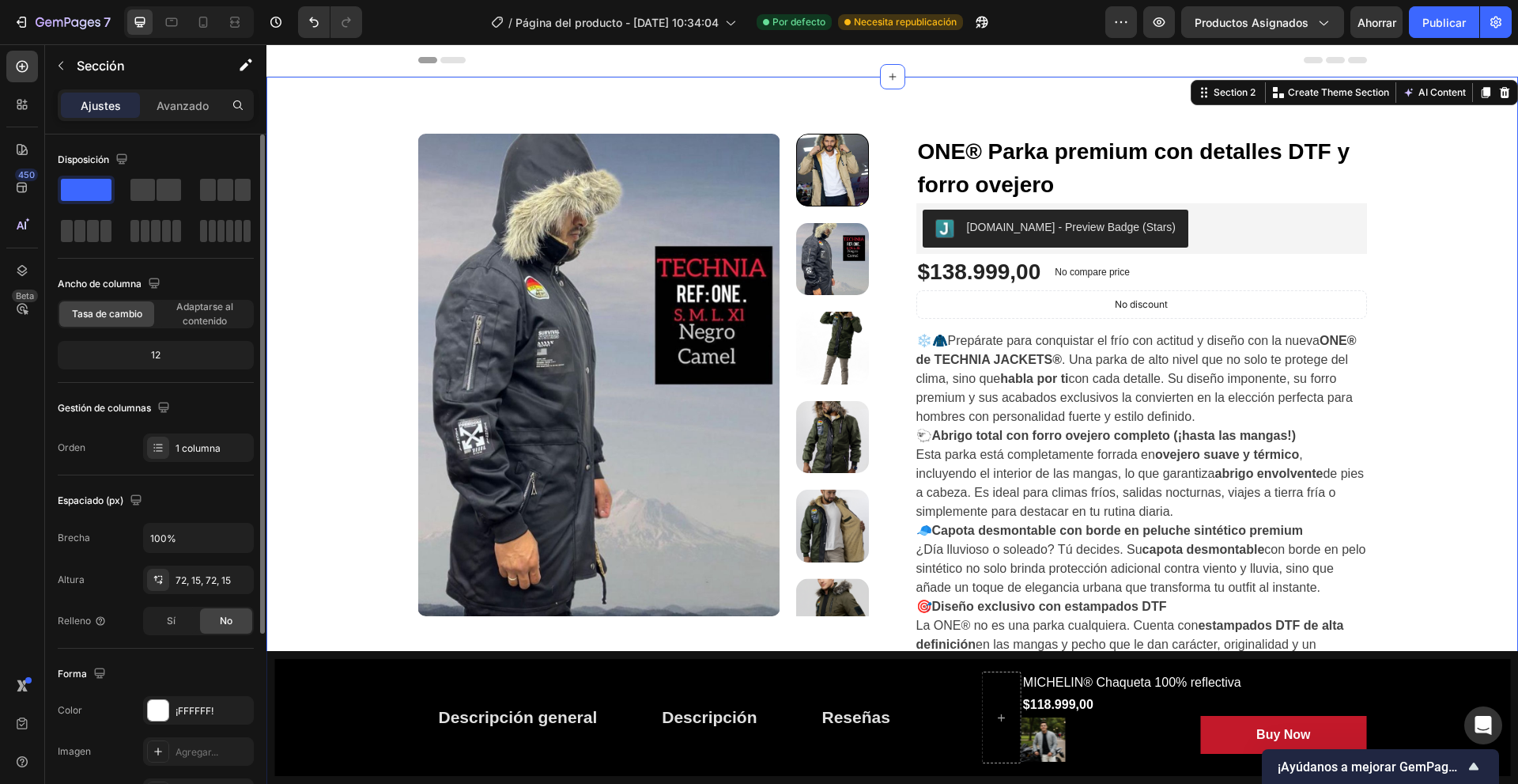
click at [203, 391] on div "Disposición Ancho de columna Tasa de cambio Adaptarse al contenido 12 Gestión d…" at bounding box center [156, 304] width 196 height 315
click at [216, 322] on font "Adaptarse al contenido" at bounding box center [205, 314] width 57 height 26
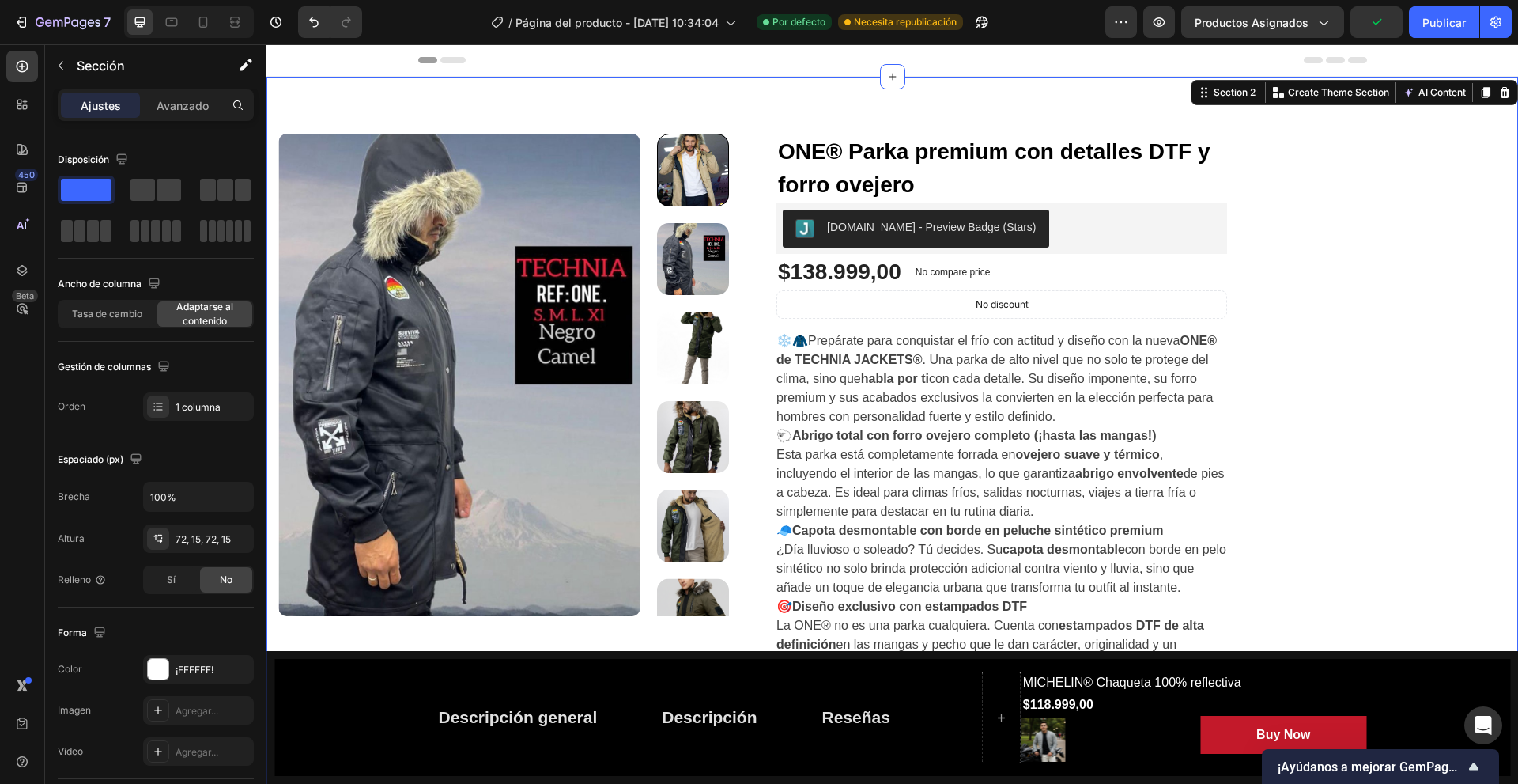
click at [190, 24] on div at bounding box center [189, 22] width 129 height 31
click at [216, 18] on div at bounding box center [203, 23] width 25 height 25
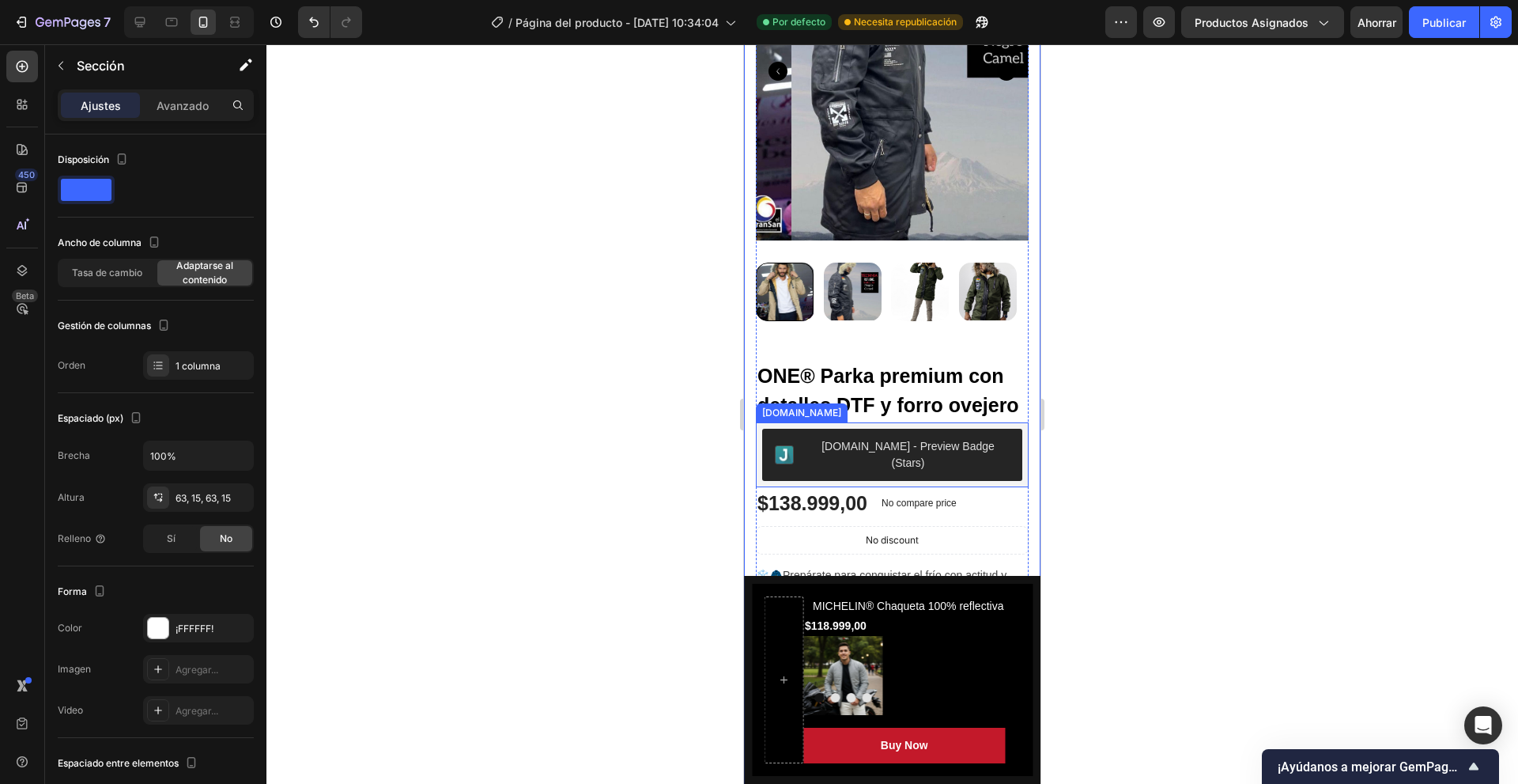
scroll to position [474, 0]
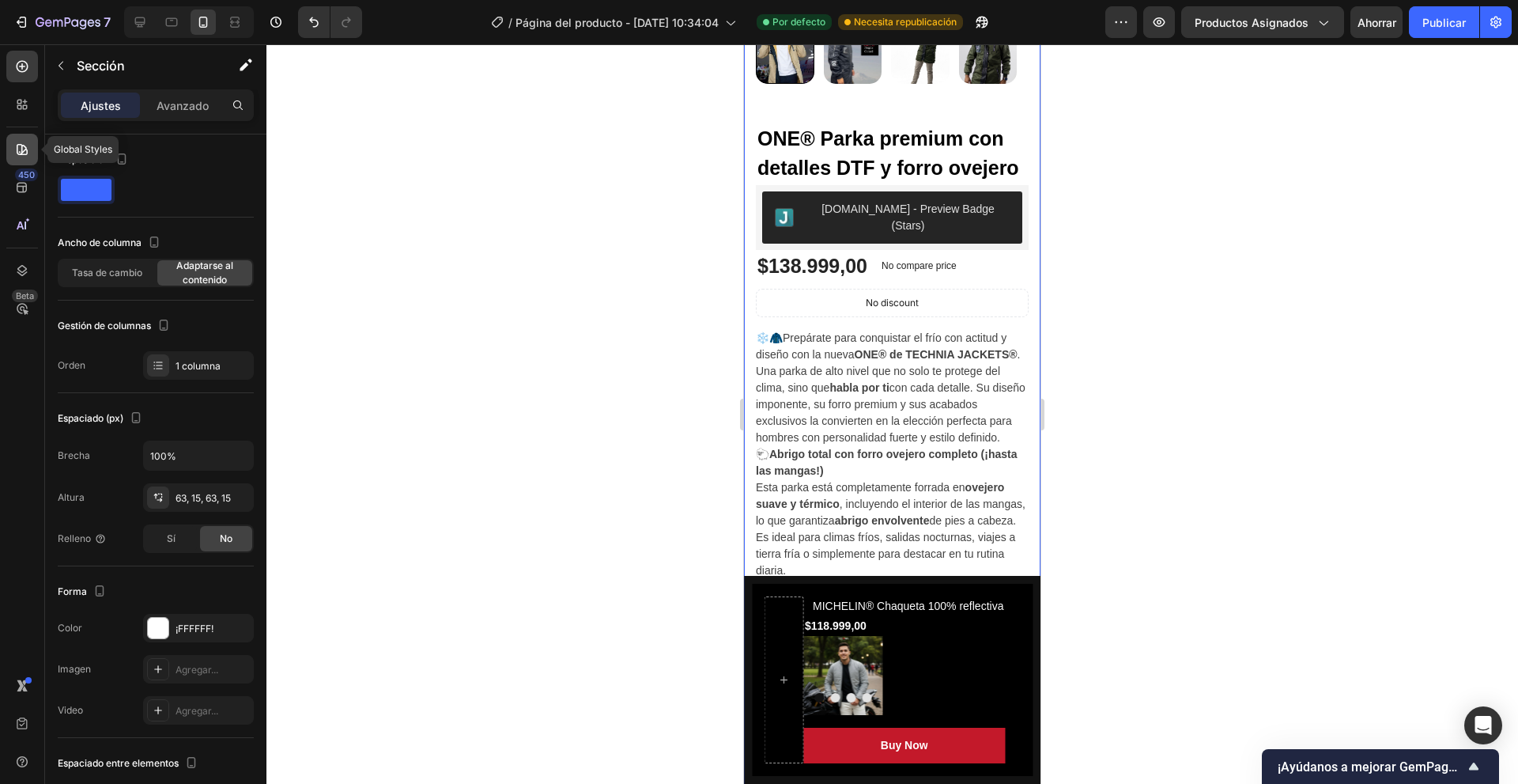
click at [10, 137] on div at bounding box center [22, 149] width 31 height 31
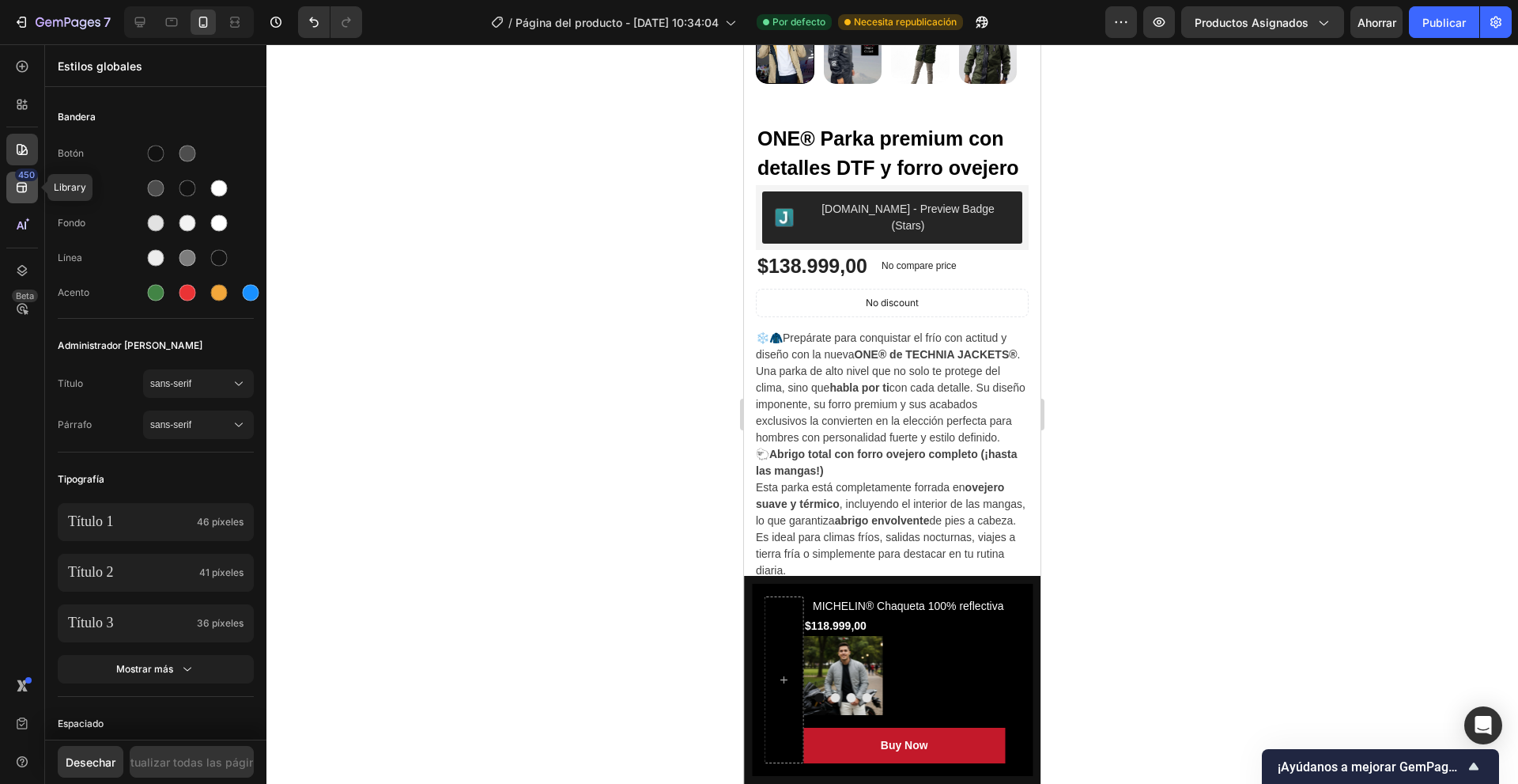
click at [12, 195] on div "450" at bounding box center [22, 187] width 31 height 31
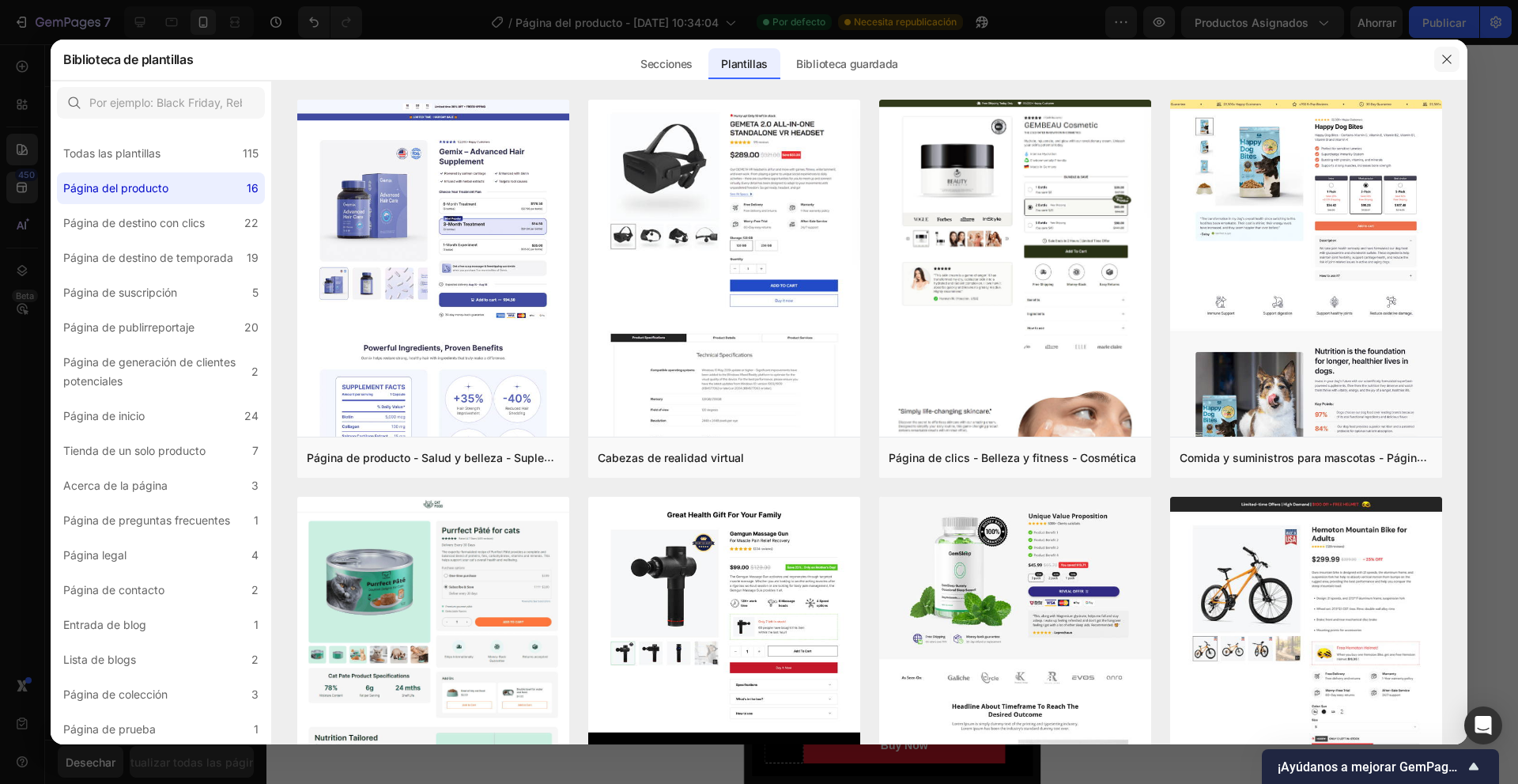
click at [1441, 71] on button "button" at bounding box center [1447, 60] width 25 height 25
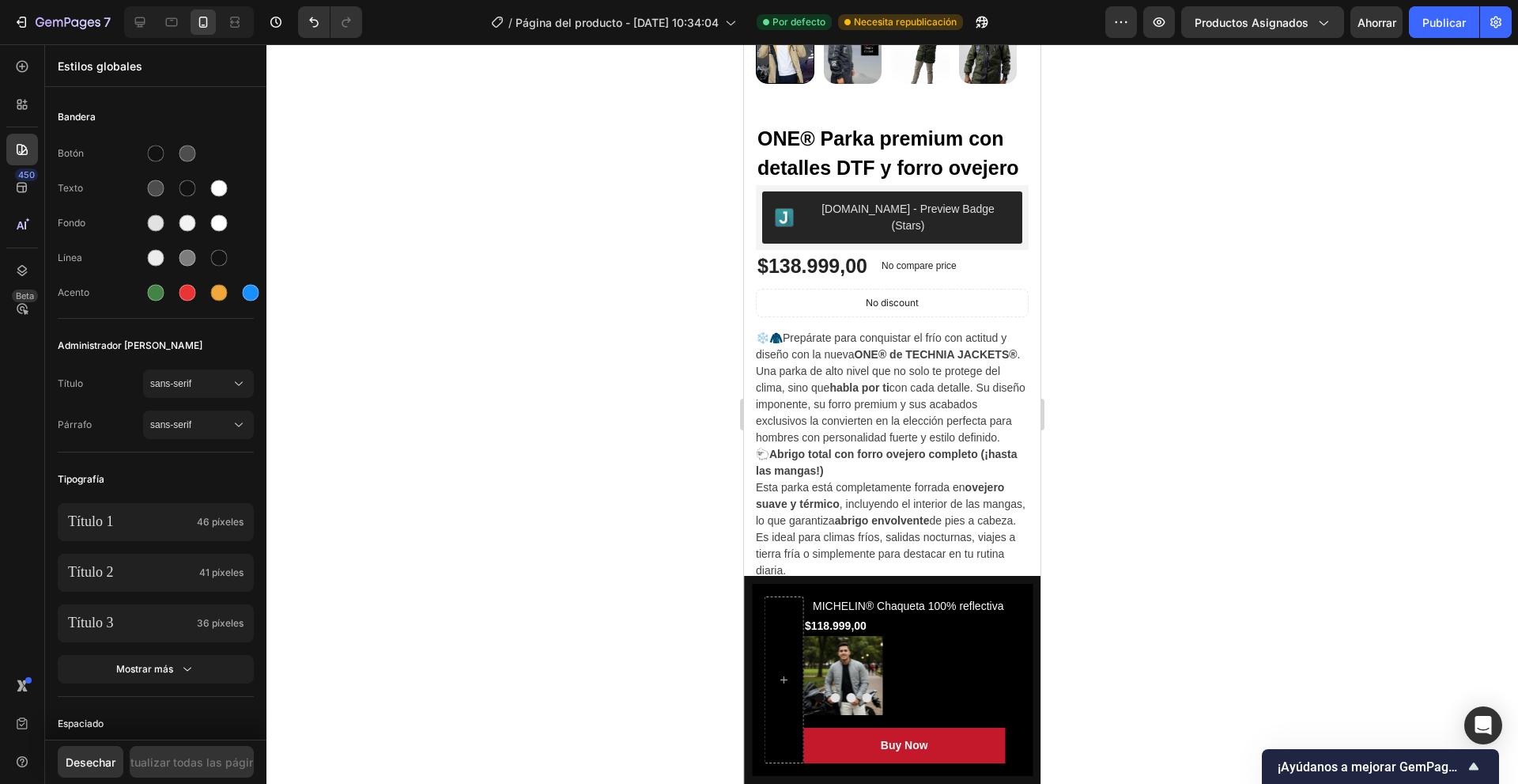
click at [6, 192] on div "450 Beta" at bounding box center [23, 414] width 45 height 739
click at [35, 192] on div "450" at bounding box center [22, 187] width 31 height 31
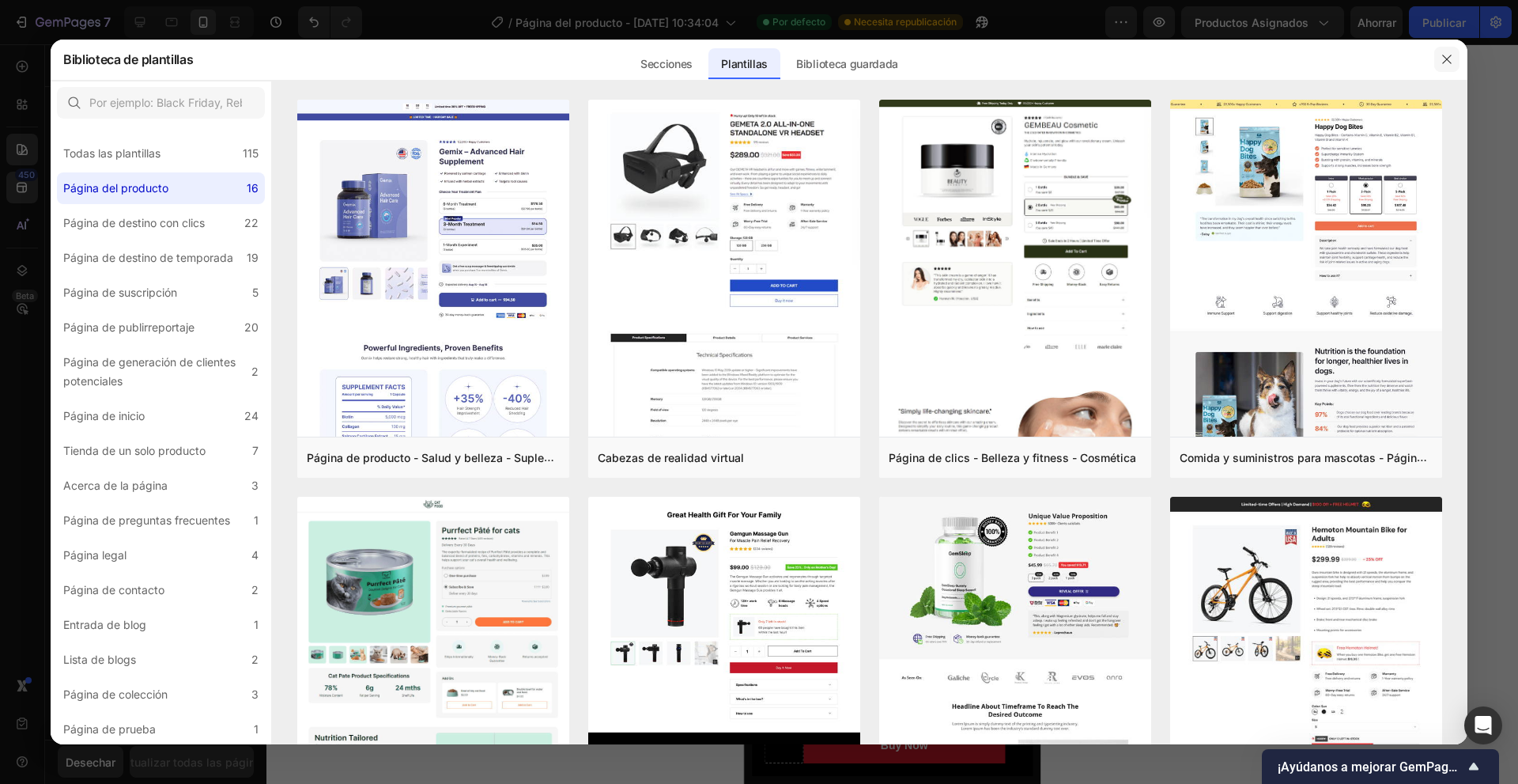
click at [1445, 57] on icon "button" at bounding box center [1446, 59] width 9 height 9
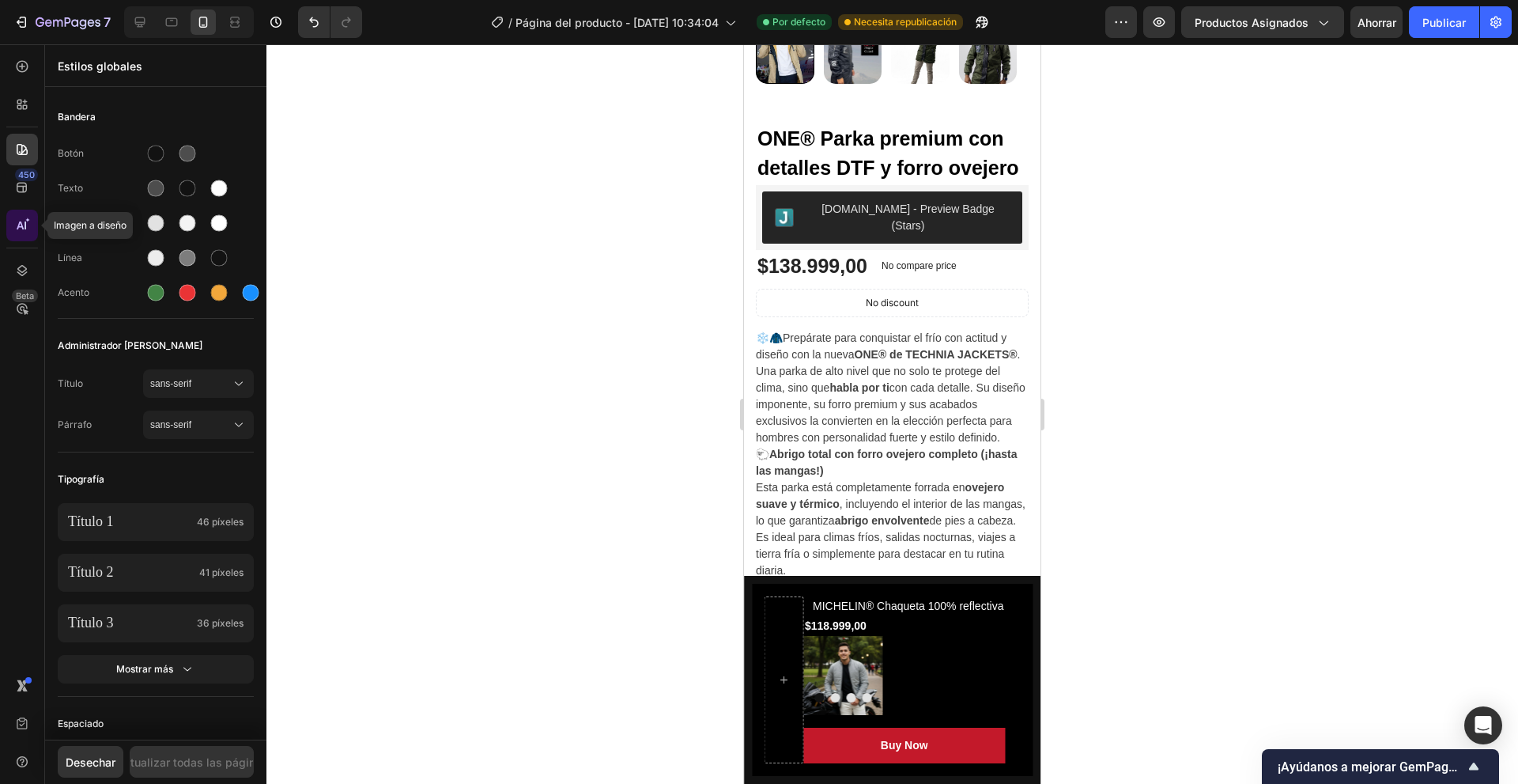
click at [7, 221] on div at bounding box center [22, 225] width 31 height 31
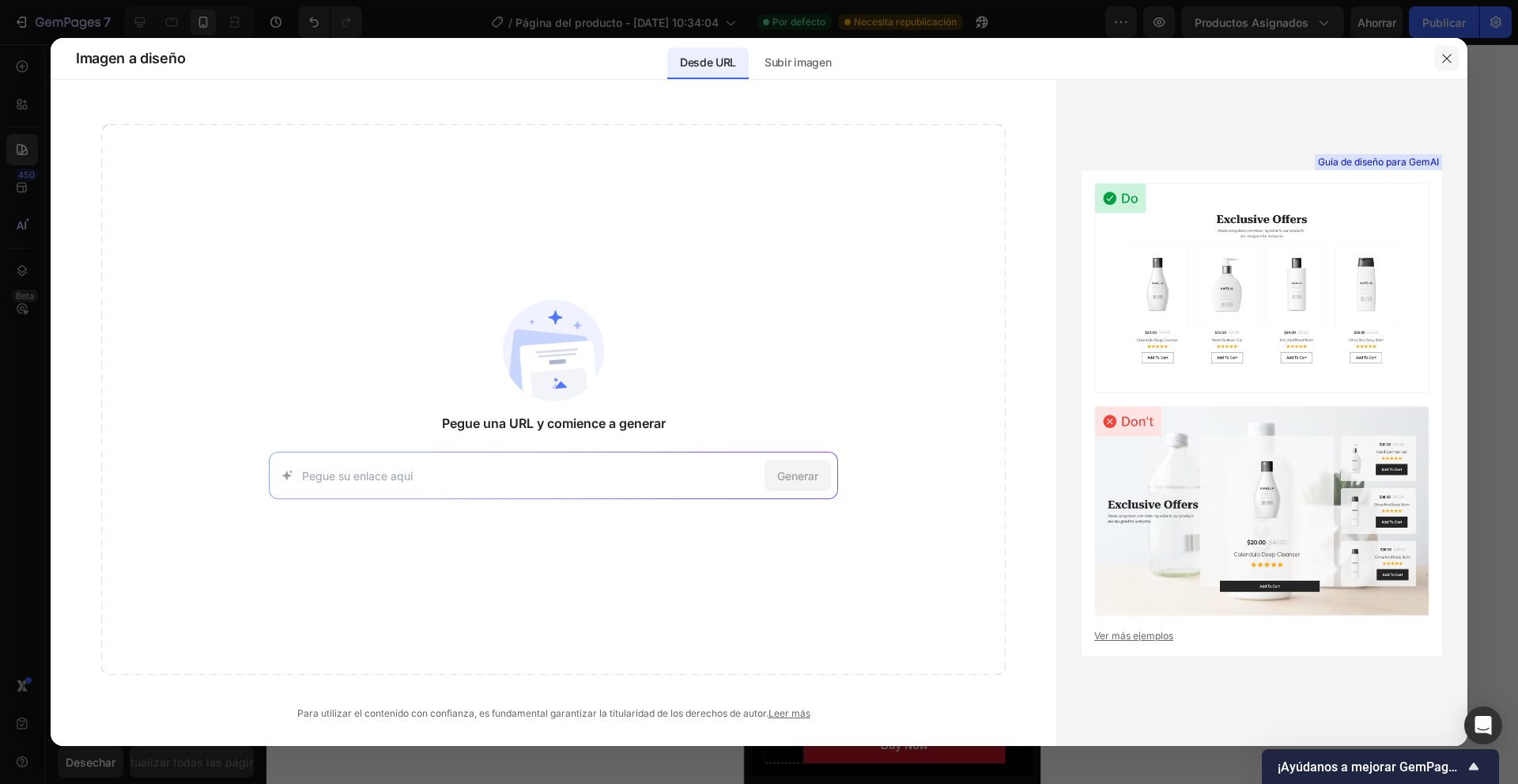
click at [1455, 68] on button "button" at bounding box center [1447, 59] width 25 height 25
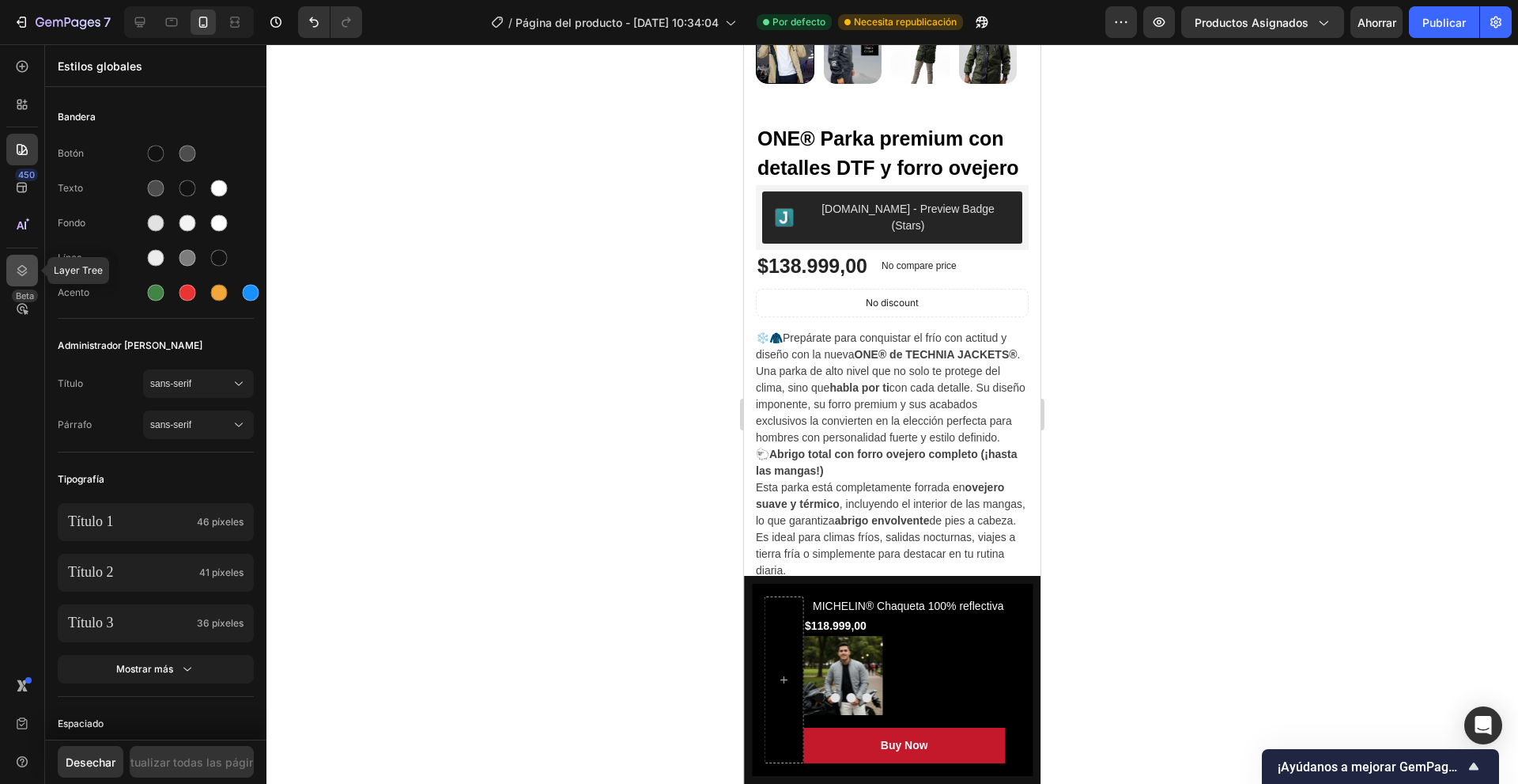
click at [22, 264] on icon at bounding box center [23, 270] width 16 height 16
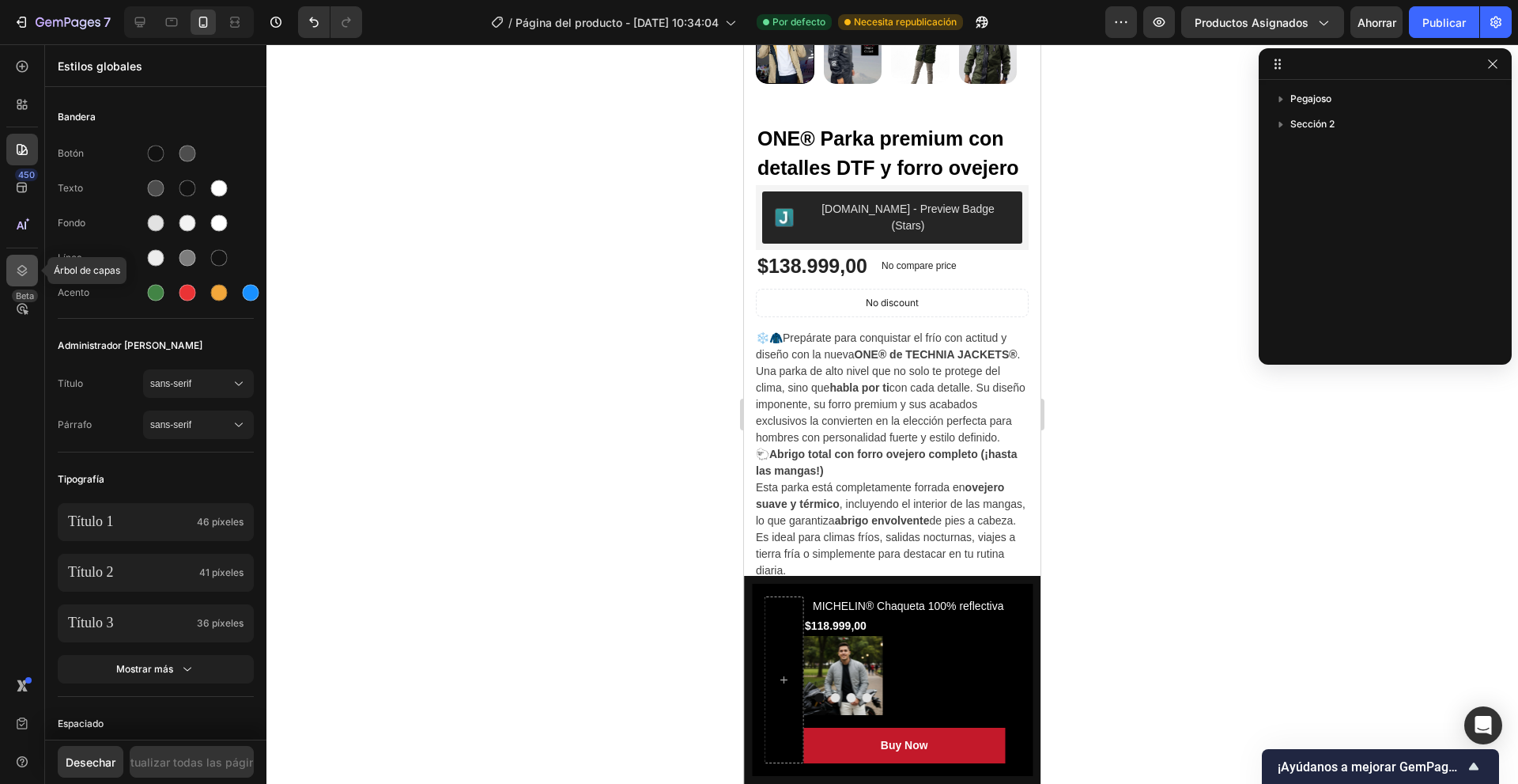
click at [19, 270] on icon at bounding box center [23, 270] width 10 height 11
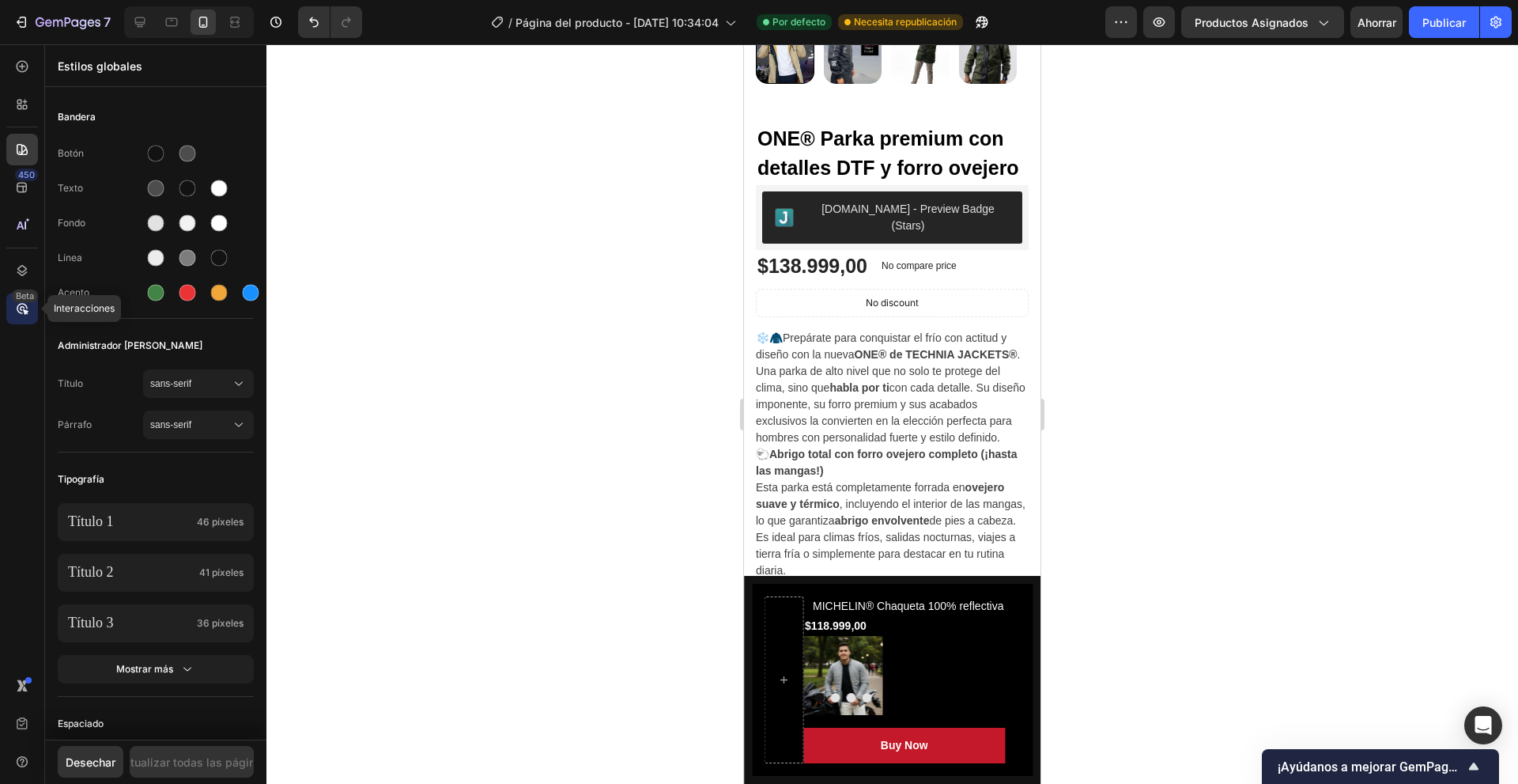
click at [18, 316] on icon at bounding box center [23, 309] width 16 height 16
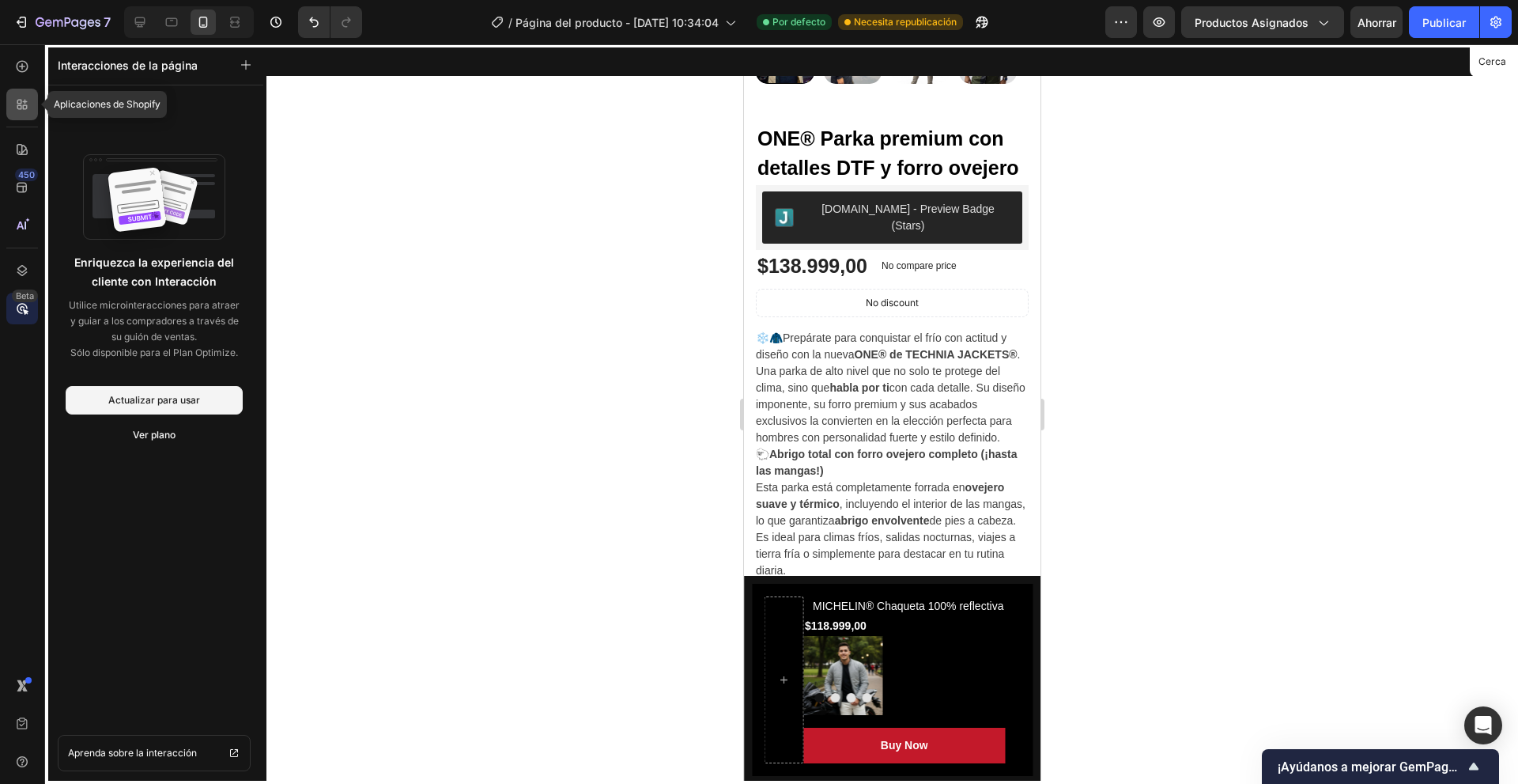
click at [29, 102] on icon at bounding box center [23, 104] width 16 height 16
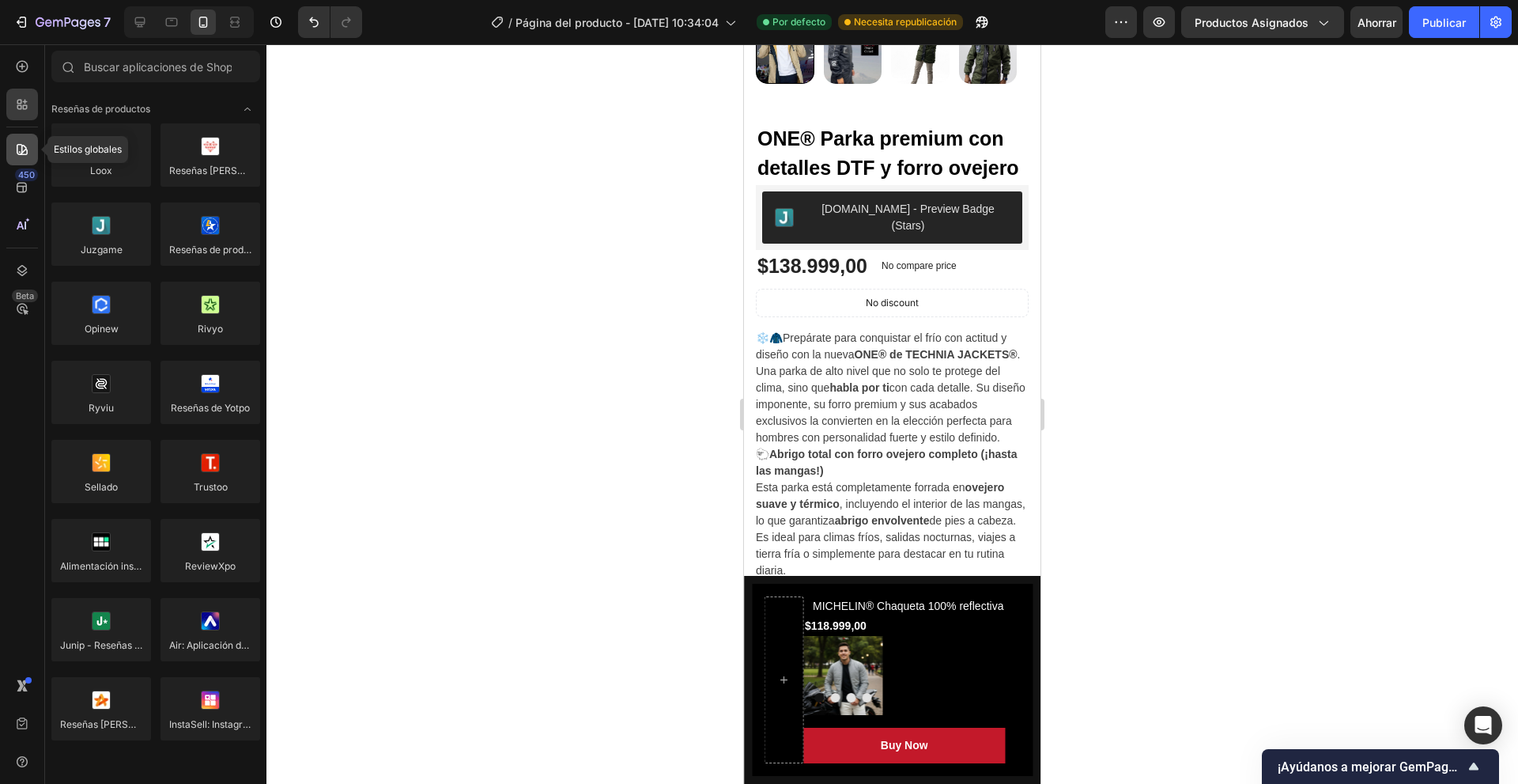
click at [23, 141] on div at bounding box center [22, 149] width 31 height 31
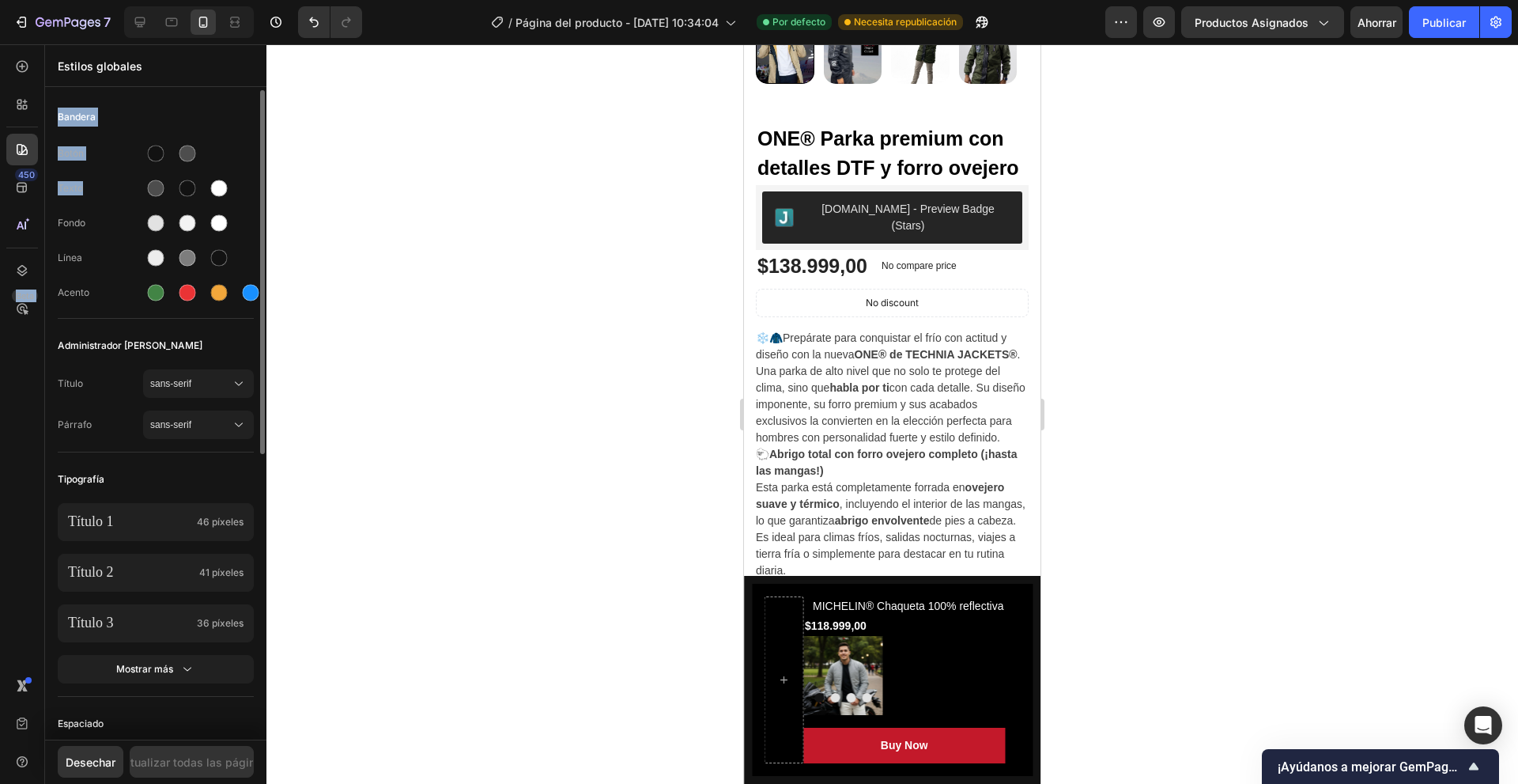
drag, startPoint x: 9, startPoint y: 229, endPoint x: 81, endPoint y: 176, distance: 89.4
click at [104, 172] on div "450 Beta Estilos globales Bandera Botón Texto Fondo Línea Acento Administrador …" at bounding box center [133, 414] width 267 height 739
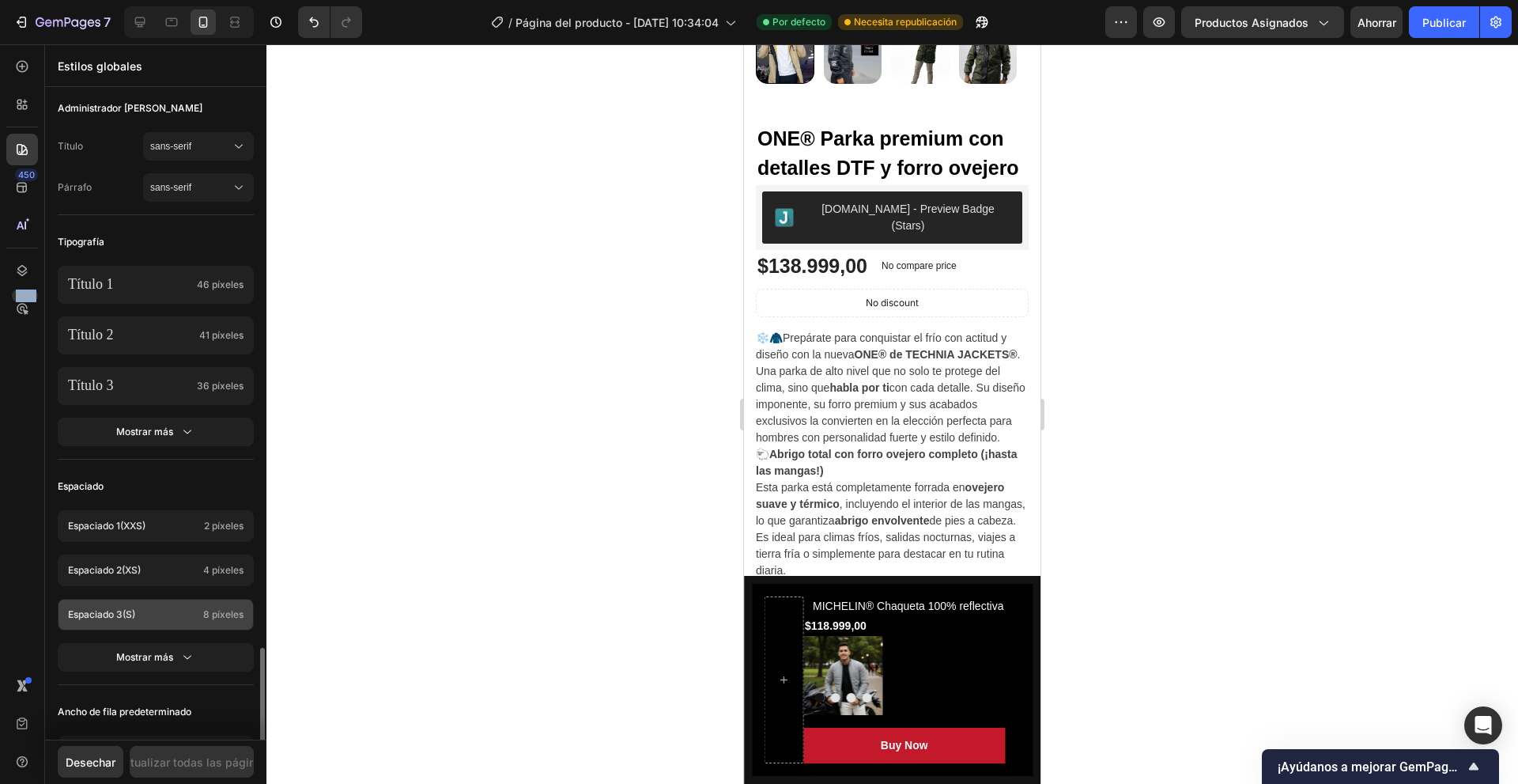
scroll to position [510, 0]
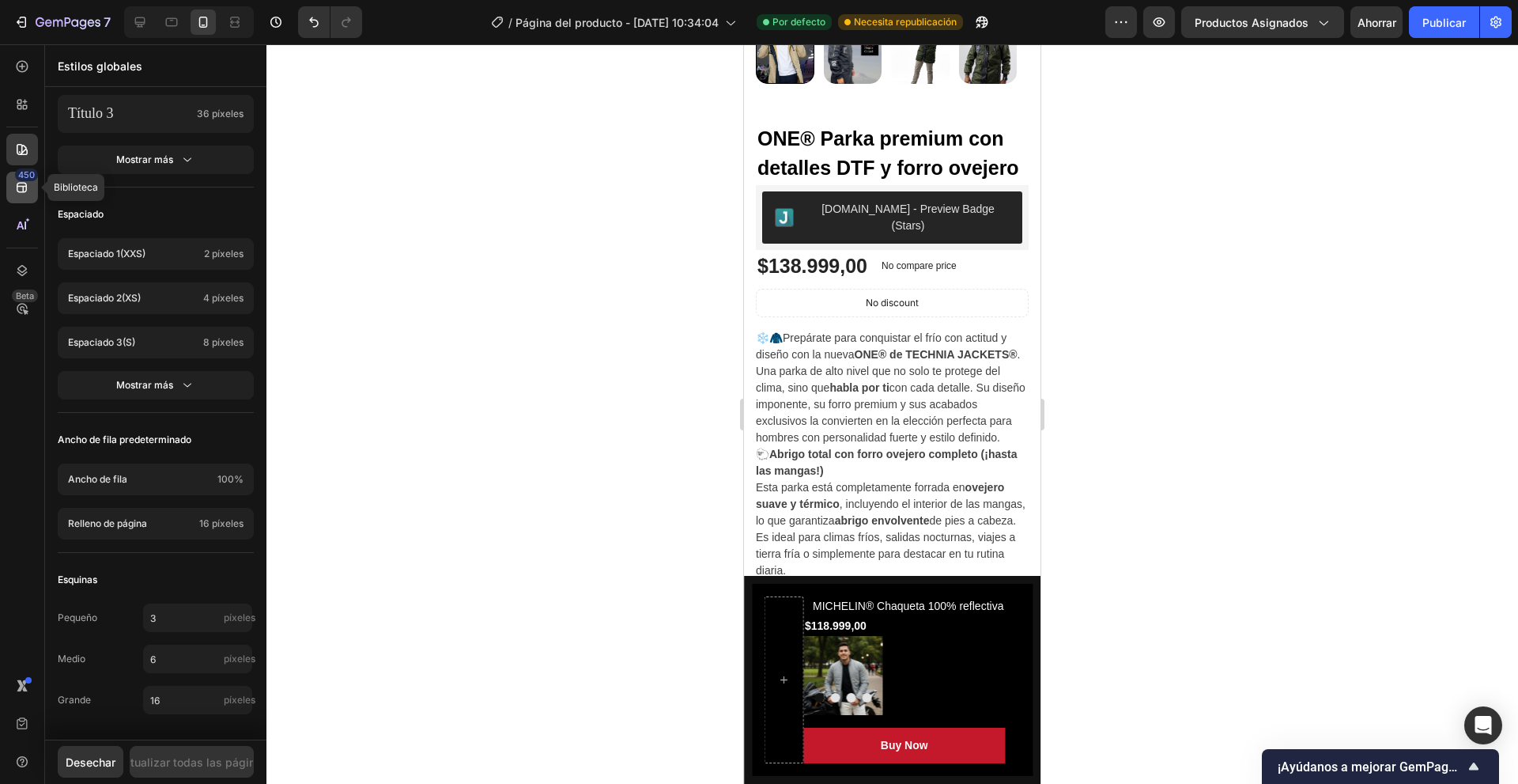
click at [18, 183] on icon at bounding box center [22, 187] width 10 height 10
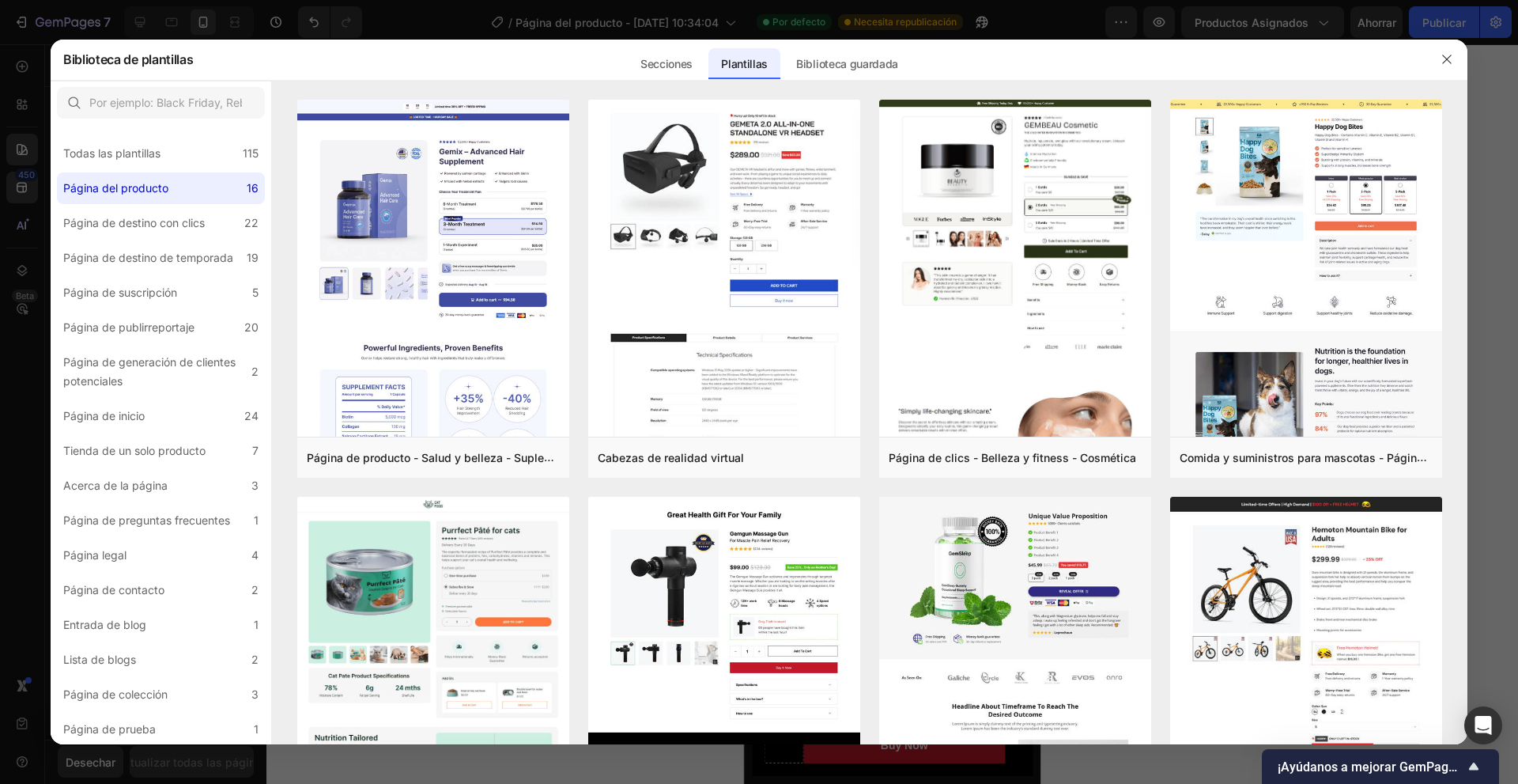
click at [14, 204] on div at bounding box center [759, 392] width 1518 height 784
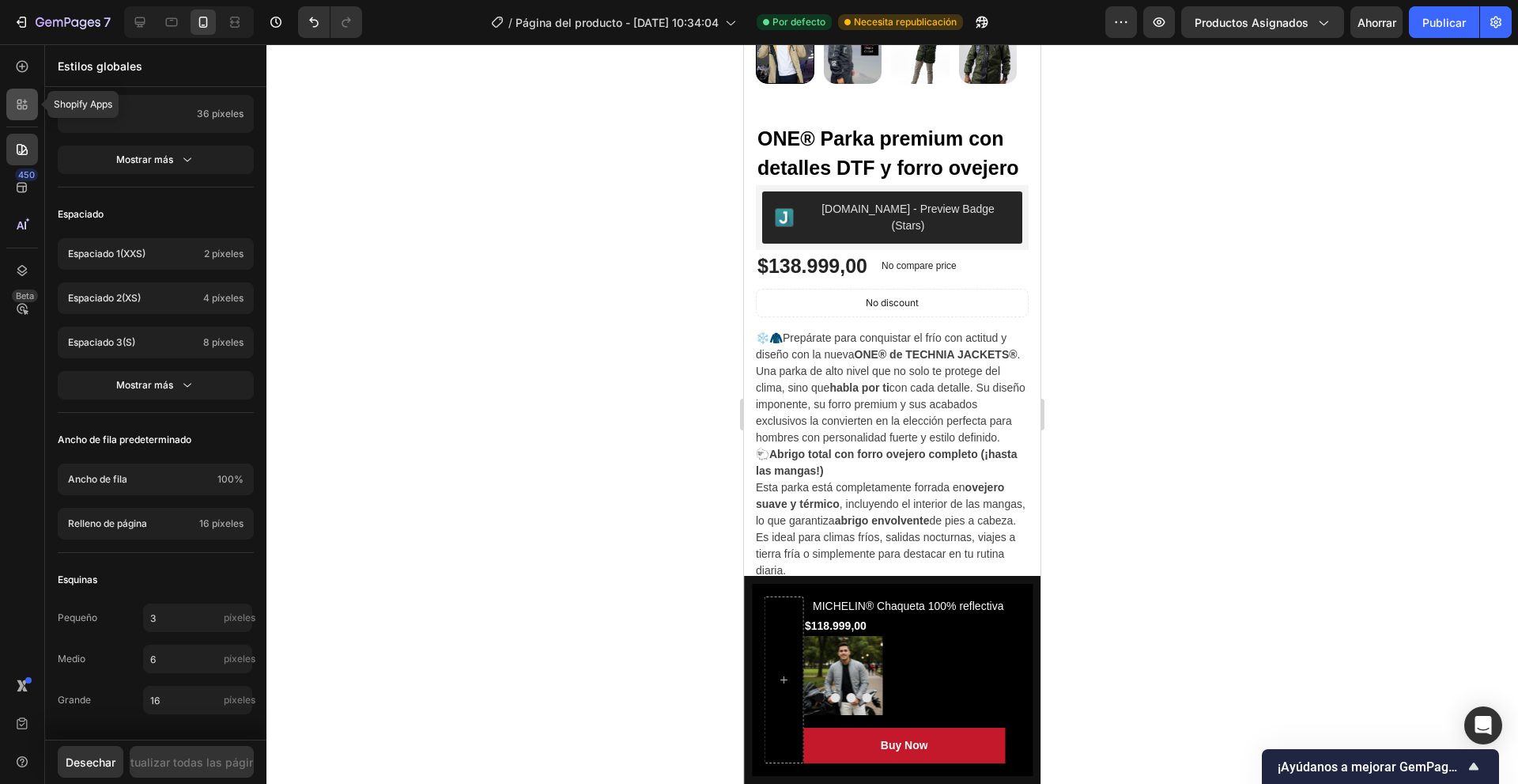
click at [22, 114] on div at bounding box center [22, 104] width 31 height 31
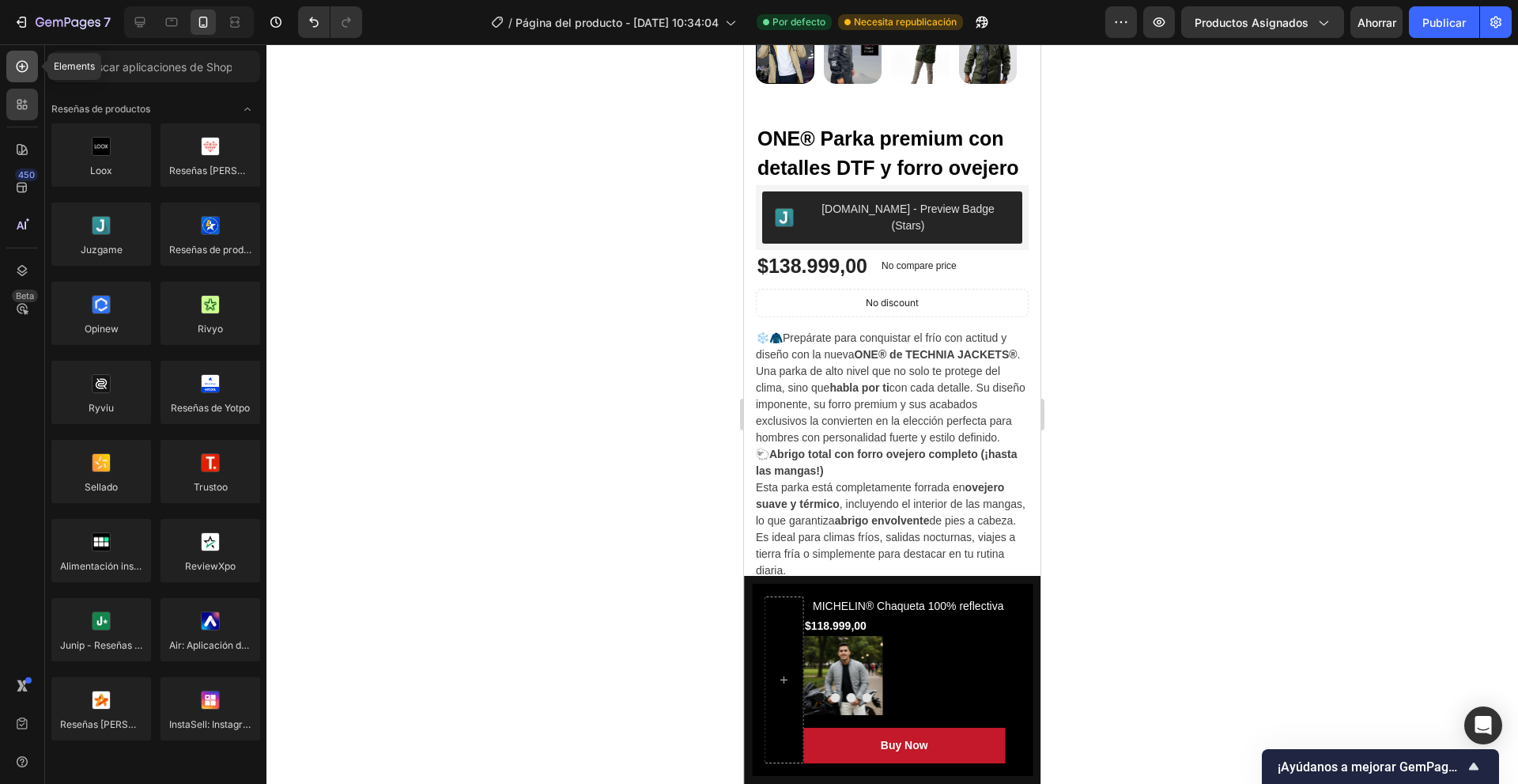
click at [23, 78] on div at bounding box center [22, 67] width 31 height 31
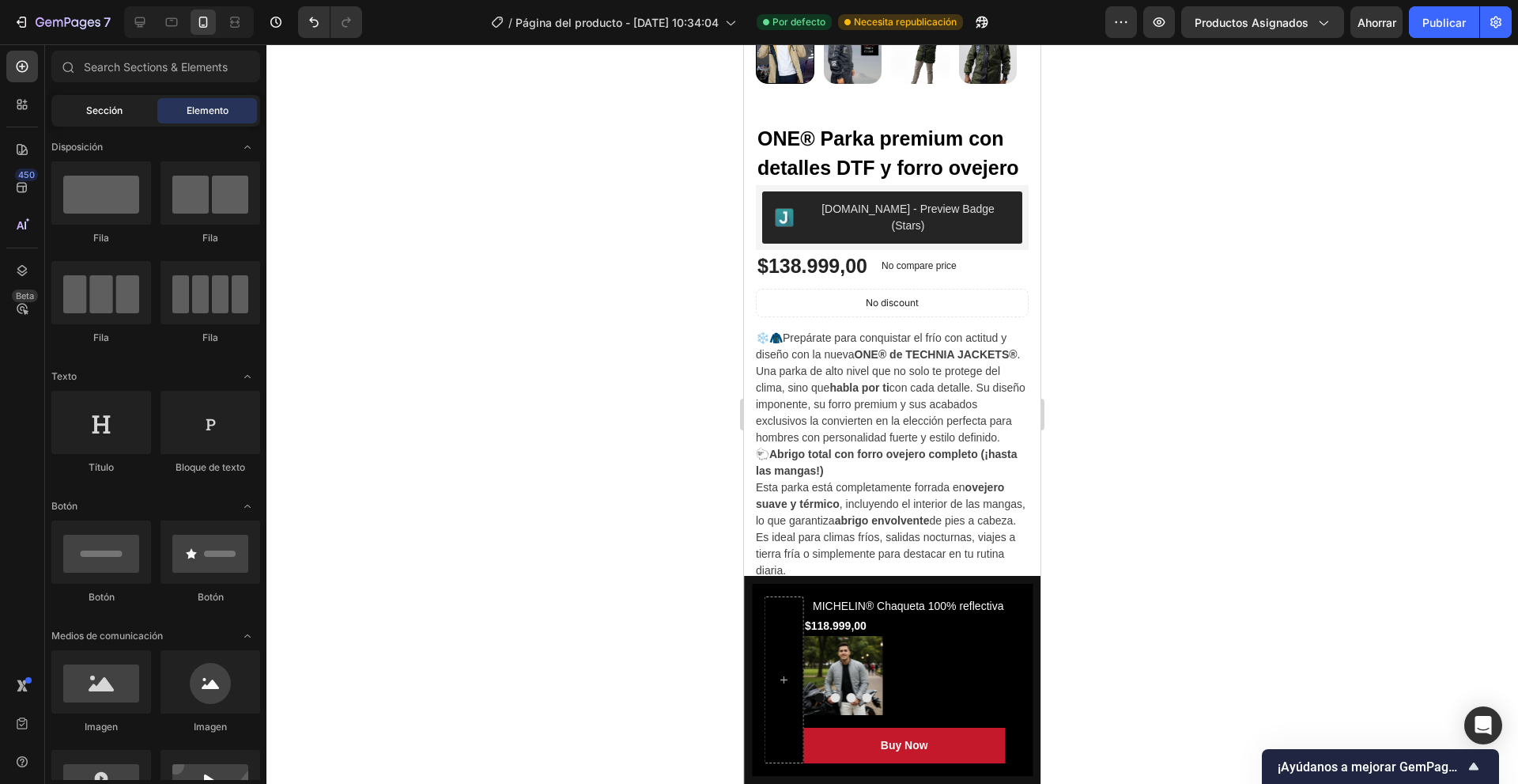
click at [113, 116] on font "Sección" at bounding box center [104, 111] width 36 height 12
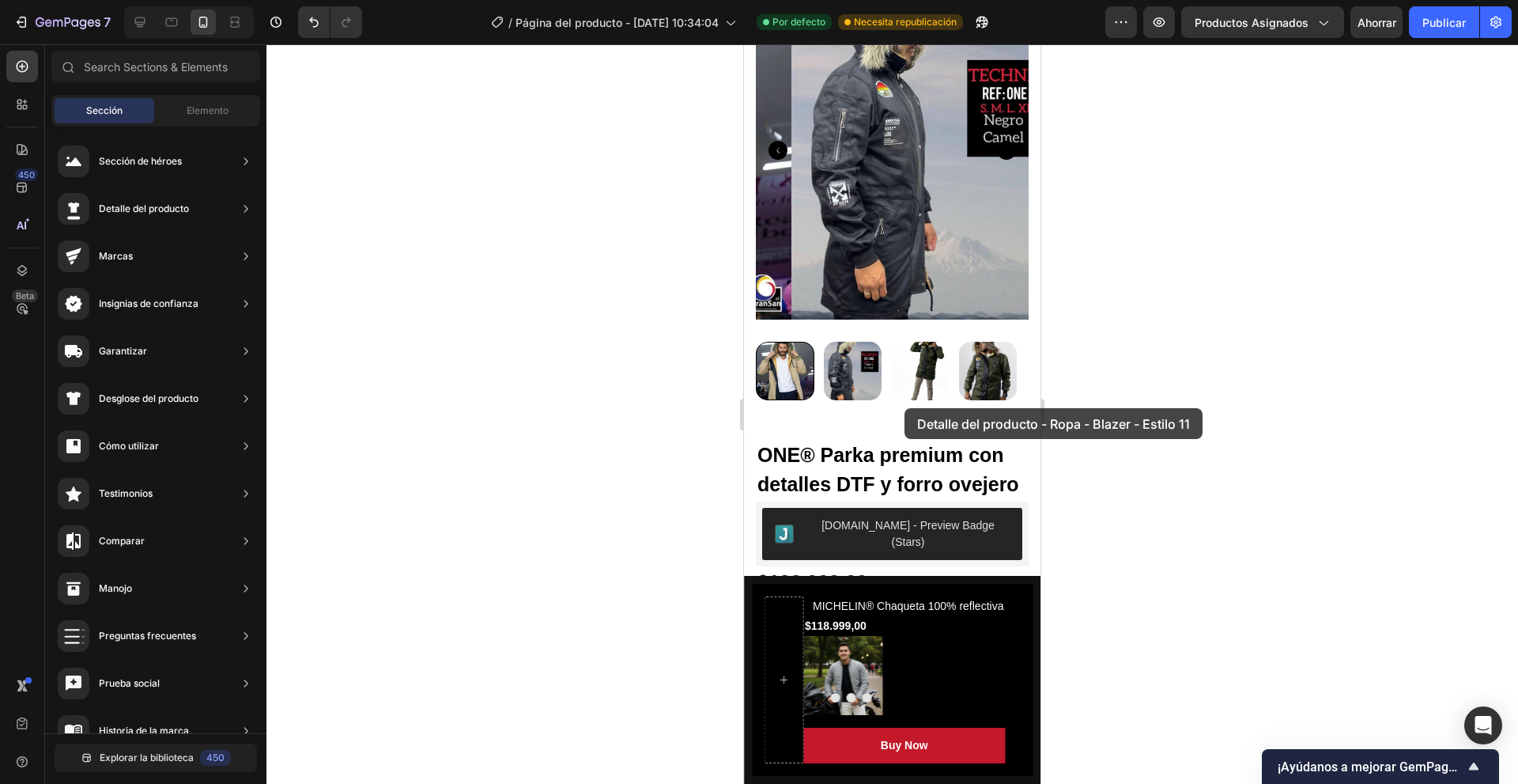
scroll to position [0, 0]
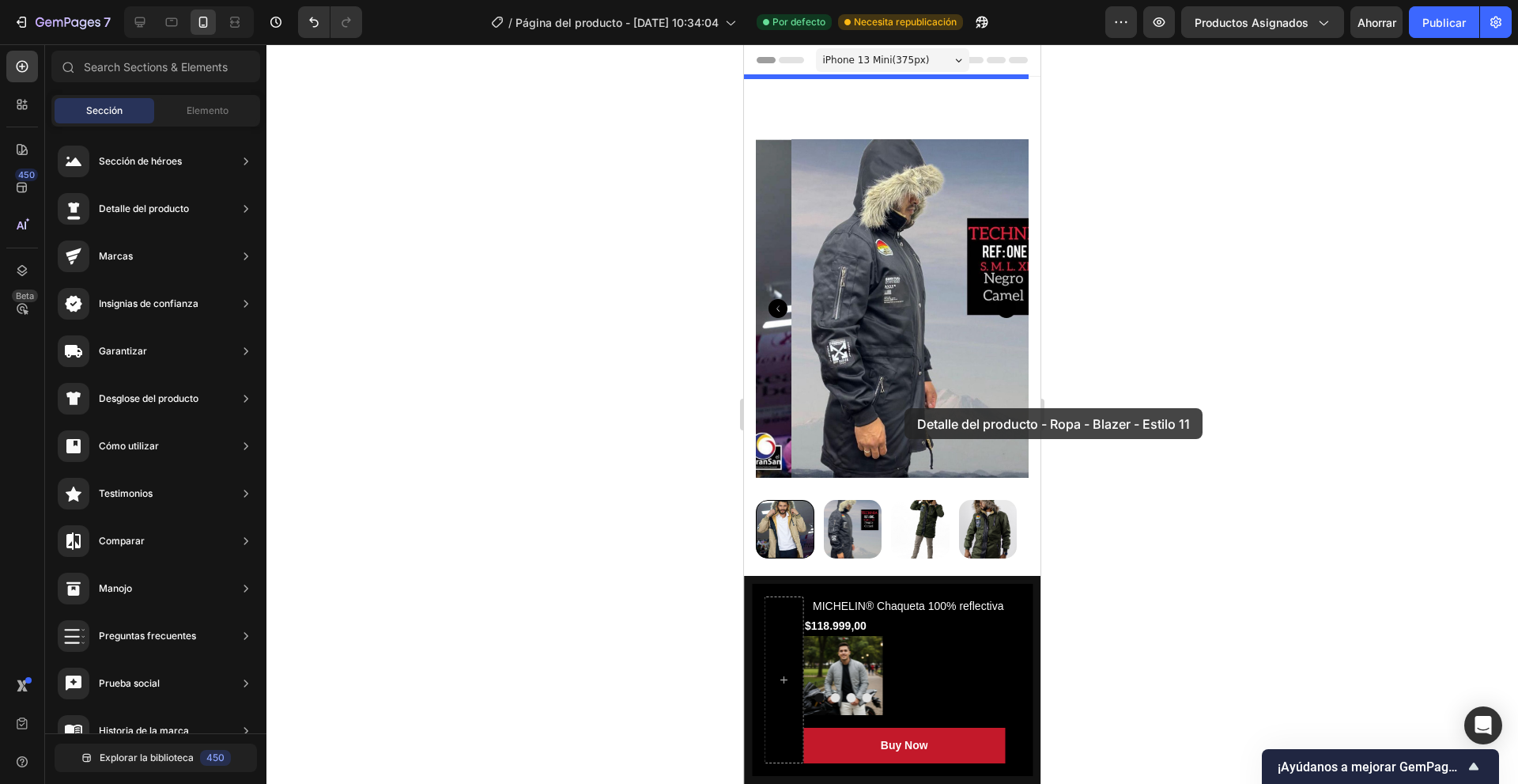
drag, startPoint x: 1103, startPoint y: 293, endPoint x: 902, endPoint y: 407, distance: 231.1
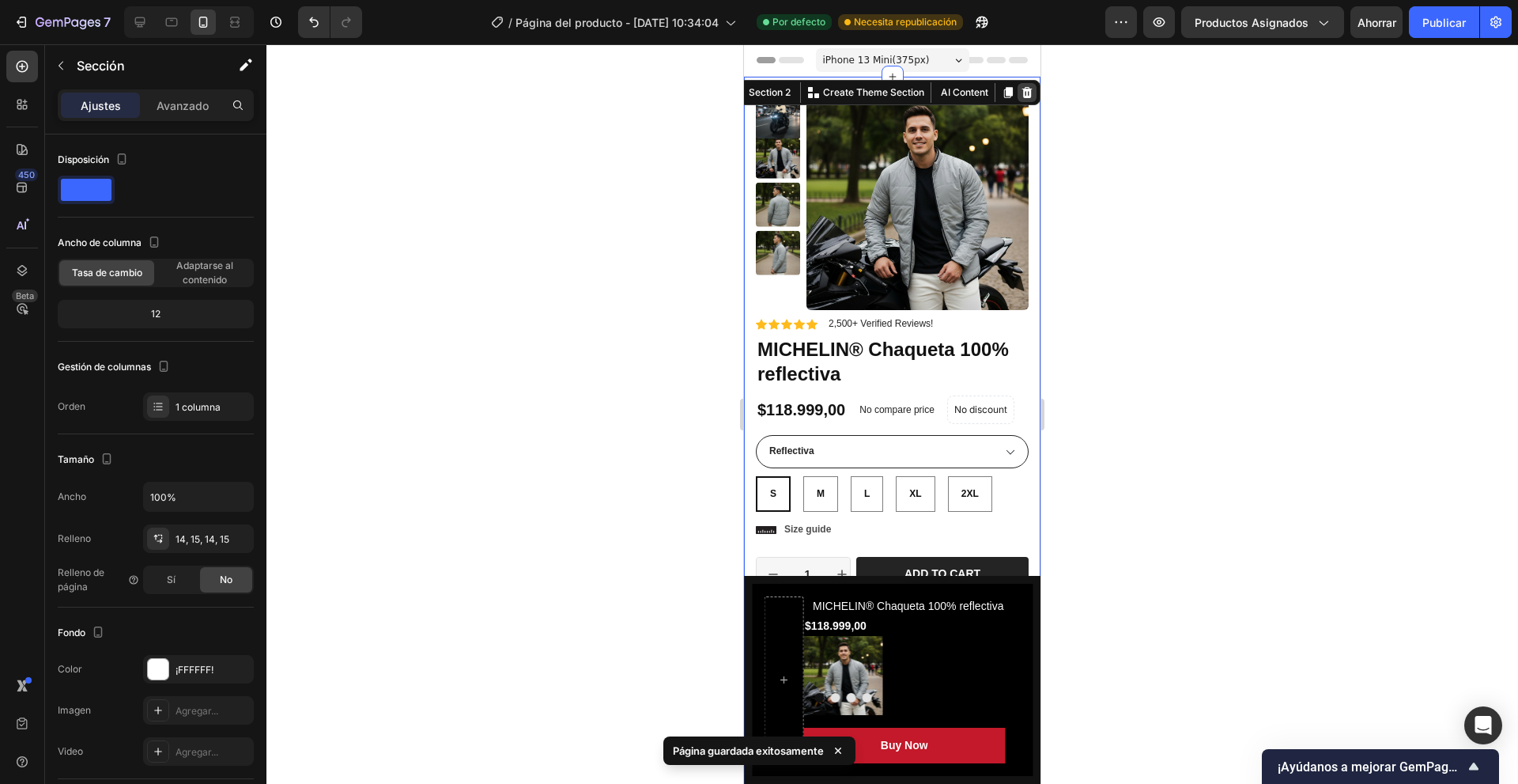
click at [1021, 96] on div at bounding box center [1026, 92] width 19 height 19
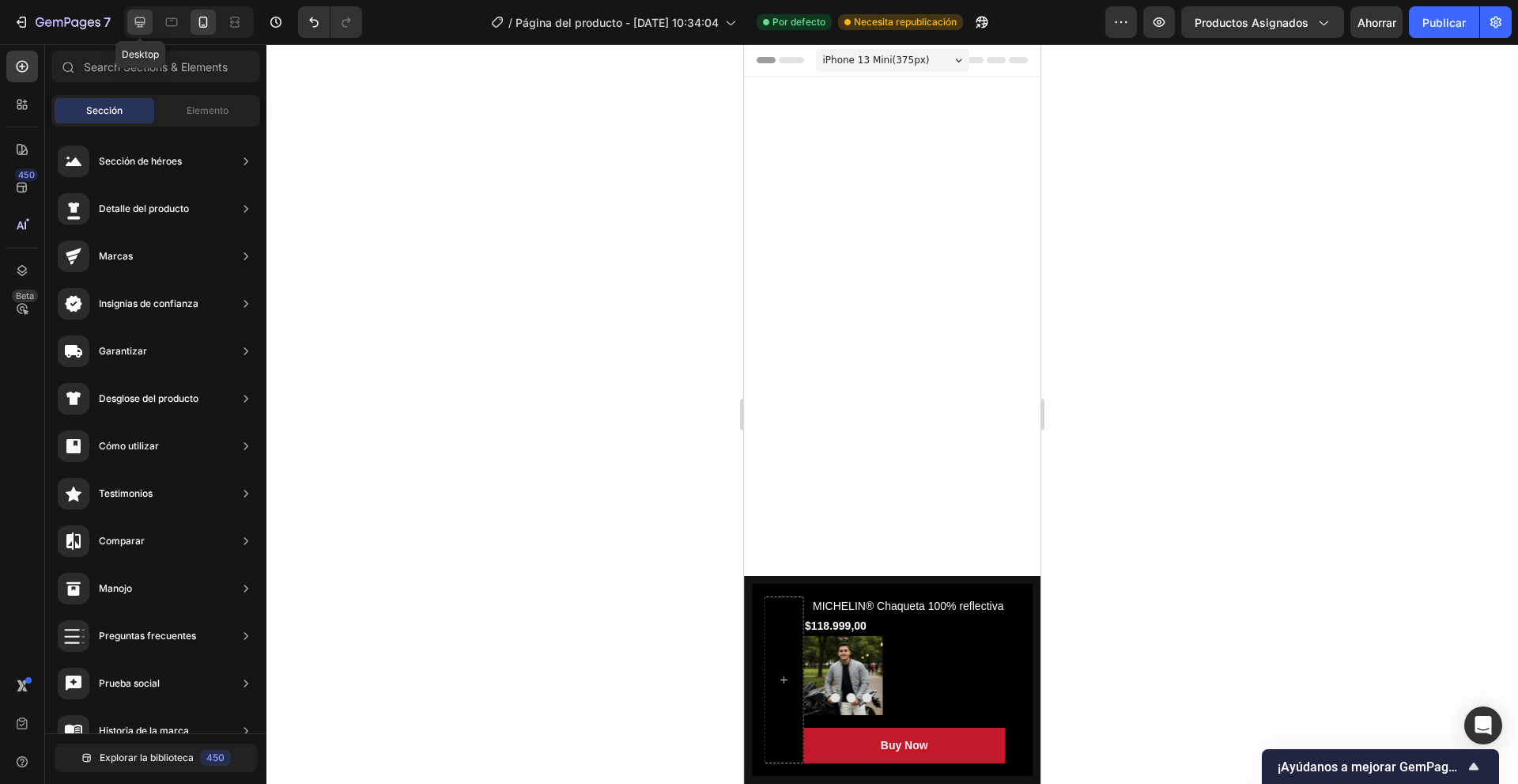
click at [148, 22] on icon at bounding box center [140, 23] width 16 height 16
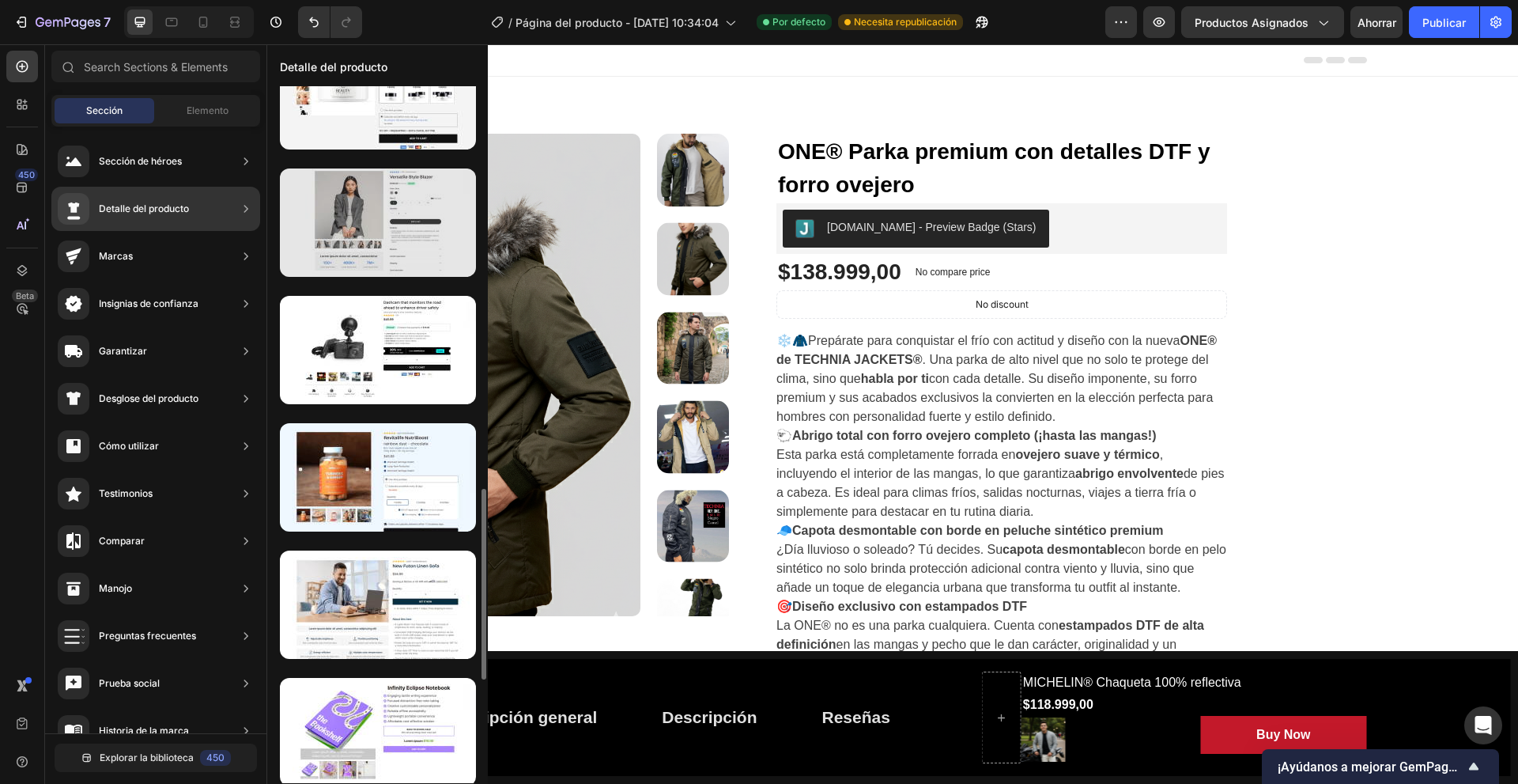
scroll to position [1753, 0]
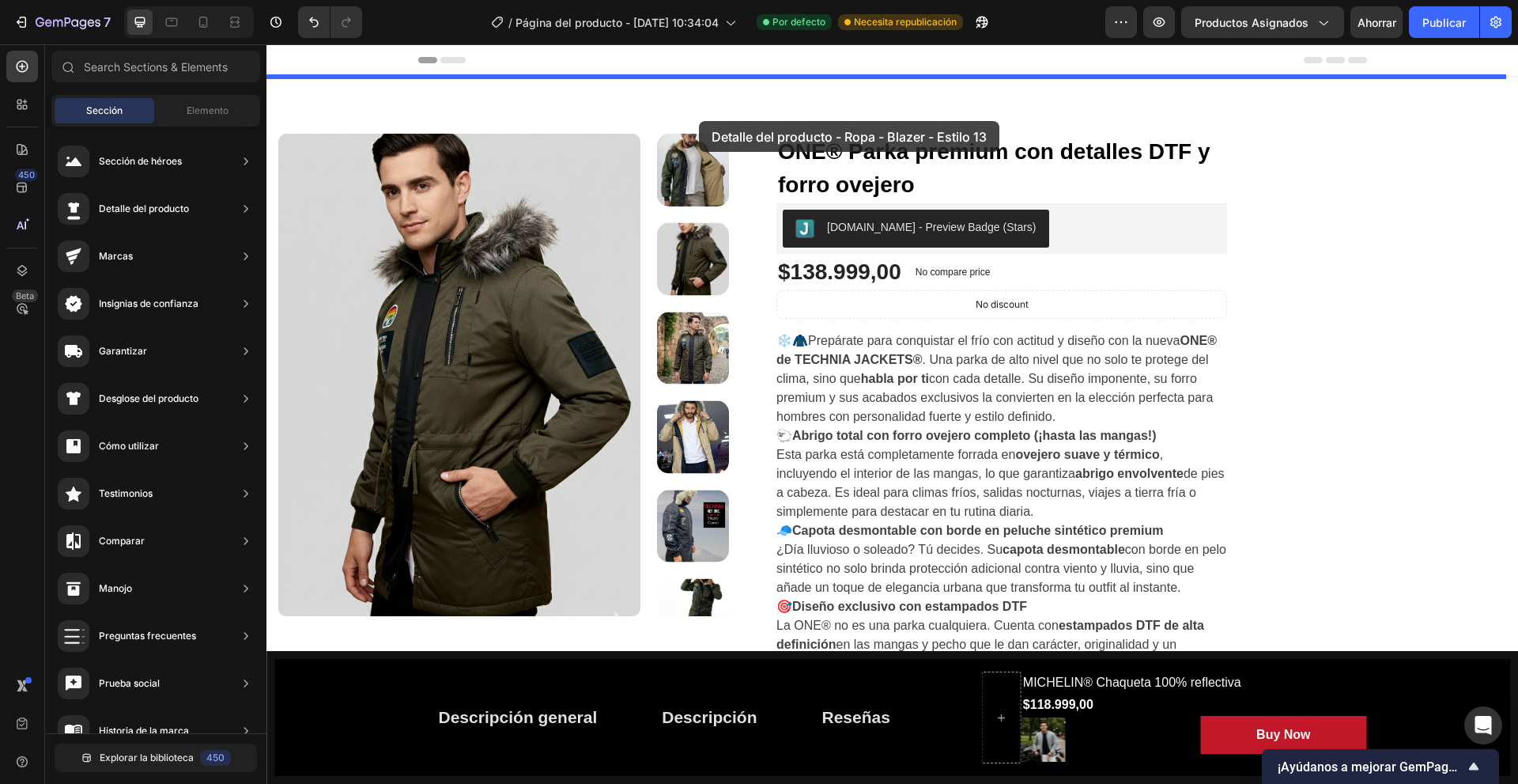
drag, startPoint x: 661, startPoint y: 370, endPoint x: 698, endPoint y: 119, distance: 253.7
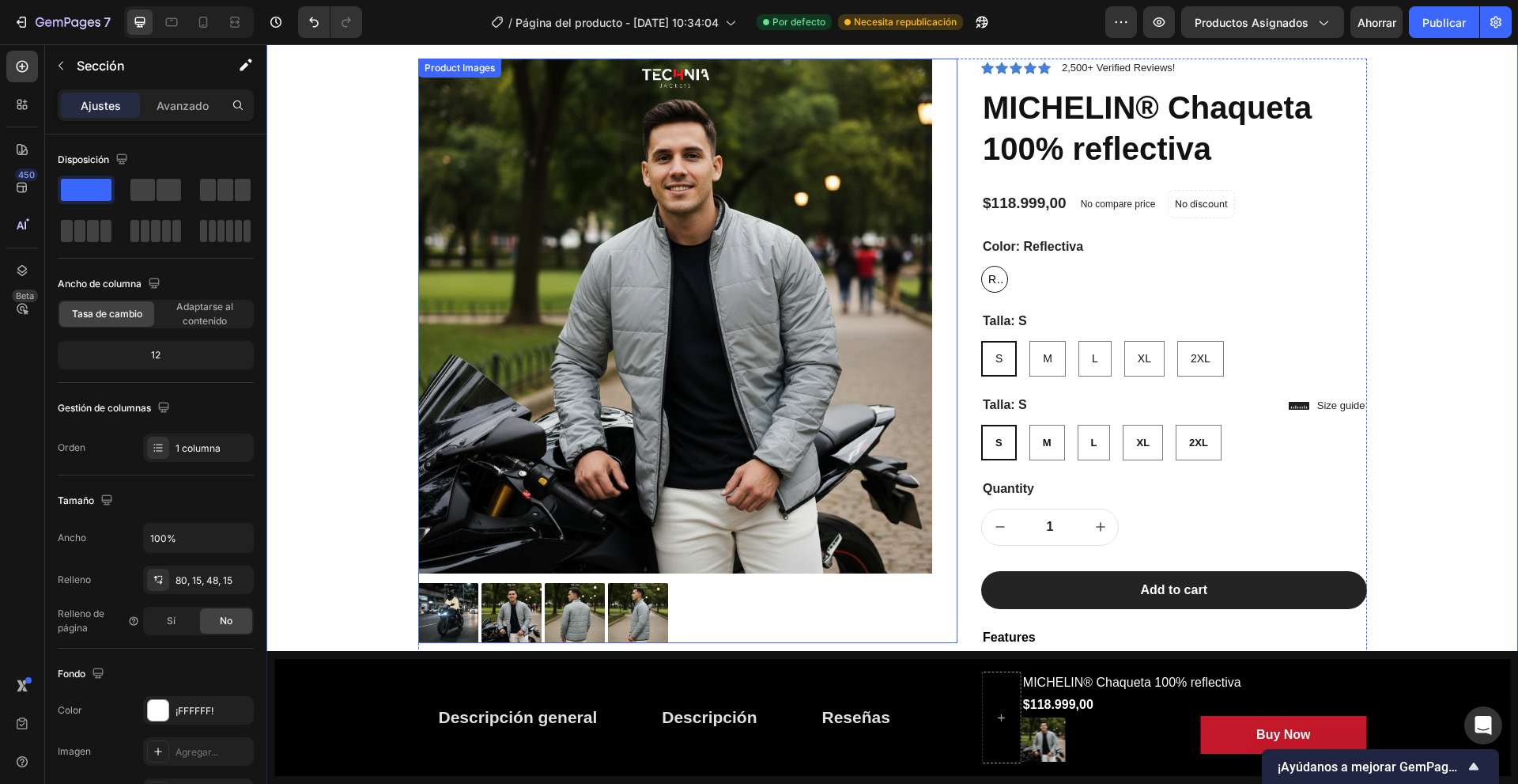
scroll to position [0, 0]
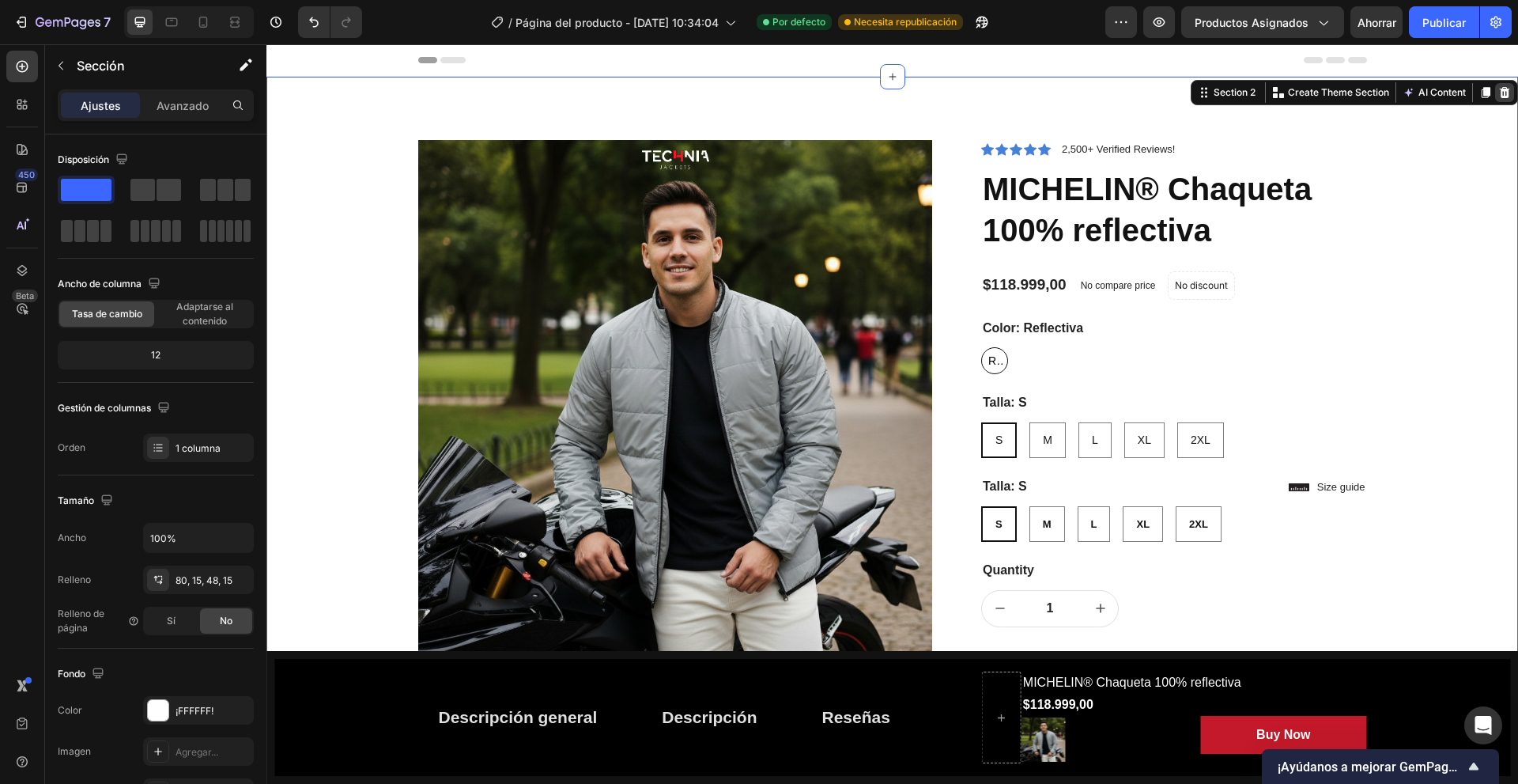
click at [1498, 93] on icon at bounding box center [1504, 92] width 13 height 13
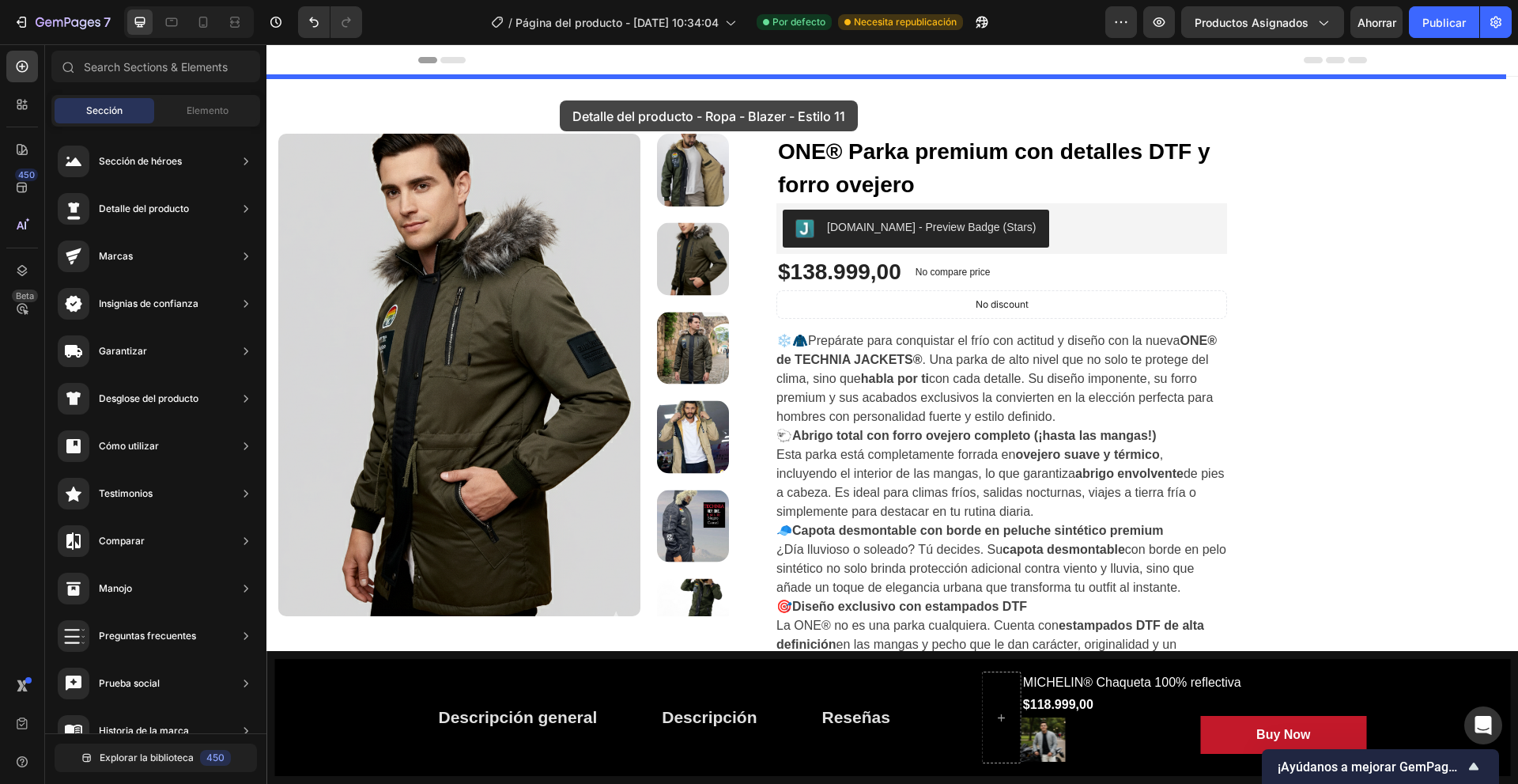
drag, startPoint x: 651, startPoint y: 271, endPoint x: 560, endPoint y: 100, distance: 193.7
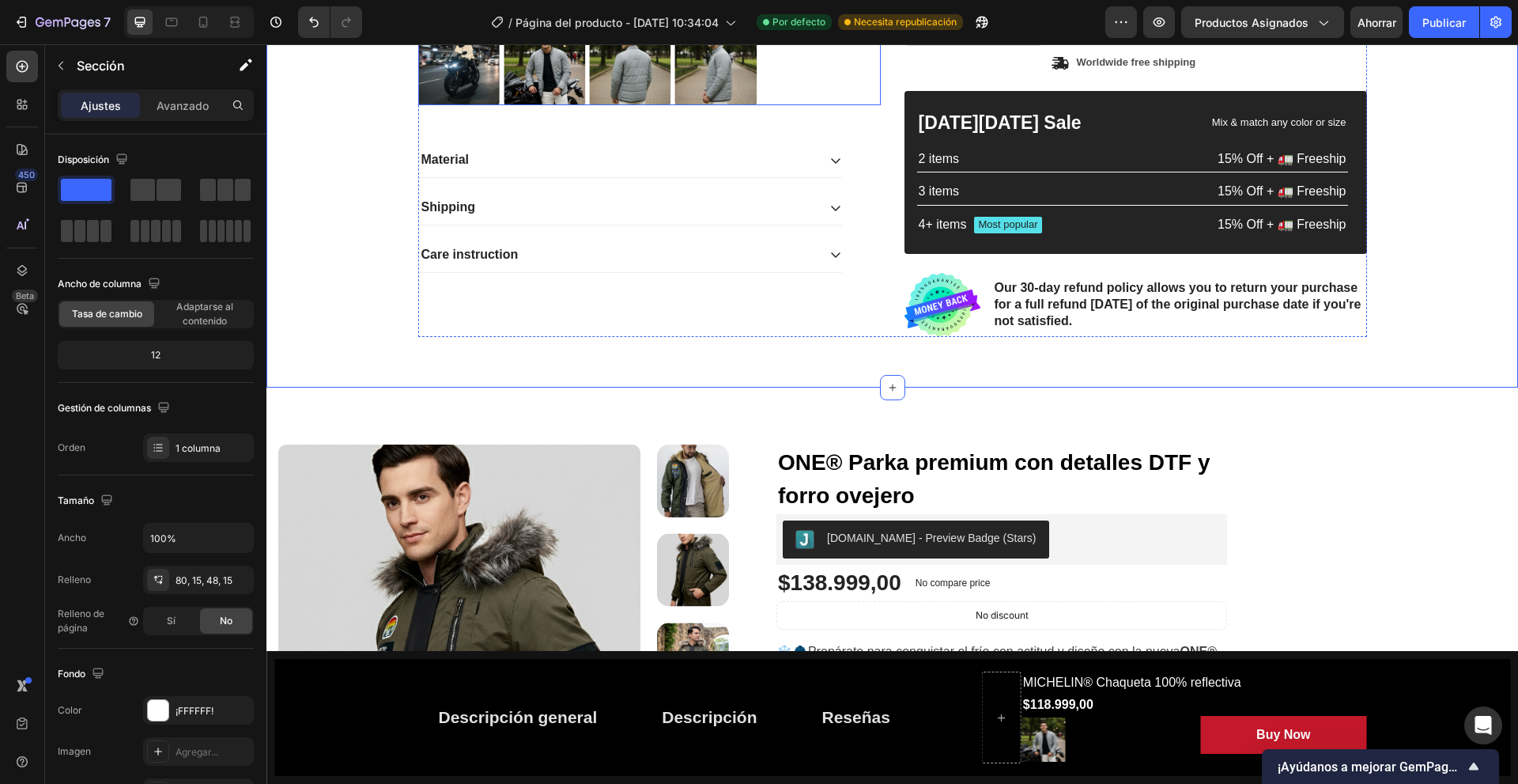
scroll to position [395, 0]
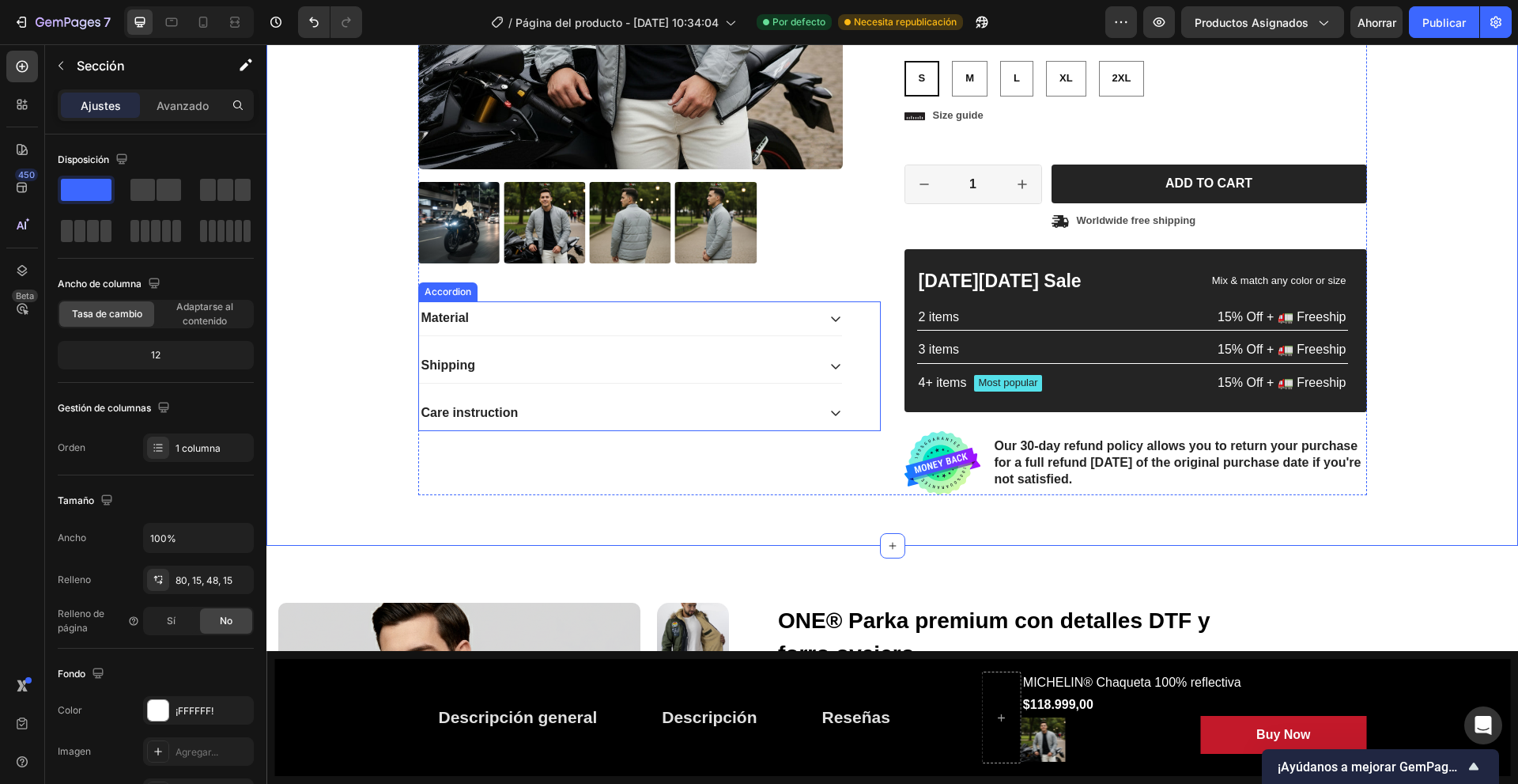
click at [735, 409] on div "Care instruction" at bounding box center [618, 414] width 398 height 22
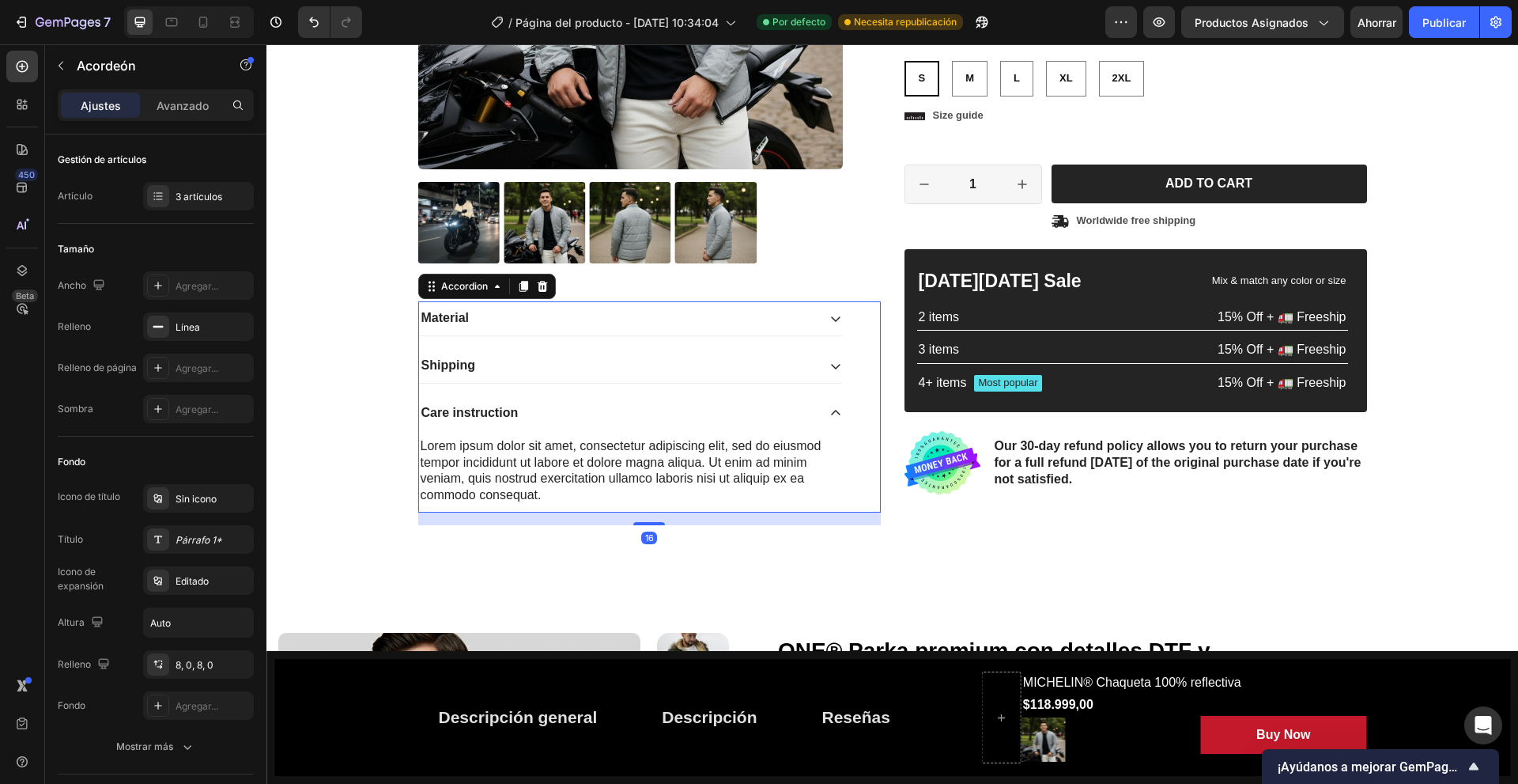
click at [663, 363] on div "Shipping" at bounding box center [618, 366] width 398 height 22
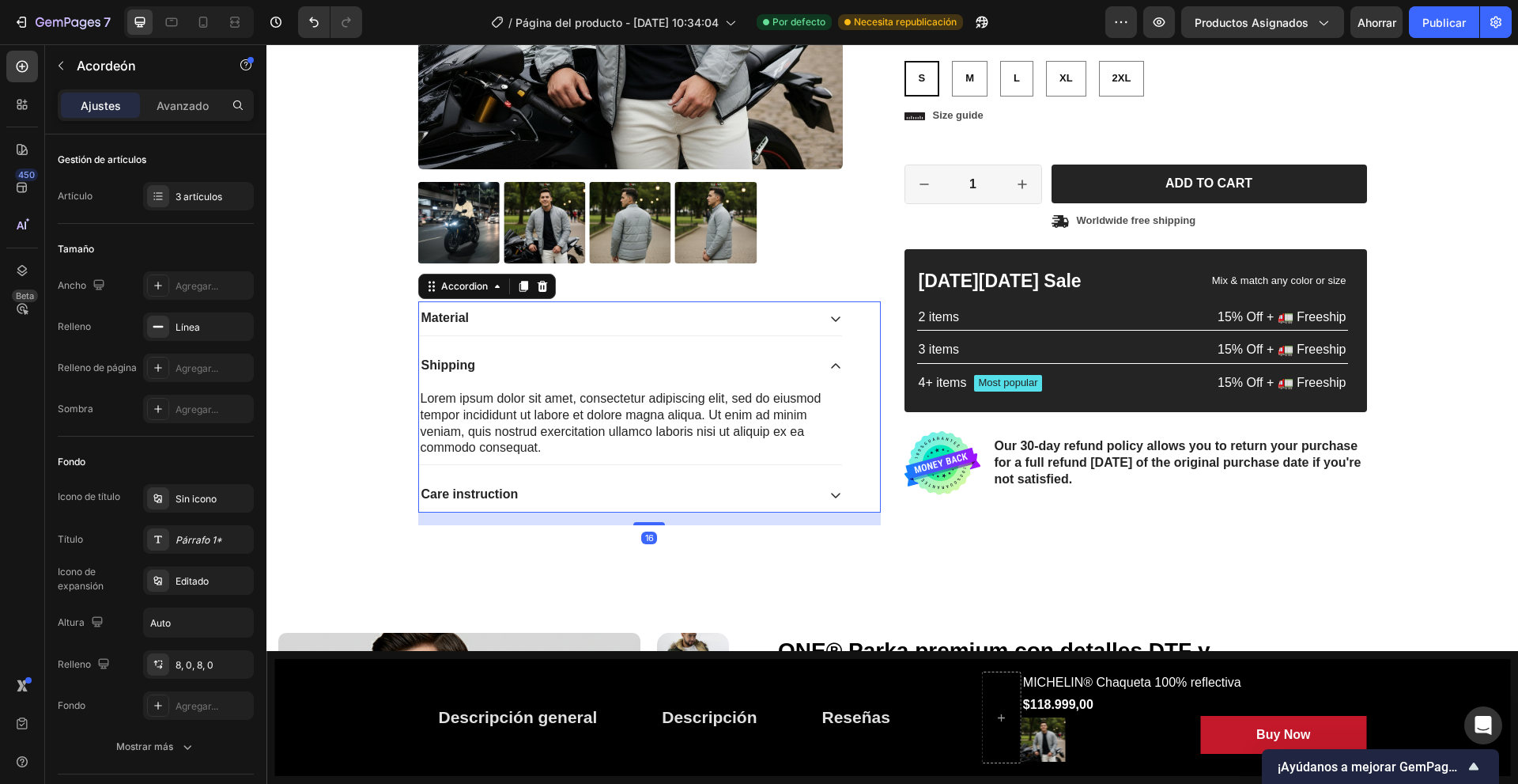
click at [643, 314] on div "Material" at bounding box center [618, 318] width 398 height 22
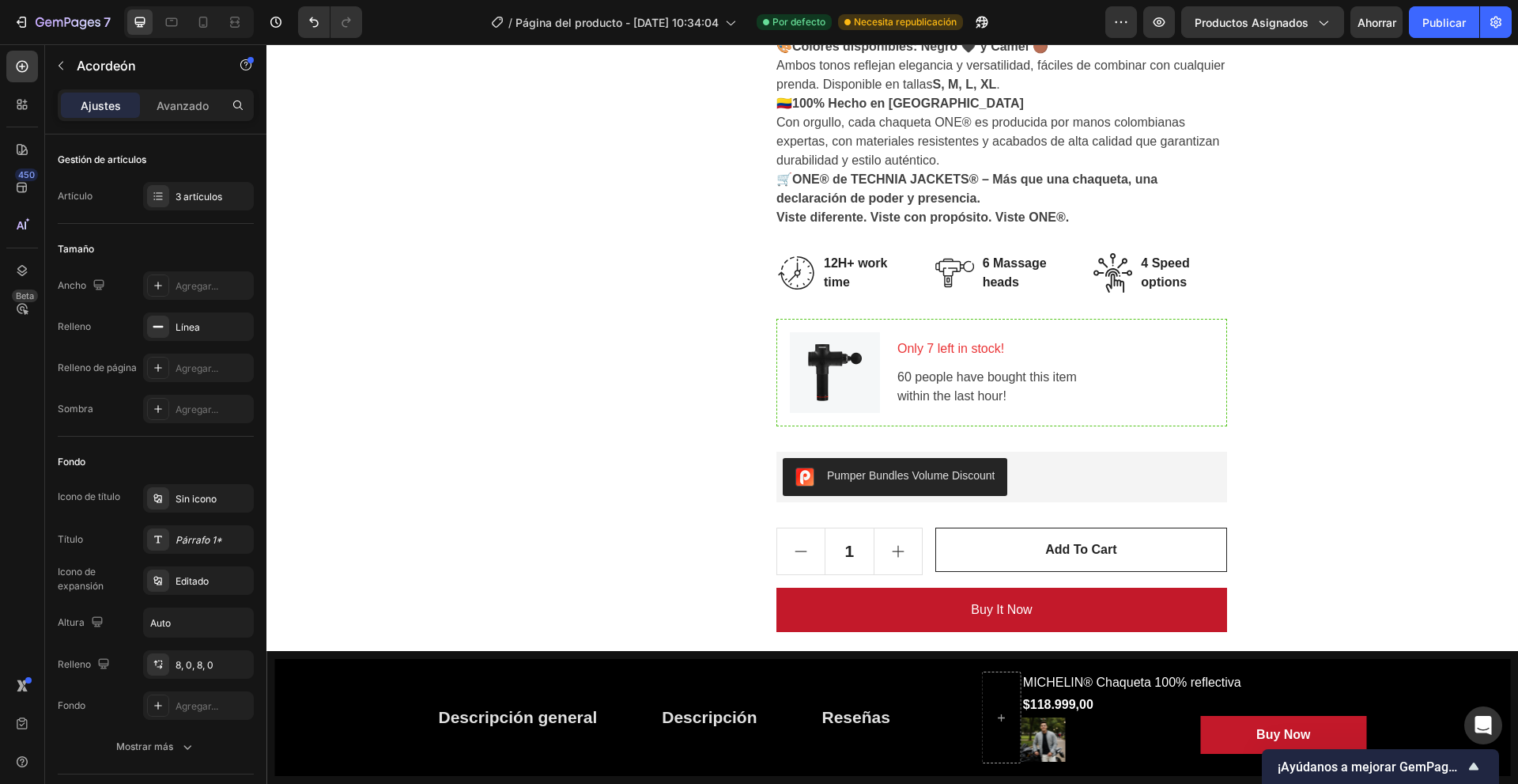
scroll to position [1582, 0]
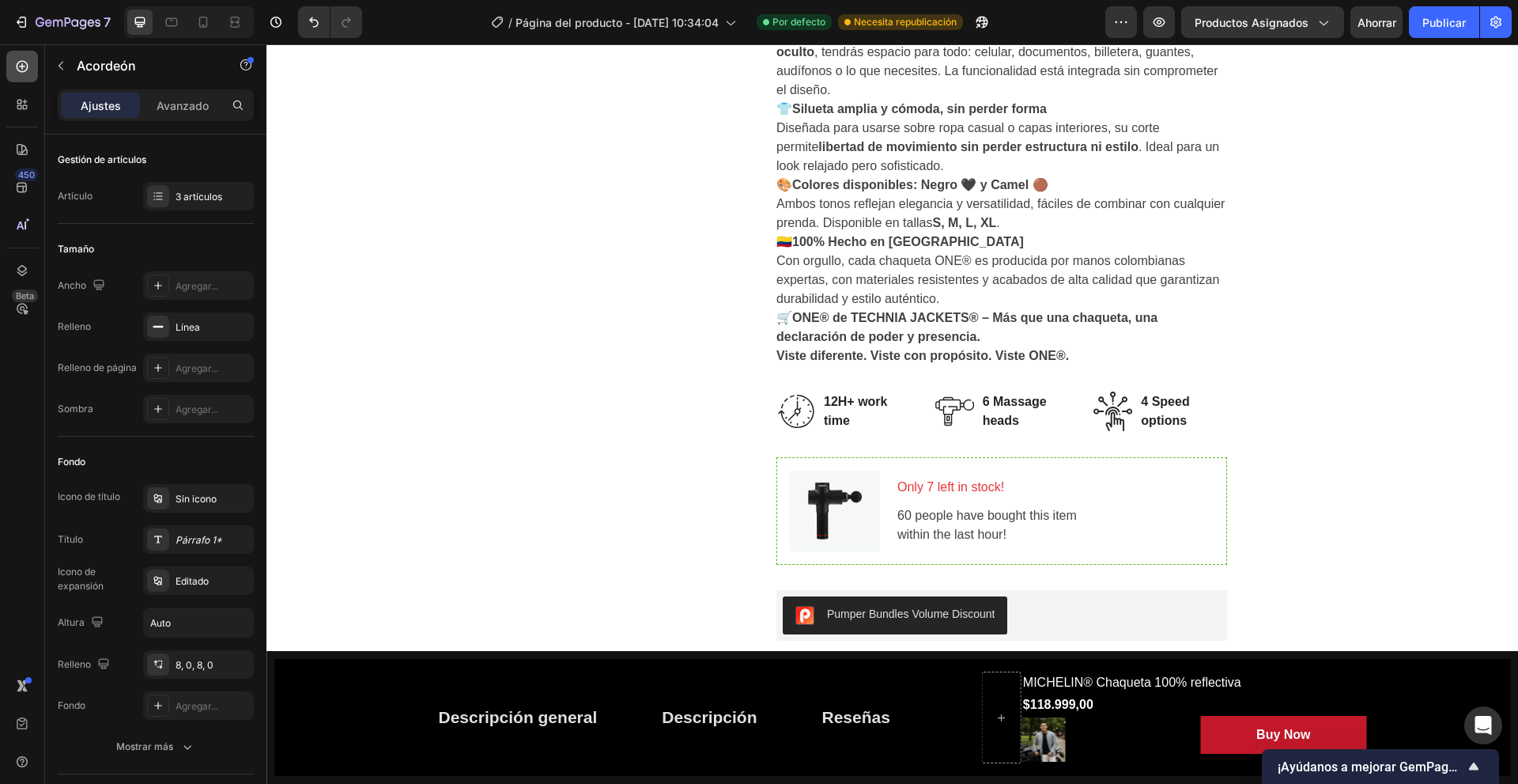
click at [21, 73] on icon at bounding box center [23, 67] width 16 height 16
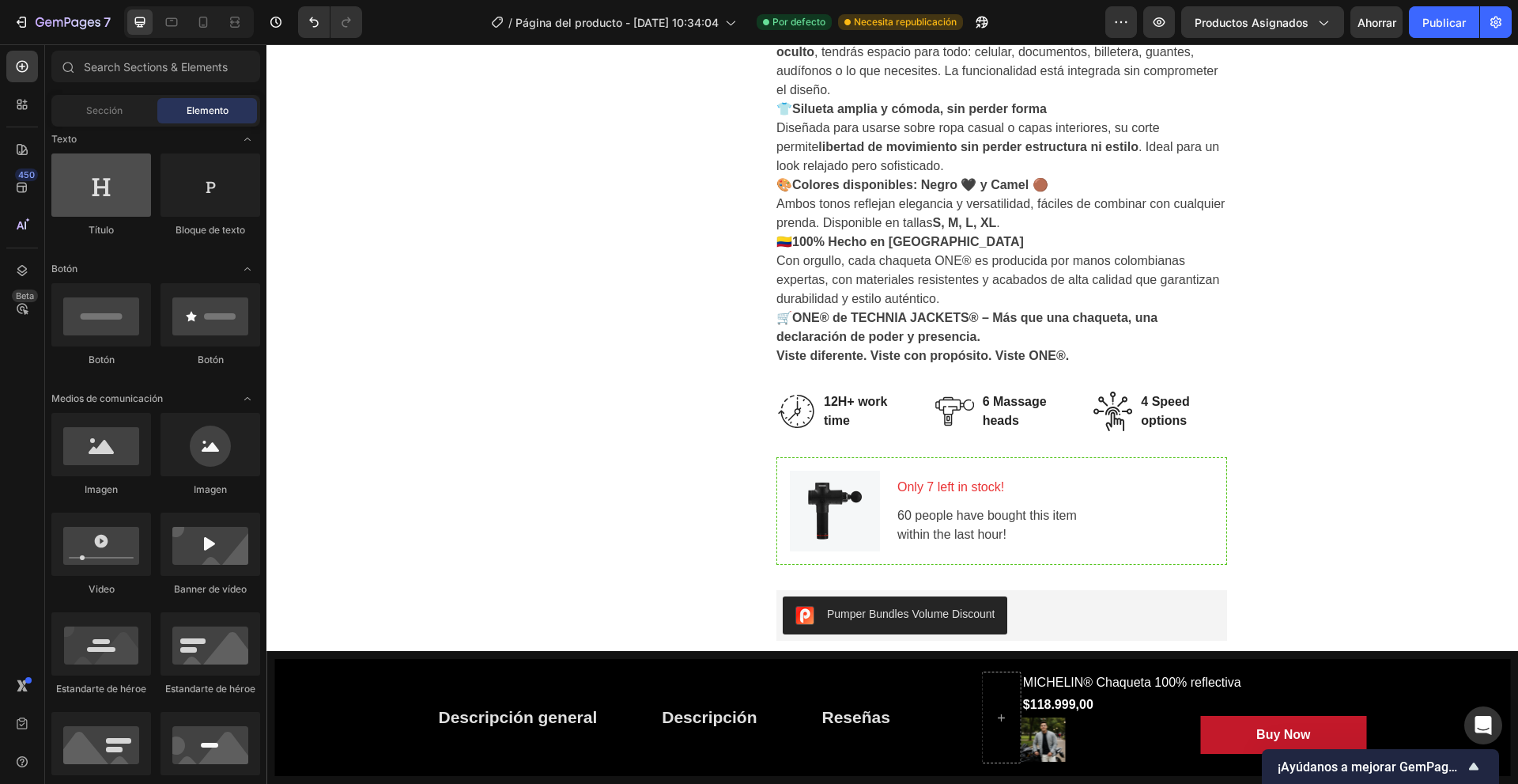
scroll to position [0, 0]
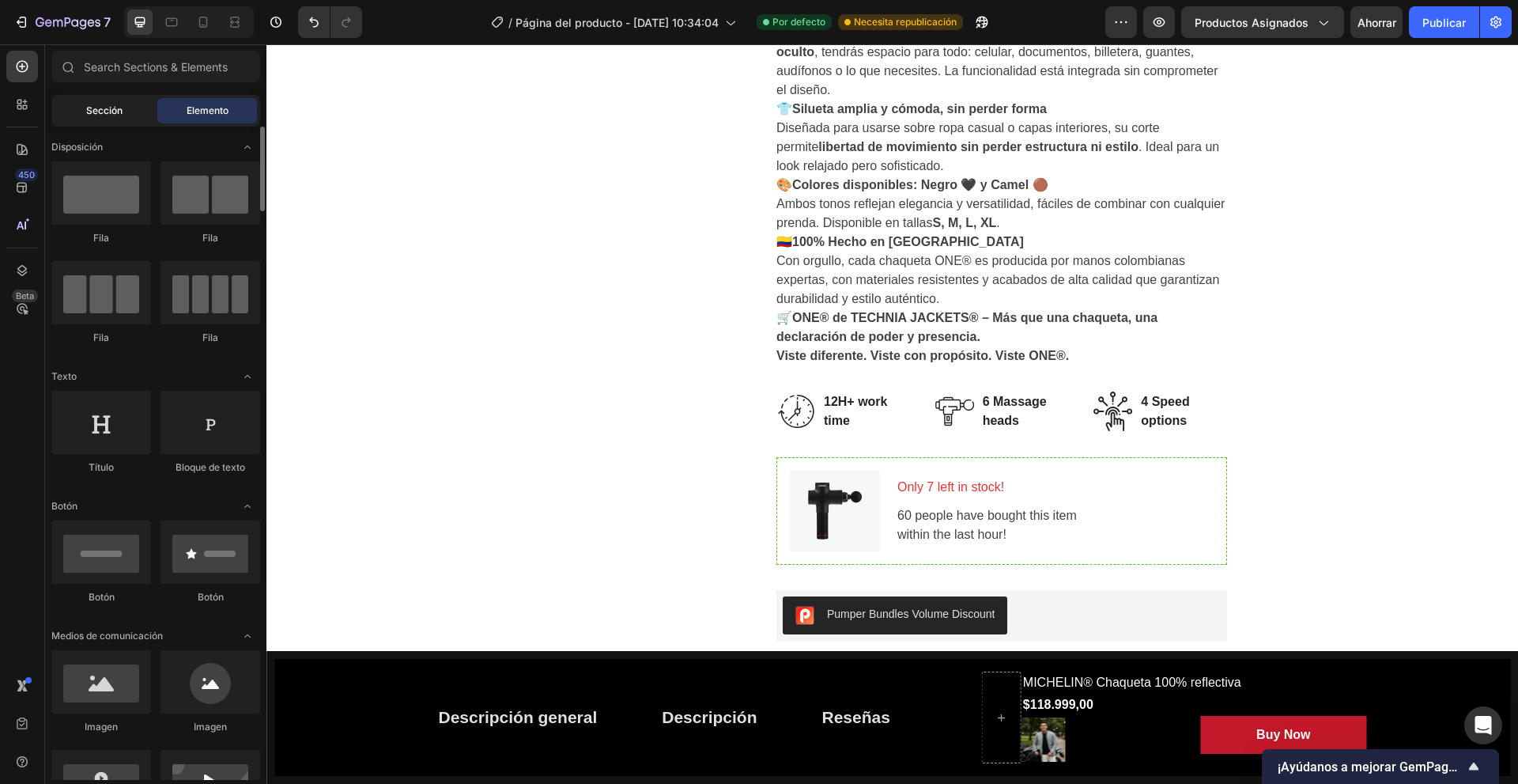
click at [129, 113] on div "Sección" at bounding box center [105, 111] width 100 height 25
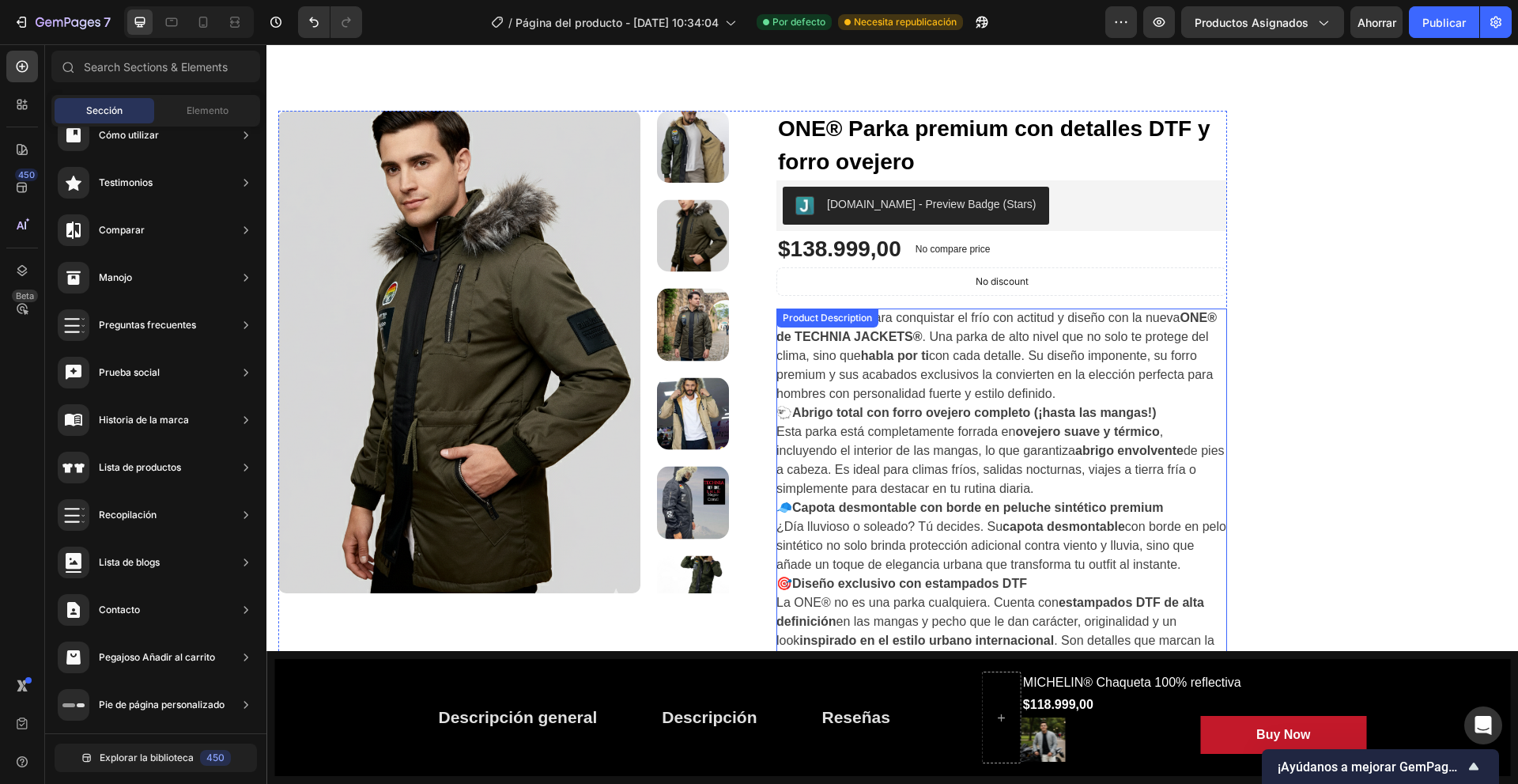
scroll to position [711, 0]
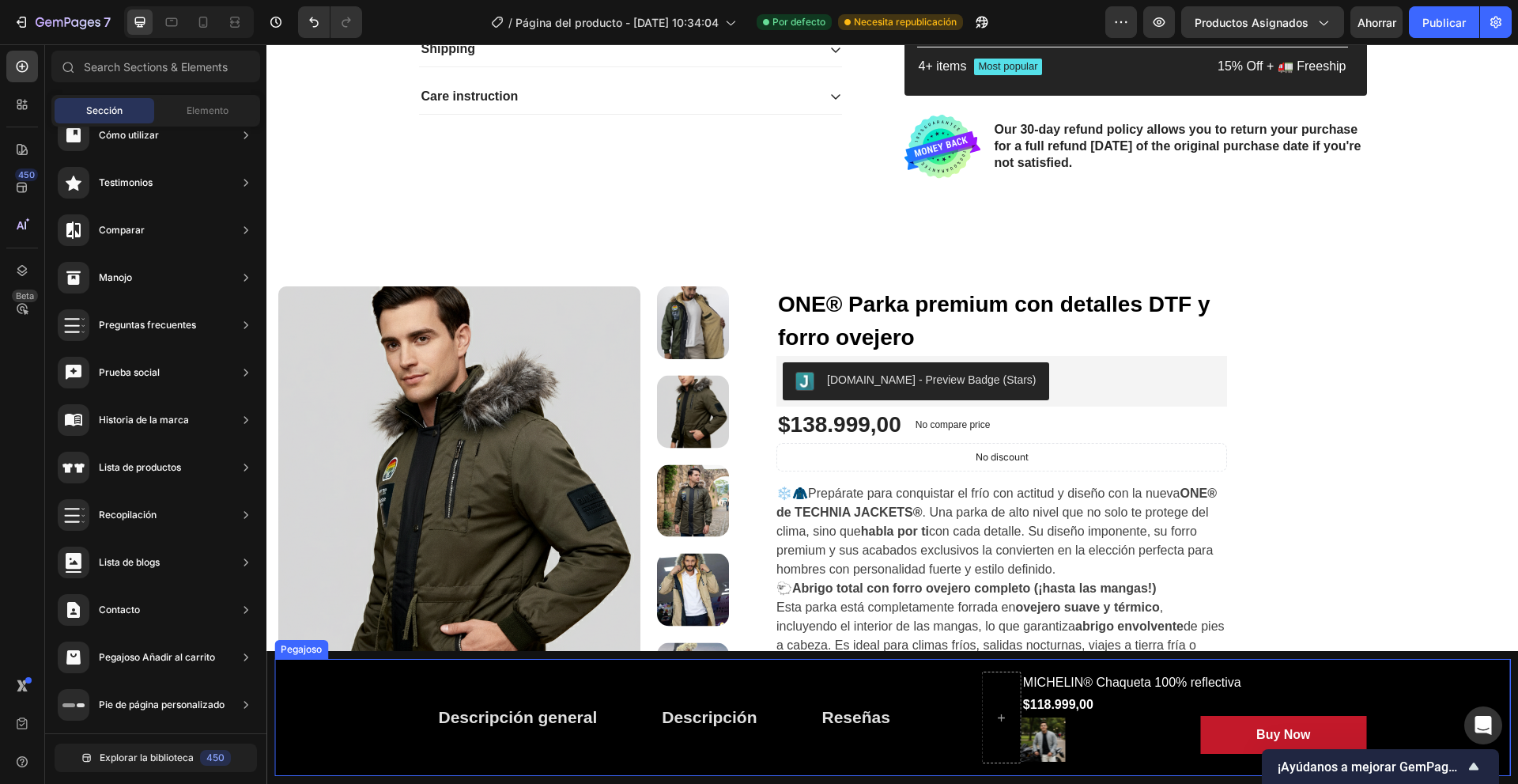
click at [531, 655] on div "Descripción general Botón Descripción Botón Reseñas Botón Fila MICHELIN® Chaque…" at bounding box center [892, 717] width 1251 height 133
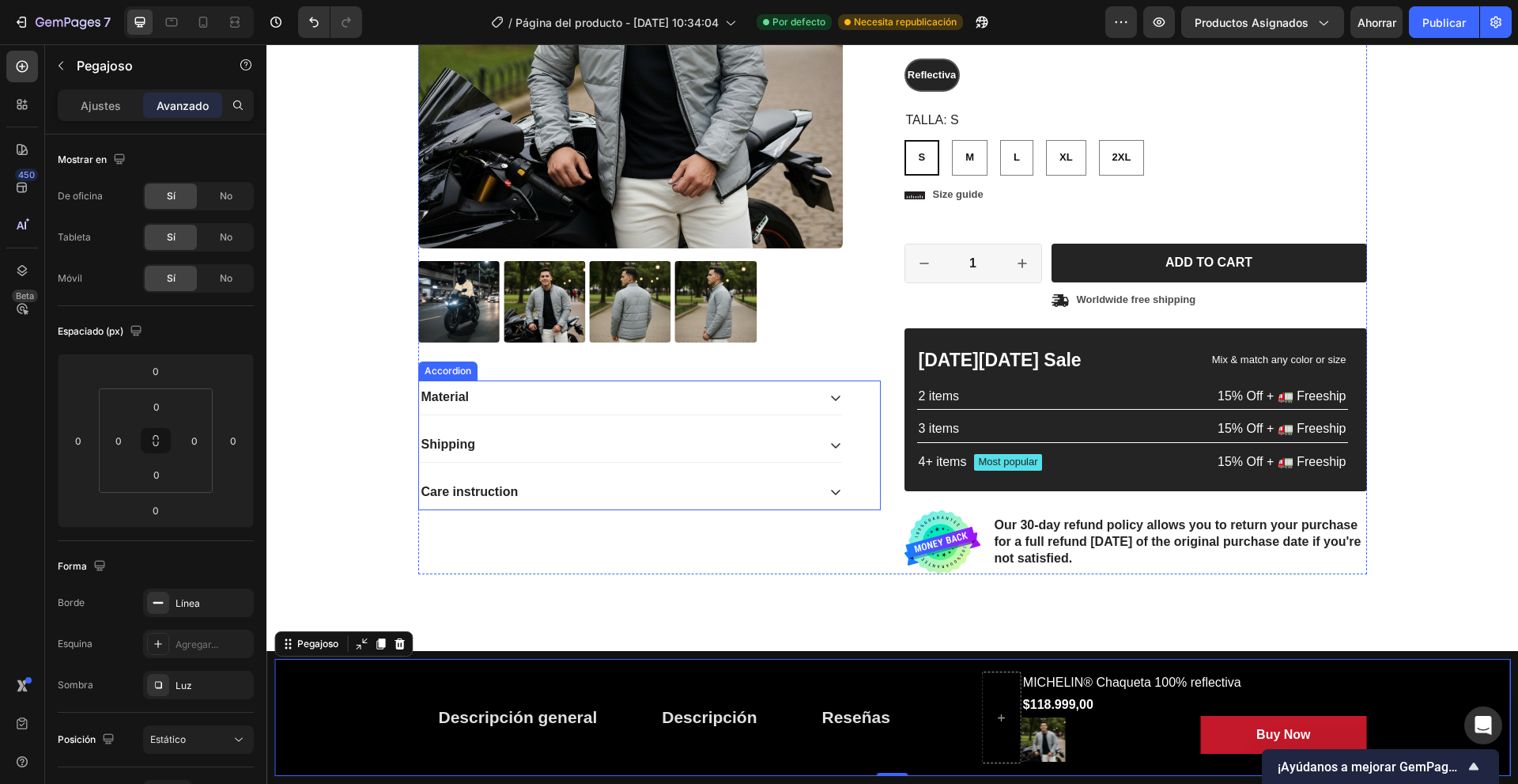
scroll to position [0, 0]
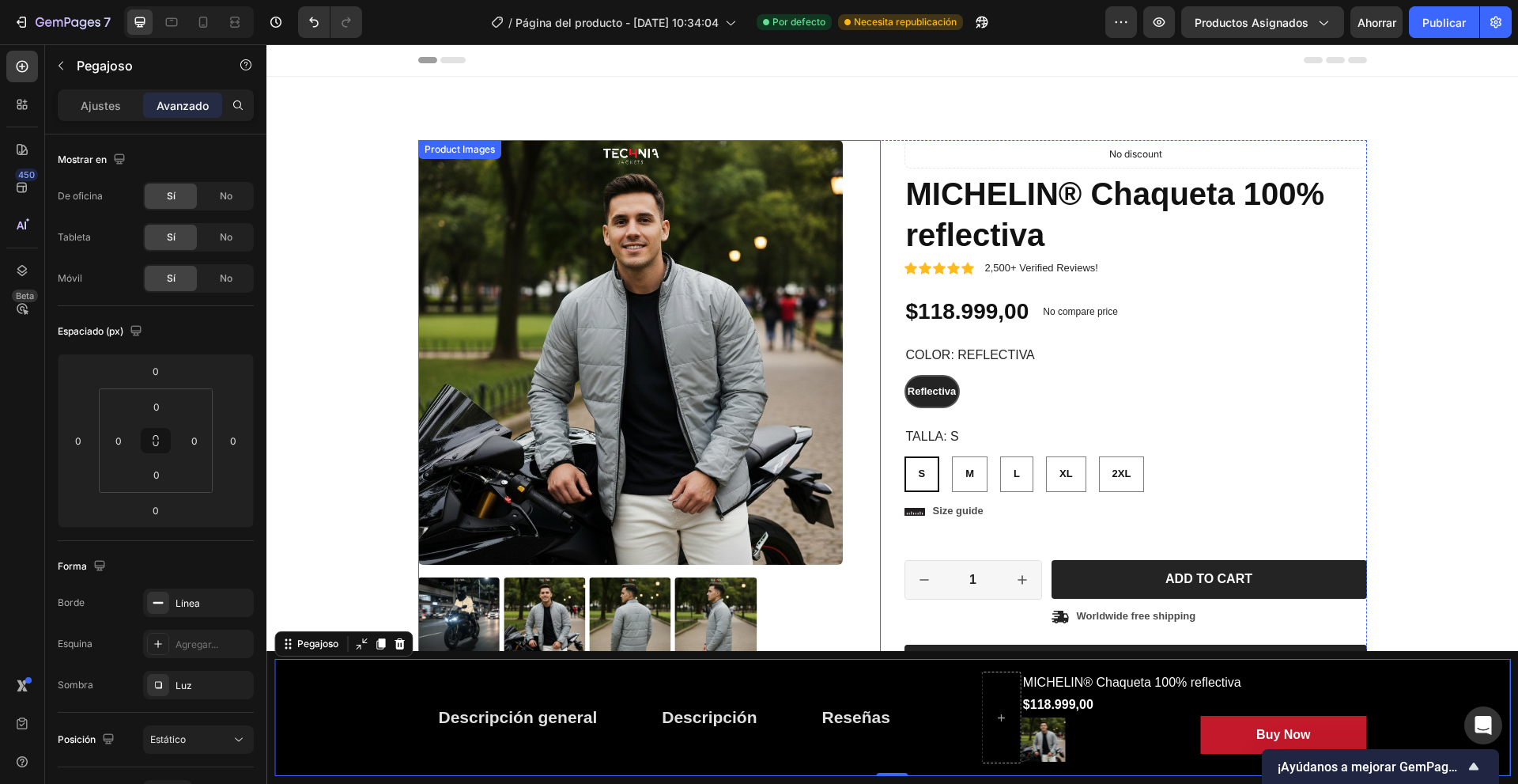
click at [587, 401] on img at bounding box center [630, 352] width 424 height 424
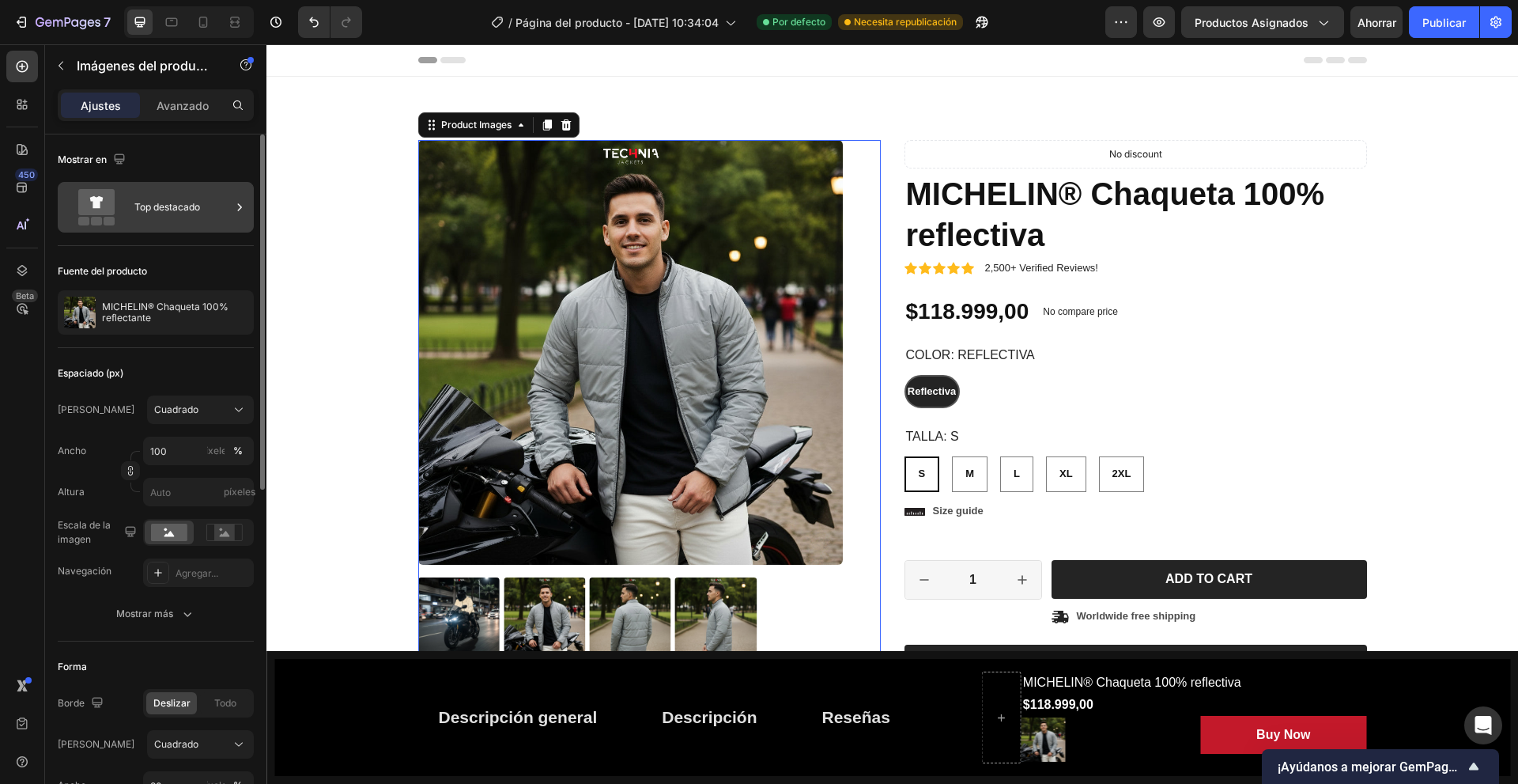
click at [185, 215] on div "Top destacado" at bounding box center [182, 207] width 96 height 36
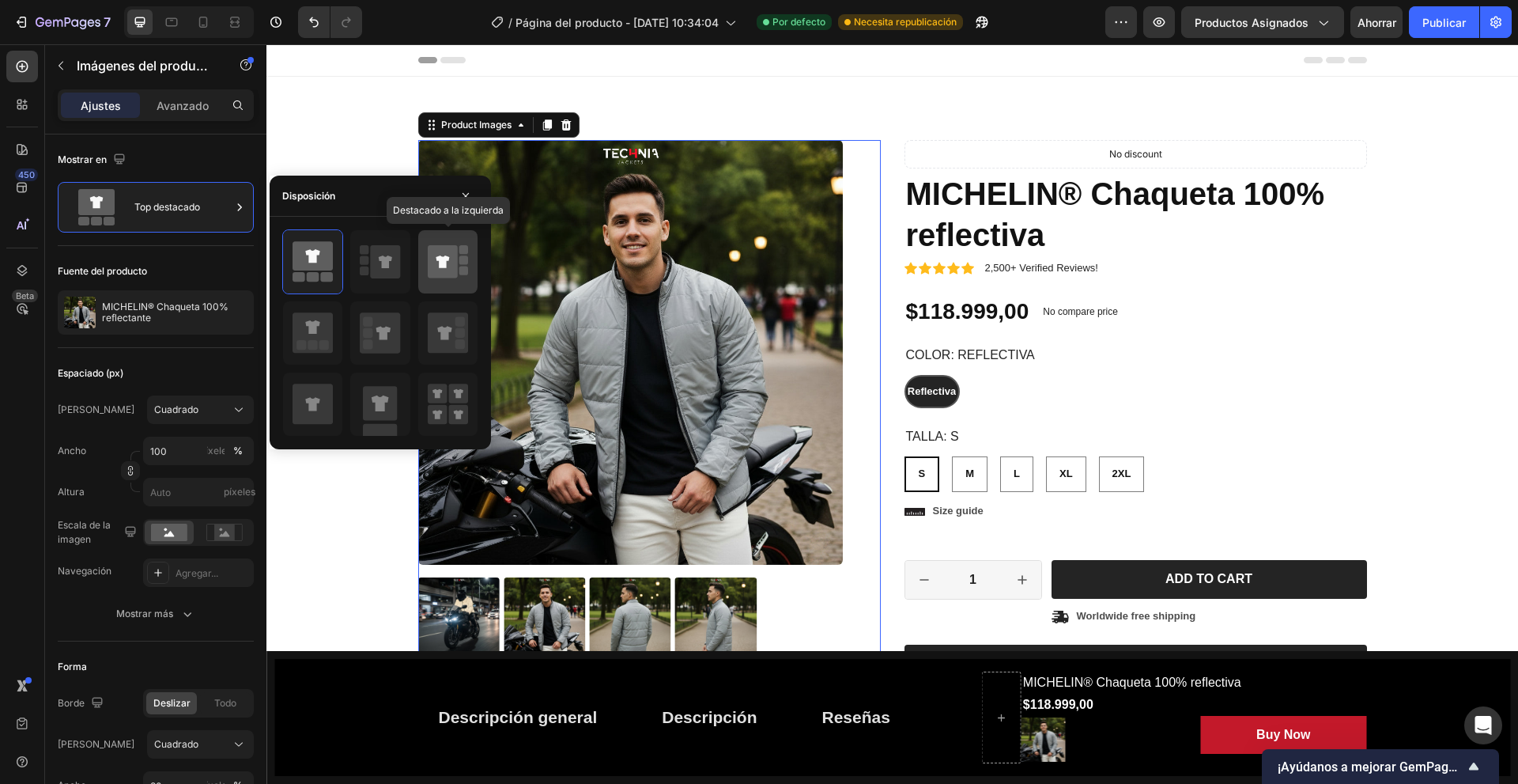
click at [450, 269] on icon at bounding box center [442, 262] width 30 height 33
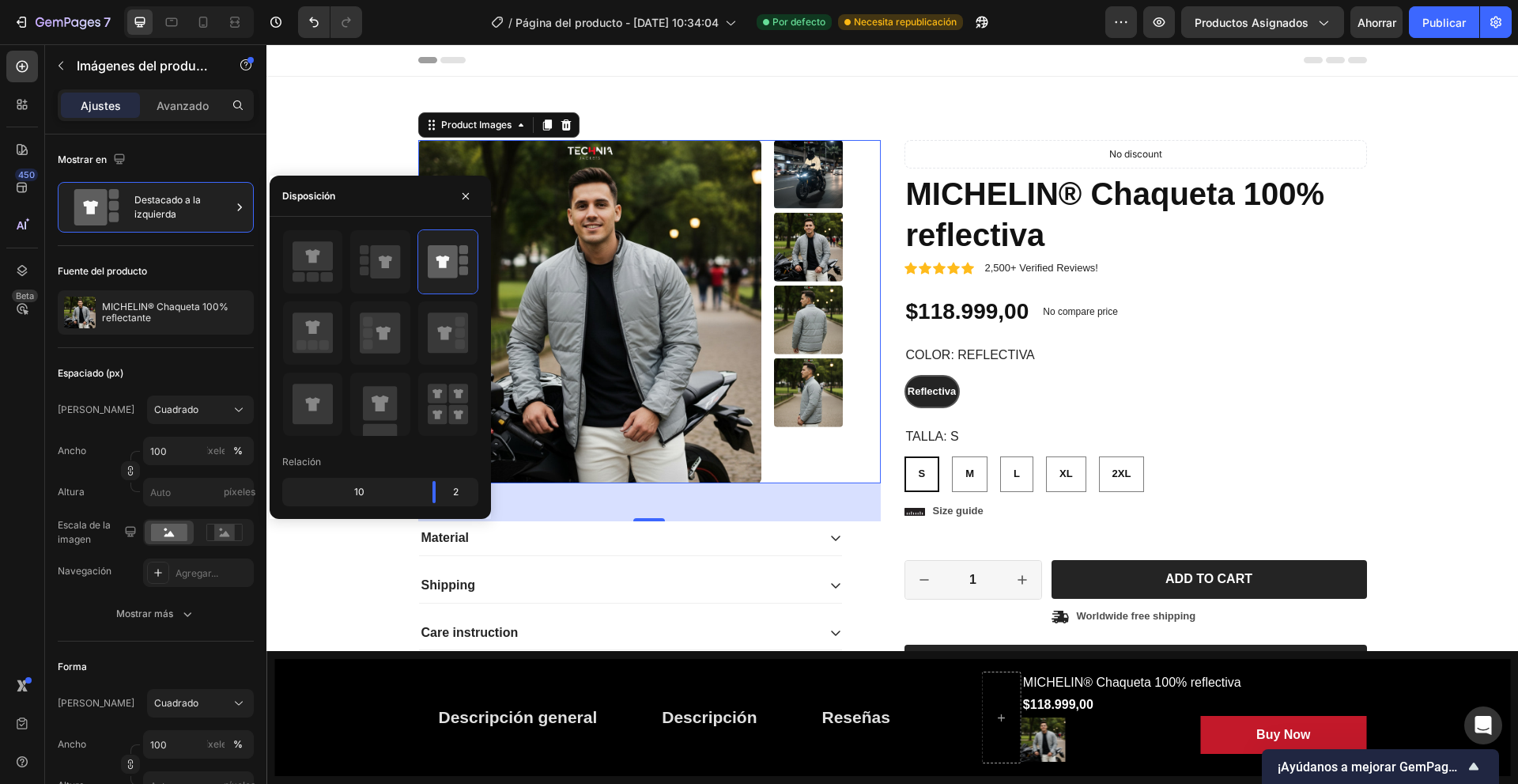
click at [1056, 239] on h1 "MICHELIN® Chaqueta 100% reflectiva" at bounding box center [1136, 214] width 463 height 85
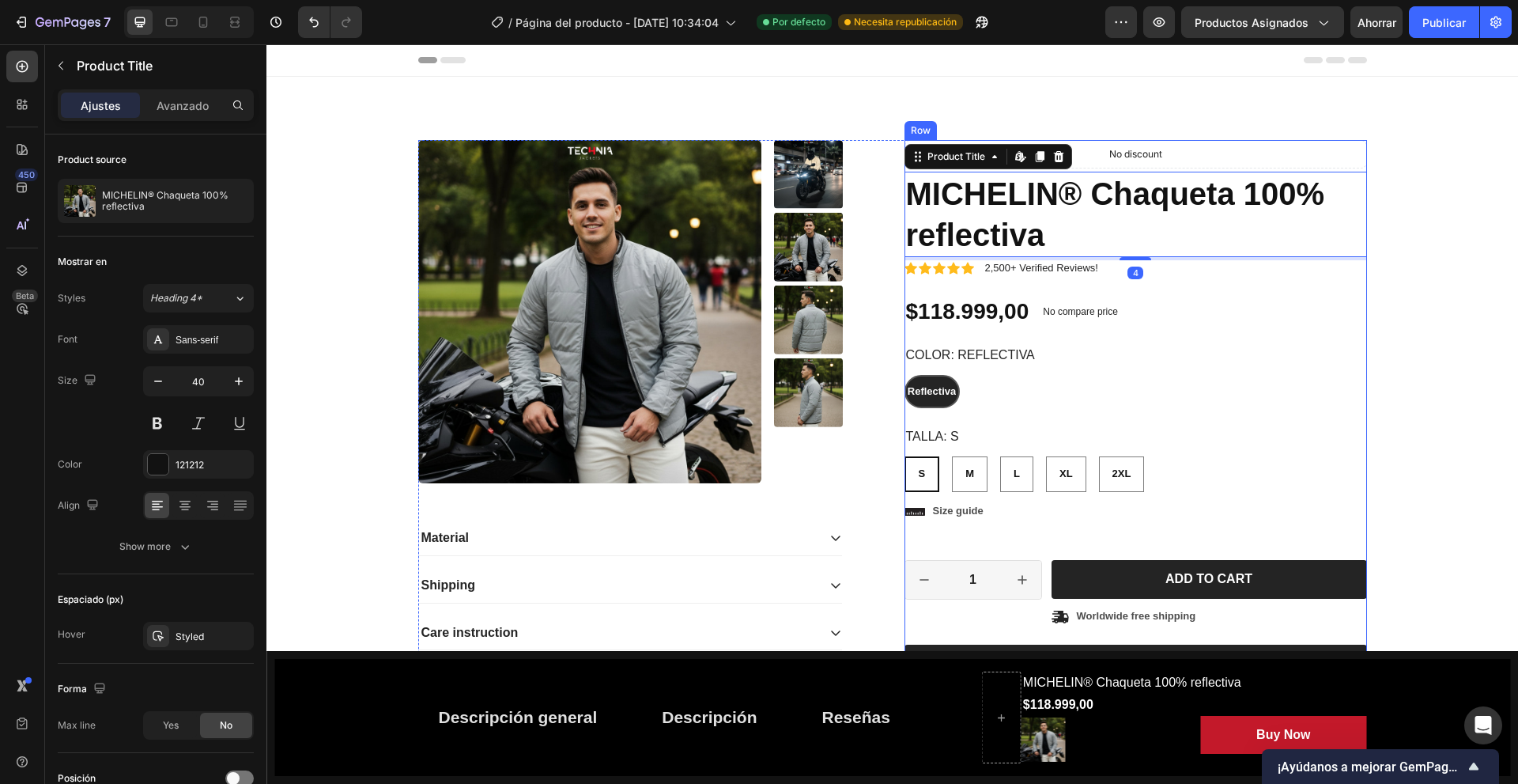
click at [1042, 298] on div "No compare price Product Price" at bounding box center [1081, 312] width 88 height 31
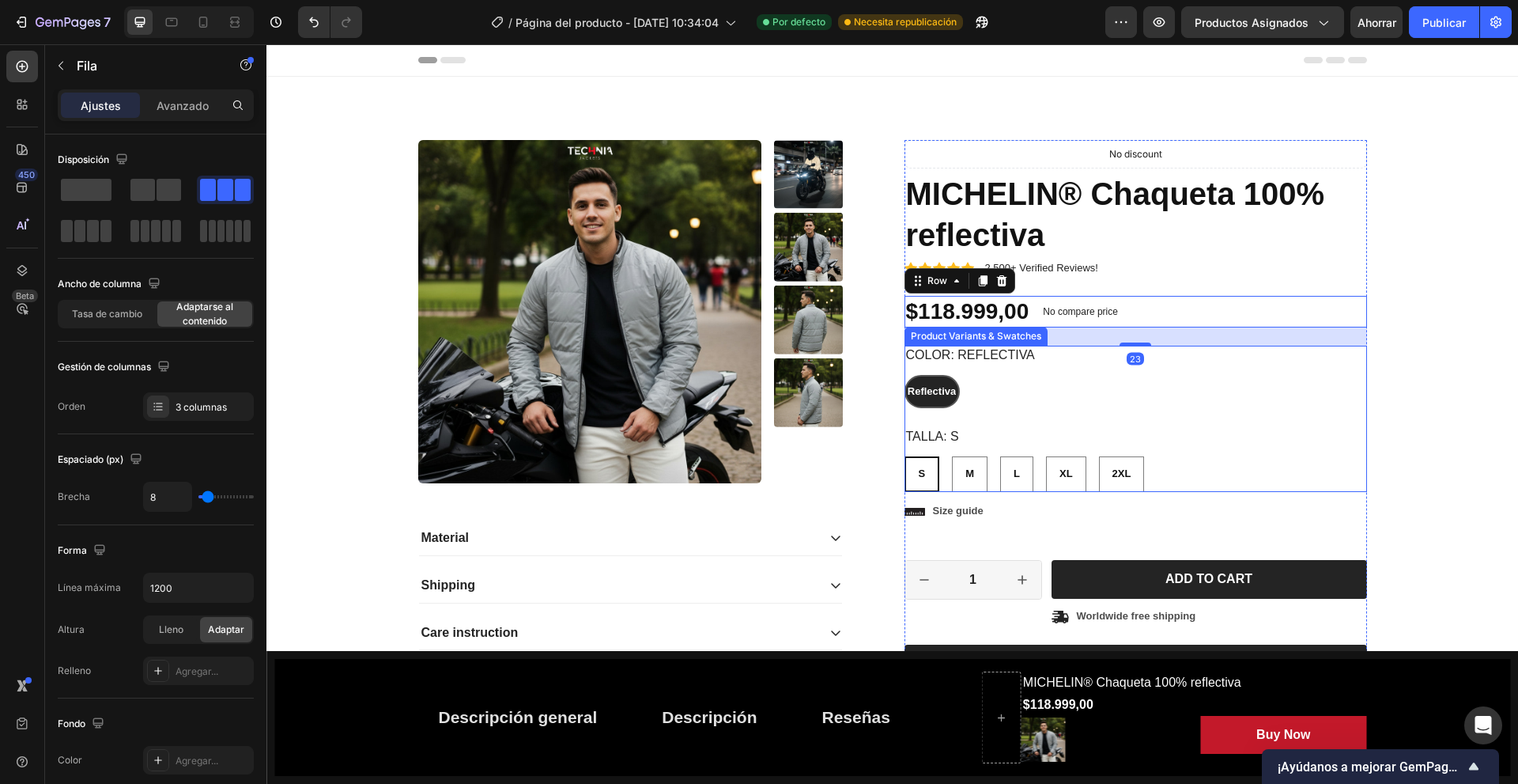
click at [985, 417] on div "Color: Reflectiva Reflectiva Reflectiva Reflectiva Talla: S S S S M M M L L L X…" at bounding box center [1136, 418] width 463 height 146
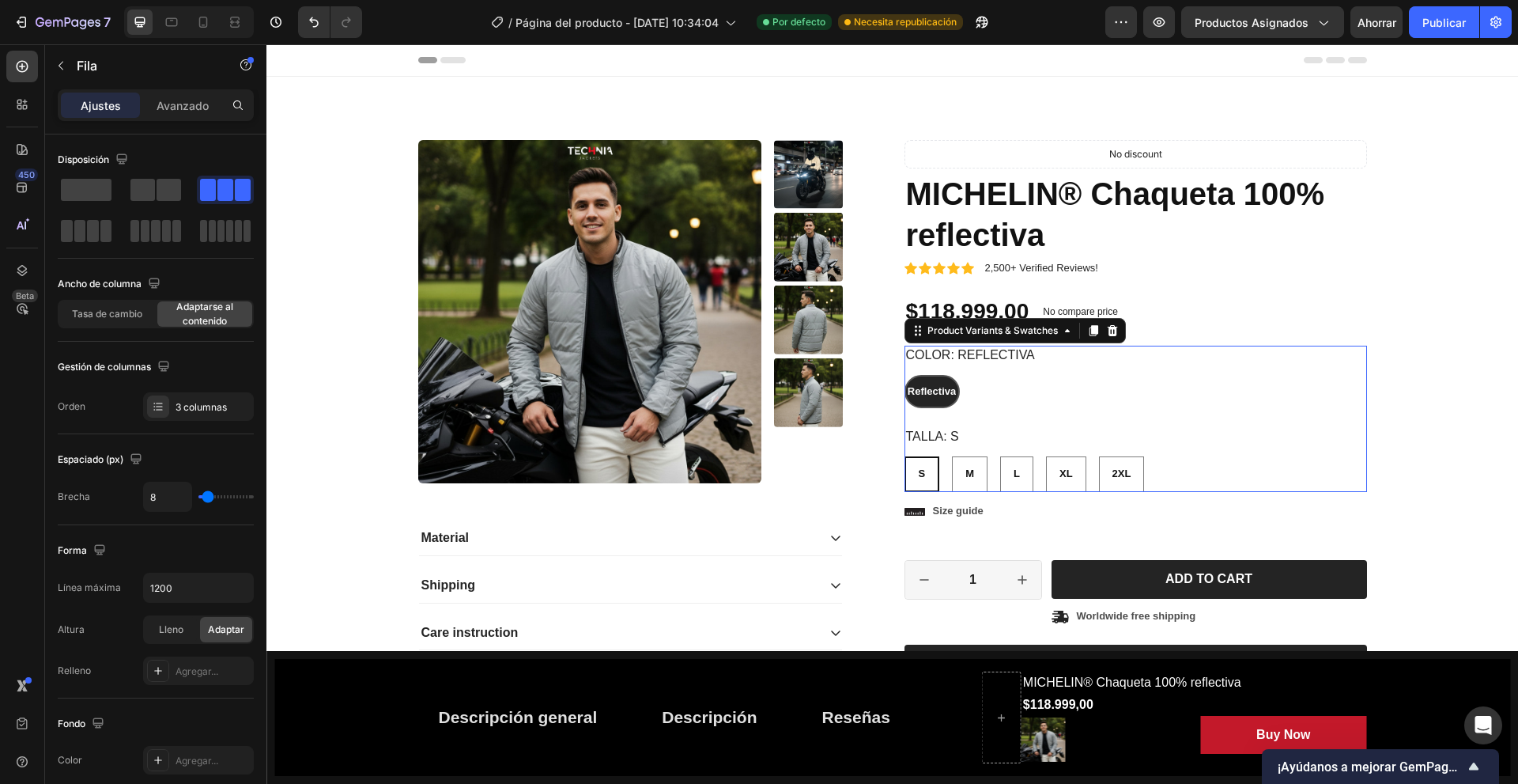
radio input "false"
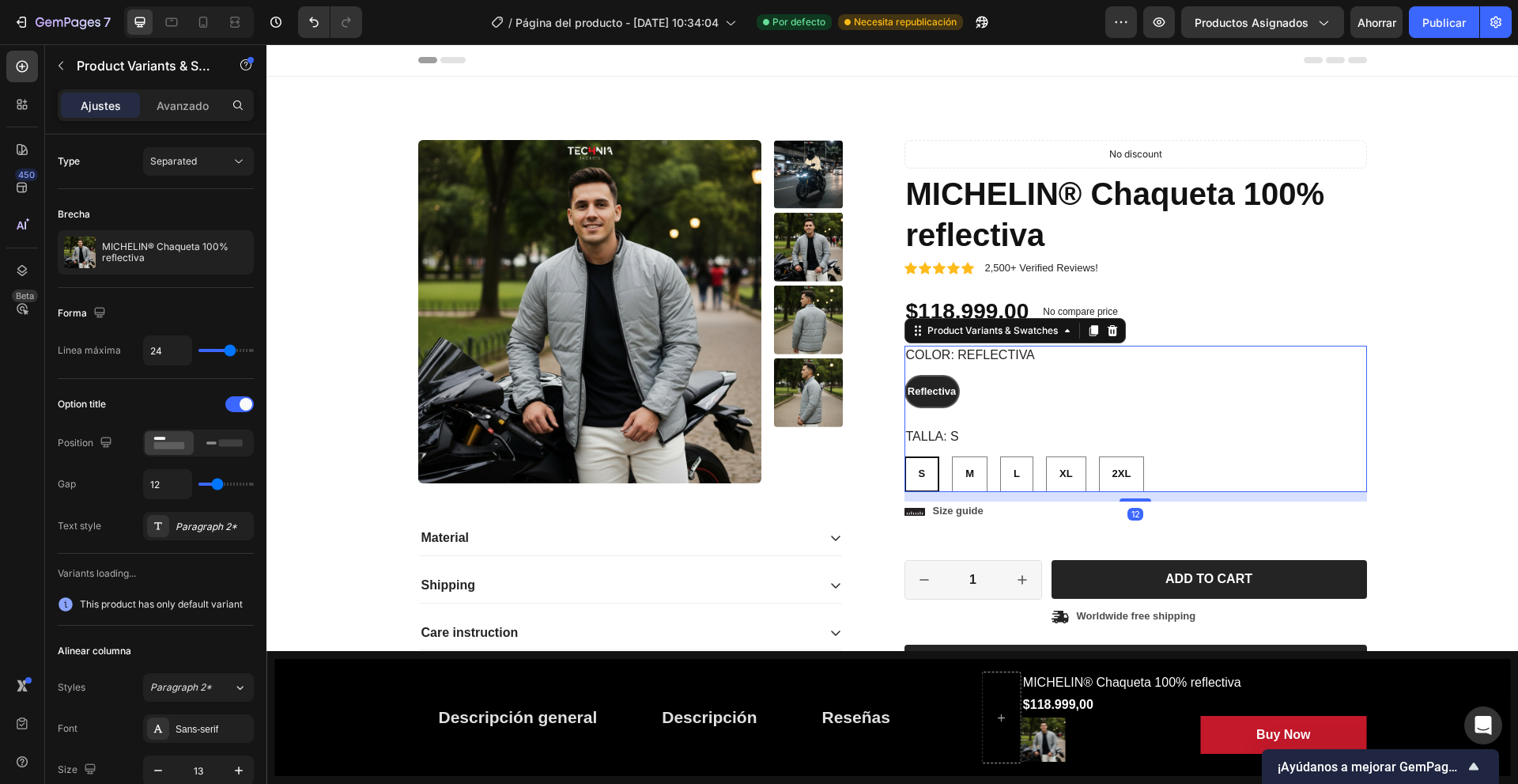
click at [985, 392] on div "Reflectiva Reflectiva Reflectiva" at bounding box center [1136, 391] width 463 height 33
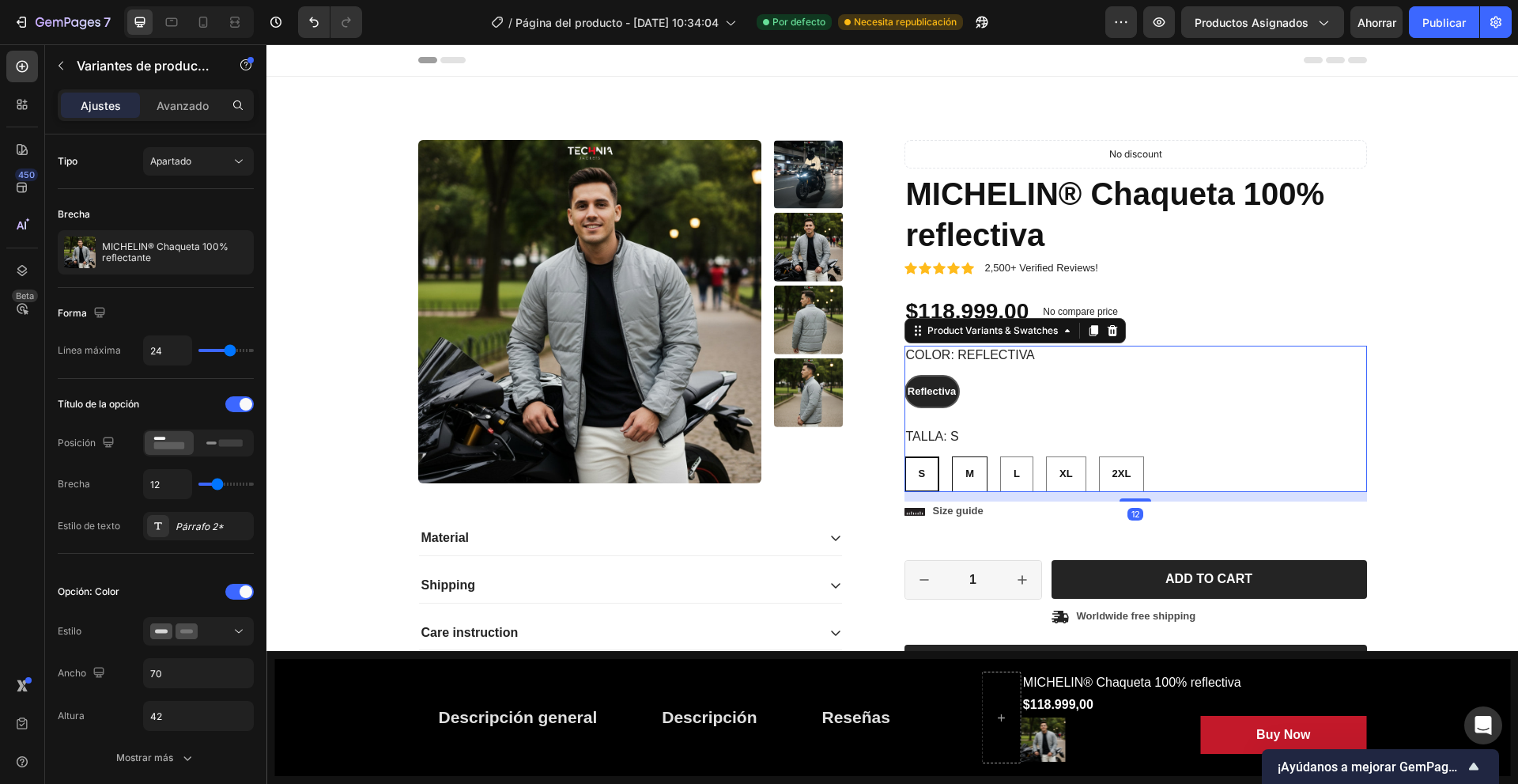
click at [958, 472] on div "M" at bounding box center [969, 473] width 34 height 26
click at [952, 457] on input "M M M" at bounding box center [952, 456] width 1 height 1
radio input "false"
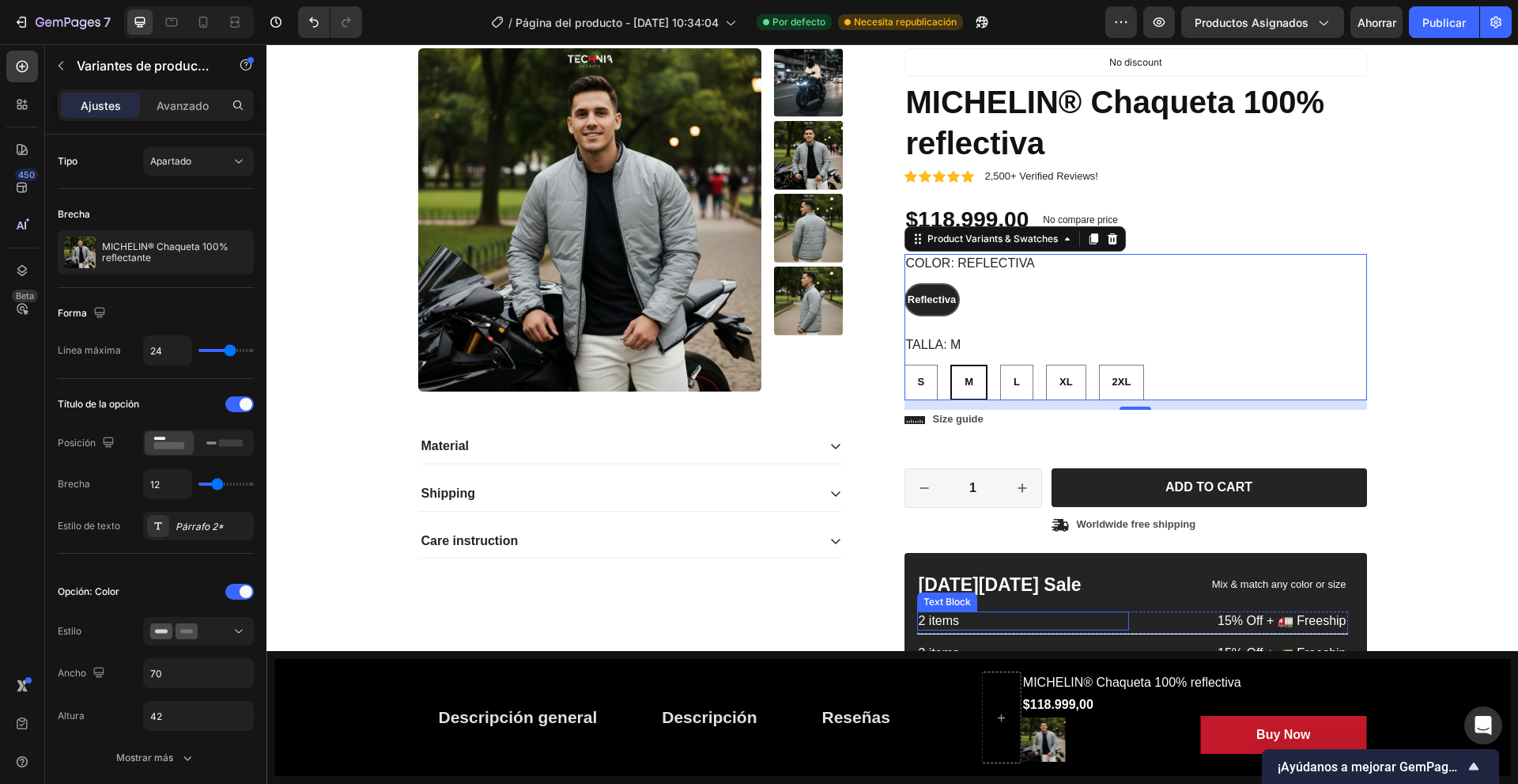
scroll to position [237, 0]
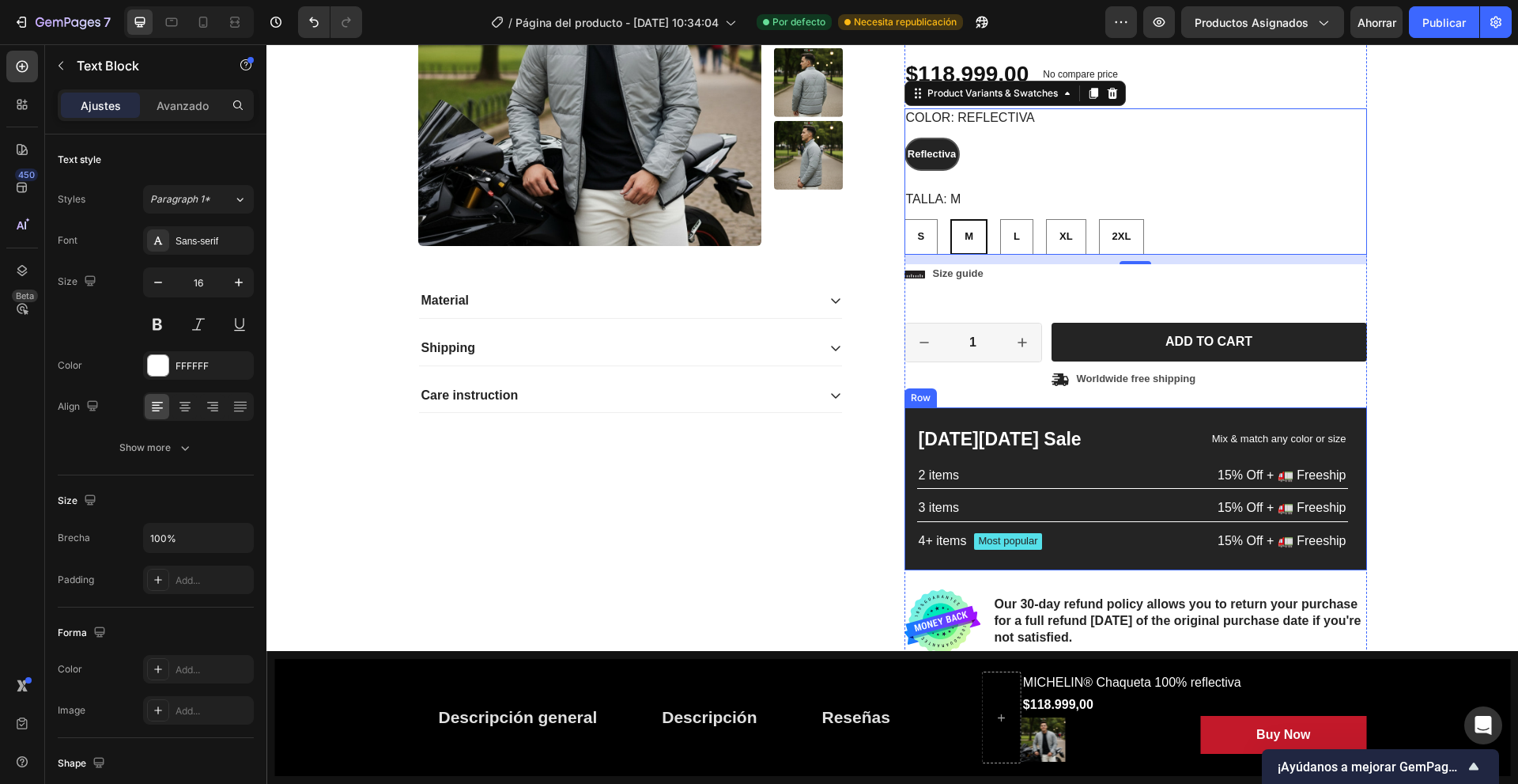
click at [1120, 466] on div "2 items" at bounding box center [1023, 475] width 213 height 20
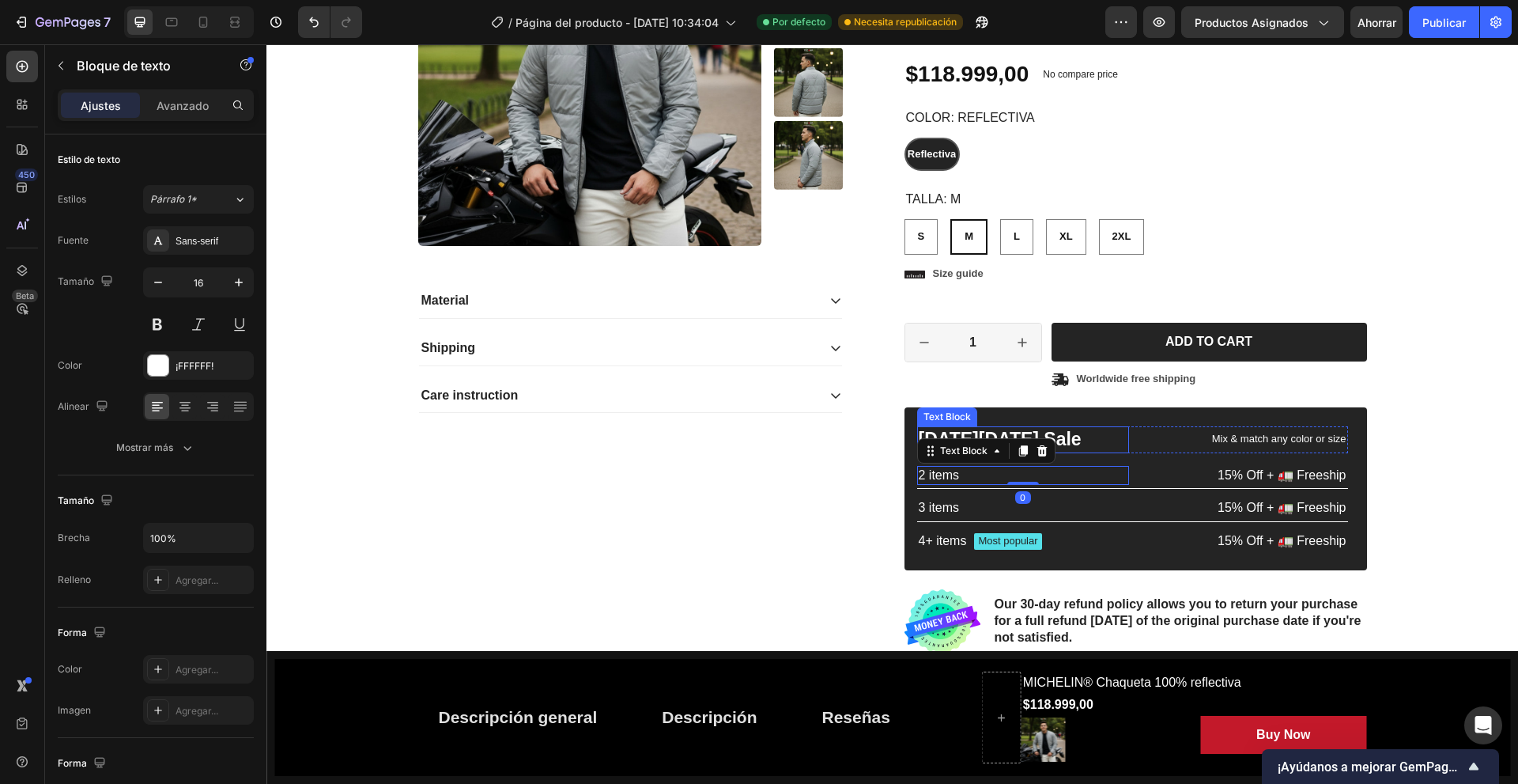
click at [1137, 435] on p "Mix & match any color or size" at bounding box center [1242, 439] width 210 height 14
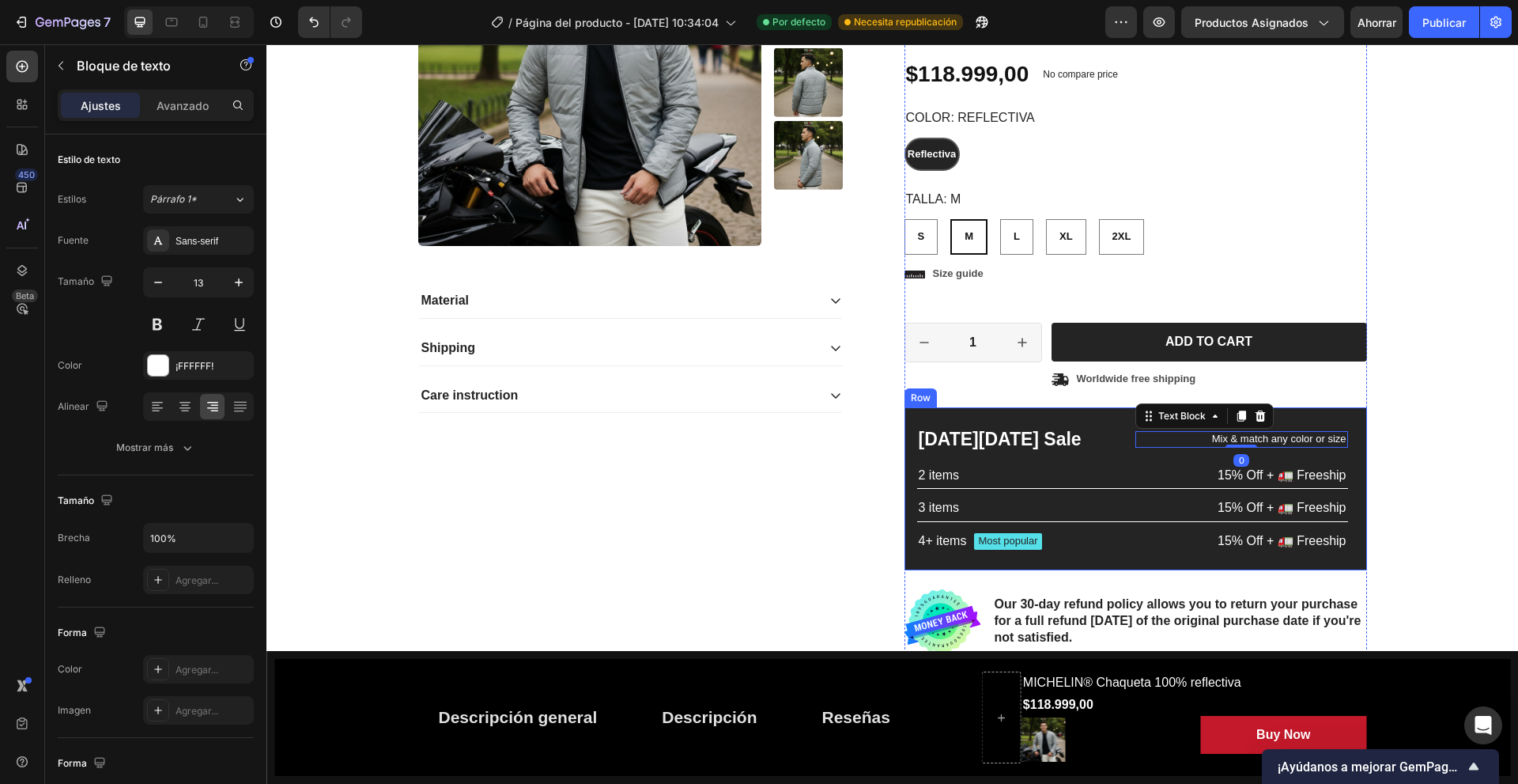
click at [1094, 418] on div "Black Friday Sale Text Block Mix & match any color or size Text Block 0 Row 2 i…" at bounding box center [1136, 489] width 463 height 163
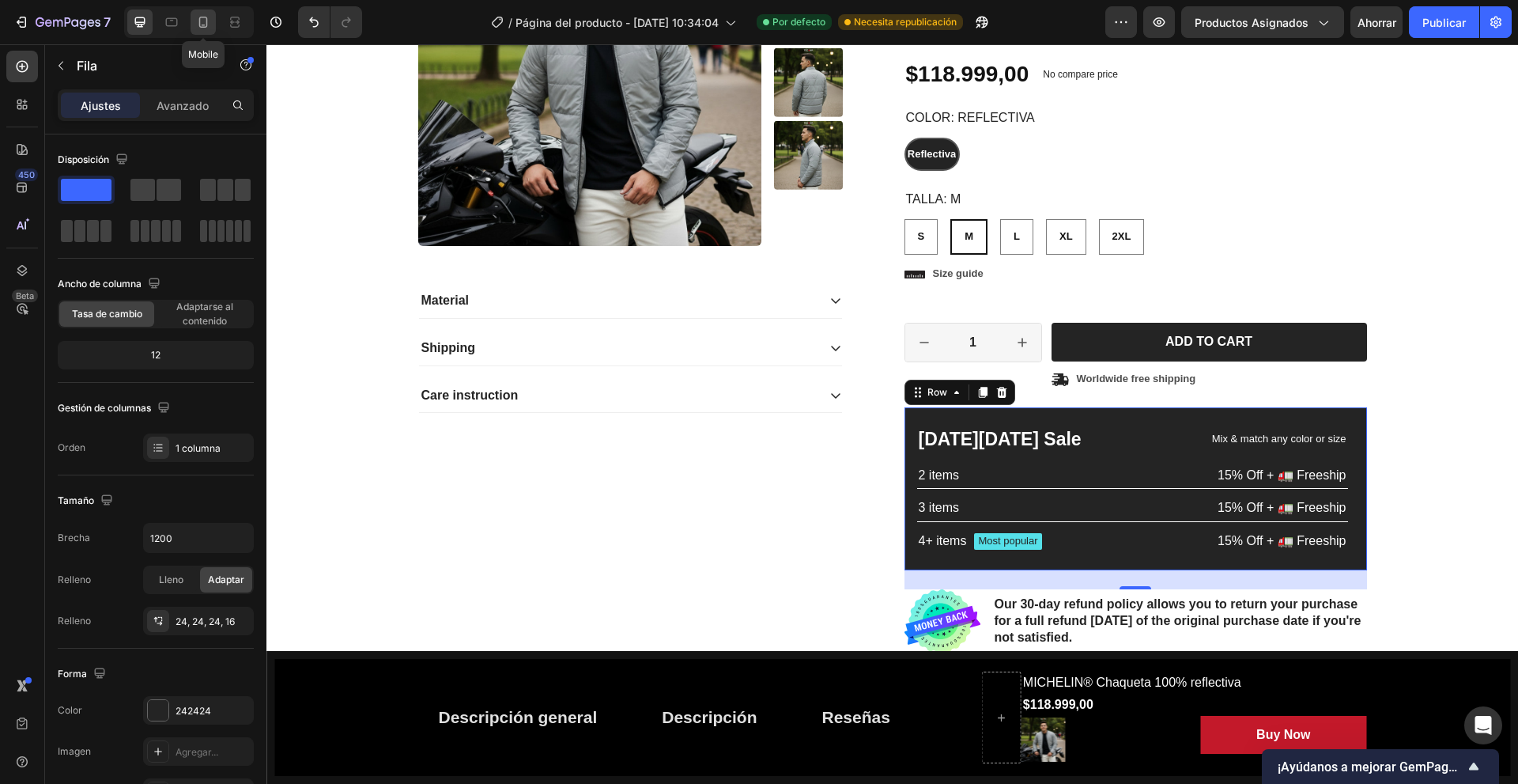
click at [211, 24] on icon at bounding box center [203, 23] width 16 height 16
type input "100%"
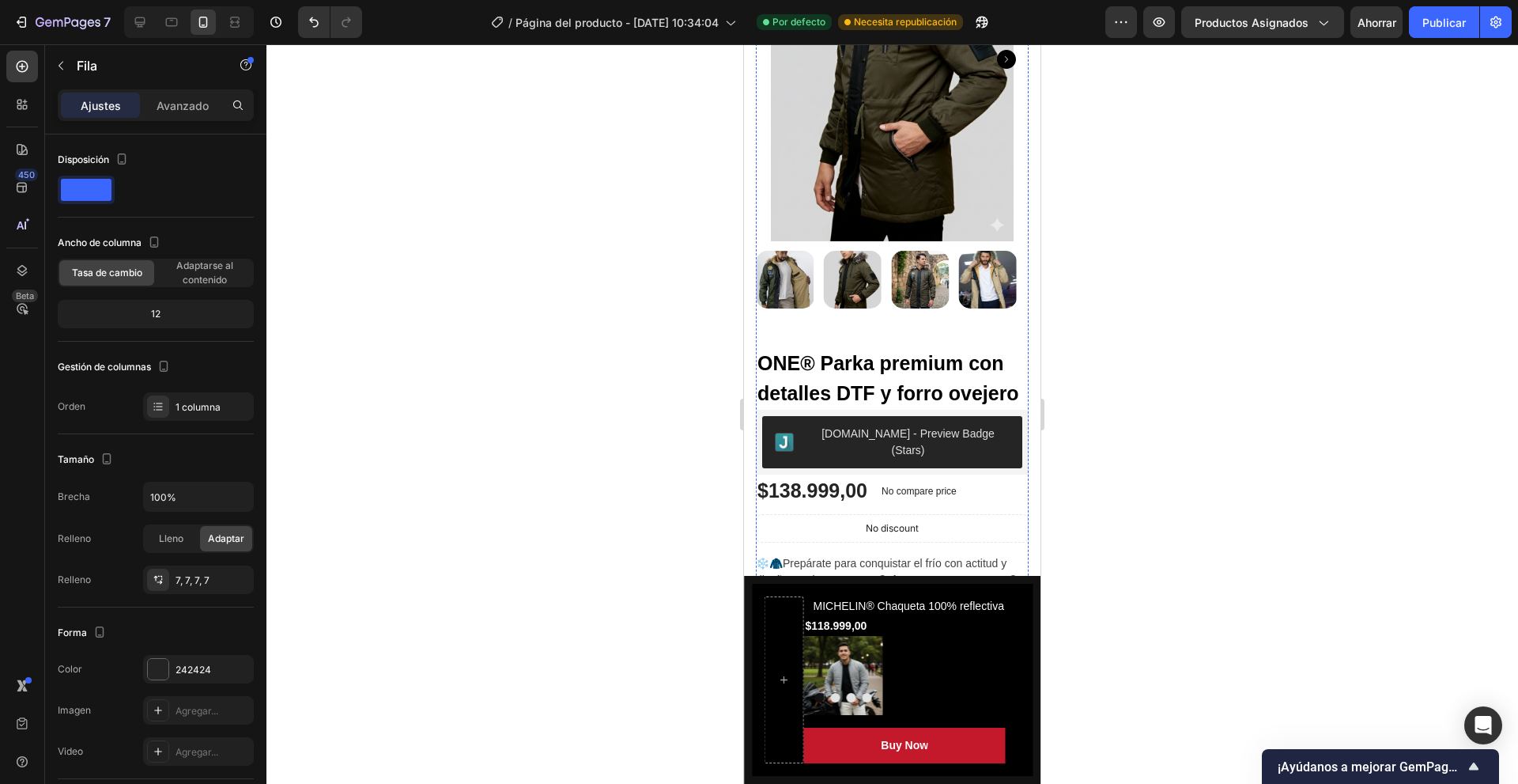
scroll to position [971, 0]
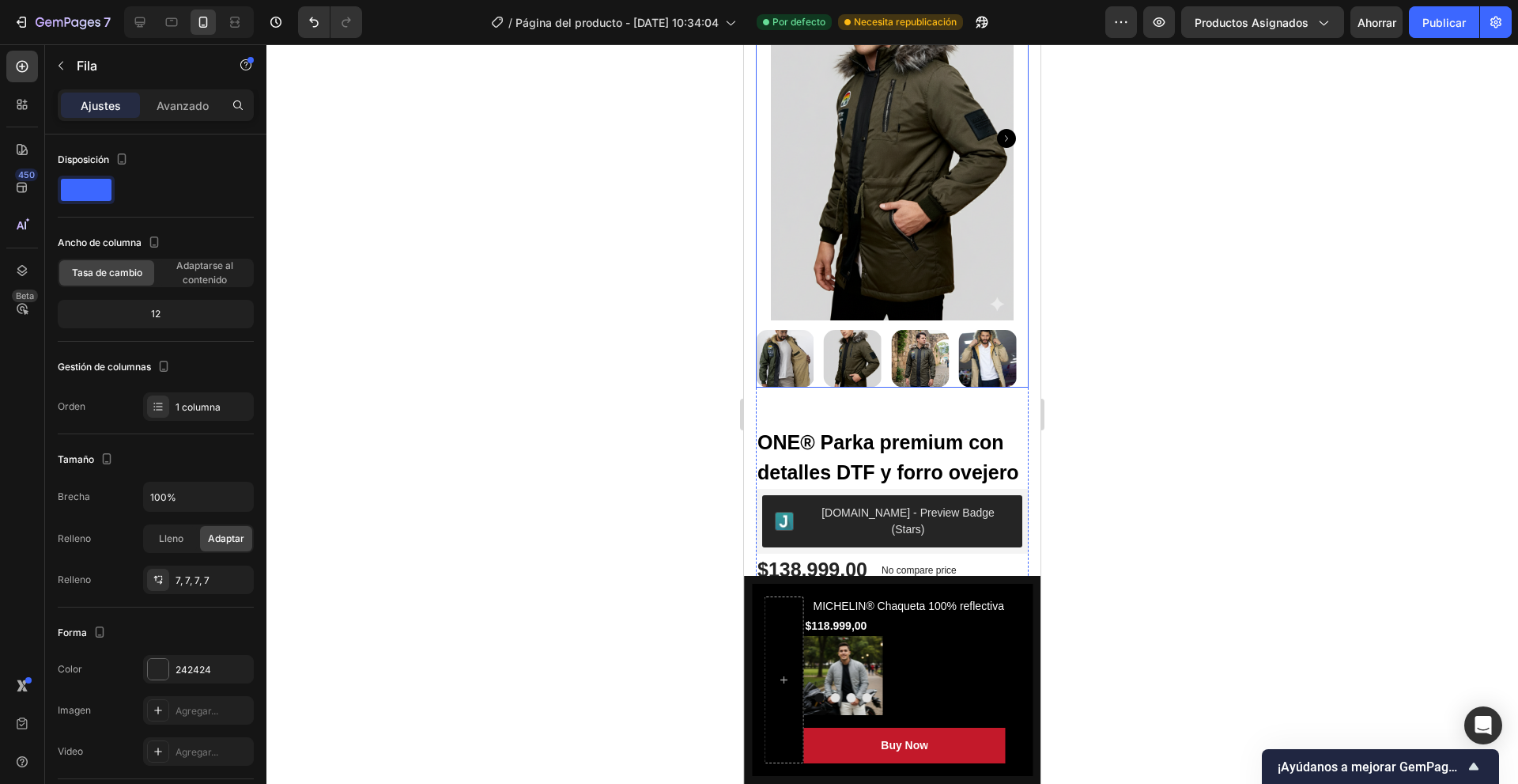
click at [860, 346] on img at bounding box center [852, 359] width 58 height 59
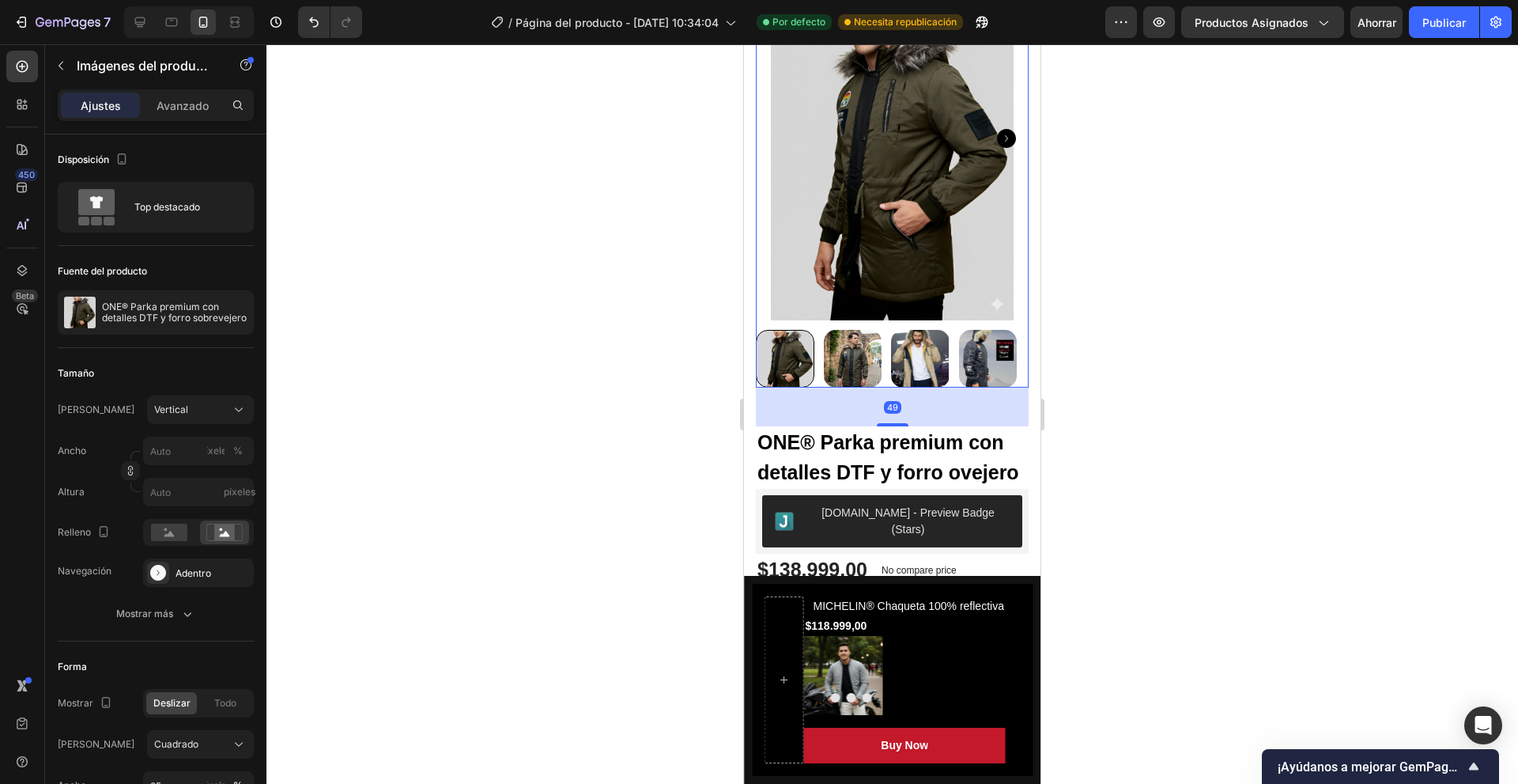
click at [899, 342] on img at bounding box center [920, 359] width 59 height 59
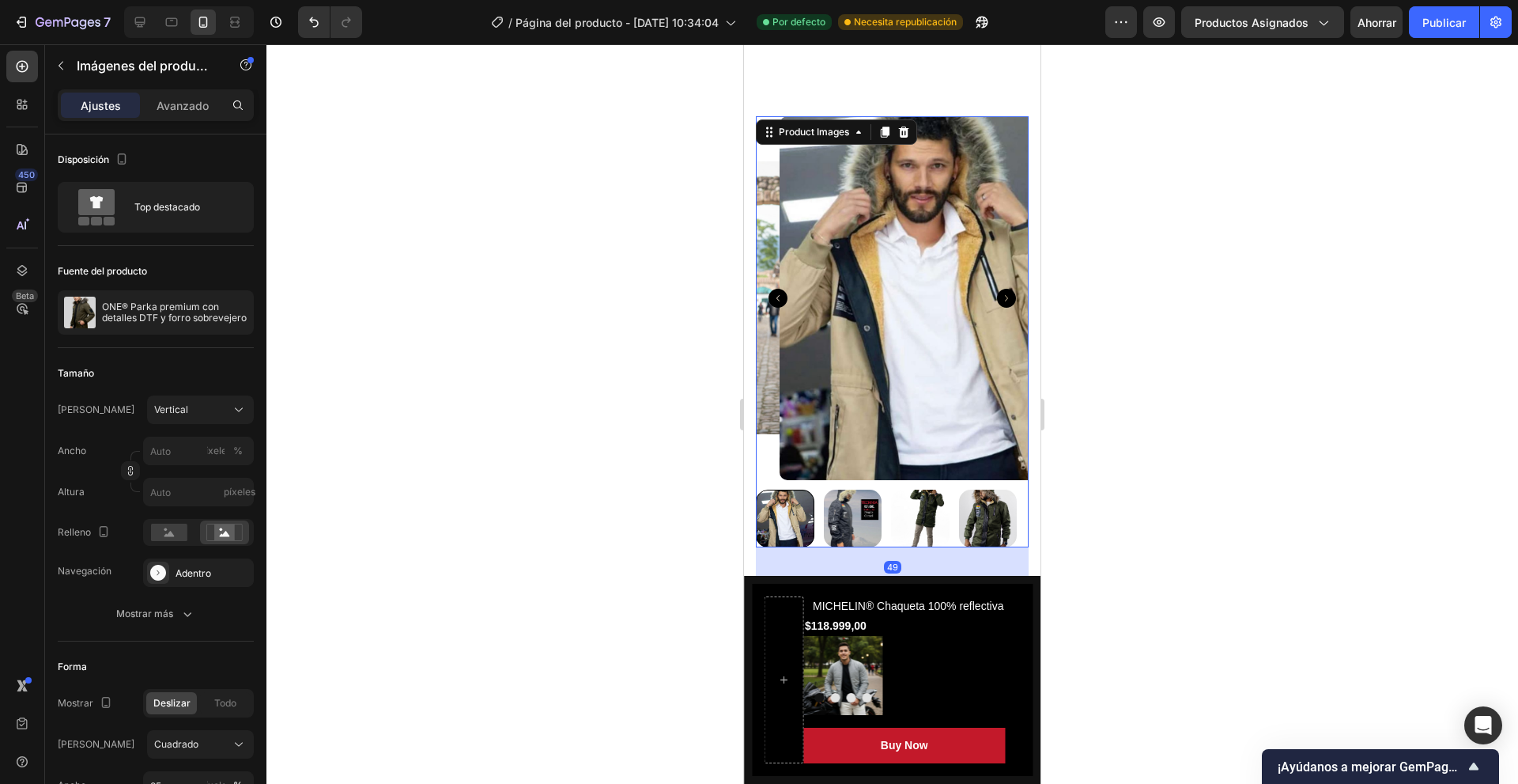
scroll to position [734, 0]
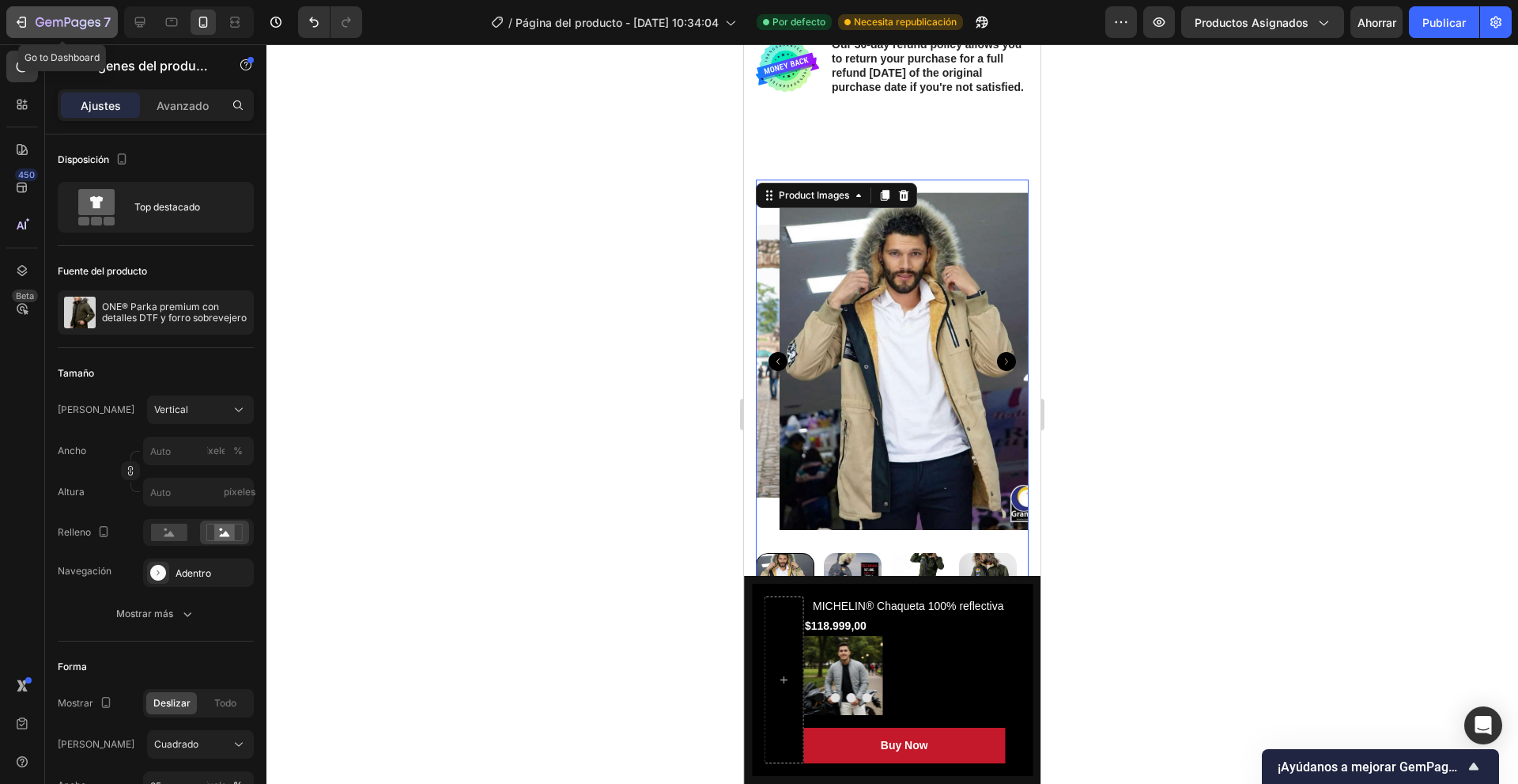
click at [24, 26] on icon "button" at bounding box center [22, 23] width 16 height 16
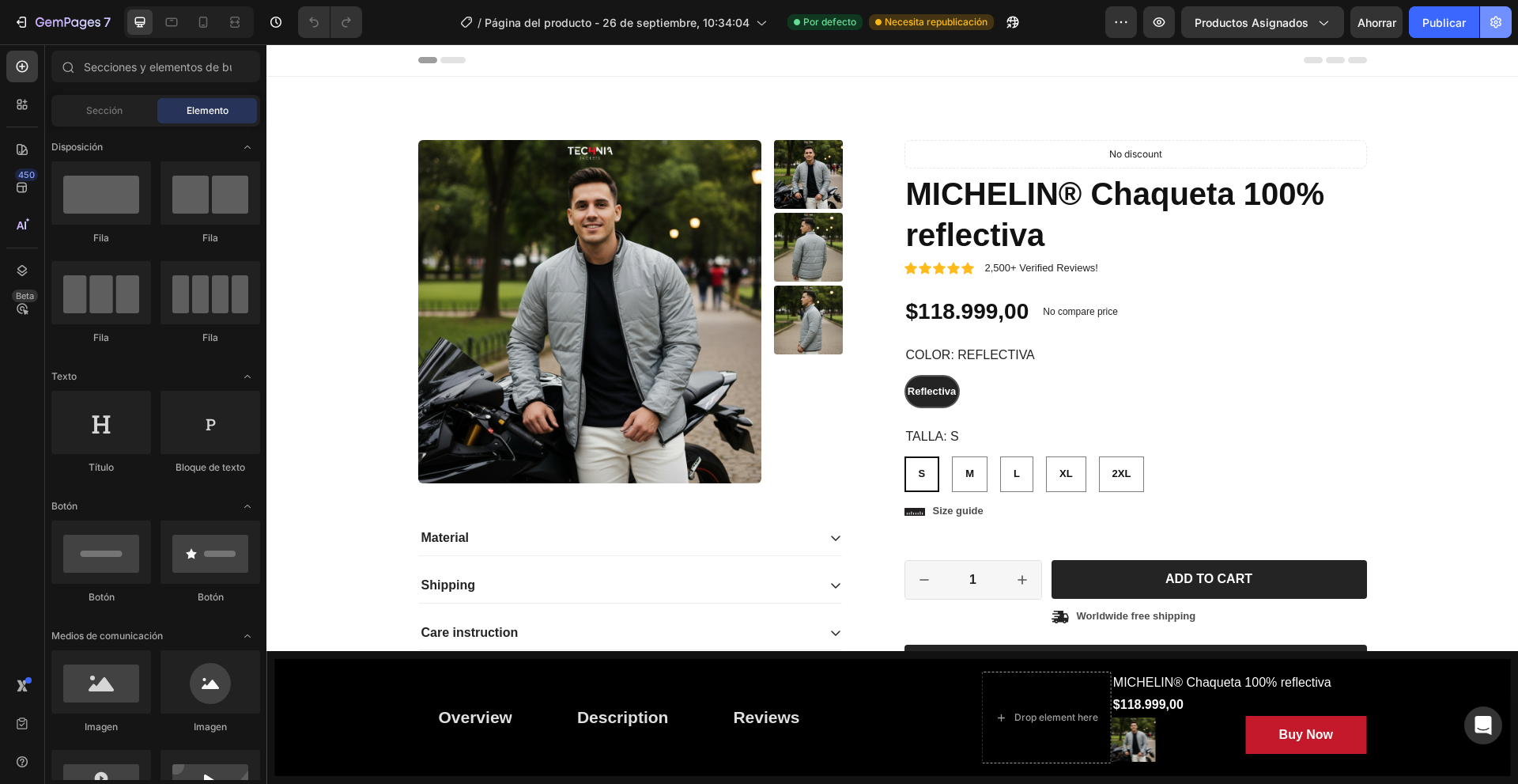
click at [1497, 20] on icon "button" at bounding box center [1495, 23] width 16 height 16
radio input "false"
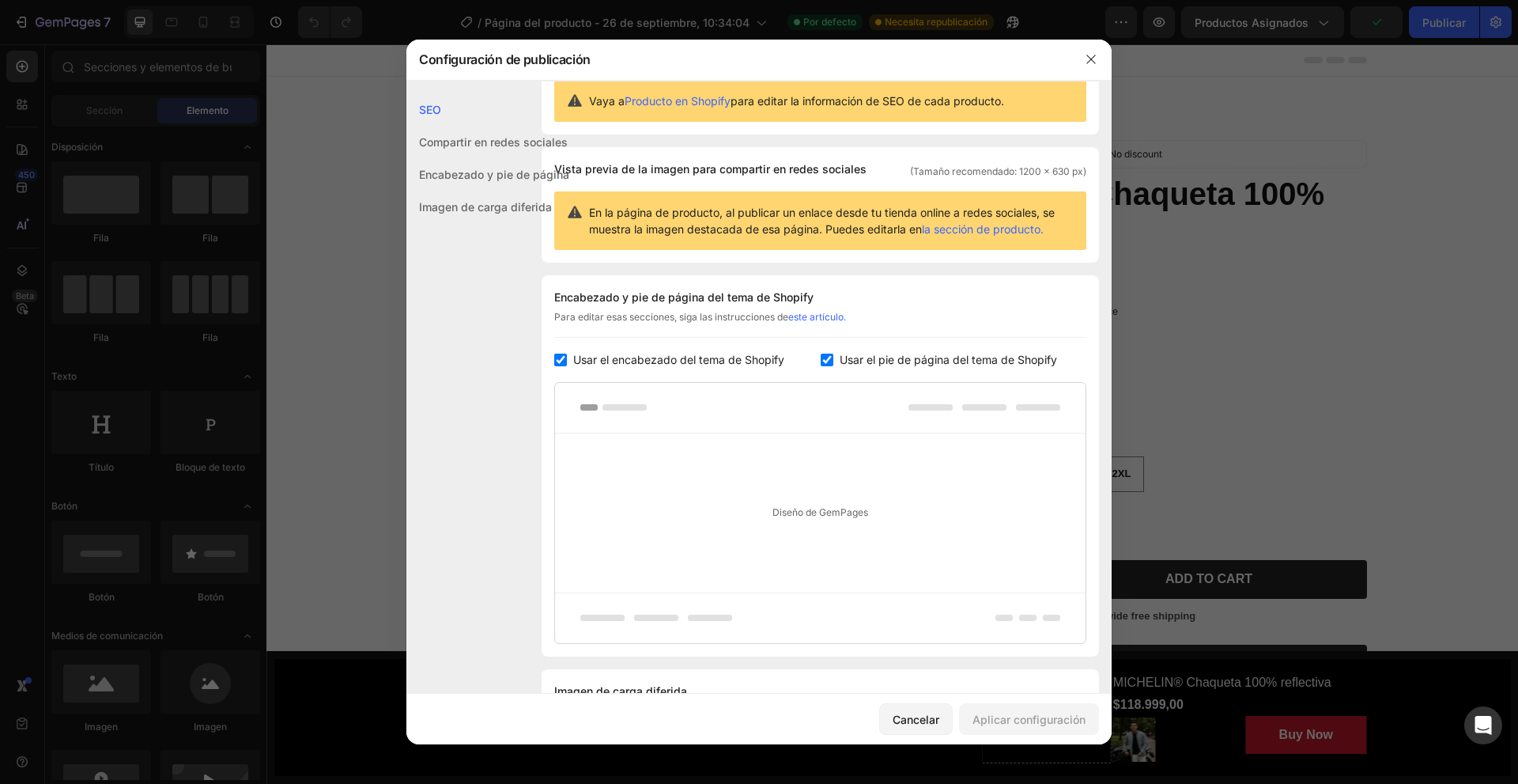
scroll to position [130, 0]
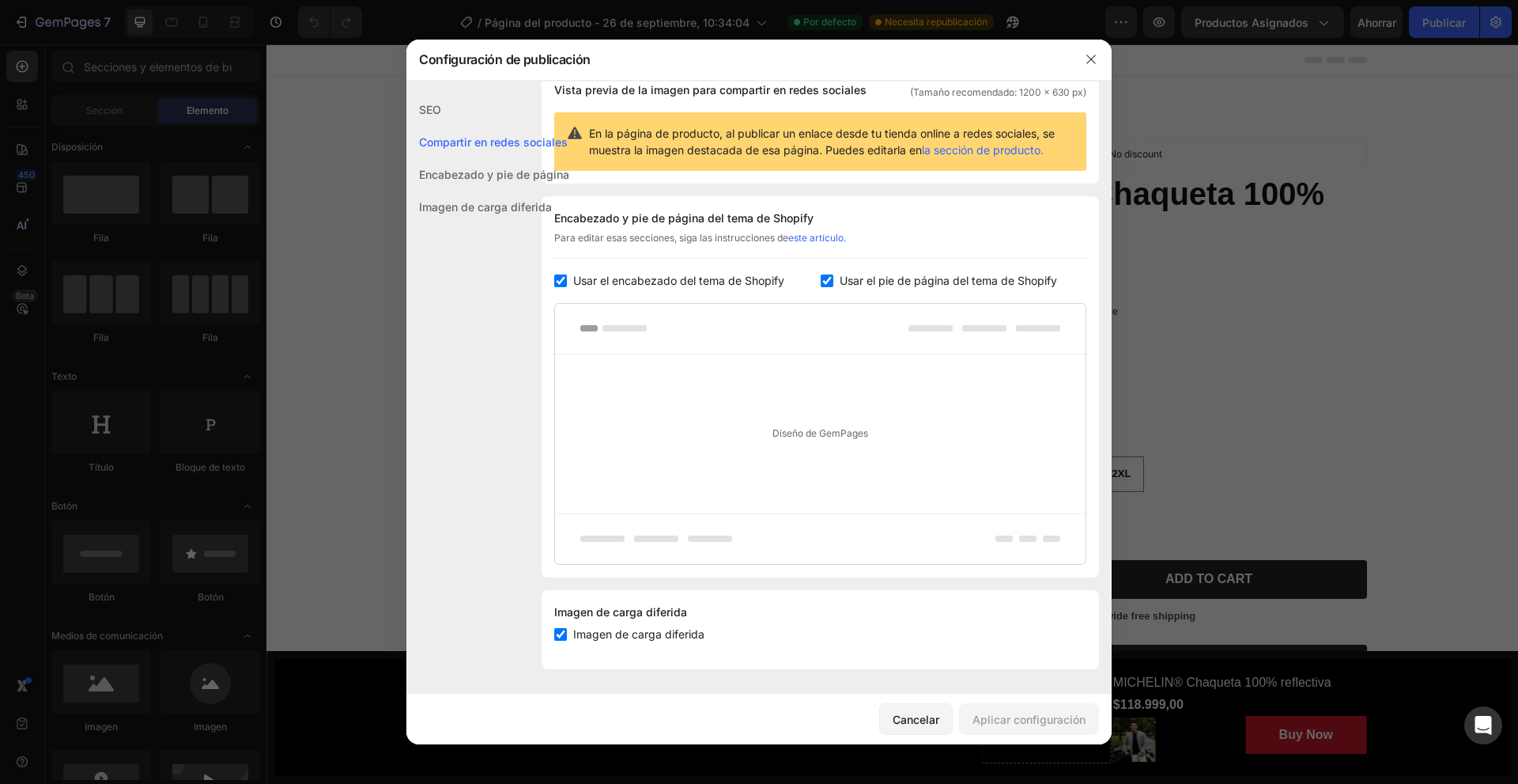
click at [493, 164] on div "Encabezado y pie de página" at bounding box center [488, 173] width 163 height 32
click at [490, 216] on div "Imagen de carga diferida" at bounding box center [488, 206] width 163 height 32
click at [926, 718] on font "Cancelar" at bounding box center [916, 719] width 47 height 14
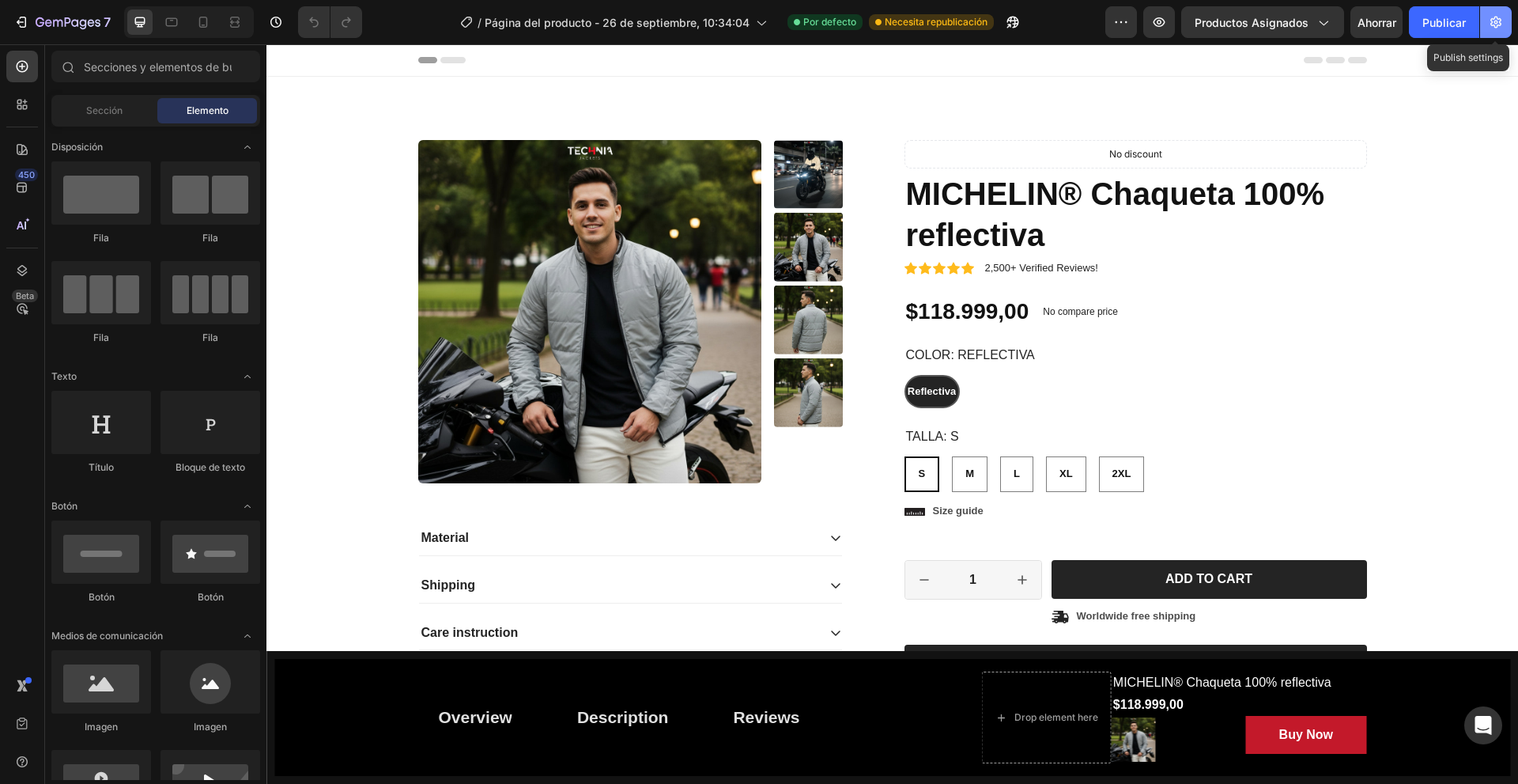
click at [1494, 23] on icon "button" at bounding box center [1496, 23] width 4 height 4
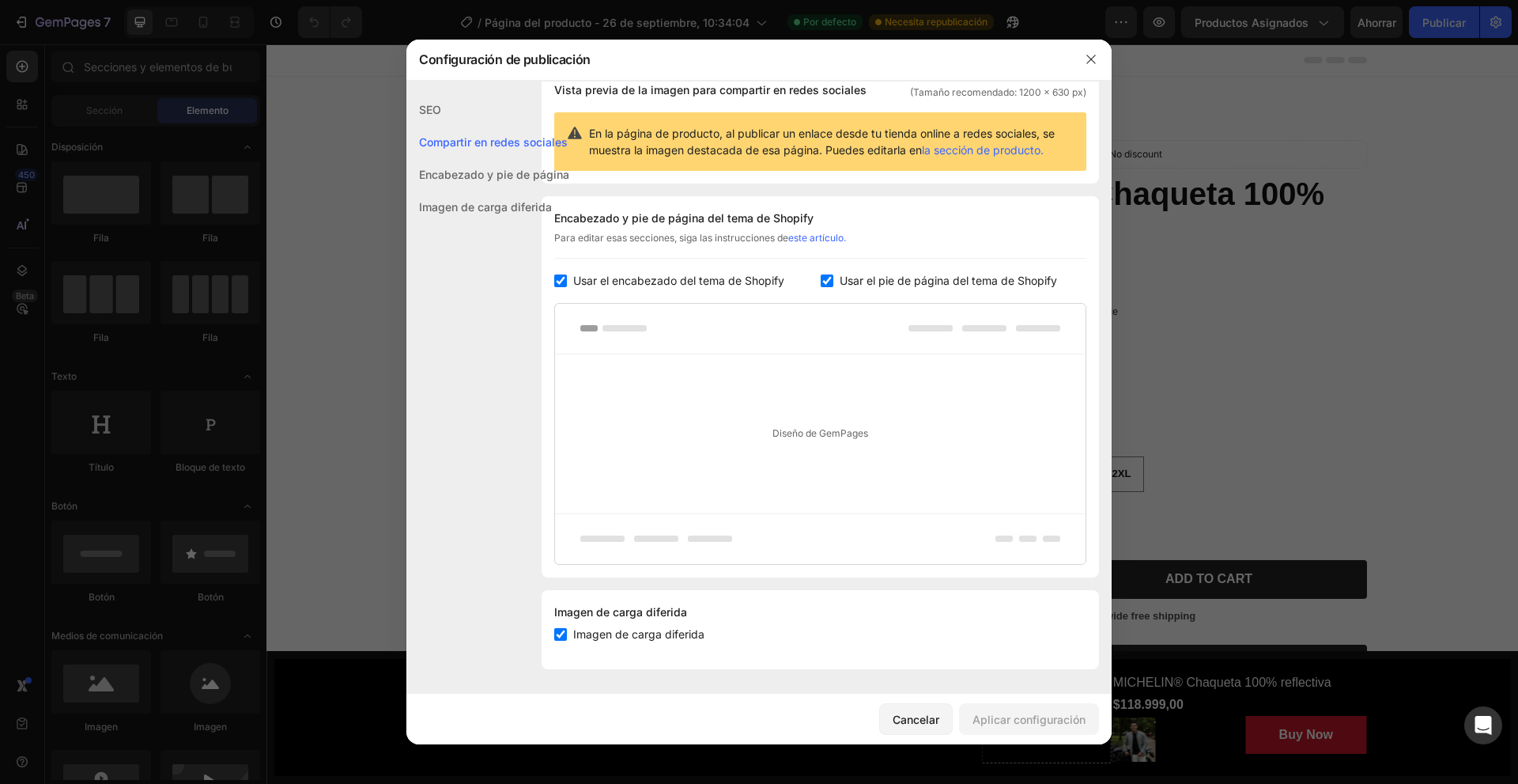
click at [528, 145] on font "Compartir en redes sociales" at bounding box center [494, 142] width 149 height 14
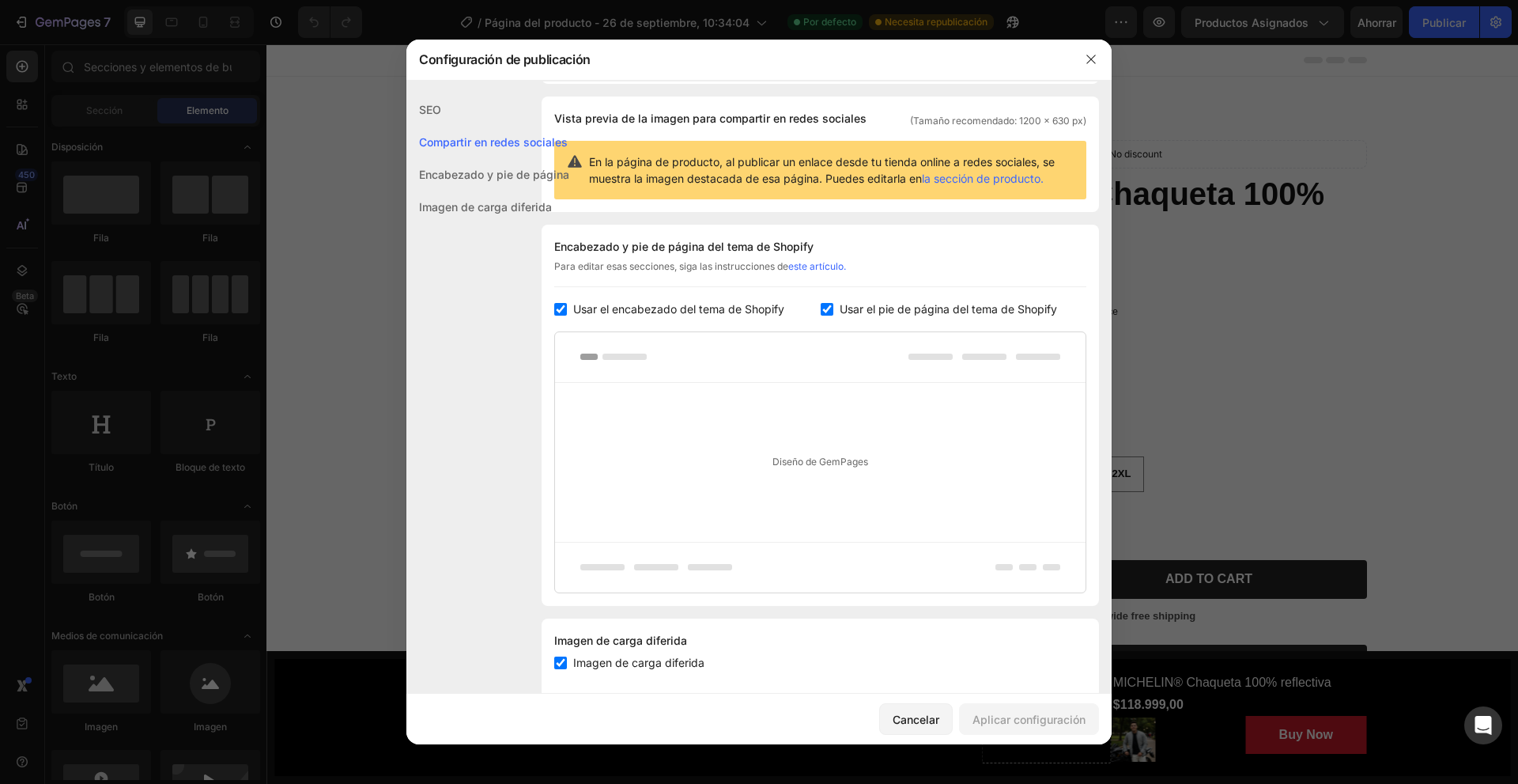
click at [502, 189] on div "Encabezado y pie de página" at bounding box center [488, 173] width 163 height 32
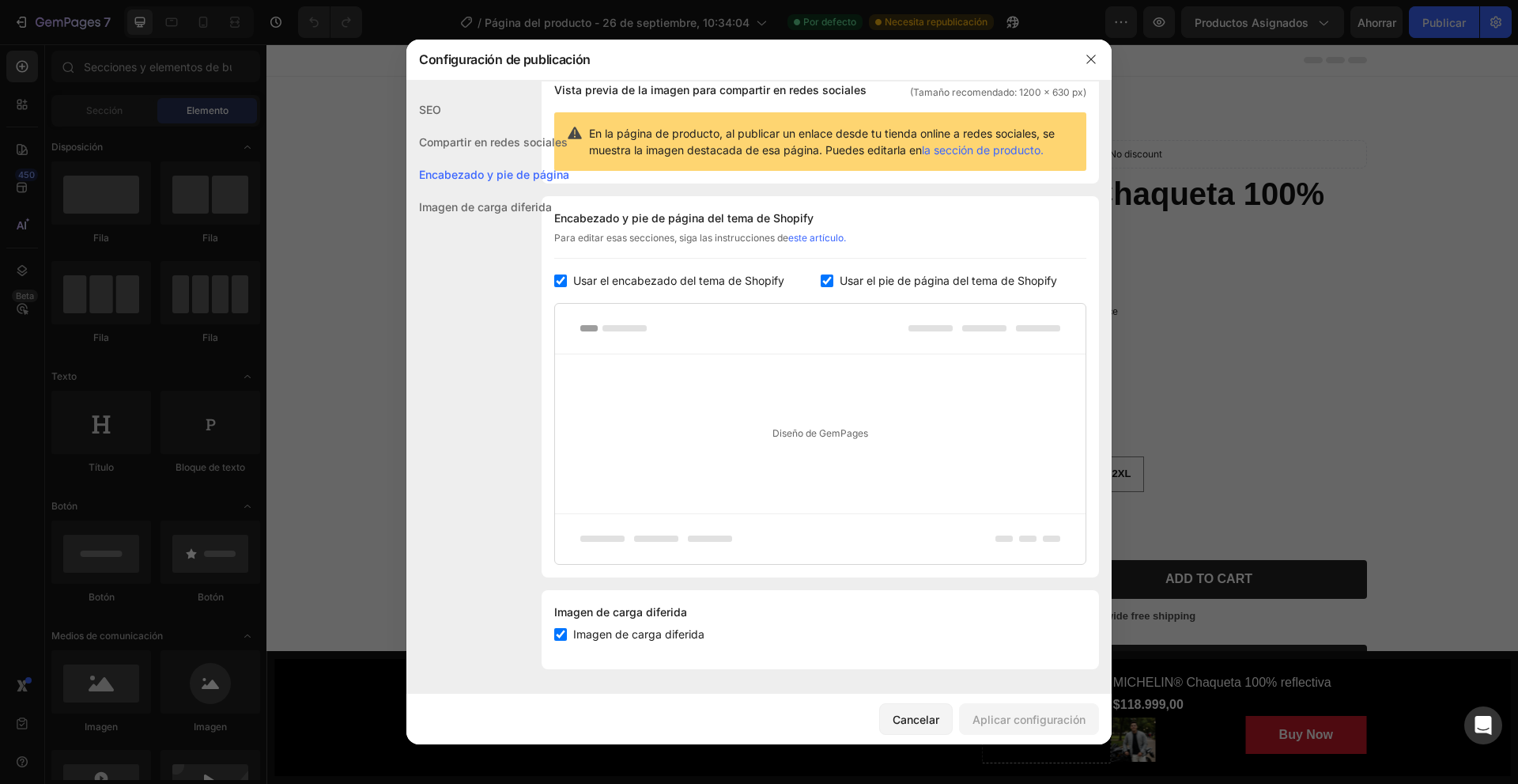
click at [423, 186] on div "Encabezado y pie de página" at bounding box center [488, 173] width 163 height 32
click at [433, 206] on font "Imagen de carga diferida" at bounding box center [486, 207] width 133 height 14
click at [1095, 67] on button "button" at bounding box center [1092, 60] width 25 height 25
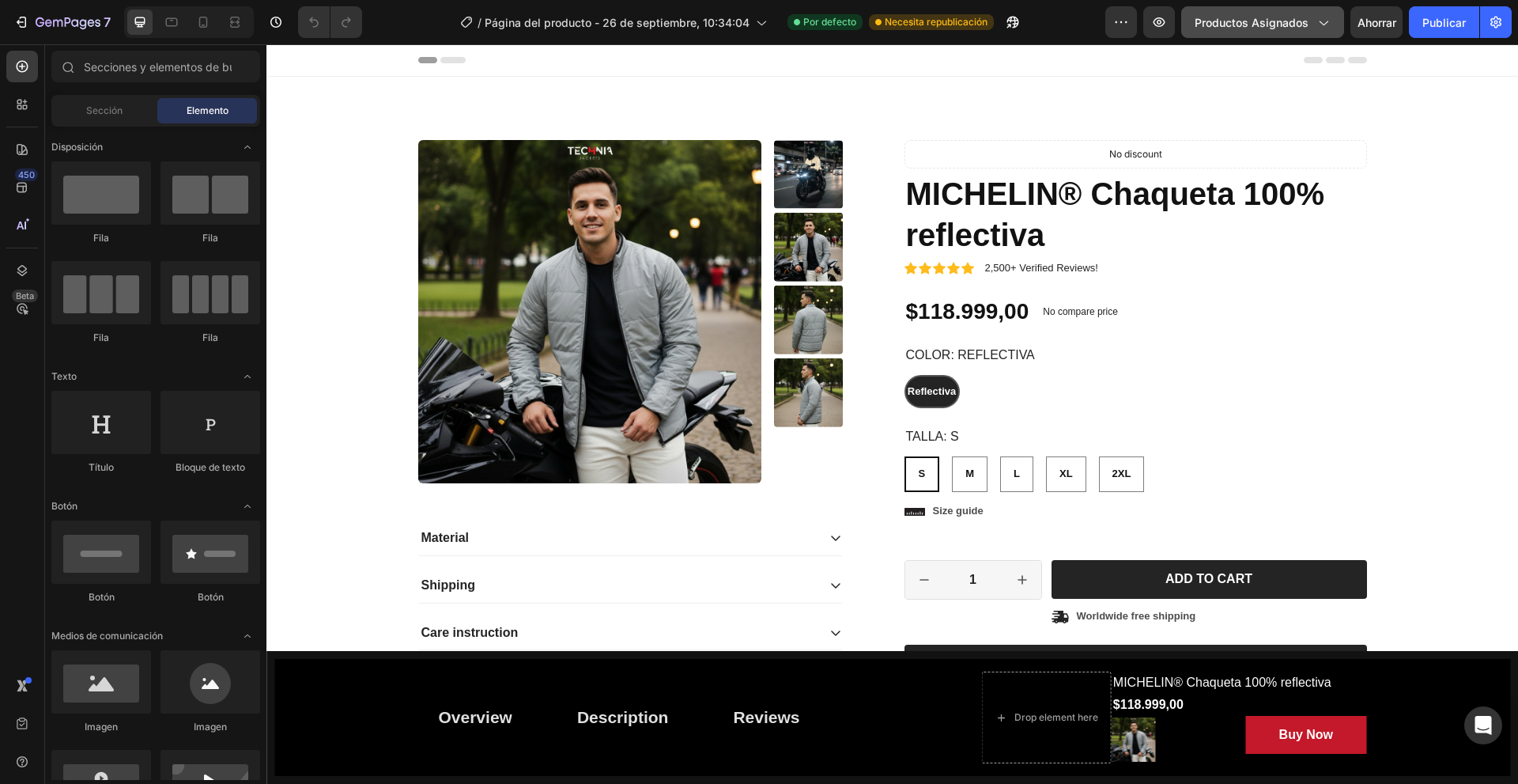
click at [1312, 24] on div "Productos asignados" at bounding box center [1262, 23] width 136 height 17
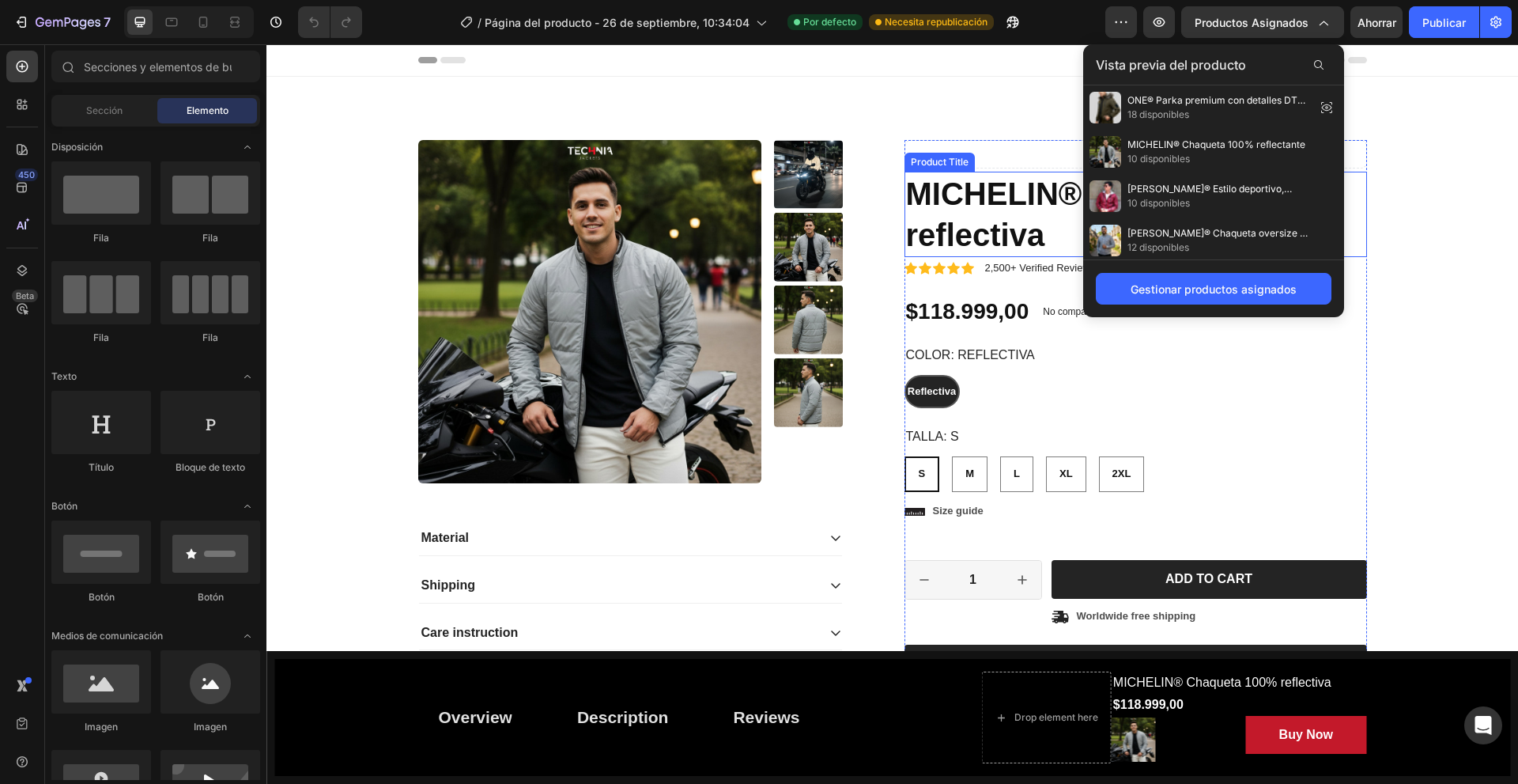
drag, startPoint x: 1445, startPoint y: 220, endPoint x: 1393, endPoint y: 137, distance: 97.9
click at [1445, 219] on div "Product Images Material Shipping Care instruction Accordion Icon Icon Icon Icon…" at bounding box center [892, 515] width 1228 height 751
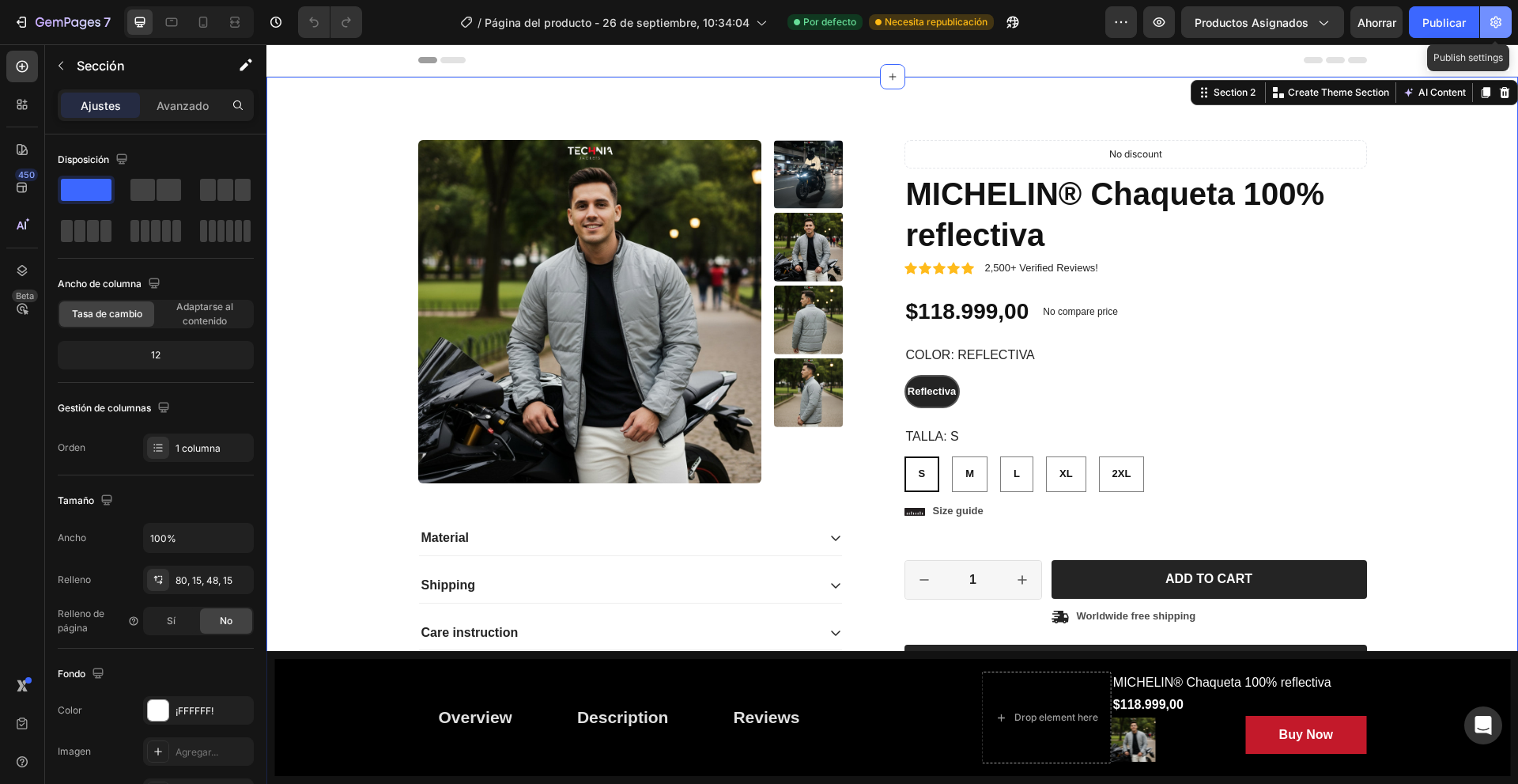
click at [1498, 16] on icon "button" at bounding box center [1495, 23] width 16 height 16
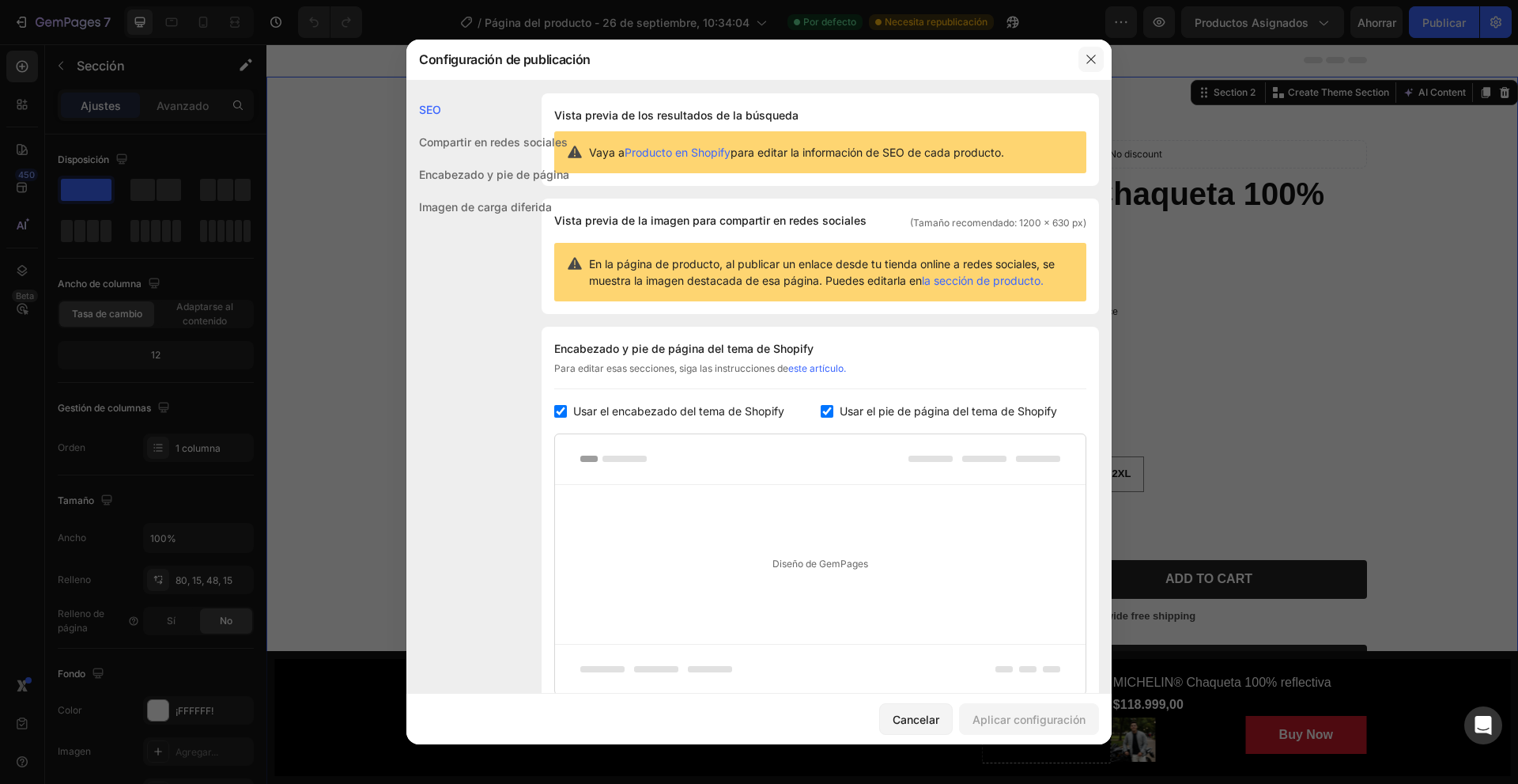
click at [1085, 53] on div at bounding box center [1091, 60] width 41 height 41
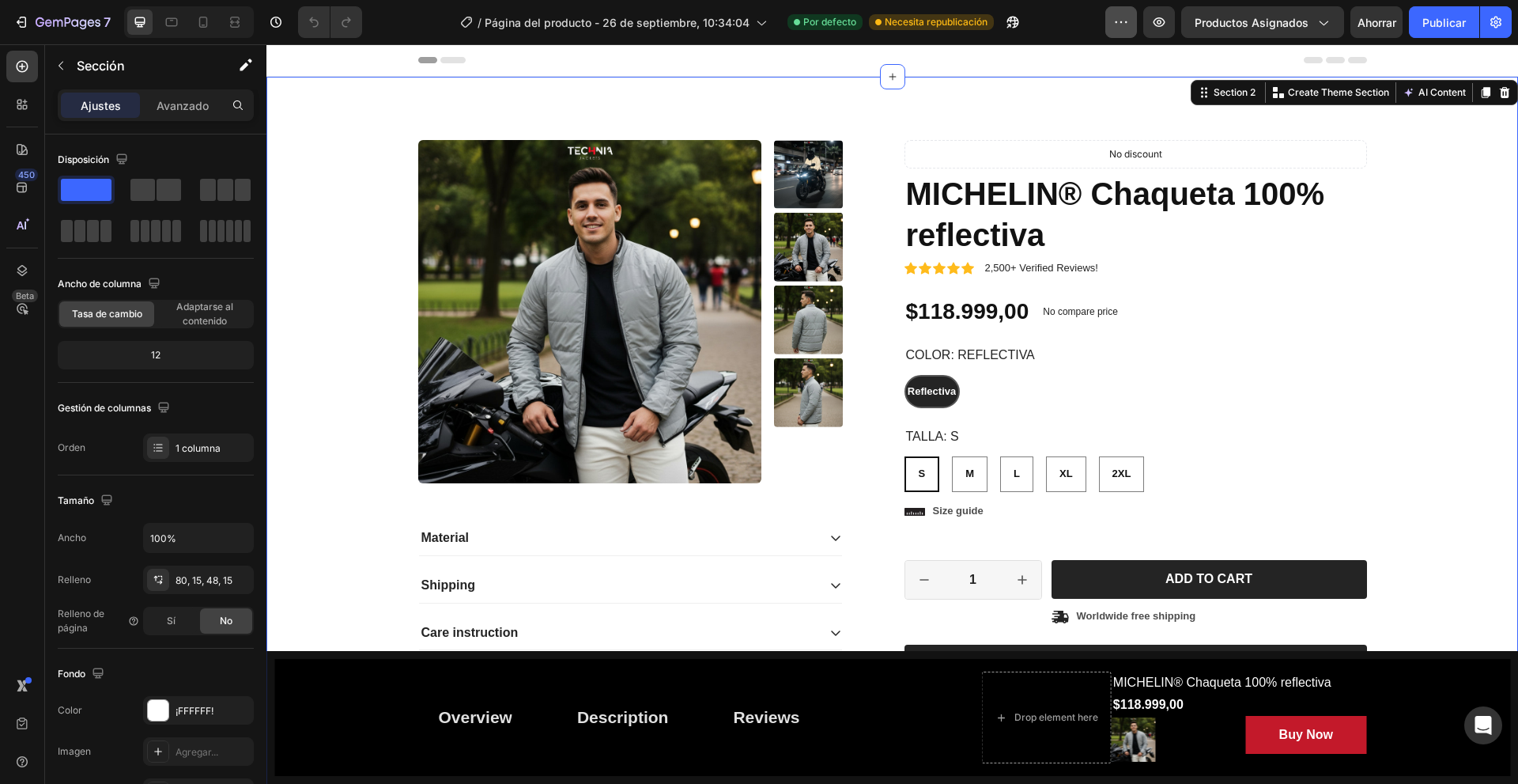
click at [1129, 19] on icon "button" at bounding box center [1121, 23] width 16 height 16
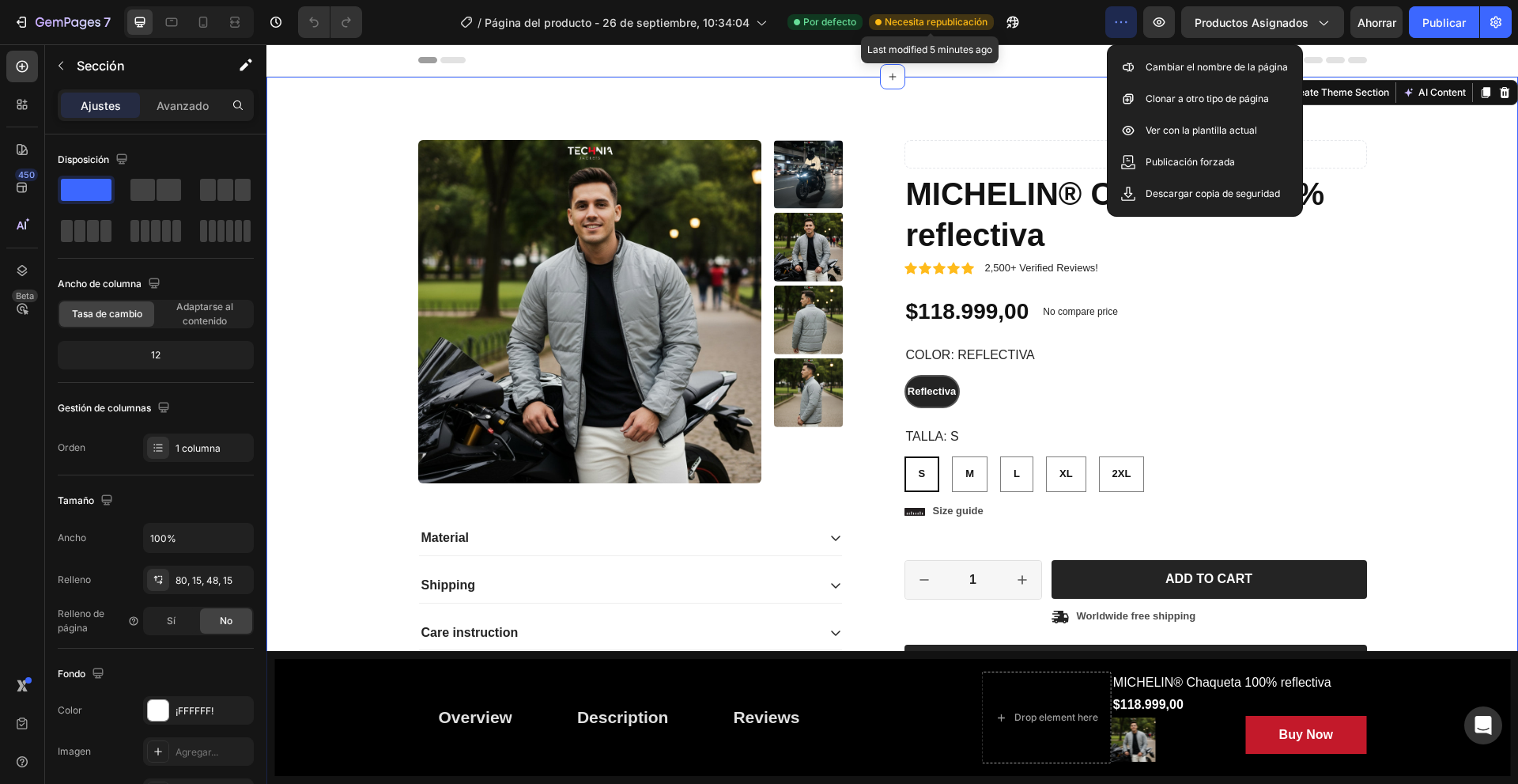
drag, startPoint x: 886, startPoint y: 26, endPoint x: 896, endPoint y: 18, distance: 12.8
click at [889, 23] on font "Necesita republicación" at bounding box center [936, 22] width 103 height 12
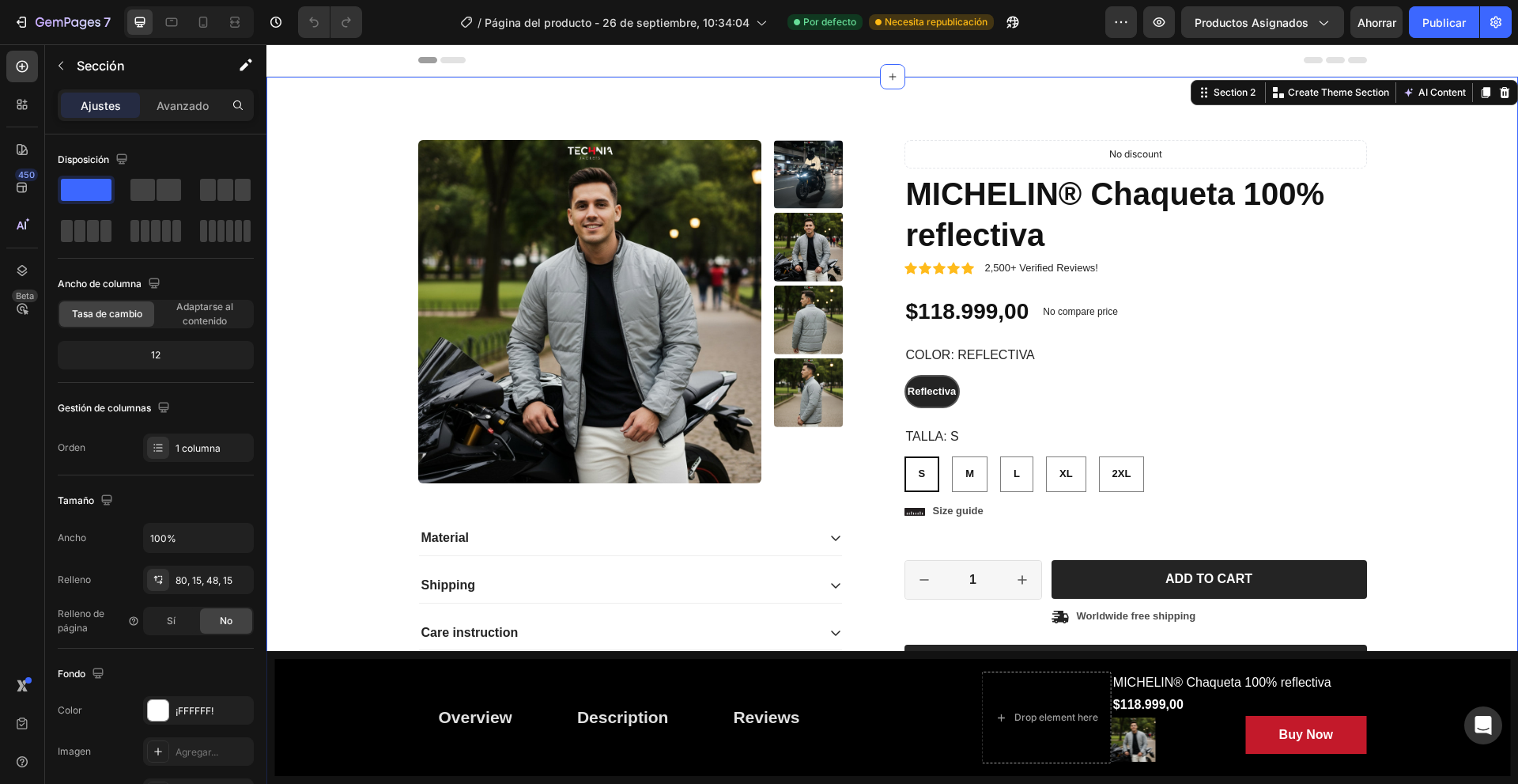
click at [826, 22] on font "Por defecto" at bounding box center [830, 22] width 53 height 12
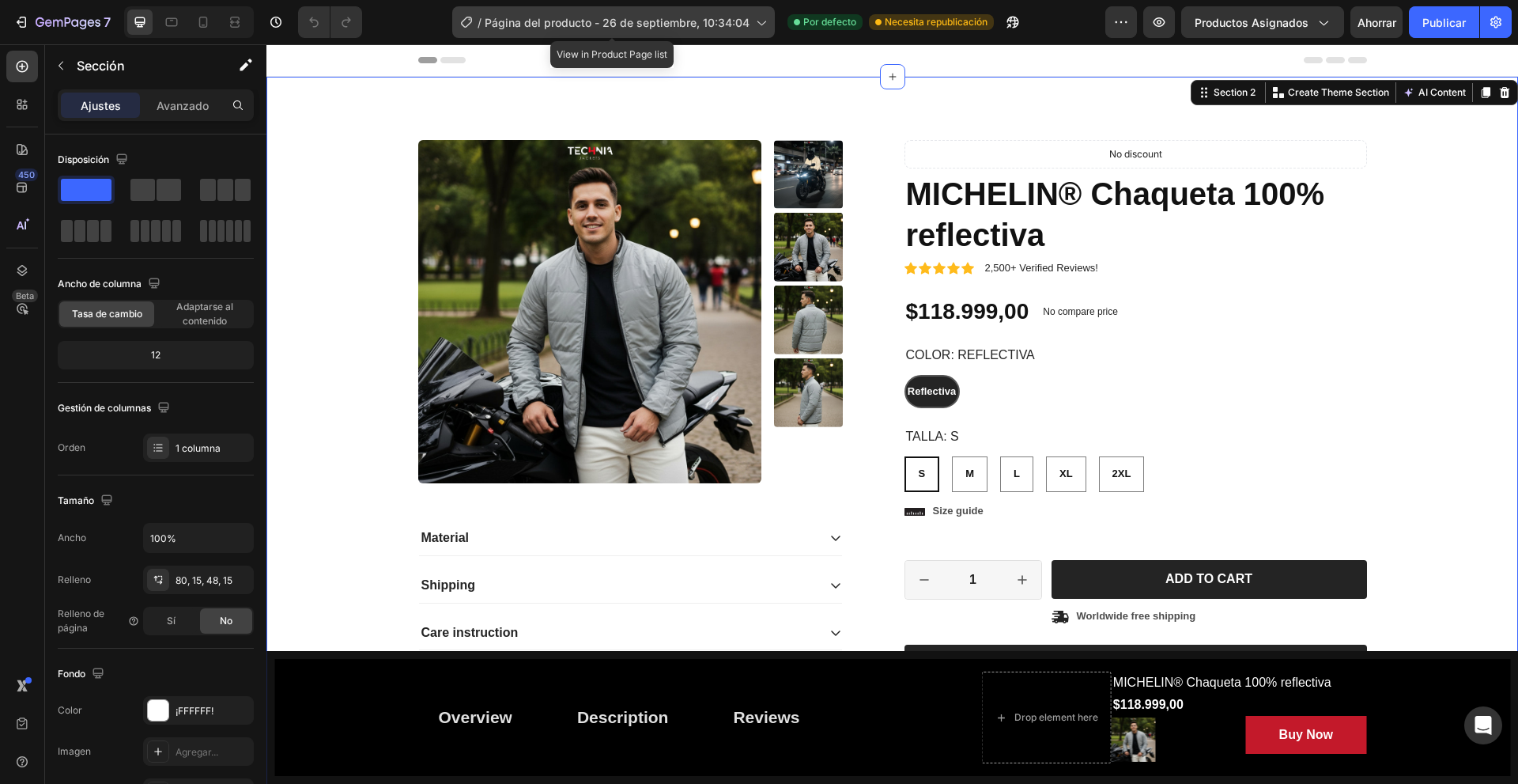
click at [705, 23] on font "Página del producto - 26 de septiembre, 10:34:04" at bounding box center [617, 23] width 265 height 14
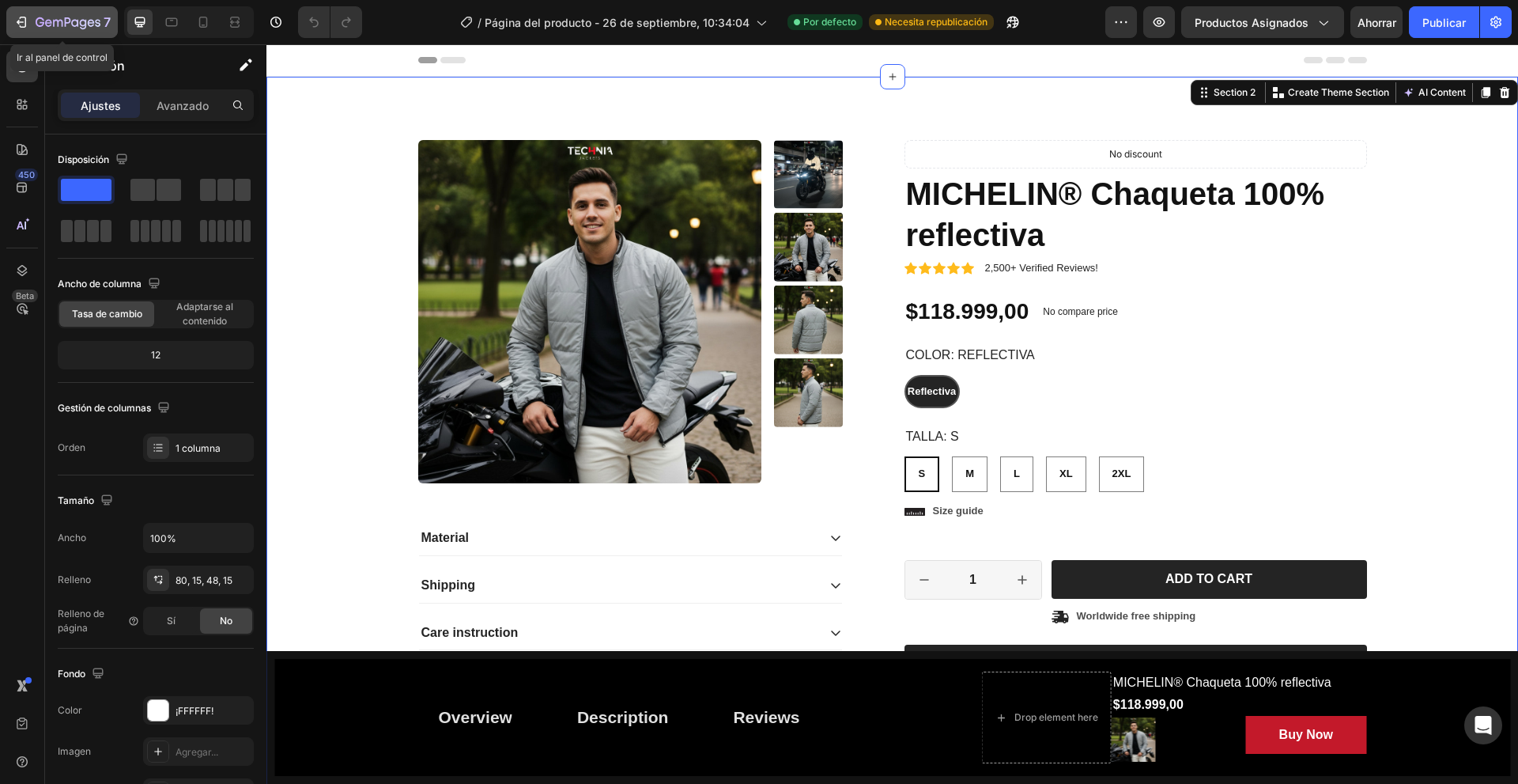
click at [34, 14] on div "7" at bounding box center [62, 22] width 97 height 19
